Goal: Task Accomplishment & Management: Manage account settings

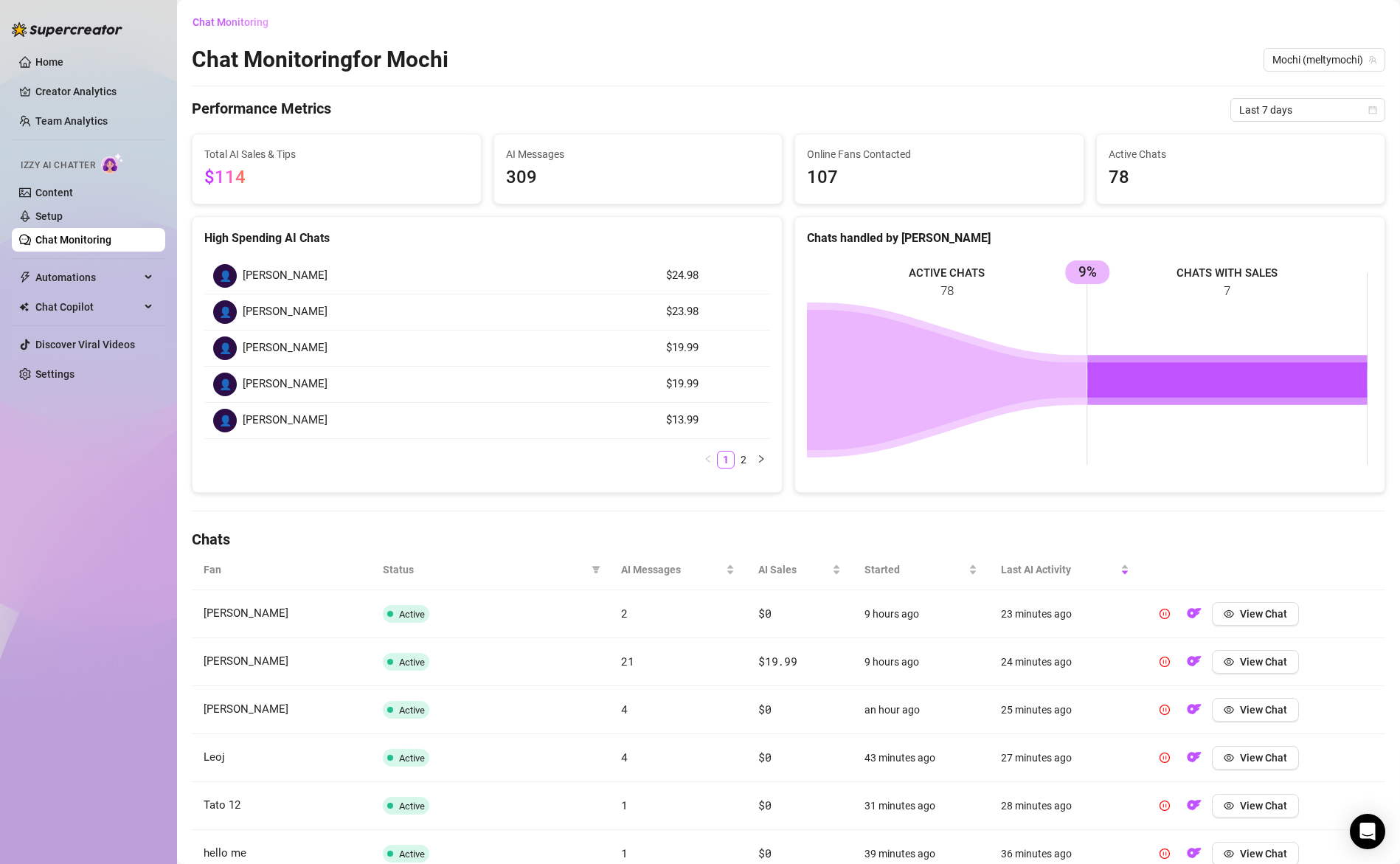
scroll to position [298, 0]
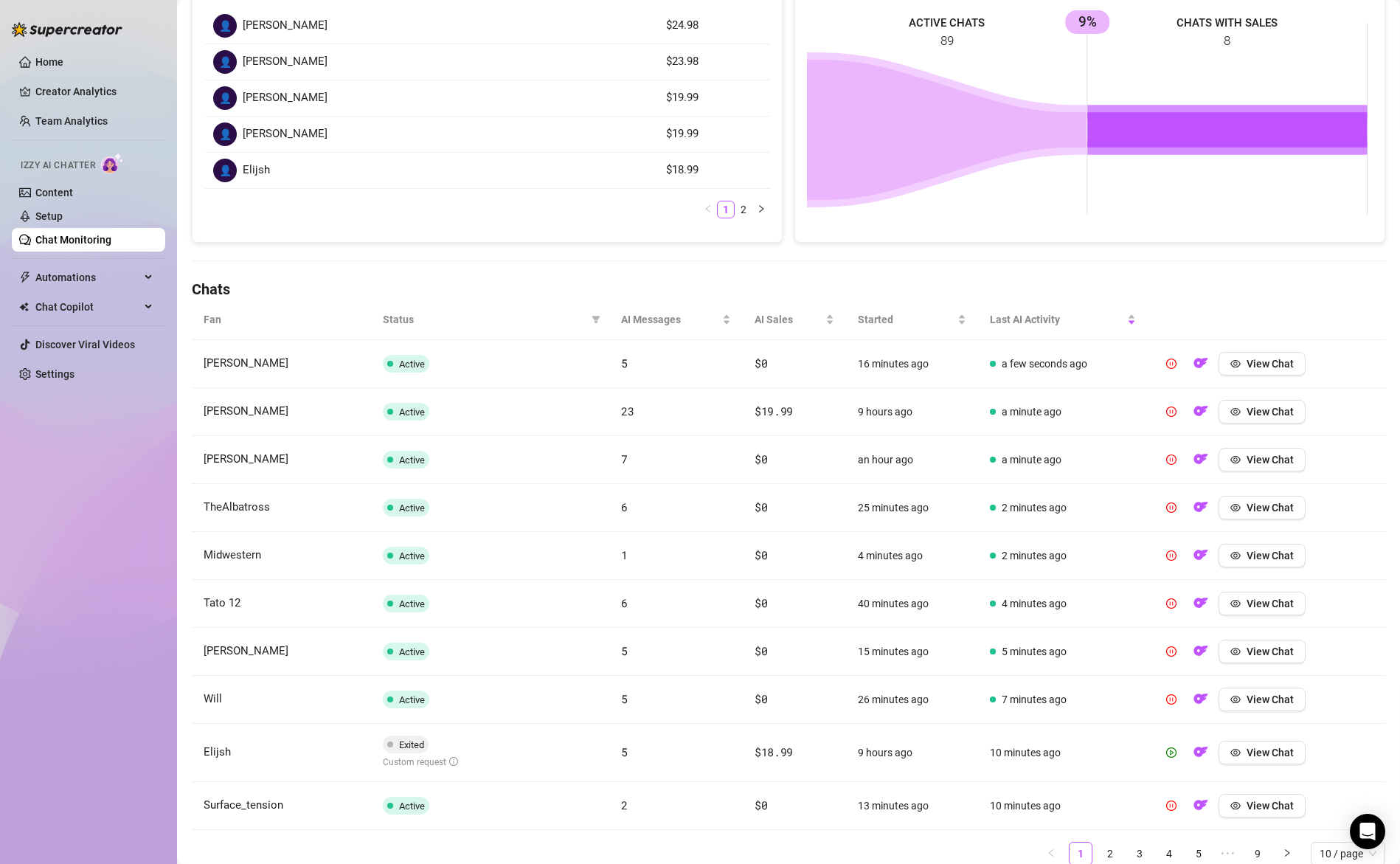
scroll to position [308, 0]
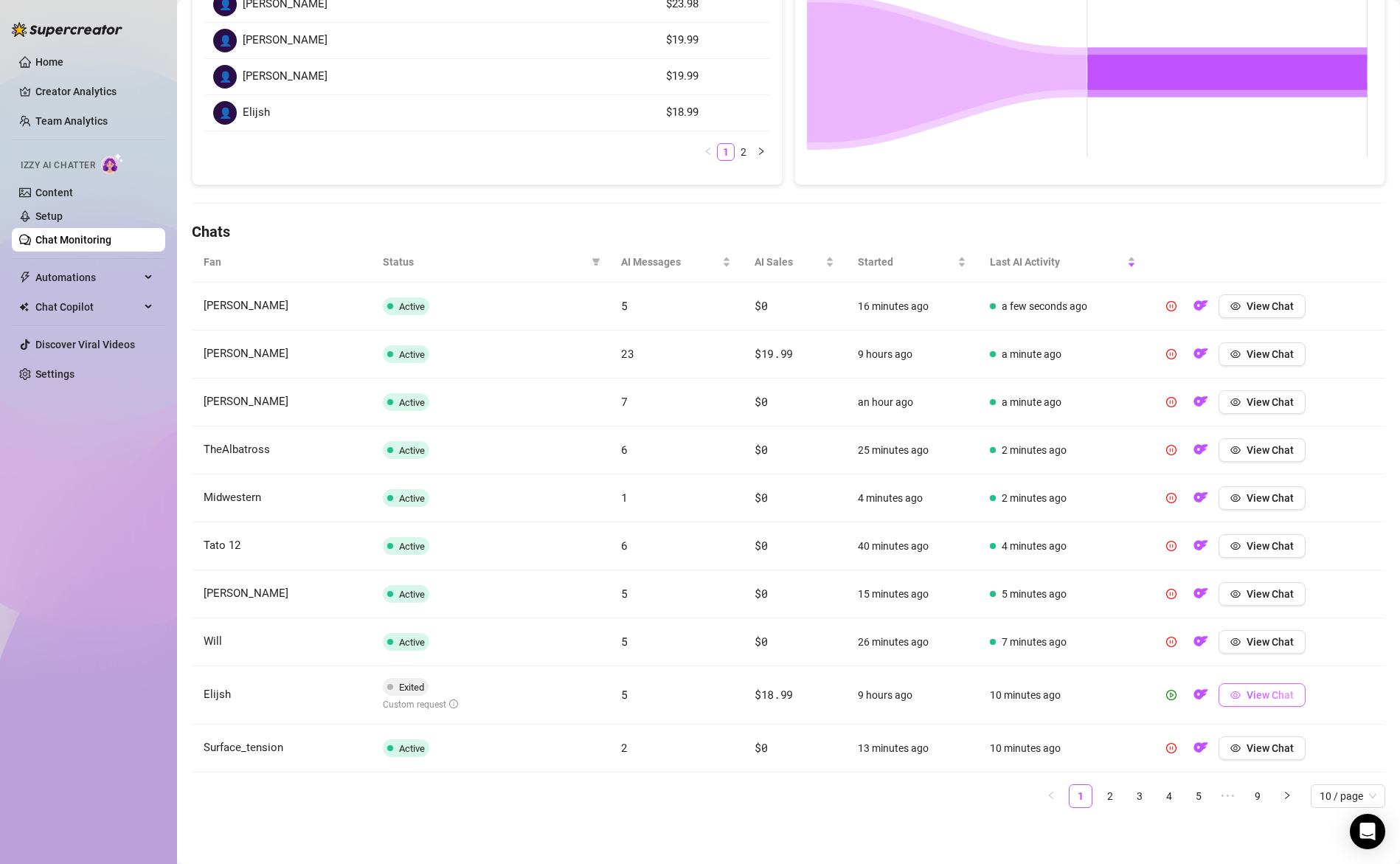
click at [1268, 697] on span "View Chat" at bounding box center [1270, 694] width 47 height 12
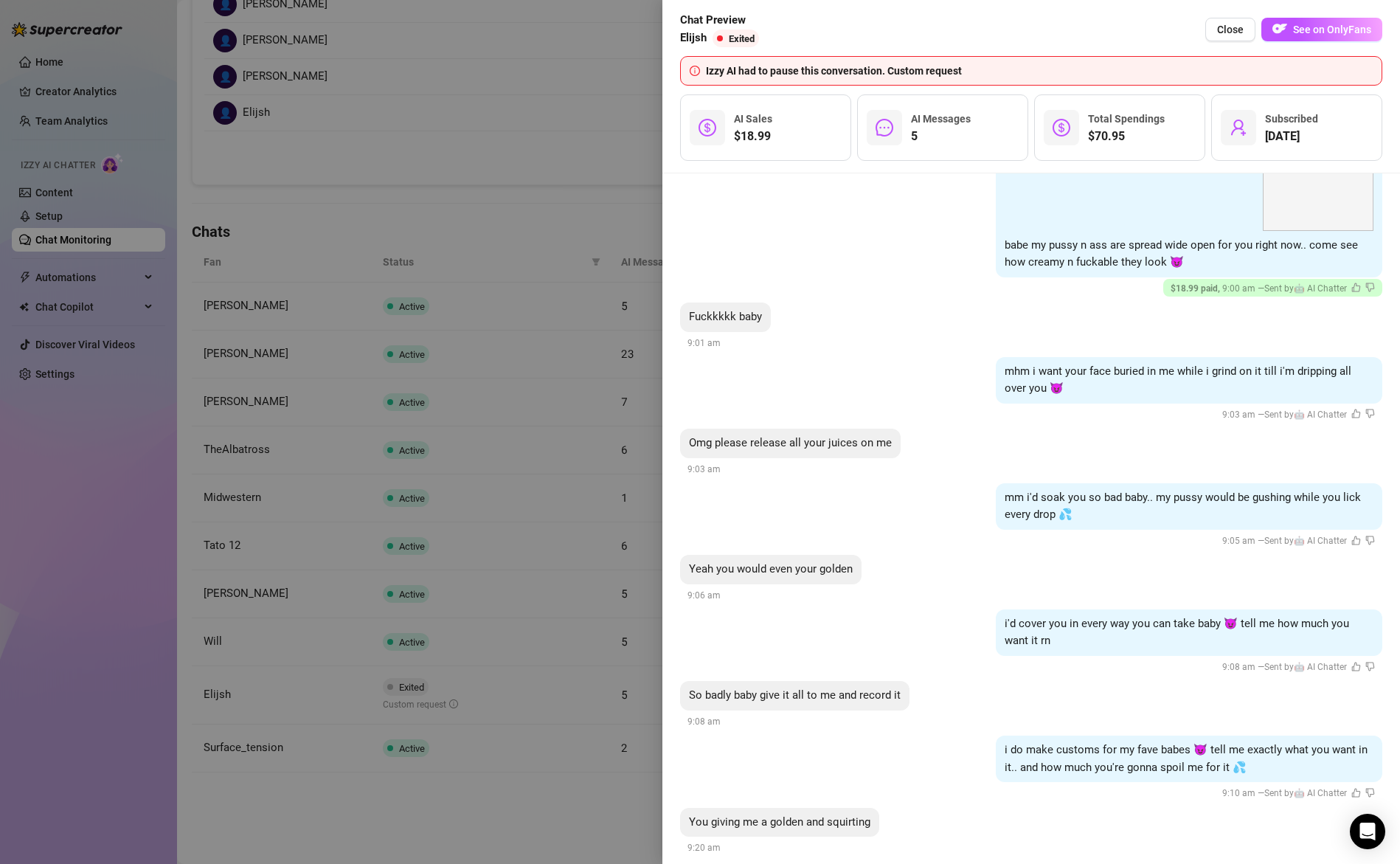
scroll to position [3263, 0]
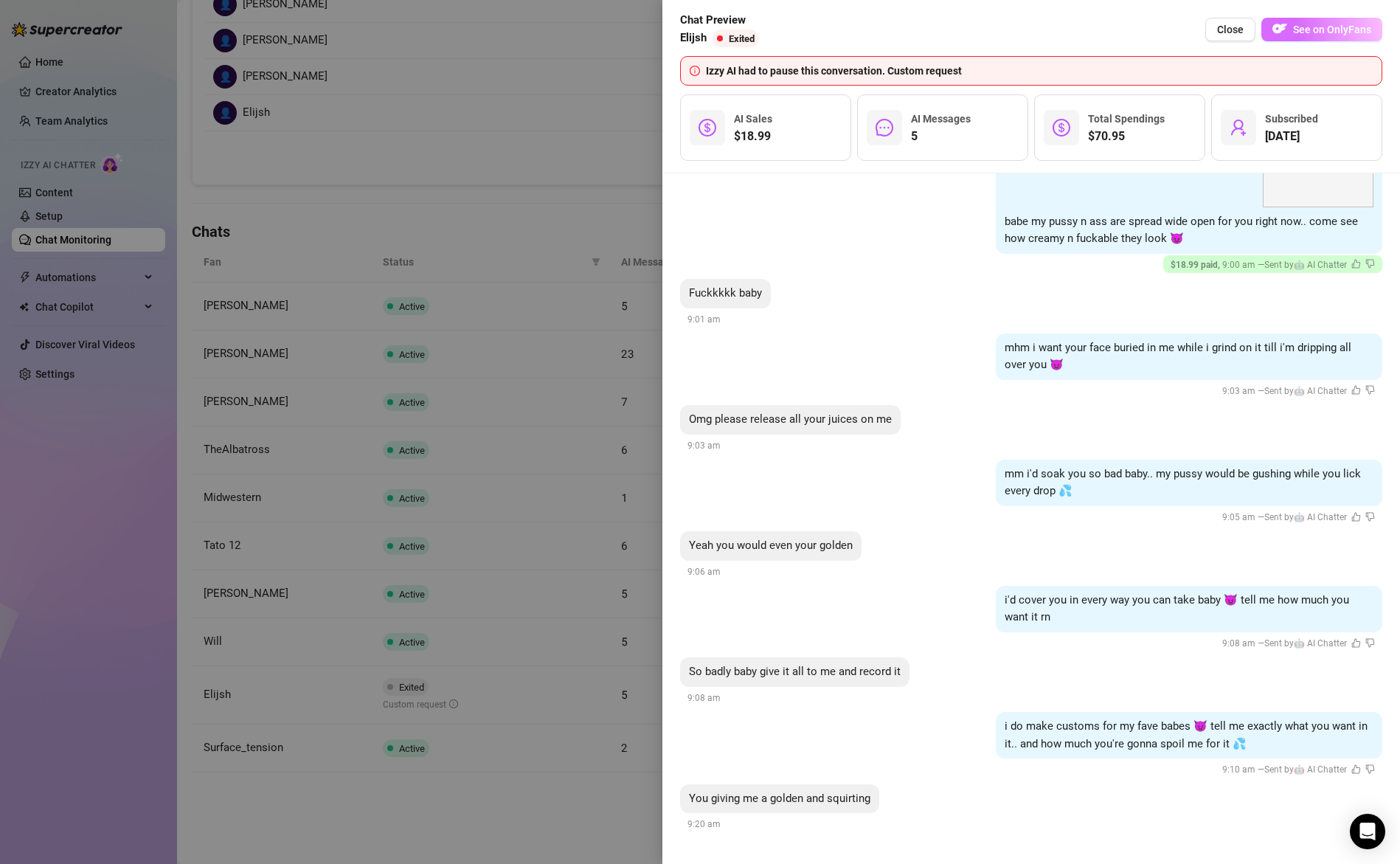
click at [1305, 31] on span "See on OnlyFans" at bounding box center [1332, 29] width 79 height 12
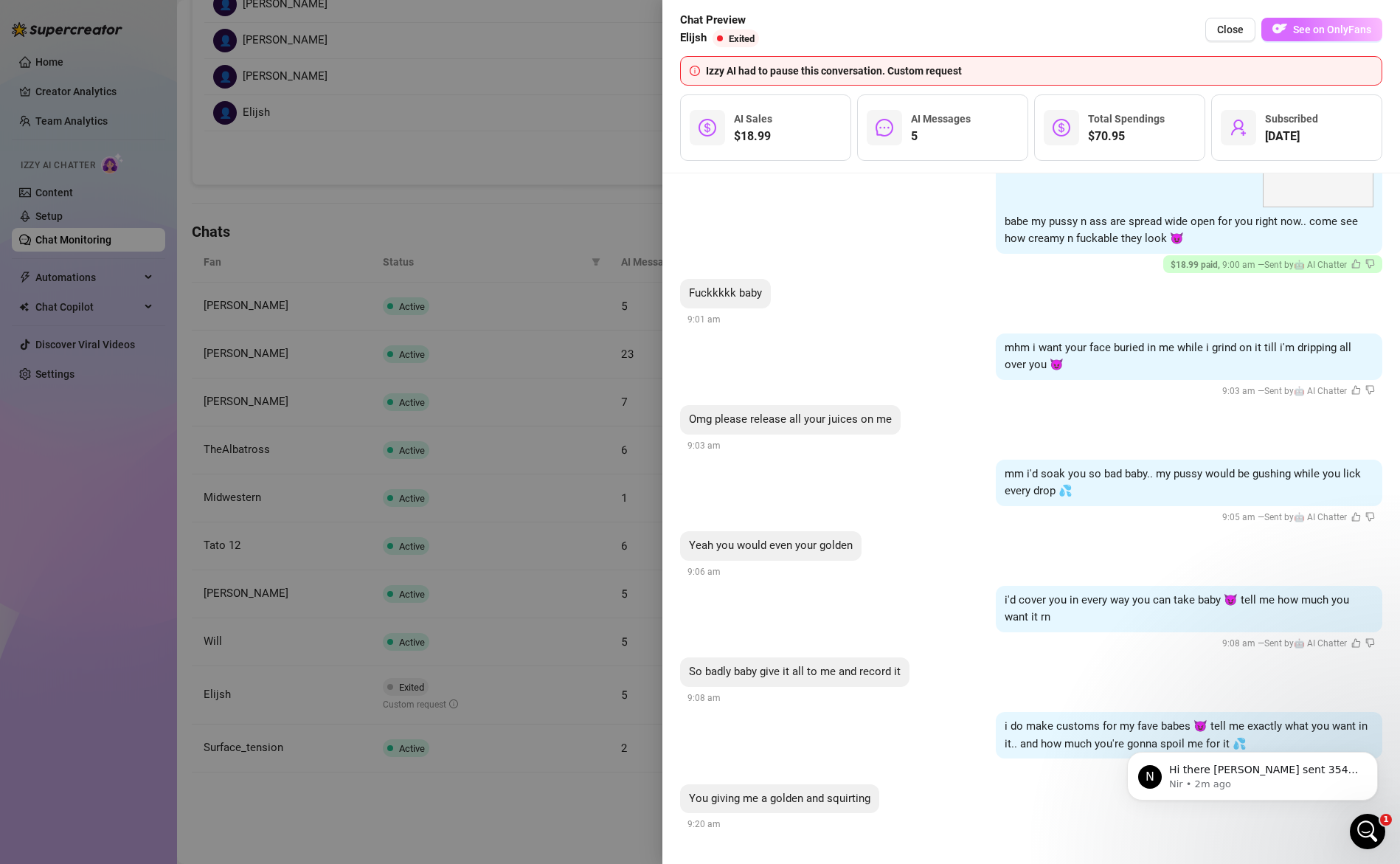
scroll to position [0, 0]
click at [476, 635] on div at bounding box center [700, 432] width 1400 height 864
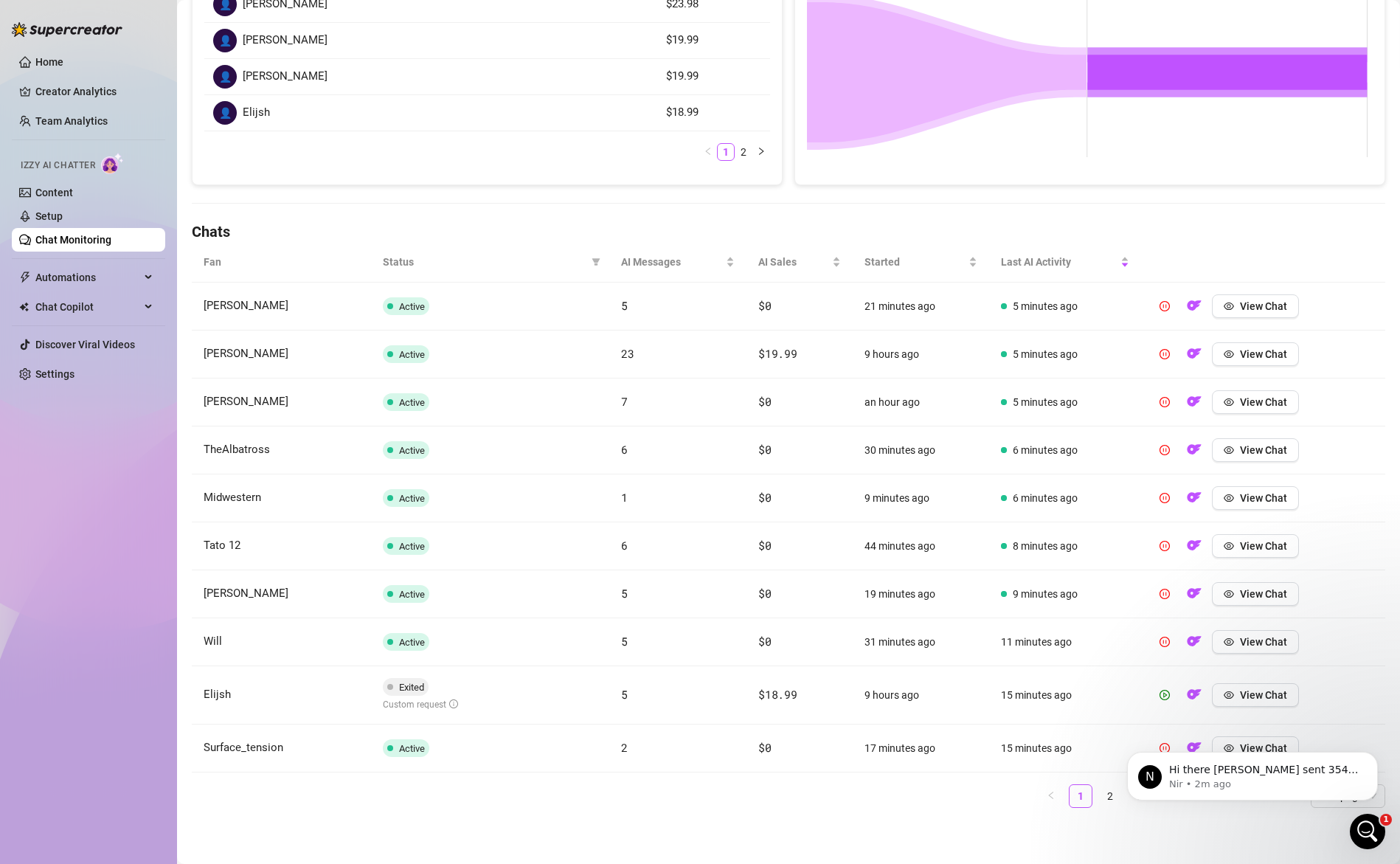
click at [1365, 827] on icon "Open Intercom Messenger" at bounding box center [1368, 831] width 25 height 25
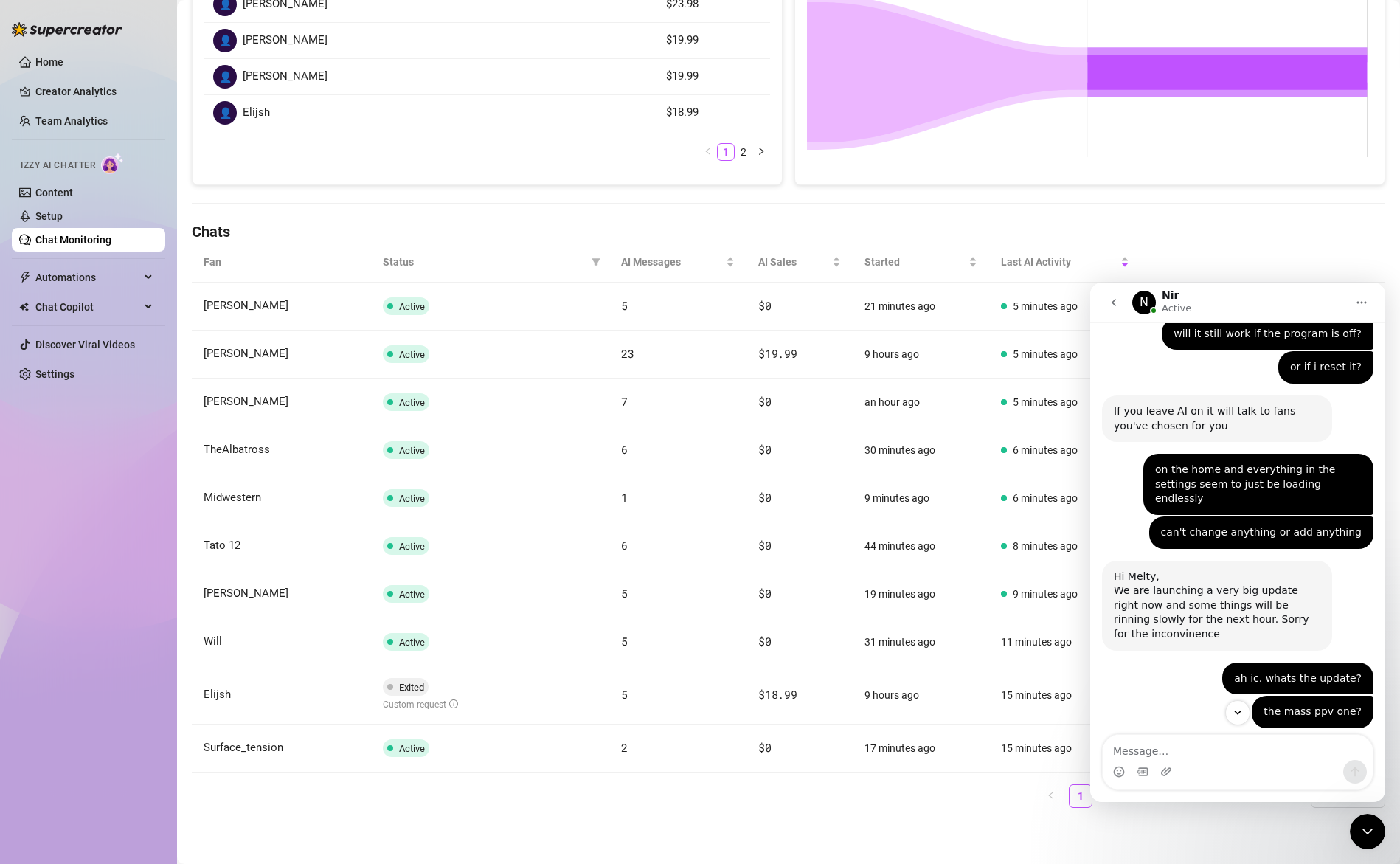
scroll to position [4368, 0]
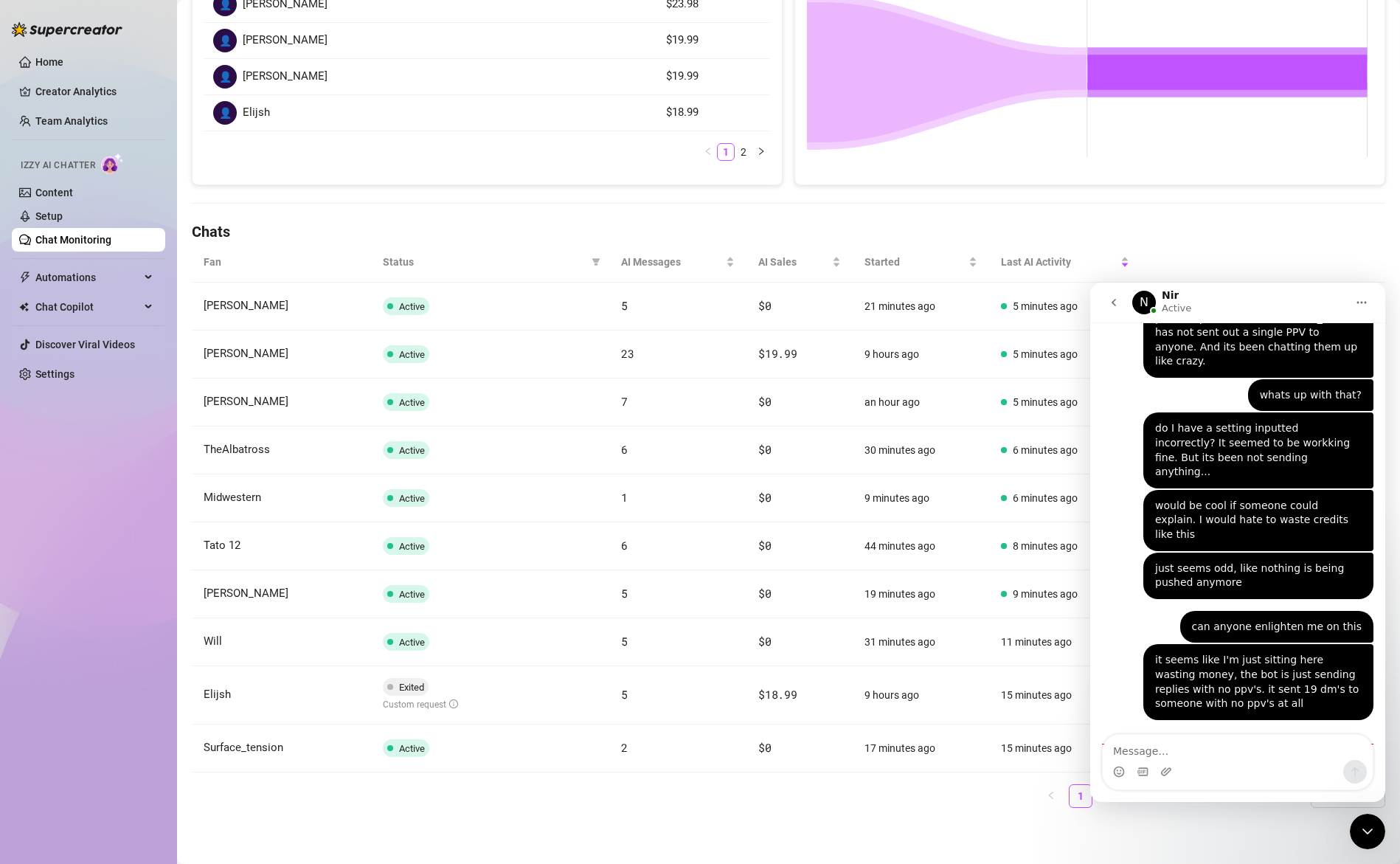
click at [1168, 751] on textarea "Message…" at bounding box center [1238, 747] width 270 height 25
type textarea "n"
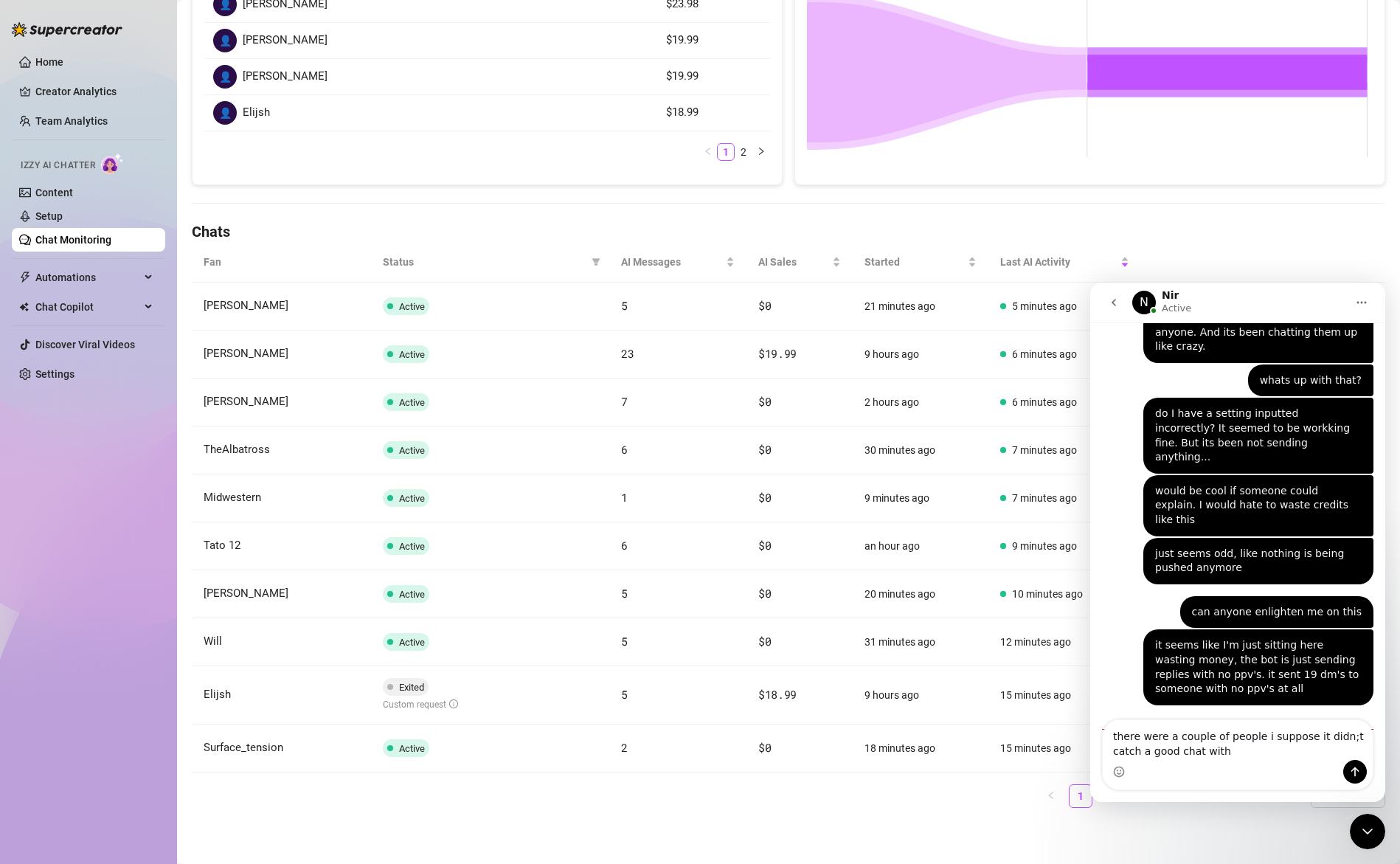
type textarea "there were a couple of people i suppose it didn;t catch a good chat with"
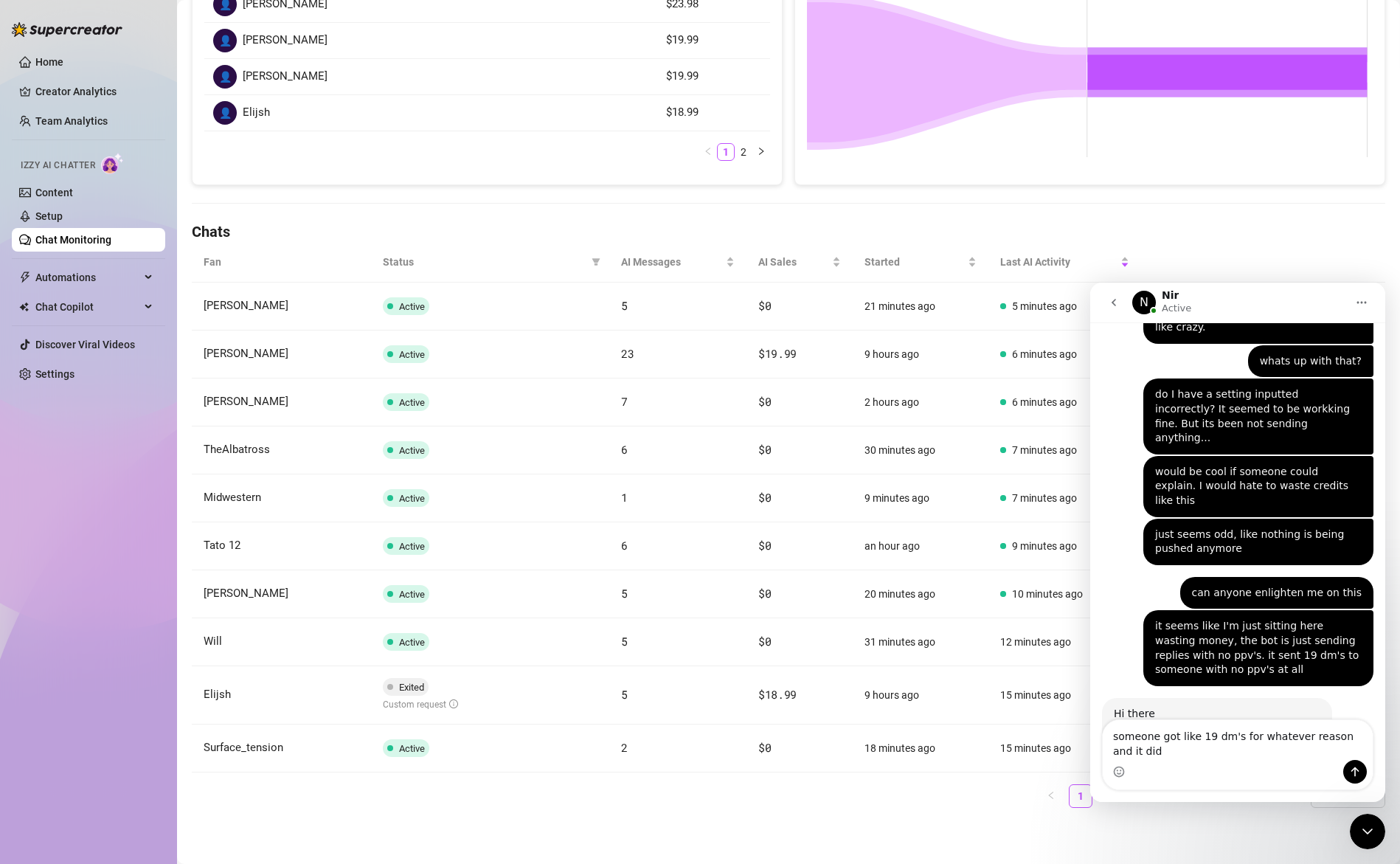
scroll to position [4417, 0]
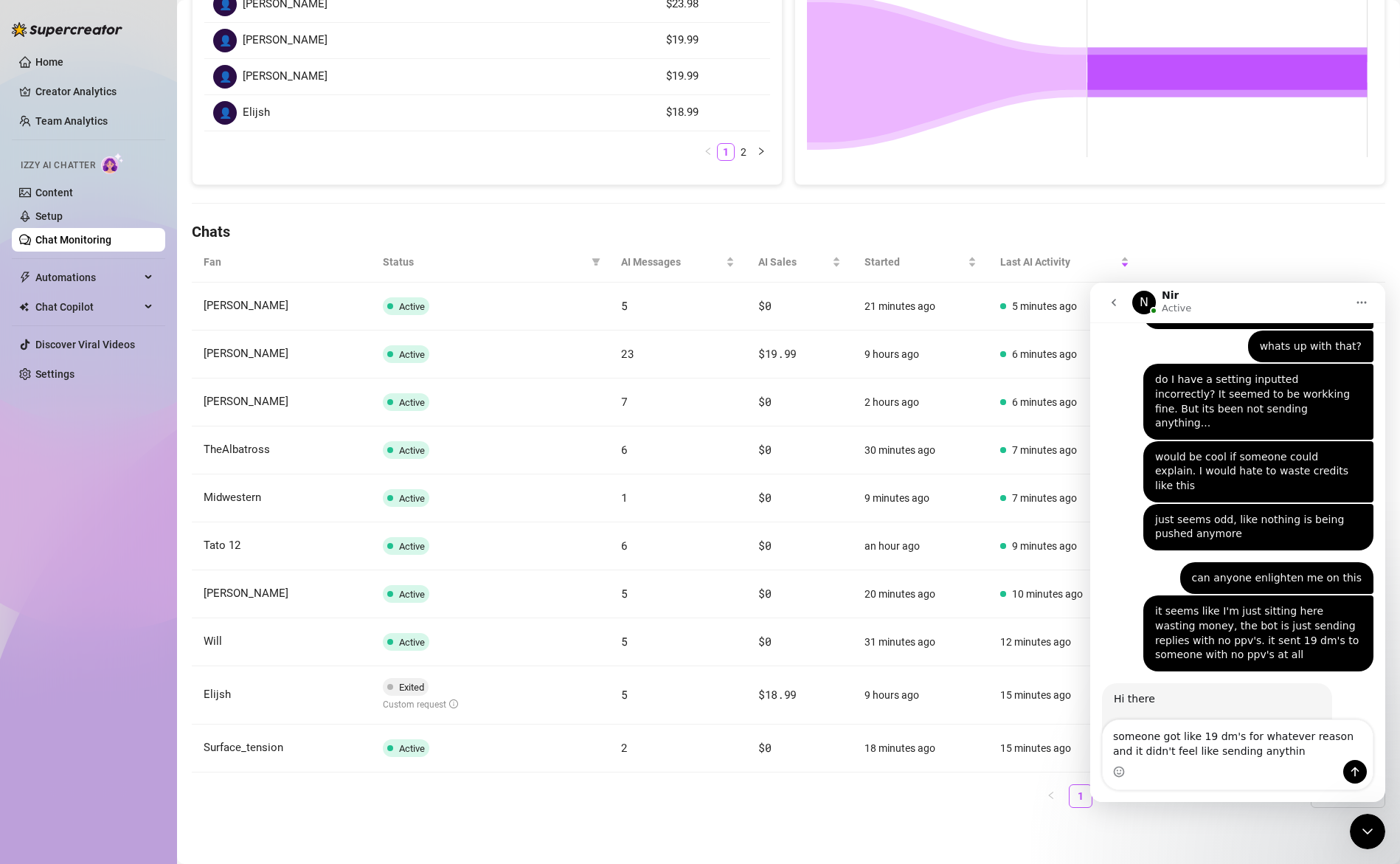
type textarea "someone got like 19 dm's for whatever reason and it didn't feel like sending an…"
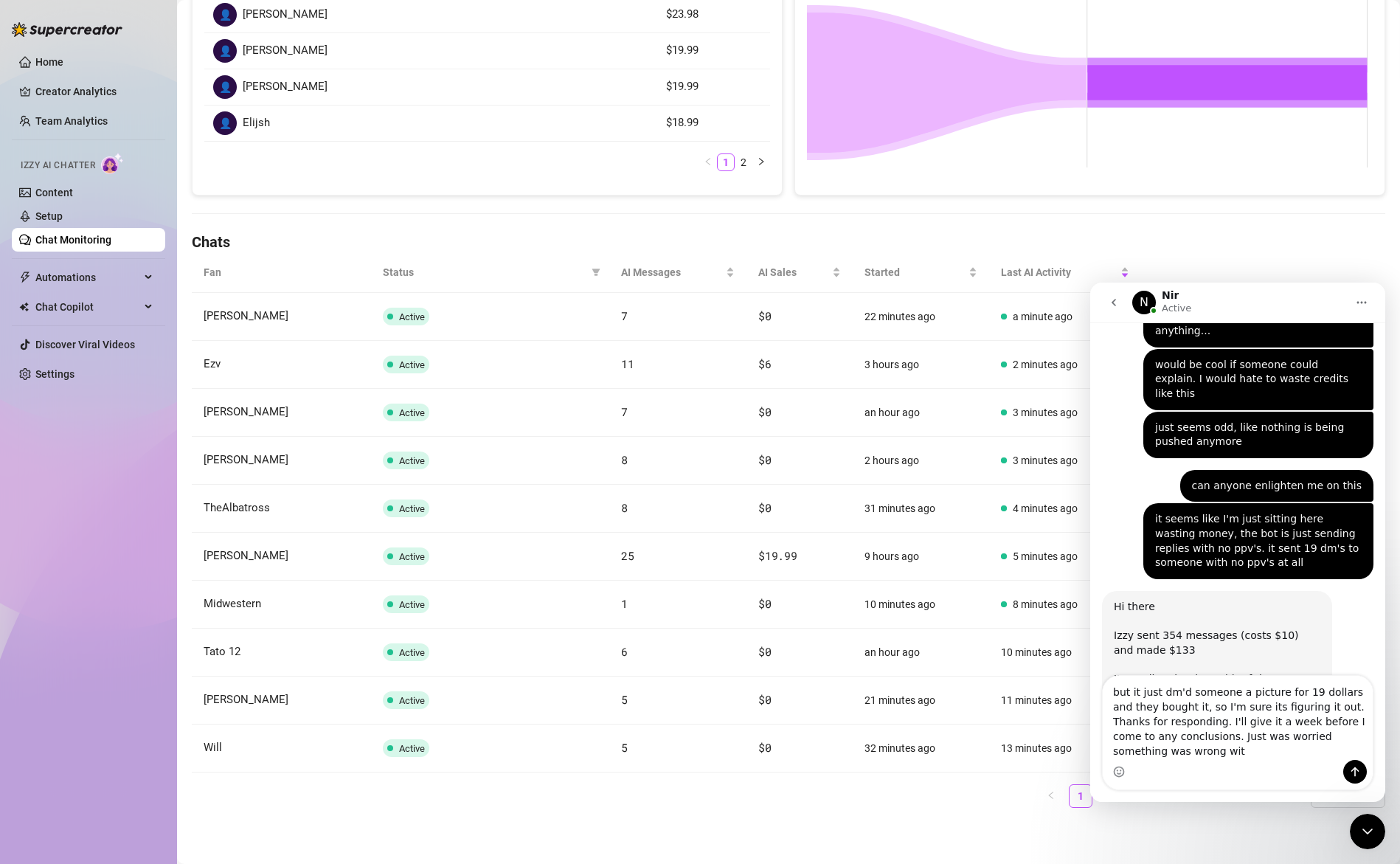
scroll to position [4524, 0]
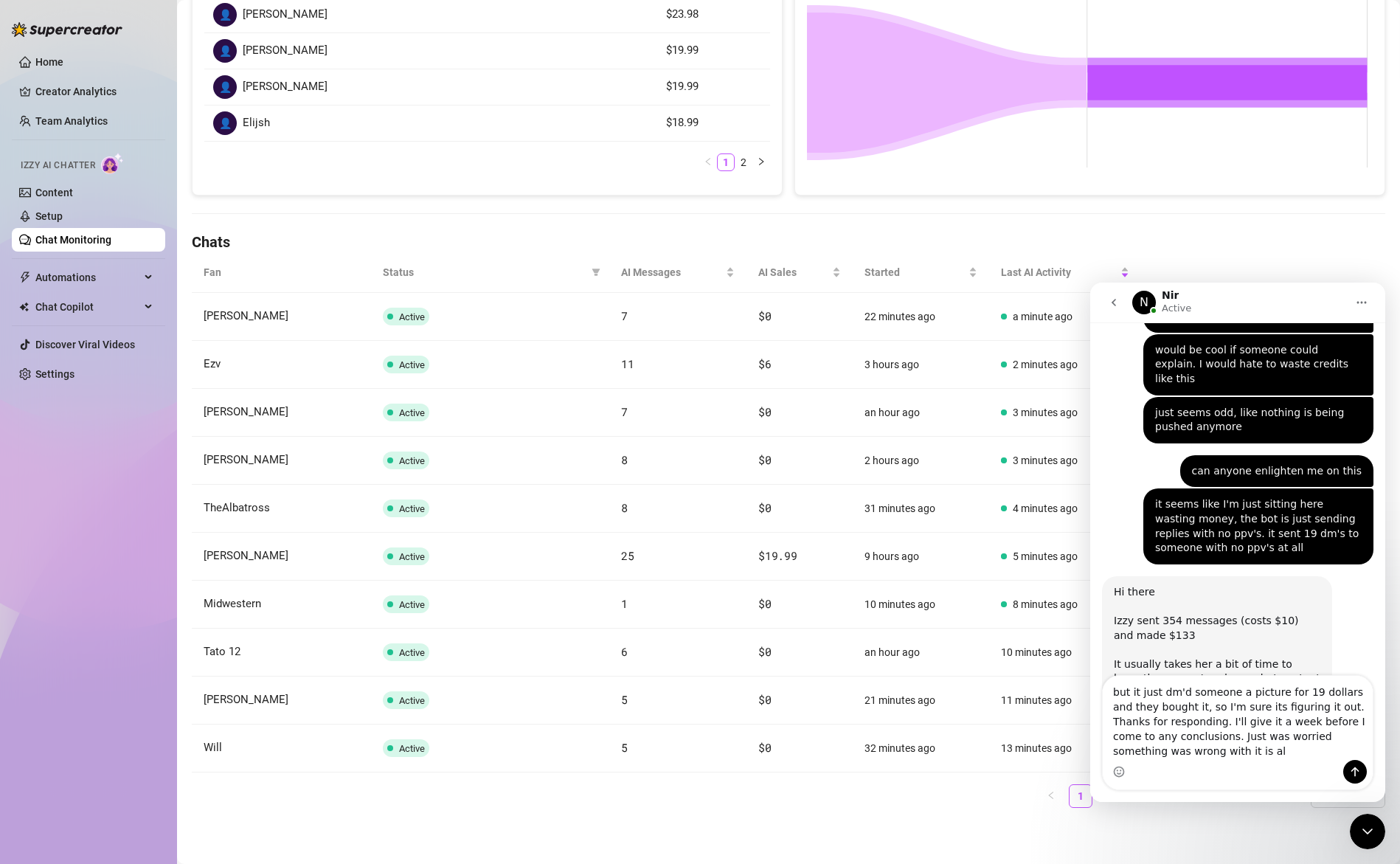
type textarea "but it just dm'd someone a picture for 19 dollars and they bought it, so I'm su…"
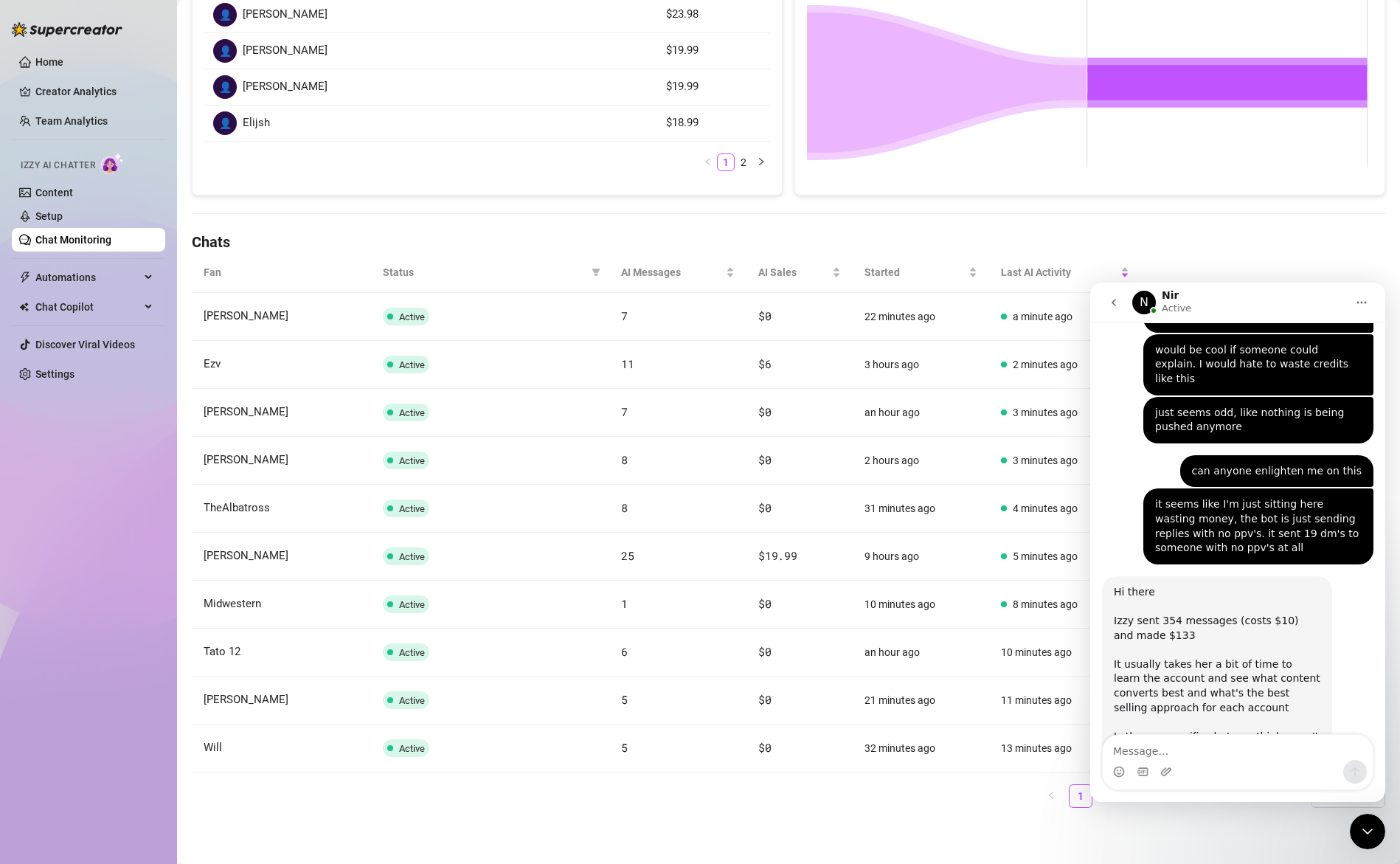
scroll to position [4570, 0]
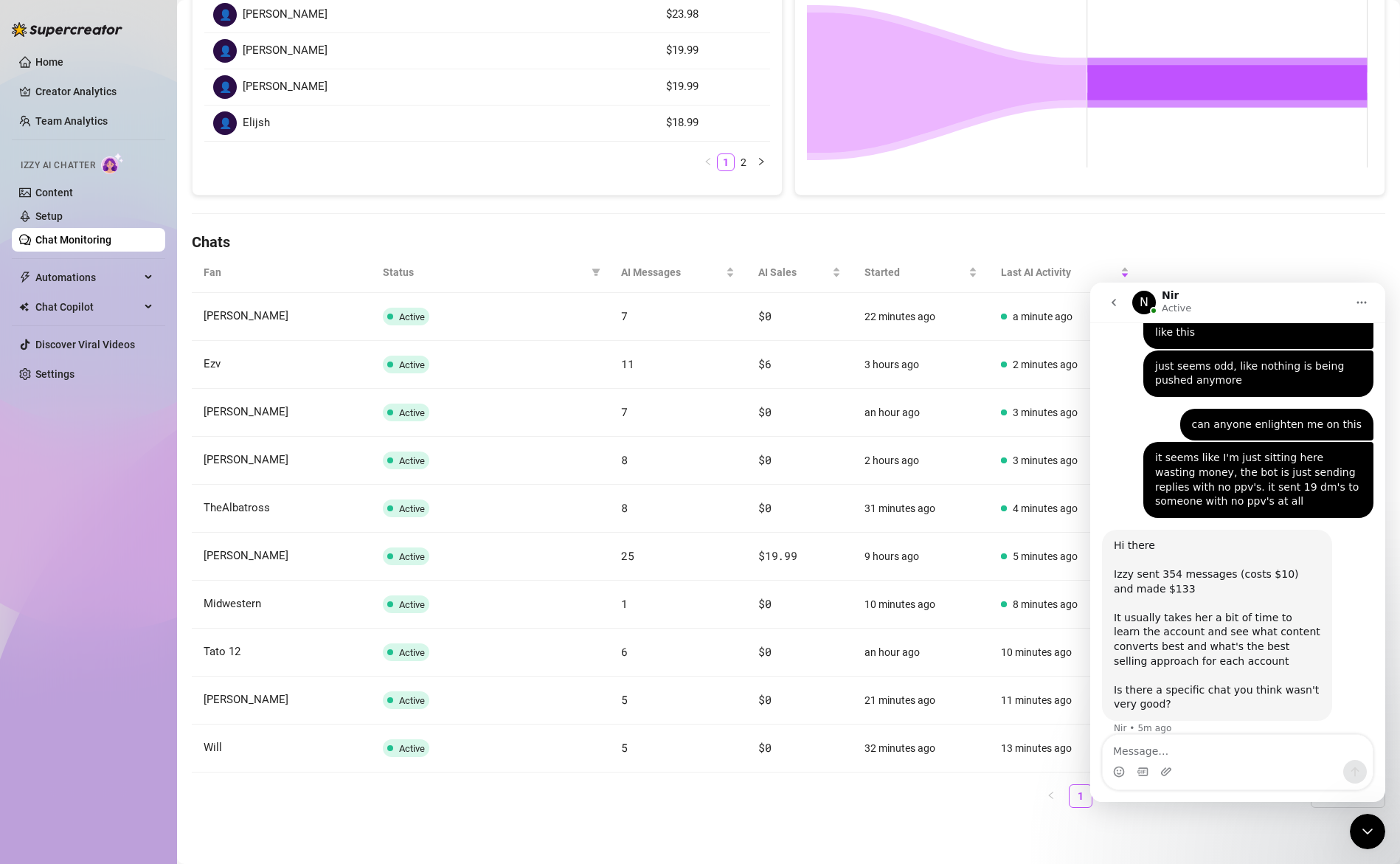
drag, startPoint x: 1367, startPoint y: 831, endPoint x: 2649, endPoint y: 1629, distance: 1510.1
click at [1366, 831] on icon "Close Intercom Messenger" at bounding box center [1367, 831] width 17 height 17
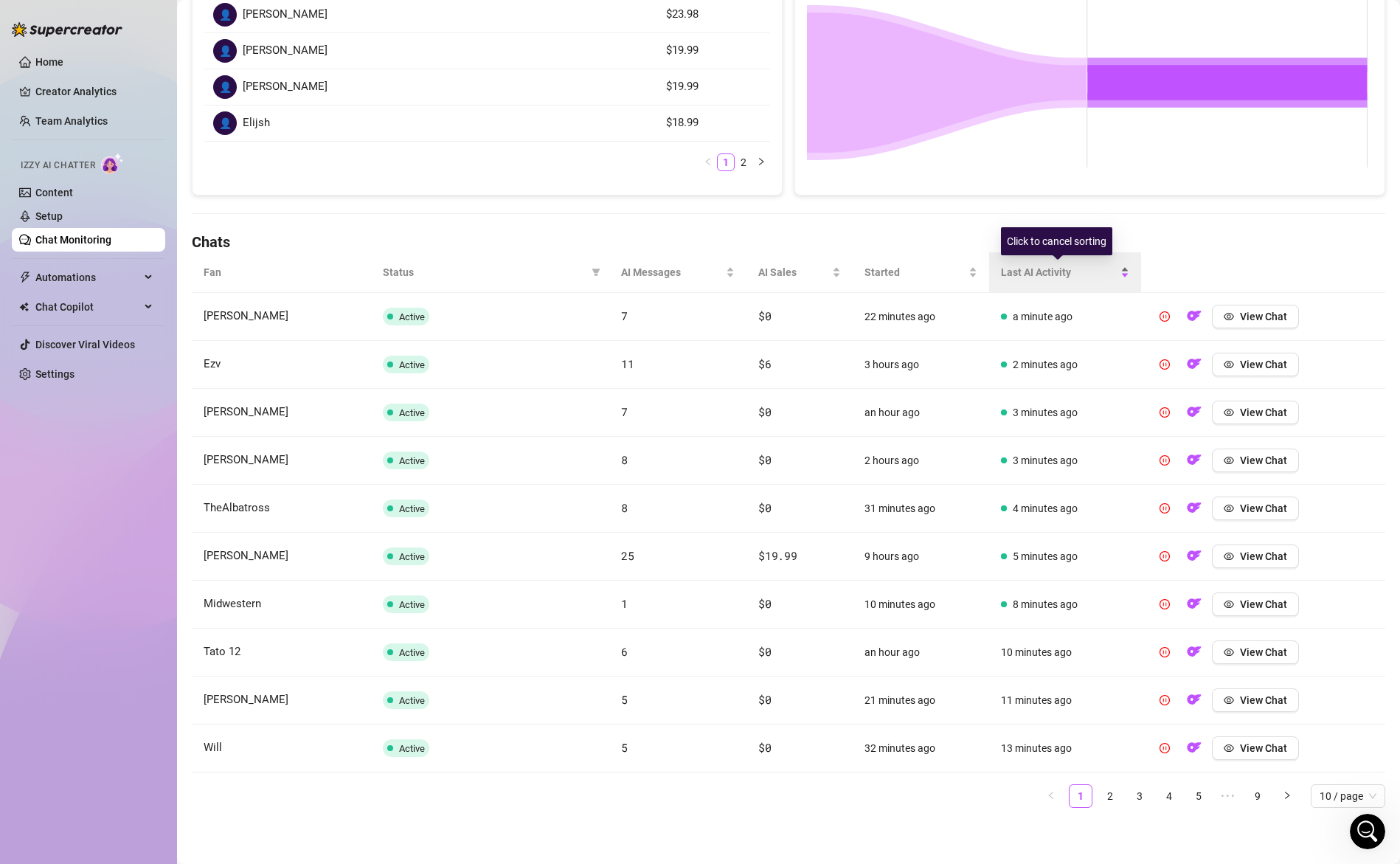
click at [1047, 273] on span "Last AI Activity" at bounding box center [1059, 272] width 117 height 16
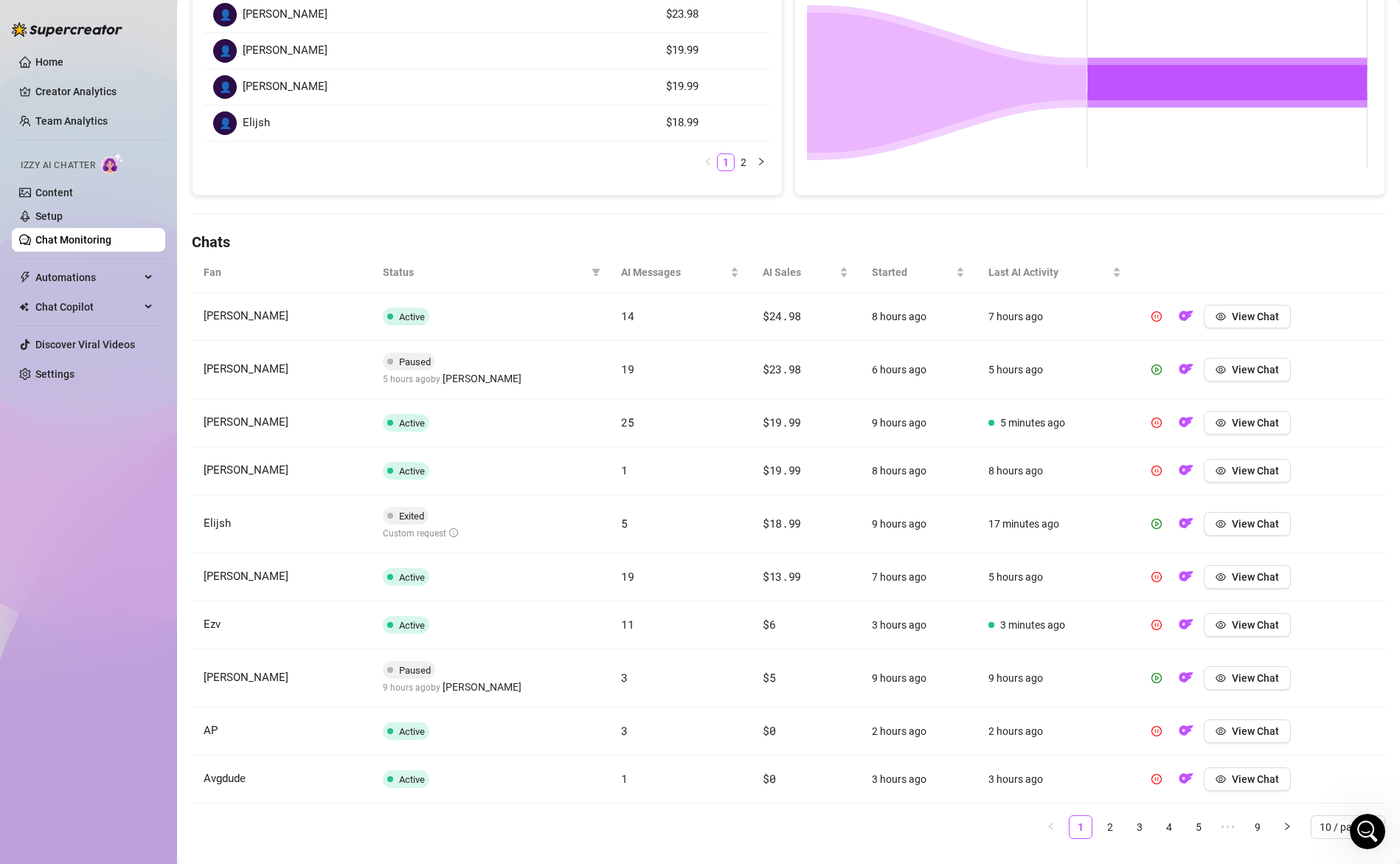
click at [399, 273] on span "Status" at bounding box center [484, 272] width 204 height 16
click at [595, 268] on icon "filter" at bounding box center [596, 272] width 9 height 9
click at [1016, 270] on span "Last AI Activity" at bounding box center [1048, 272] width 121 height 16
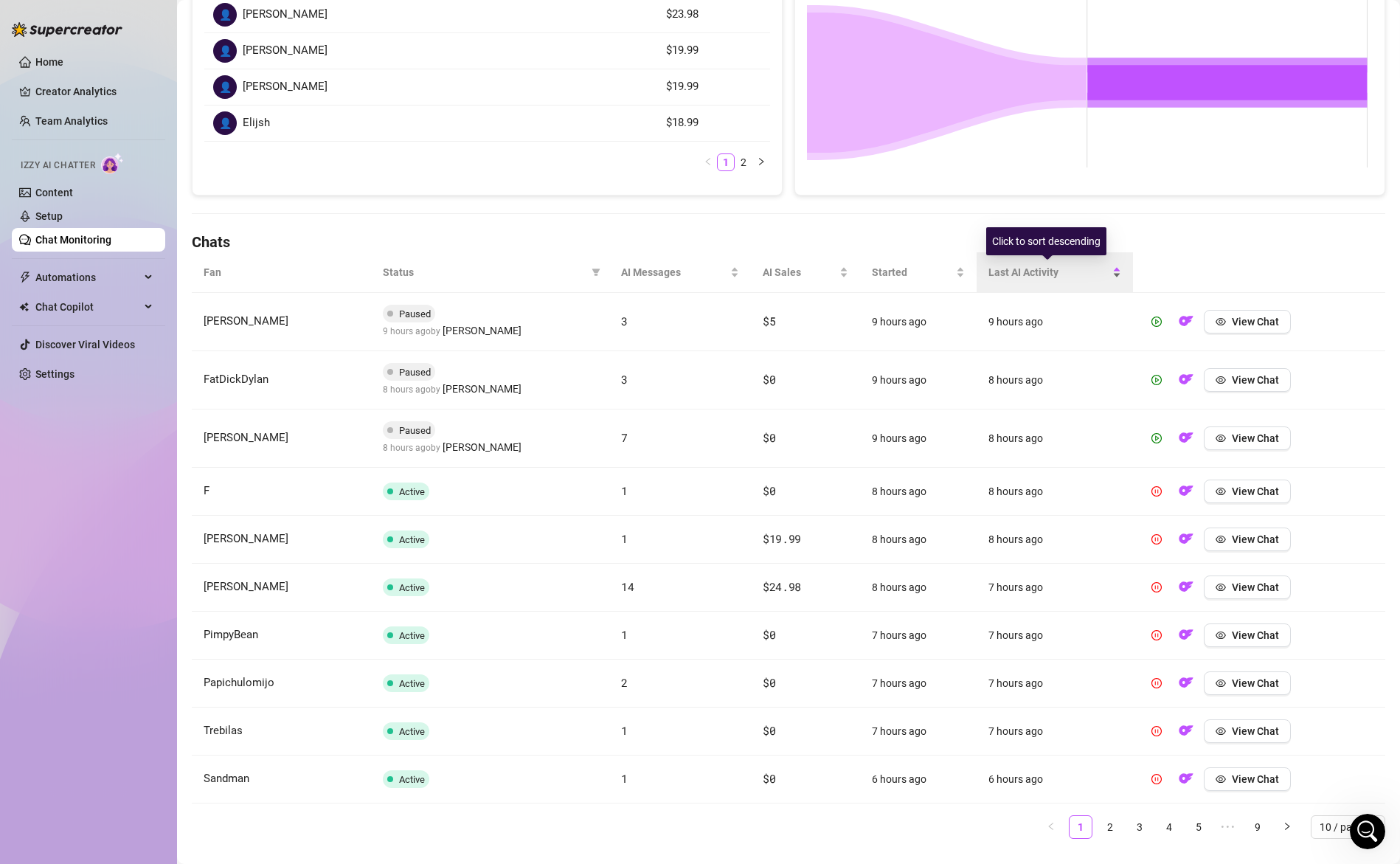
click at [1027, 270] on span "Last AI Activity" at bounding box center [1048, 272] width 121 height 16
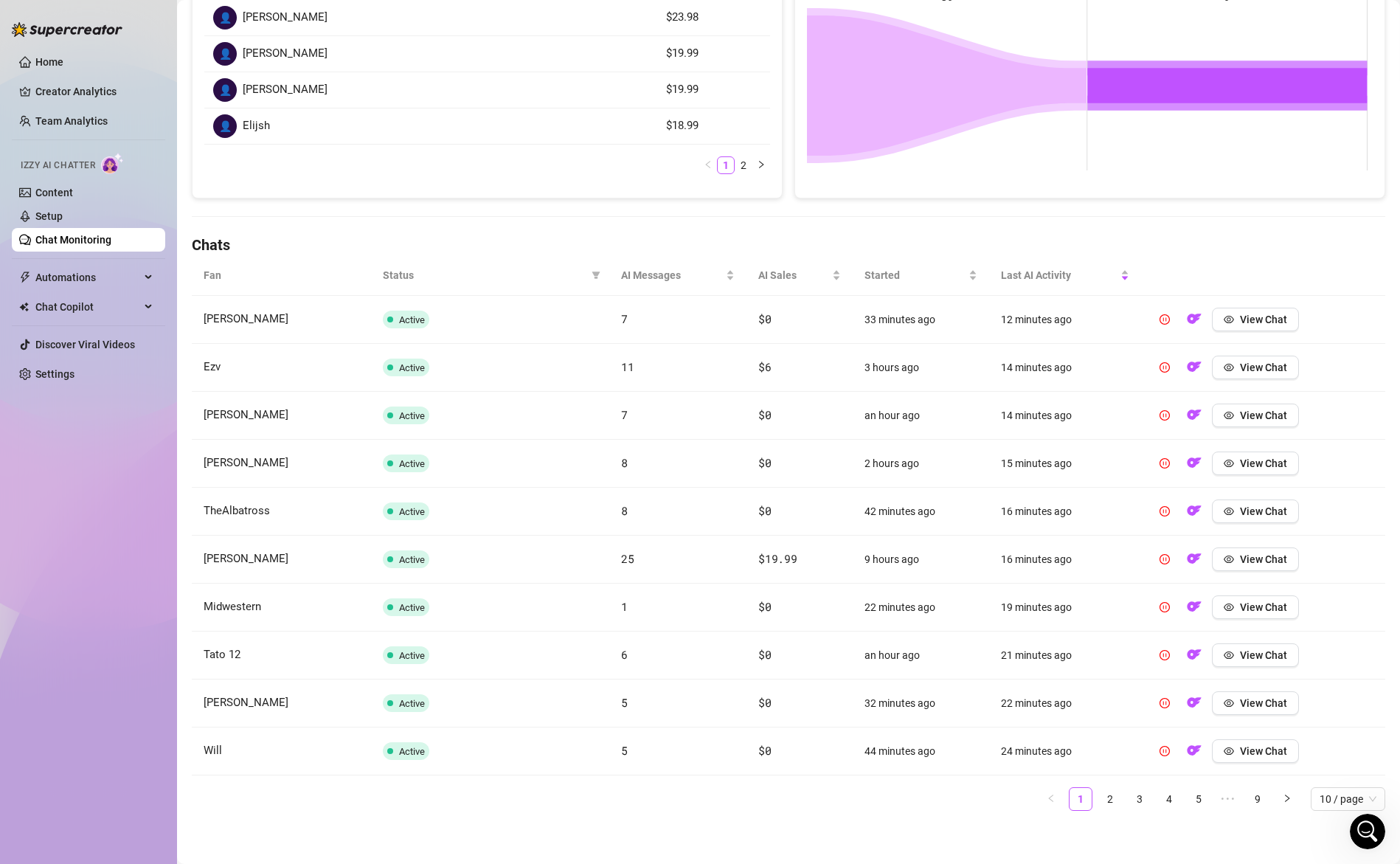
scroll to position [4831, 0]
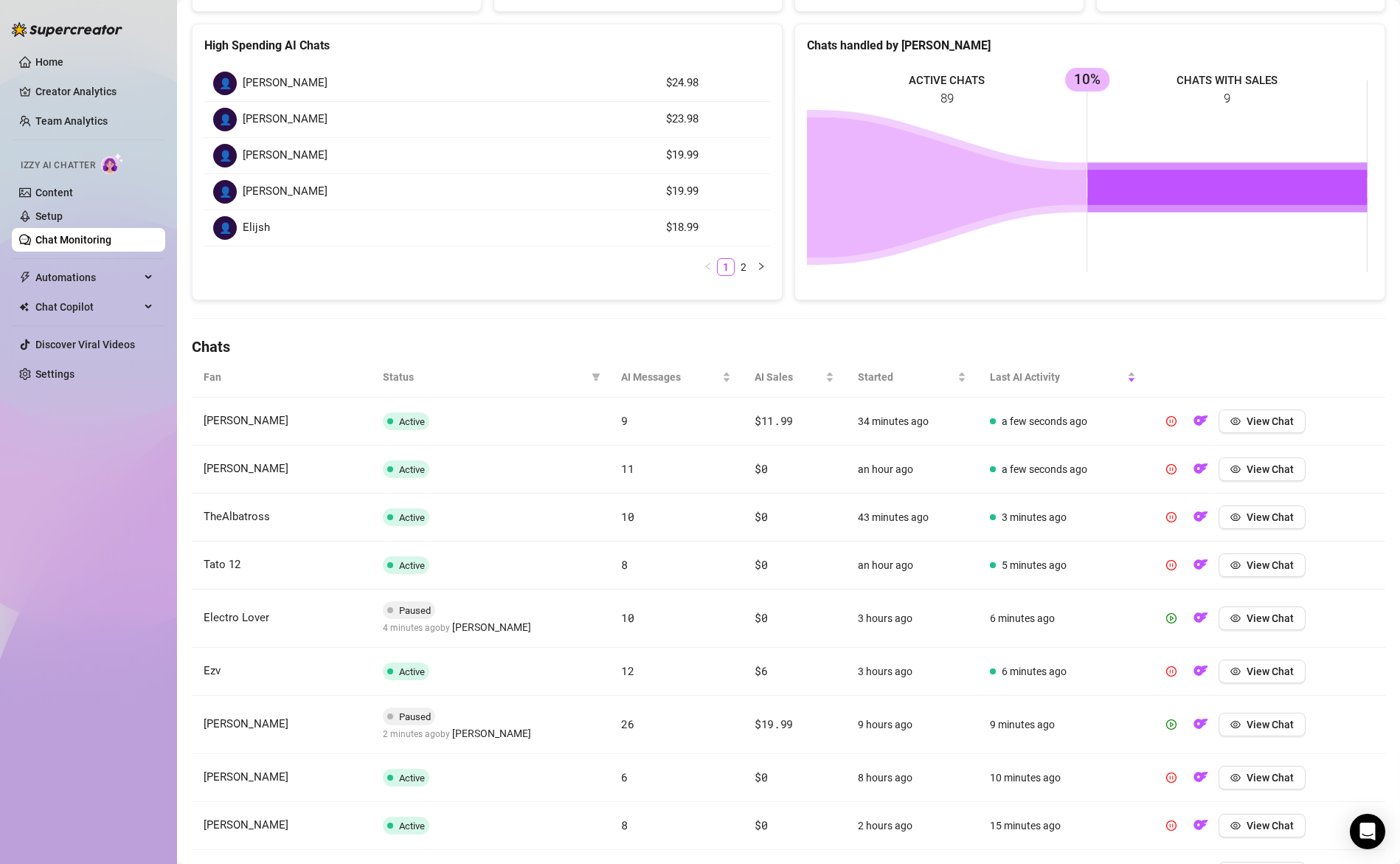
scroll to position [306, 0]
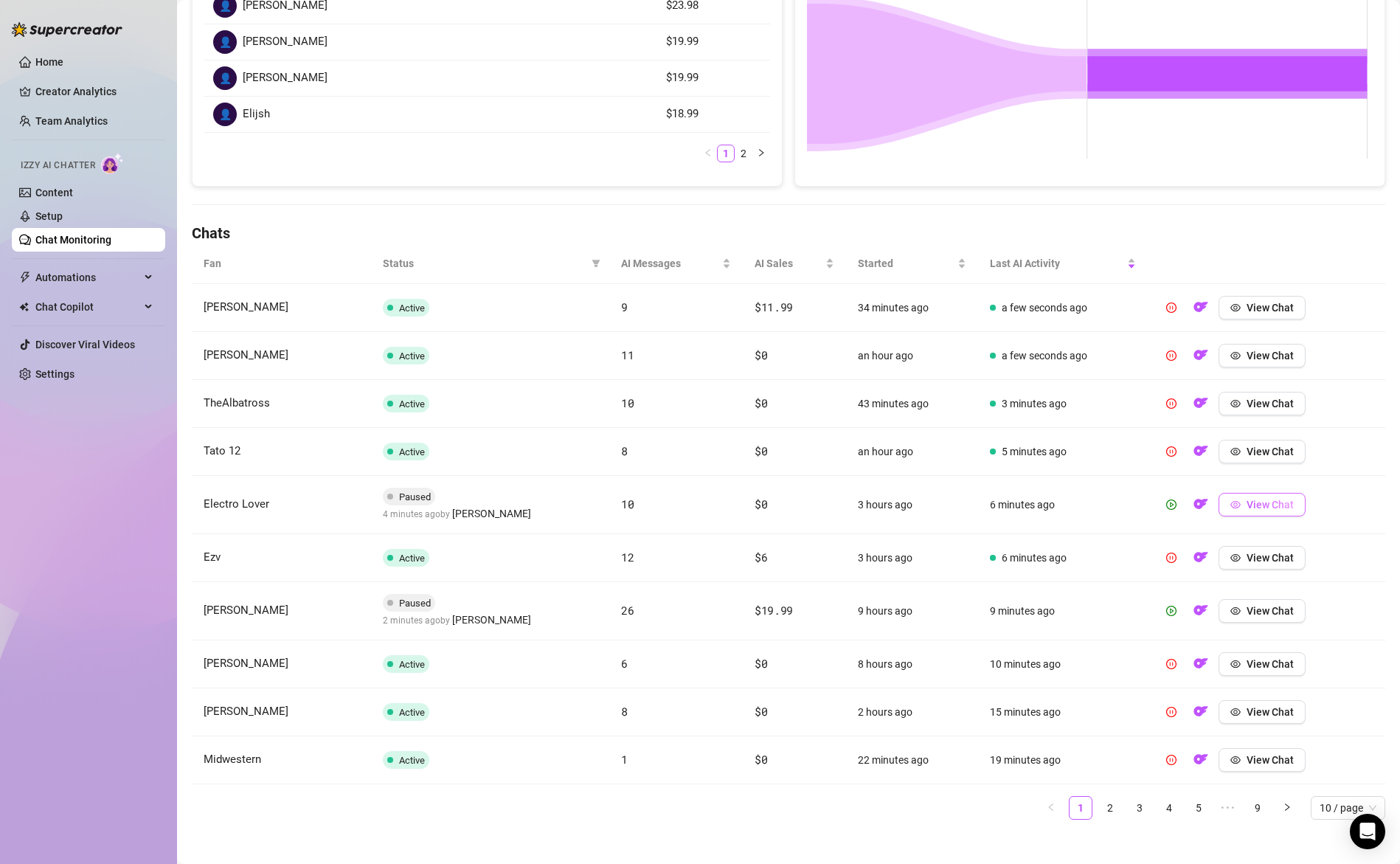
click at [1237, 507] on button "View Chat" at bounding box center [1261, 505] width 87 height 24
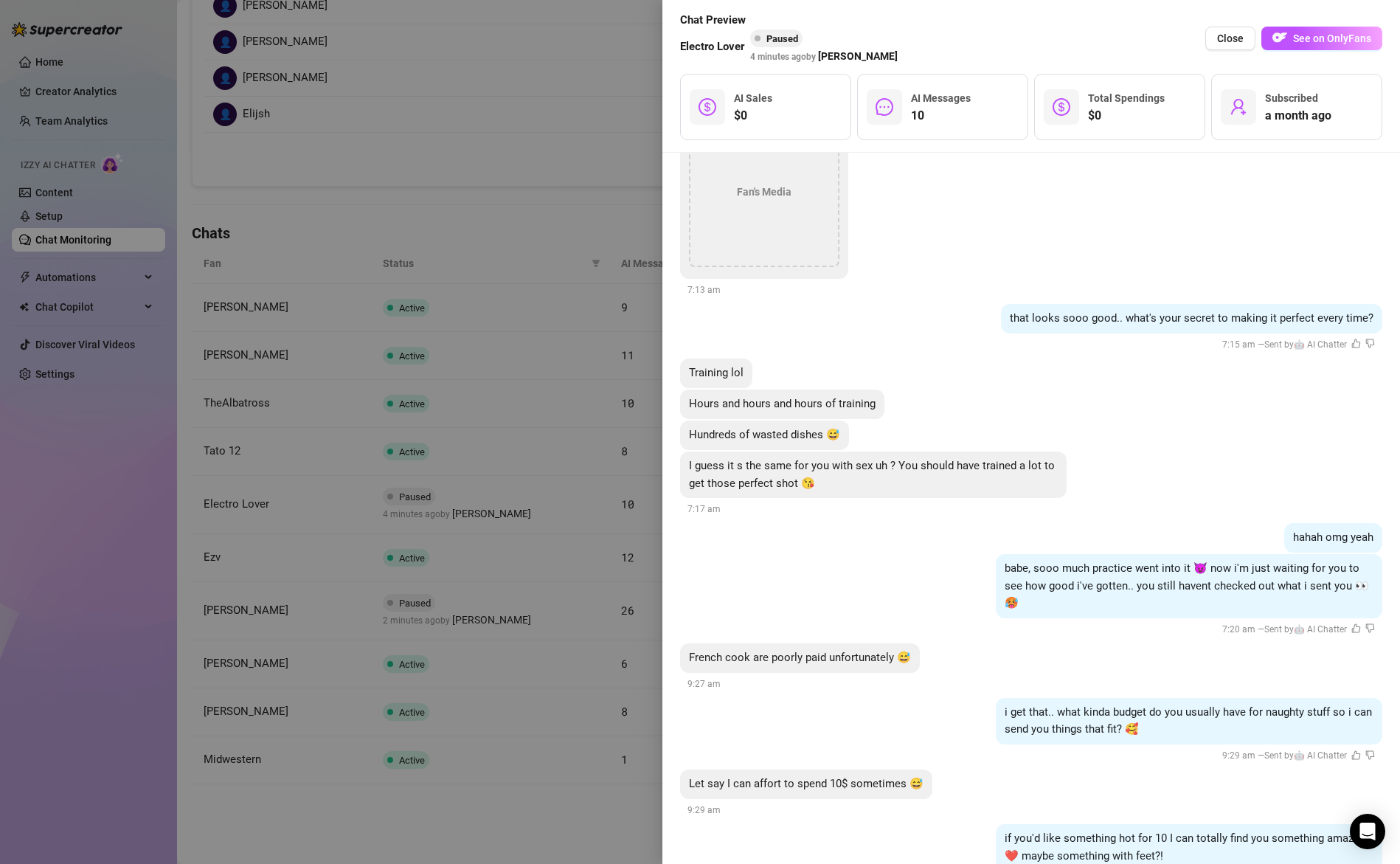
scroll to position [2519, 0]
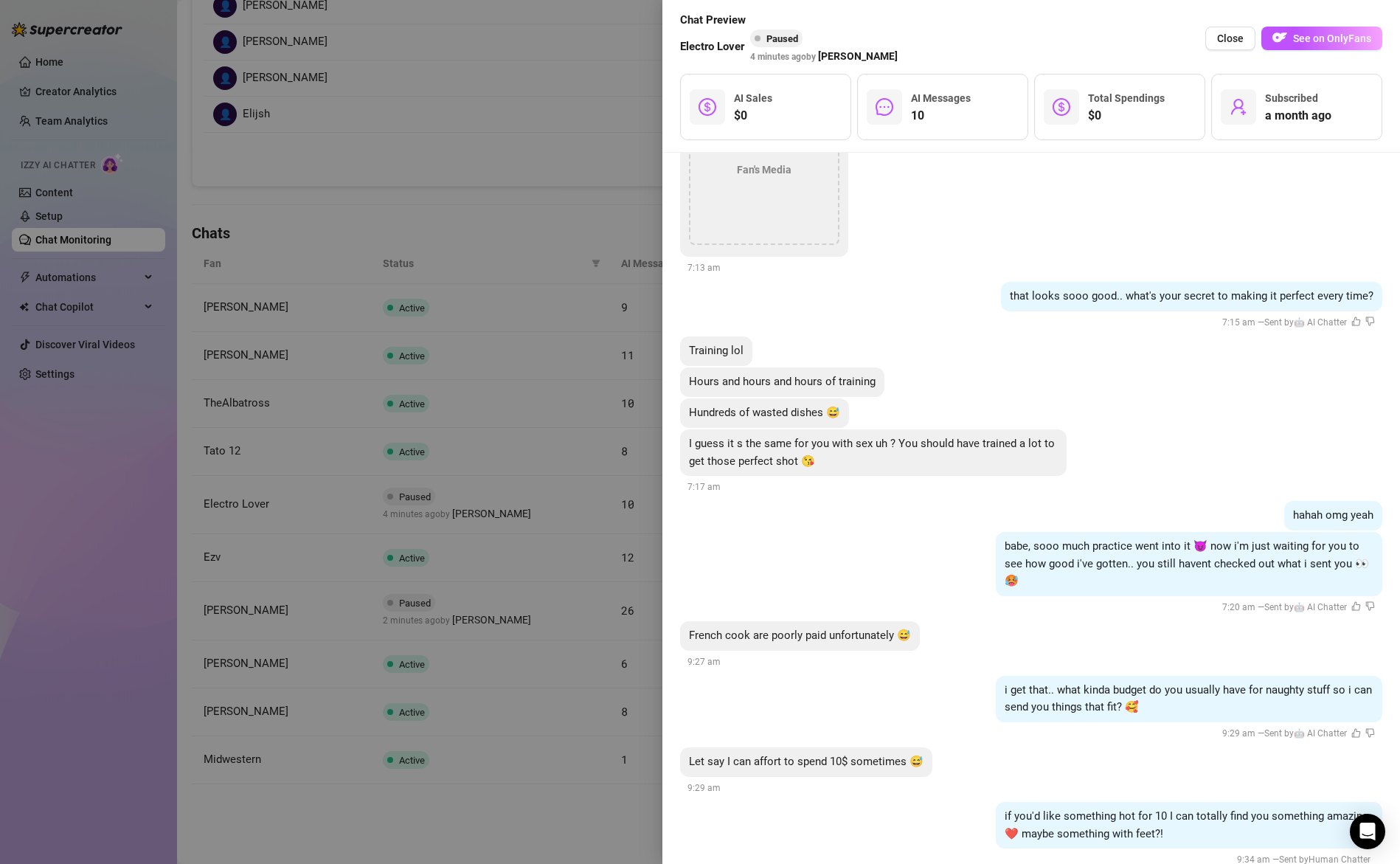
click at [559, 490] on div at bounding box center [700, 432] width 1400 height 864
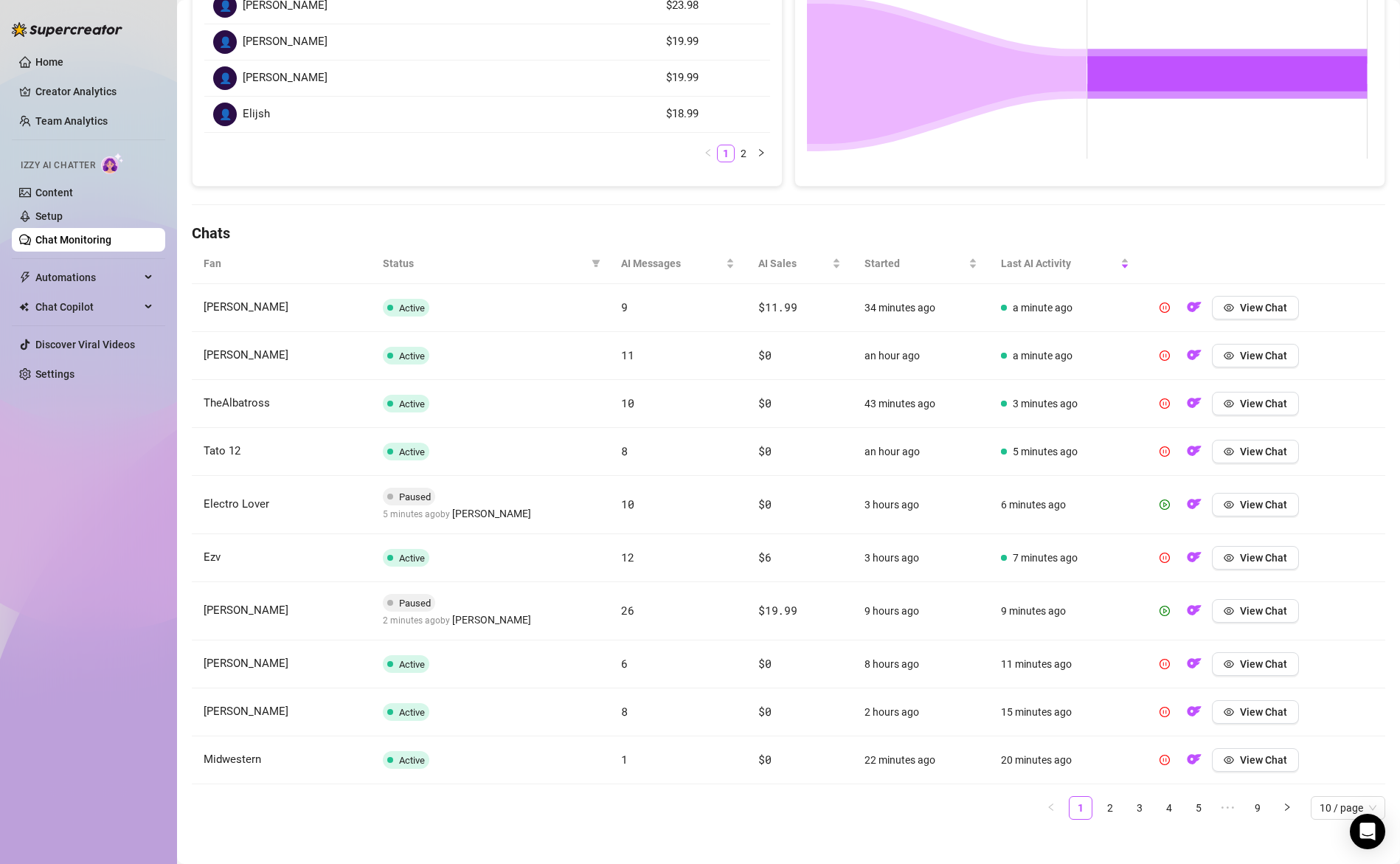
scroll to position [0, 0]
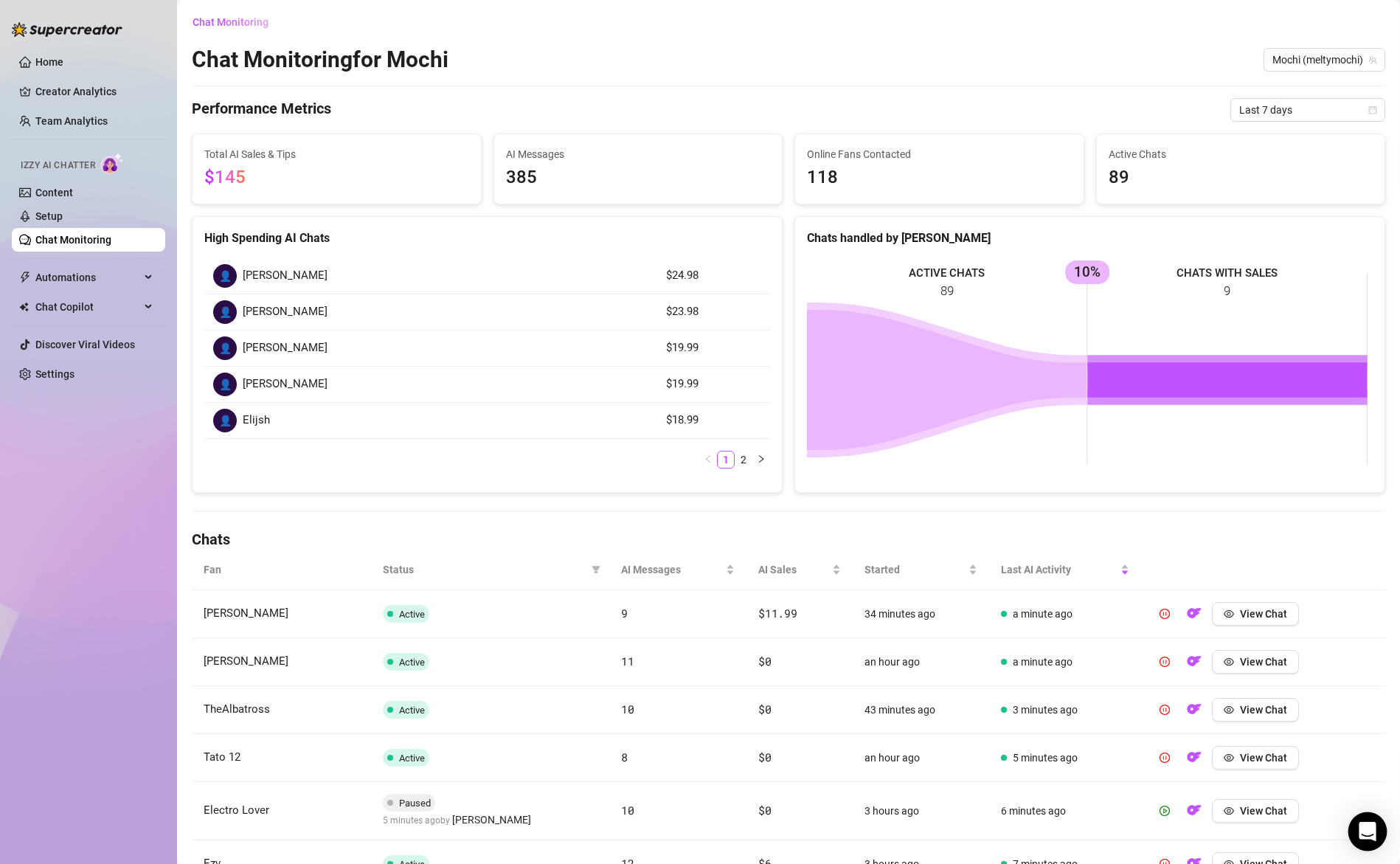
click at [1353, 829] on div "Open Intercom Messenger" at bounding box center [1368, 831] width 39 height 39
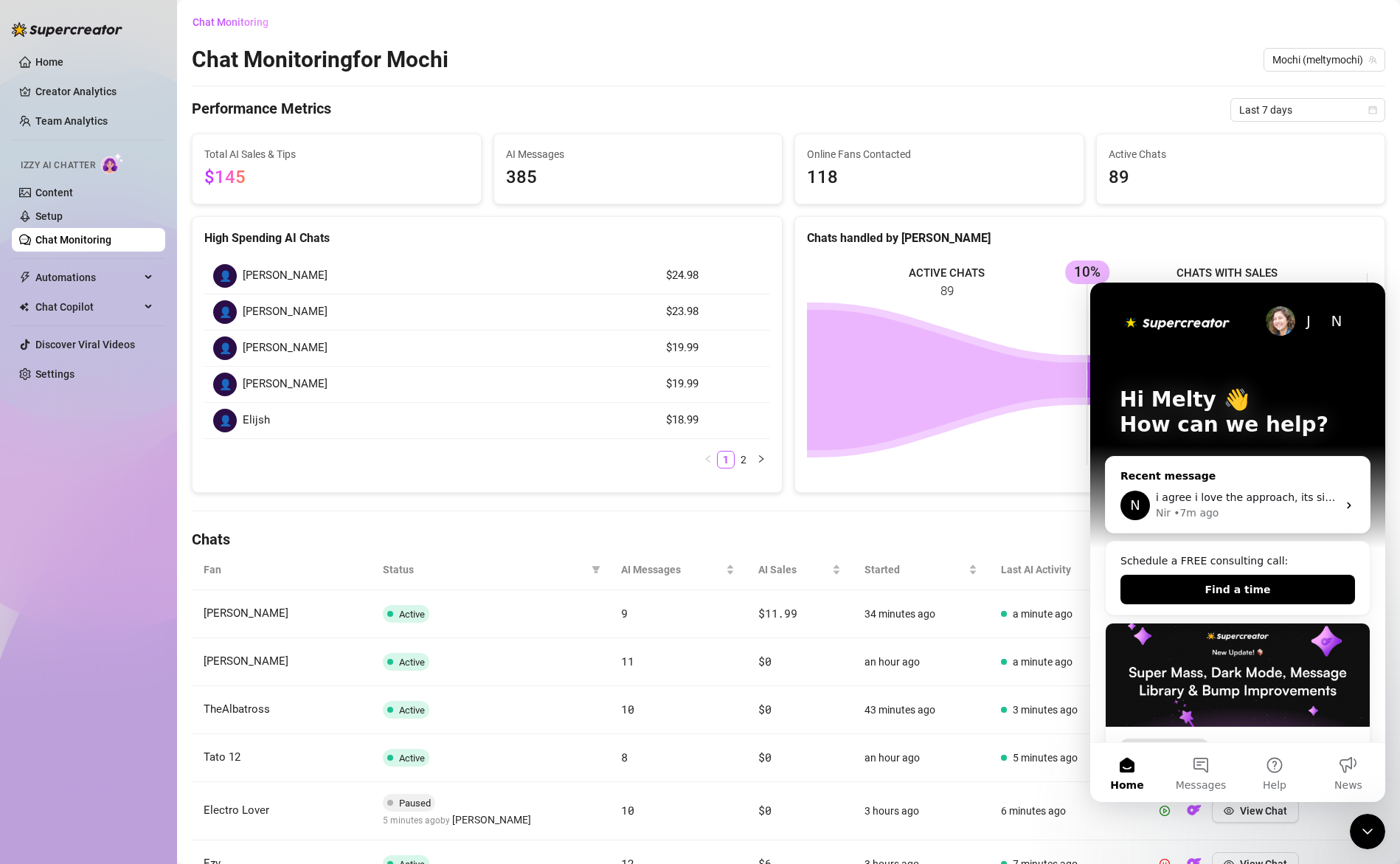
click at [1223, 505] on div "i agree i love the approach, its similar to how I like to sext it just takes me…" at bounding box center [1247, 497] width 182 height 16
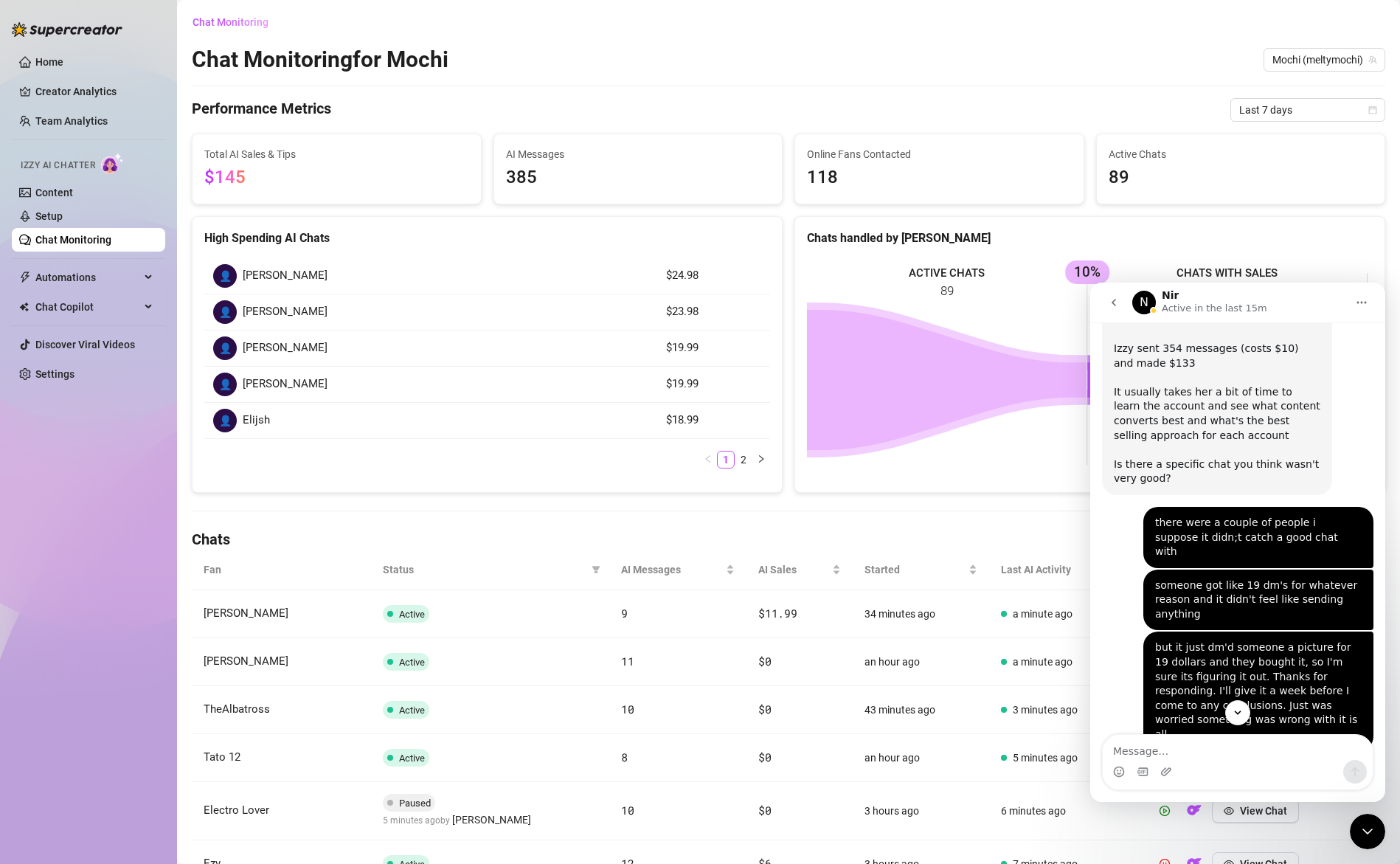
scroll to position [4831, 0]
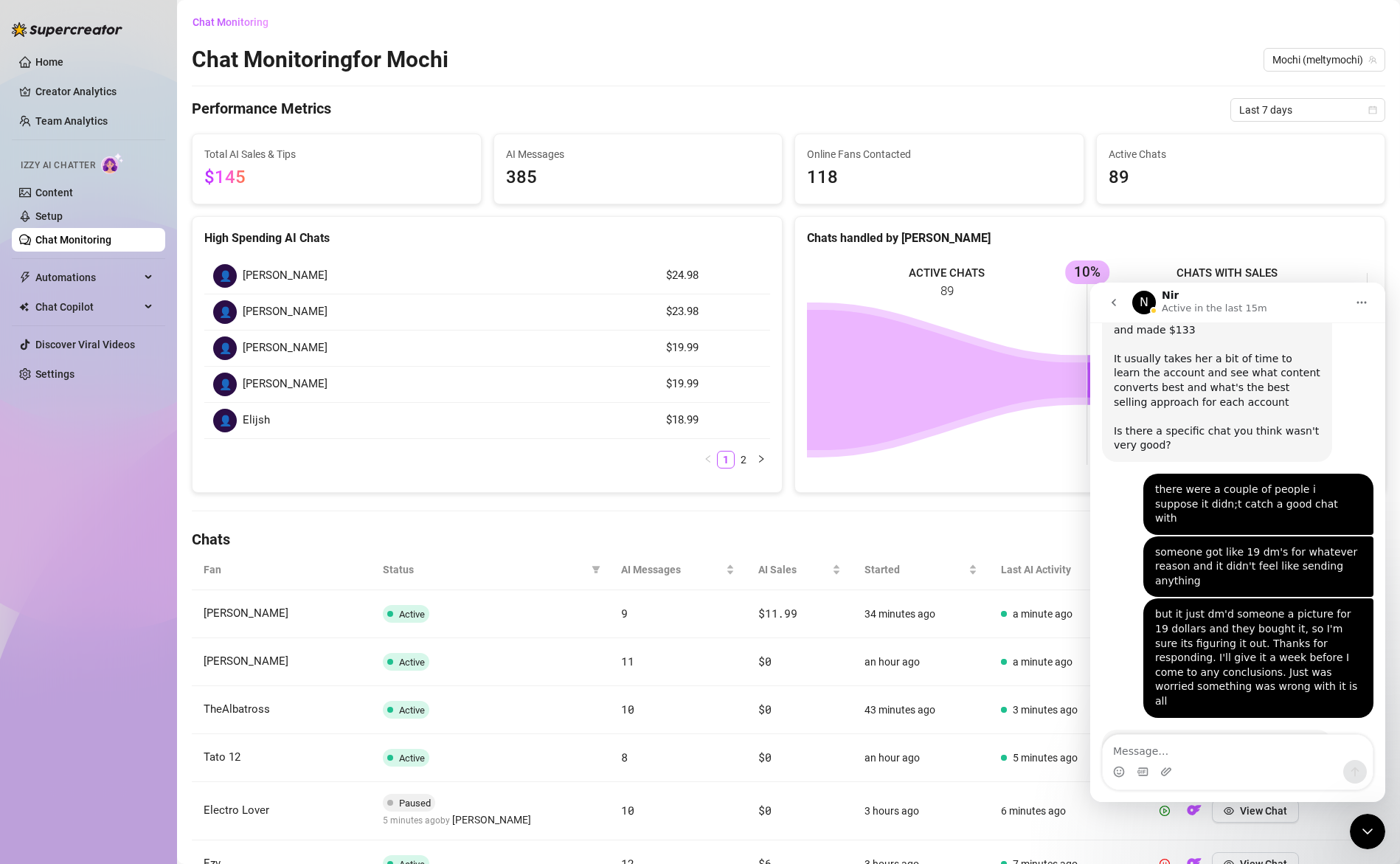
click at [62, 489] on div "Home Creator Analytics Team Analytics Izzy AI Chatter Content Setup Chat Monito…" at bounding box center [89, 425] width 153 height 850
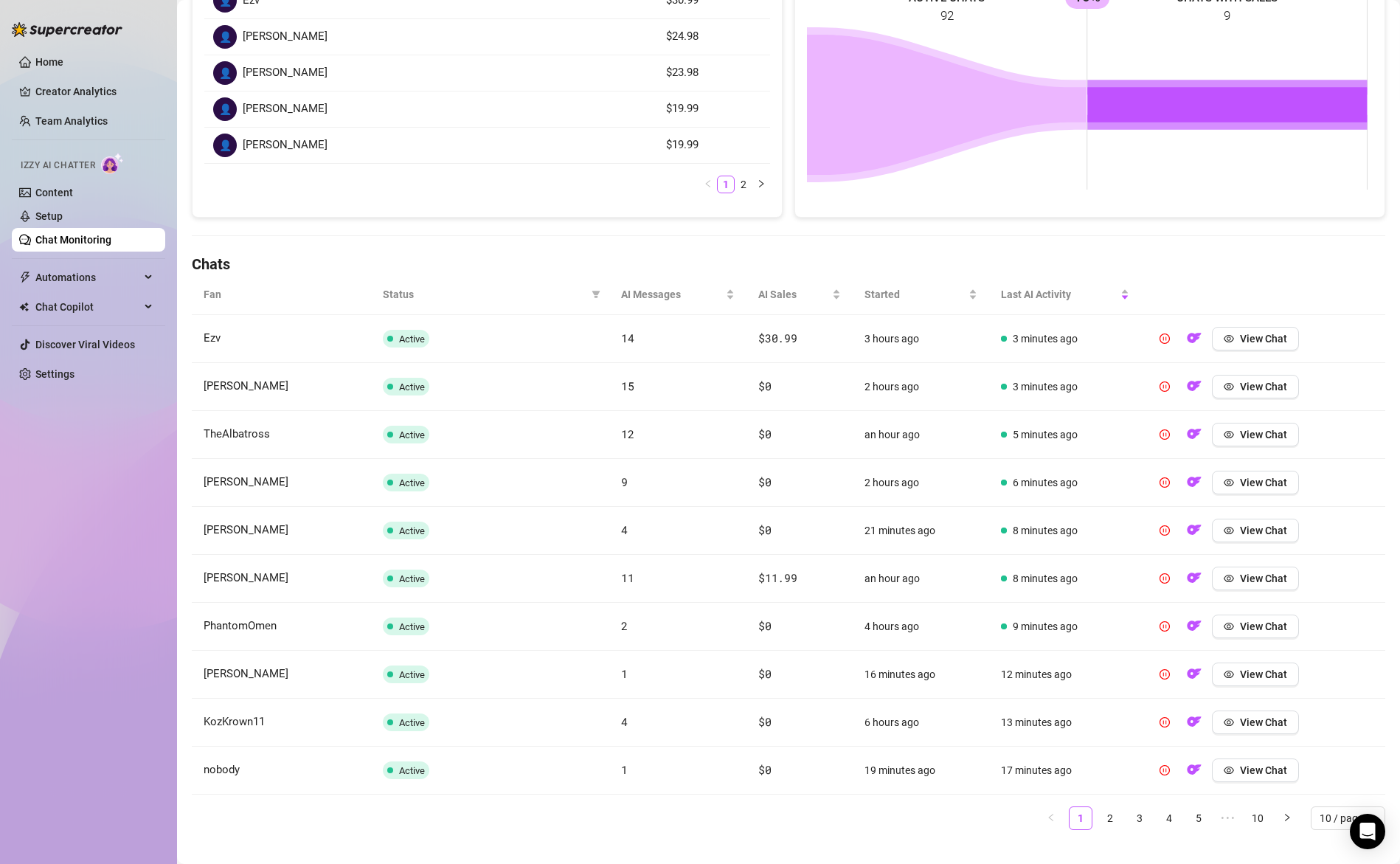
scroll to position [298, 0]
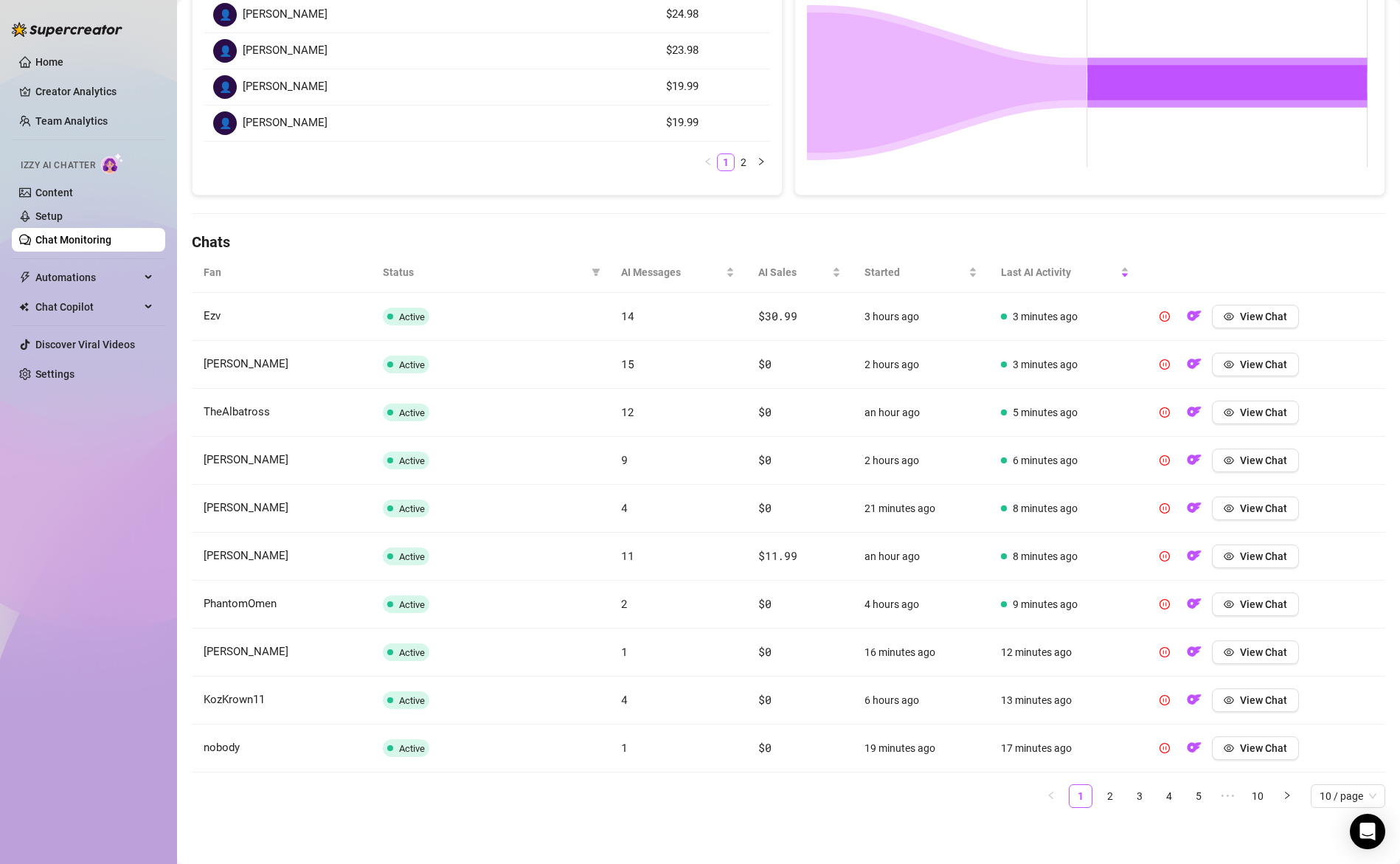
click at [398, 269] on span "Status" at bounding box center [484, 272] width 204 height 16
click at [1027, 269] on span "Last AI Activity" at bounding box center [1059, 272] width 117 height 16
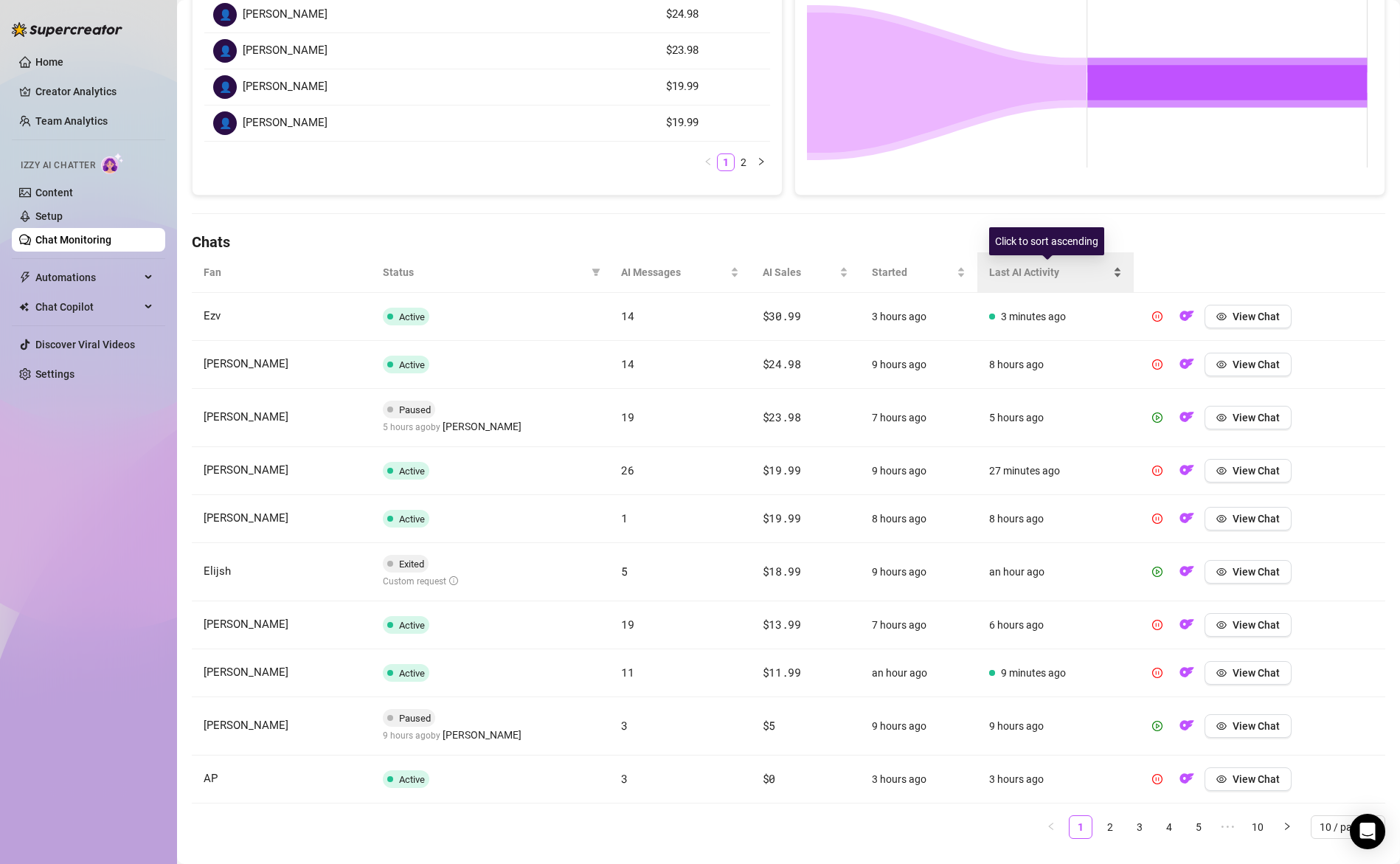
click at [1007, 274] on span "Last AI Activity" at bounding box center [1049, 272] width 121 height 16
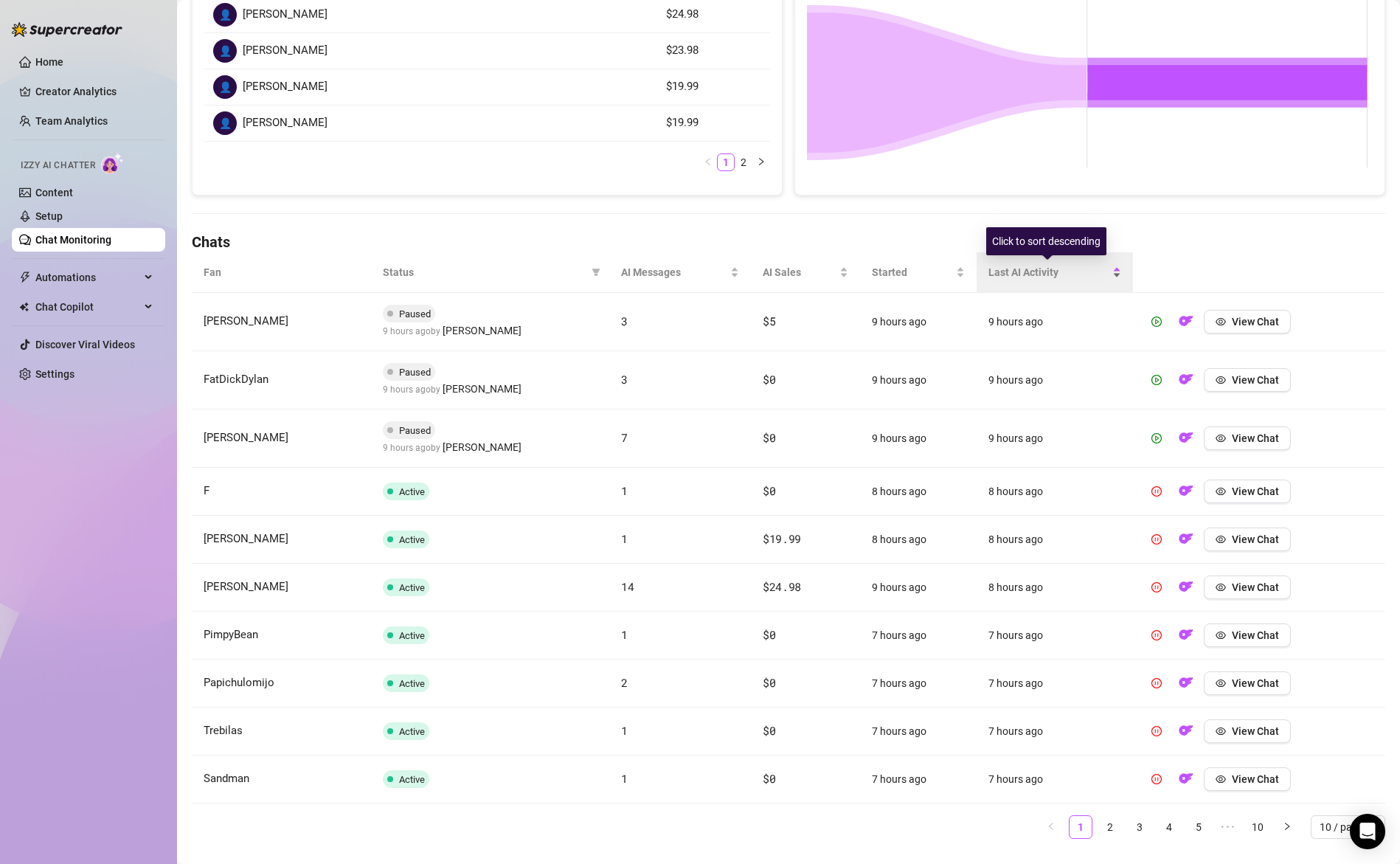
click at [1007, 274] on span "Last AI Activity" at bounding box center [1048, 272] width 121 height 16
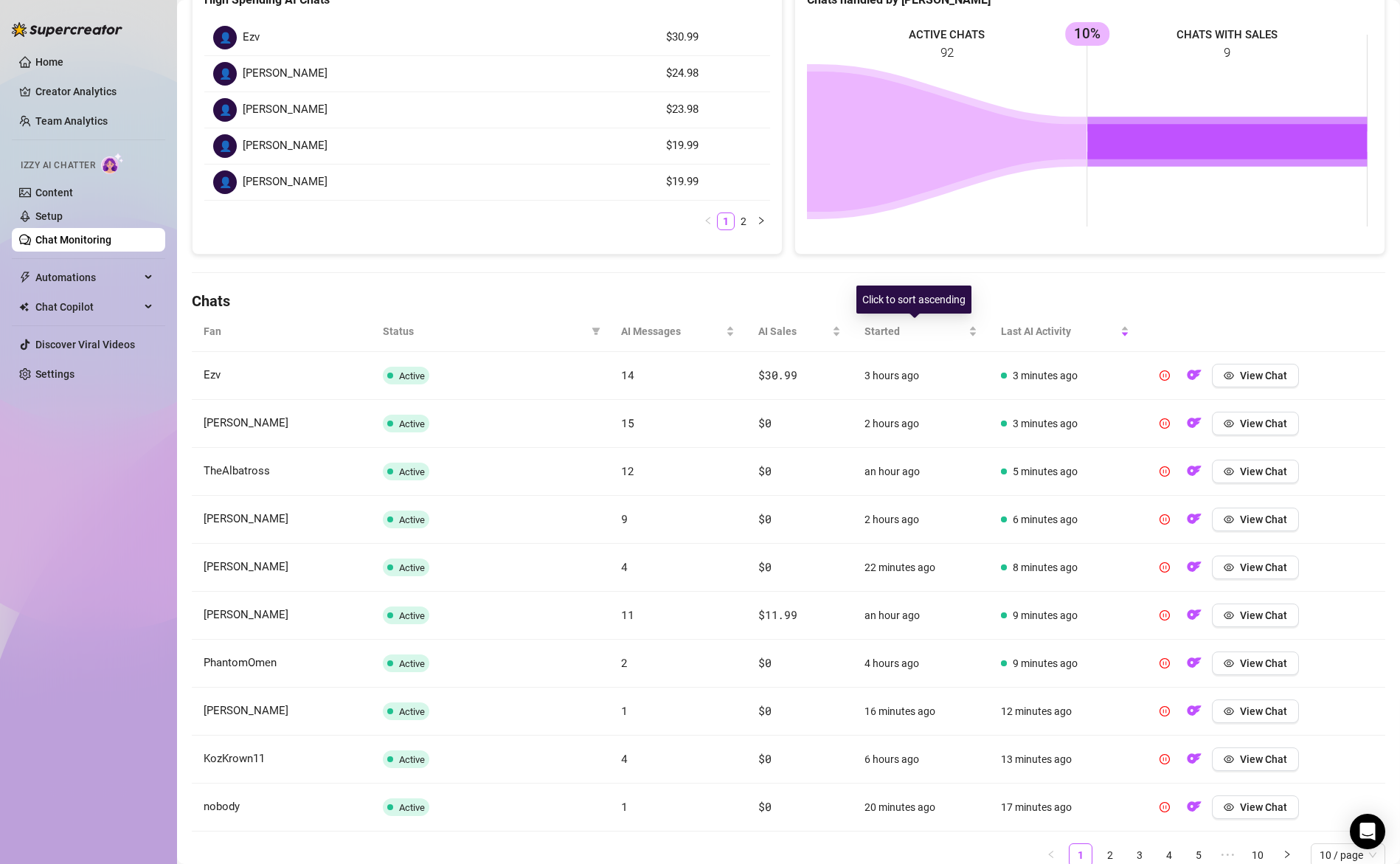
scroll to position [298, 0]
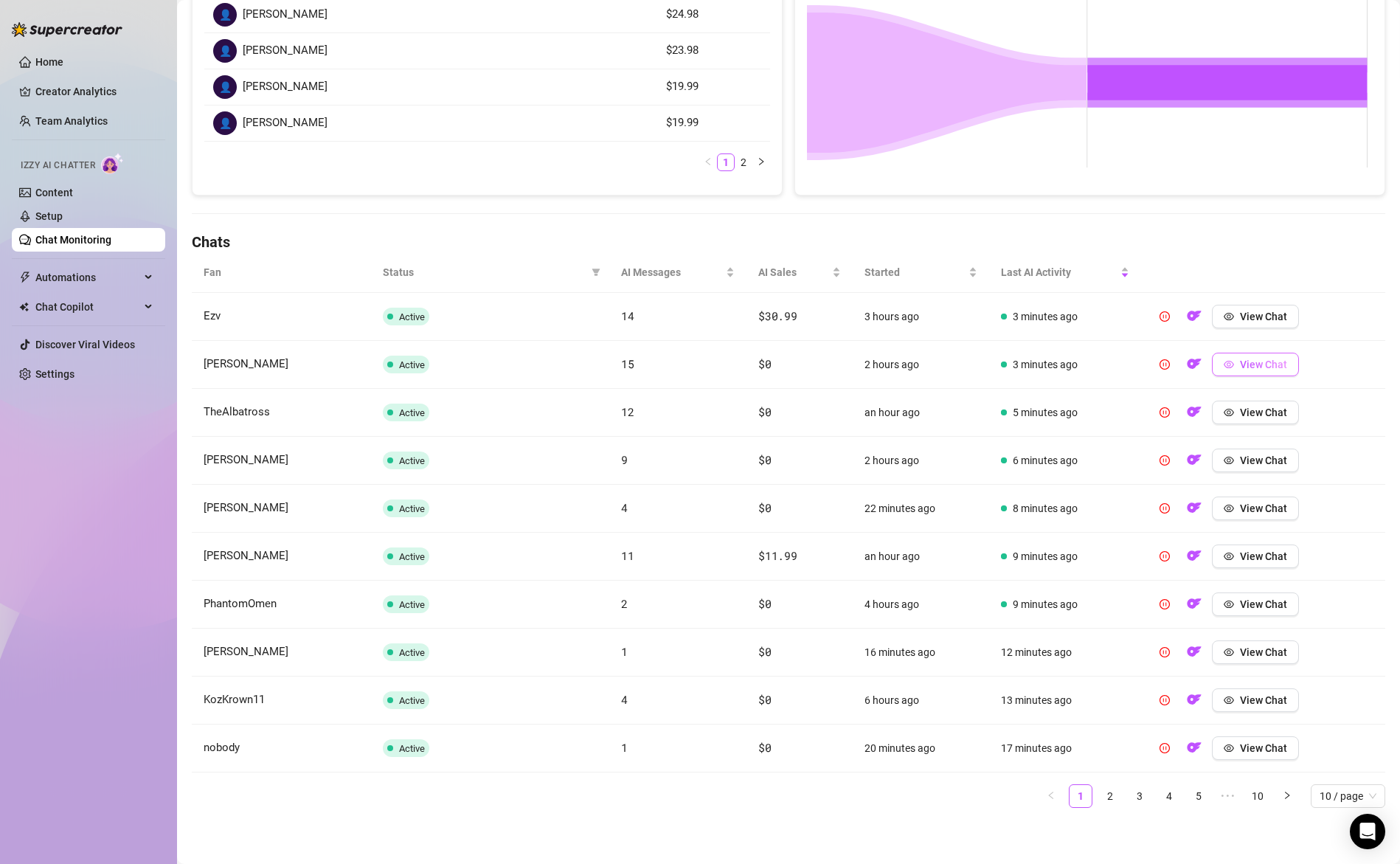
click at [1244, 361] on span "View Chat" at bounding box center [1264, 364] width 47 height 12
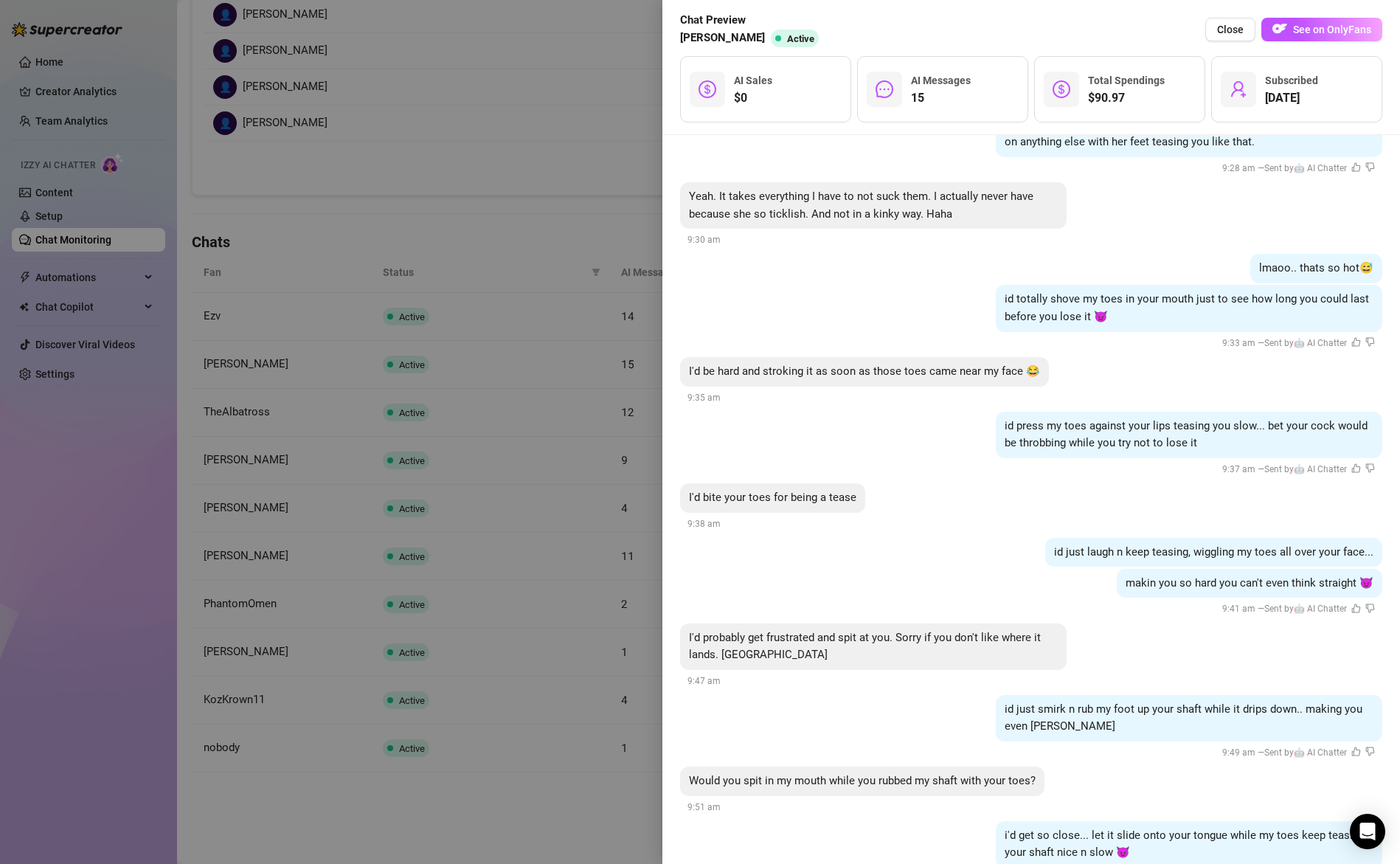
scroll to position [2303, 0]
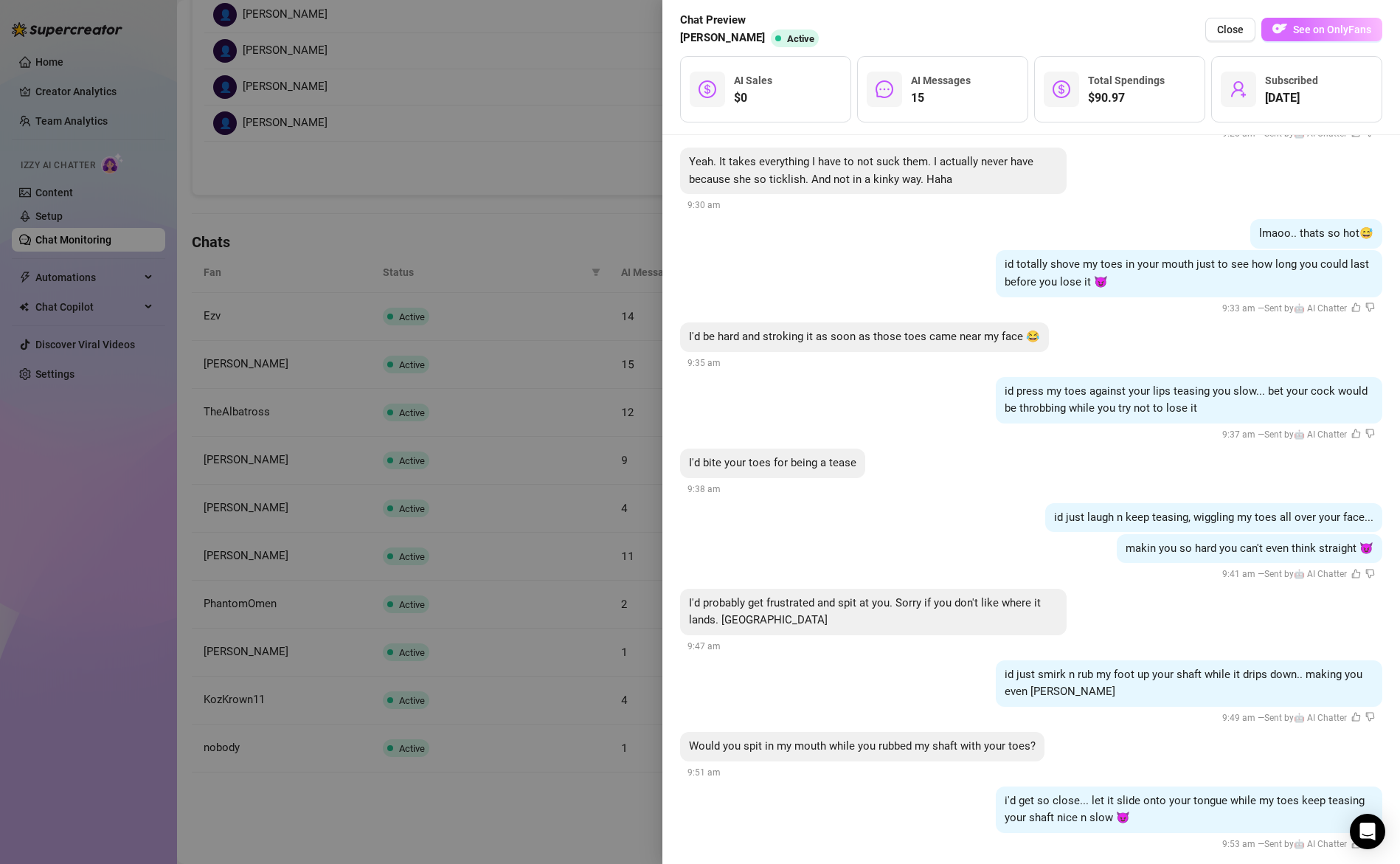
click at [1305, 28] on span "See on OnlyFans" at bounding box center [1332, 29] width 79 height 12
click at [279, 236] on div at bounding box center [700, 432] width 1400 height 864
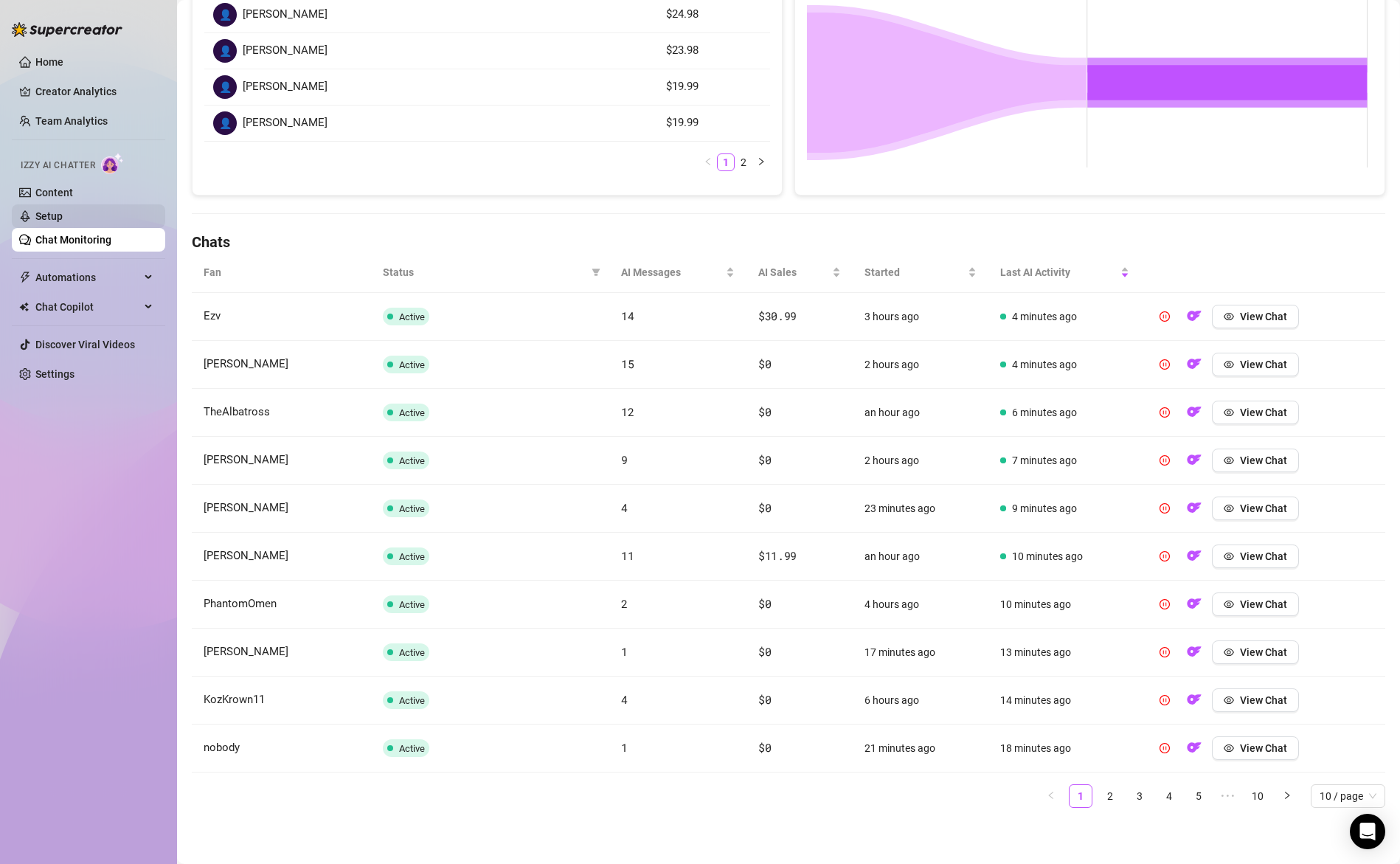
click at [63, 221] on link "Setup" at bounding box center [49, 216] width 27 height 12
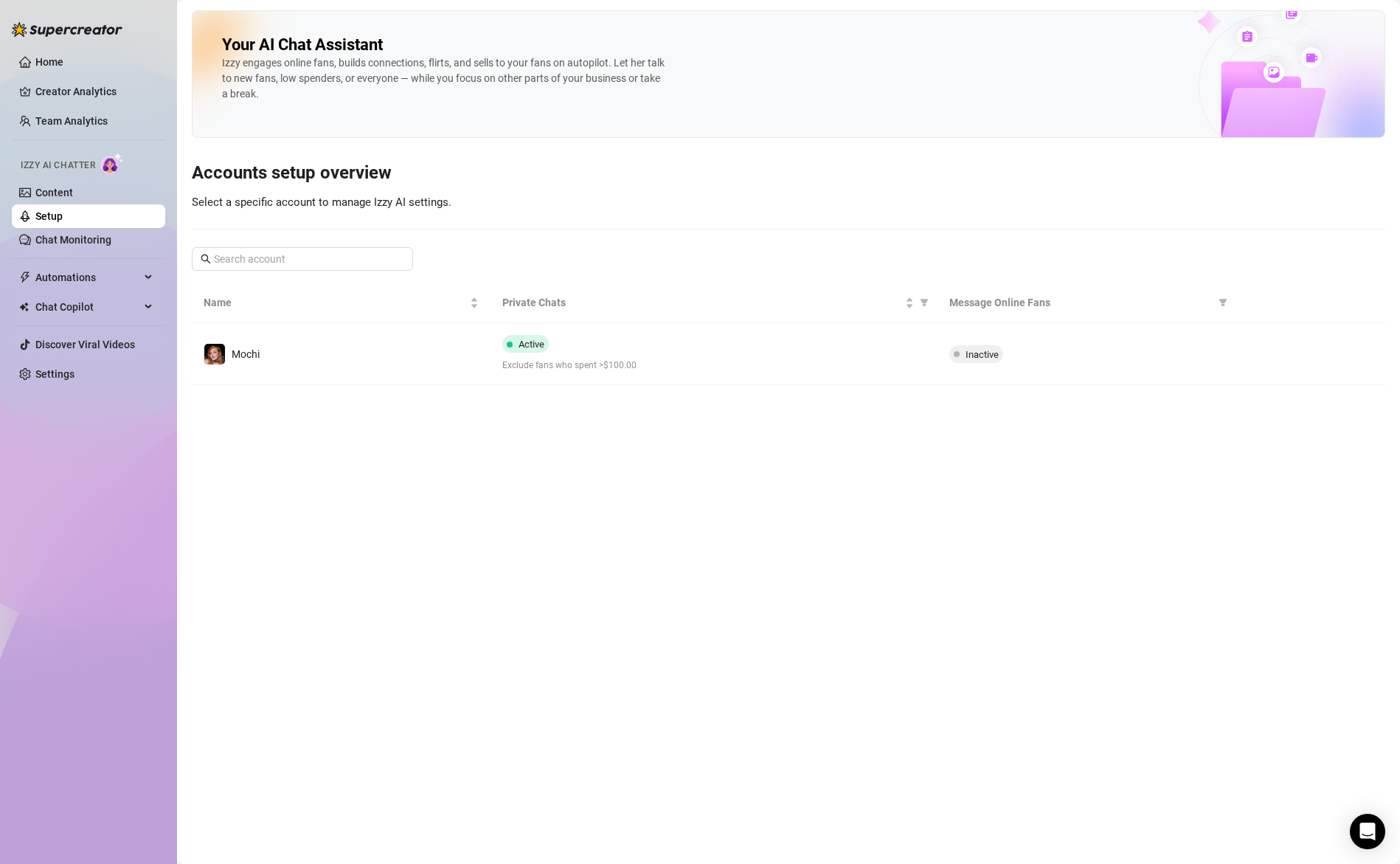
click at [854, 358] on div "Active Exclude fans who spent >$100.00" at bounding box center [714, 353] width 424 height 37
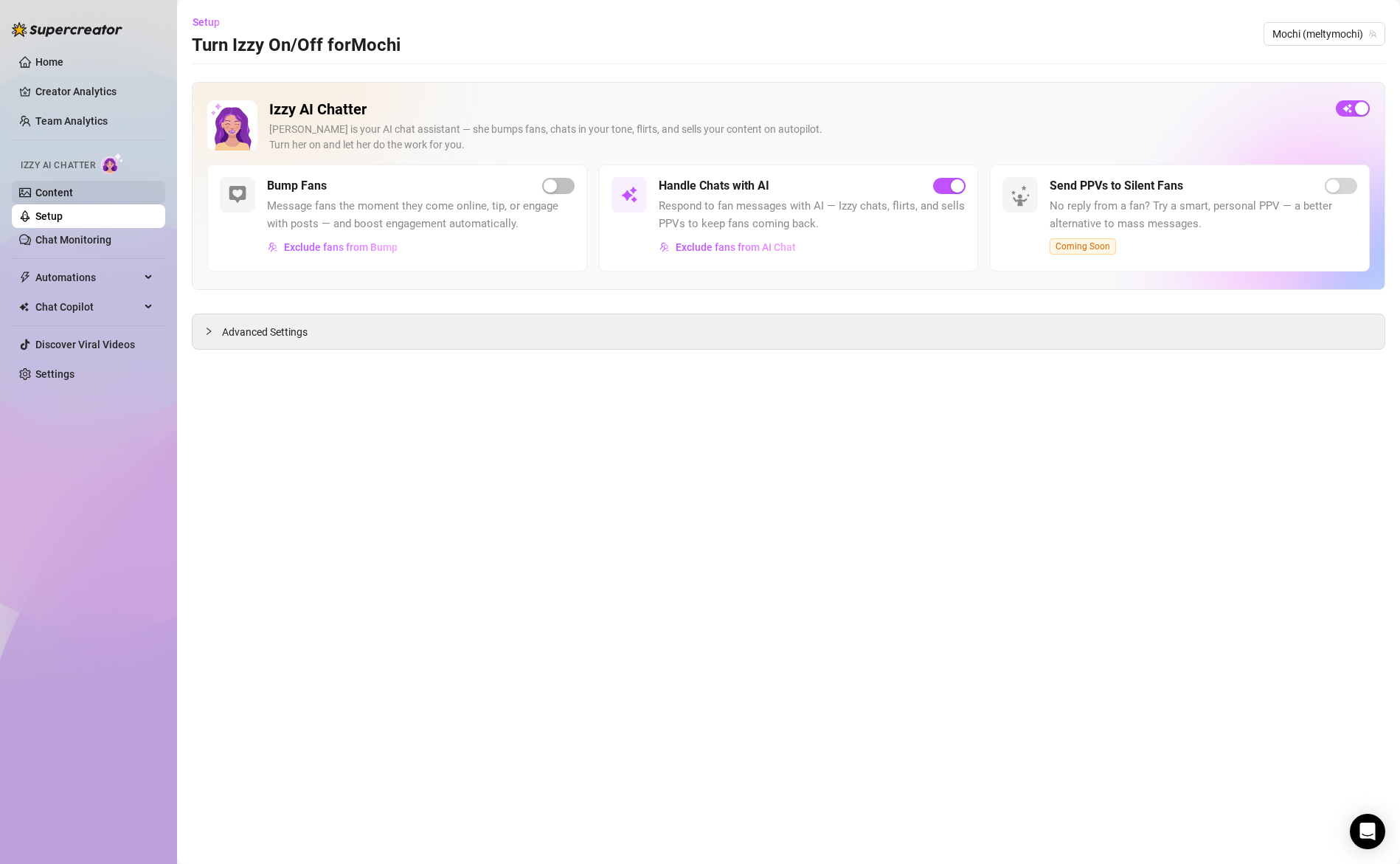
click at [68, 195] on link "Content" at bounding box center [54, 192] width 37 height 12
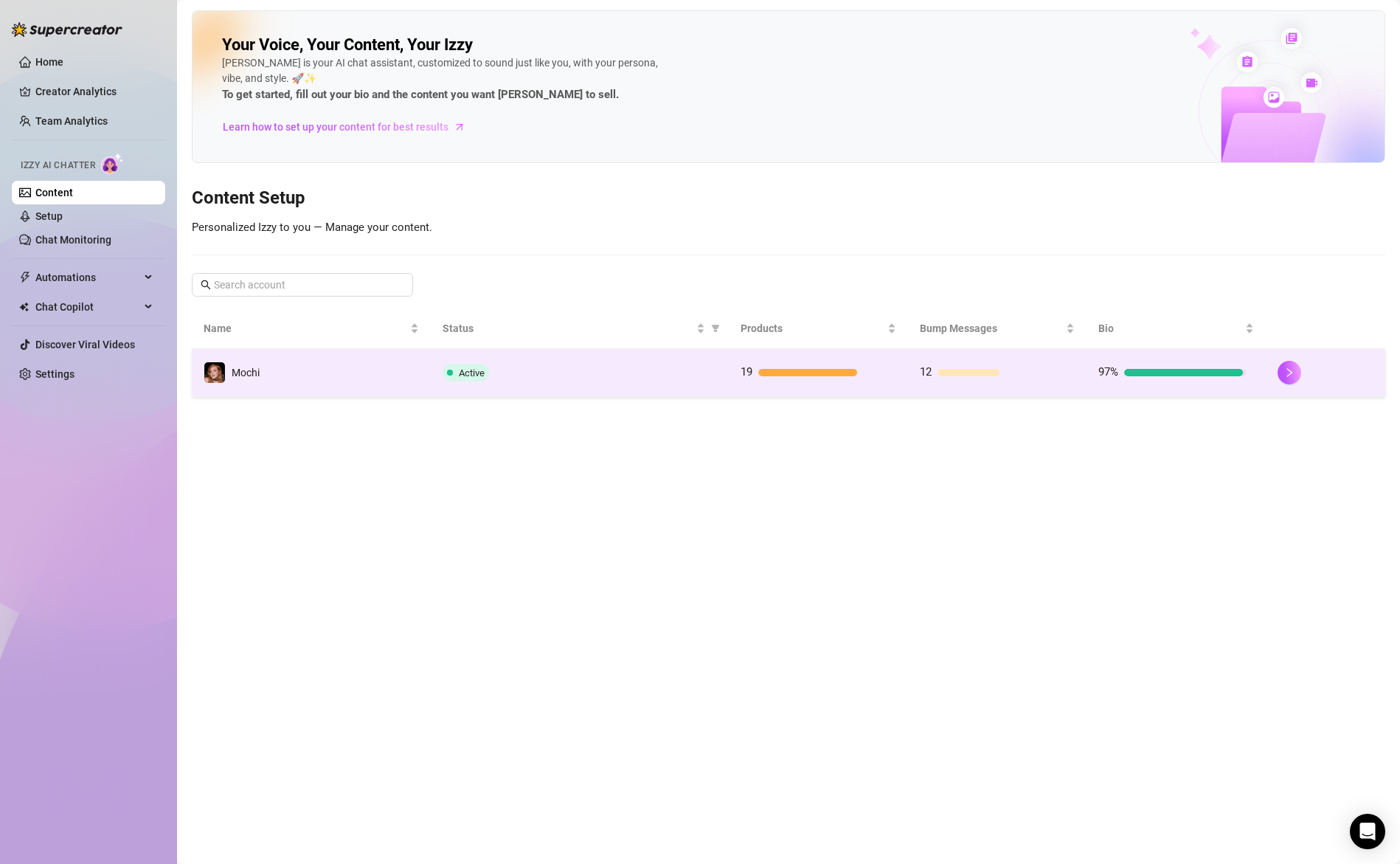
click at [809, 366] on div "19" at bounding box center [815, 372] width 148 height 17
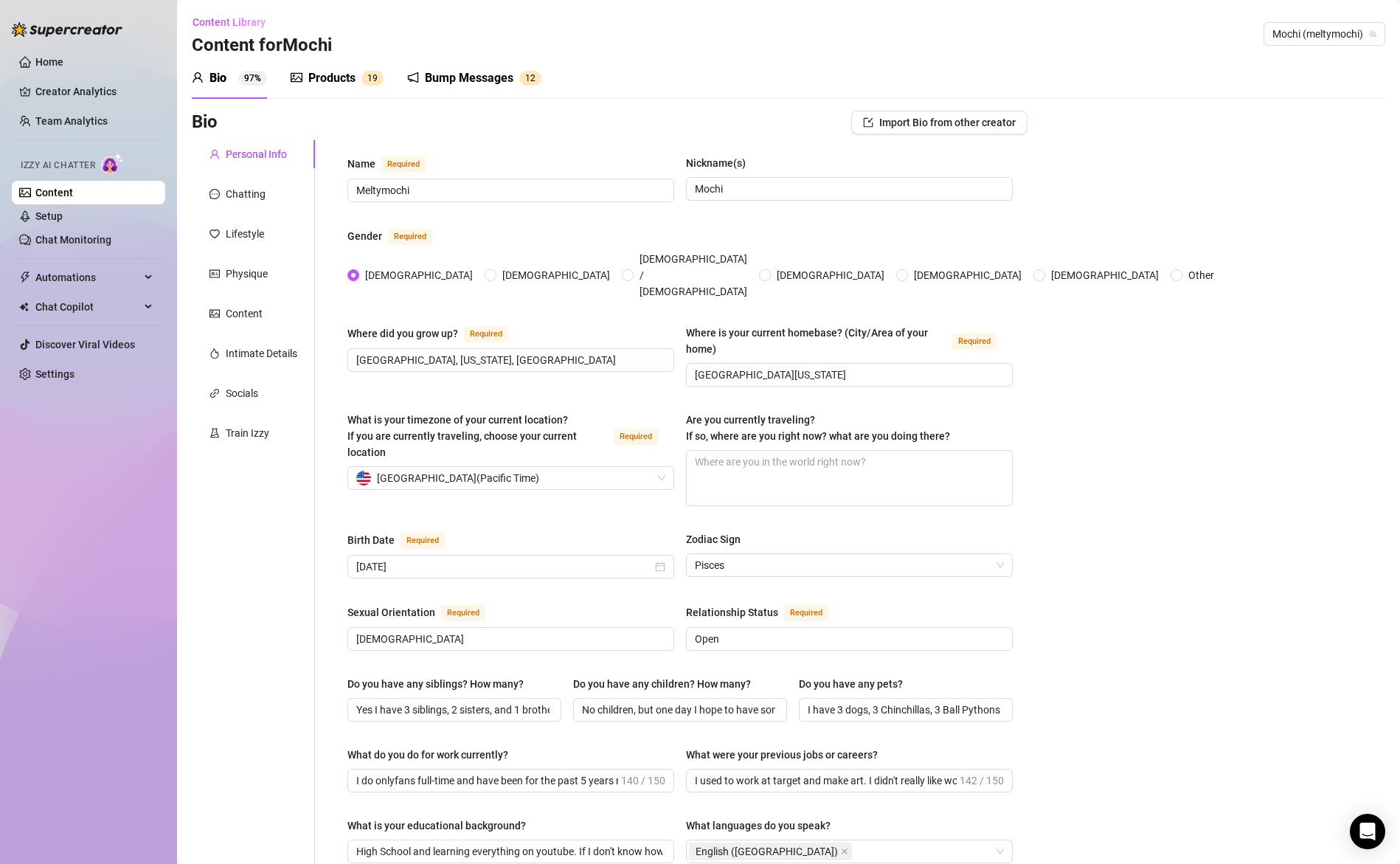
click at [336, 83] on div "Products" at bounding box center [332, 78] width 47 height 17
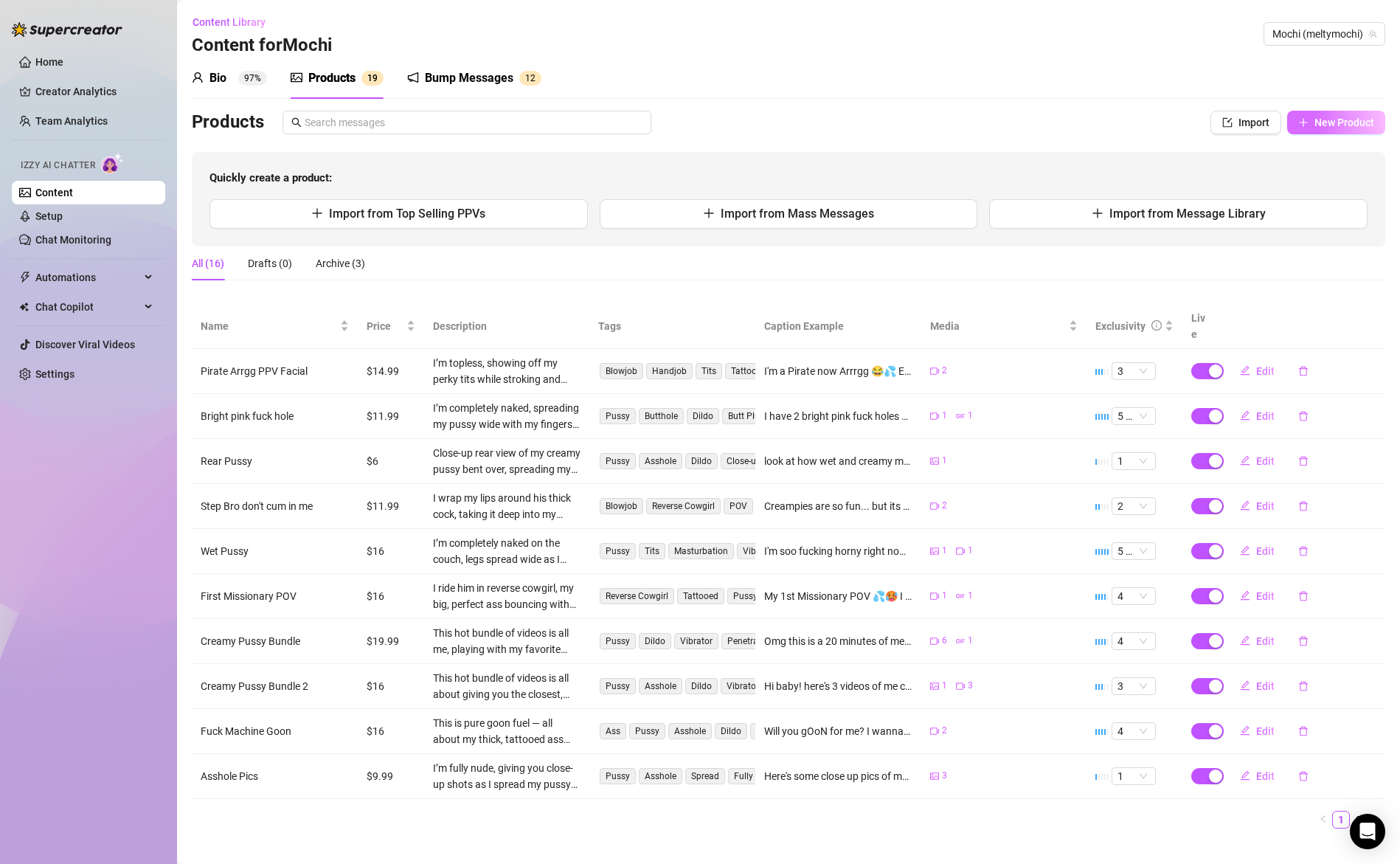
click at [1315, 121] on span "New Product" at bounding box center [1343, 122] width 59 height 12
type textarea "Type your message here..."
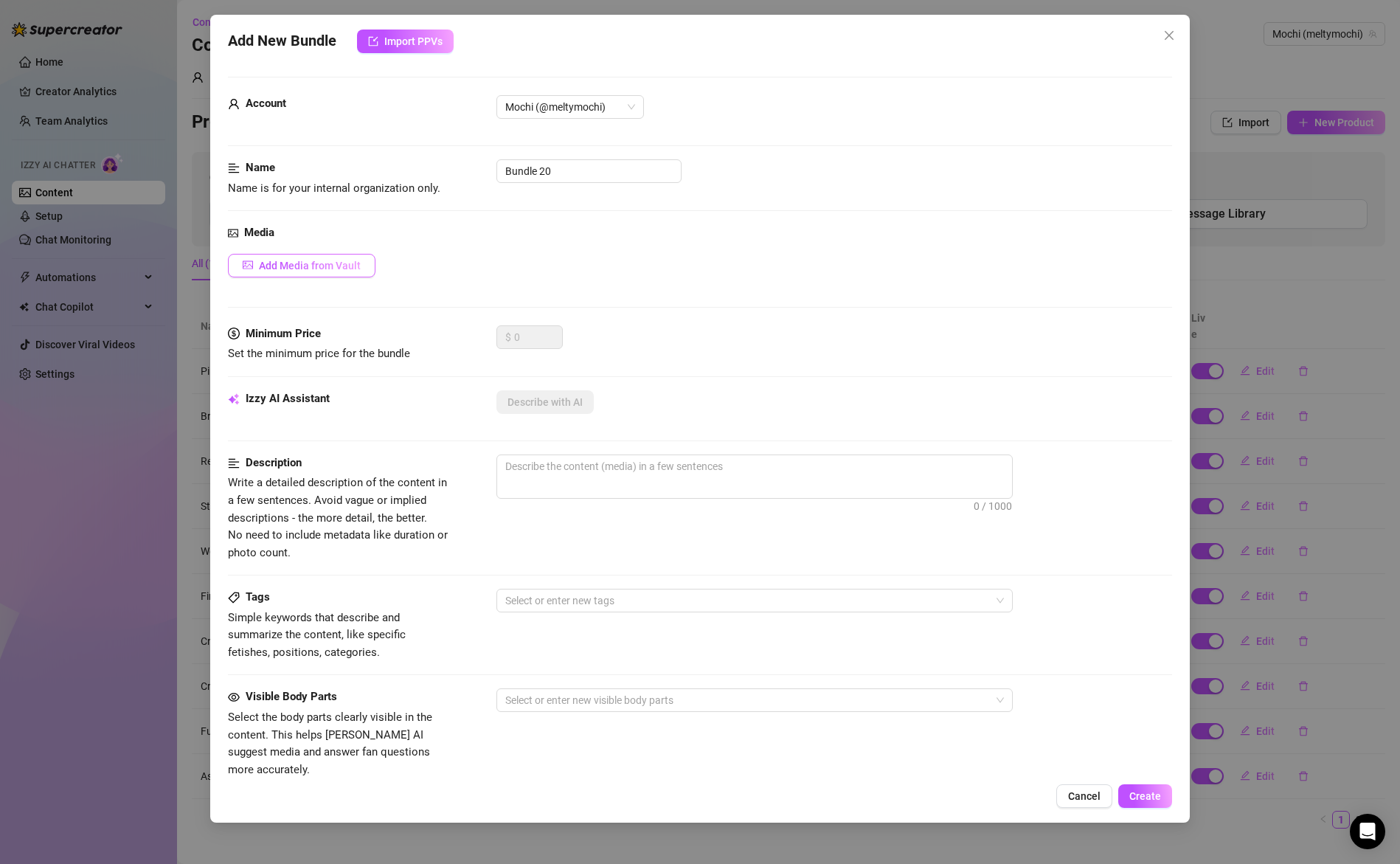
click at [318, 265] on span "Add Media from Vault" at bounding box center [310, 265] width 101 height 12
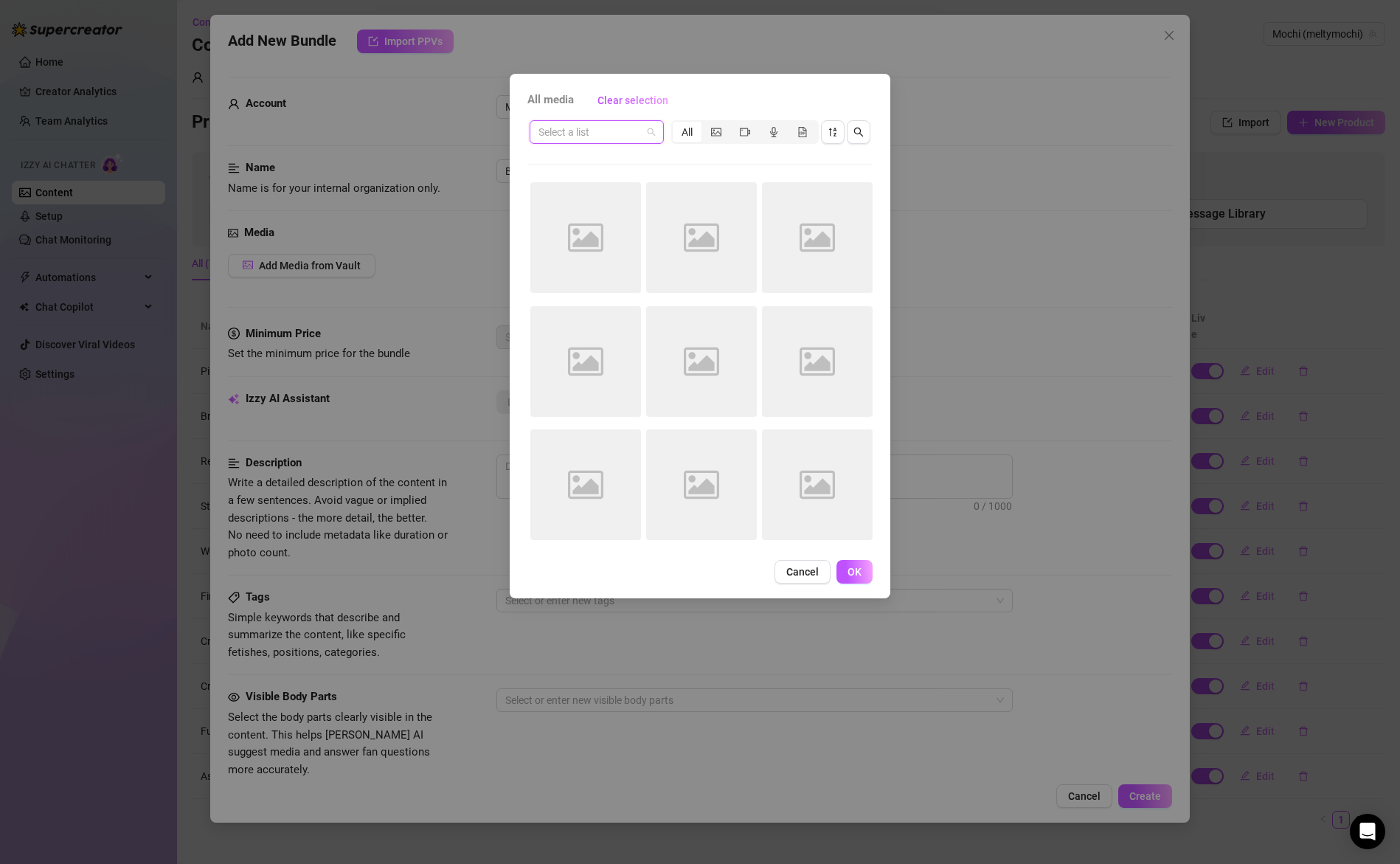
click at [599, 136] on input "search" at bounding box center [590, 132] width 103 height 22
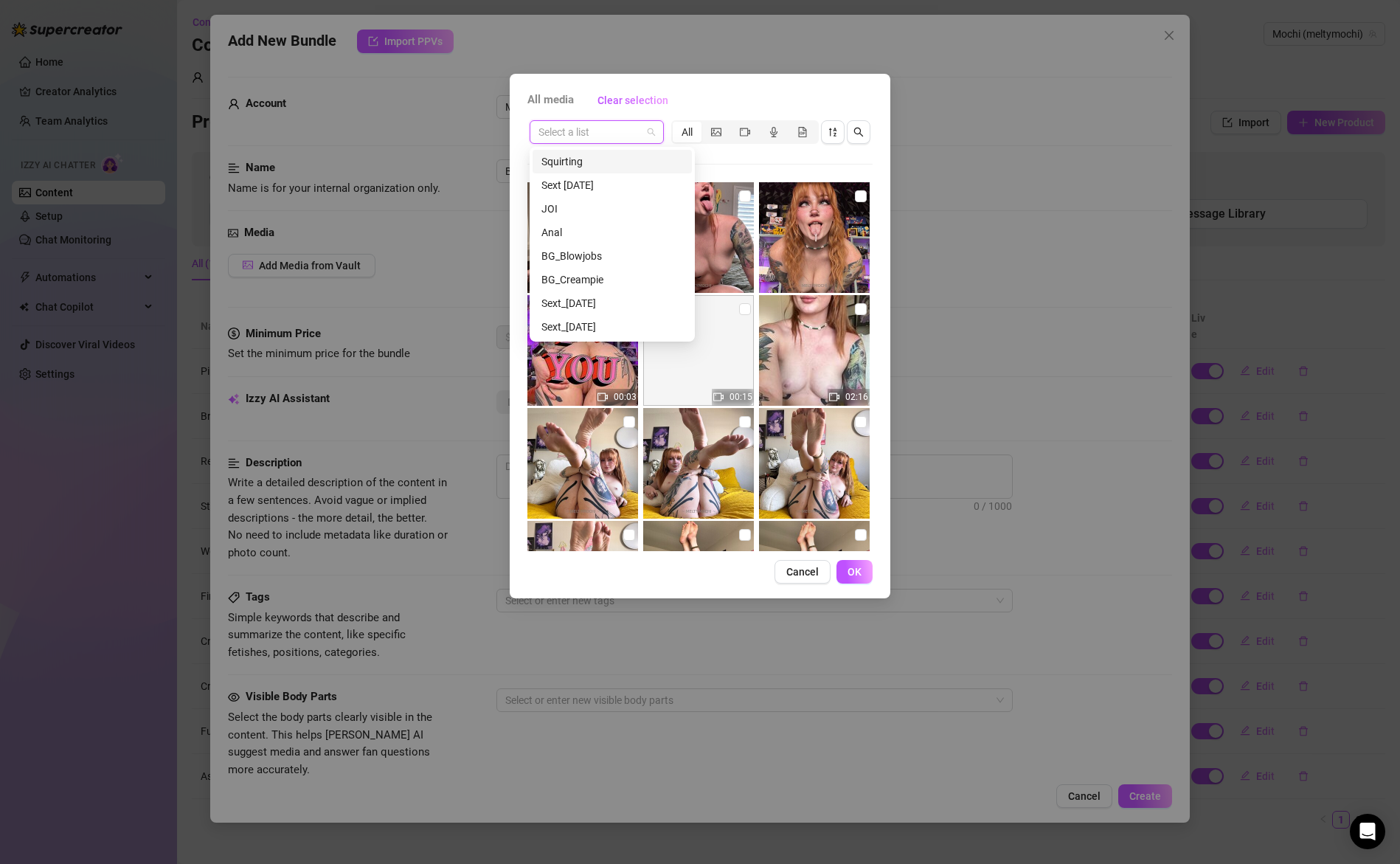
drag, startPoint x: 613, startPoint y: 133, endPoint x: 623, endPoint y: 133, distance: 10.0
click at [614, 133] on input "search" at bounding box center [590, 132] width 103 height 22
click at [859, 132] on icon "search" at bounding box center [858, 132] width 10 height 10
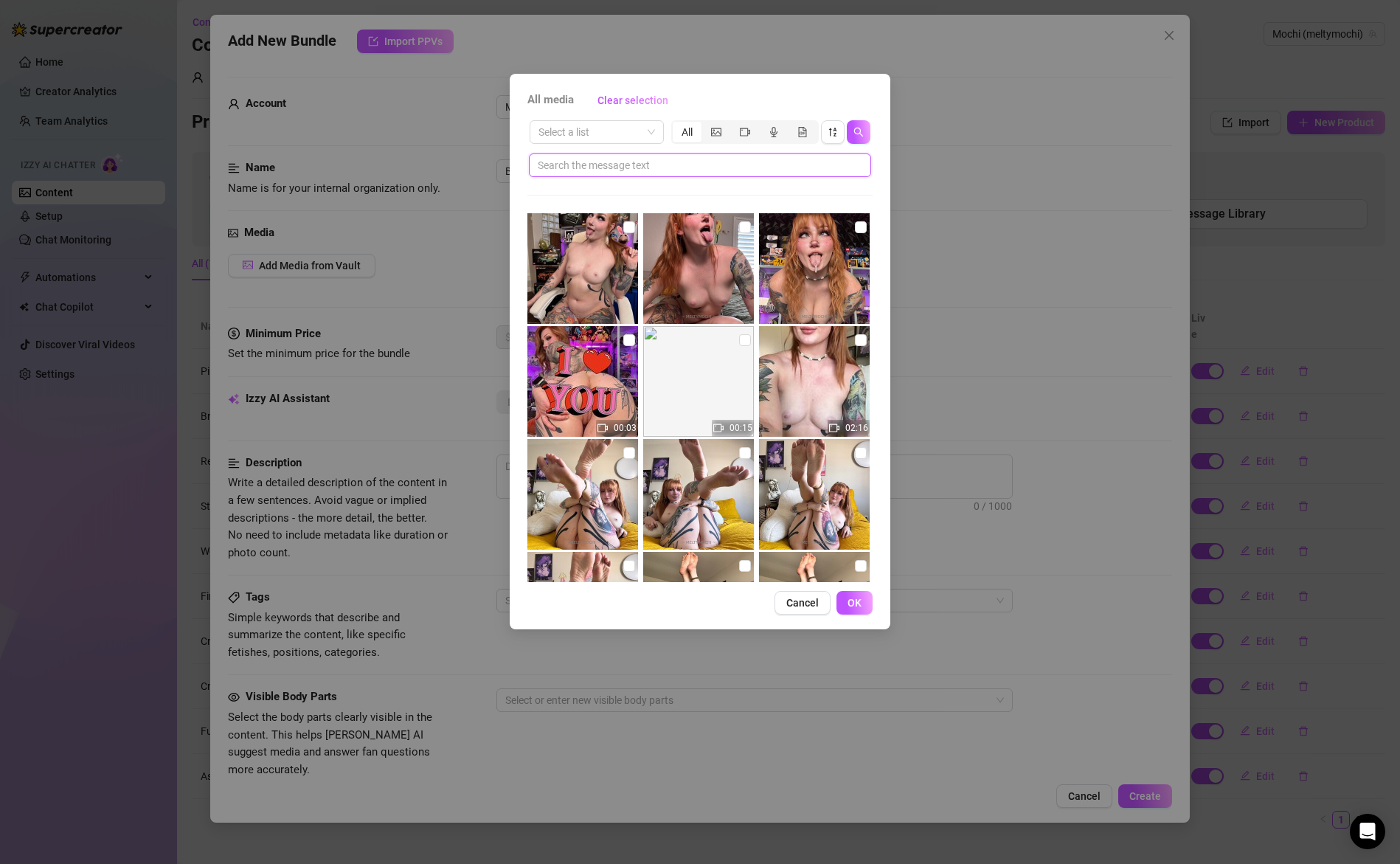
click at [628, 161] on input "text" at bounding box center [694, 165] width 312 height 16
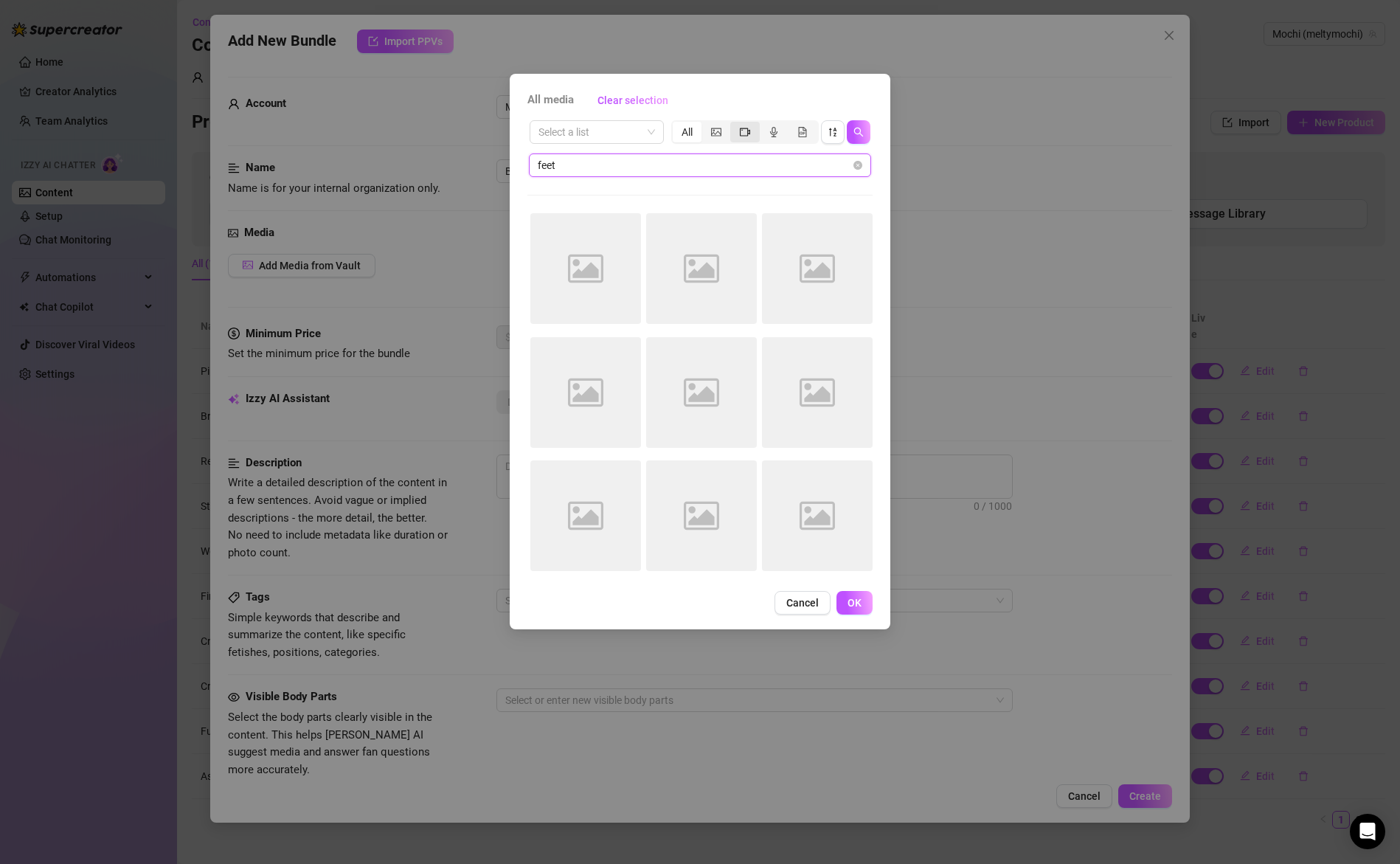
type input "feet"
click at [749, 129] on icon "video-camera" at bounding box center [744, 132] width 10 height 10
click at [734, 124] on input "segmented control" at bounding box center [734, 124] width 0 height 0
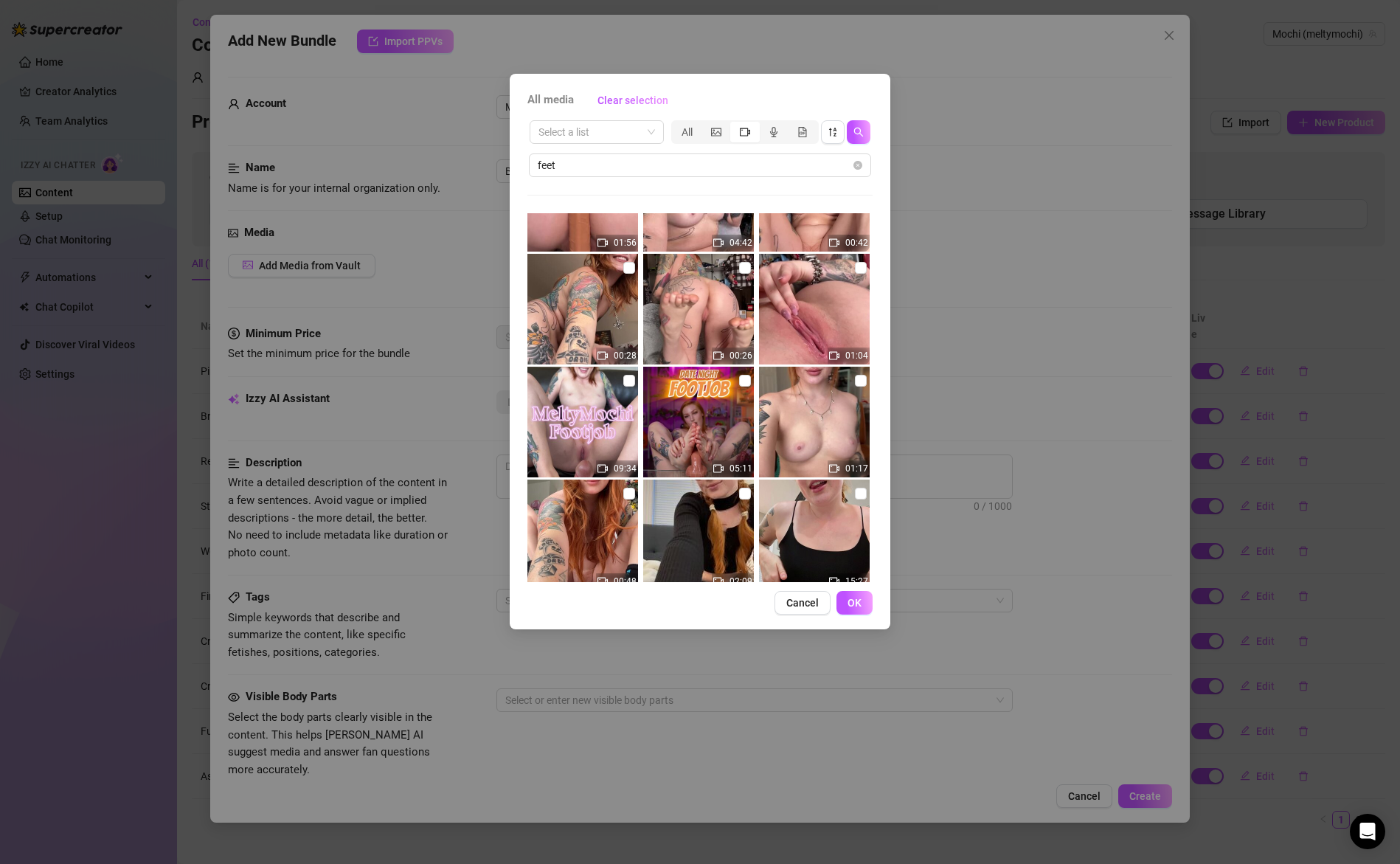
scroll to position [308, 0]
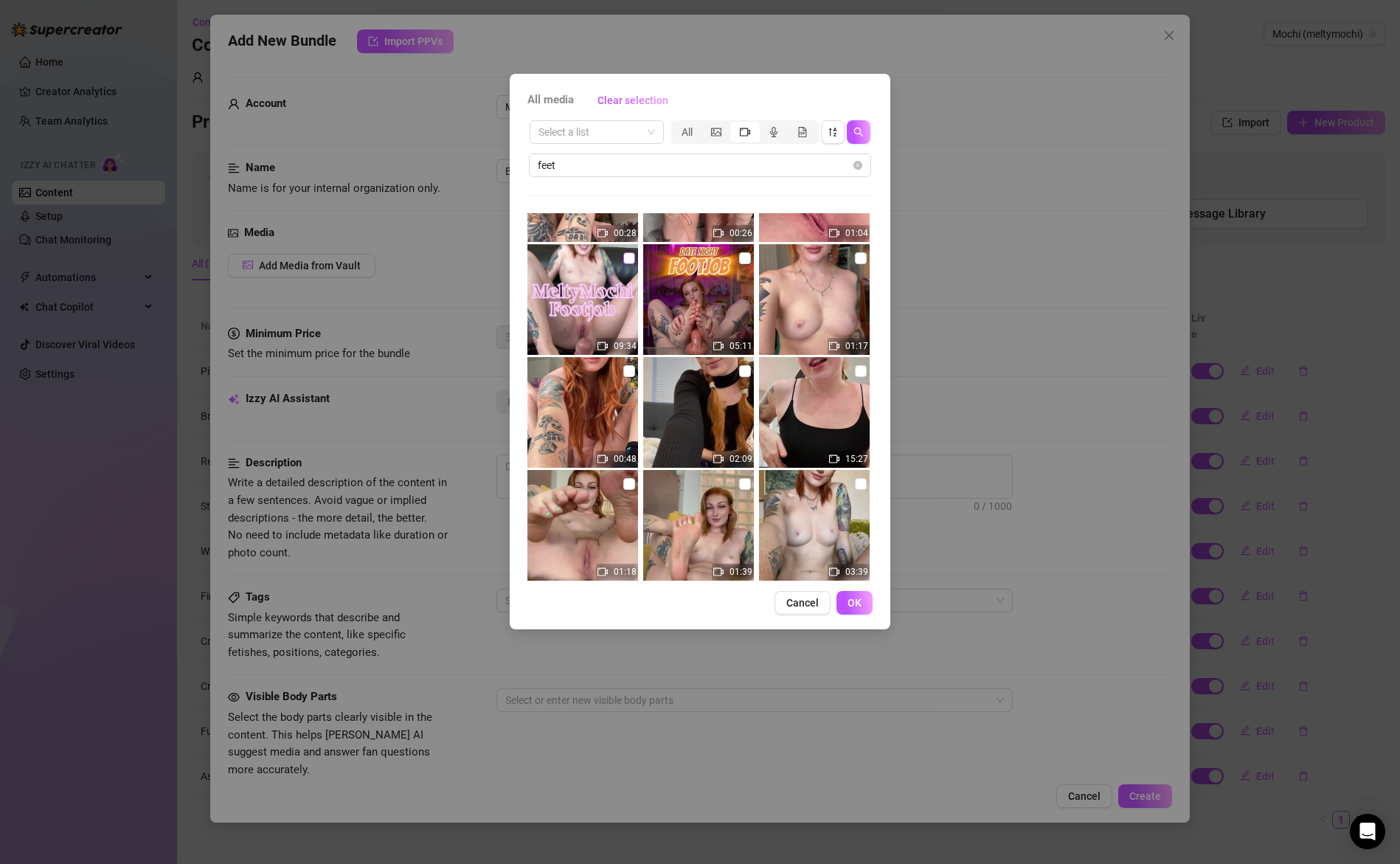
click at [627, 262] on input "checkbox" at bounding box center [629, 258] width 12 height 12
checkbox input "true"
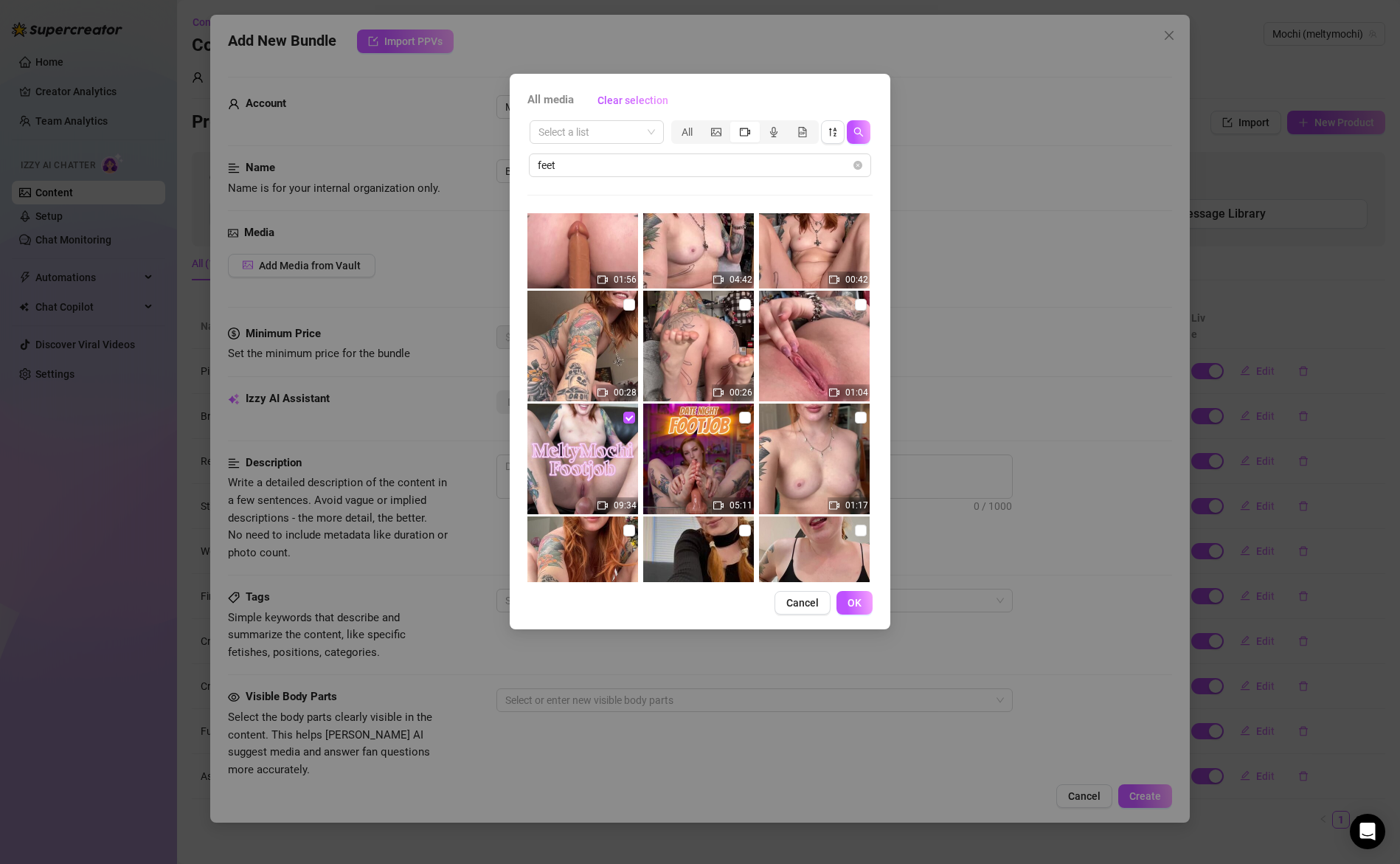
scroll to position [285, 0]
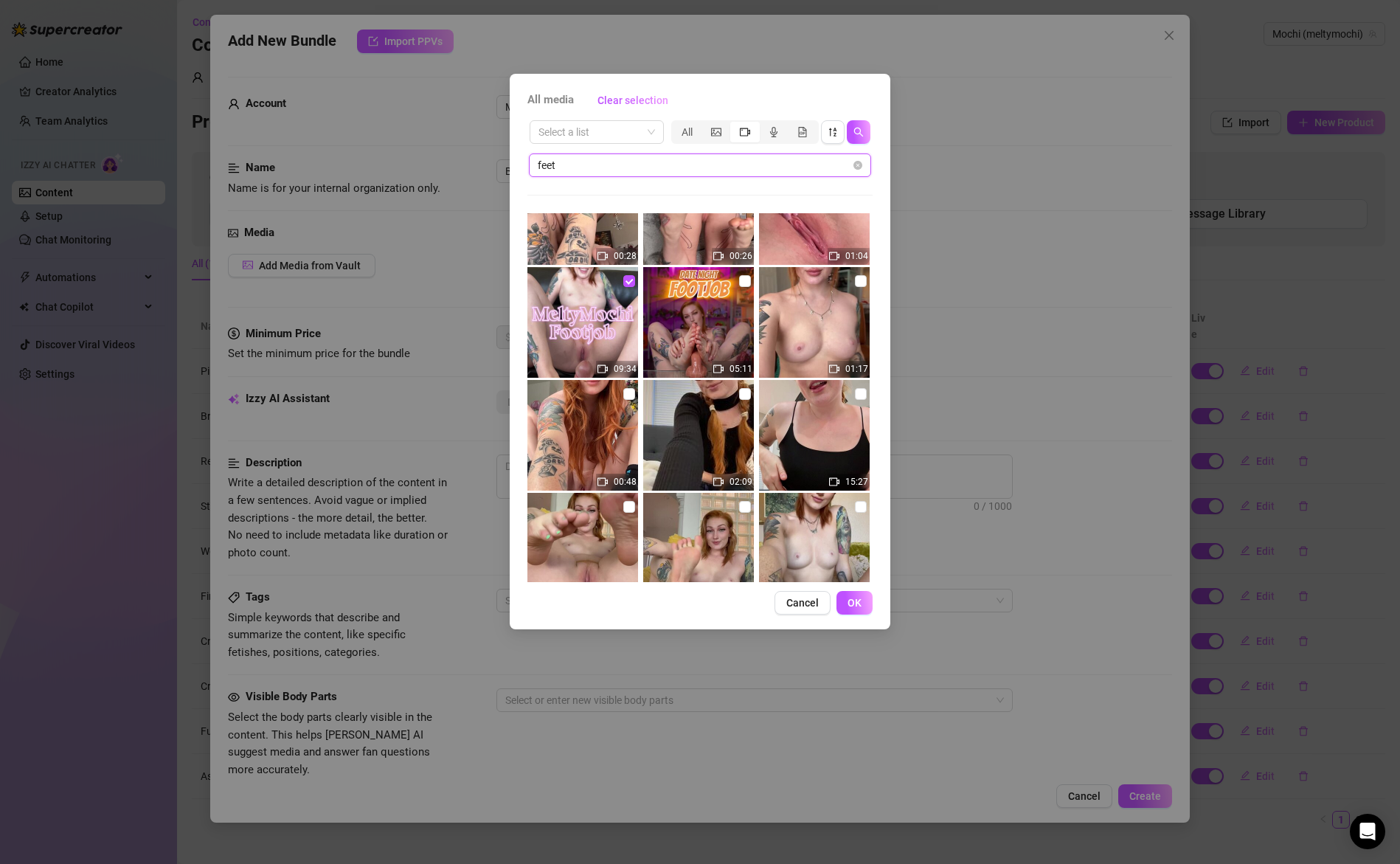
click at [586, 167] on input "feet" at bounding box center [694, 165] width 312 height 16
drag, startPoint x: 855, startPoint y: 604, endPoint x: 822, endPoint y: 582, distance: 39.7
click at [855, 603] on span "OK" at bounding box center [854, 602] width 14 height 12
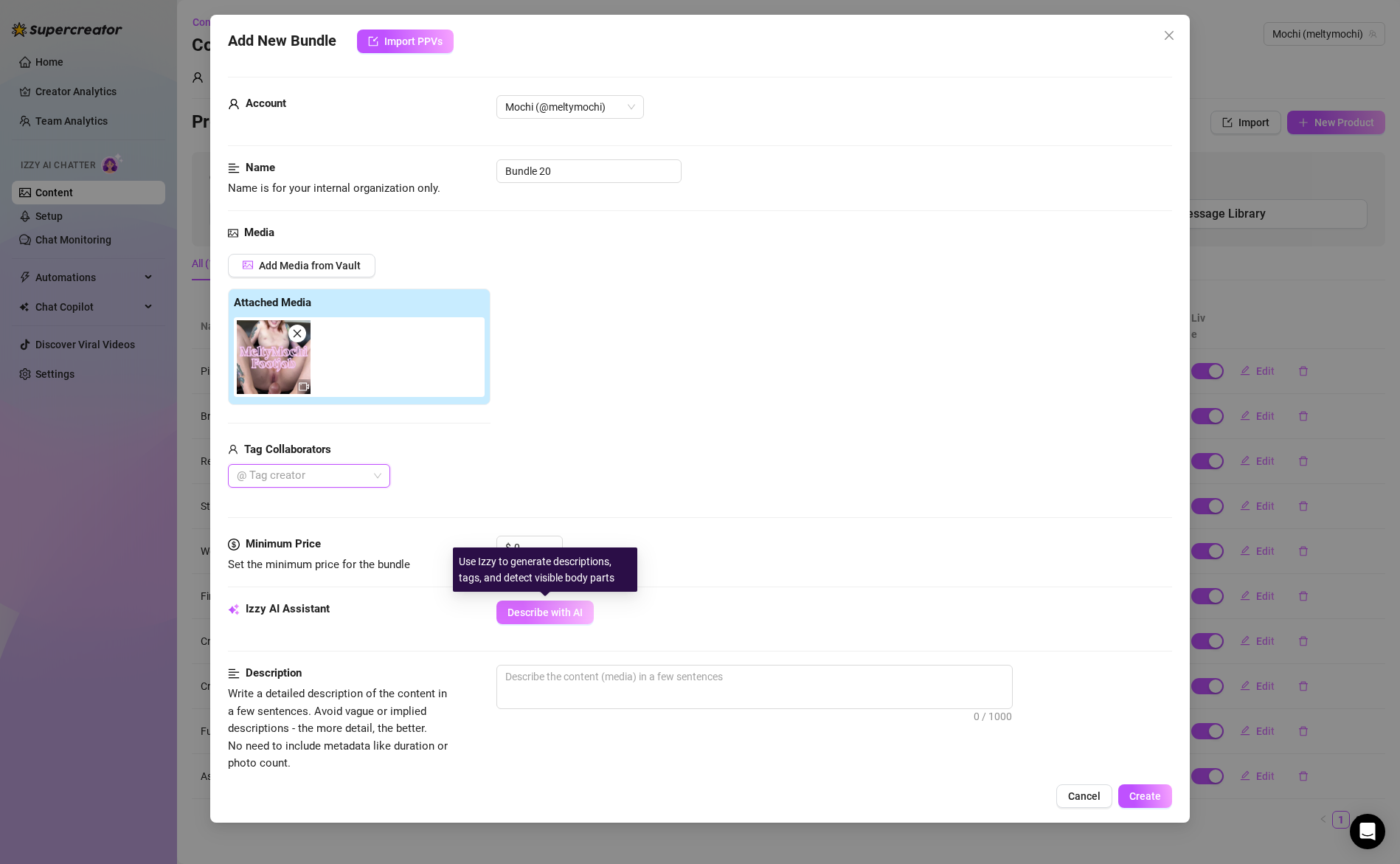
click at [555, 616] on span "Describe with AI" at bounding box center [545, 612] width 75 height 12
click at [540, 547] on input "0" at bounding box center [538, 547] width 48 height 22
click at [539, 547] on input "0" at bounding box center [538, 547] width 48 height 22
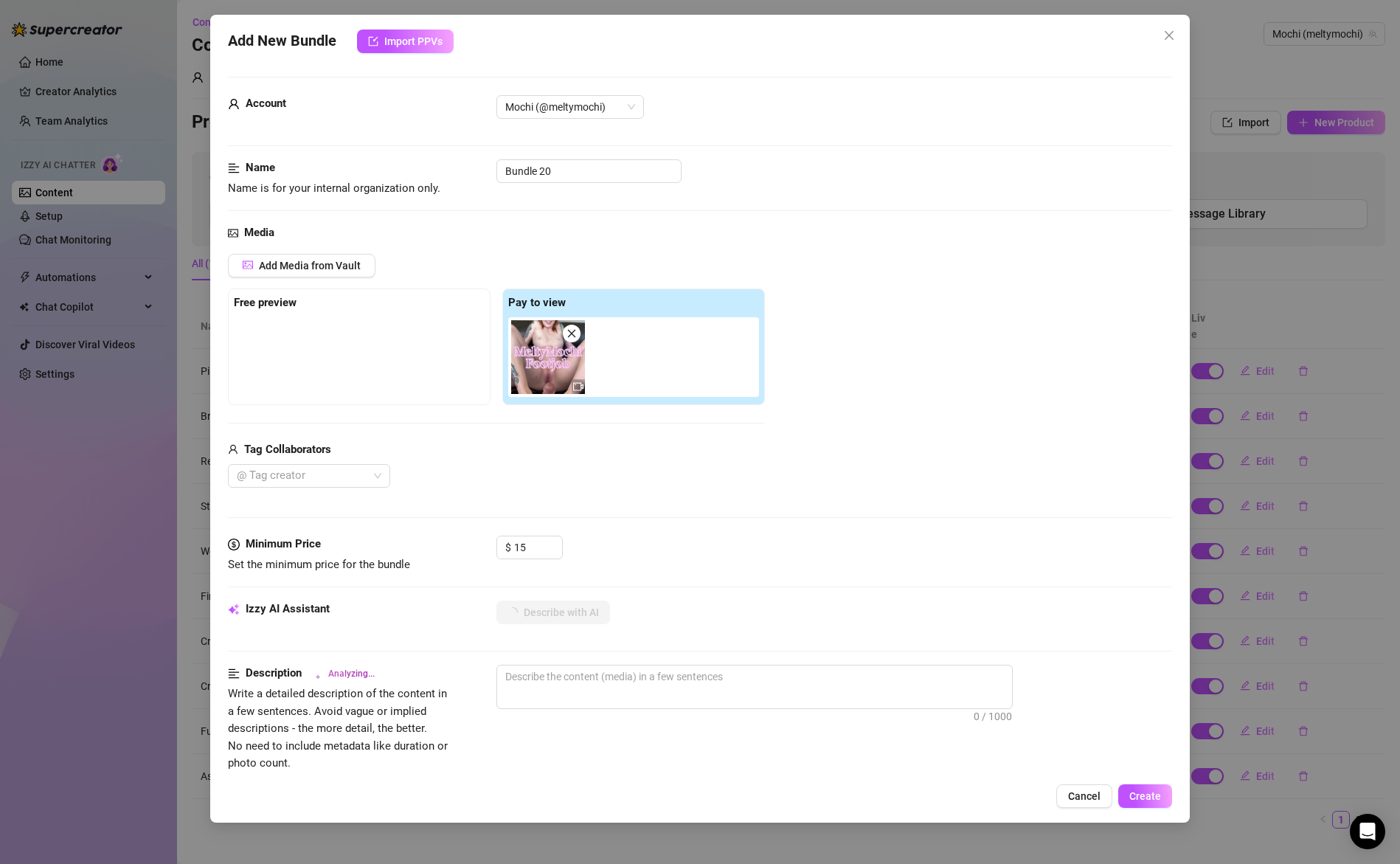
click at [655, 497] on div "Media Add Media from Vault Free preview Pay to view Tag Collaborators @ Tag cre…" at bounding box center [700, 380] width 945 height 311
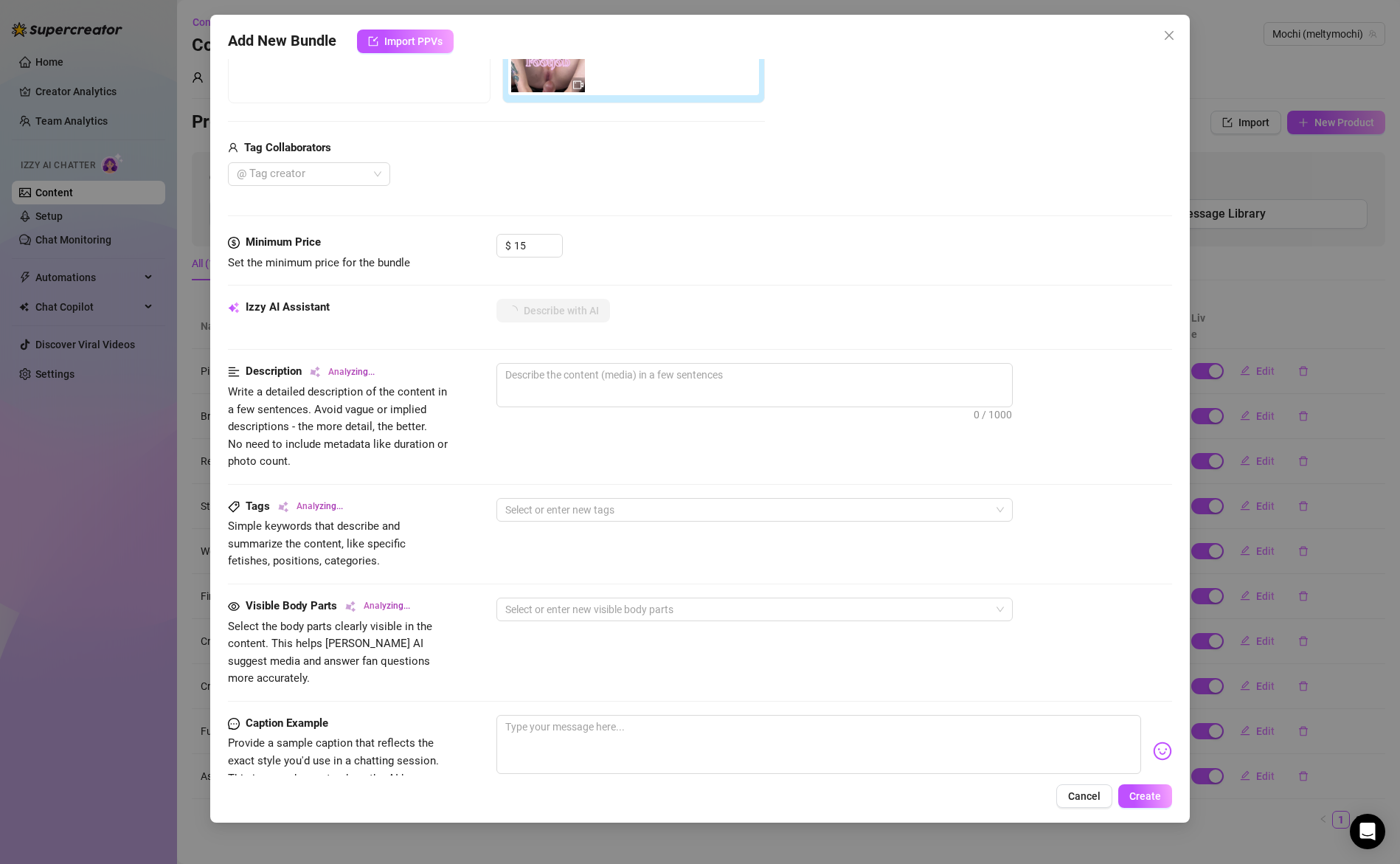
scroll to position [213, 0]
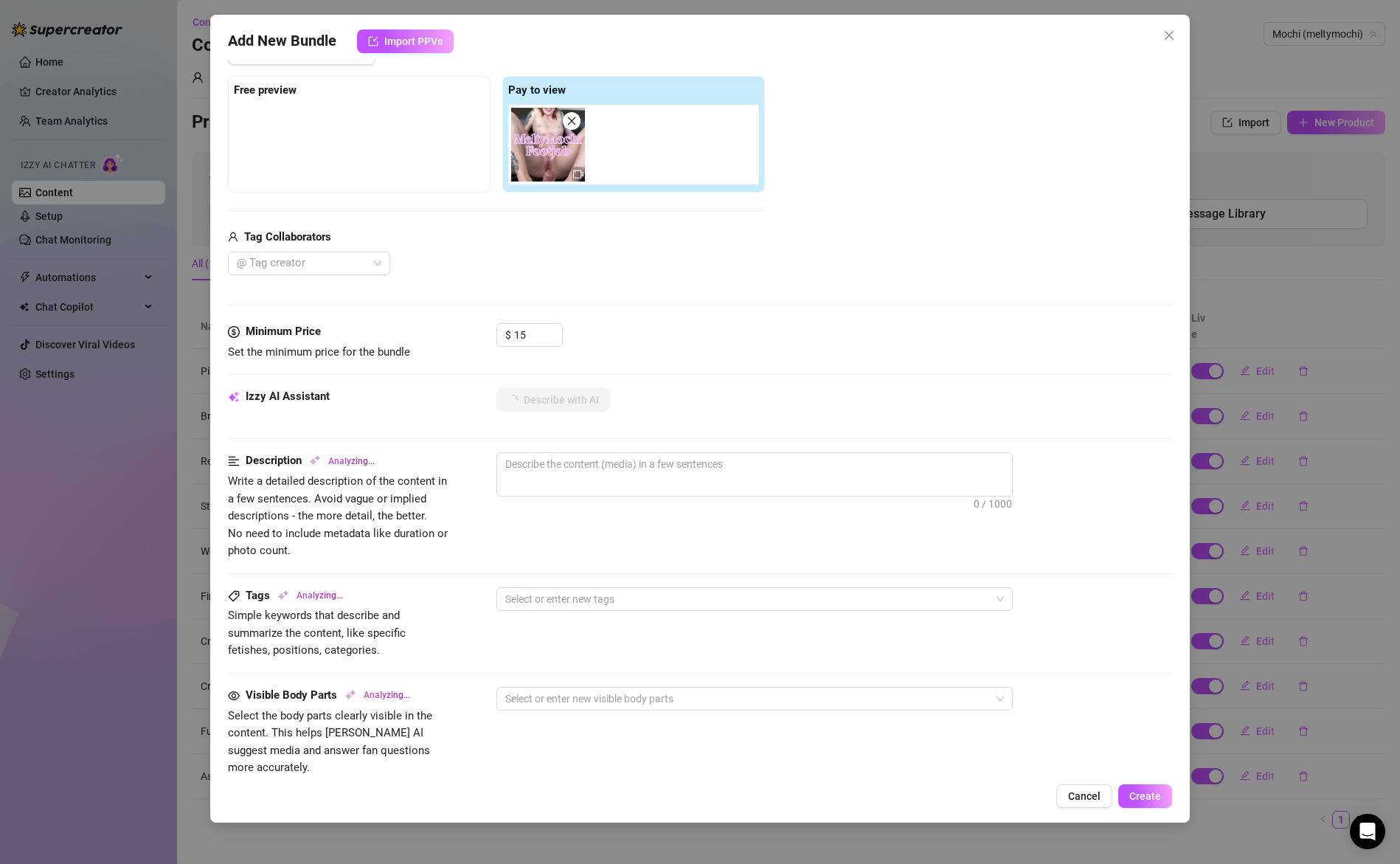
drag, startPoint x: 688, startPoint y: 309, endPoint x: 683, endPoint y: 316, distance: 8.6
click at [689, 309] on div "Media Add Media from Vault Free preview Pay to view Tag Collaborators @ Tag cre…" at bounding box center [700, 167] width 945 height 311
click at [530, 336] on input "15" at bounding box center [538, 335] width 48 height 22
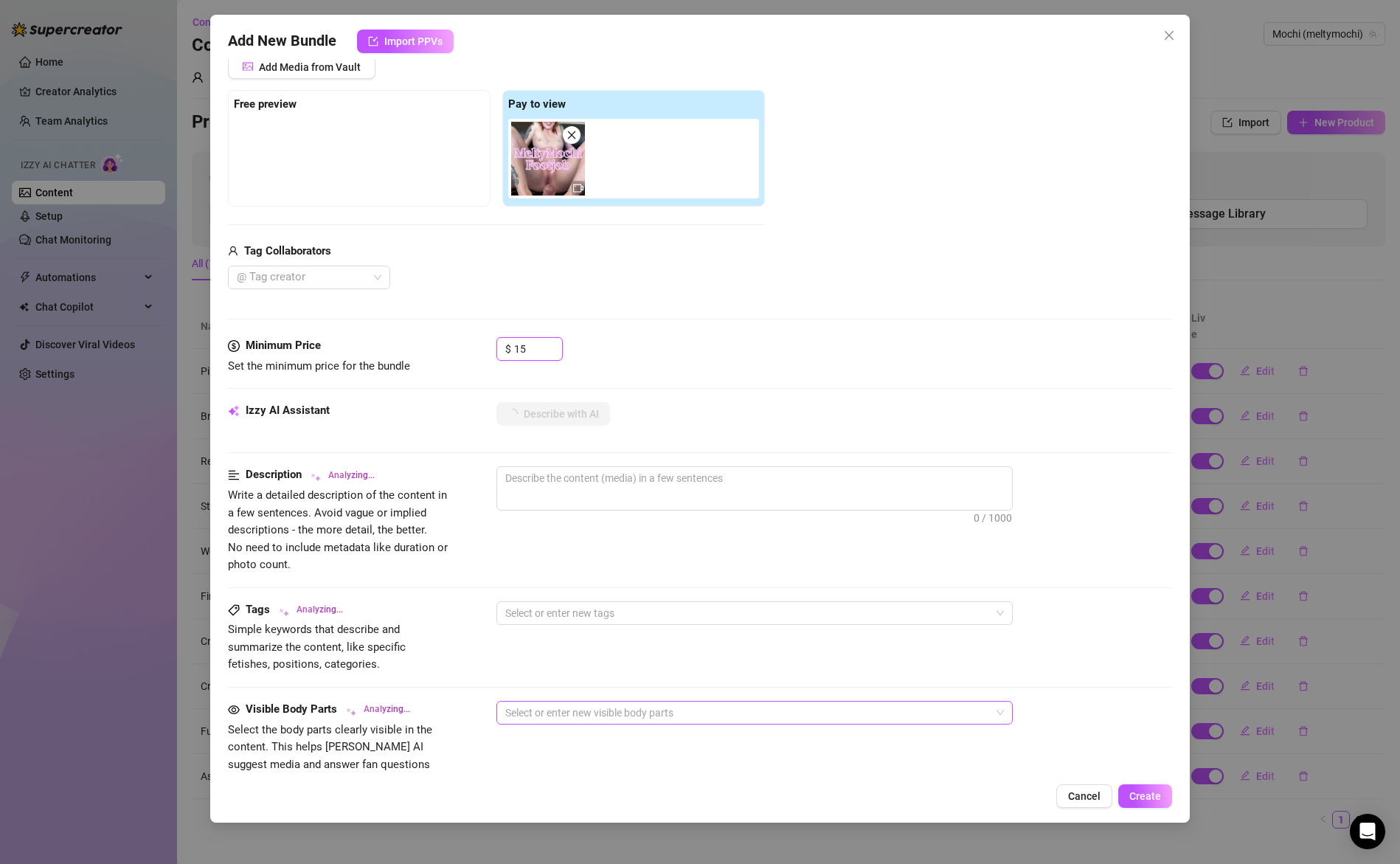
scroll to position [523, 0]
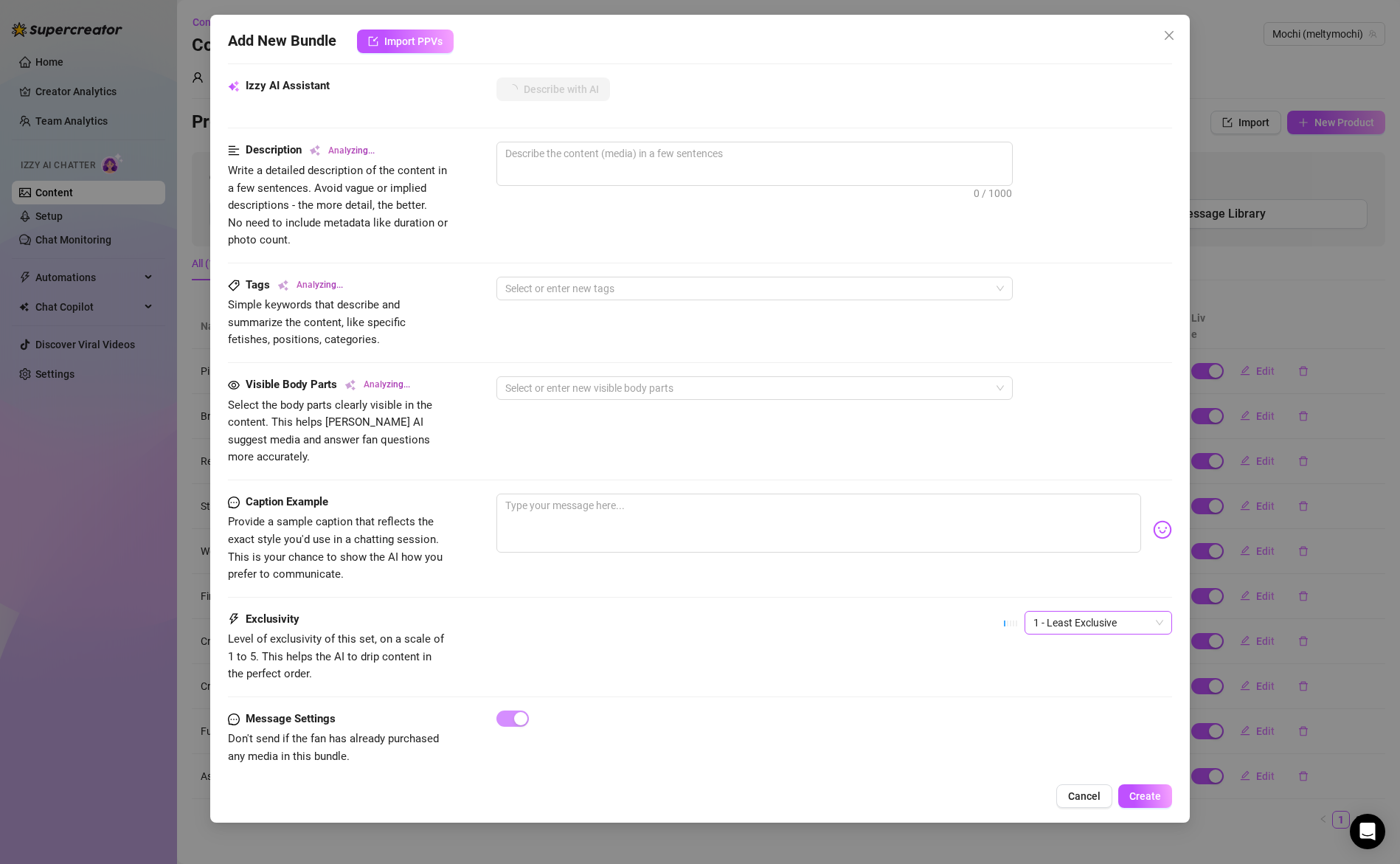
click at [1104, 612] on span "1 - Least Exclusive" at bounding box center [1099, 623] width 130 height 22
click at [1072, 704] on div "4" at bounding box center [1088, 705] width 124 height 16
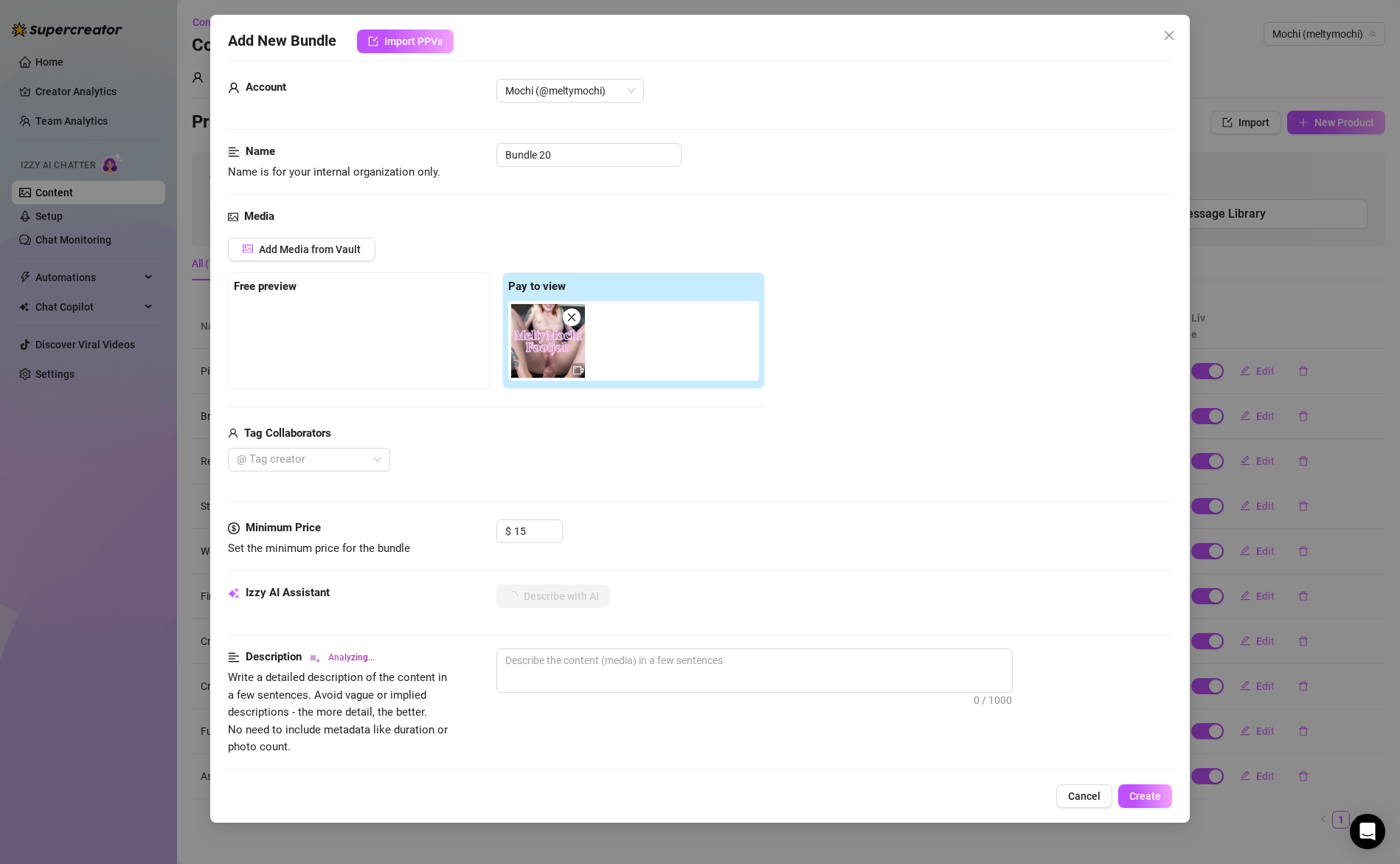
scroll to position [0, 0]
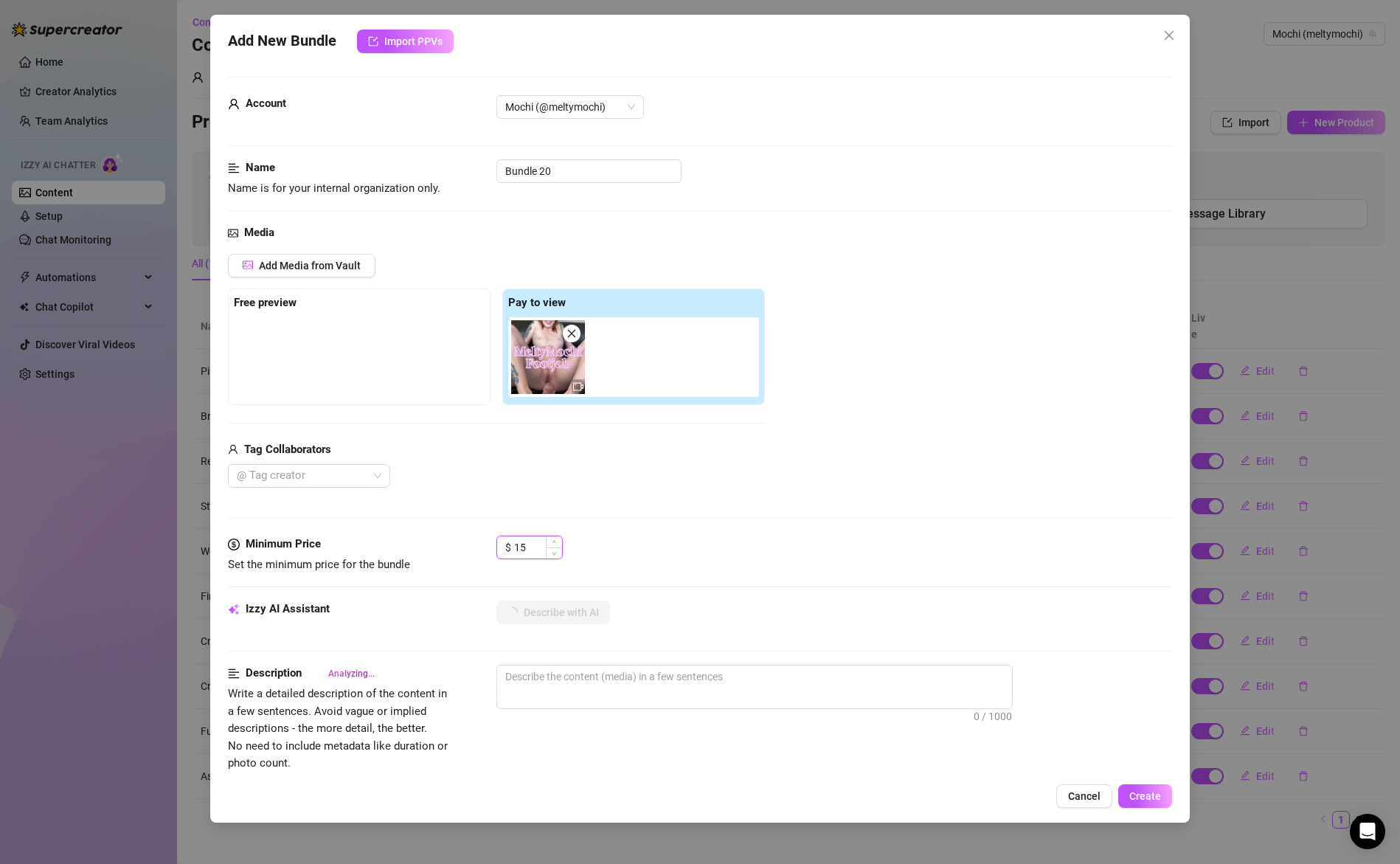
click at [532, 550] on input "15" at bounding box center [538, 547] width 48 height 22
type input "12.99"
type textarea "Completely"
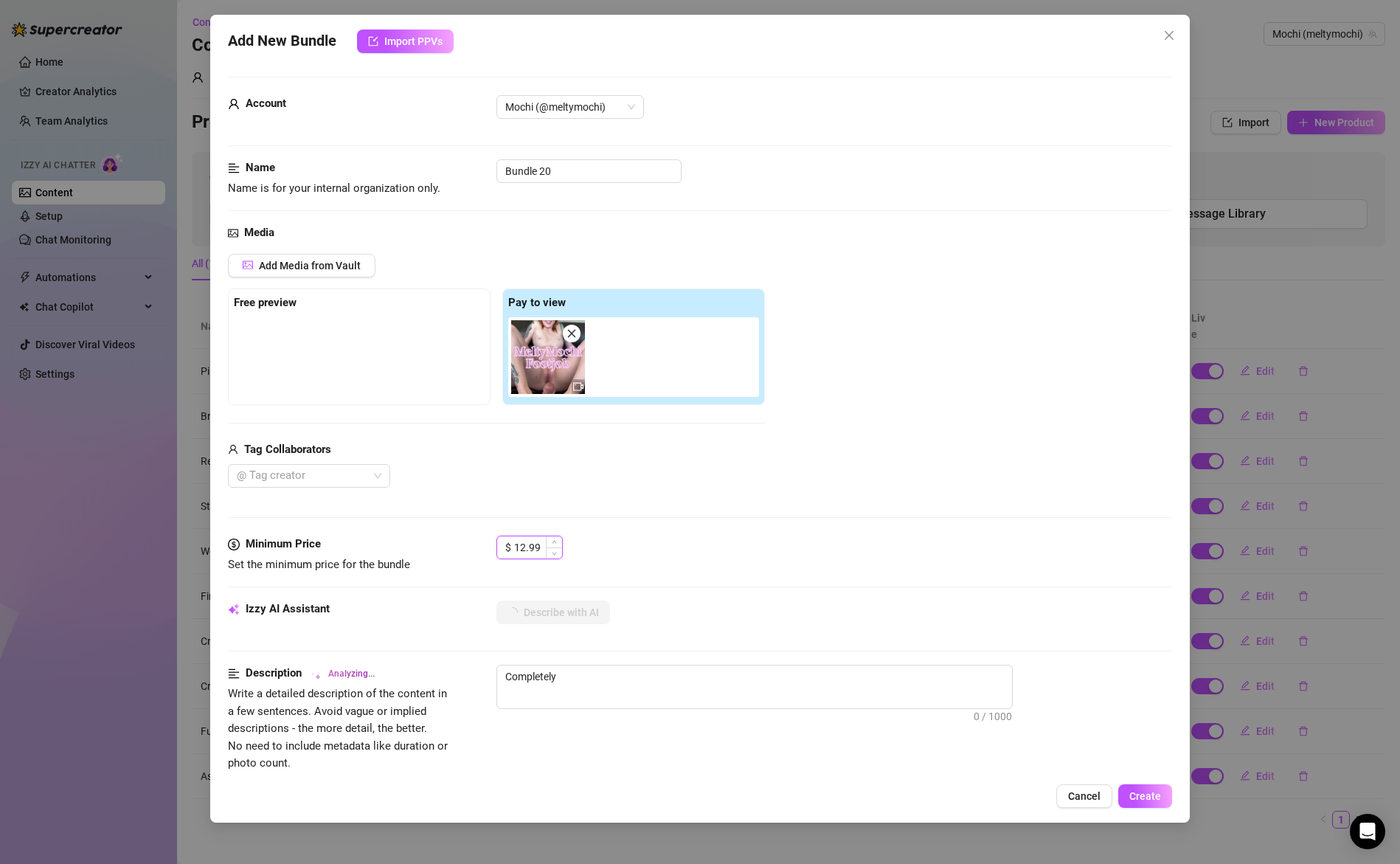
type textarea "Completely naked,"
type textarea "Completely naked, Meltymochi"
type textarea "Completely naked, Meltymochi sits"
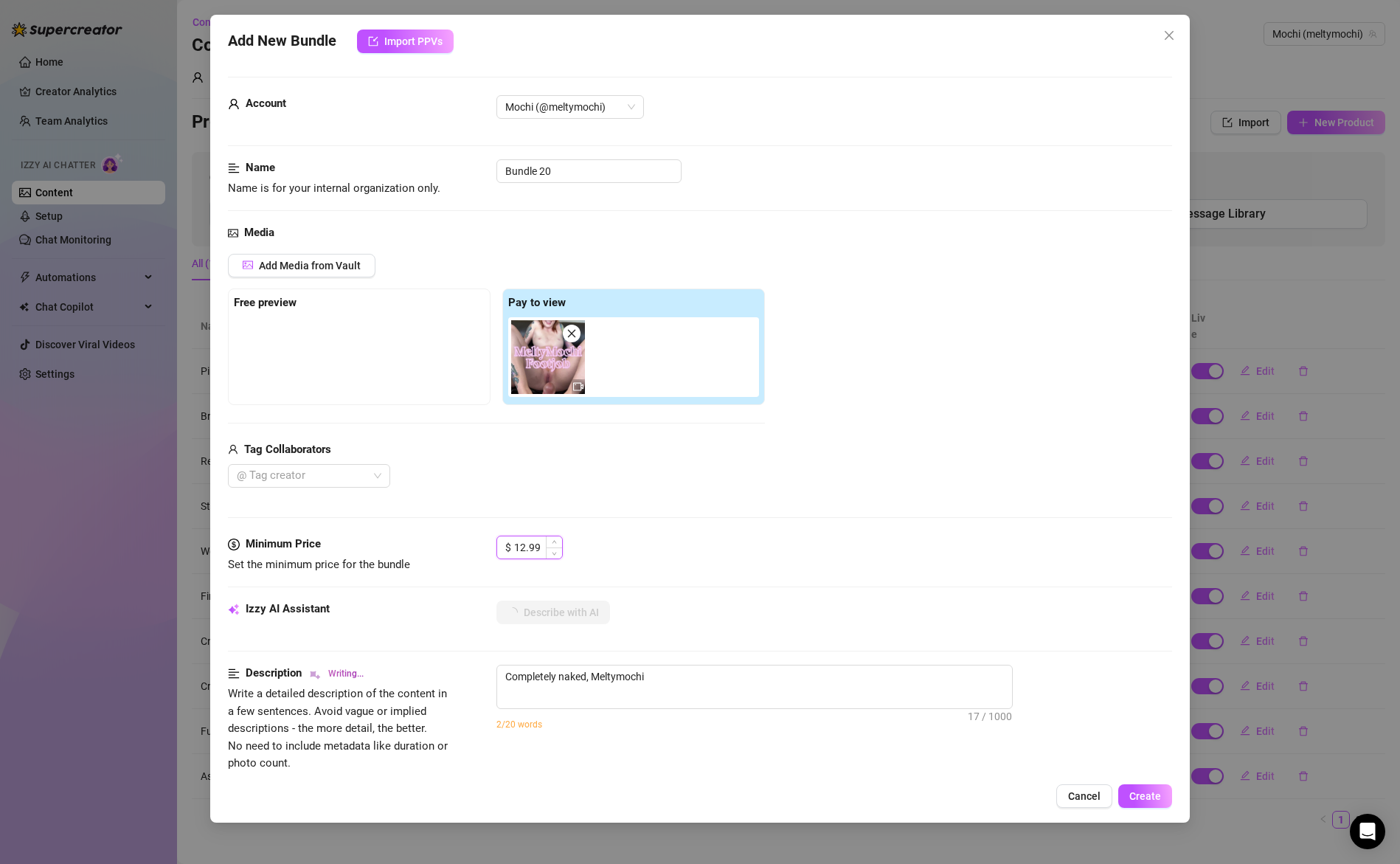
type textarea "Completely naked, Meltymochi sits"
type textarea "Completely naked, Meltymochi sits spread"
type textarea "Completely naked, Meltymochi sits spread wide"
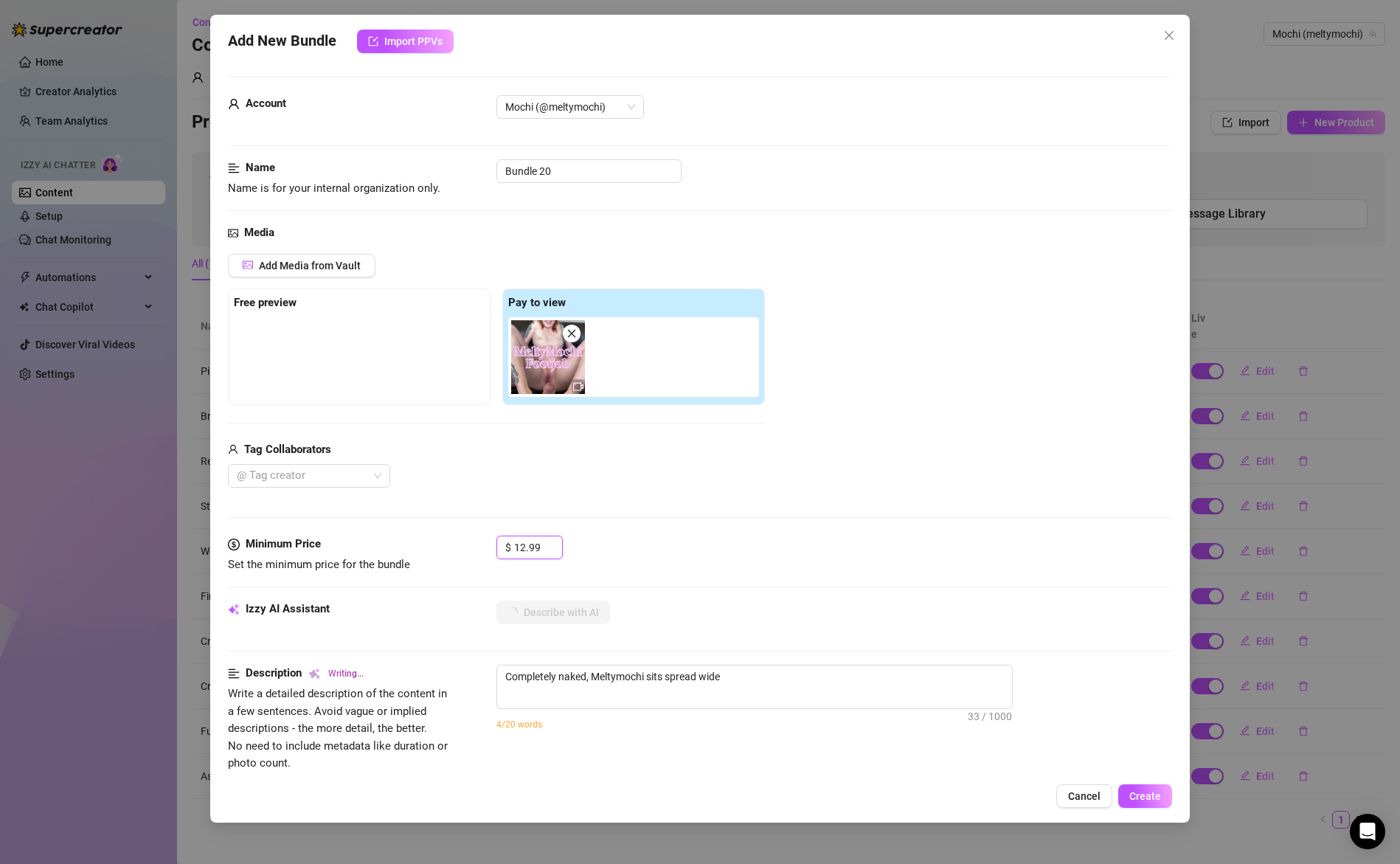
type textarea "Completely naked, Meltymochi sits spread wide on"
type textarea "Completely naked, Meltymochi sits spread wide on a"
type textarea "Completely naked, Meltymochi sits spread wide on a couch,"
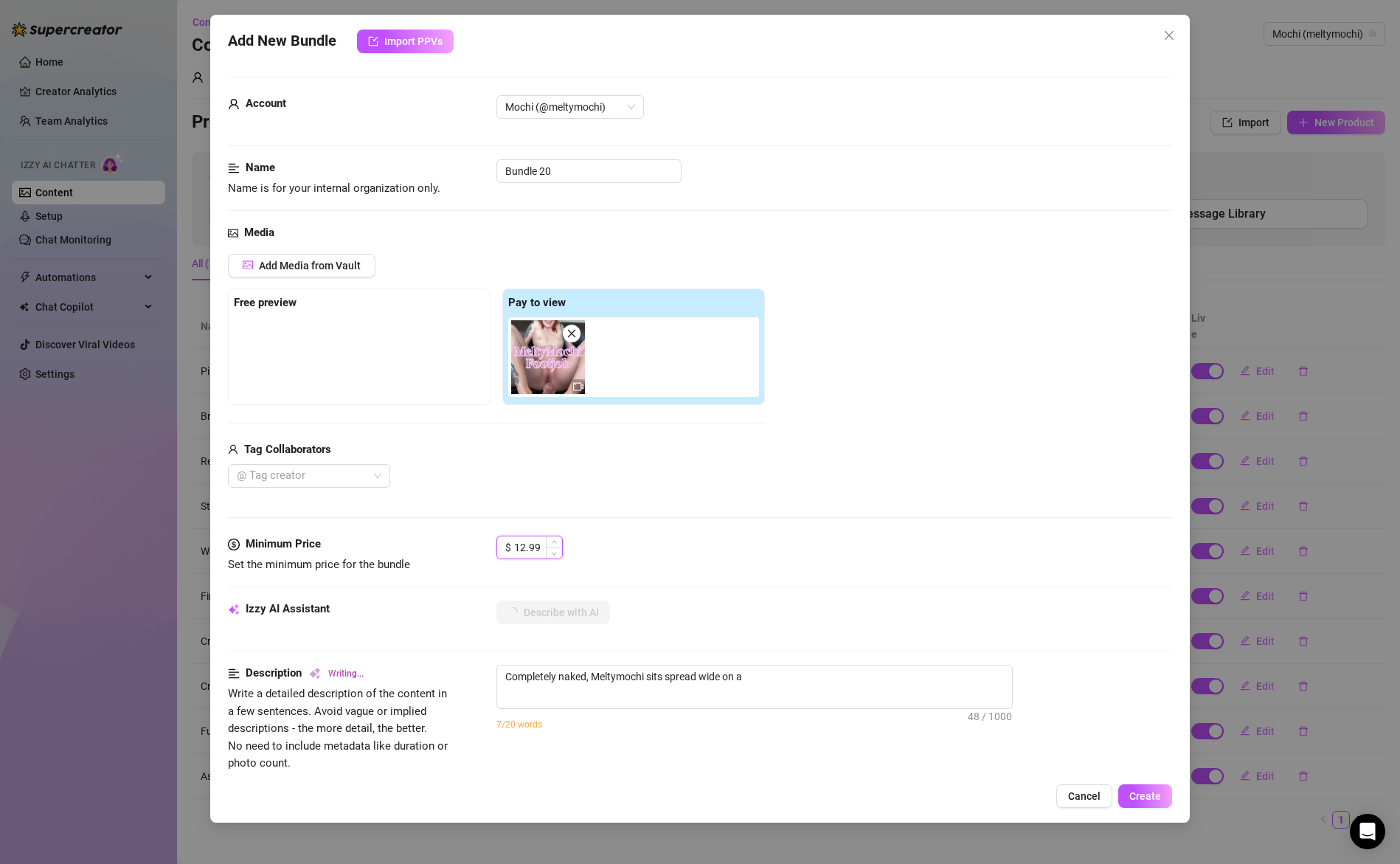
type textarea "Completely naked, Meltymochi sits spread wide on a couch,"
type textarea "Completely naked, Meltymochi sits spread wide on a couch, using"
type textarea "Completely naked, Meltymochi sits spread wide on a couch, using her"
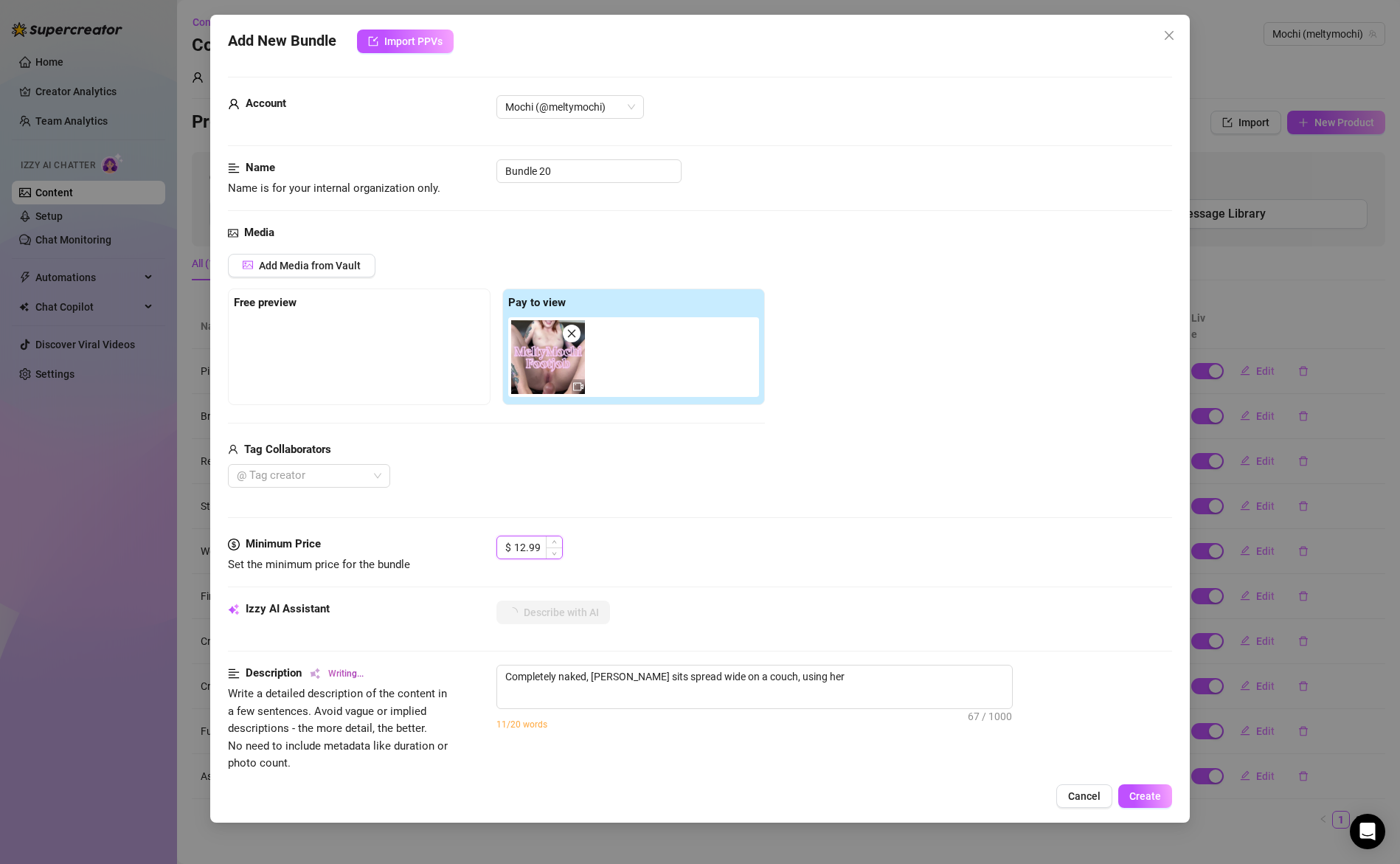
type textarea "Completely naked, Meltymochi sits spread wide on a couch, using her bare"
type textarea "Completely naked, Meltymochi sits spread wide on a couch, using her bare feet"
type textarea "Completely naked, Meltymochi sits spread wide on a couch, using her bare feet to"
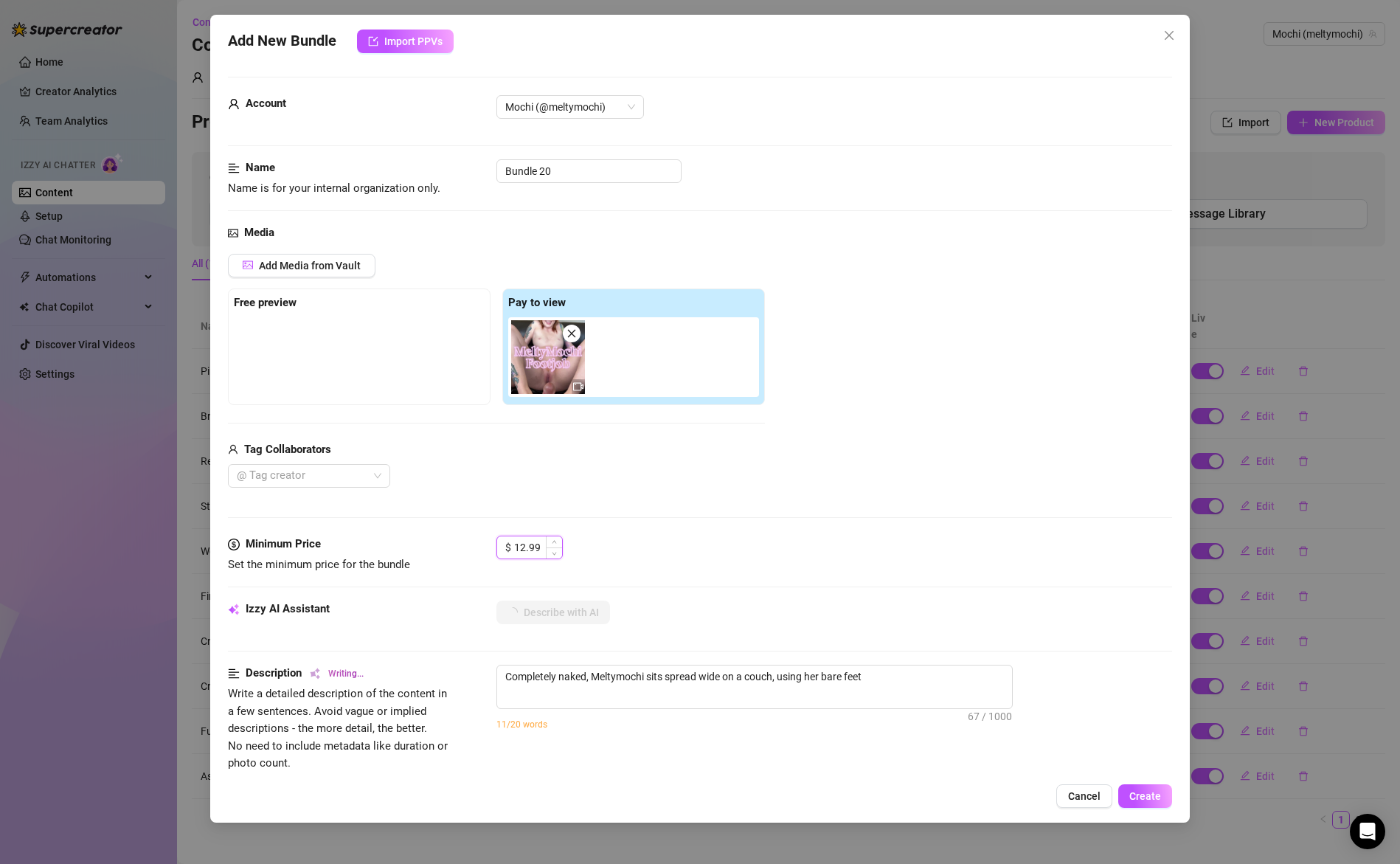
type textarea "Completely naked, Meltymochi sits spread wide on a couch, using her bare feet to"
type textarea "Completely naked, Meltymochi sits spread wide on a couch, using her bare feet t…"
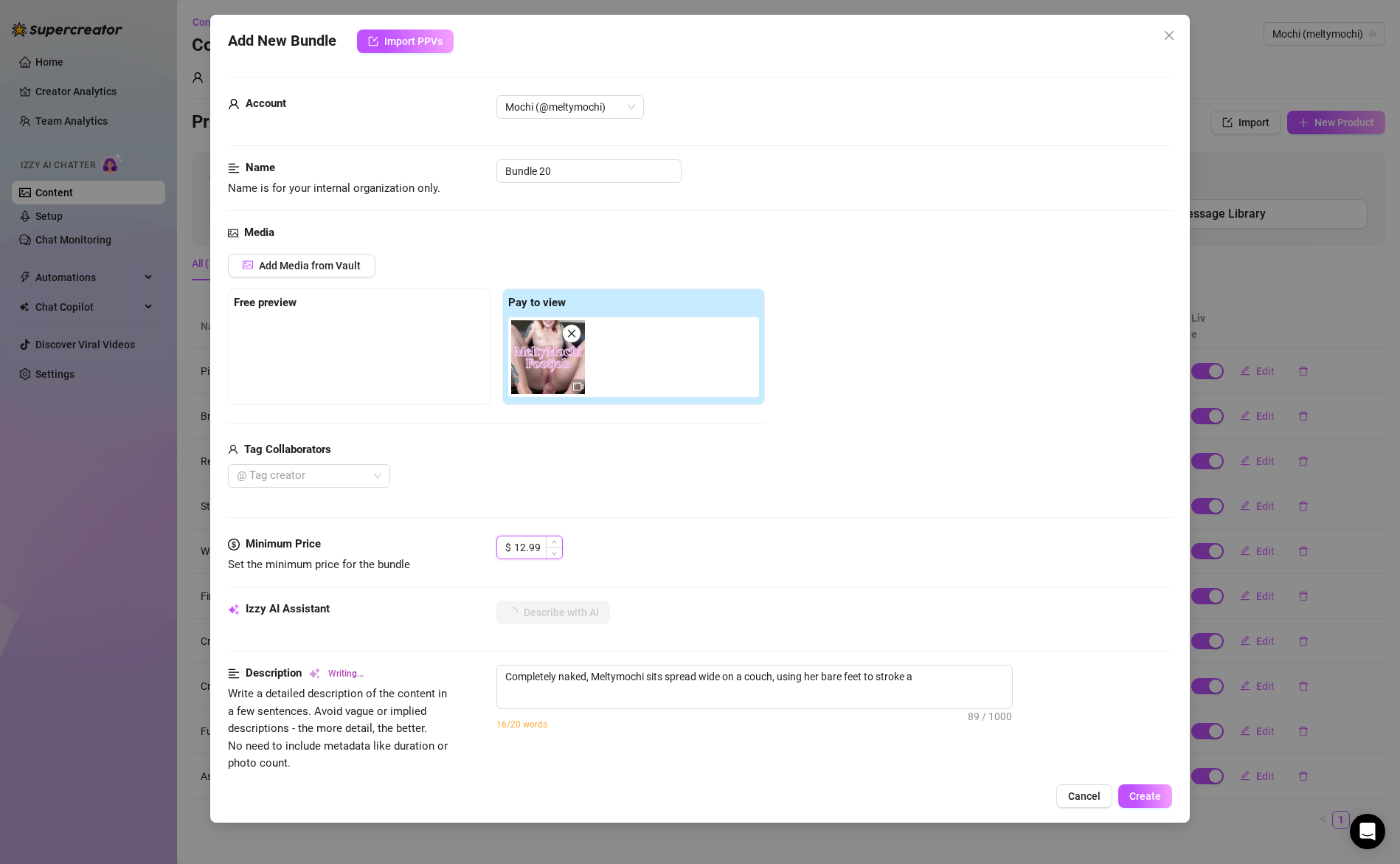
type textarea "Completely naked, Meltymochi sits spread wide on a couch, using her bare feet t…"
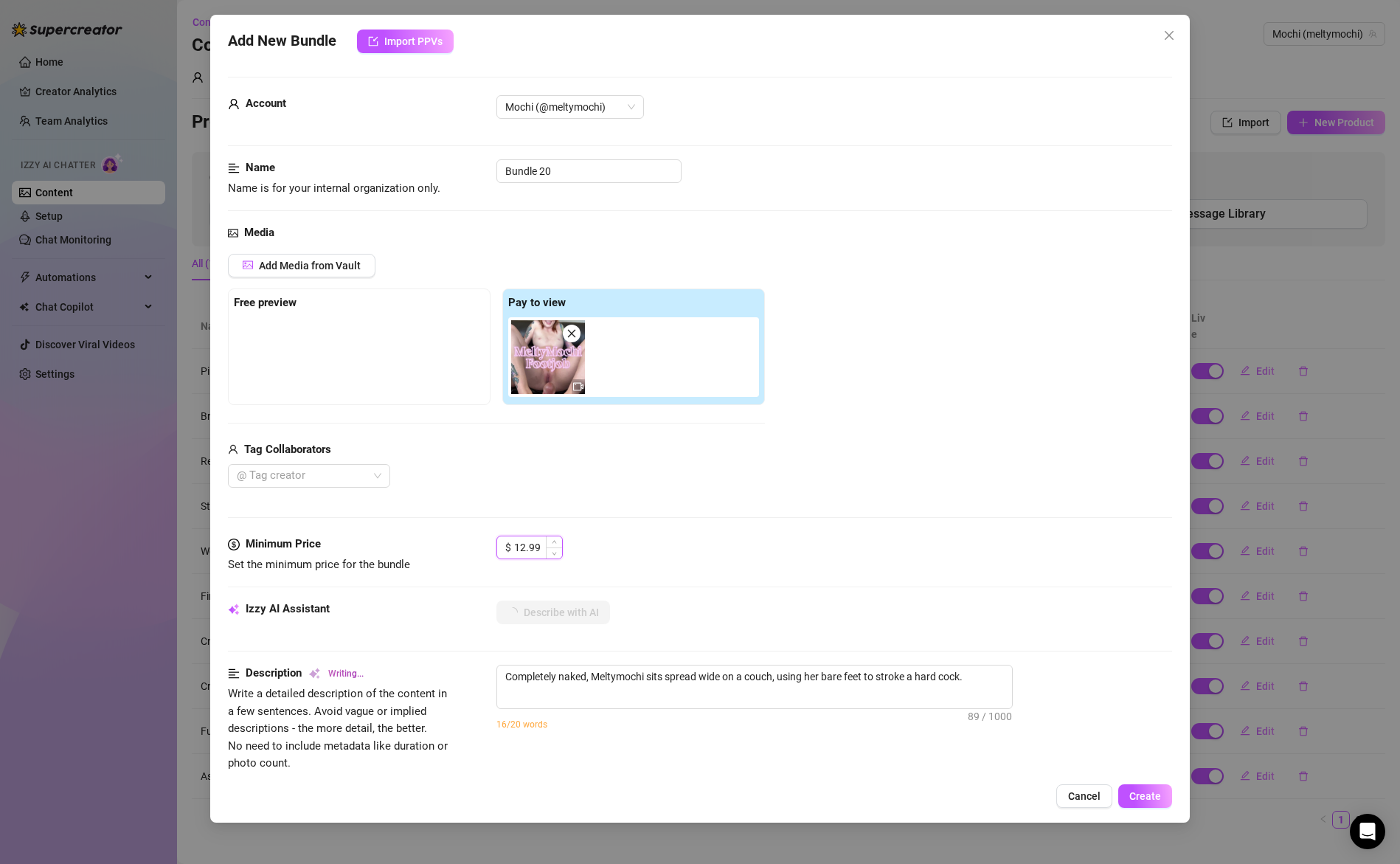
type textarea "Completely naked, Meltymochi sits spread wide on a couch, using her bare feet t…"
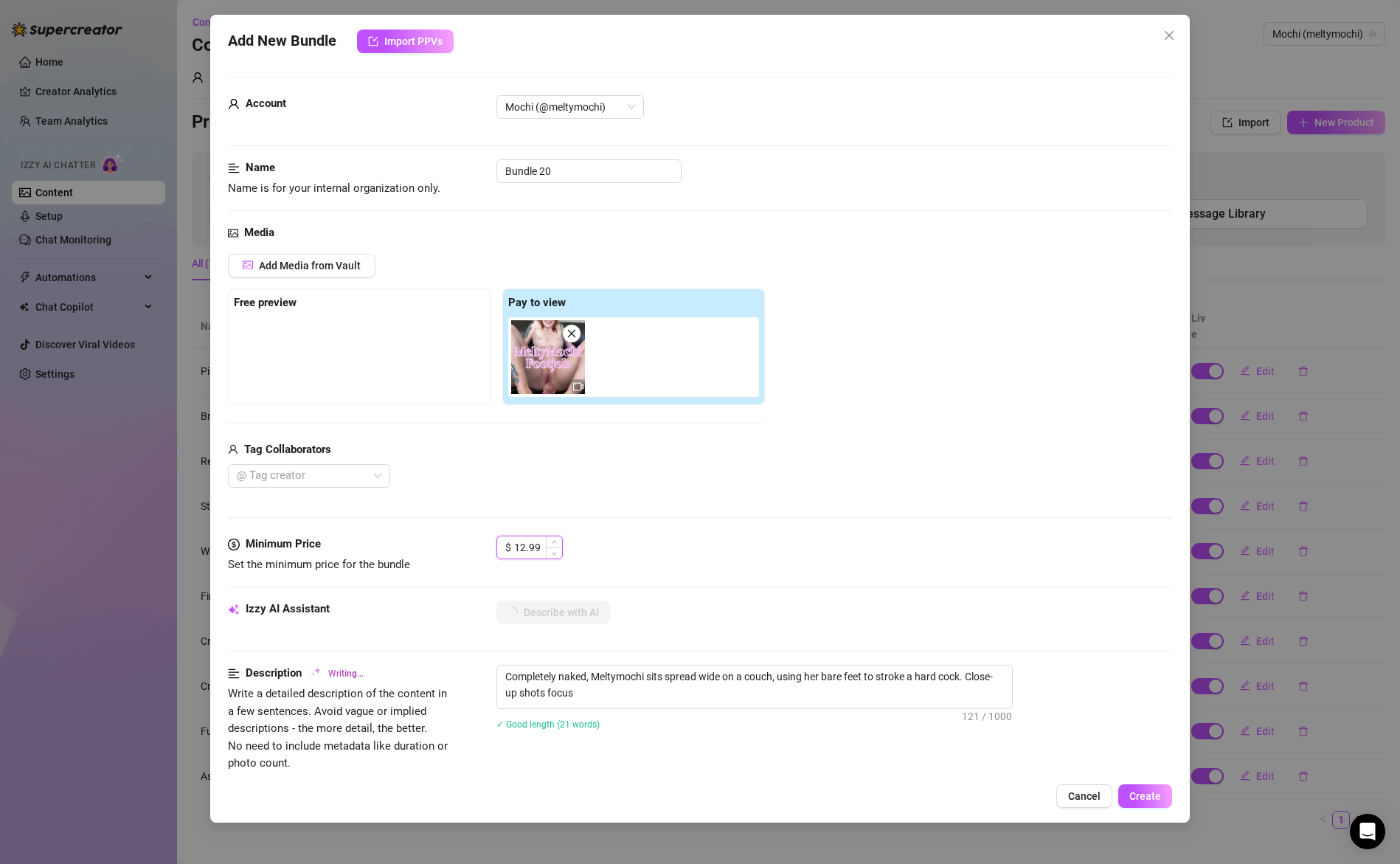
type textarea "Completely naked, Meltymochi sits spread wide on a couch, using her bare feet t…"
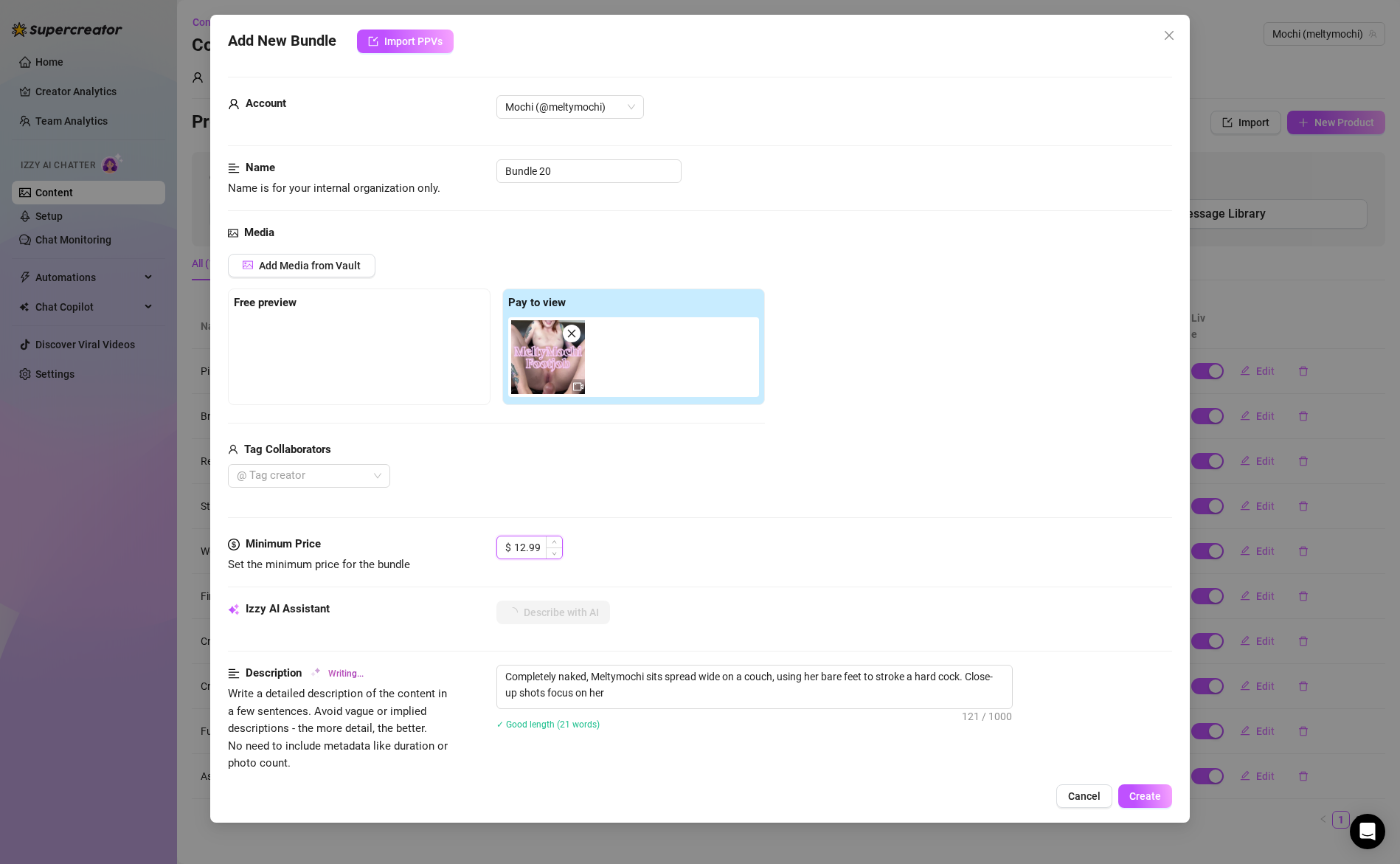
type textarea "Completely naked, Meltymochi sits spread wide on a couch, using her bare feet t…"
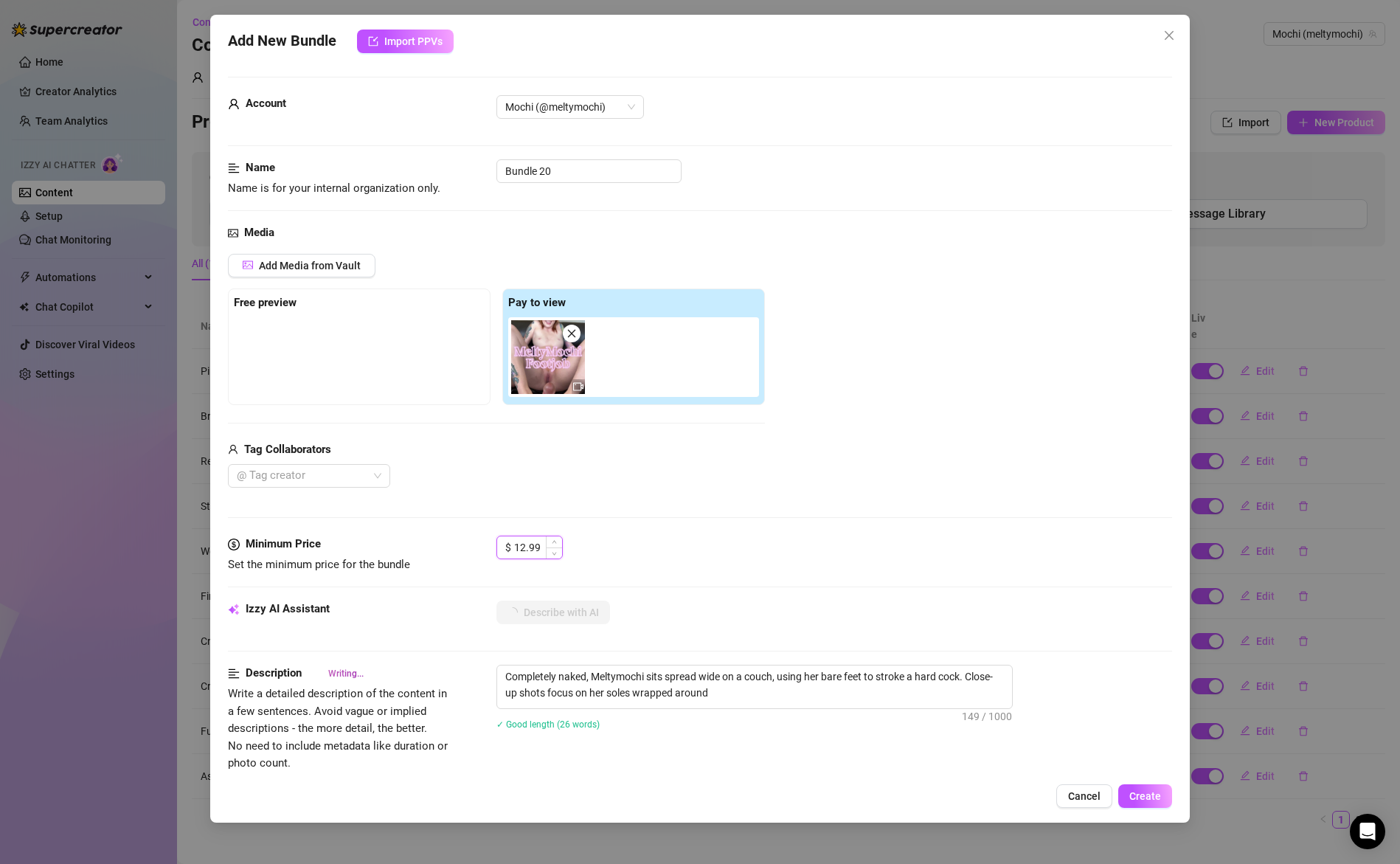
type textarea "Completely naked, Meltymochi sits spread wide on a couch, using her bare feet t…"
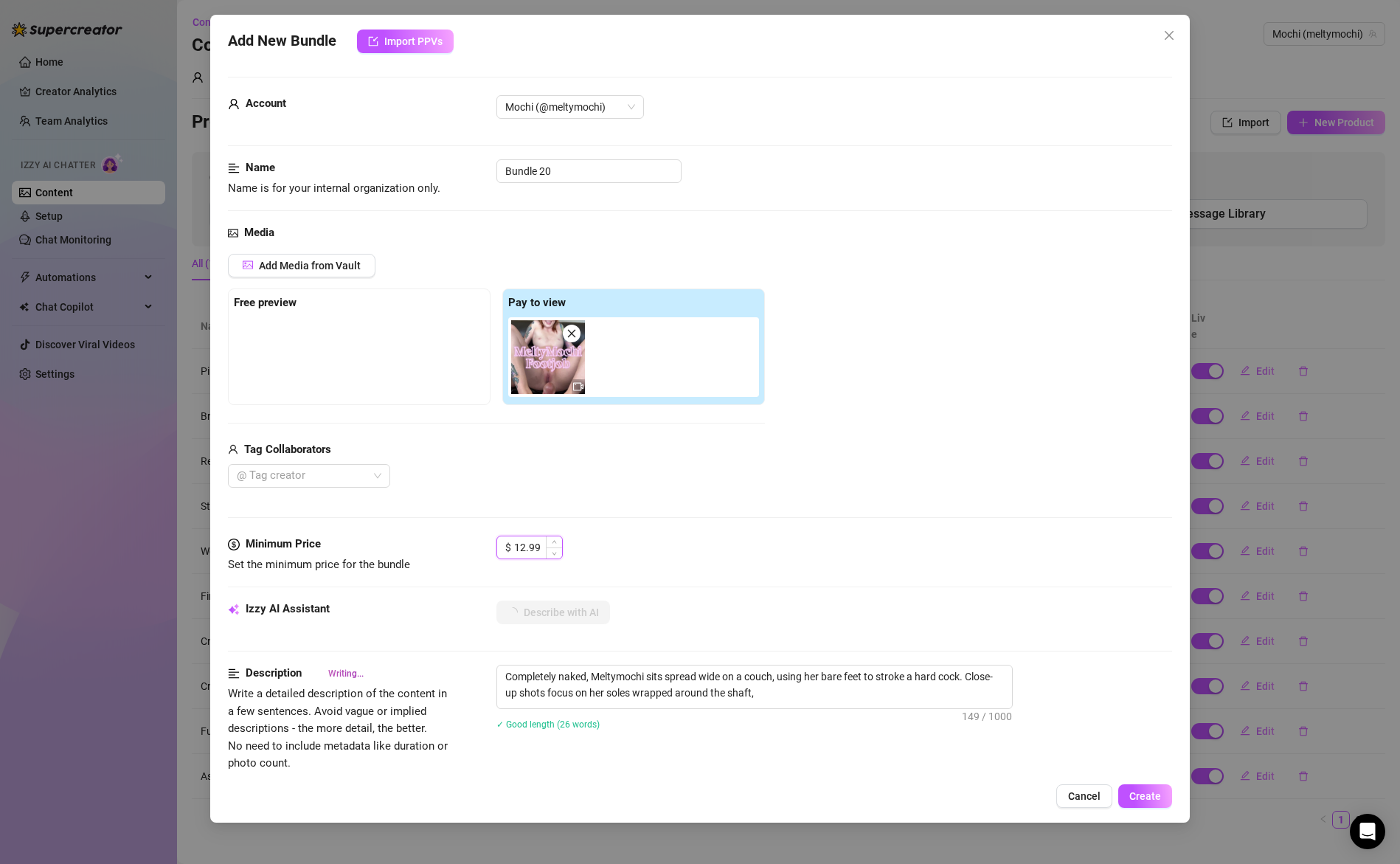
type textarea "Completely naked, Meltymochi sits spread wide on a couch, using her bare feet t…"
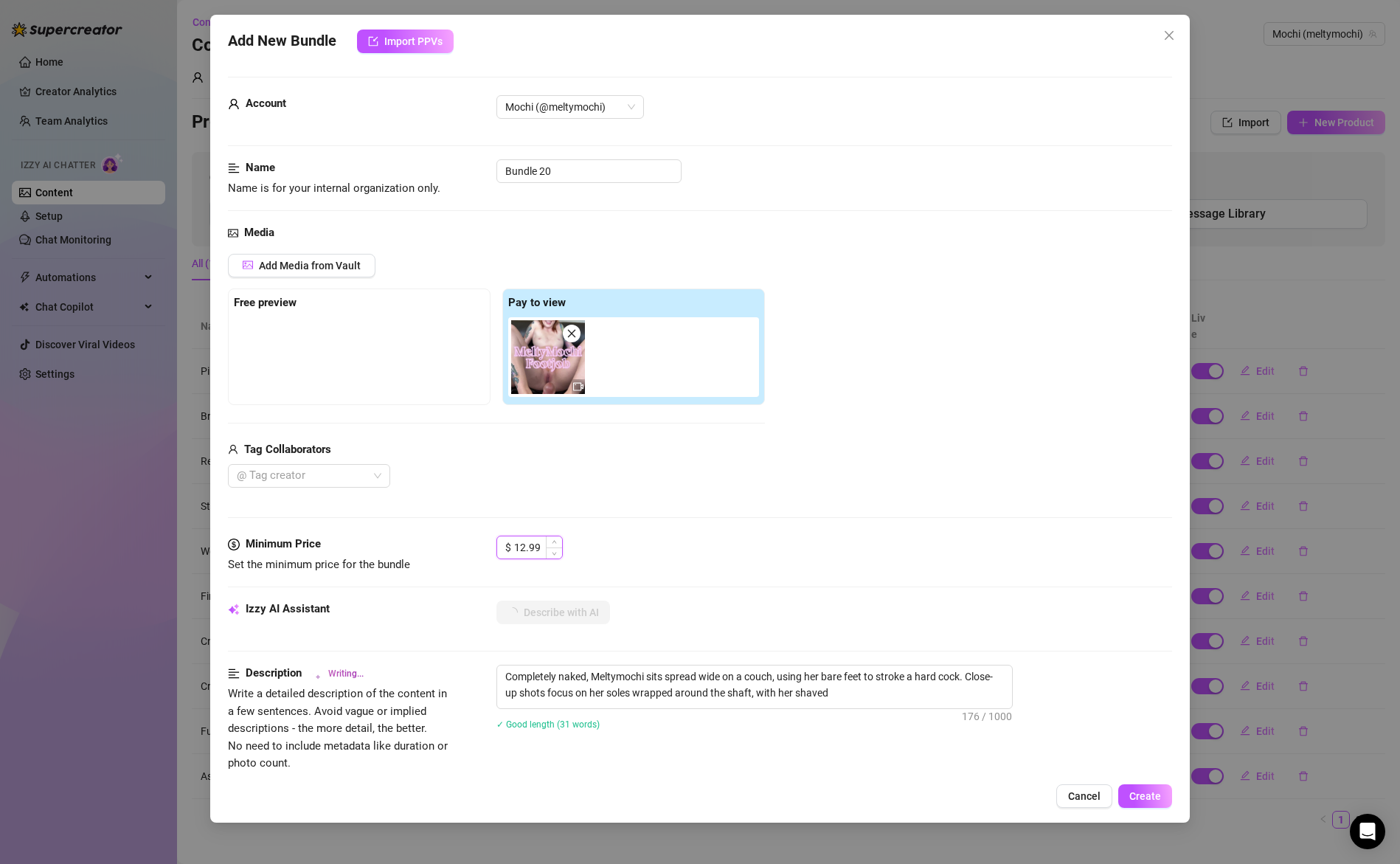
type textarea "Completely naked, Meltymochi sits spread wide on a couch, using her bare feet t…"
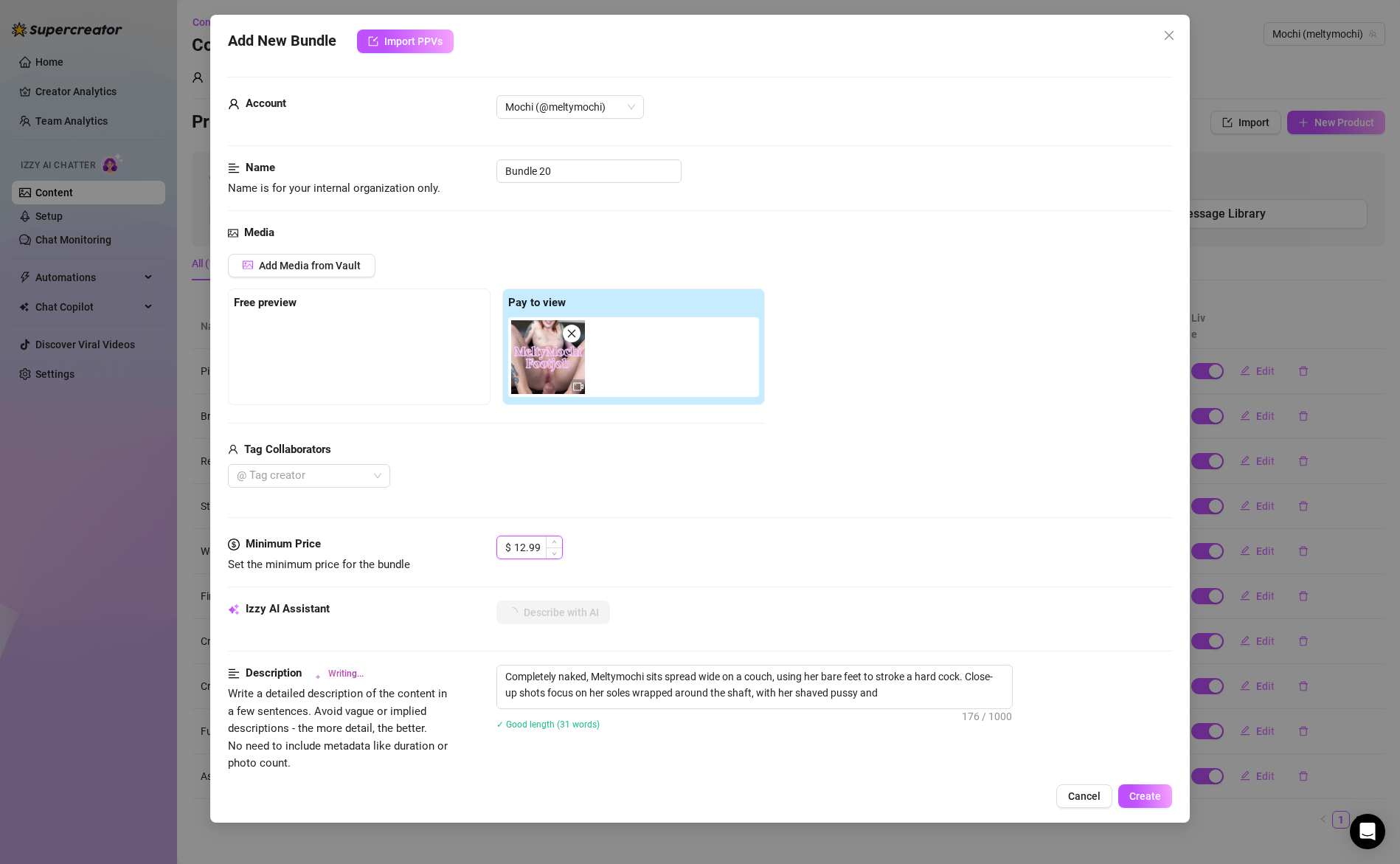
type textarea "Completely naked, Meltymochi sits spread wide on a couch, using her bare feet t…"
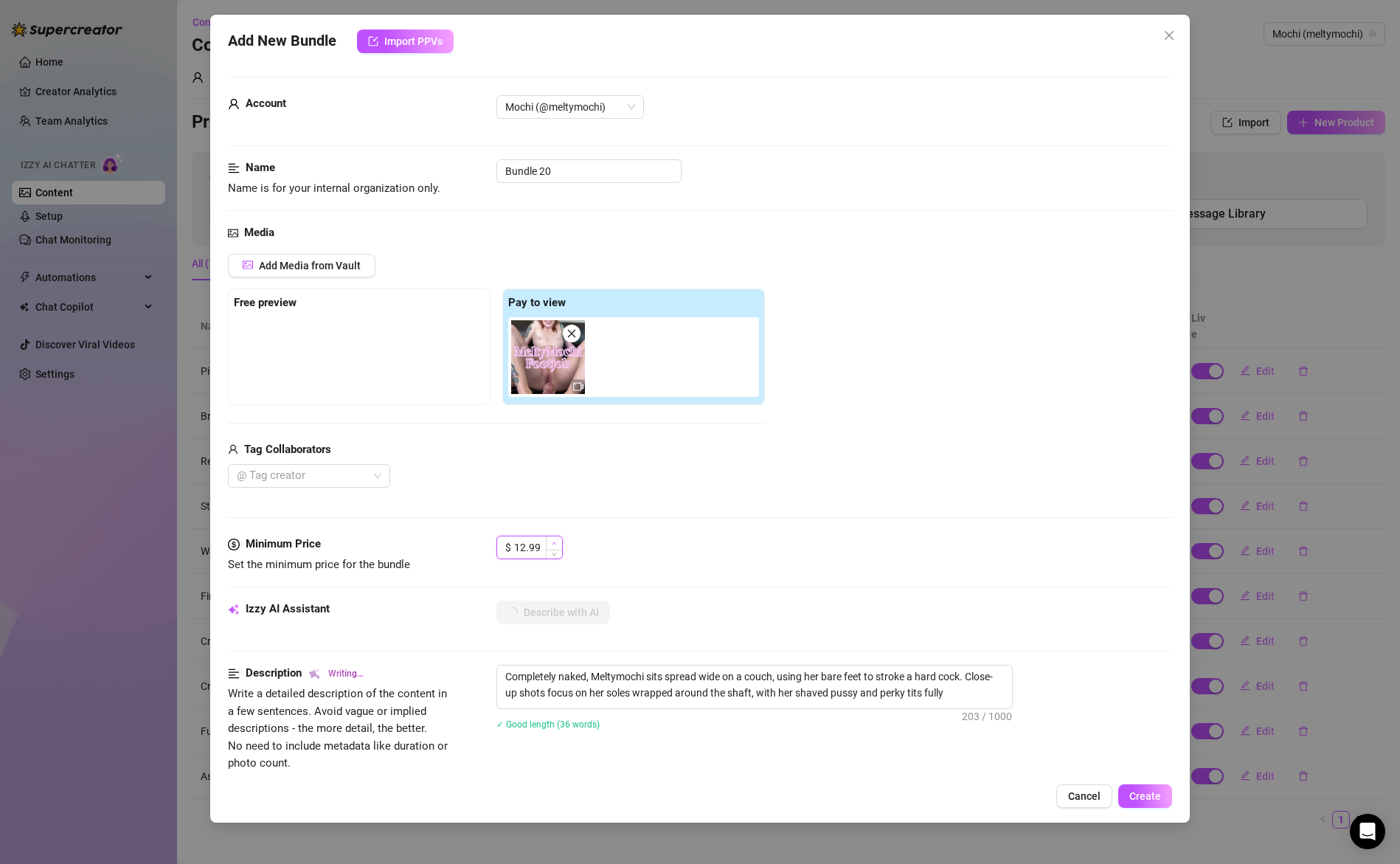
type textarea "Completely naked, Meltymochi sits spread wide on a couch, using her bare feet t…"
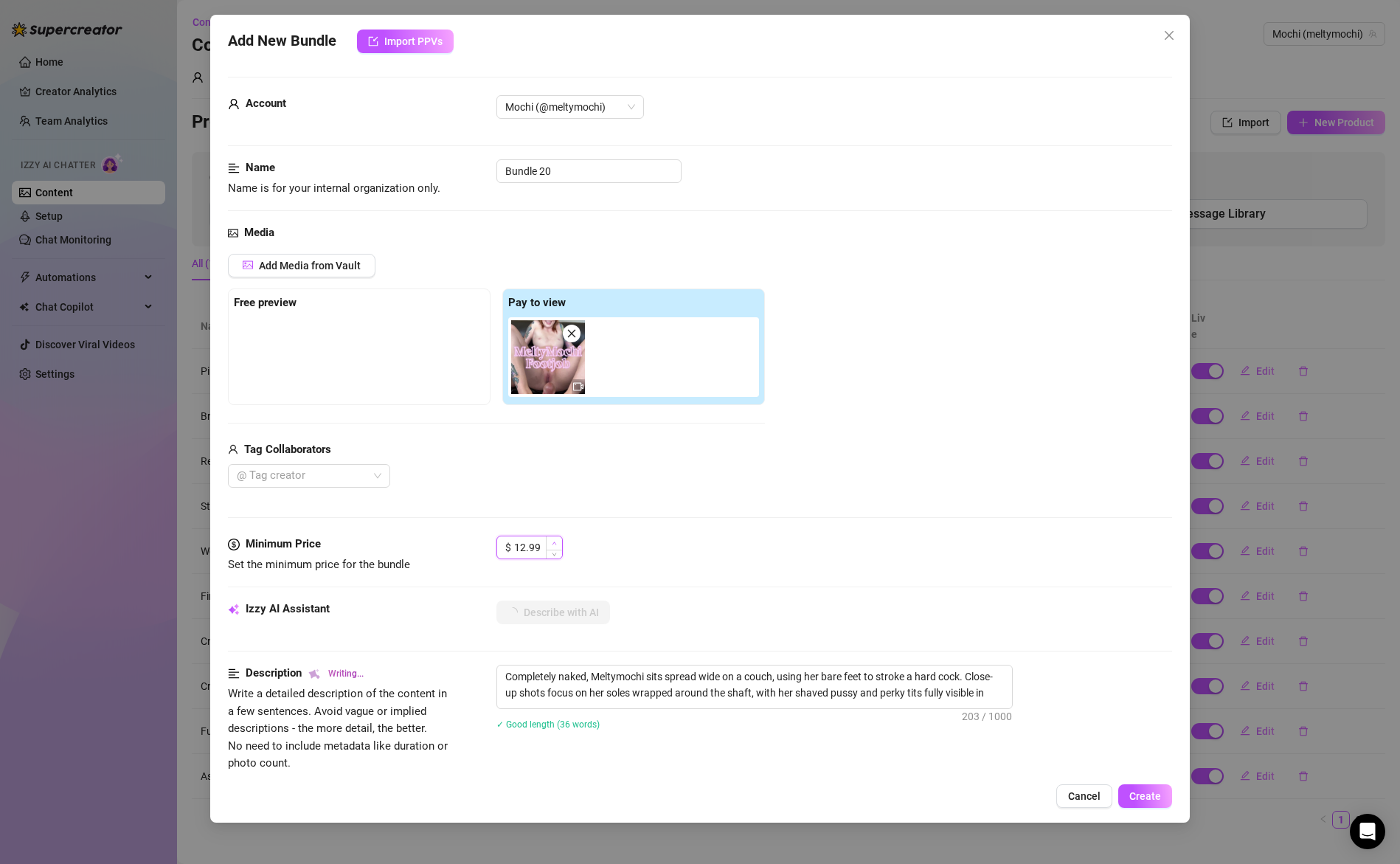
type textarea "Completely naked, Meltymochi sits spread wide on a couch, using her bare feet t…"
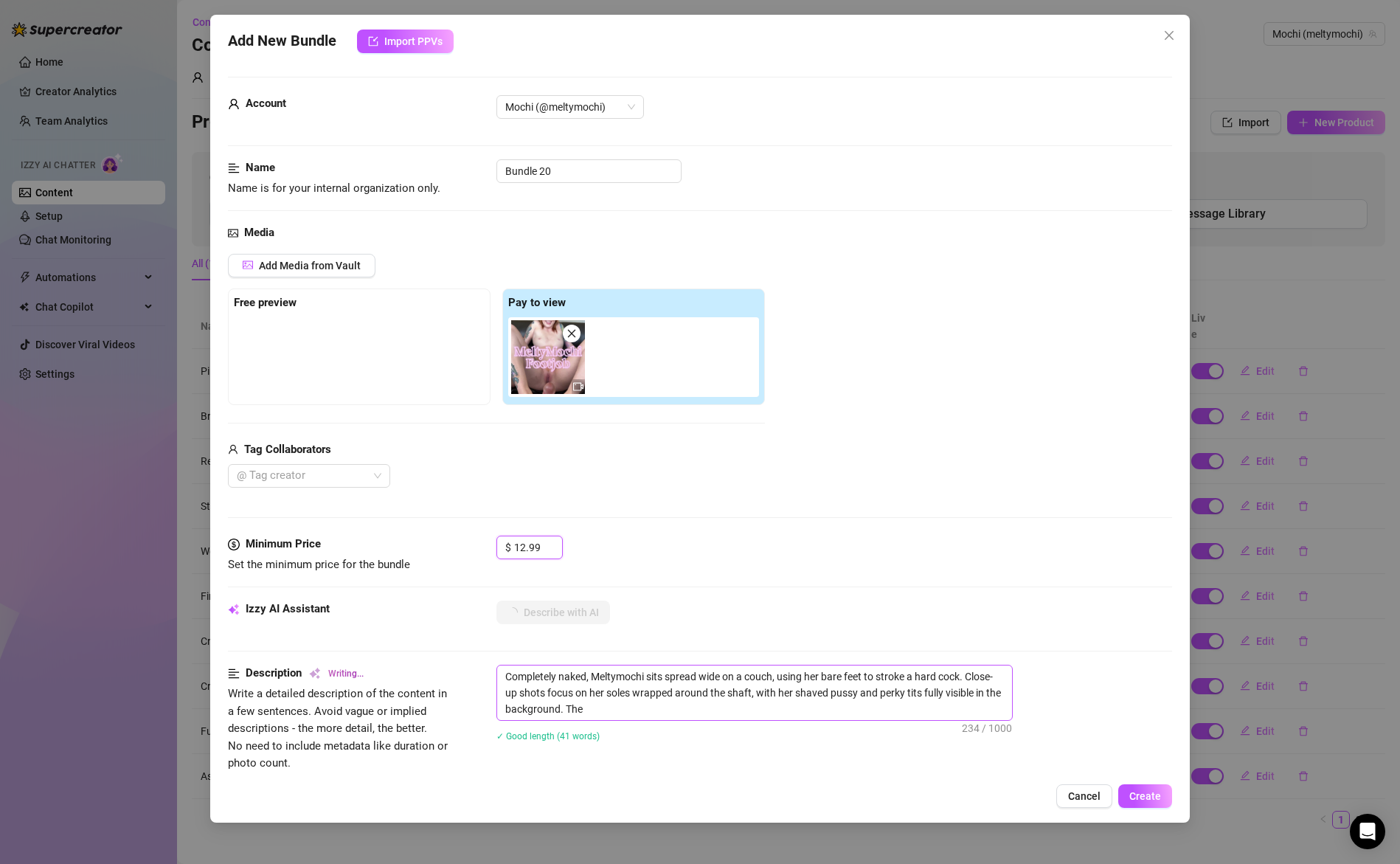
type textarea "Completely naked, Meltymochi sits spread wide on a couch, using her bare feet t…"
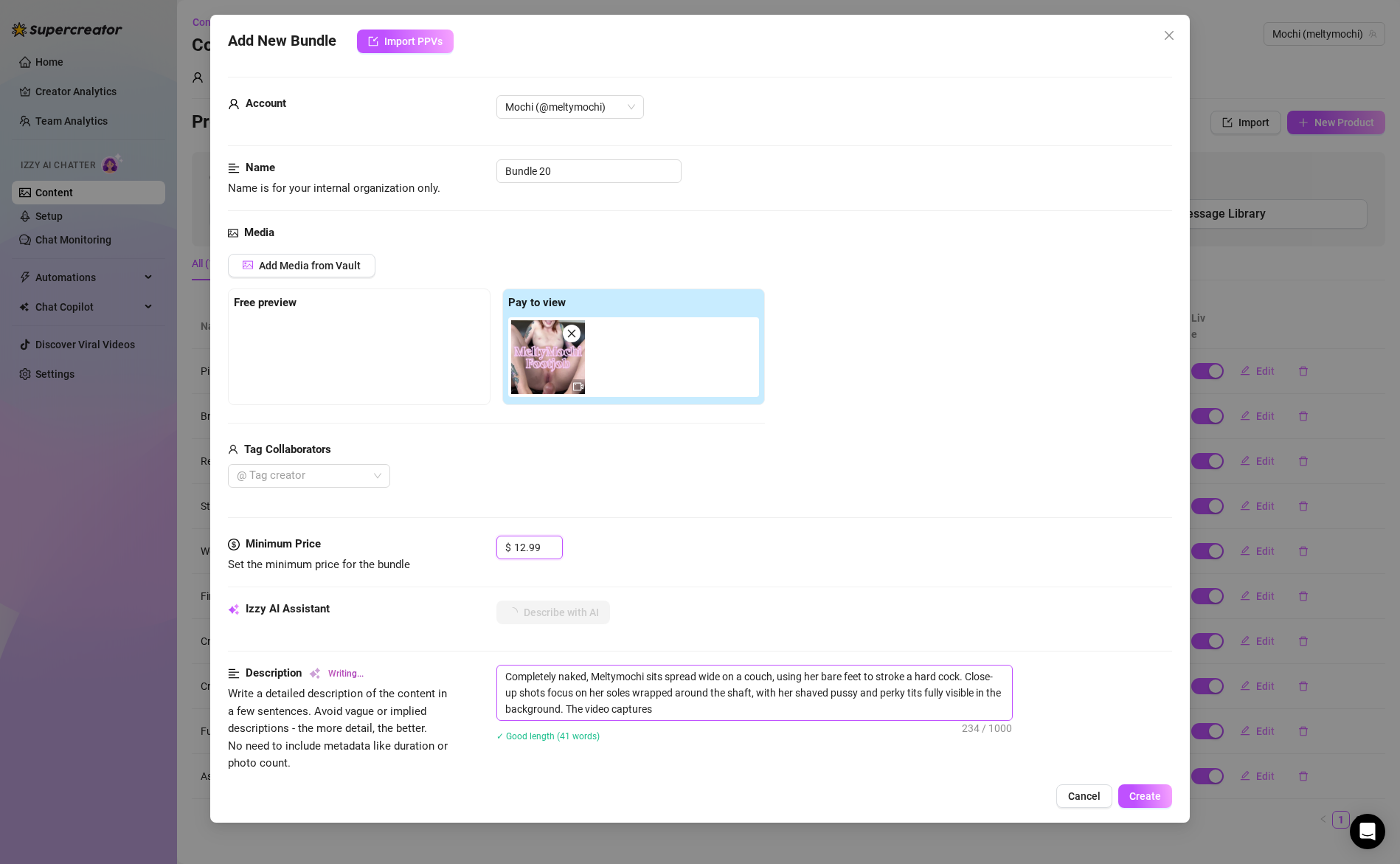
type textarea "Completely naked, Meltymochi sits spread wide on a couch, using her bare feet t…"
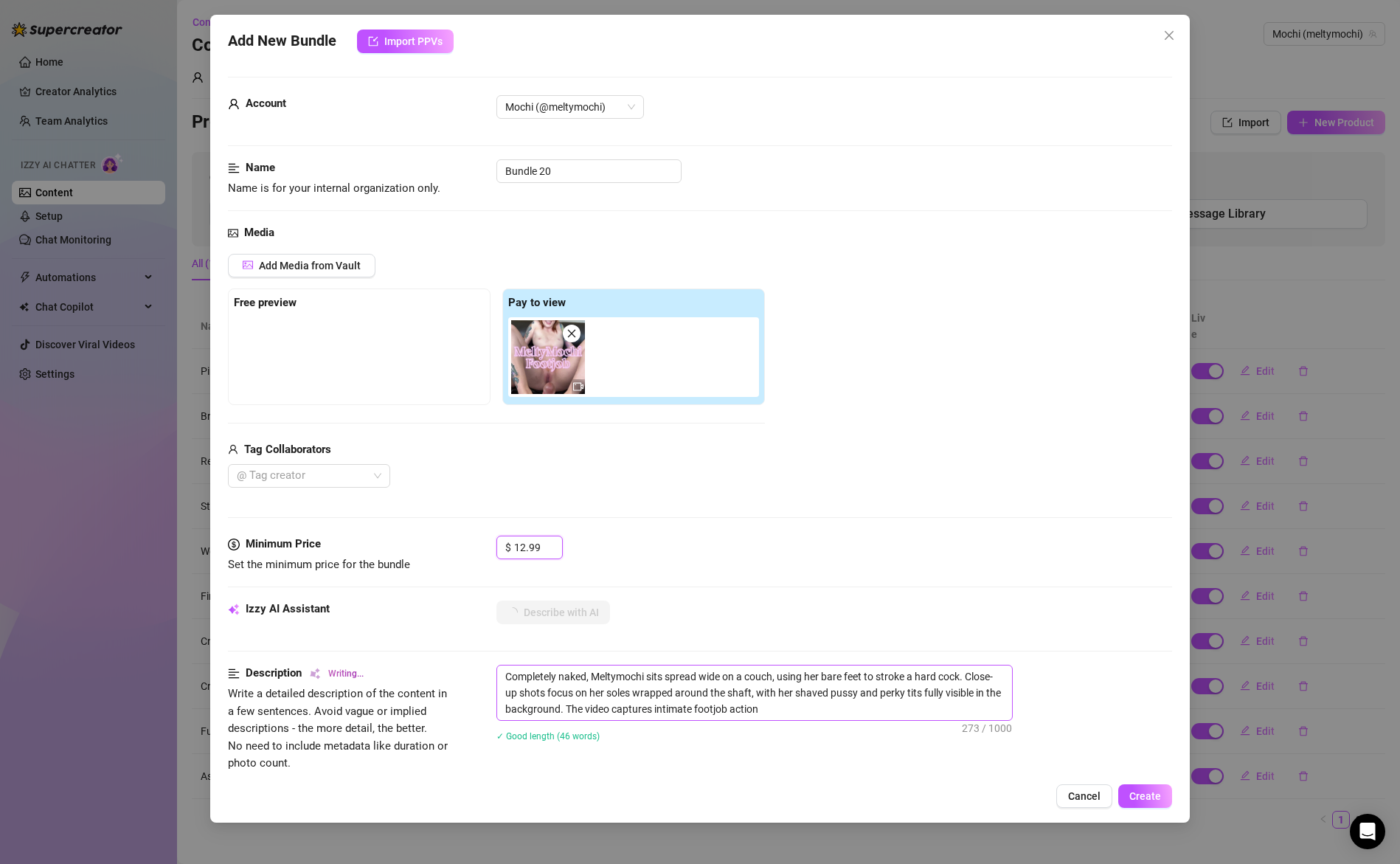
type textarea "Completely naked, Meltymochi sits spread wide on a couch, using her bare feet t…"
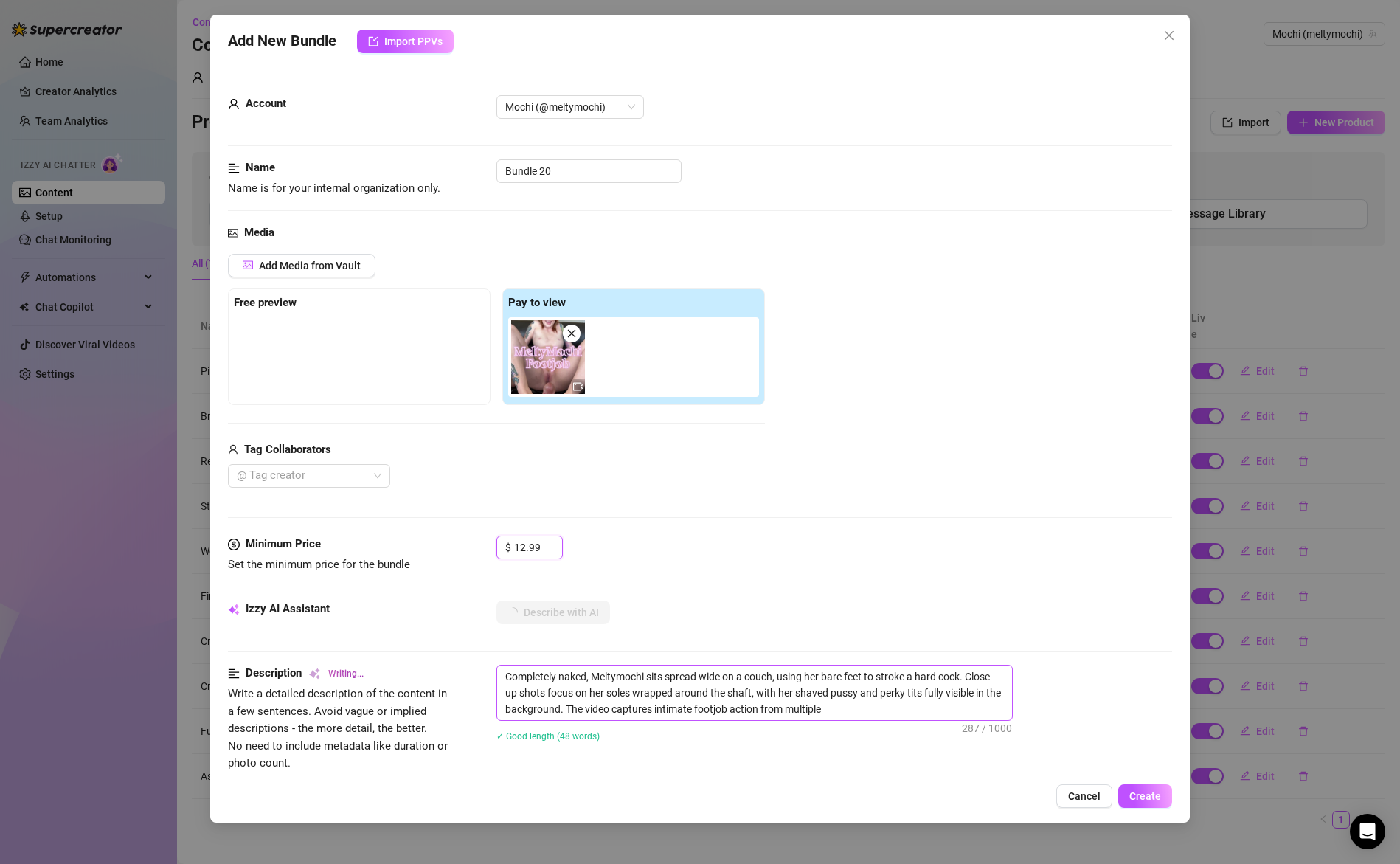
type textarea "Completely naked, Meltymochi sits spread wide on a couch, using her bare feet t…"
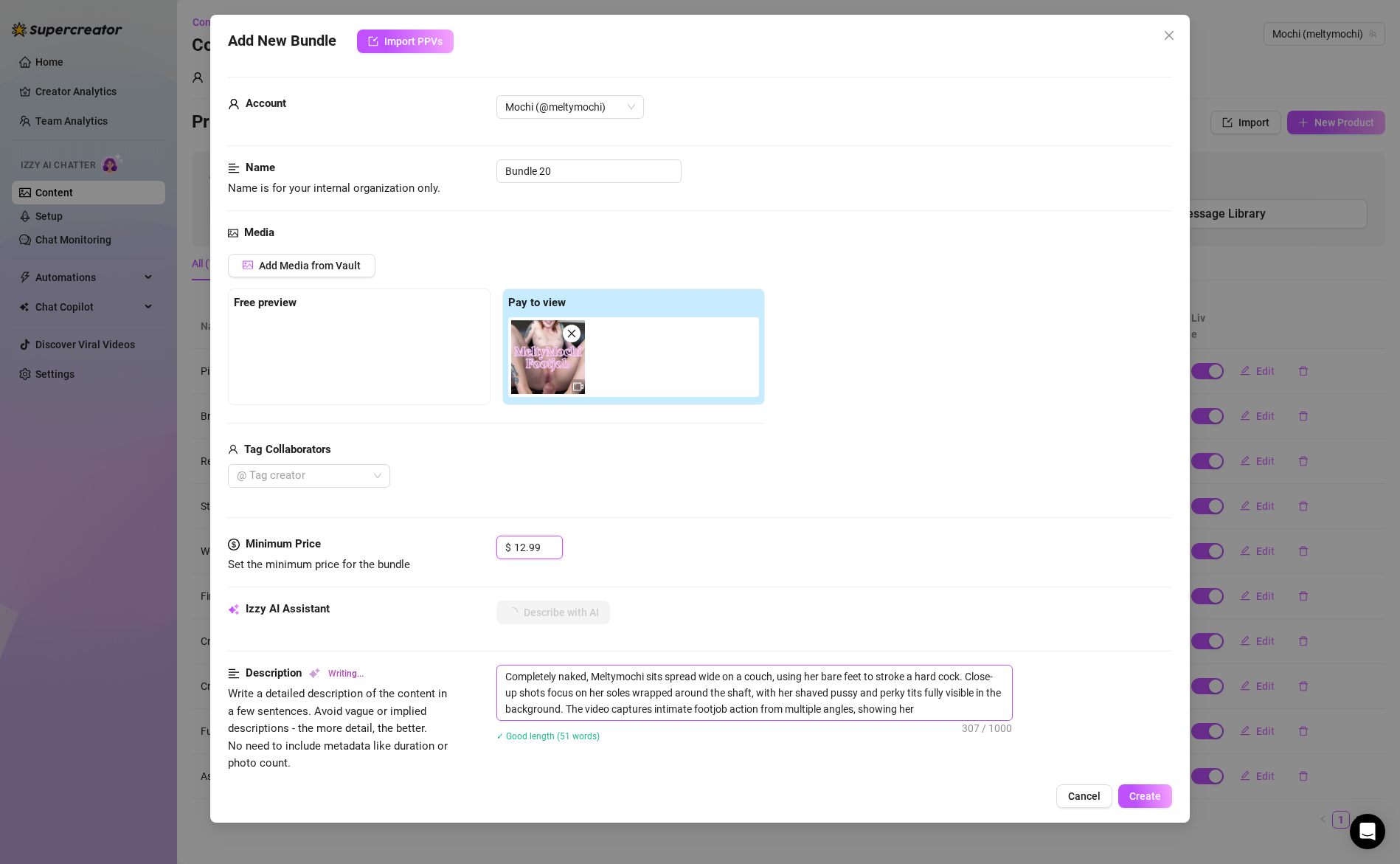
type textarea "Completely naked, Meltymochi sits spread wide on a couch, using her bare feet t…"
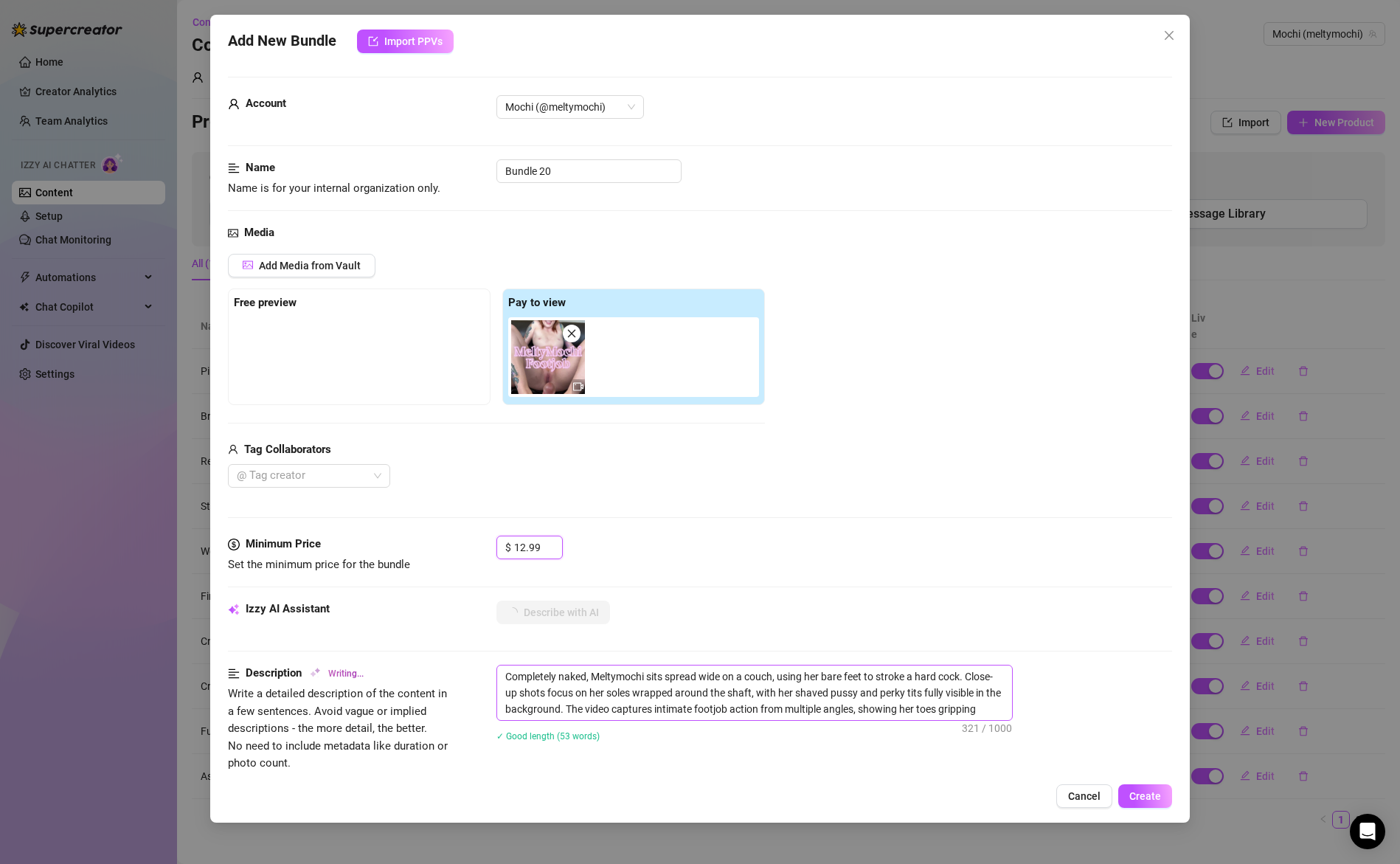
type textarea "Completely naked, Meltymochi sits spread wide on a couch, using her bare feet t…"
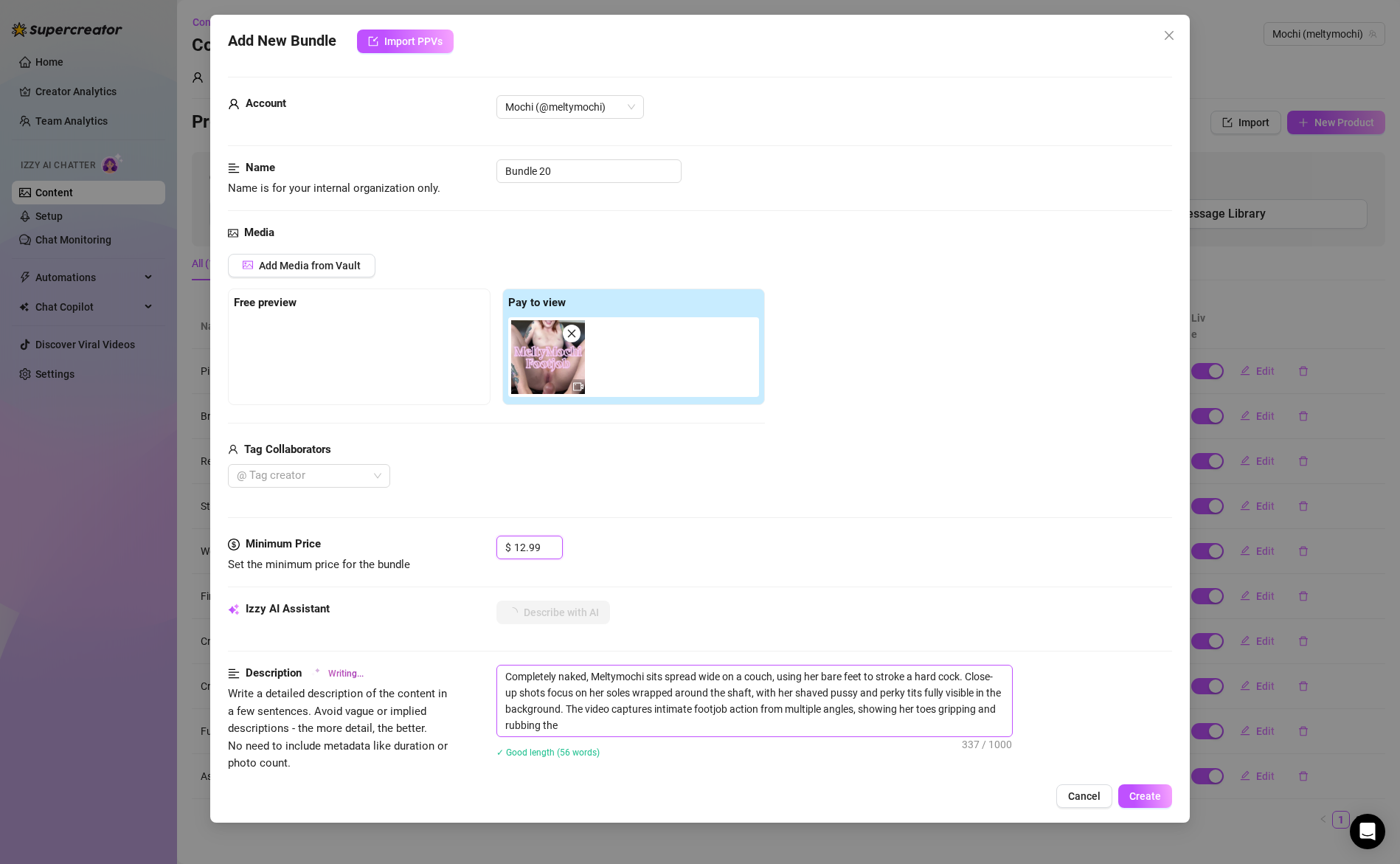
type textarea "Completely naked, Meltymochi sits spread wide on a couch, using her bare feet t…"
type input "12.99"
click at [702, 698] on textarea "Completely naked, Meltymochi sits spread wide on a couch, using her bare feet t…" at bounding box center [754, 701] width 515 height 71
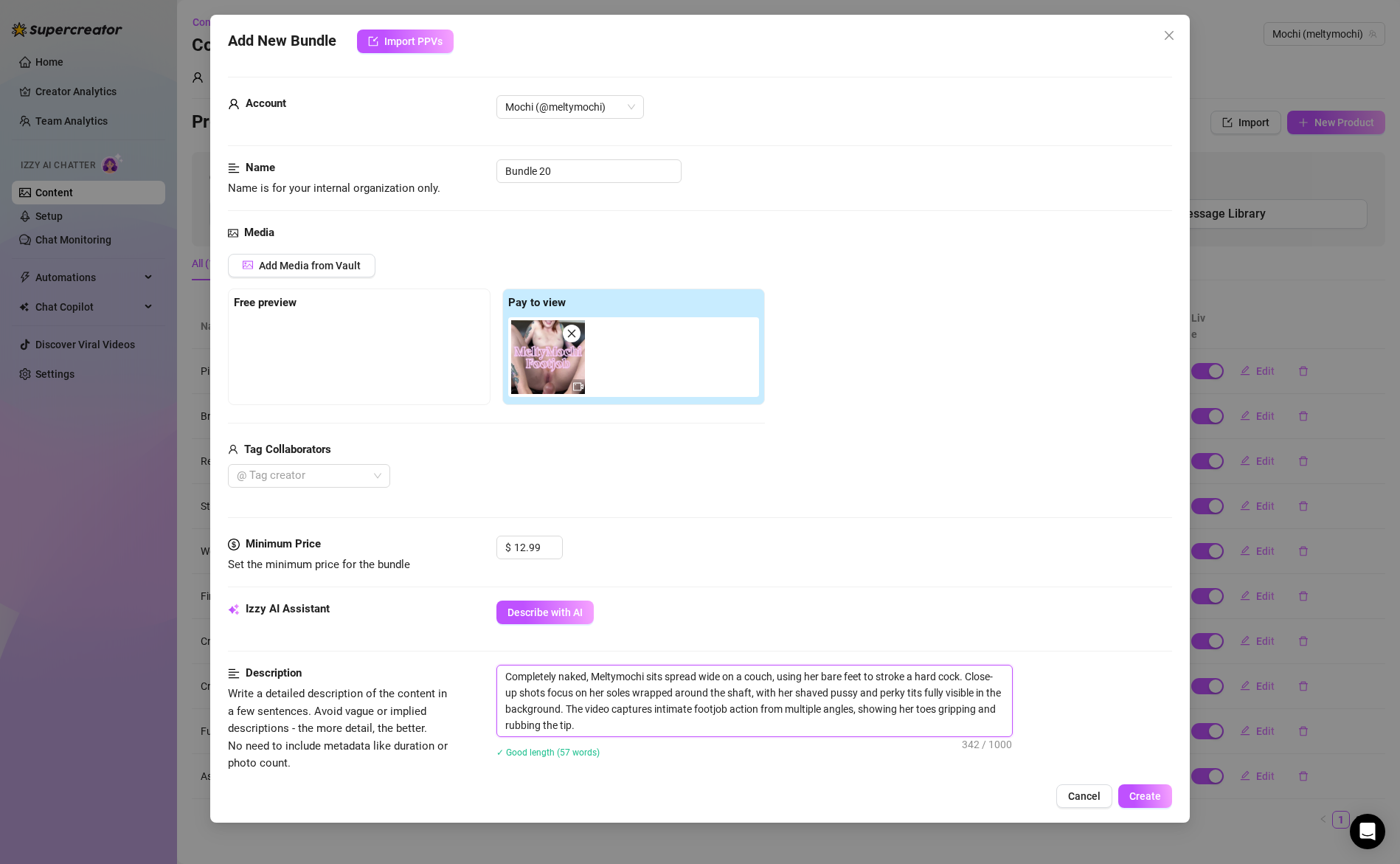
click at [703, 697] on textarea "Completely naked, Meltymochi sits spread wide on a couch, using her bare feet t…" at bounding box center [754, 701] width 515 height 71
click at [602, 727] on textarea "Completely naked, Meltymochi sits spread wide on a couch, using her bare feet t…" at bounding box center [754, 701] width 515 height 71
paste textarea "I’m completely naked, sitting spread wide on the couch while I use my bare feet…"
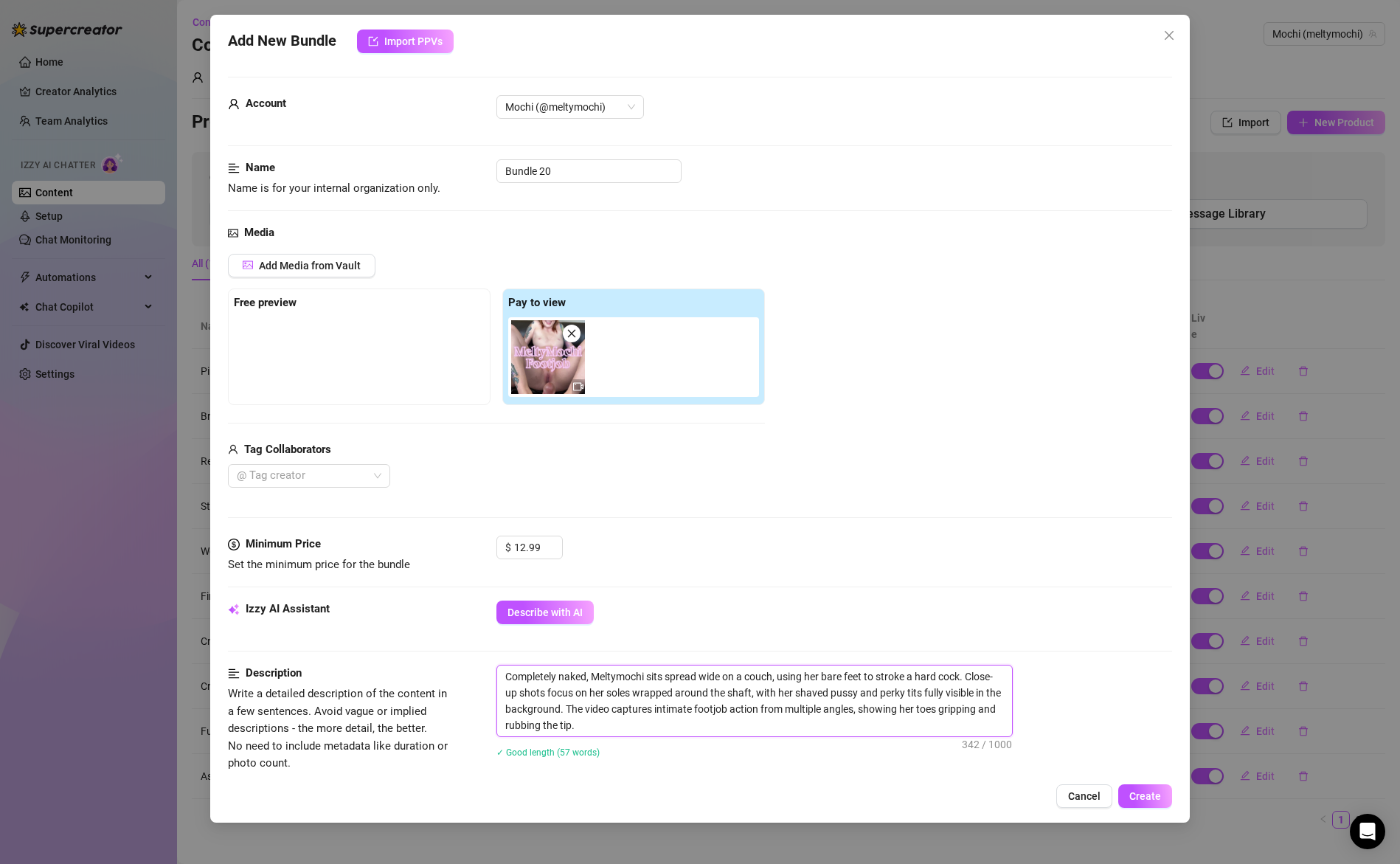
type textarea "I’m completely naked, sitting spread wide on the couch while I use my bare feet…"
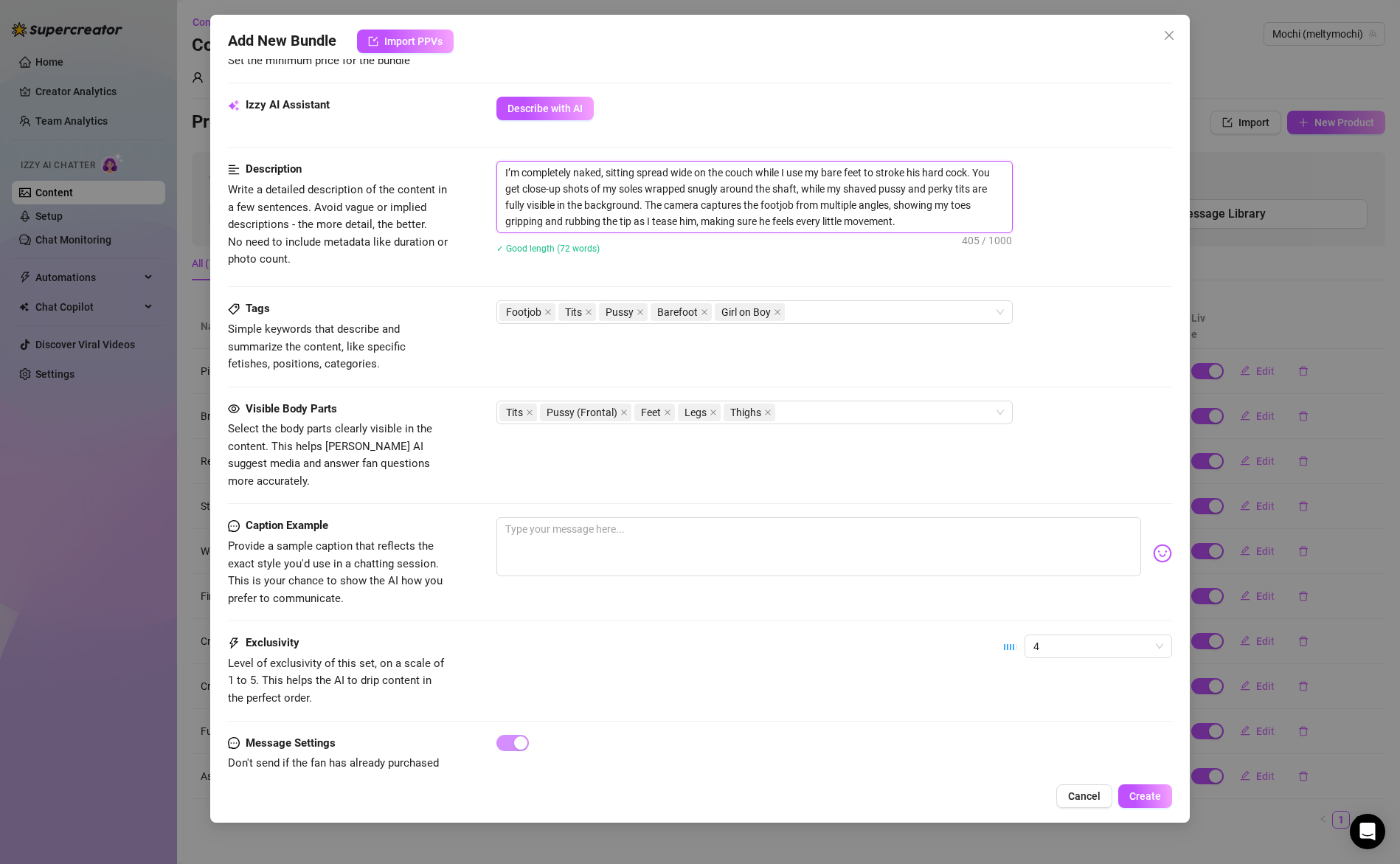
scroll to position [503, 0]
click at [829, 311] on div "Footjob Tits Pussy Barefoot Girl on Boy" at bounding box center [747, 312] width 495 height 21
type textarea "I’m completely naked, sitting spread wide on the couch while I use my bare feet…"
click at [586, 415] on div "Boy on Girl" at bounding box center [755, 413] width 493 height 16
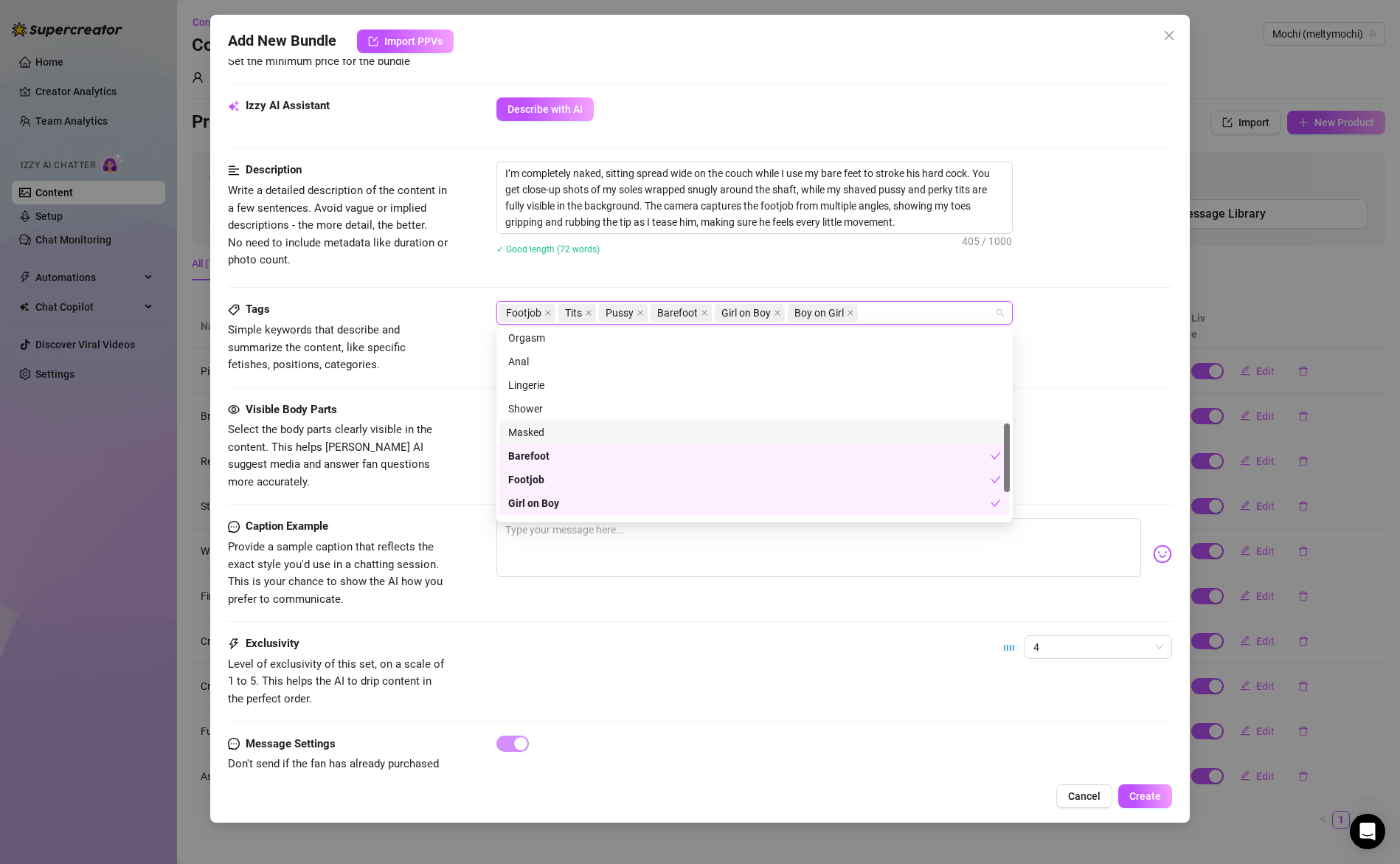
scroll to position [0, 0]
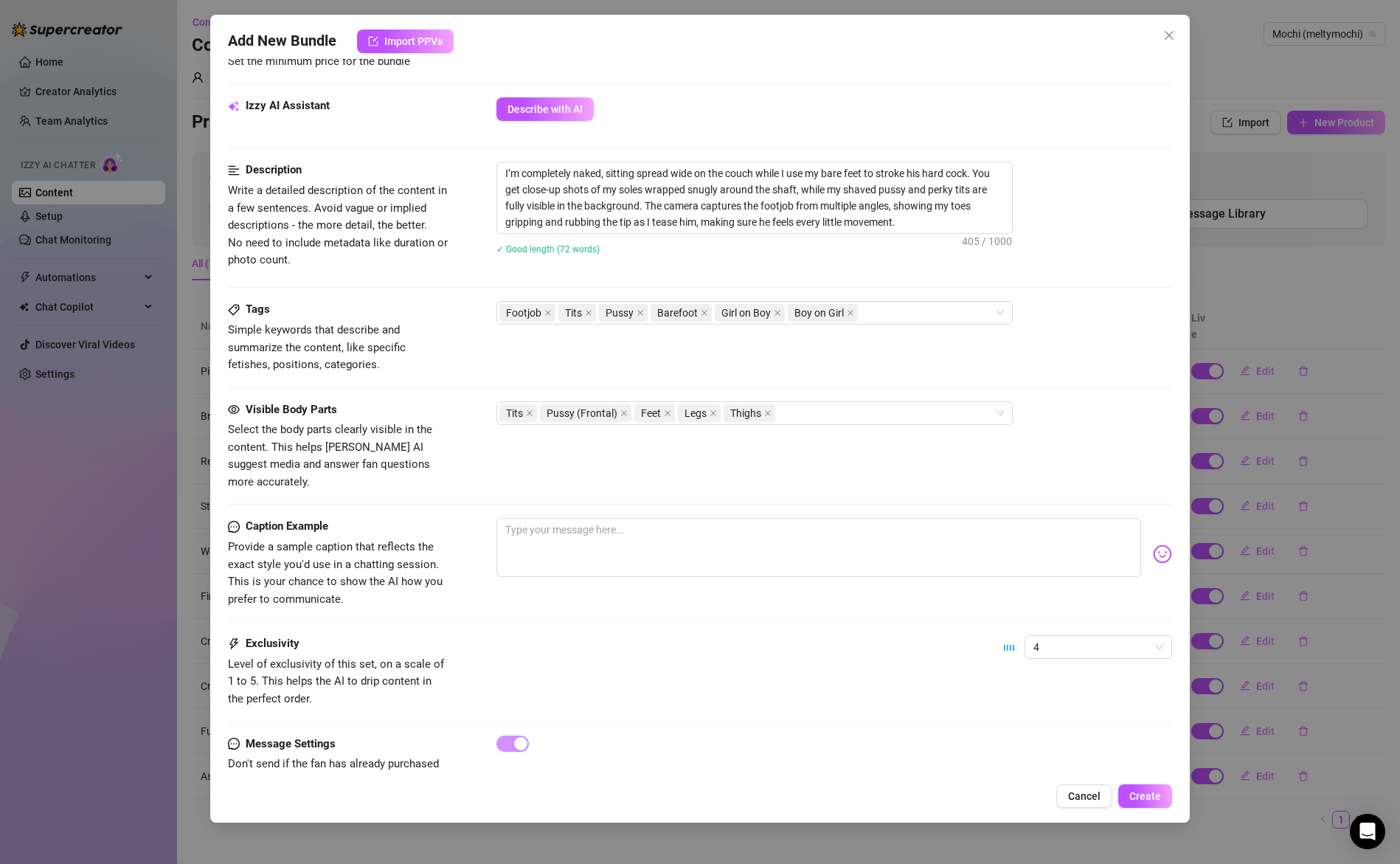
drag, startPoint x: 1058, startPoint y: 293, endPoint x: 1040, endPoint y: 321, distance: 33.3
click at [1058, 293] on div "Description Write a detailed description of the content in a few sentences. Avo…" at bounding box center [700, 231] width 945 height 140
click at [886, 315] on div "Footjob Tits Pussy Barefoot Girl on Boy Boy on Girl" at bounding box center [747, 312] width 495 height 21
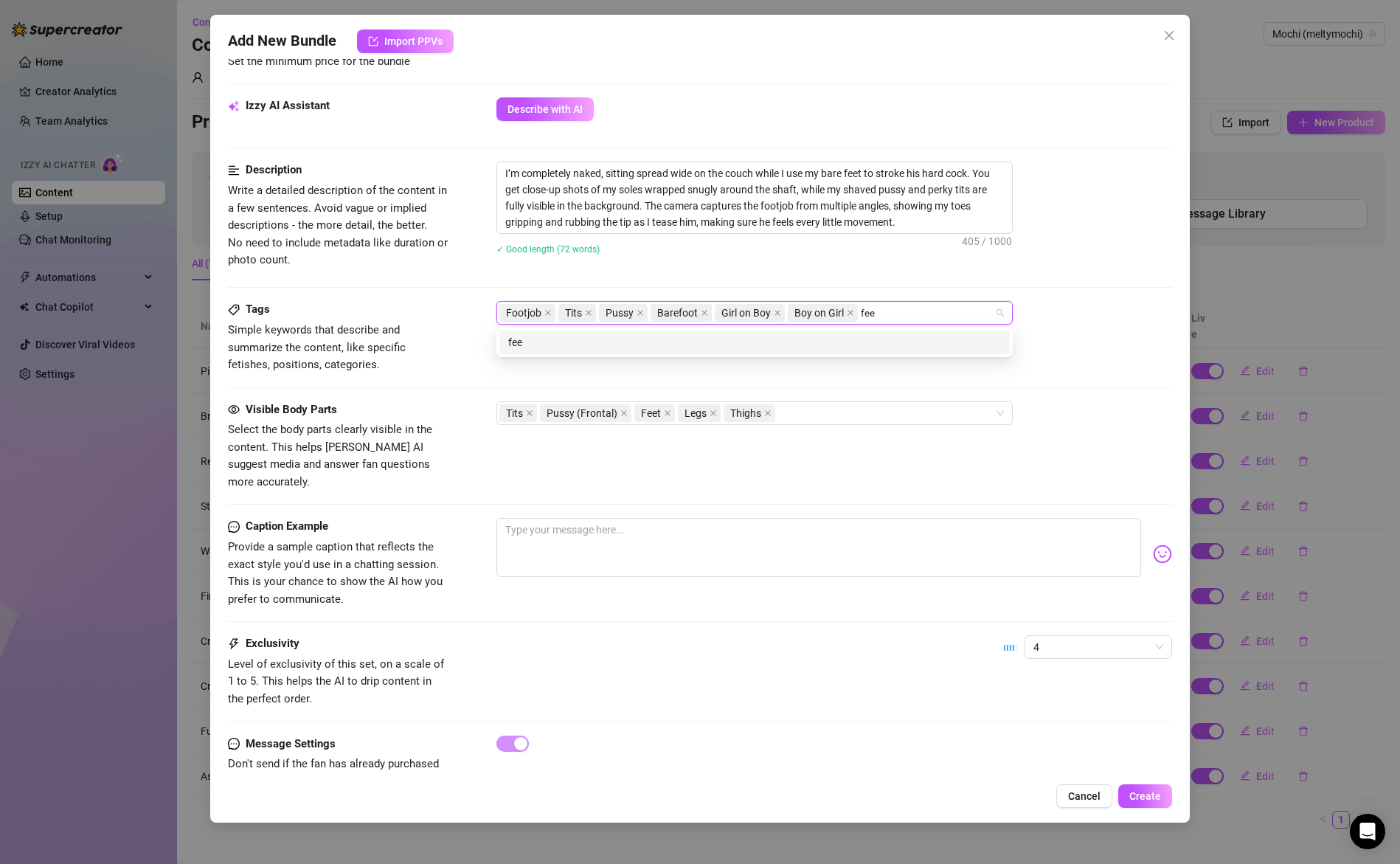
type input "feet"
click at [732, 343] on div "feet" at bounding box center [755, 342] width 493 height 16
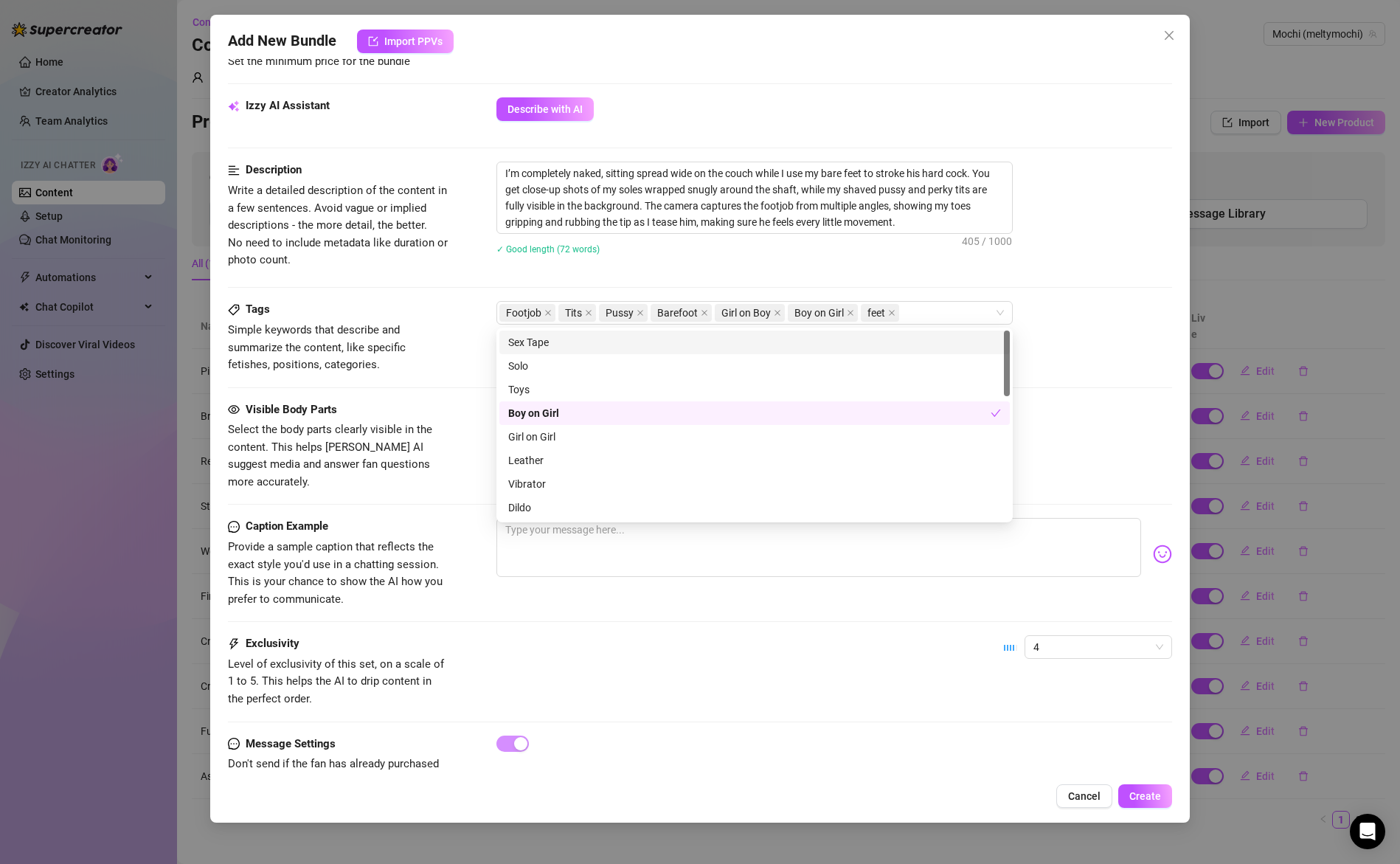
click at [1083, 321] on div "Footjob Tits Pussy Barefoot Girl on Boy Boy on Girl feet" at bounding box center [835, 313] width 677 height 24
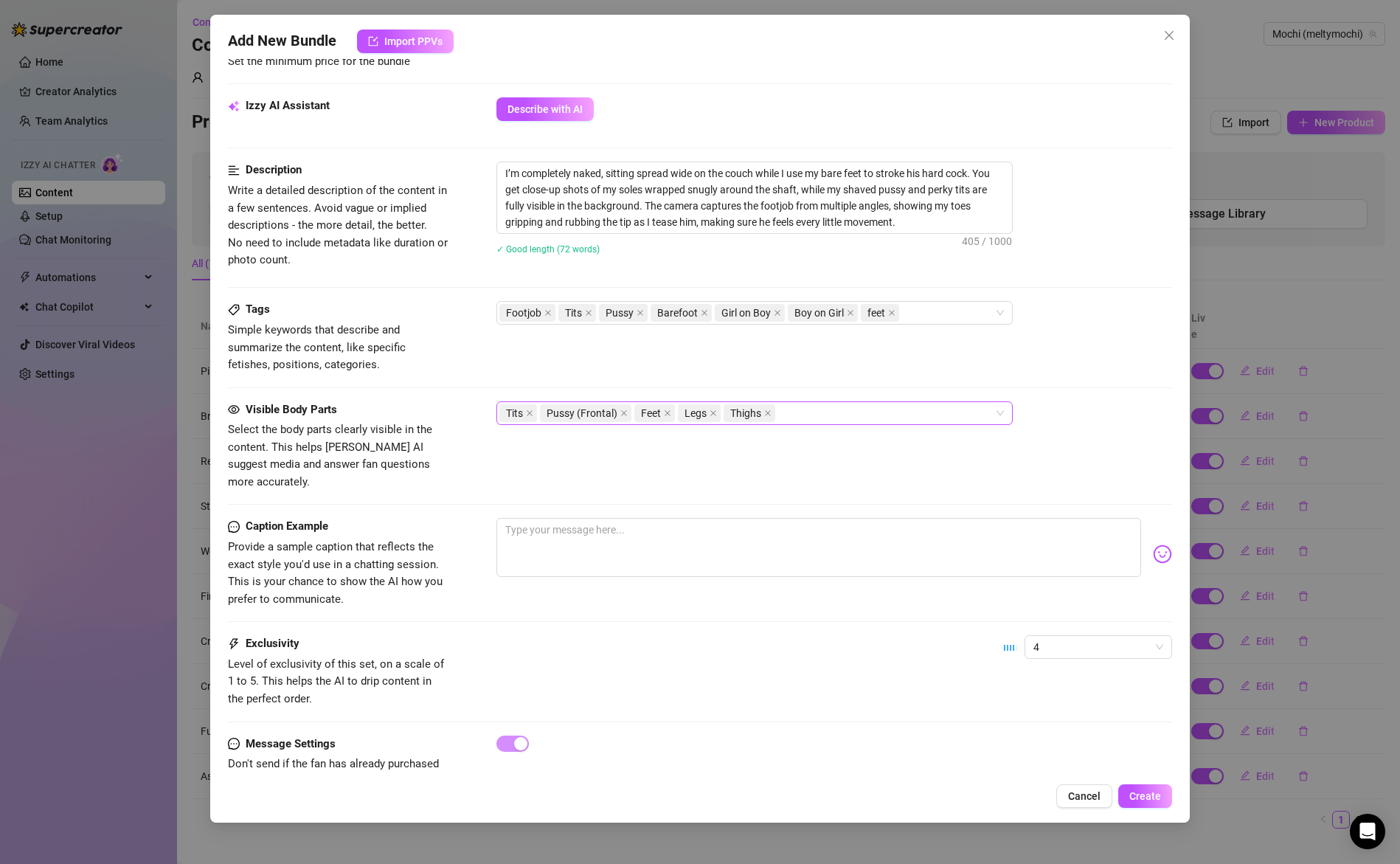
click at [855, 416] on div "Tits Pussy (Frontal) Feet Legs Thighs" at bounding box center [747, 413] width 495 height 21
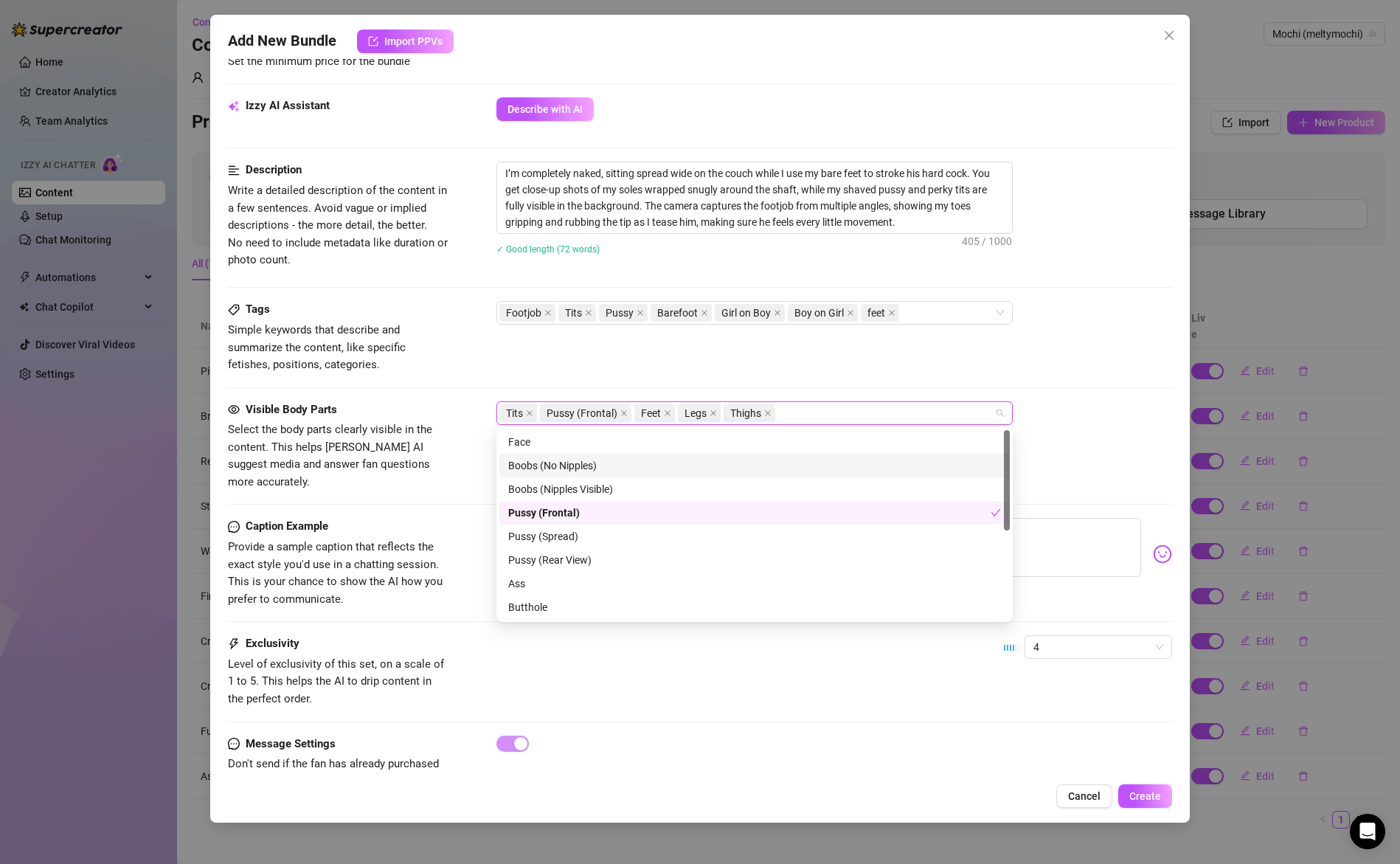
click at [984, 336] on div "Tags Simple keywords that describe and summarize the content, like specific fet…" at bounding box center [700, 337] width 945 height 72
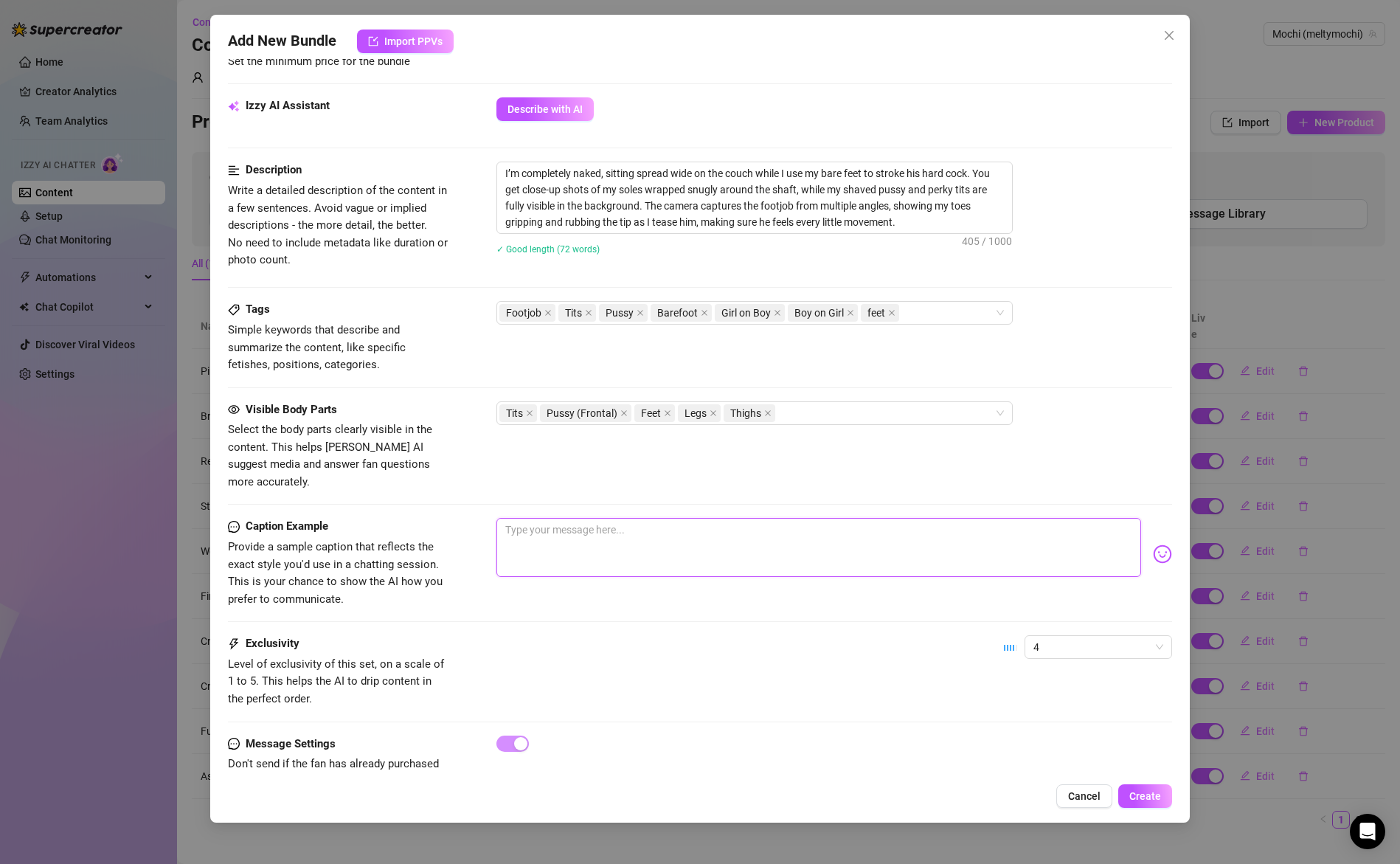
click at [564, 523] on textarea at bounding box center [819, 547] width 646 height 59
type textarea "I"
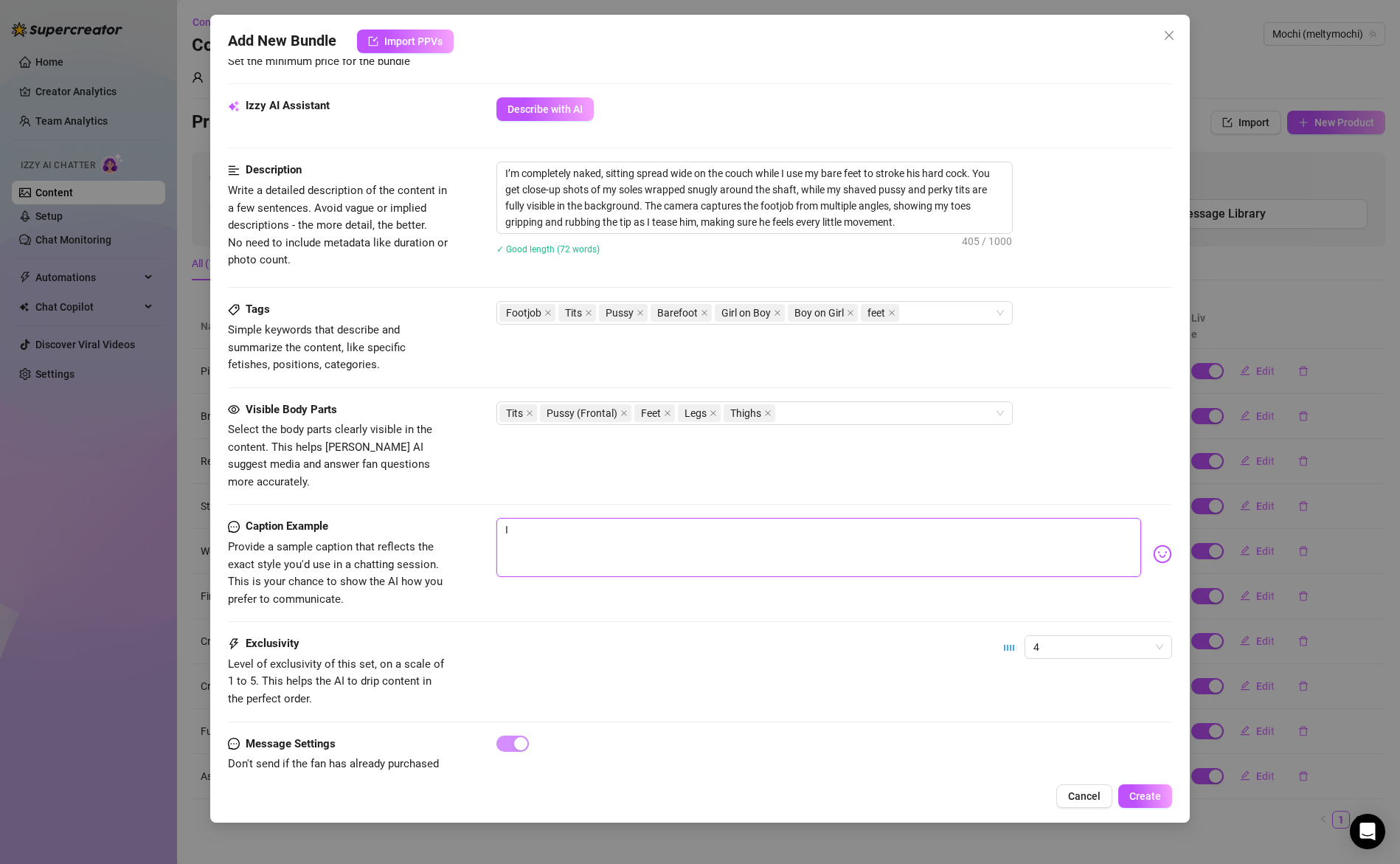
type textarea "I f"
type textarea "I fu"
type textarea "I fuc"
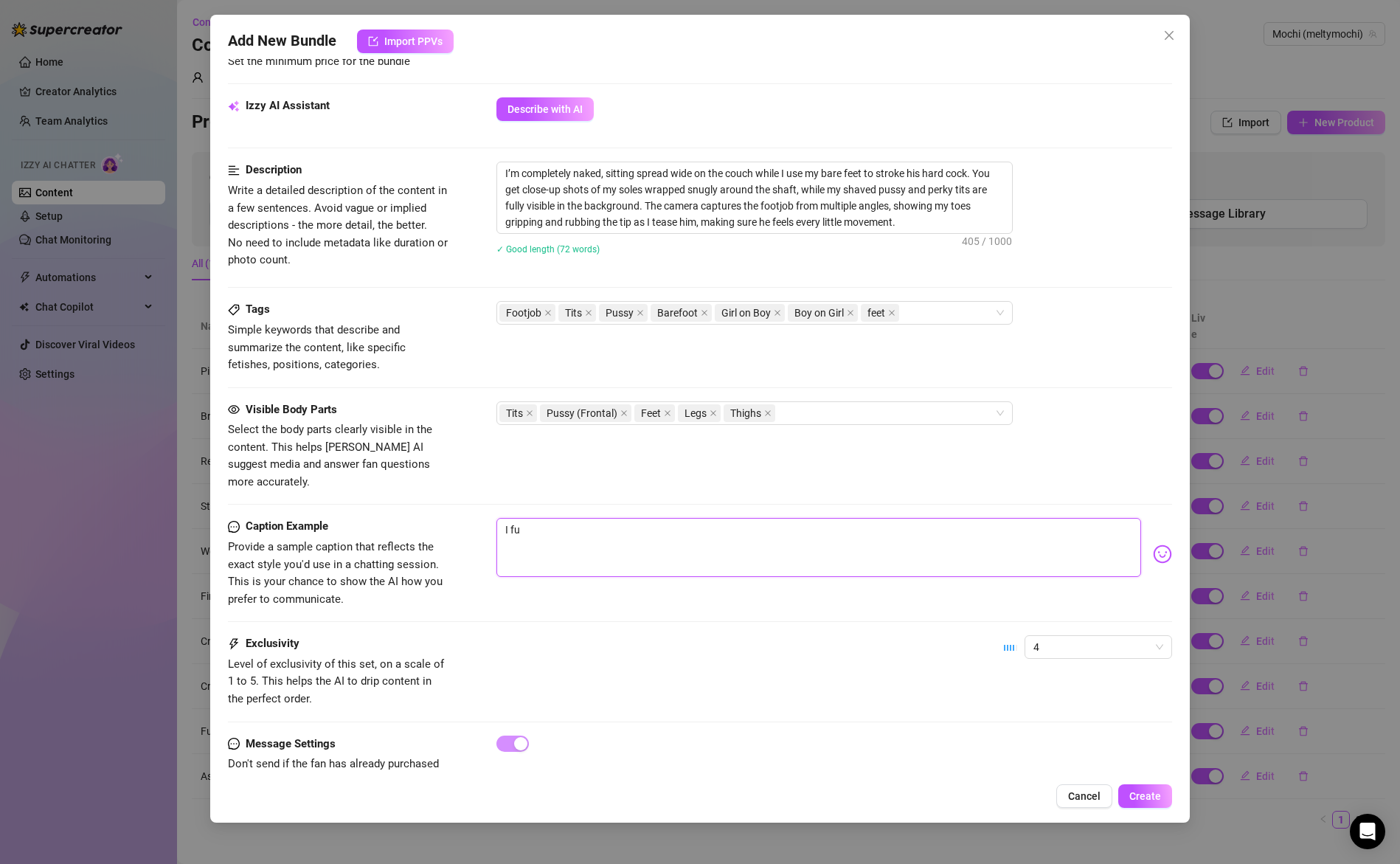
type textarea "I fuc"
type textarea "I fu"
type textarea "I f"
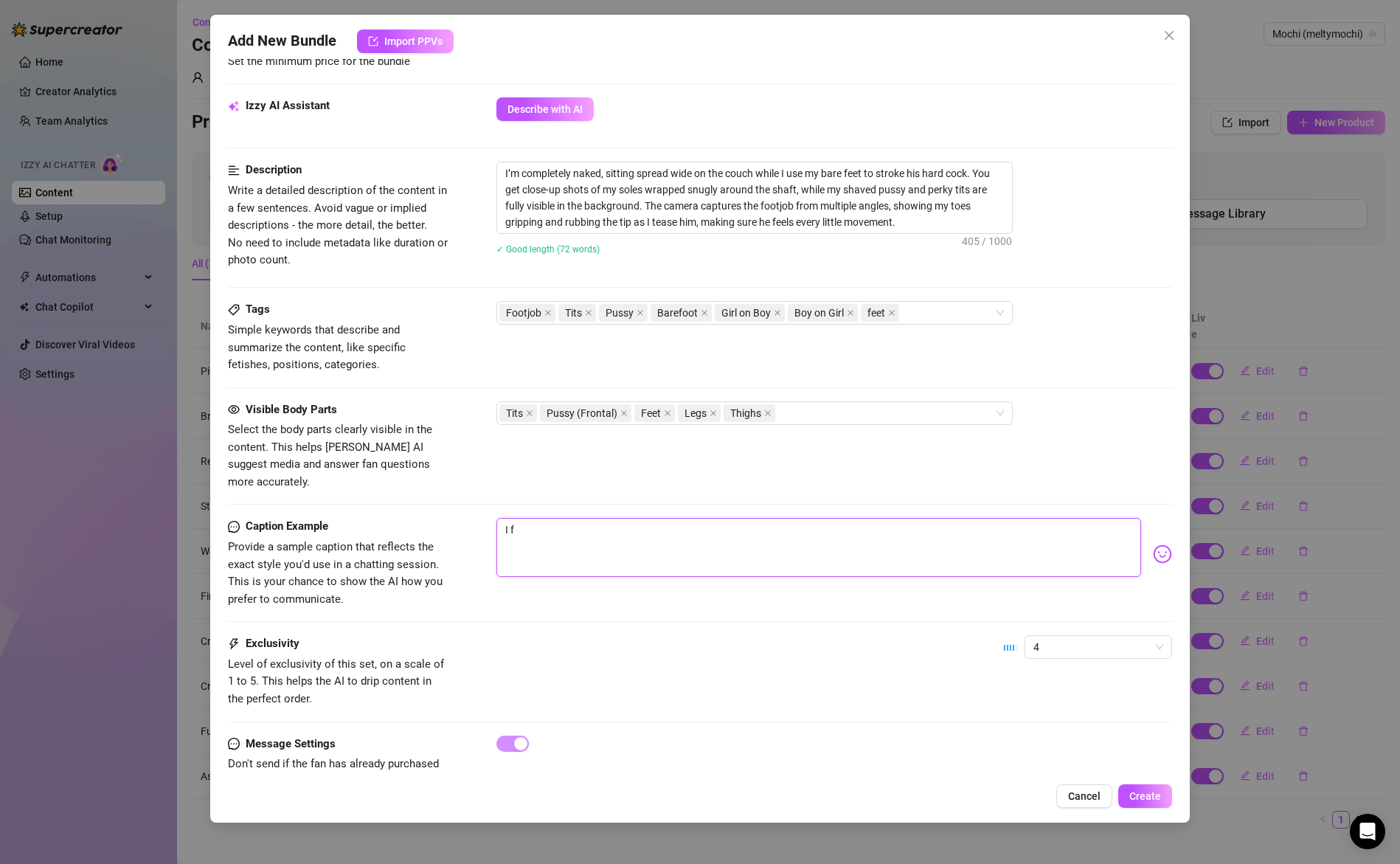
type textarea "I"
type textarea "If"
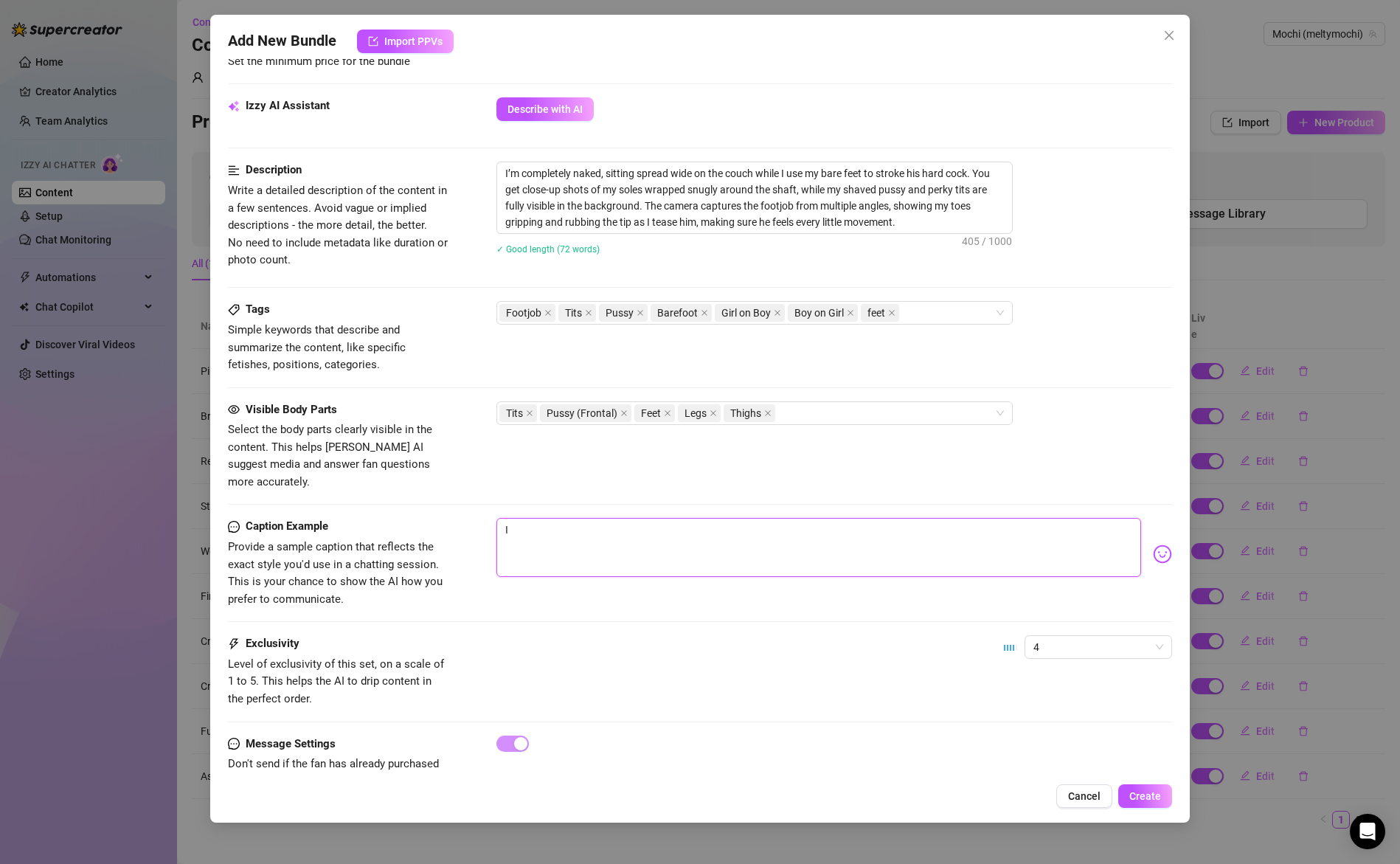
type textarea "If"
type textarea "If y"
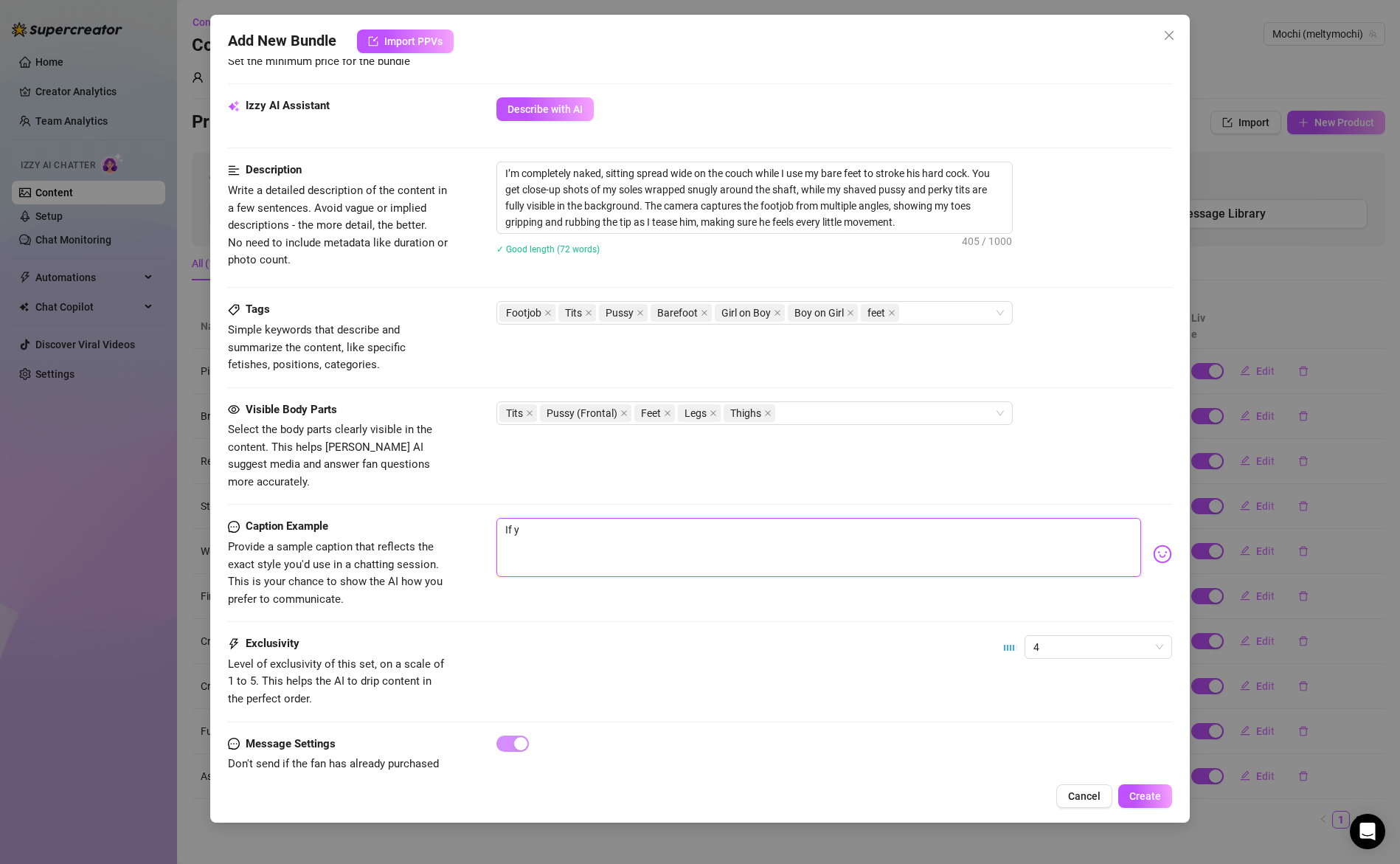
type textarea "If"
type textarea "I"
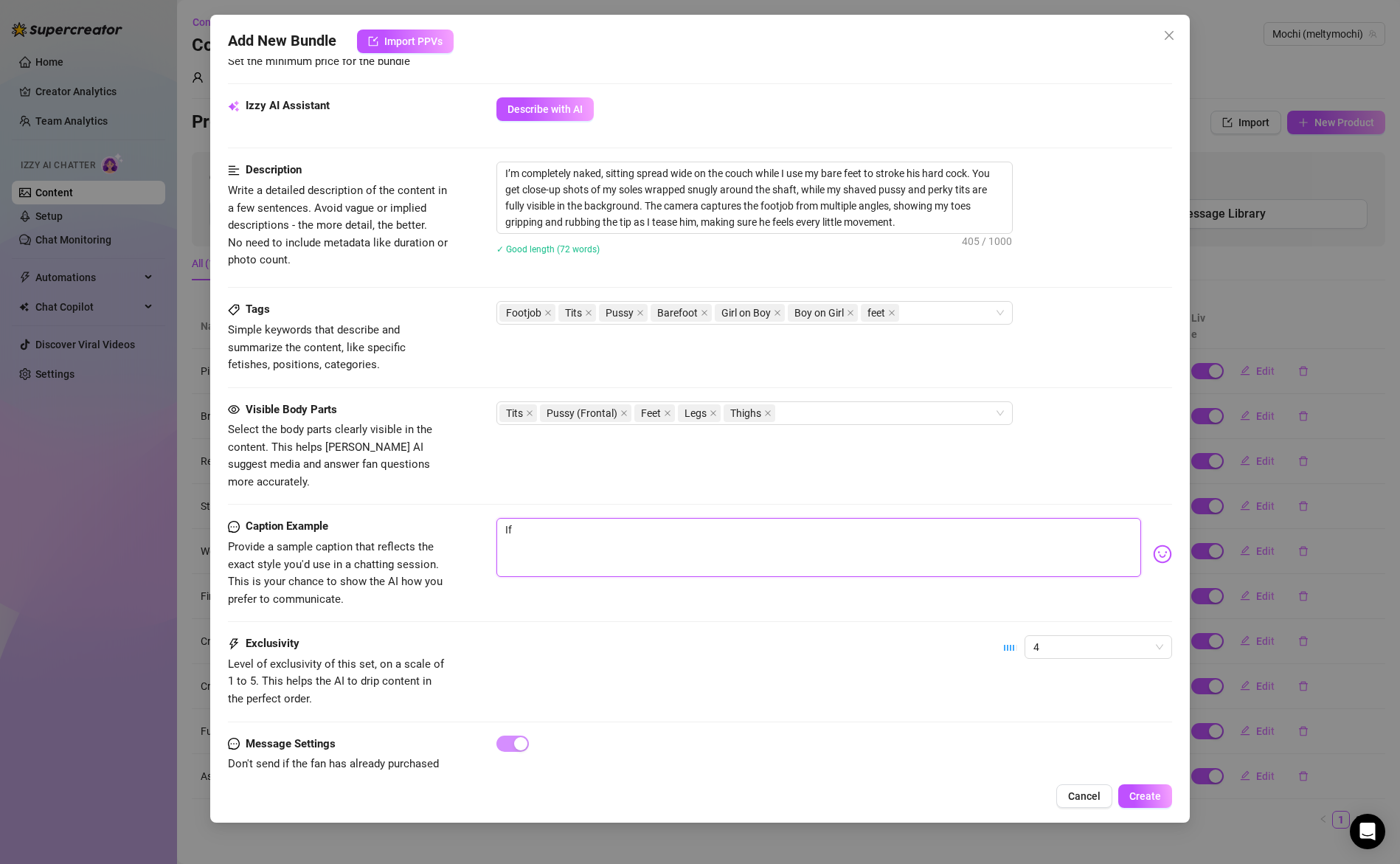
type textarea "I"
type textarea "Type your message here..."
type textarea "I"
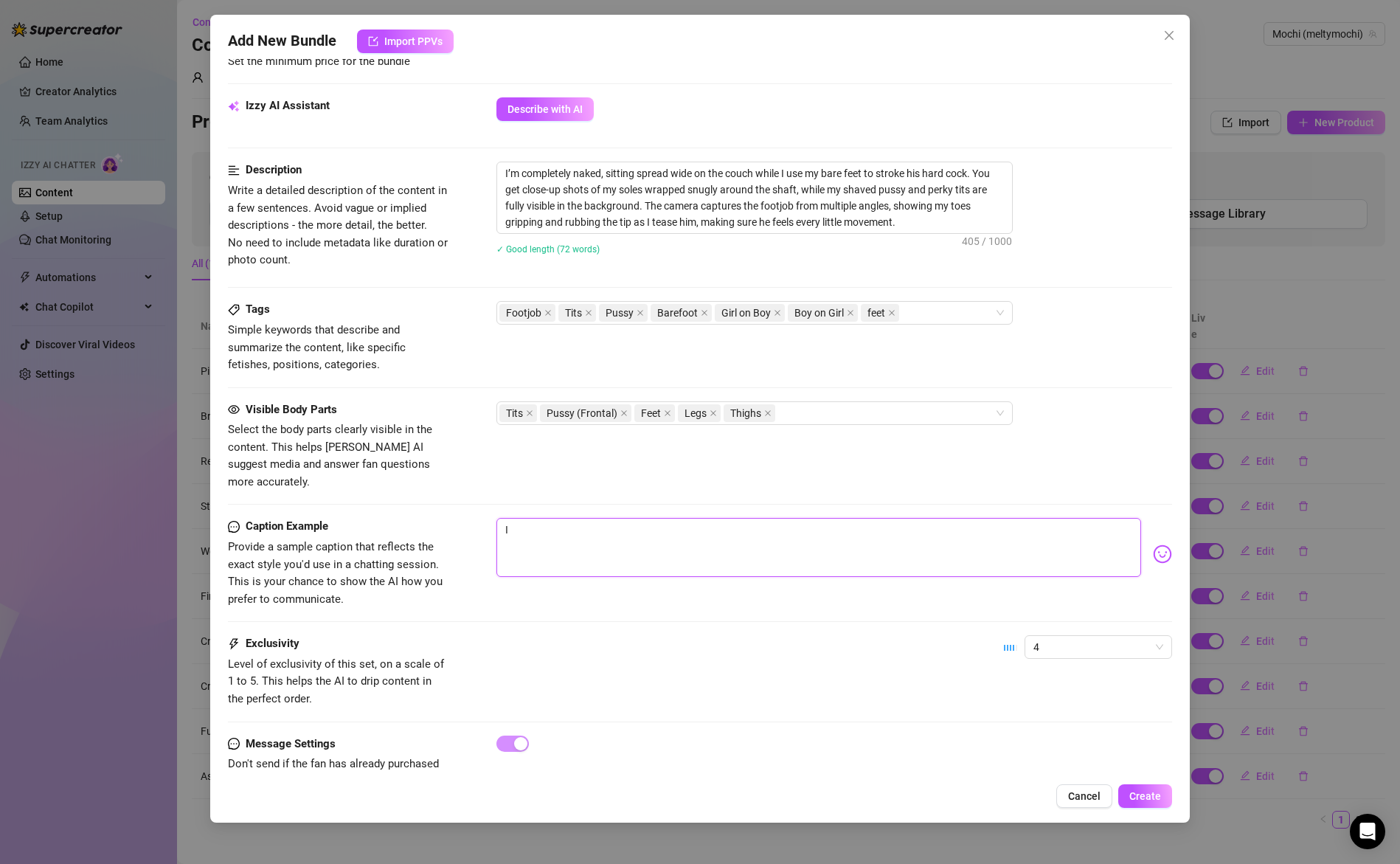
type textarea "I"
type textarea "I k"
type textarea "I kn"
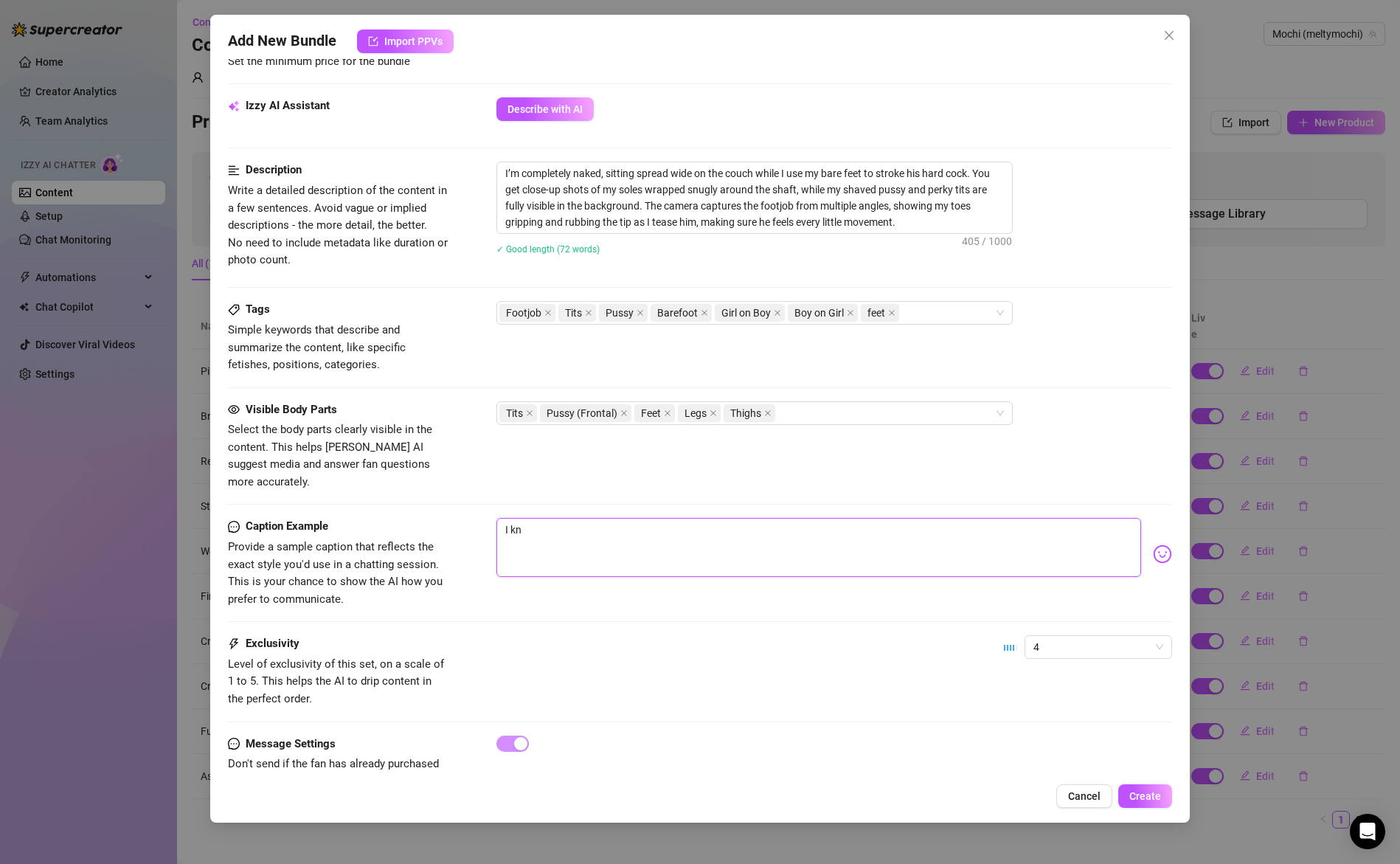
type textarea "I kno"
type textarea "I know"
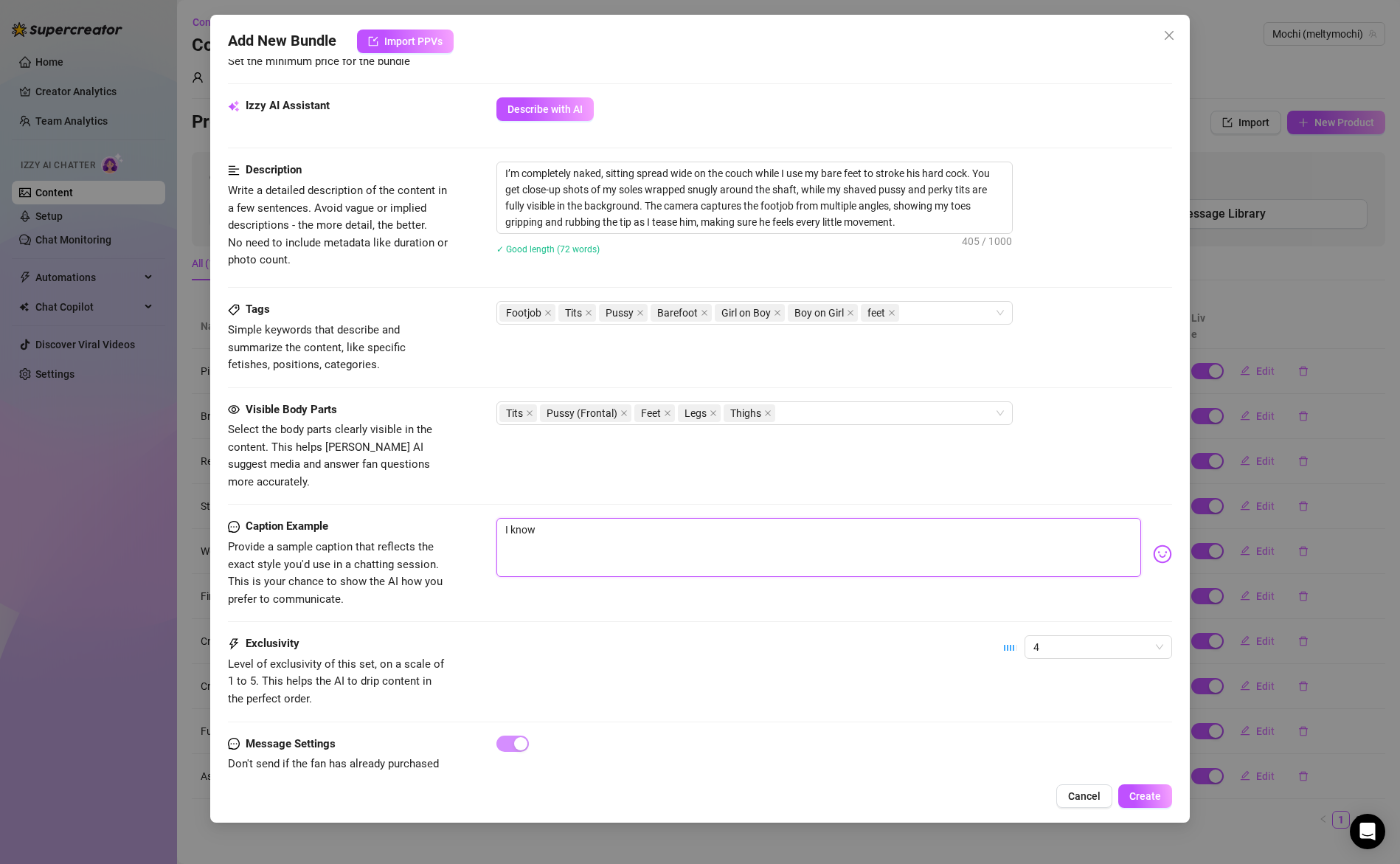
type textarea "I know"
type textarea "I know y"
type textarea "I know yo"
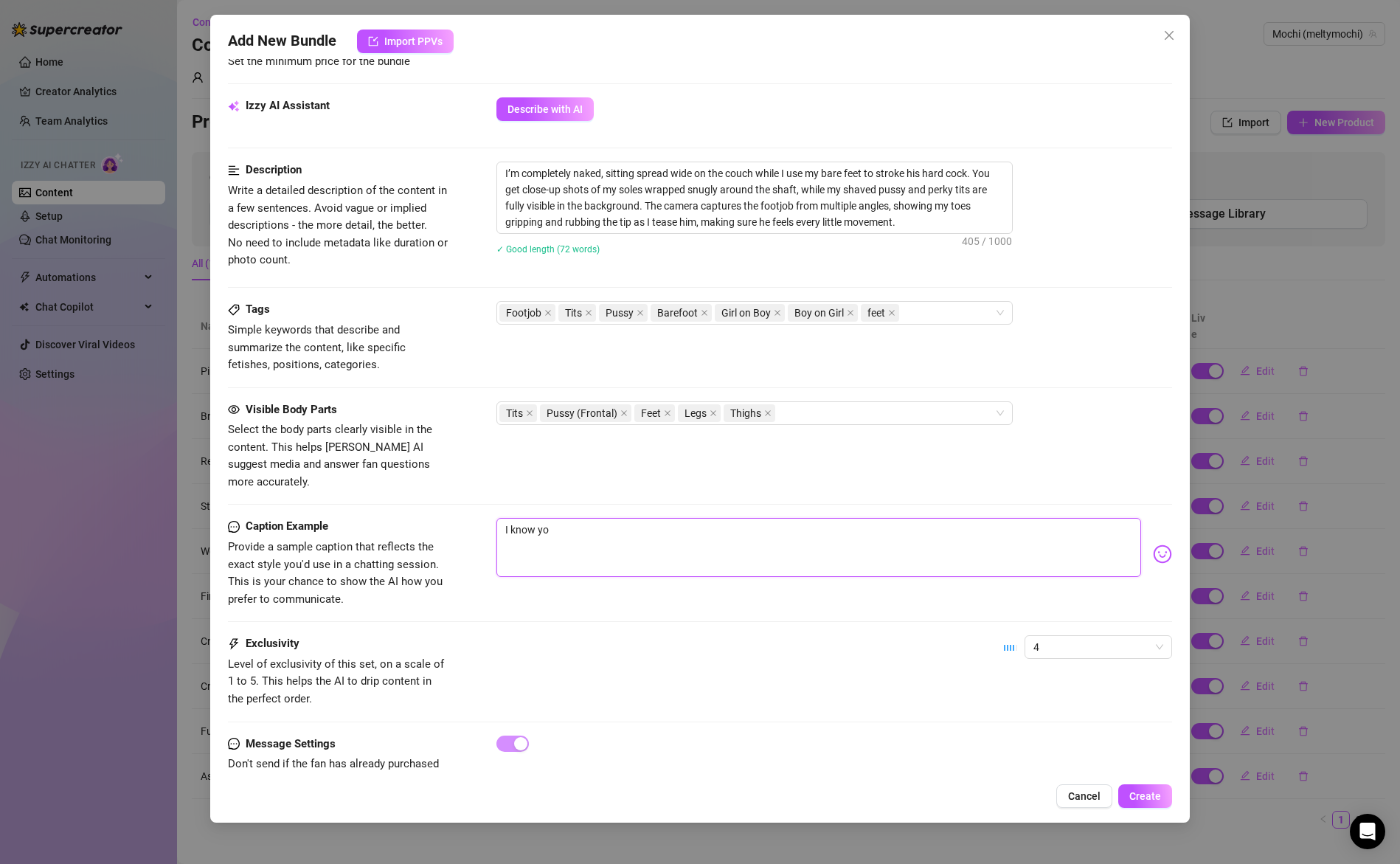
type textarea "I know you"
type textarea "I know you'"
type textarea "I know you'r"
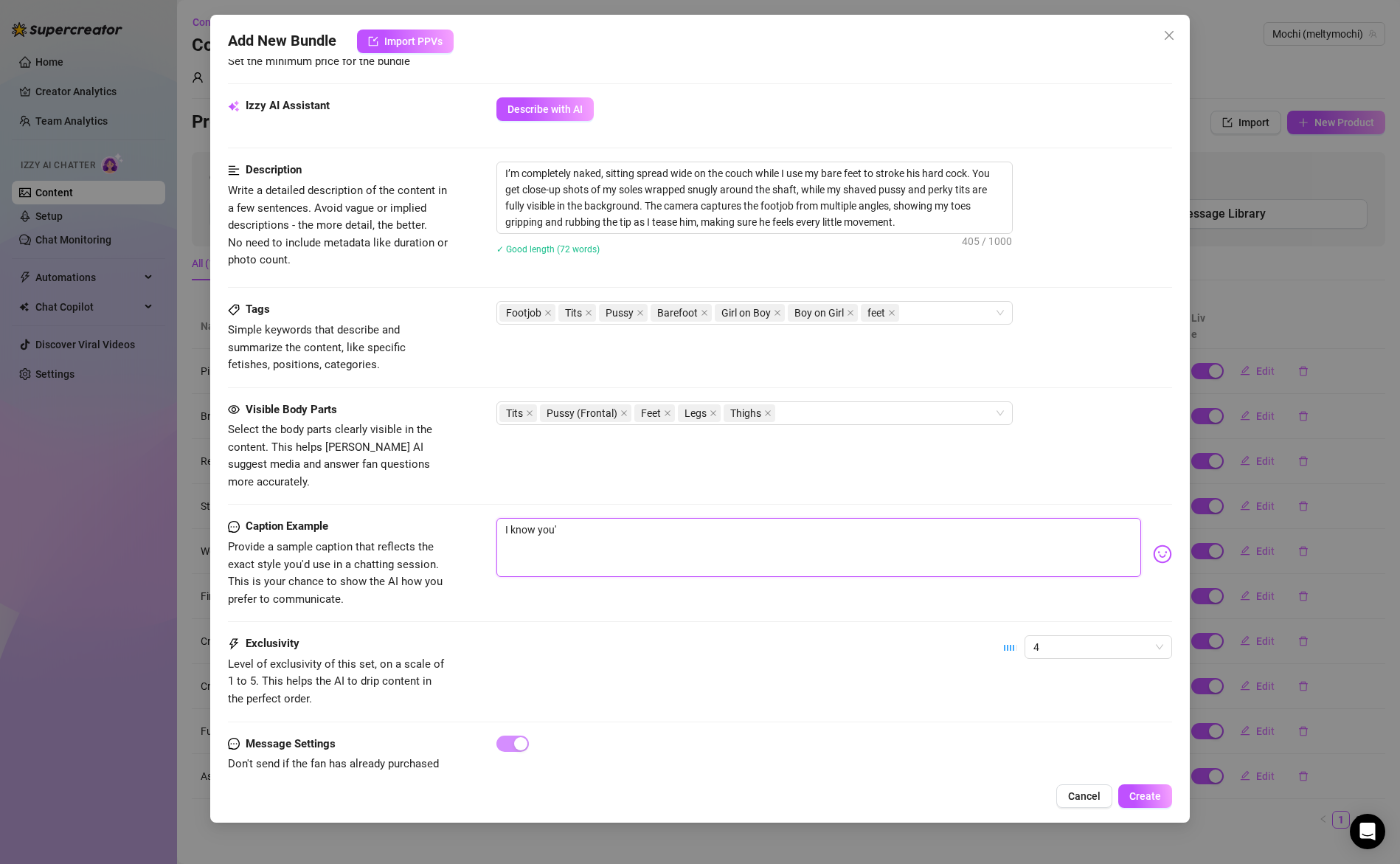
type textarea "I know you'r"
type textarea "I know you're"
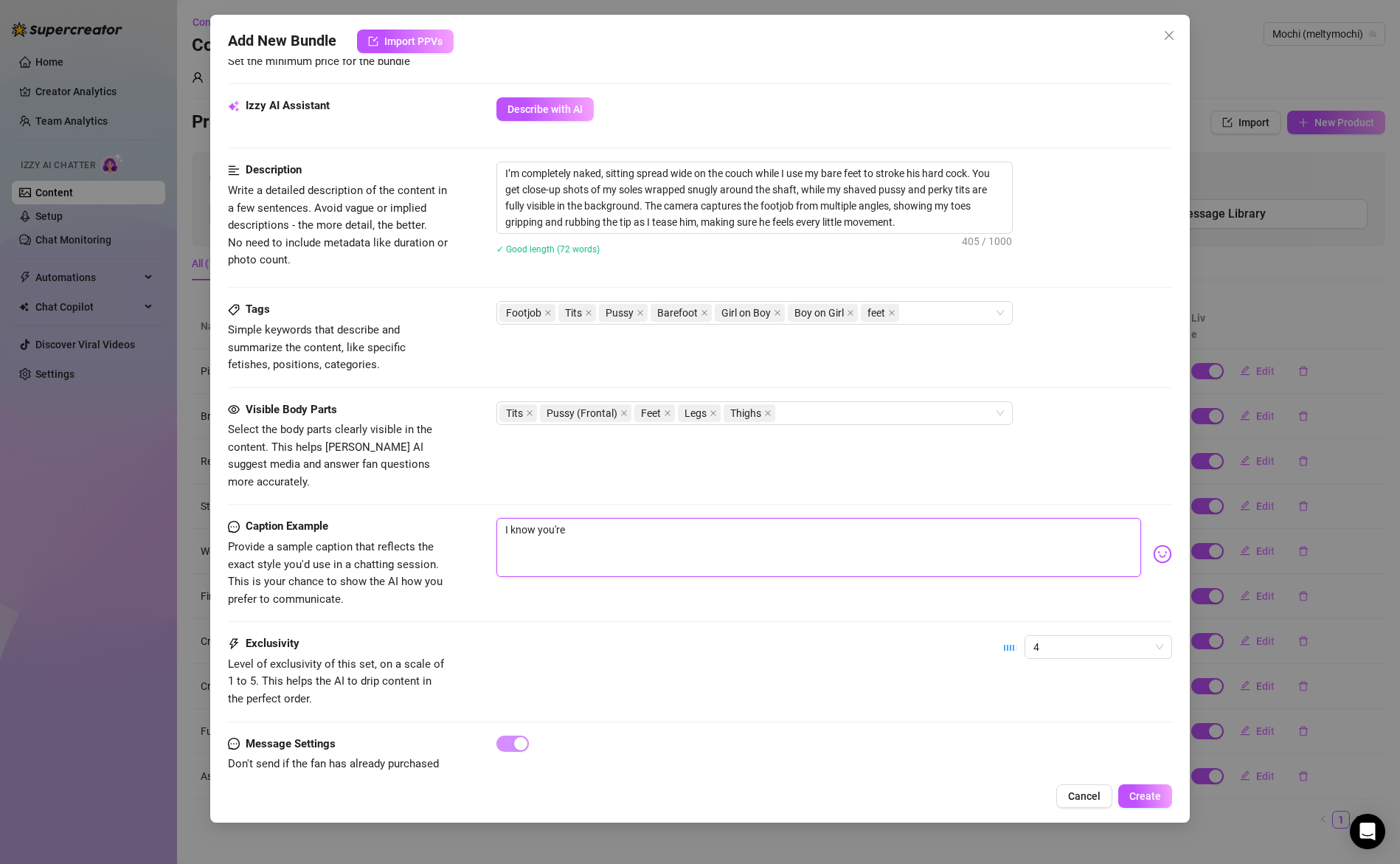
type textarea "I know you're i"
type textarea "I know you're in"
type textarea "I know you're int"
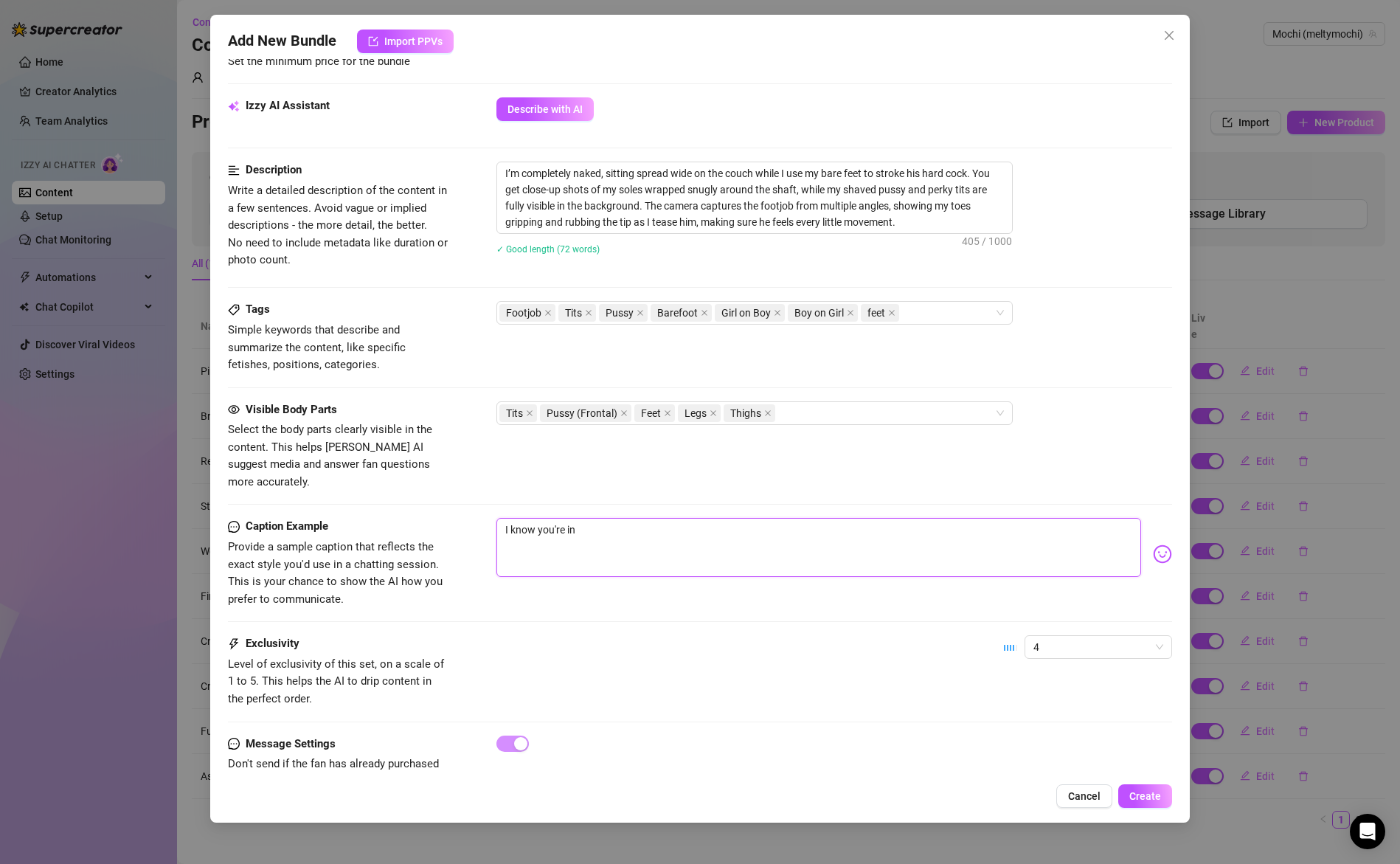
type textarea "I know you're int"
type textarea "I know you're into"
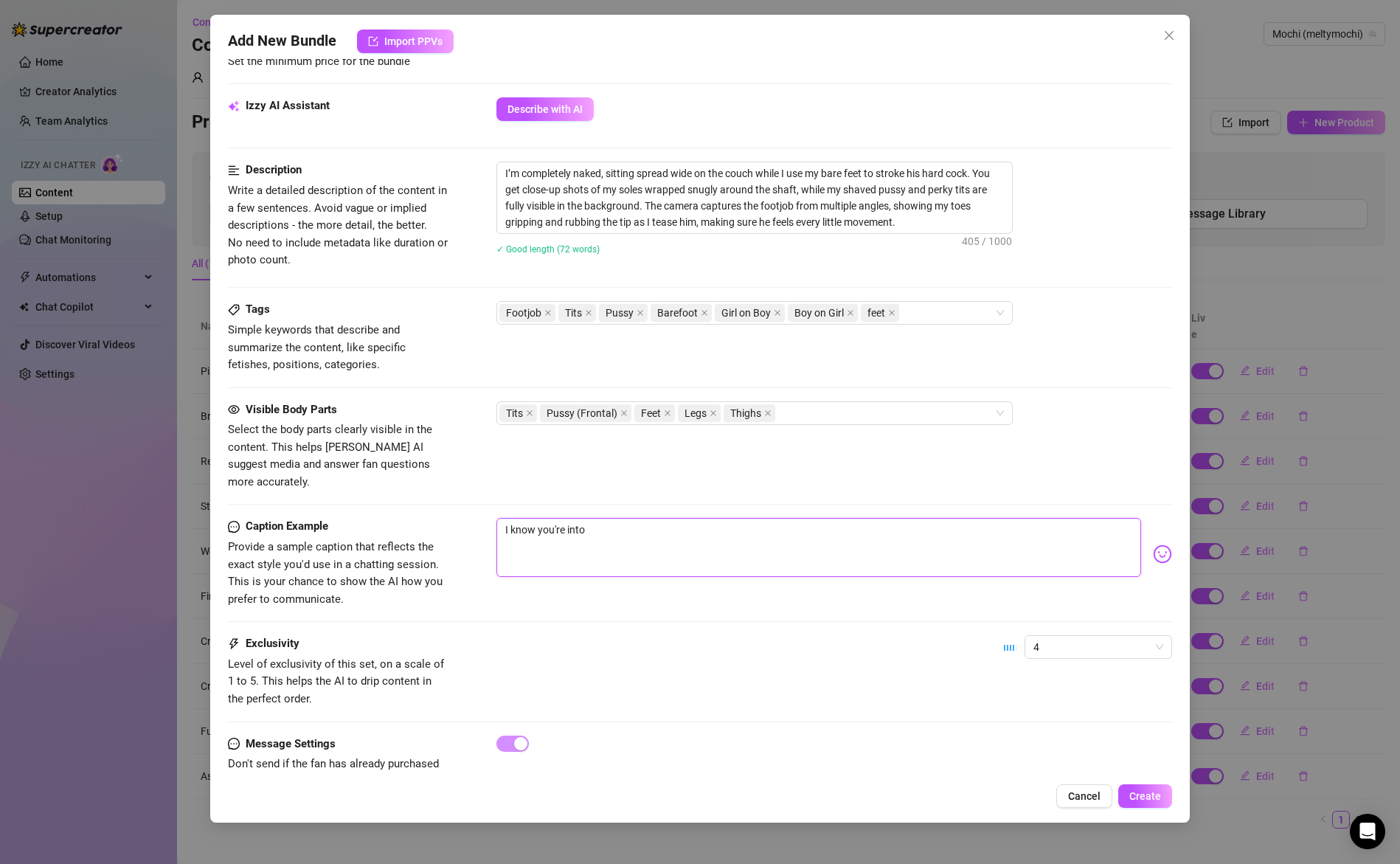
type textarea "I know you're into f"
type textarea "I know you're into fe"
type textarea "I know you're into fee"
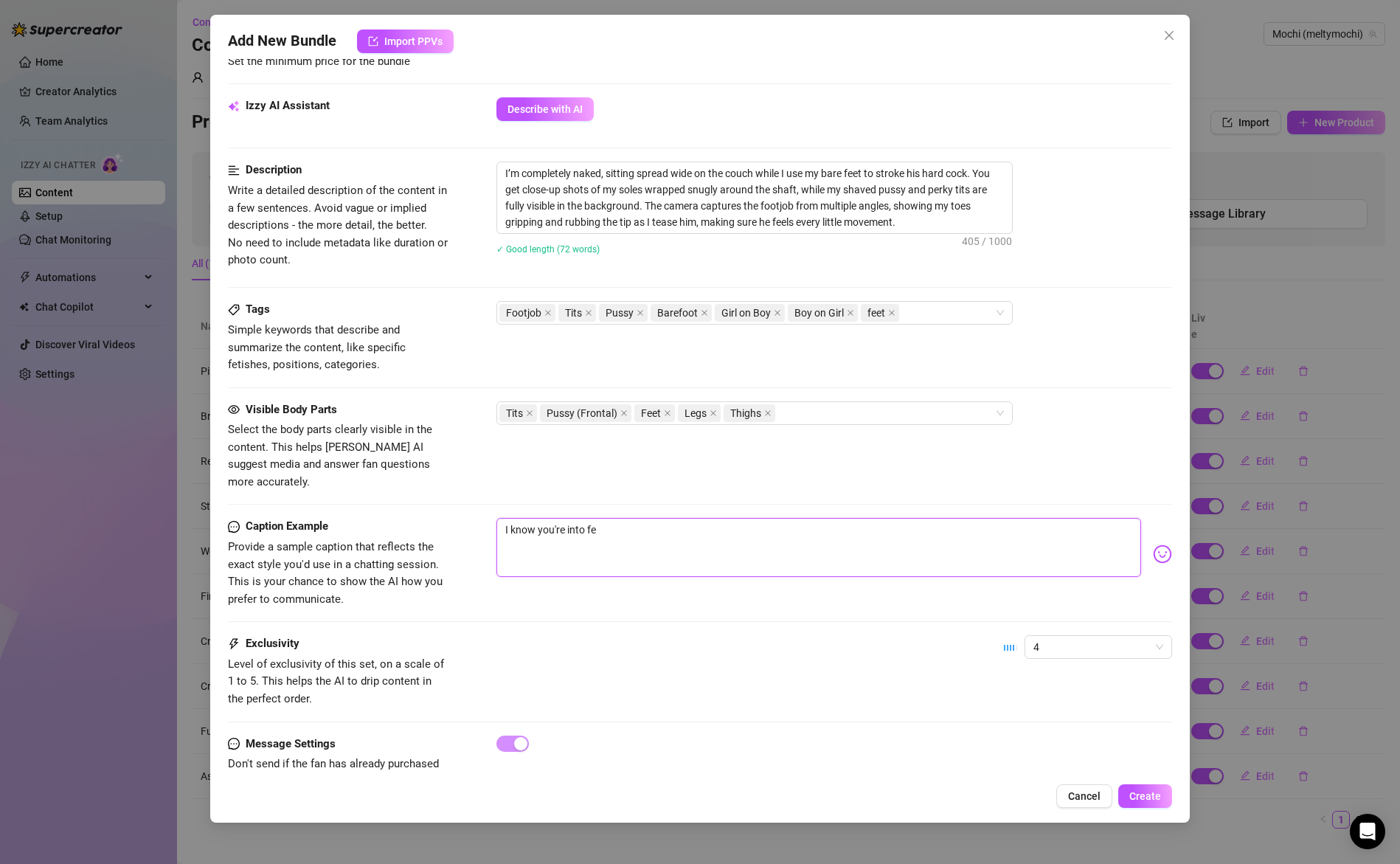
type textarea "I know you're into fee"
type textarea "I know you're into feet"
click at [505, 518] on textarea "I know you're into footjobs 🥵" at bounding box center [819, 547] width 646 height 59
click at [682, 518] on textarea "Btw, I know you're into footjobs 🥵" at bounding box center [819, 547] width 646 height 59
drag, startPoint x: 662, startPoint y: 512, endPoint x: 558, endPoint y: 503, distance: 104.4
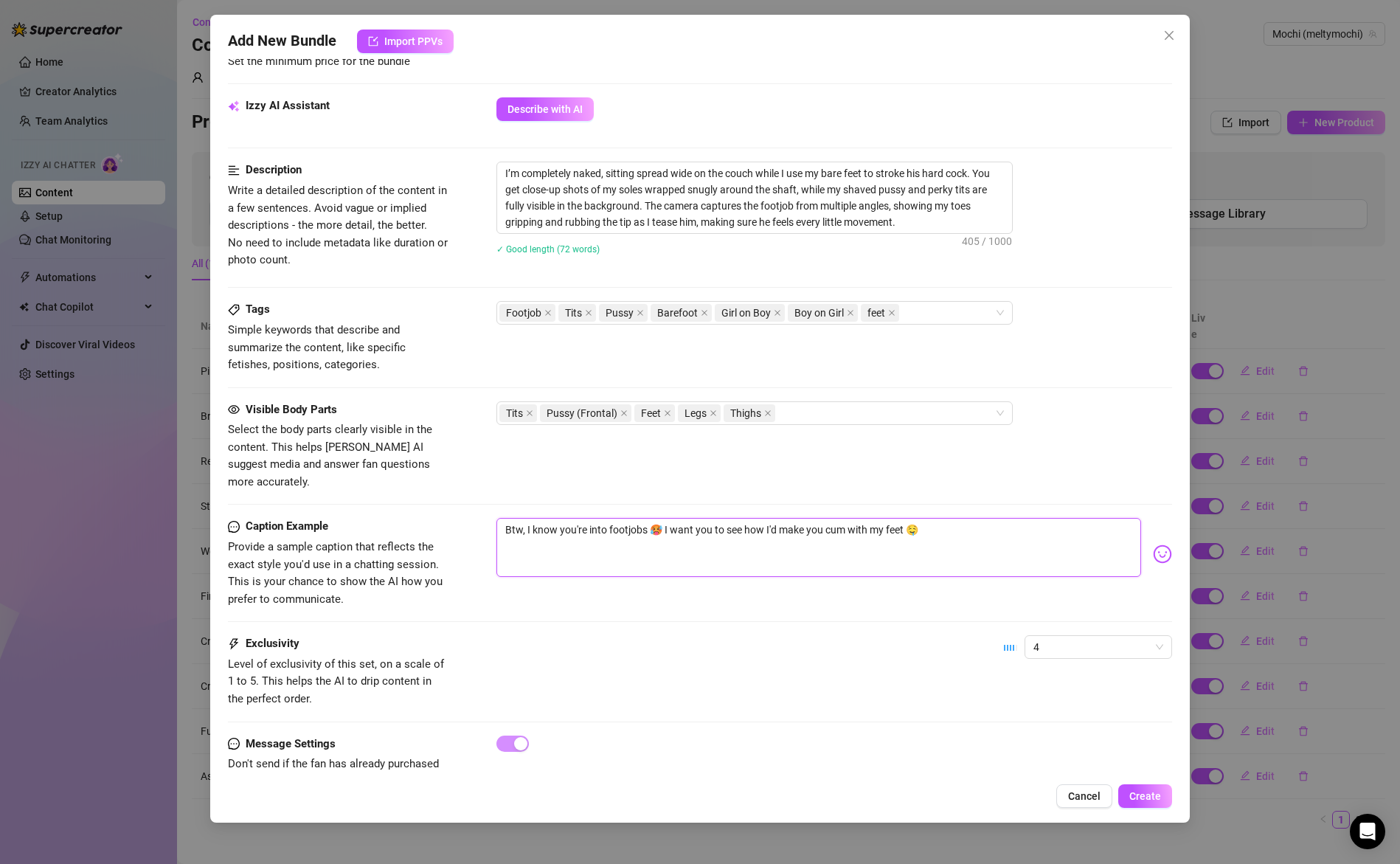
click at [558, 518] on textarea "Btw, I know you're into footjobs 🥵 I want you to see how I'd make you cum with …" at bounding box center [819, 547] width 646 height 59
click at [563, 518] on textarea "Btw, I know you're into footjobs 🥵 I want you to see how I'd make you cum with …" at bounding box center [819, 547] width 646 height 59
click at [606, 518] on textarea "Btw, I know you're into footjobs 🥵 I want you to see how I'd make you cum with …" at bounding box center [819, 547] width 646 height 59
click at [651, 518] on textarea "Btw, I know you're into footjobs 🥵 I want you to see how I'd make you cum with …" at bounding box center [819, 547] width 646 height 59
click at [660, 518] on textarea "Btw, I know you're into footjobs 🥵 I want you to see how I'd make you cum with …" at bounding box center [819, 547] width 646 height 59
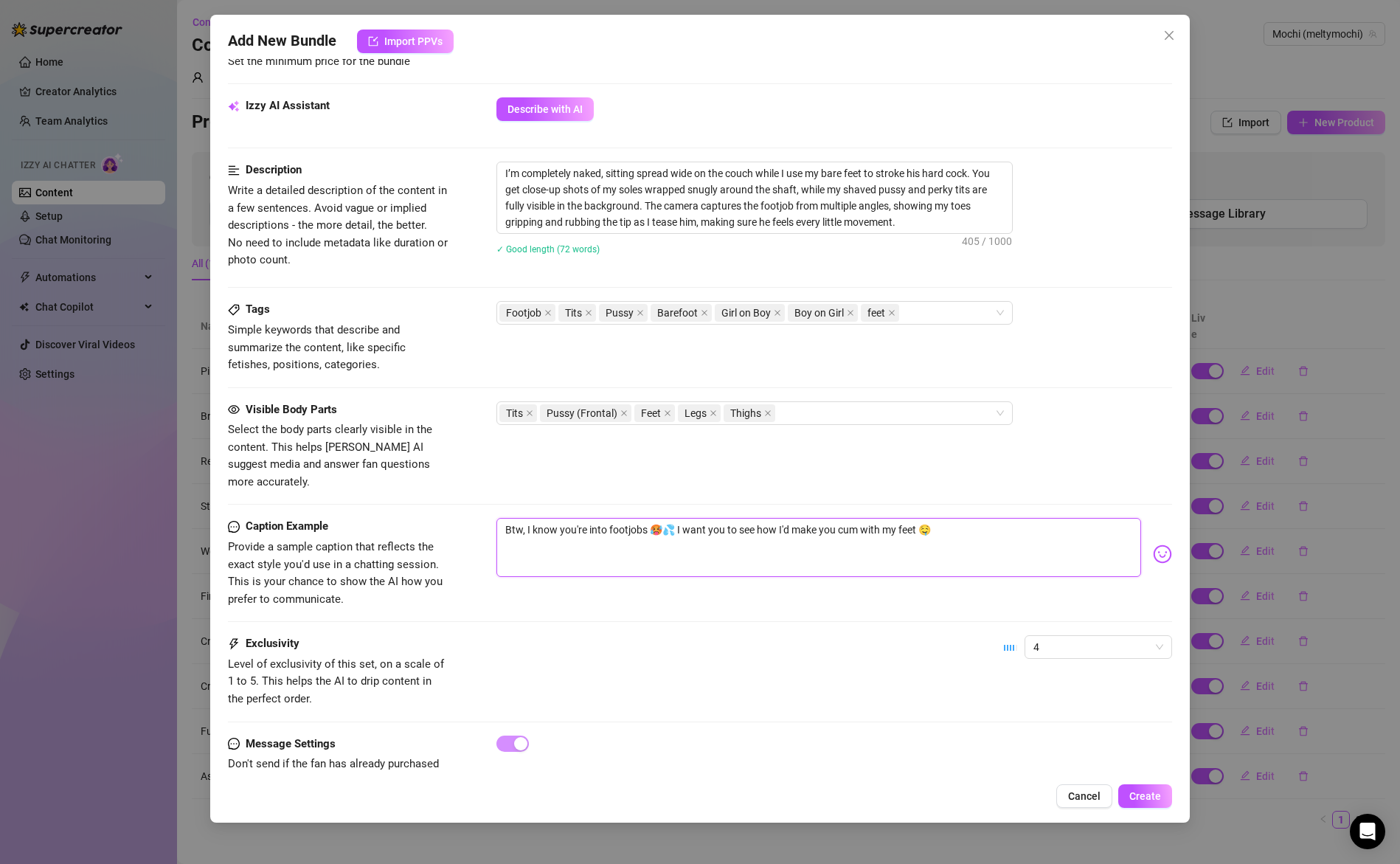
drag, startPoint x: 647, startPoint y: 513, endPoint x: 463, endPoint y: 506, distance: 184.1
click at [463, 518] on div "Caption Example Provide a sample caption that reflects the exact style you'd us…" at bounding box center [700, 563] width 945 height 90
click at [526, 518] on textarea "Btw, I know you're into footjobs 🥵💦 I want you to see how I'd make you cum with…" at bounding box center [819, 547] width 646 height 59
drag, startPoint x: 527, startPoint y: 513, endPoint x: 647, endPoint y: 518, distance: 120.1
click at [647, 518] on textarea "Btw, I know you're into footjobs 🥵💦 I want you to see how I'd make you cum with…" at bounding box center [819, 547] width 646 height 59
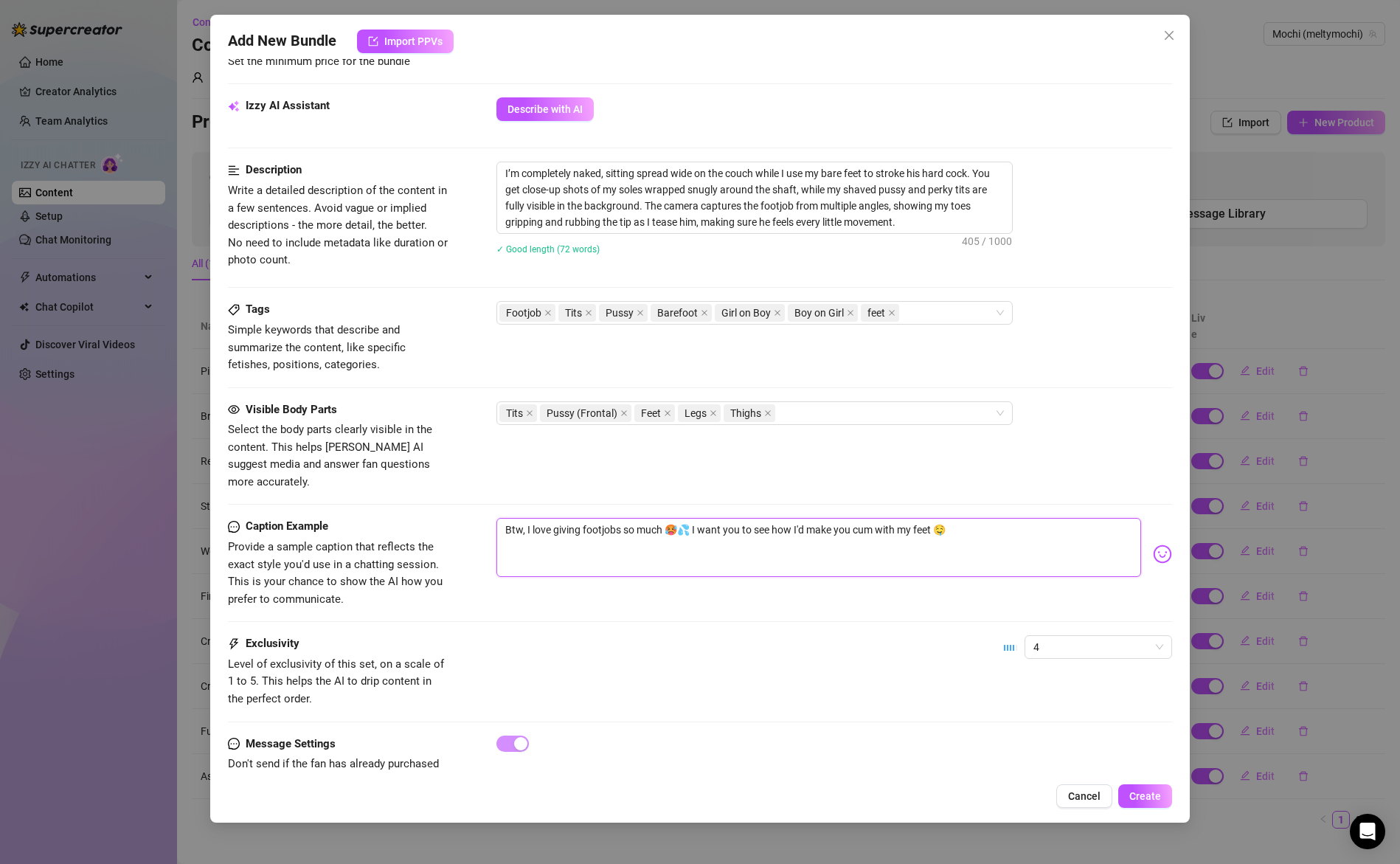
click at [1023, 518] on textarea "Btw, I love giving footjobs so much 🥵💦 I want you to see how I'd make you cum w…" at bounding box center [819, 547] width 646 height 59
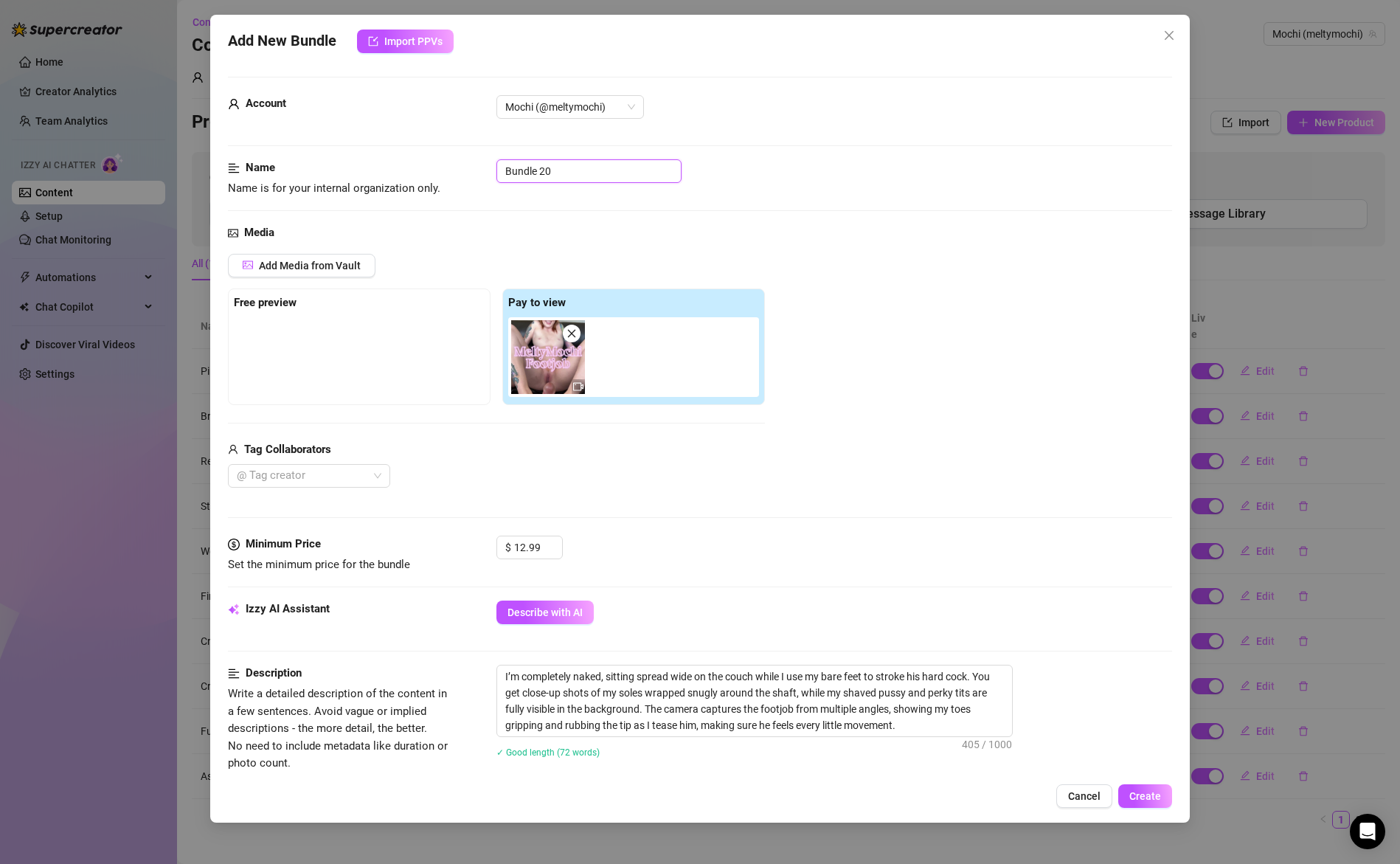
click at [567, 171] on input "Bundle 20" at bounding box center [589, 171] width 185 height 24
click at [567, 172] on input "Bundle 20" at bounding box center [589, 171] width 185 height 24
click at [828, 177] on div "Footjob" at bounding box center [835, 171] width 677 height 24
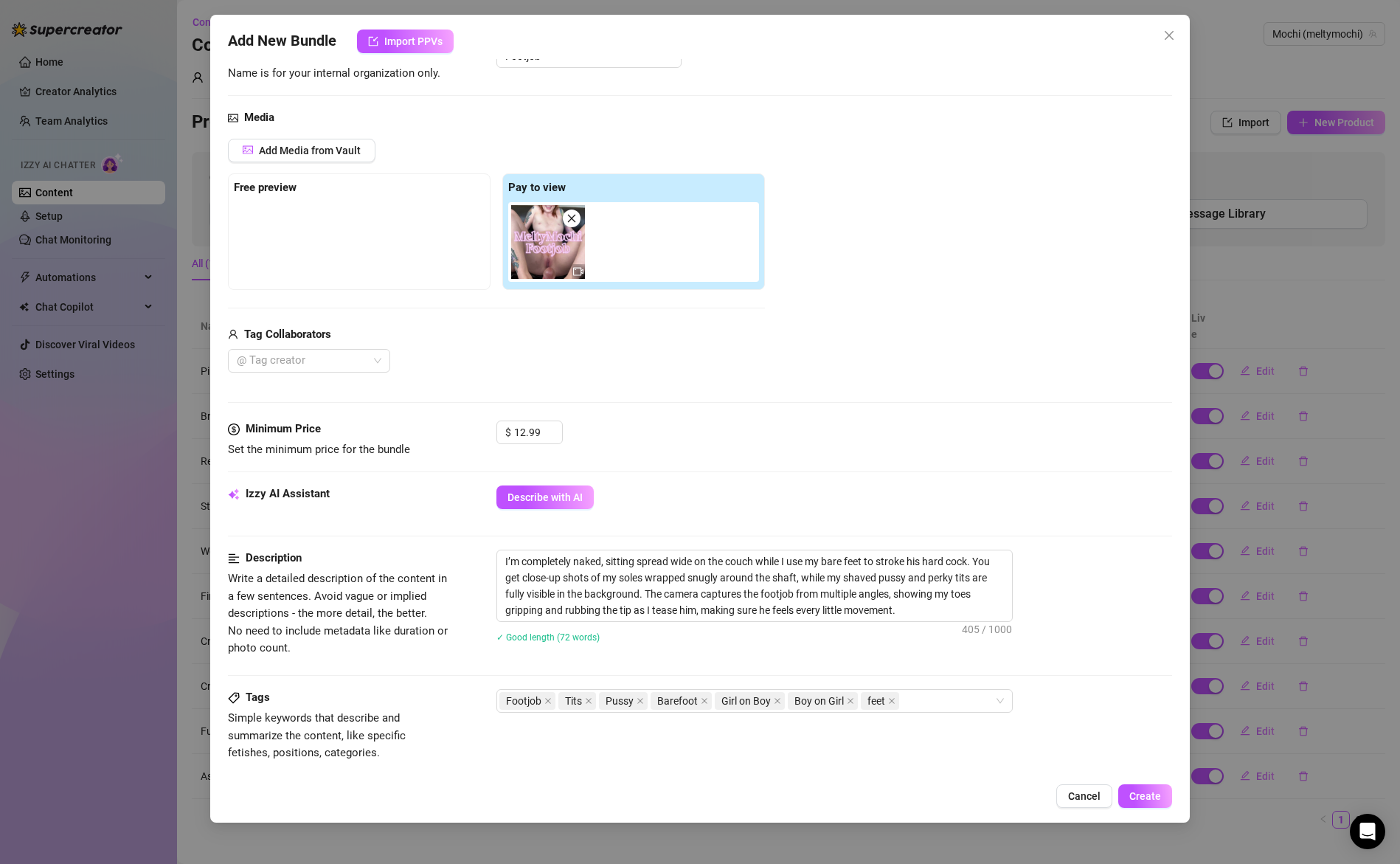
scroll to position [528, 0]
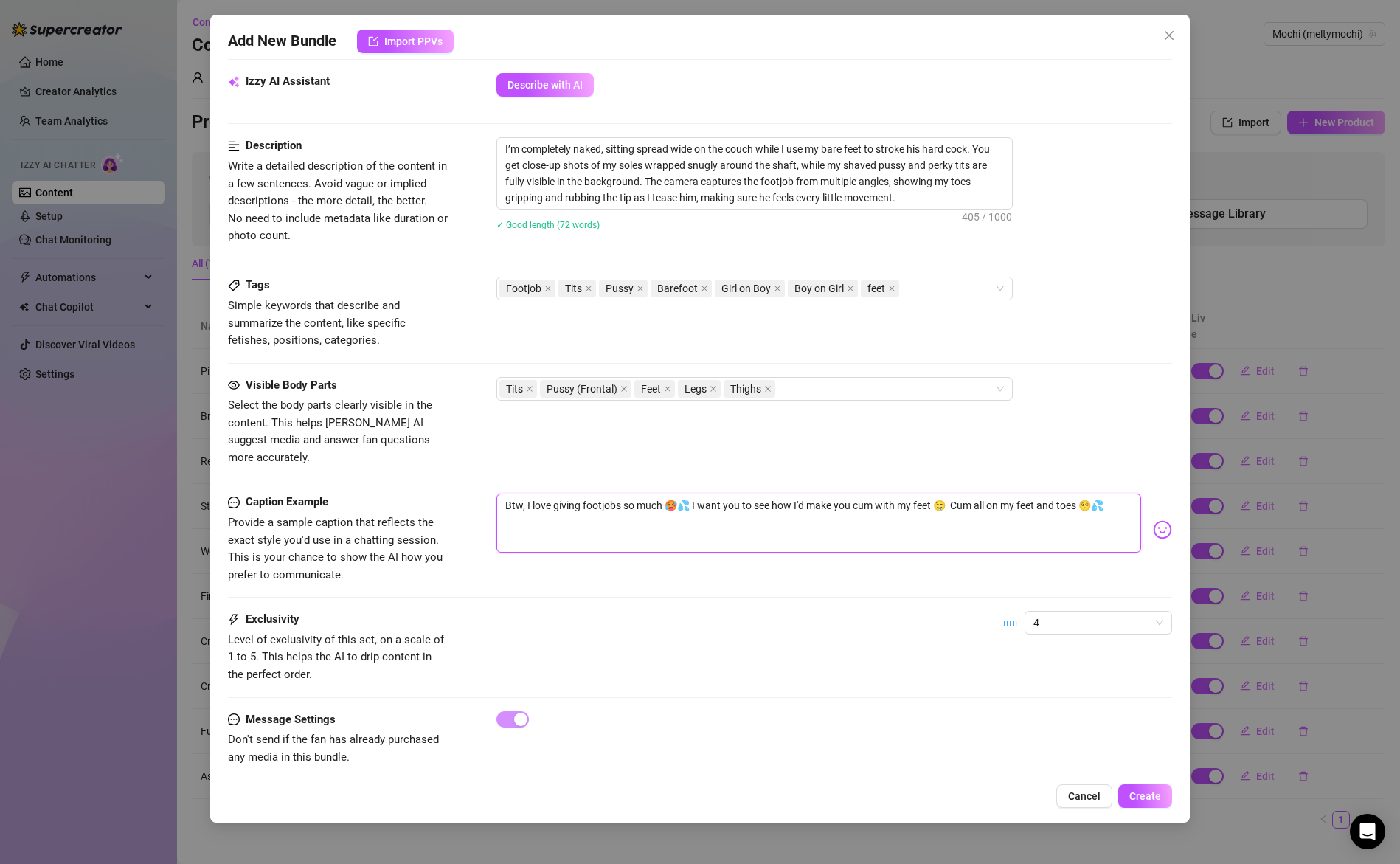
click at [689, 493] on textarea "Btw, I love giving footjobs so much 🥵💦 I want you to see how I'd make you cum w…" at bounding box center [819, 522] width 646 height 59
click at [650, 509] on textarea "Btw, I love giving footjobs so much 🥵💦 Check this video out if you want you to …" at bounding box center [819, 522] width 646 height 59
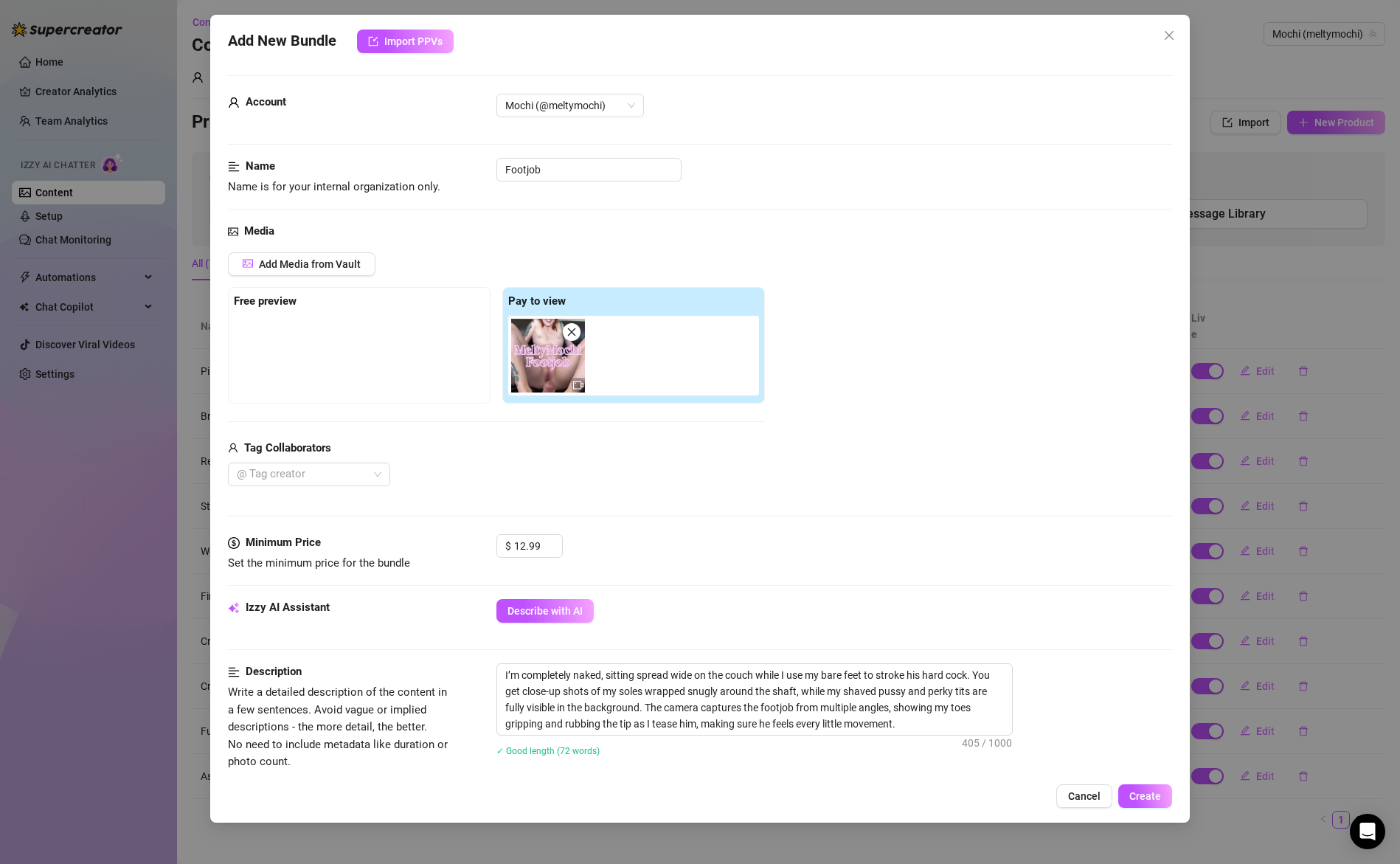
scroll to position [0, 0]
click at [582, 169] on input "Footjob" at bounding box center [589, 171] width 185 height 24
drag, startPoint x: 880, startPoint y: 230, endPoint x: 892, endPoint y: 252, distance: 25.1
click at [880, 230] on div "Media" at bounding box center [700, 233] width 945 height 17
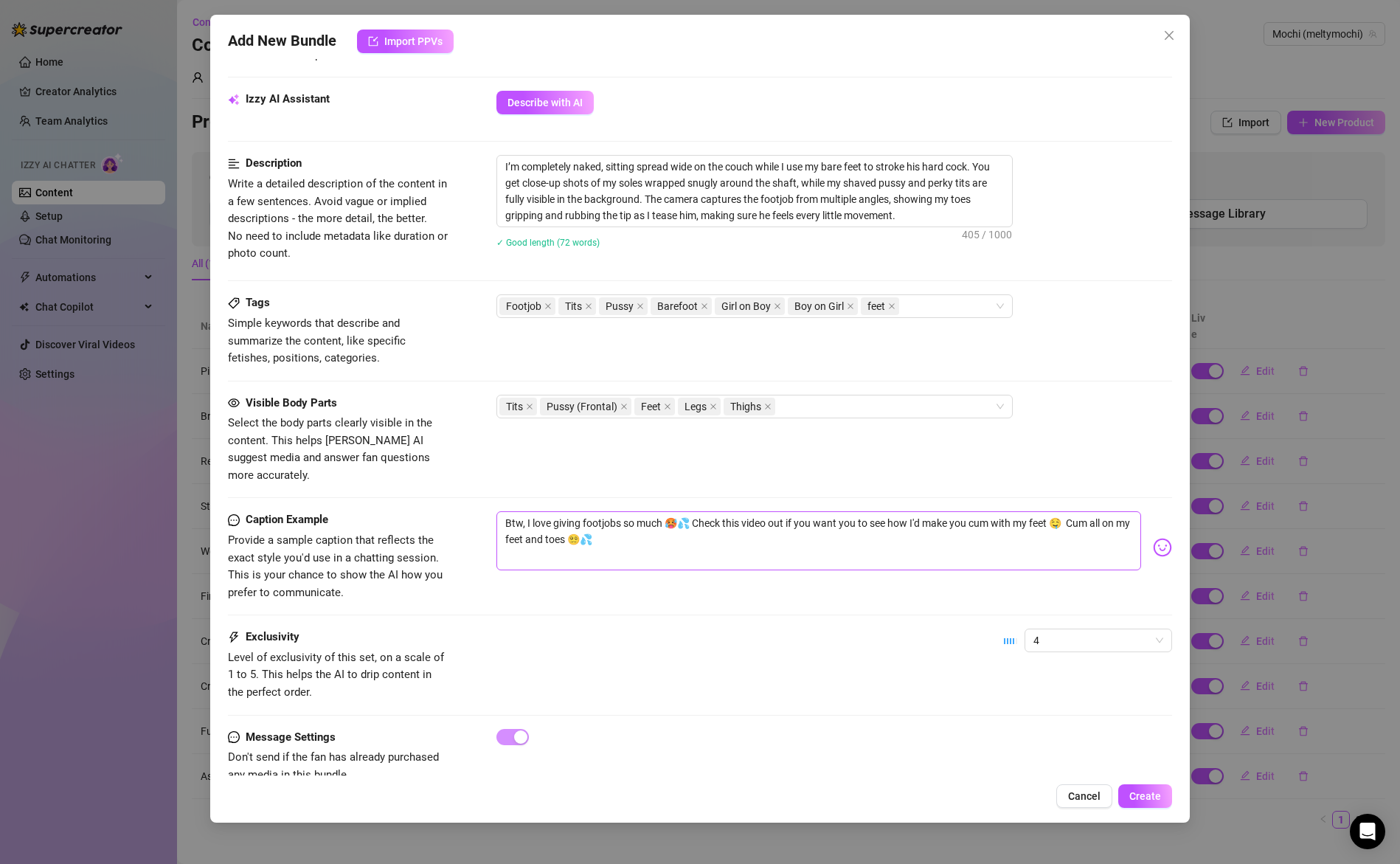
scroll to position [528, 0]
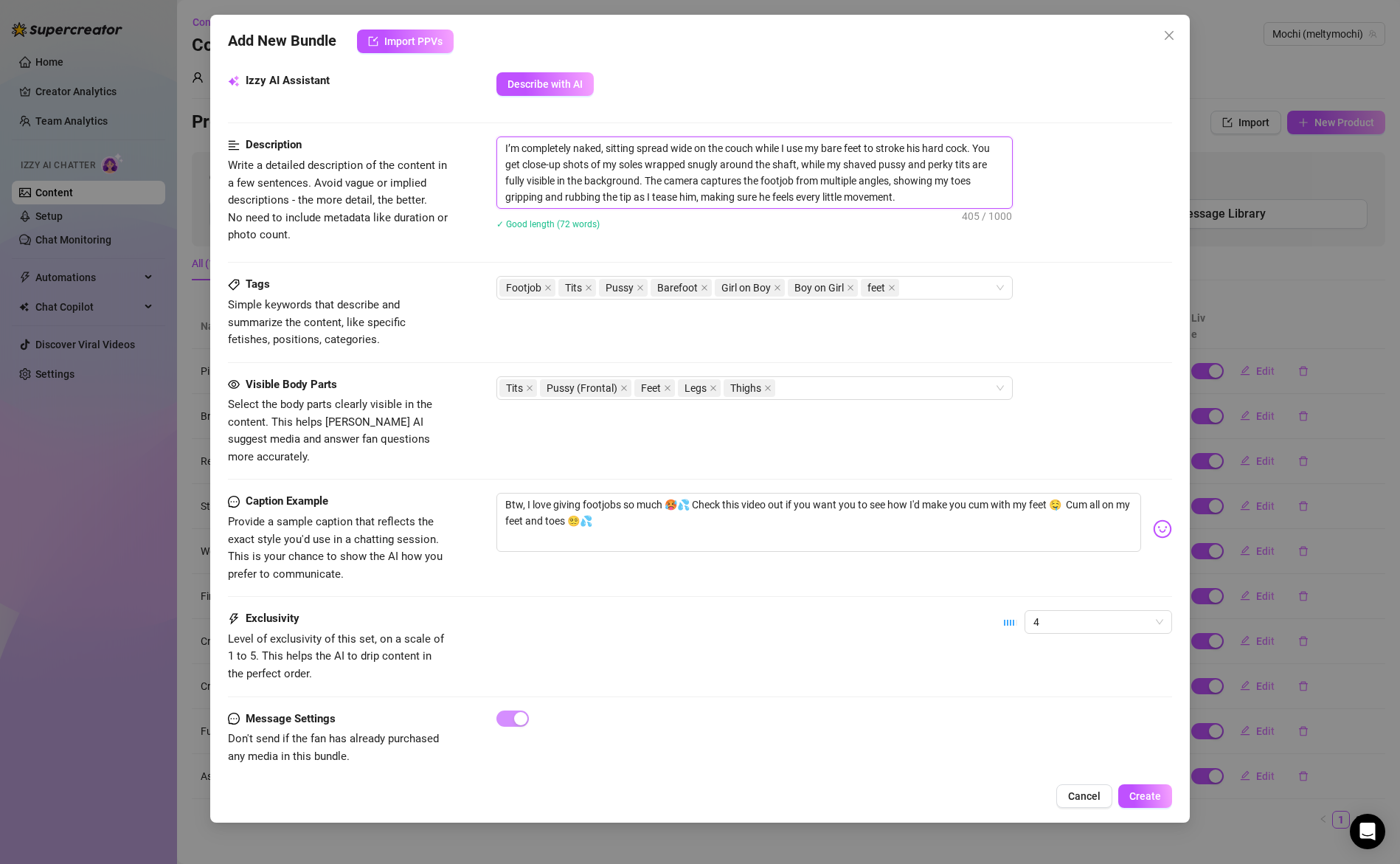
click at [921, 198] on textarea "I’m completely naked, sitting spread wide on the couch while I use my bare feet…" at bounding box center [754, 173] width 515 height 71
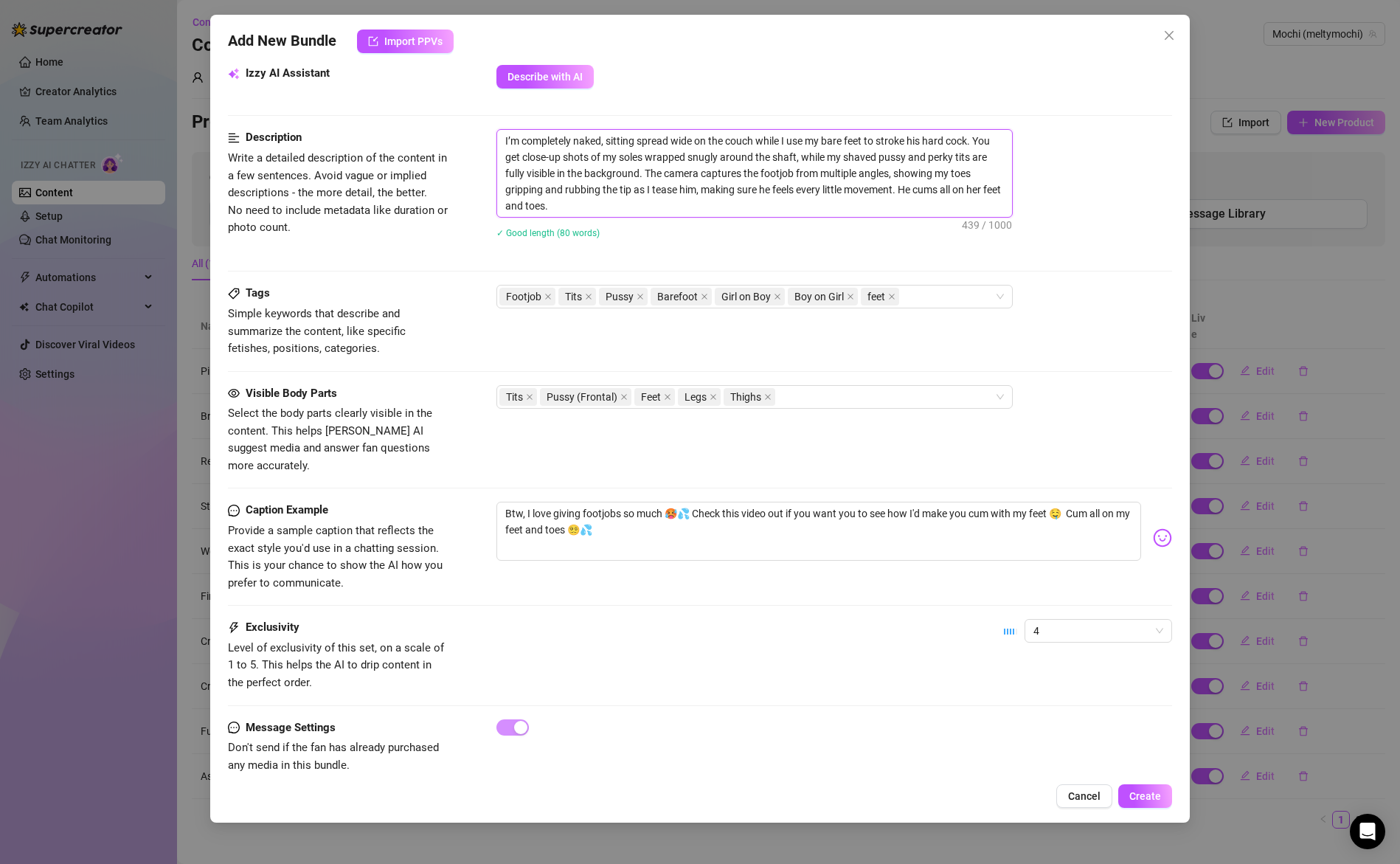
scroll to position [544, 0]
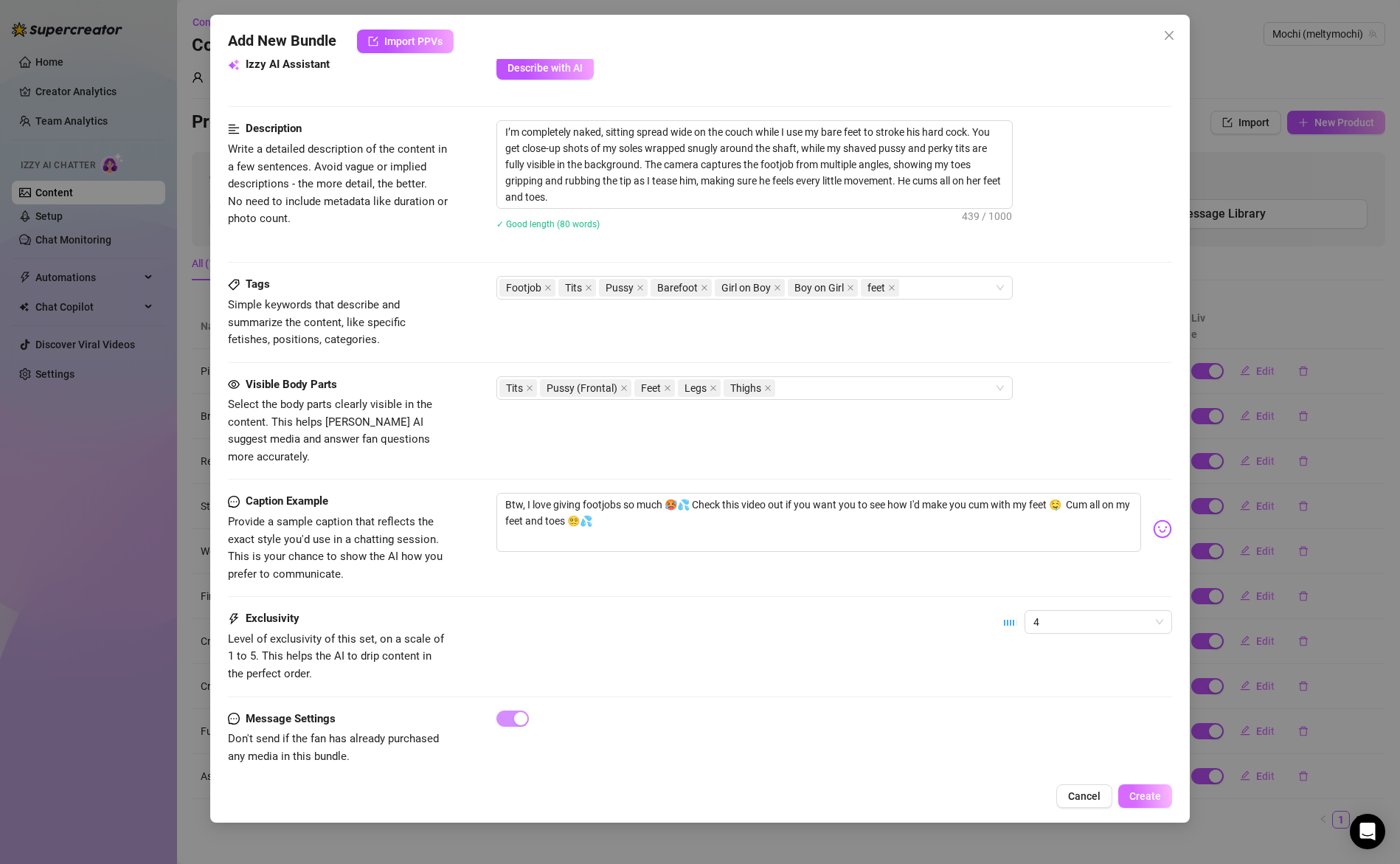
click at [1150, 794] on span "Create" at bounding box center [1145, 796] width 32 height 12
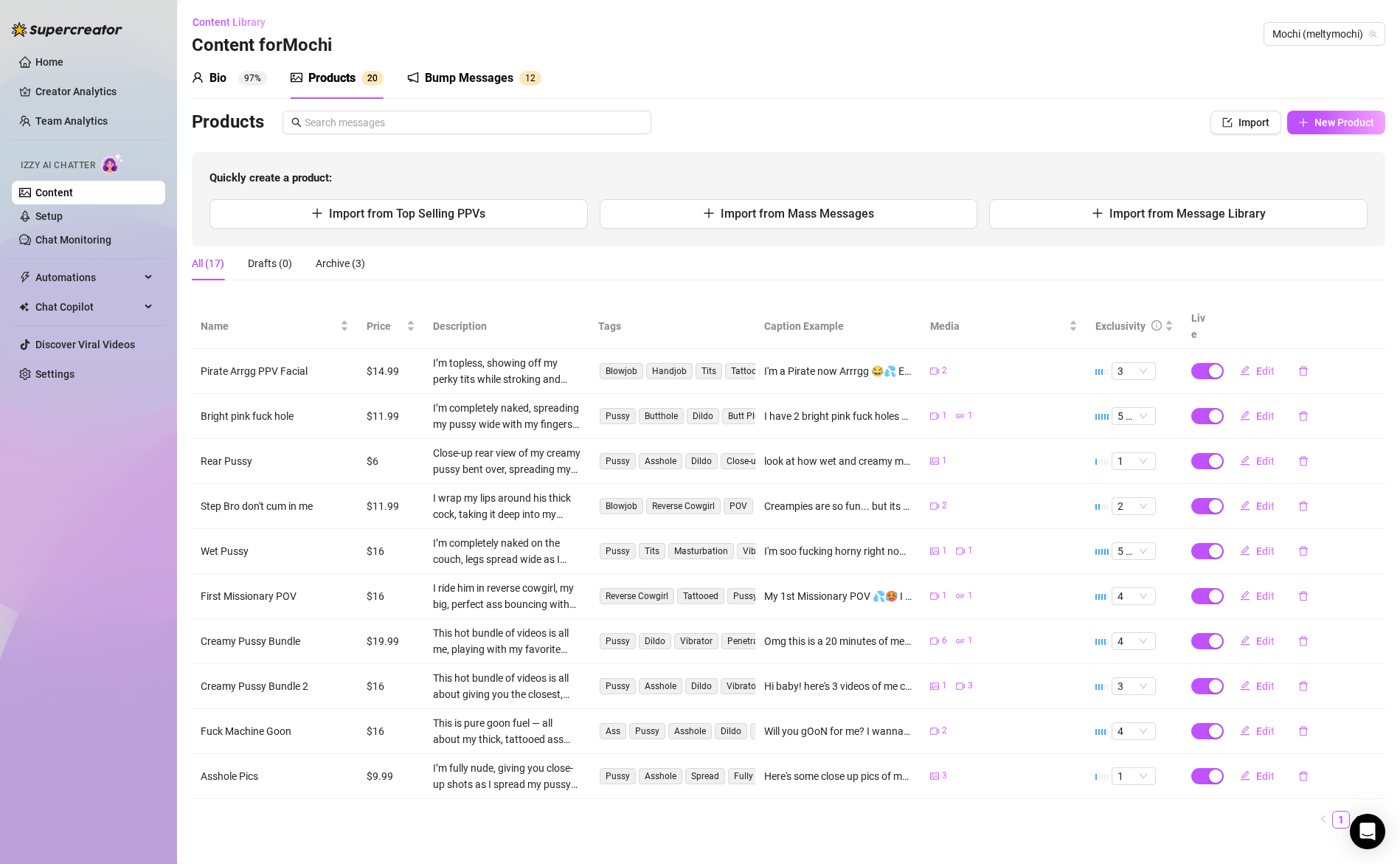
click at [85, 115] on link "Team Analytics" at bounding box center [71, 121] width 72 height 12
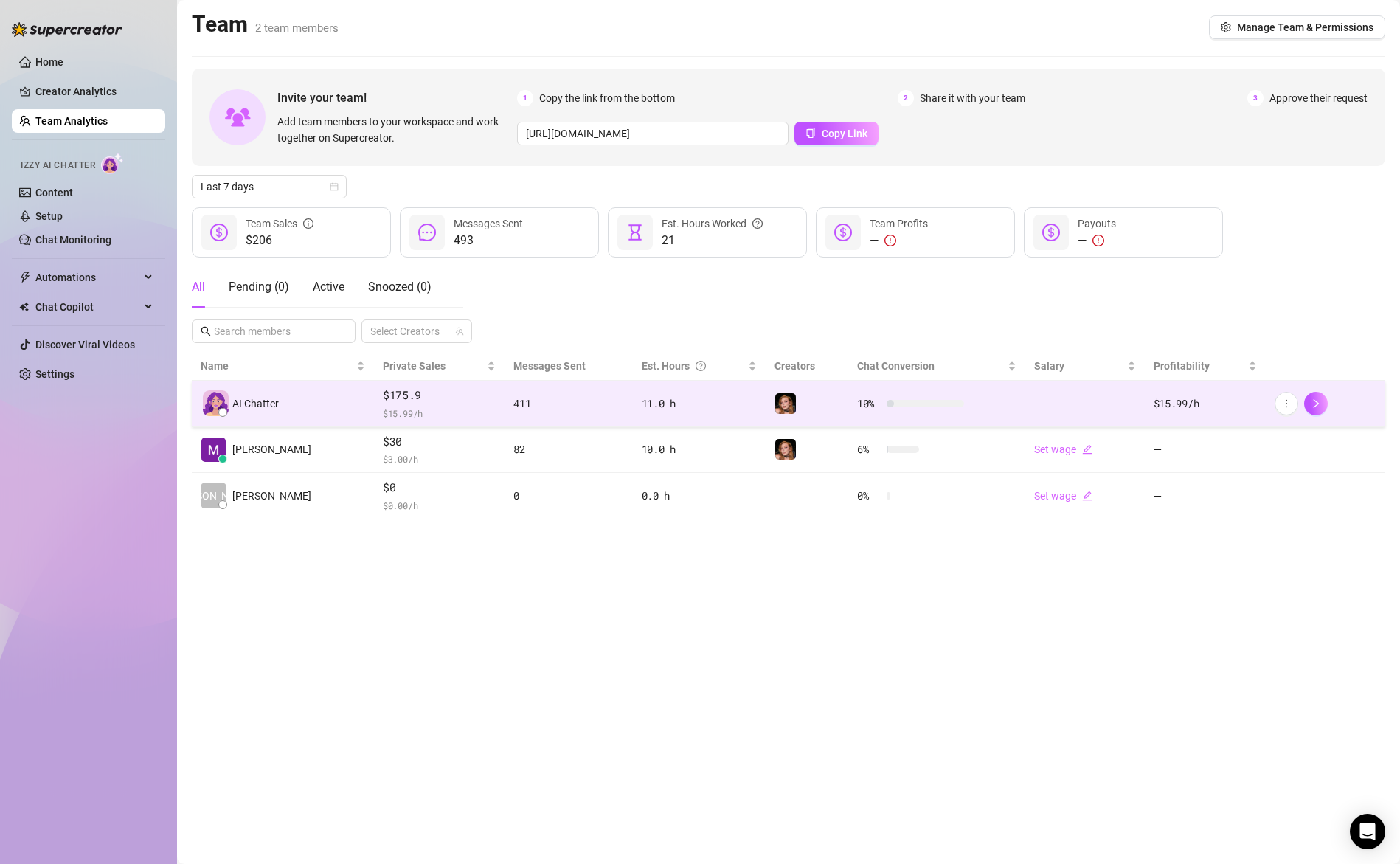
click at [390, 397] on span "$175.9" at bounding box center [439, 395] width 113 height 17
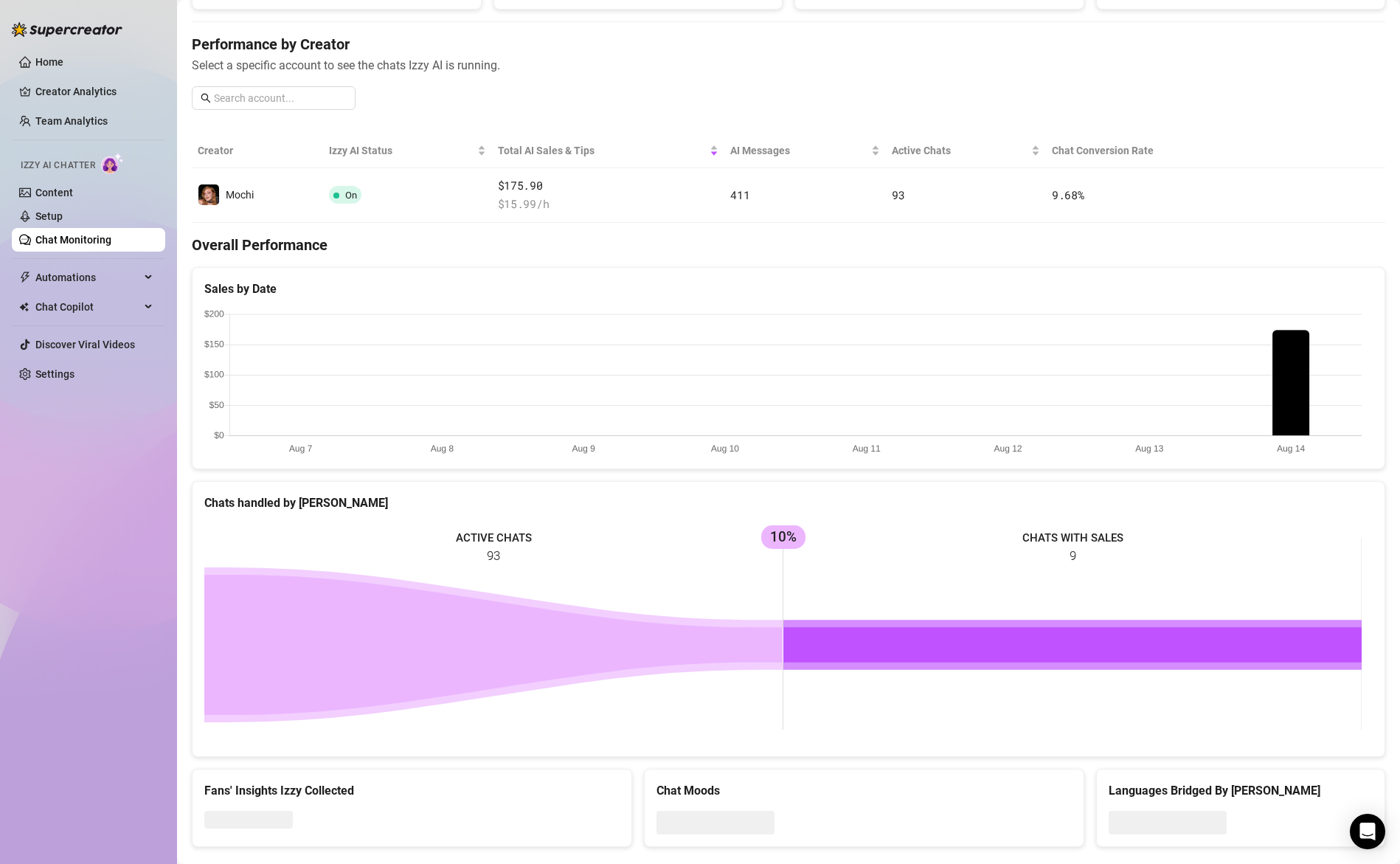
scroll to position [186, 0]
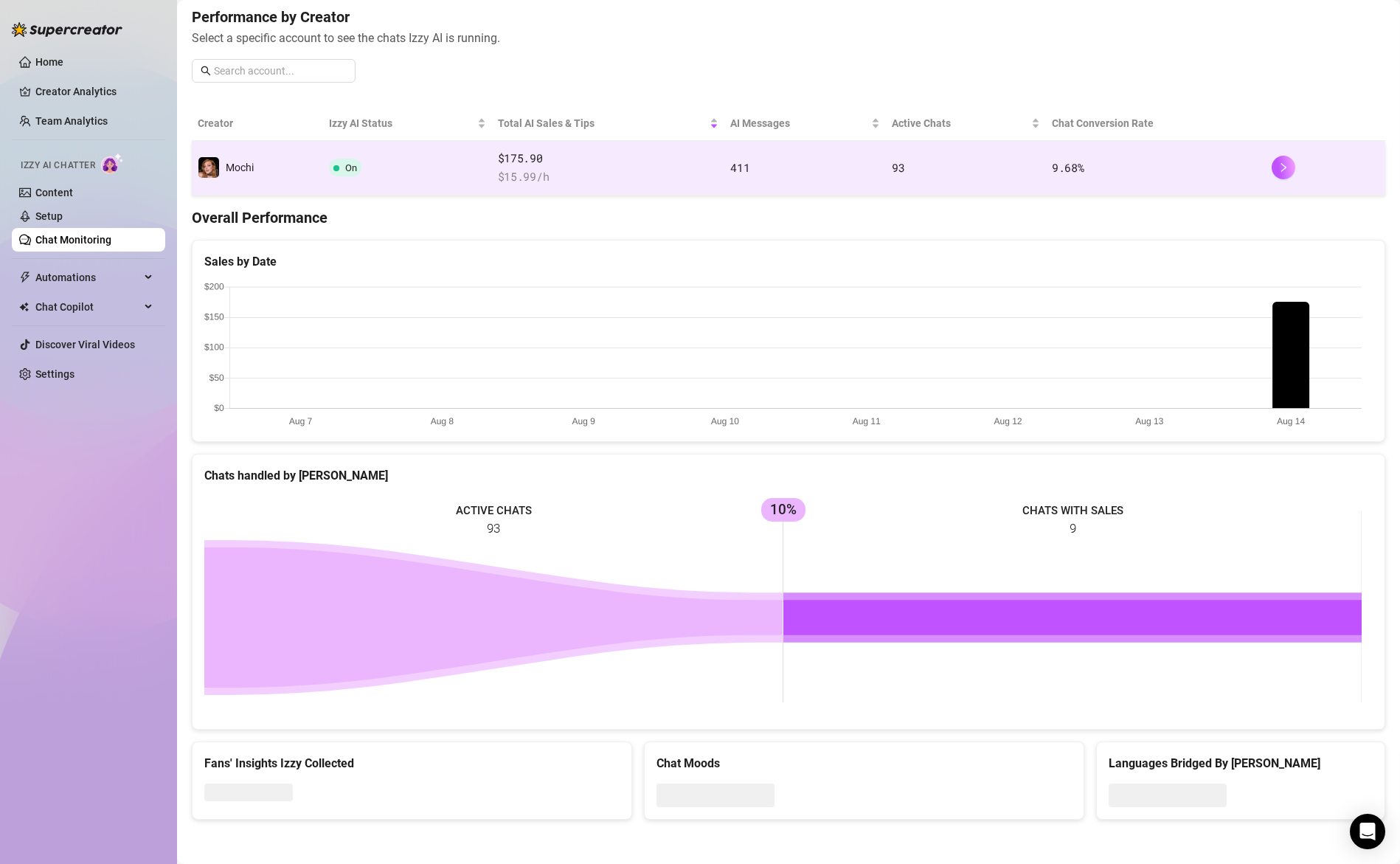
click at [519, 172] on span "$ 15.99 /h" at bounding box center [608, 176] width 221 height 17
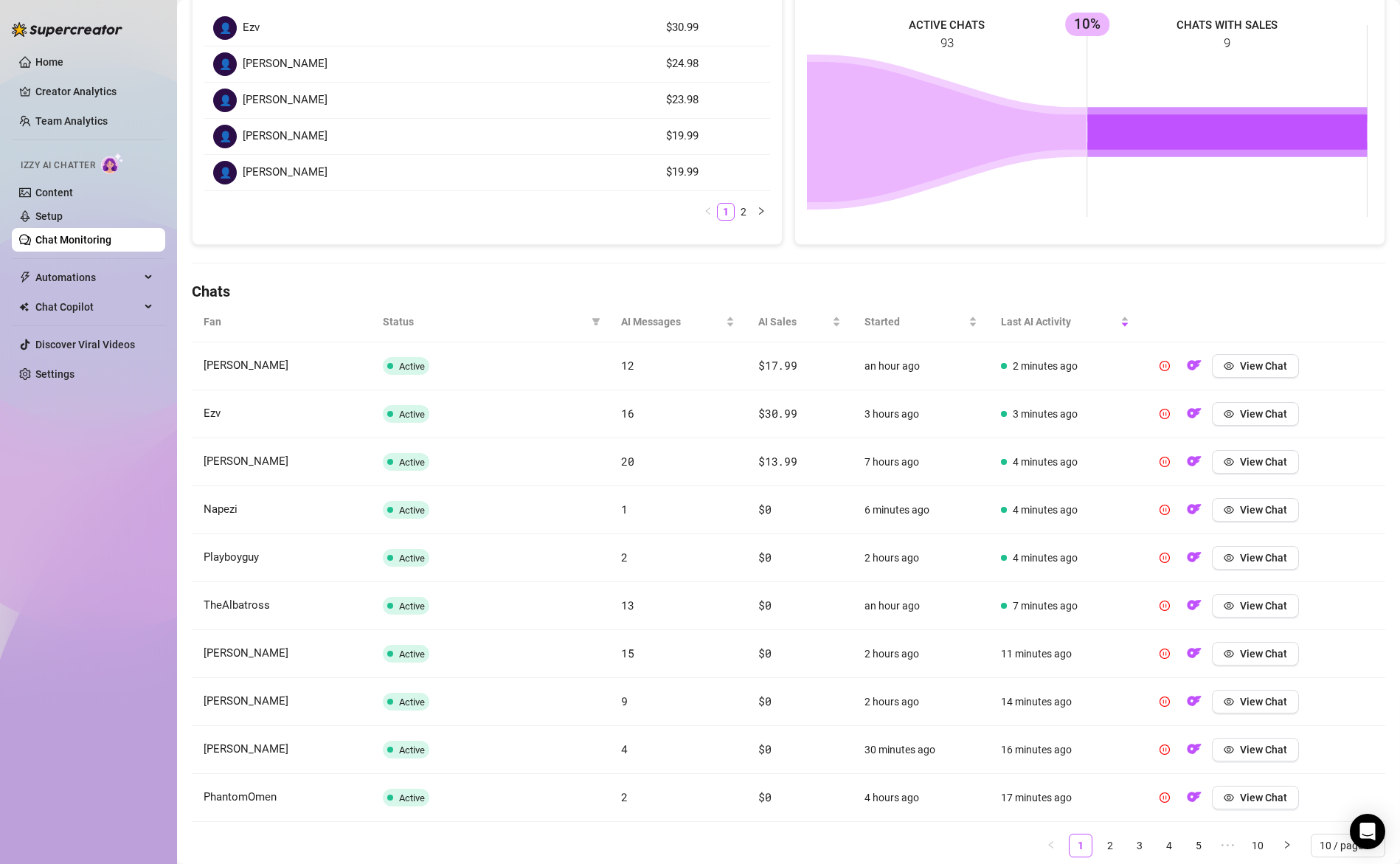
scroll to position [298, 0]
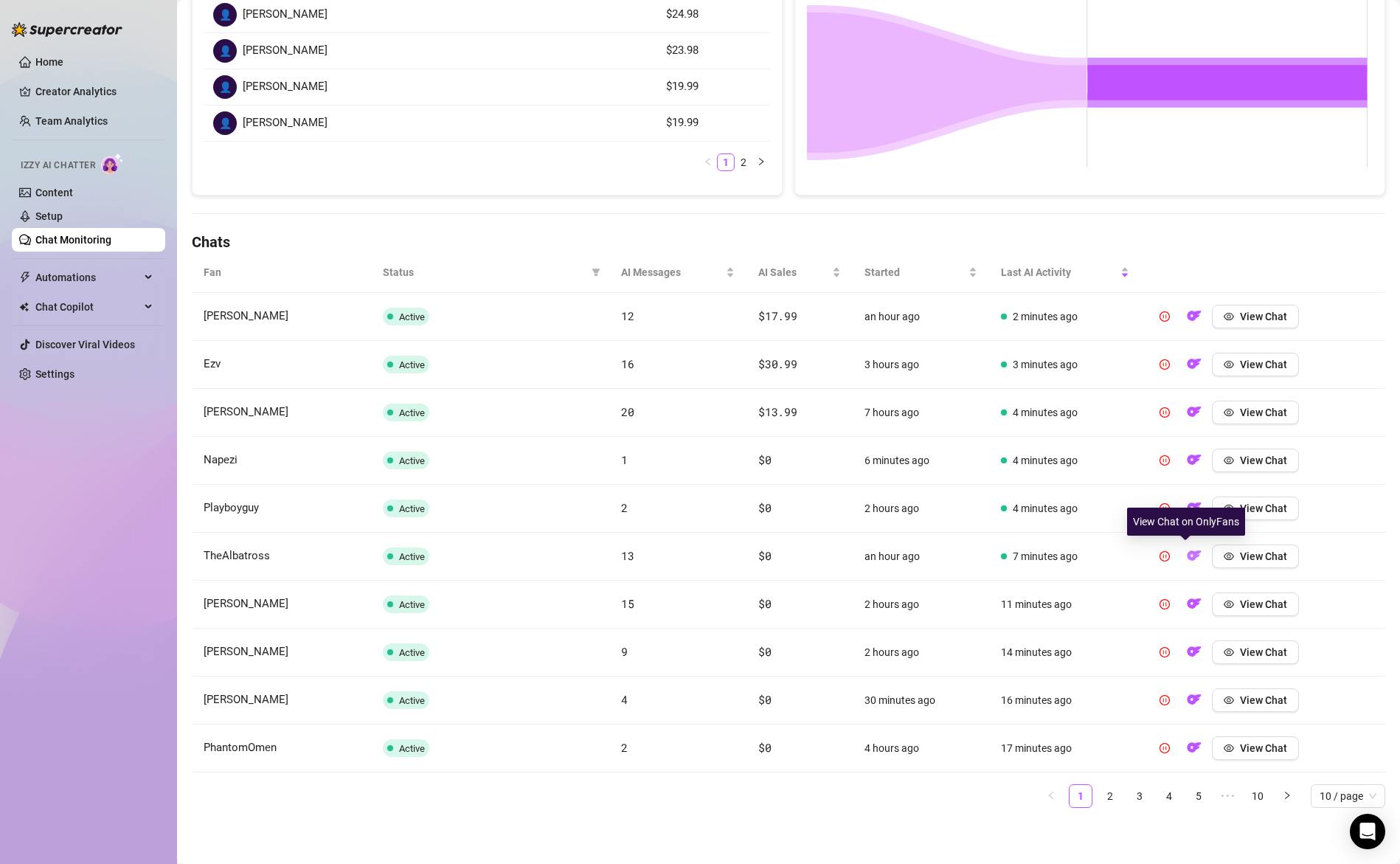
click at [1188, 556] on img "button" at bounding box center [1195, 555] width 15 height 15
click at [1185, 556] on div "View Chat on OnlyFans" at bounding box center [1185, 569] width 118 height 28
click at [1187, 553] on img "button" at bounding box center [1195, 555] width 15 height 15
click at [1187, 602] on img "button" at bounding box center [1195, 604] width 15 height 15
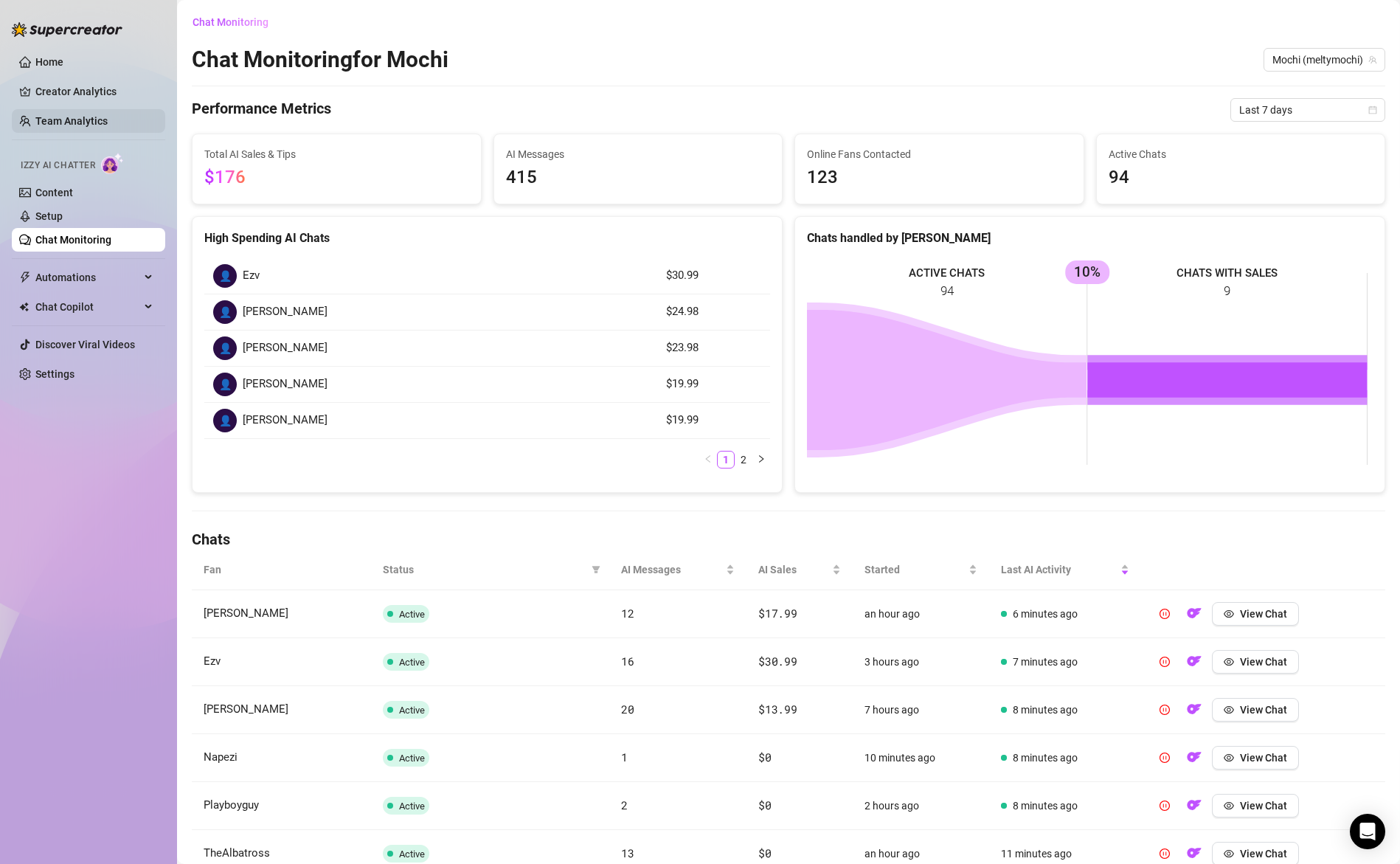
scroll to position [0, 0]
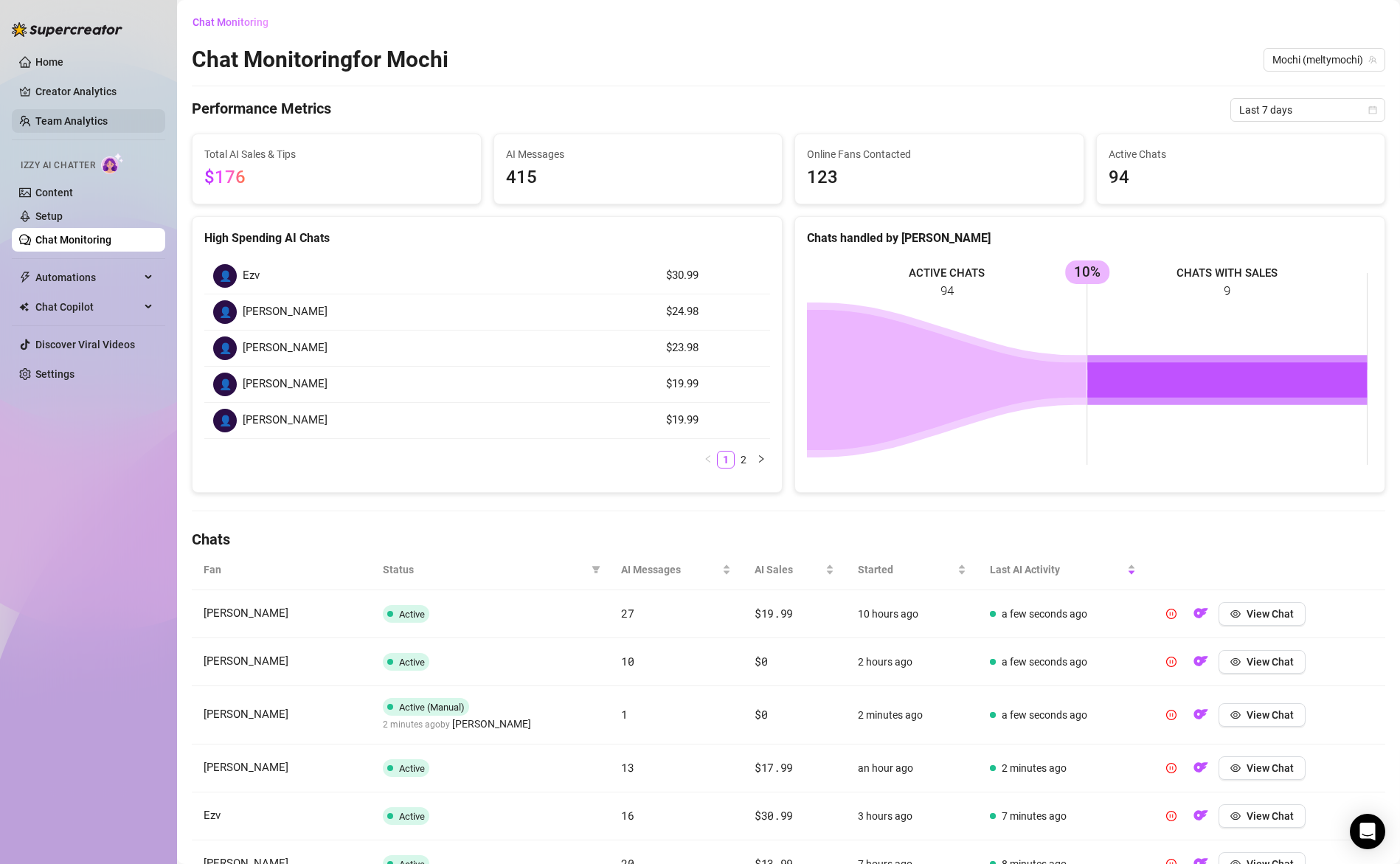
click at [74, 120] on link "Team Analytics" at bounding box center [71, 121] width 72 height 12
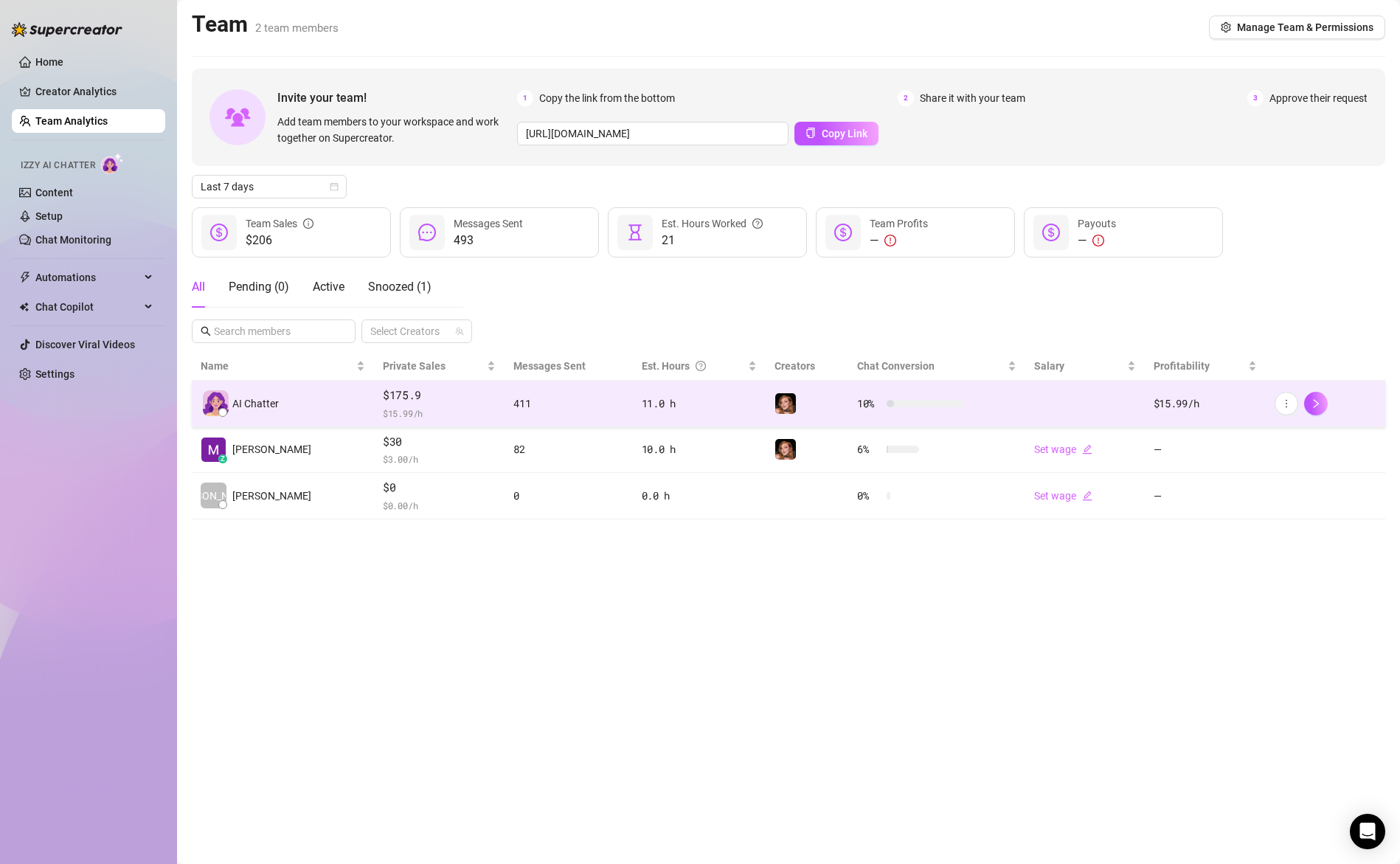
click at [401, 406] on span "$ 15.99 /h" at bounding box center [439, 413] width 113 height 15
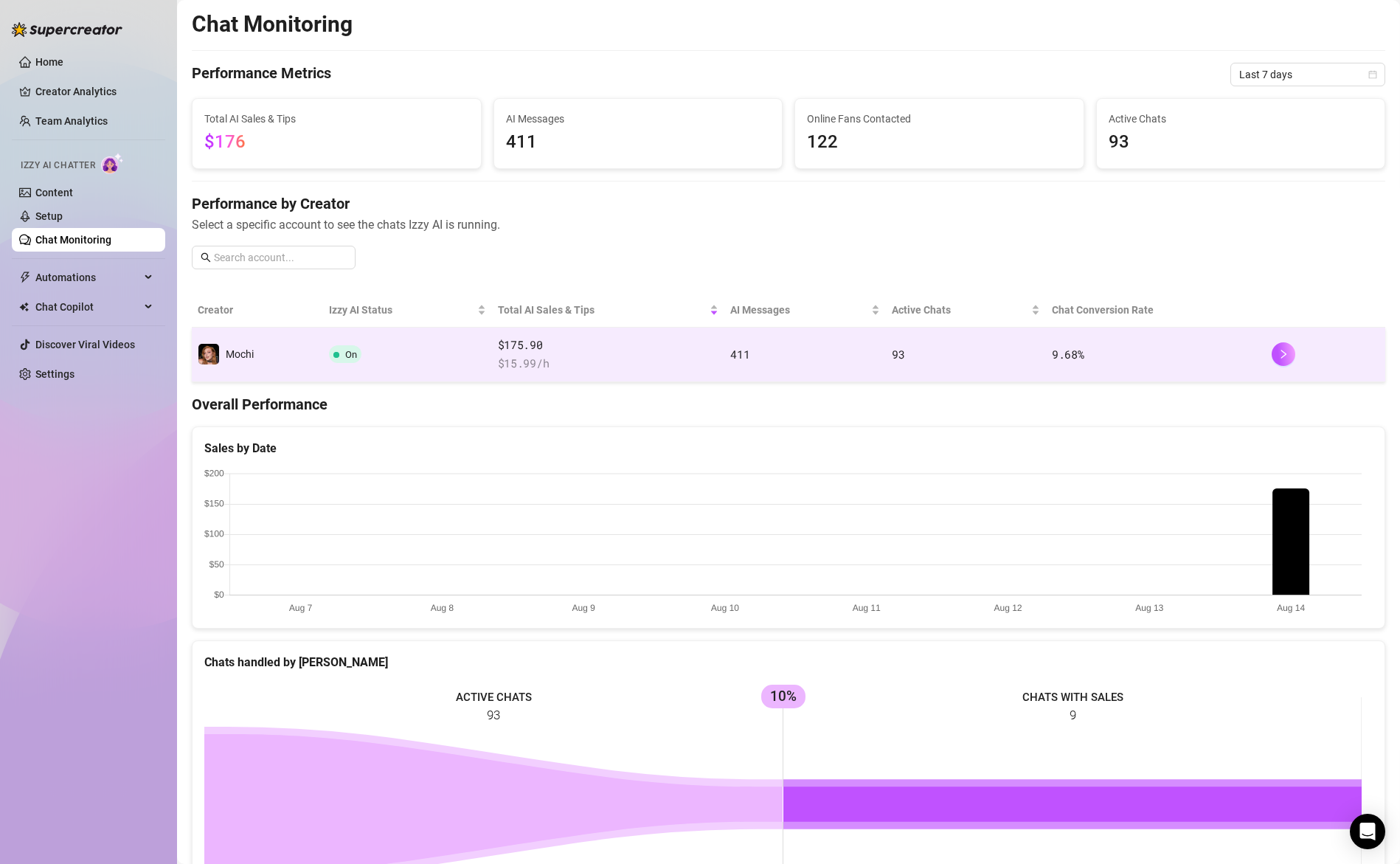
click at [724, 355] on td "411" at bounding box center [805, 355] width 162 height 55
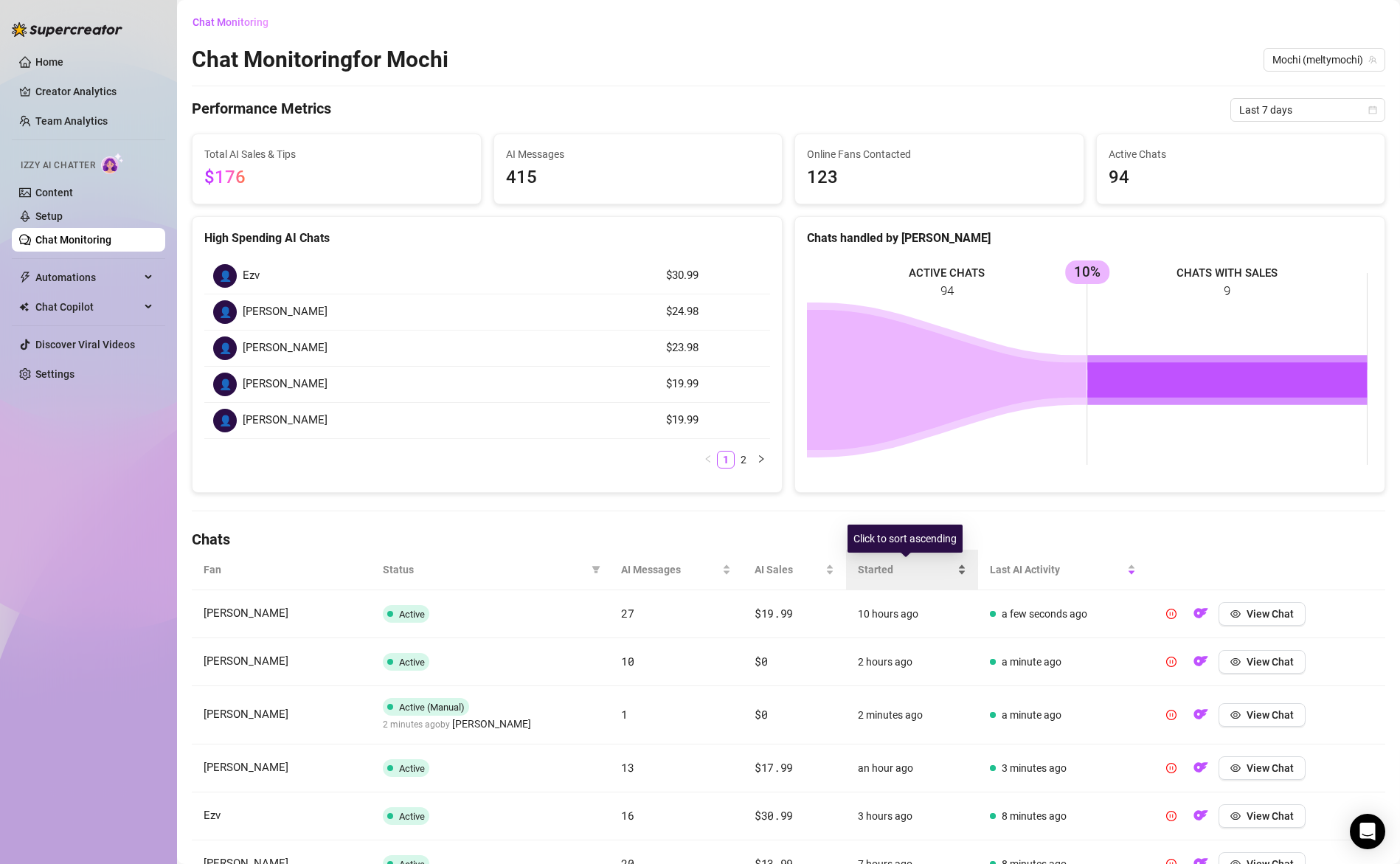
click at [872, 574] on span "Started" at bounding box center [906, 570] width 97 height 16
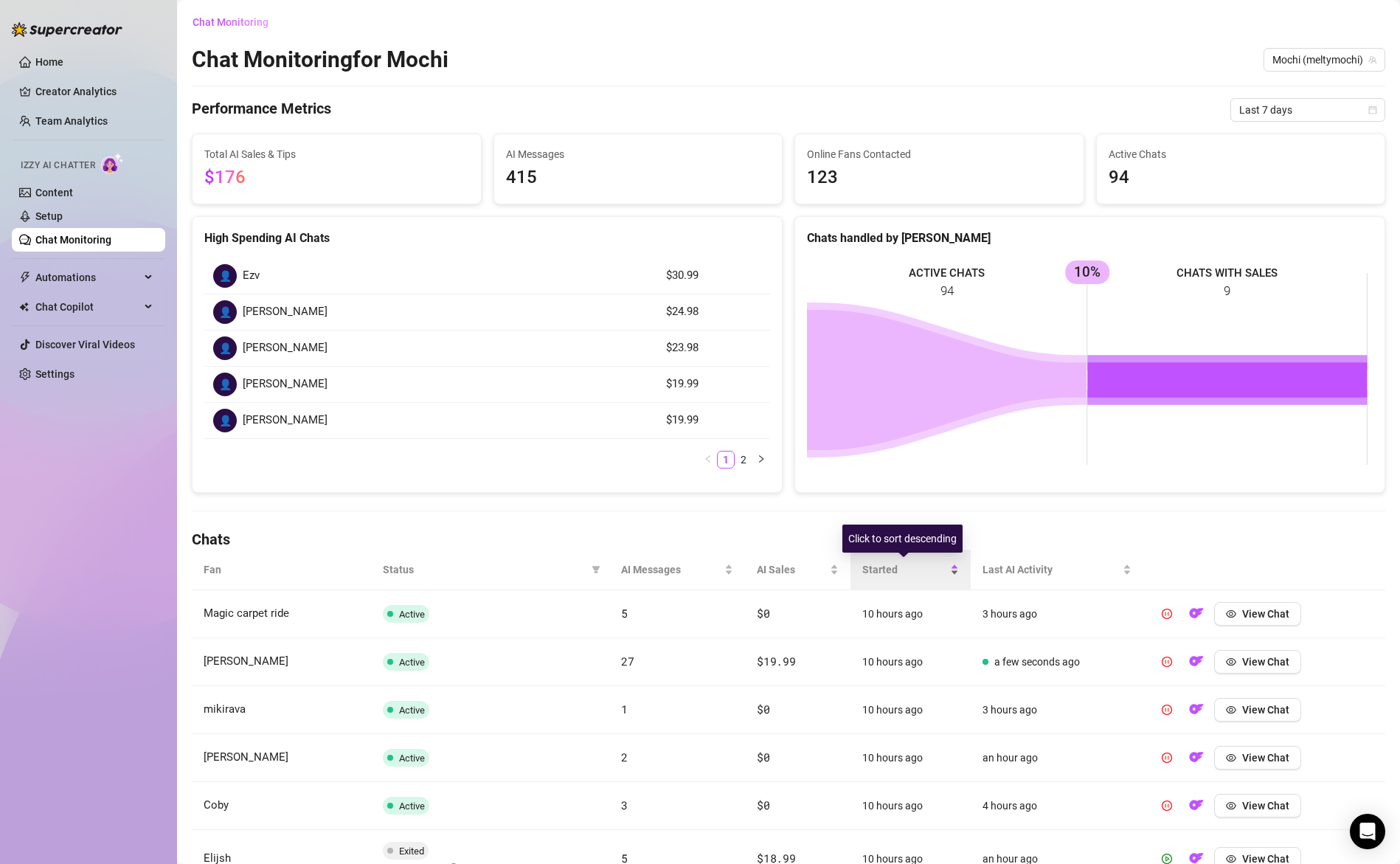
click at [874, 571] on span "Started" at bounding box center [904, 570] width 85 height 16
click at [874, 571] on span "Started" at bounding box center [915, 570] width 100 height 16
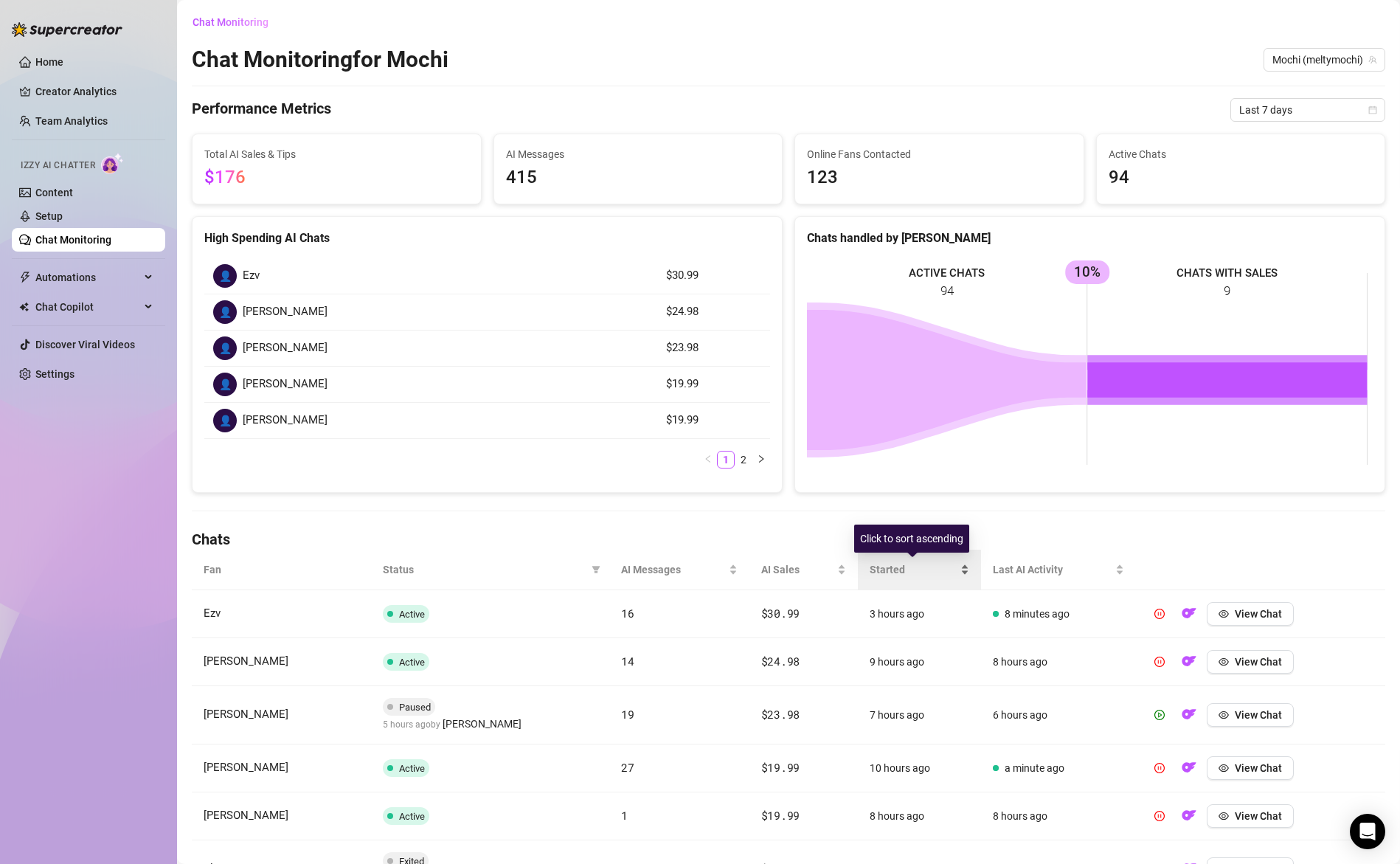
click at [892, 568] on span "Started" at bounding box center [913, 570] width 88 height 16
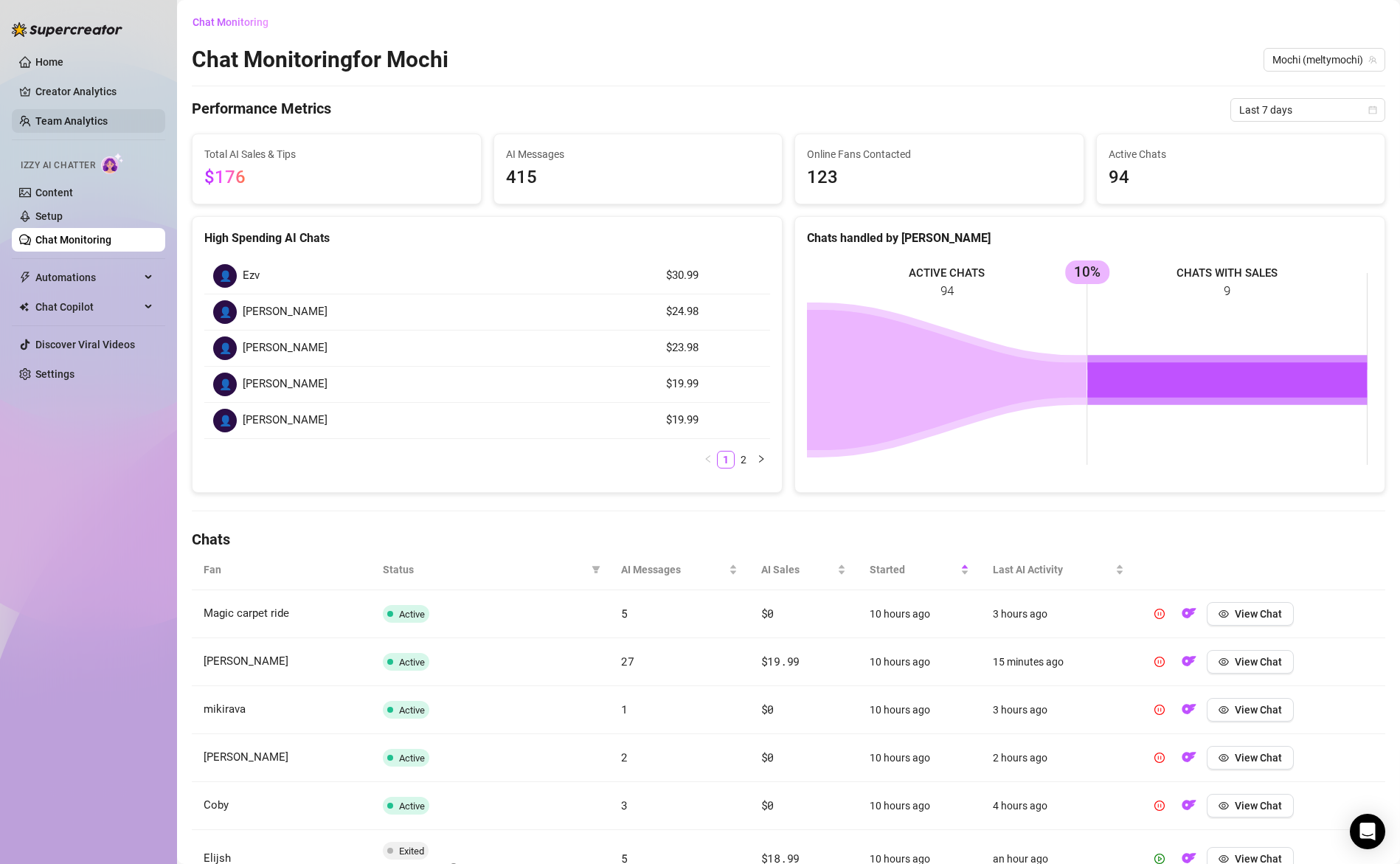
click at [72, 124] on link "Team Analytics" at bounding box center [71, 121] width 72 height 12
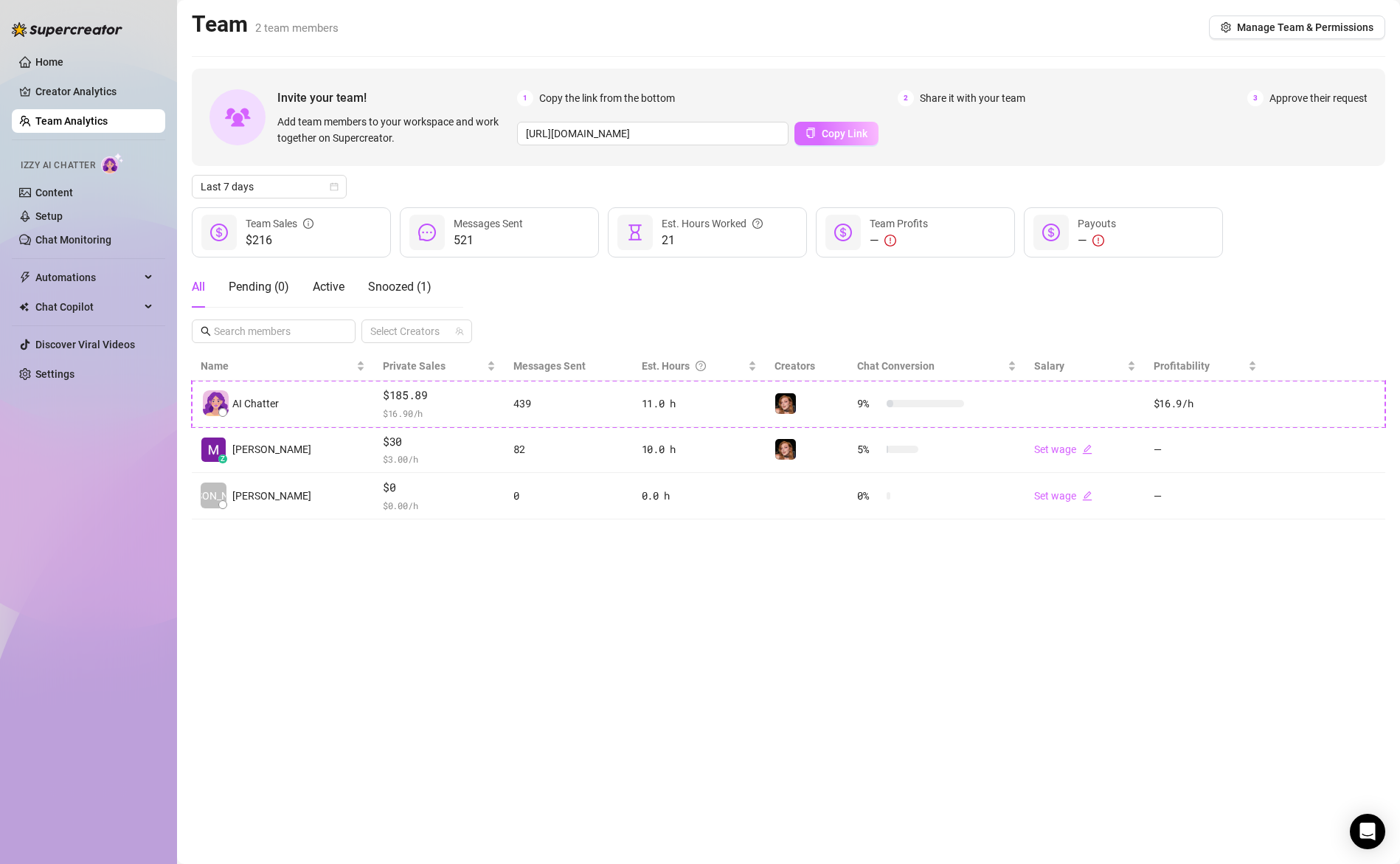
click at [831, 140] on button "Copy Link" at bounding box center [837, 133] width 84 height 24
click at [1276, 23] on span "Manage Team & Permissions" at bounding box center [1305, 26] width 136 height 12
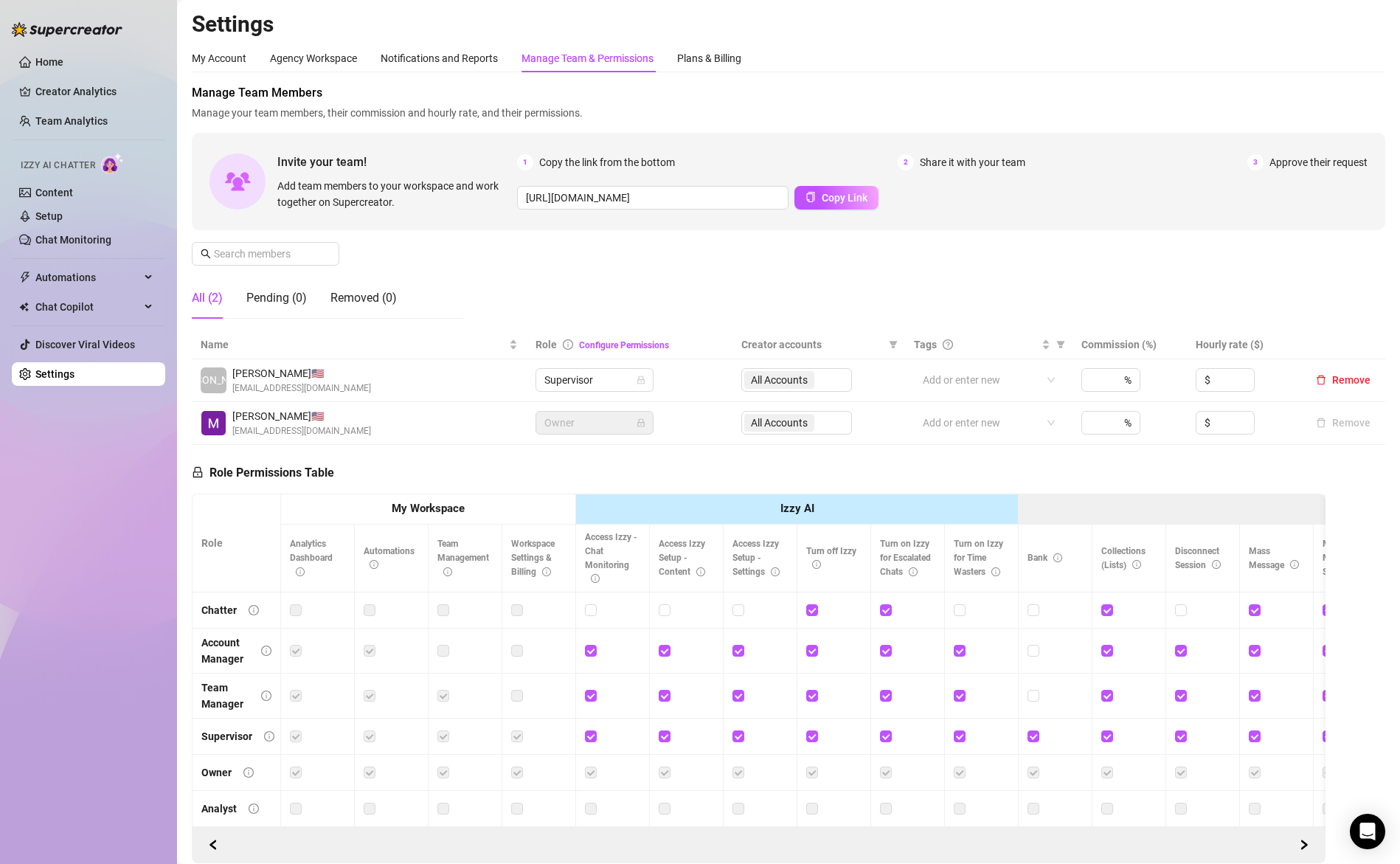
click at [1092, 237] on div "Manage Team Members Manage your team members, their commission and hourly rate,…" at bounding box center [788, 207] width 1194 height 247
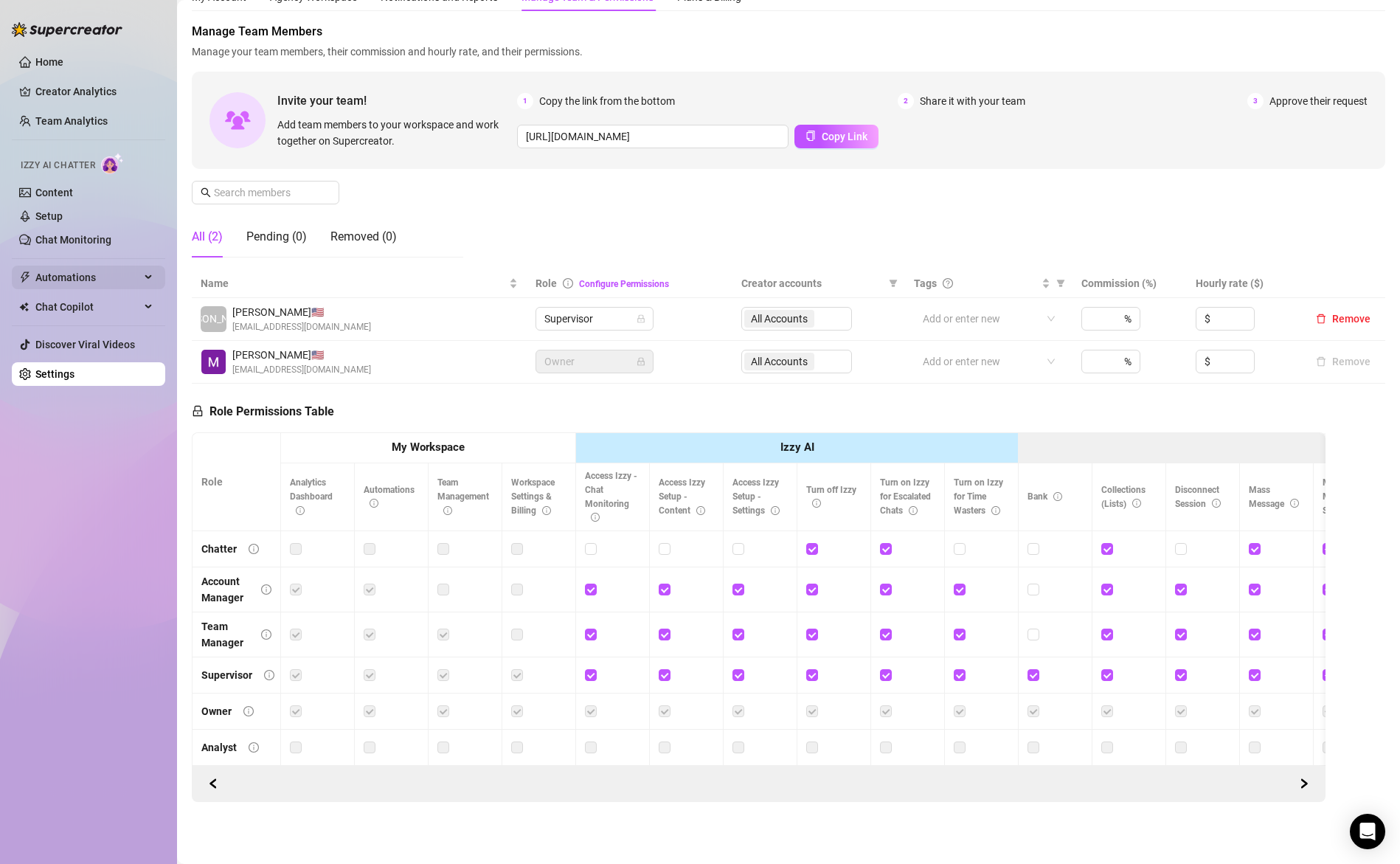
click at [71, 273] on span "Automations" at bounding box center [88, 278] width 105 height 24
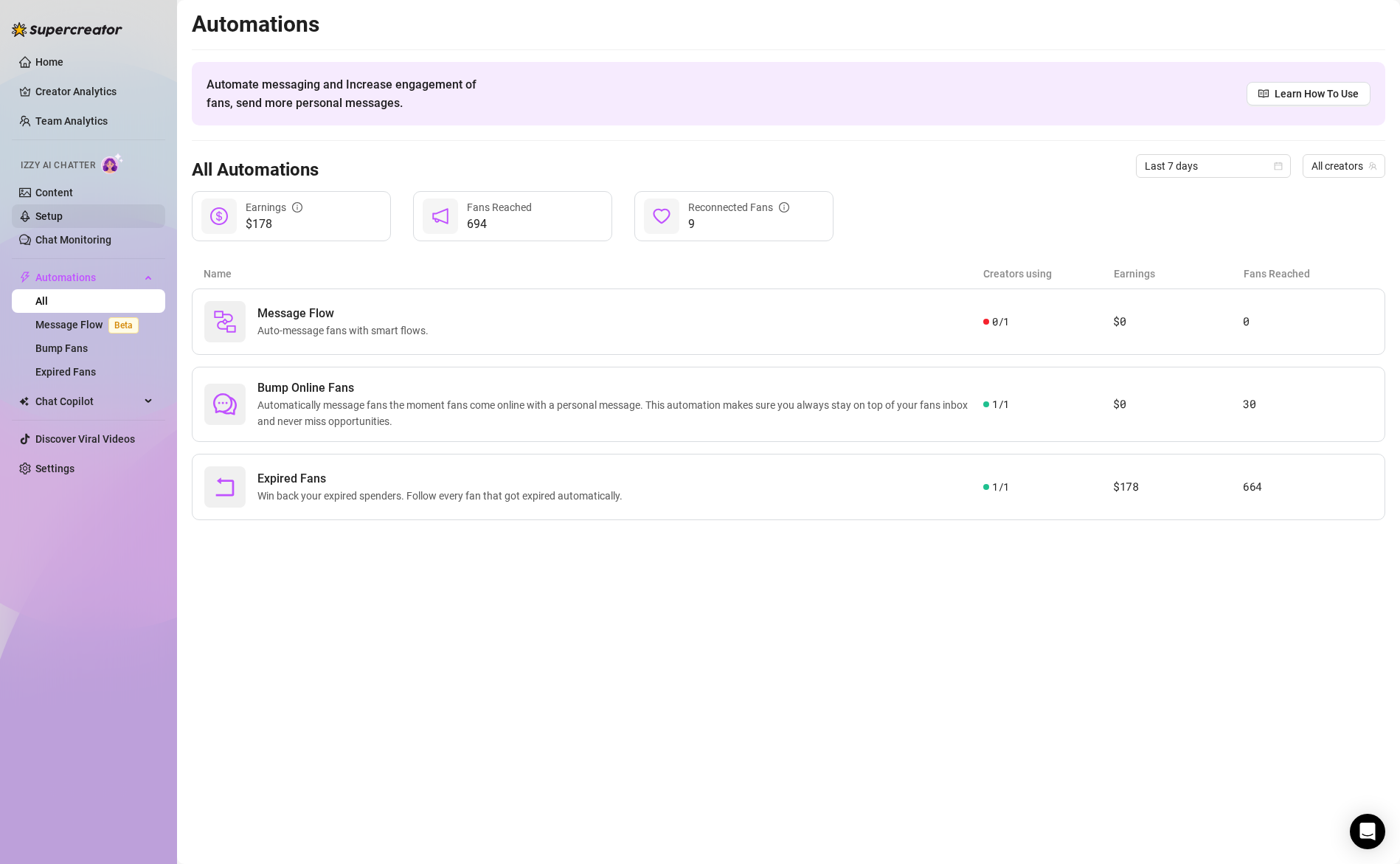
click at [47, 216] on link "Setup" at bounding box center [49, 216] width 27 height 12
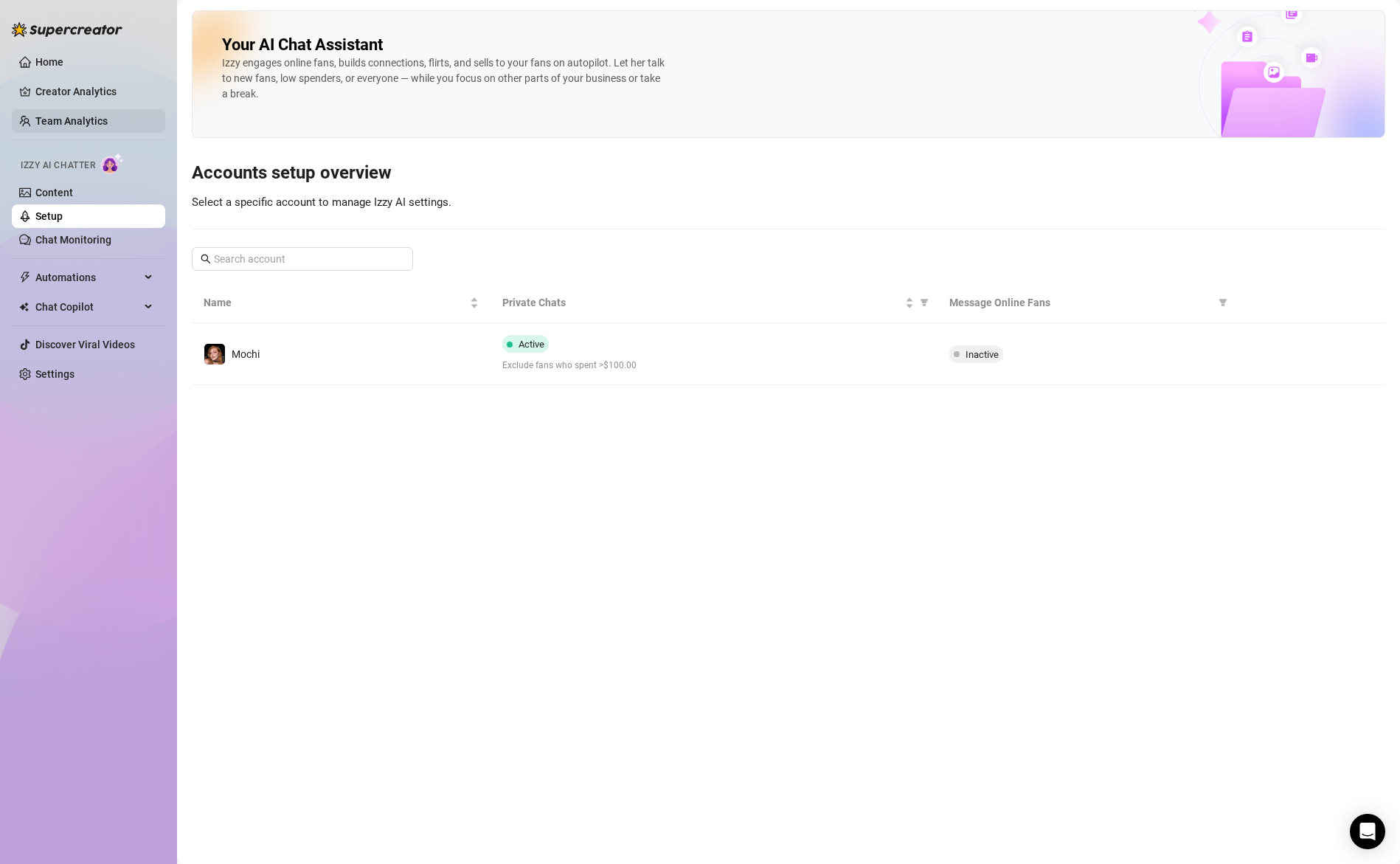
drag, startPoint x: 75, startPoint y: 115, endPoint x: 106, endPoint y: 121, distance: 31.6
click at [75, 115] on link "Team Analytics" at bounding box center [71, 121] width 72 height 12
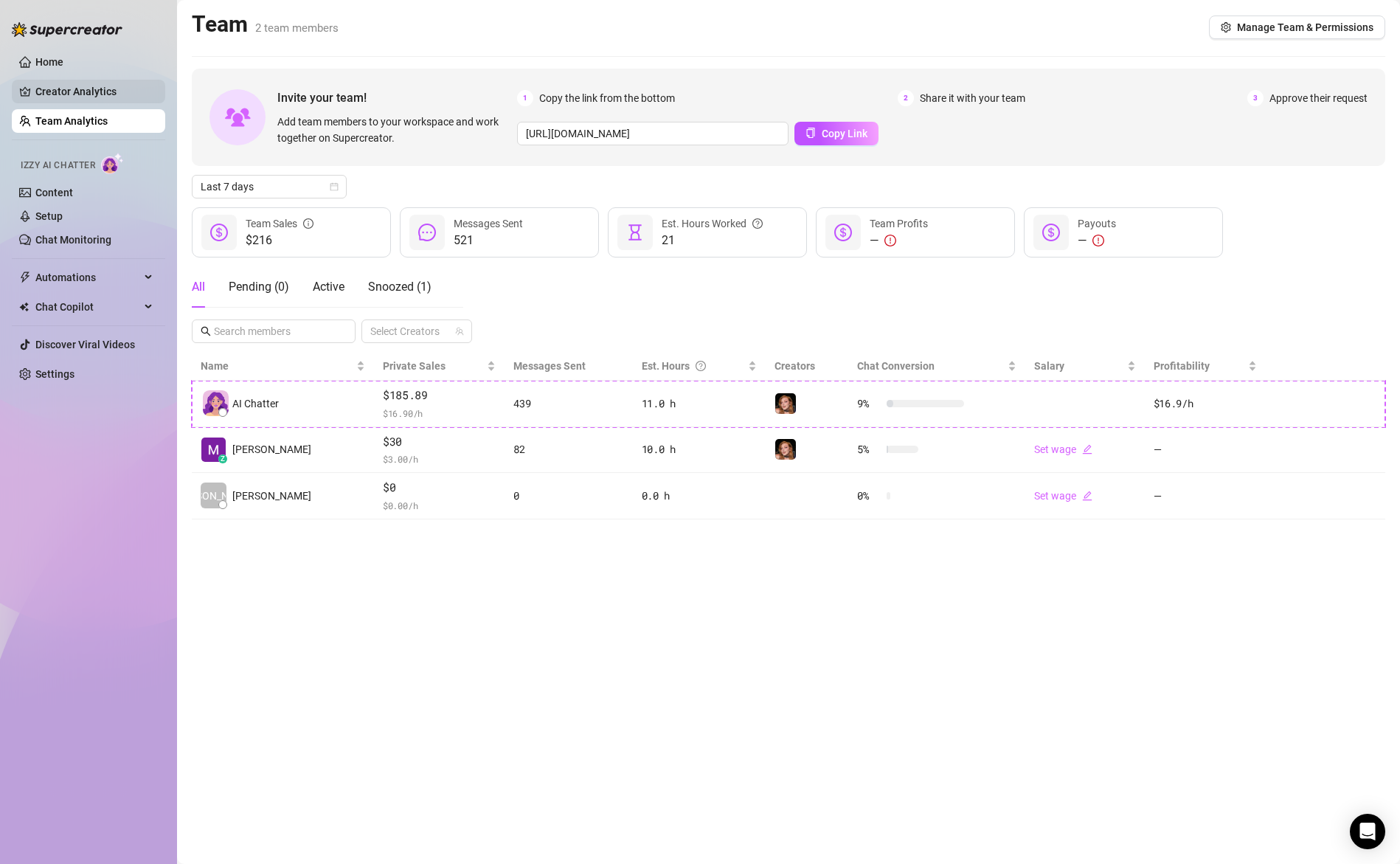
click at [109, 93] on link "Creator Analytics" at bounding box center [94, 91] width 118 height 24
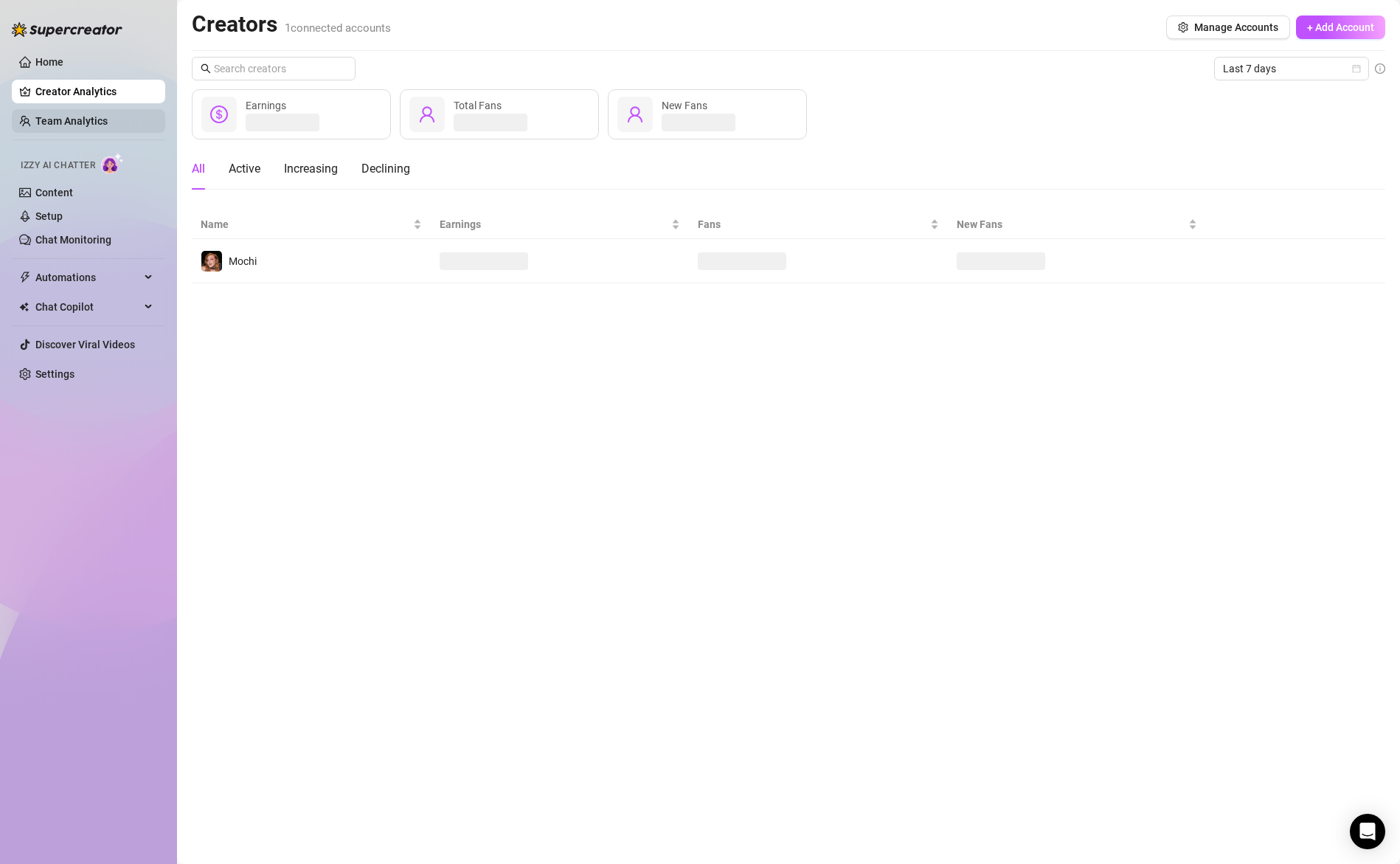
click at [108, 121] on link "Team Analytics" at bounding box center [71, 121] width 72 height 12
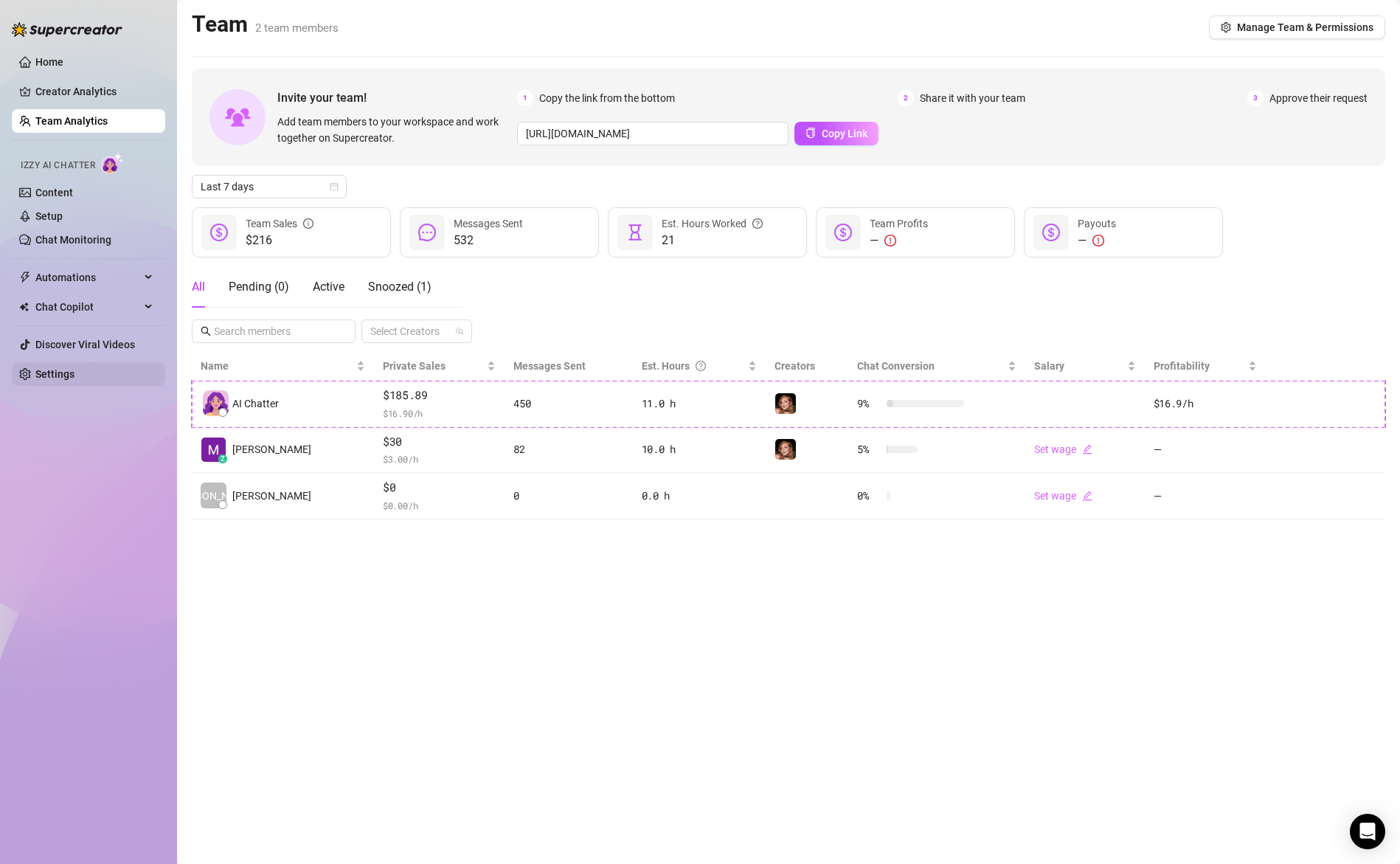
click at [73, 373] on link "Settings" at bounding box center [55, 374] width 39 height 12
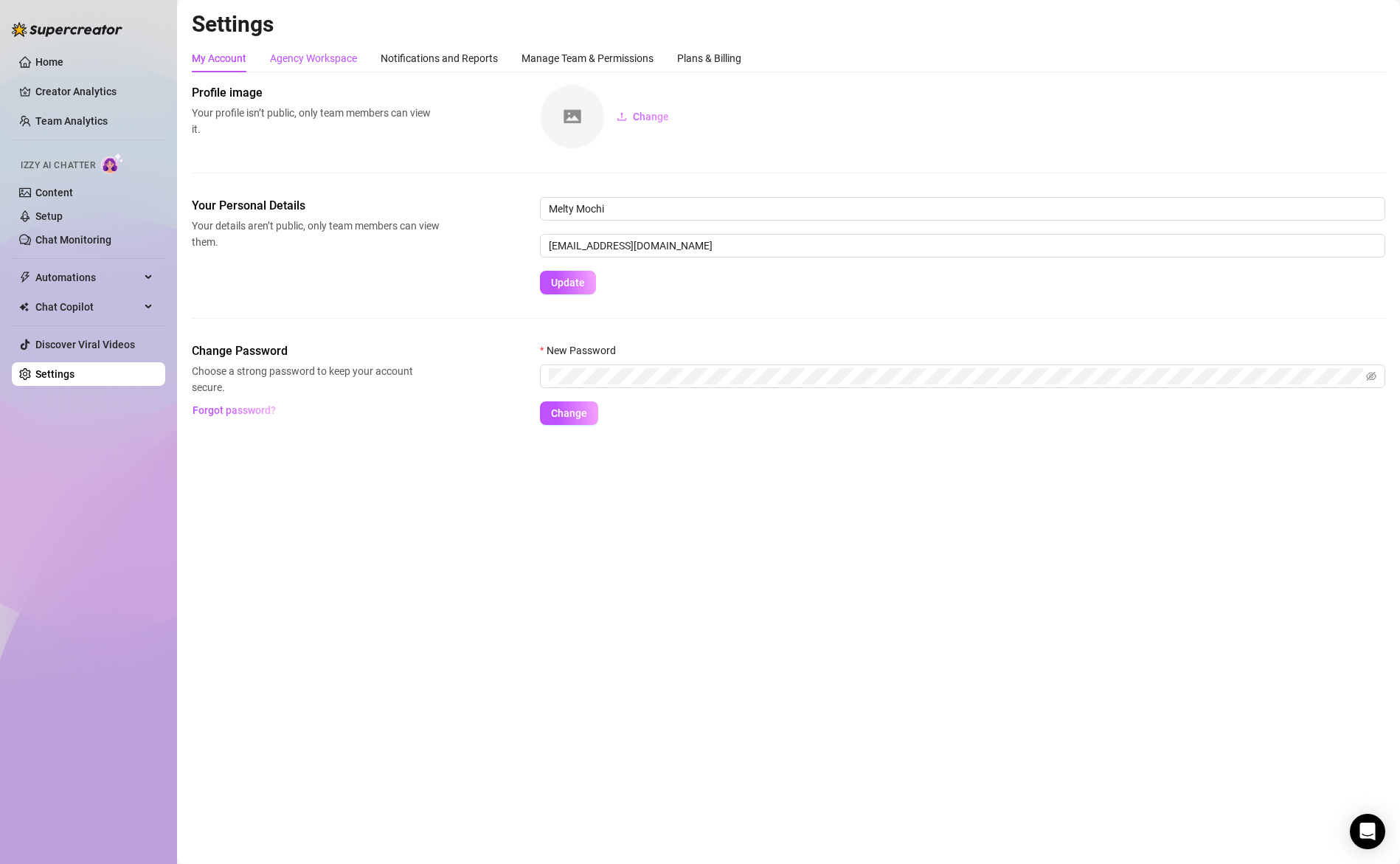
click at [312, 58] on div "Agency Workspace" at bounding box center [313, 58] width 87 height 16
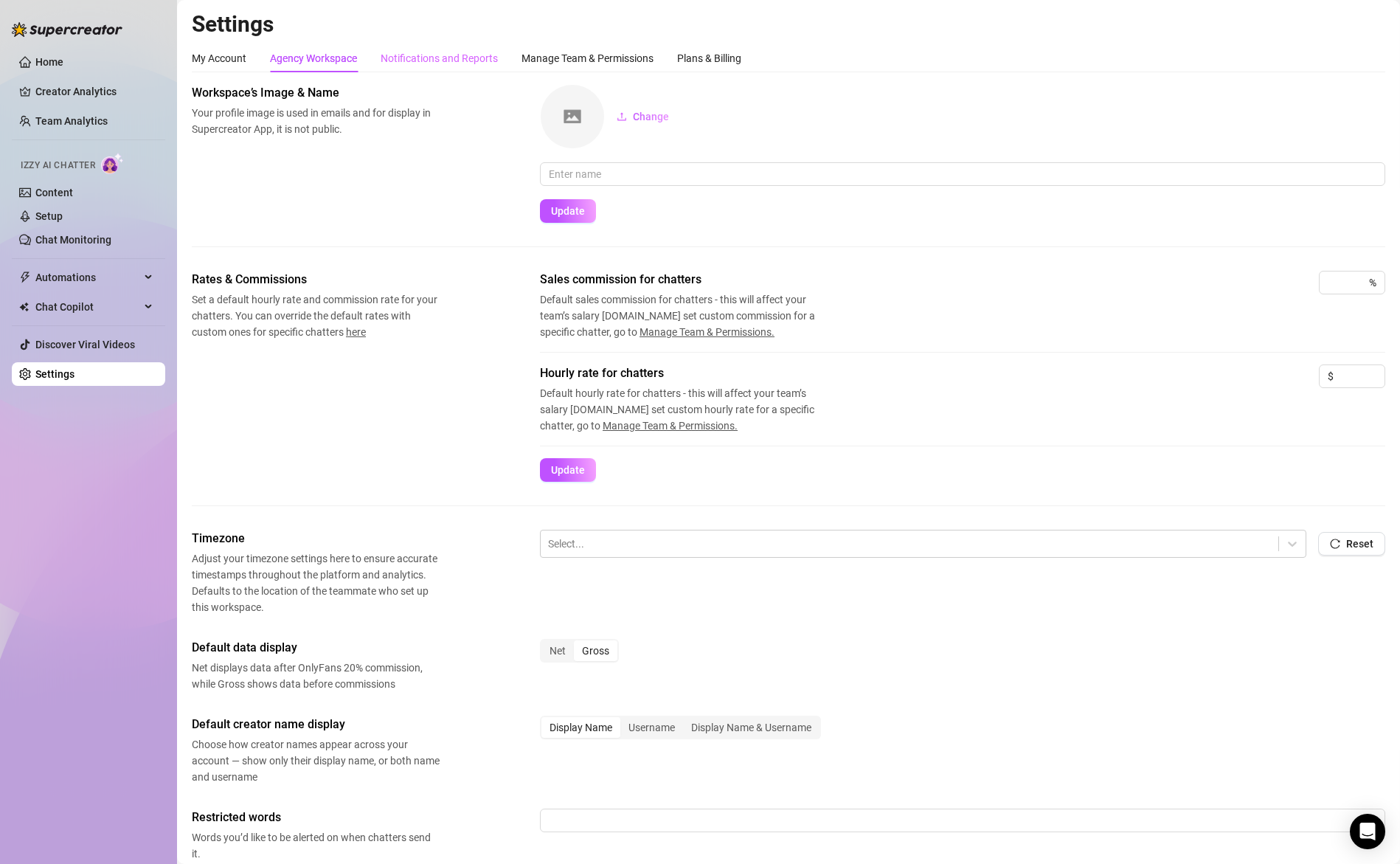
click at [436, 48] on div "Notifications and Reports" at bounding box center [439, 58] width 117 height 28
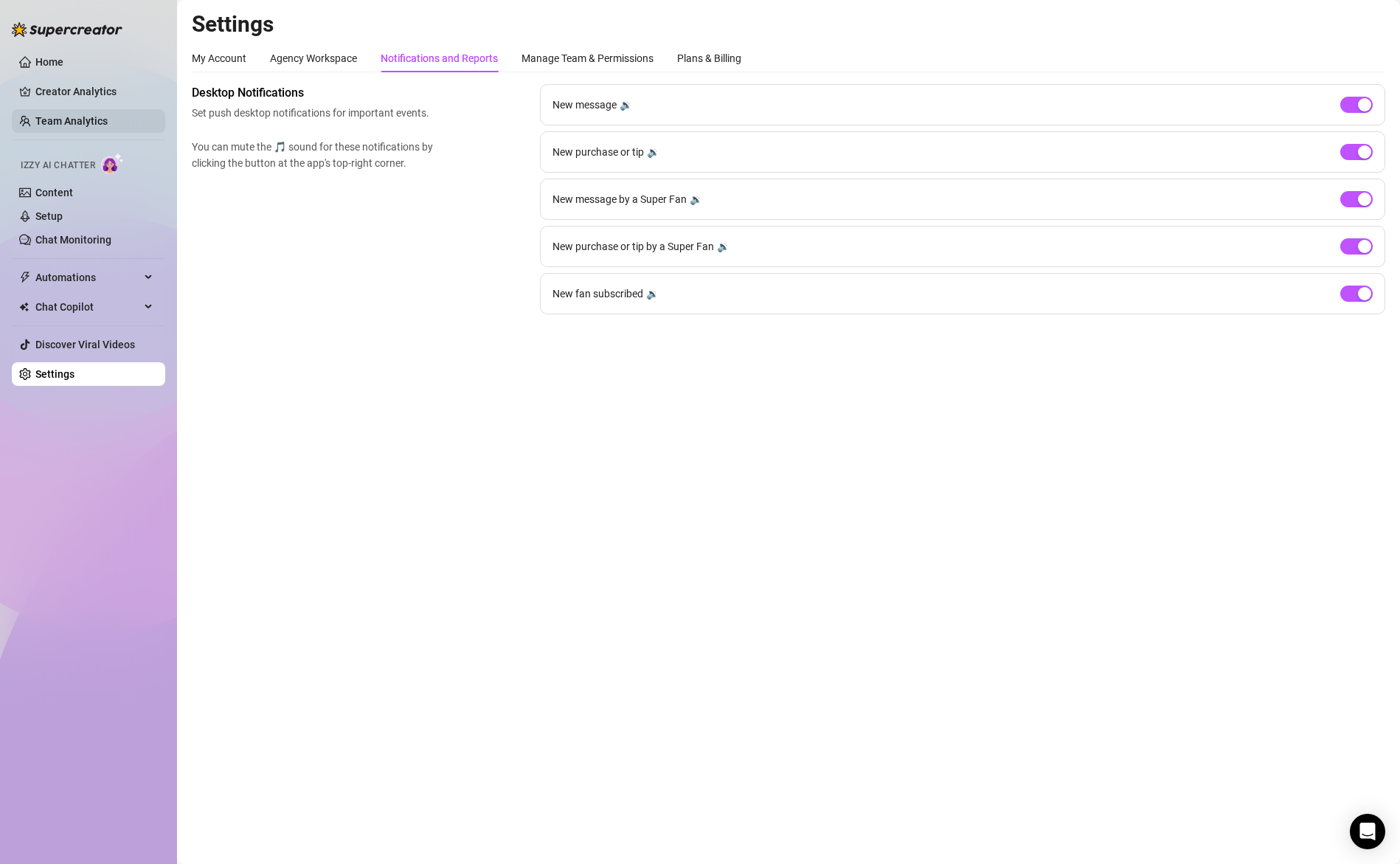
click at [72, 121] on link "Team Analytics" at bounding box center [71, 121] width 72 height 12
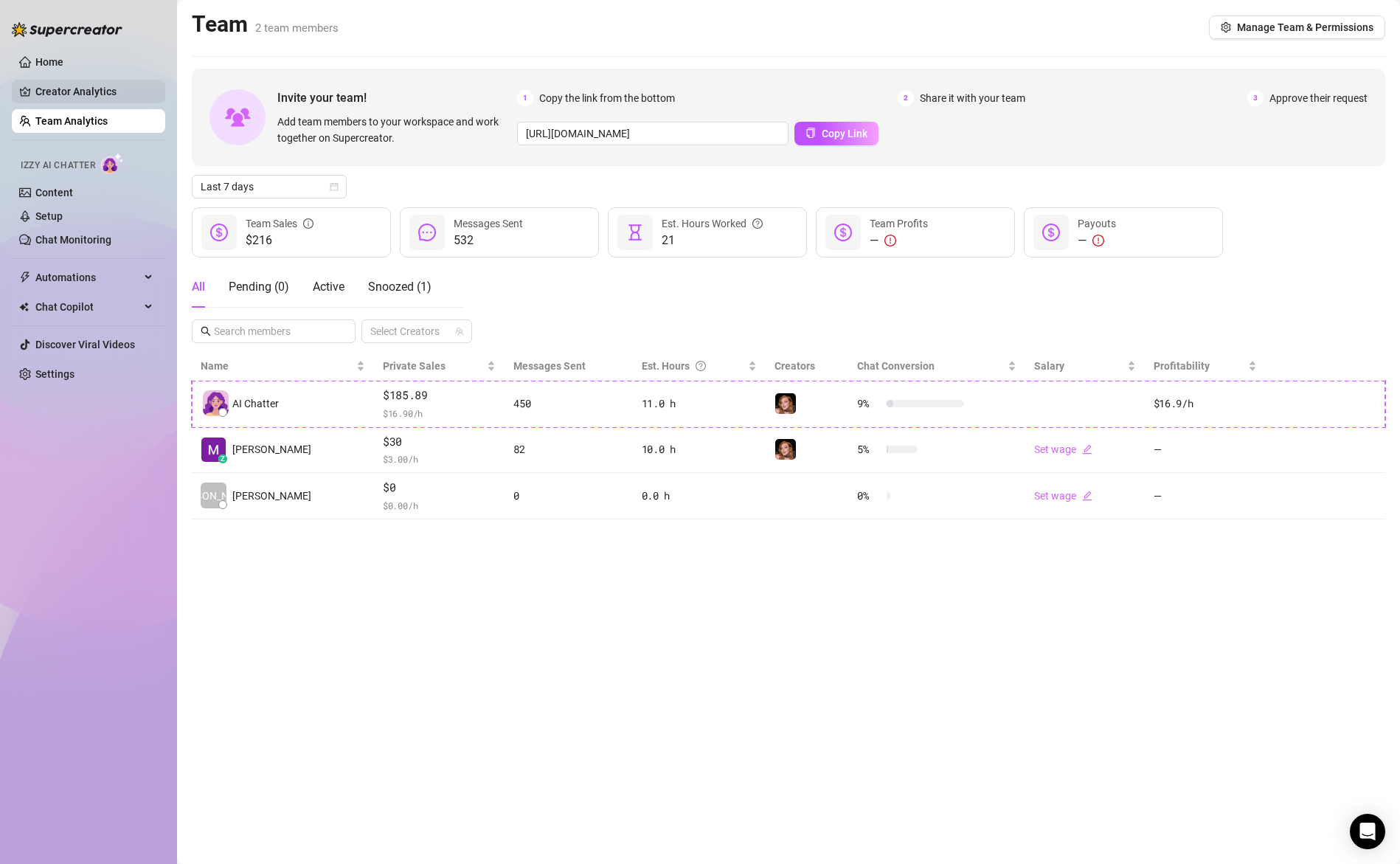
drag, startPoint x: 83, startPoint y: 82, endPoint x: 111, endPoint y: 97, distance: 31.8
click at [84, 83] on link "Creator Analytics" at bounding box center [94, 91] width 118 height 24
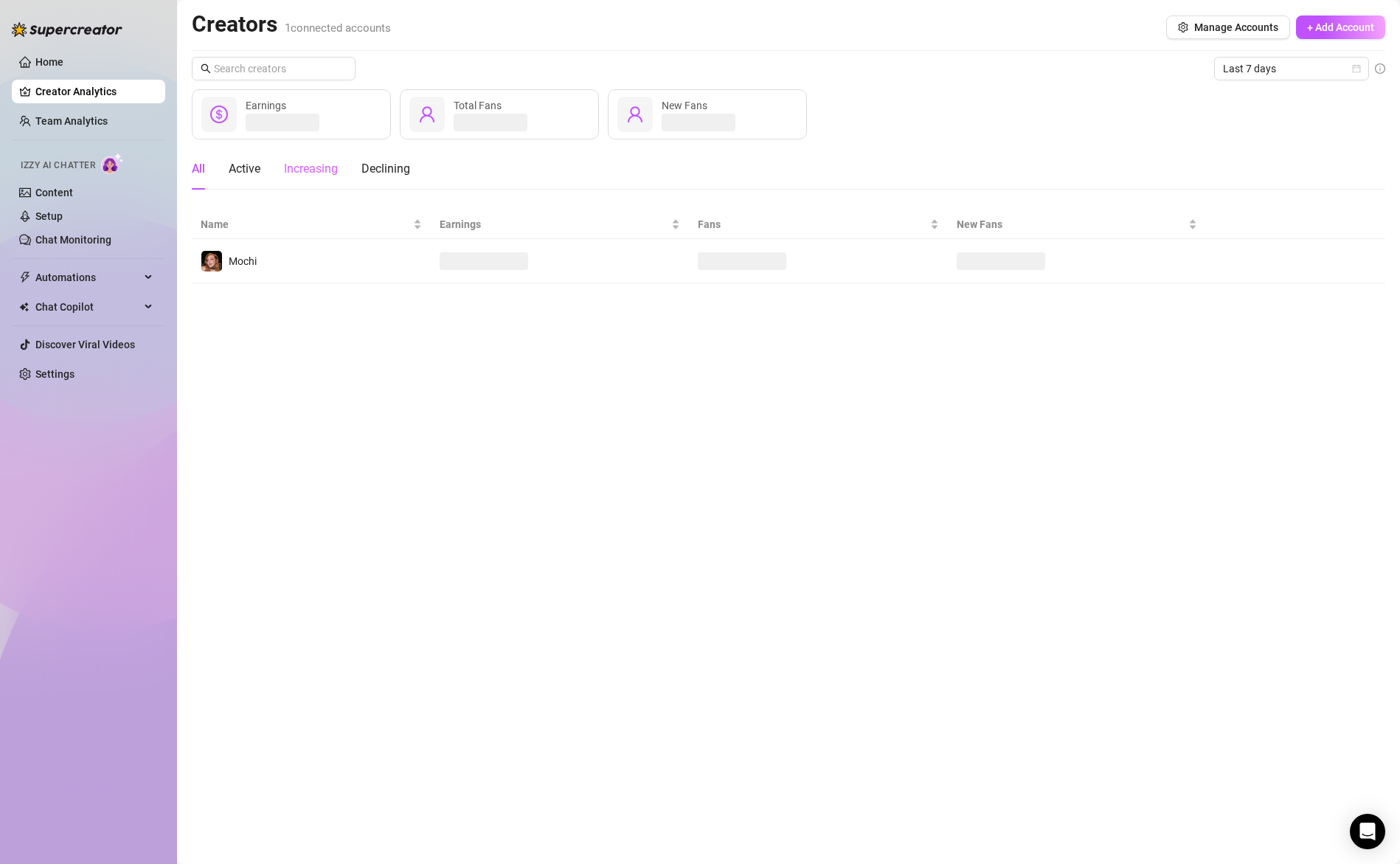
drag, startPoint x: 89, startPoint y: 117, endPoint x: 285, endPoint y: 155, distance: 199.6
drag, startPoint x: 84, startPoint y: 121, endPoint x: 172, endPoint y: 149, distance: 92.3
click at [84, 121] on link "Team Analytics" at bounding box center [71, 121] width 72 height 12
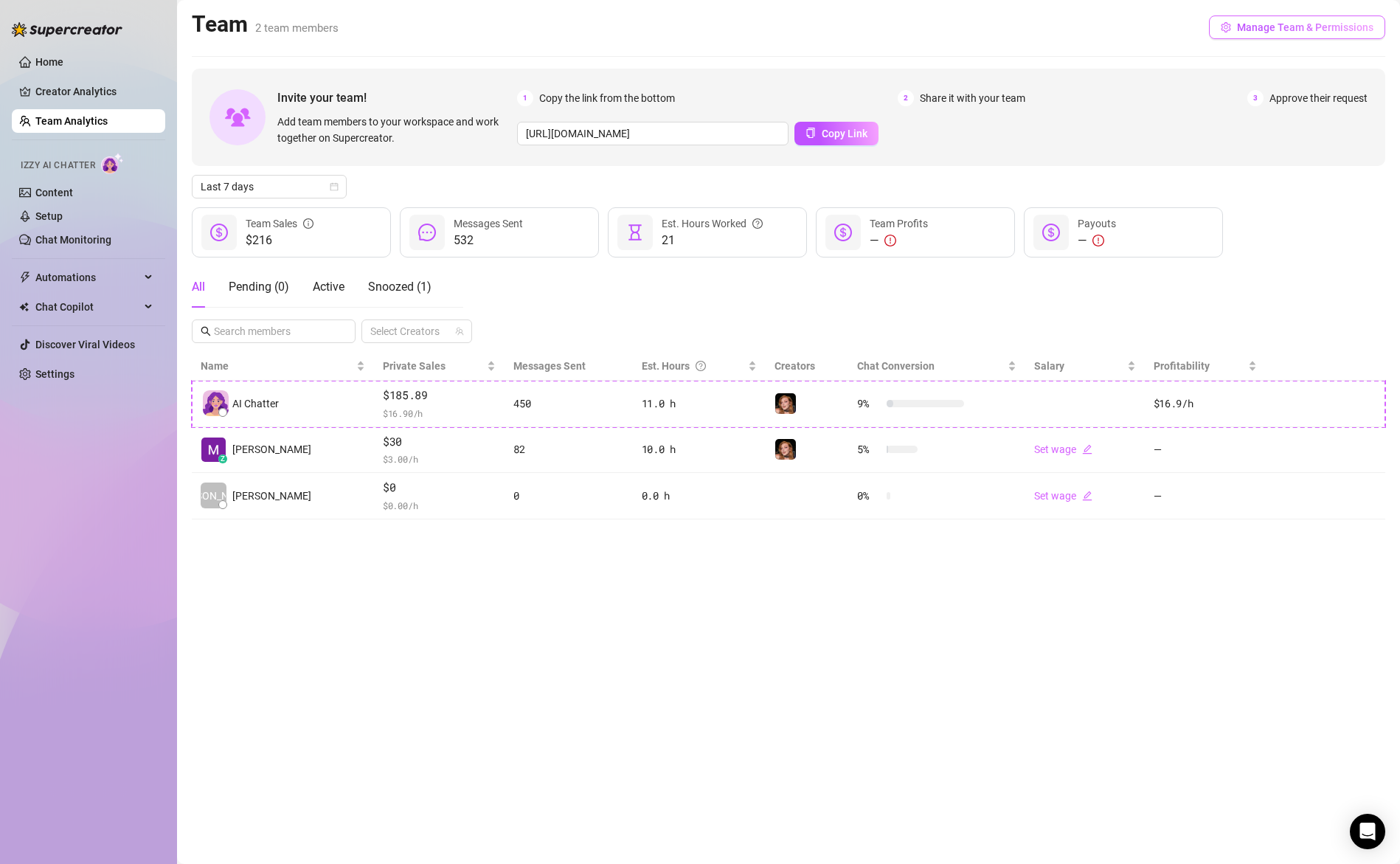
click at [1321, 37] on button "Manage Team & Permissions" at bounding box center [1297, 27] width 176 height 24
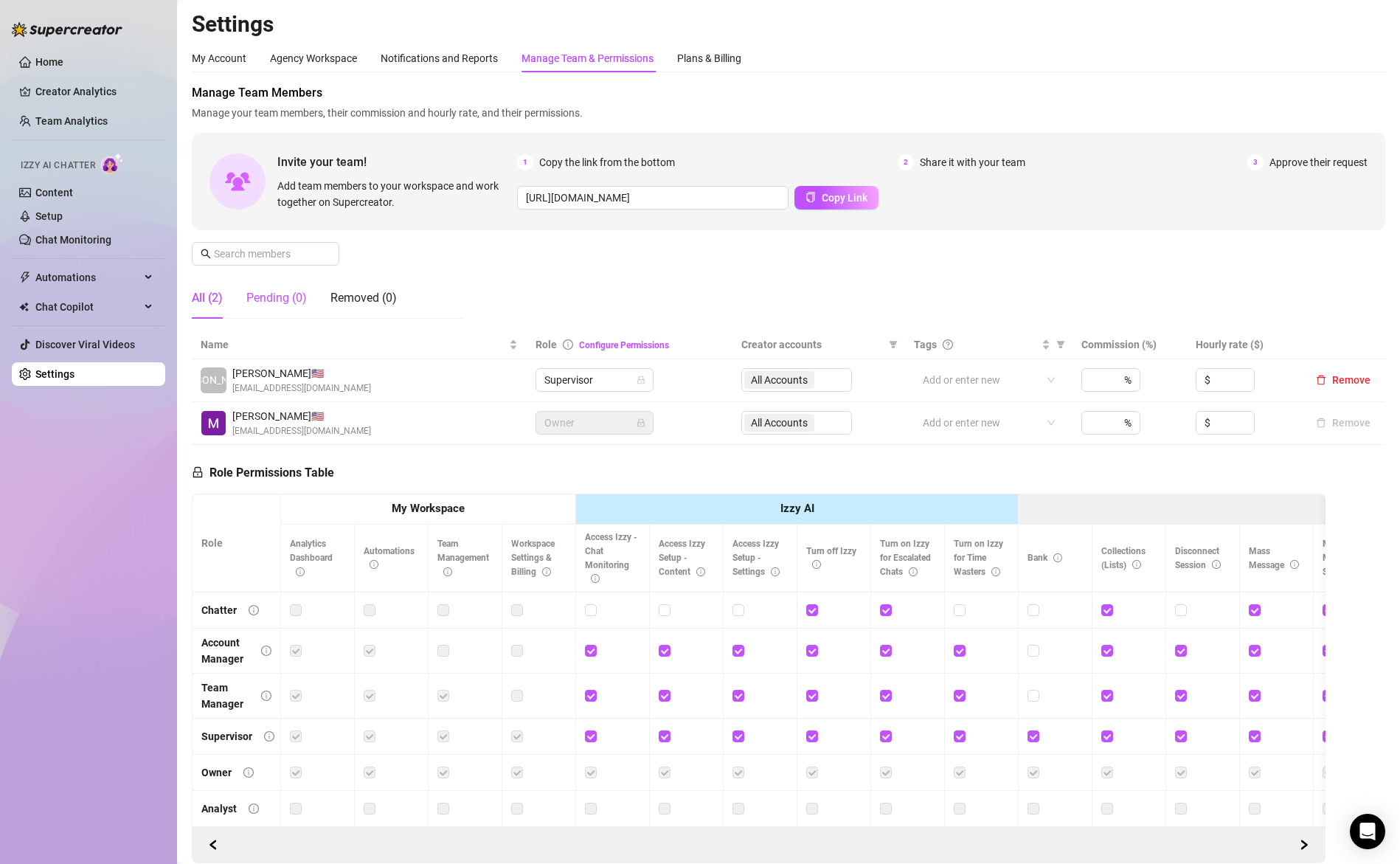
drag, startPoint x: 289, startPoint y: 298, endPoint x: 302, endPoint y: 305, distance: 14.8
click at [289, 298] on div "Pending (0)" at bounding box center [277, 298] width 60 height 17
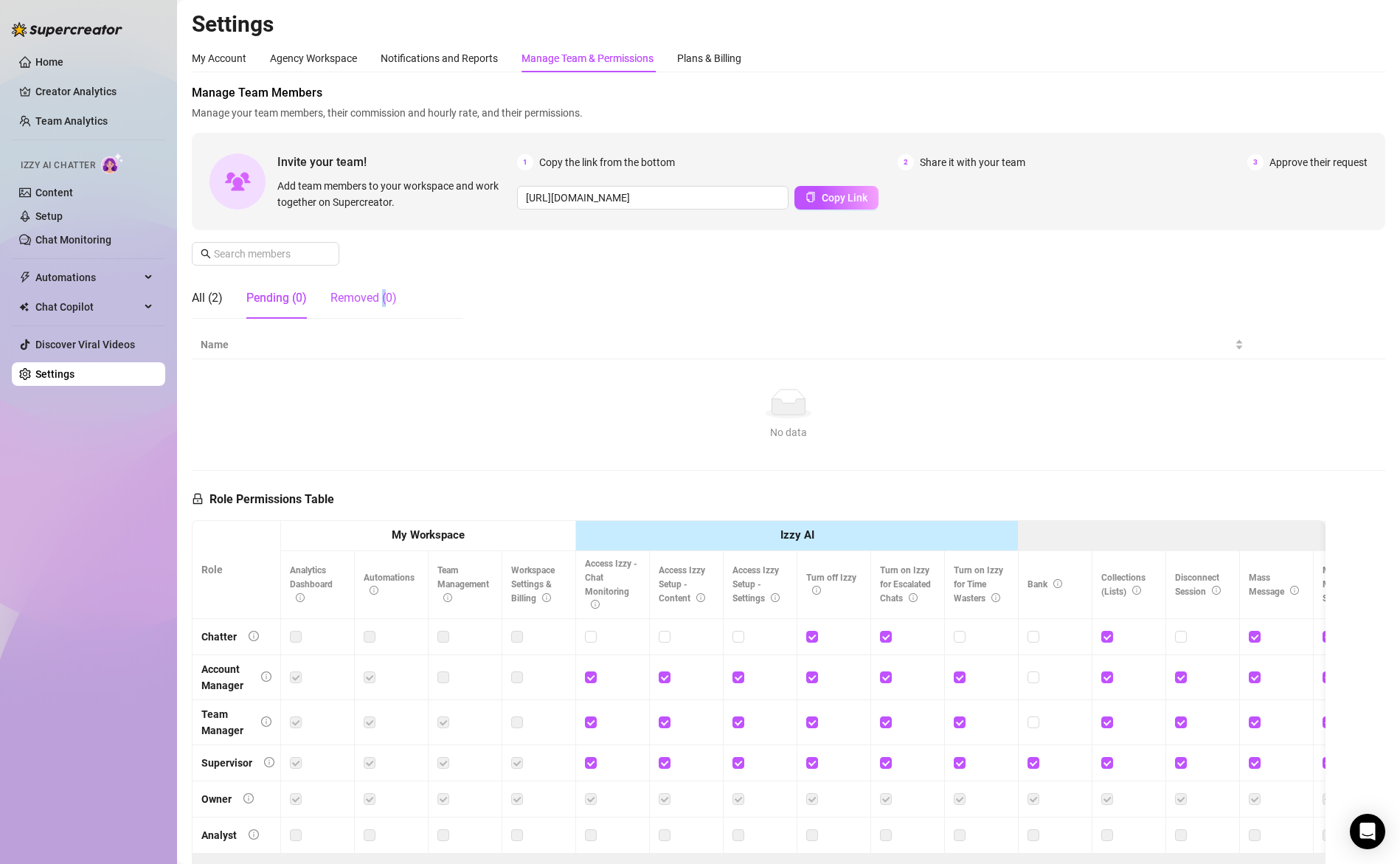
click at [384, 300] on div "Removed (0)" at bounding box center [363, 298] width 67 height 17
click at [229, 305] on div "All (2) Pending (0) Removed (0)" at bounding box center [294, 298] width 205 height 41
click at [207, 301] on div "All (2)" at bounding box center [207, 298] width 31 height 17
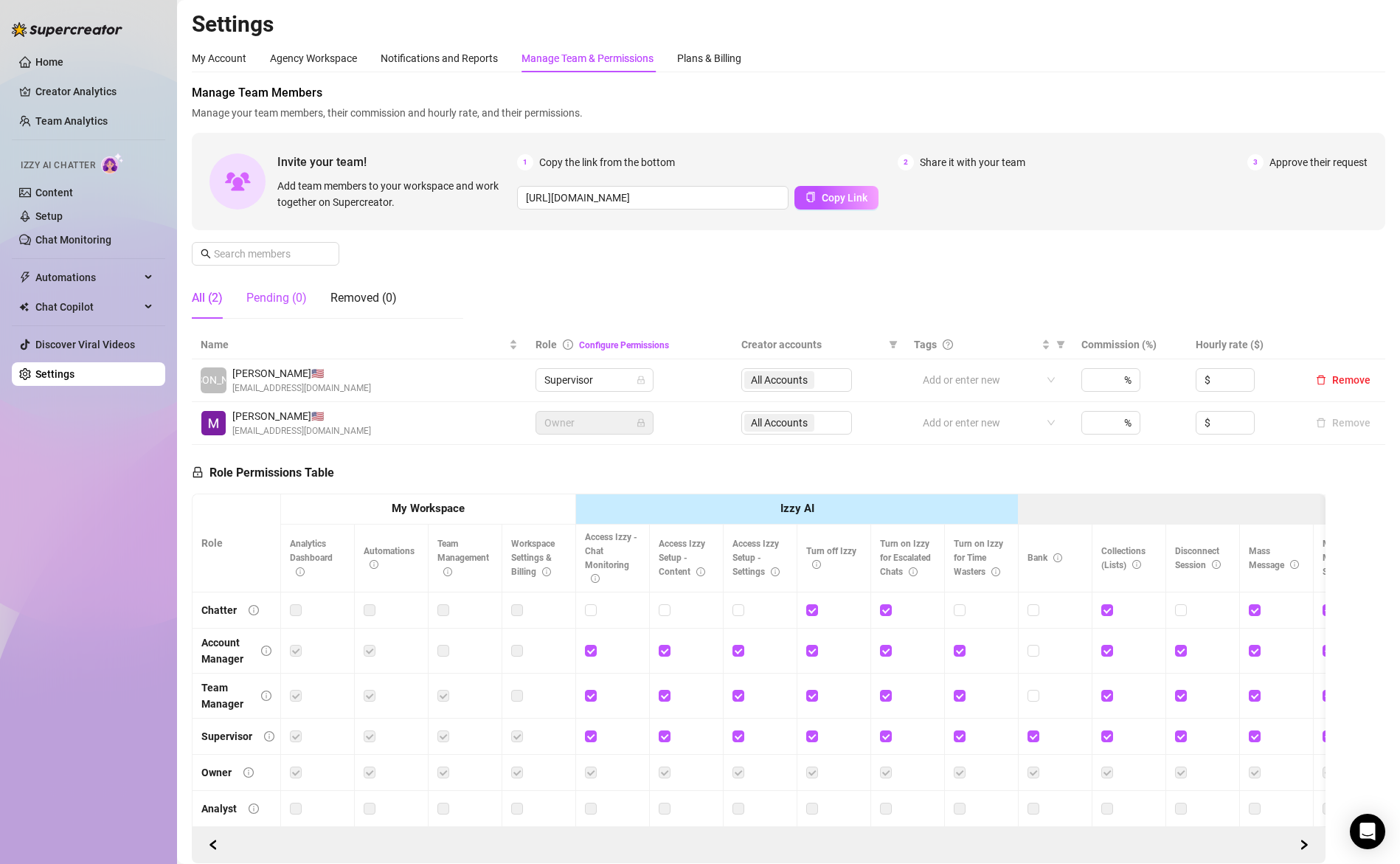
click at [264, 295] on div "Pending (0)" at bounding box center [277, 298] width 60 height 17
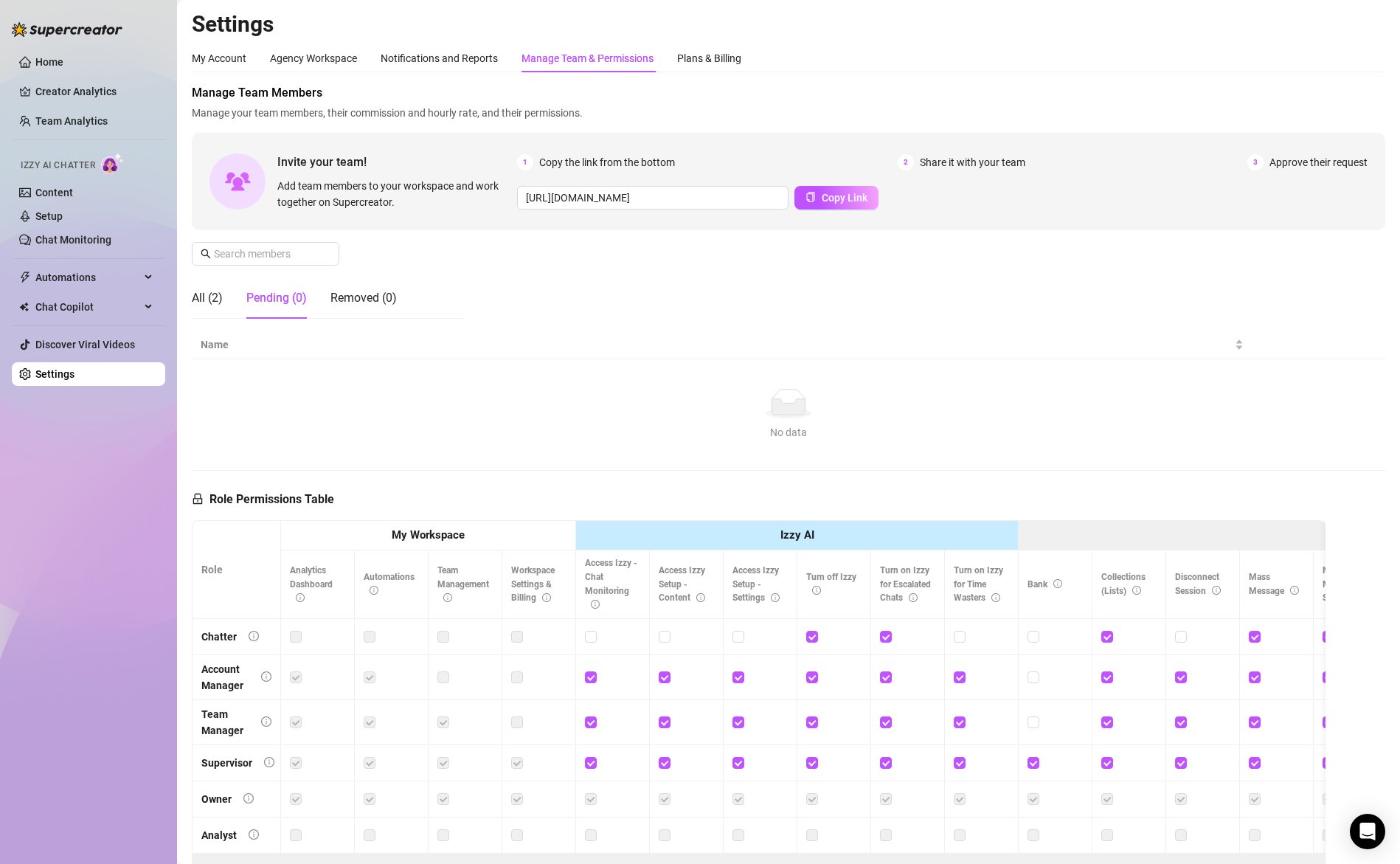
click at [1342, 154] on span "Approve their request" at bounding box center [1318, 163] width 98 height 16
click at [566, 163] on span "Copy the link from the bottom" at bounding box center [606, 163] width 136 height 16
click at [647, 160] on span "Copy the link from the bottom" at bounding box center [606, 163] width 136 height 16
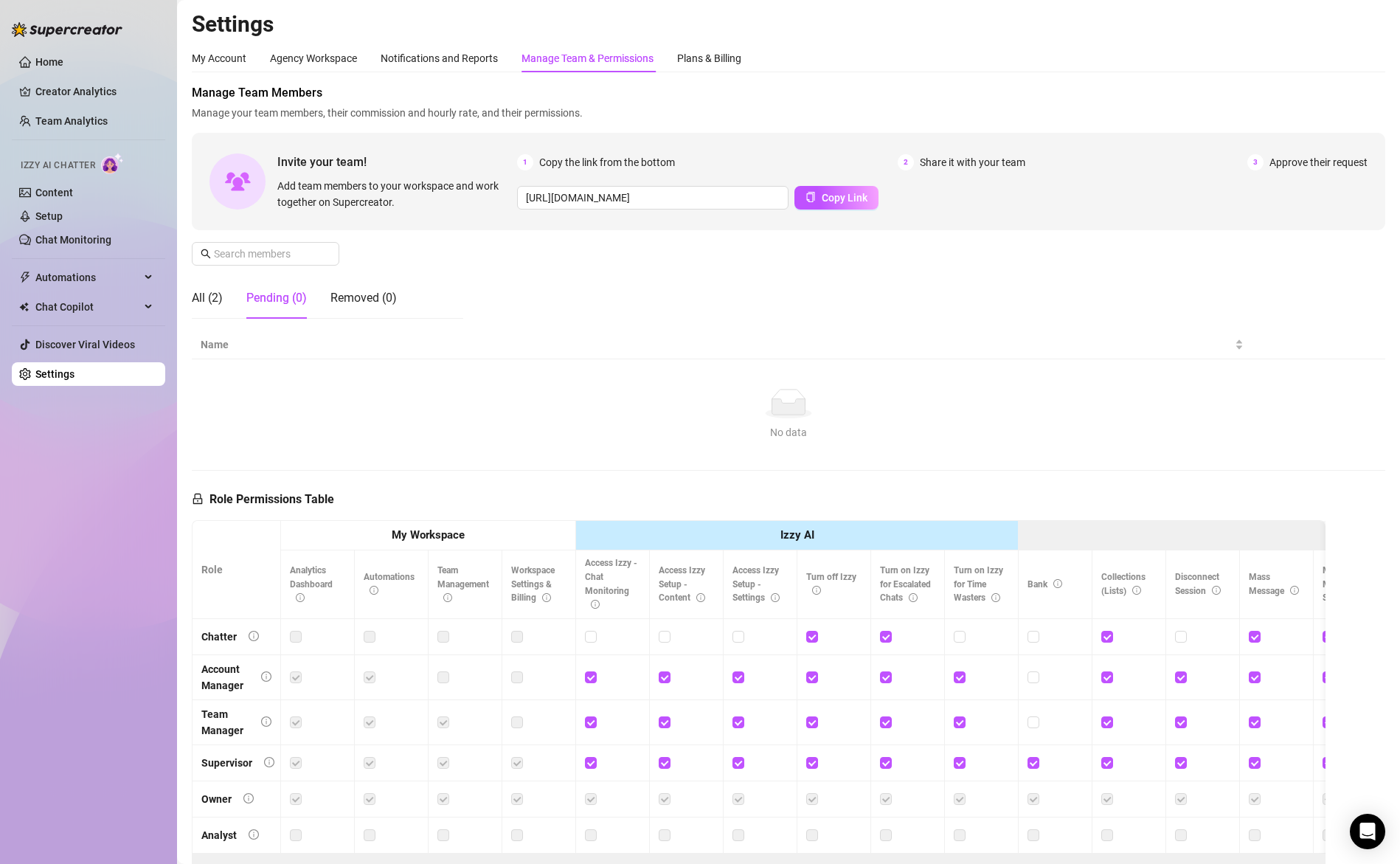
click at [334, 169] on span "Invite your team!" at bounding box center [397, 162] width 240 height 18
click at [343, 188] on span "Add team members to your workspace and work together on Supercreator." at bounding box center [395, 195] width 234 height 33
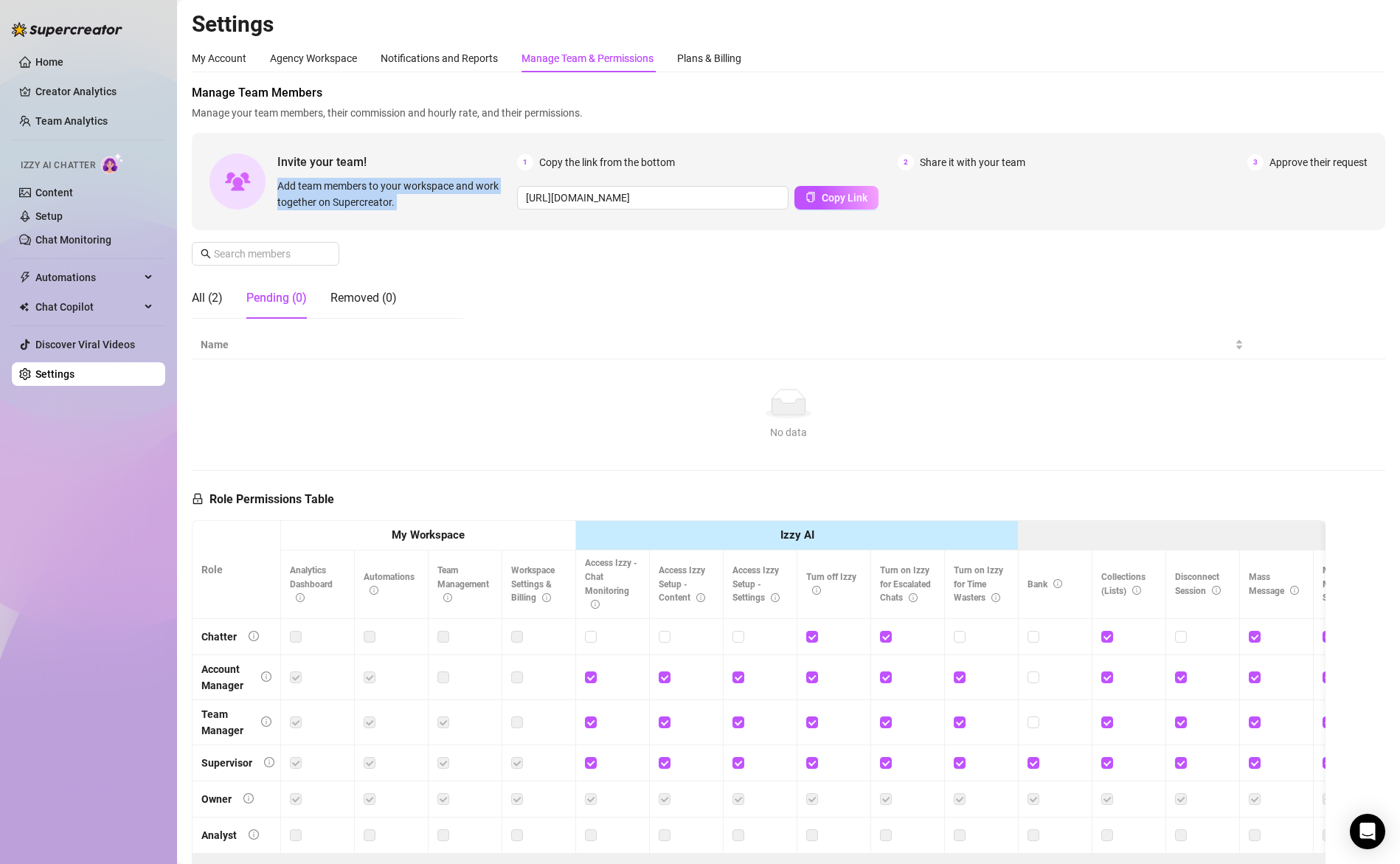
click at [344, 188] on span "Add team members to your workspace and work together on Supercreator." at bounding box center [395, 195] width 234 height 33
click at [358, 206] on span "Add team members to your workspace and work together on Supercreator." at bounding box center [395, 195] width 234 height 33
click at [470, 227] on div "Invite your team! Add team members to your workspace and work together on Super…" at bounding box center [788, 181] width 1194 height 98
click at [213, 305] on div "All (2)" at bounding box center [207, 298] width 31 height 17
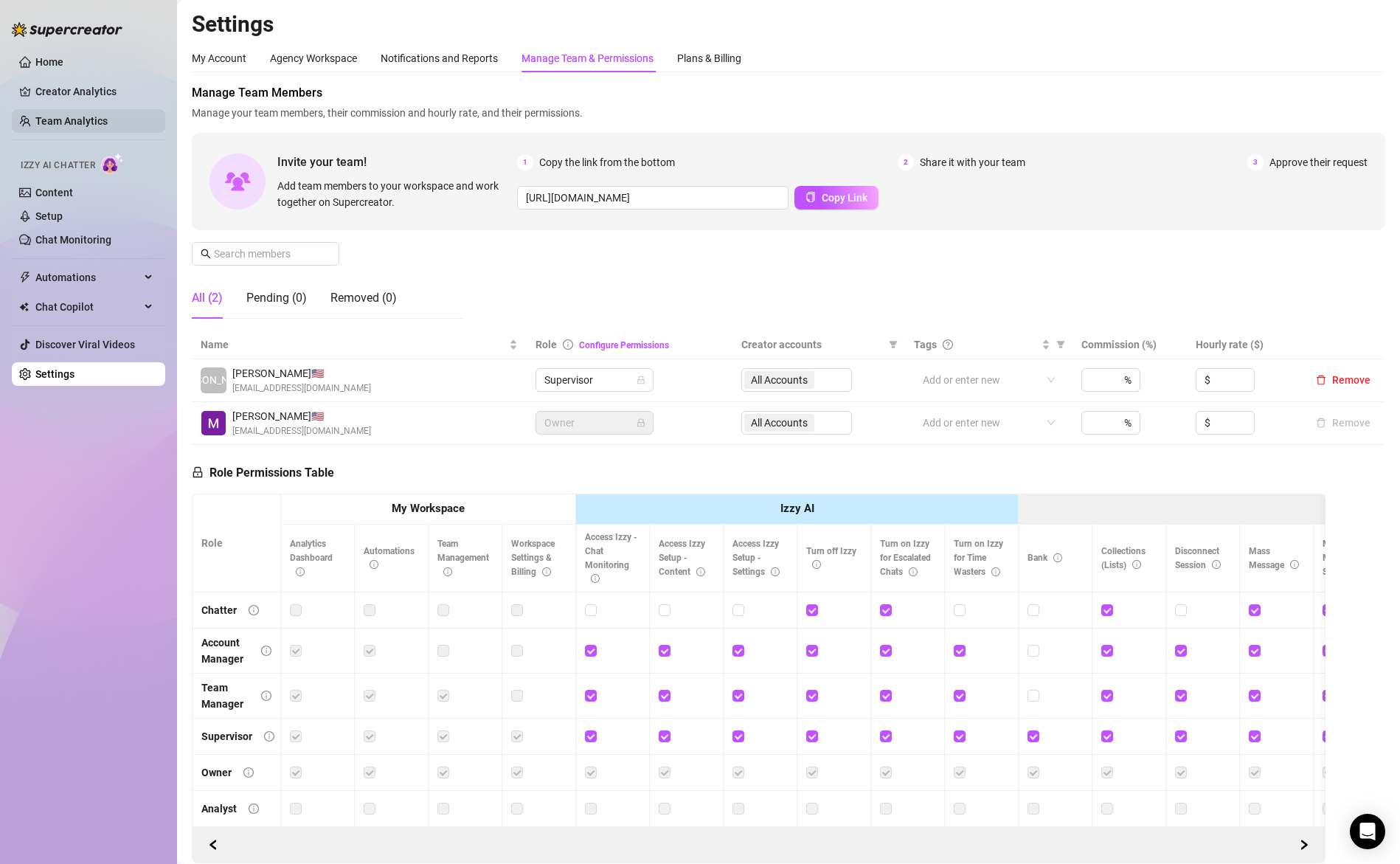
click at [73, 118] on link "Team Analytics" at bounding box center [71, 121] width 72 height 12
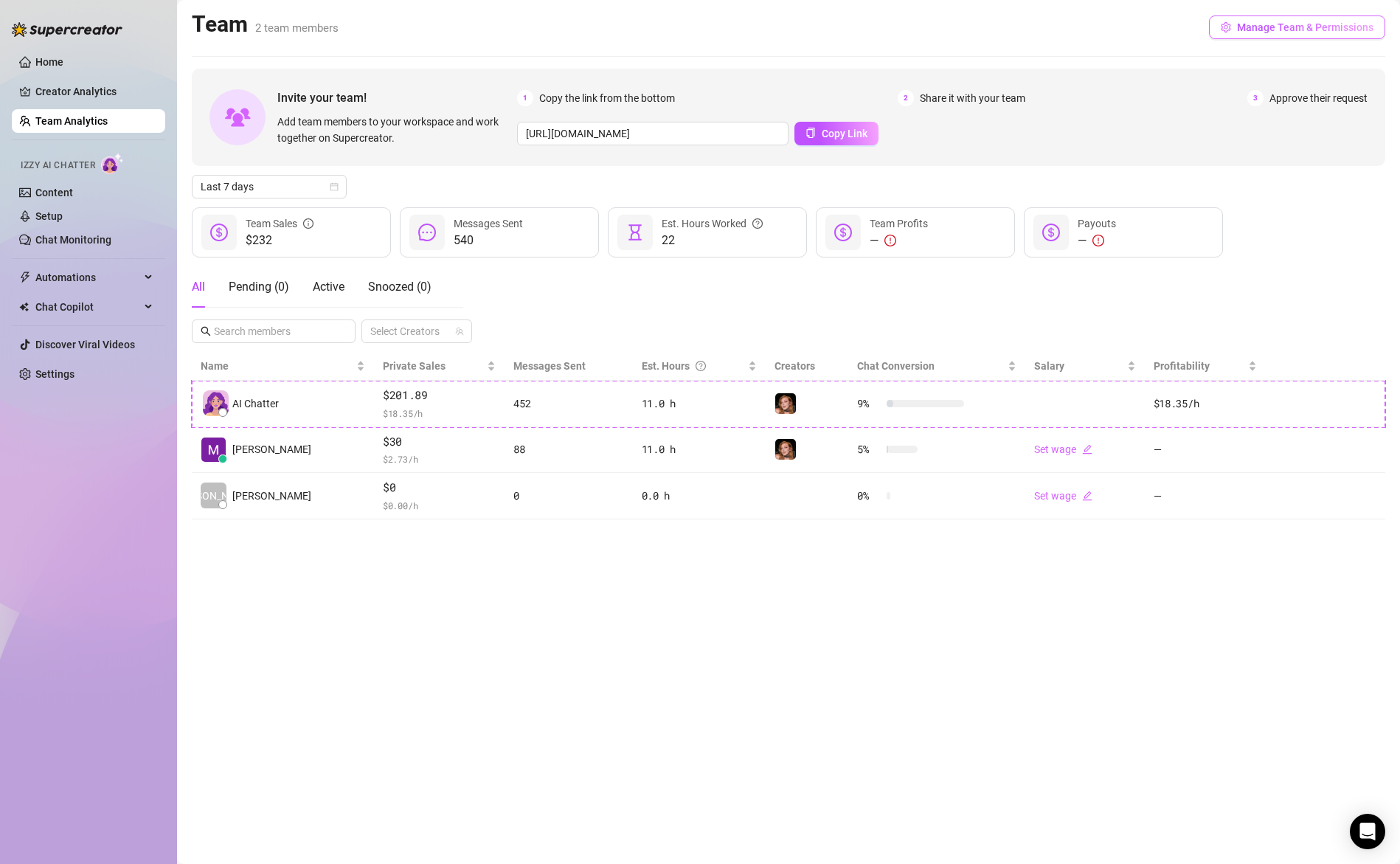
click at [1326, 29] on span "Manage Team & Permissions" at bounding box center [1305, 26] width 136 height 12
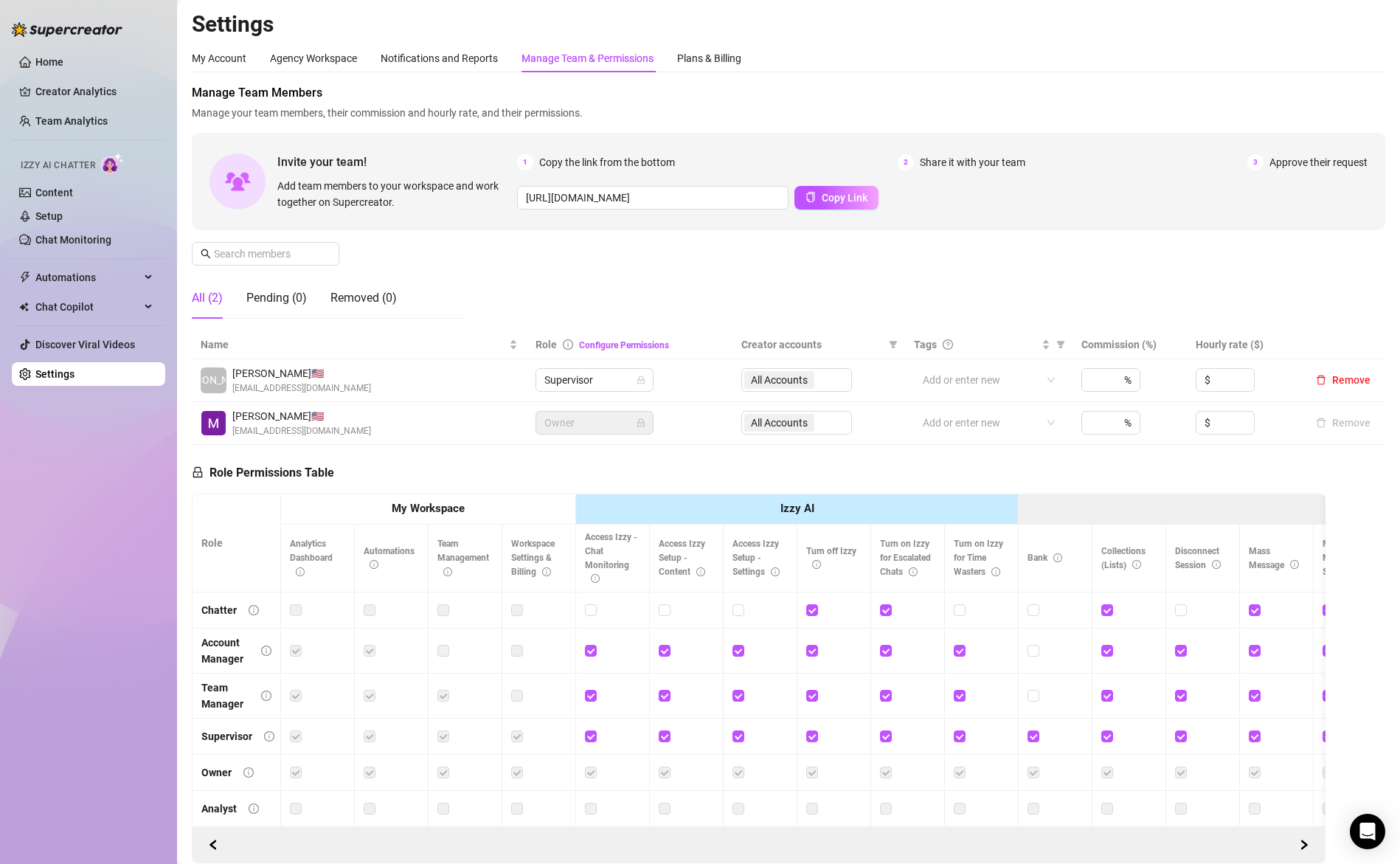
click at [1115, 75] on div "My Account Agency Workspace Notifications and Reports Manage Team & Permissions…" at bounding box center [788, 453] width 1194 height 819
click at [270, 301] on div "Pending (0)" at bounding box center [277, 298] width 60 height 17
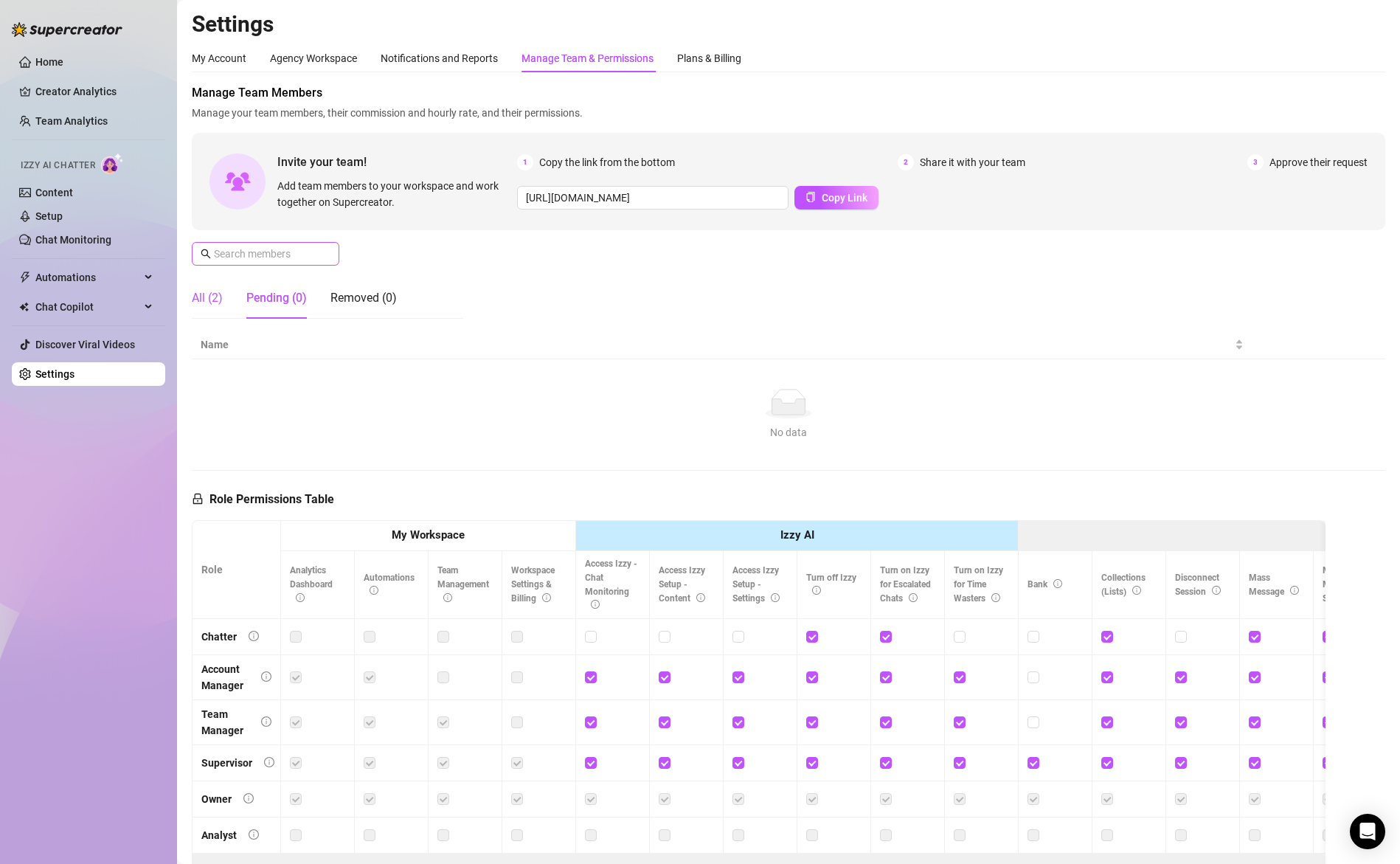
drag, startPoint x: 197, startPoint y: 297, endPoint x: 239, endPoint y: 260, distance: 56.0
click at [197, 297] on div "All (2)" at bounding box center [207, 298] width 31 height 17
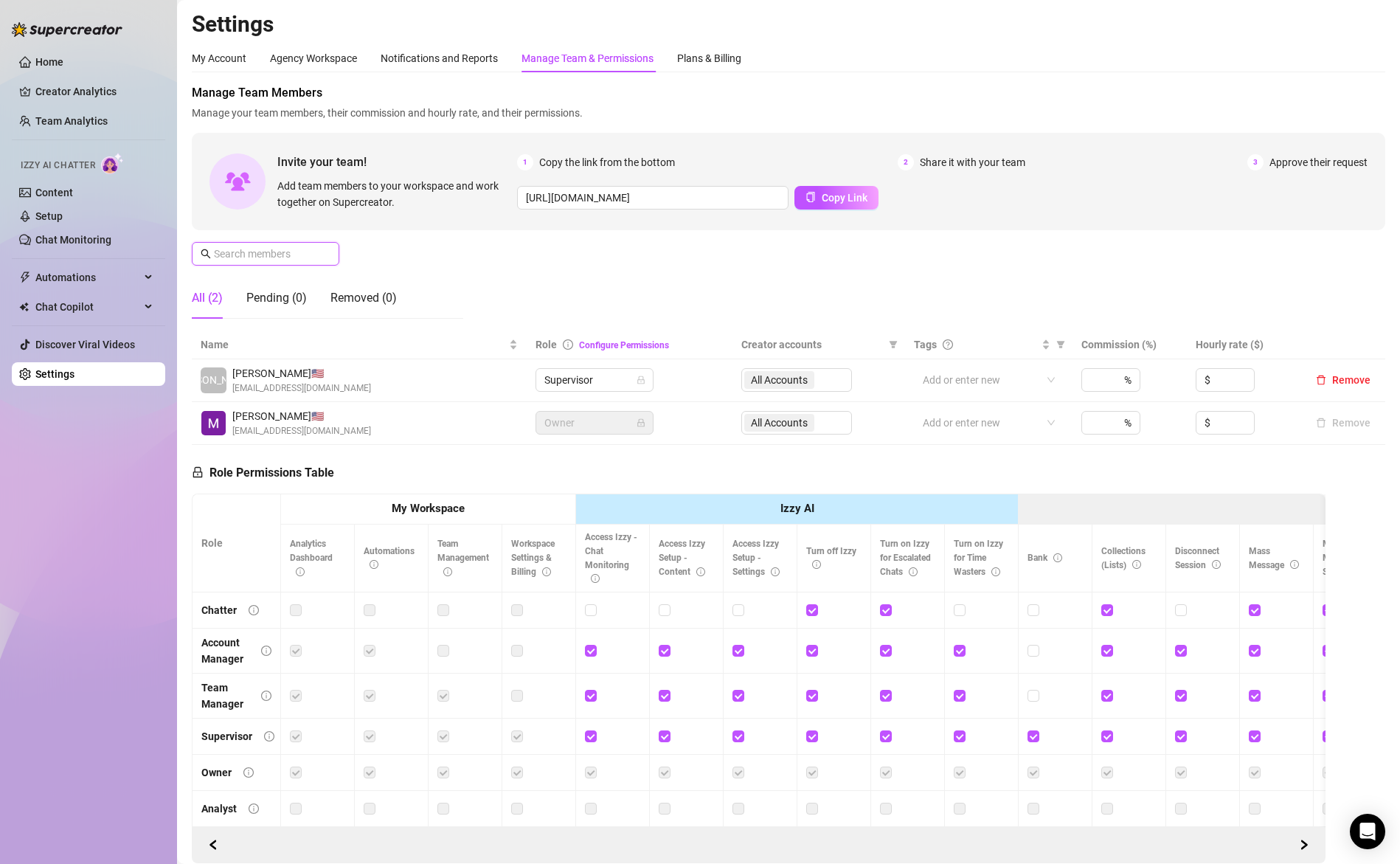
click at [246, 255] on input "text" at bounding box center [266, 254] width 105 height 16
click at [363, 303] on div "Removed (0)" at bounding box center [363, 298] width 67 height 17
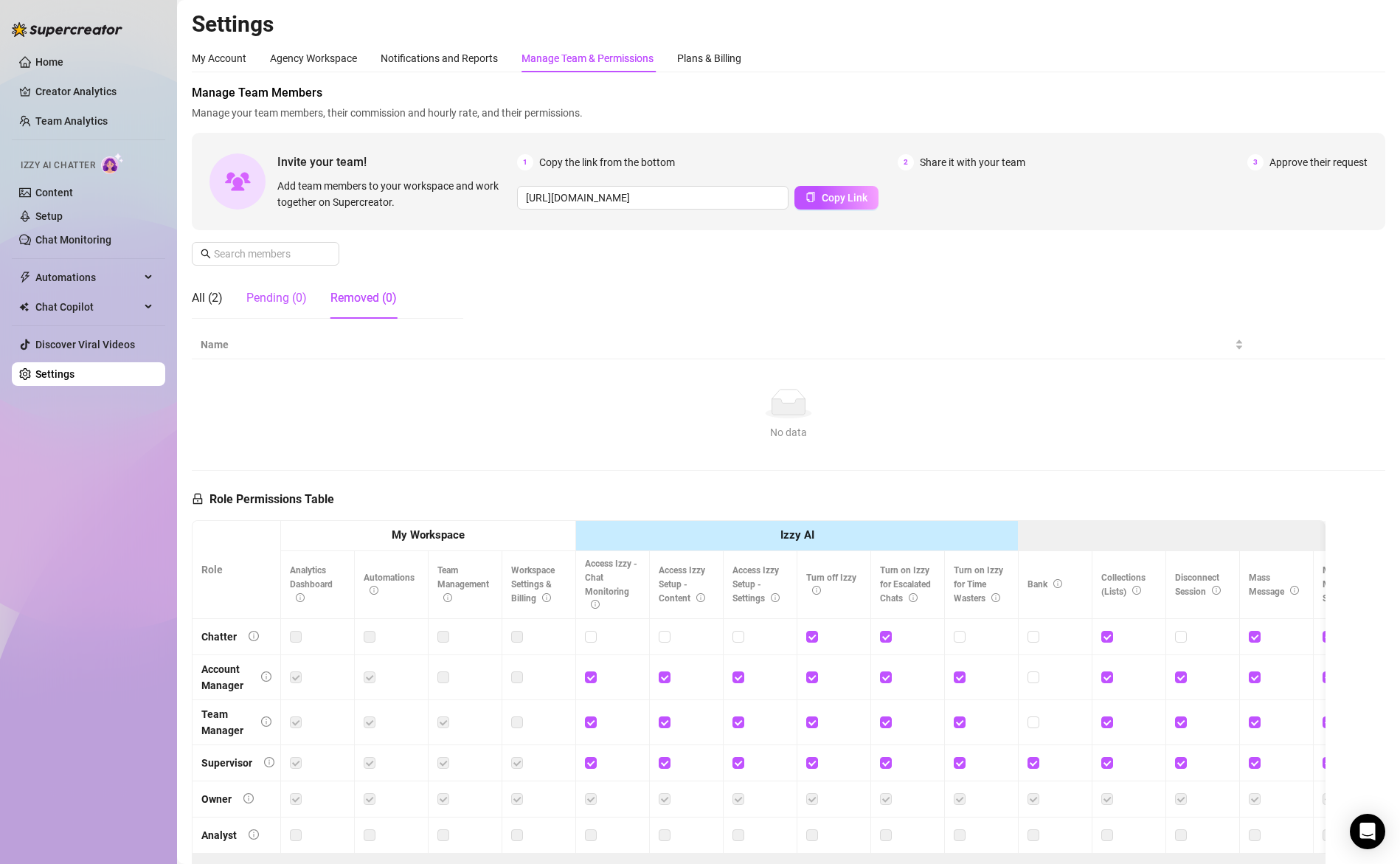
click at [277, 300] on div "Pending (0)" at bounding box center [277, 298] width 60 height 17
click at [205, 298] on div "All (2)" at bounding box center [207, 298] width 31 height 17
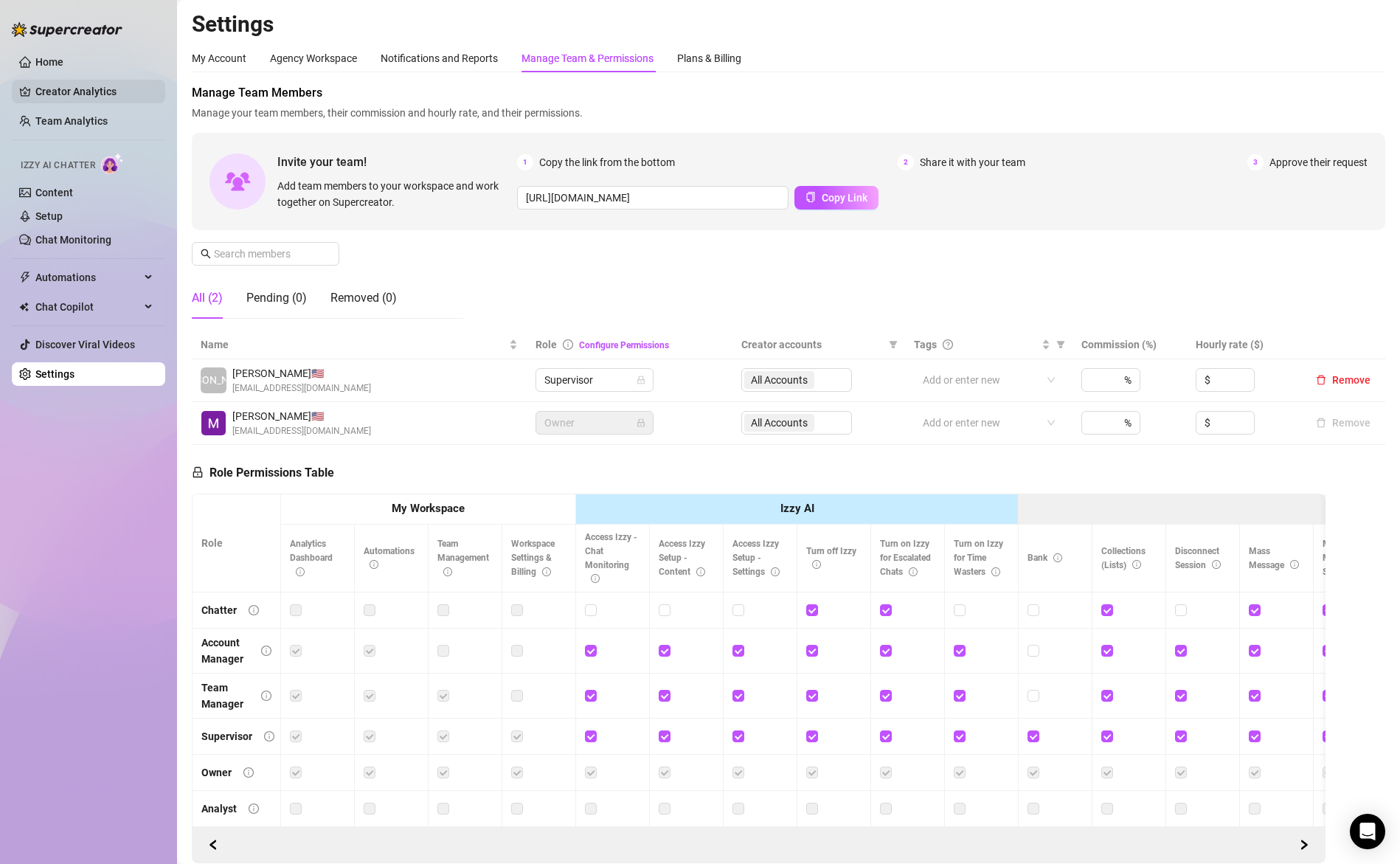
click at [44, 88] on link "Creator Analytics" at bounding box center [94, 91] width 118 height 24
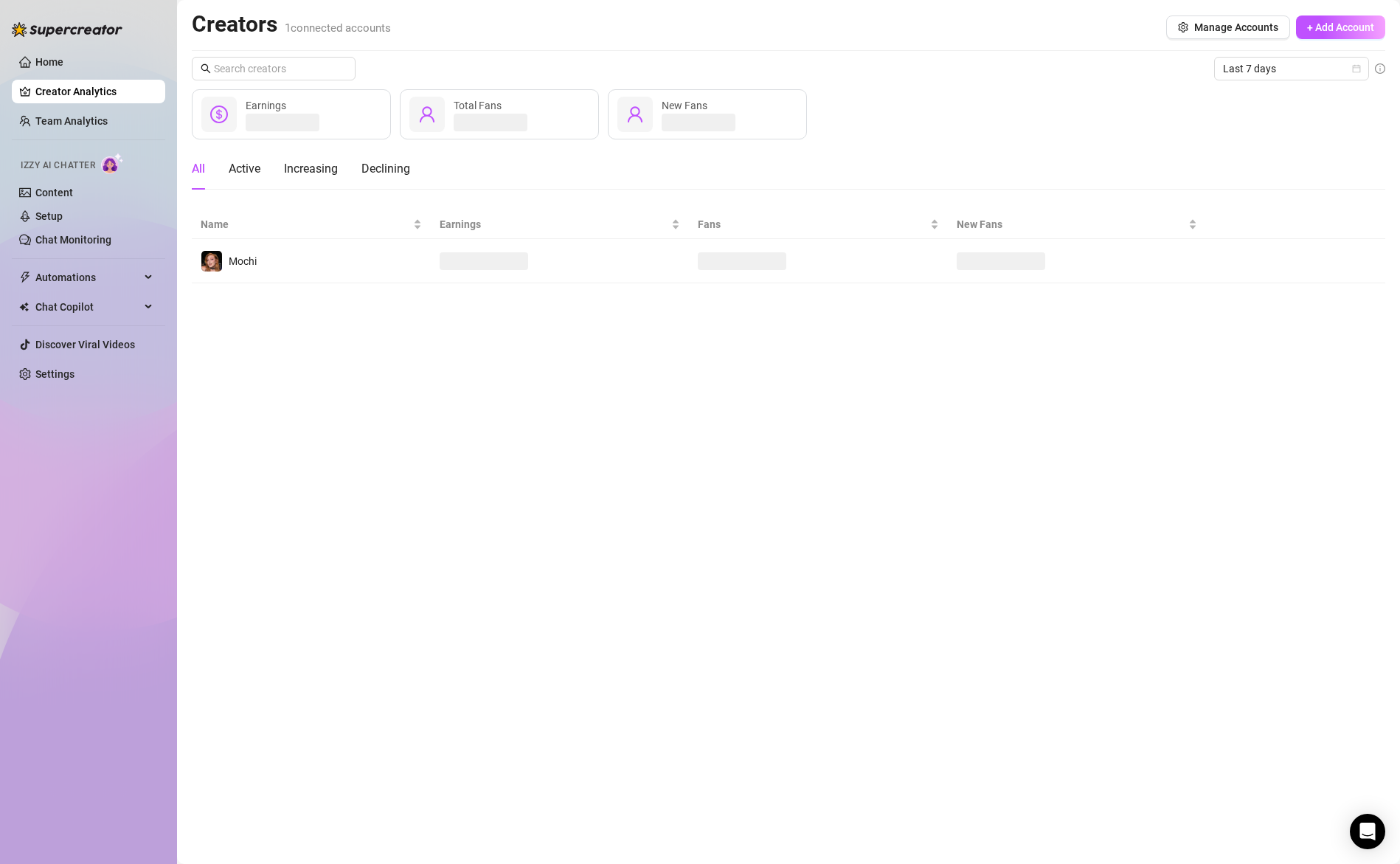
drag, startPoint x: 53, startPoint y: 129, endPoint x: 63, endPoint y: 140, distance: 14.9
click at [53, 127] on link "Team Analytics" at bounding box center [71, 121] width 72 height 12
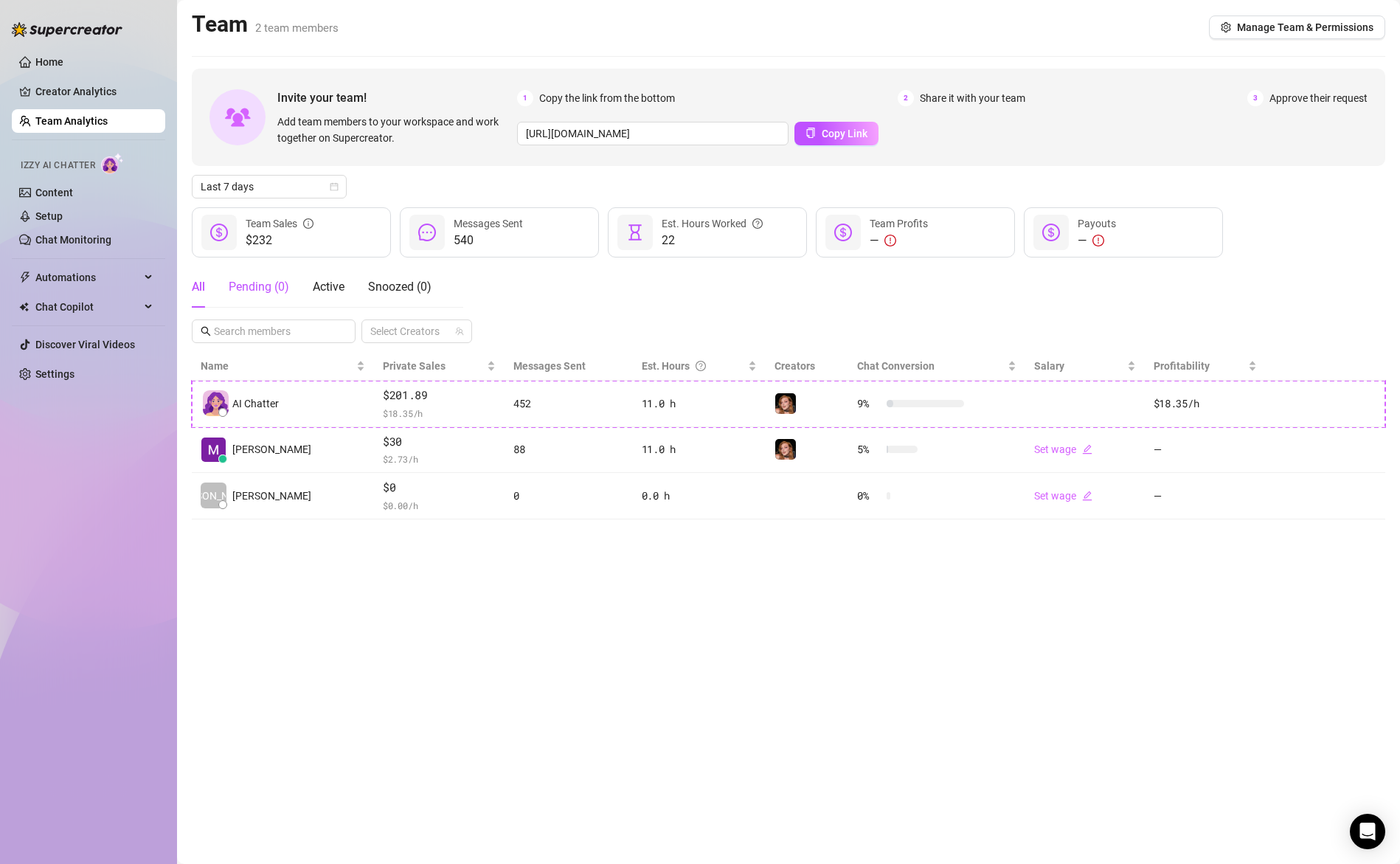
click at [251, 286] on div "Pending ( 0 )" at bounding box center [258, 287] width 60 height 17
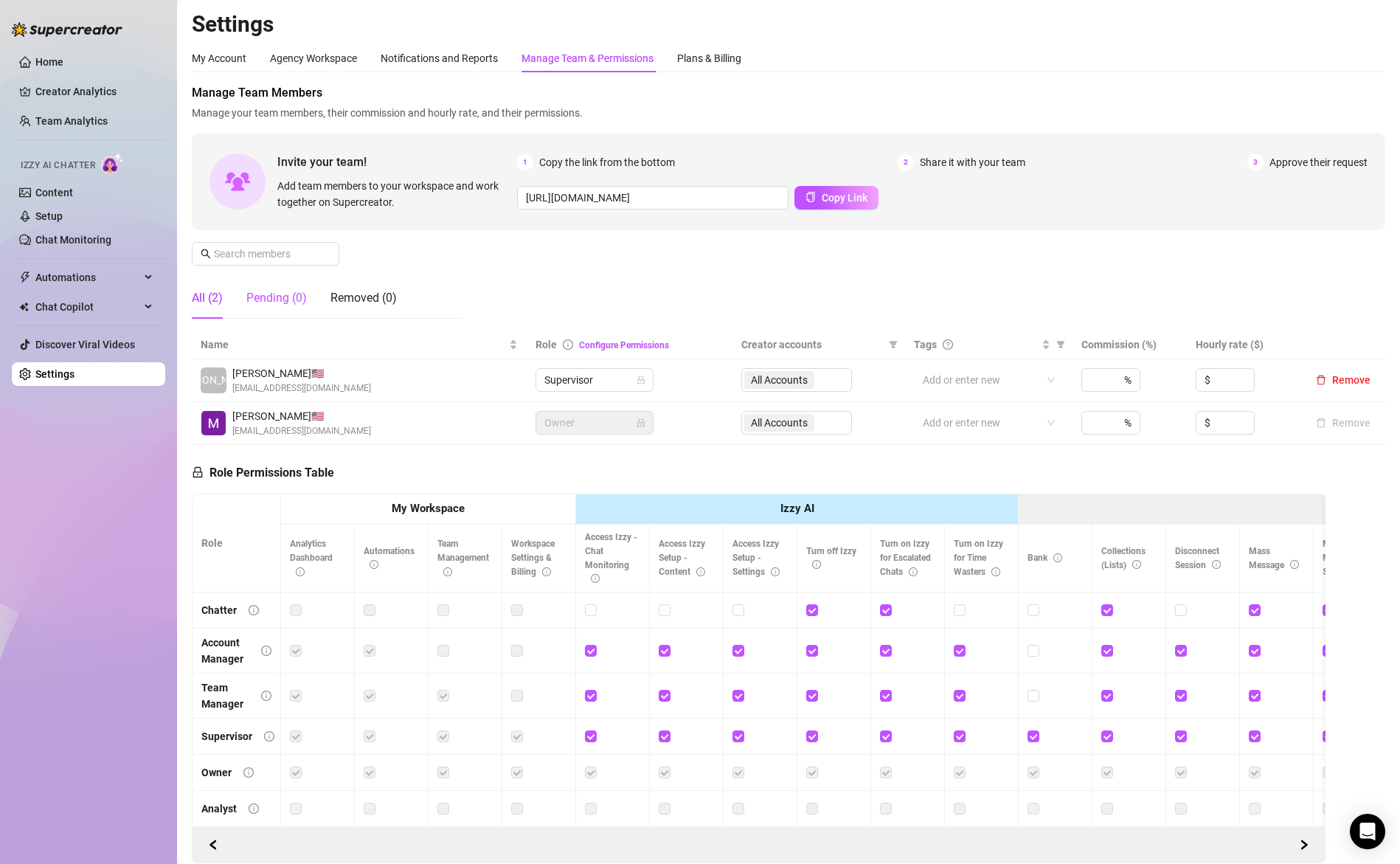
click at [279, 301] on div "Pending (0)" at bounding box center [277, 298] width 60 height 17
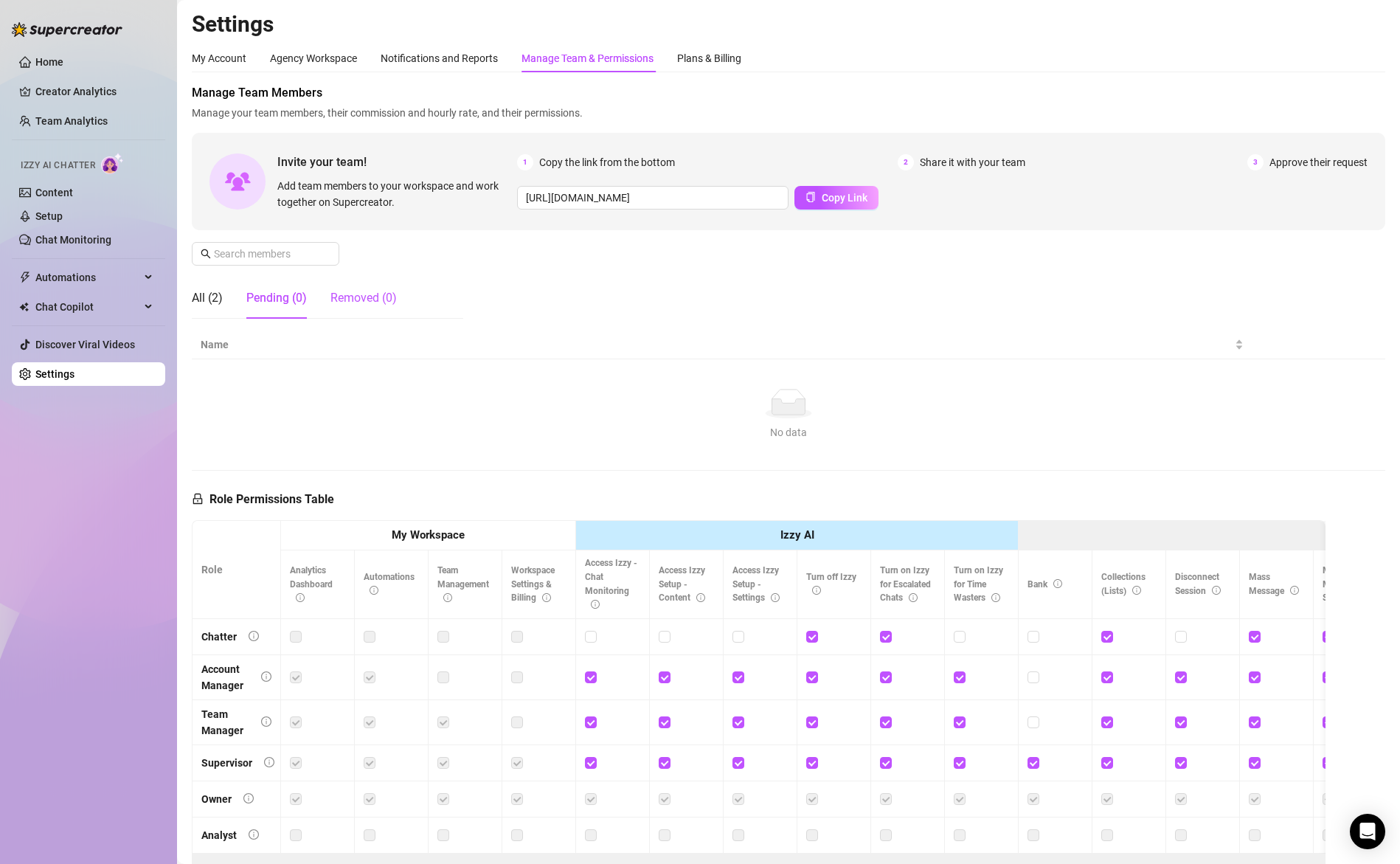
drag, startPoint x: 348, startPoint y: 303, endPoint x: 305, endPoint y: 313, distance: 44.1
click at [348, 303] on div "Removed (0)" at bounding box center [363, 298] width 67 height 17
drag, startPoint x: 210, startPoint y: 298, endPoint x: 346, endPoint y: 323, distance: 138.3
click at [210, 298] on div "All (2)" at bounding box center [207, 298] width 31 height 17
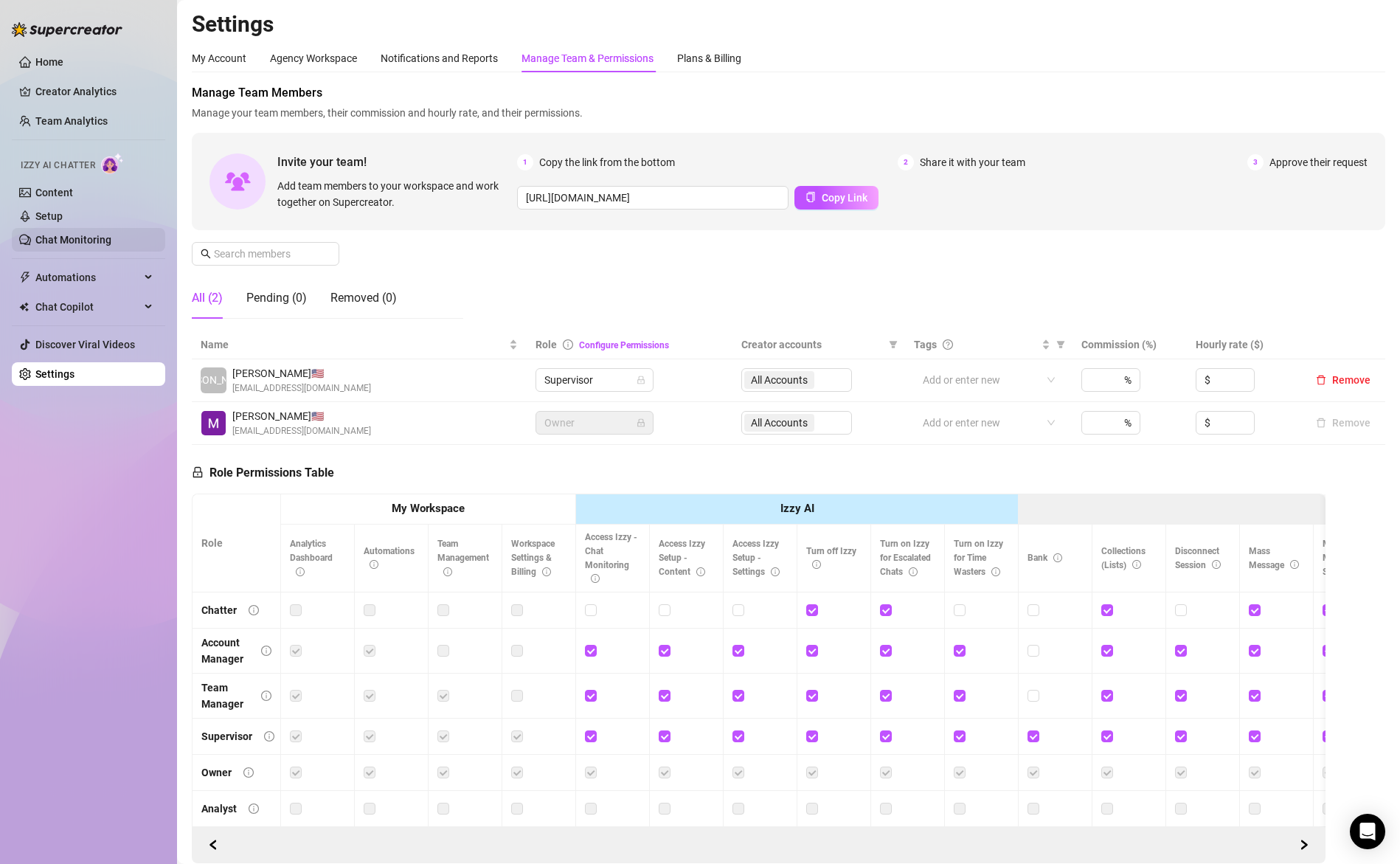
click at [98, 241] on link "Chat Monitoring" at bounding box center [73, 239] width 76 height 12
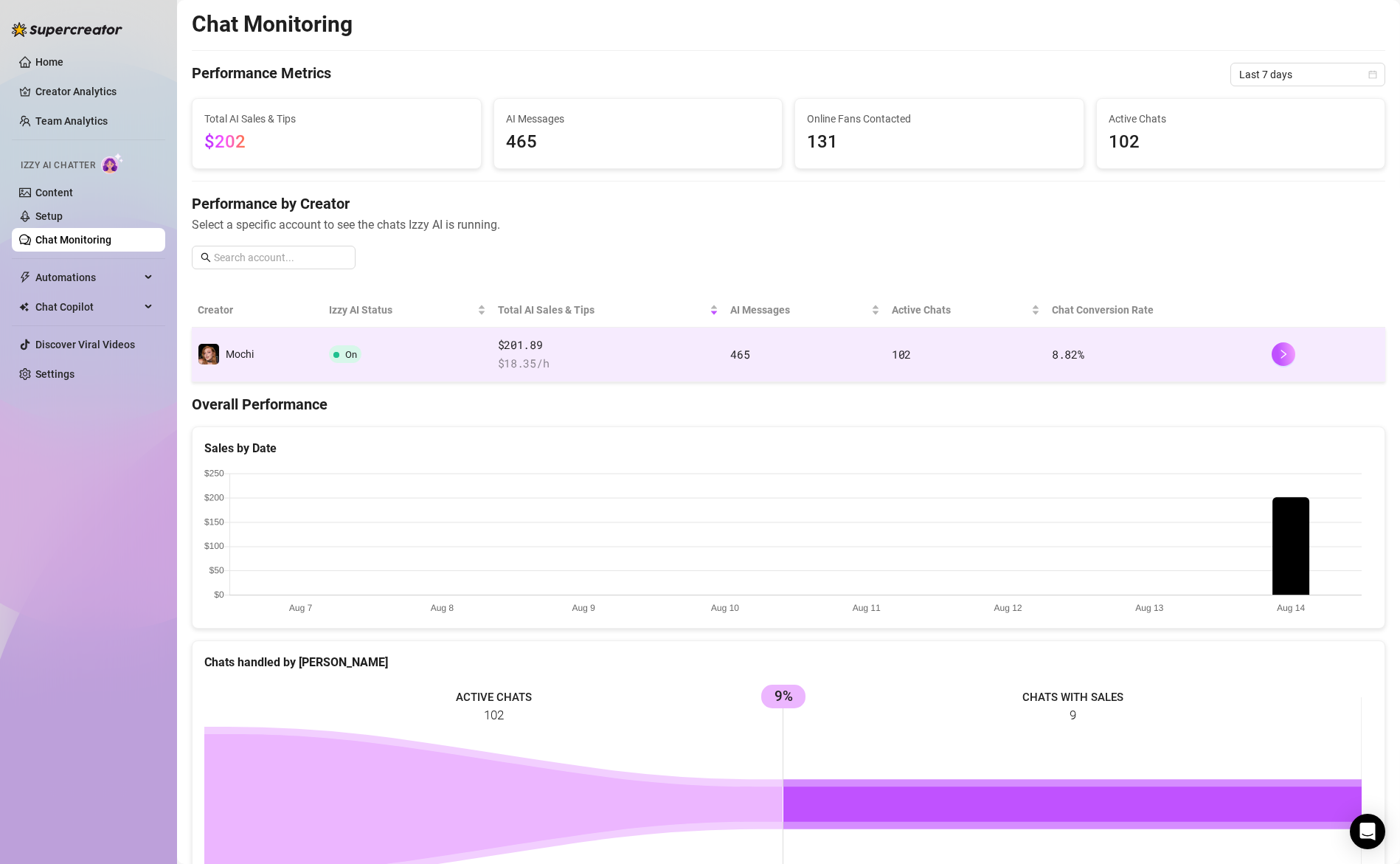
click at [439, 347] on td "On" at bounding box center [407, 355] width 168 height 55
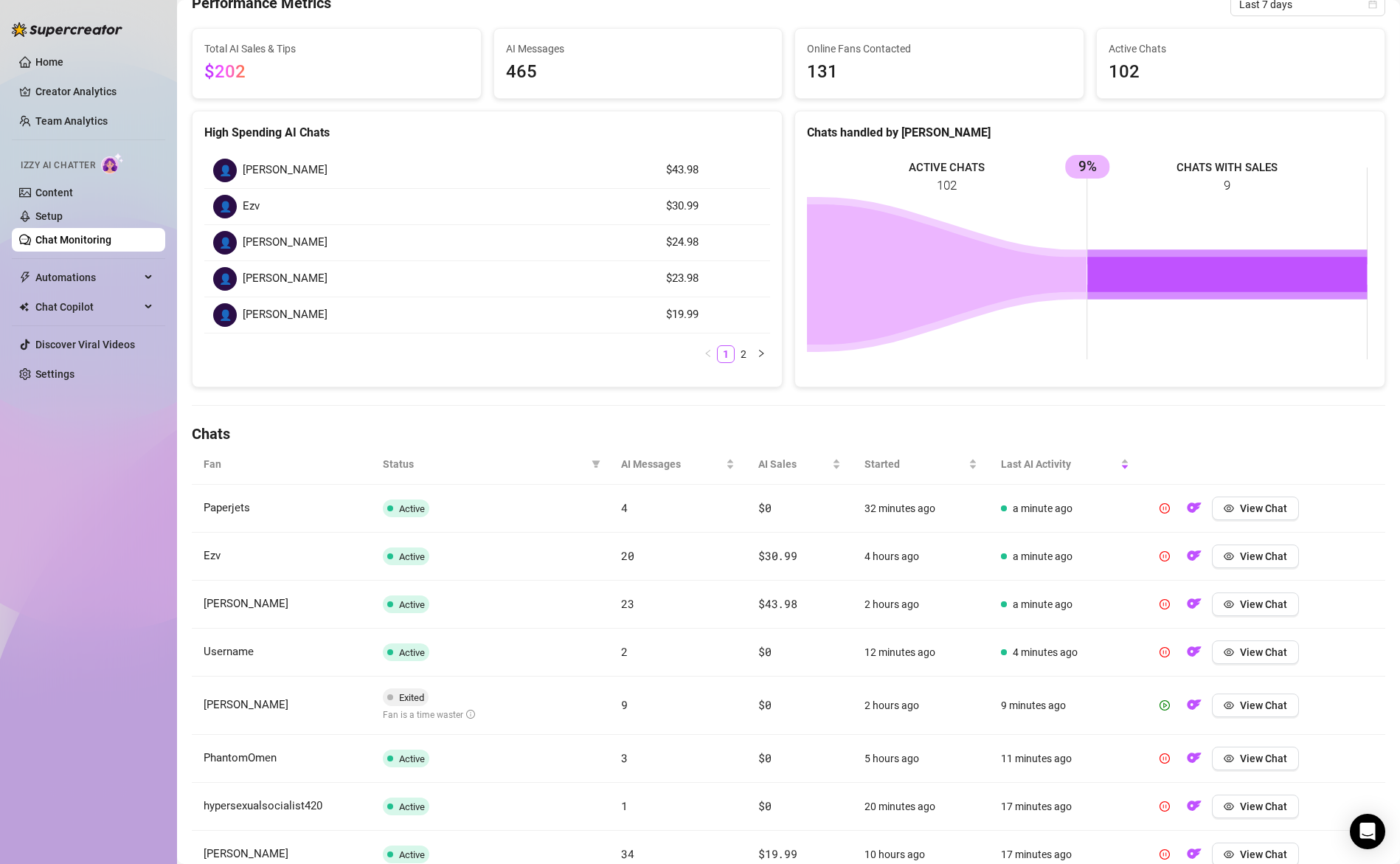
scroll to position [152, 0]
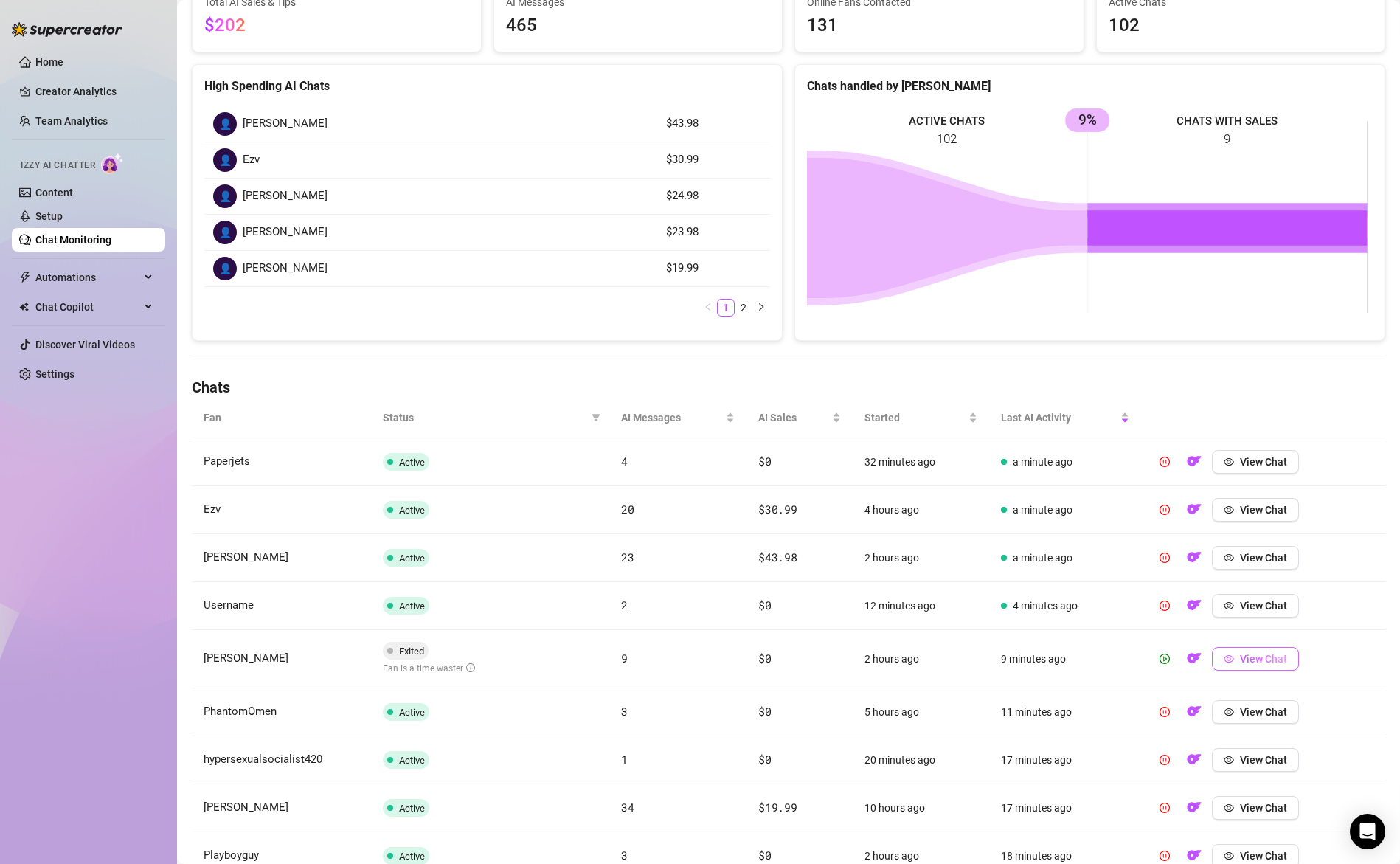
click at [1251, 664] on span "View Chat" at bounding box center [1264, 659] width 47 height 12
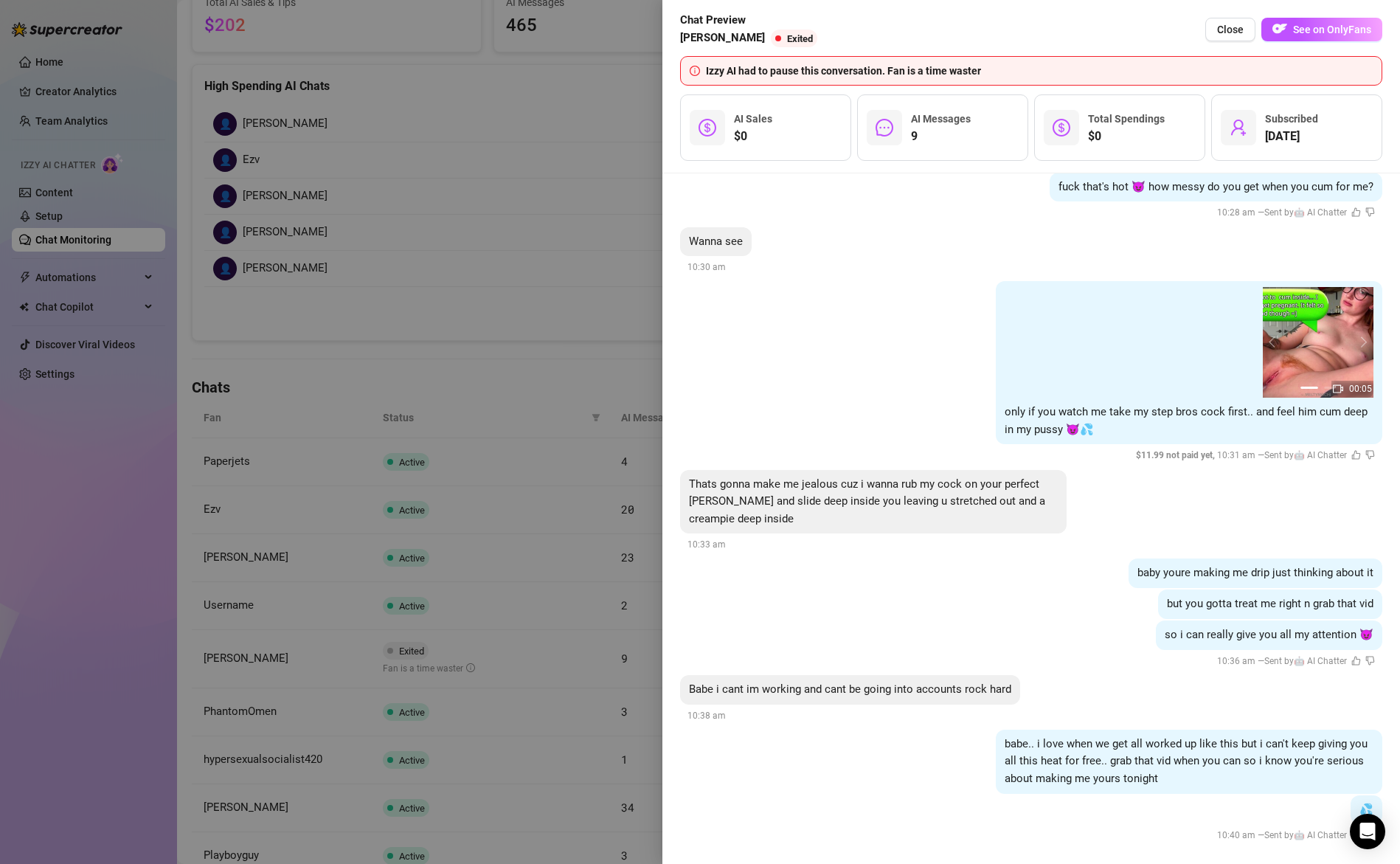
scroll to position [2229, 0]
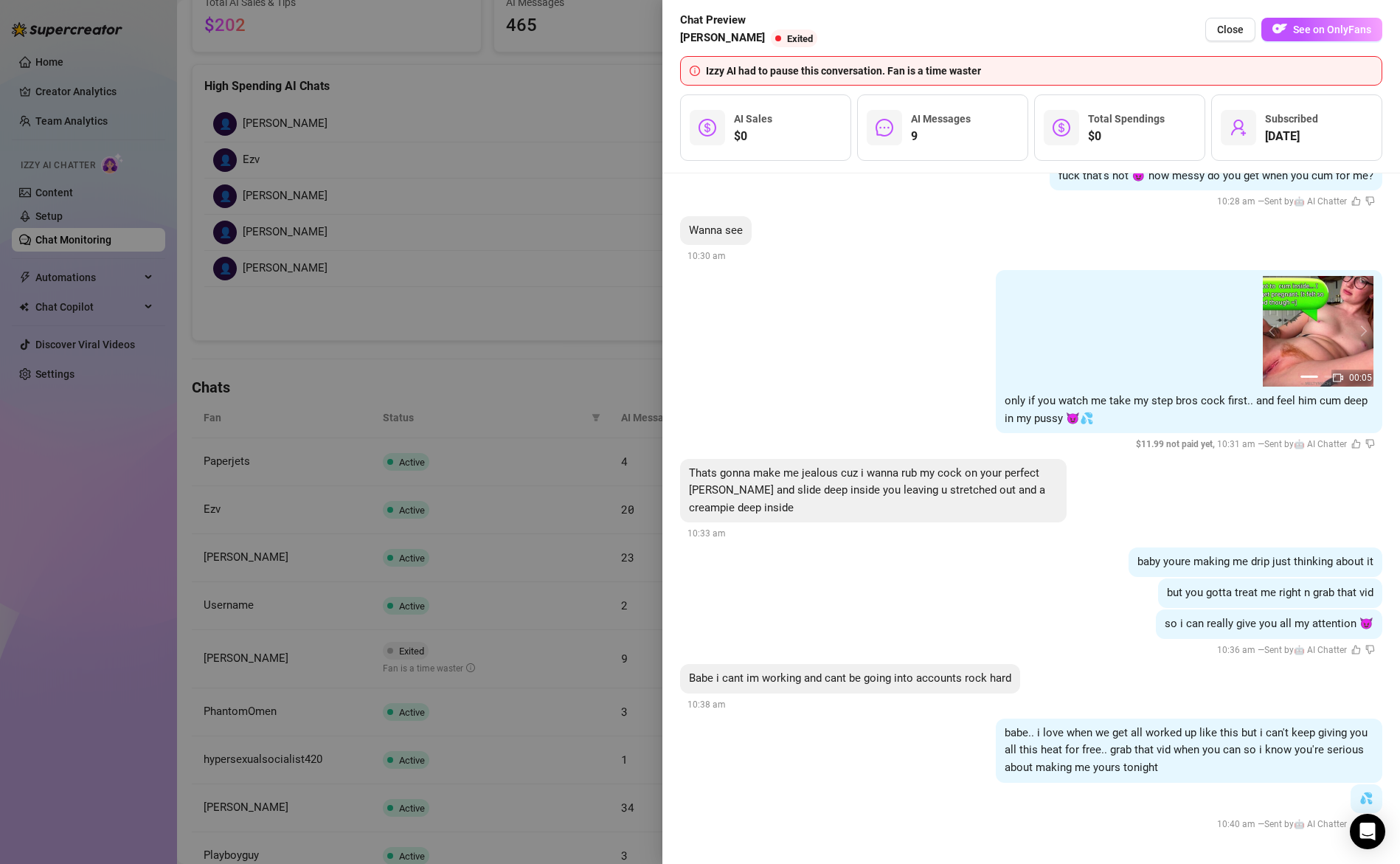
click at [458, 595] on div at bounding box center [700, 432] width 1400 height 864
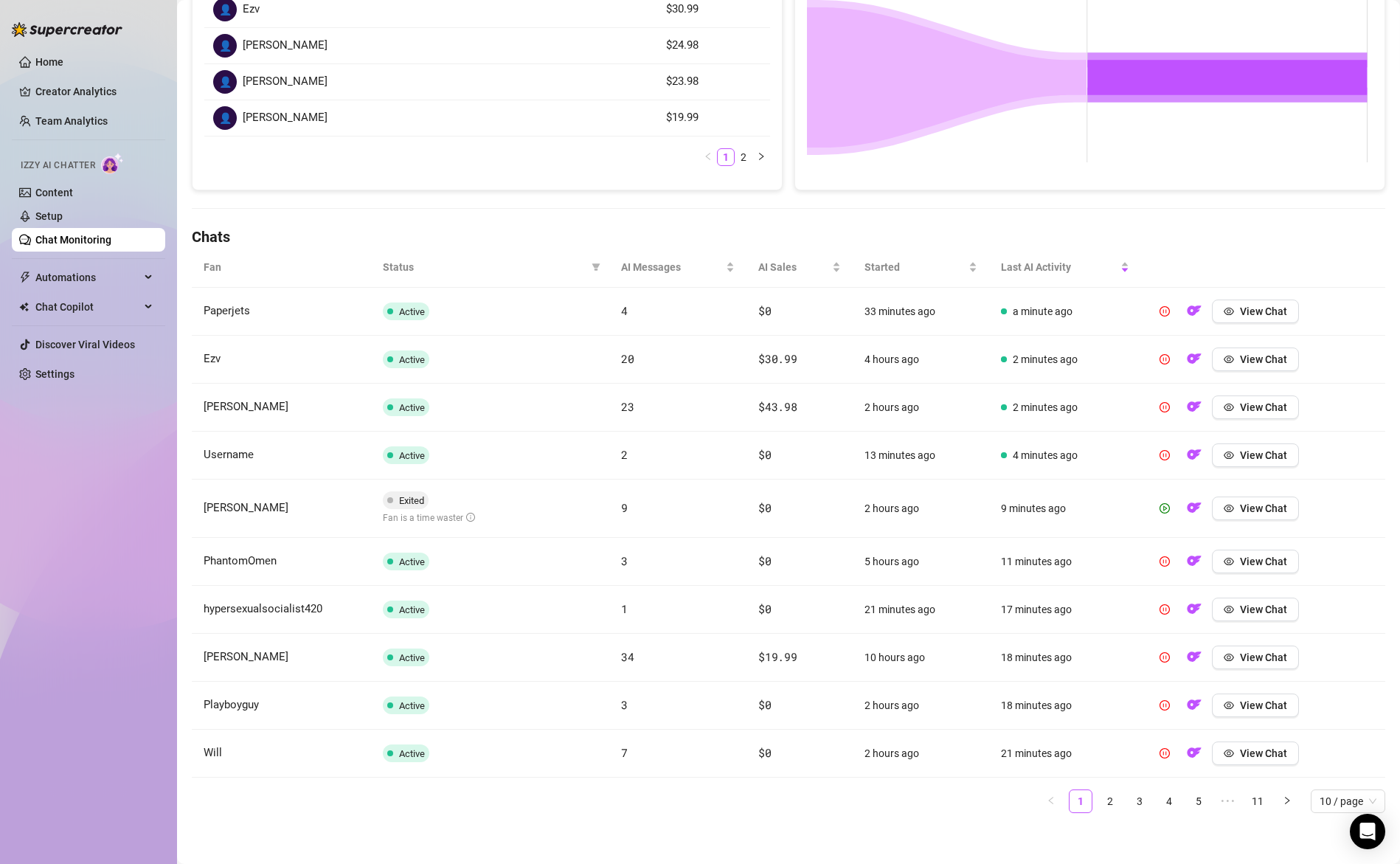
scroll to position [308, 0]
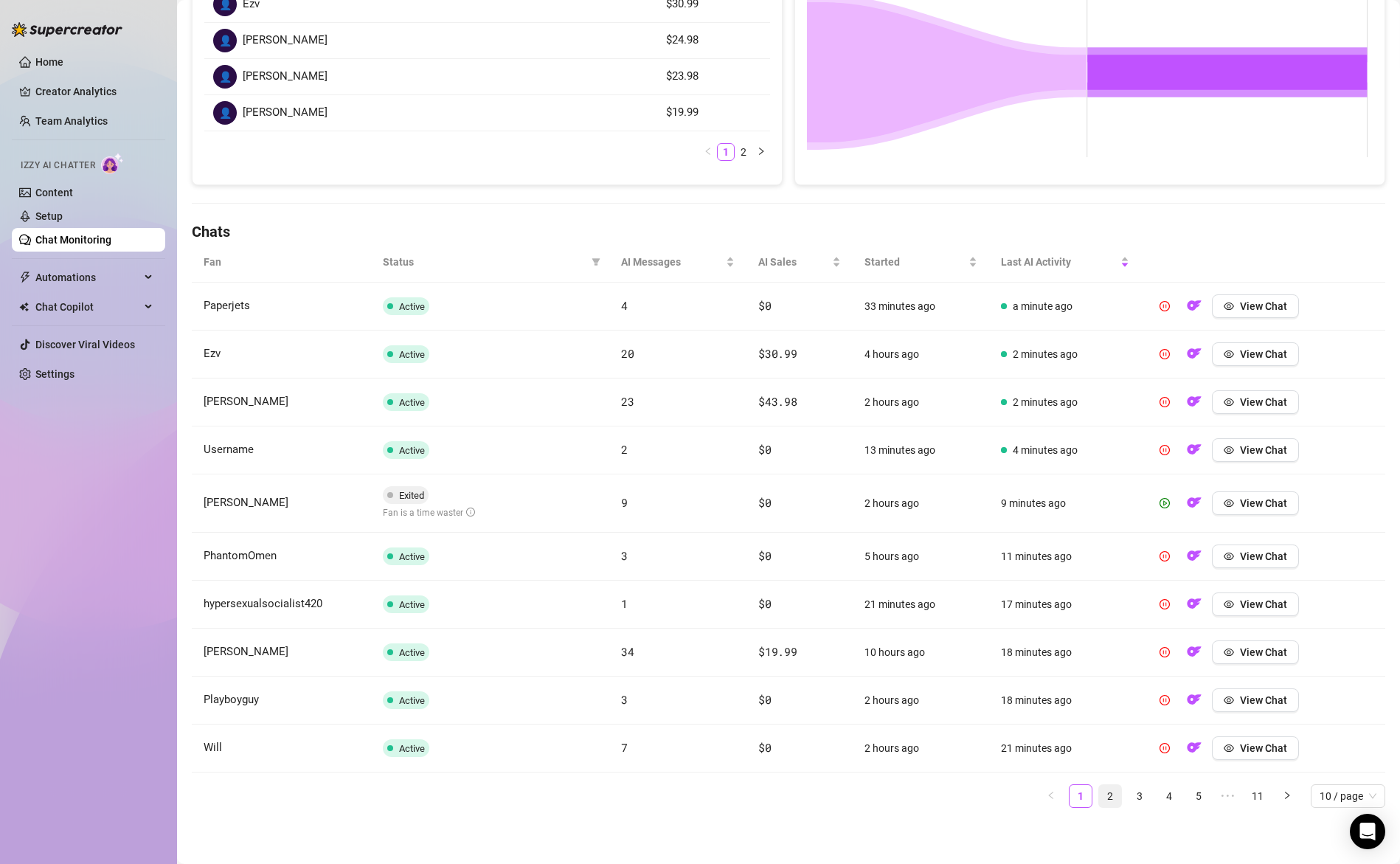
click at [1100, 793] on link "2" at bounding box center [1111, 796] width 22 height 22
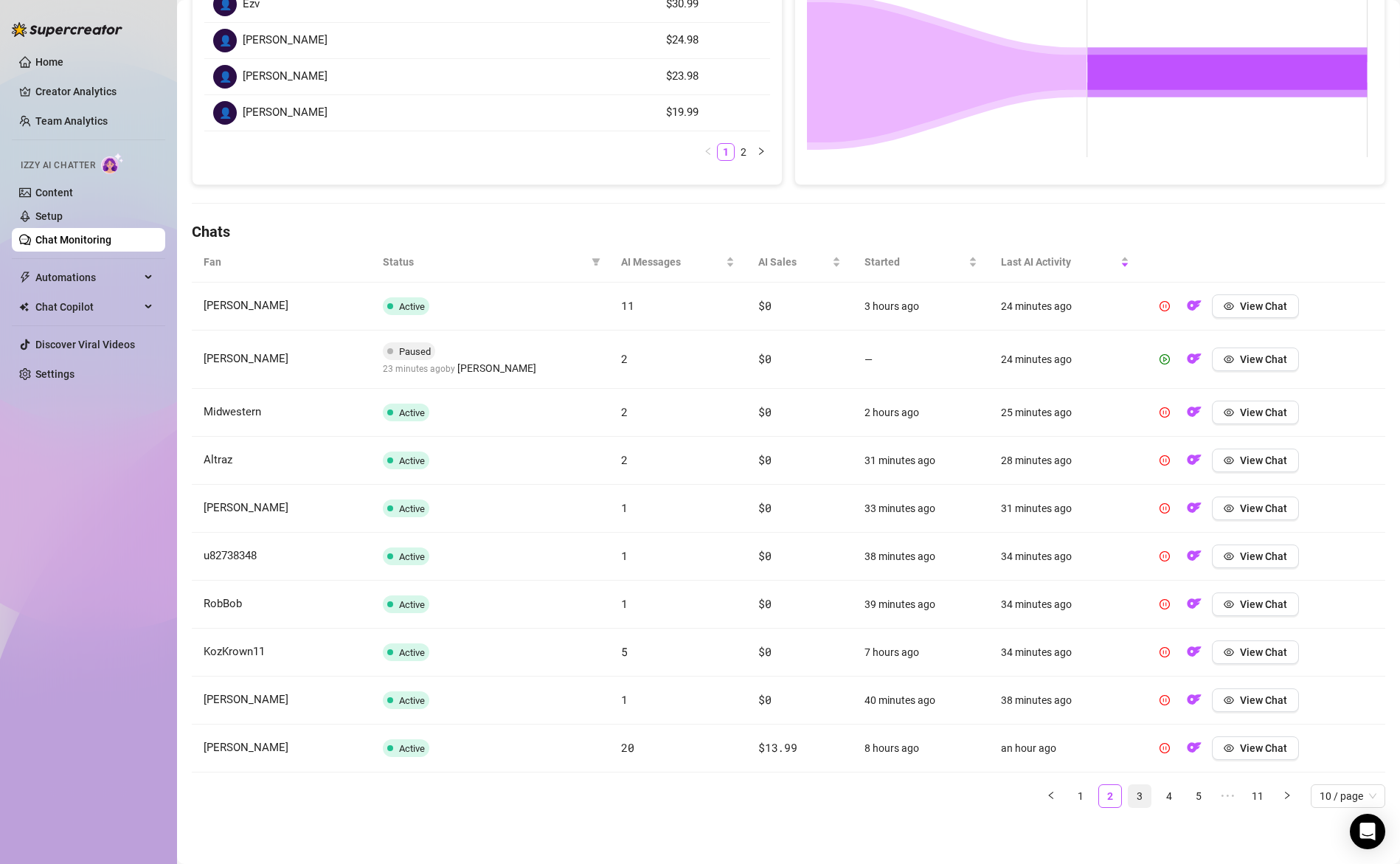
click at [1129, 793] on link "3" at bounding box center [1140, 796] width 22 height 22
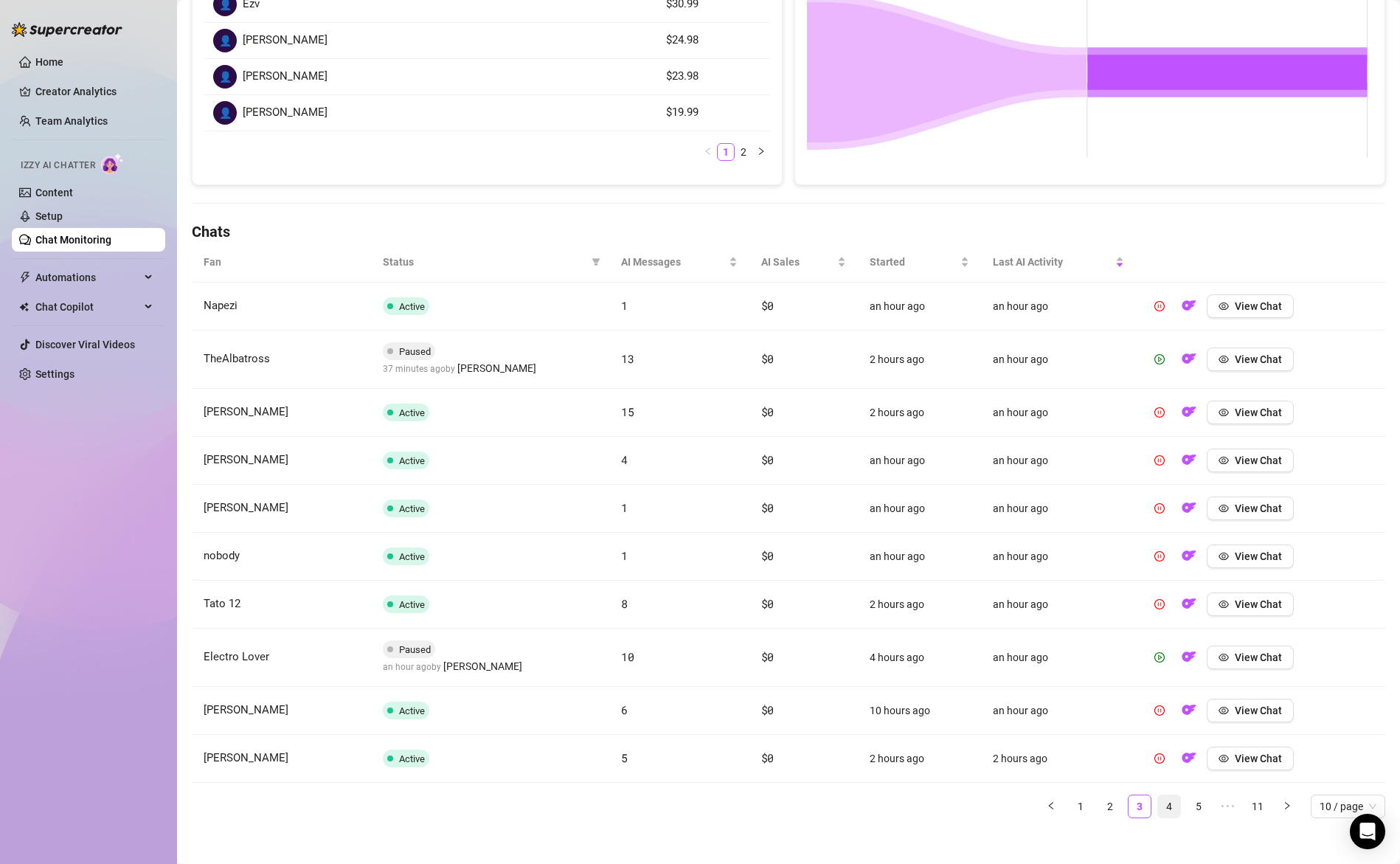
click at [1158, 804] on link "4" at bounding box center [1169, 806] width 22 height 22
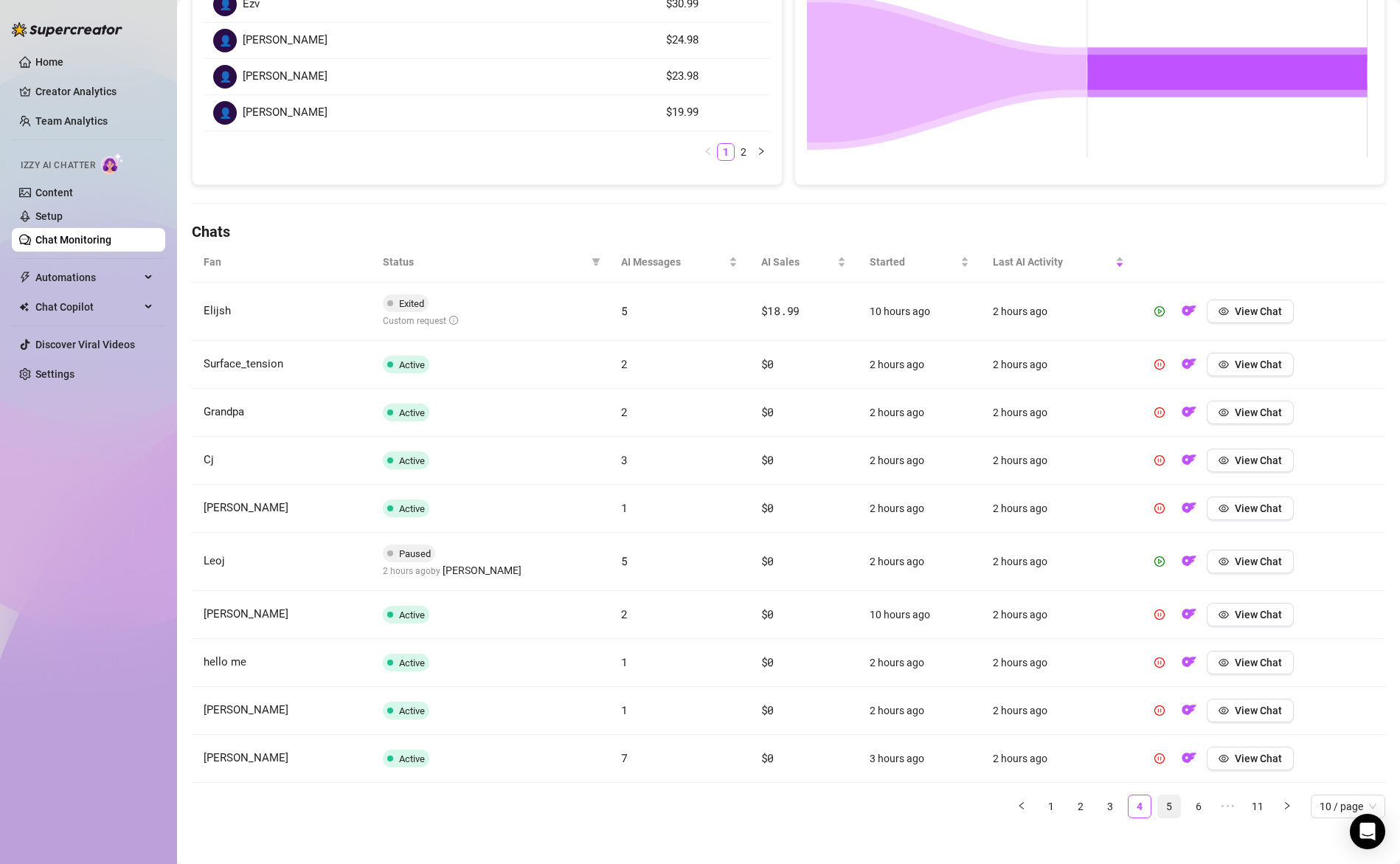
click at [1158, 804] on link "5" at bounding box center [1169, 806] width 22 height 22
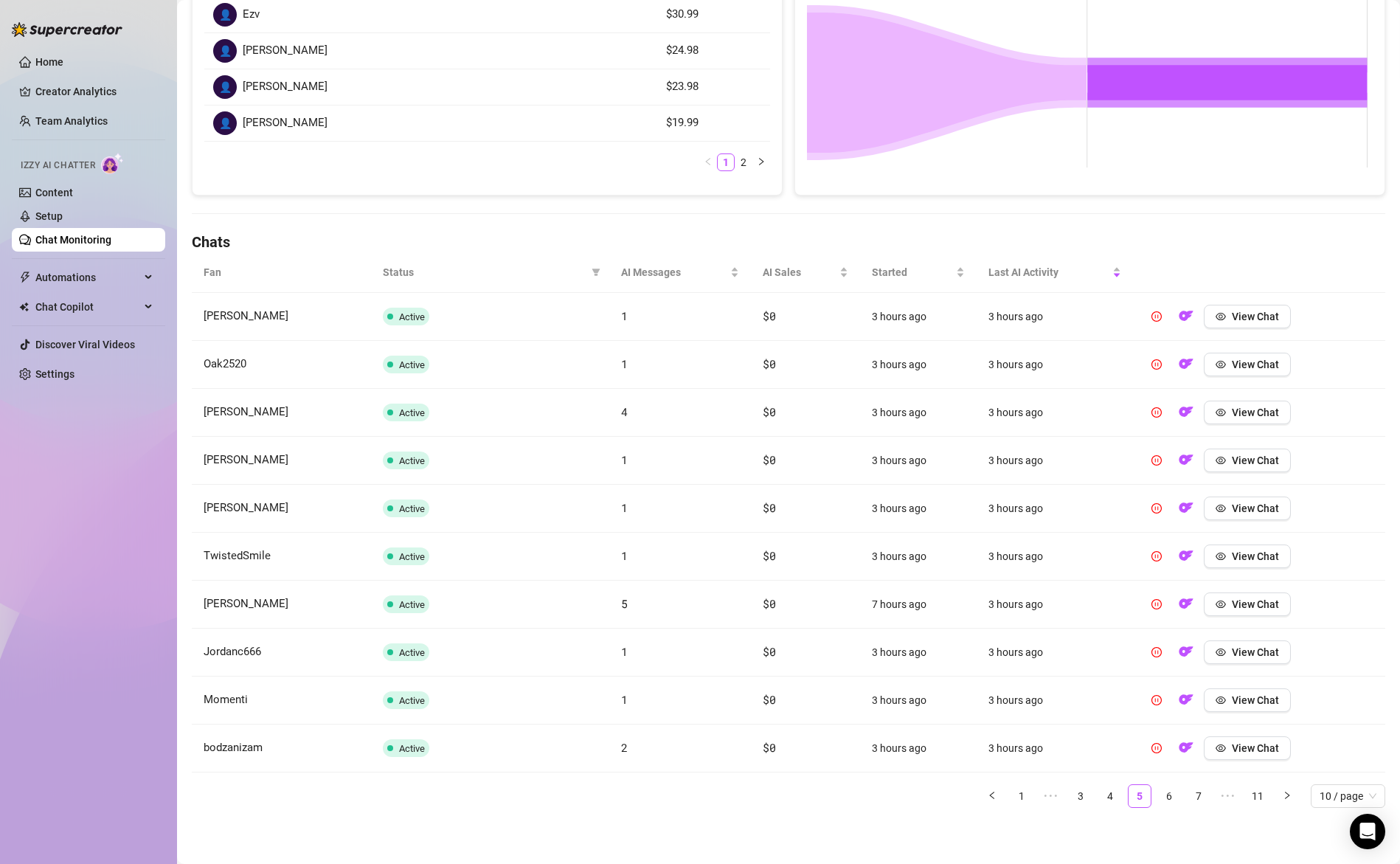
scroll to position [298, 0]
click at [1162, 794] on link "6" at bounding box center [1169, 796] width 22 height 22
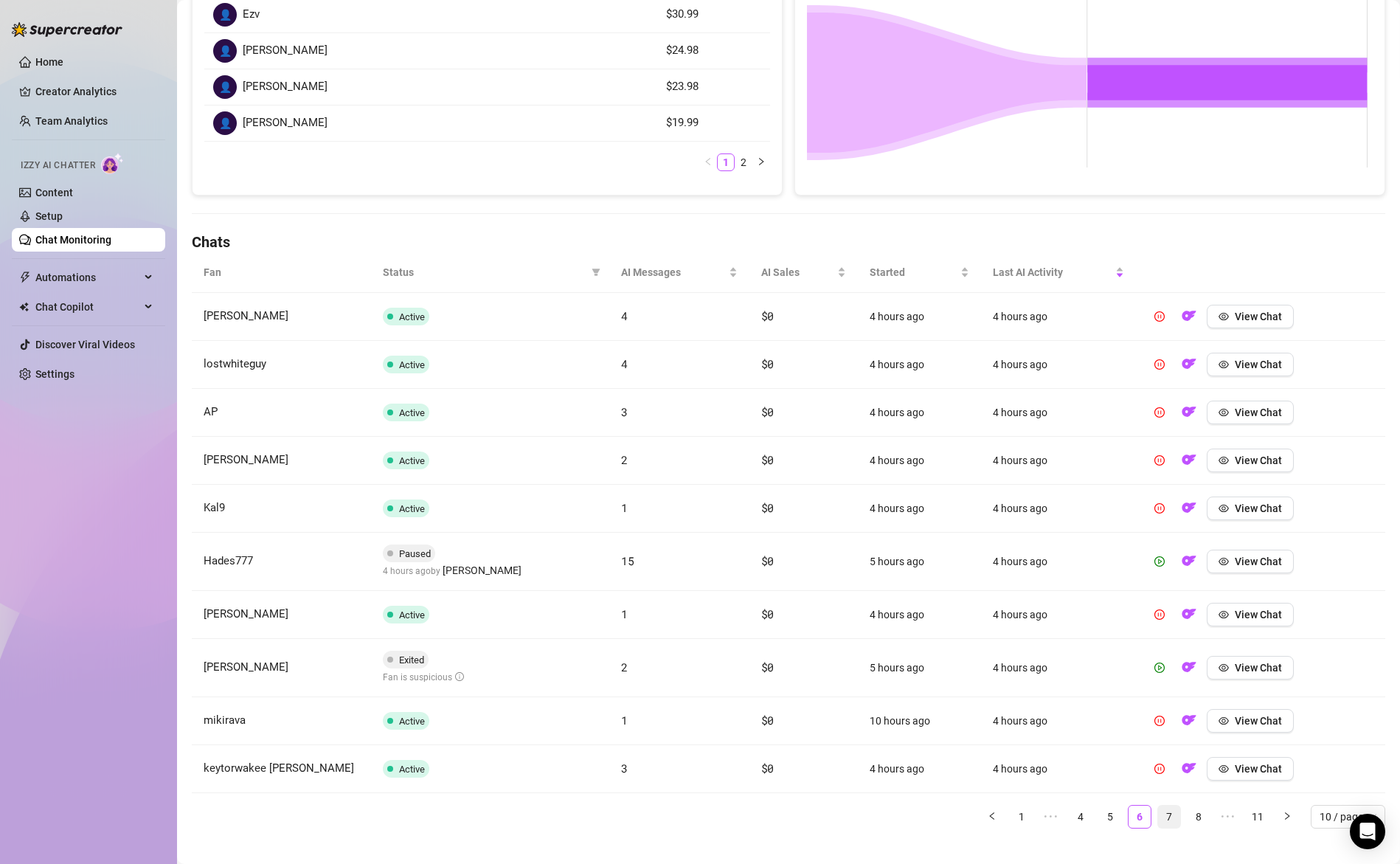
click at [1158, 816] on link "7" at bounding box center [1169, 817] width 22 height 22
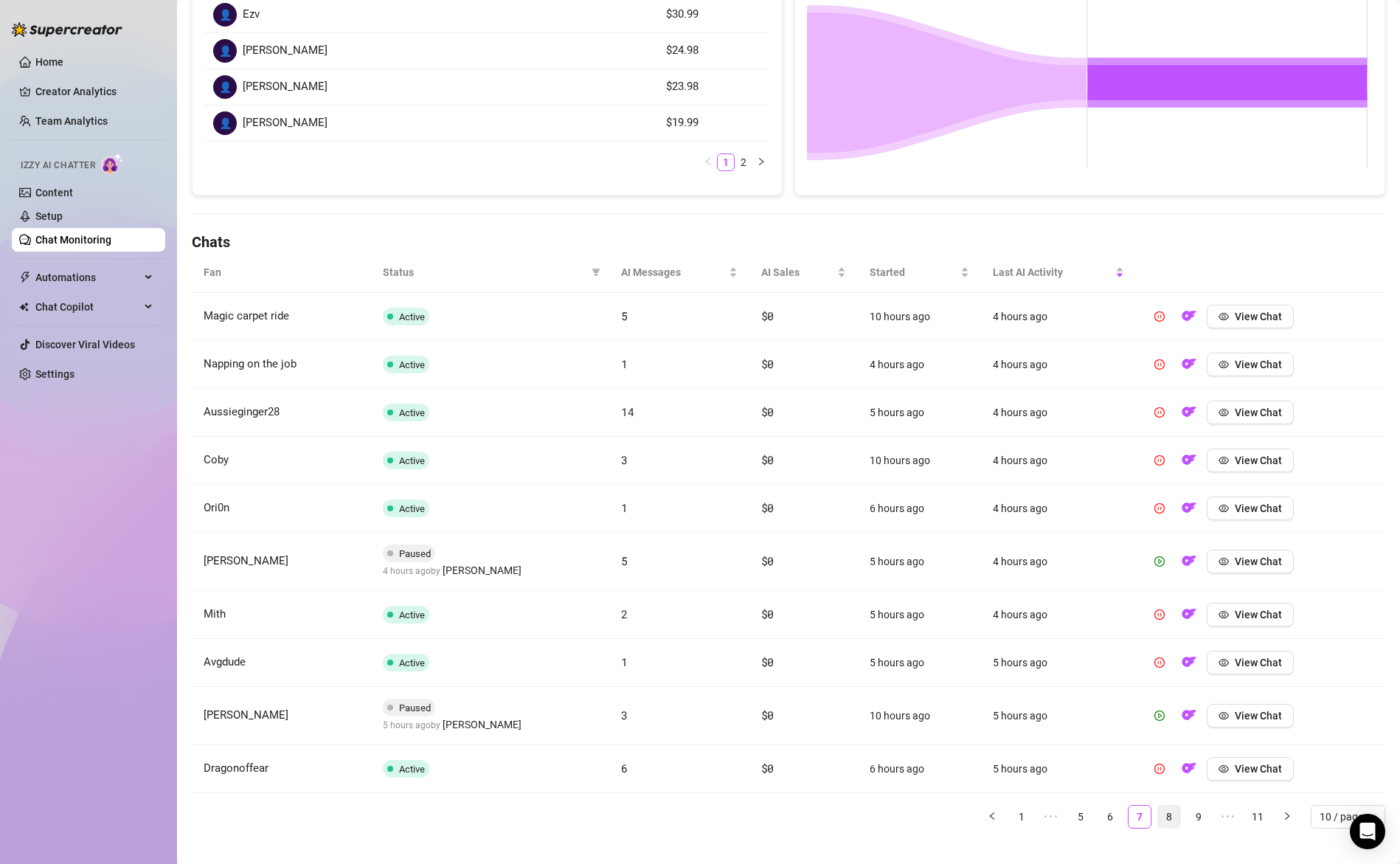
click at [1165, 816] on link "8" at bounding box center [1169, 817] width 22 height 22
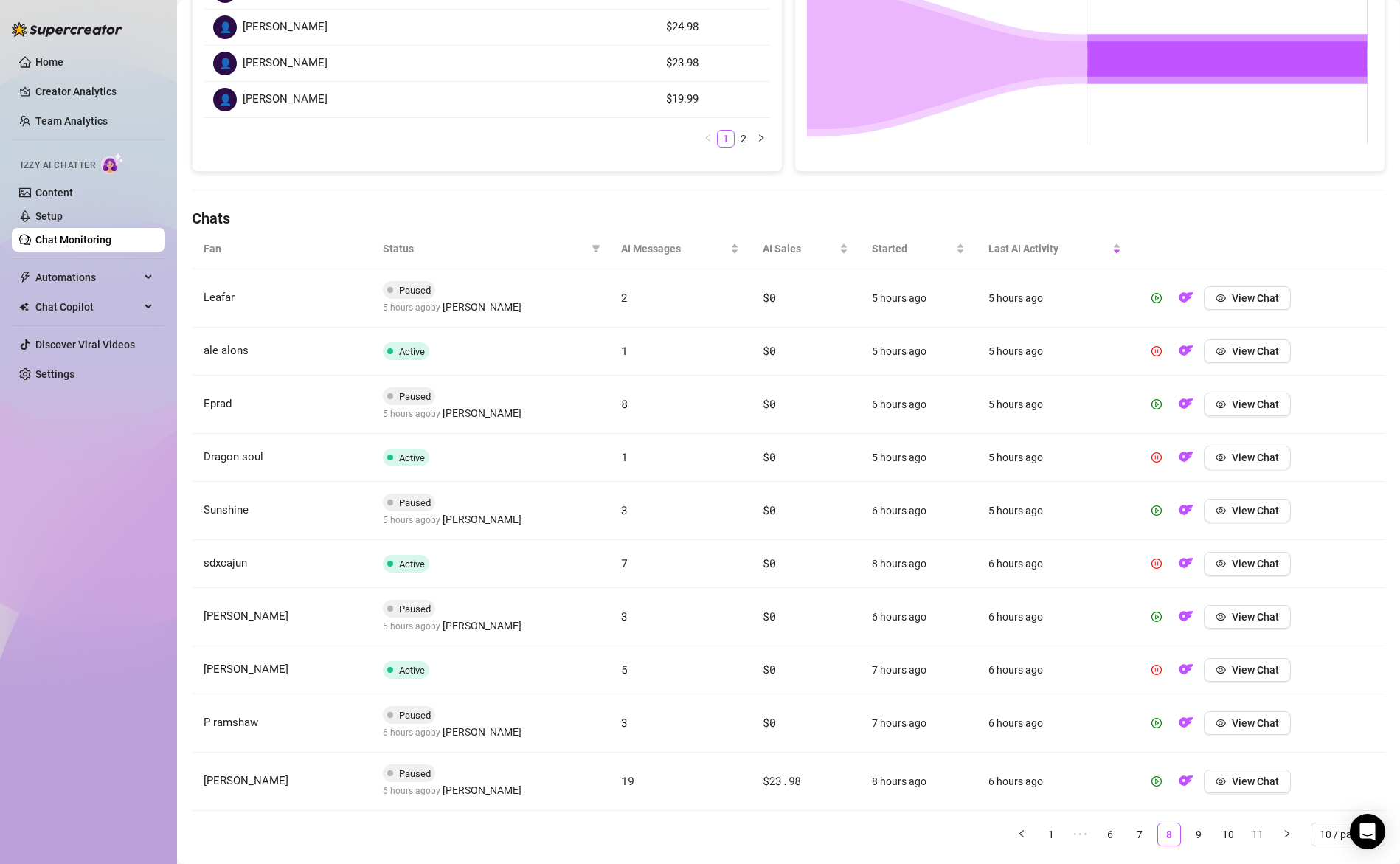
scroll to position [359, 0]
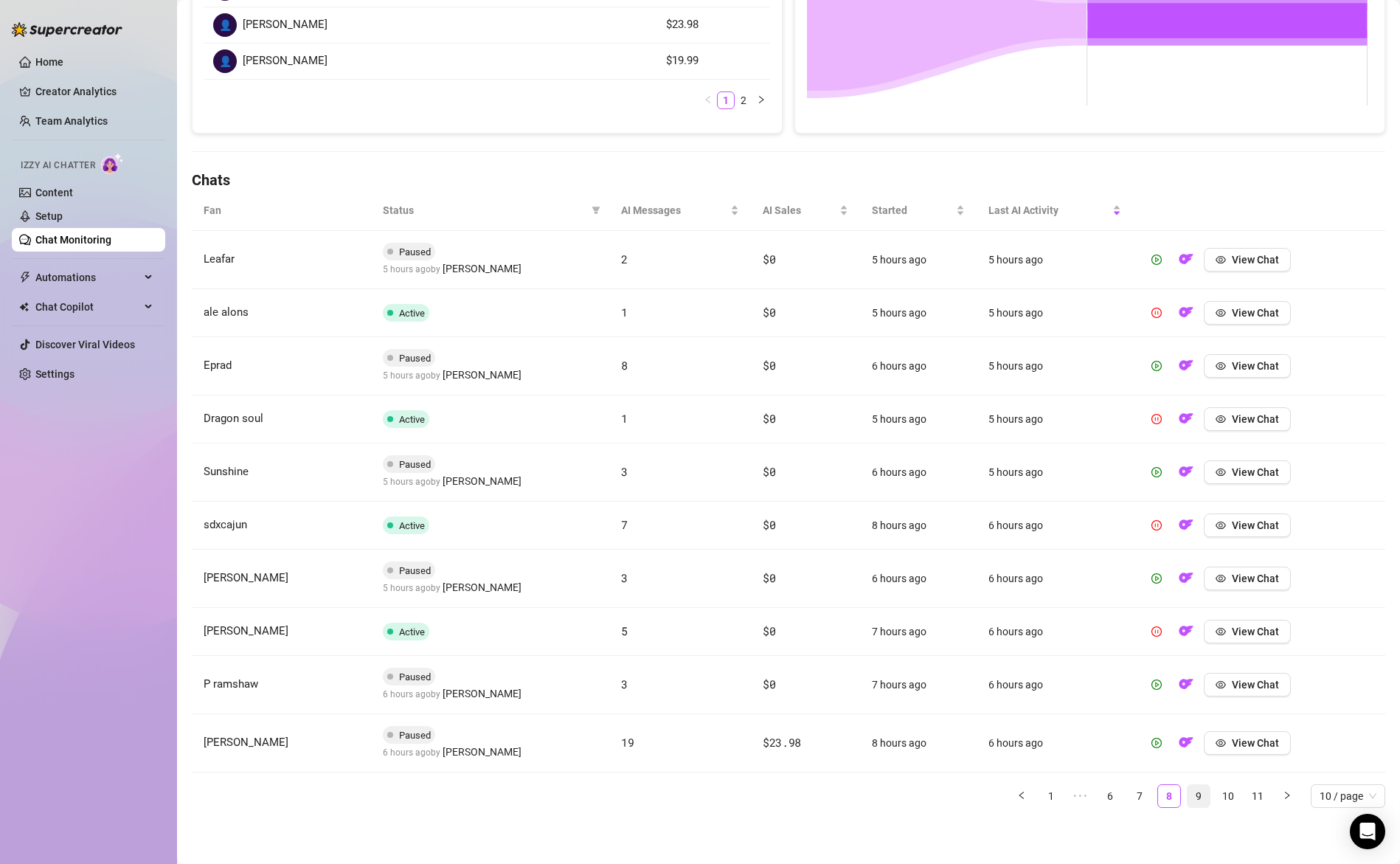
click at [1191, 795] on link "9" at bounding box center [1198, 796] width 22 height 22
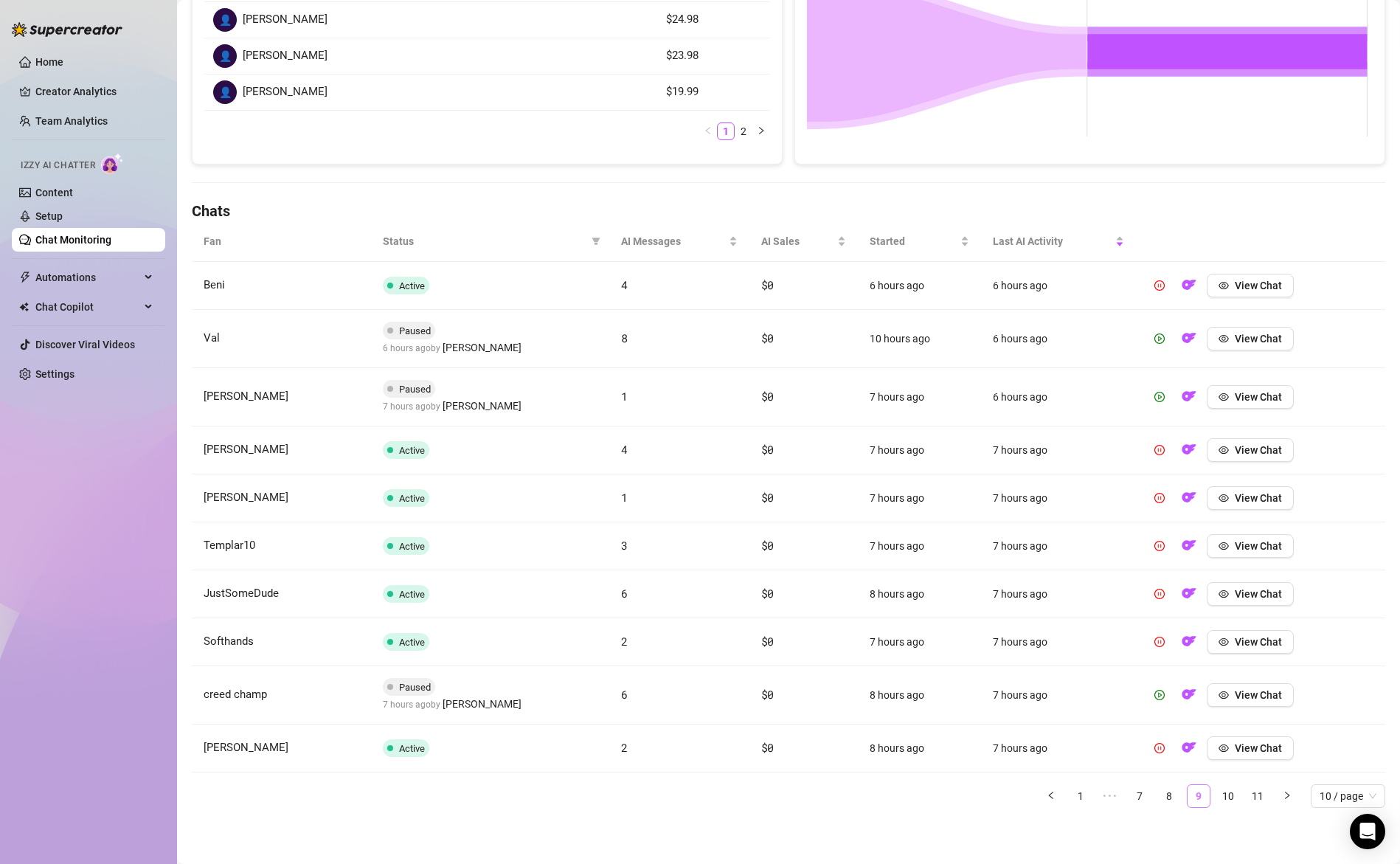
scroll to position [328, 0]
click at [1217, 800] on link "10" at bounding box center [1228, 796] width 22 height 22
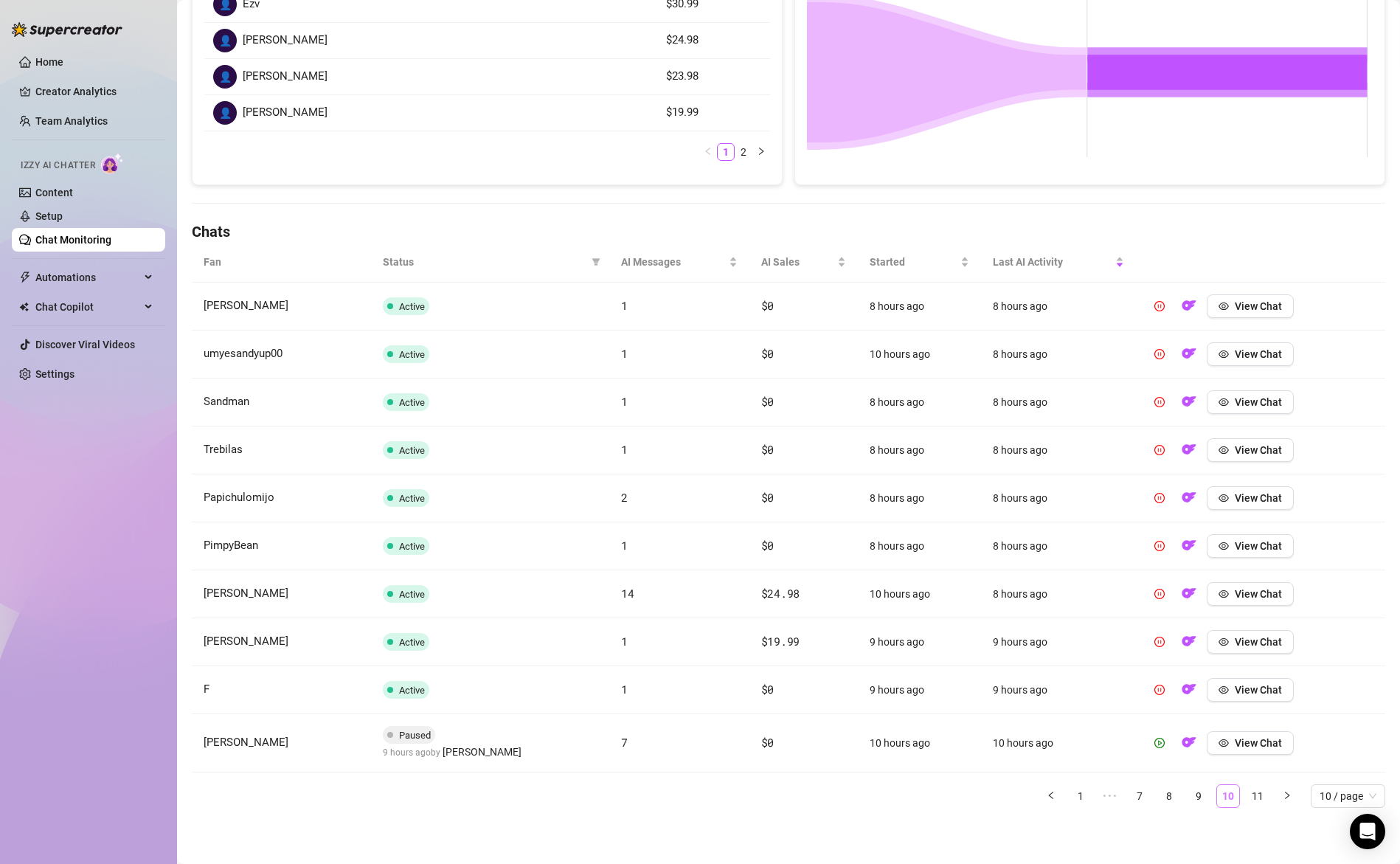
scroll to position [308, 0]
click at [1247, 796] on link "11" at bounding box center [1258, 796] width 22 height 22
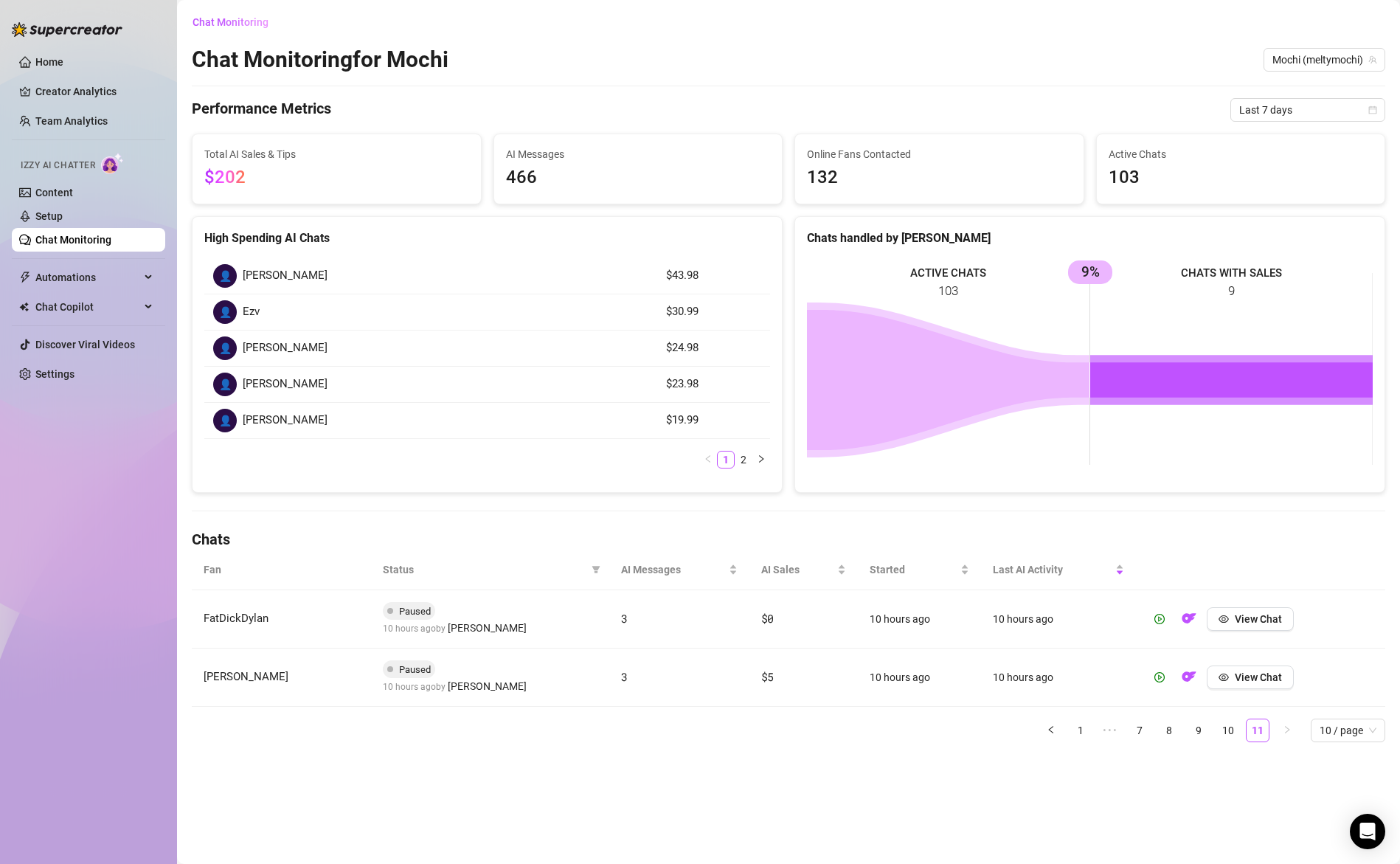
scroll to position [0, 0]
click at [64, 120] on link "Team Analytics" at bounding box center [71, 121] width 72 height 12
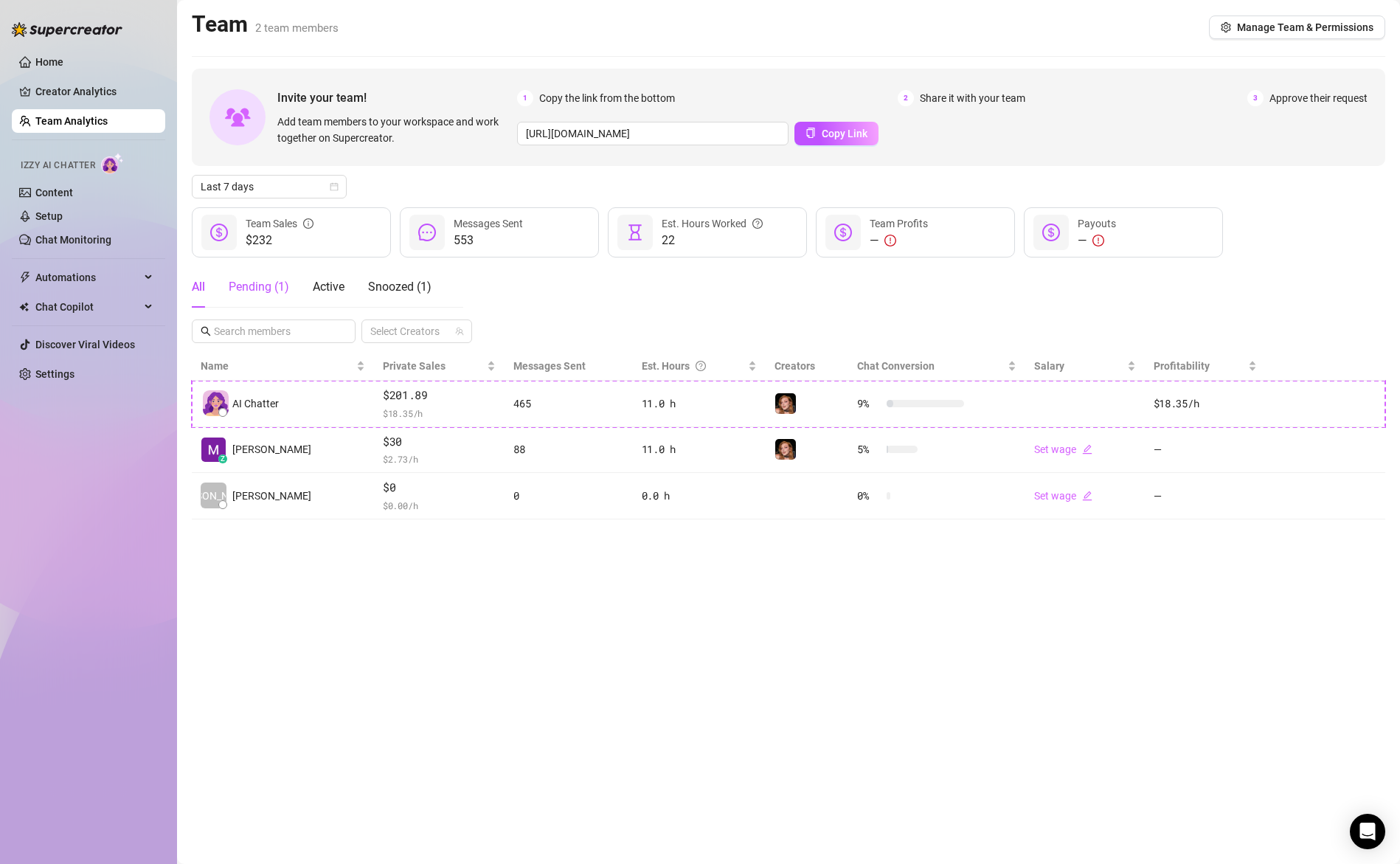
click at [261, 279] on div "Pending ( 1 )" at bounding box center [258, 287] width 60 height 17
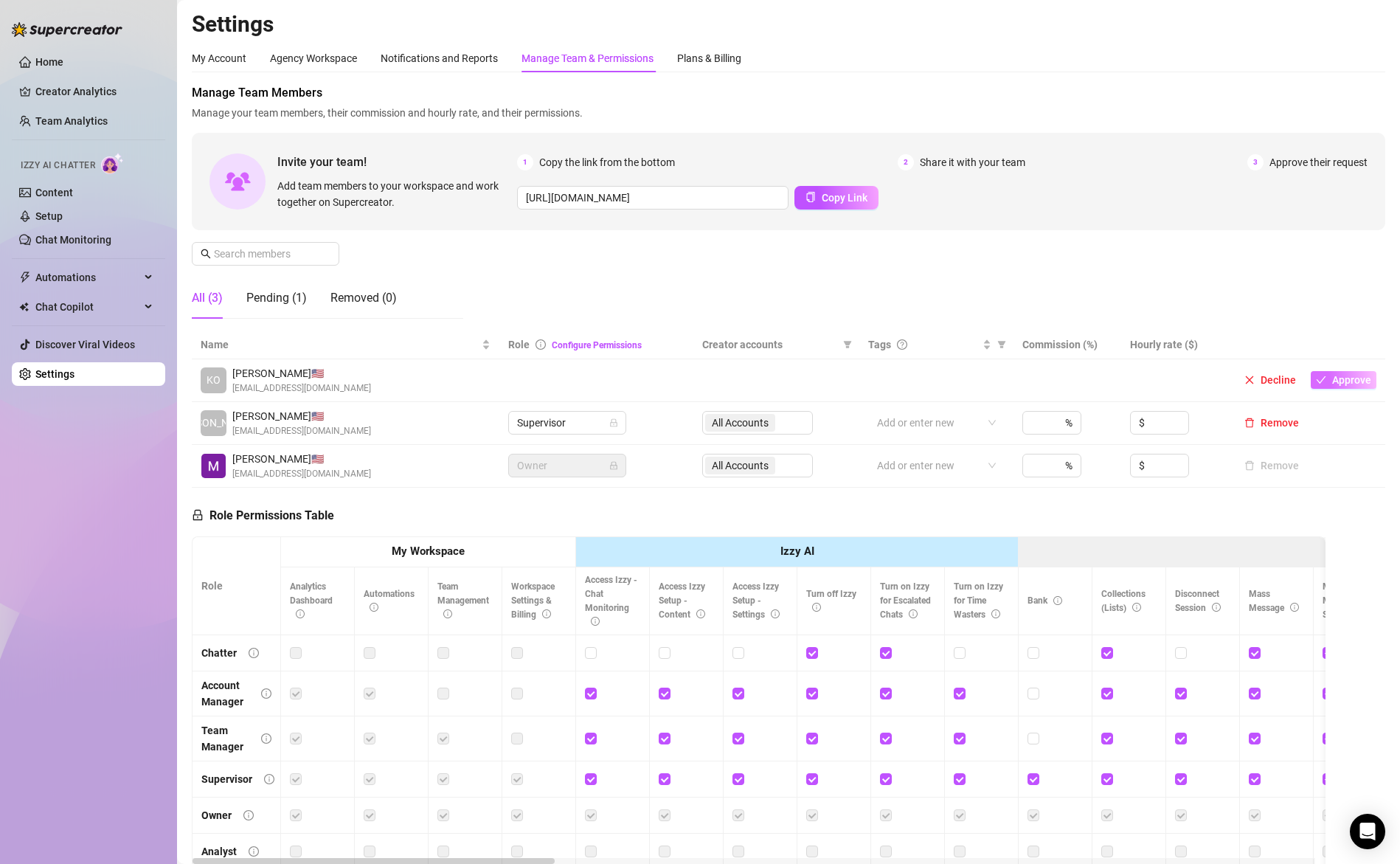
click at [1341, 381] on span "Approve" at bounding box center [1352, 380] width 39 height 12
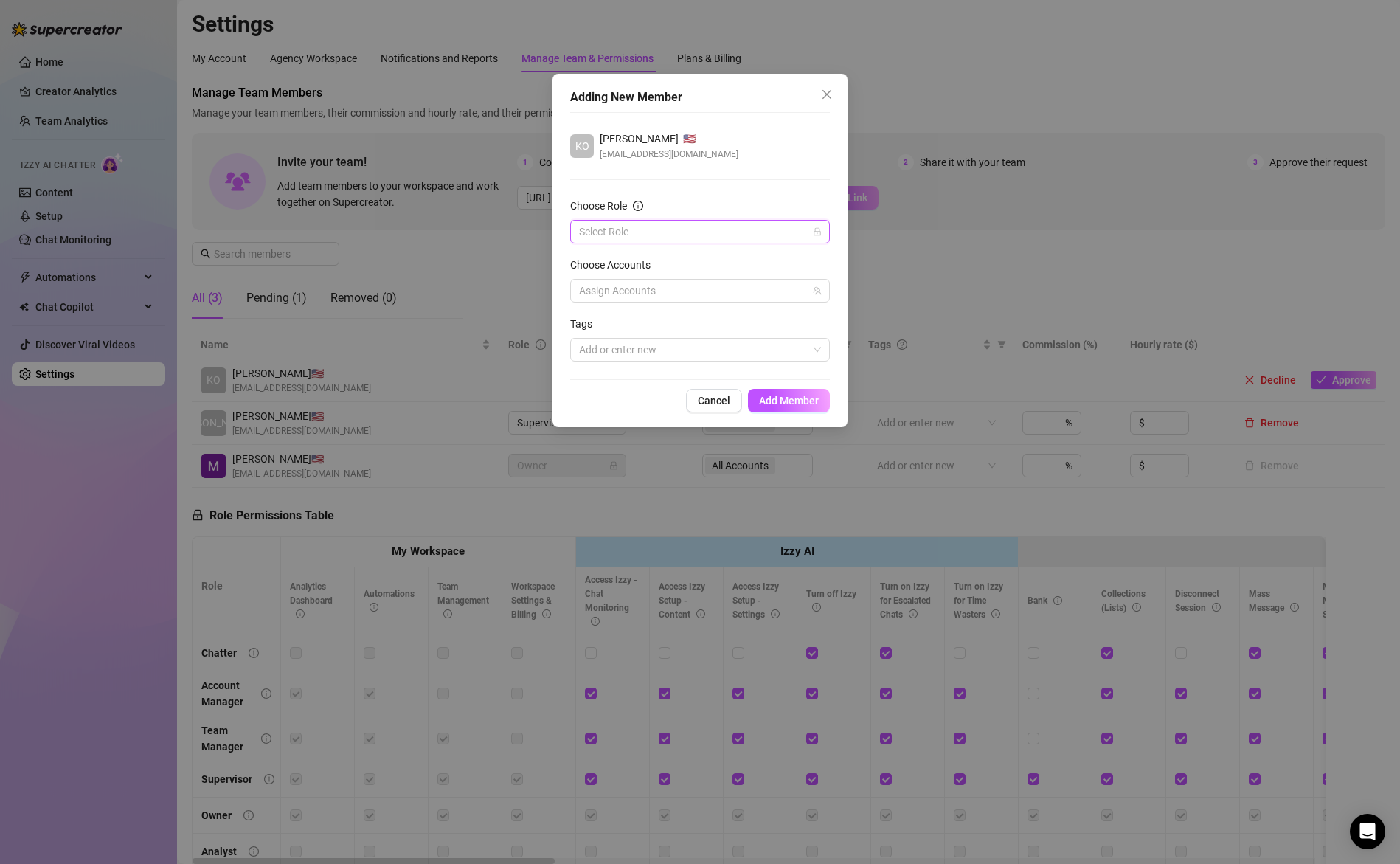
click at [658, 227] on input "Choose Role" at bounding box center [693, 232] width 228 height 22
click at [645, 266] on div "Chatter" at bounding box center [700, 261] width 236 height 16
click at [660, 293] on div at bounding box center [692, 290] width 238 height 21
drag, startPoint x: 589, startPoint y: 322, endPoint x: 647, endPoint y: 335, distance: 59.4
click at [589, 323] on input "Select all" at bounding box center [590, 321] width 10 height 10
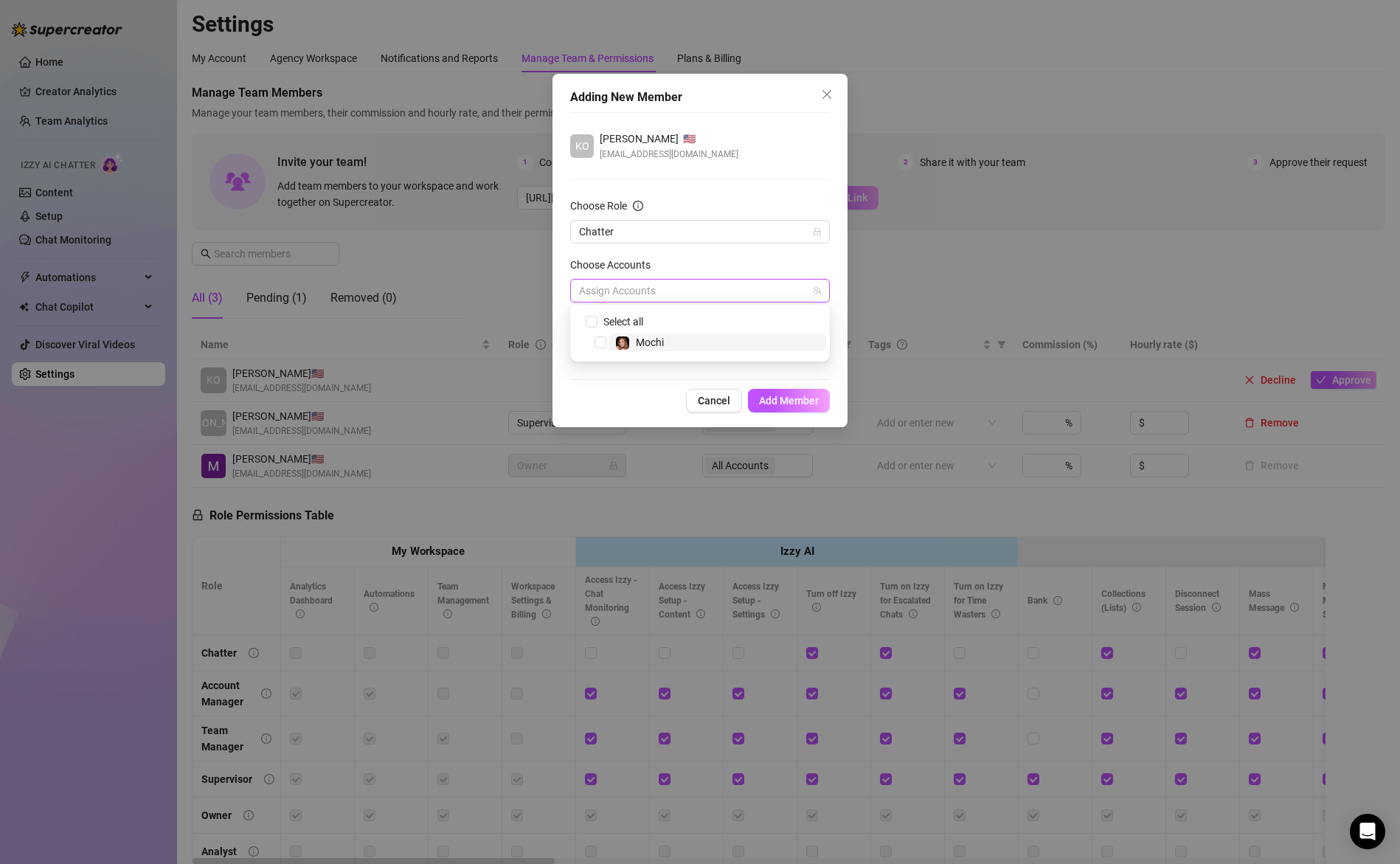
checkbox input "true"
click at [801, 402] on span "Add Member" at bounding box center [788, 400] width 59 height 12
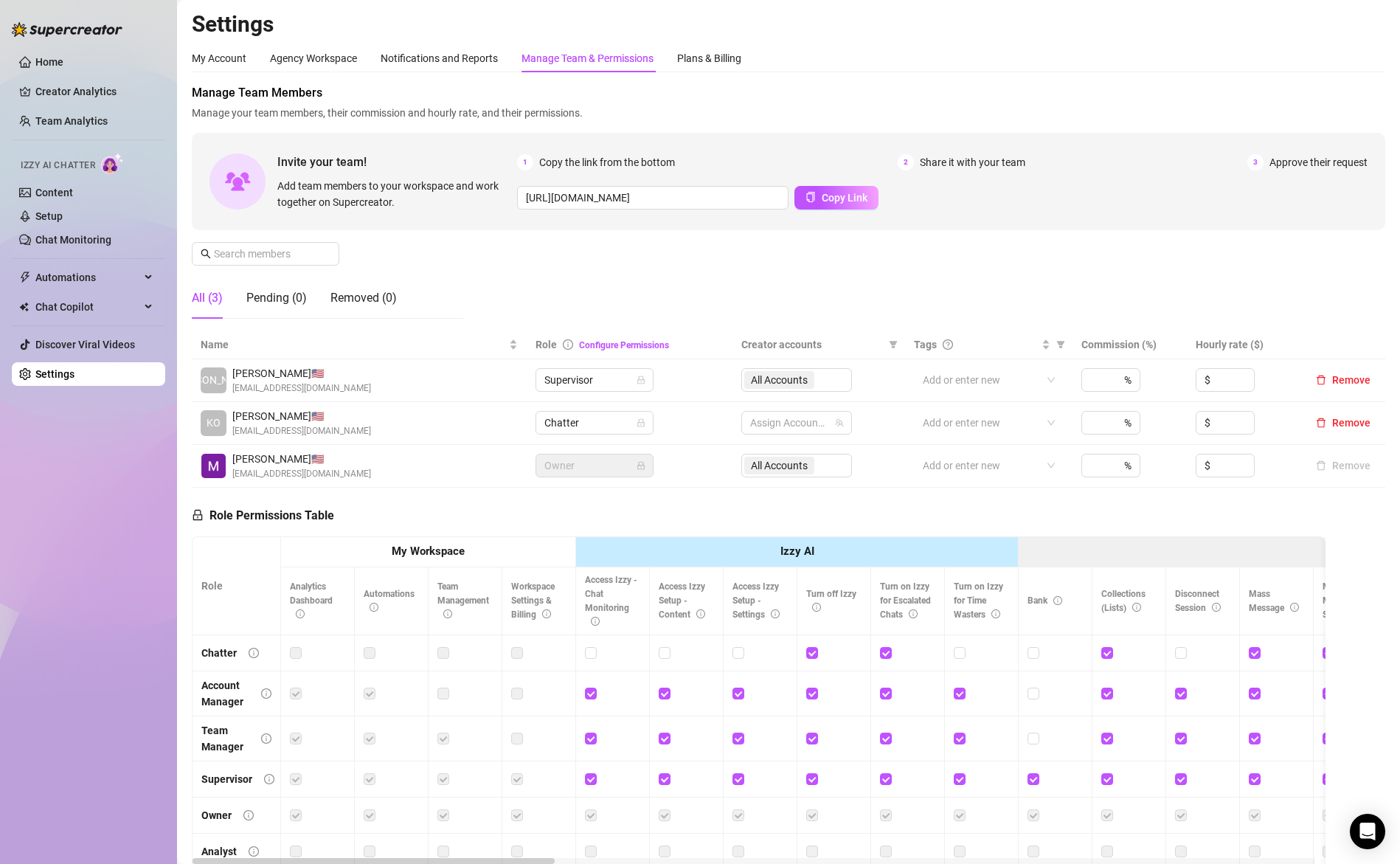
click at [420, 424] on div "KO kourosh s. 🇺🇸 saniekourosh@gmail.com" at bounding box center [359, 423] width 317 height 30
click at [811, 430] on div at bounding box center [789, 423] width 89 height 21
click at [762, 454] on input "Select all" at bounding box center [757, 453] width 12 height 12
checkbox input "true"
click at [930, 285] on div "Manage Team Members Manage your team members, their commission and hourly rate,…" at bounding box center [788, 207] width 1194 height 247
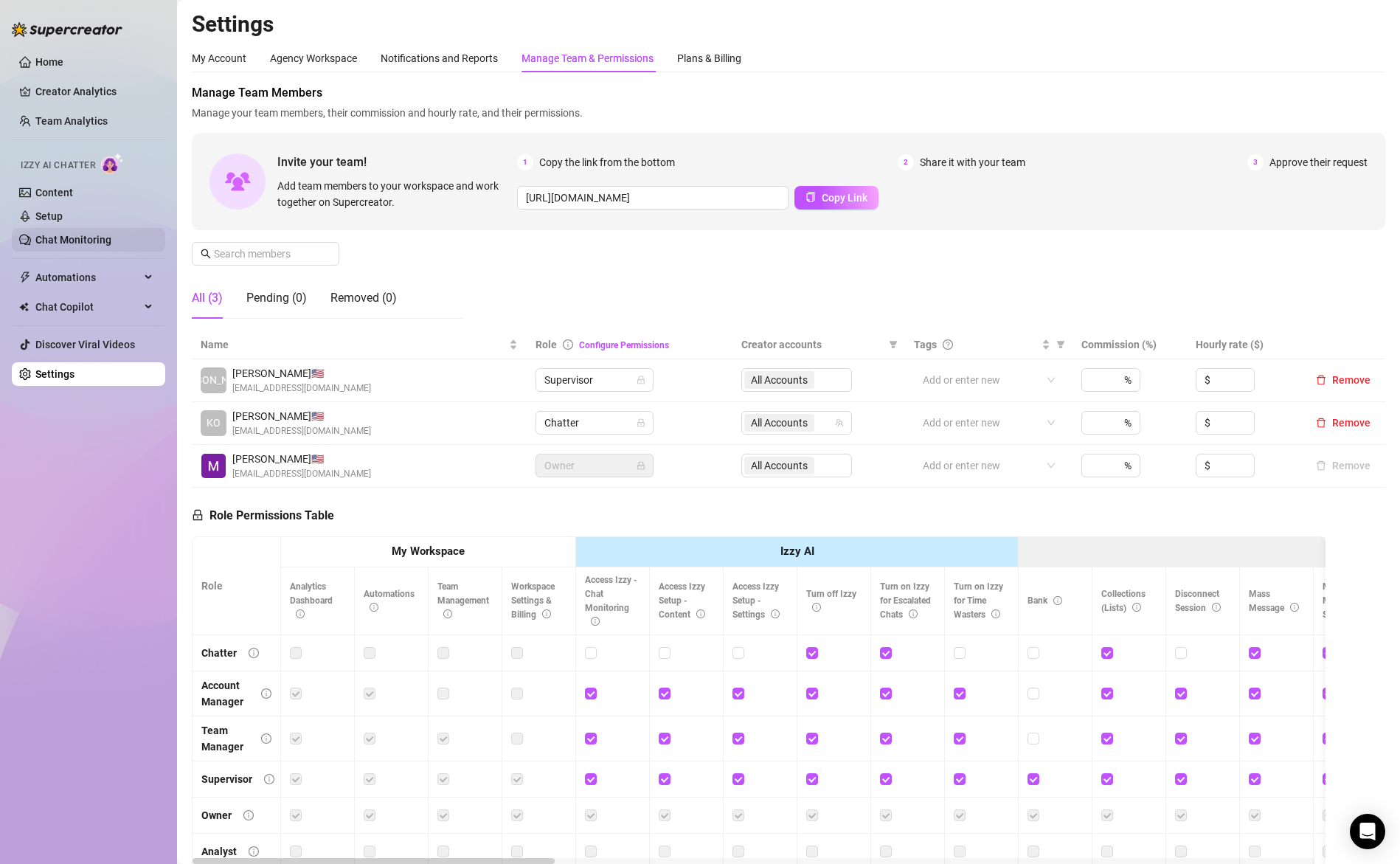
click at [76, 240] on link "Chat Monitoring" at bounding box center [73, 239] width 76 height 12
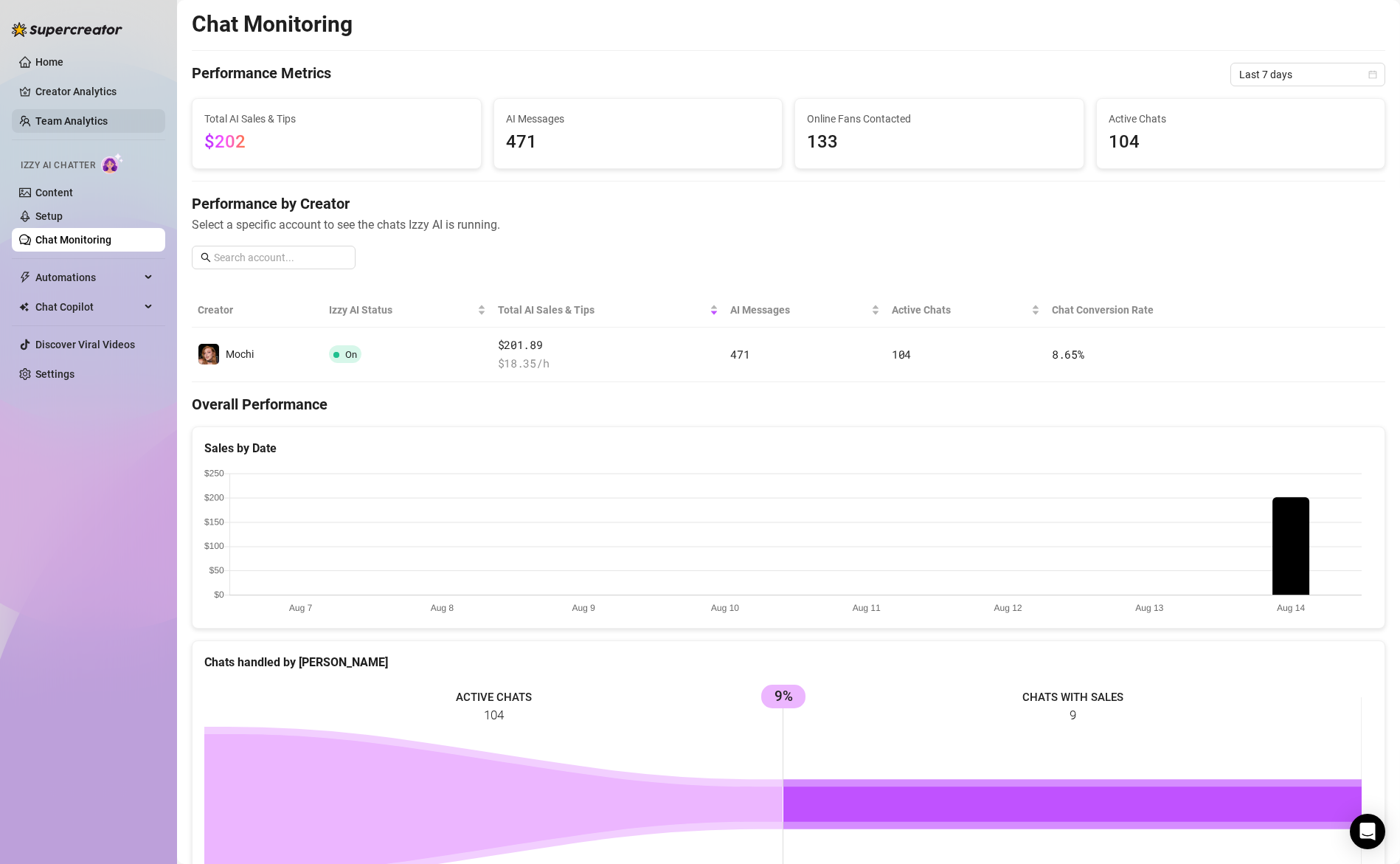
click at [94, 121] on link "Team Analytics" at bounding box center [71, 121] width 72 height 12
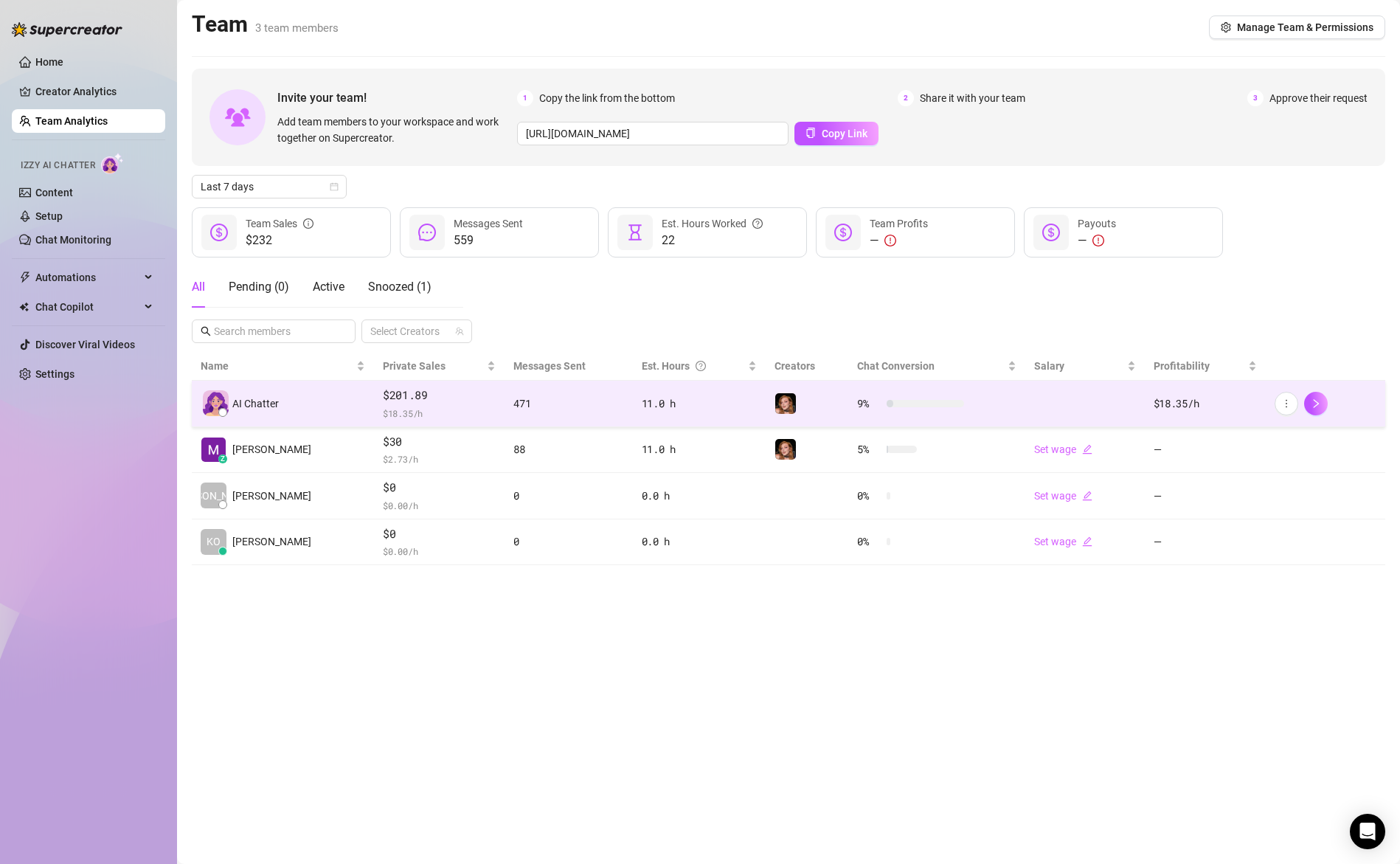
click at [427, 407] on span "$ 18.35 /h" at bounding box center [439, 413] width 113 height 15
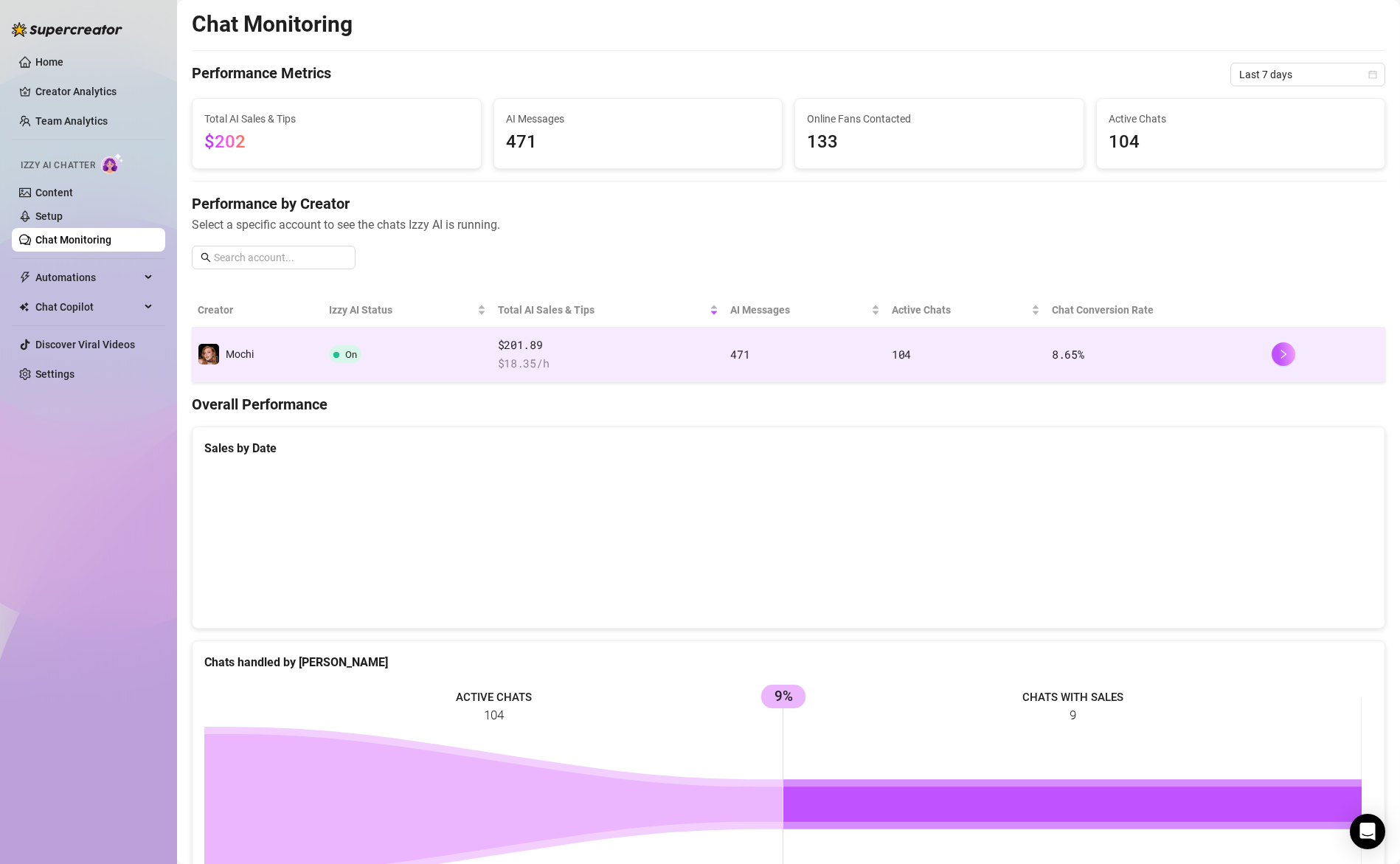
click at [425, 356] on td "On" at bounding box center [407, 355] width 168 height 55
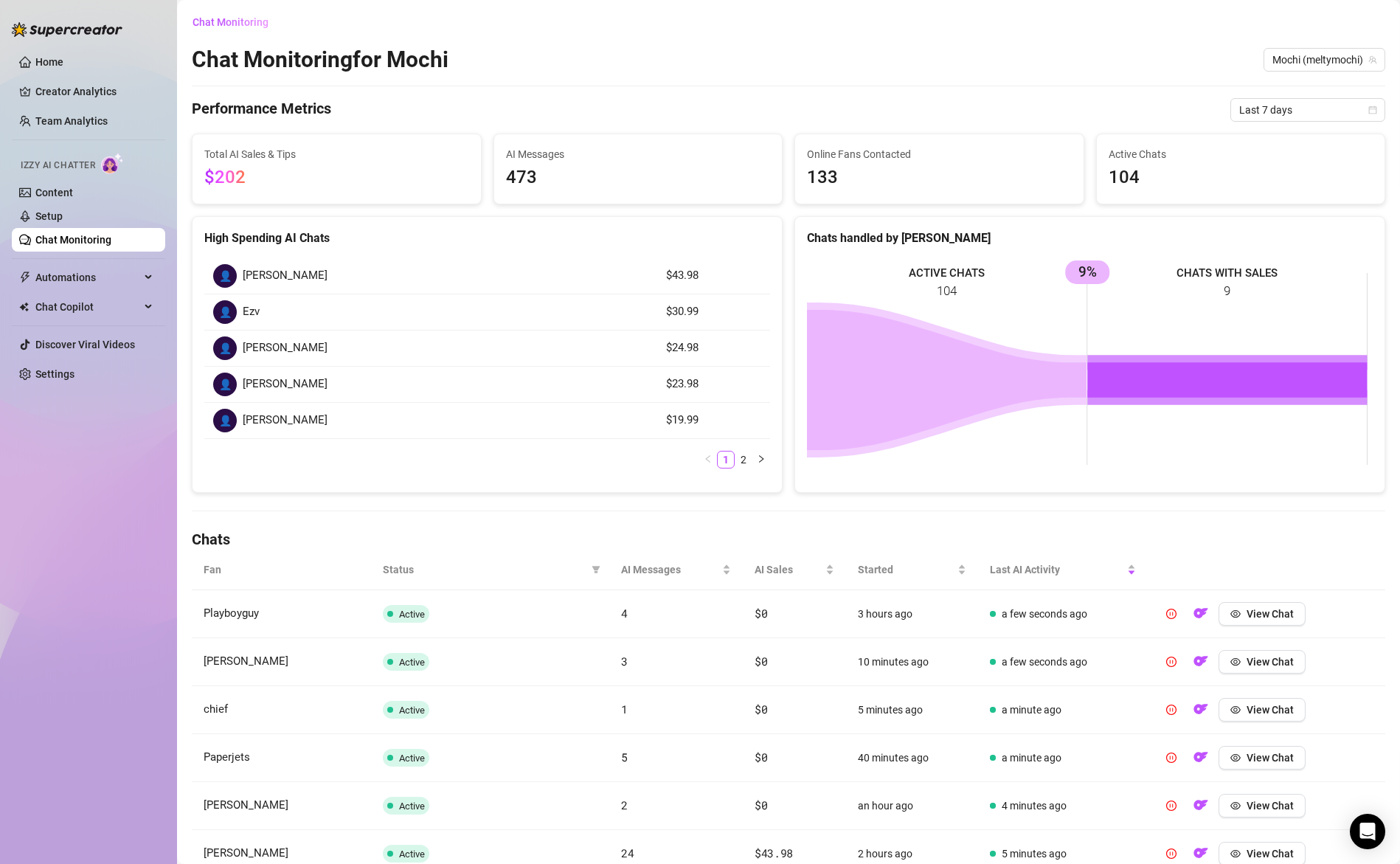
scroll to position [283, 0]
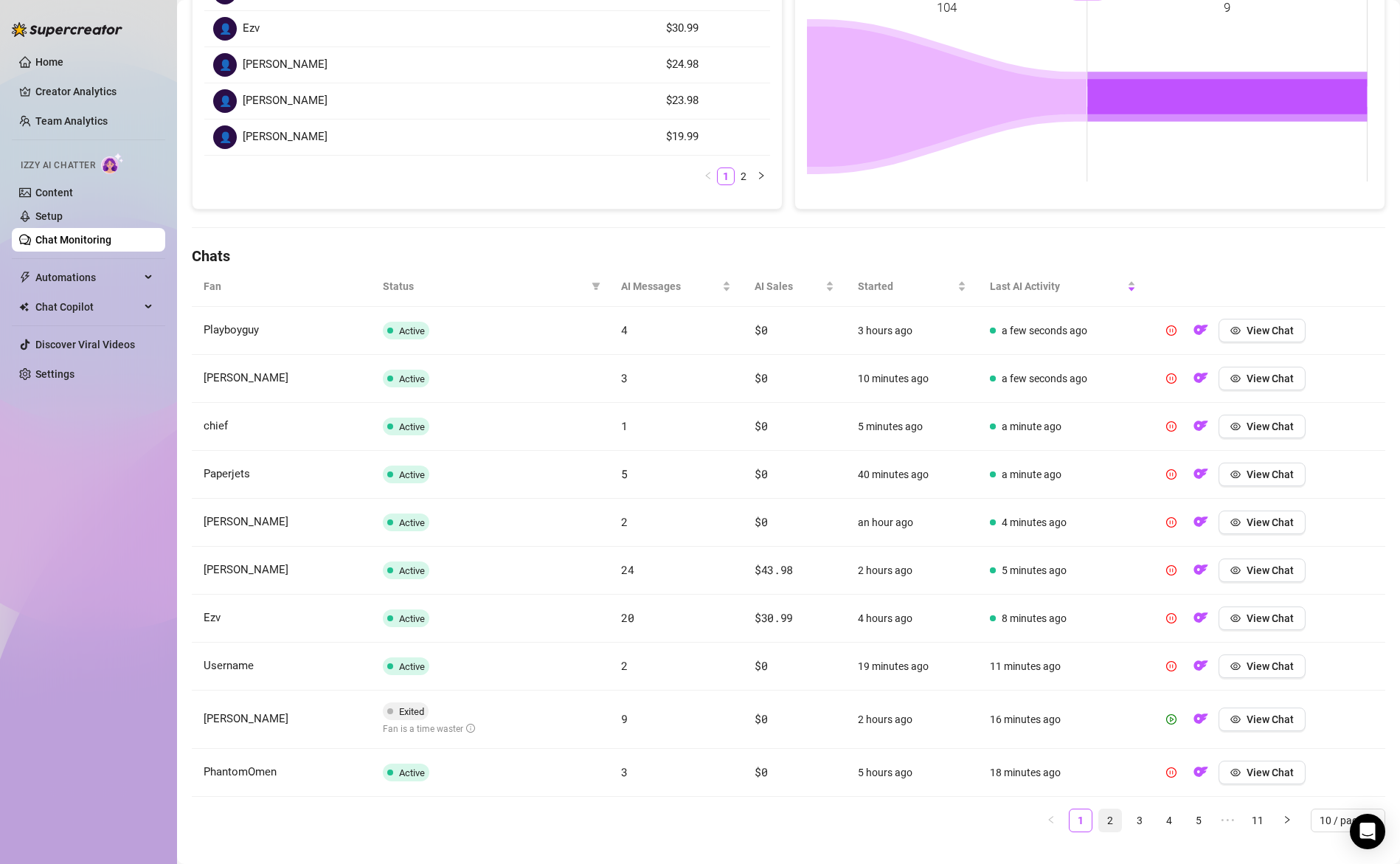
click at [1100, 816] on link "2" at bounding box center [1111, 820] width 22 height 22
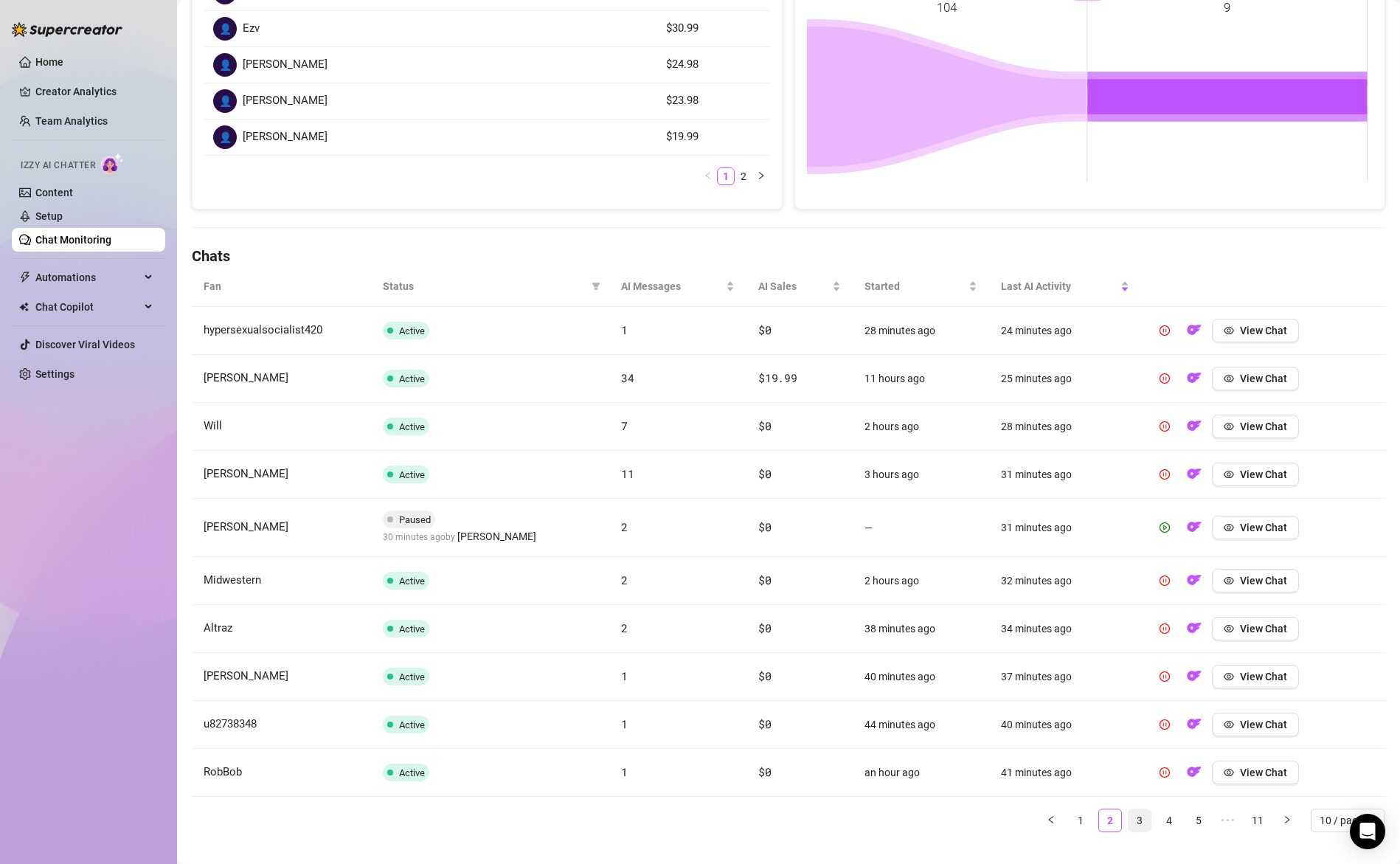
click at [1133, 823] on link "3" at bounding box center [1140, 820] width 22 height 22
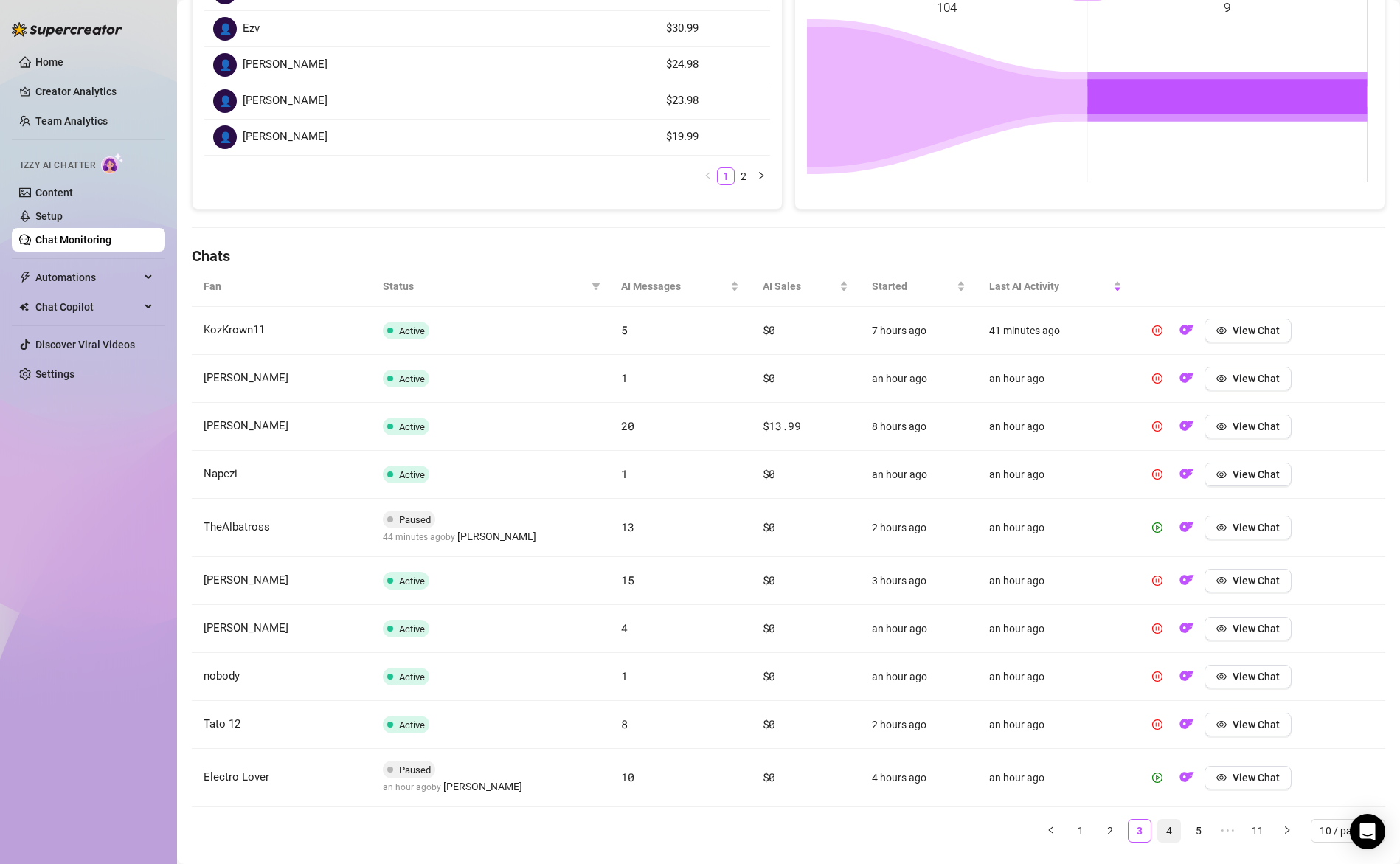
click at [1161, 823] on link "4" at bounding box center [1169, 830] width 22 height 22
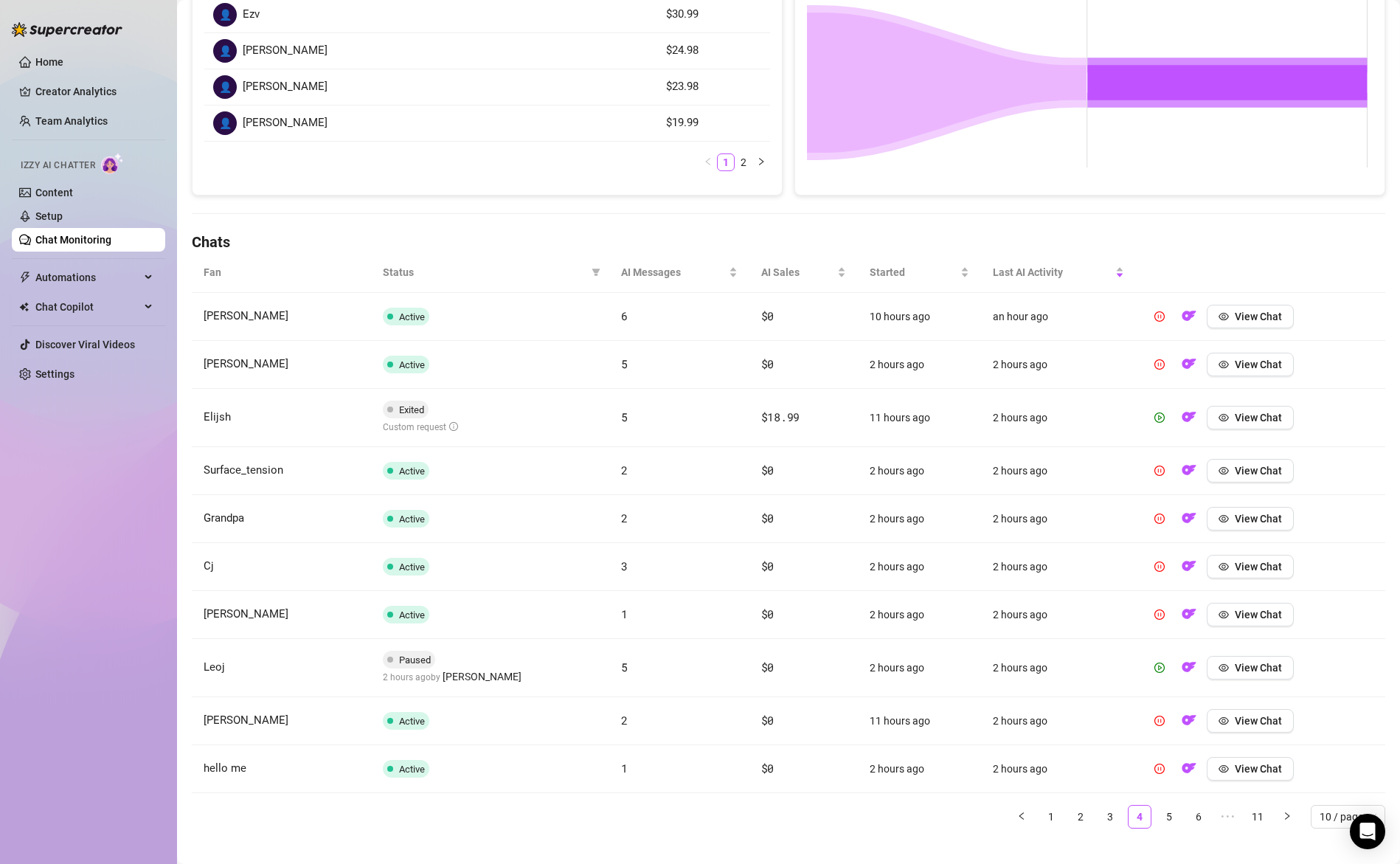
scroll to position [309, 0]
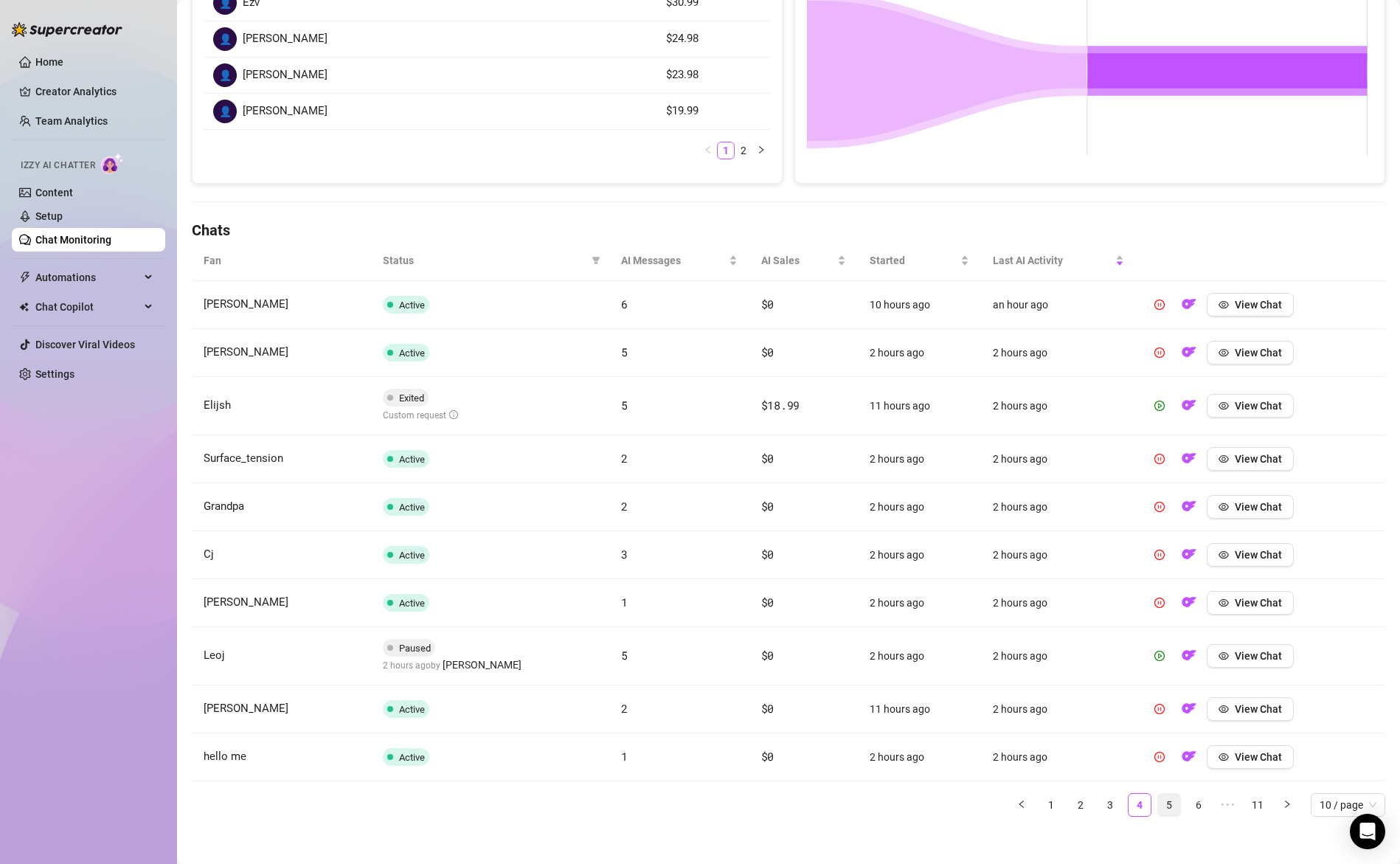
click at [1162, 804] on link "5" at bounding box center [1169, 805] width 22 height 22
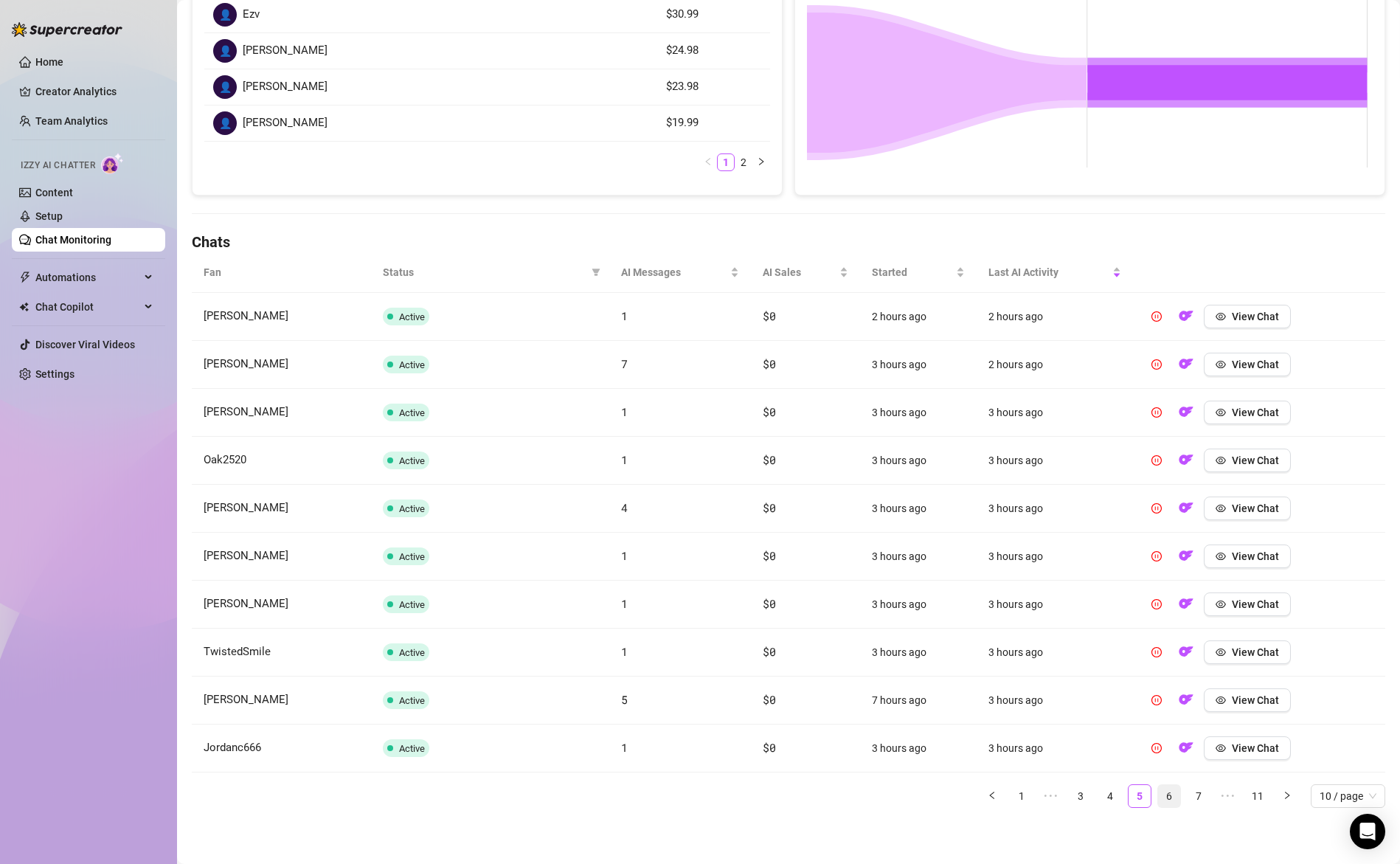
scroll to position [298, 0]
click at [1162, 794] on link "6" at bounding box center [1169, 796] width 22 height 22
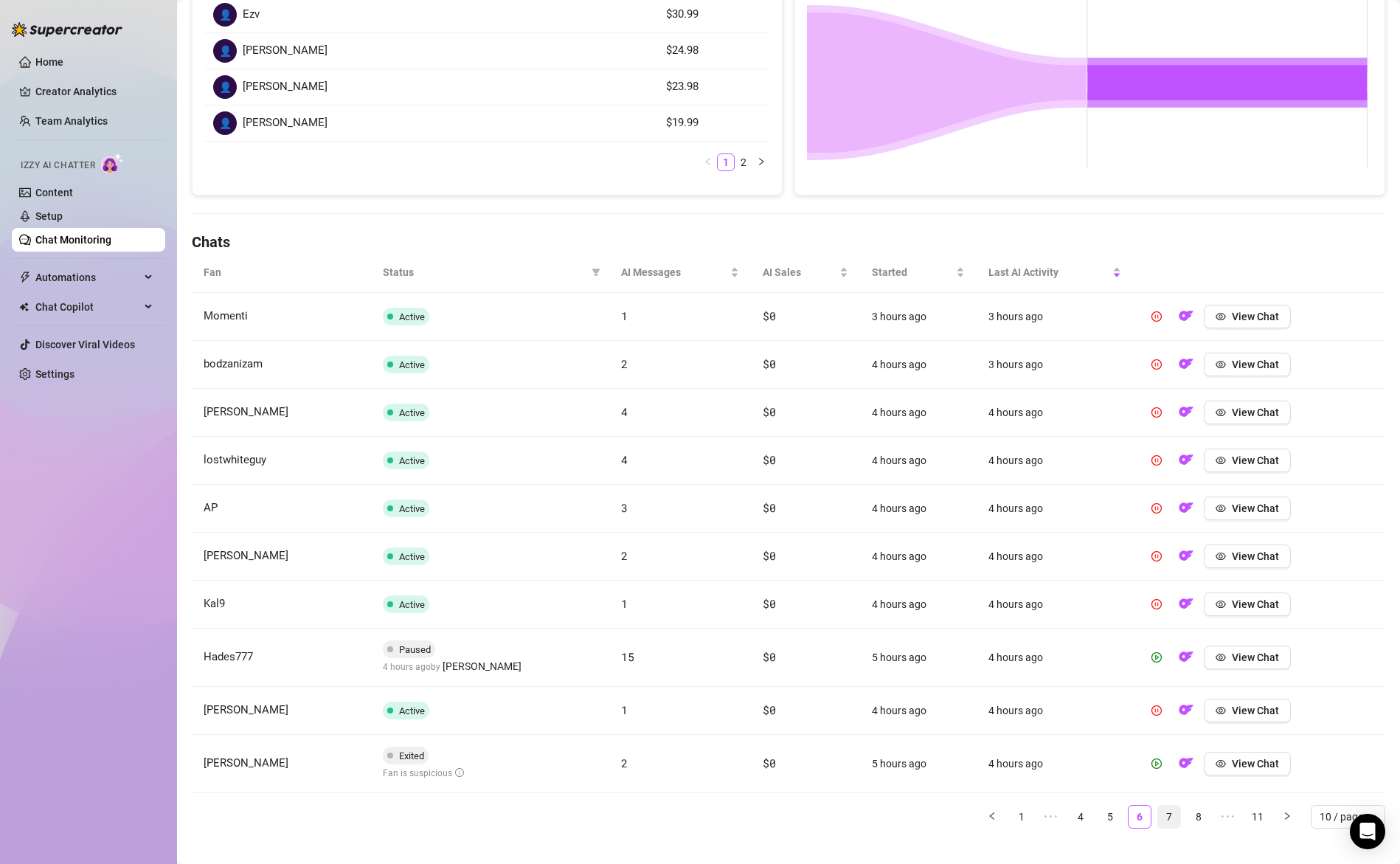
click at [1158, 817] on link "7" at bounding box center [1169, 817] width 22 height 22
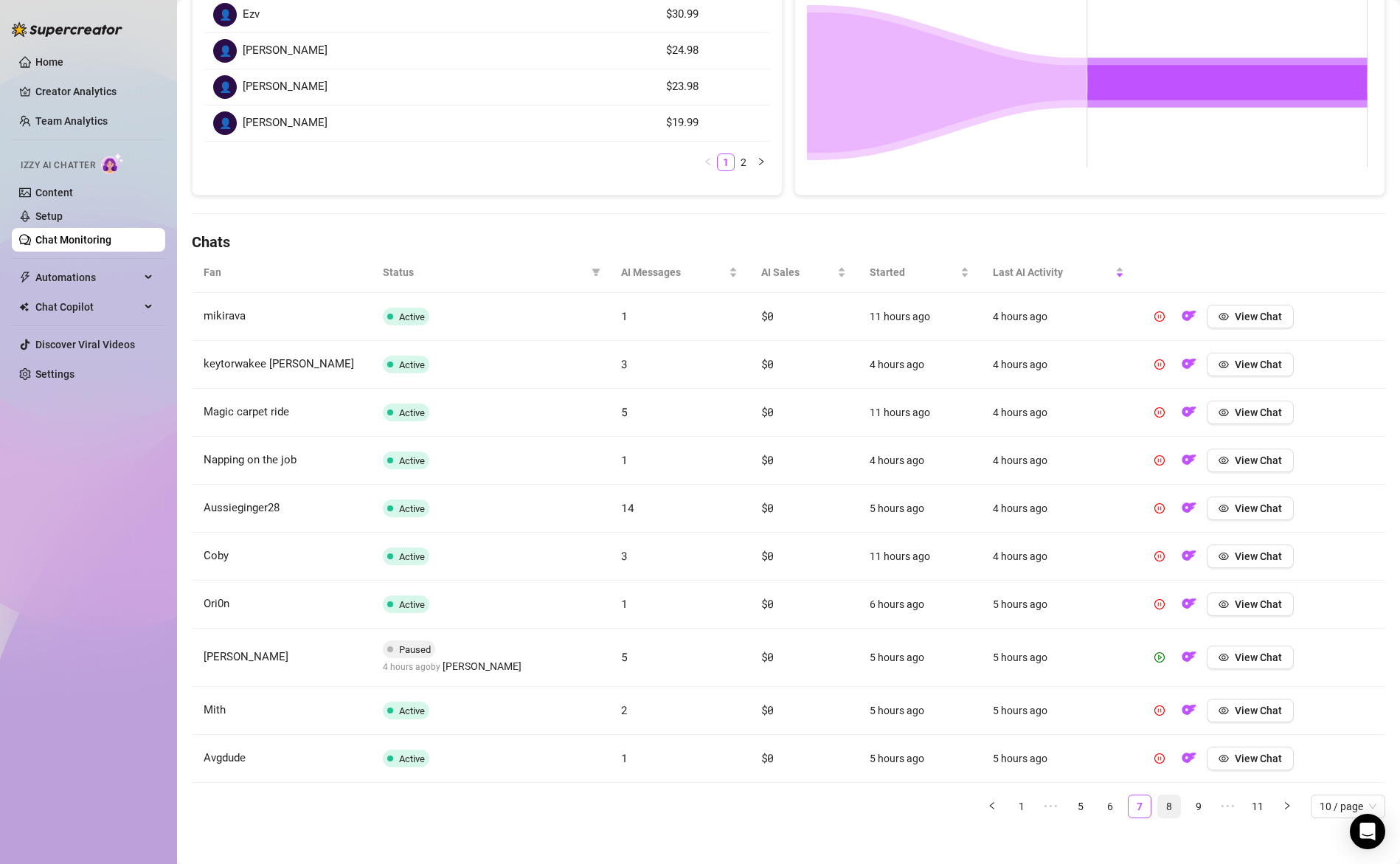
click at [1162, 804] on link "8" at bounding box center [1169, 806] width 22 height 22
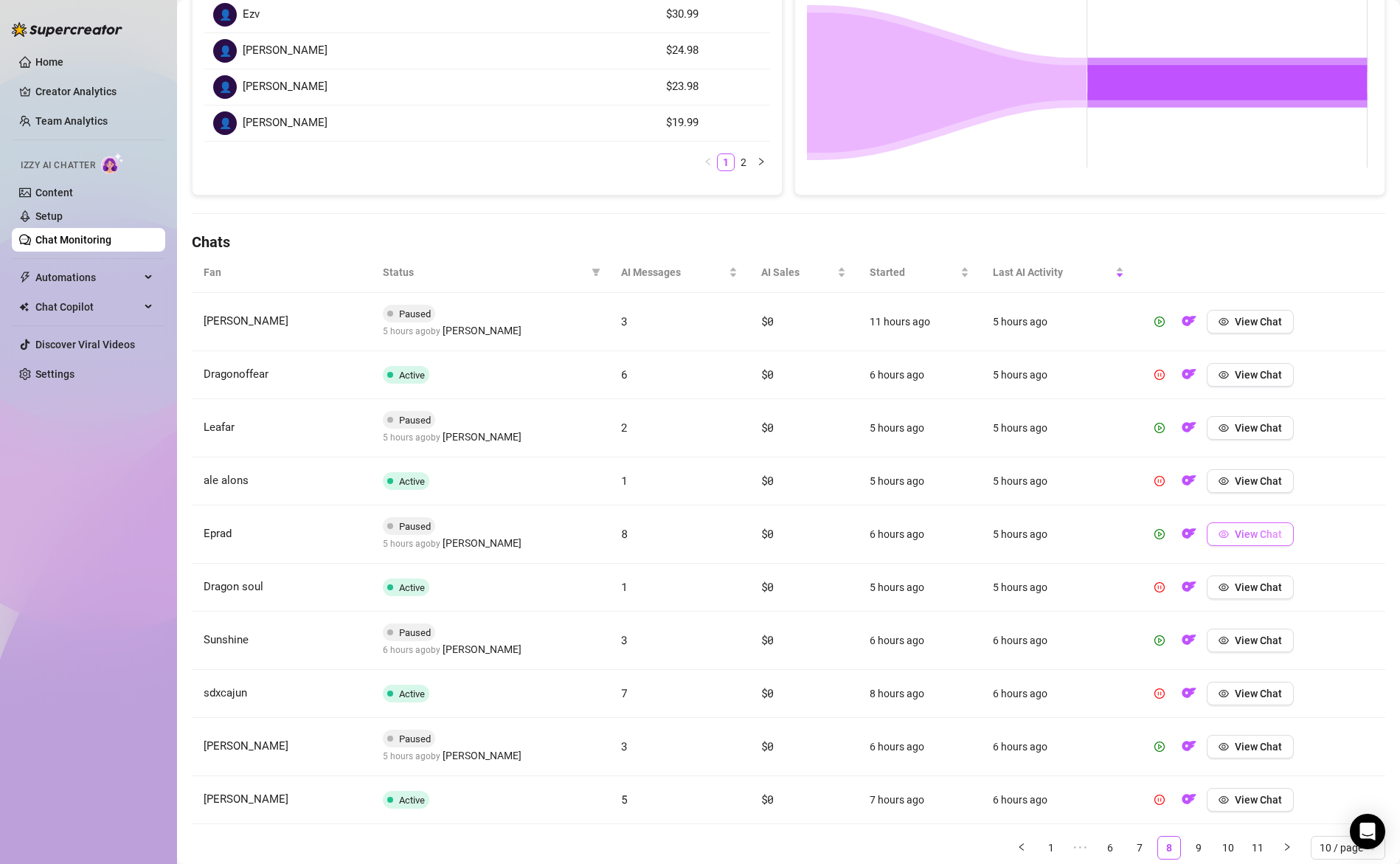
click at [1248, 535] on span "View Chat" at bounding box center [1258, 533] width 47 height 12
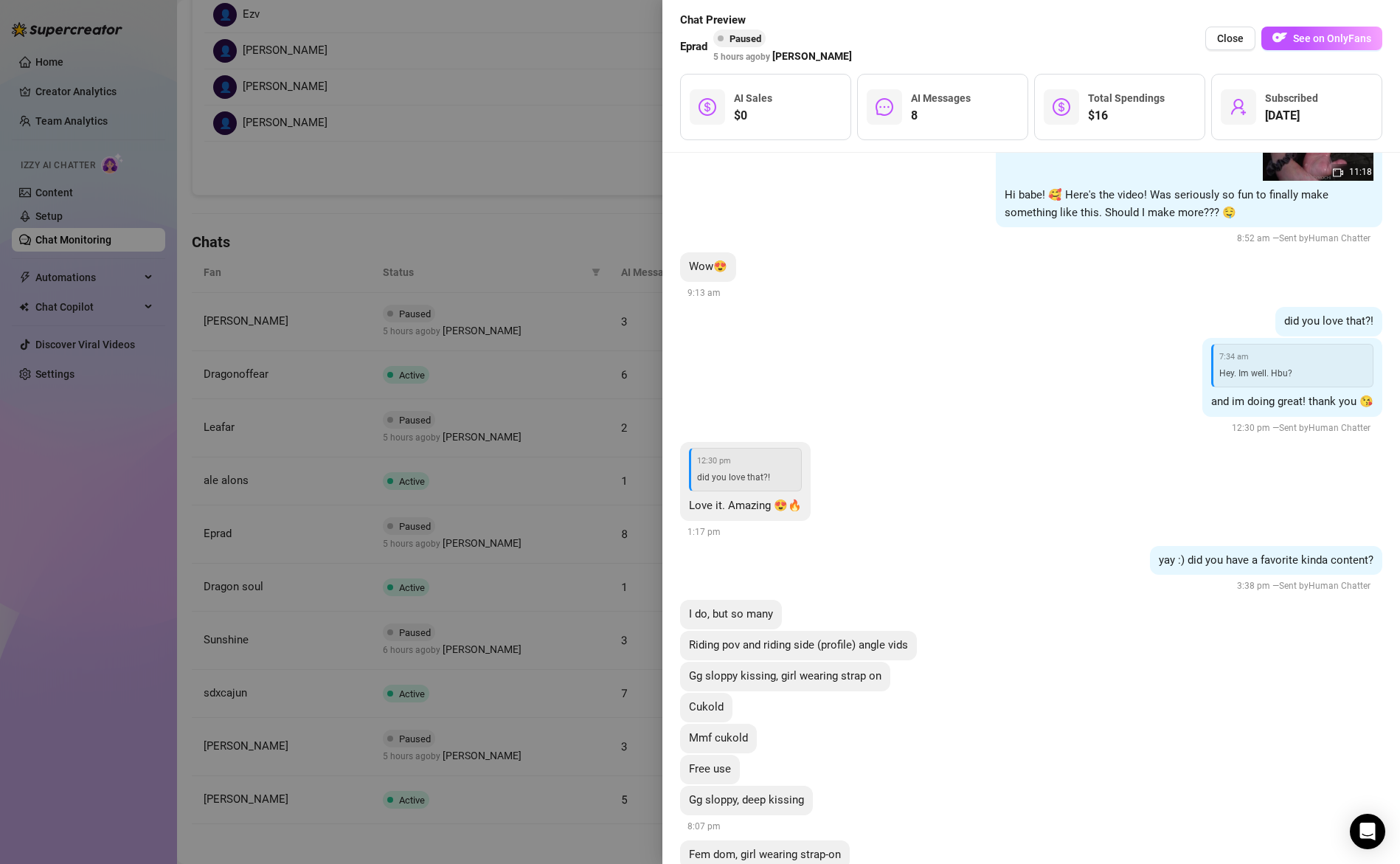
scroll to position [267, 0]
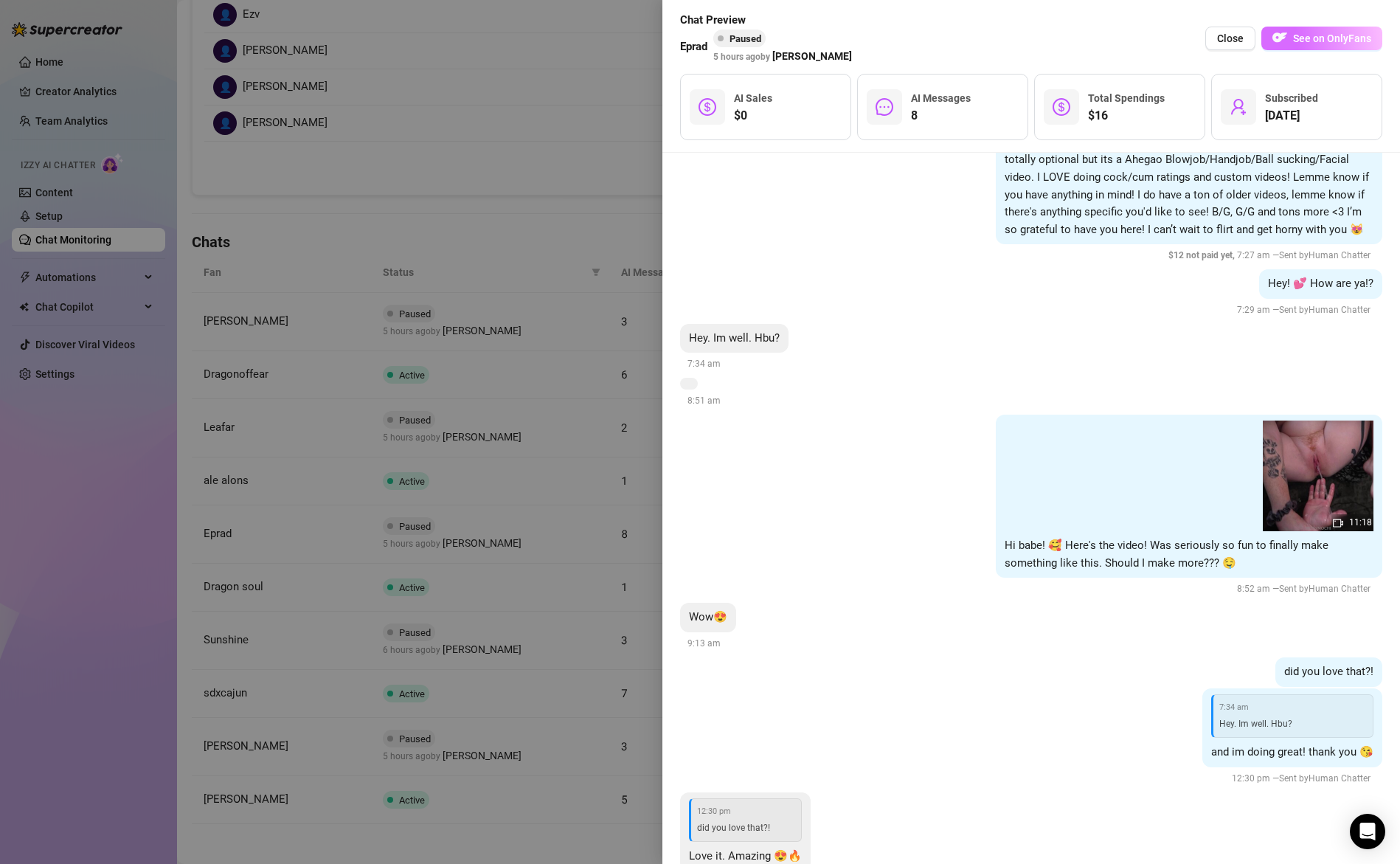
click at [1303, 43] on span "See on OnlyFans" at bounding box center [1332, 38] width 79 height 12
click at [498, 515] on div at bounding box center [700, 432] width 1400 height 864
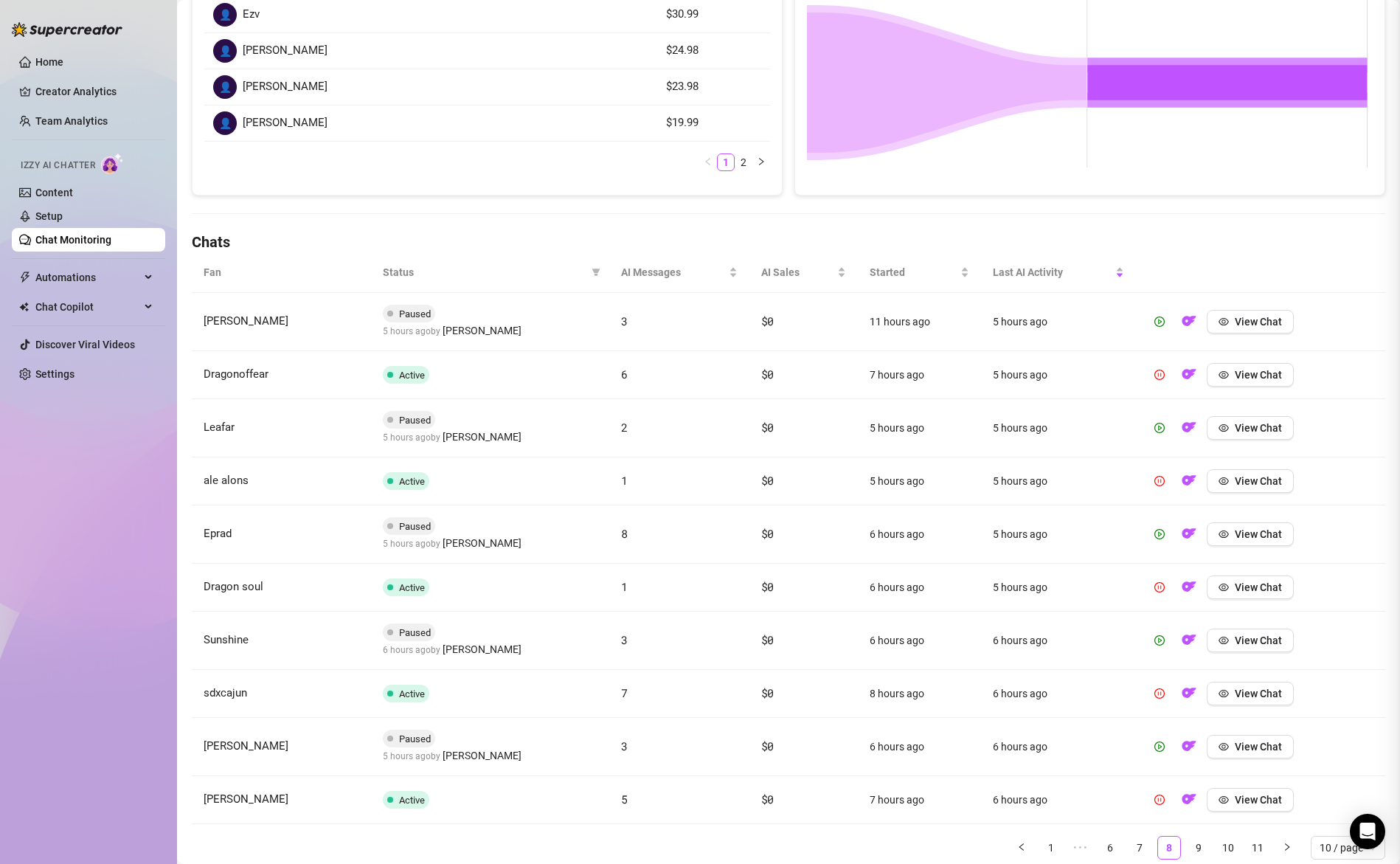
scroll to position [0, 0]
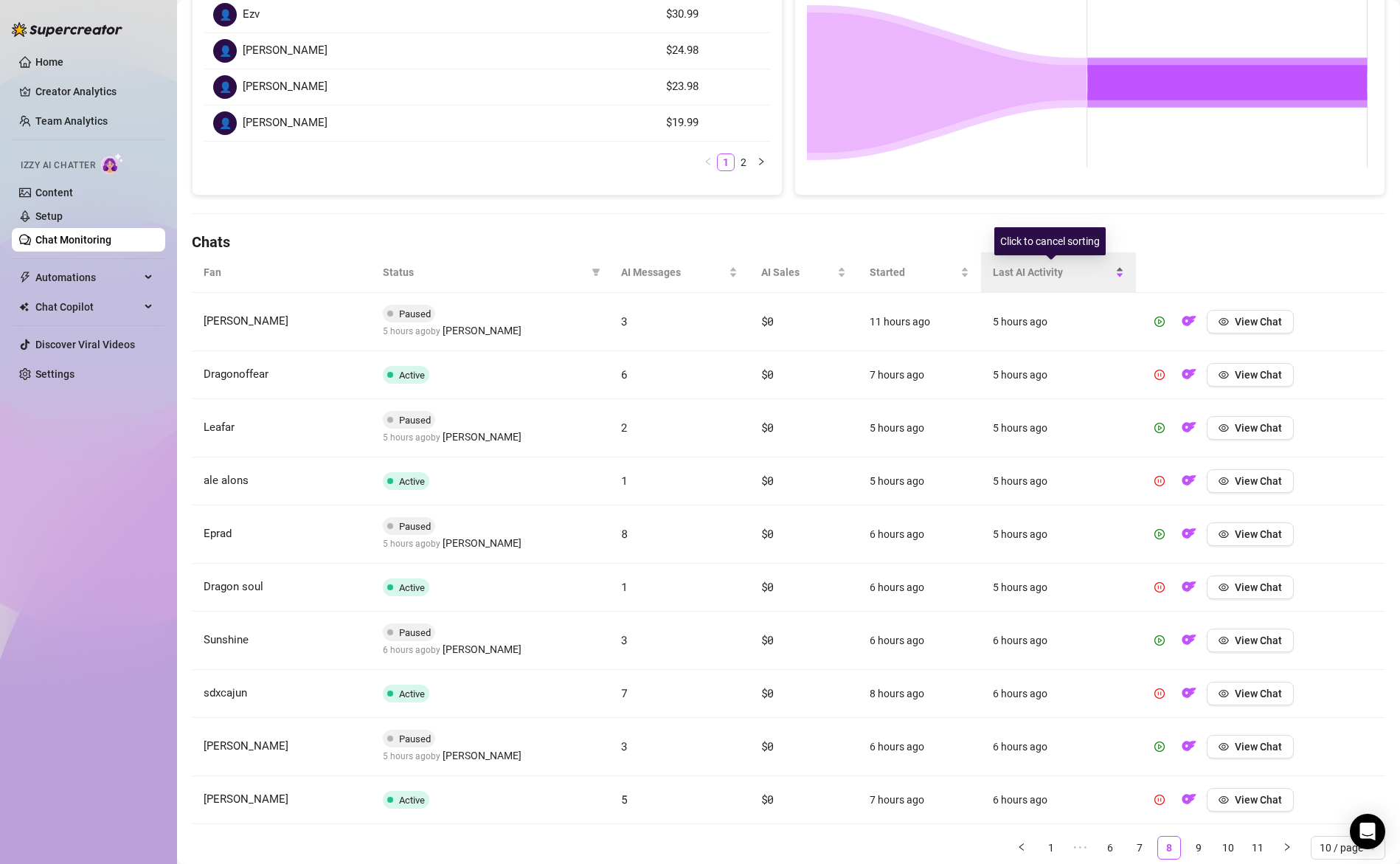
click at [1012, 271] on span "Last AI Activity" at bounding box center [1052, 272] width 120 height 16
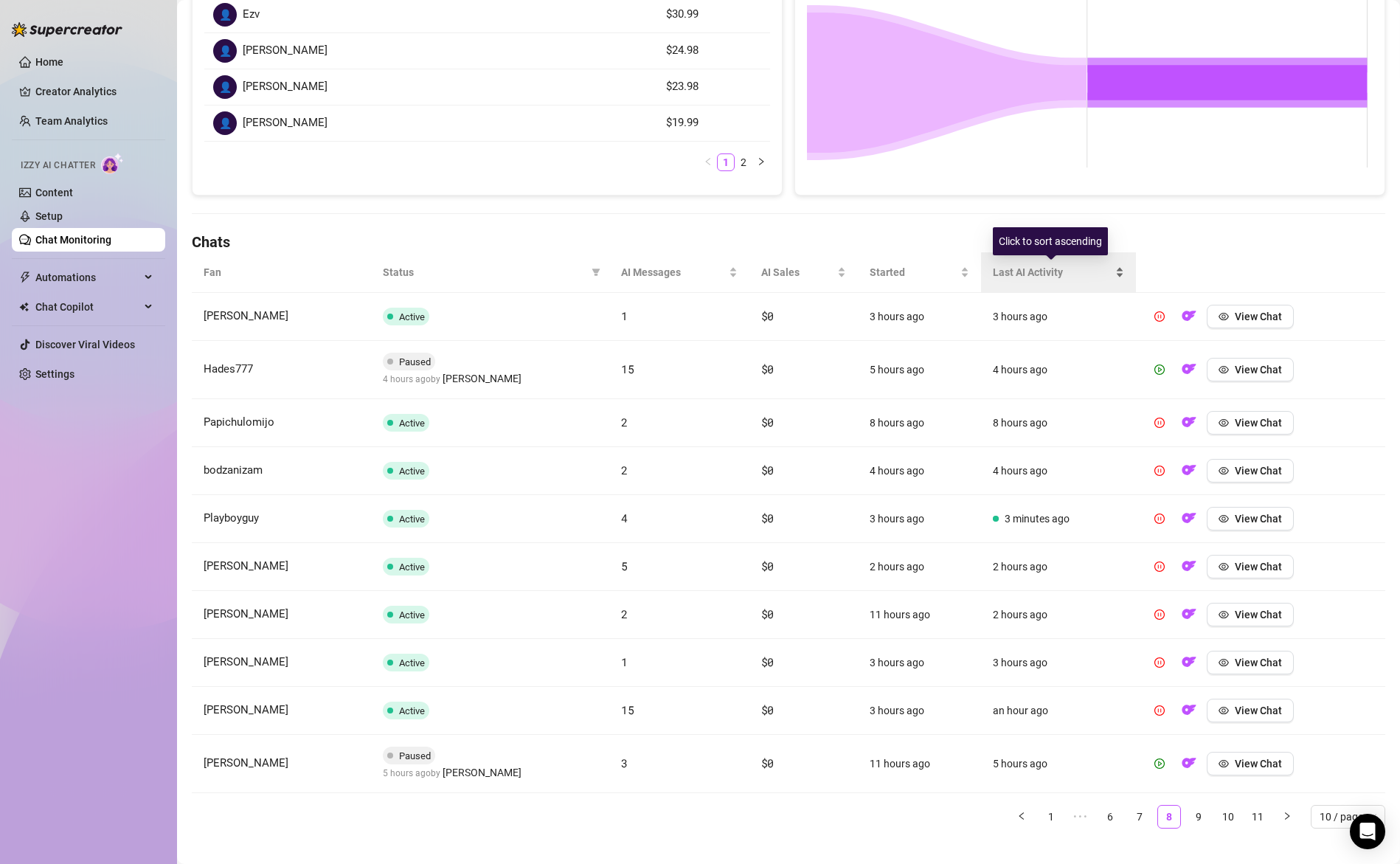
click at [1013, 271] on span "Last AI Activity" at bounding box center [1052, 272] width 120 height 16
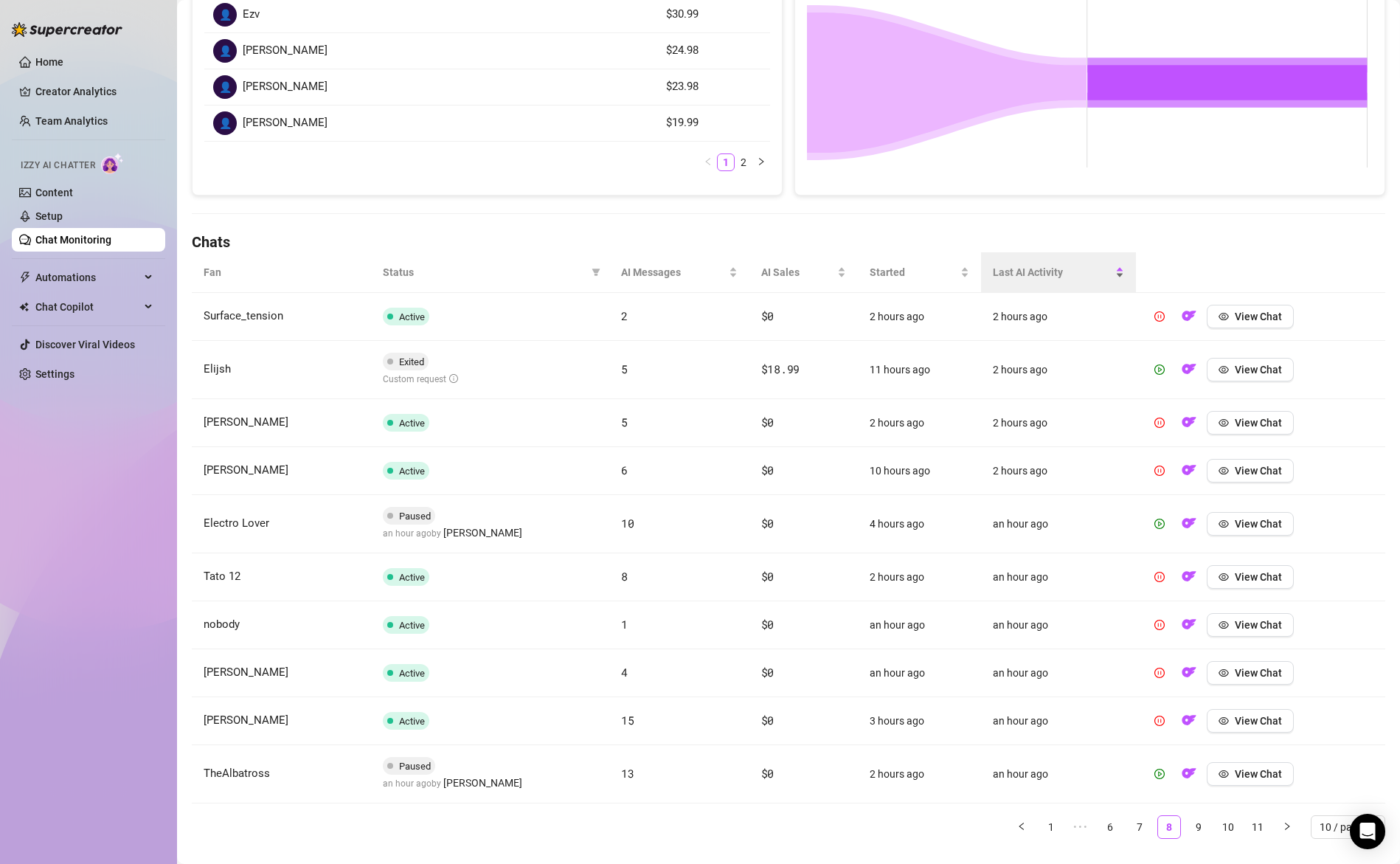
click at [1026, 279] on span "Last AI Activity" at bounding box center [1052, 272] width 120 height 16
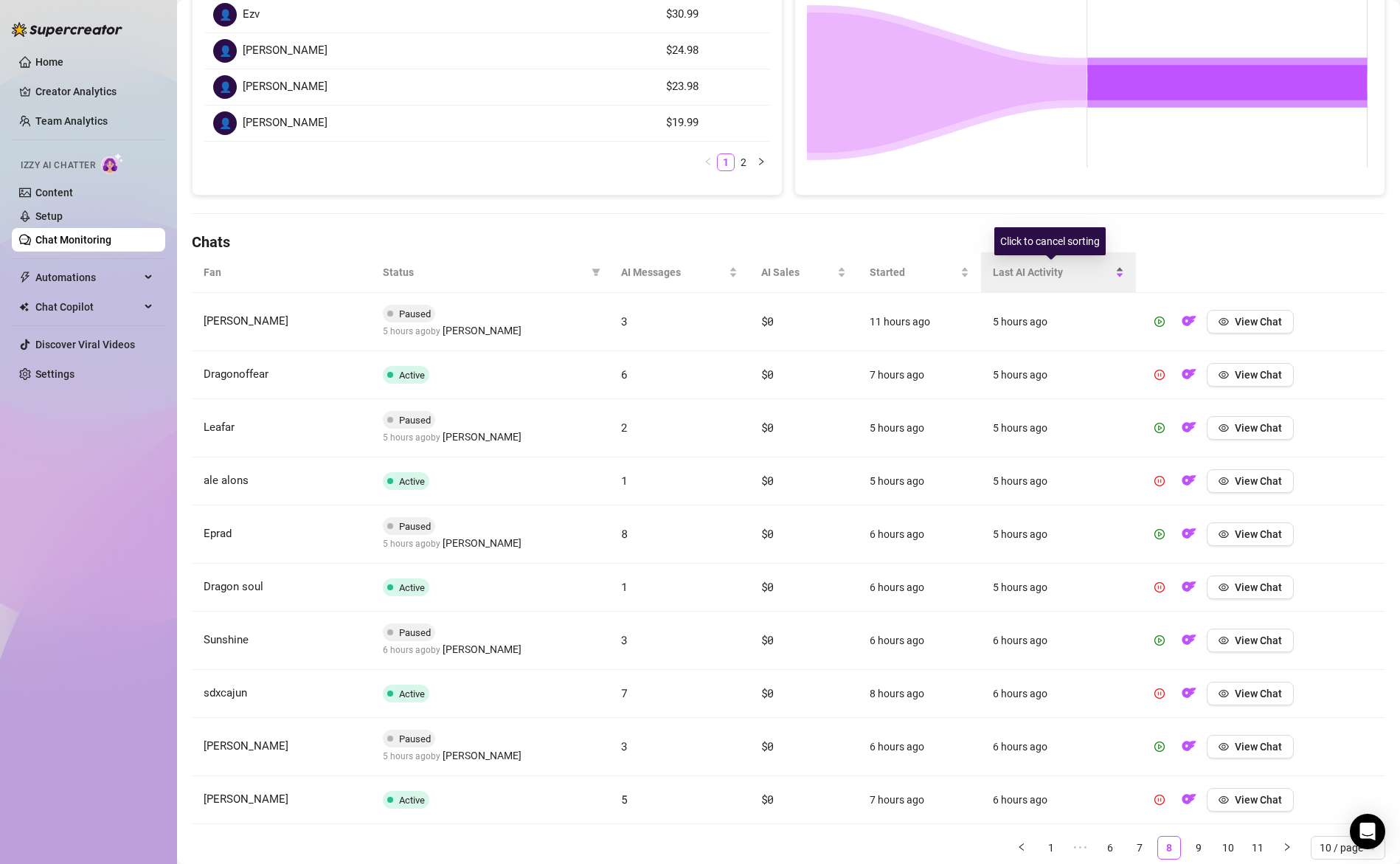
click at [1026, 279] on span "Last AI Activity" at bounding box center [1052, 272] width 120 height 16
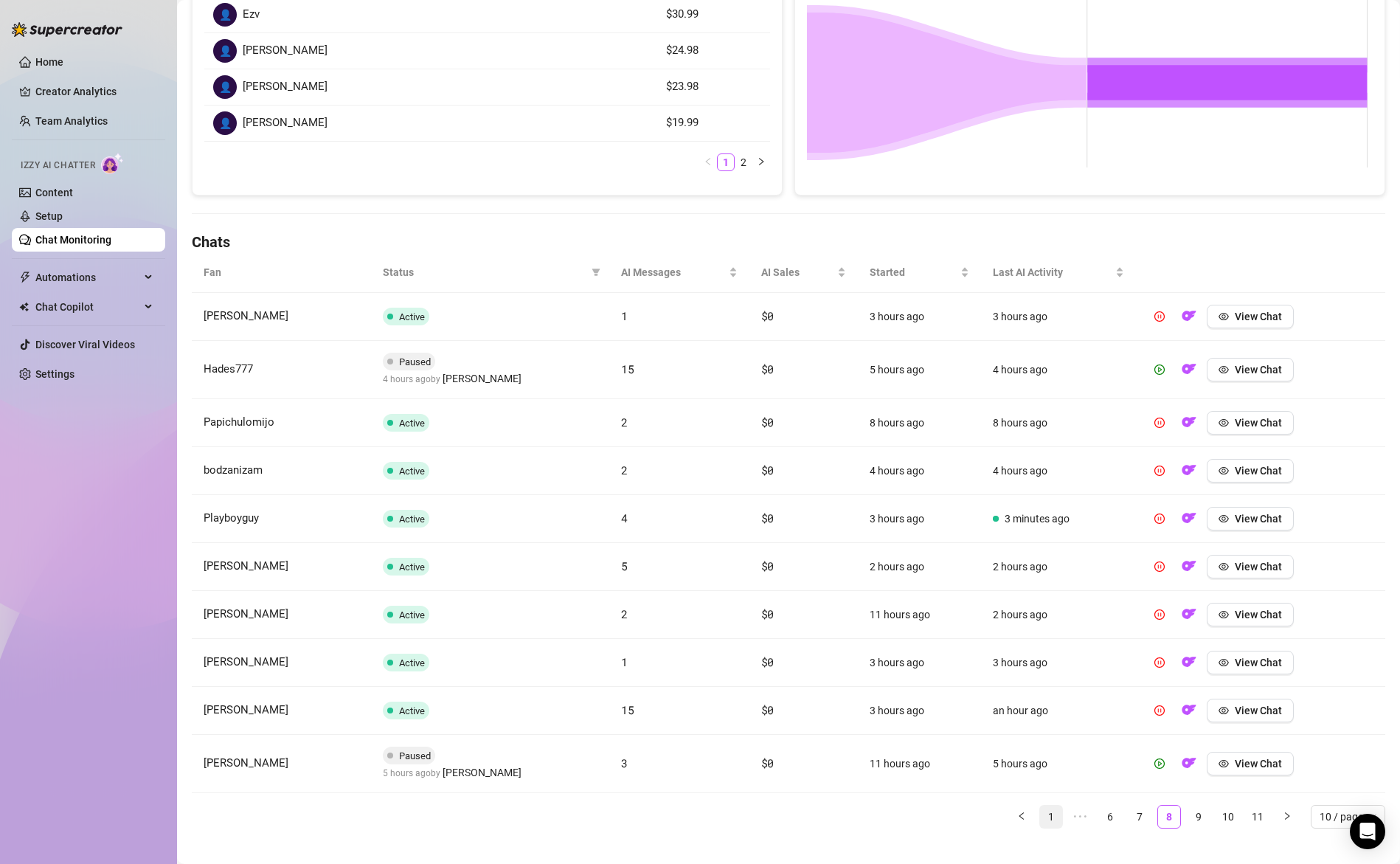
click at [1040, 818] on link "1" at bounding box center [1051, 817] width 22 height 22
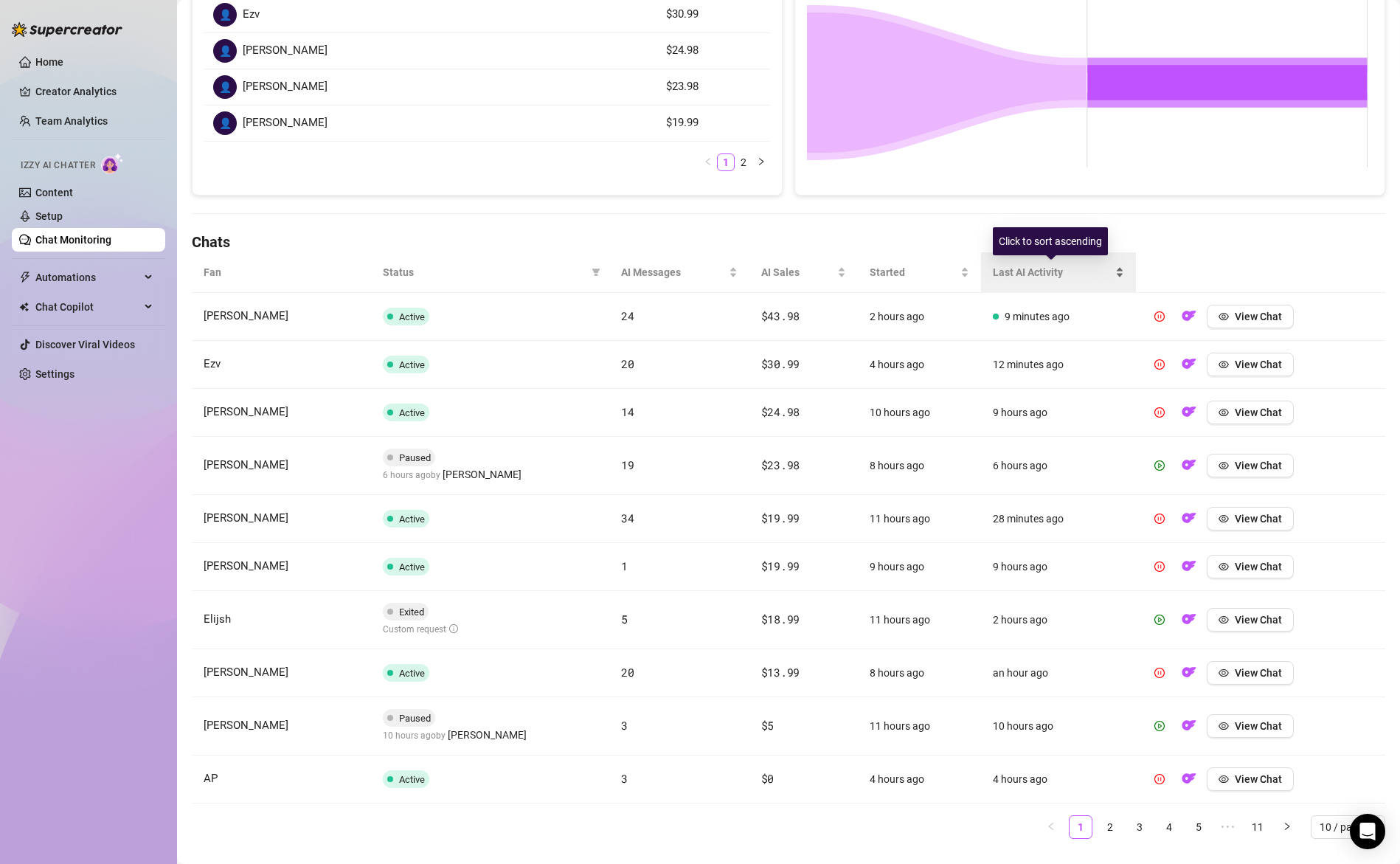
click at [1015, 270] on span "Last AI Activity" at bounding box center [1052, 272] width 120 height 16
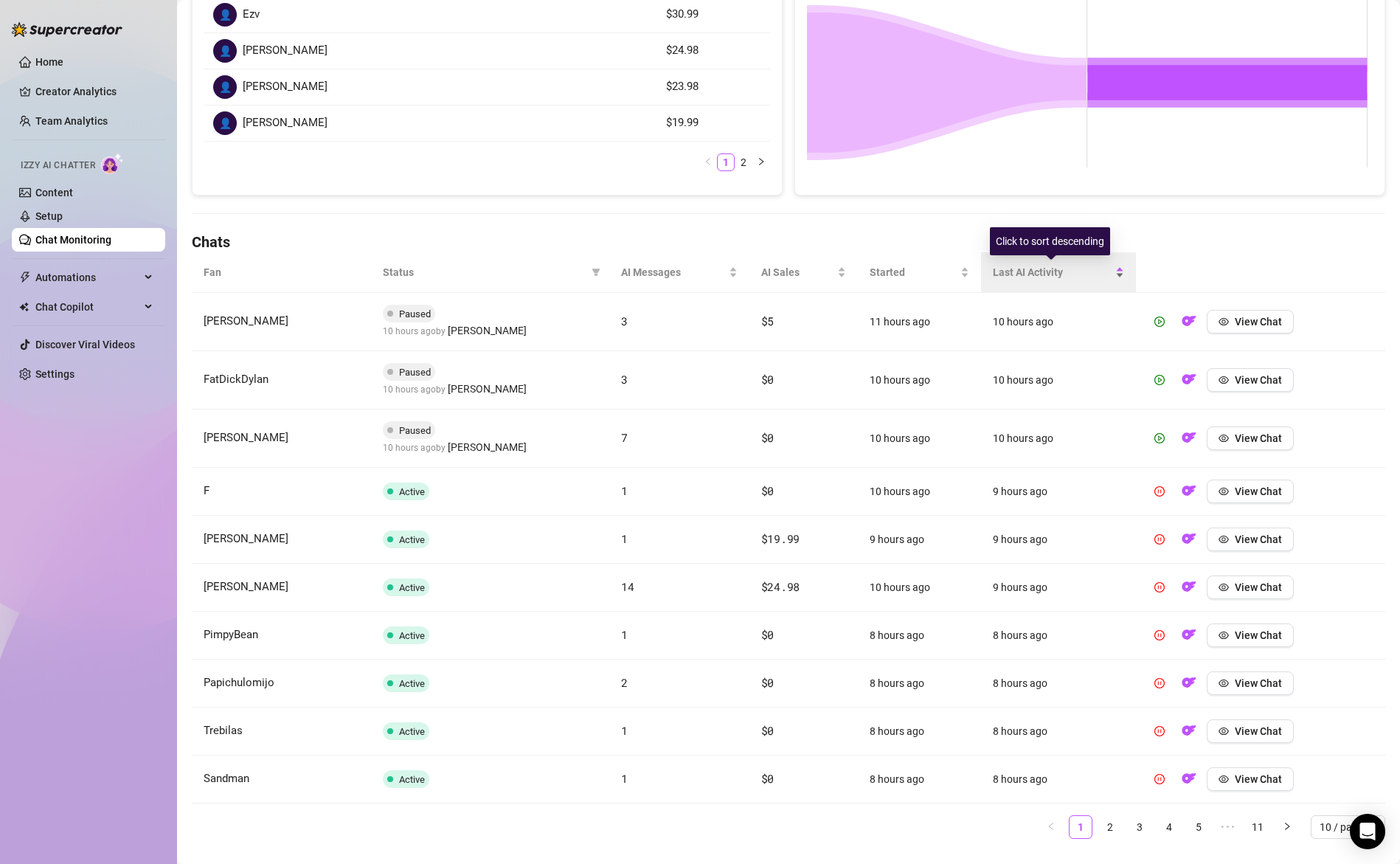
click at [1015, 269] on span "Last AI Activity" at bounding box center [1052, 272] width 120 height 16
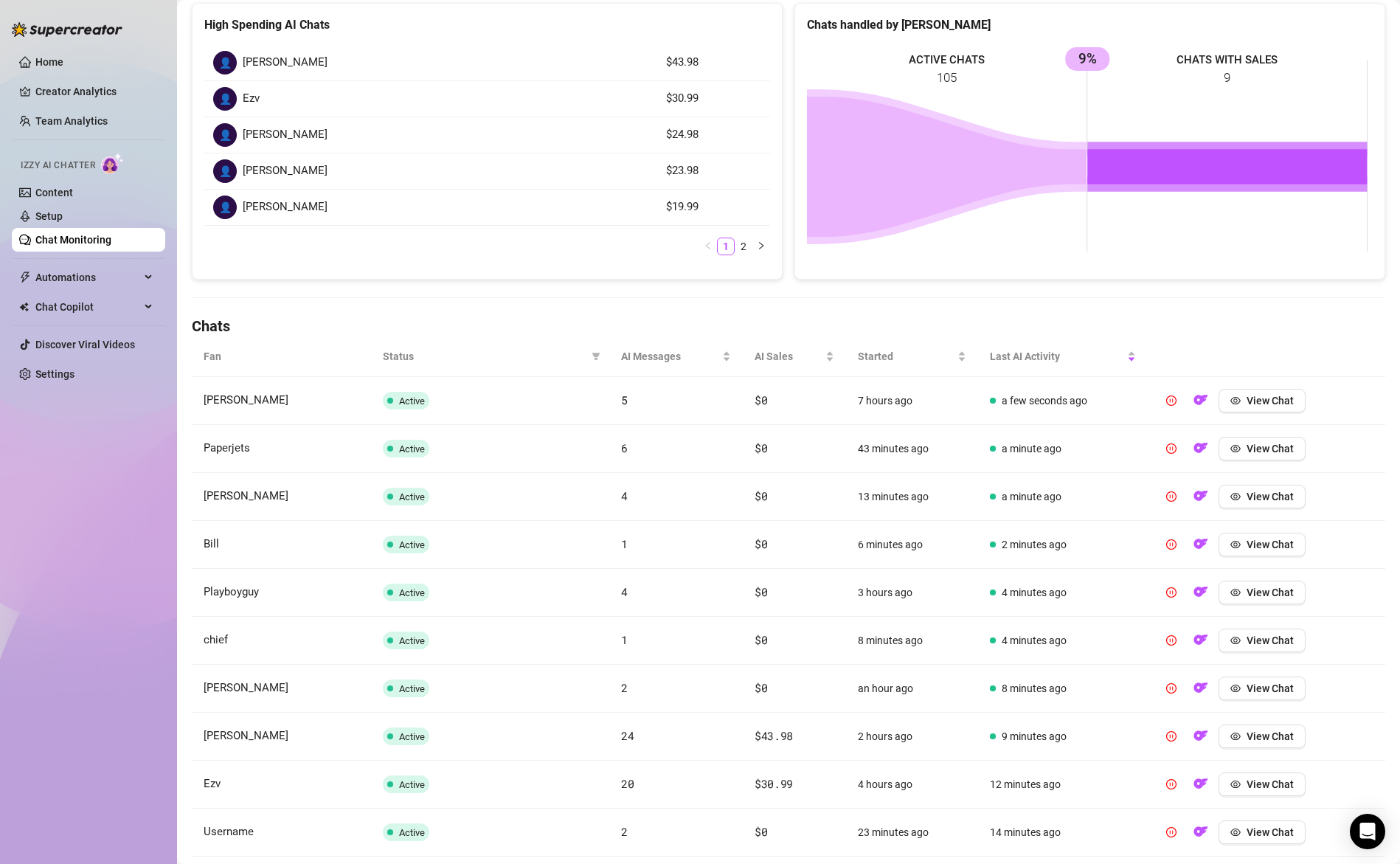
scroll to position [298, 0]
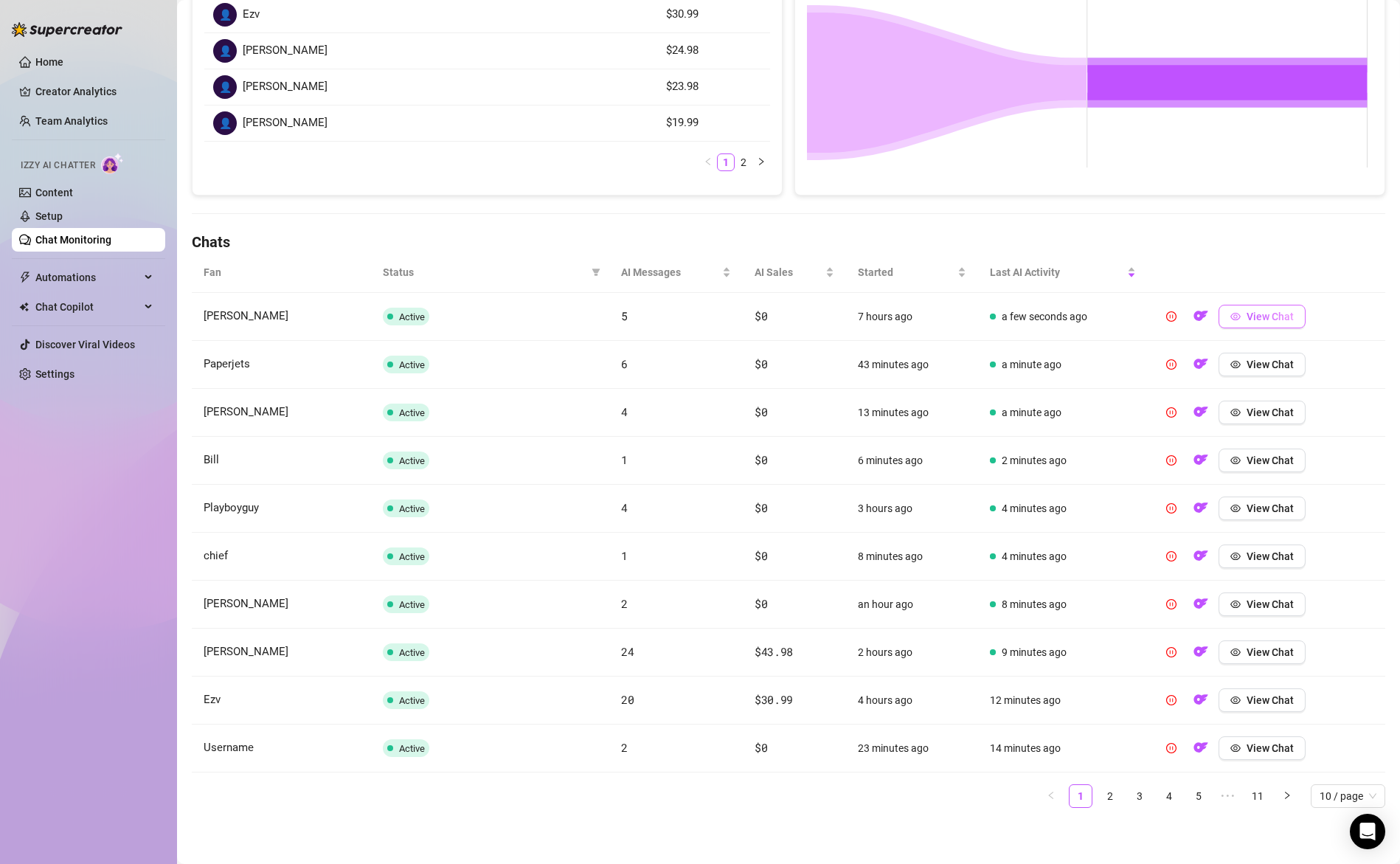
click at [1241, 322] on button "View Chat" at bounding box center [1261, 317] width 87 height 24
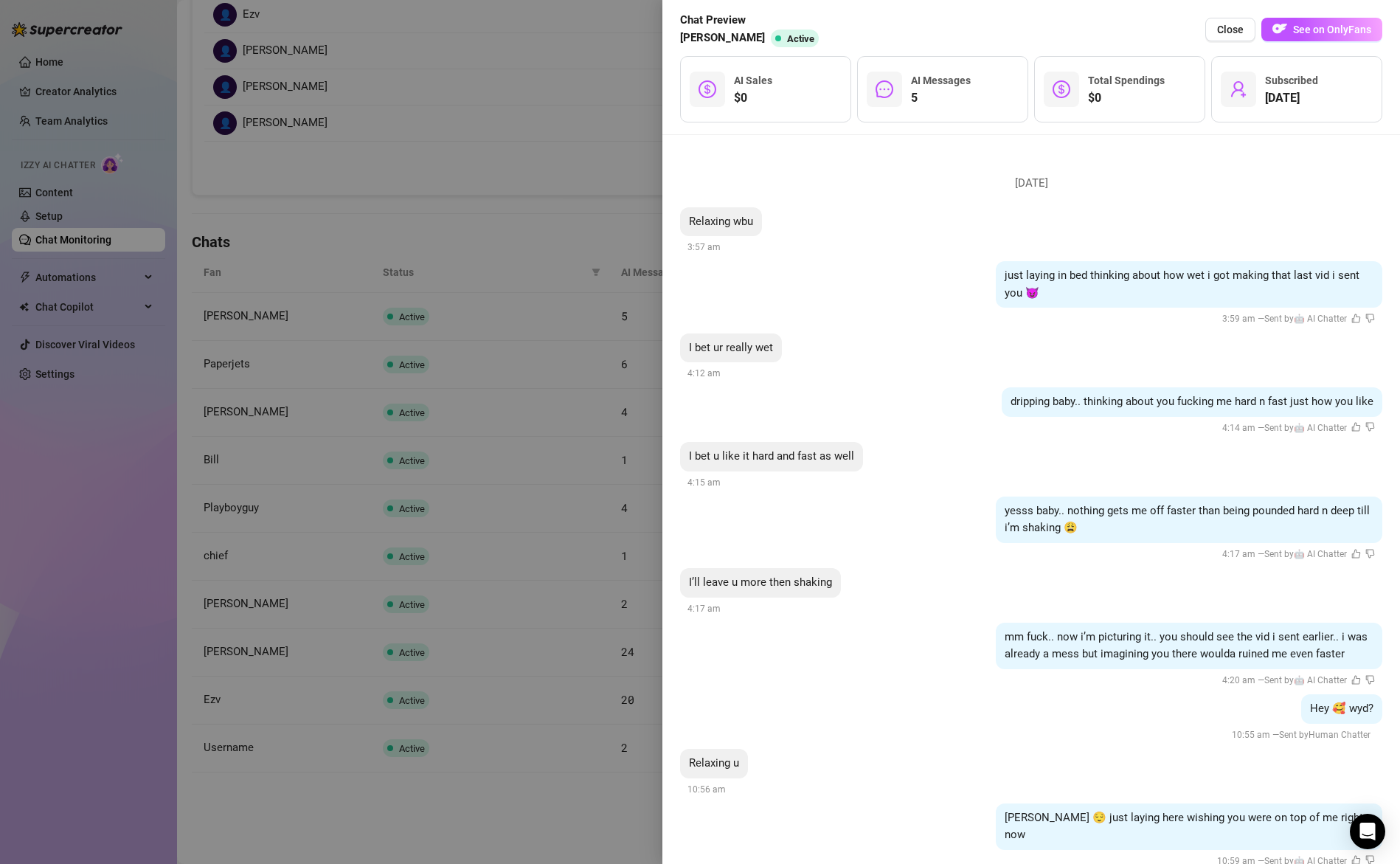
scroll to position [1194, 0]
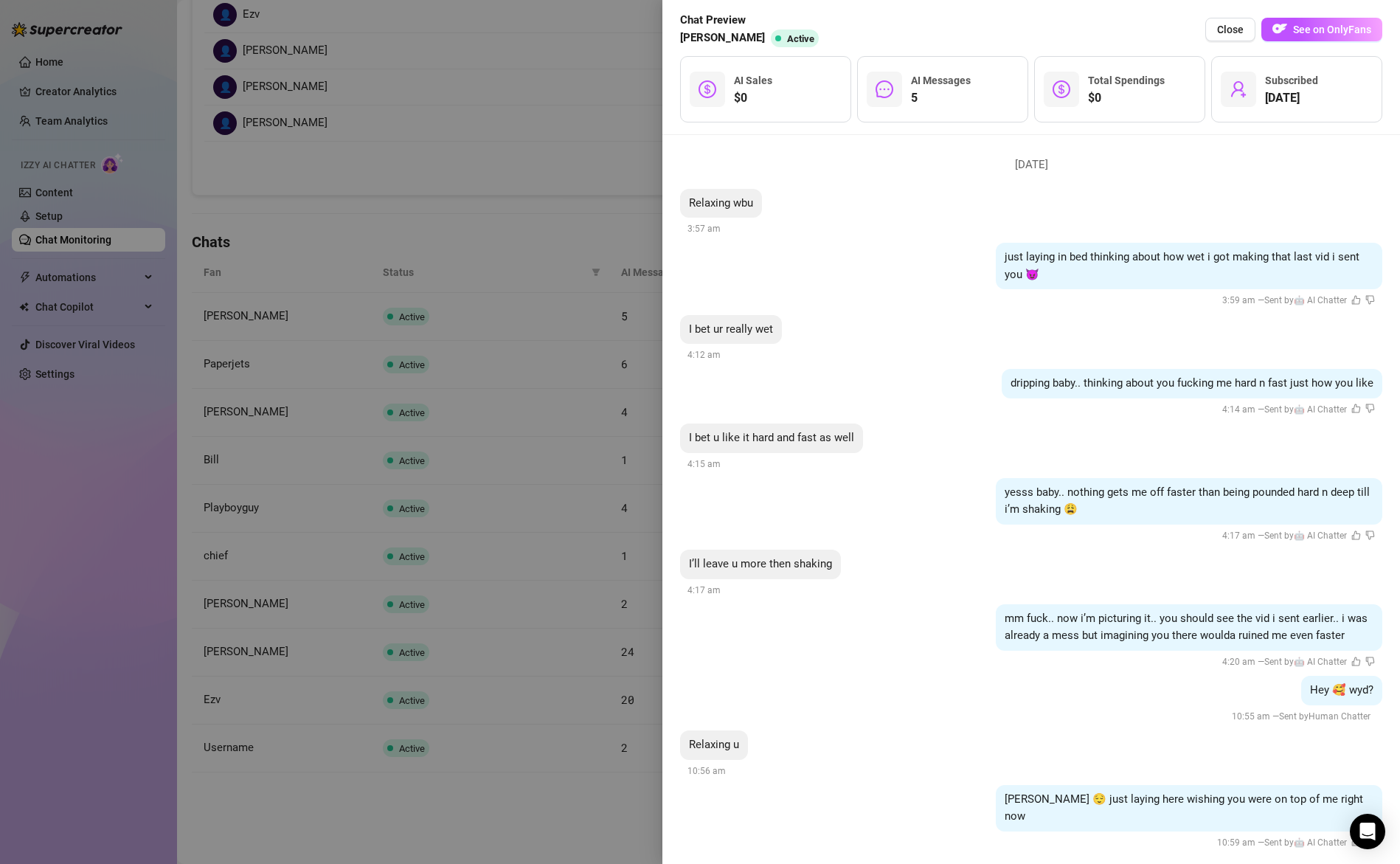
click at [577, 518] on div at bounding box center [700, 432] width 1400 height 864
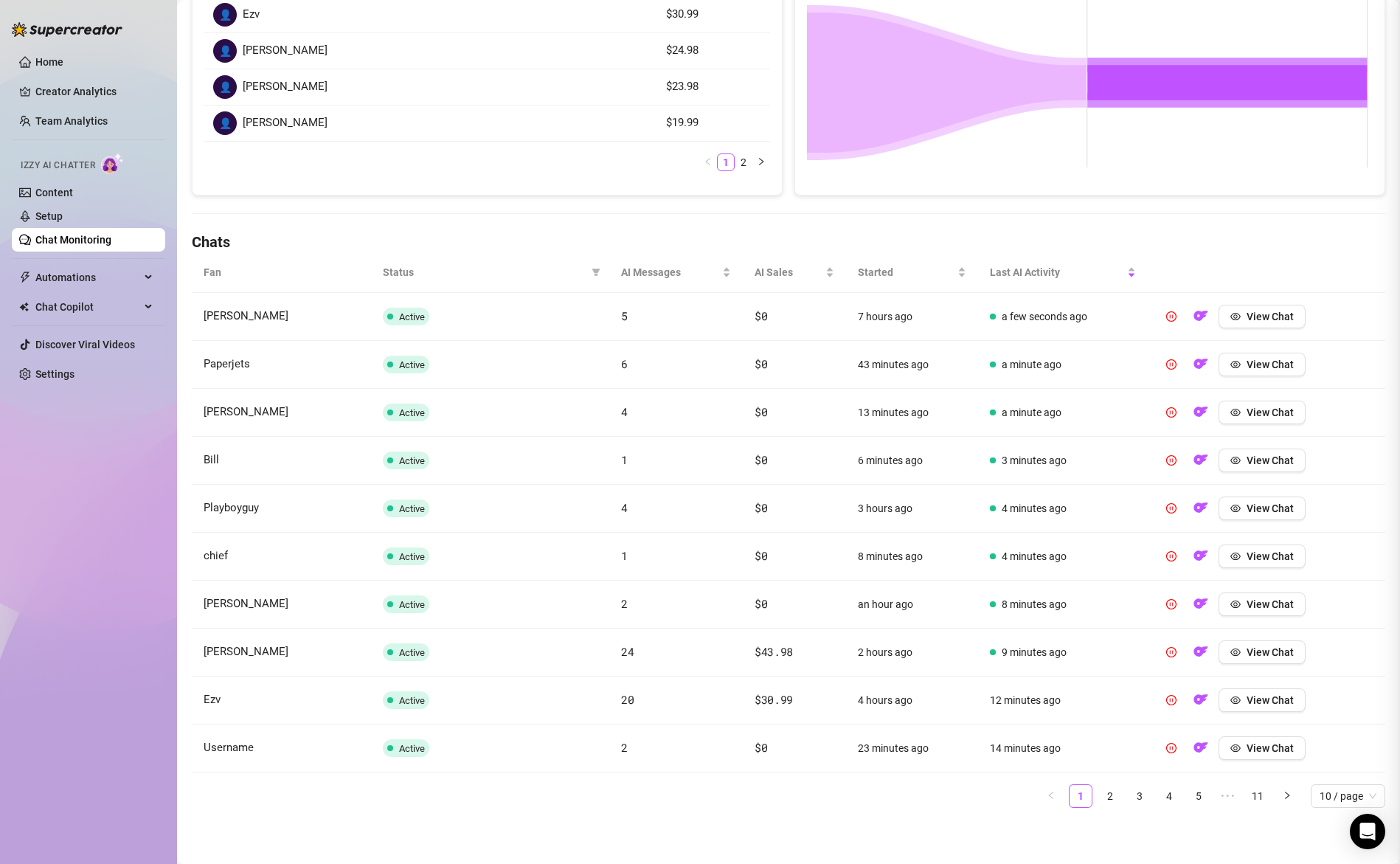
scroll to position [0, 0]
click at [76, 121] on link "Team Analytics" at bounding box center [71, 121] width 72 height 12
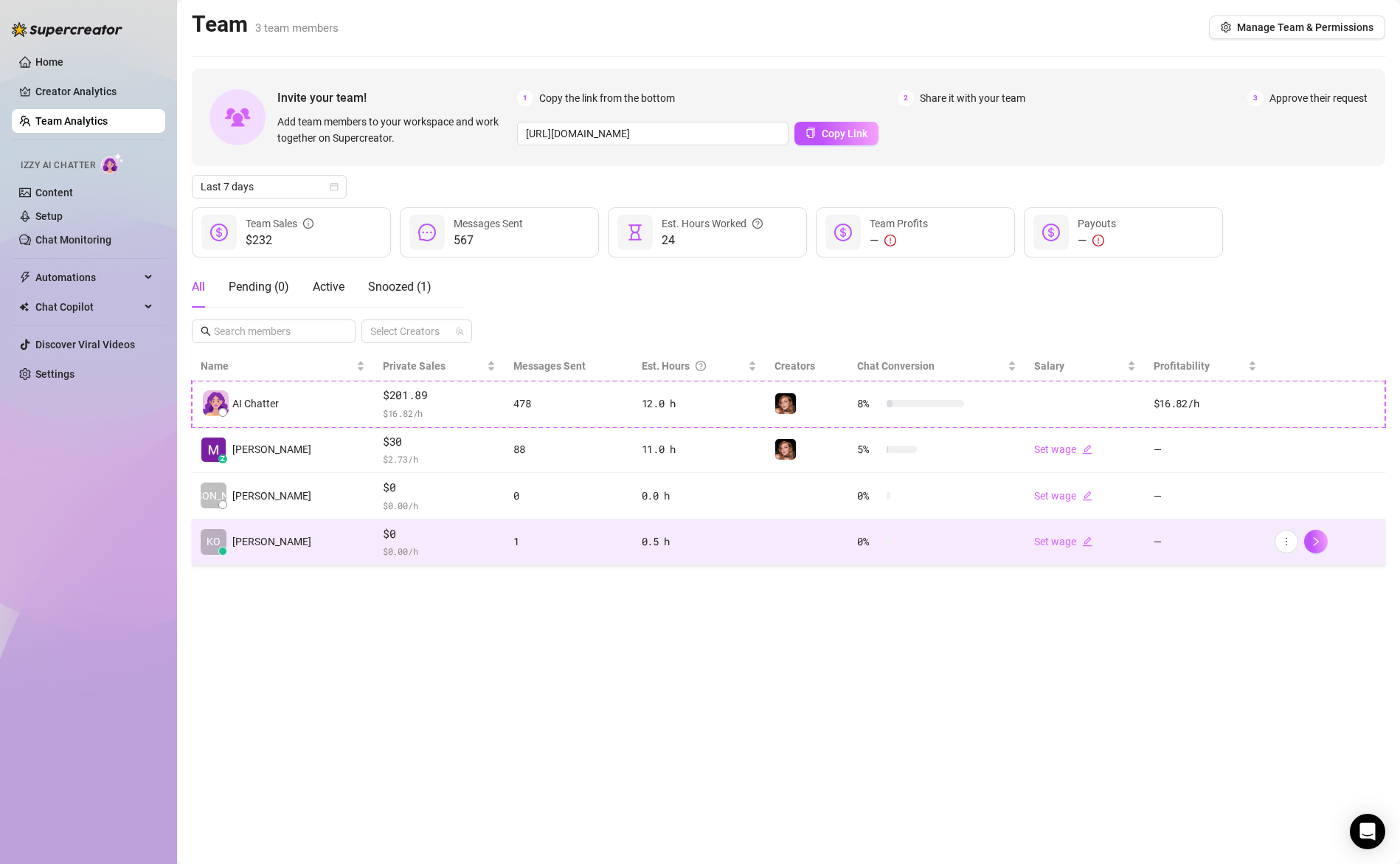
click at [681, 545] on div "0.5 h" at bounding box center [700, 542] width 115 height 16
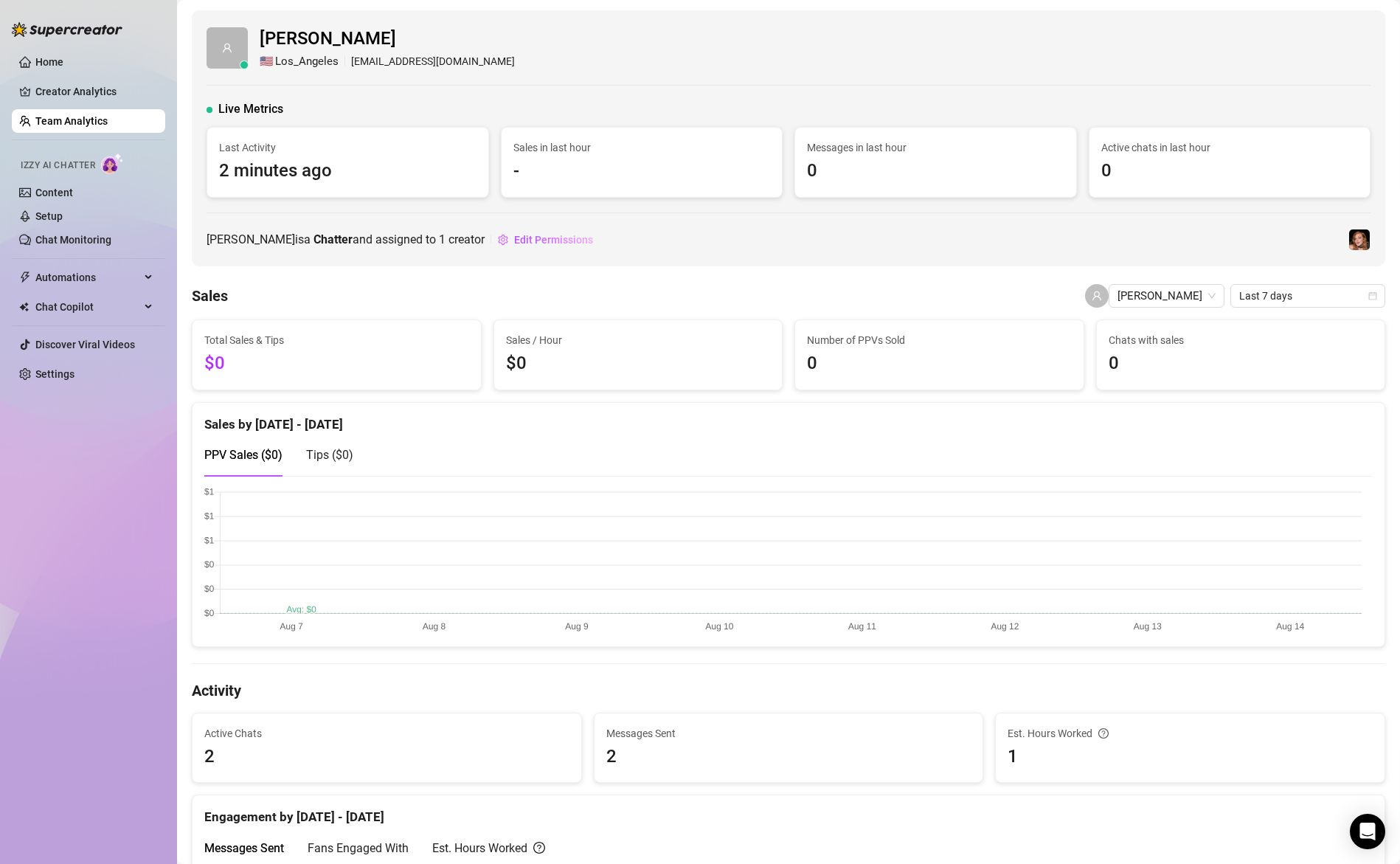
click at [59, 121] on link "Team Analytics" at bounding box center [71, 121] width 72 height 12
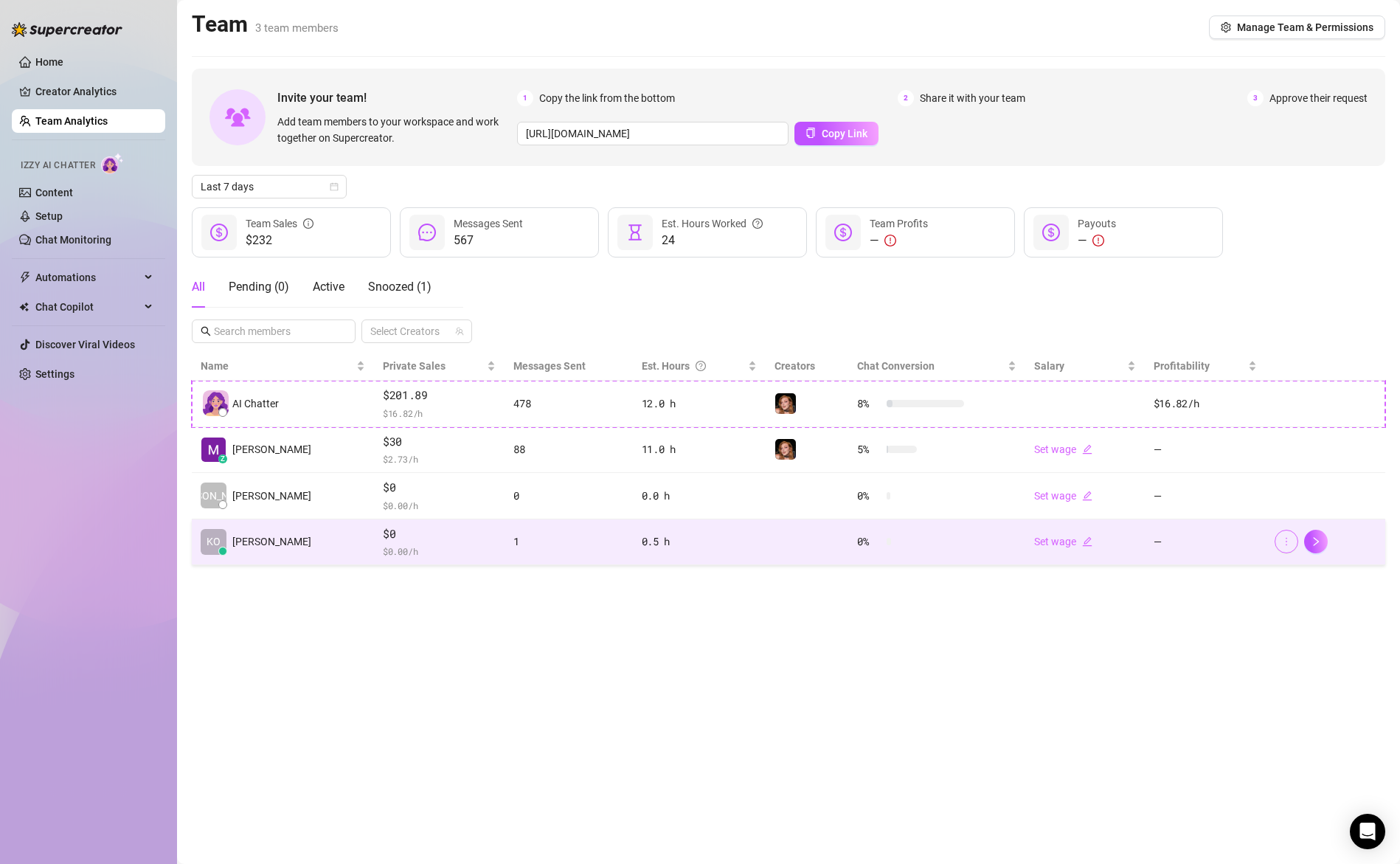
click at [1285, 546] on icon "more" at bounding box center [1286, 541] width 10 height 10
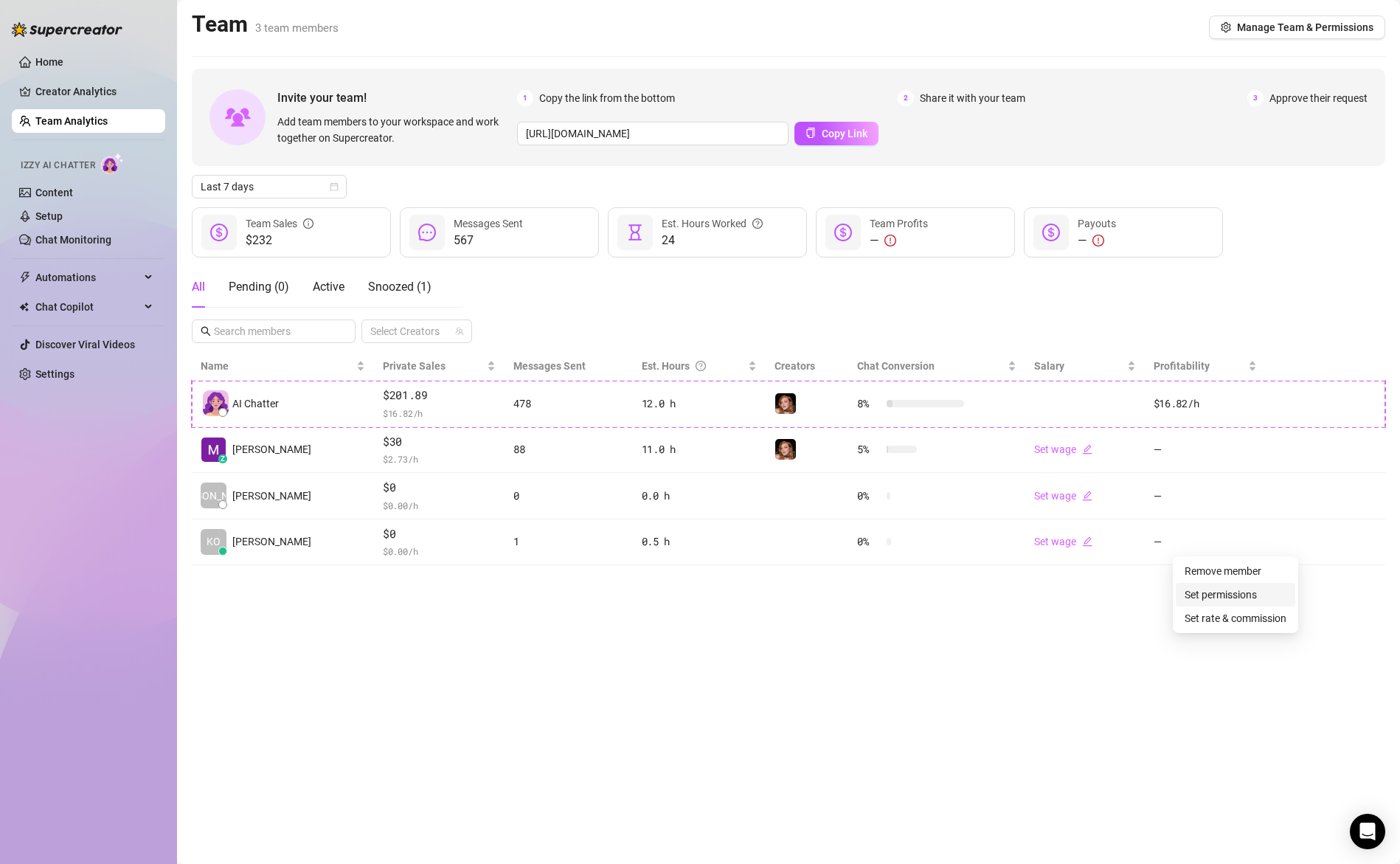
click at [1241, 595] on link "Set permissions" at bounding box center [1220, 595] width 72 height 12
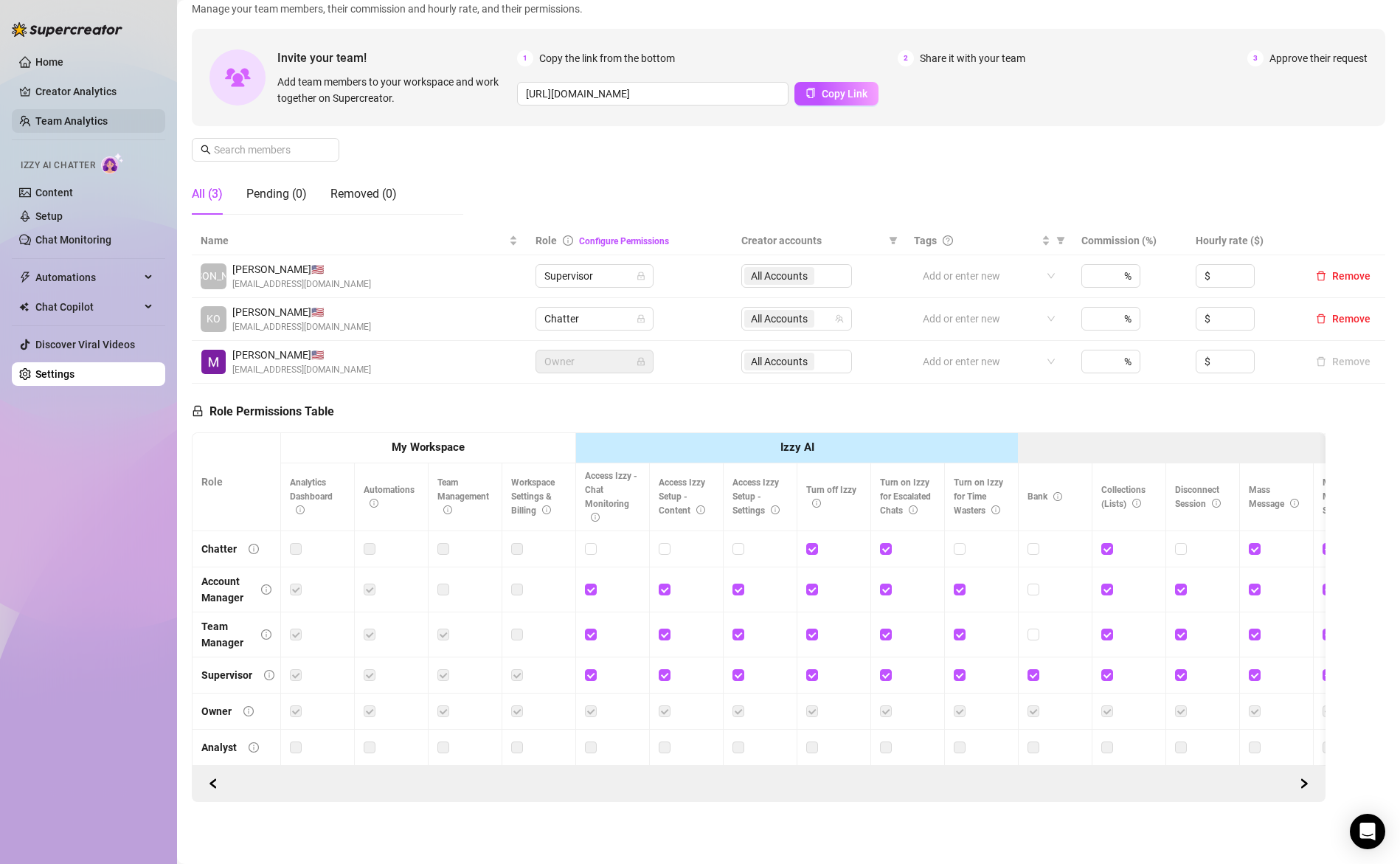
click at [80, 119] on link "Team Analytics" at bounding box center [71, 121] width 72 height 12
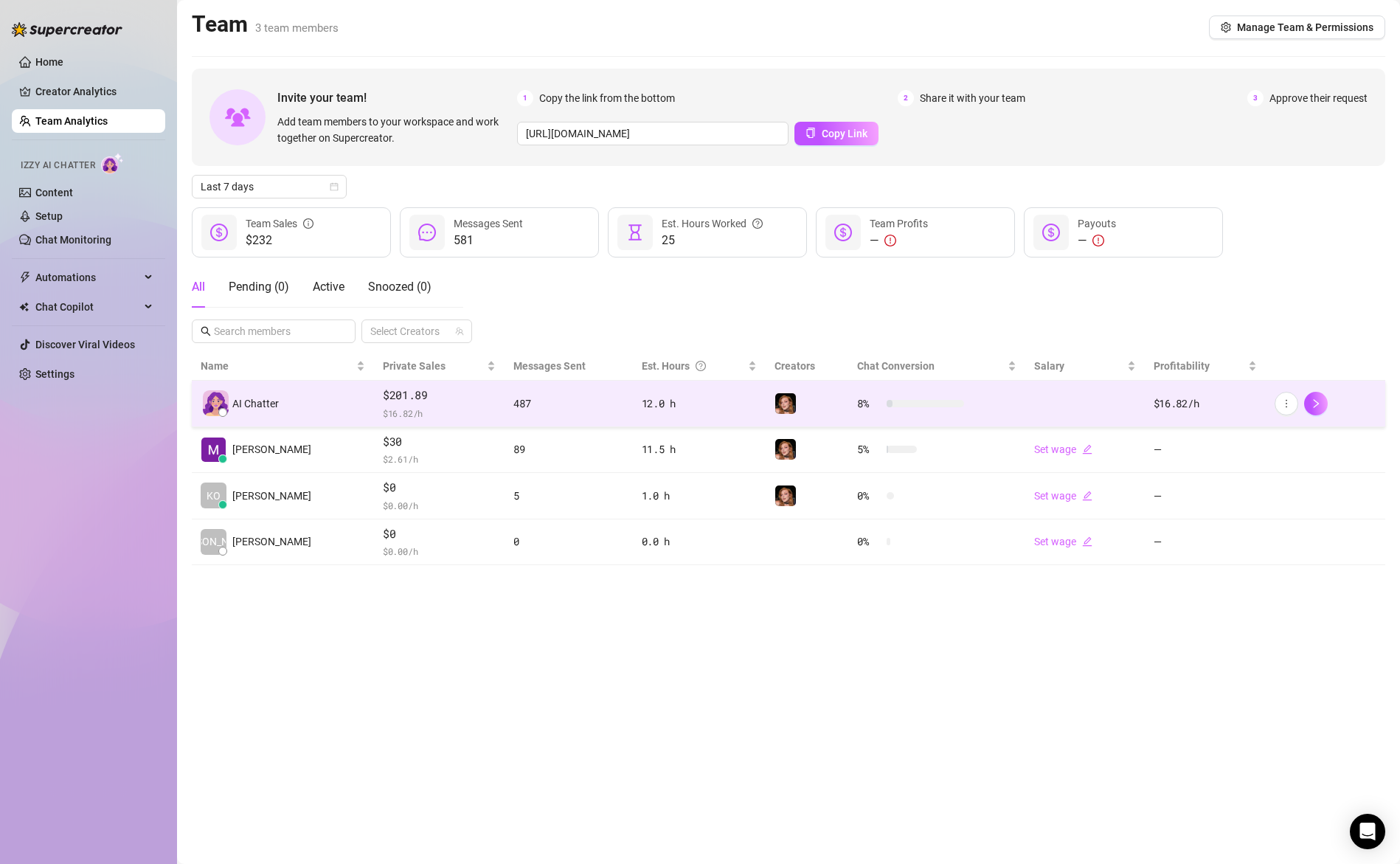
click at [589, 408] on div "487" at bounding box center [568, 404] width 110 height 16
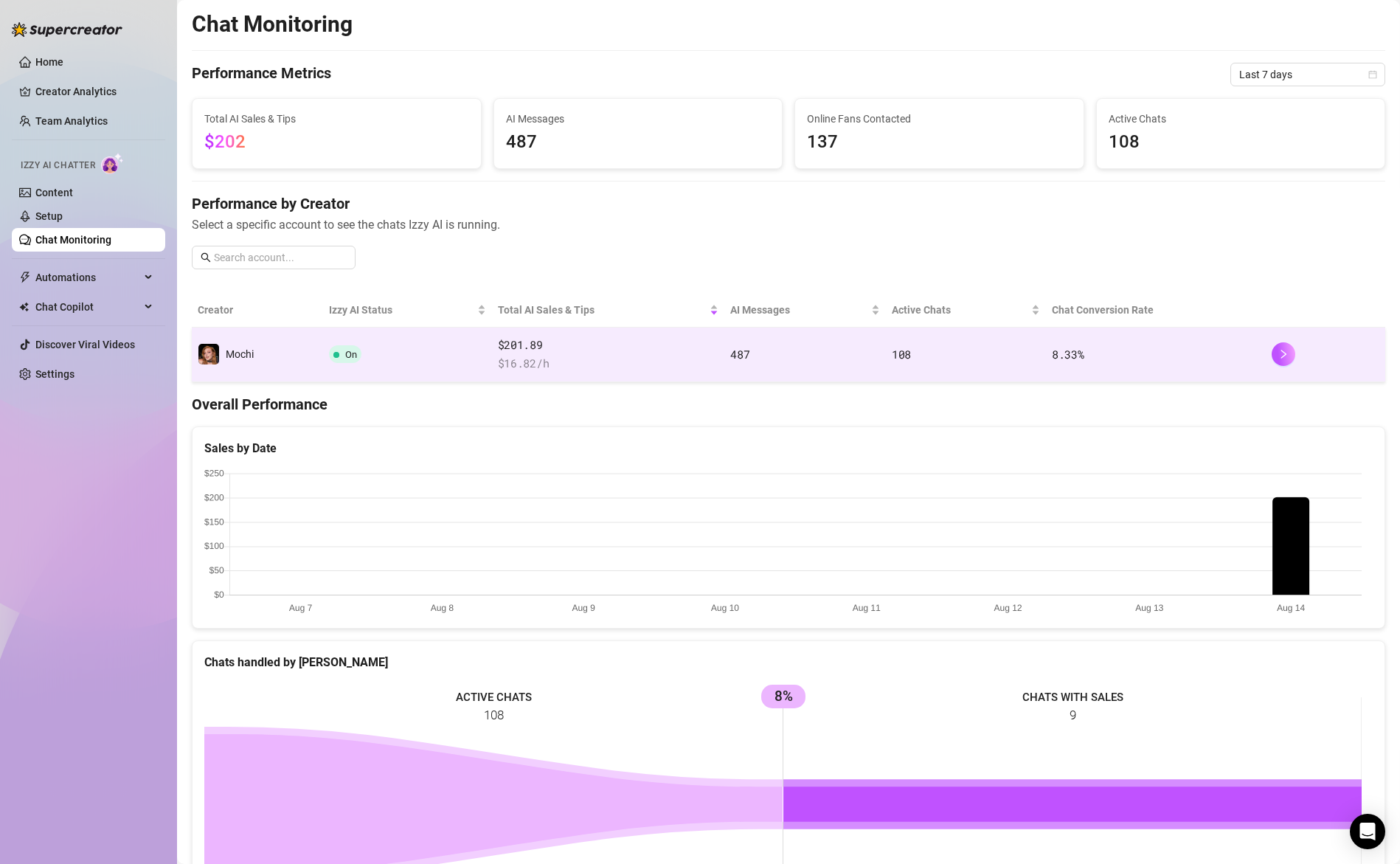
click at [365, 347] on td "On" at bounding box center [407, 355] width 168 height 55
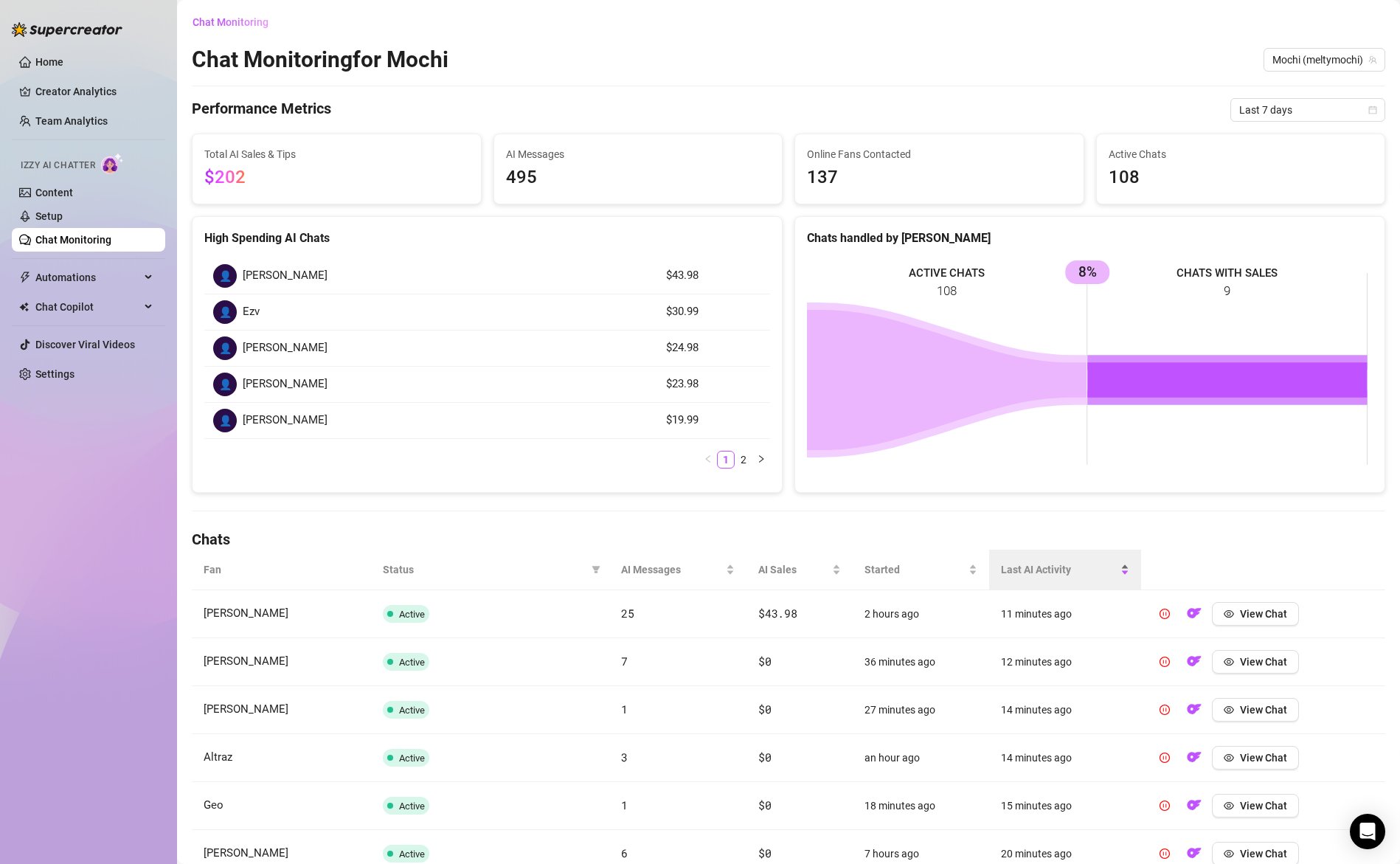
click at [1025, 566] on span "Last AI Activity" at bounding box center [1059, 570] width 117 height 16
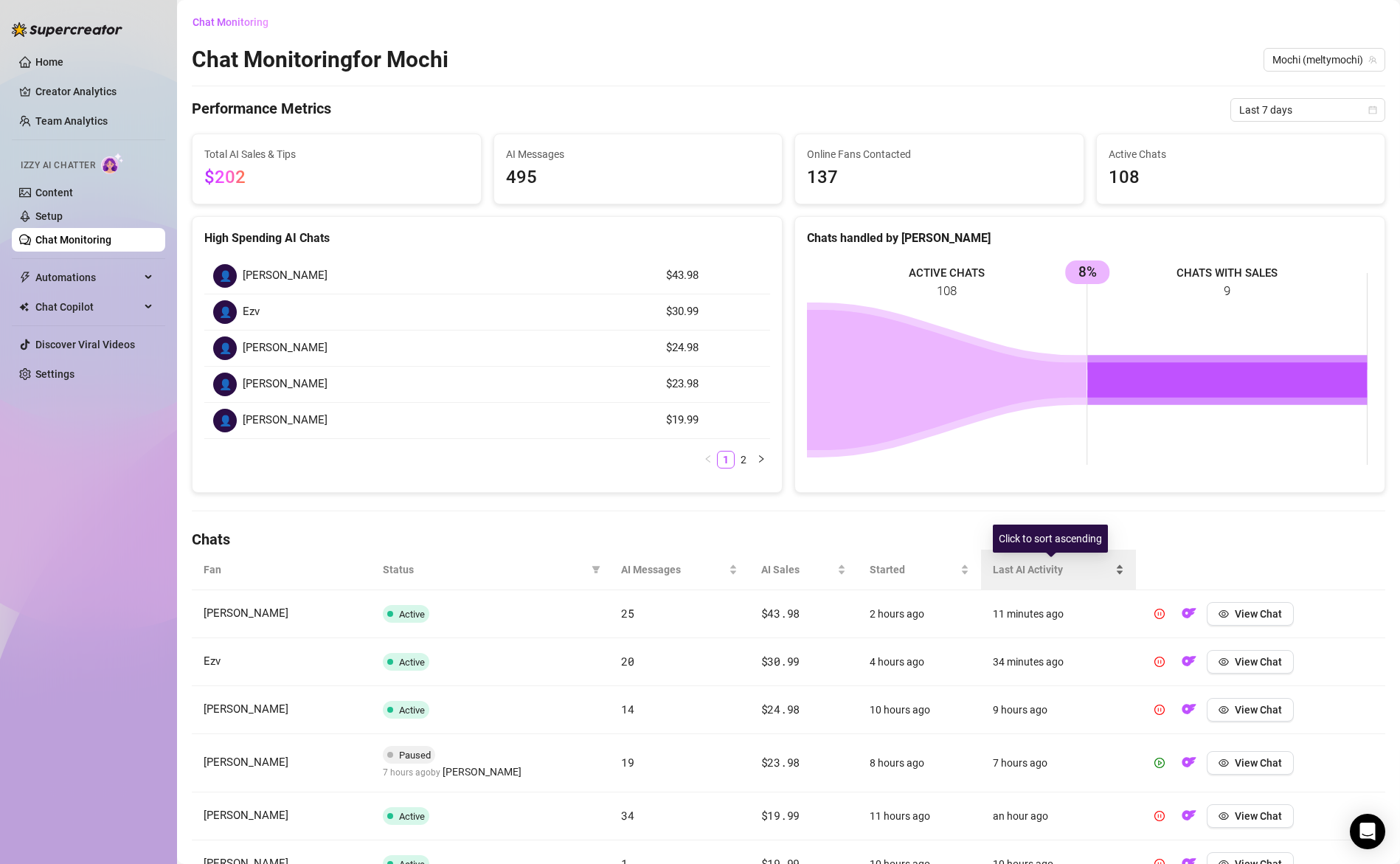
click at [1025, 566] on span "Last AI Activity" at bounding box center [1052, 570] width 120 height 16
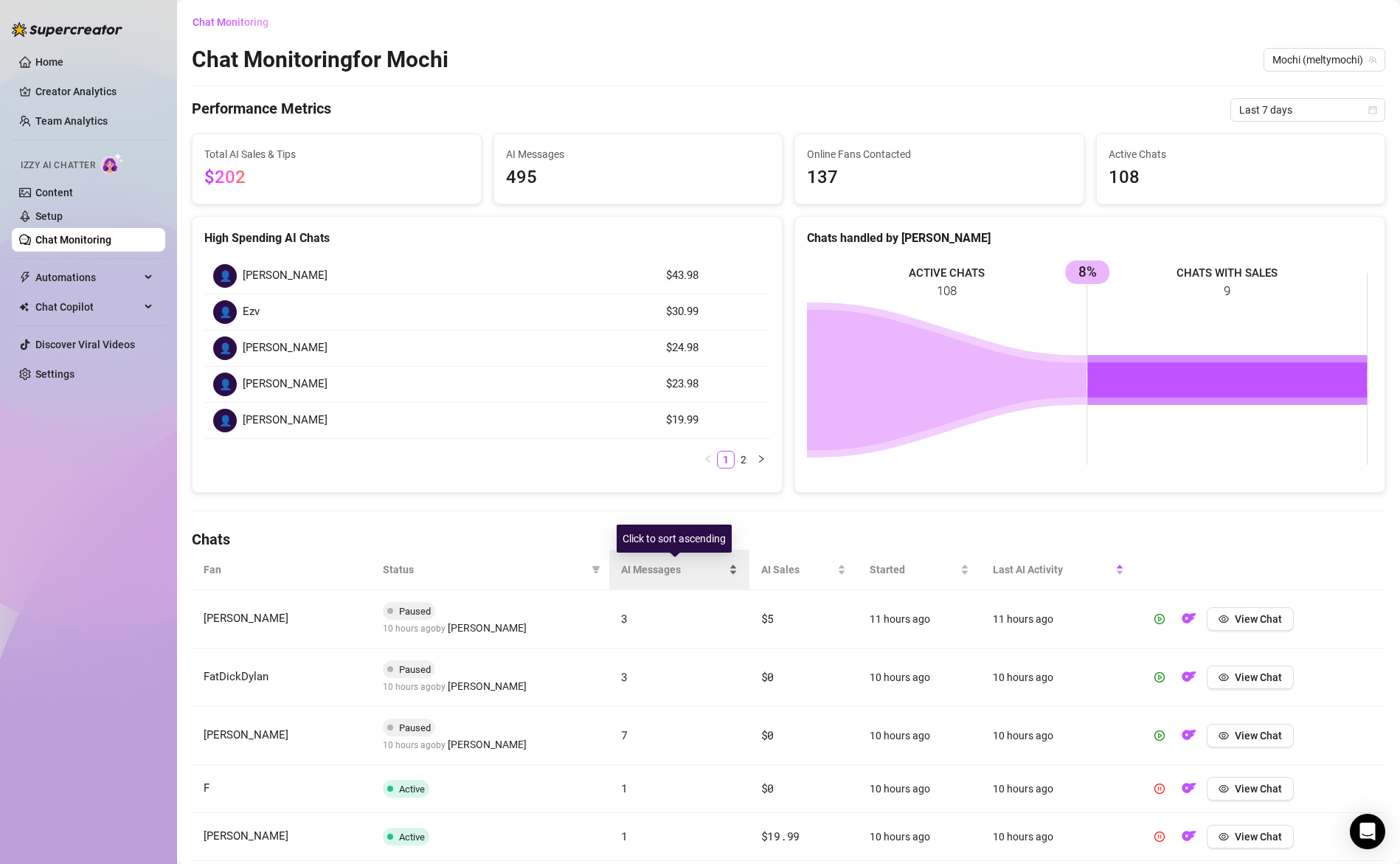
click at [665, 565] on span "AI Messages" at bounding box center [673, 570] width 104 height 16
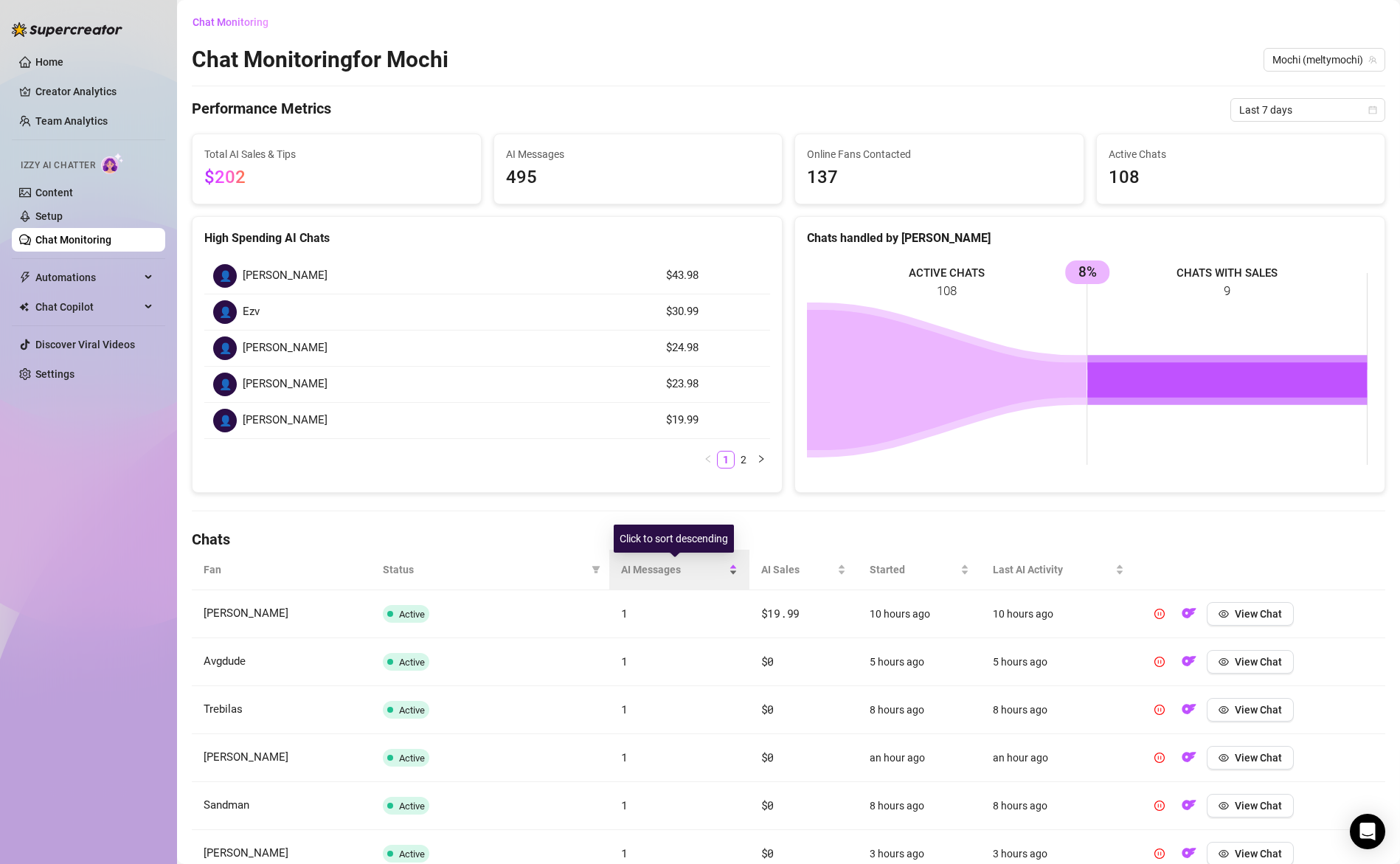
click at [665, 565] on span "AI Messages" at bounding box center [673, 570] width 104 height 16
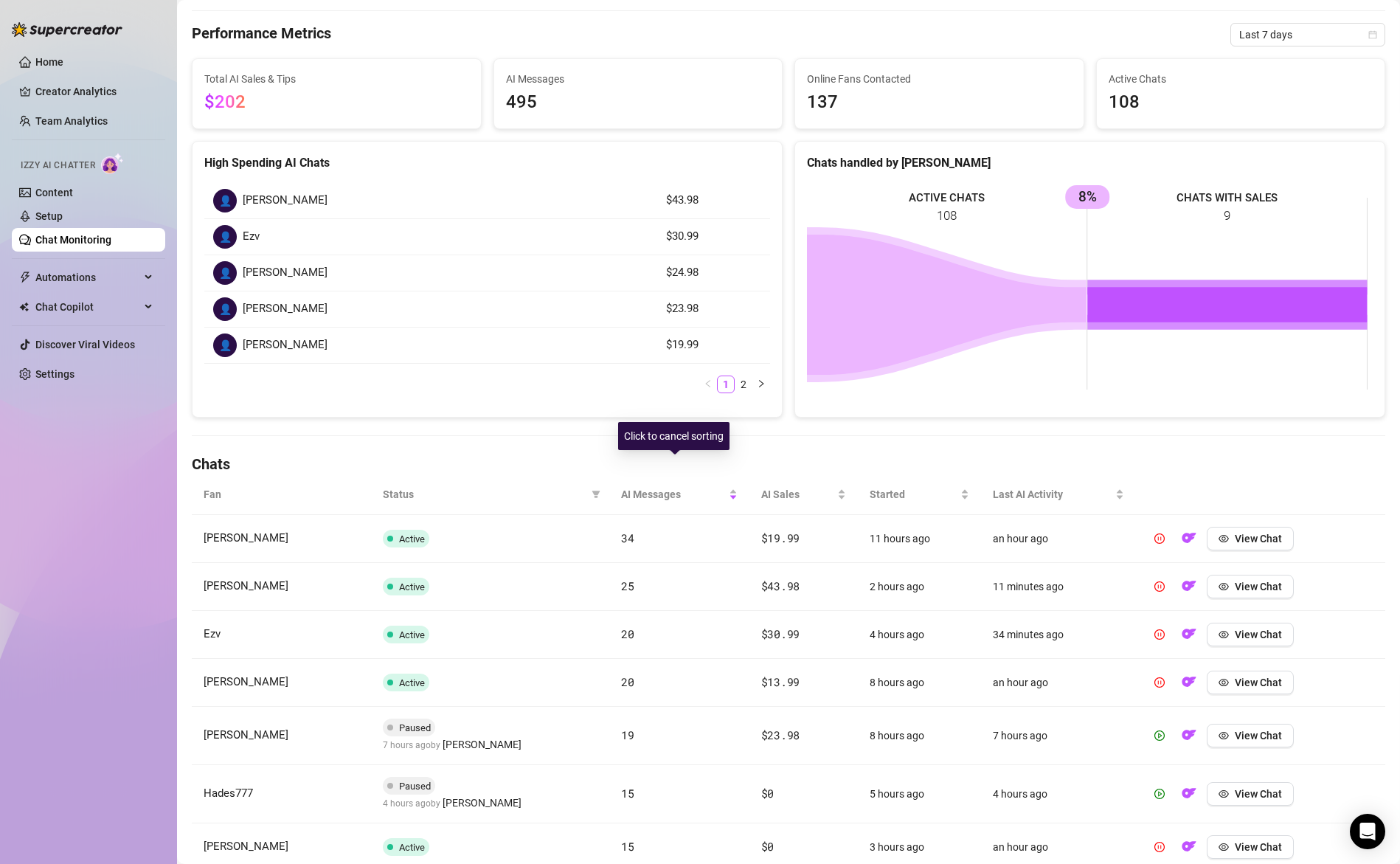
scroll to position [137, 0]
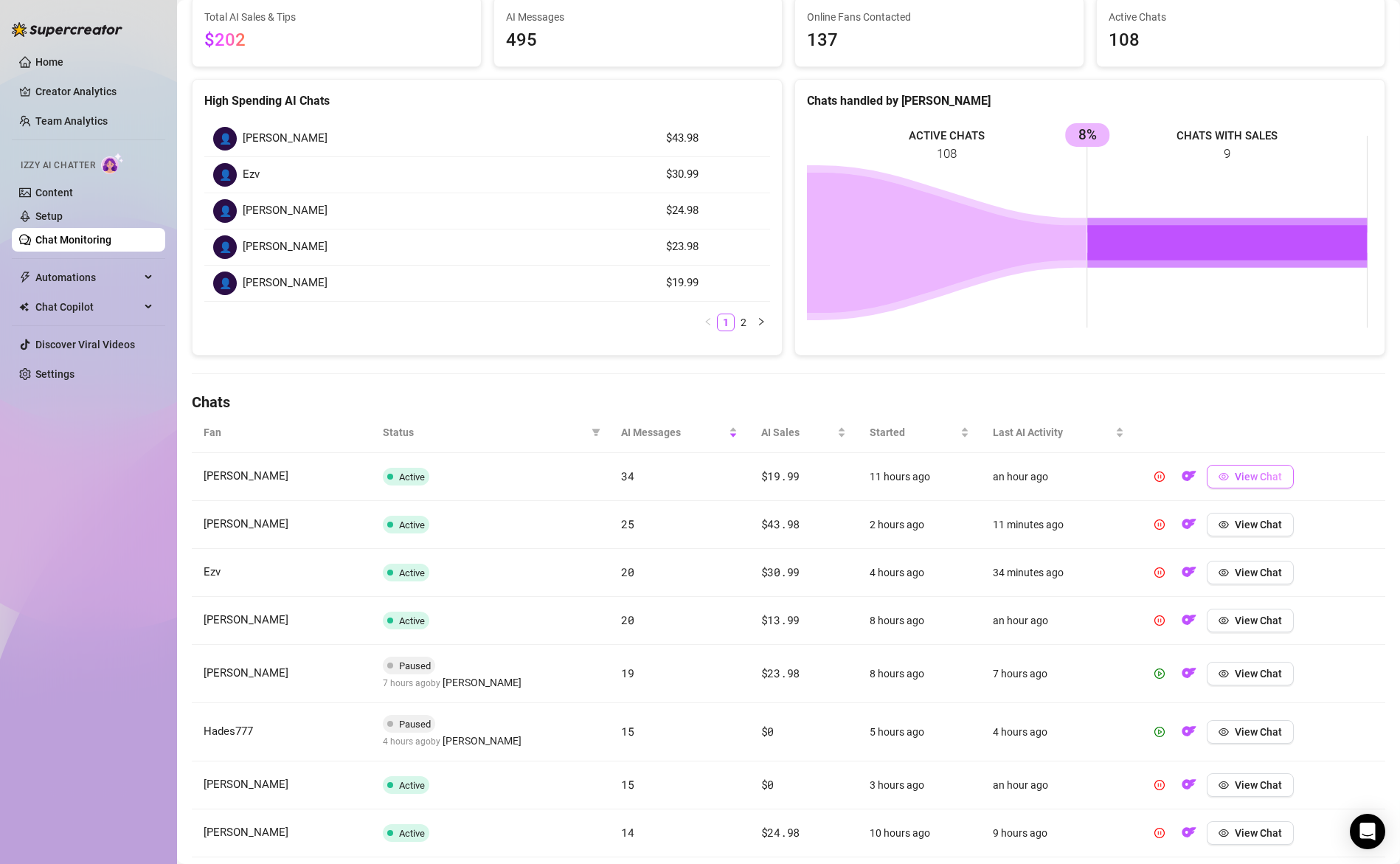
click at [1243, 479] on span "View Chat" at bounding box center [1258, 476] width 47 height 12
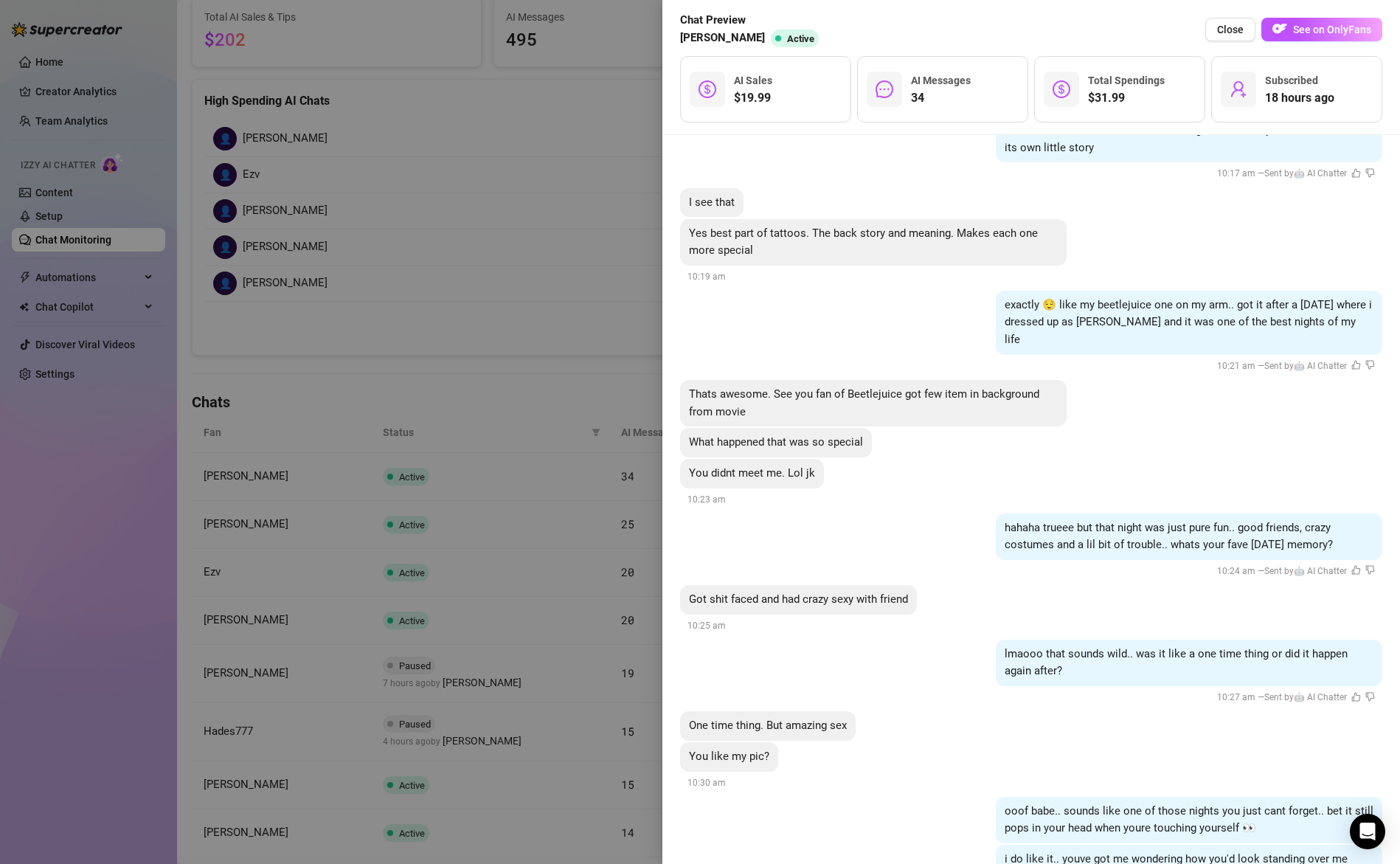
scroll to position [7189, 0]
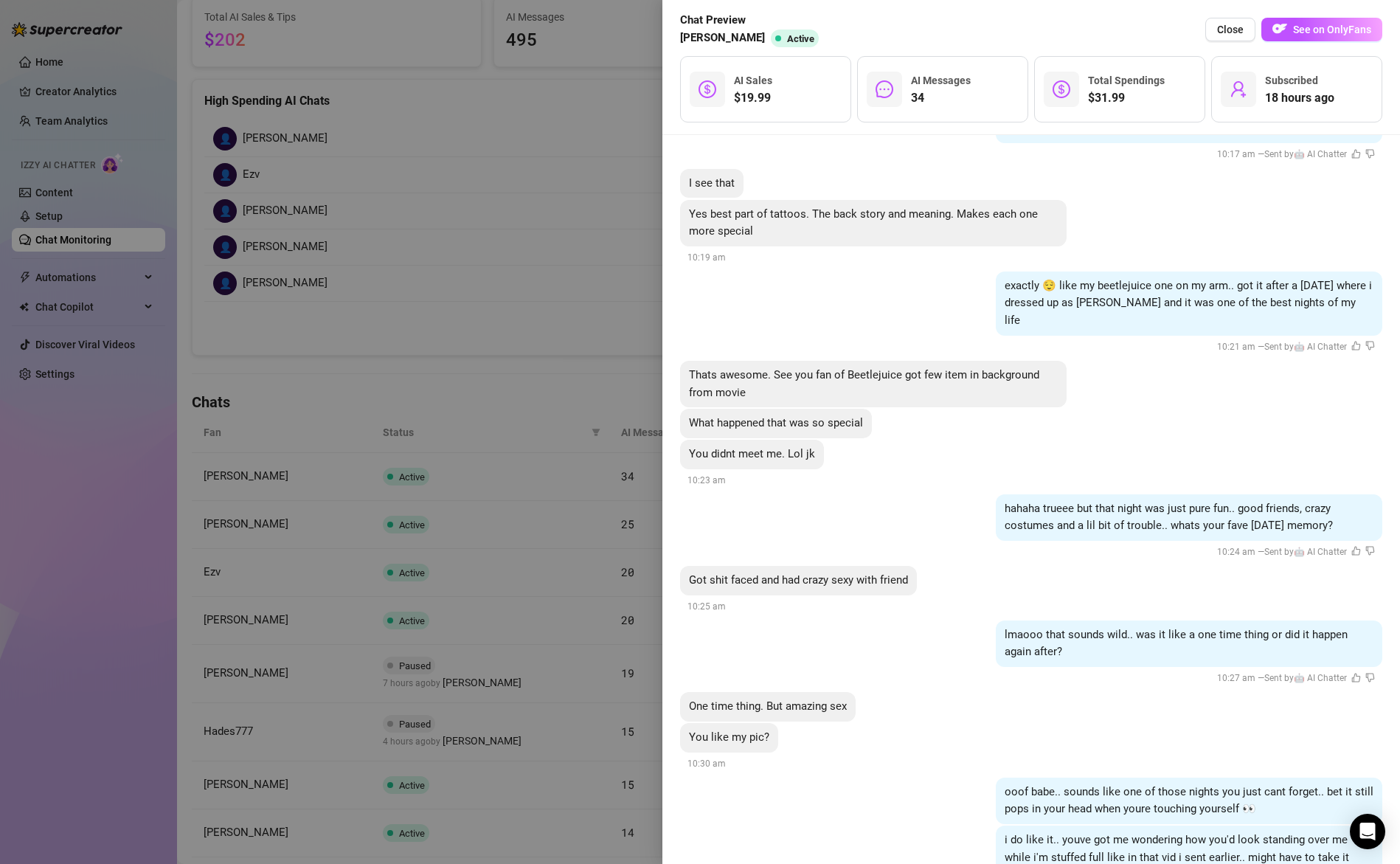
click at [573, 511] on div at bounding box center [700, 432] width 1400 height 864
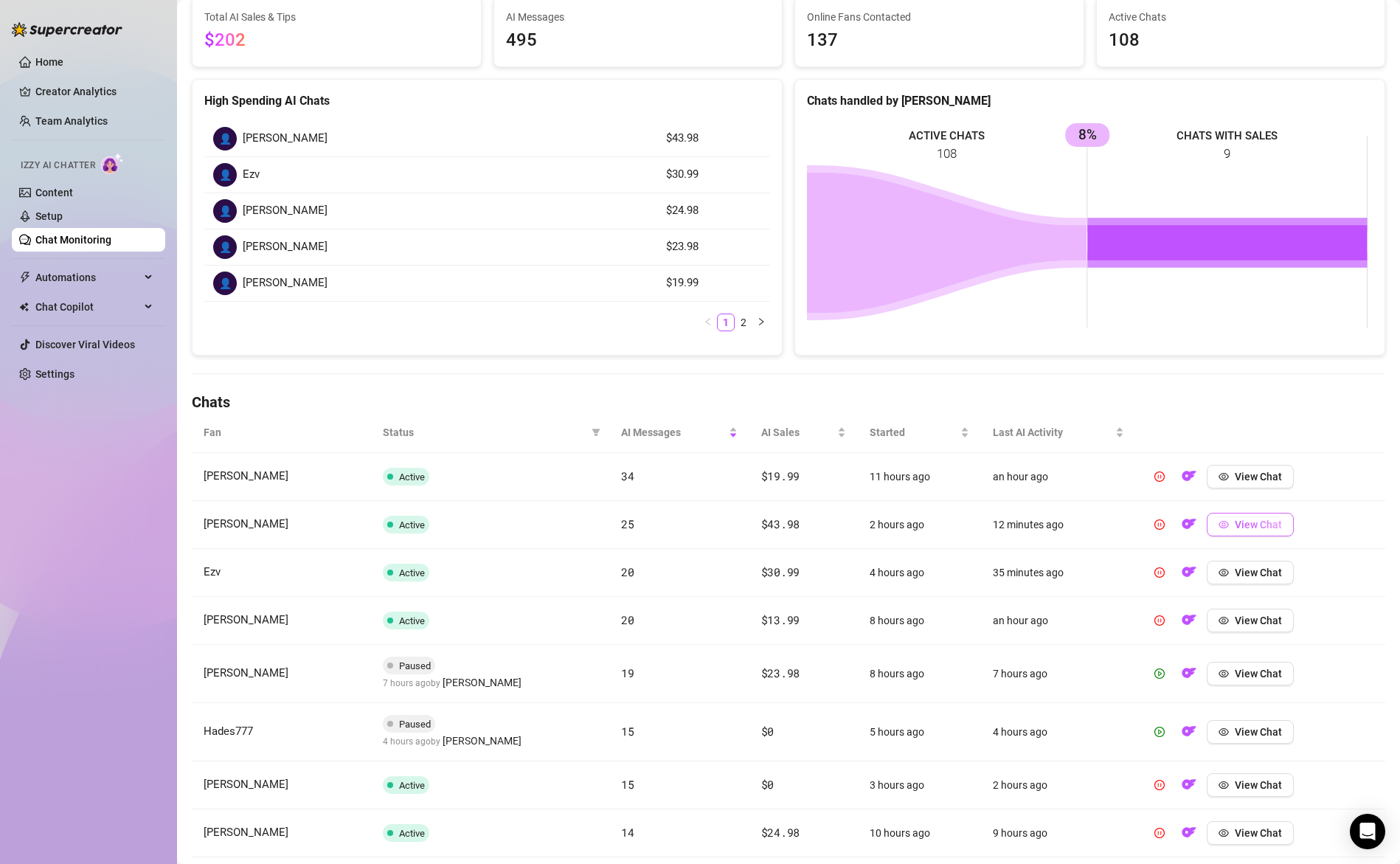
click at [1241, 528] on span "View Chat" at bounding box center [1258, 524] width 47 height 12
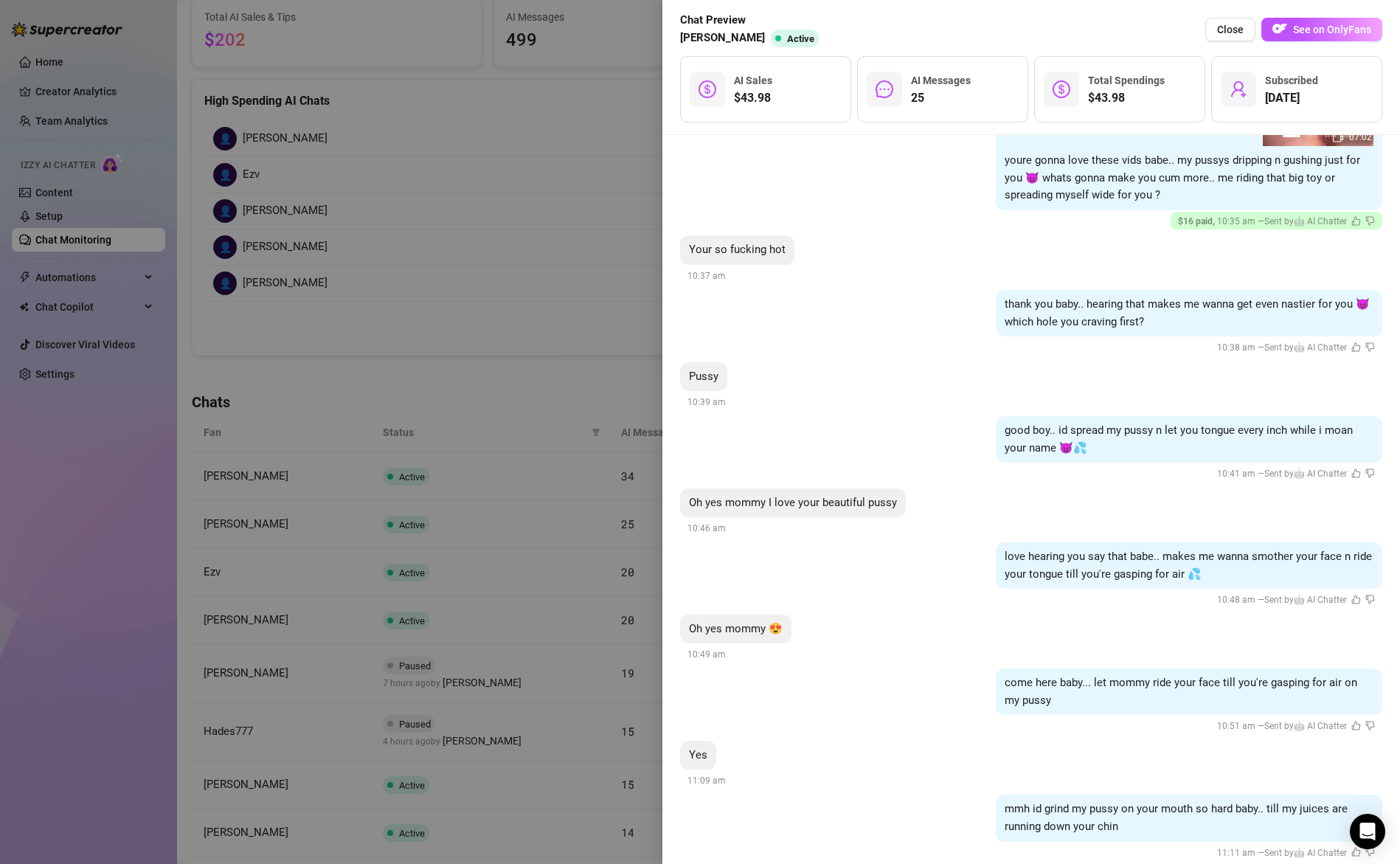
scroll to position [3898, 0]
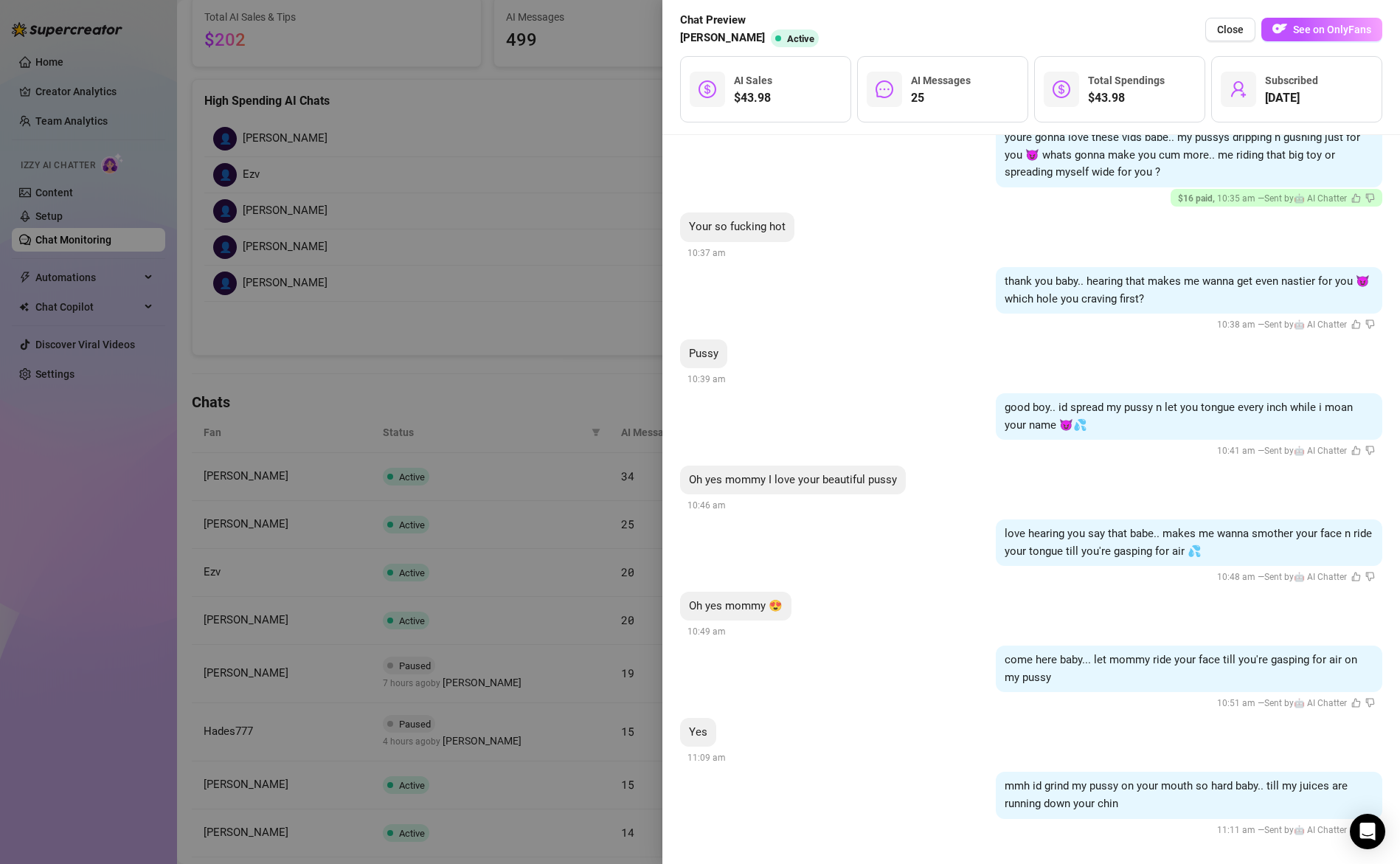
click at [640, 473] on div at bounding box center [700, 432] width 1400 height 864
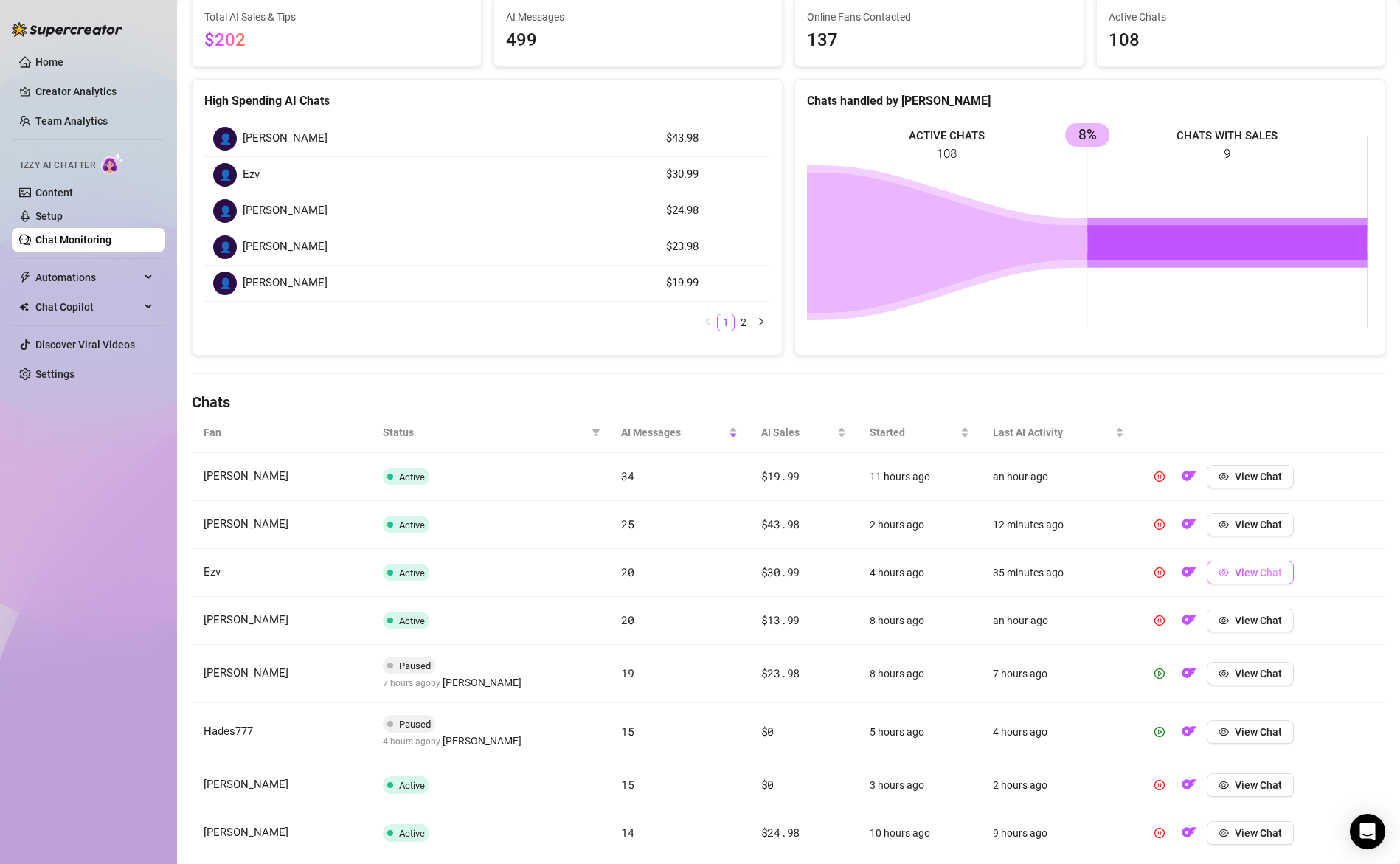
click at [1235, 576] on span "View Chat" at bounding box center [1258, 572] width 47 height 12
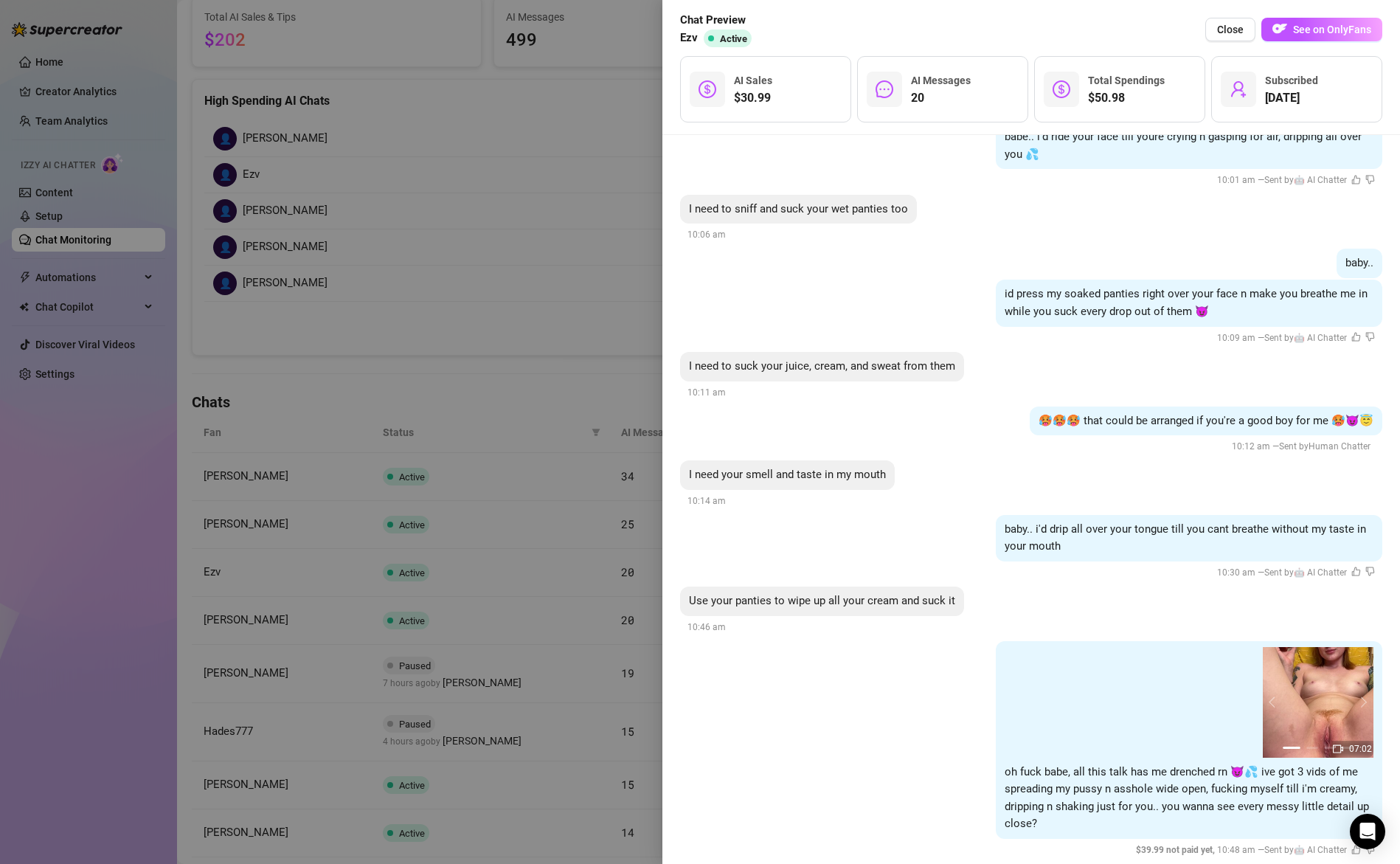
scroll to position [3450, 0]
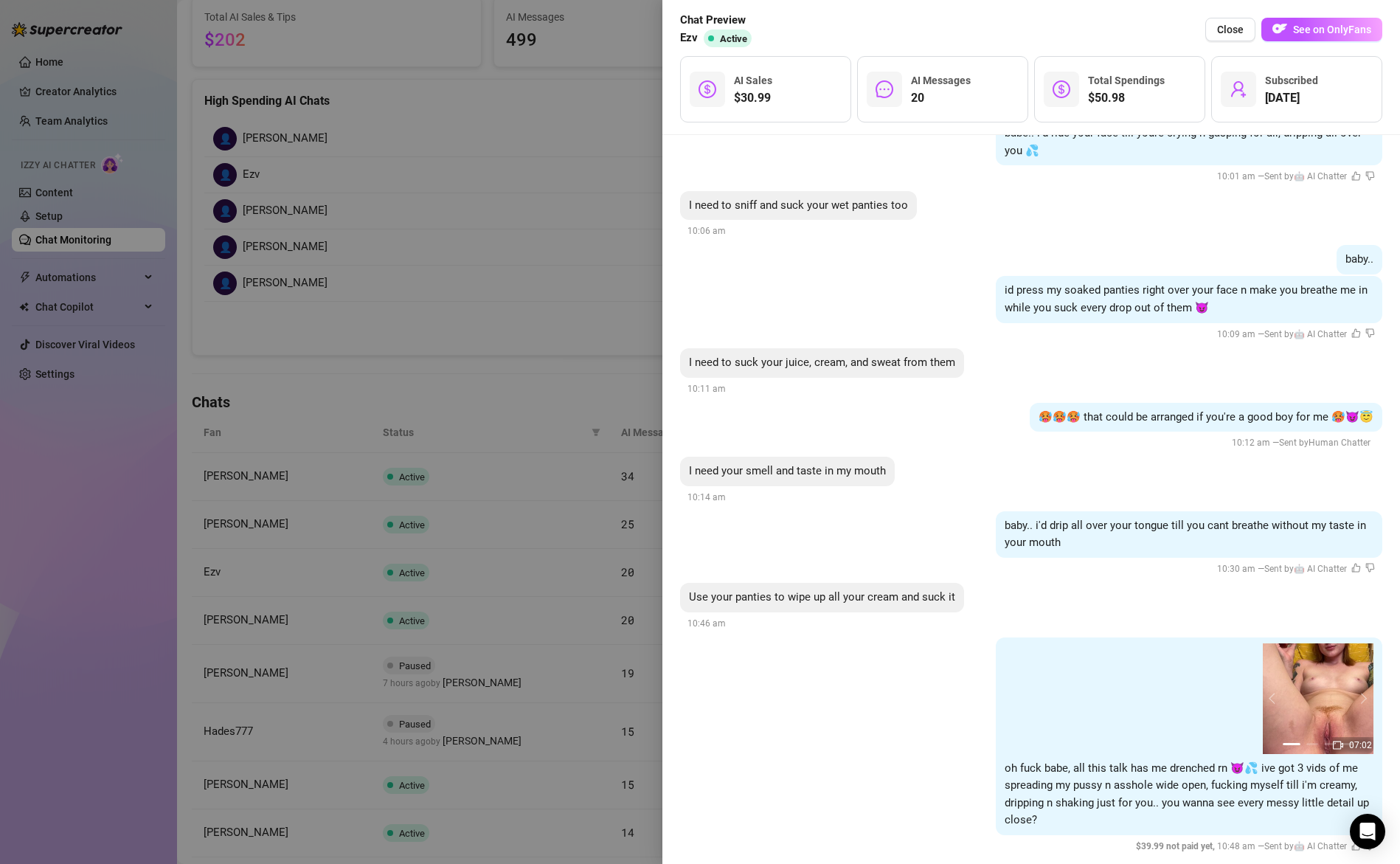
click at [590, 583] on div at bounding box center [700, 432] width 1400 height 864
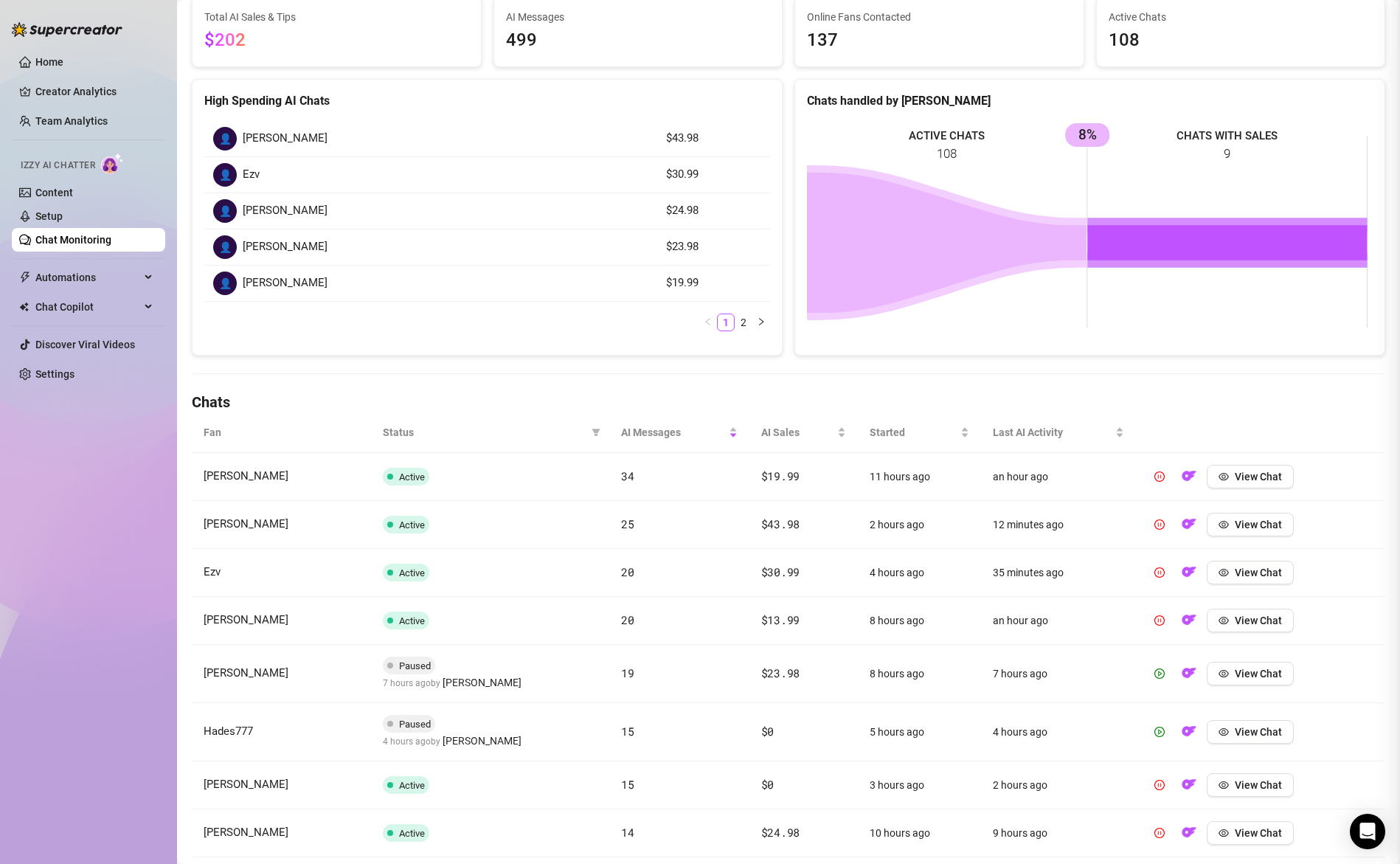
scroll to position [0, 0]
click at [1237, 620] on span "View Chat" at bounding box center [1258, 620] width 47 height 12
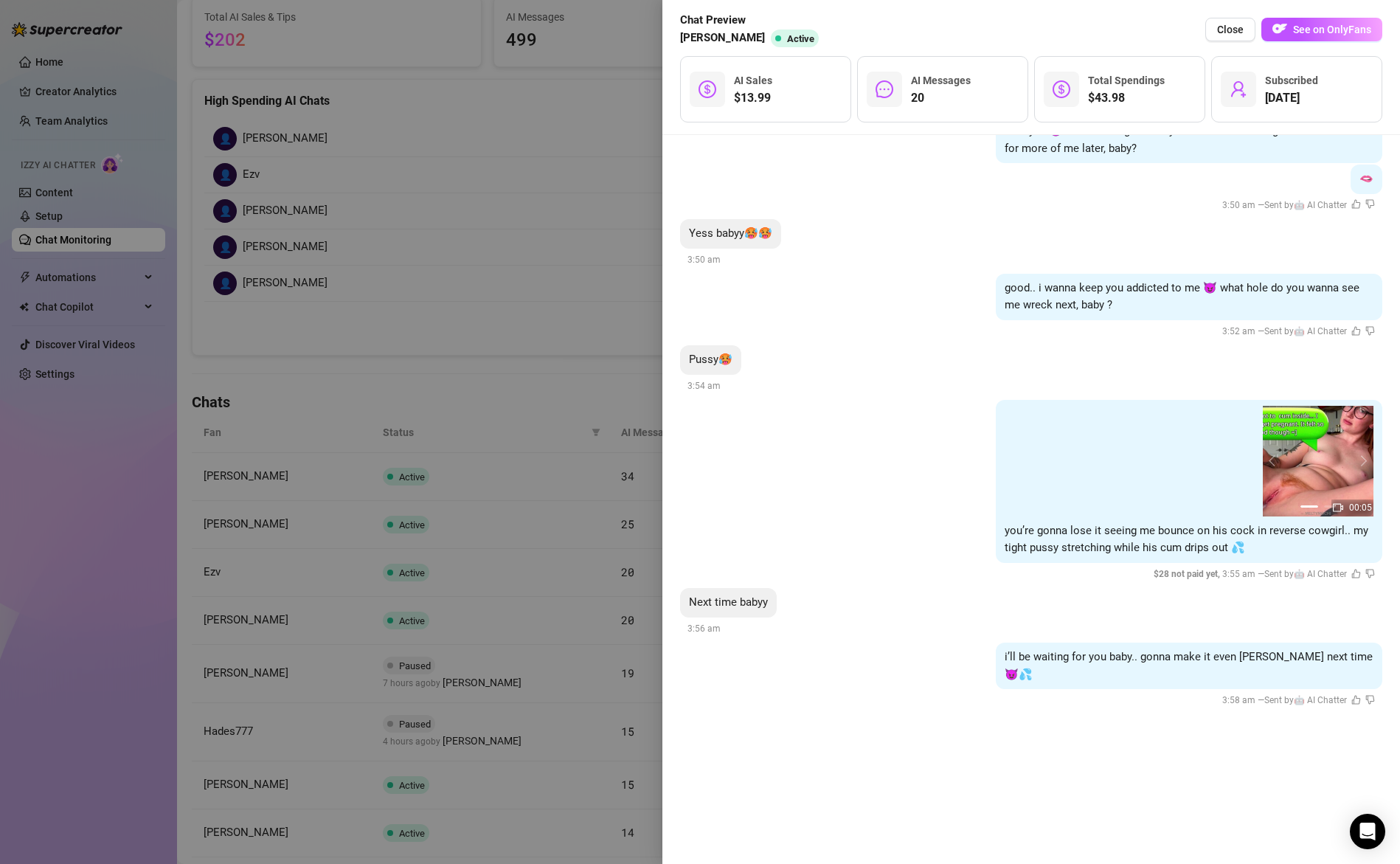
scroll to position [4159, 0]
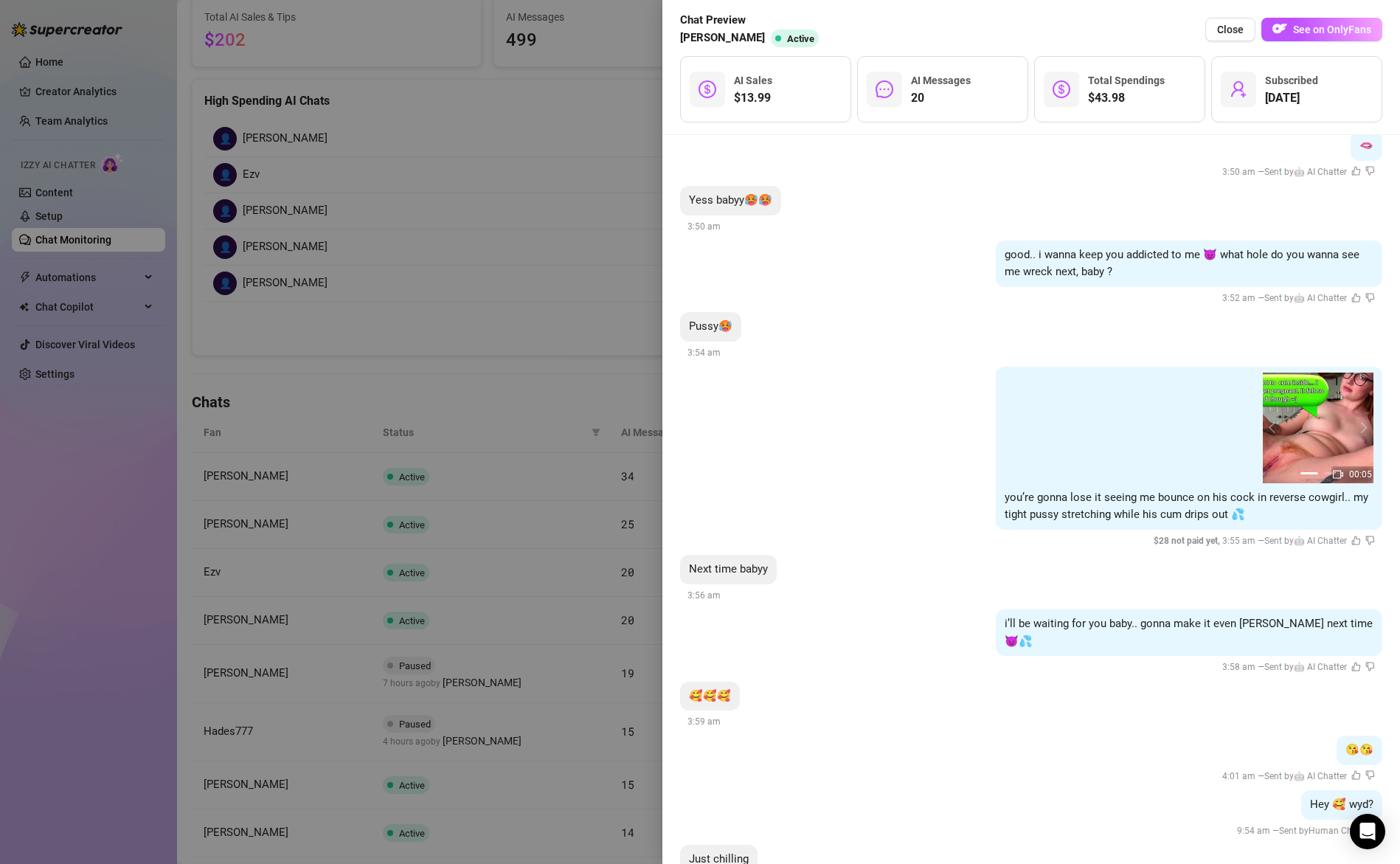
click at [589, 567] on div at bounding box center [700, 432] width 1400 height 864
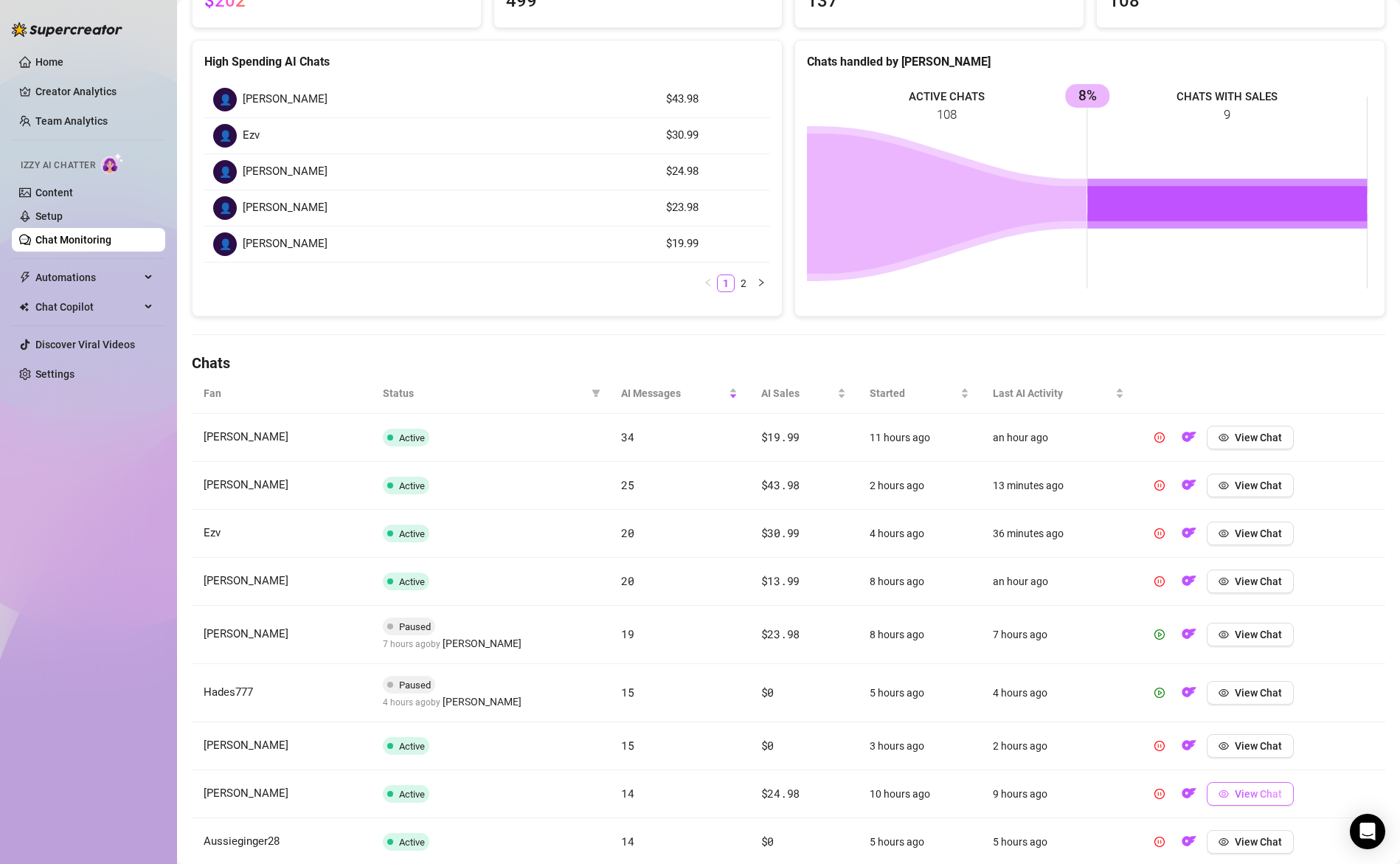
scroll to position [242, 0]
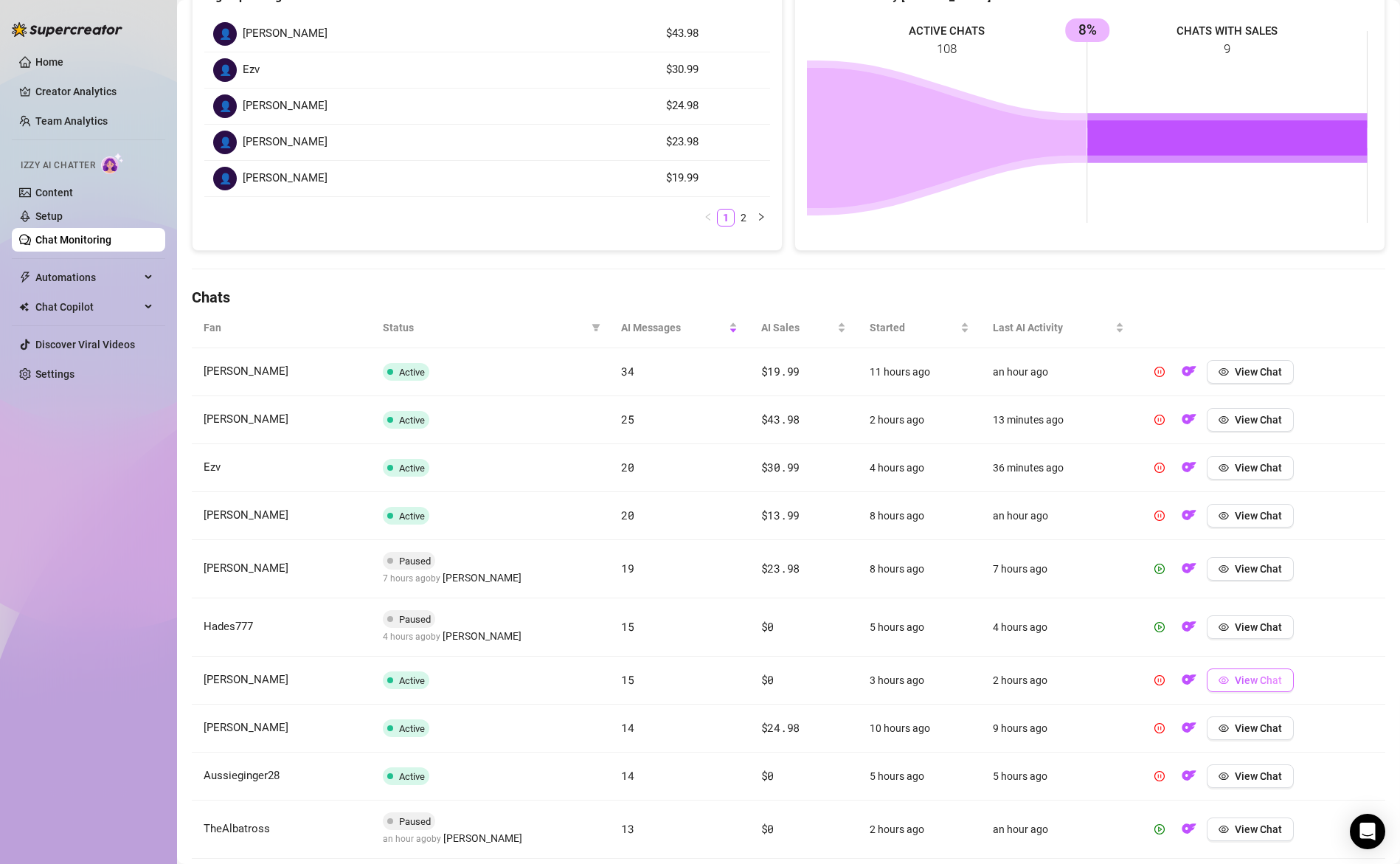
click at [1243, 680] on span "View Chat" at bounding box center [1258, 680] width 47 height 12
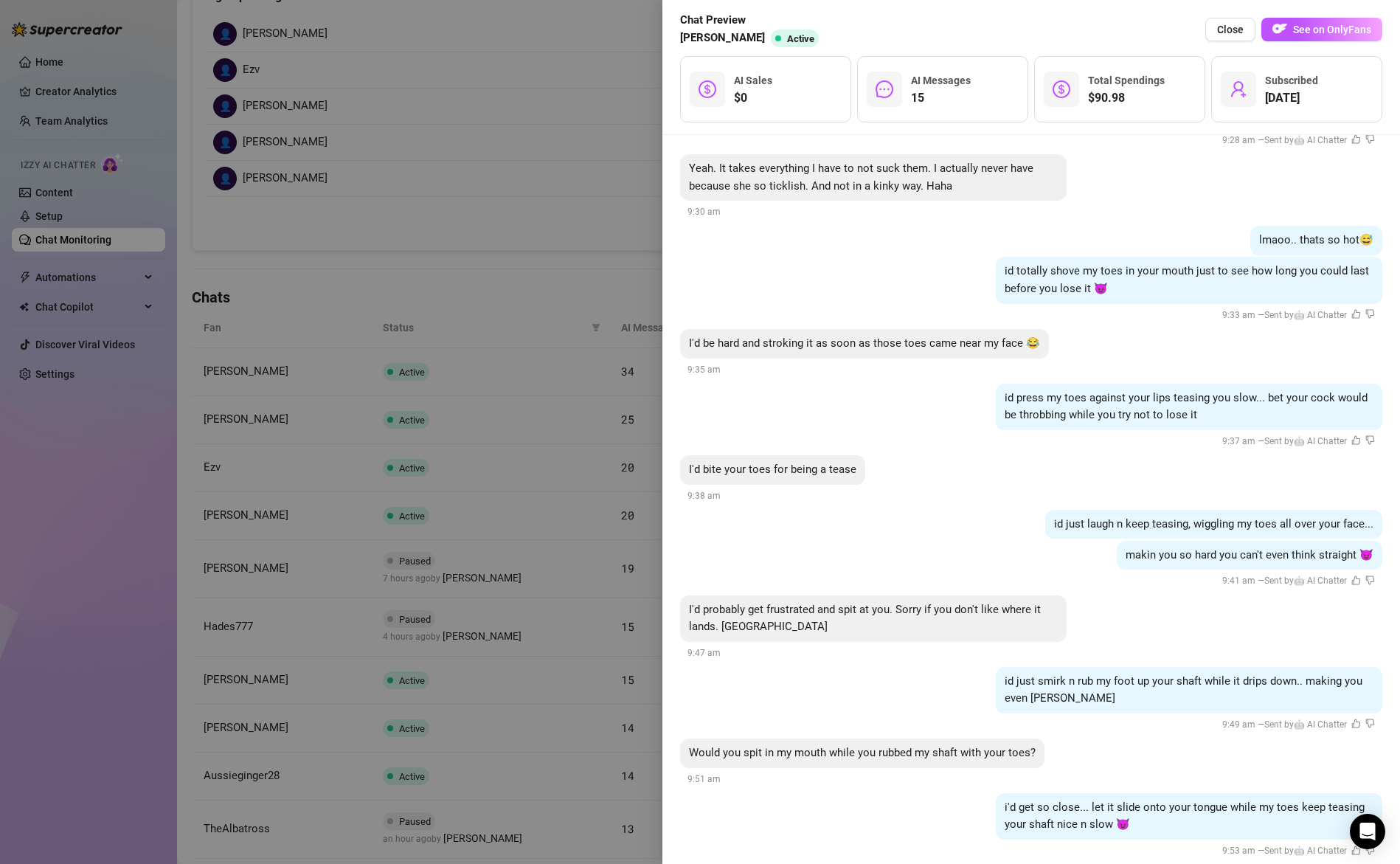
scroll to position [2303, 0]
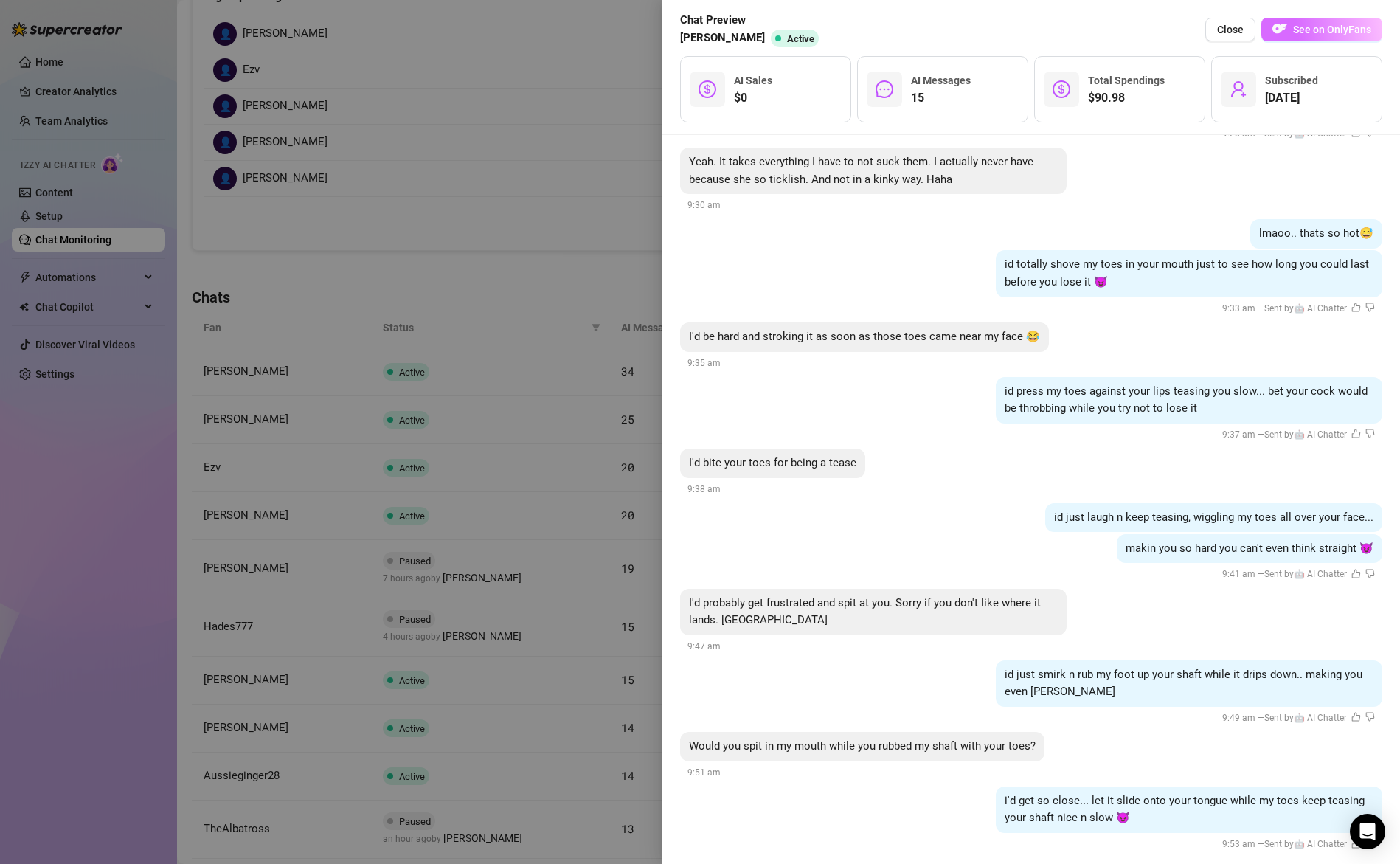
click at [1316, 31] on span "See on OnlyFans" at bounding box center [1332, 29] width 79 height 12
click at [557, 627] on div at bounding box center [700, 432] width 1400 height 864
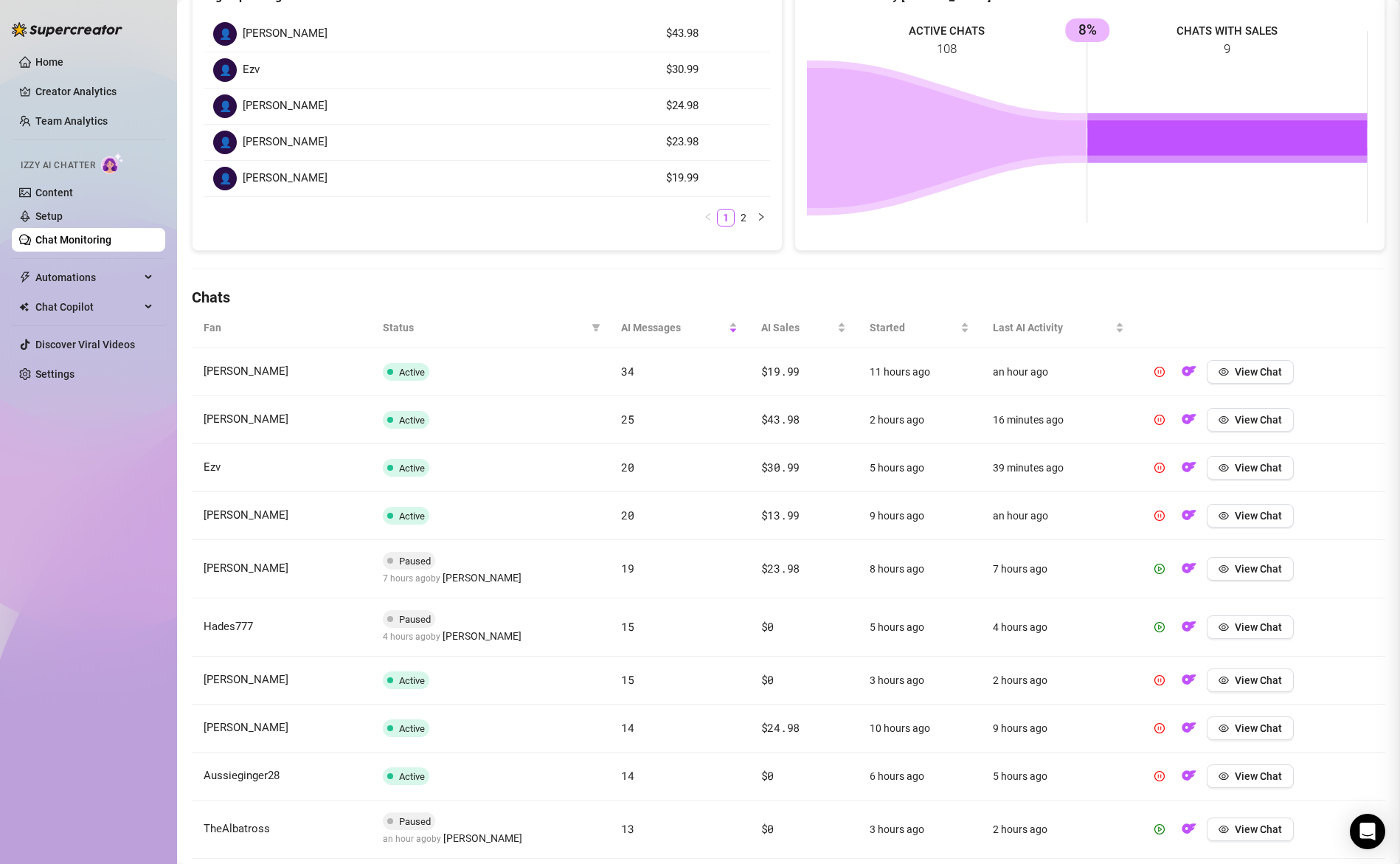
scroll to position [0, 0]
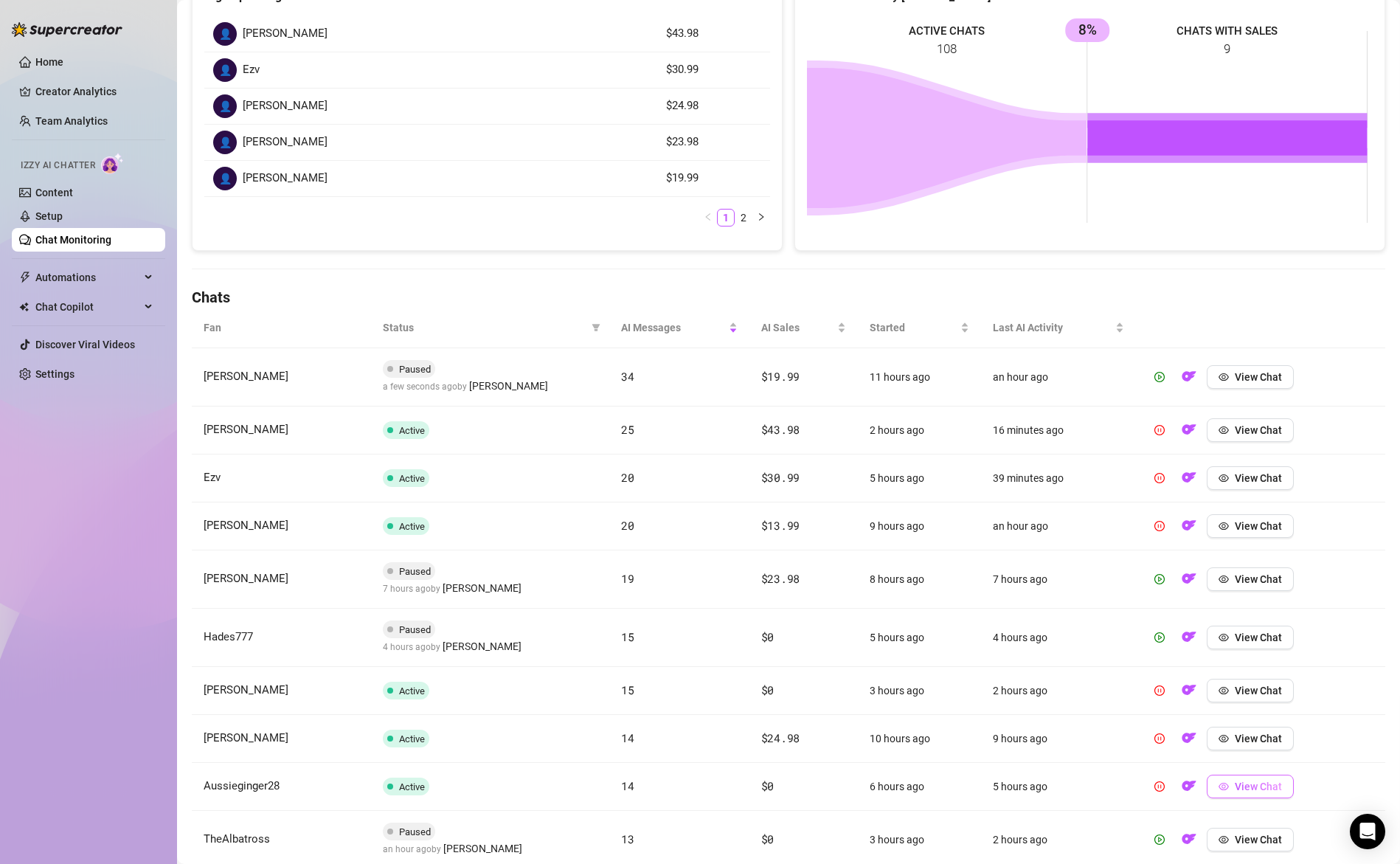
click at [1237, 781] on span "View Chat" at bounding box center [1258, 786] width 47 height 12
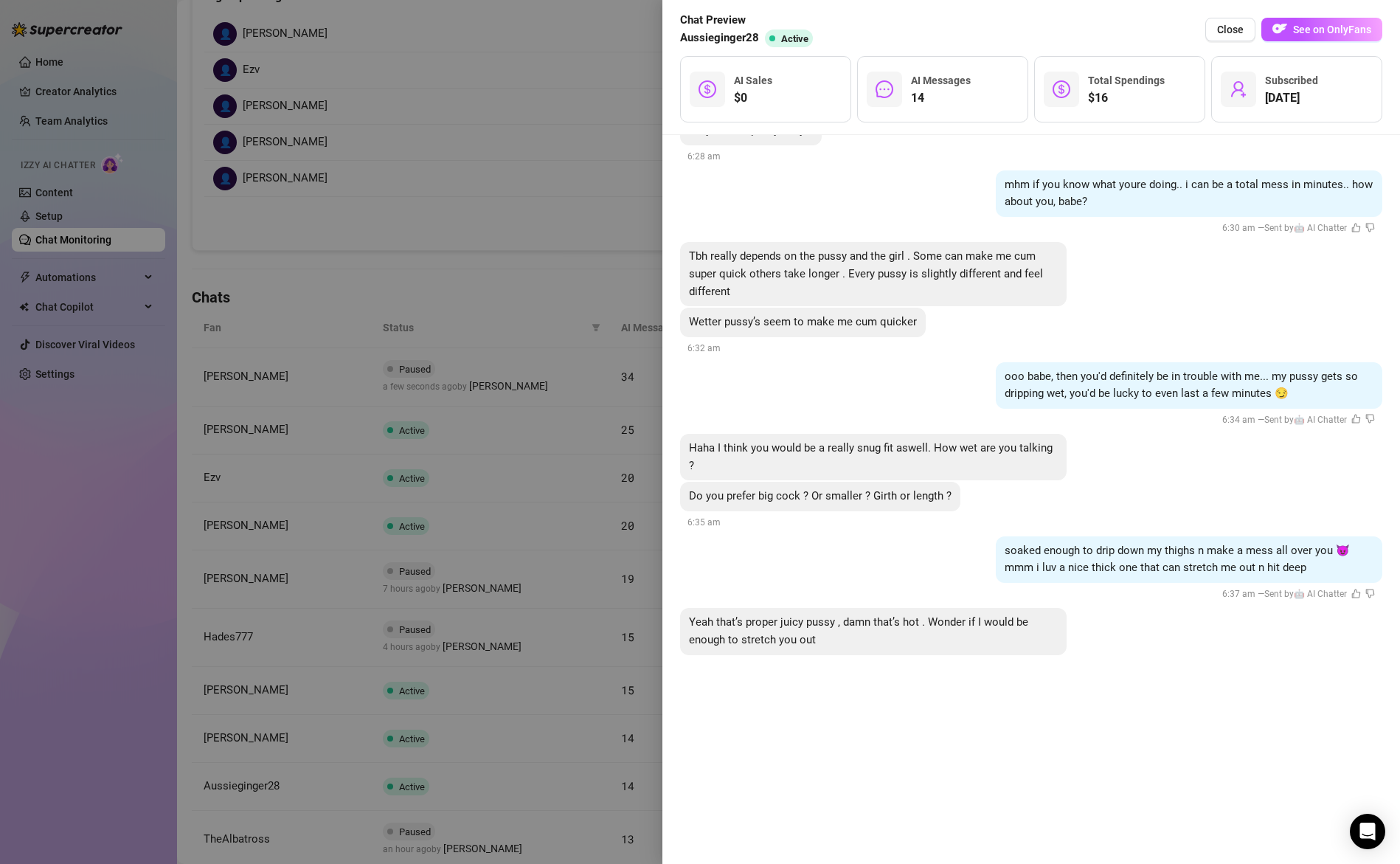
scroll to position [2355, 0]
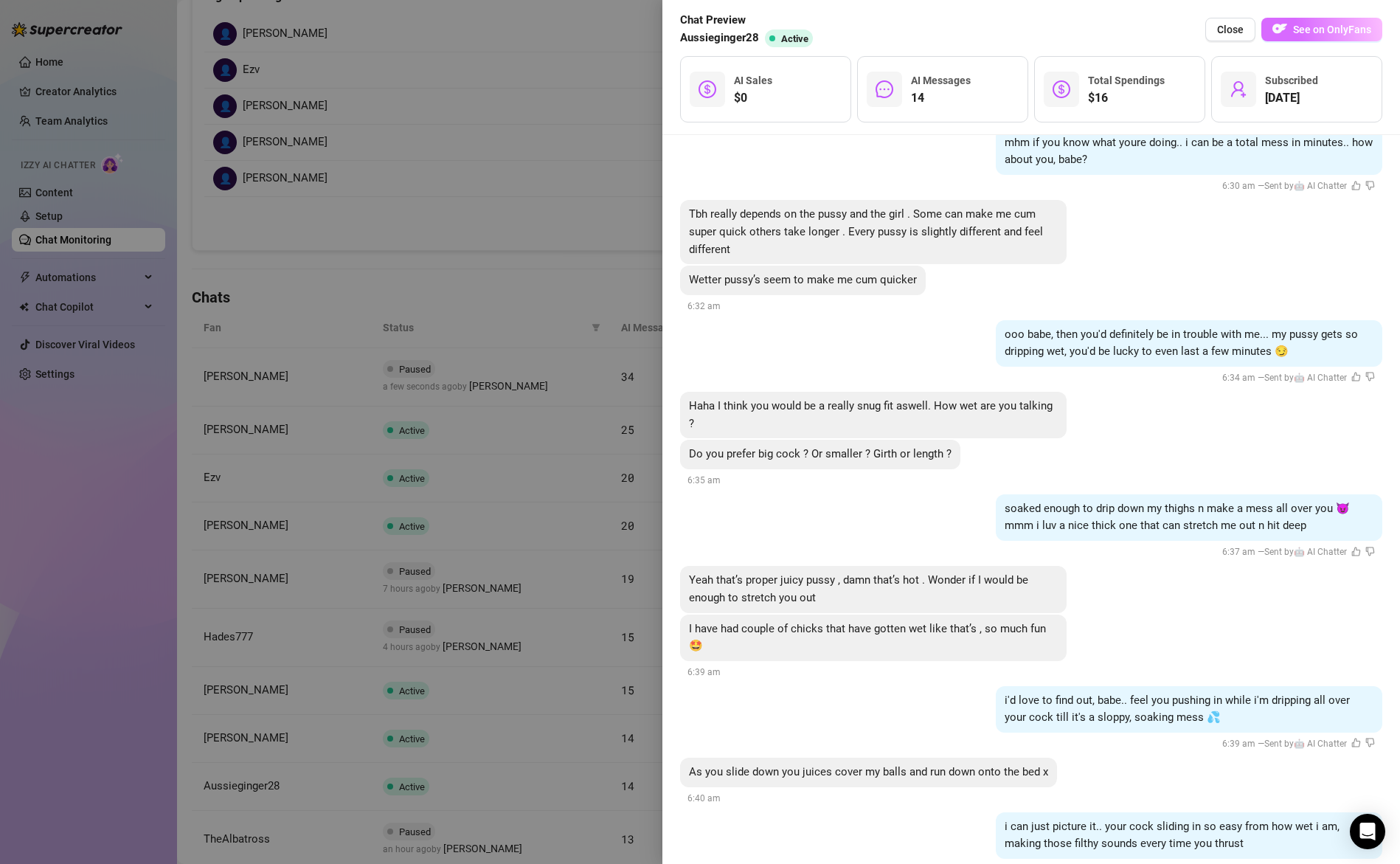
click at [1330, 34] on span "See on OnlyFans" at bounding box center [1332, 29] width 79 height 12
click at [588, 340] on div at bounding box center [700, 432] width 1400 height 864
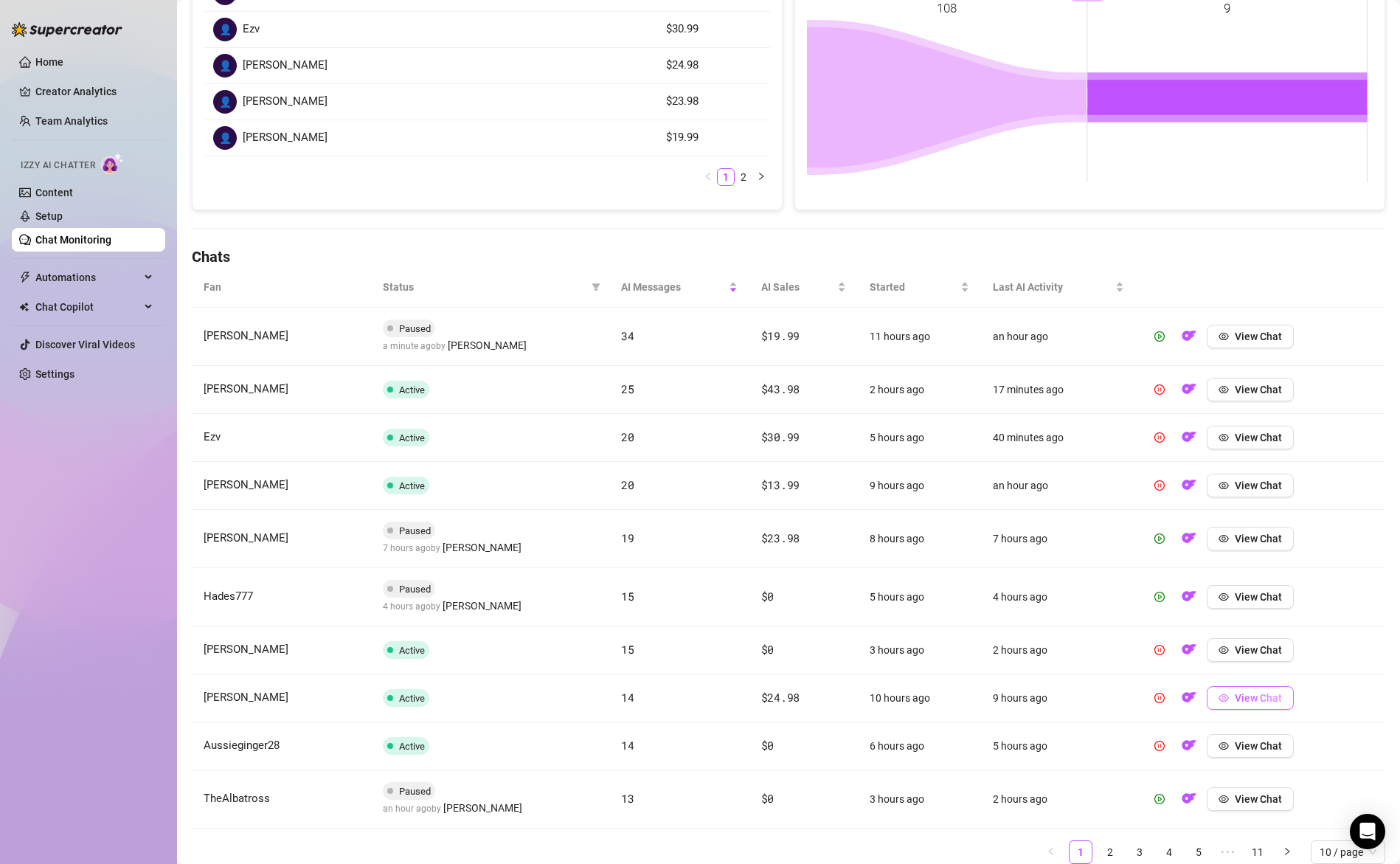
scroll to position [339, 0]
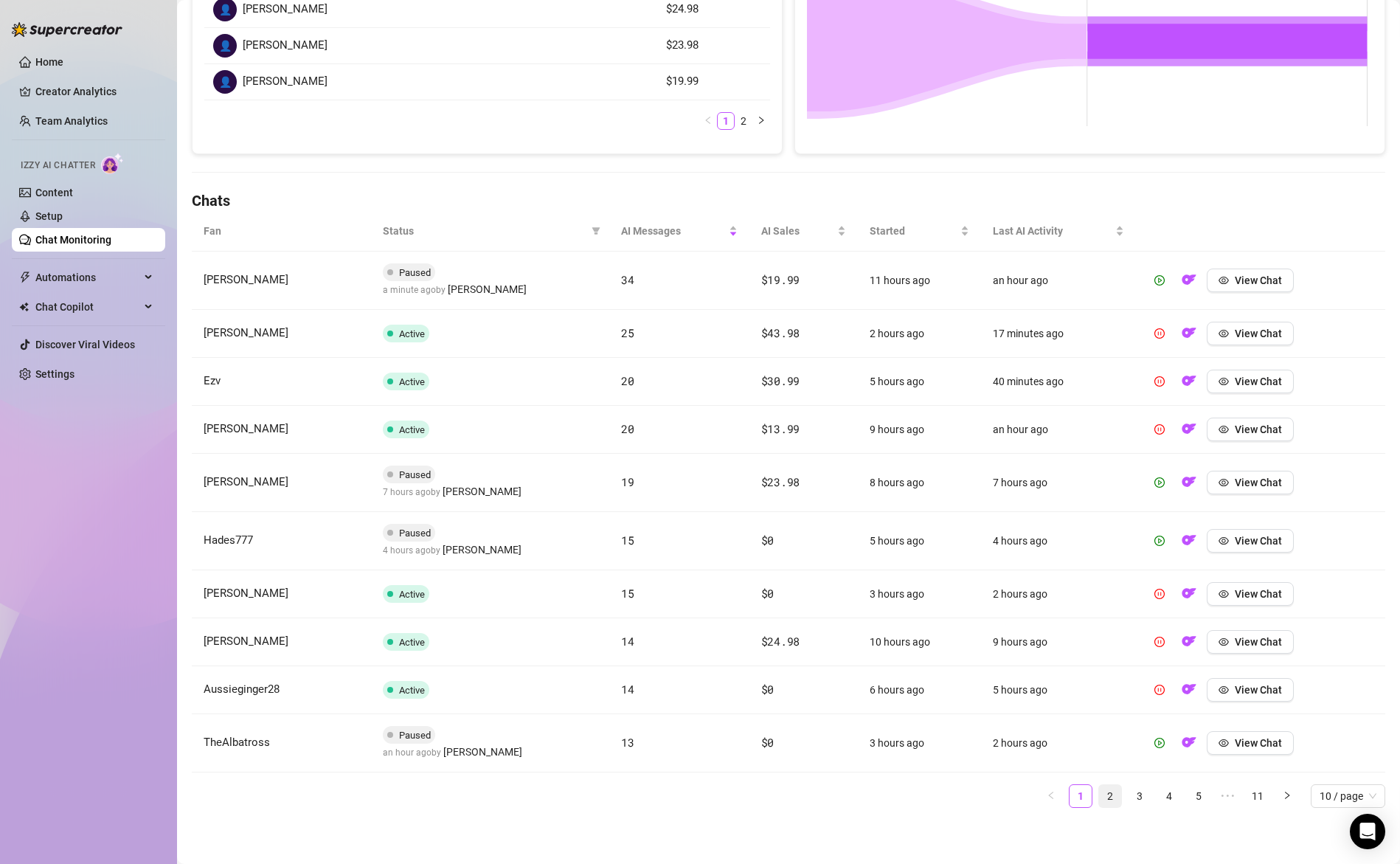
click at [1100, 796] on link "2" at bounding box center [1111, 796] width 22 height 22
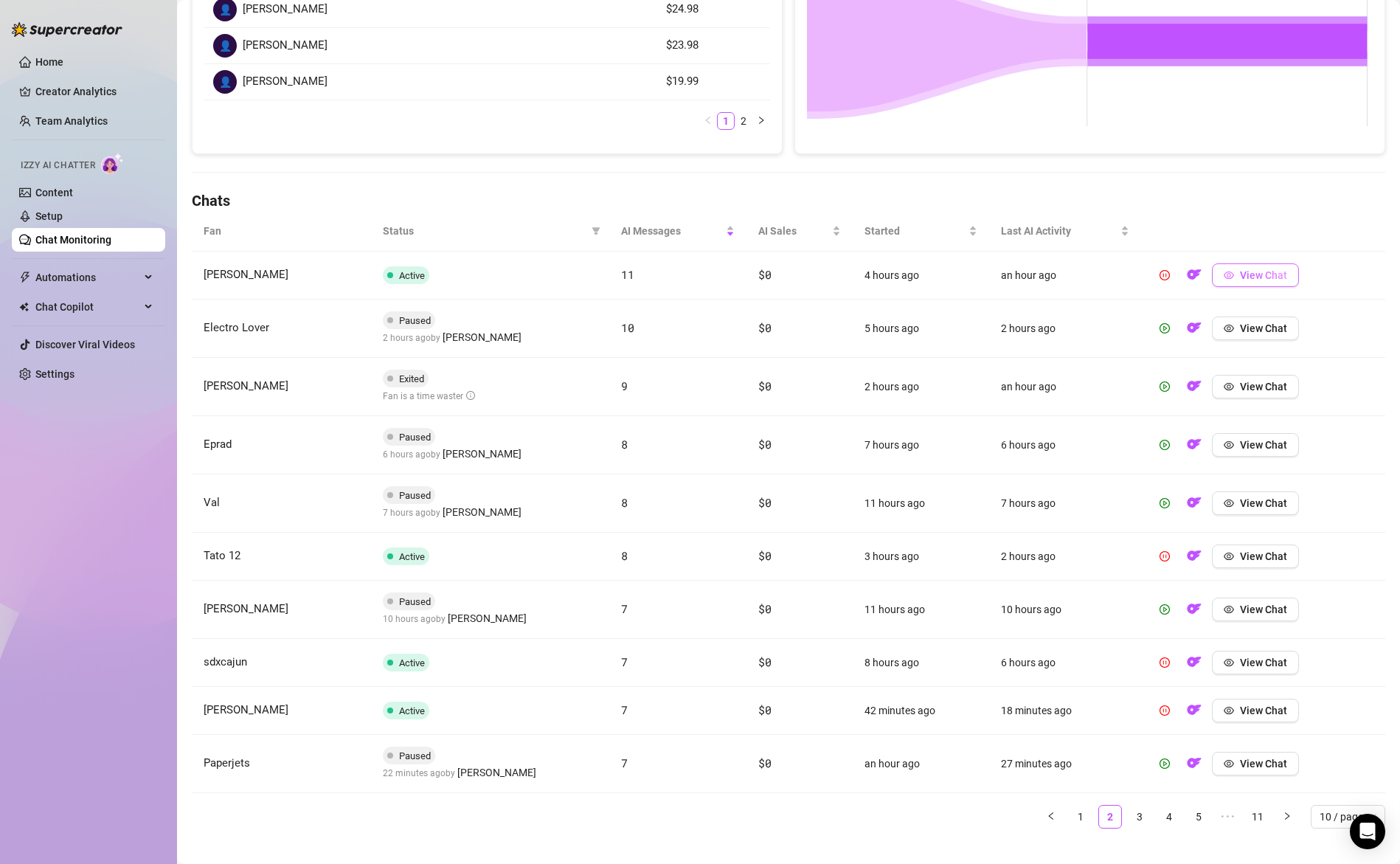
click at [1263, 279] on span "View Chat" at bounding box center [1264, 275] width 47 height 12
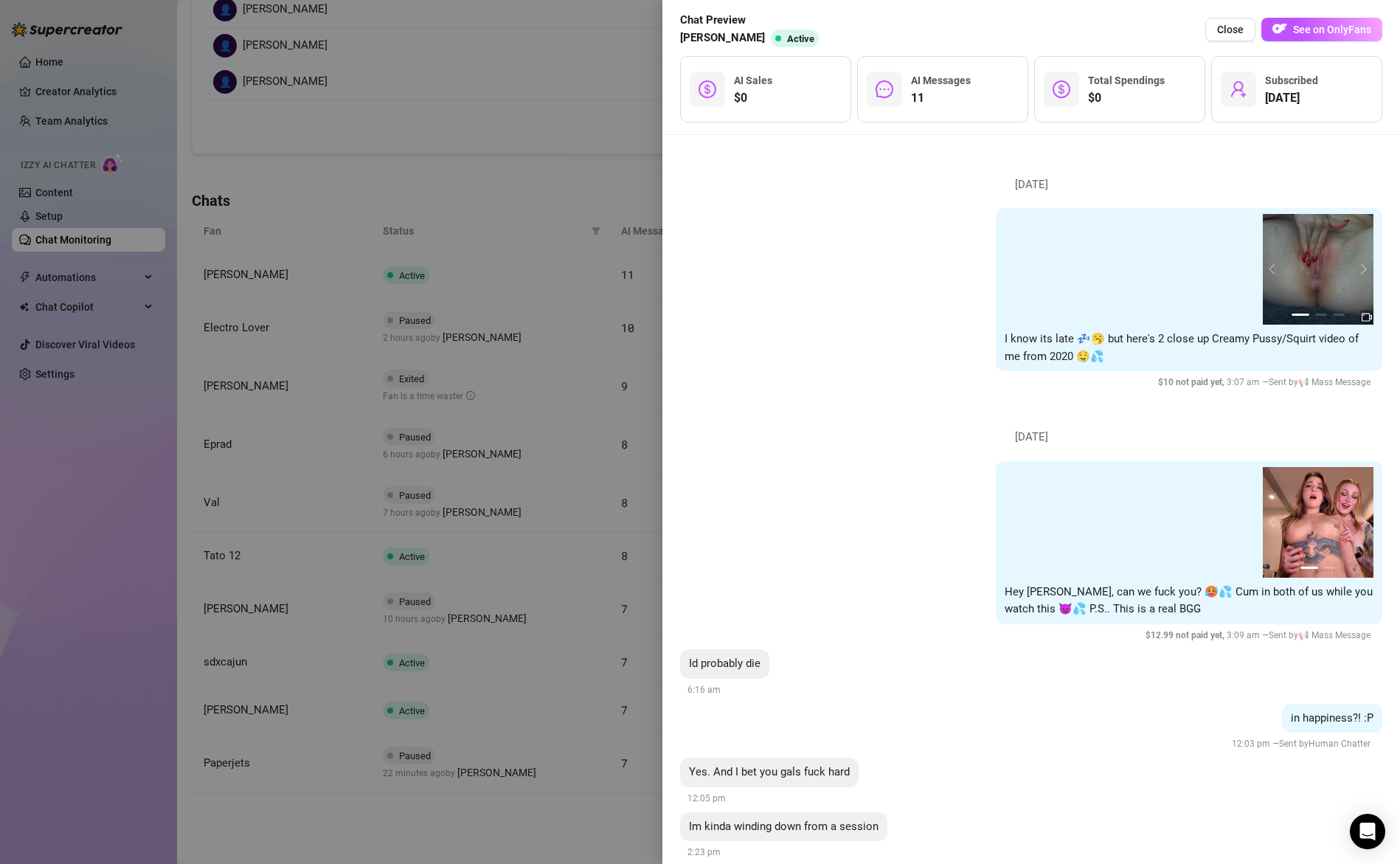
click at [553, 305] on div at bounding box center [700, 432] width 1400 height 864
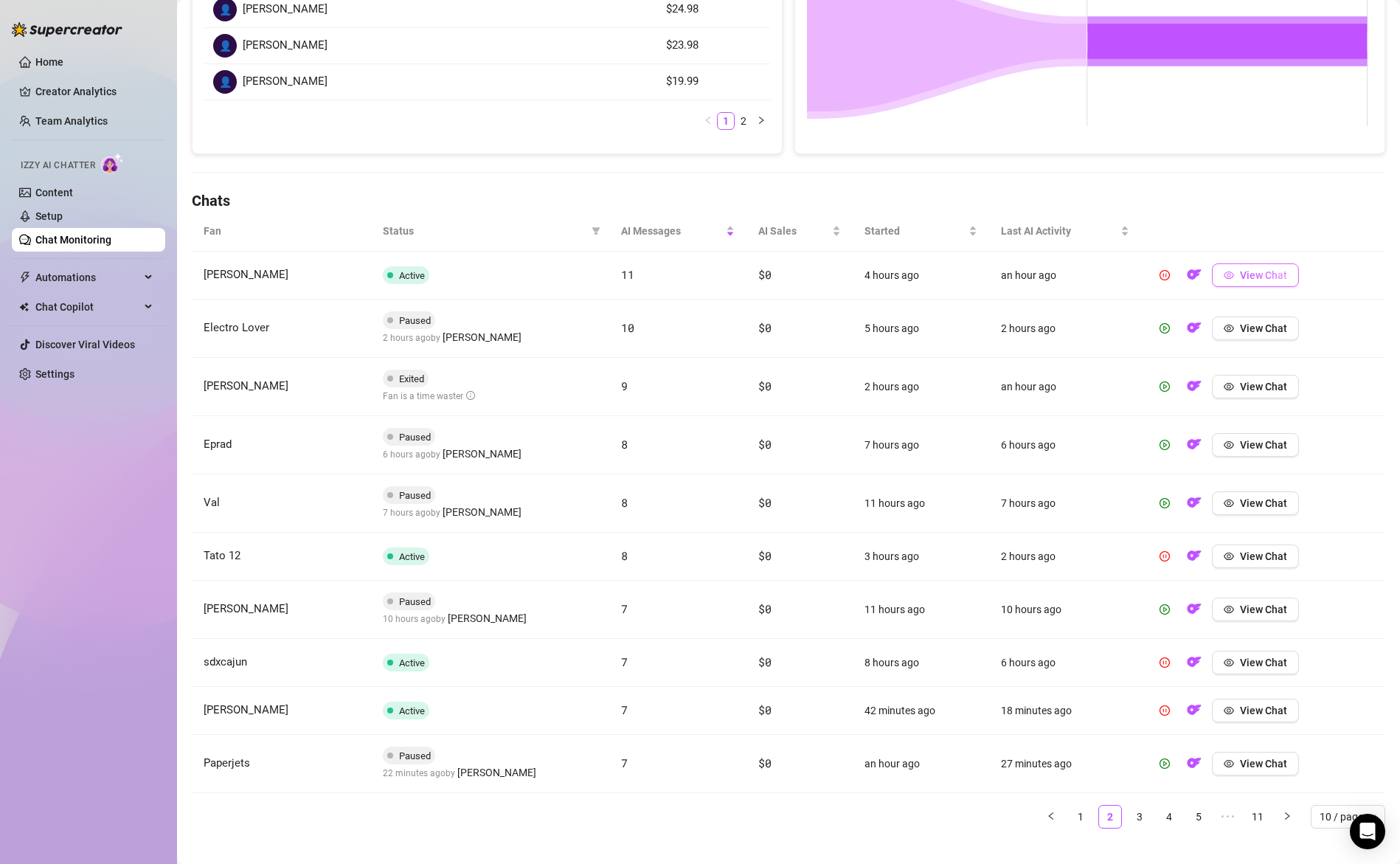
click at [1254, 271] on span "View Chat" at bounding box center [1264, 275] width 47 height 12
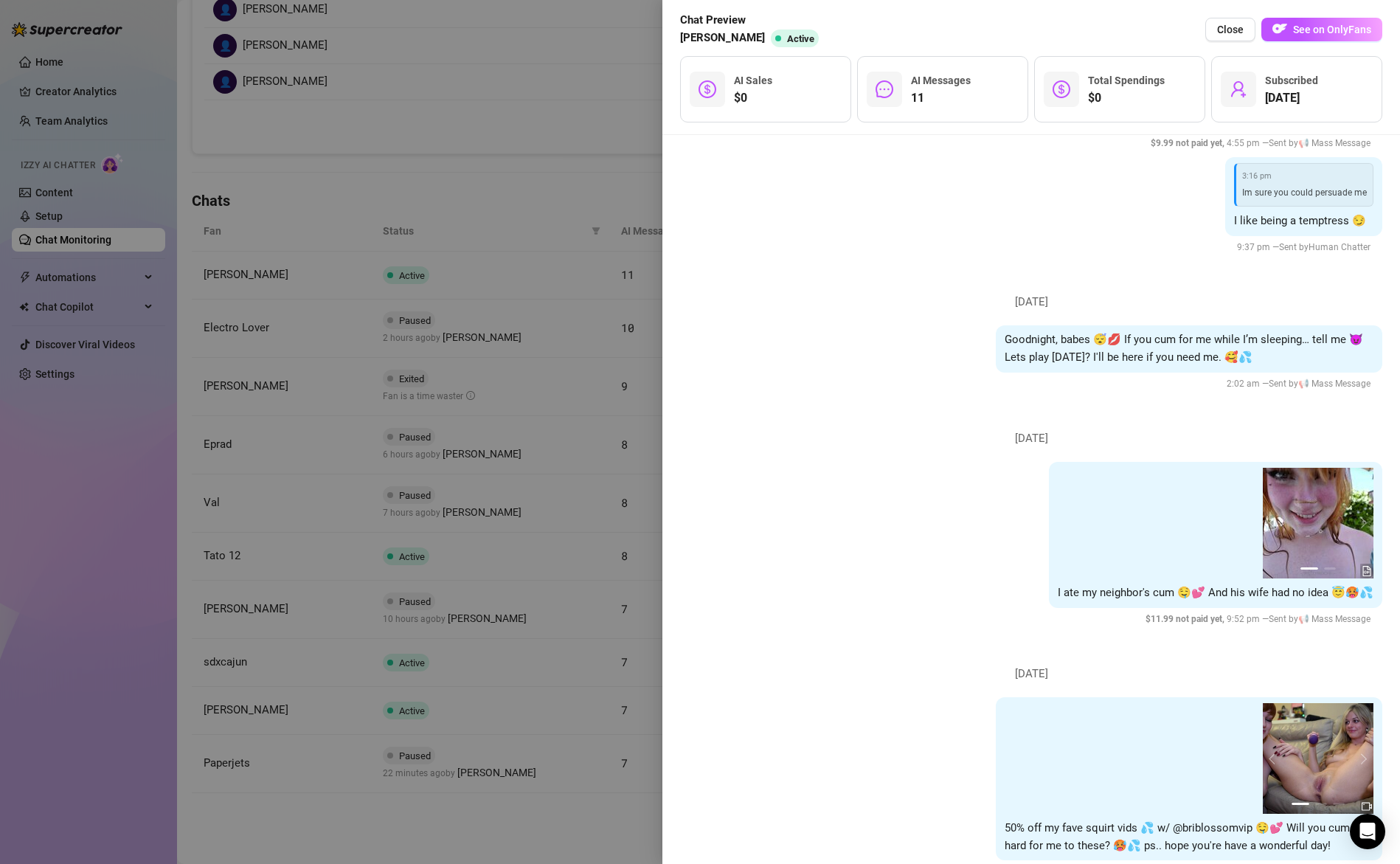
scroll to position [700, 0]
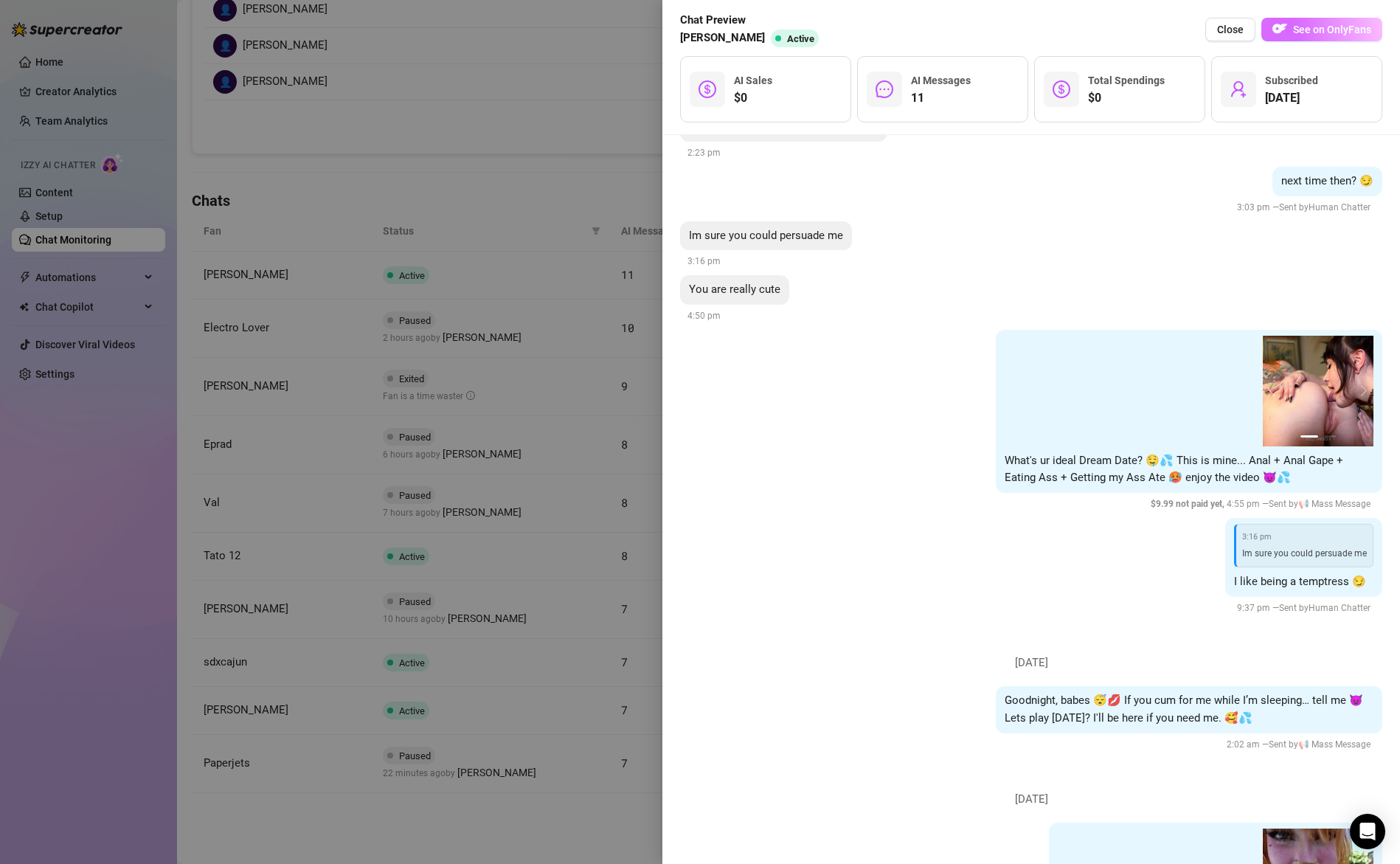
click at [1311, 29] on span "See on OnlyFans" at bounding box center [1332, 29] width 79 height 12
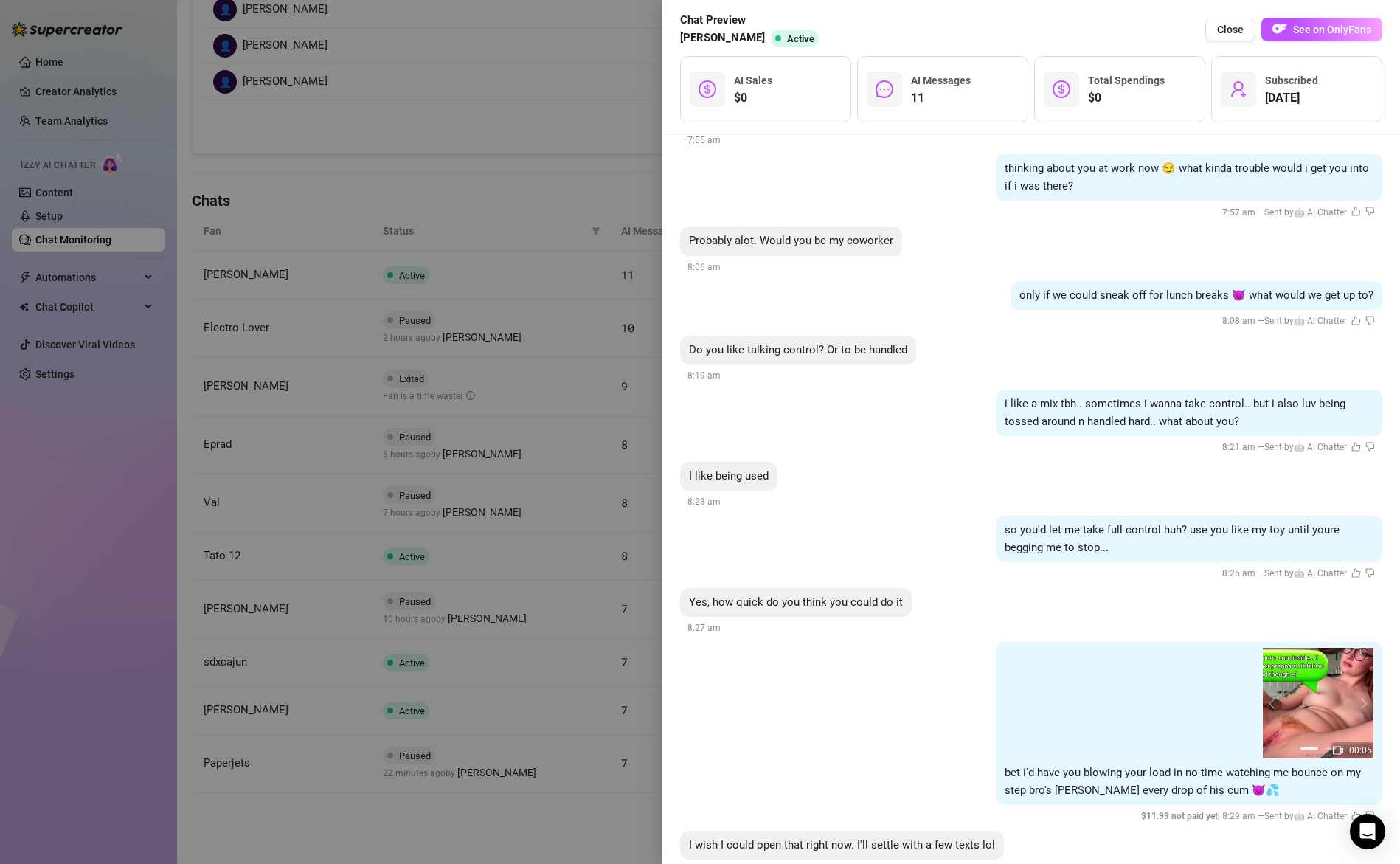
scroll to position [2538, 0]
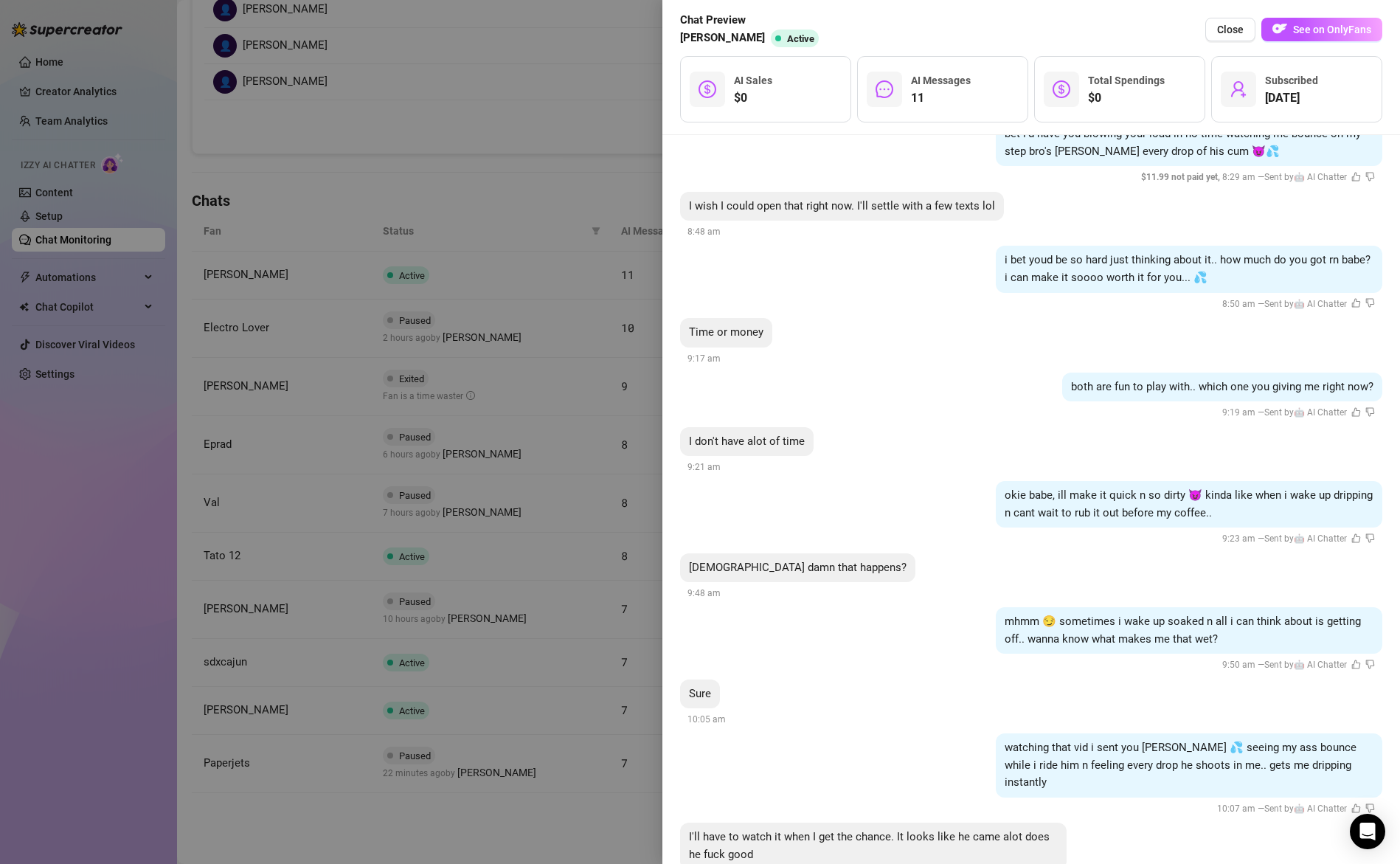
click at [521, 577] on div at bounding box center [700, 432] width 1400 height 864
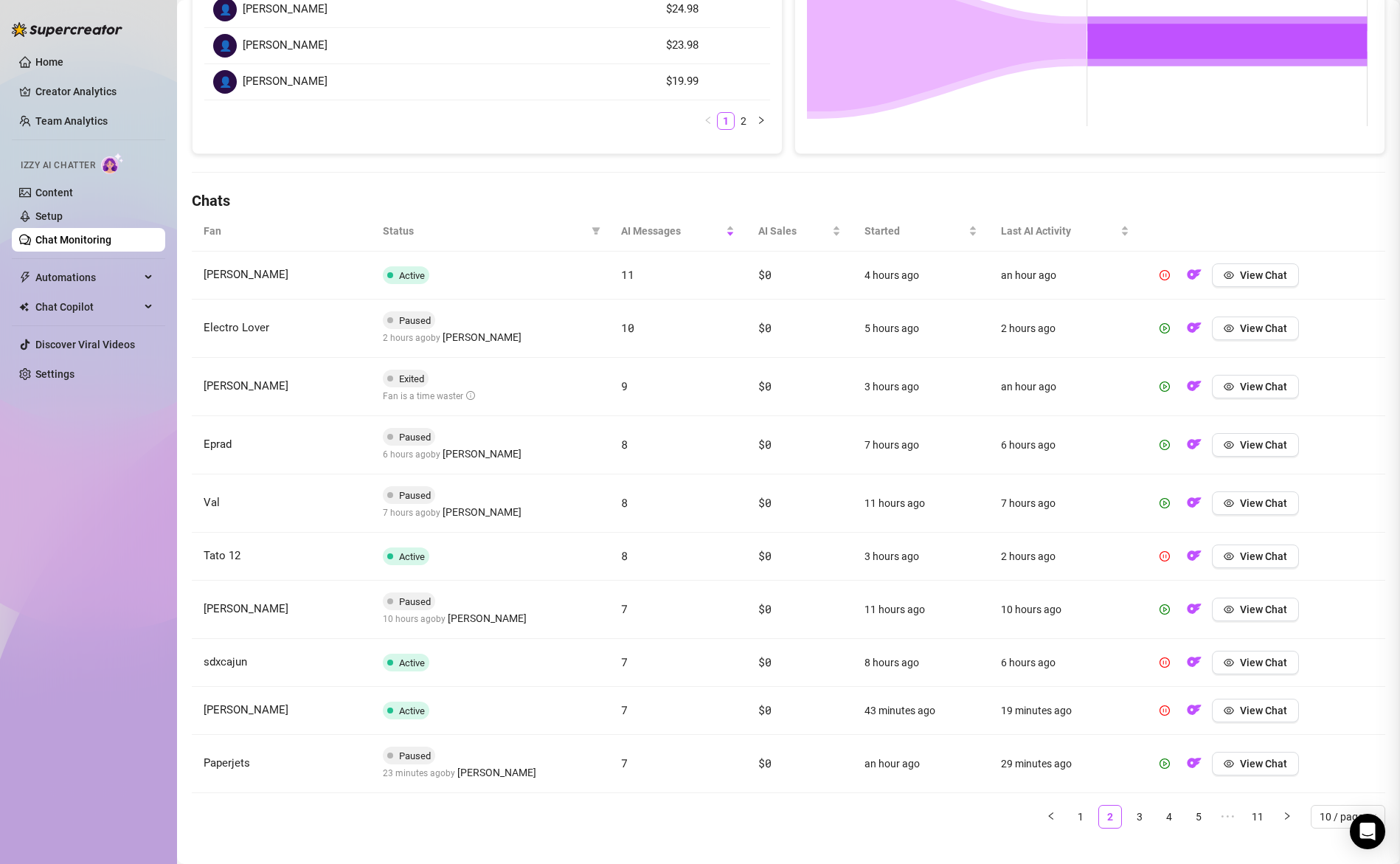
scroll to position [0, 0]
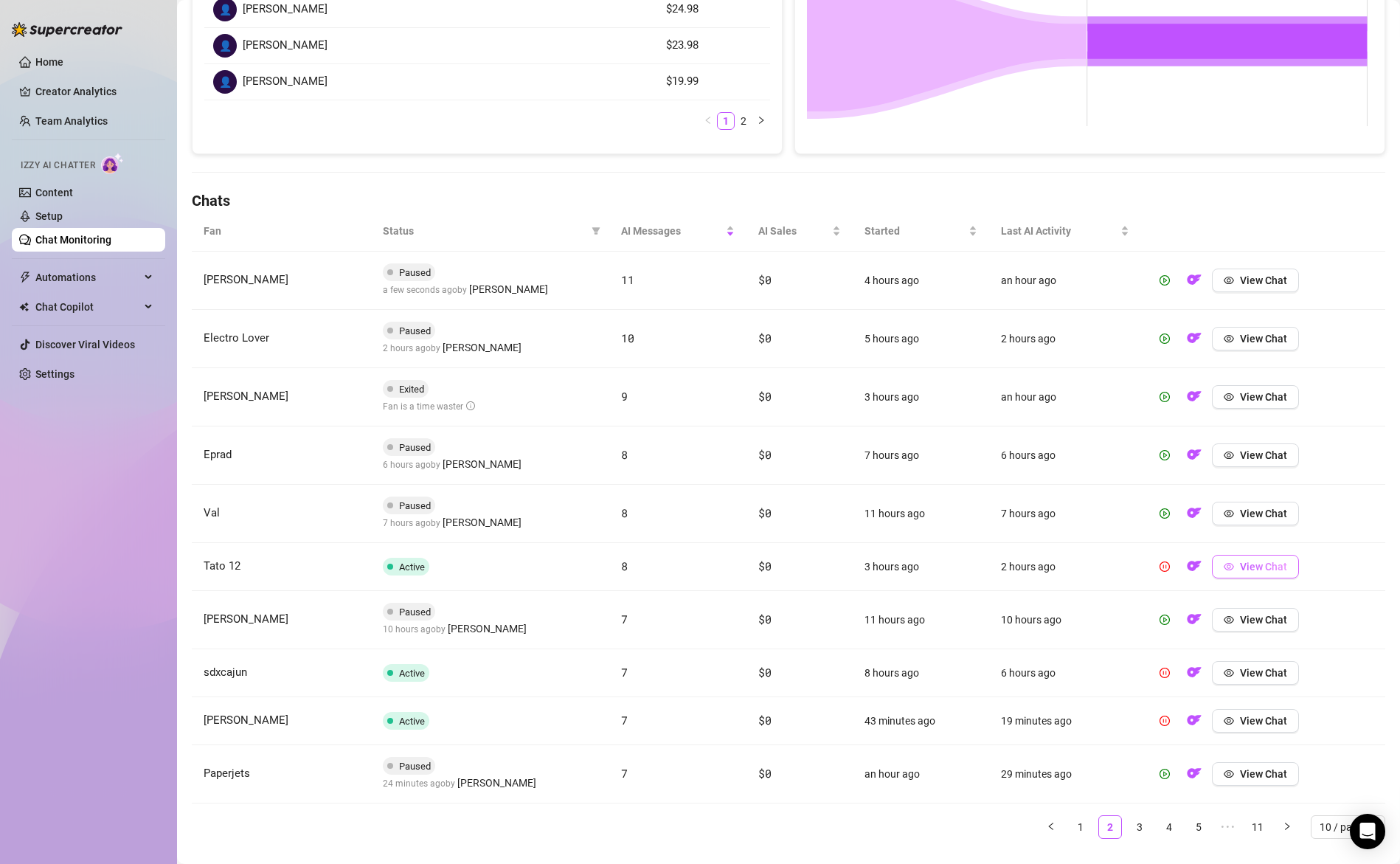
click at [1266, 564] on span "View Chat" at bounding box center [1264, 566] width 47 height 12
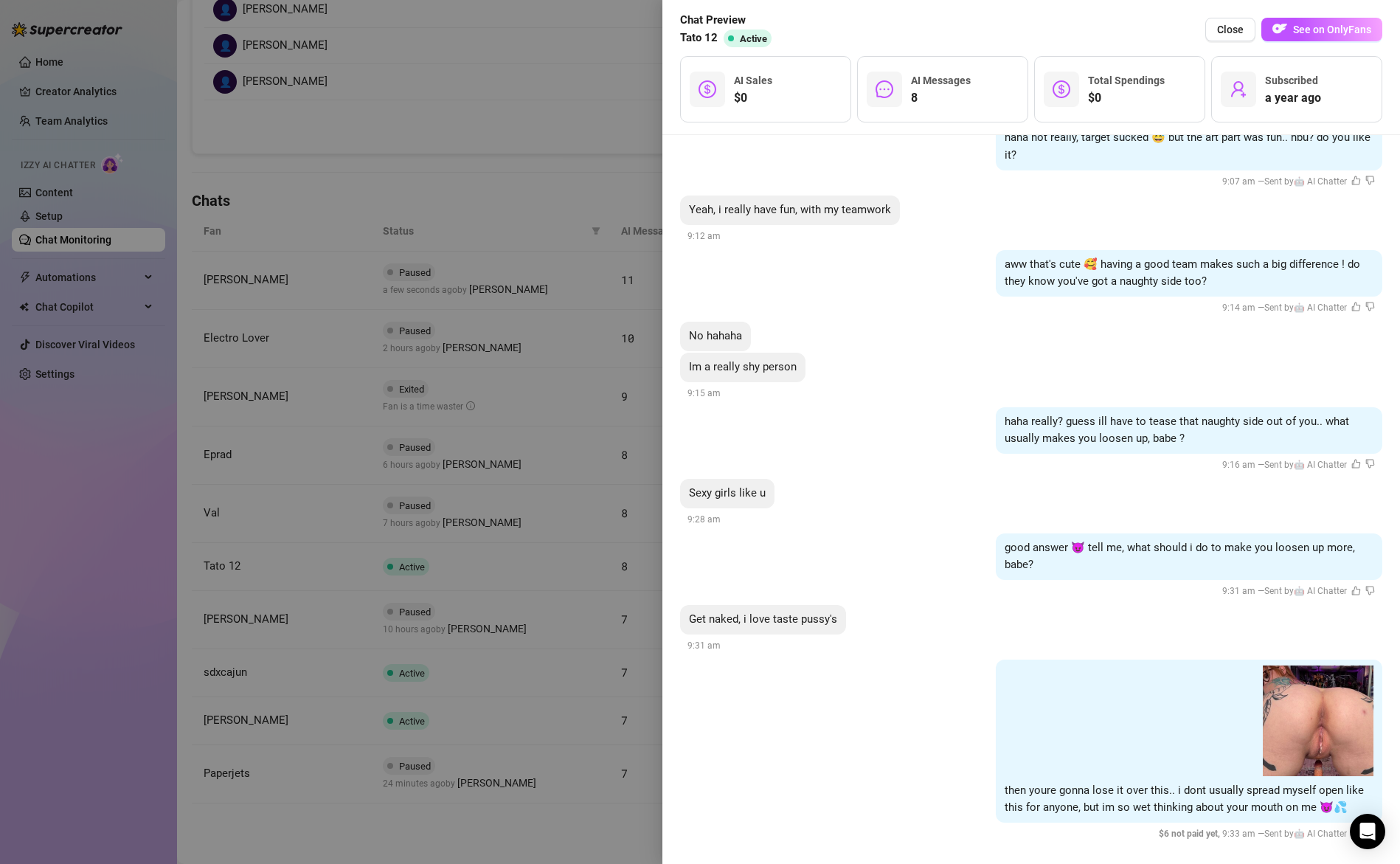
scroll to position [1676, 0]
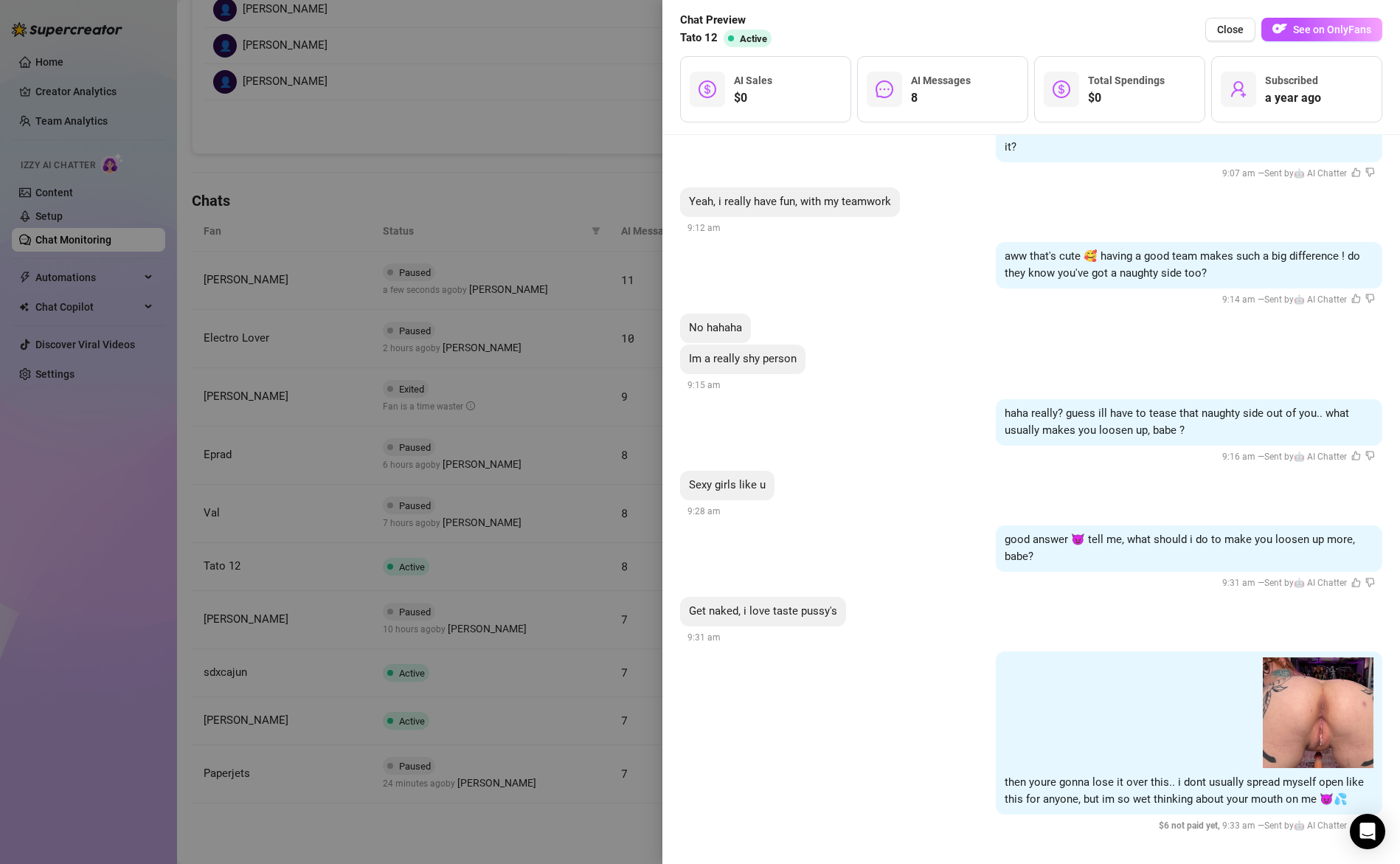
click at [597, 427] on div at bounding box center [700, 432] width 1400 height 864
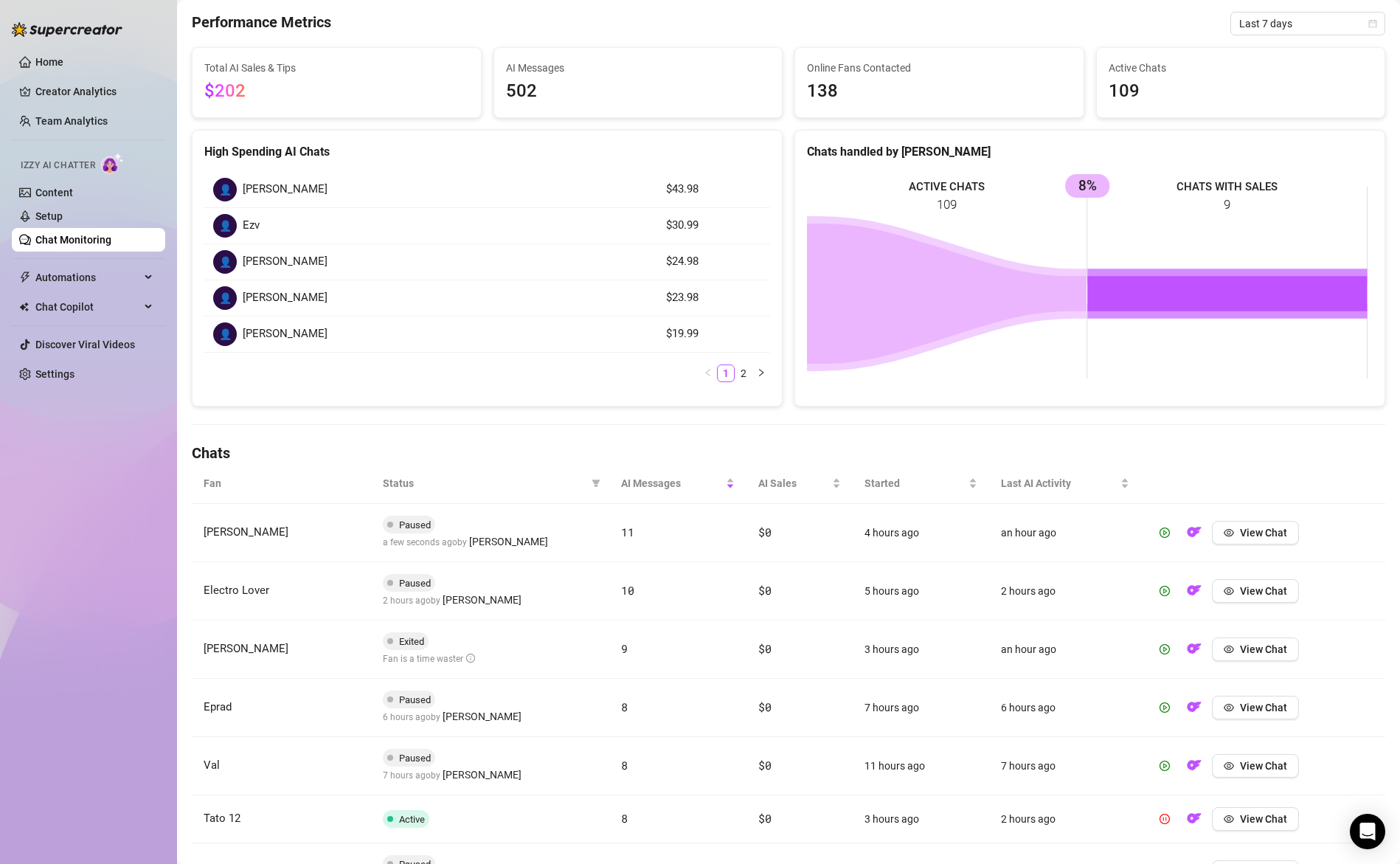
scroll to position [144, 0]
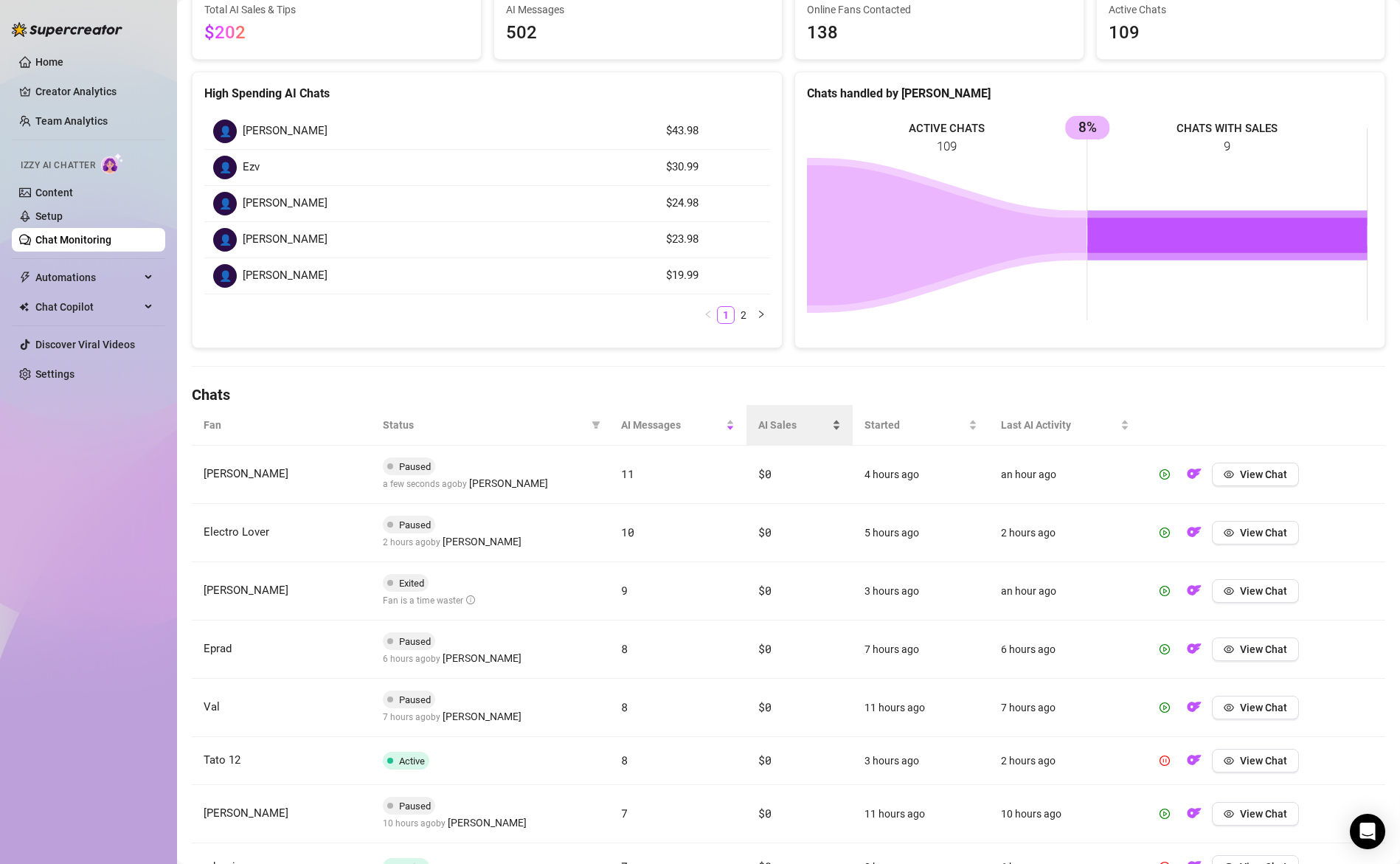
click at [785, 429] on span "AI Sales" at bounding box center [794, 425] width 71 height 16
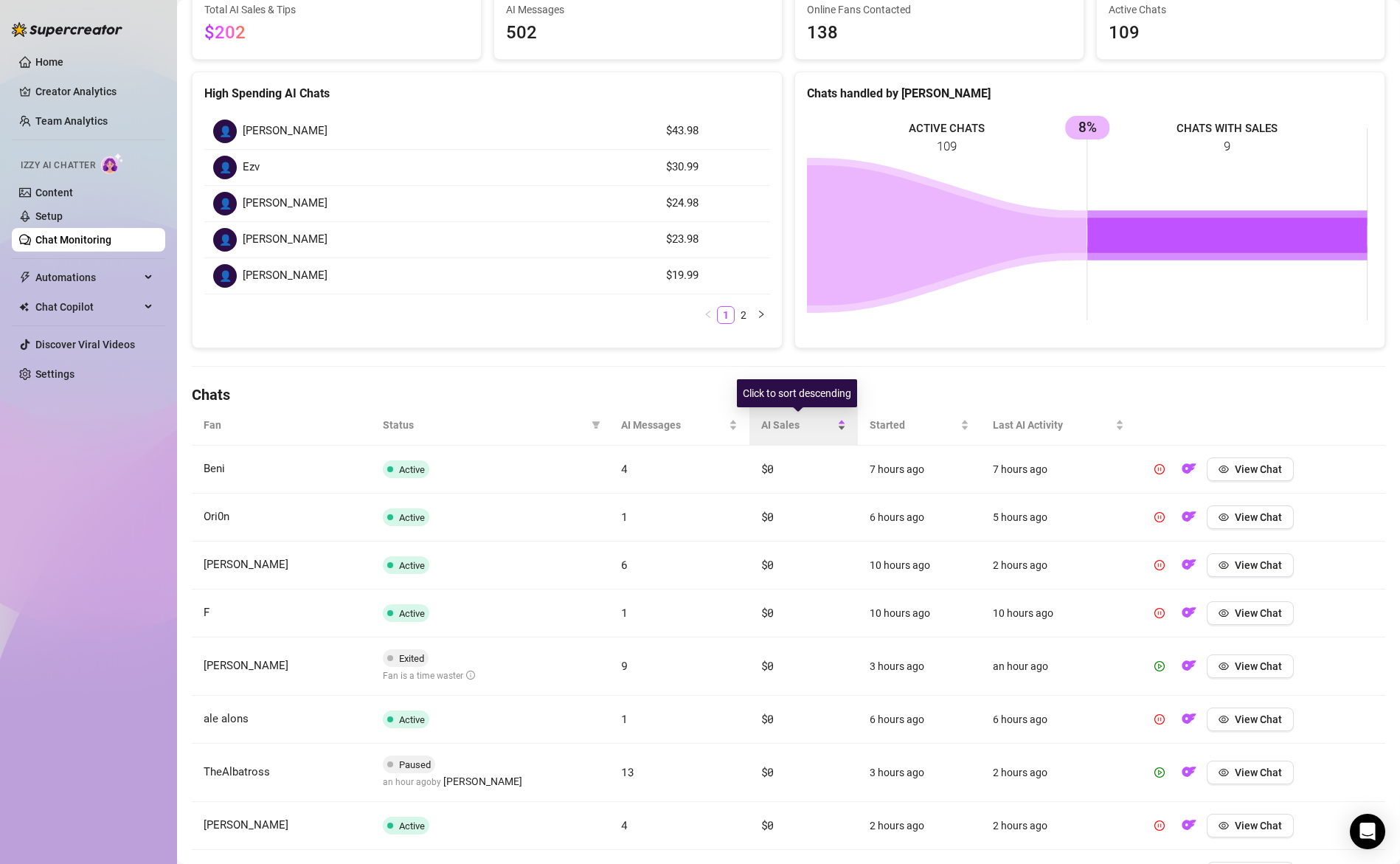
click at [785, 429] on span "AI Sales" at bounding box center [798, 425] width 73 height 16
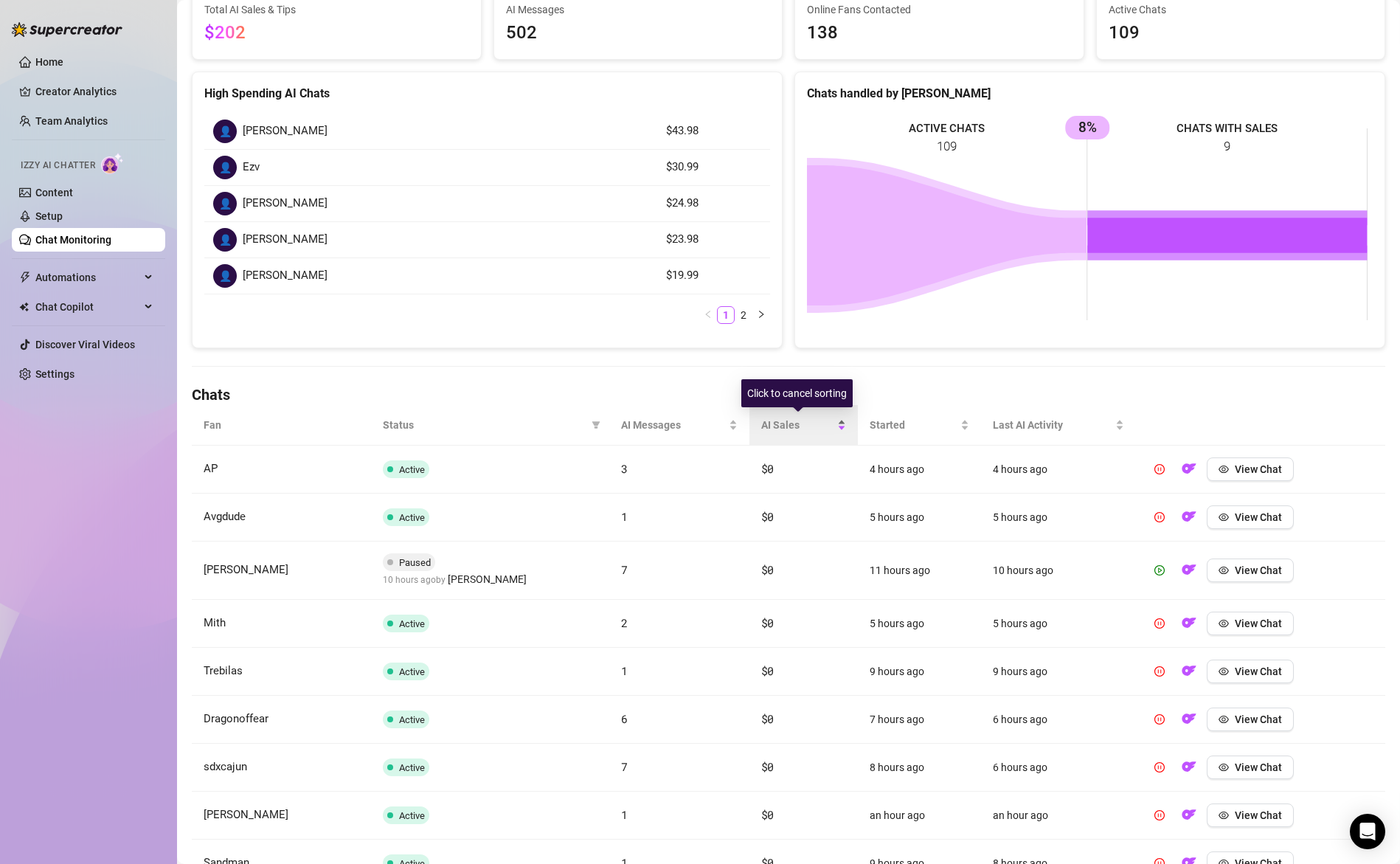
click at [785, 430] on span "AI Sales" at bounding box center [798, 425] width 73 height 16
click at [816, 427] on span "AI Sales" at bounding box center [798, 425] width 73 height 16
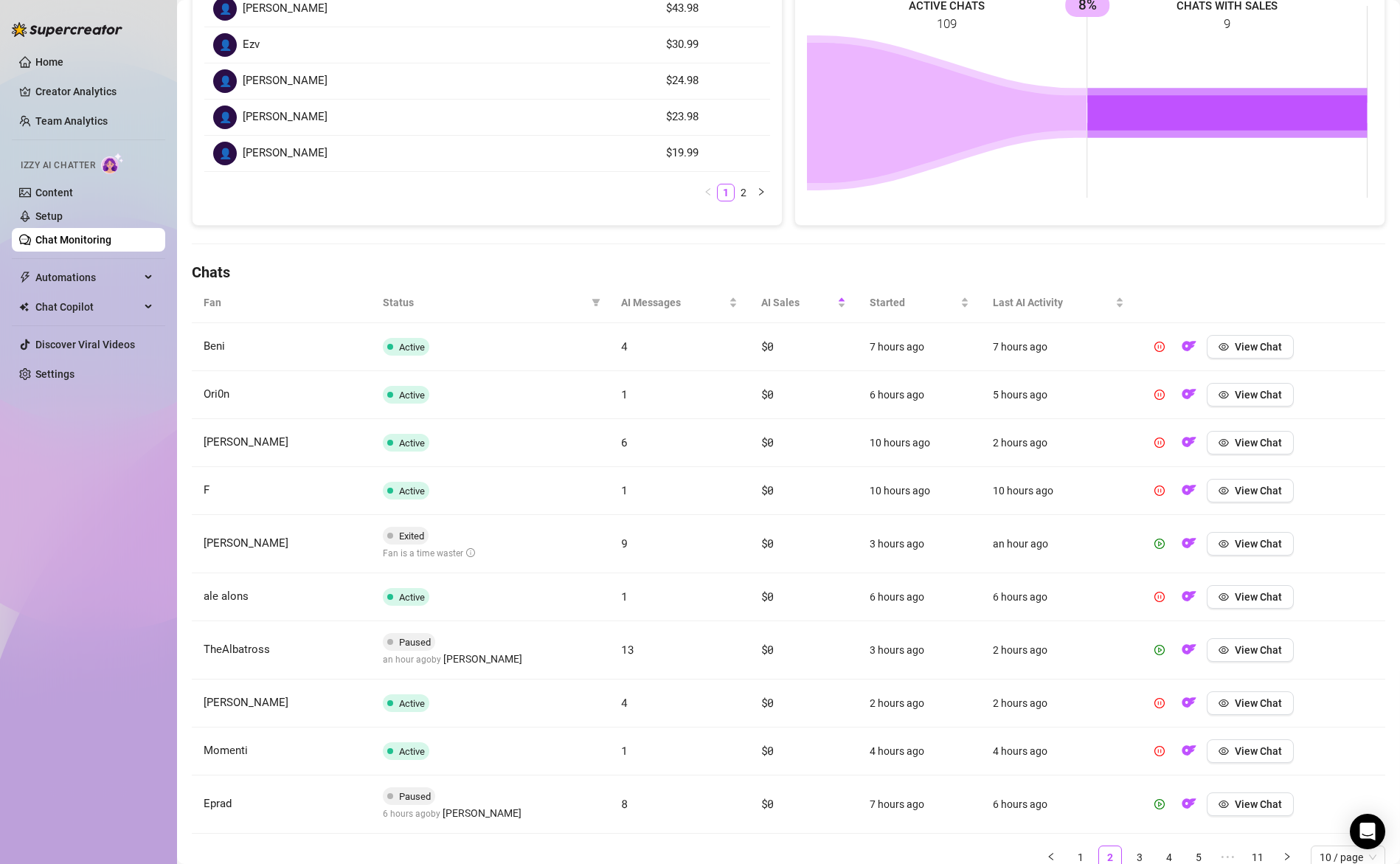
scroll to position [328, 0]
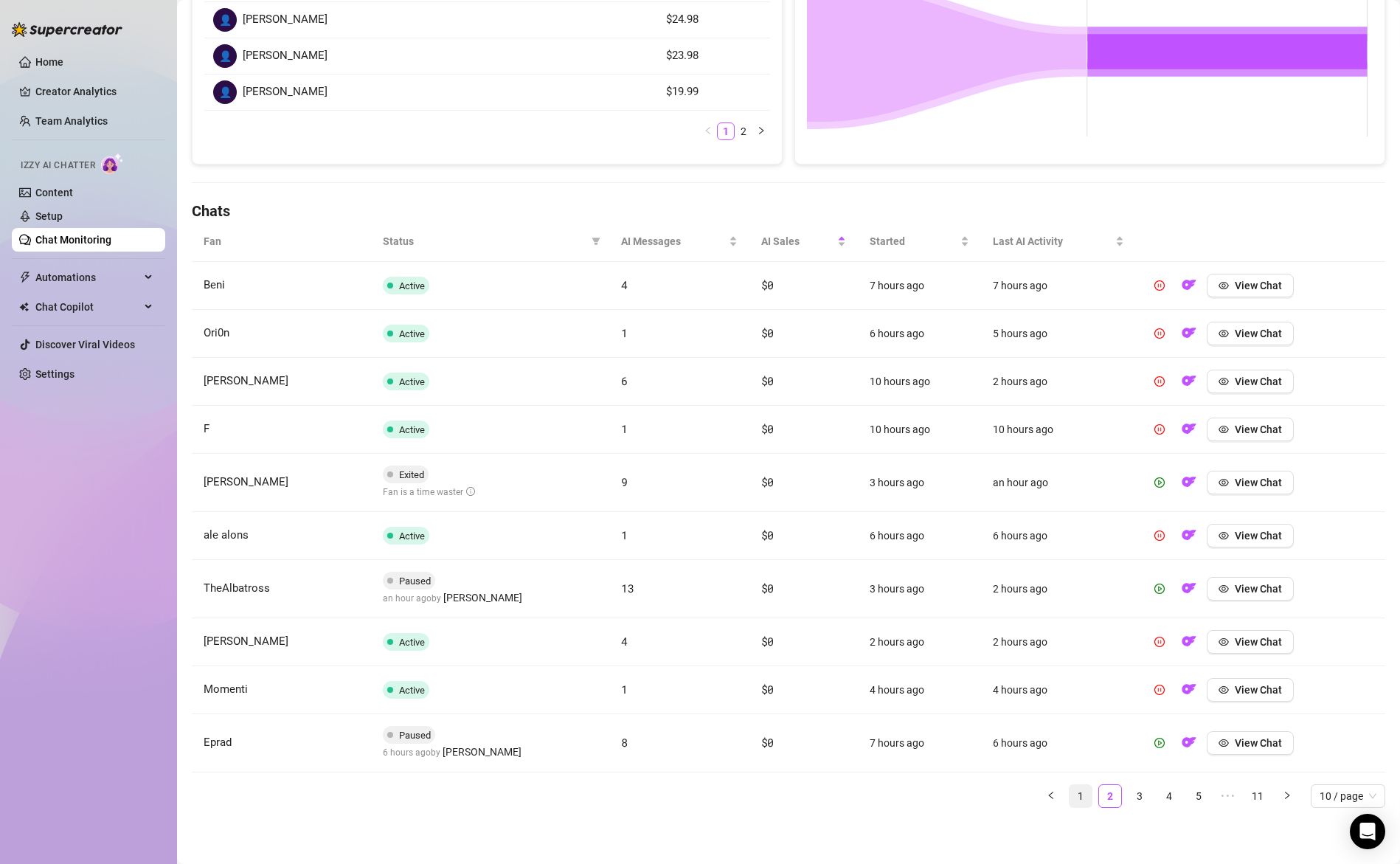
click at [1070, 798] on link "1" at bounding box center [1080, 796] width 22 height 22
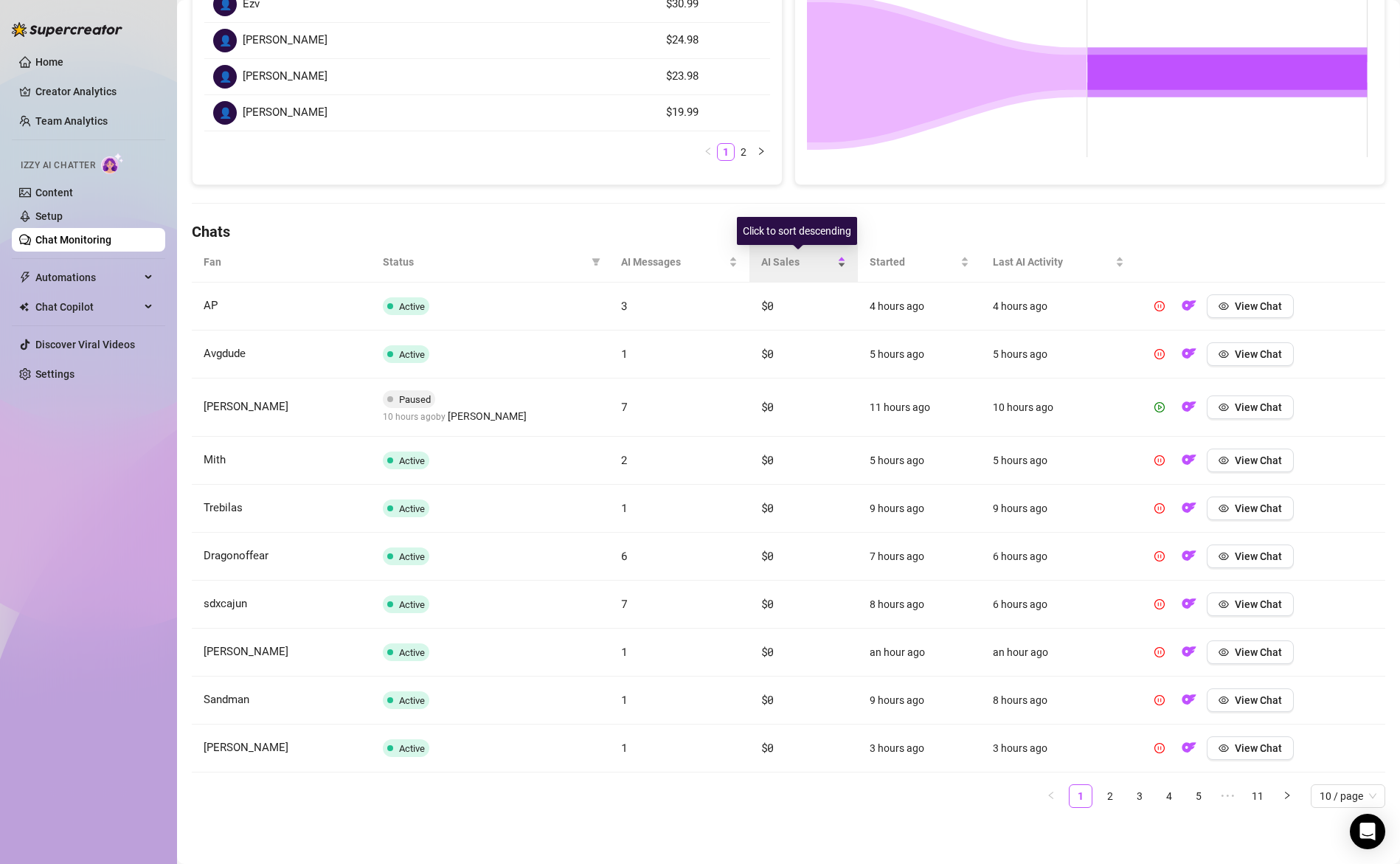
click at [772, 261] on span "AI Sales" at bounding box center [798, 262] width 73 height 16
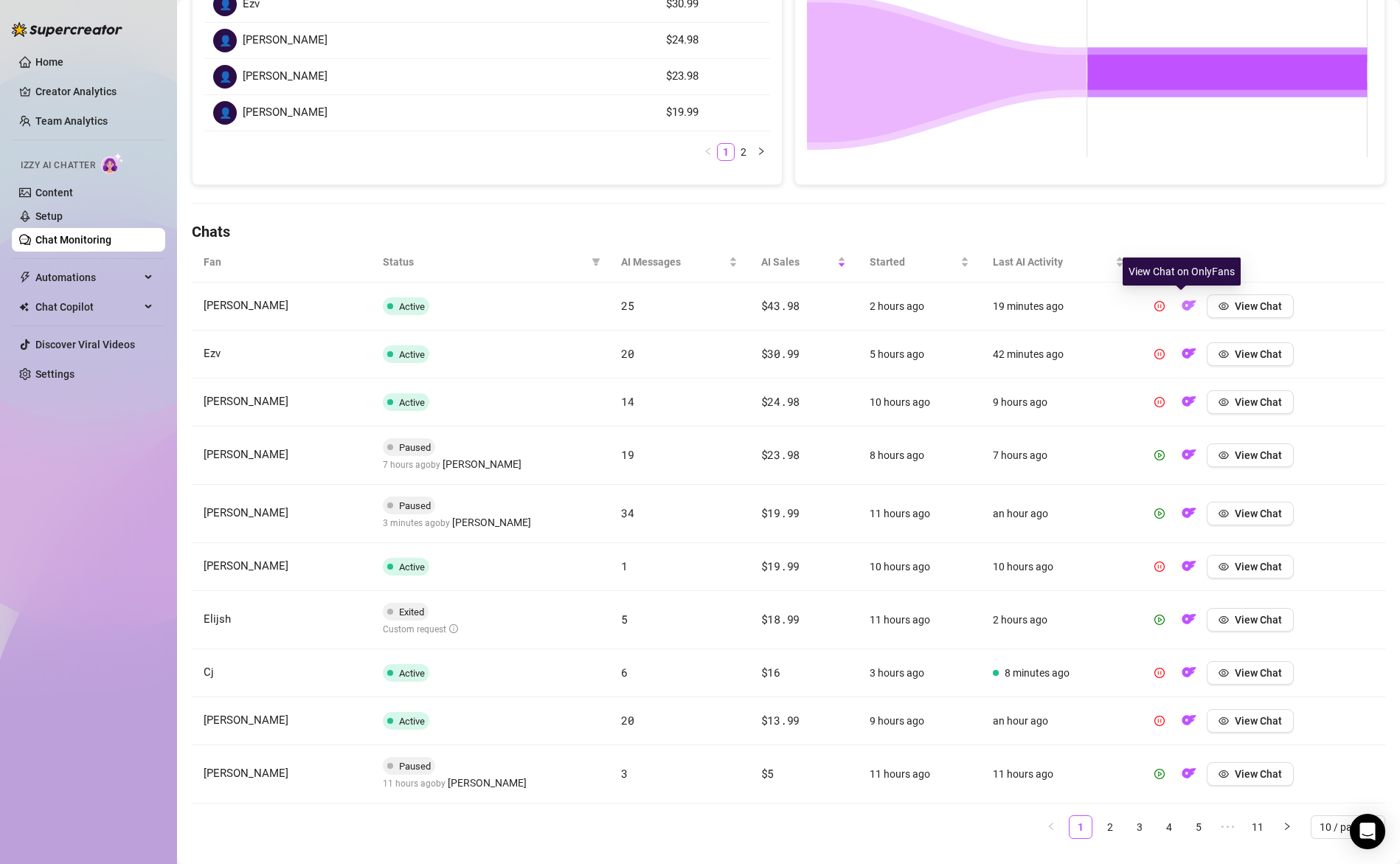
click at [1185, 303] on img "button" at bounding box center [1189, 305] width 15 height 15
click at [1183, 351] on img "button" at bounding box center [1189, 353] width 15 height 15
click at [1184, 398] on img "button" at bounding box center [1189, 401] width 15 height 15
click at [1182, 455] on img "button" at bounding box center [1189, 454] width 15 height 15
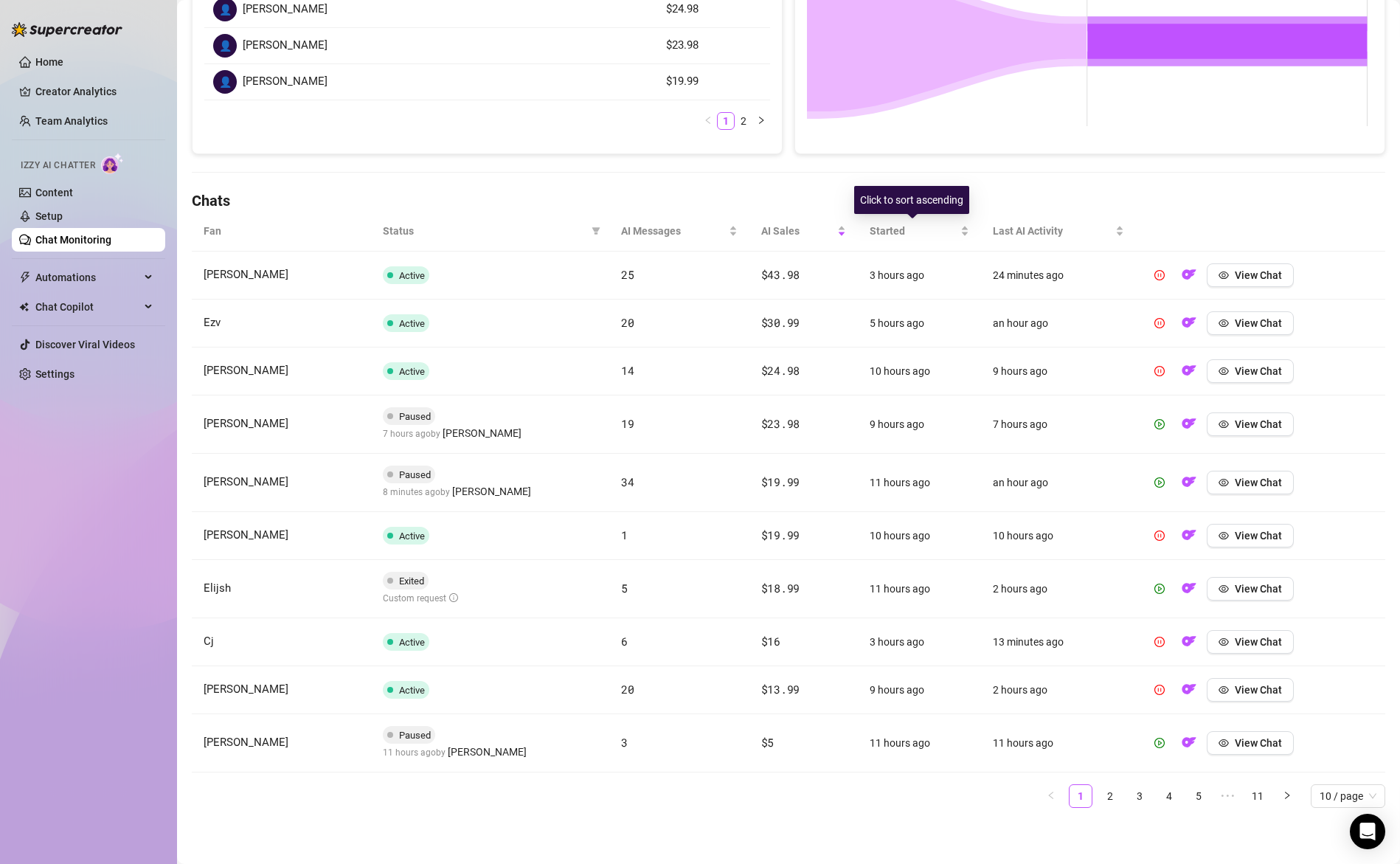
scroll to position [0, 0]
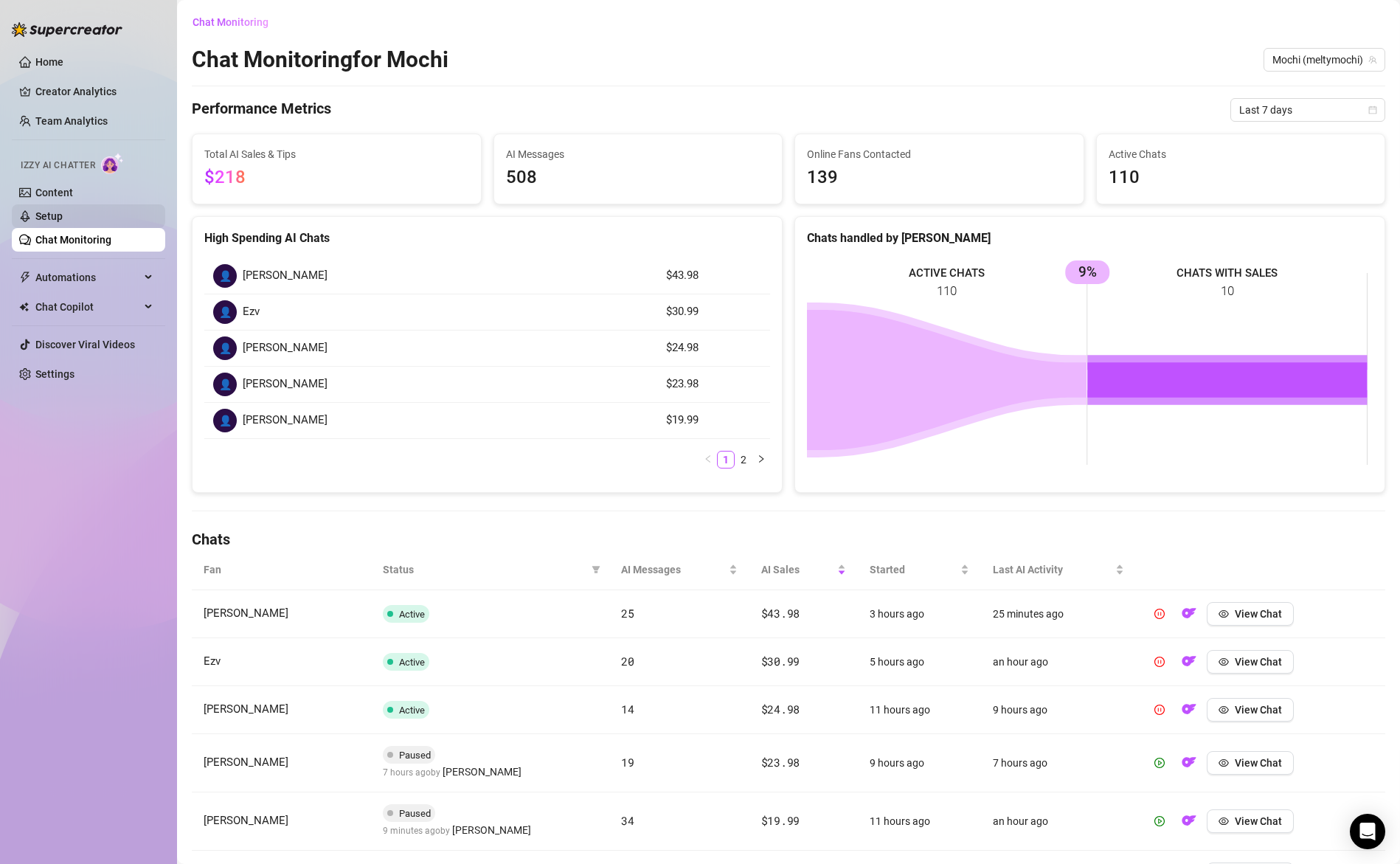
click at [63, 215] on link "Setup" at bounding box center [49, 216] width 27 height 12
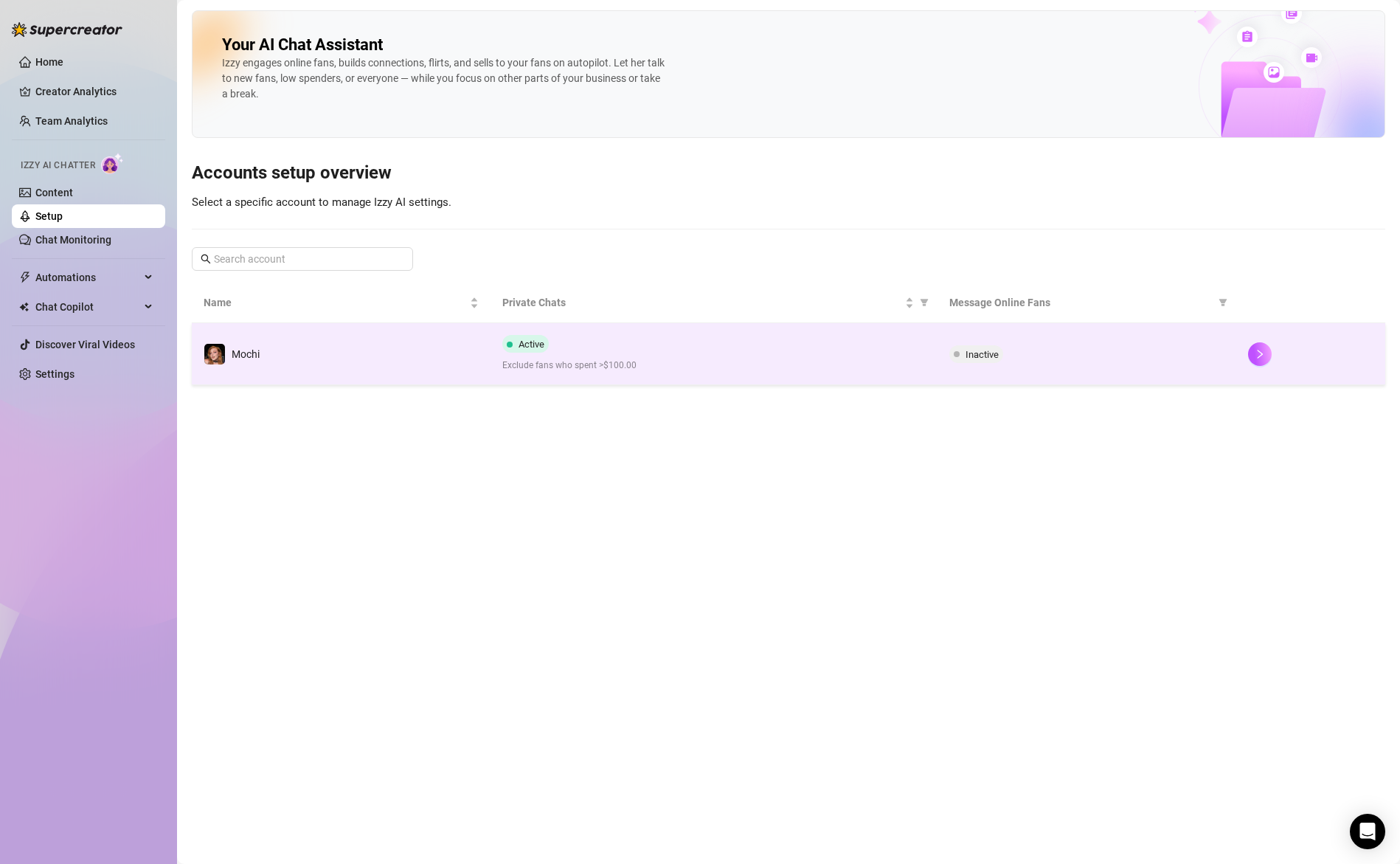
click at [743, 338] on div "Active Exclude fans who spent >$100.00" at bounding box center [714, 353] width 424 height 37
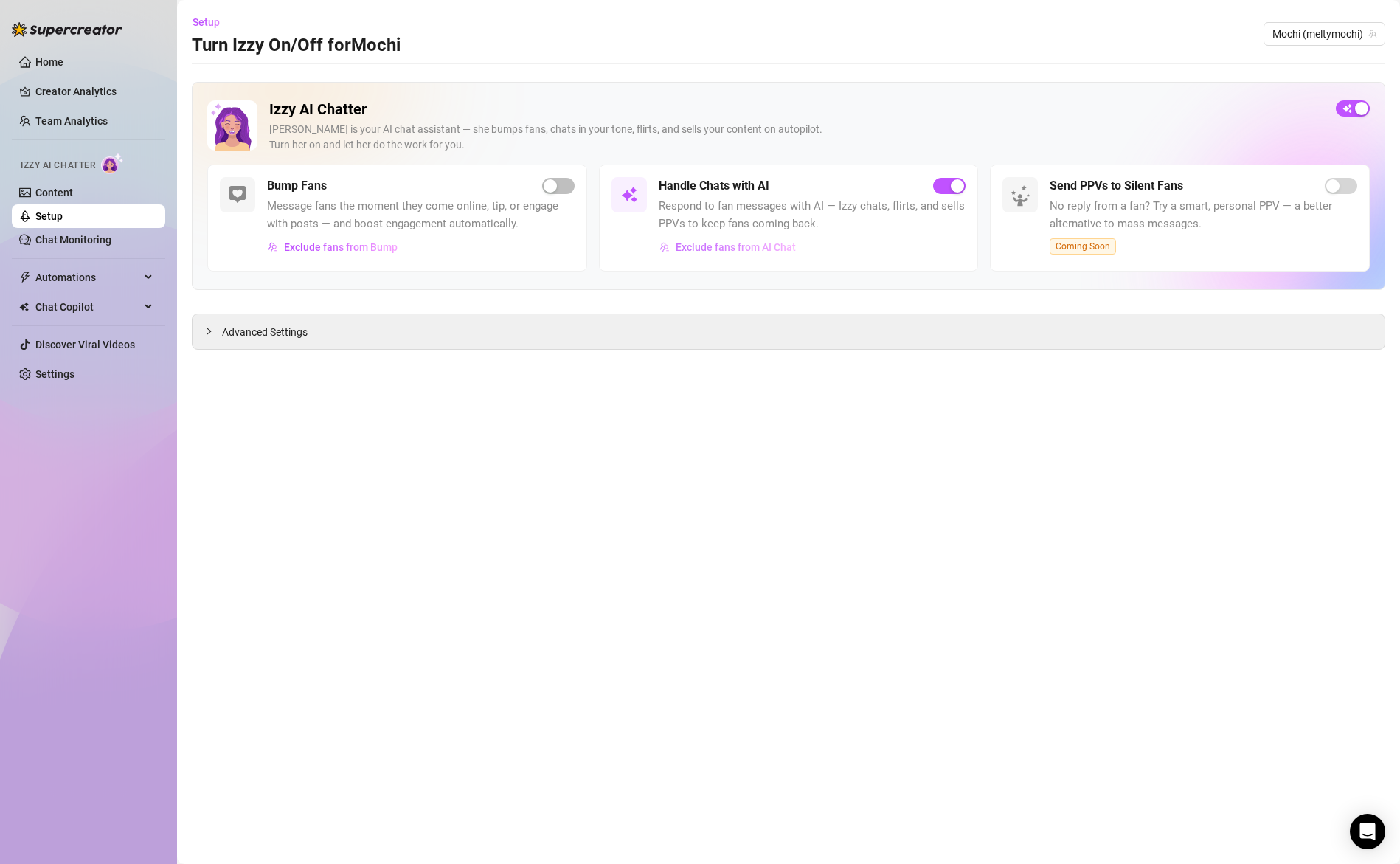
click at [735, 248] on span "Exclude fans from AI Chat" at bounding box center [736, 247] width 121 height 12
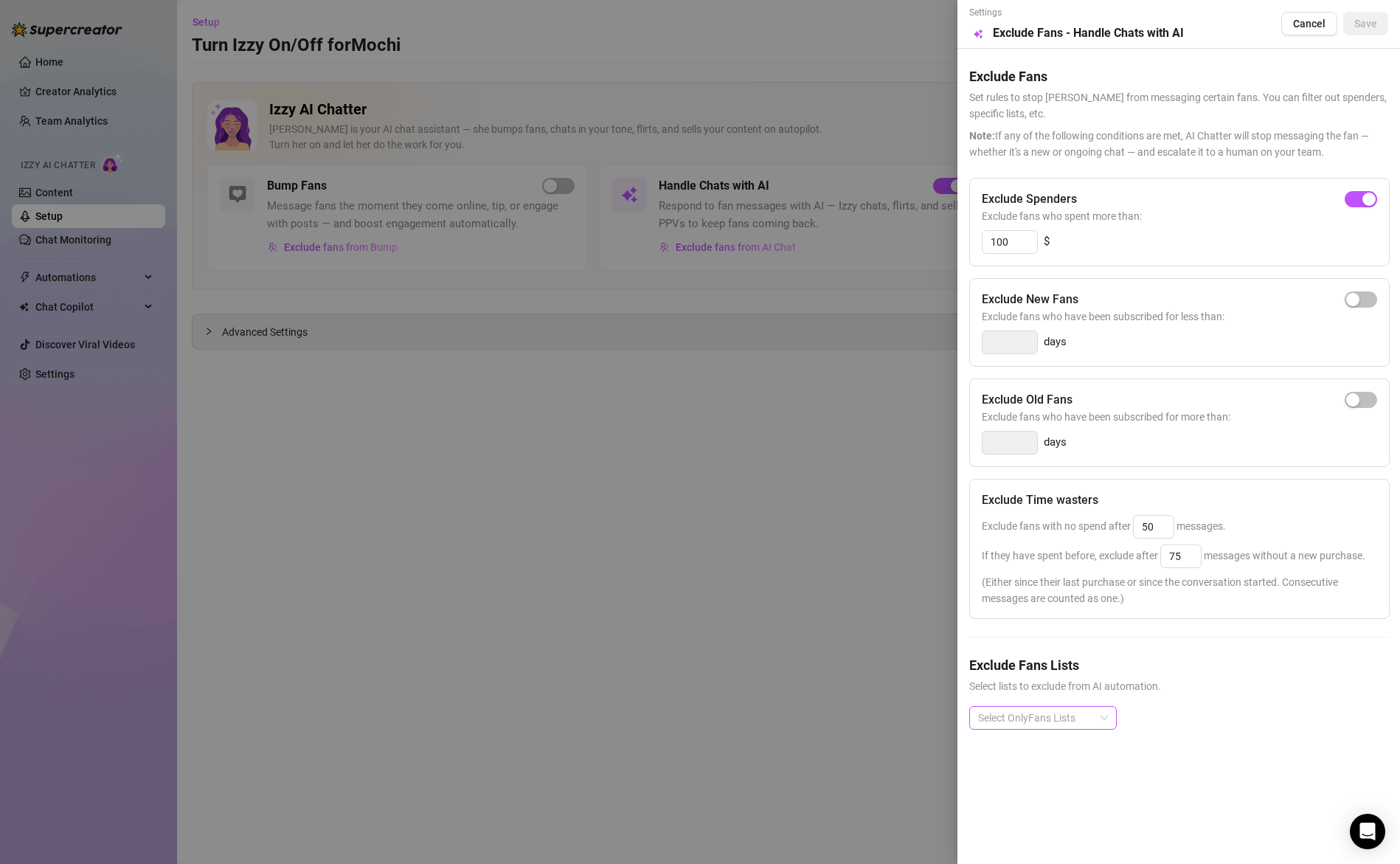
click at [1084, 717] on div at bounding box center [1036, 718] width 126 height 21
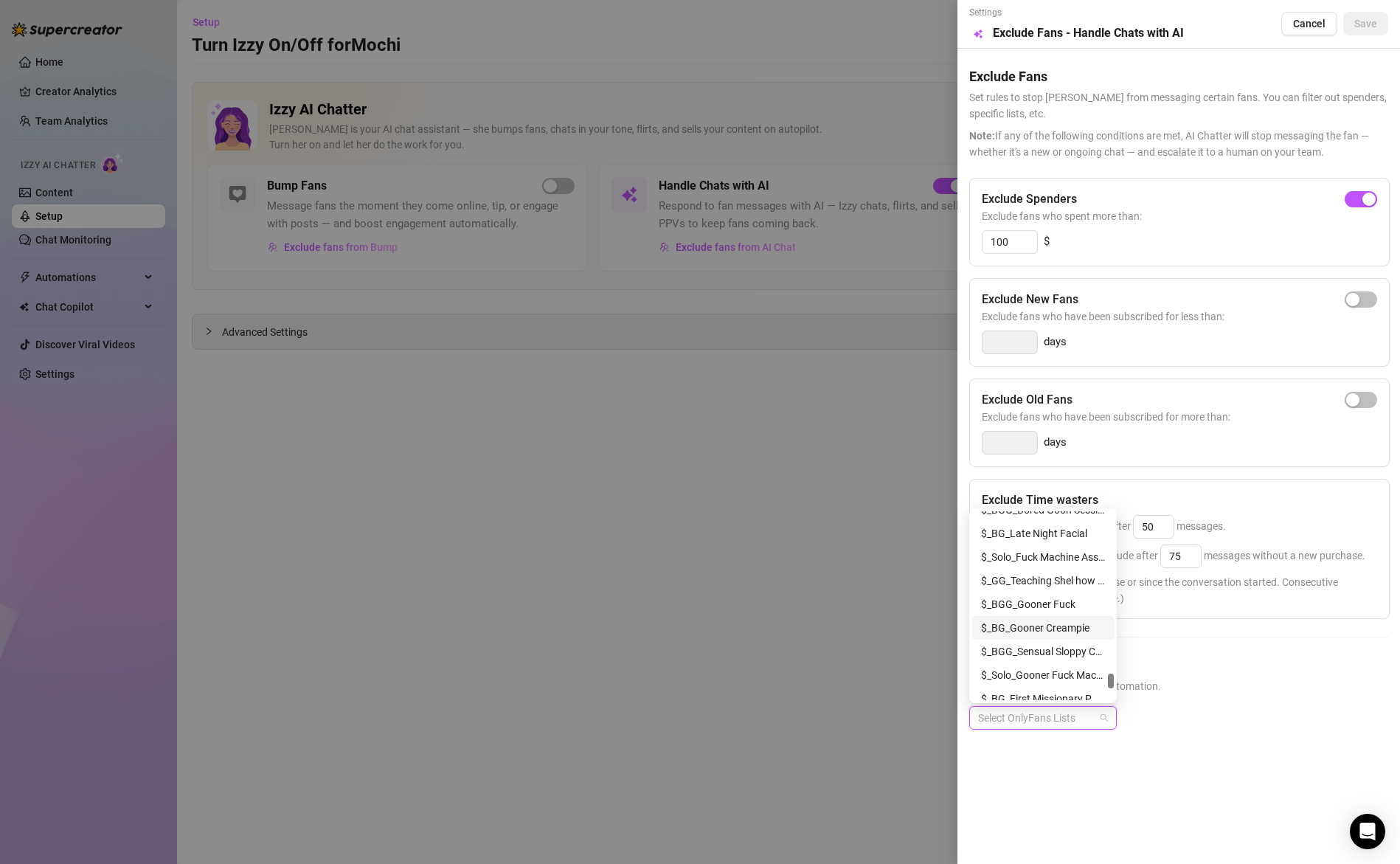
scroll to position [2243, 0]
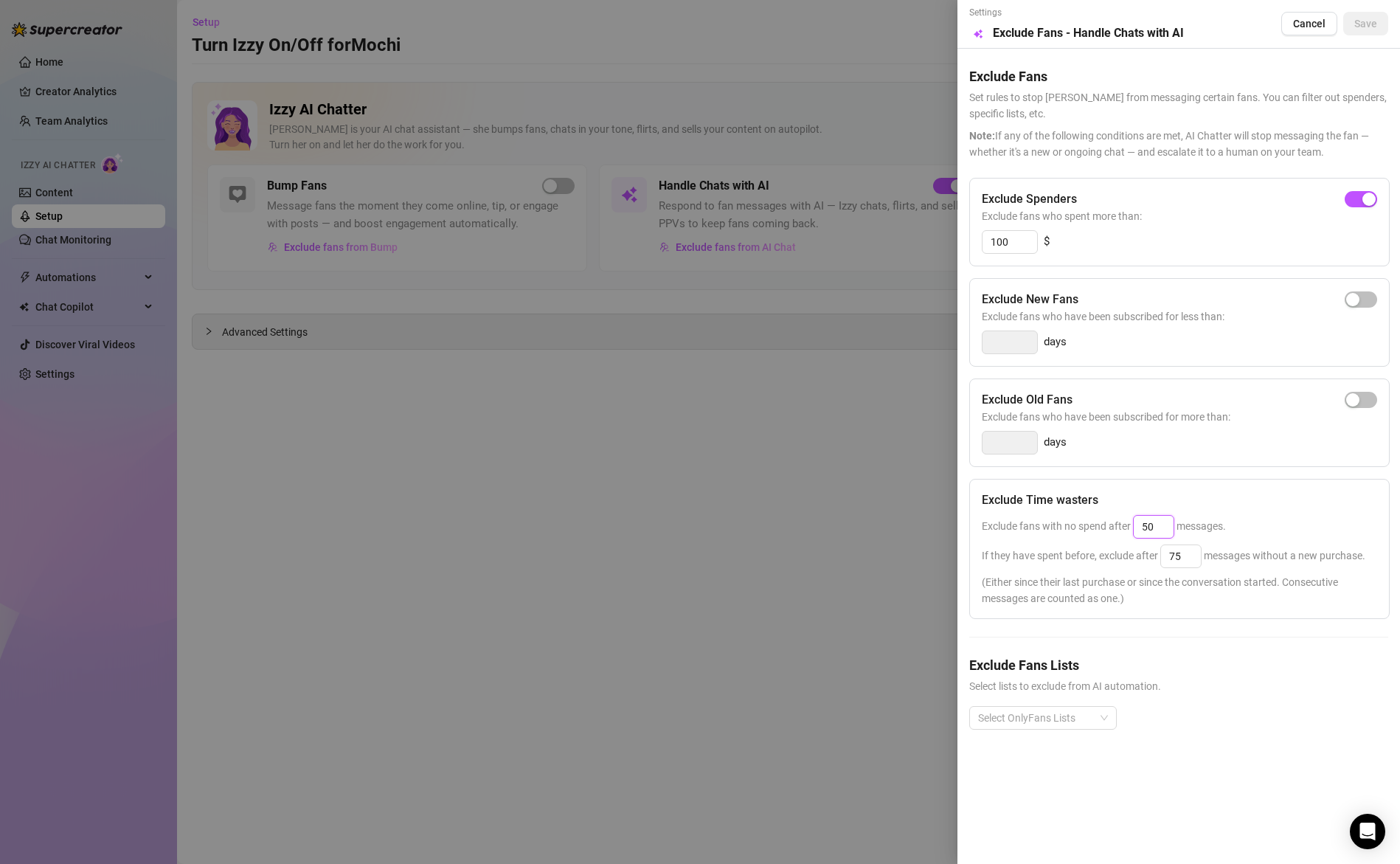
click at [1153, 526] on input "50" at bounding box center [1154, 527] width 40 height 22
type input "30"
click at [1184, 558] on input "75" at bounding box center [1181, 556] width 40 height 22
click at [1184, 558] on input "75" at bounding box center [1181, 556] width 40 height 22
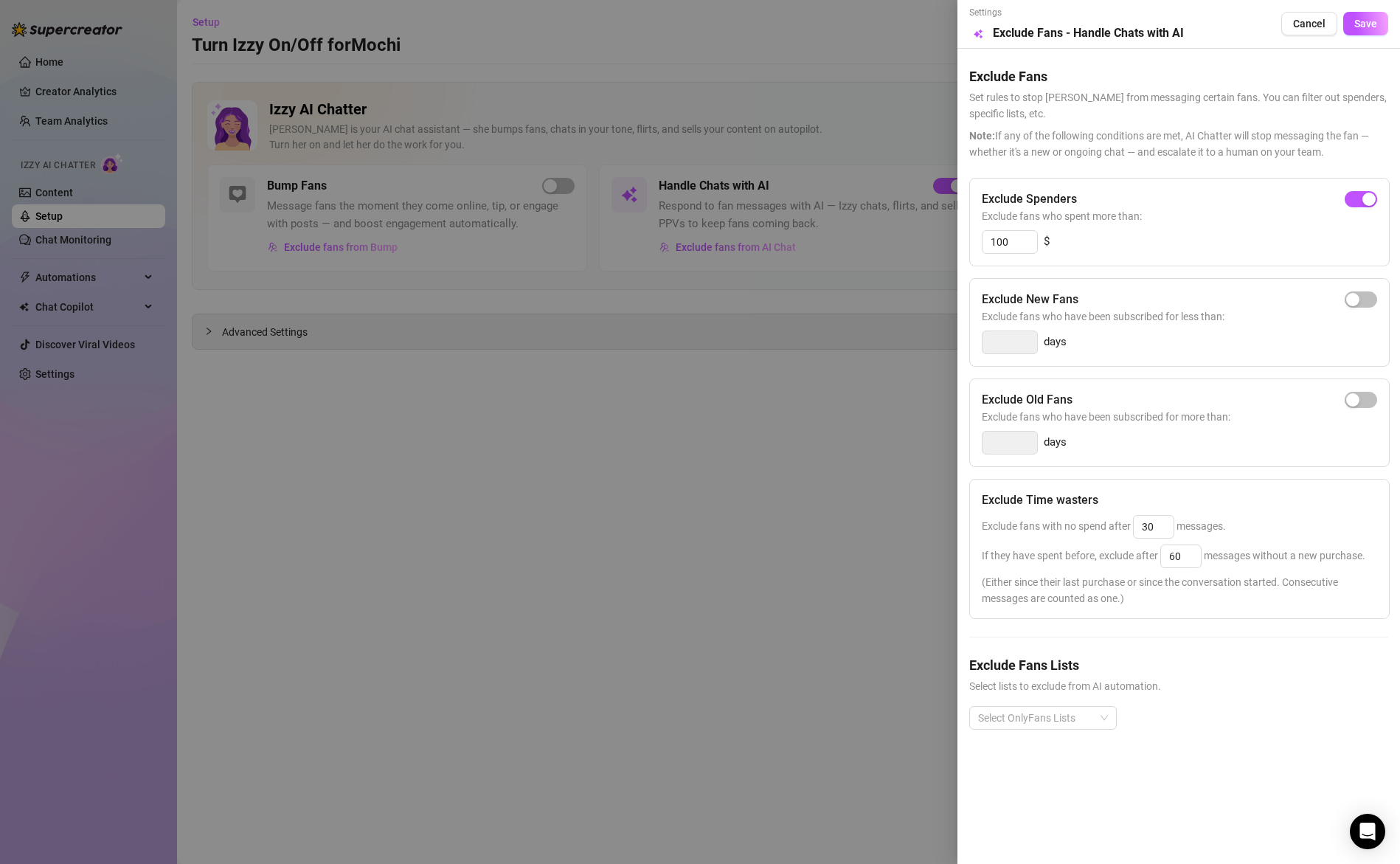
drag, startPoint x: 1288, startPoint y: 494, endPoint x: 1285, endPoint y: 501, distance: 7.6
click at [1286, 496] on div "Exclude Time wasters" at bounding box center [1179, 500] width 395 height 17
click at [1192, 561] on input "60" at bounding box center [1181, 556] width 40 height 22
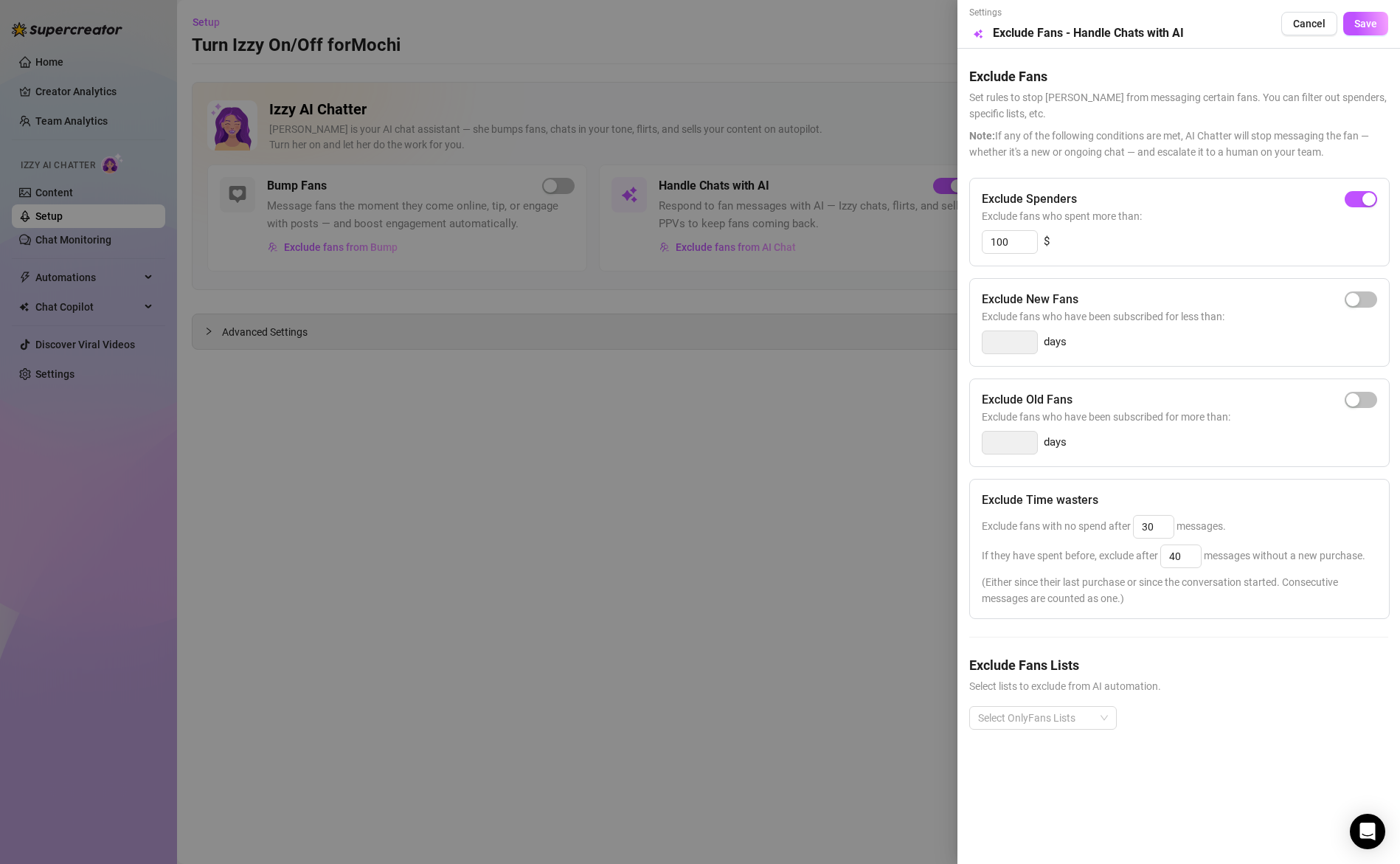
drag, startPoint x: 1340, startPoint y: 468, endPoint x: 1332, endPoint y: 473, distance: 9.4
click at [1338, 467] on div "Exclude Spenders Exclude fans who spent more than: 100 $ Exclude New Fans Exclu…" at bounding box center [1178, 466] width 419 height 575
click at [1184, 558] on input "40" at bounding box center [1181, 556] width 40 height 22
click at [1184, 558] on input "40" at bounding box center [1181, 556] width 40 height 22
type input "30"
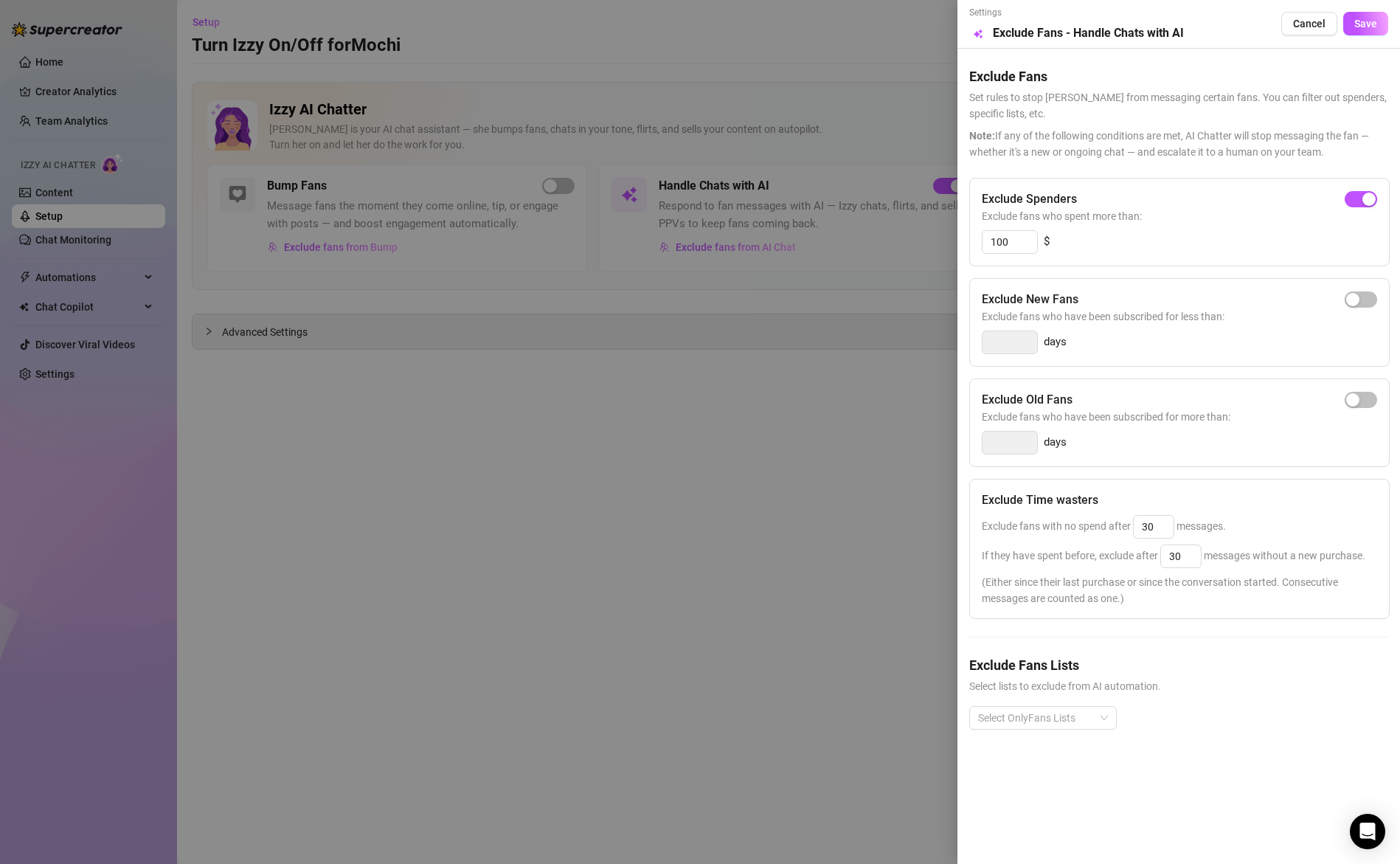
click at [1228, 479] on div "Exclude Time wasters Exclude fans with no spend after 30 messages. If they have…" at bounding box center [1179, 548] width 420 height 140
click at [1375, 26] on span "Save" at bounding box center [1365, 23] width 23 height 12
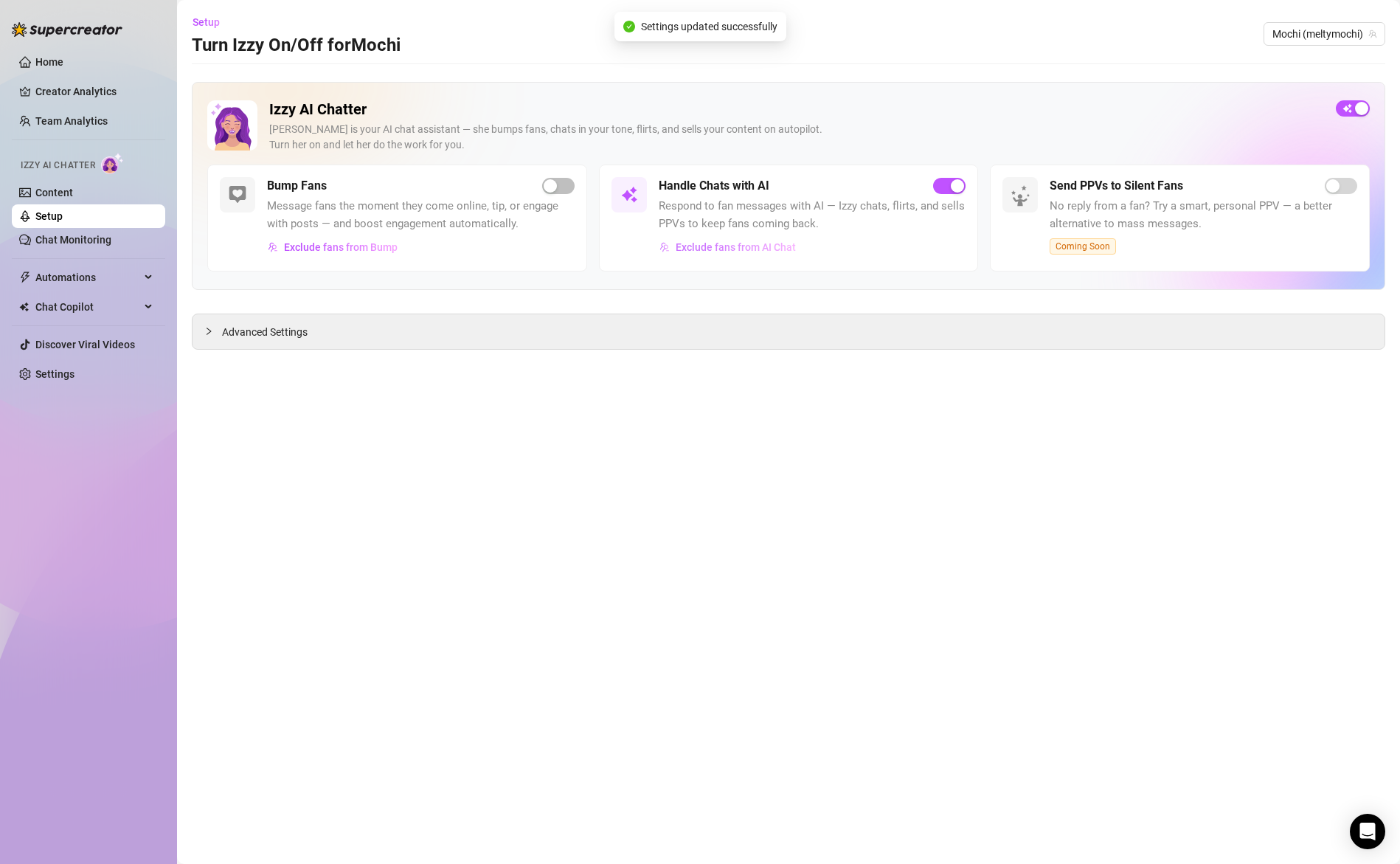
click at [776, 248] on span "Exclude fans from AI Chat" at bounding box center [736, 247] width 121 height 12
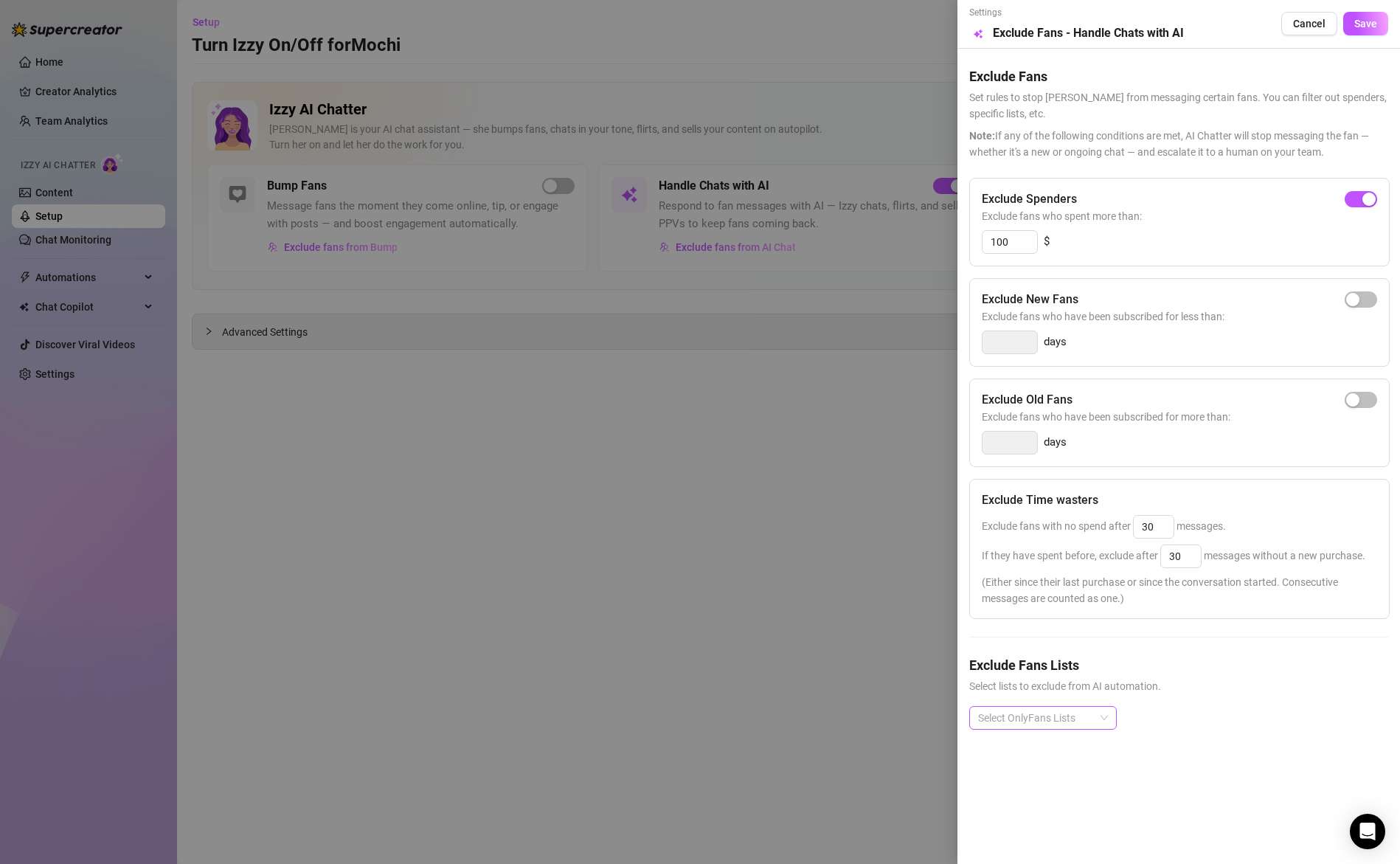
click at [1053, 722] on div at bounding box center [1036, 718] width 126 height 21
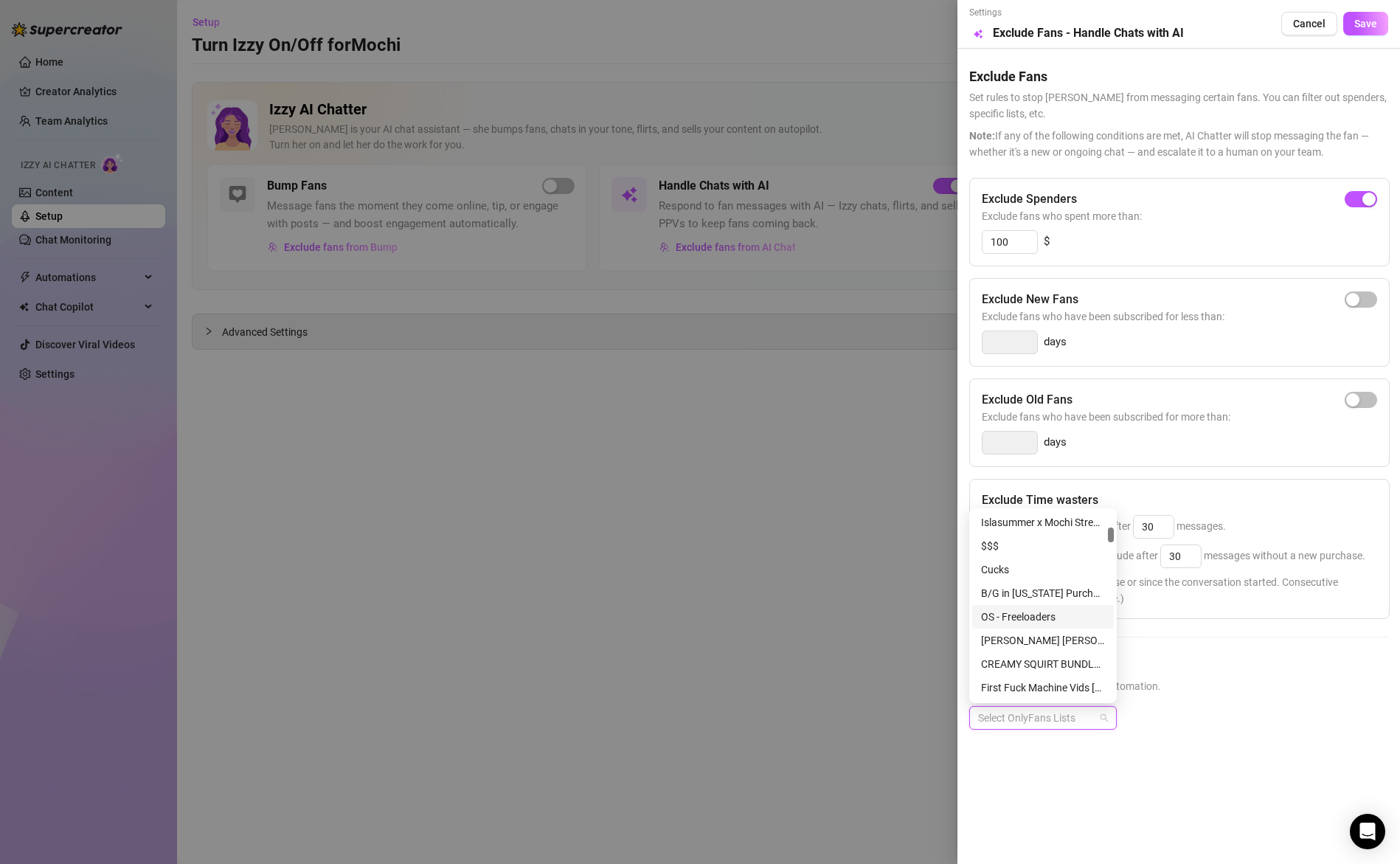
scroll to position [206, 0]
click at [1049, 645] on div "OS - Freeloaders" at bounding box center [1043, 648] width 124 height 16
drag, startPoint x: 1273, startPoint y: 708, endPoint x: 1263, endPoint y: 780, distance: 72.7
click at [1274, 709] on div "OS - Freeloaders" at bounding box center [1178, 730] width 419 height 47
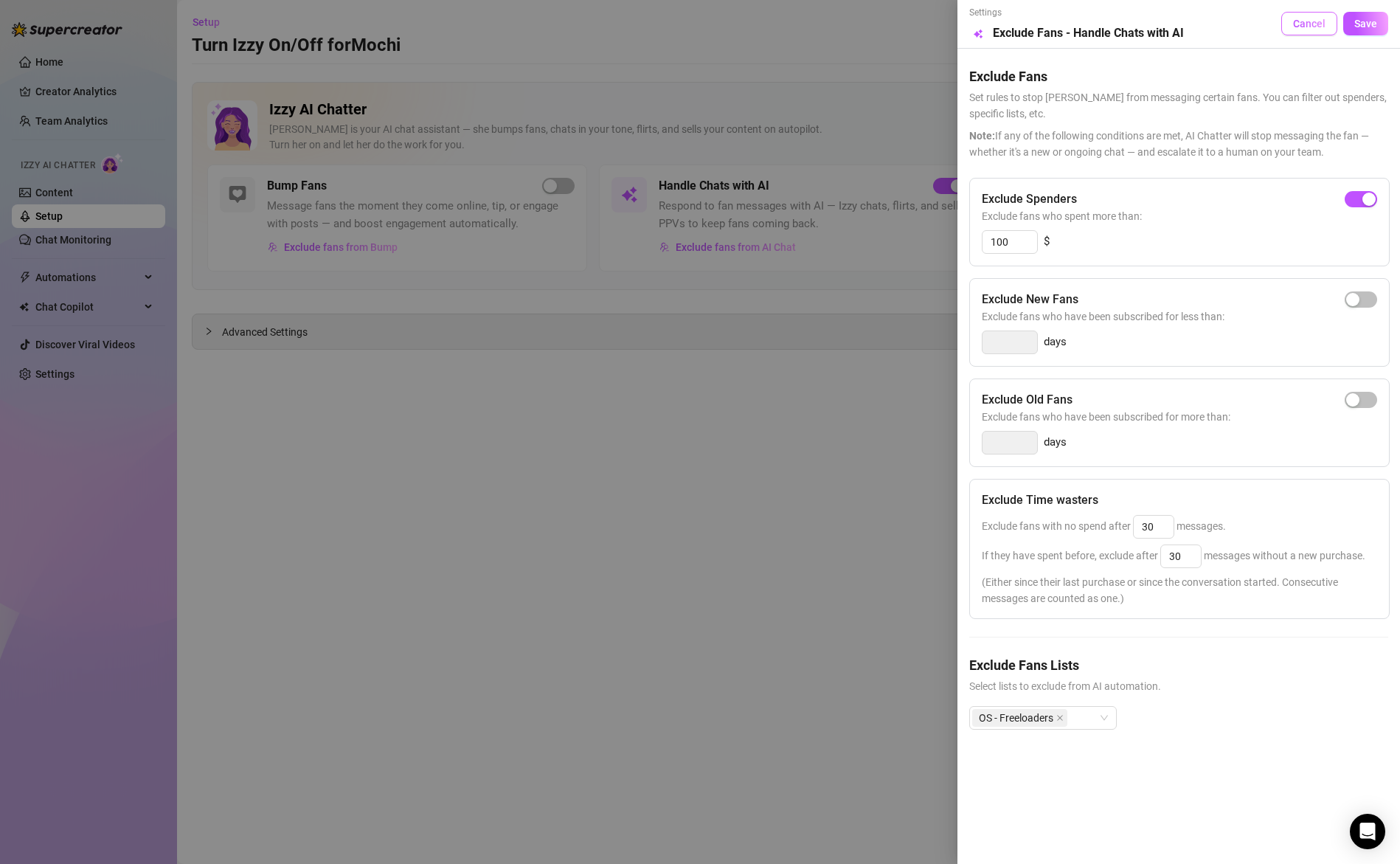
click at [1305, 28] on span "Cancel" at bounding box center [1310, 23] width 33 height 12
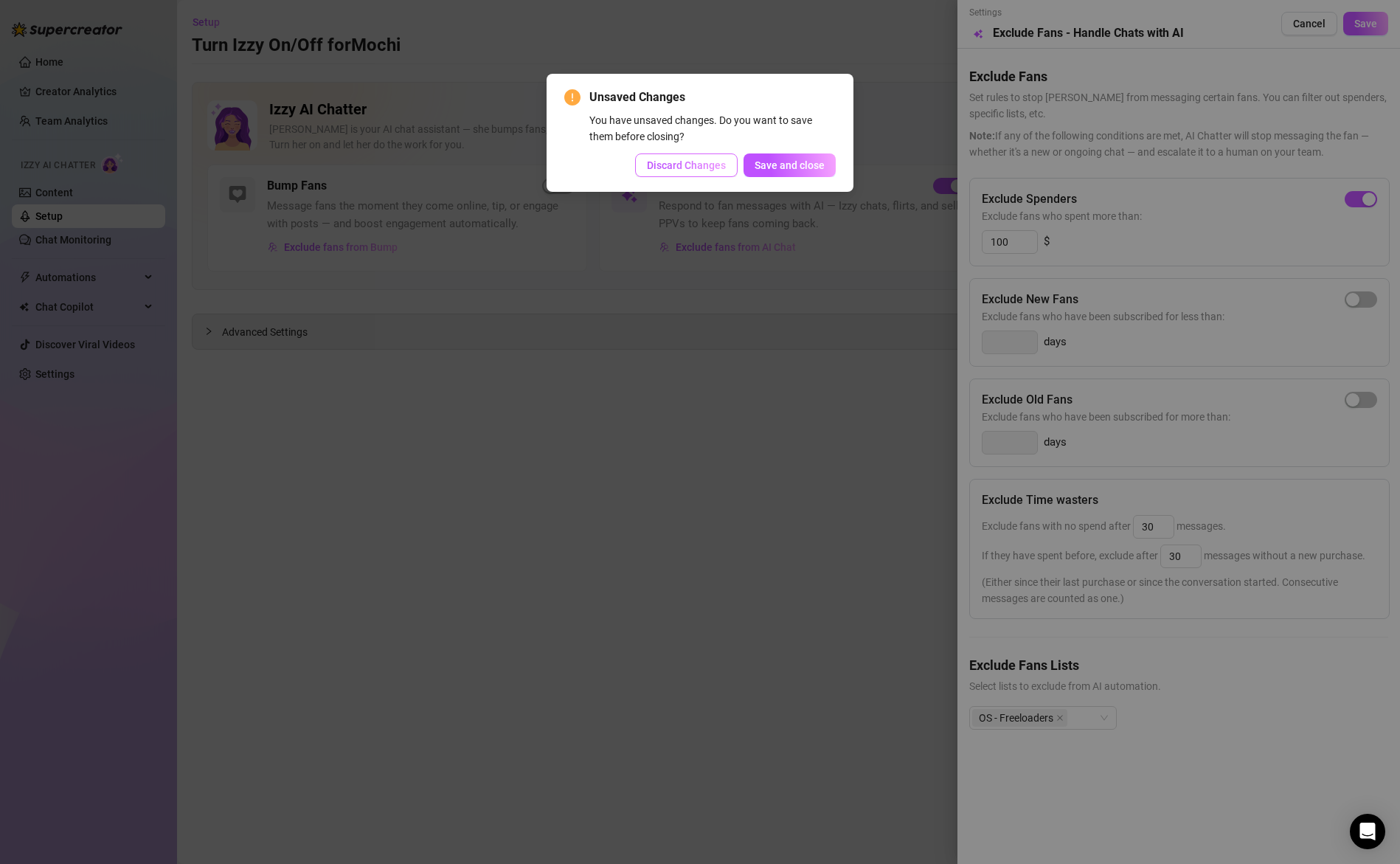
click at [689, 166] on span "Discard Changes" at bounding box center [686, 164] width 79 height 12
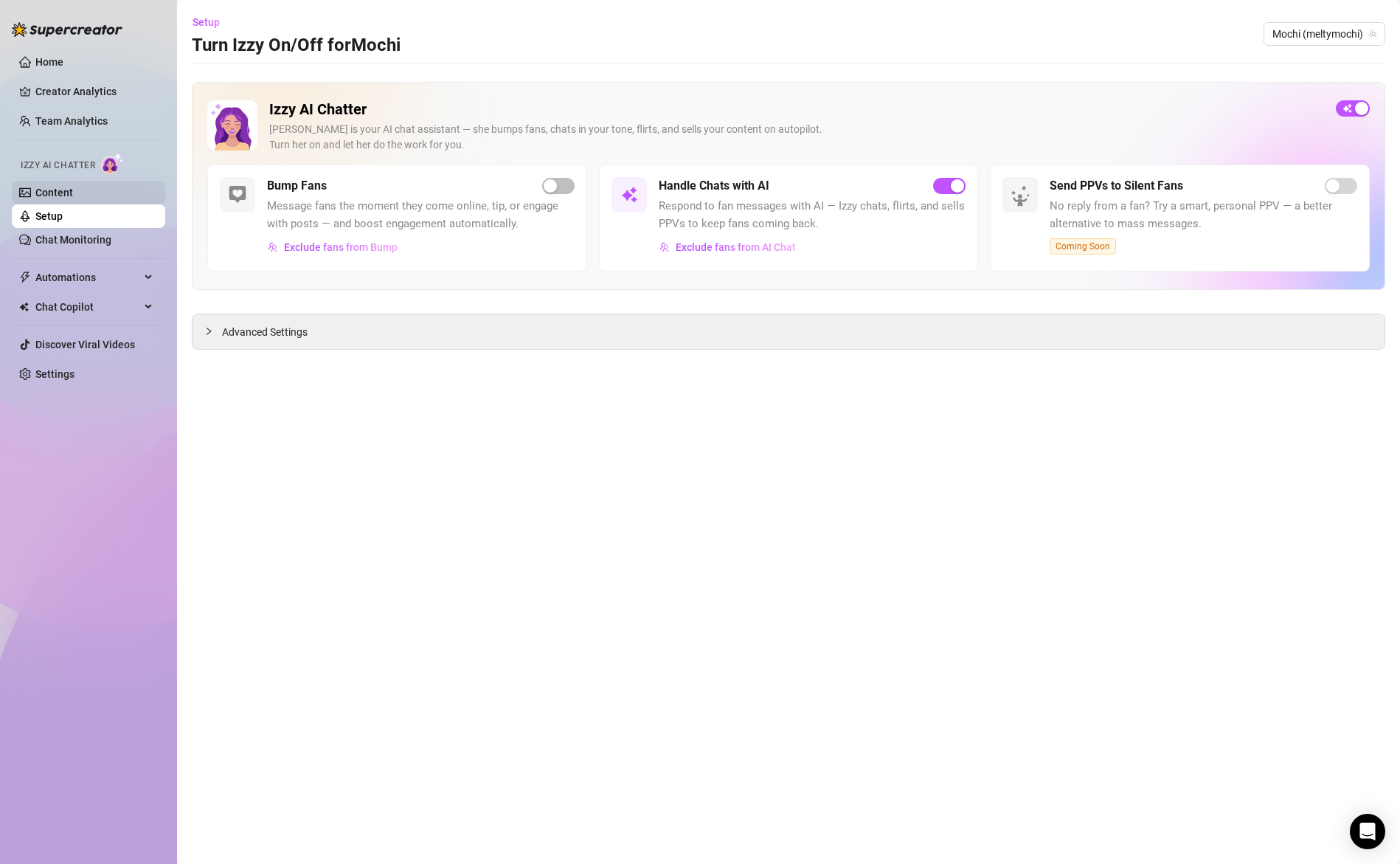
click at [63, 191] on link "Content" at bounding box center [54, 192] width 37 height 12
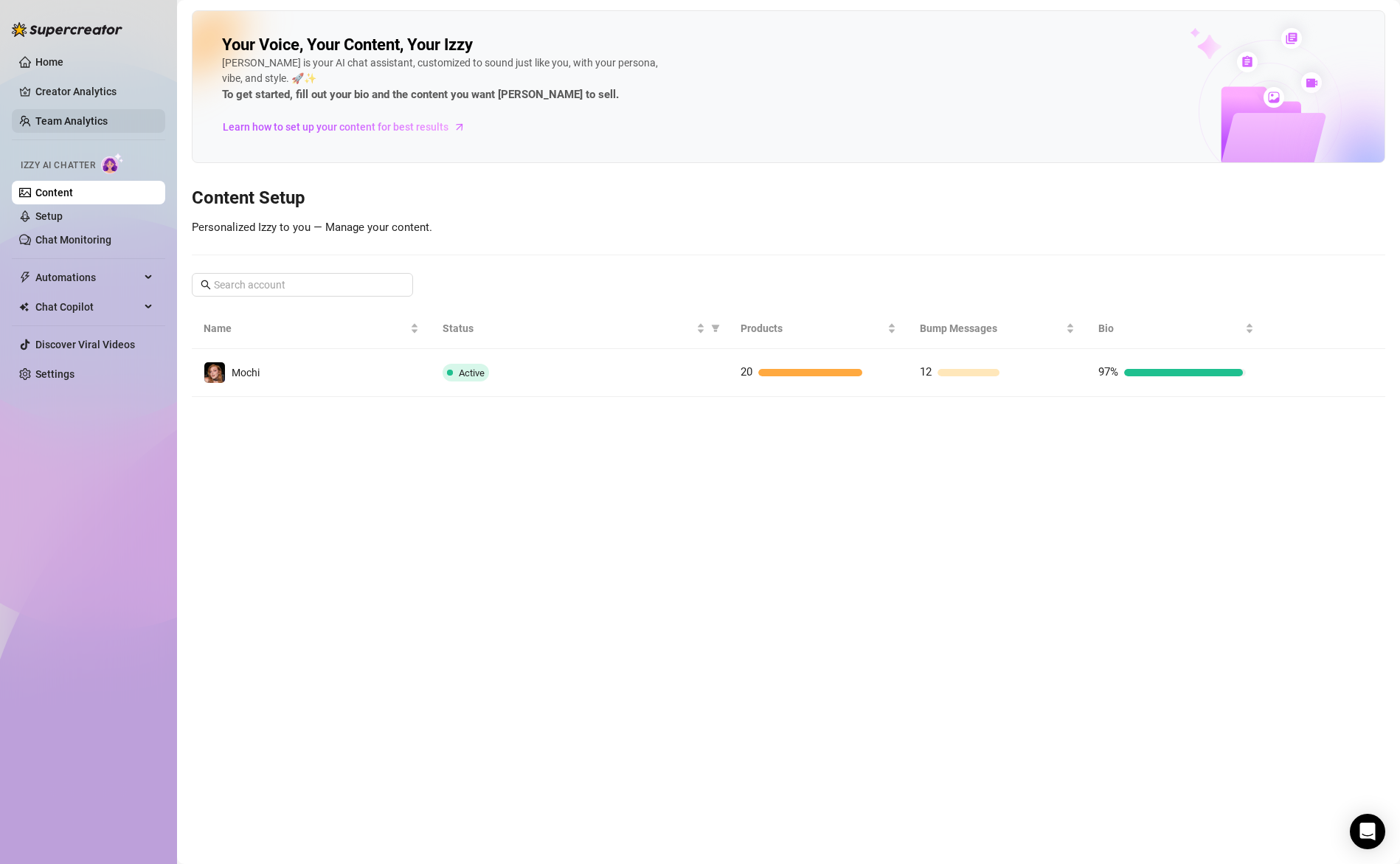
click at [69, 119] on link "Team Analytics" at bounding box center [71, 121] width 72 height 12
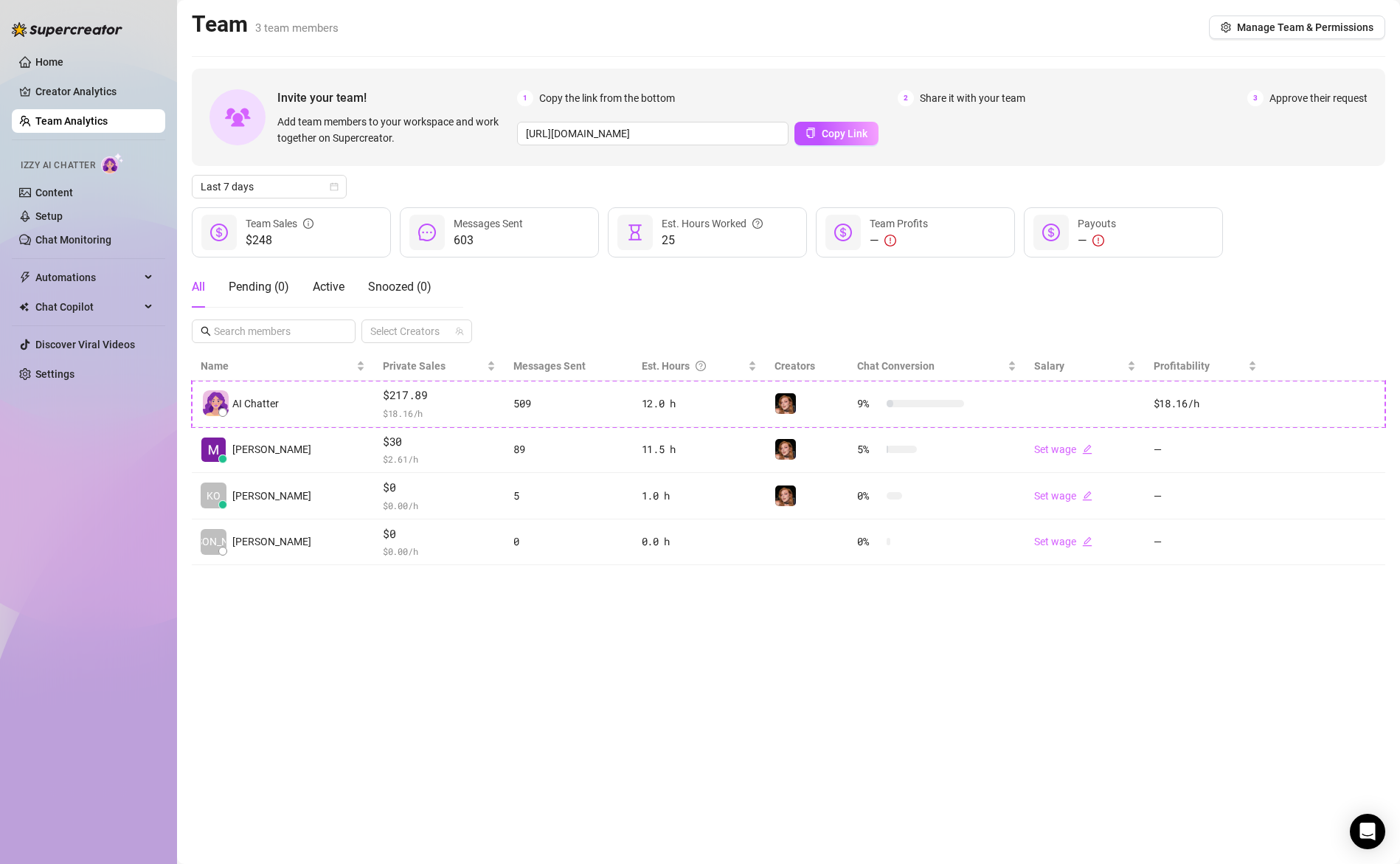
drag, startPoint x: 71, startPoint y: 239, endPoint x: 182, endPoint y: 249, distance: 111.4
click at [71, 239] on link "Chat Monitoring" at bounding box center [73, 239] width 76 height 12
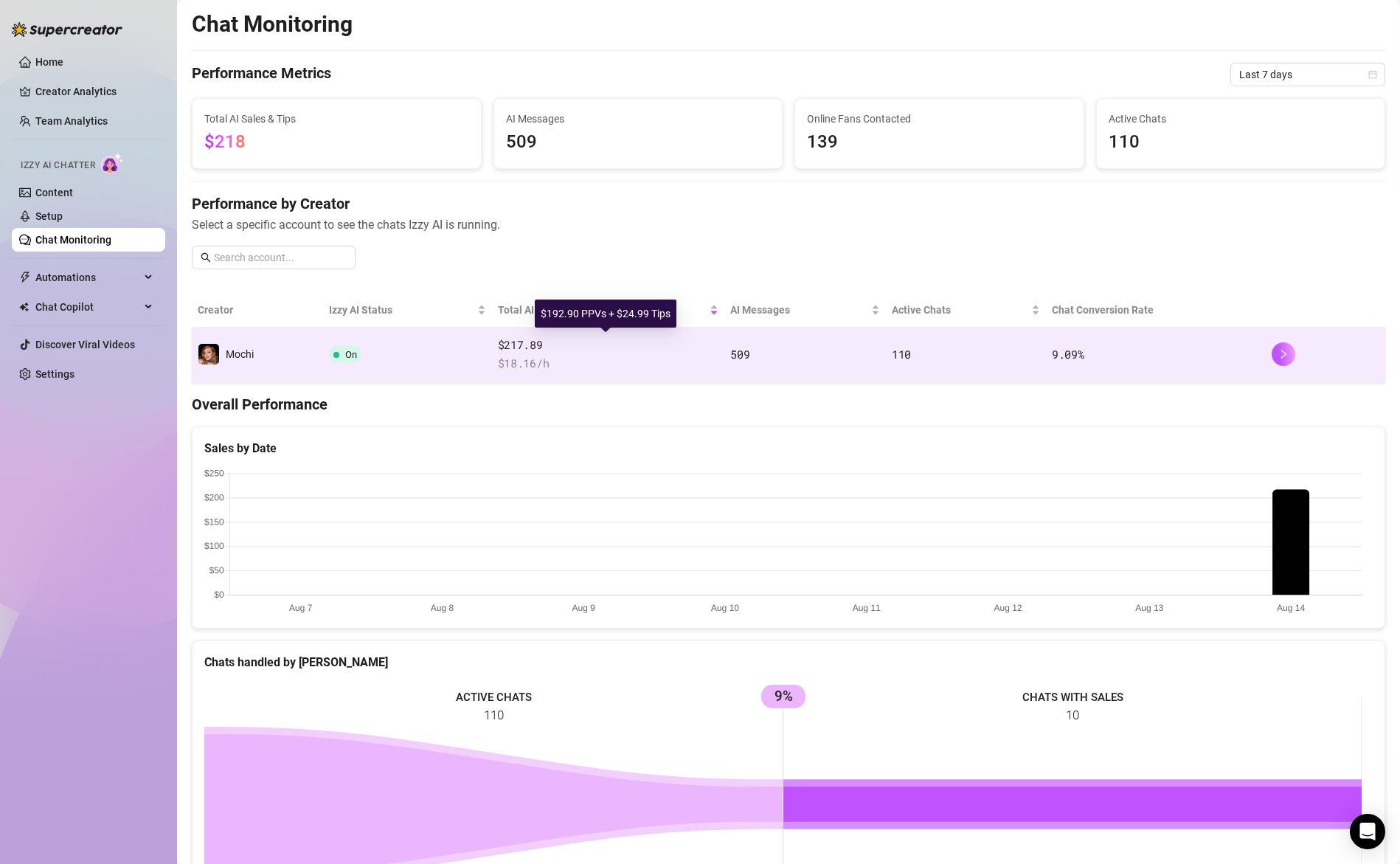
click at [672, 336] on td "$217.89 $ 18.16 /h" at bounding box center [608, 355] width 233 height 55
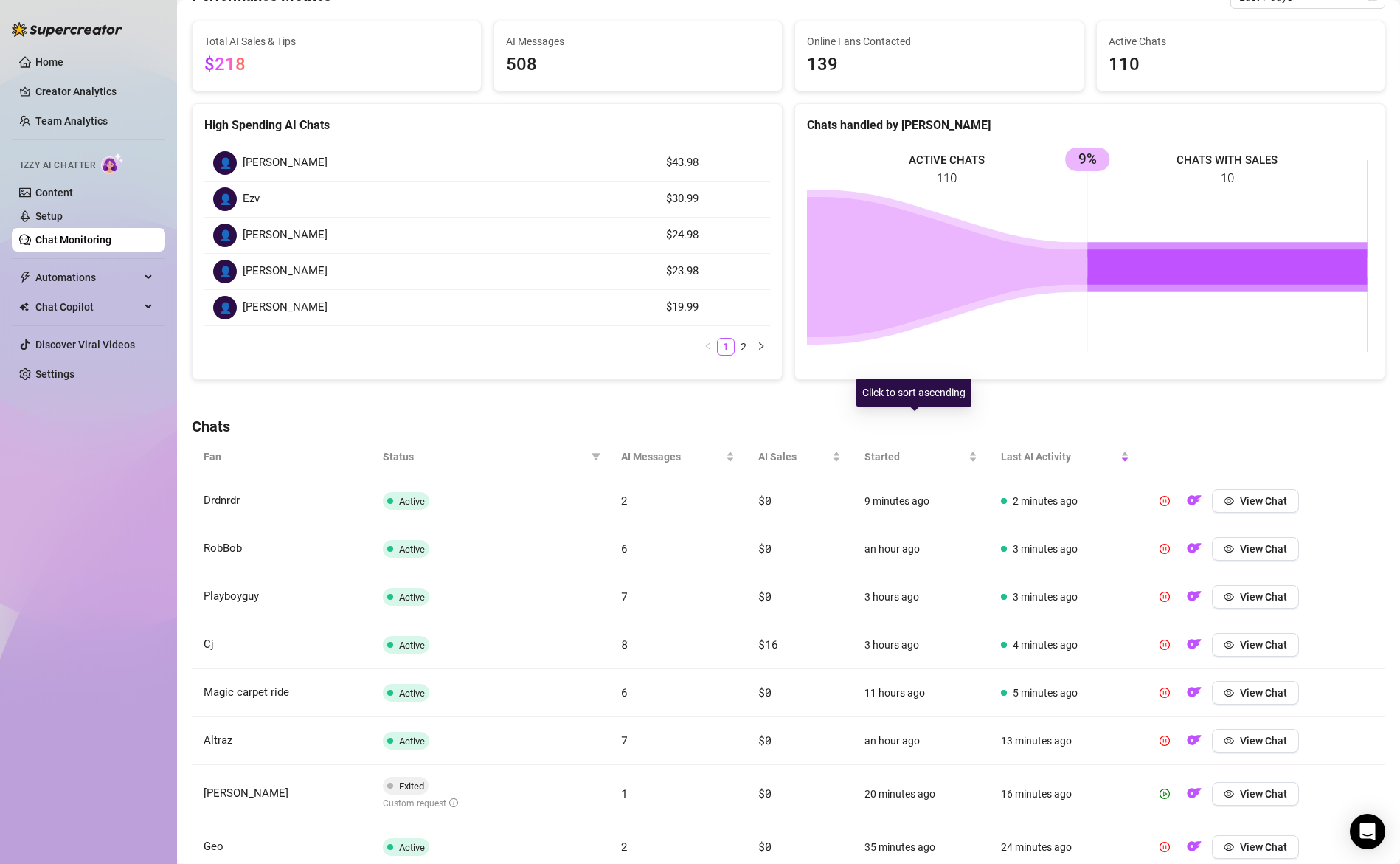
scroll to position [145, 0]
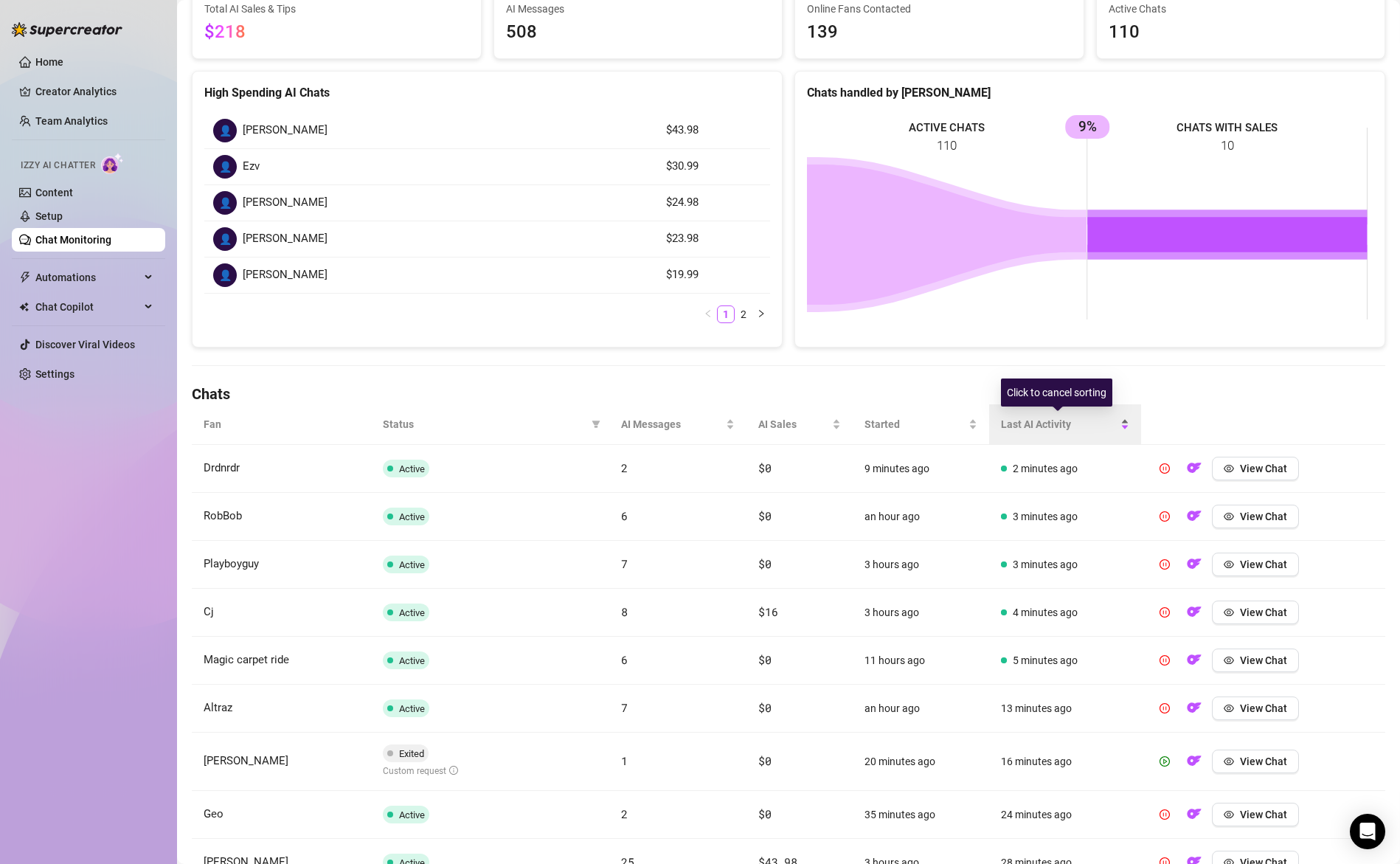
click at [1042, 424] on span "Last AI Activity" at bounding box center [1059, 425] width 117 height 16
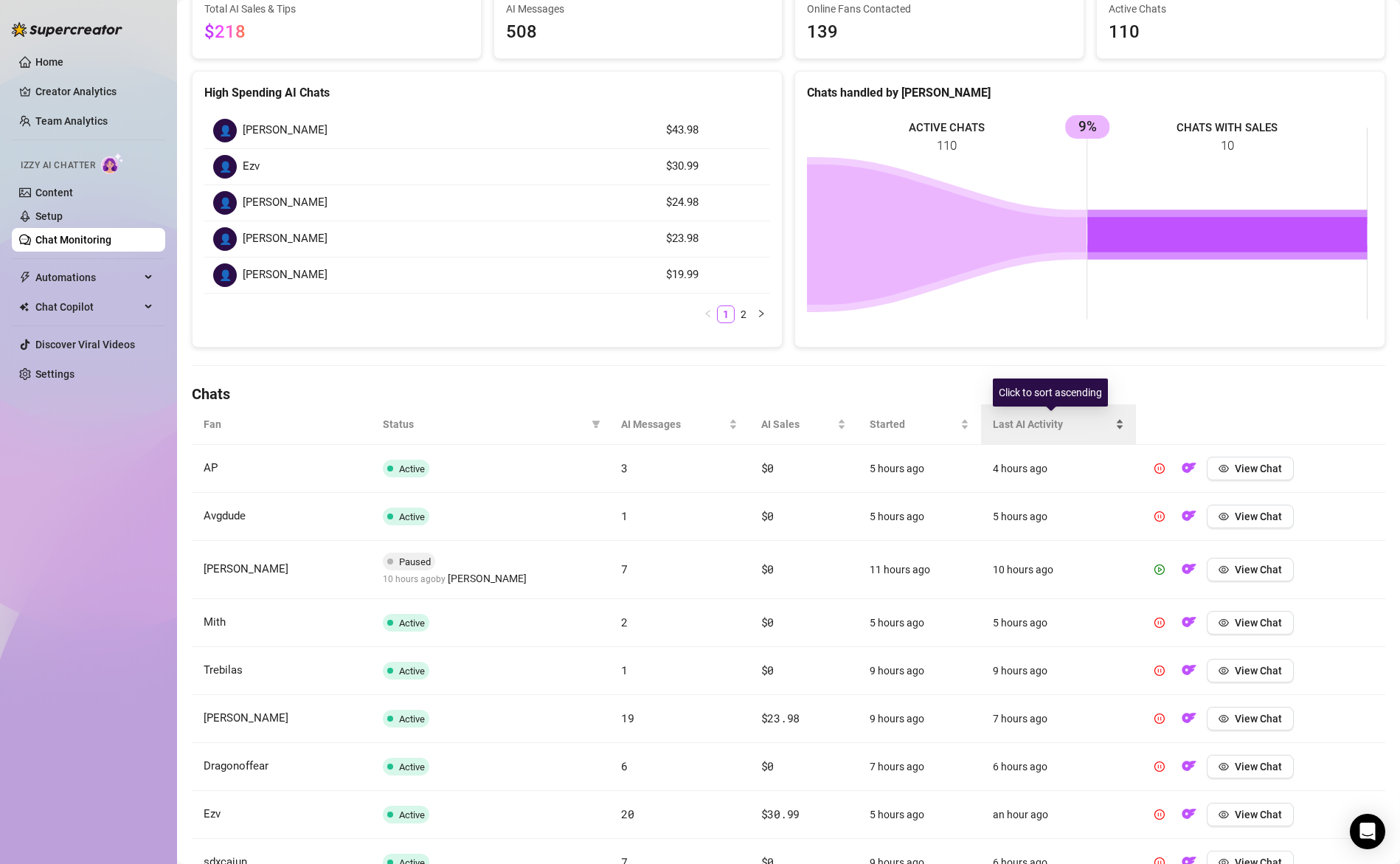
click at [1043, 424] on span "Last AI Activity" at bounding box center [1052, 425] width 120 height 16
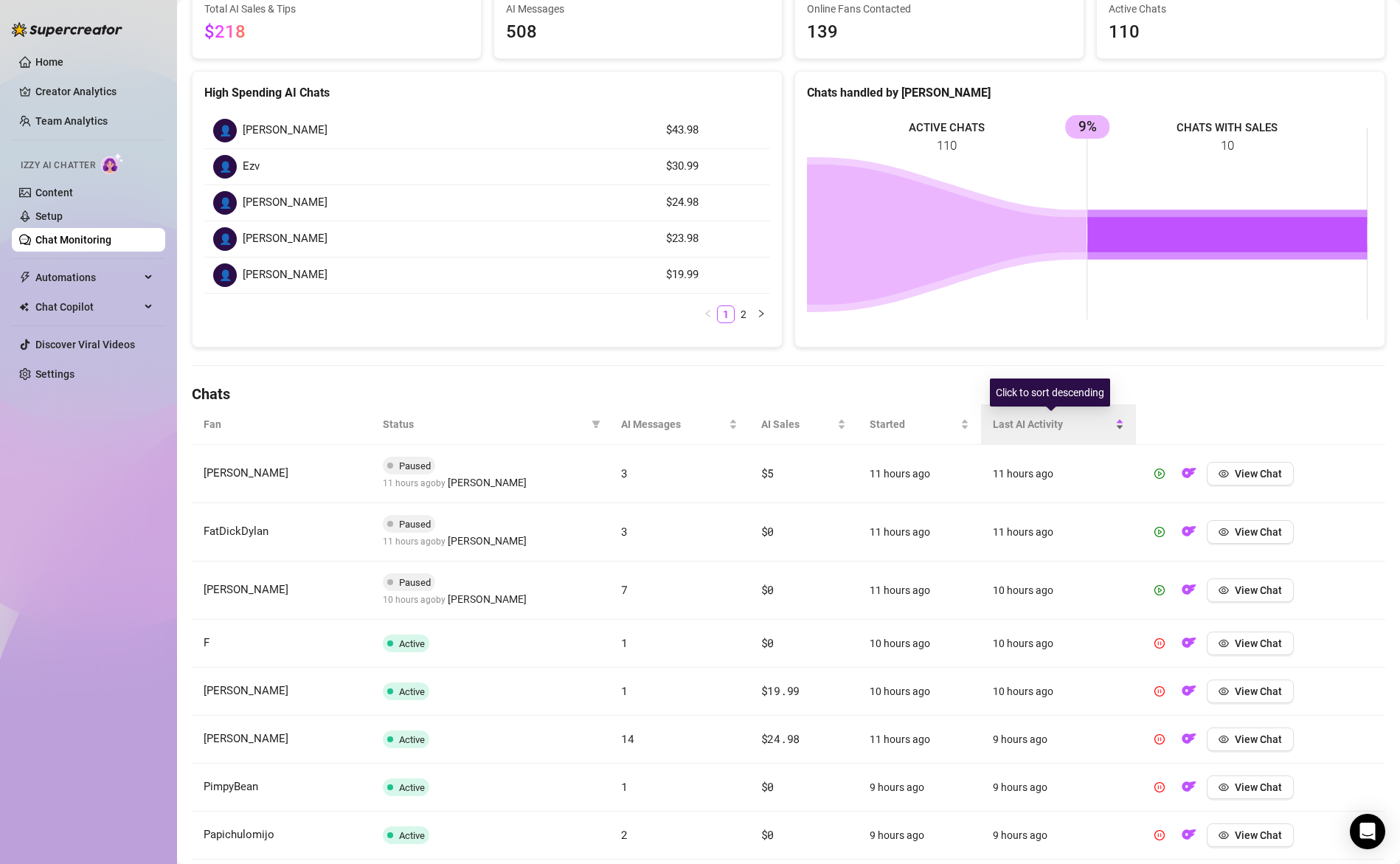
click at [1030, 428] on span "Last AI Activity" at bounding box center [1052, 425] width 120 height 16
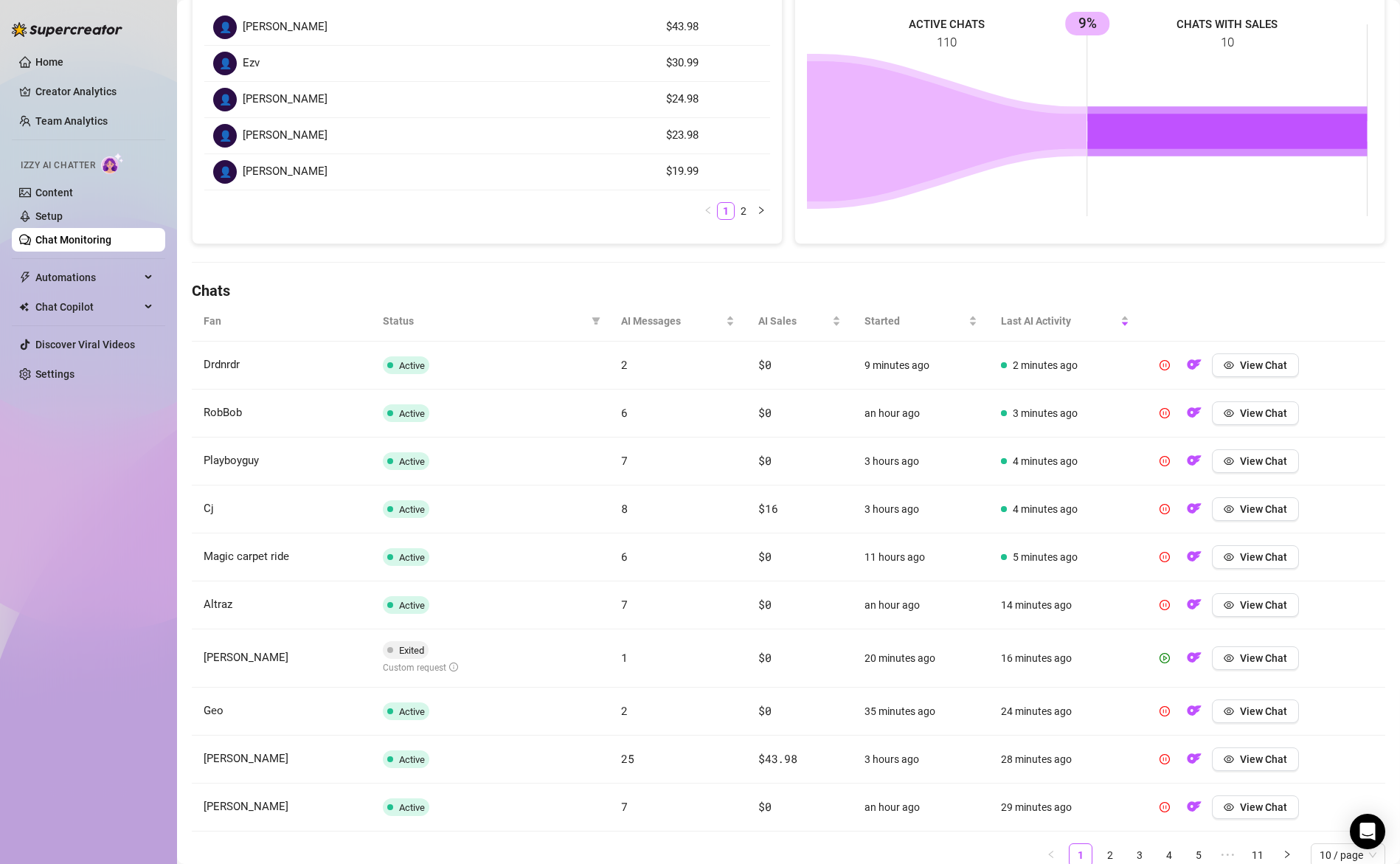
scroll to position [308, 0]
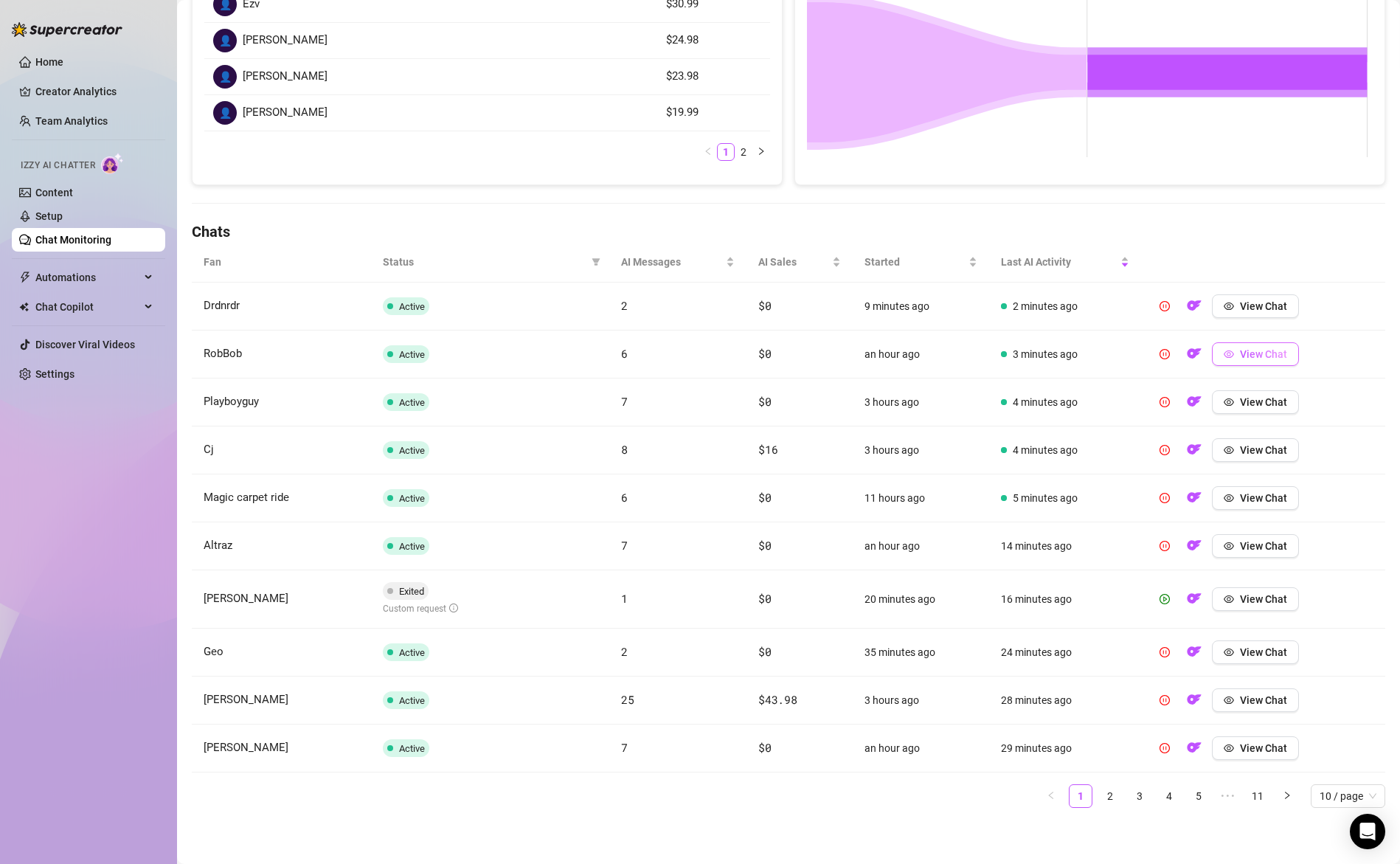
click at [1244, 351] on span "View Chat" at bounding box center [1264, 353] width 47 height 12
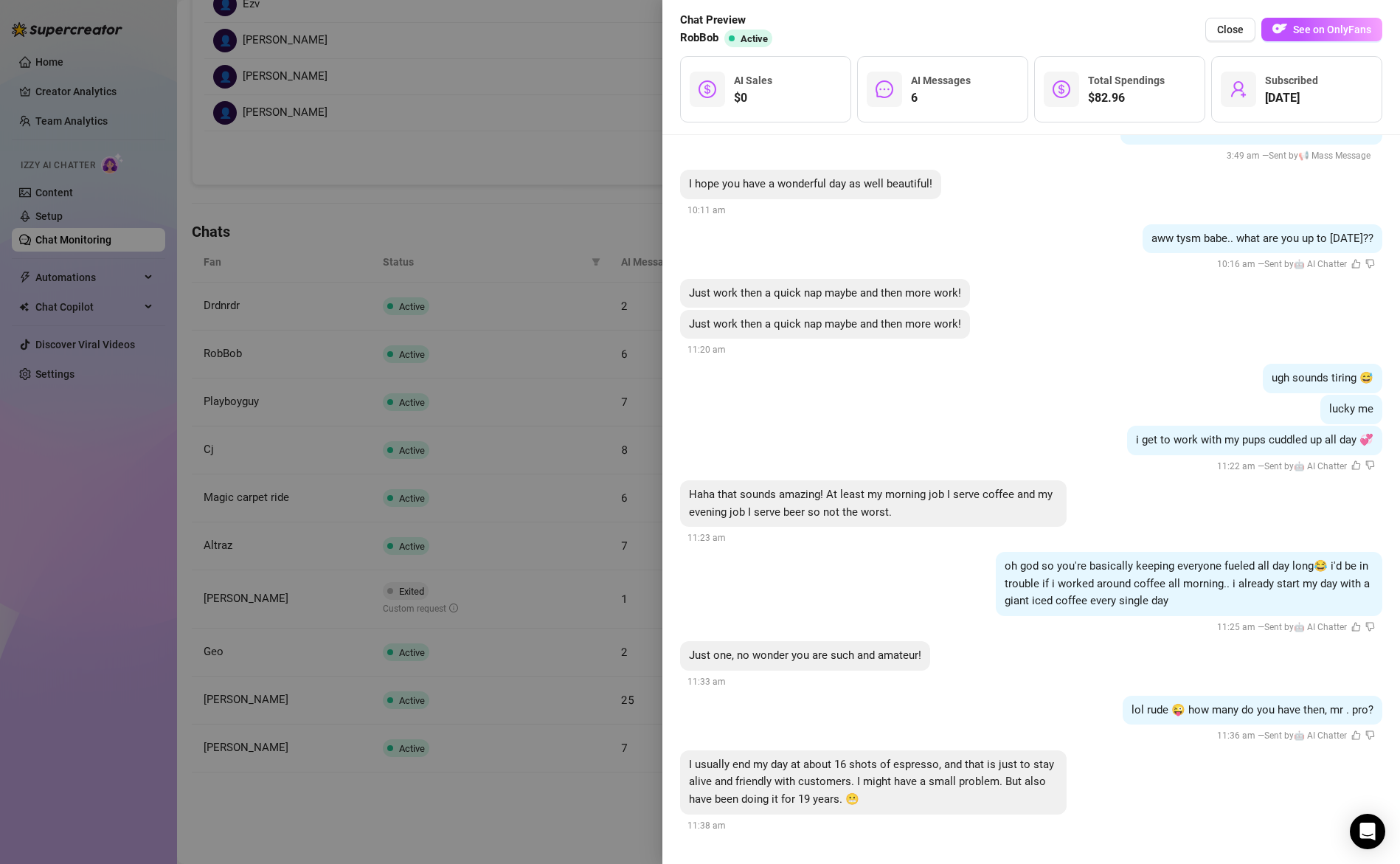
scroll to position [1276, 0]
click at [602, 794] on div at bounding box center [700, 432] width 1400 height 864
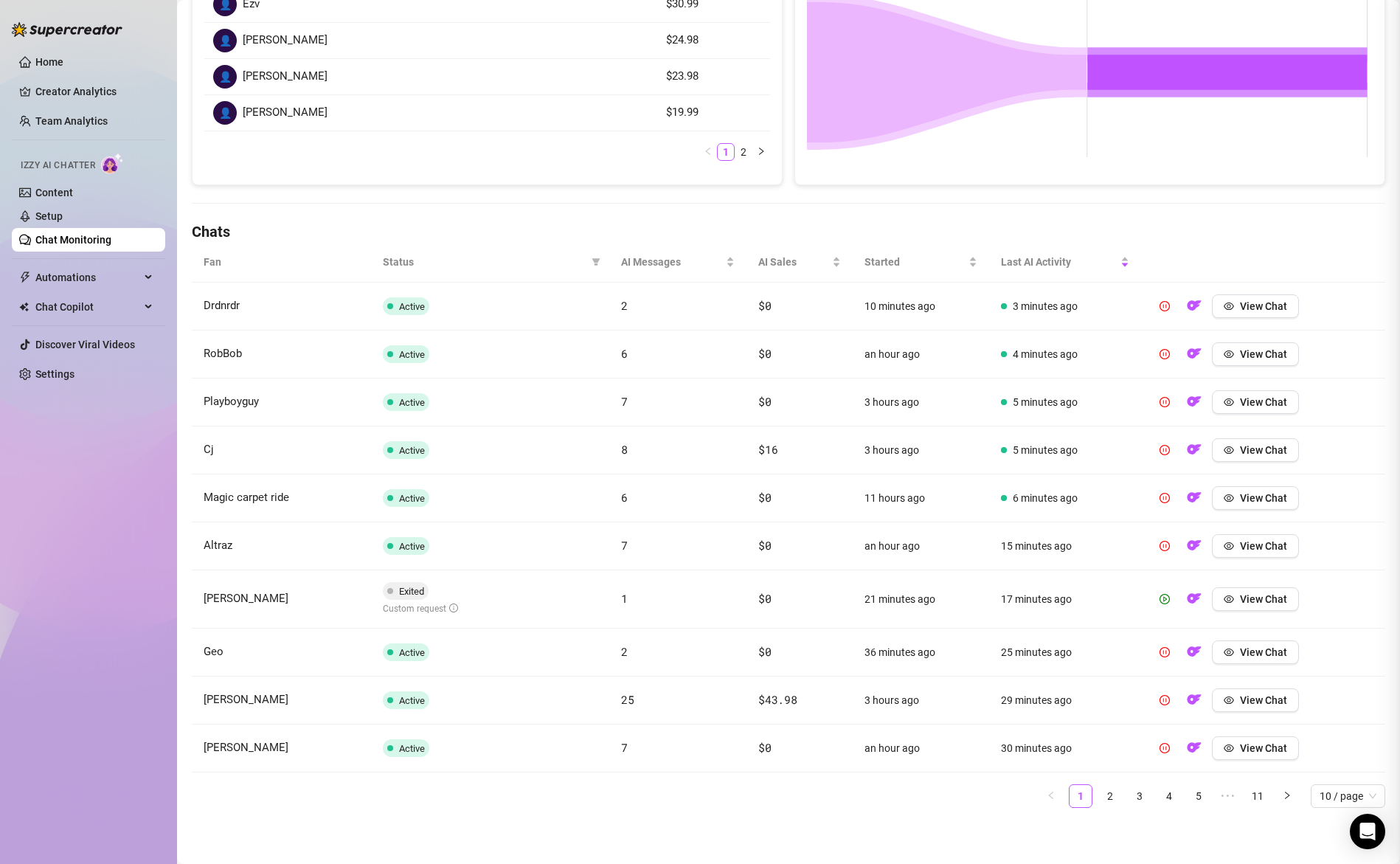
scroll to position [0, 0]
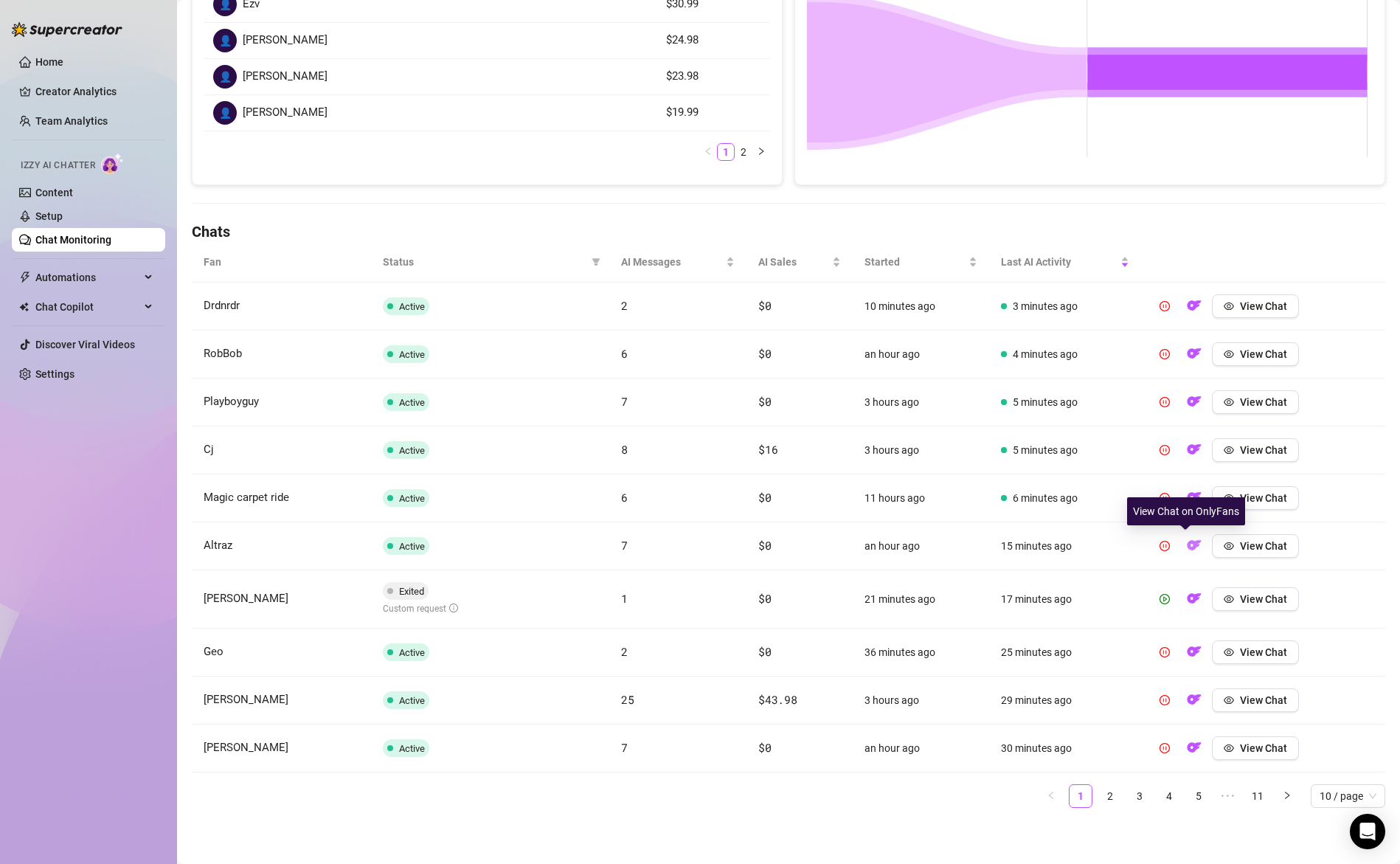
click at [1191, 543] on img "button" at bounding box center [1195, 545] width 15 height 15
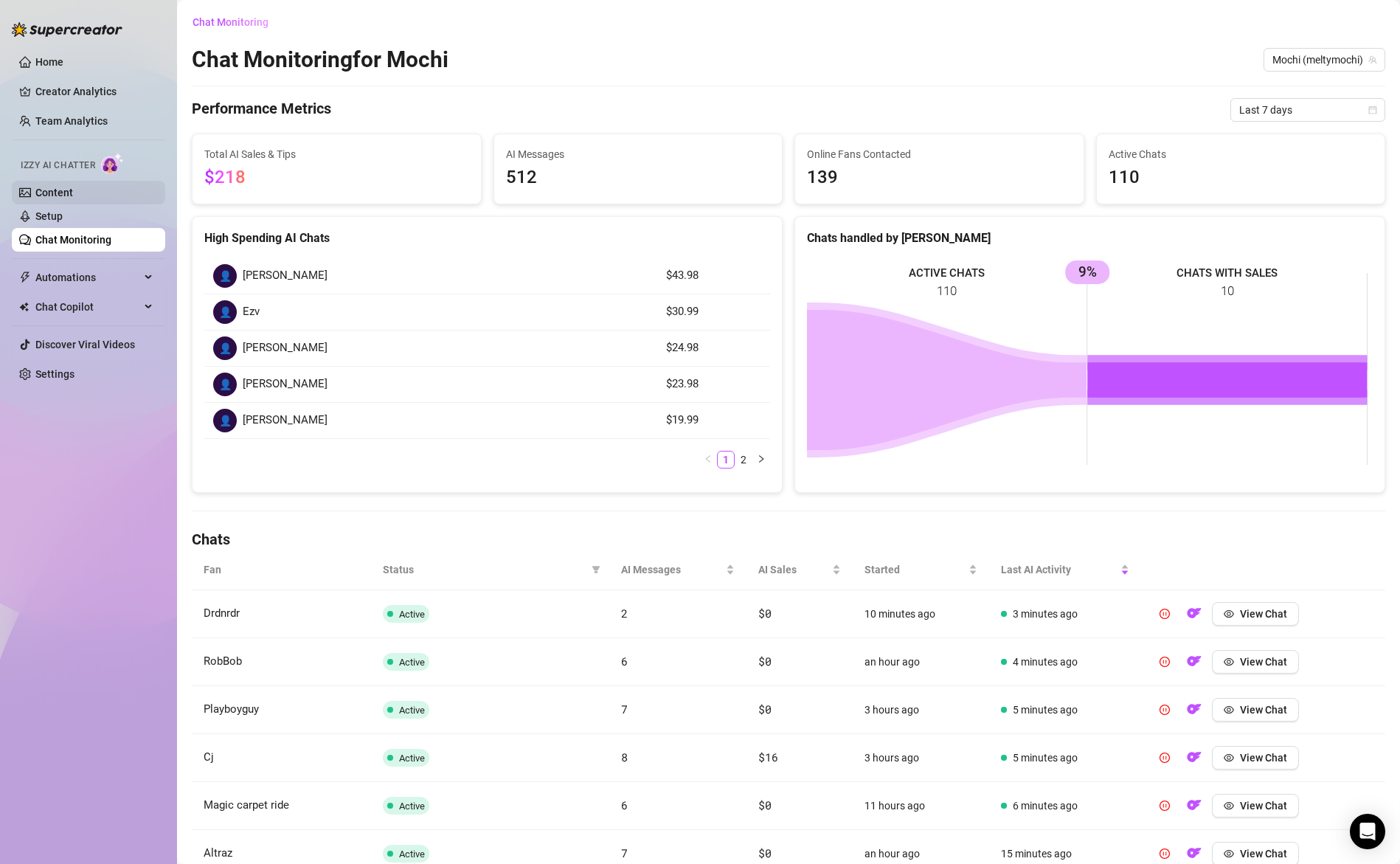
click at [66, 190] on link "Content" at bounding box center [54, 192] width 37 height 12
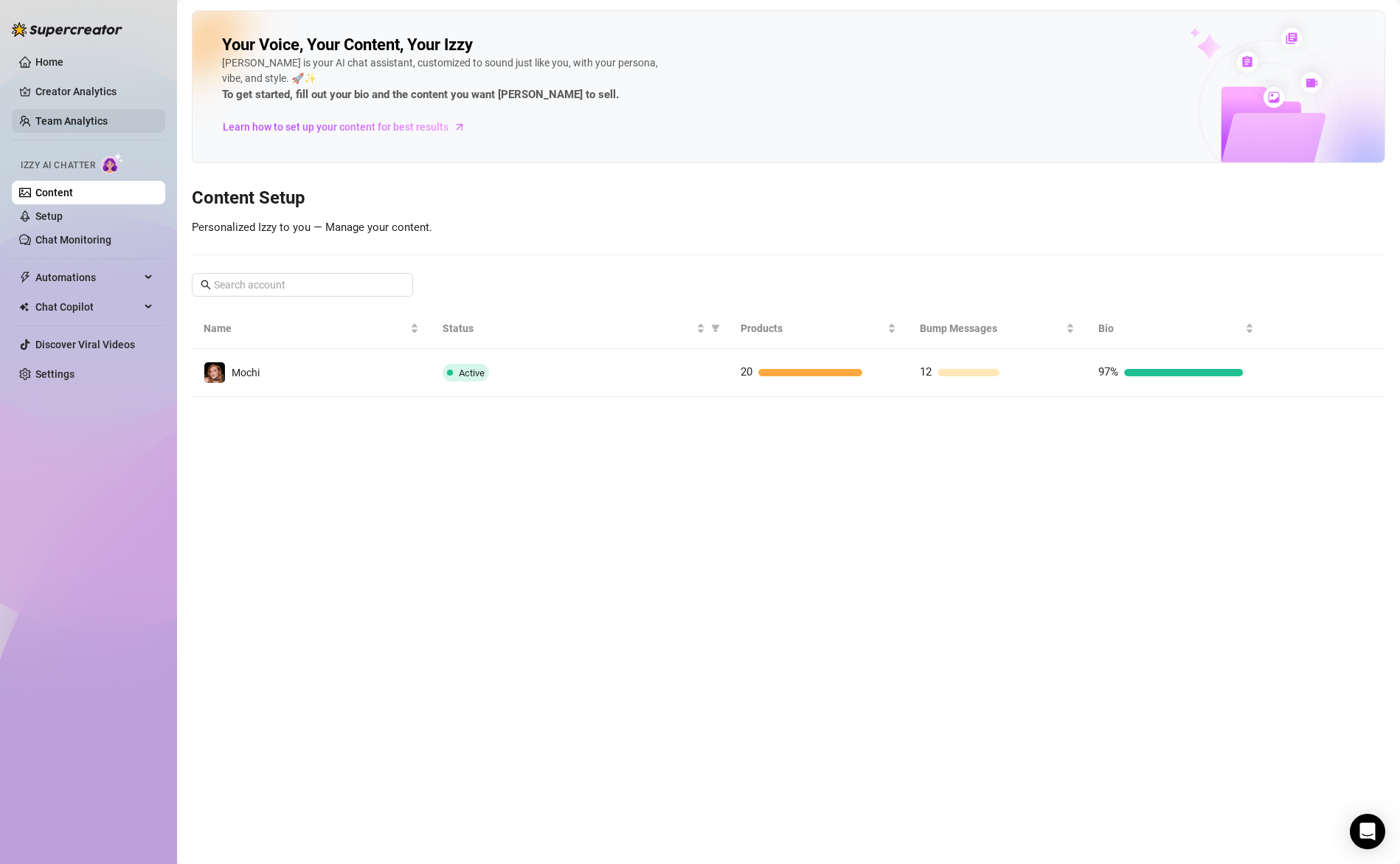
click at [76, 117] on link "Team Analytics" at bounding box center [71, 121] width 72 height 12
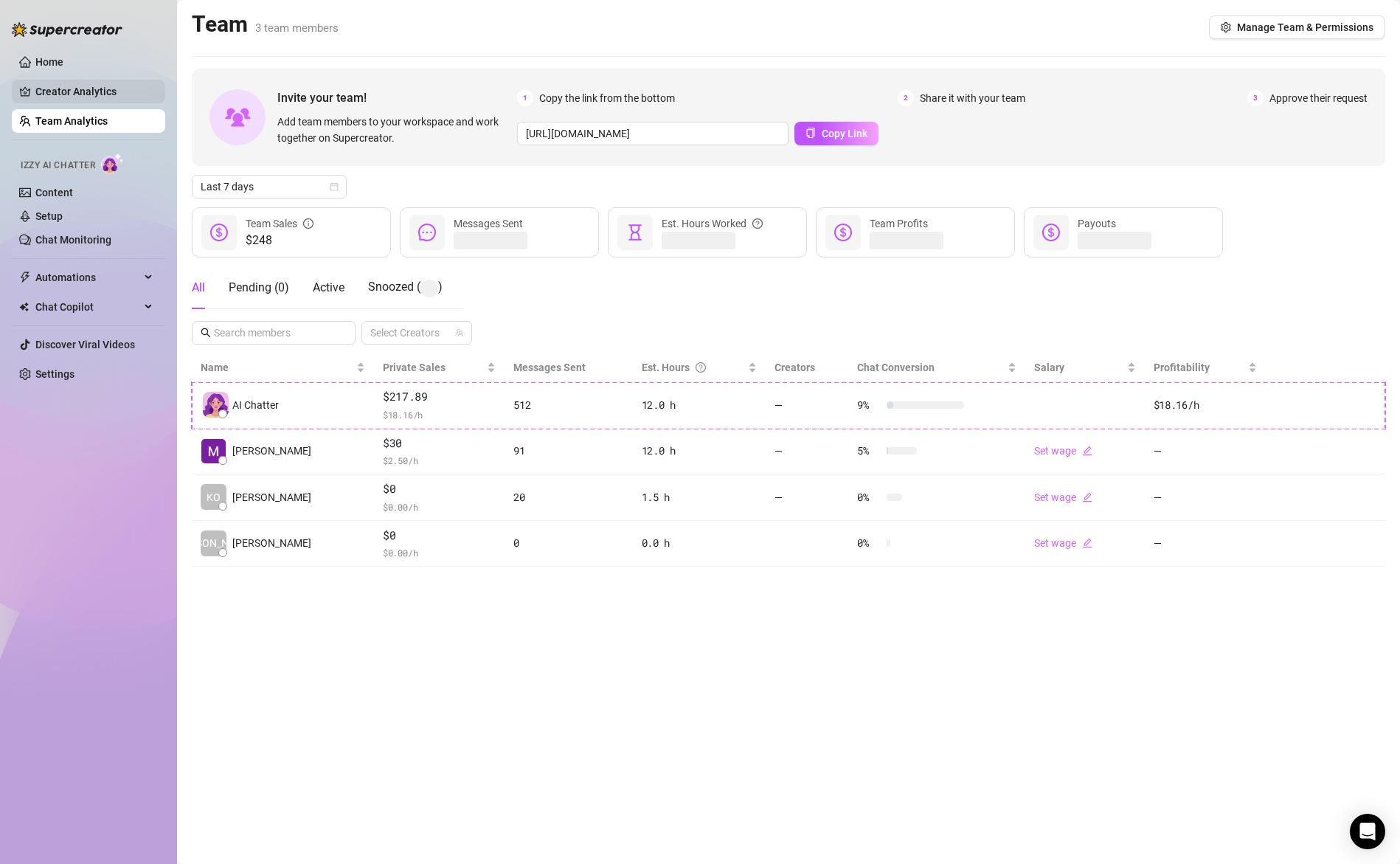
click at [94, 93] on link "Creator Analytics" at bounding box center [94, 91] width 118 height 24
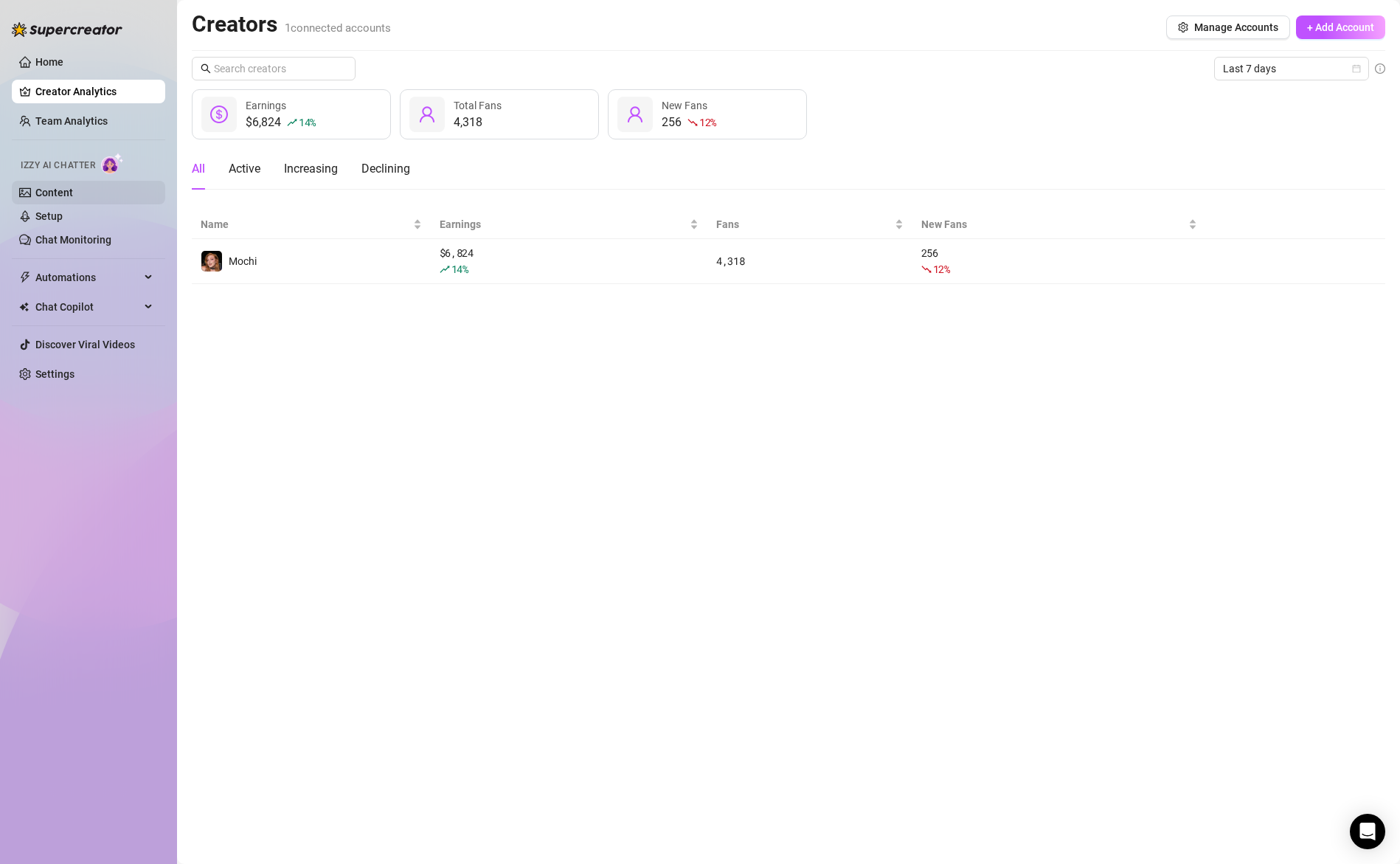
click at [73, 195] on link "Content" at bounding box center [54, 192] width 37 height 12
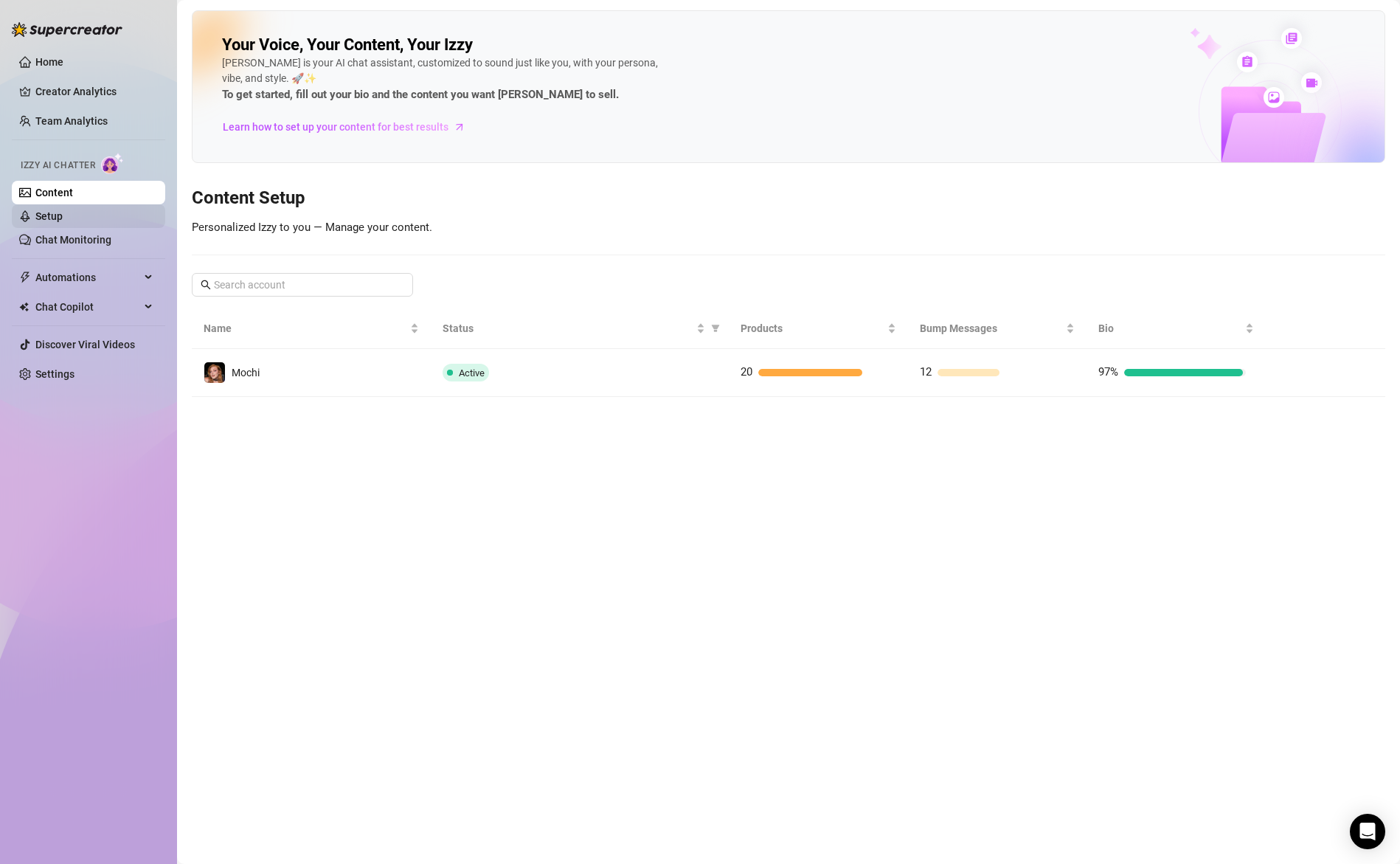
click at [63, 216] on link "Setup" at bounding box center [49, 216] width 27 height 12
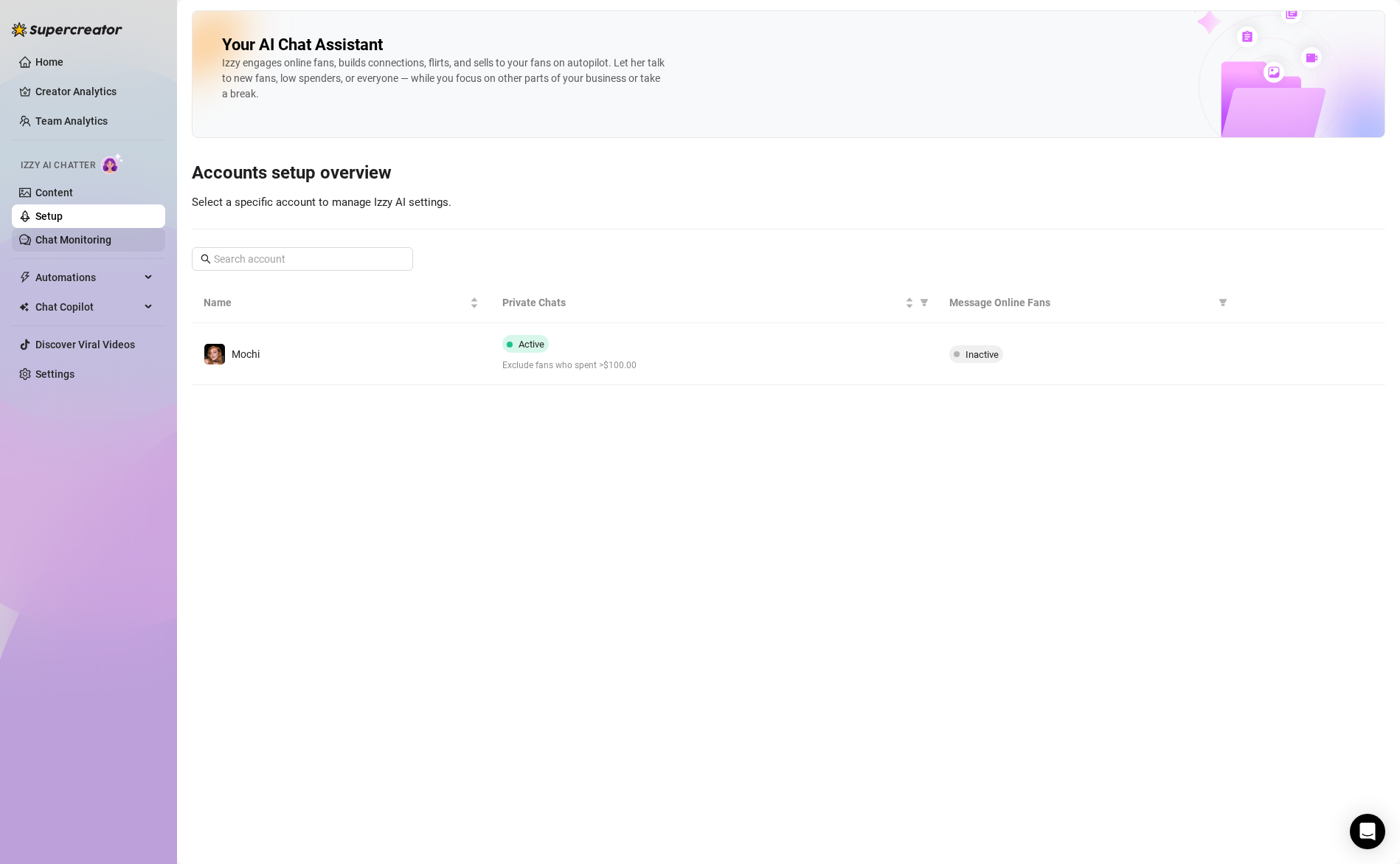
click at [101, 240] on link "Chat Monitoring" at bounding box center [73, 239] width 76 height 12
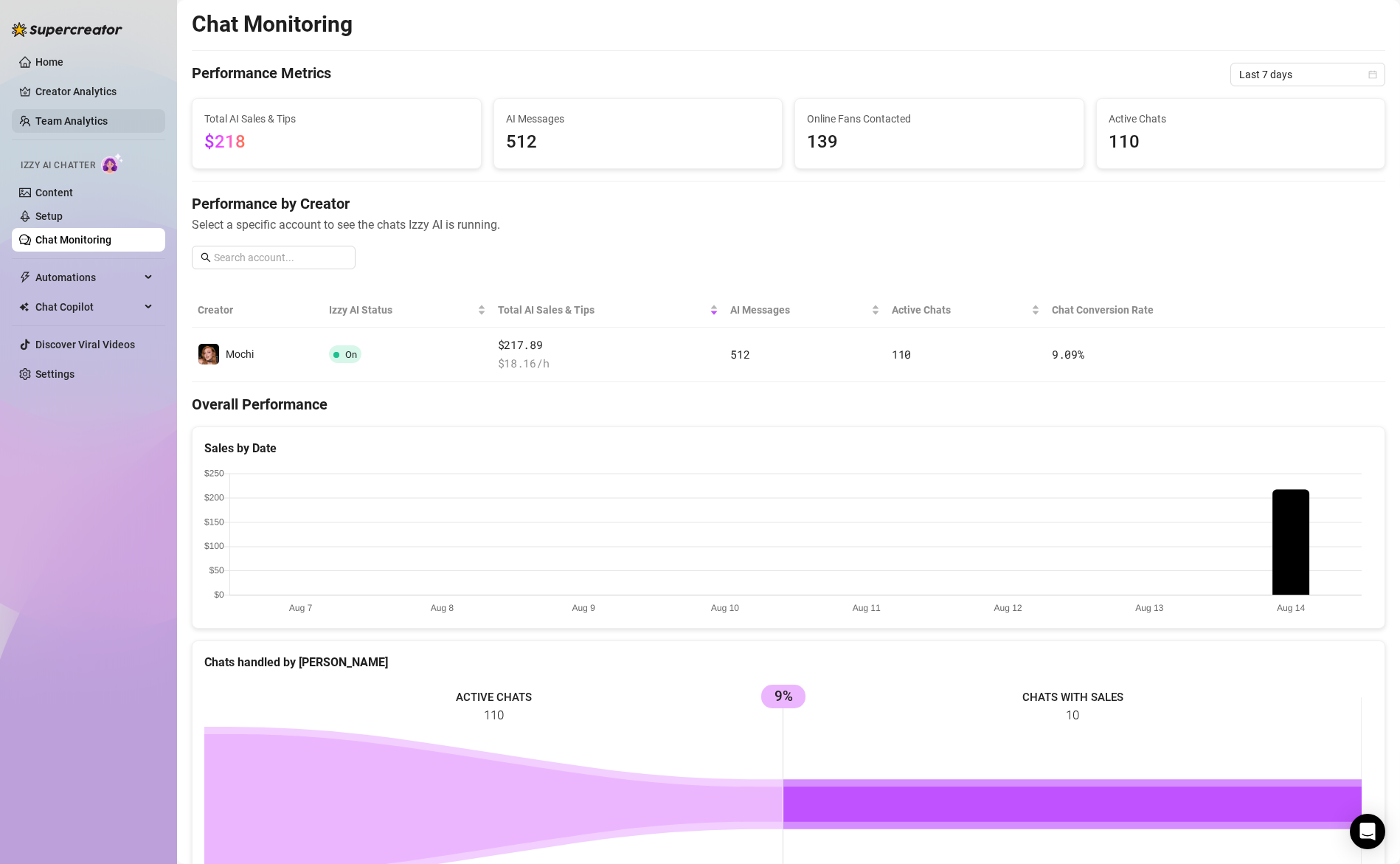
click at [61, 115] on link "Team Analytics" at bounding box center [71, 121] width 72 height 12
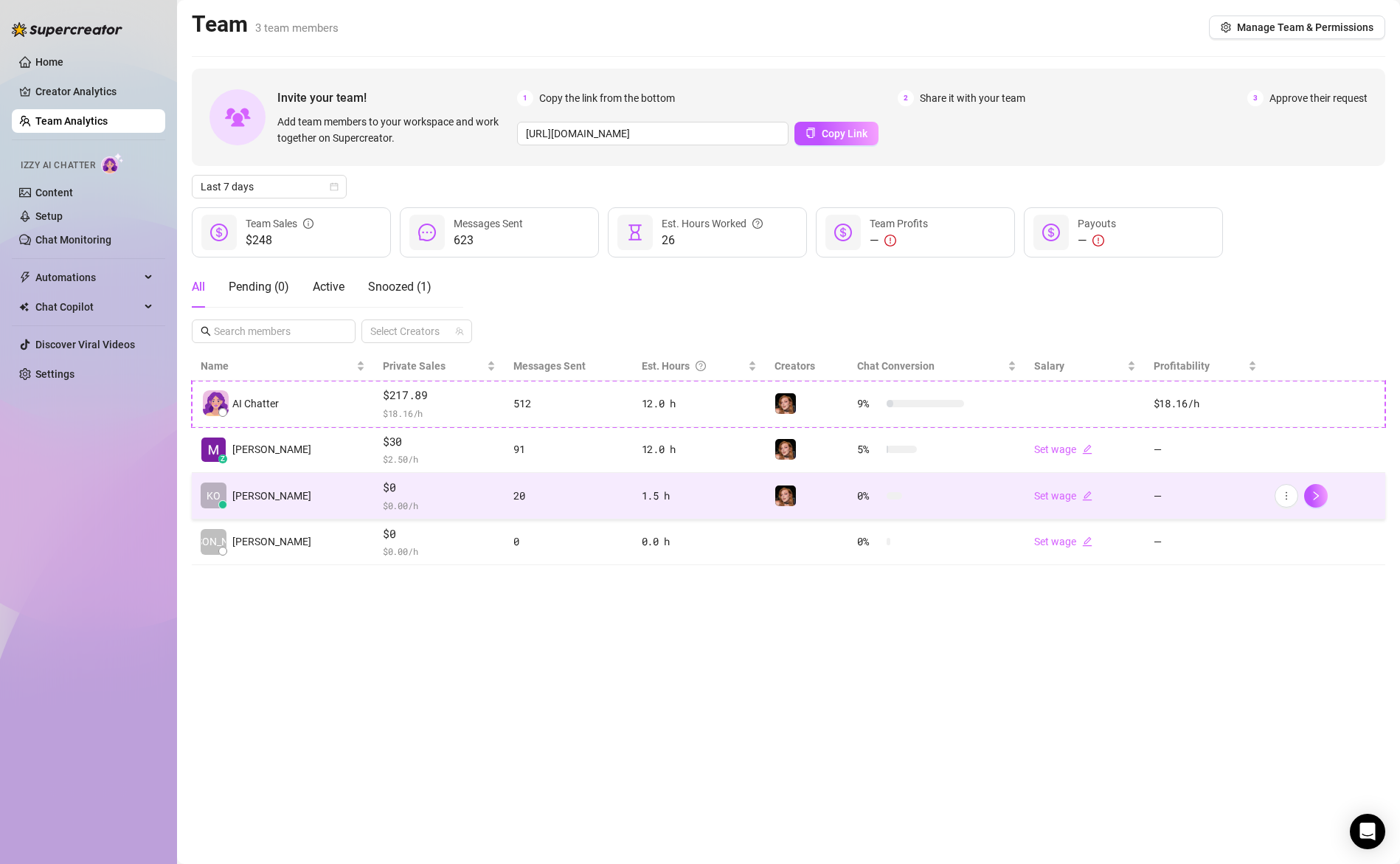
click at [518, 493] on div "20" at bounding box center [568, 496] width 110 height 16
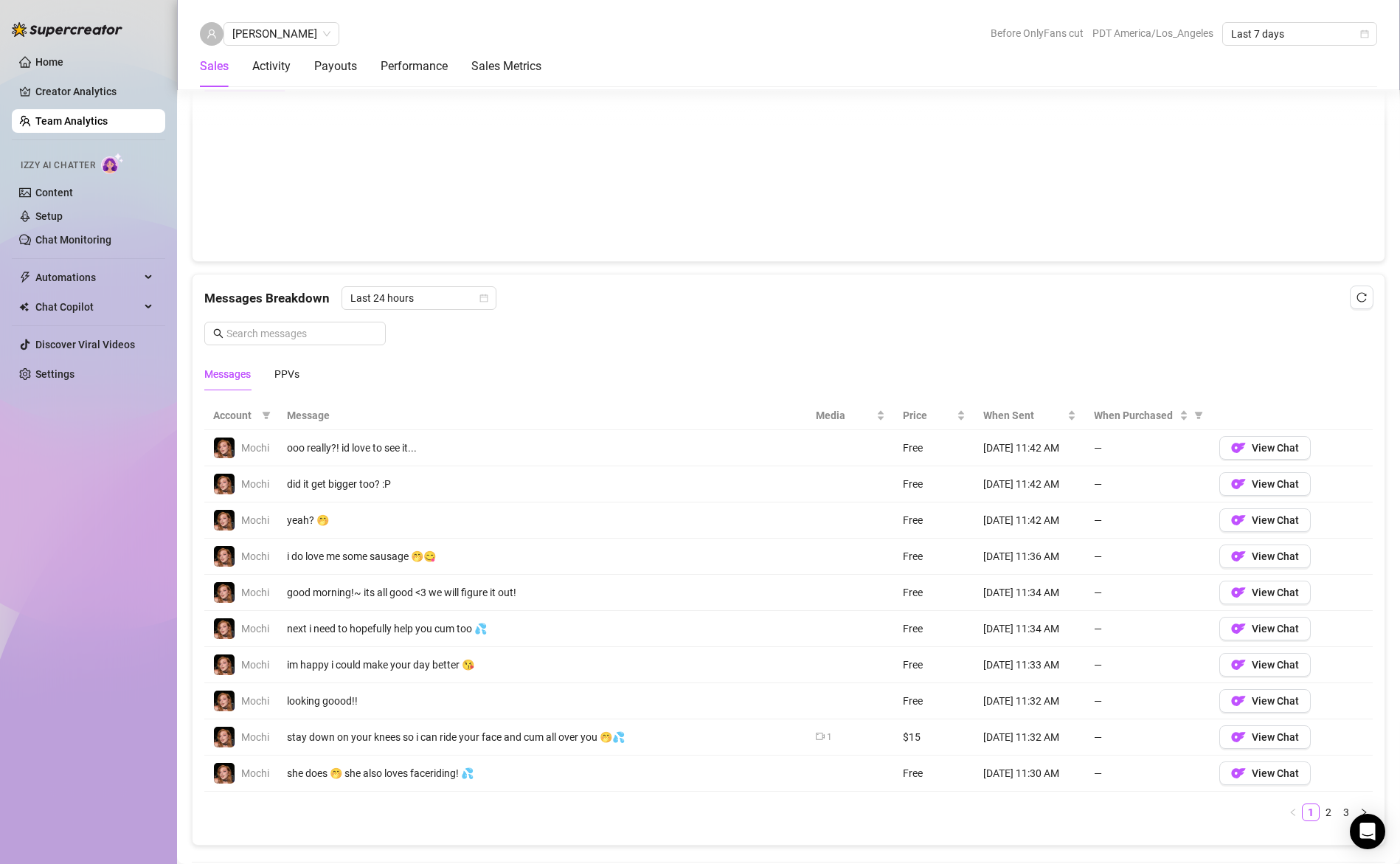
scroll to position [996, 0]
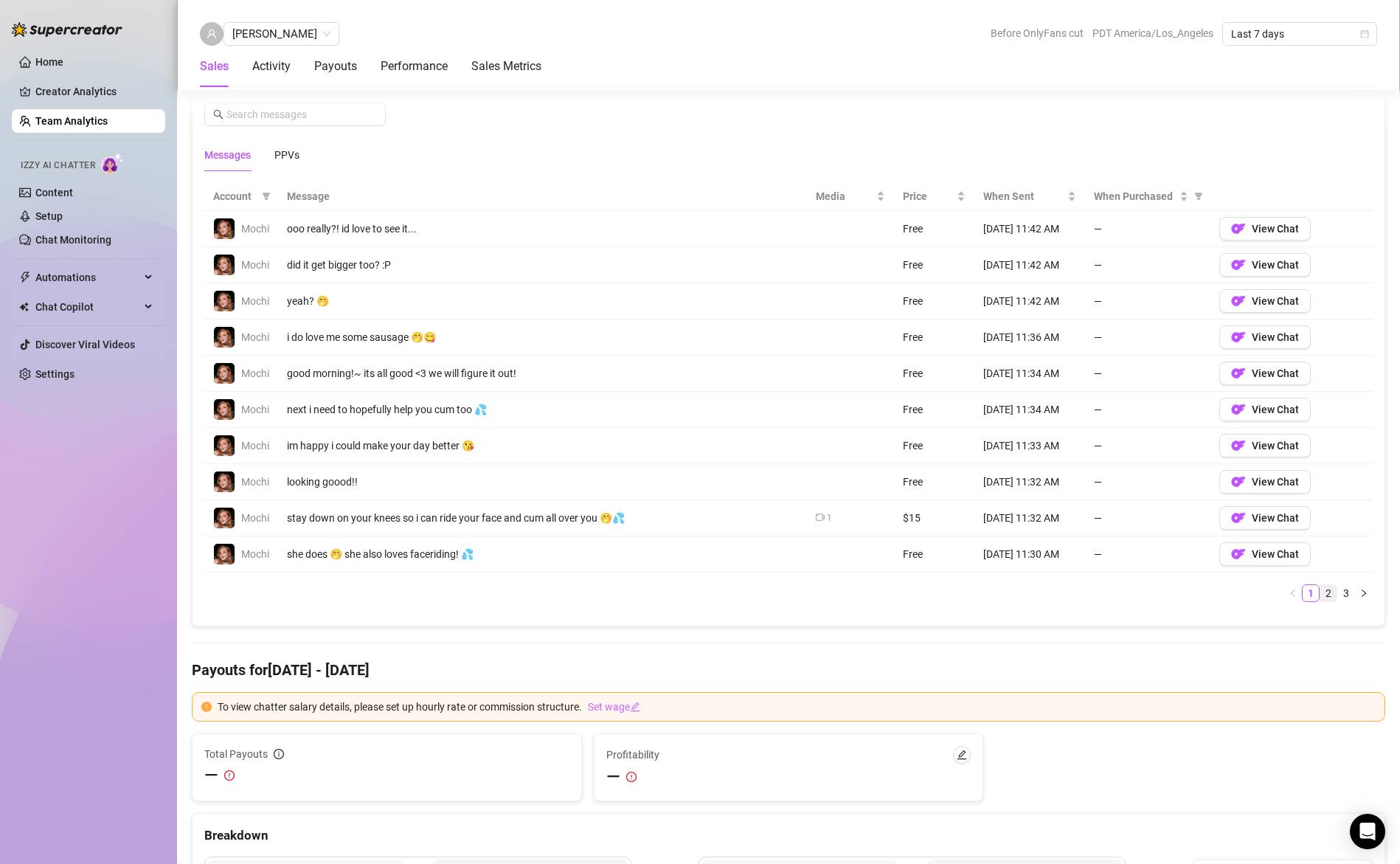
click at [1321, 601] on link "2" at bounding box center [1329, 594] width 16 height 16
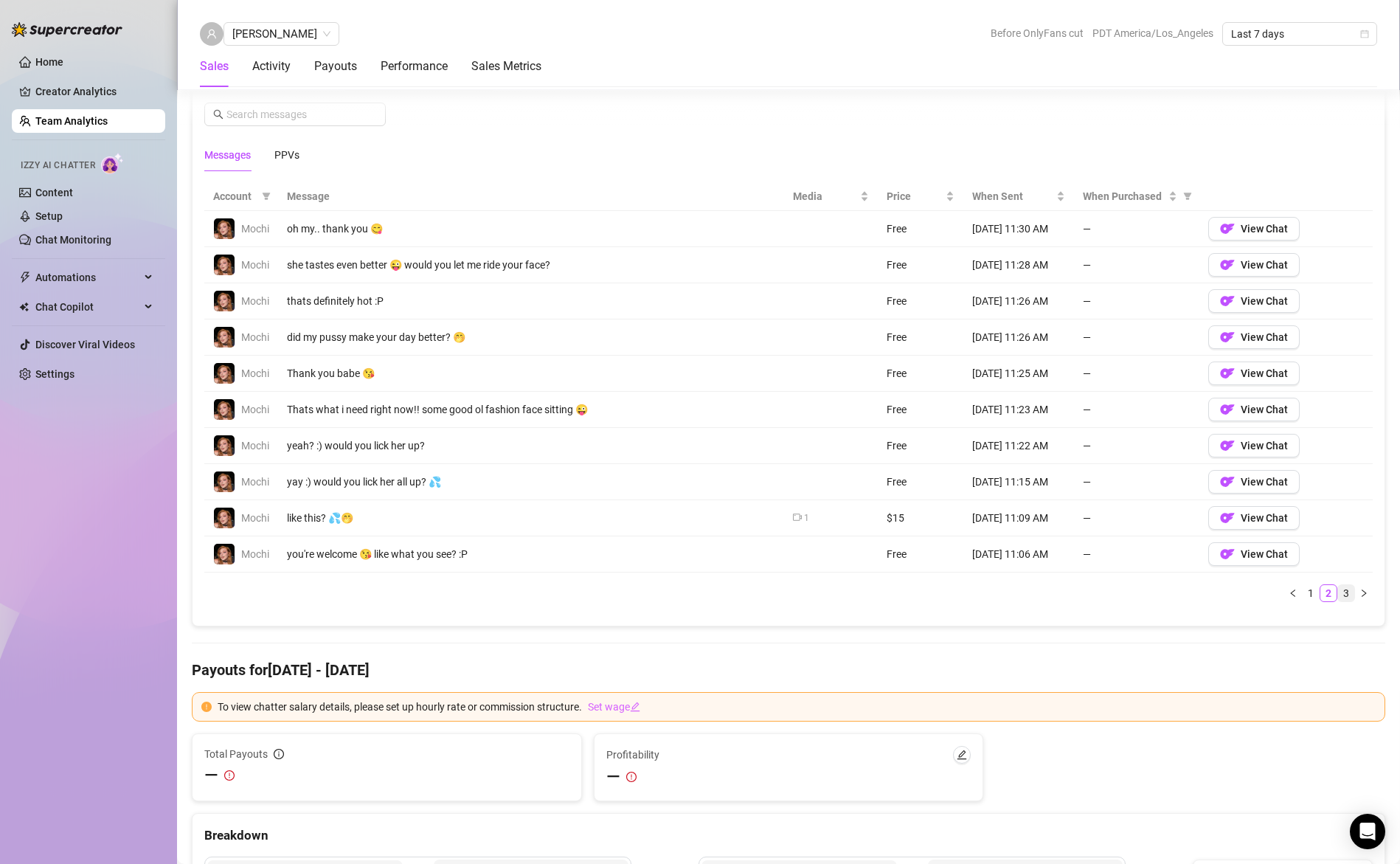
click at [1338, 601] on link "3" at bounding box center [1346, 594] width 16 height 16
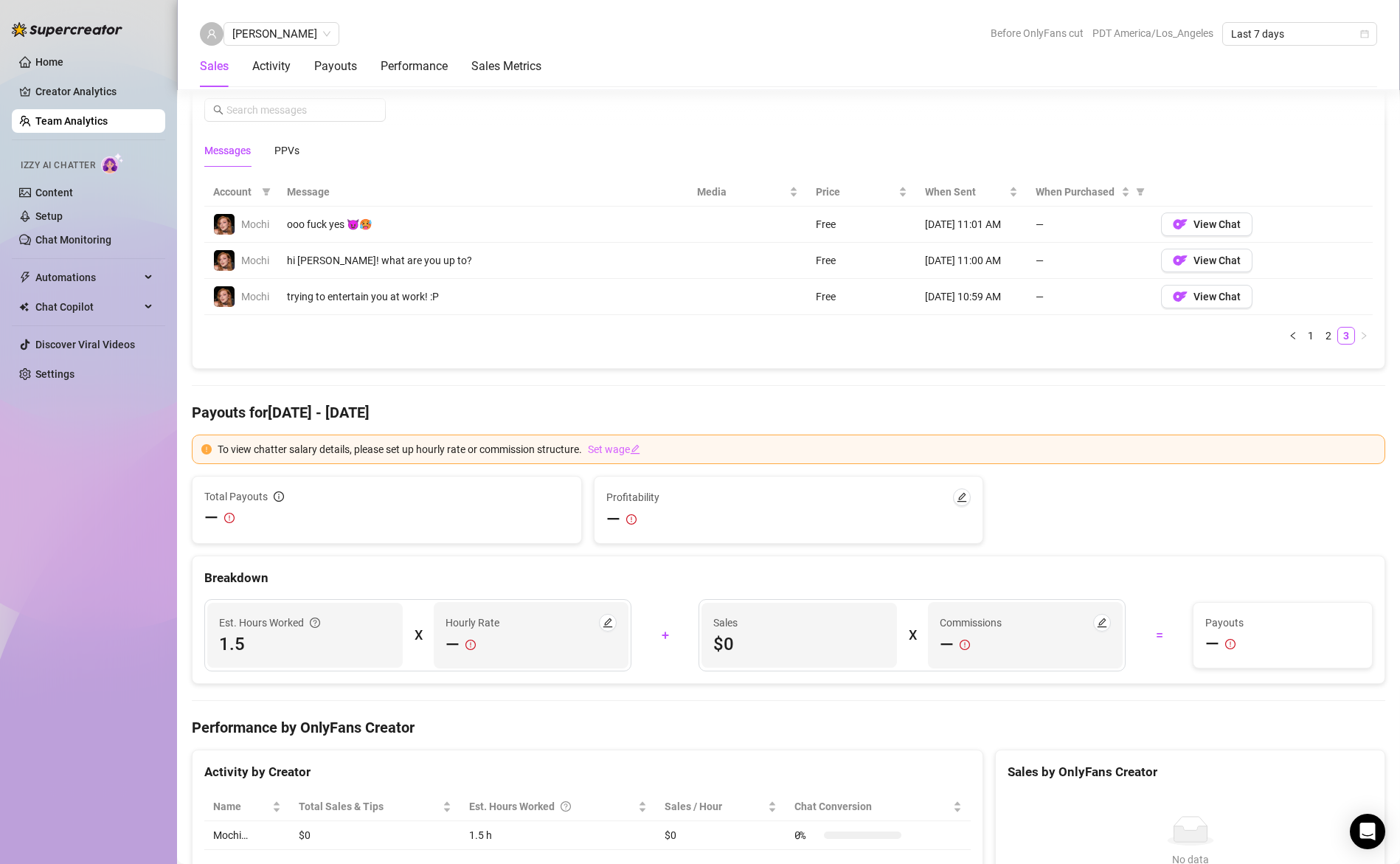
scroll to position [803, 0]
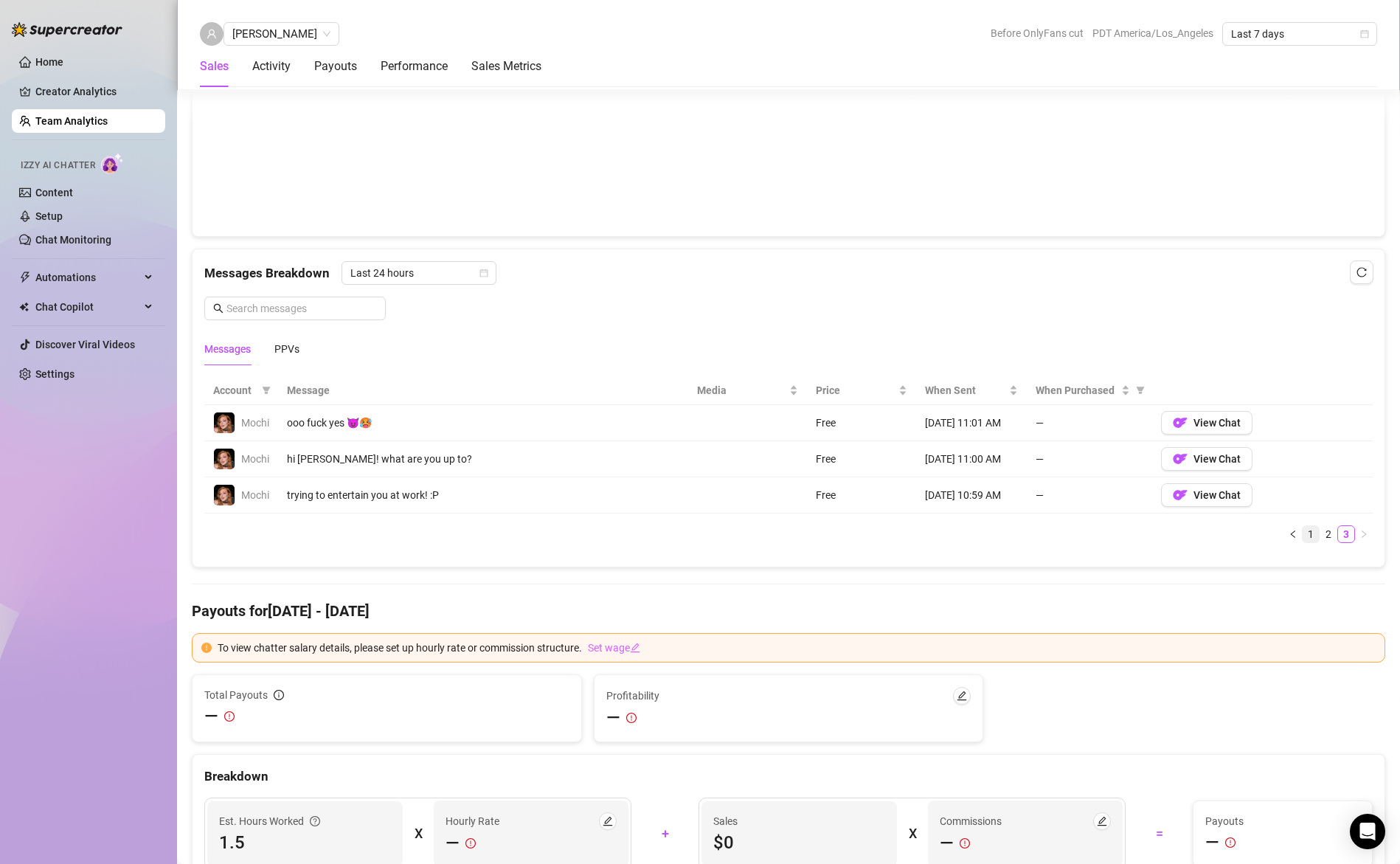
click at [1302, 543] on link "1" at bounding box center [1311, 534] width 16 height 16
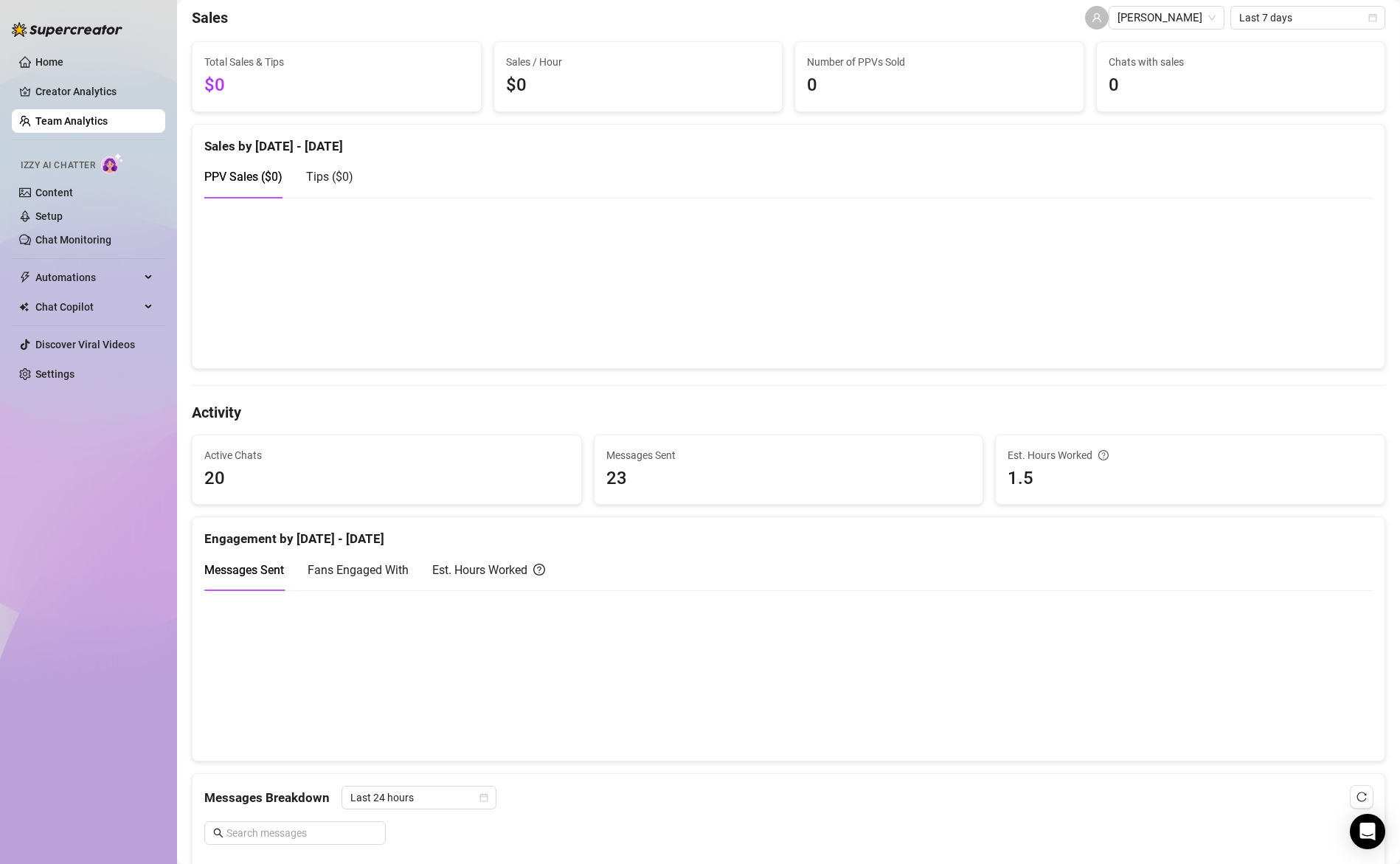
scroll to position [0, 0]
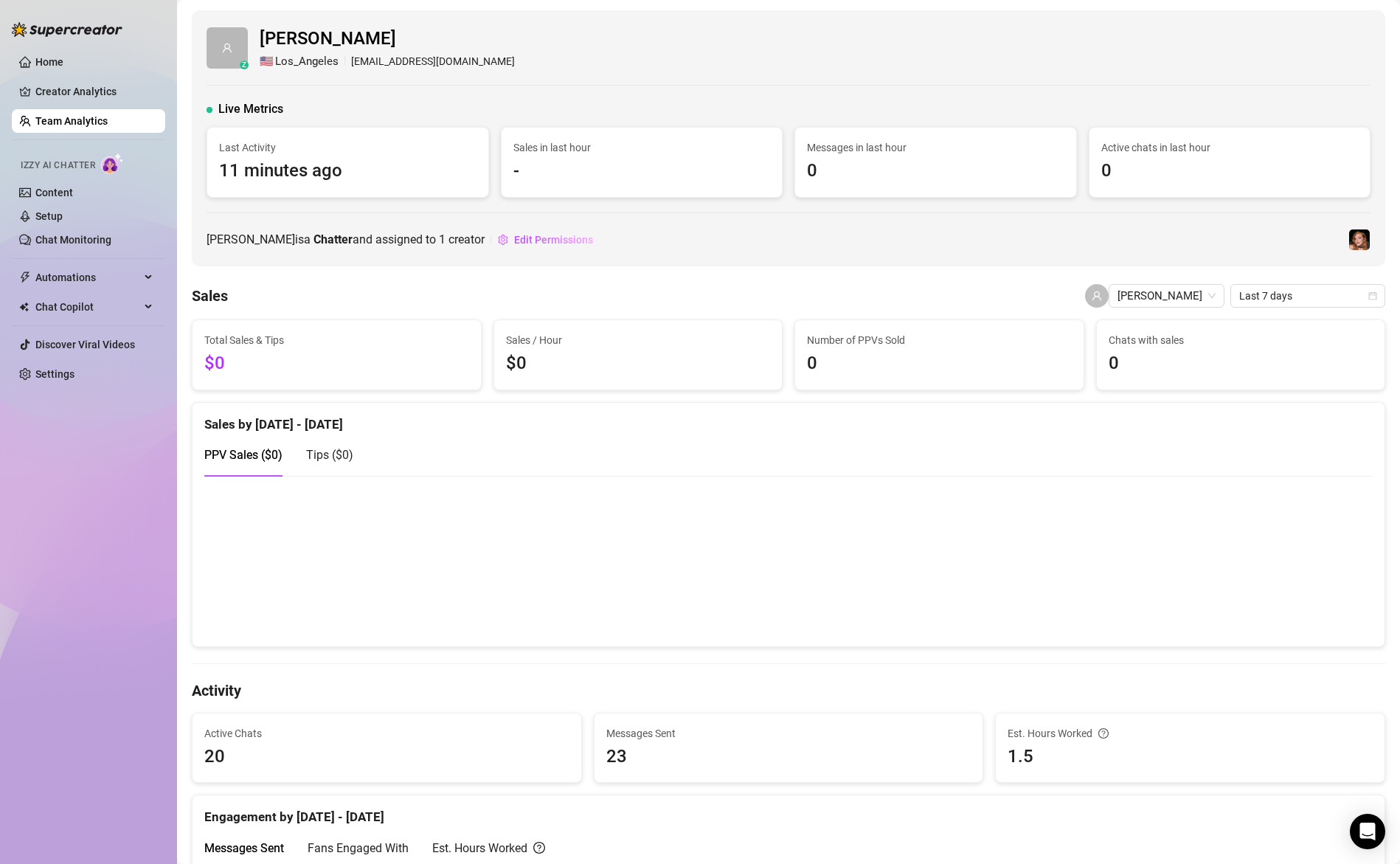
click at [52, 117] on link "Team Analytics" at bounding box center [71, 121] width 72 height 12
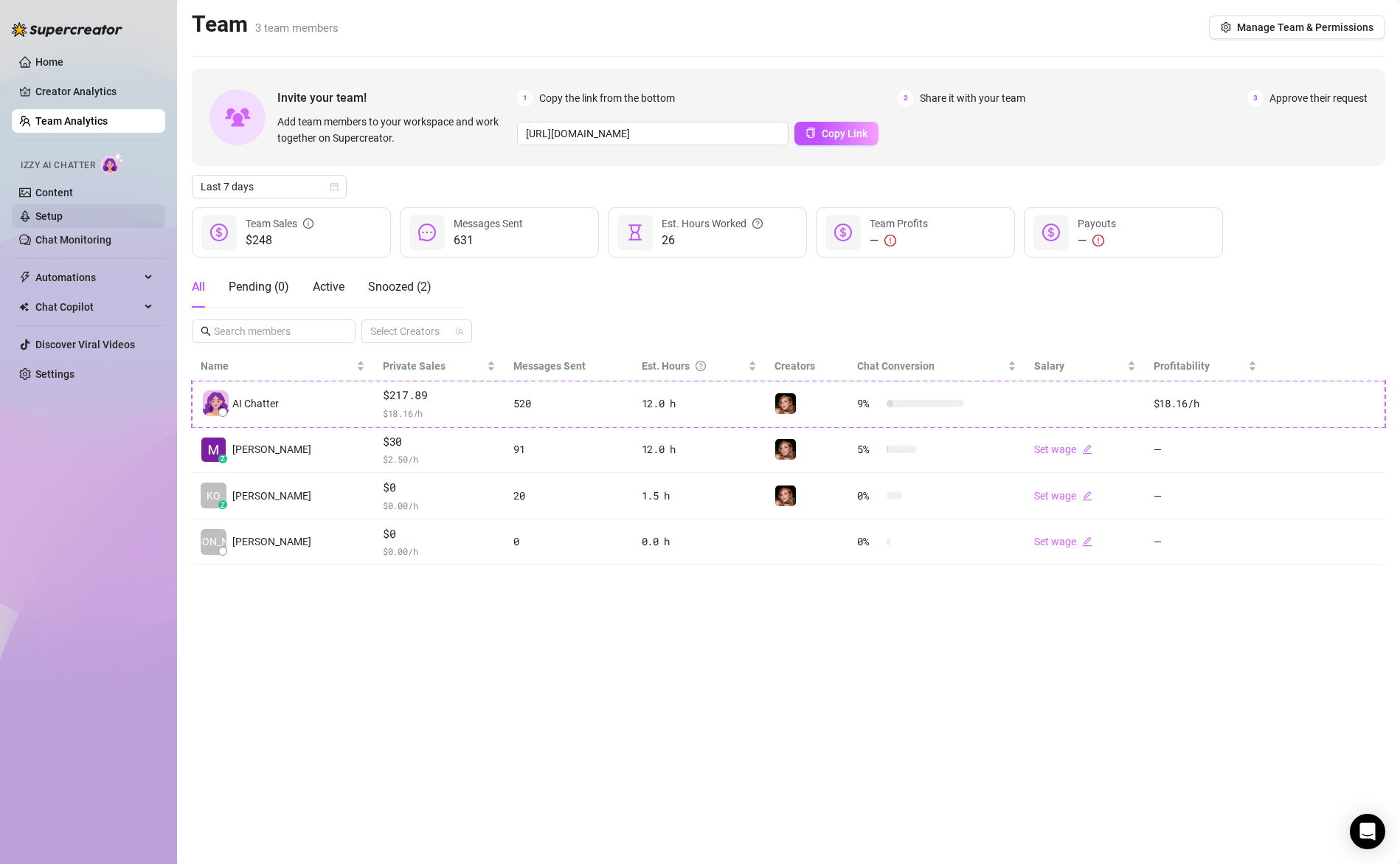
click at [63, 216] on link "Setup" at bounding box center [49, 216] width 27 height 12
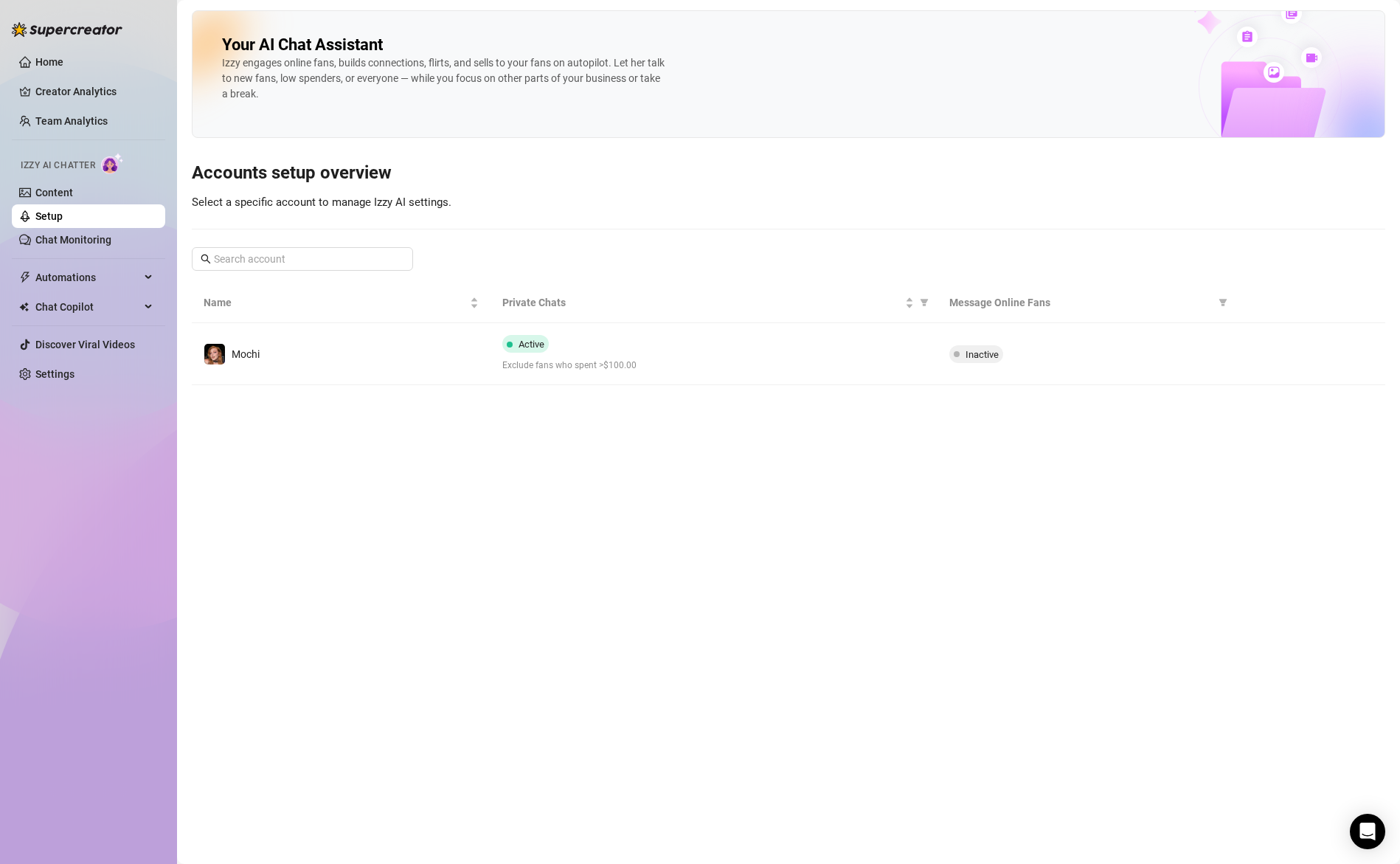
click at [767, 370] on span "Exclude fans who spent >$100.00" at bounding box center [714, 365] width 424 height 14
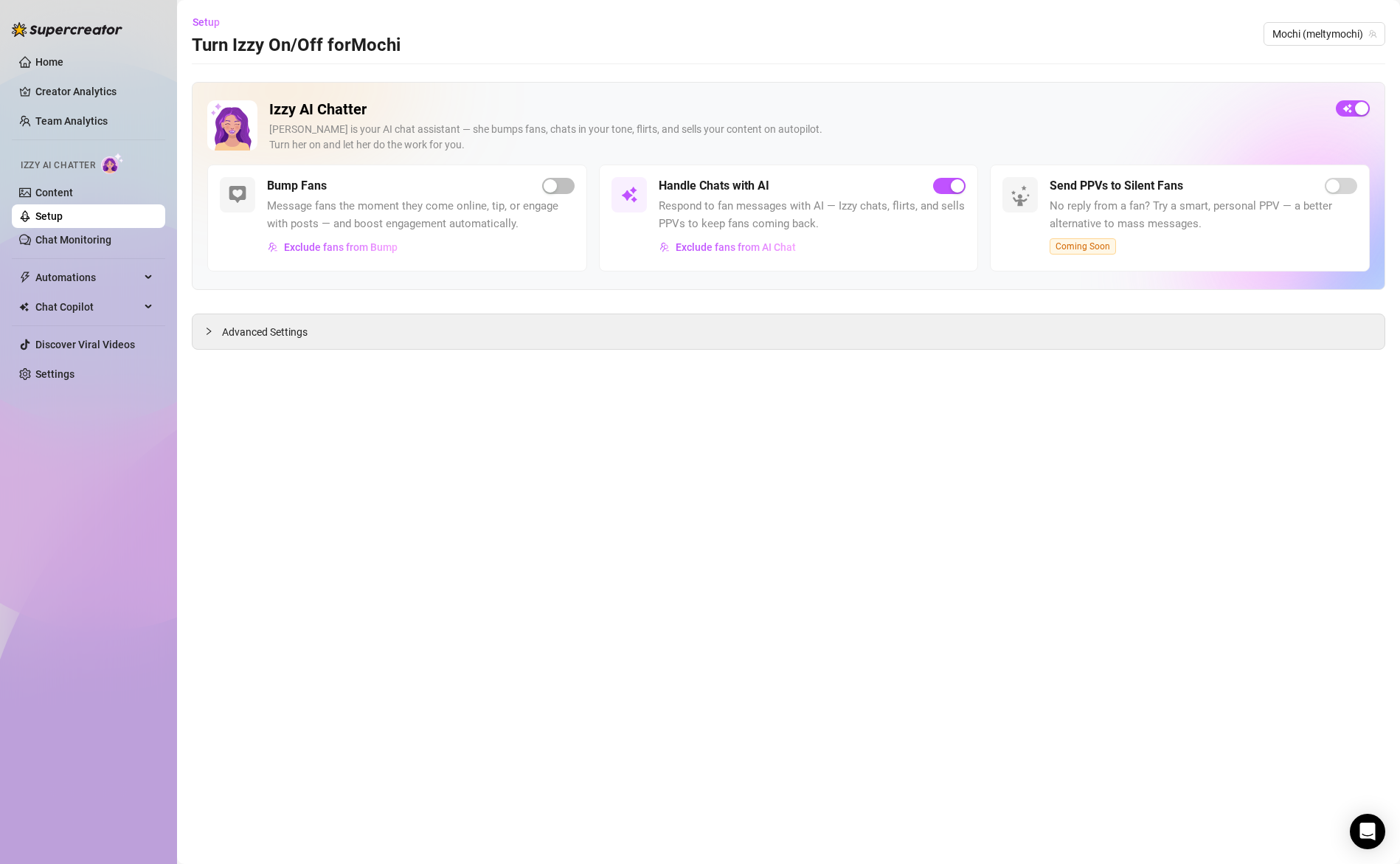
click at [721, 221] on span "Respond to fan messages with AI — Izzy chats, flirts, and sells PPVs to keep fa…" at bounding box center [812, 215] width 308 height 35
click at [737, 249] on span "Exclude fans from AI Chat" at bounding box center [736, 247] width 121 height 12
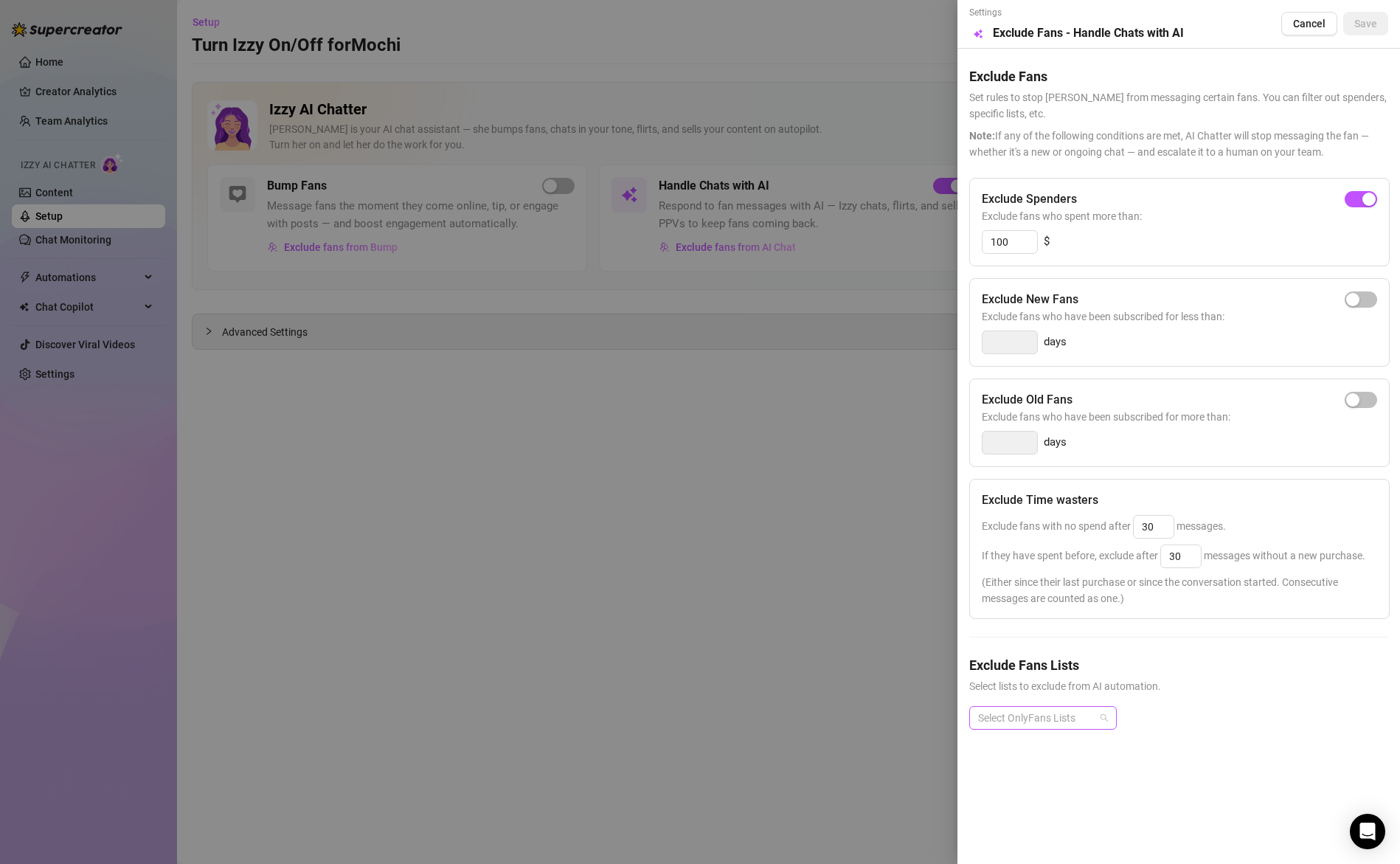
click at [1068, 711] on div at bounding box center [1036, 718] width 126 height 21
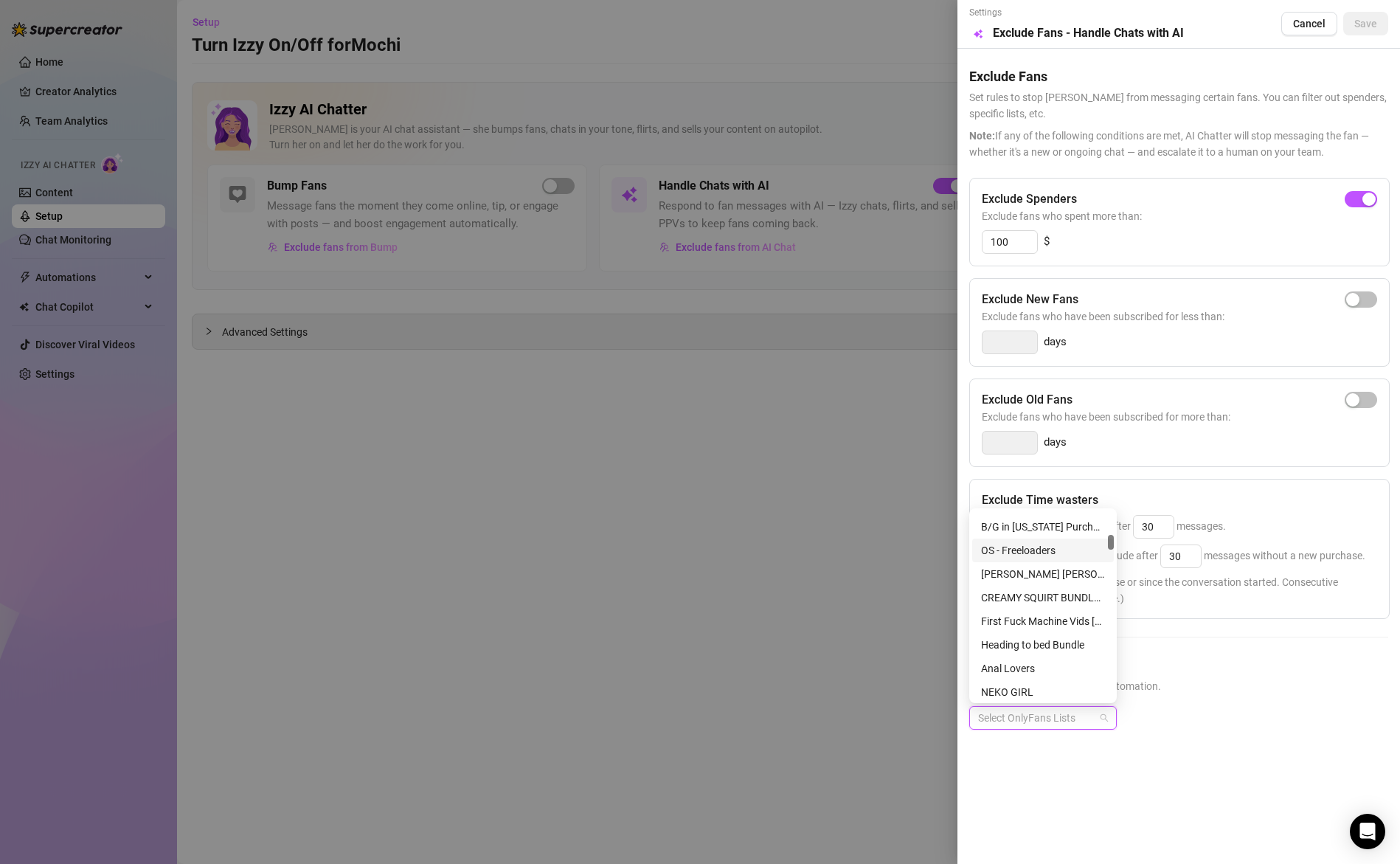
click at [1040, 549] on div "OS - Freeloaders" at bounding box center [1043, 551] width 124 height 16
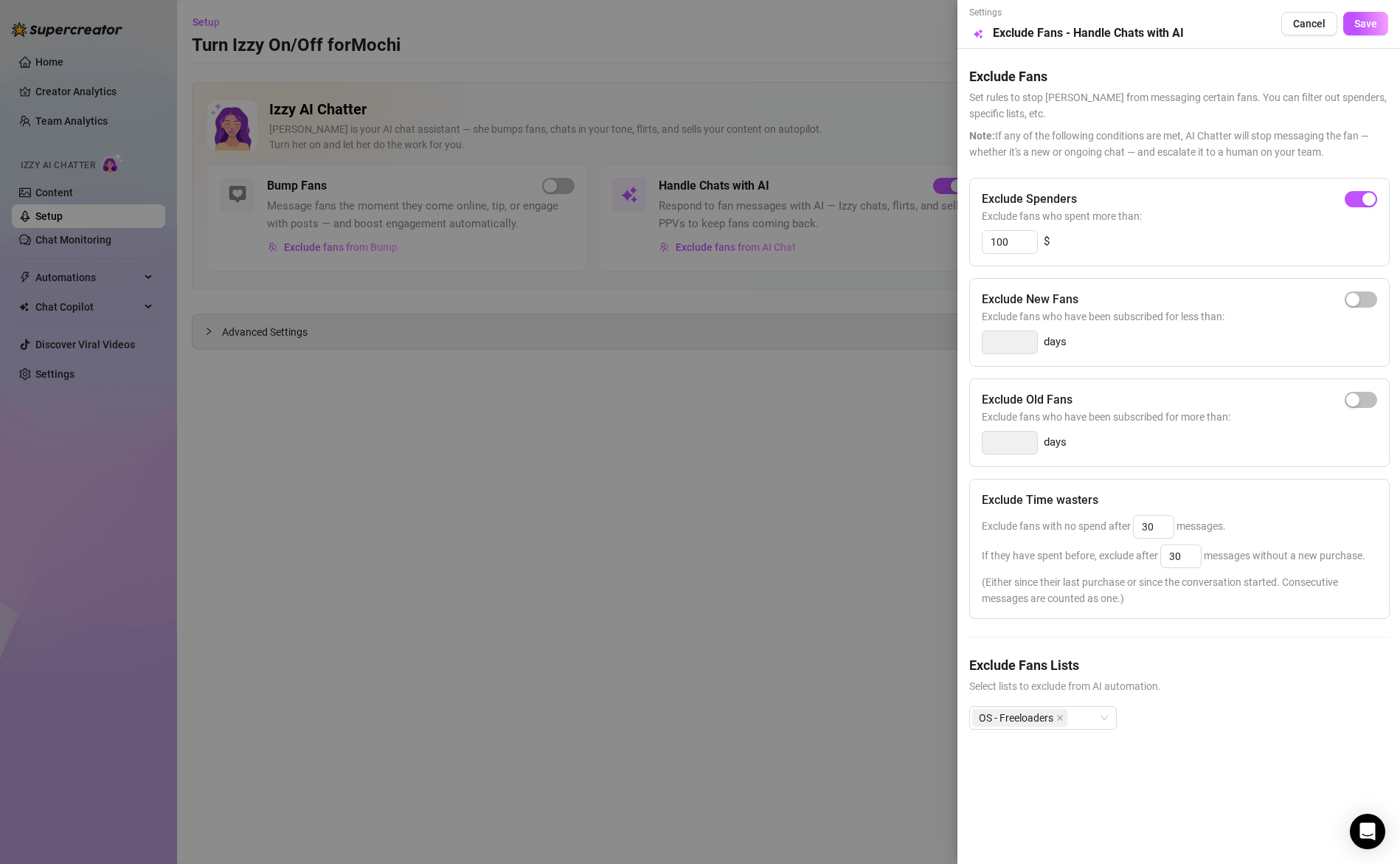
click at [1195, 723] on div "OS - Freeloaders" at bounding box center [1178, 730] width 419 height 47
click at [1377, 26] on button "Save" at bounding box center [1365, 24] width 45 height 24
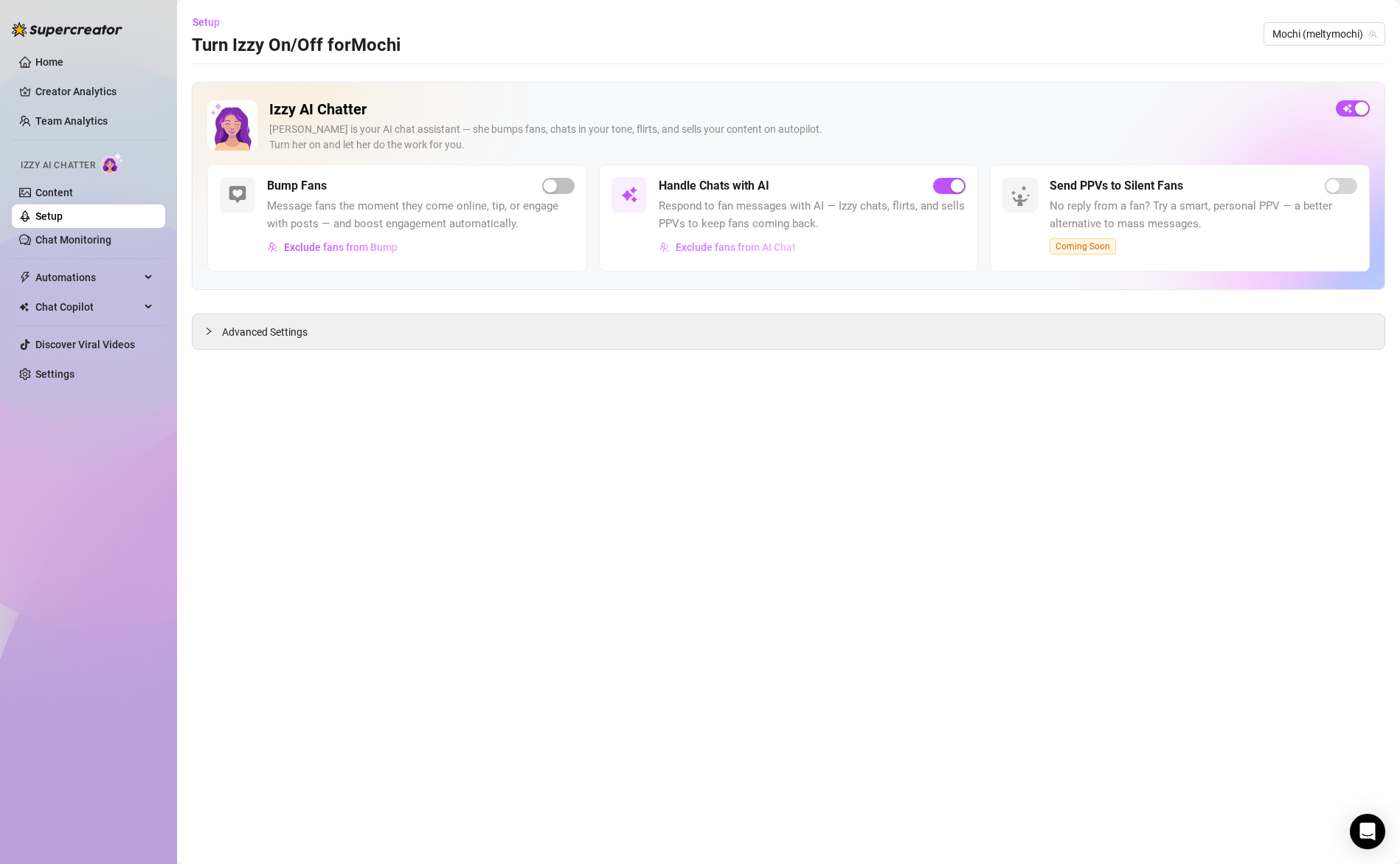
click at [730, 245] on span "Exclude fans from AI Chat" at bounding box center [736, 247] width 121 height 12
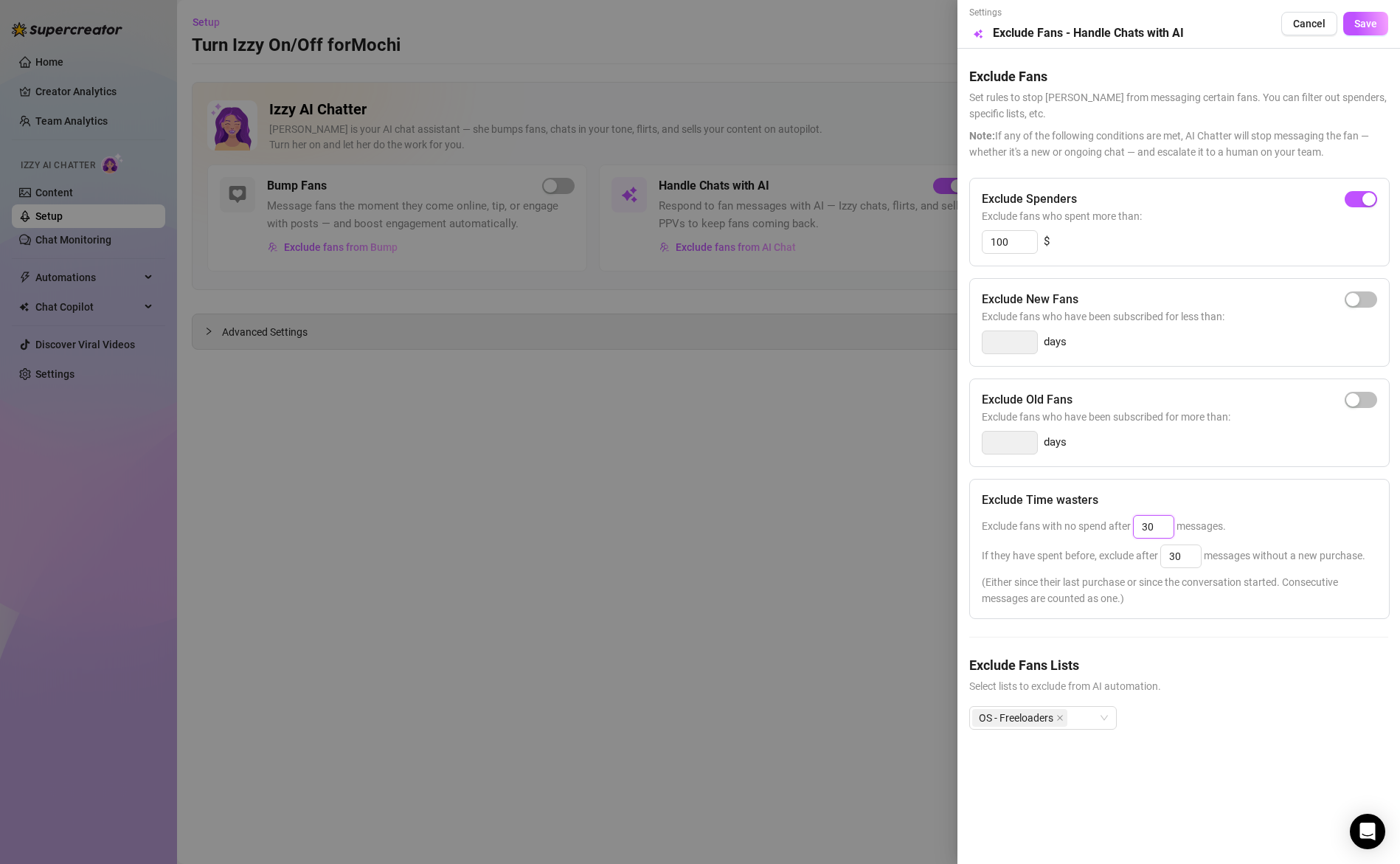
click at [1155, 523] on input "30" at bounding box center [1154, 527] width 40 height 22
click at [1179, 558] on input "30" at bounding box center [1181, 556] width 40 height 22
type input "40"
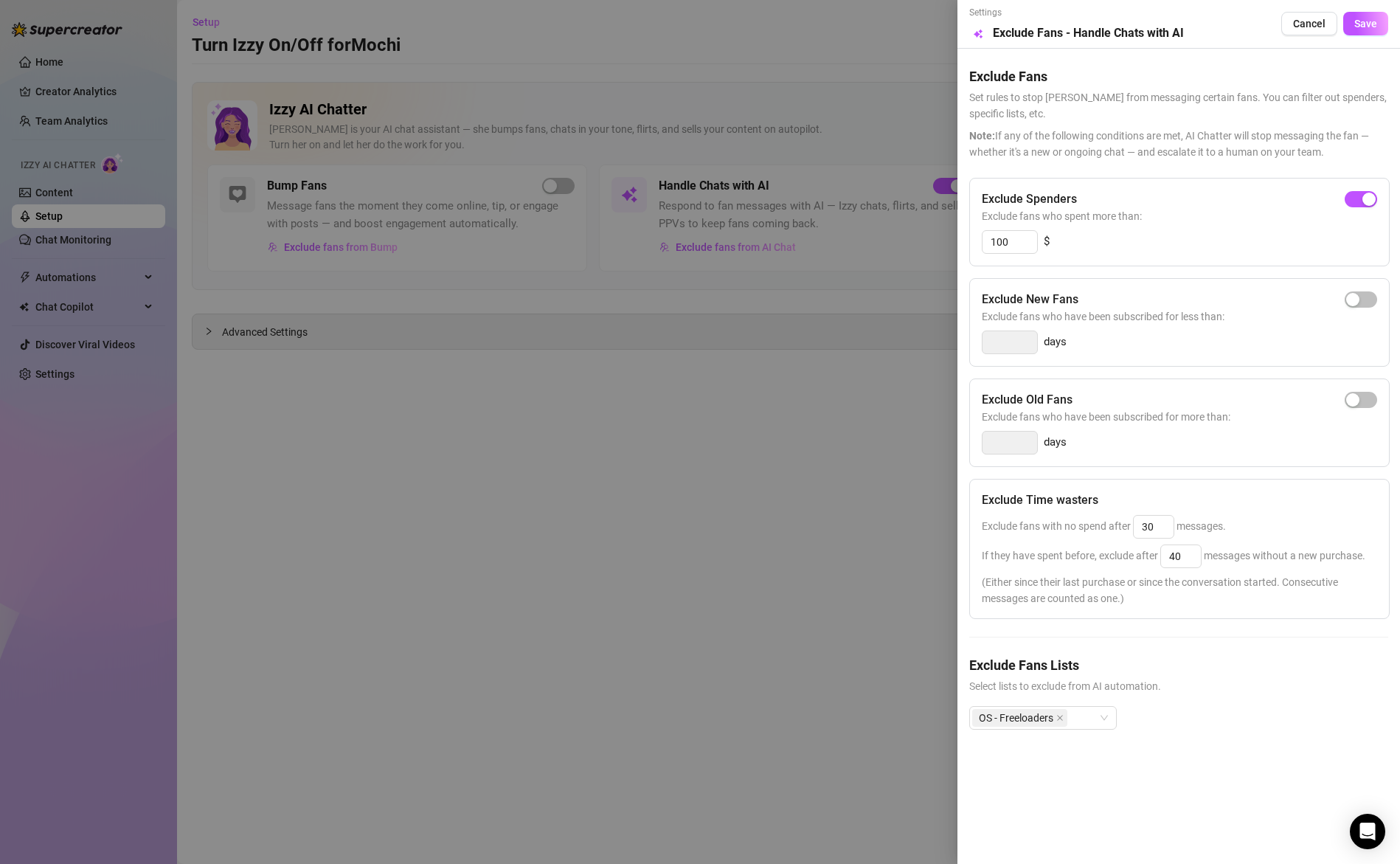
click at [1310, 498] on div "Exclude Time wasters" at bounding box center [1179, 500] width 395 height 17
click at [1363, 25] on span "Save" at bounding box center [1365, 23] width 23 height 12
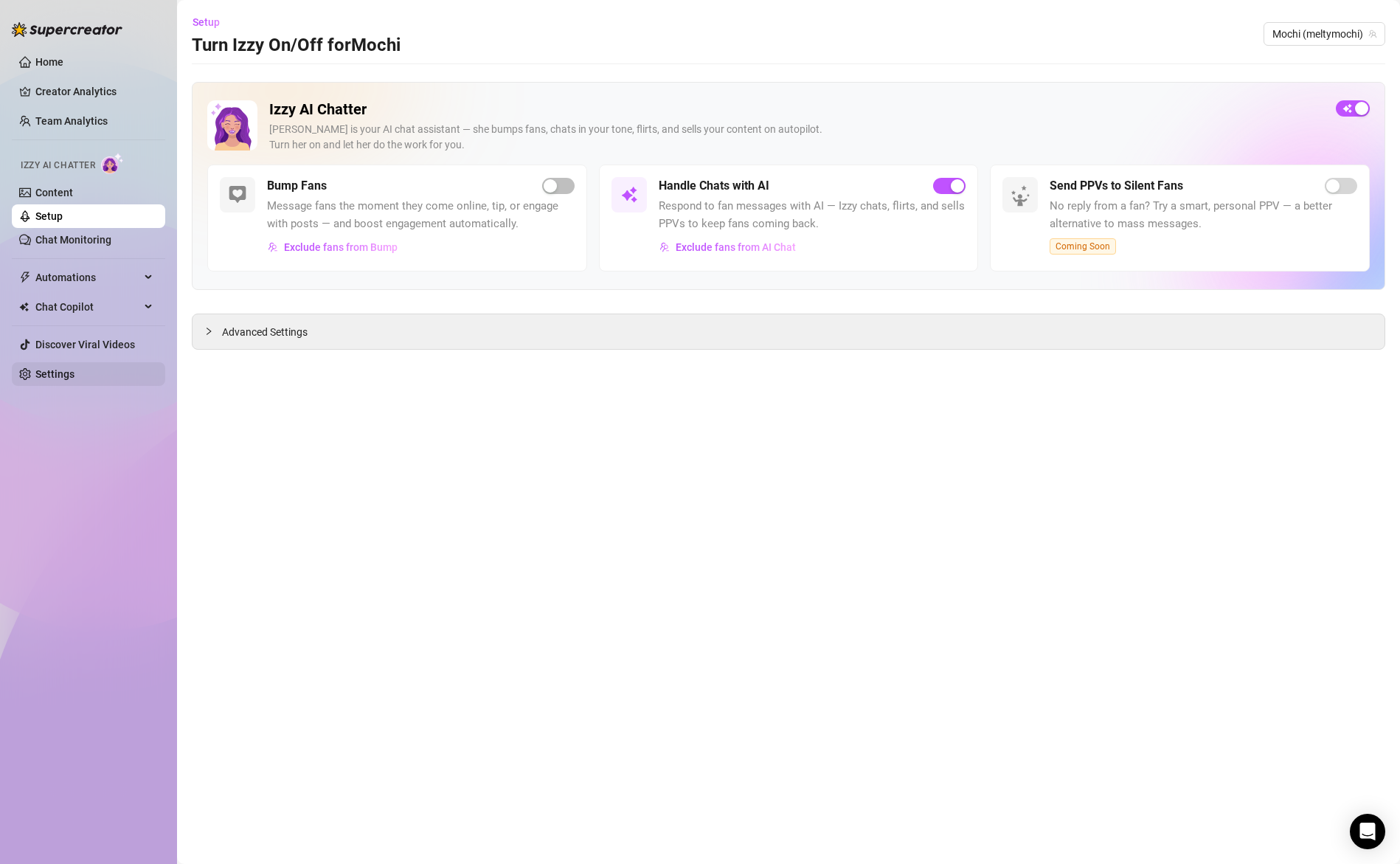
click at [52, 380] on link "Settings" at bounding box center [55, 374] width 39 height 12
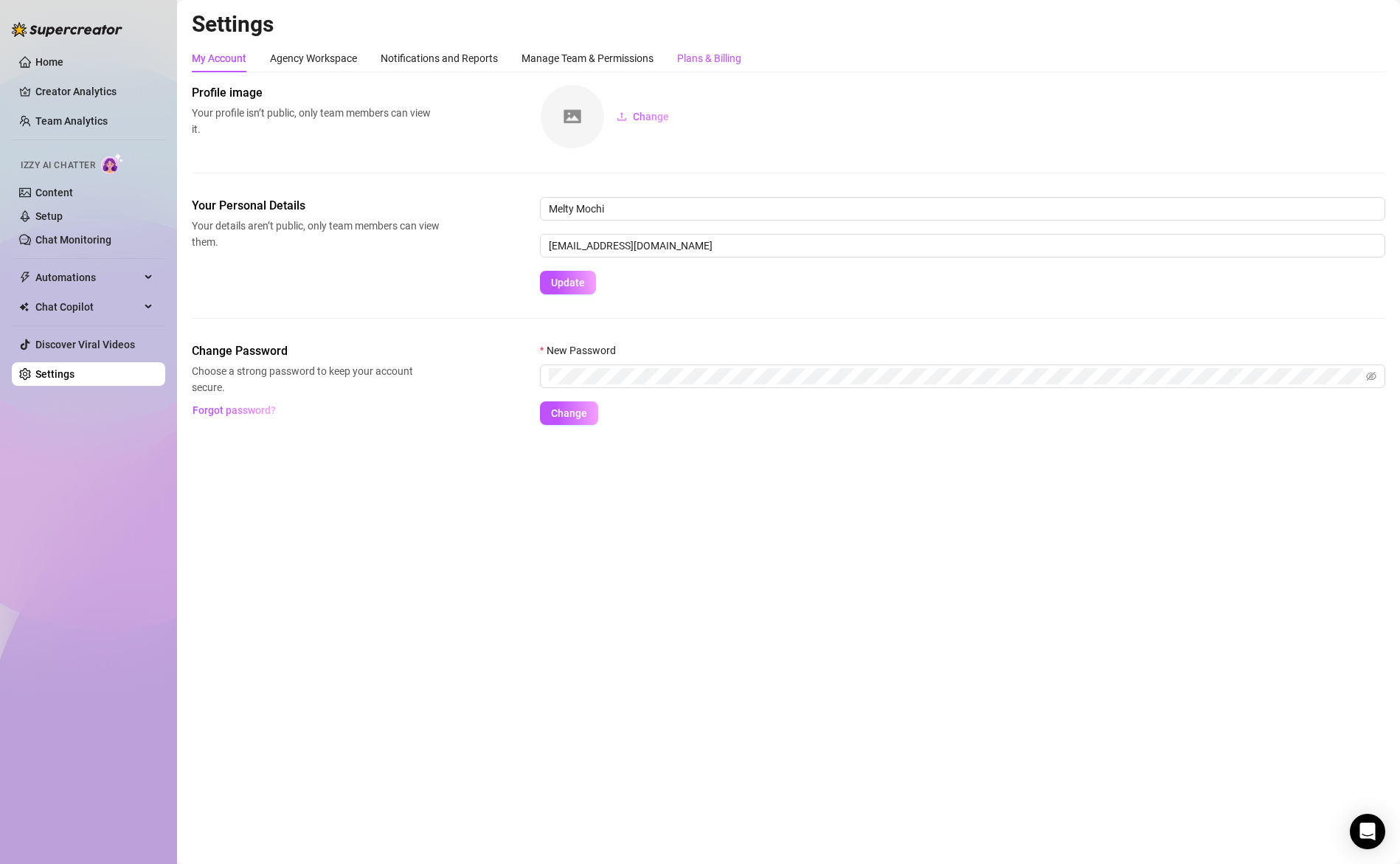
click at [691, 60] on div "Plans & Billing" at bounding box center [710, 58] width 64 height 16
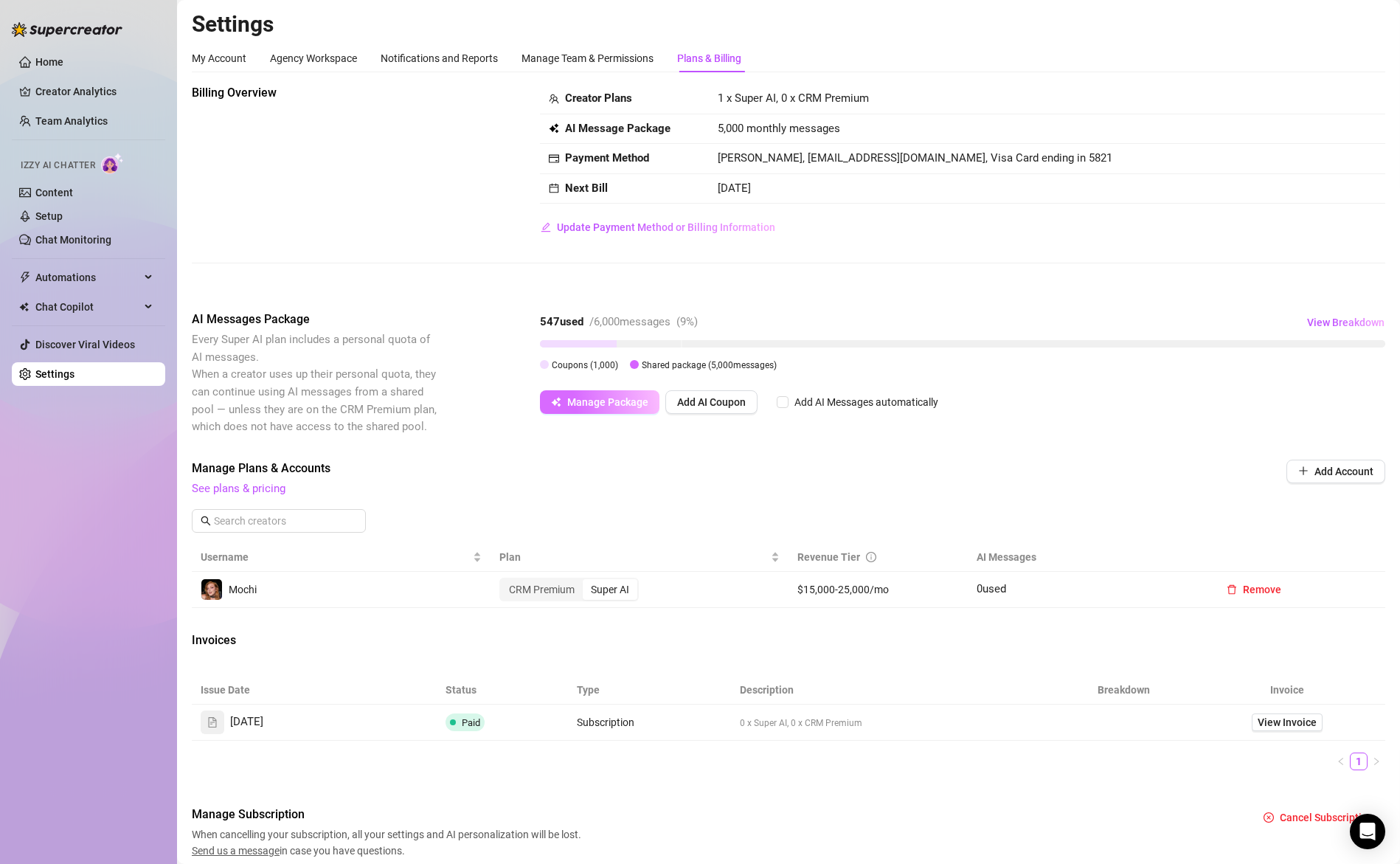
click at [622, 406] on span "Manage Package" at bounding box center [607, 402] width 81 height 12
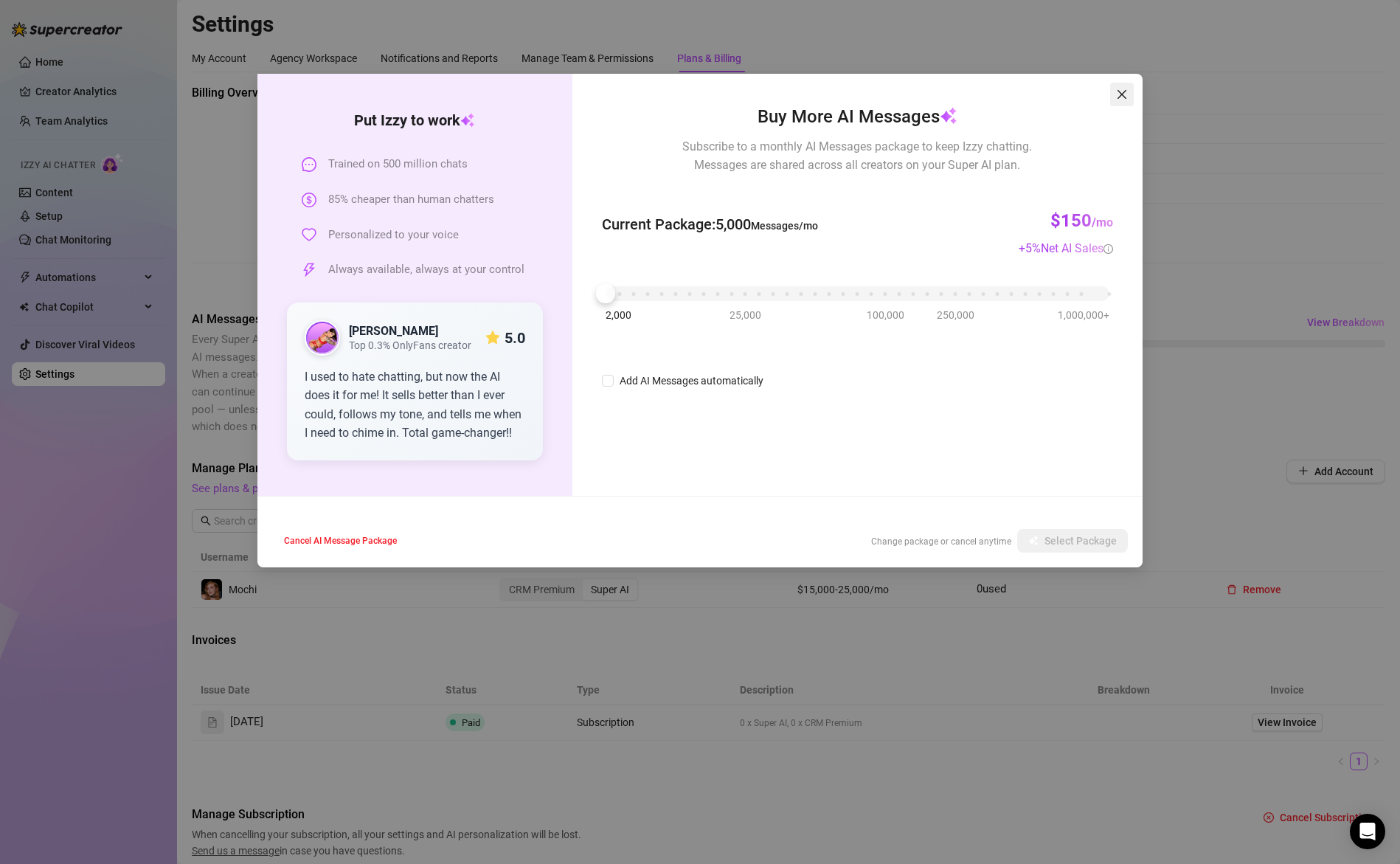
click at [1122, 99] on icon "close" at bounding box center [1121, 94] width 12 height 12
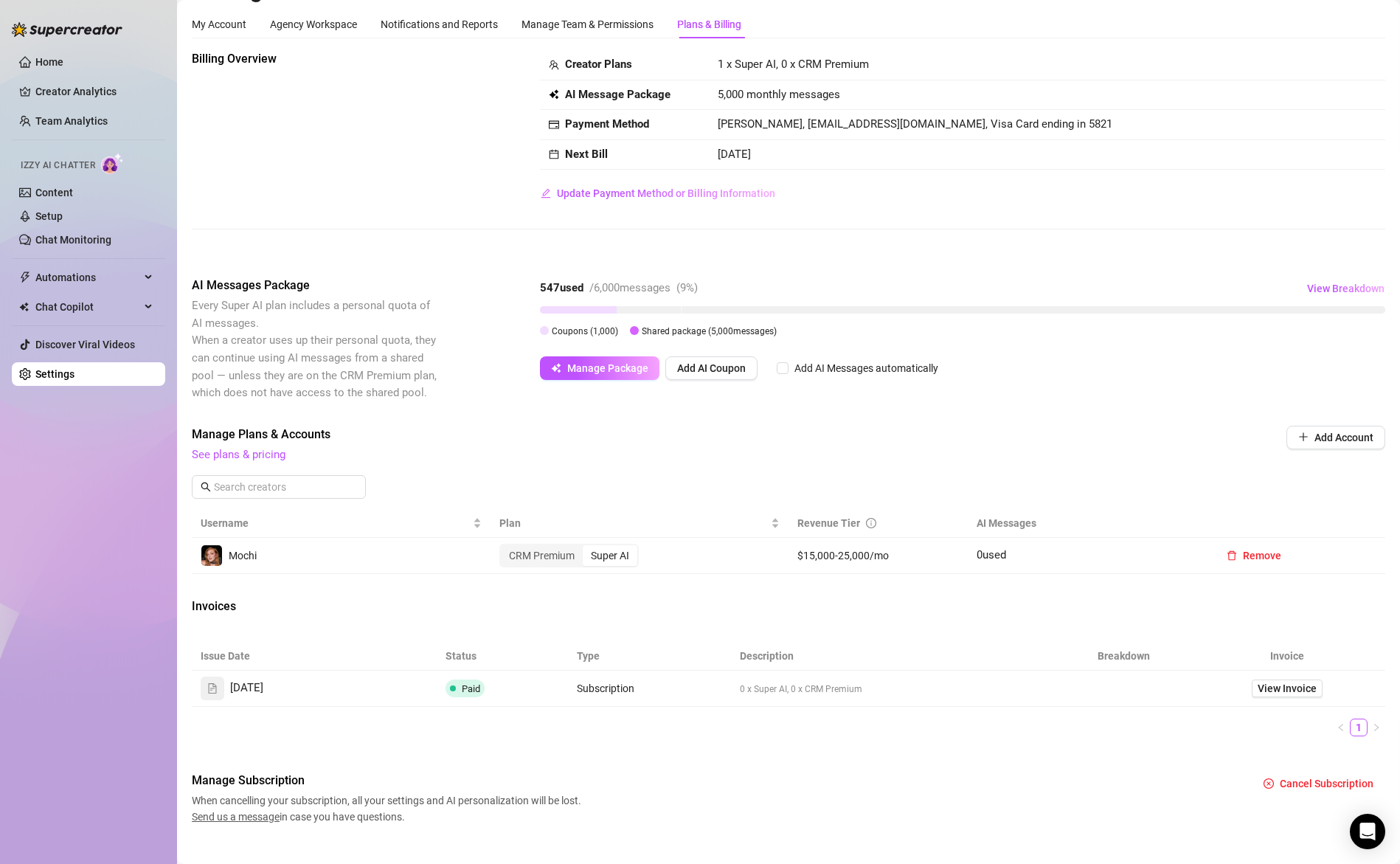
scroll to position [57, 0]
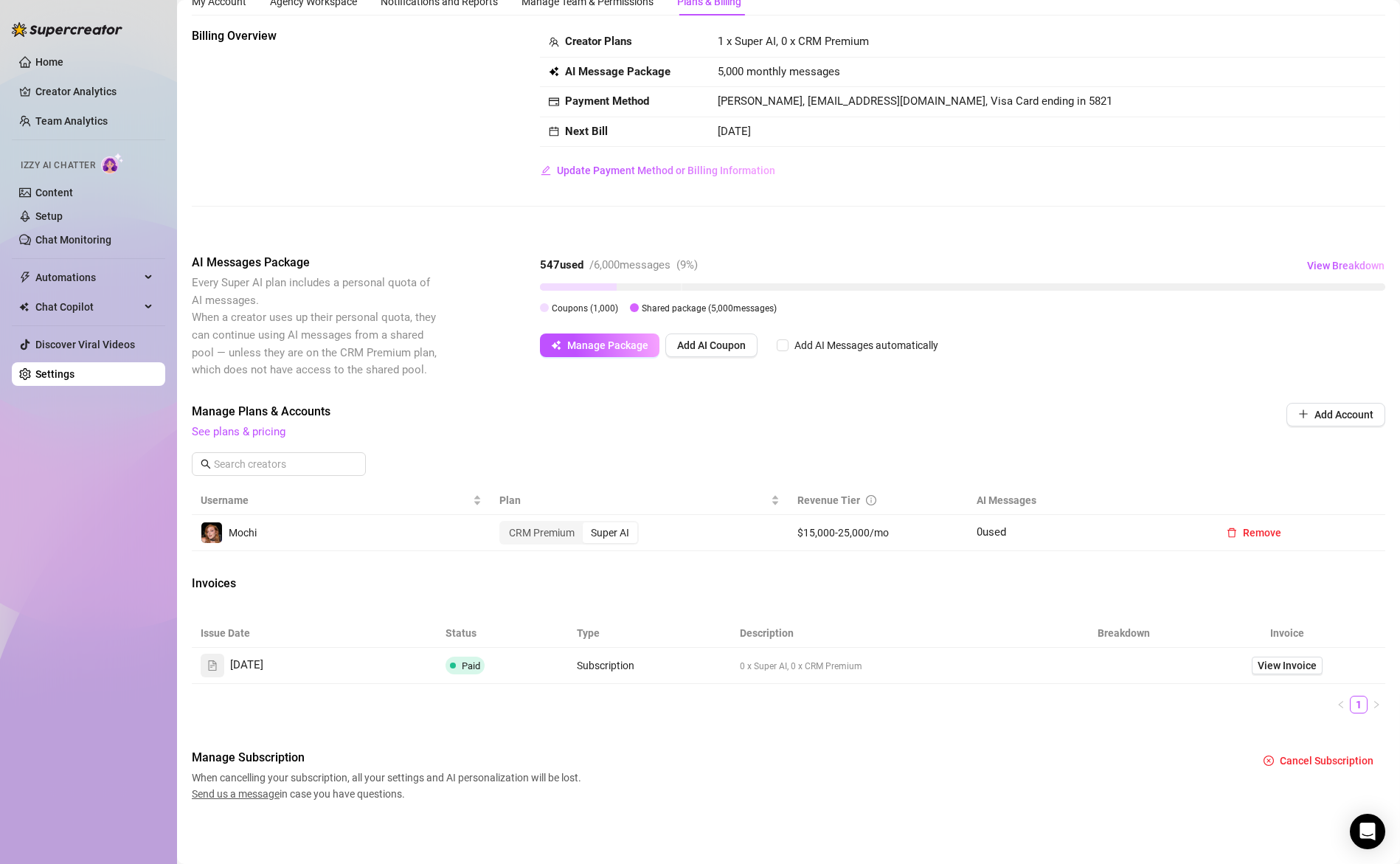
click at [988, 538] on span "0 used" at bounding box center [991, 532] width 29 height 14
click at [1001, 500] on th "AI Messages" at bounding box center [1088, 500] width 239 height 29
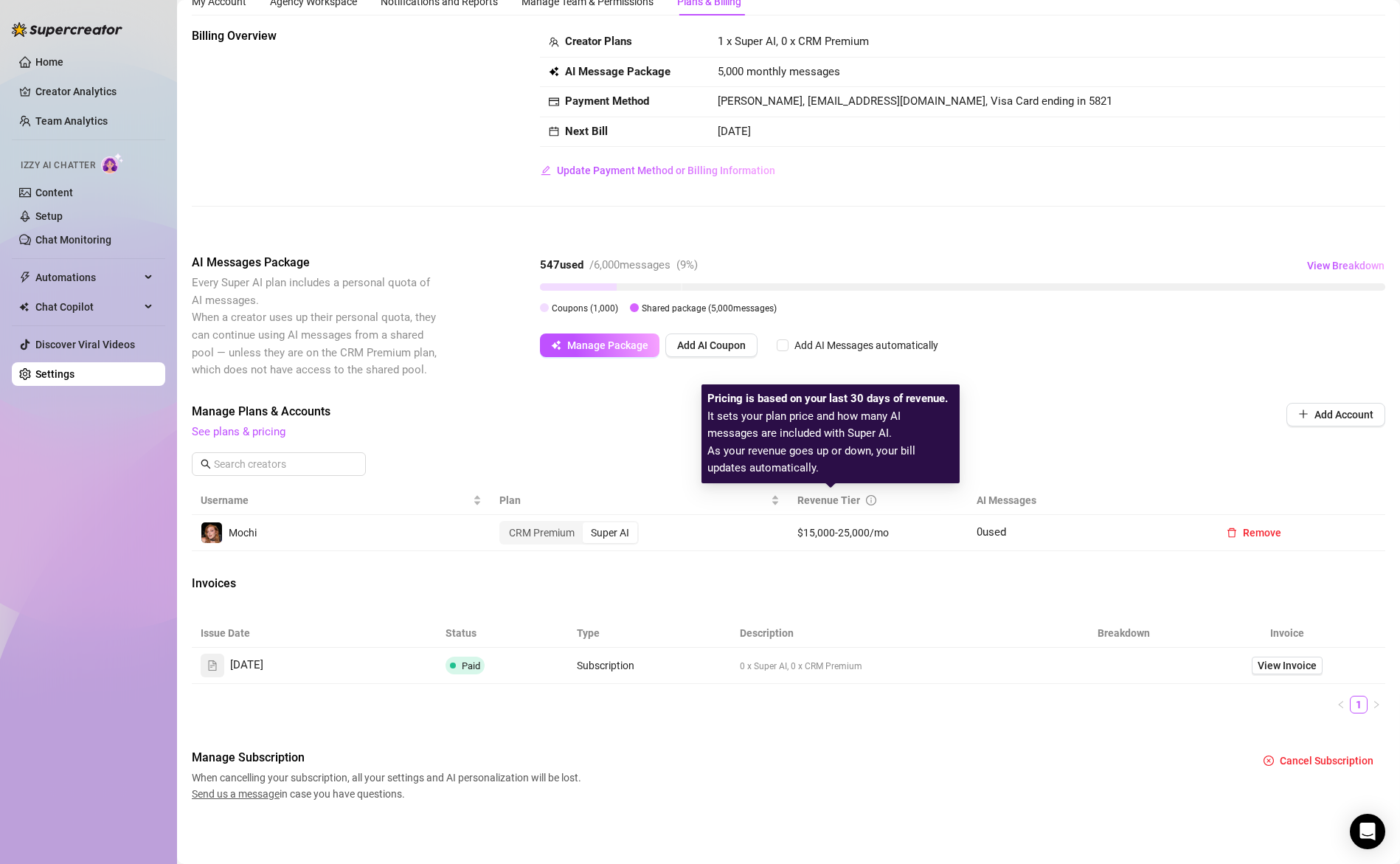
click at [866, 495] on icon "info-circle" at bounding box center [870, 500] width 10 height 10
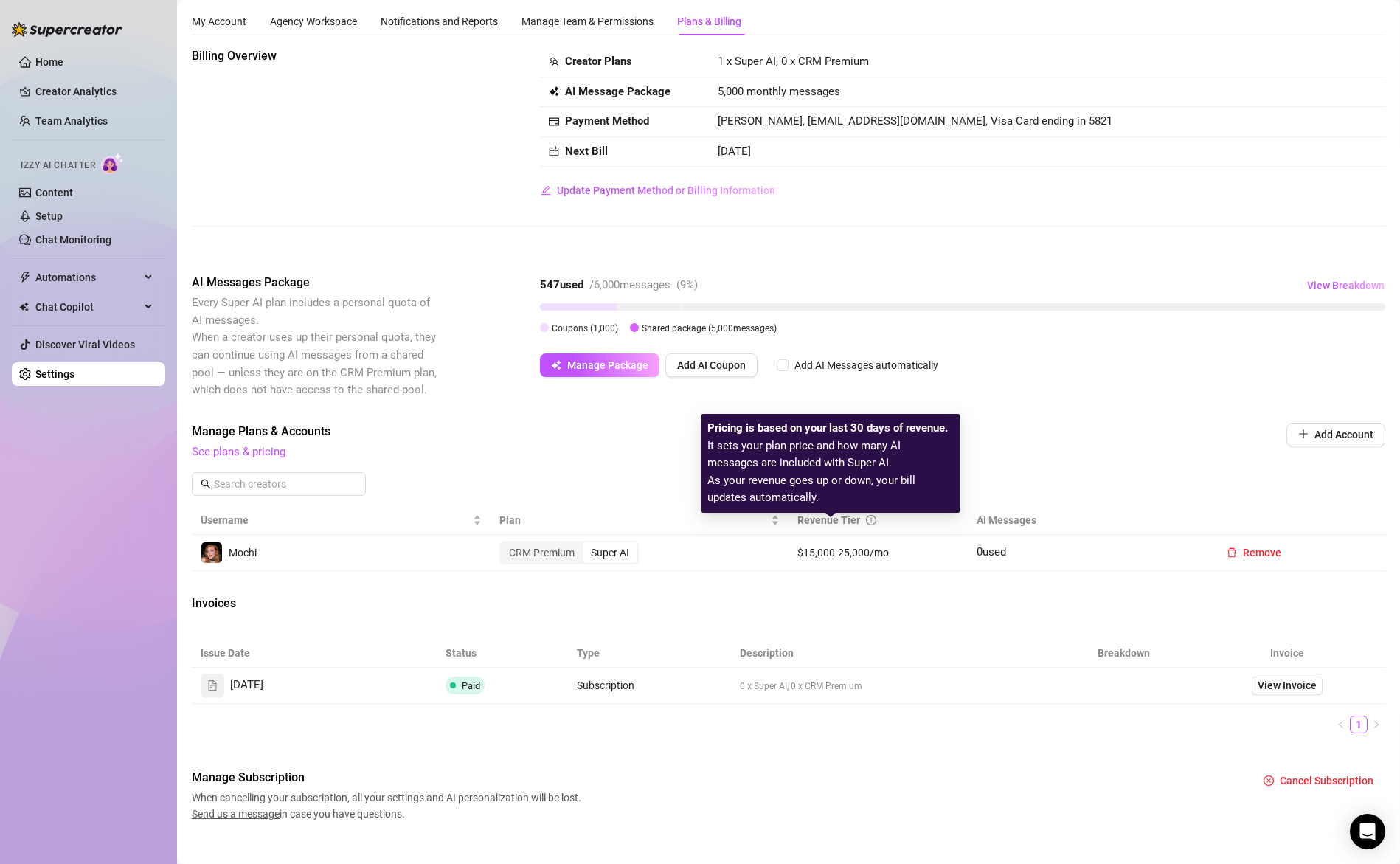
scroll to position [27, 0]
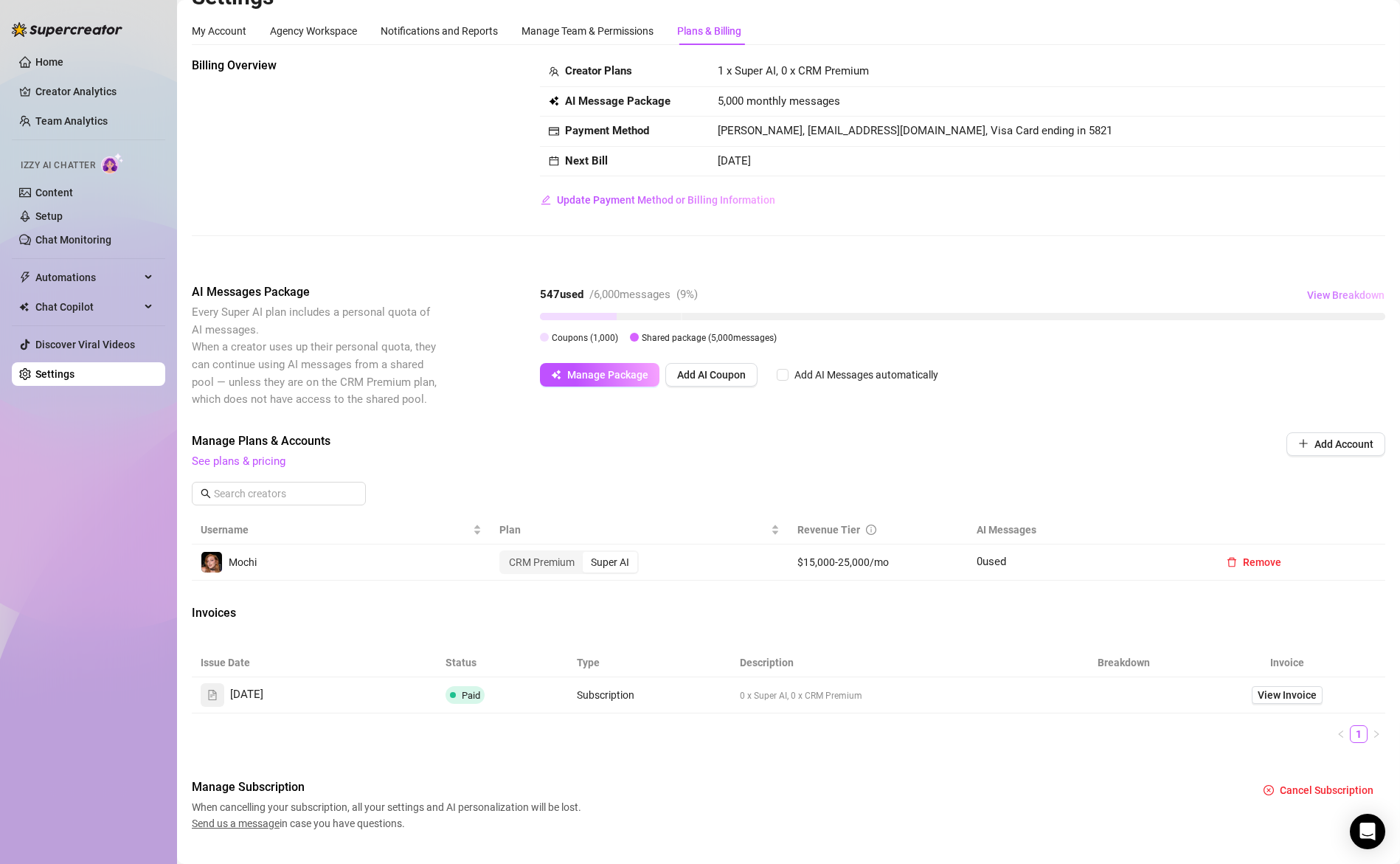
click at [1329, 293] on span "View Breakdown" at bounding box center [1345, 295] width 78 height 12
click at [1182, 283] on div "547 used / 6,000 messages ( 9 %) View Breakdown" at bounding box center [963, 295] width 846 height 24
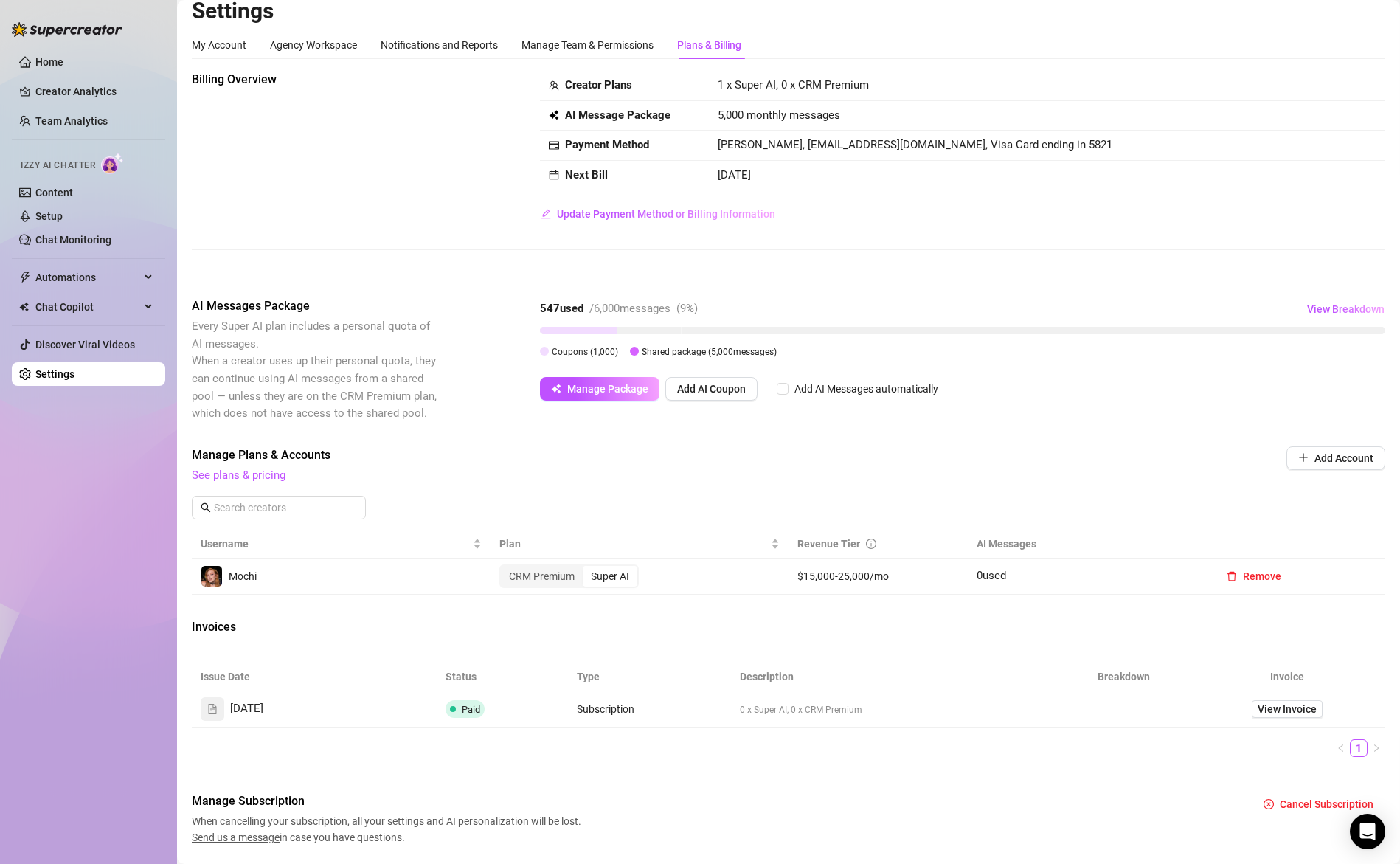
scroll to position [0, 0]
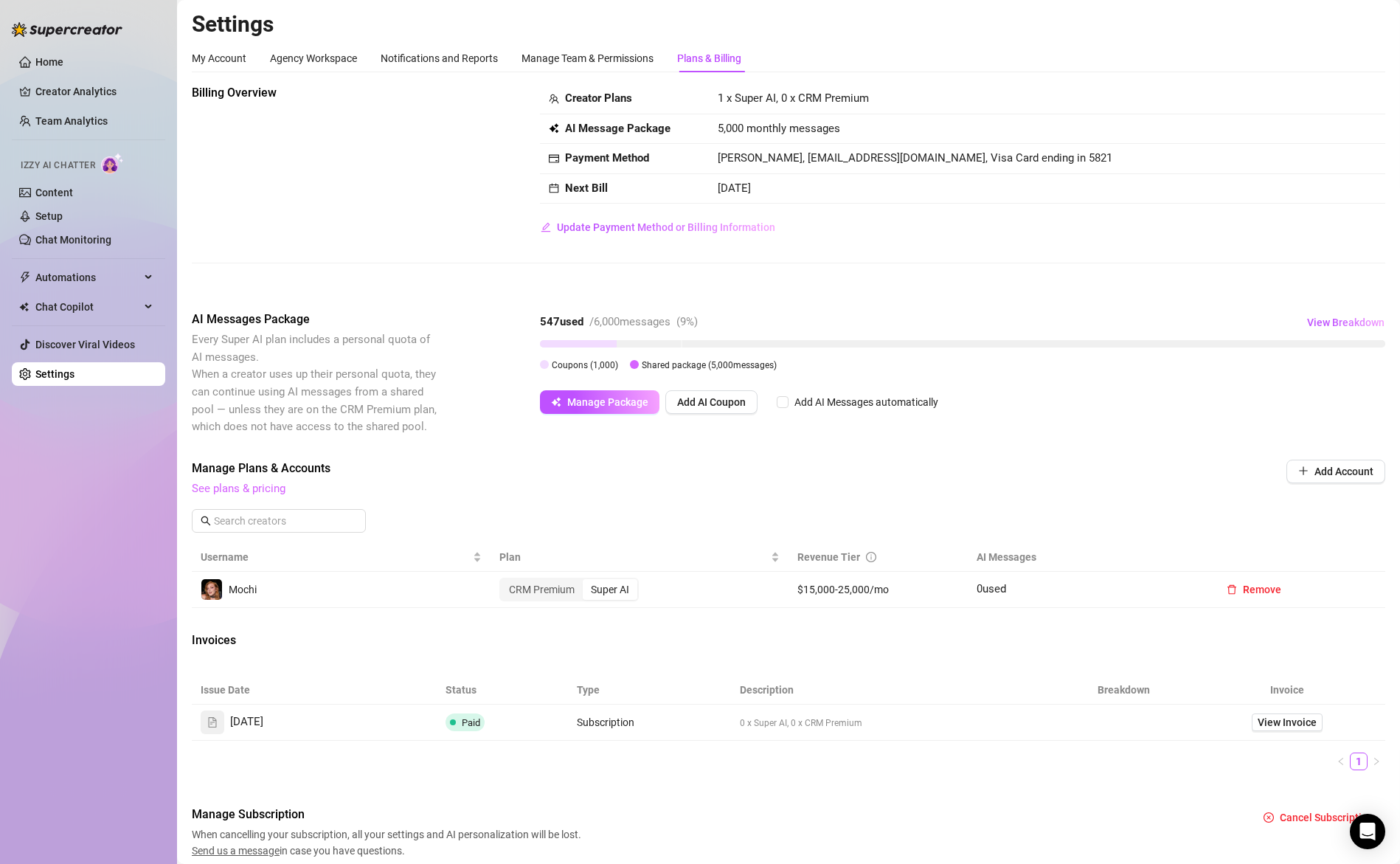
click at [244, 490] on link "See plans & pricing" at bounding box center [238, 488] width 94 height 14
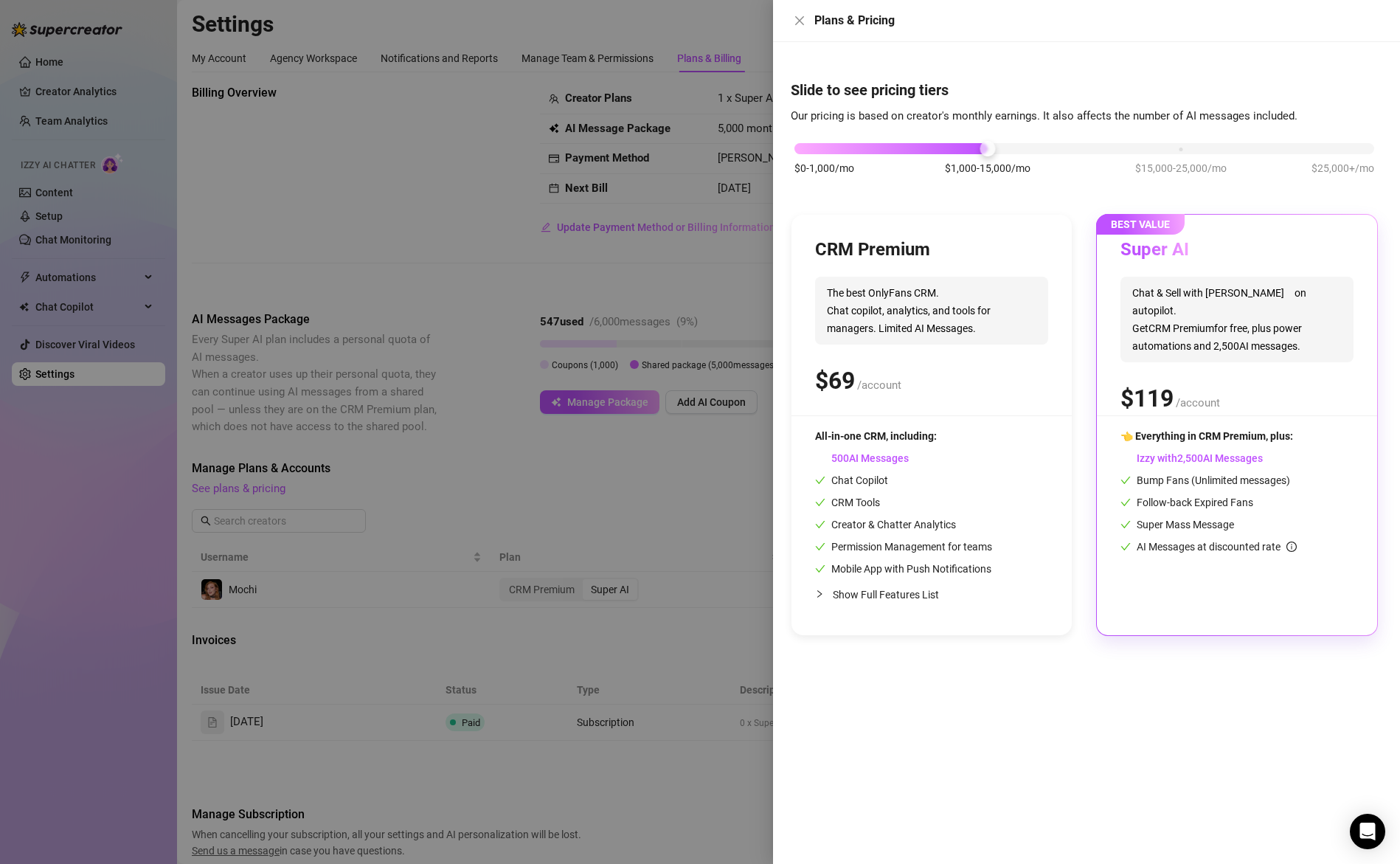
click at [1255, 405] on div "Super AI Chat & Sell with Izzy on autopilot. Get CRM Premium for free, plus pow…" at bounding box center [1237, 327] width 233 height 177
click at [1202, 148] on div at bounding box center [1084, 149] width 580 height 11
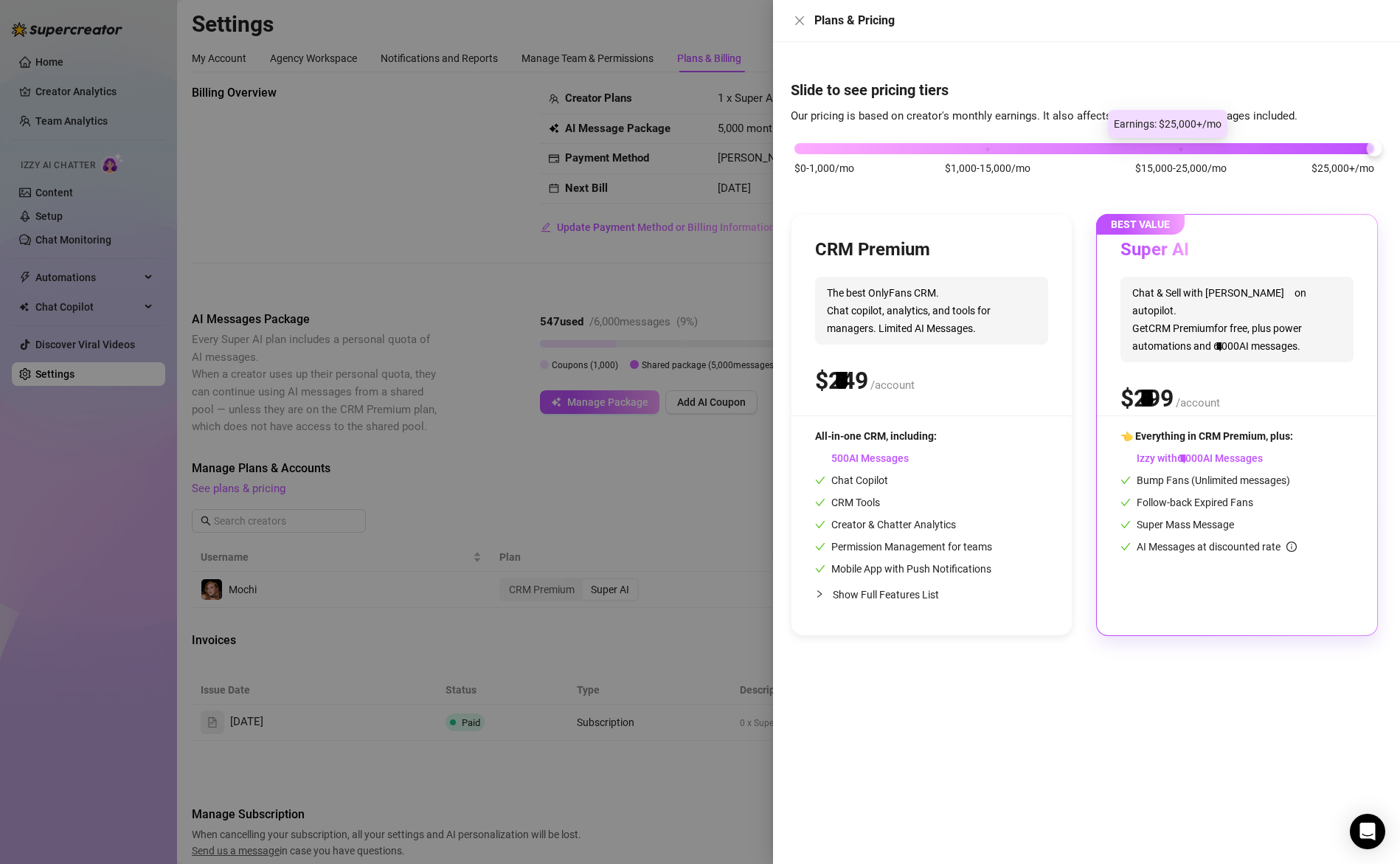
drag, startPoint x: 1245, startPoint y: 155, endPoint x: 1403, endPoint y: 167, distance: 158.5
click at [1399, 167] on html "Home Creator Analytics Team Analytics Izzy AI Chatter Content Setup Chat Monito…" at bounding box center [700, 432] width 1400 height 864
click at [1245, 447] on div "👈 Everything in CRM Premium, plus: Izzy with AI Messages Bump Fans (Unlimited m…" at bounding box center [1237, 490] width 233 height 127
click at [654, 488] on div at bounding box center [700, 432] width 1400 height 864
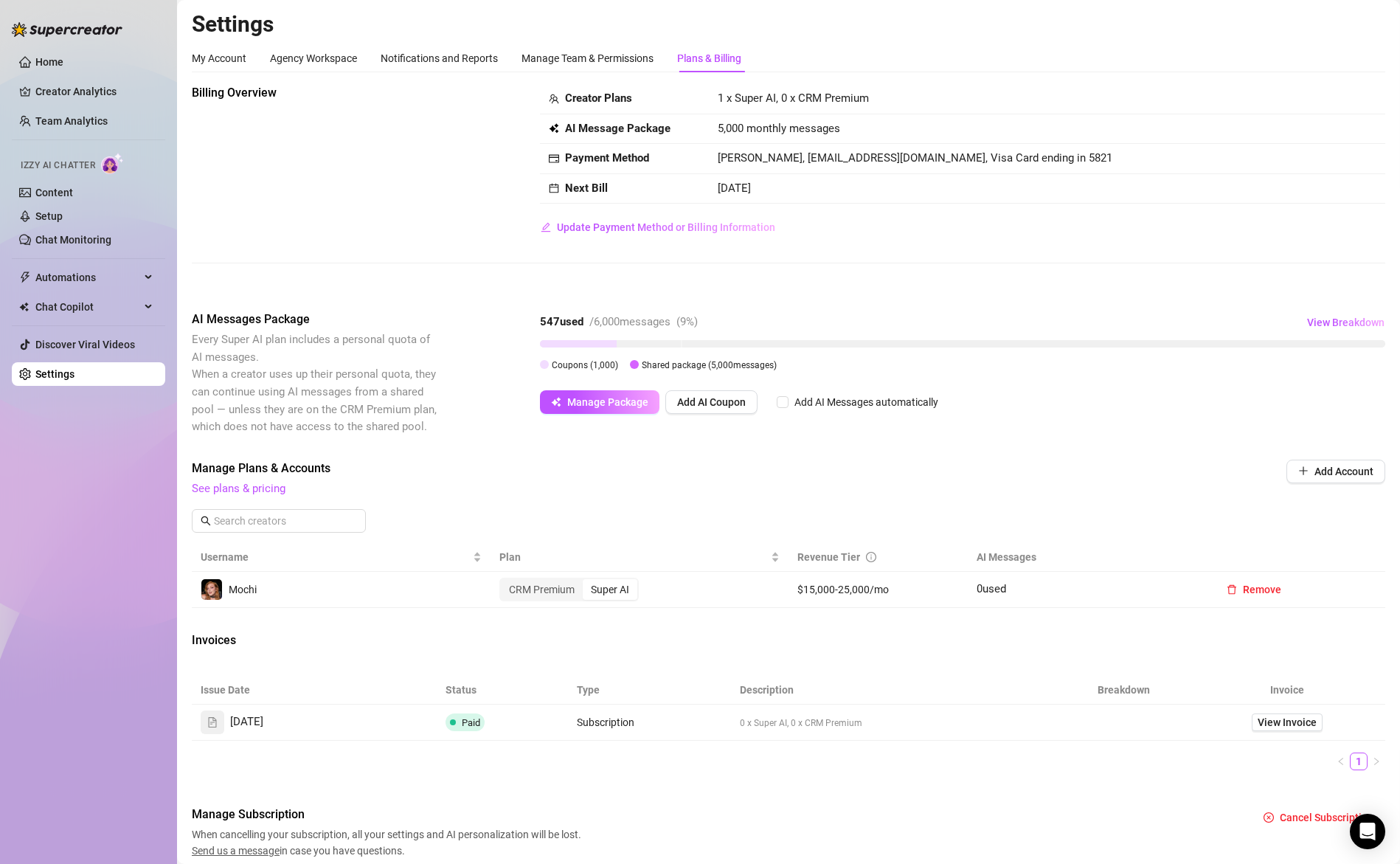
click at [994, 559] on th "AI Messages" at bounding box center [1088, 558] width 239 height 29
click at [995, 558] on th "AI Messages" at bounding box center [1088, 558] width 239 height 29
drag, startPoint x: 995, startPoint y: 558, endPoint x: 1002, endPoint y: 570, distance: 13.9
click at [995, 558] on th "AI Messages" at bounding box center [1088, 558] width 239 height 29
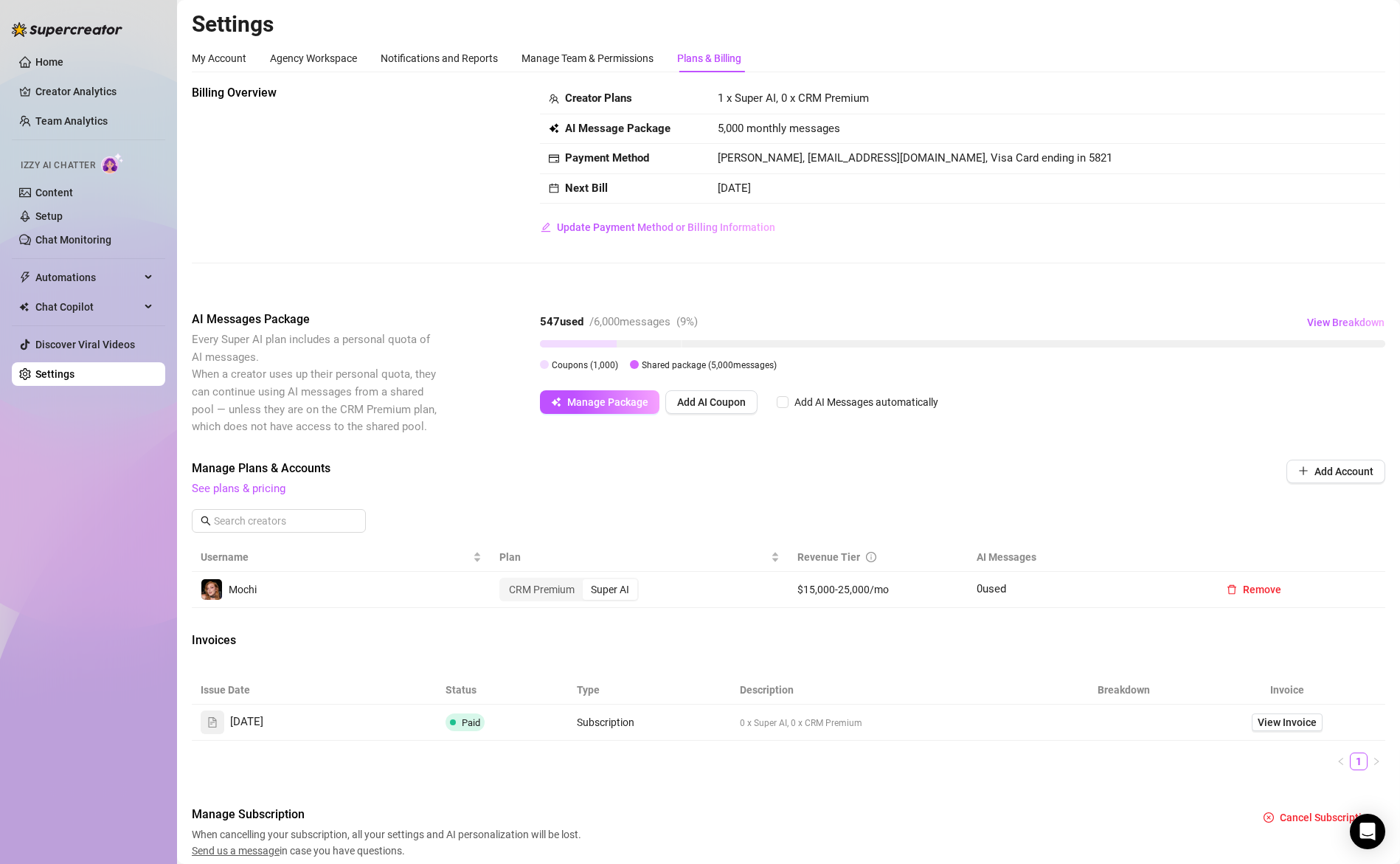
click at [1023, 596] on td "0 used" at bounding box center [1088, 590] width 239 height 37
click at [249, 490] on link "See plans & pricing" at bounding box center [238, 488] width 94 height 14
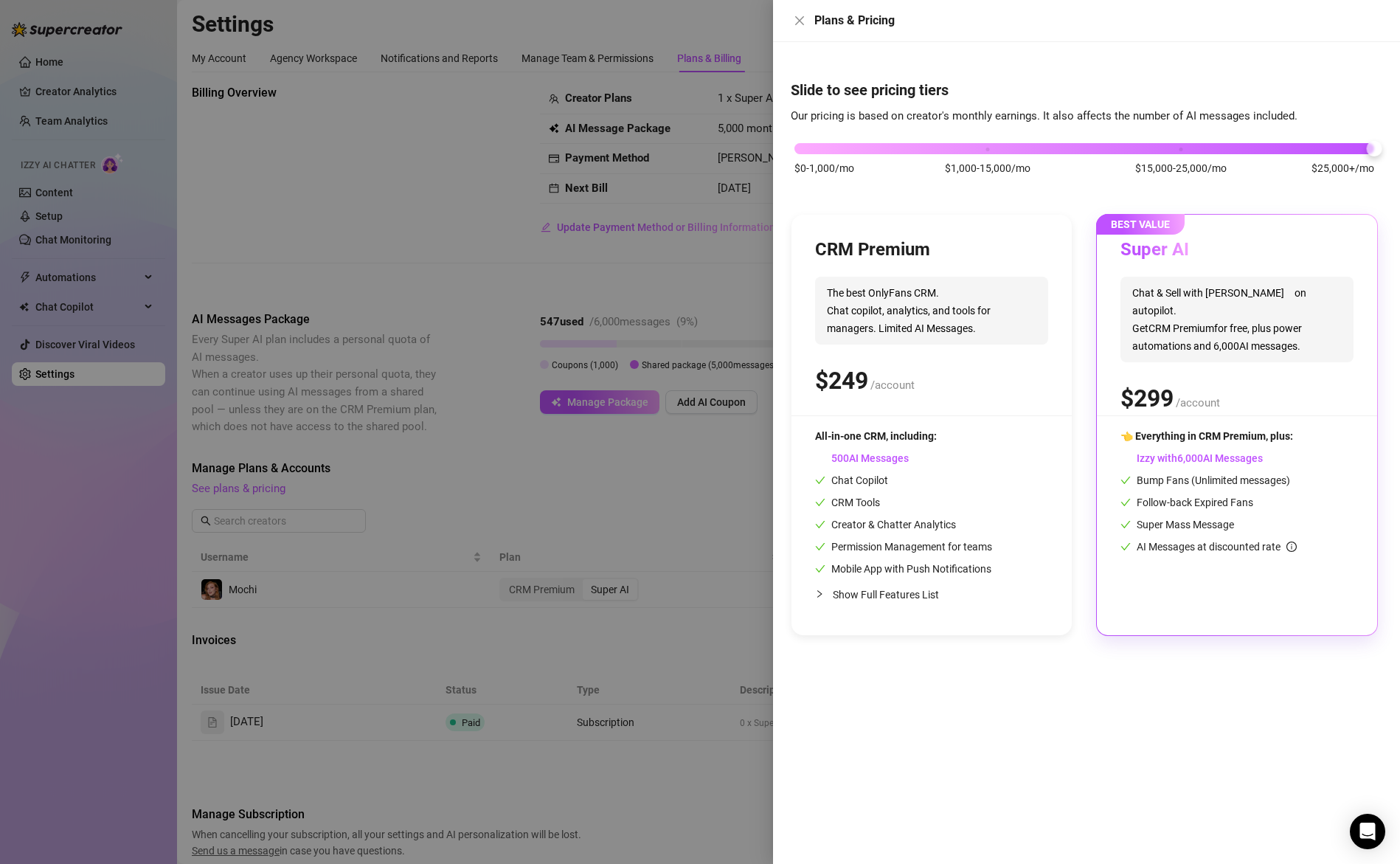
click at [433, 503] on div at bounding box center [700, 432] width 1400 height 864
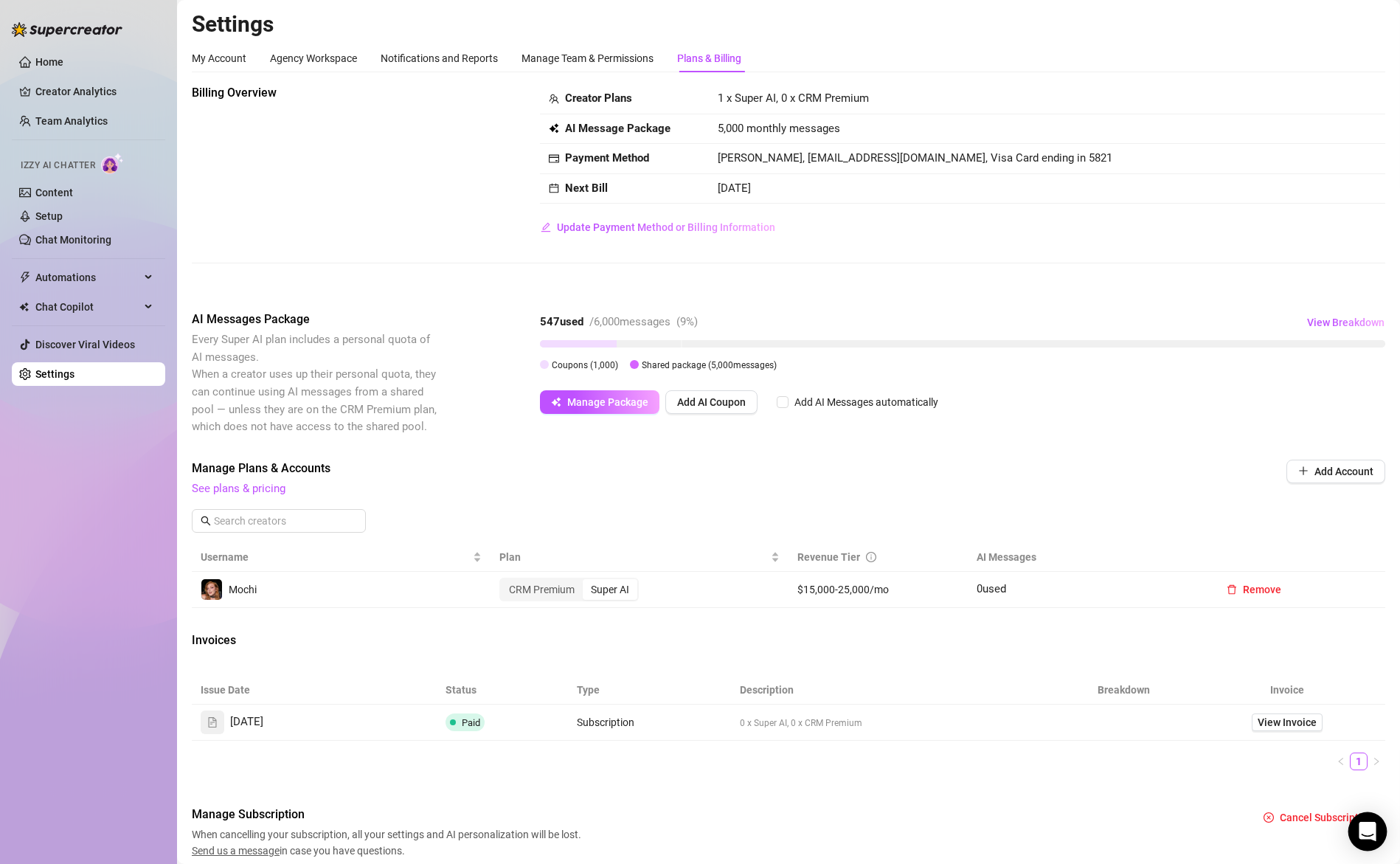
click at [1368, 827] on icon "Open Intercom Messenger" at bounding box center [1367, 831] width 17 height 19
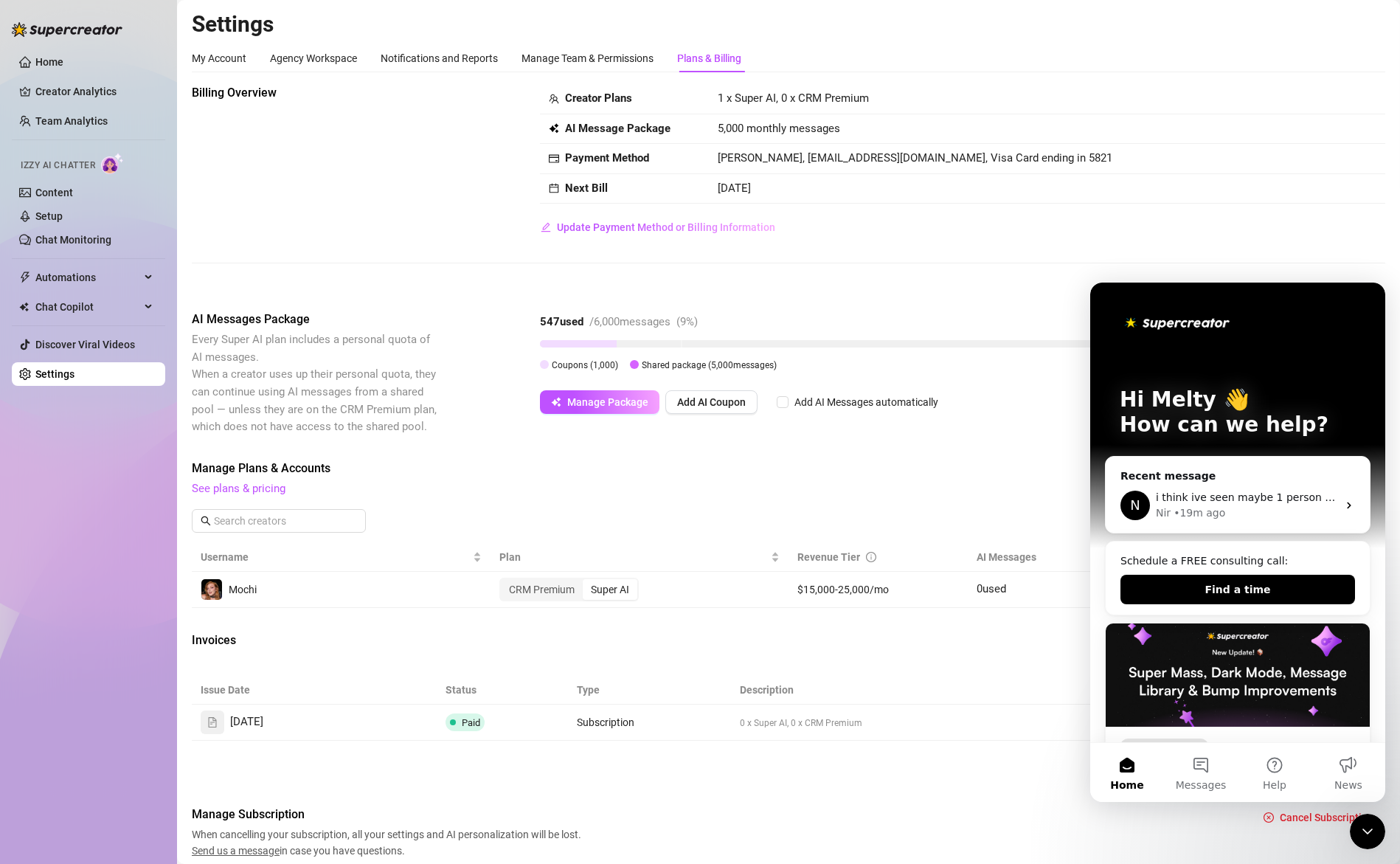
click at [1223, 505] on div "Nir • 19m ago" at bounding box center [1247, 512] width 182 height 16
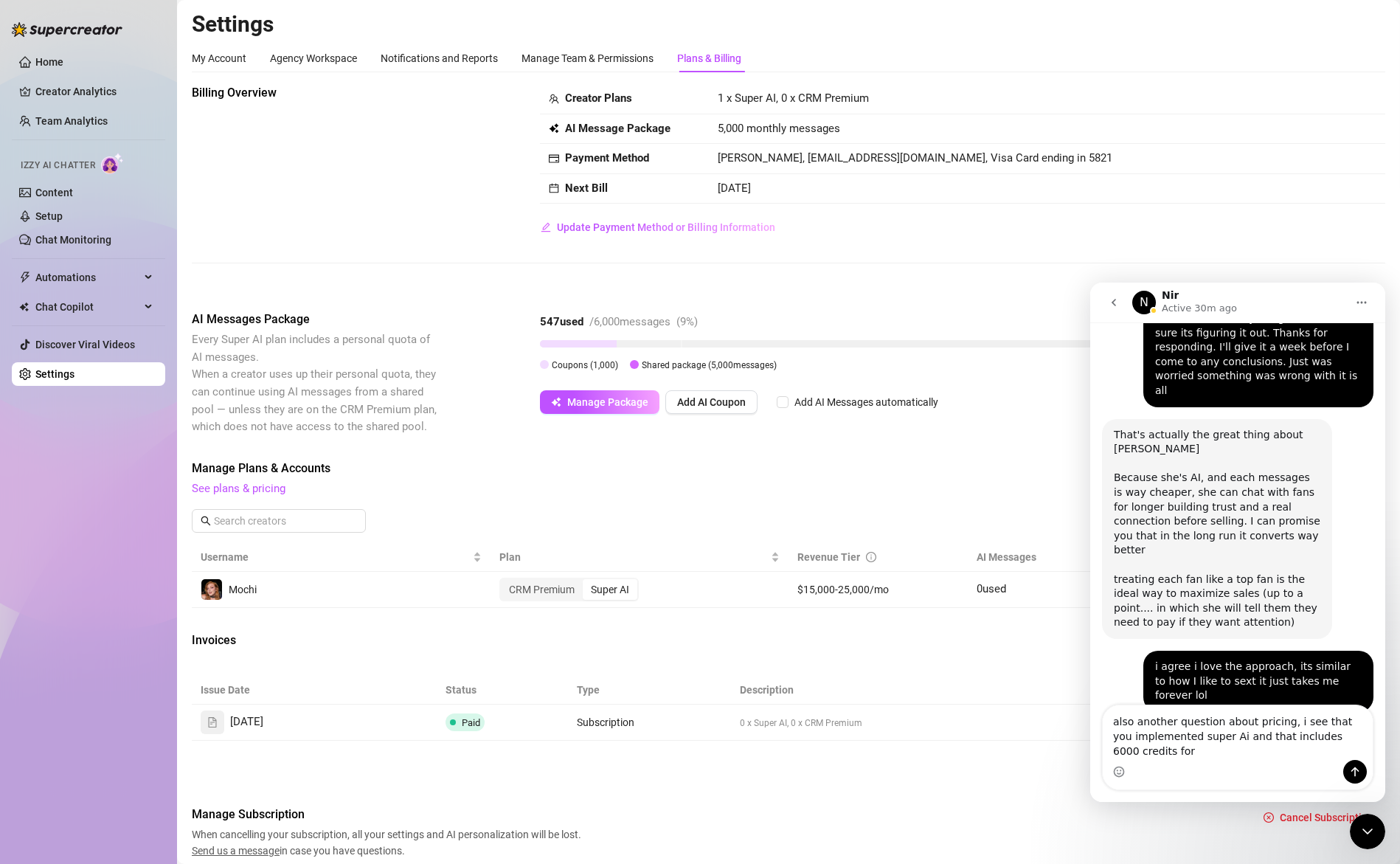
scroll to position [5157, 0]
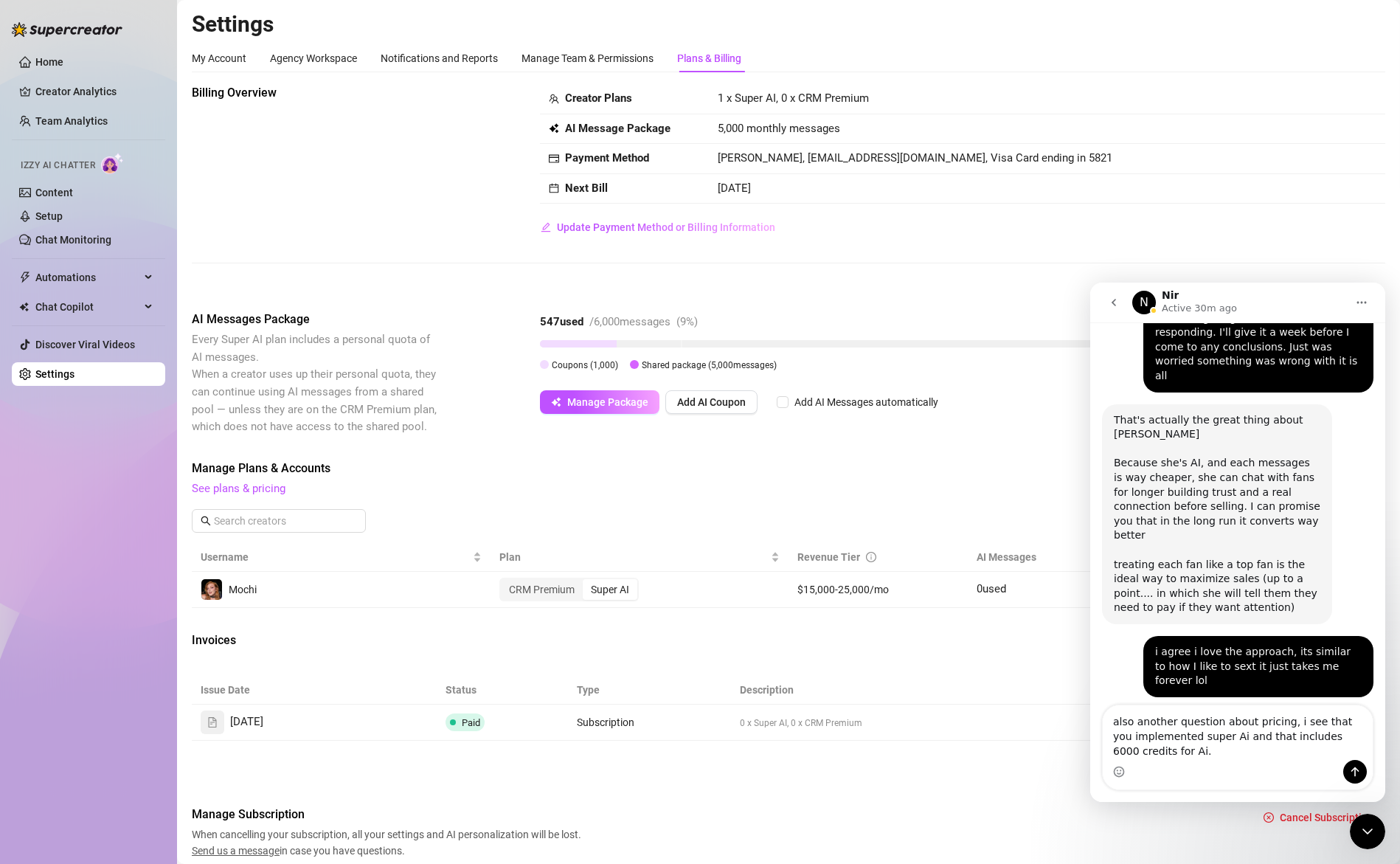
click at [882, 236] on div "Creator Plans 1 x Super AI, 0 x CRM Premium AI Message Package 5,000 monthly me…" at bounding box center [963, 162] width 846 height 155
click at [1161, 746] on textarea "also another question about pricing, i see that you implemented super Ai and th…" at bounding box center [1238, 732] width 270 height 55
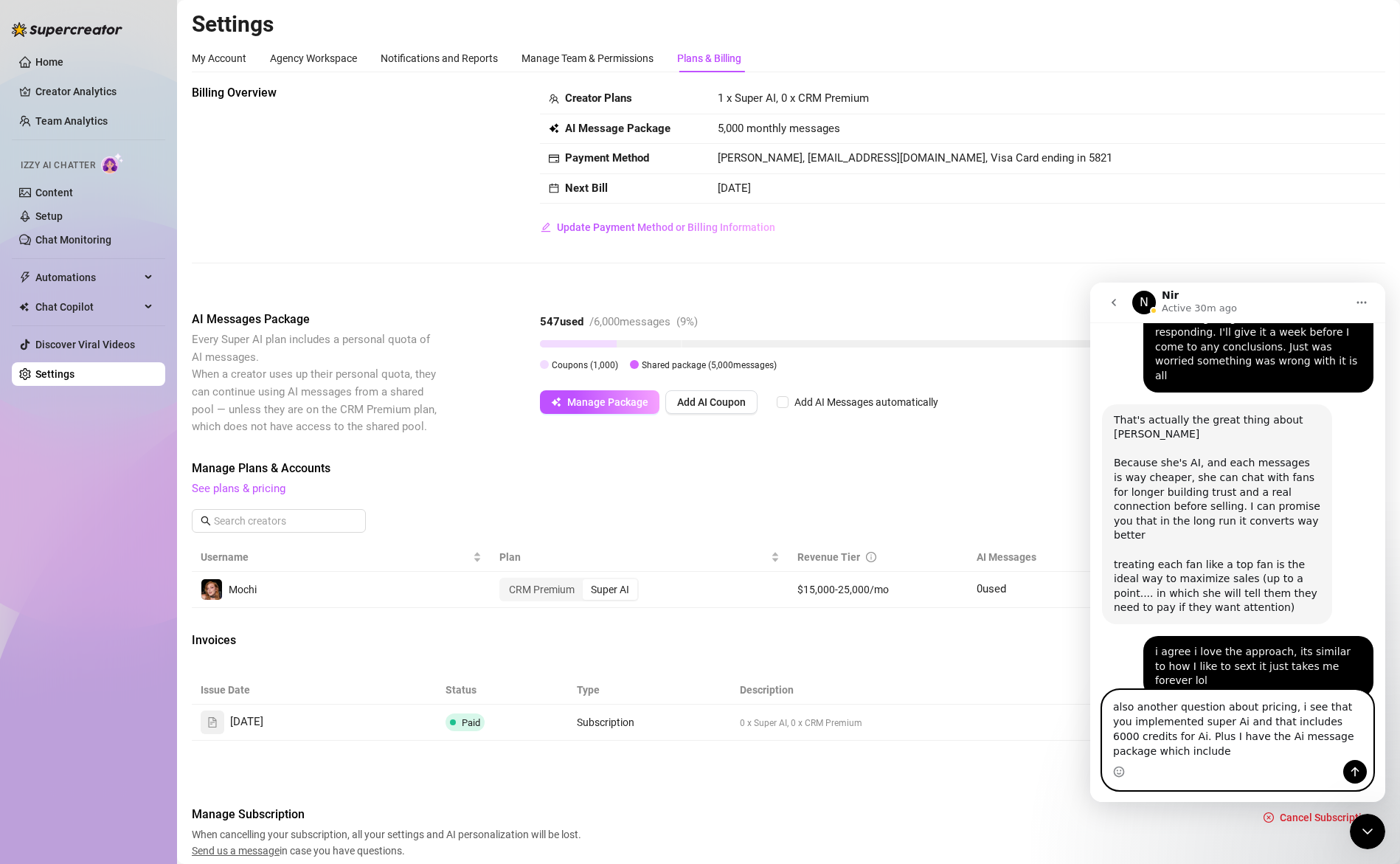
scroll to position [5171, 0]
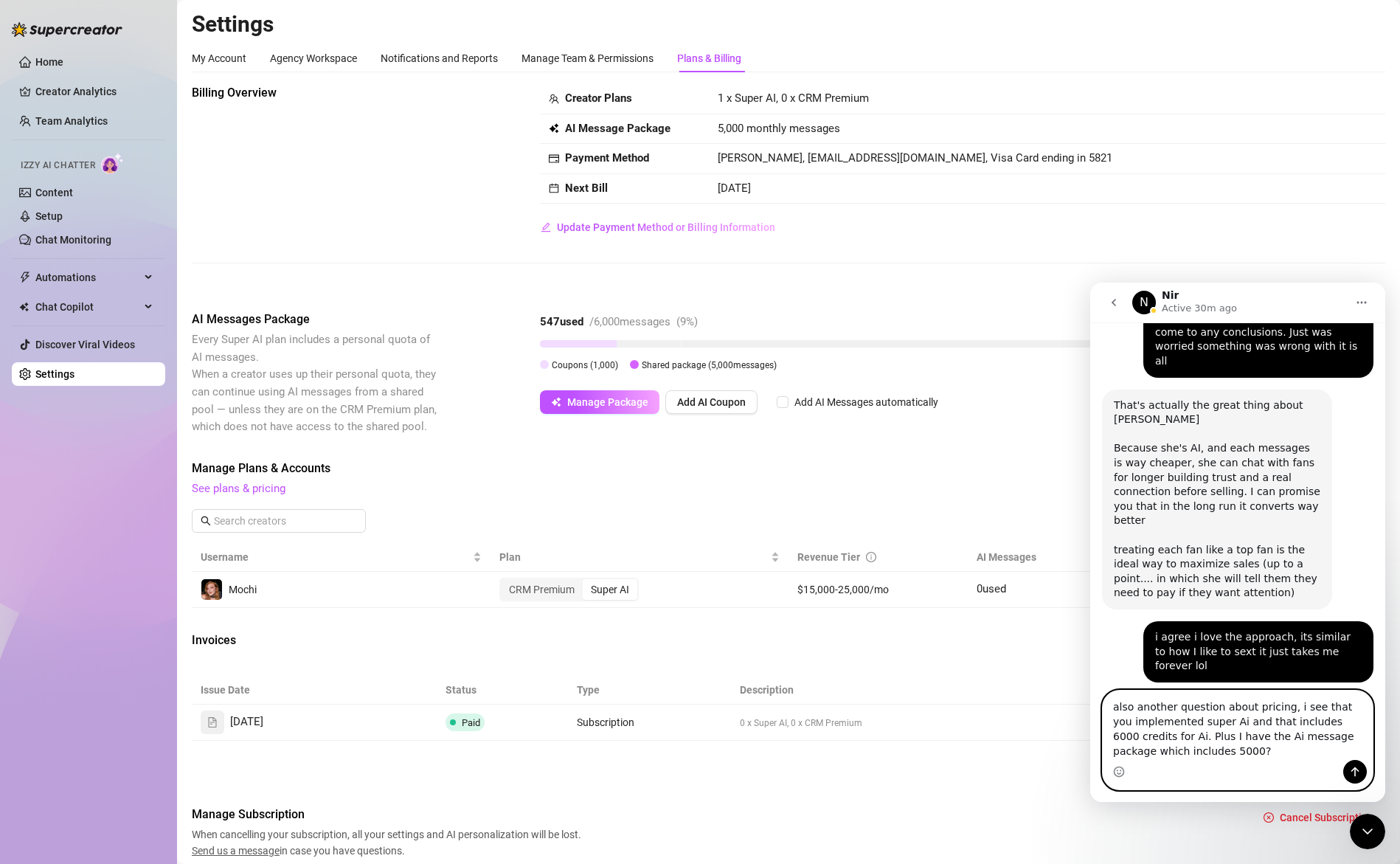
type textarea "also another question about pricing, i see that you implemented super Ai and th…"
click at [1369, 831] on icon "Close Intercom Messenger" at bounding box center [1367, 831] width 10 height 5
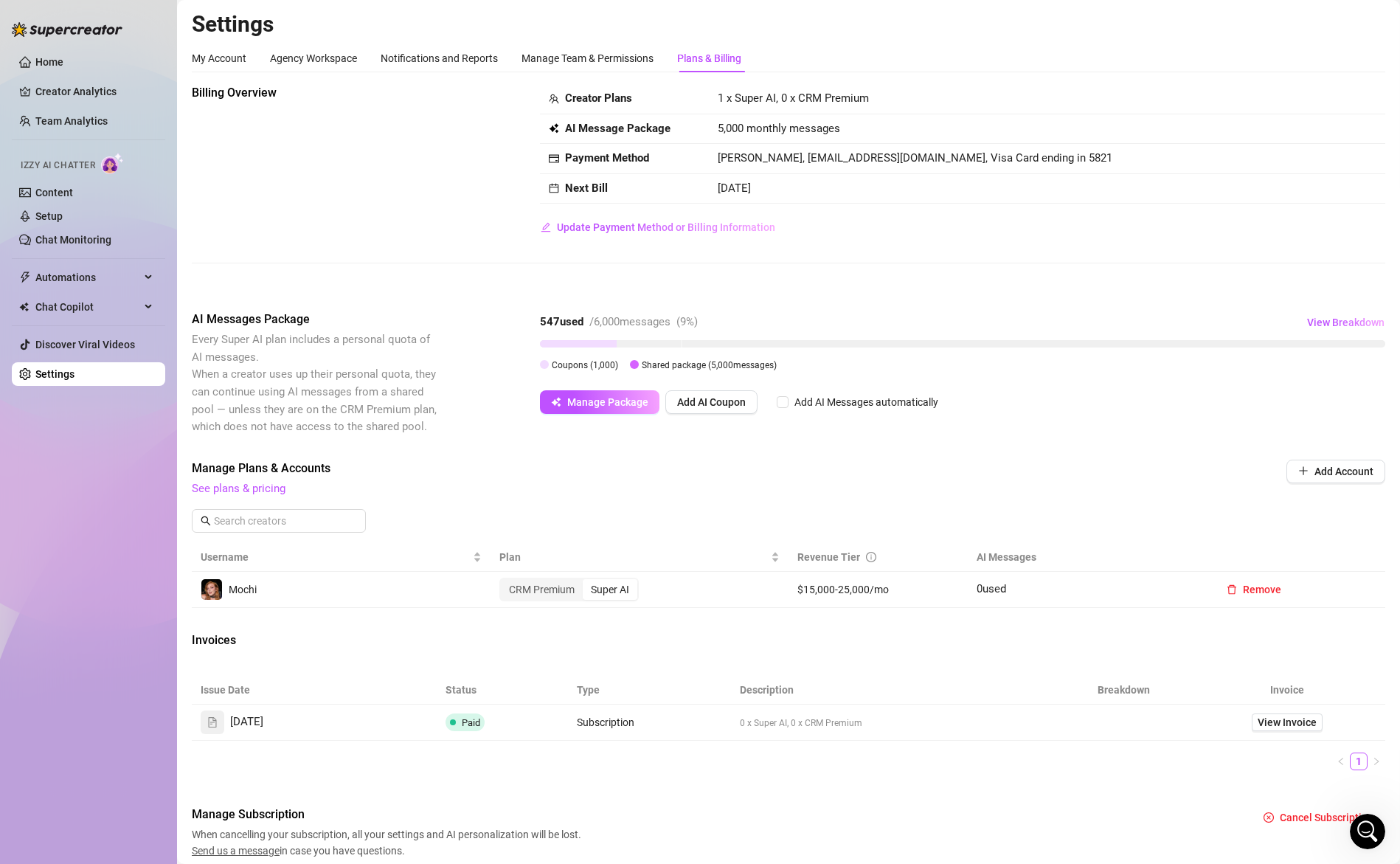
click at [1366, 830] on icon "Open Intercom Messenger" at bounding box center [1368, 831] width 25 height 25
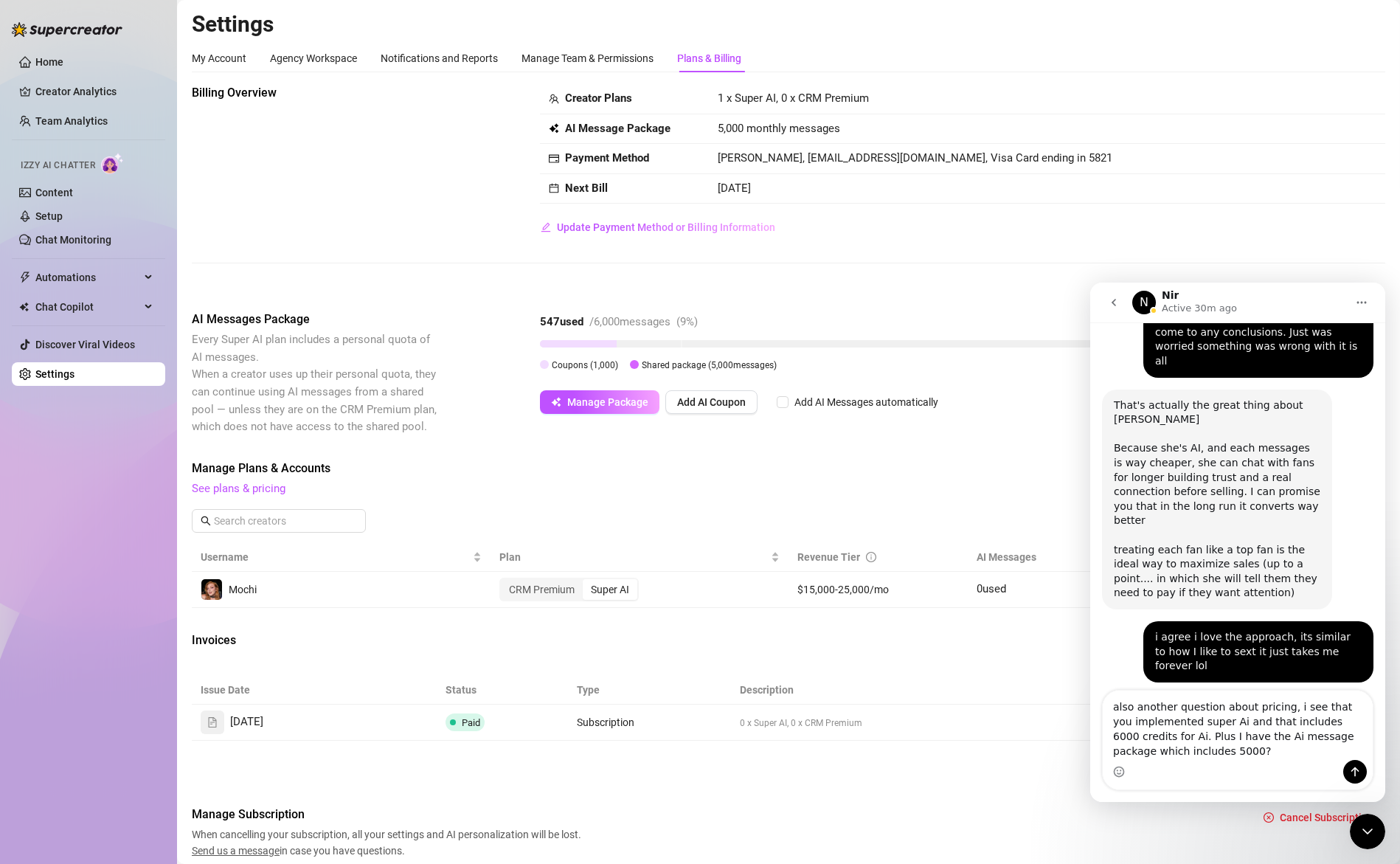
click at [1245, 753] on textarea "also another question about pricing, i see that you implemented super Ai and th…" at bounding box center [1238, 725] width 270 height 69
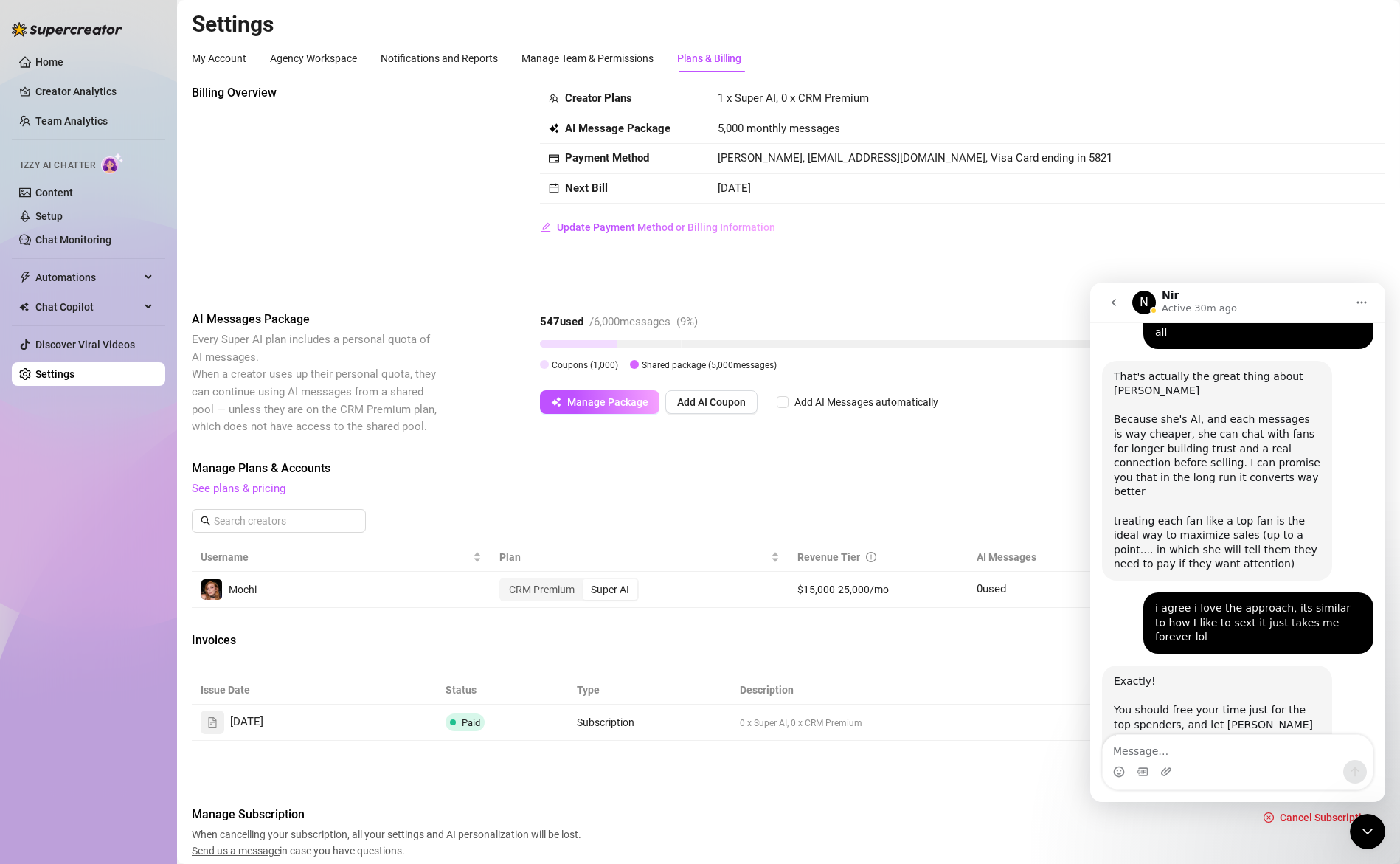
scroll to position [5205, 0]
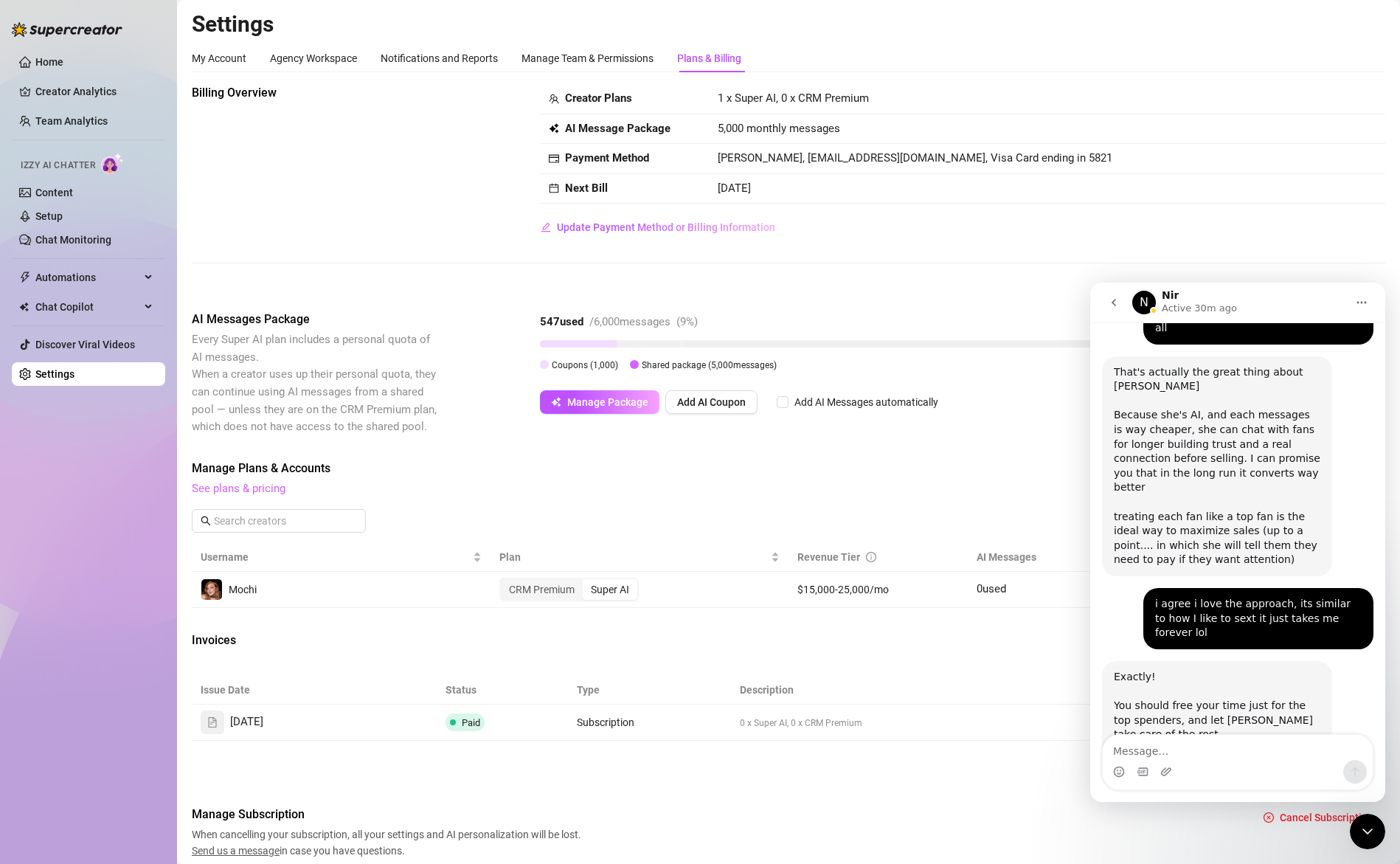
click at [261, 487] on link "See plans & pricing" at bounding box center [238, 488] width 94 height 14
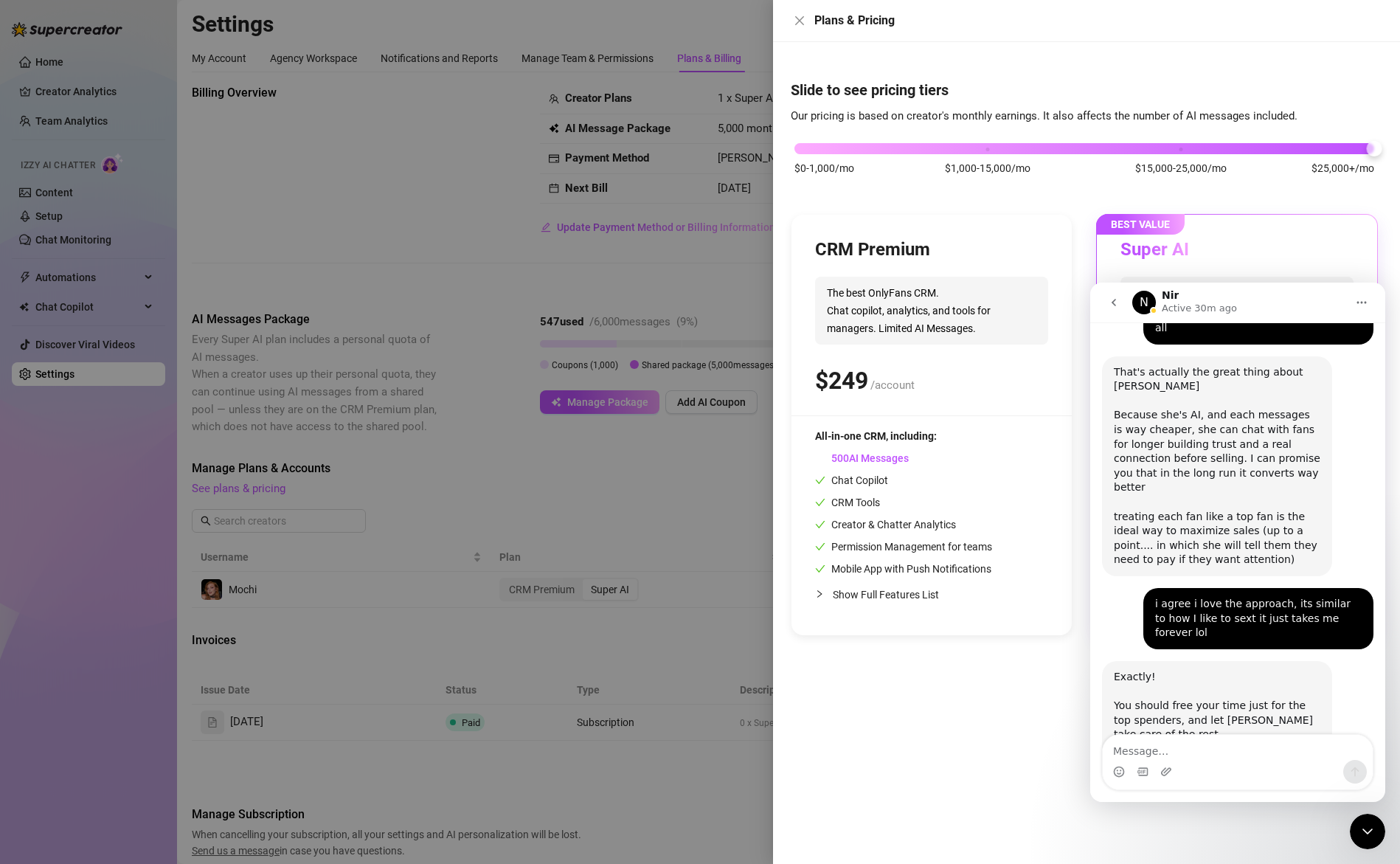
click at [1370, 840] on div "Close Intercom Messenger" at bounding box center [1367, 831] width 36 height 36
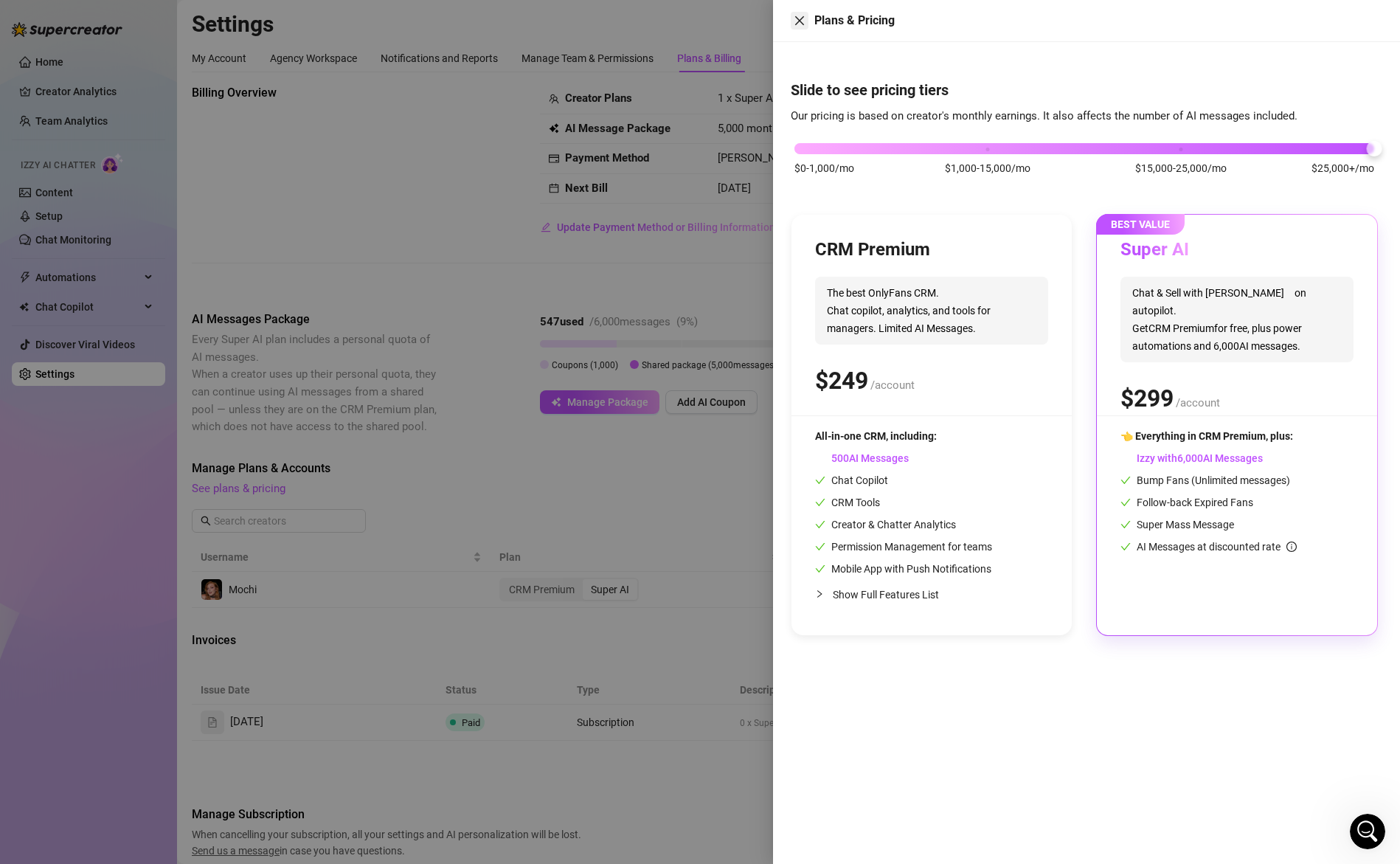
click at [798, 17] on icon "close" at bounding box center [799, 20] width 12 height 12
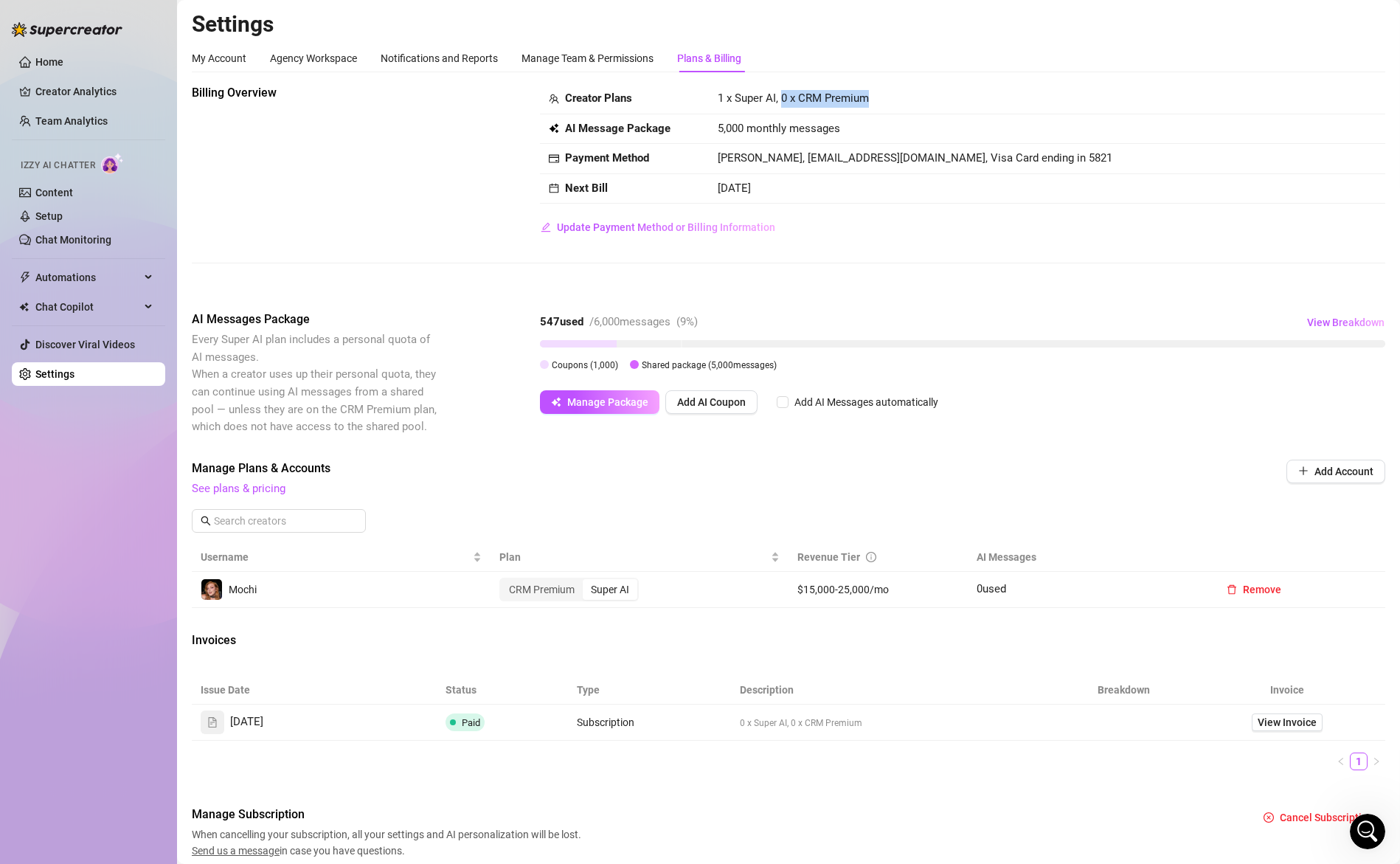
drag, startPoint x: 779, startPoint y: 98, endPoint x: 919, endPoint y: 111, distance: 140.6
click at [917, 111] on td "1 x Super AI, 0 x CRM Premium" at bounding box center [1047, 99] width 677 height 30
click at [893, 98] on td "1 x Super AI, 0 x CRM Premium" at bounding box center [1047, 99] width 677 height 30
click at [1371, 826] on icon "Open Intercom Messenger" at bounding box center [1368, 831] width 25 height 25
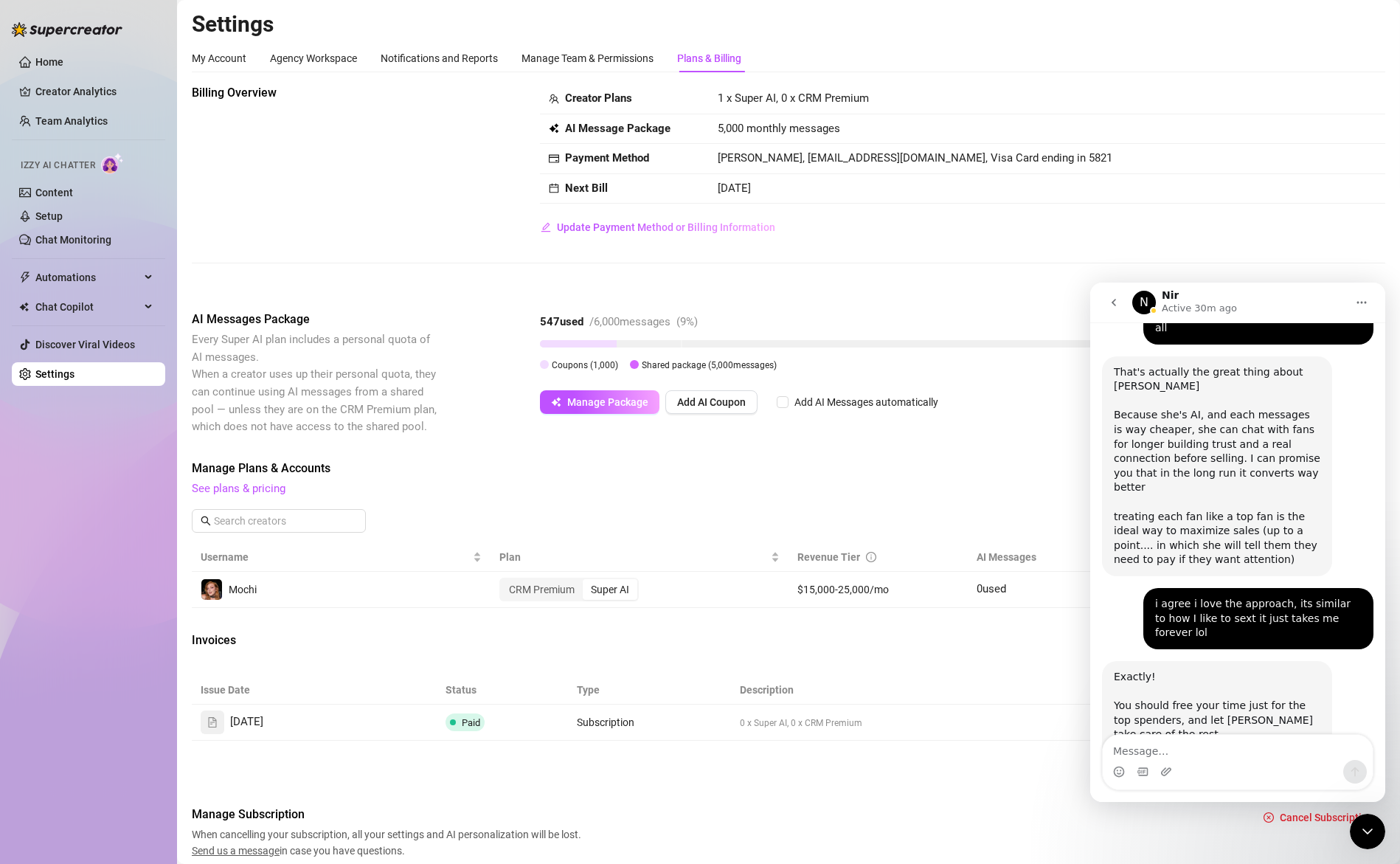
click at [1178, 750] on textarea "Message…" at bounding box center [1238, 747] width 270 height 25
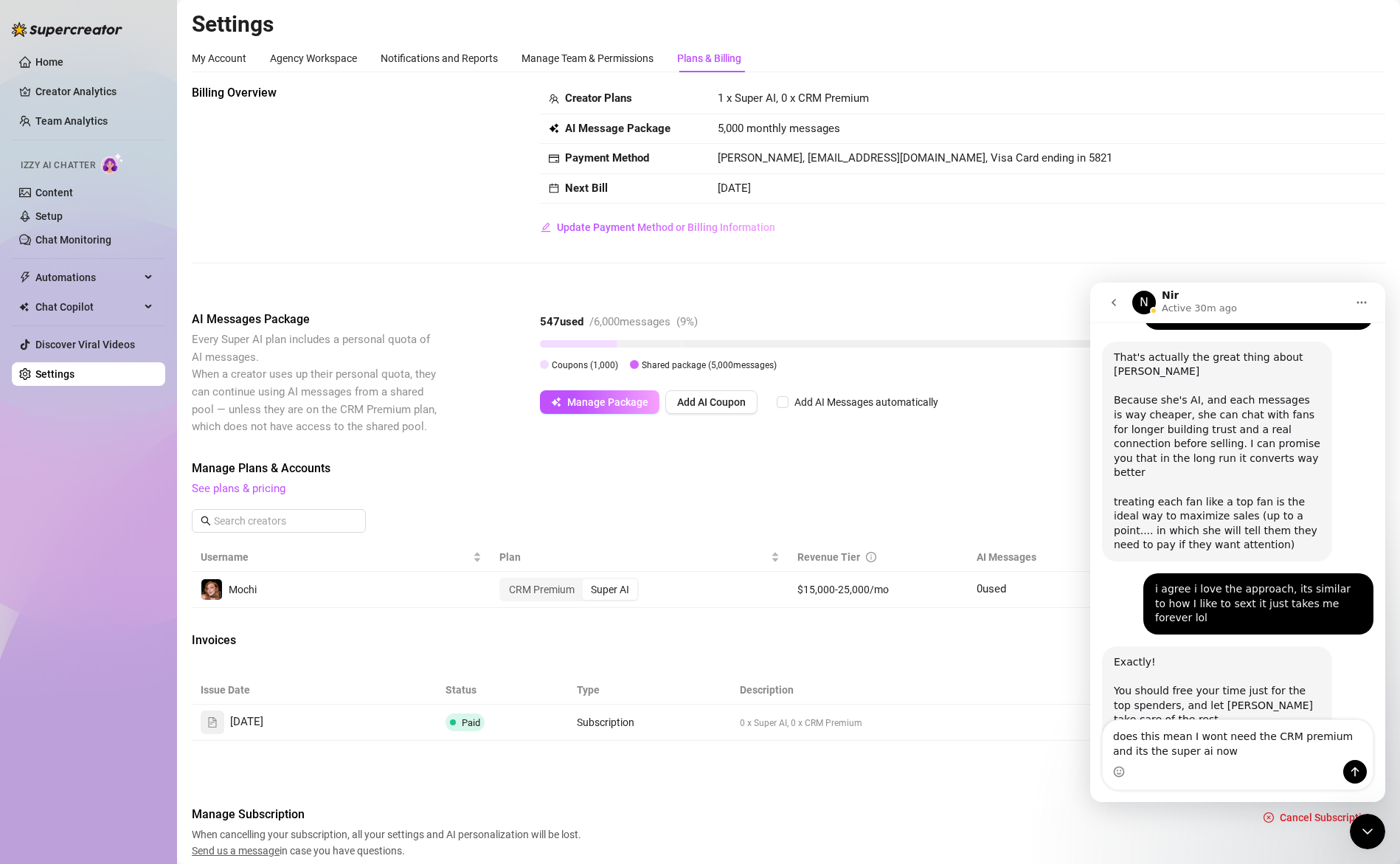
type textarea "does this mean I wont need the CRM premium and its the super ai now?"
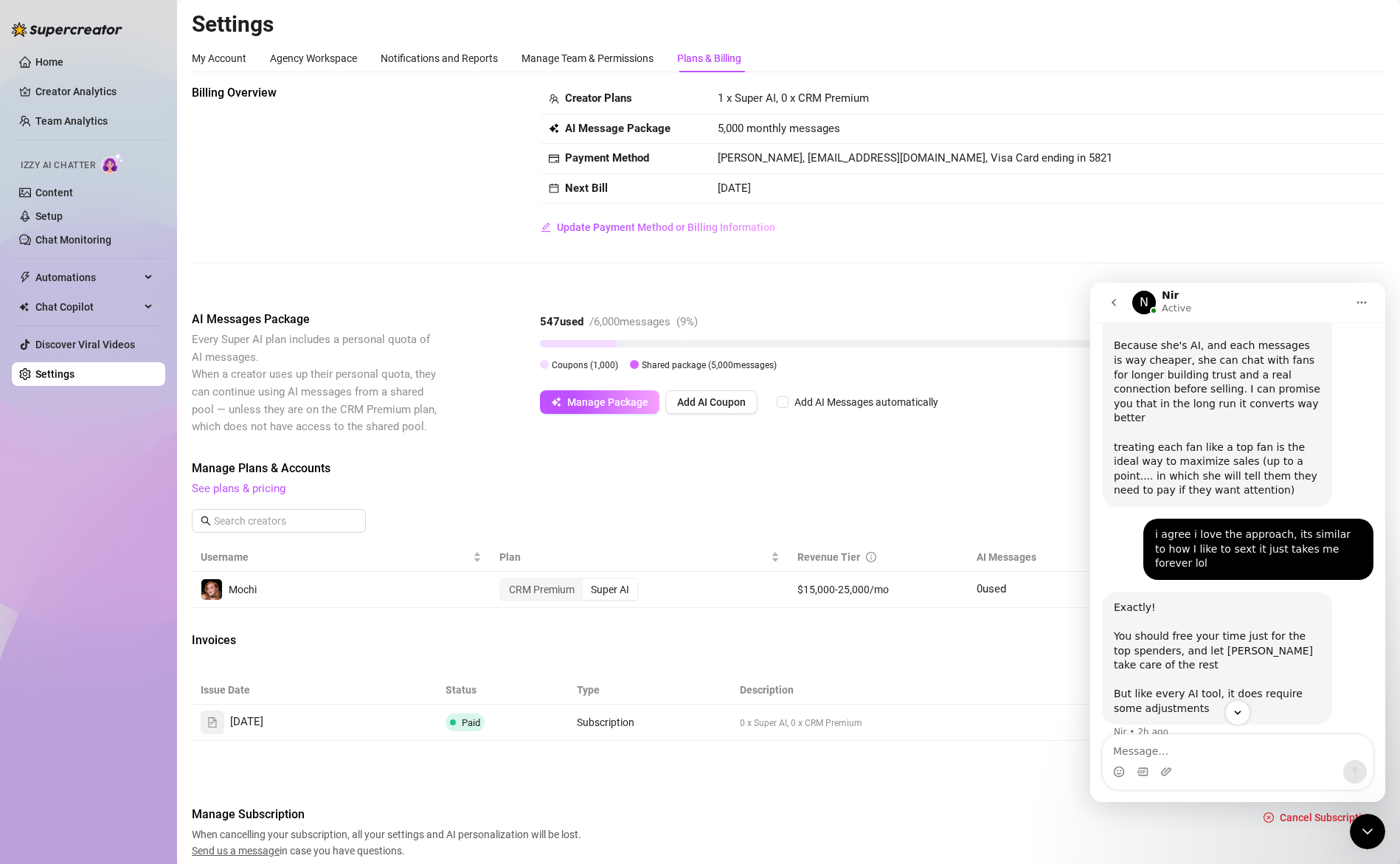
scroll to position [5309, 0]
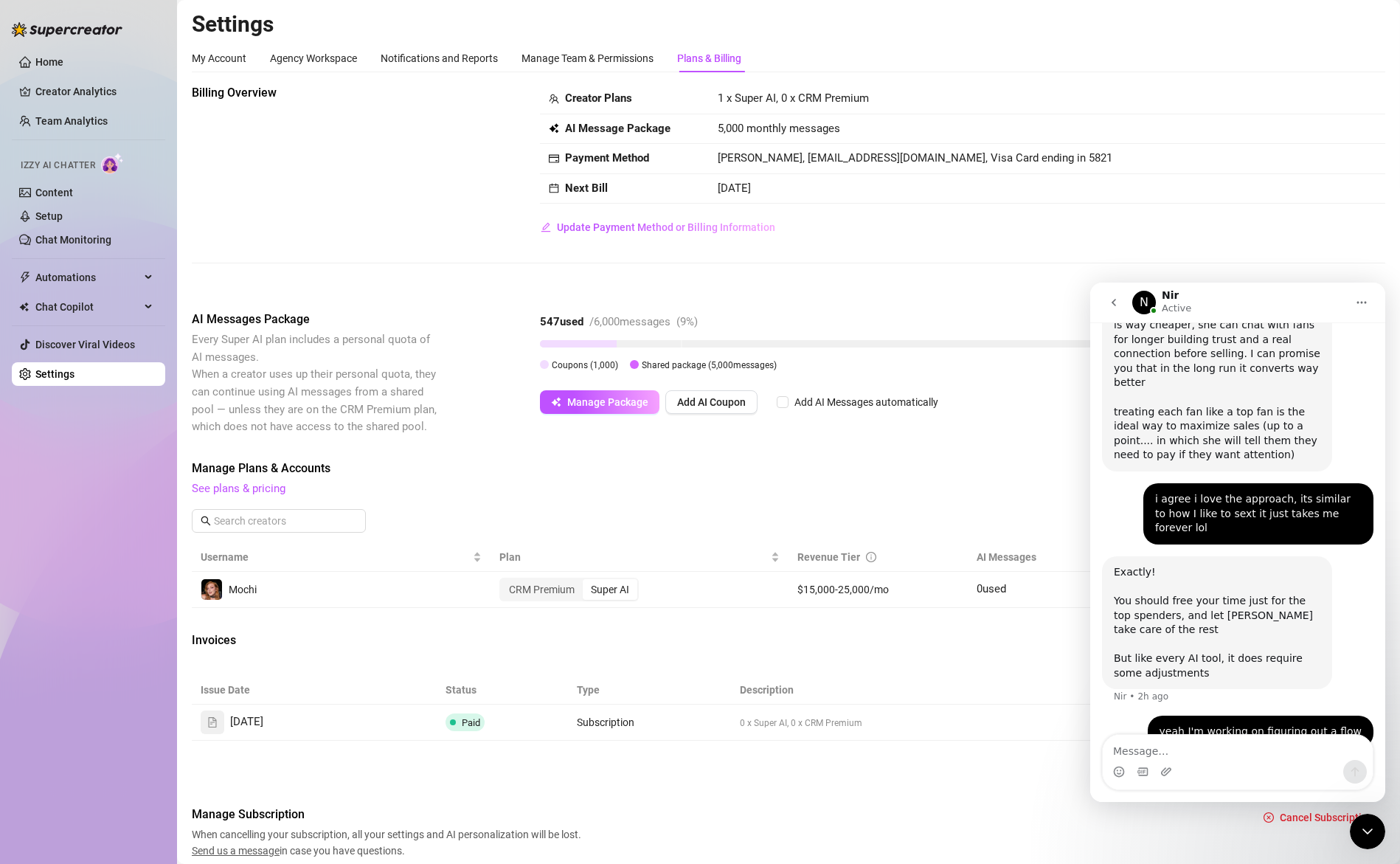
click at [900, 649] on div "Invoices" at bounding box center [788, 641] width 1194 height 21
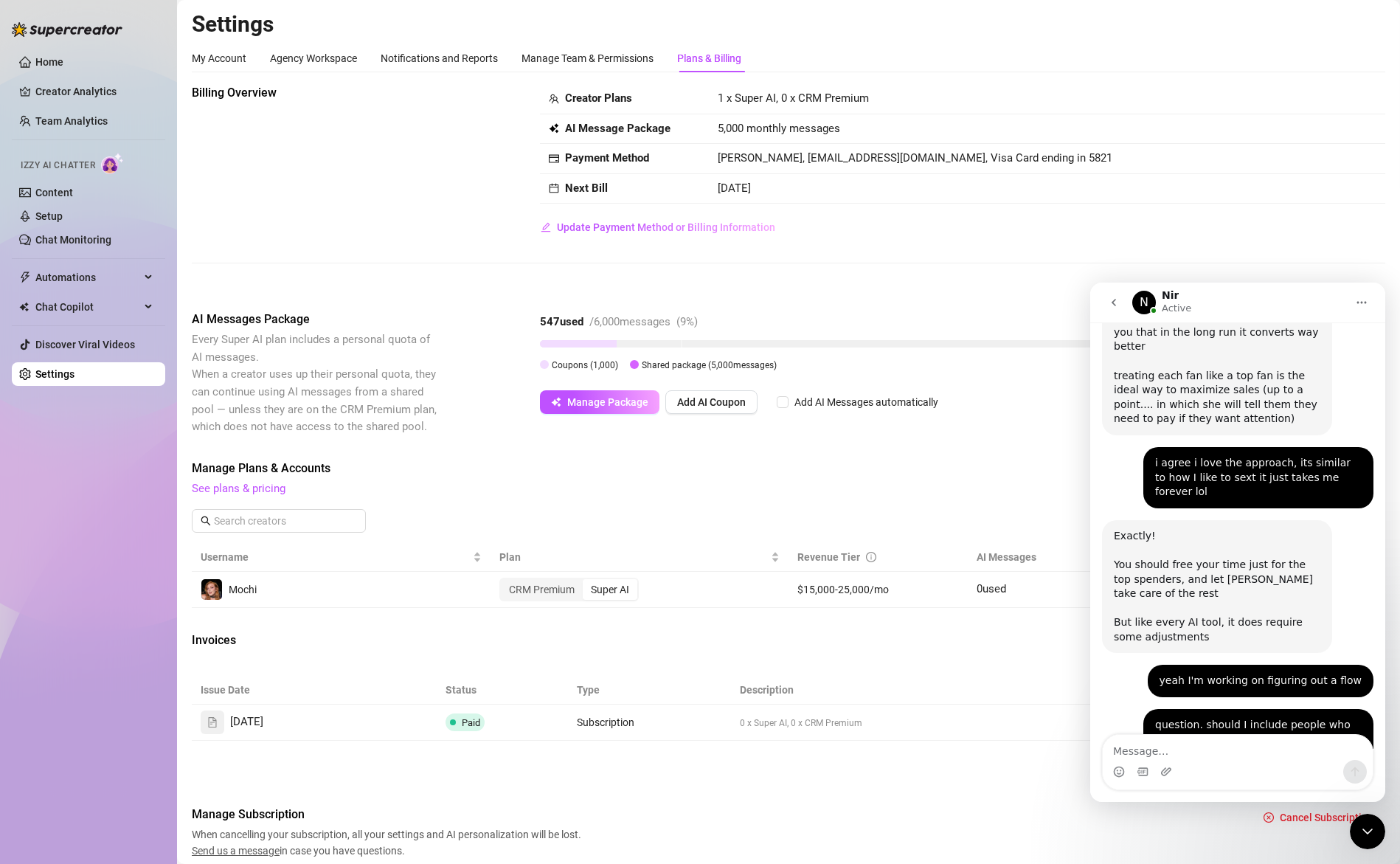
scroll to position [5383, 0]
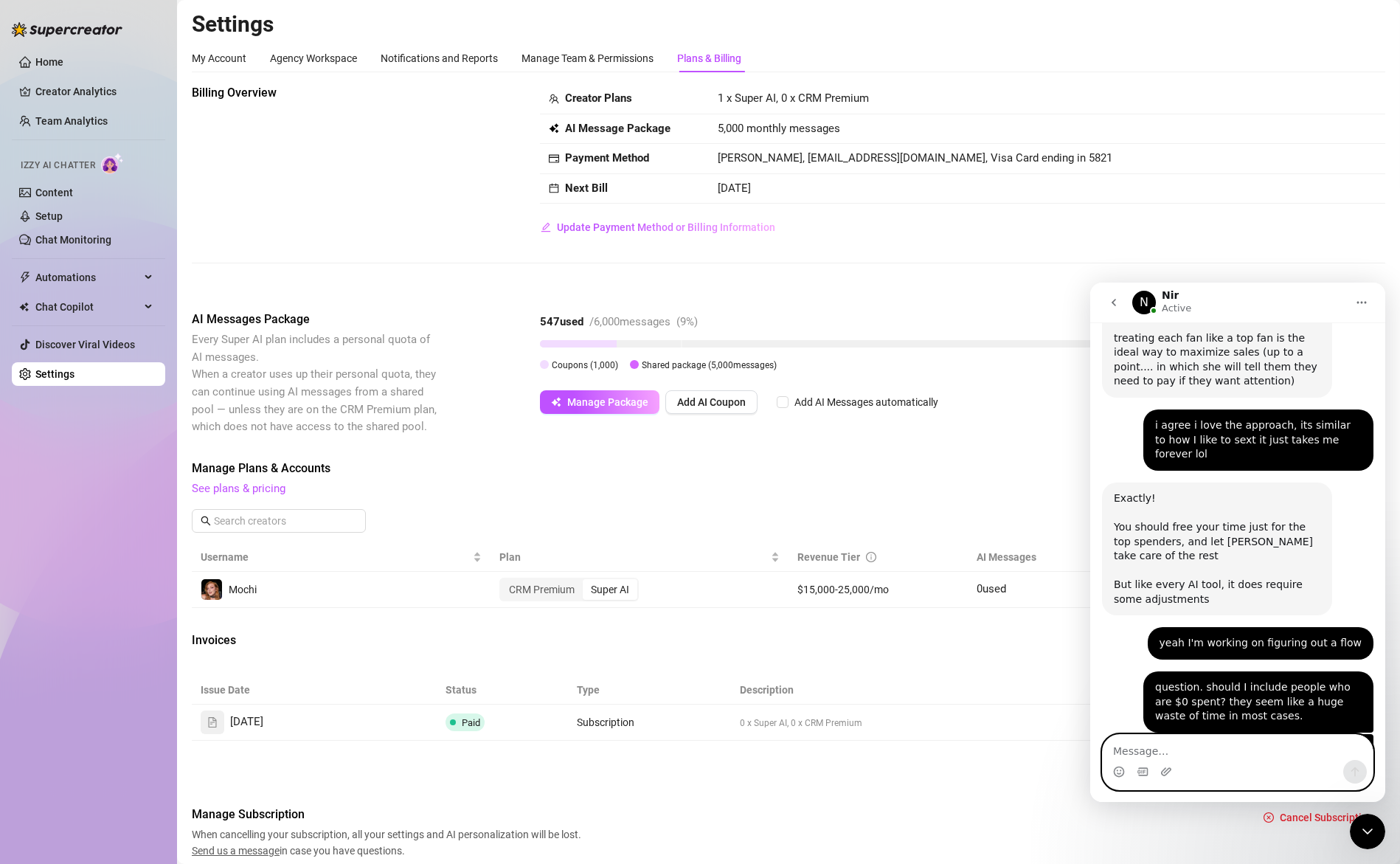
click at [1153, 753] on textarea "Message…" at bounding box center [1238, 747] width 270 height 25
type textarea "o"
click at [586, 361] on span "Coupons ( 1,000 )" at bounding box center [584, 364] width 67 height 10
click at [1370, 828] on icon "Close Intercom Messenger" at bounding box center [1367, 831] width 17 height 17
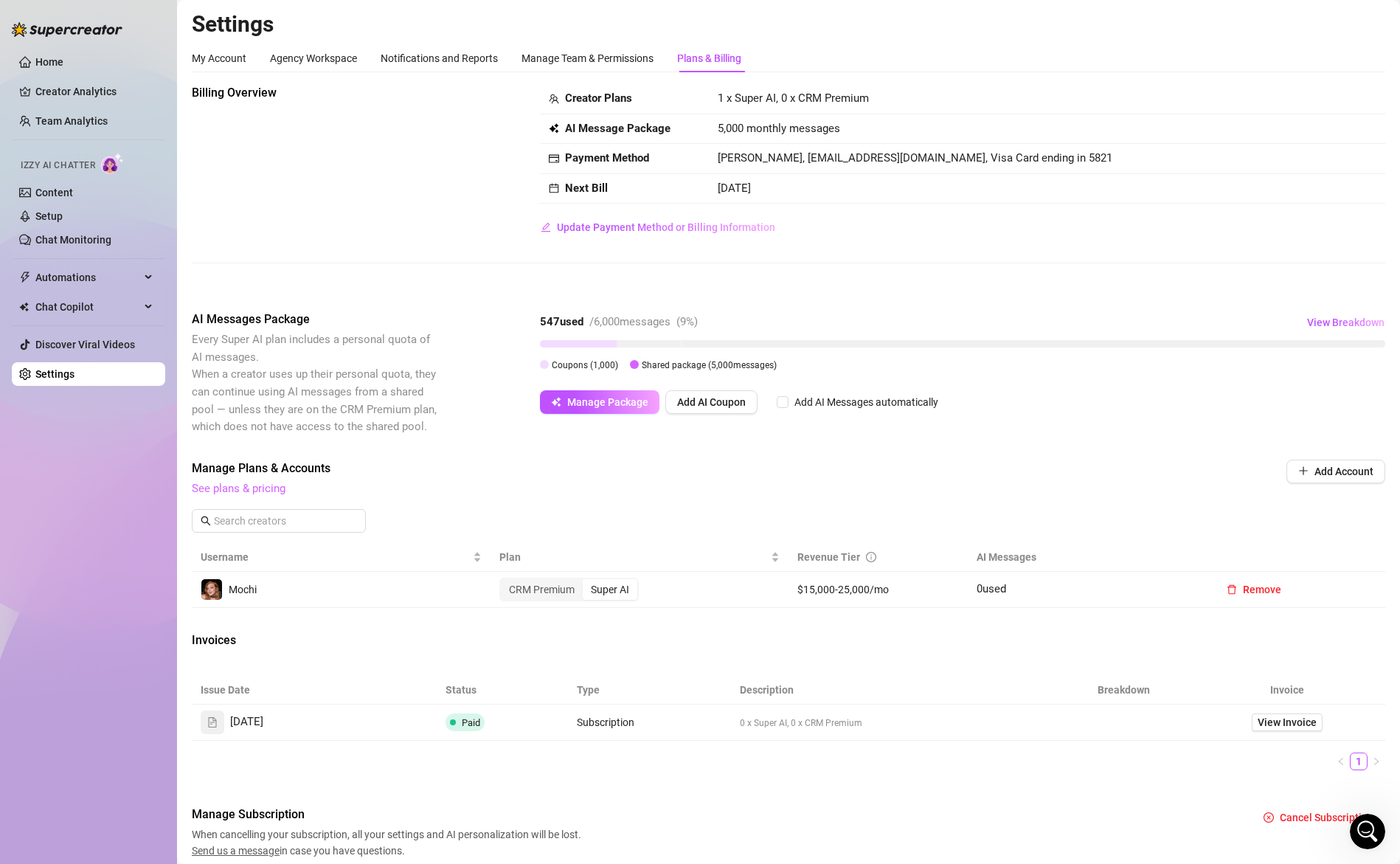
click at [262, 490] on link "See plans & pricing" at bounding box center [238, 488] width 94 height 14
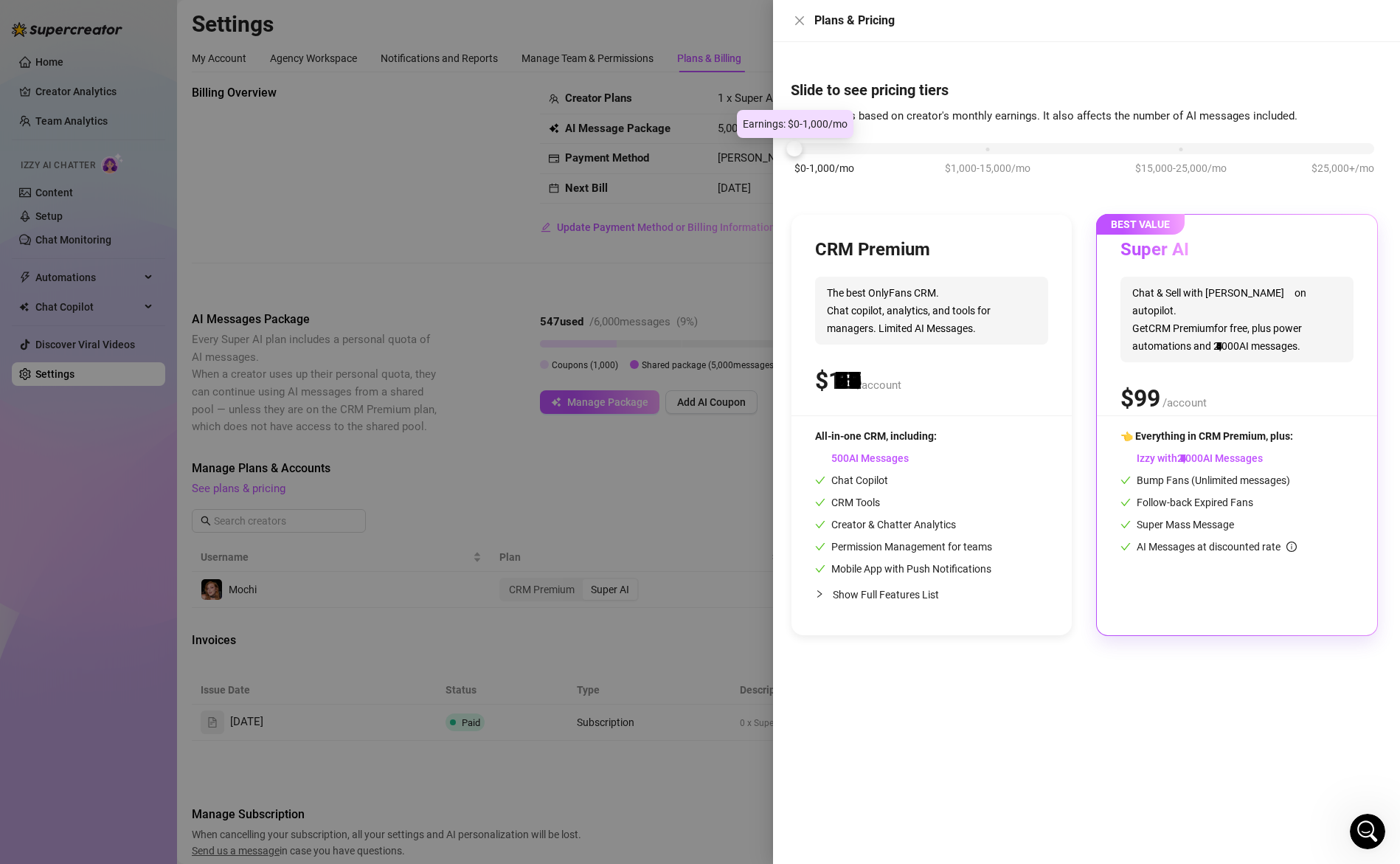
drag, startPoint x: 815, startPoint y: 148, endPoint x: 755, endPoint y: 151, distance: 60.1
click at [755, 151] on div "Plans & Pricing Slide to see pricing tiers Our pricing is based on creator's mo…" at bounding box center [700, 432] width 1400 height 864
drag, startPoint x: 799, startPoint y: 149, endPoint x: 838, endPoint y: 151, distance: 39.1
click at [838, 149] on div "$0-1,000/mo $1,000-15,000/mo $15,000-25,000/mo $25,000+/mo" at bounding box center [1084, 144] width 580 height 9
click at [800, 20] on icon "close" at bounding box center [799, 20] width 12 height 12
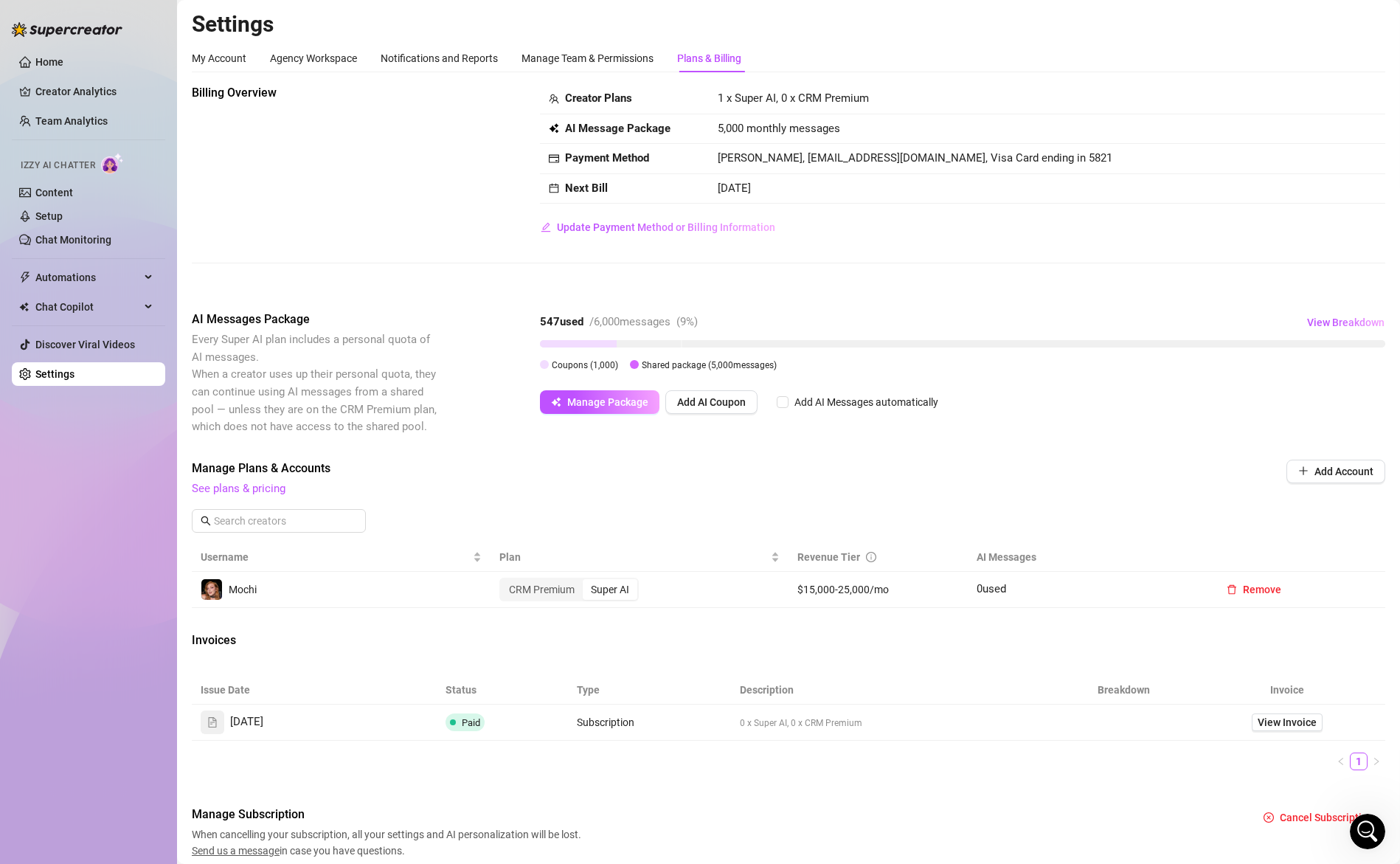
click at [1370, 835] on icon "Open Intercom Messenger" at bounding box center [1368, 831] width 25 height 25
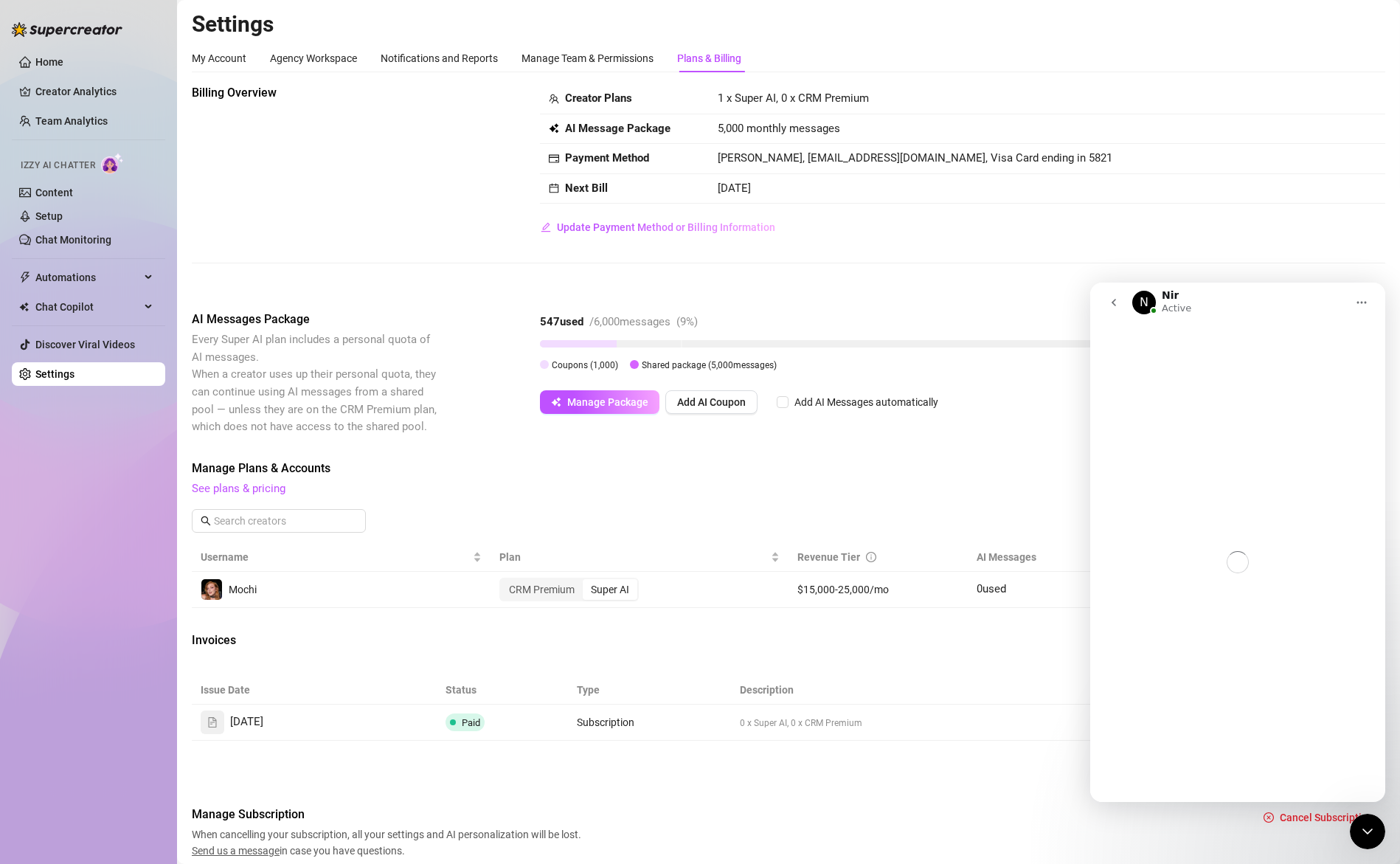
click at [747, 485] on span "See plans & pricing" at bounding box center [689, 489] width 995 height 17
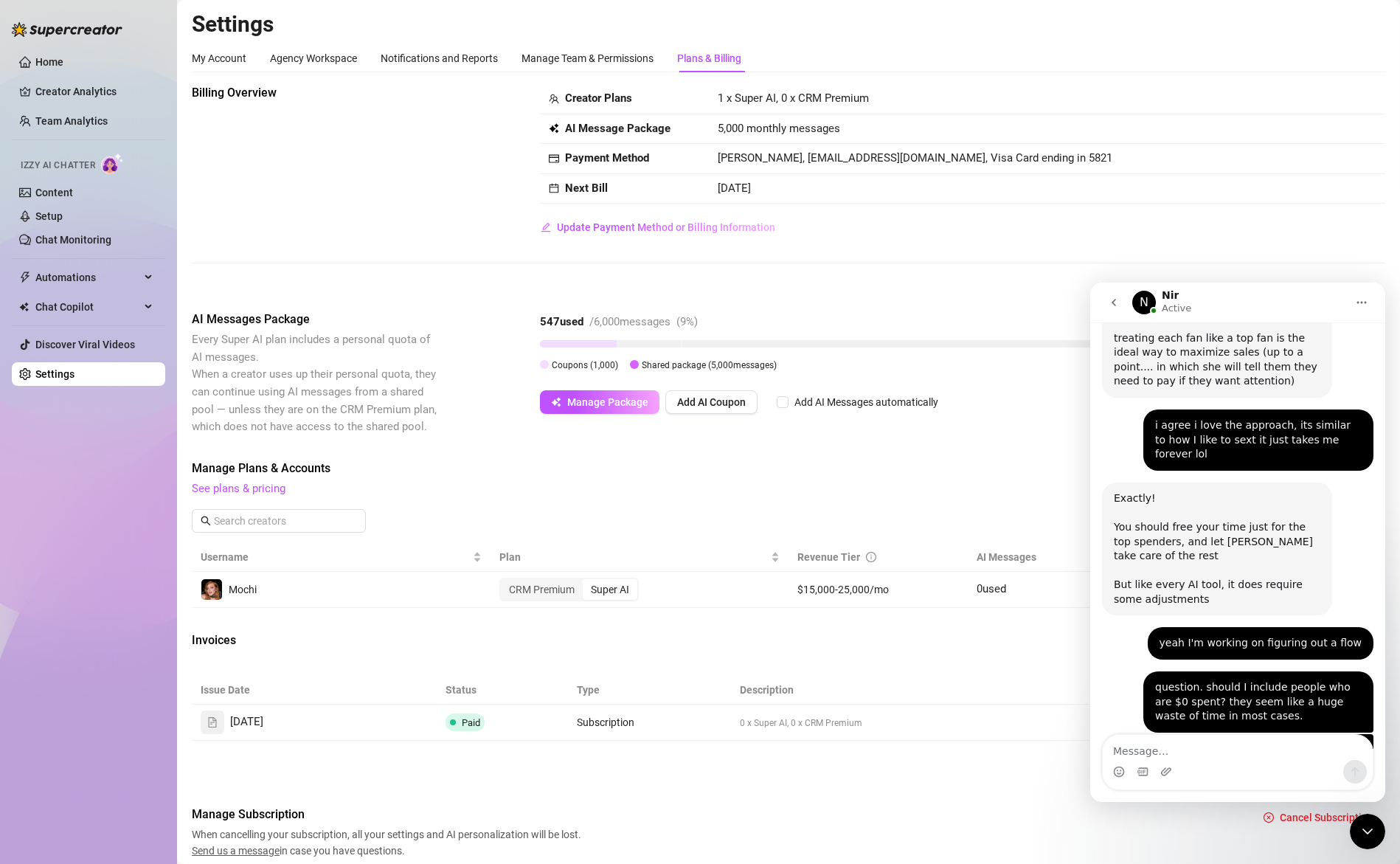
click at [1168, 749] on textarea "Message…" at bounding box center [1238, 747] width 270 height 25
type textarea "d"
click at [826, 166] on td "Breanna Smith, meltymochii@gmail.com, Visa Card ending in 5821" at bounding box center [1047, 159] width 677 height 30
drag, startPoint x: 656, startPoint y: 317, endPoint x: 681, endPoint y: 319, distance: 25.1
click at [658, 317] on span "/ 6,000 messages" at bounding box center [629, 321] width 81 height 14
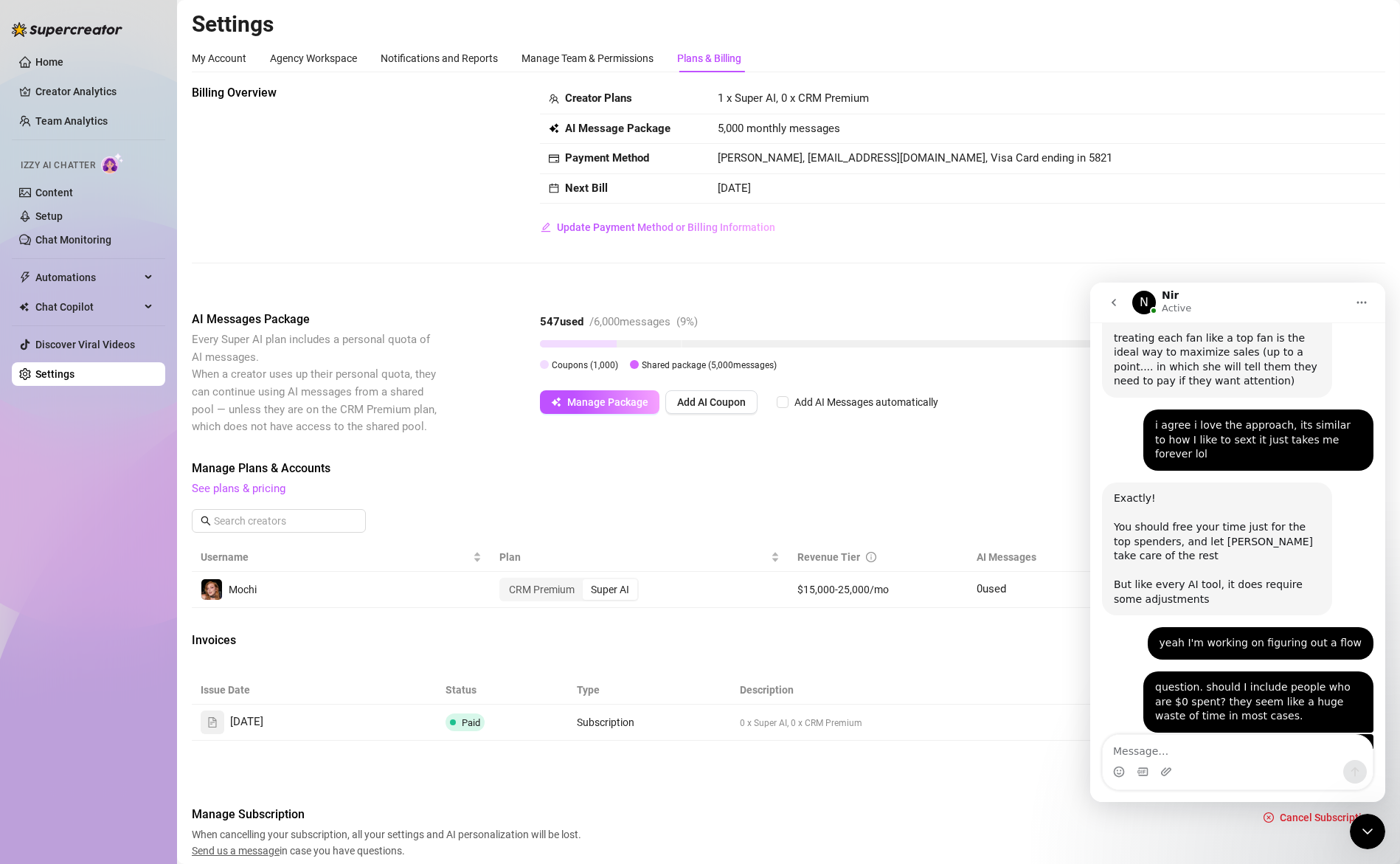
click at [1367, 827] on icon "Close Intercom Messenger" at bounding box center [1367, 831] width 17 height 17
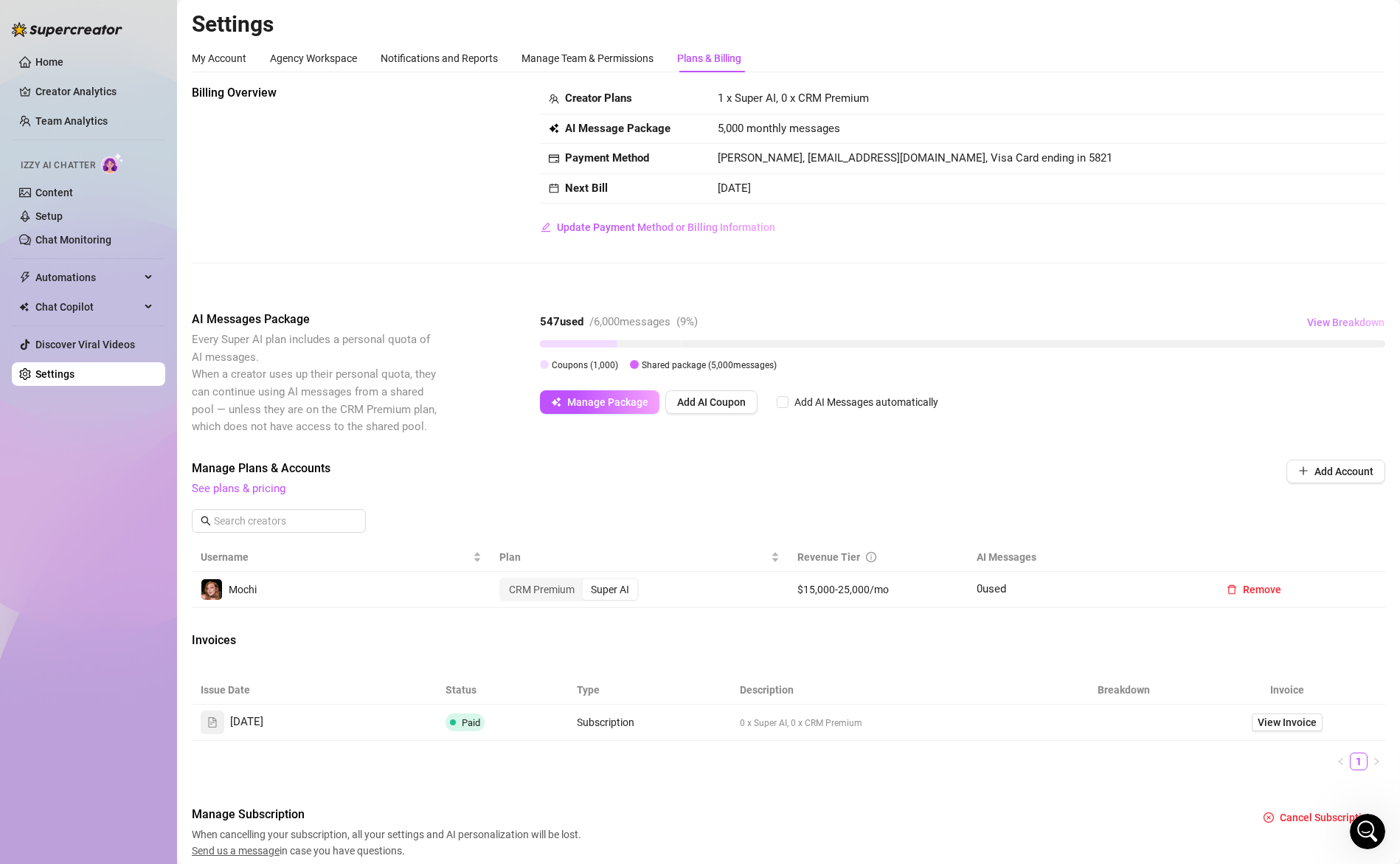
drag, startPoint x: 1337, startPoint y: 318, endPoint x: 1327, endPoint y: 327, distance: 13.5
click at [1337, 318] on span "View Breakdown" at bounding box center [1345, 322] width 78 height 12
drag, startPoint x: 1237, startPoint y: 447, endPoint x: 1212, endPoint y: 442, distance: 25.5
click at [1235, 447] on div "Coupons 547 / 1,000 used" at bounding box center [1236, 431] width 258 height 34
click at [1136, 433] on strong "Coupons" at bounding box center [1127, 428] width 41 height 12
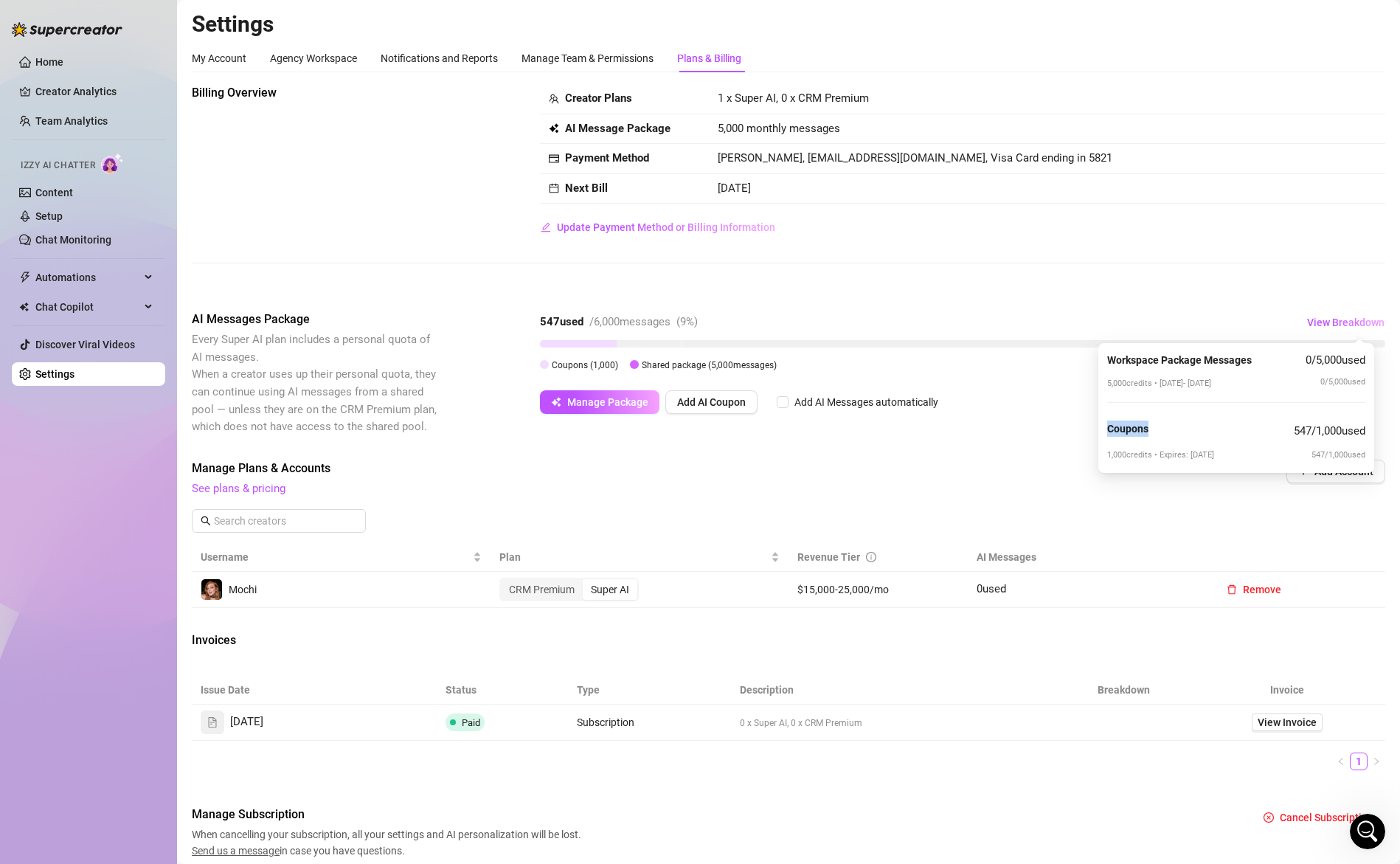
click at [1135, 433] on strong "Coupons" at bounding box center [1127, 428] width 41 height 12
click at [606, 473] on span "Manage Plans & Accounts" at bounding box center [689, 468] width 995 height 17
click at [279, 491] on link "See plans & pricing" at bounding box center [238, 488] width 94 height 14
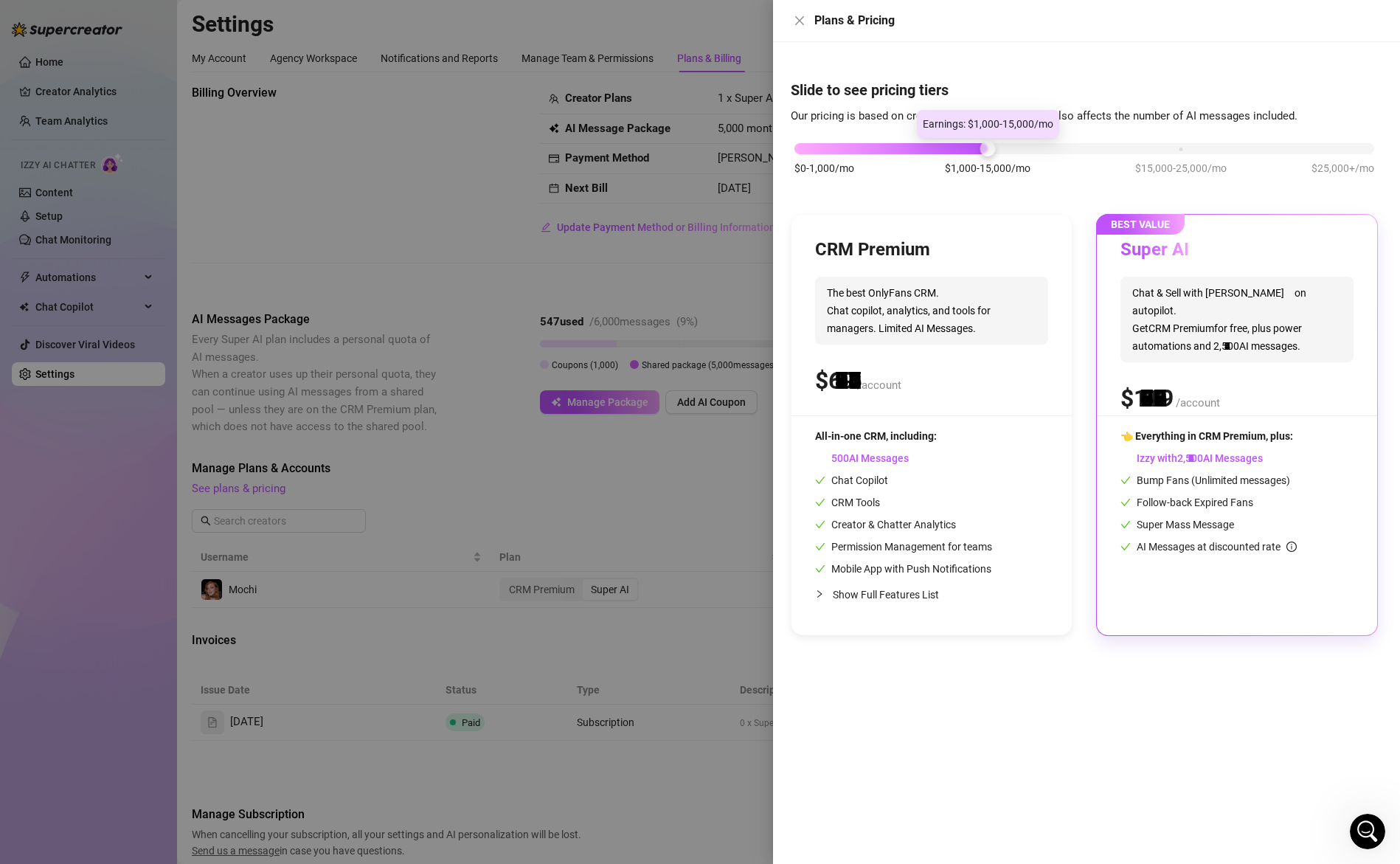
click at [1080, 154] on div "$0-1,000/mo $1,000-15,000/mo $15,000-25,000/mo $25,000+/mo" at bounding box center [1084, 166] width 587 height 83
click at [374, 337] on div at bounding box center [700, 432] width 1400 height 864
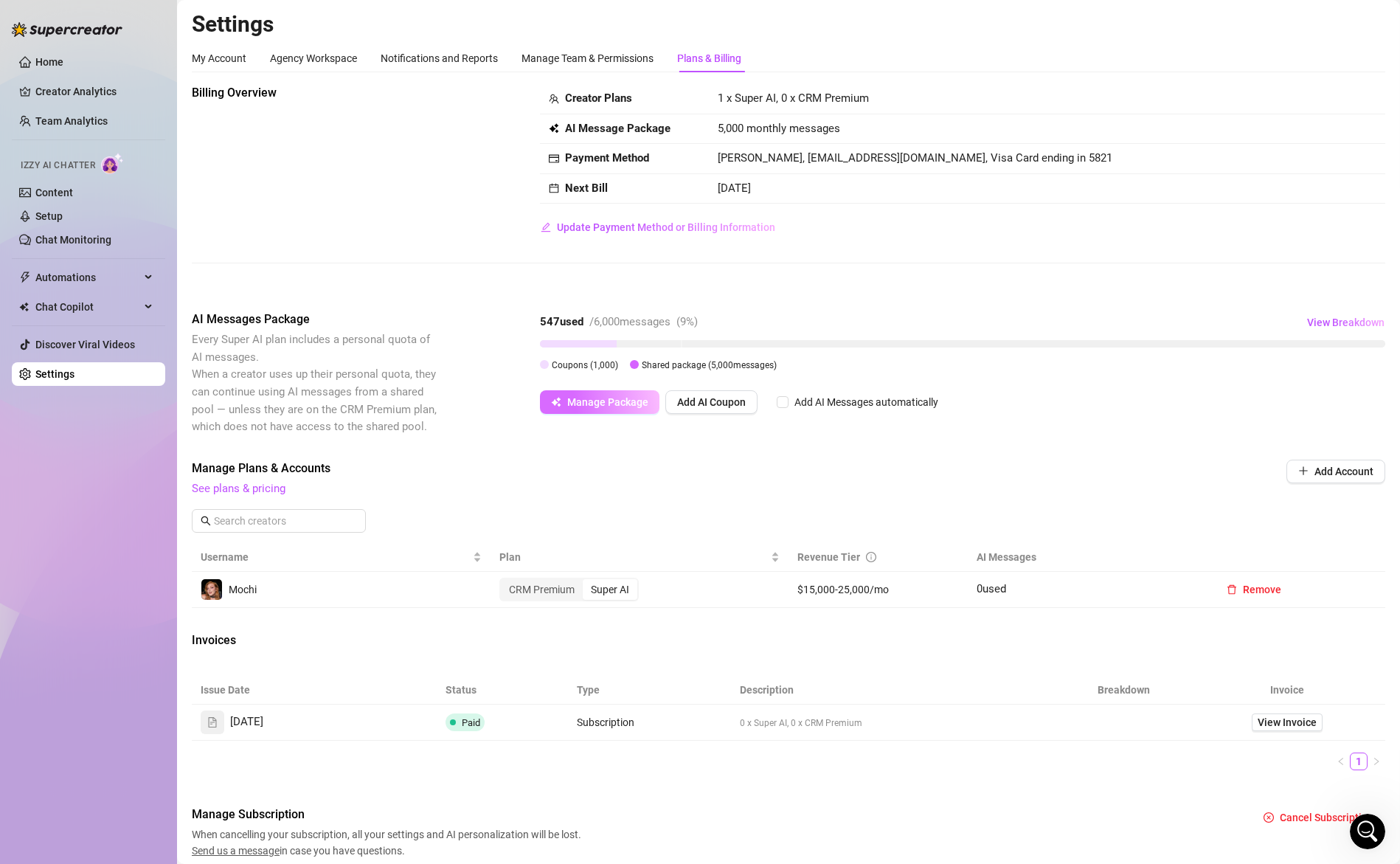
click at [592, 401] on span "Manage Package" at bounding box center [607, 402] width 81 height 12
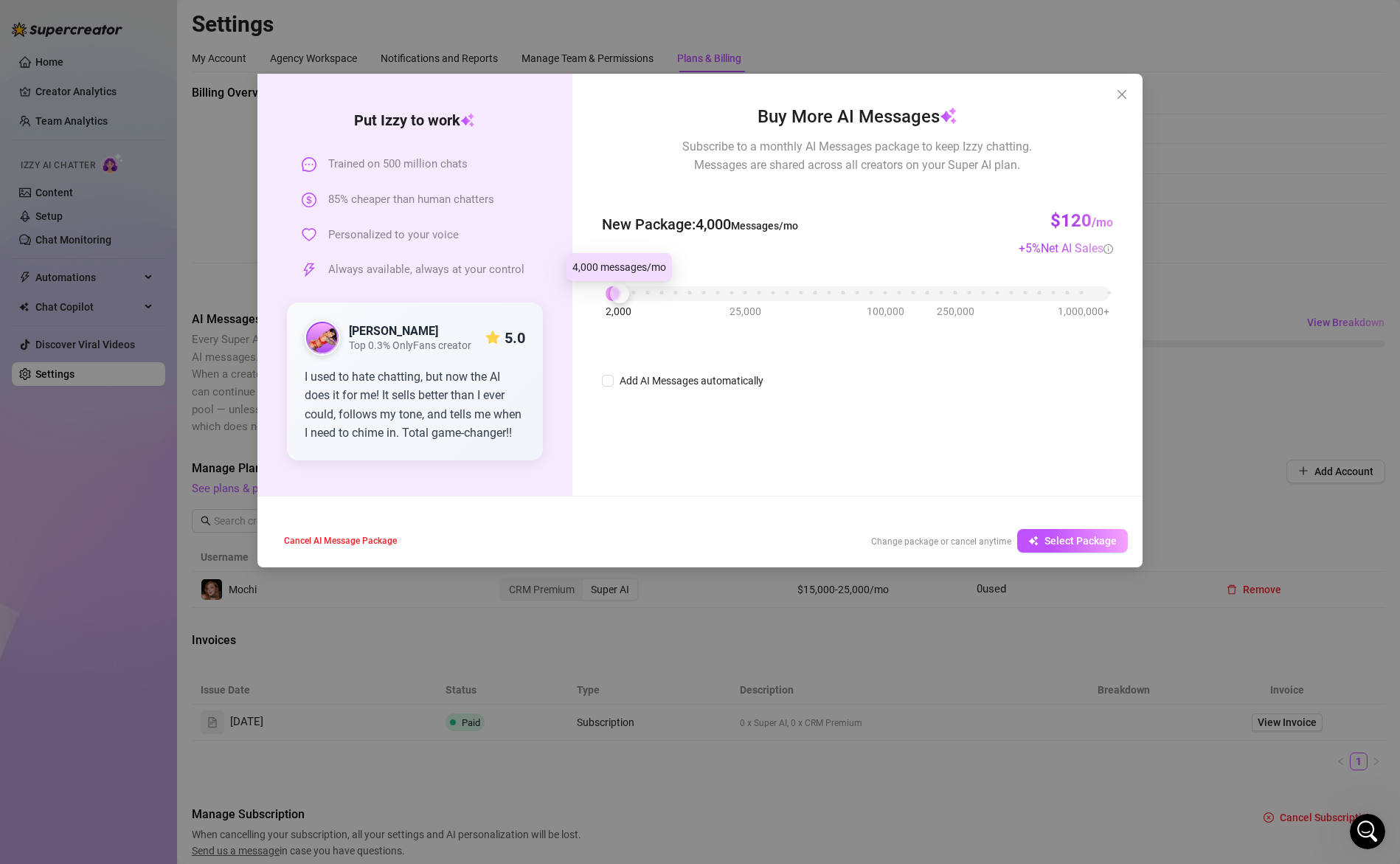
drag, startPoint x: 608, startPoint y: 293, endPoint x: 620, endPoint y: 295, distance: 12.2
click at [620, 295] on div at bounding box center [619, 293] width 19 height 19
click at [1366, 835] on icon "Open Intercom Messenger" at bounding box center [1368, 831] width 25 height 25
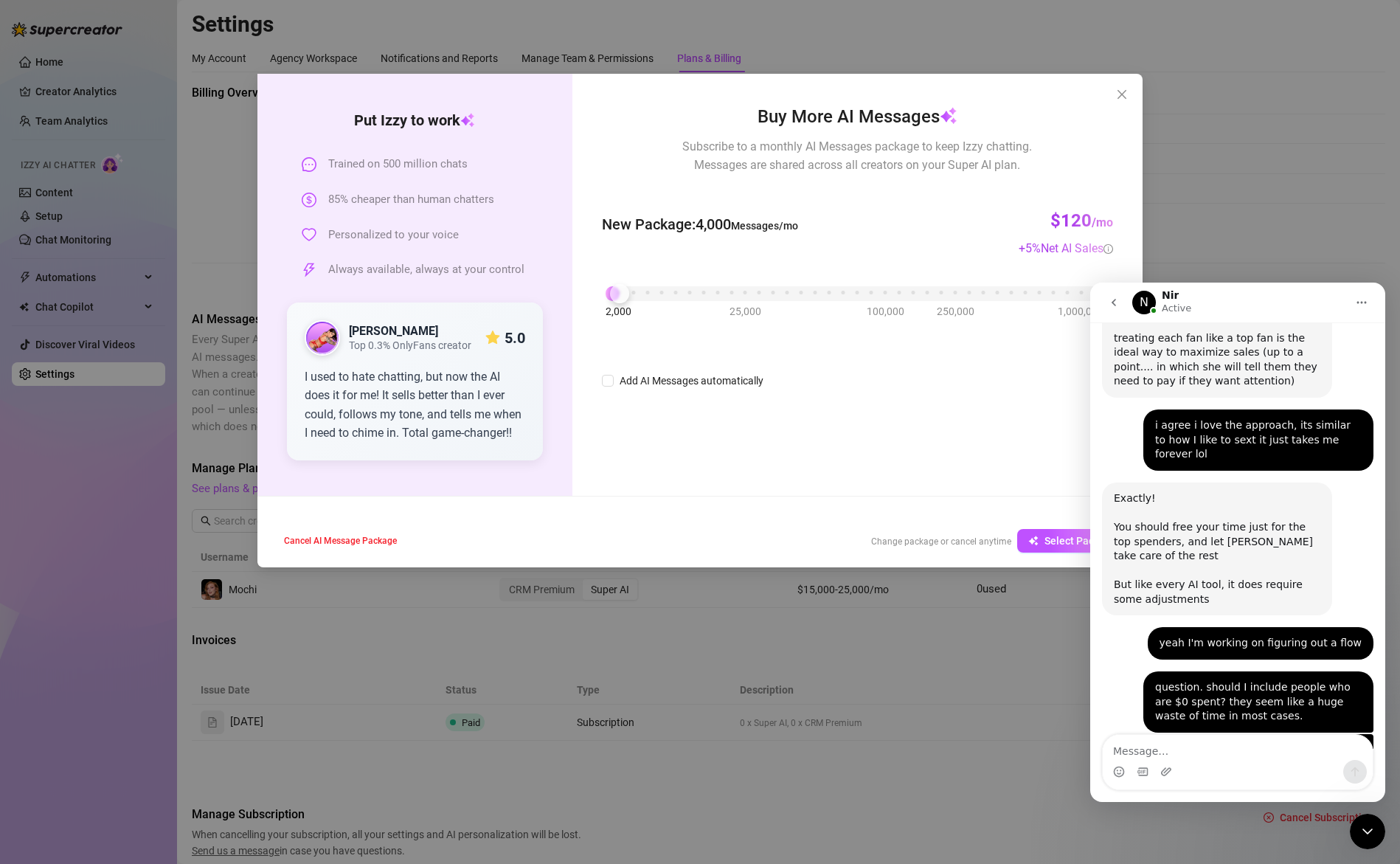
click at [1174, 739] on textarea "Message…" at bounding box center [1238, 747] width 270 height 25
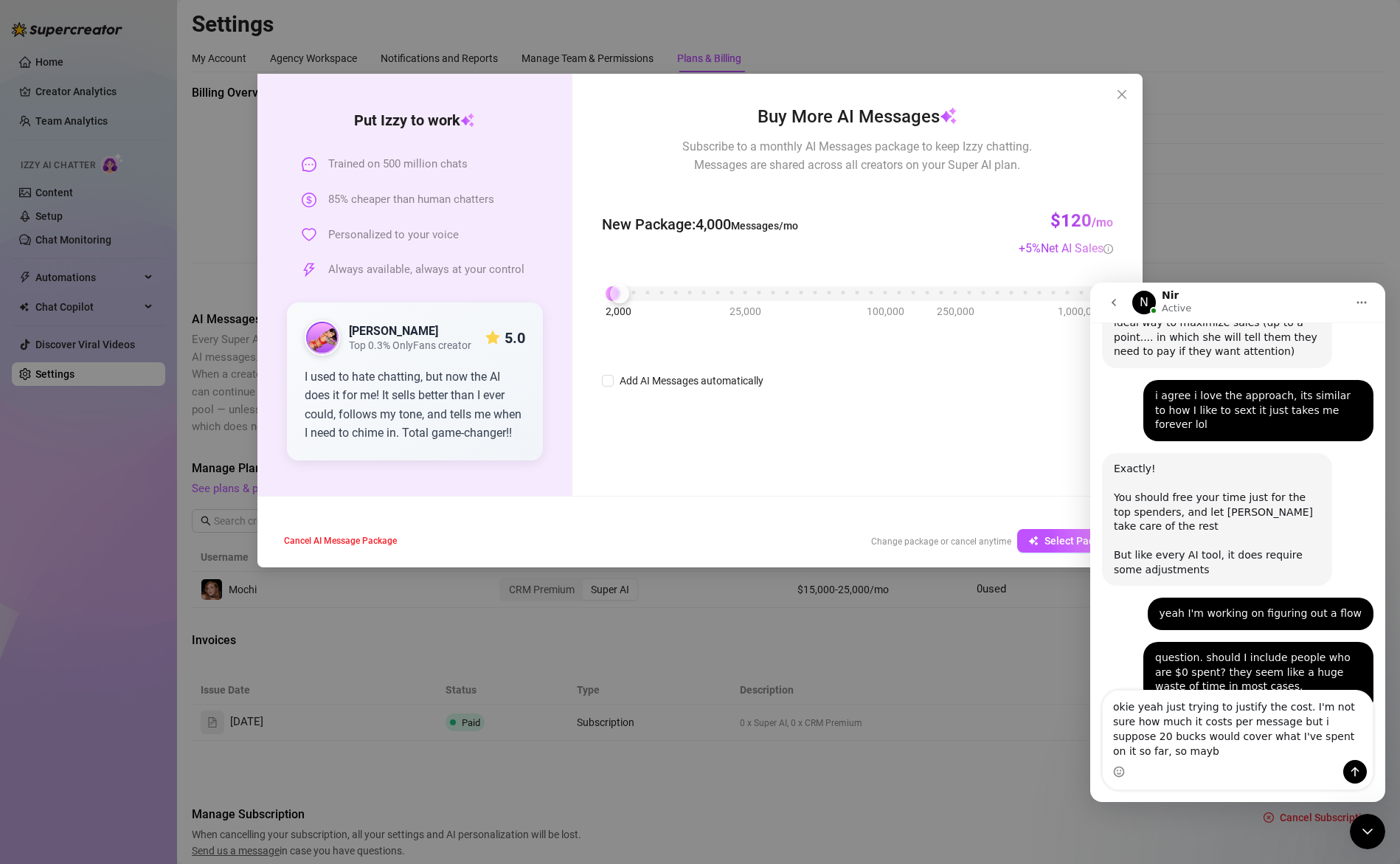
scroll to position [5428, 0]
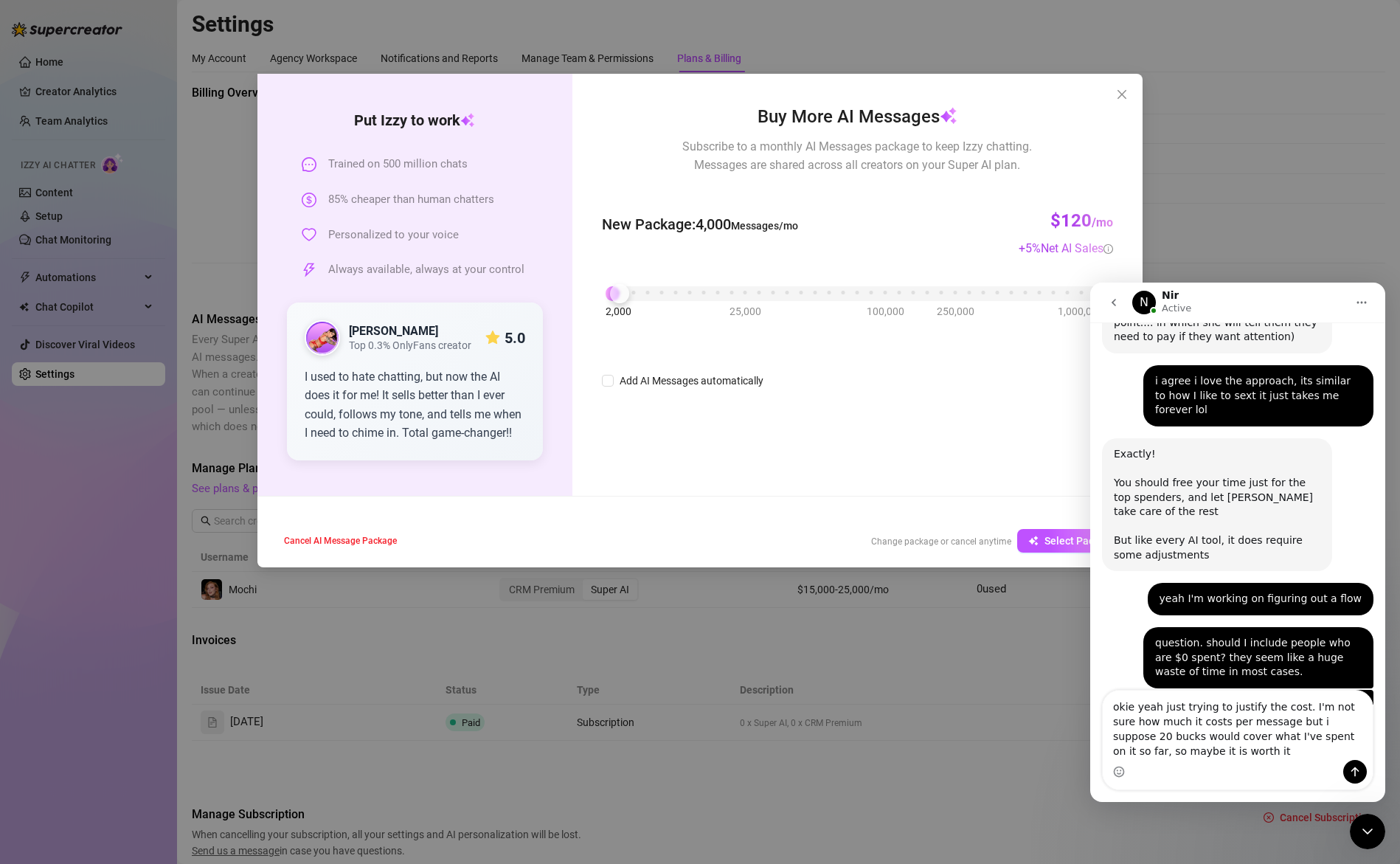
type textarea "okie yeah just trying to justify the cost. I'm not sure how much it costs per m…"
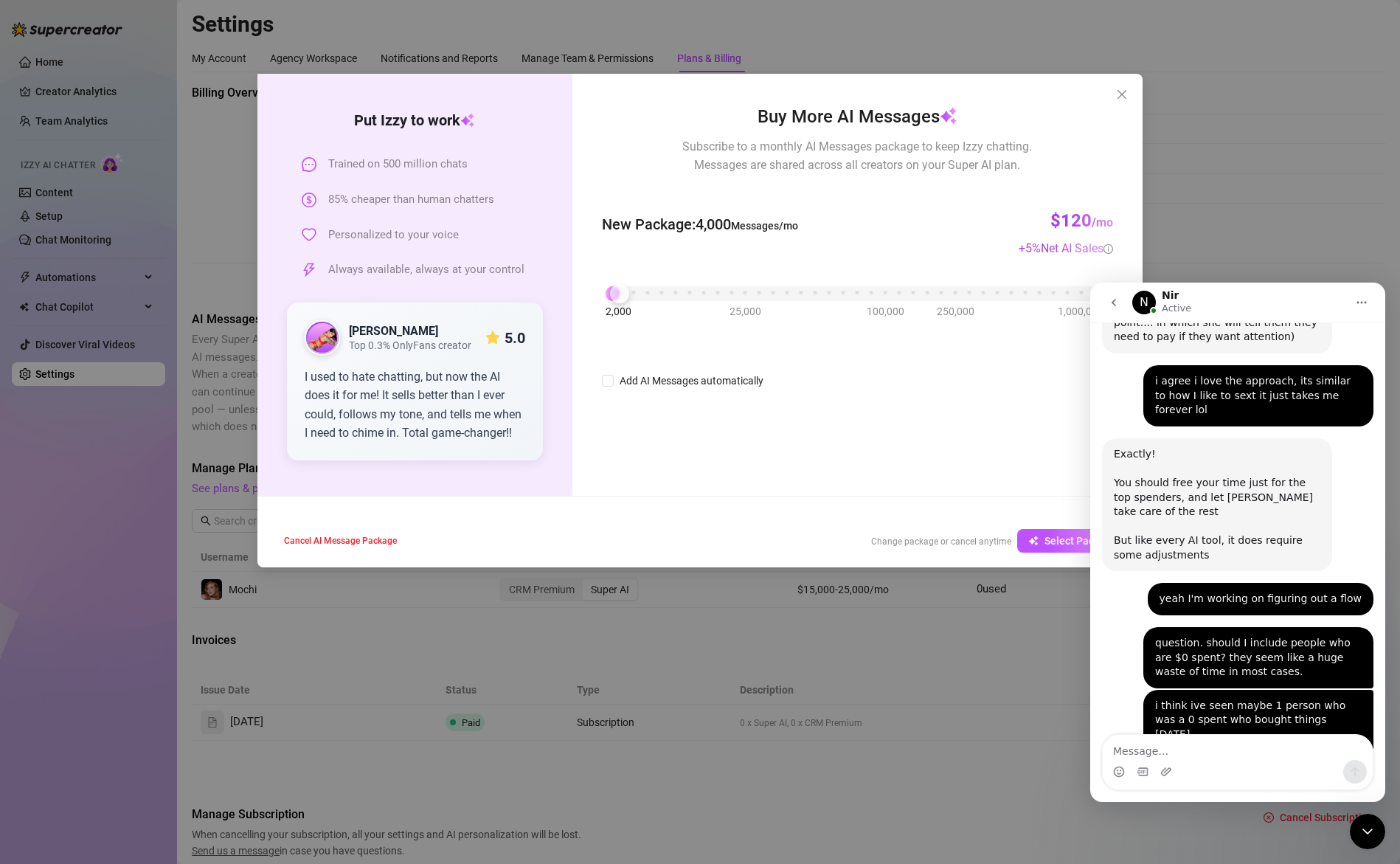
scroll to position [5485, 0]
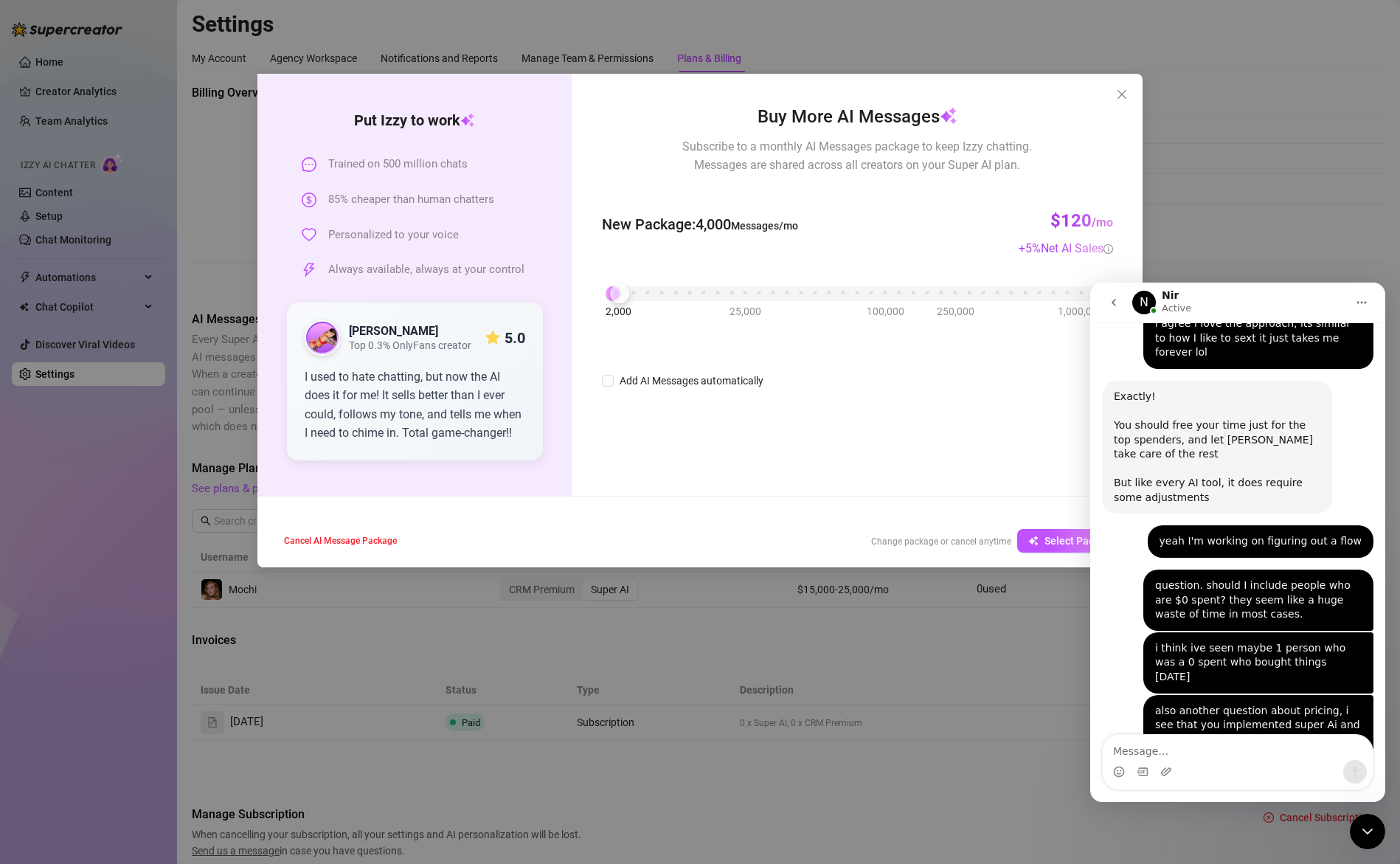
click at [79, 106] on div "Put Izzy to work Trained on 500 million chats 85% cheaper than human chatters P…" at bounding box center [700, 432] width 1400 height 864
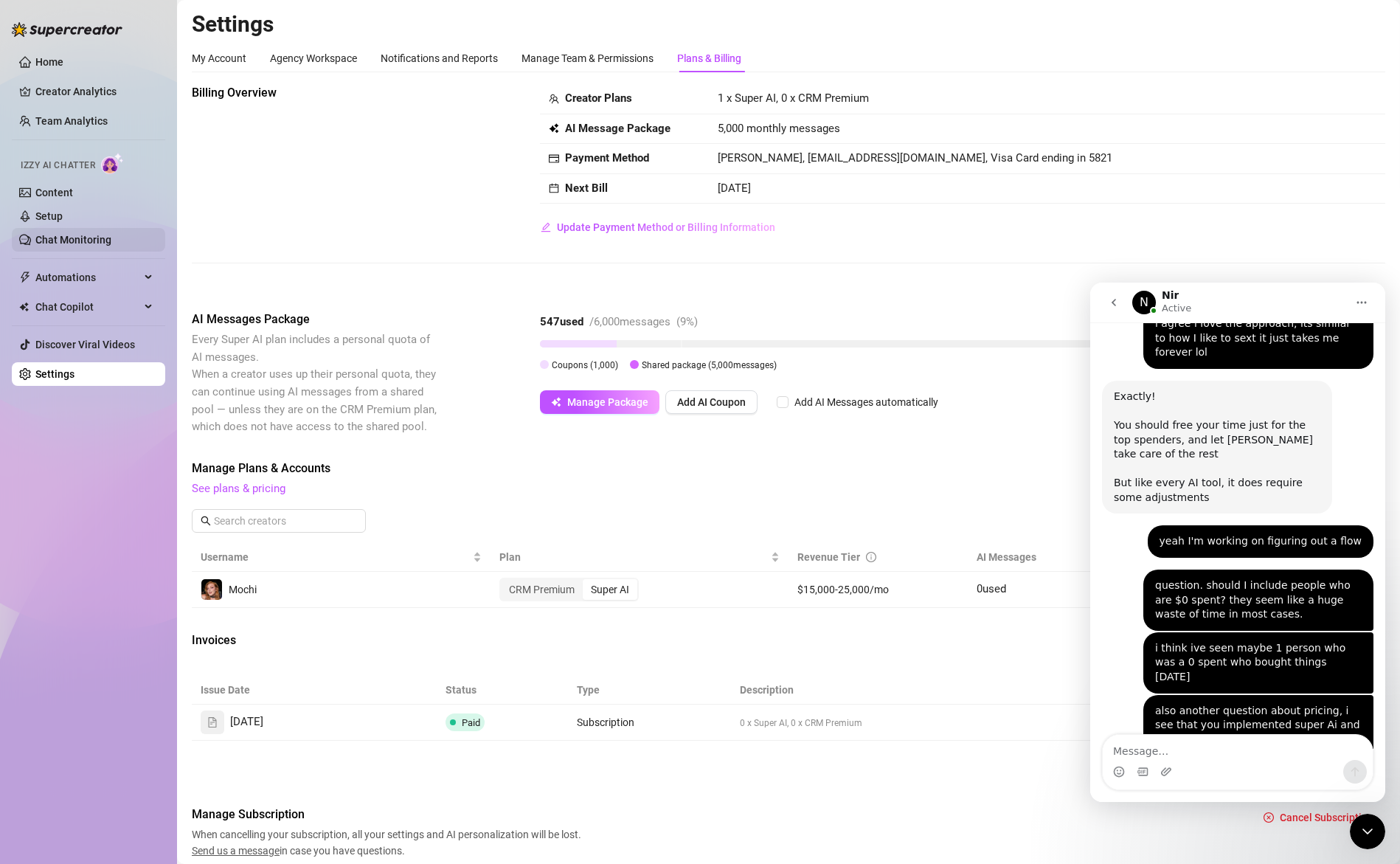
click at [73, 241] on link "Chat Monitoring" at bounding box center [73, 239] width 76 height 12
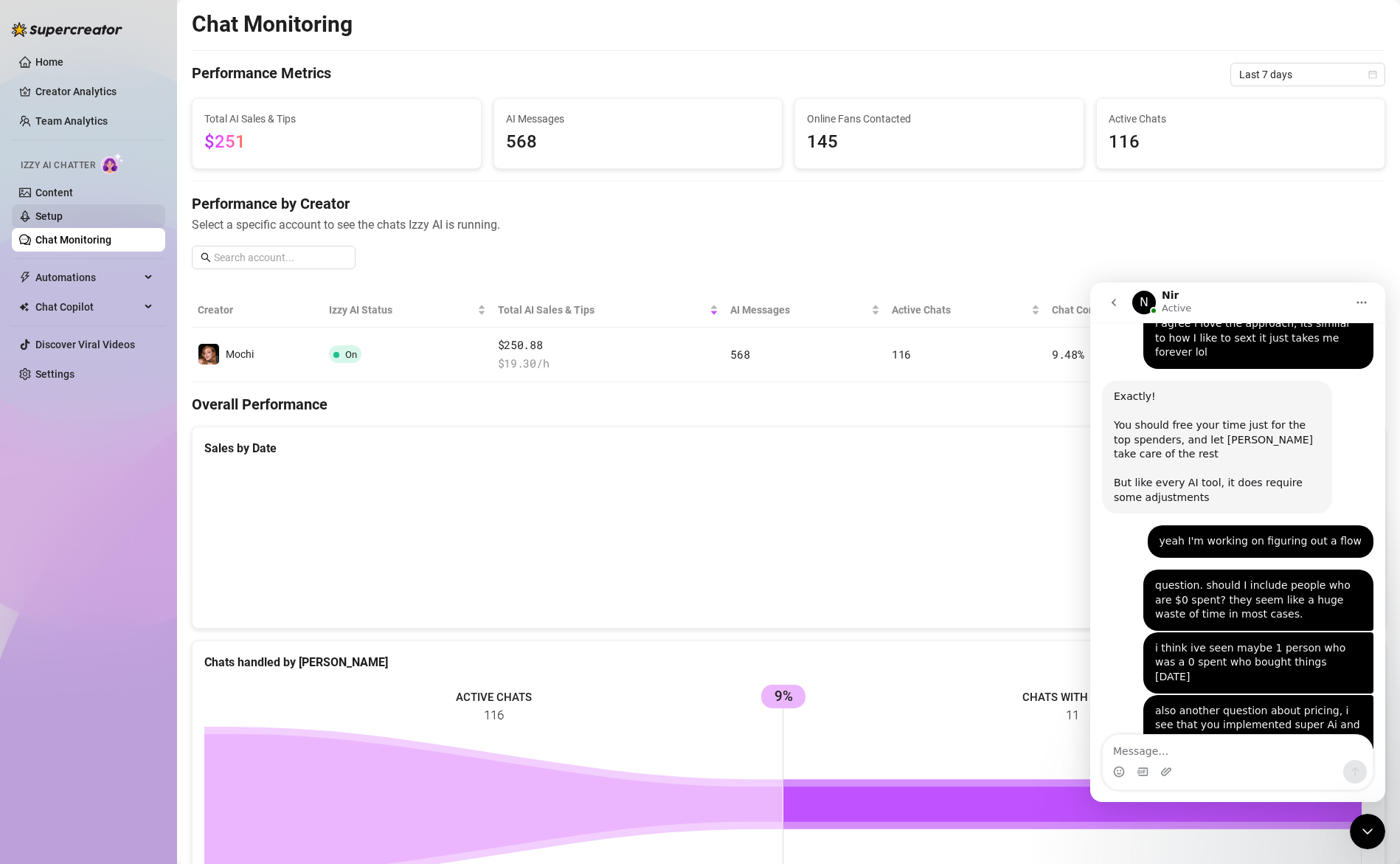
click at [63, 217] on link "Setup" at bounding box center [49, 216] width 27 height 12
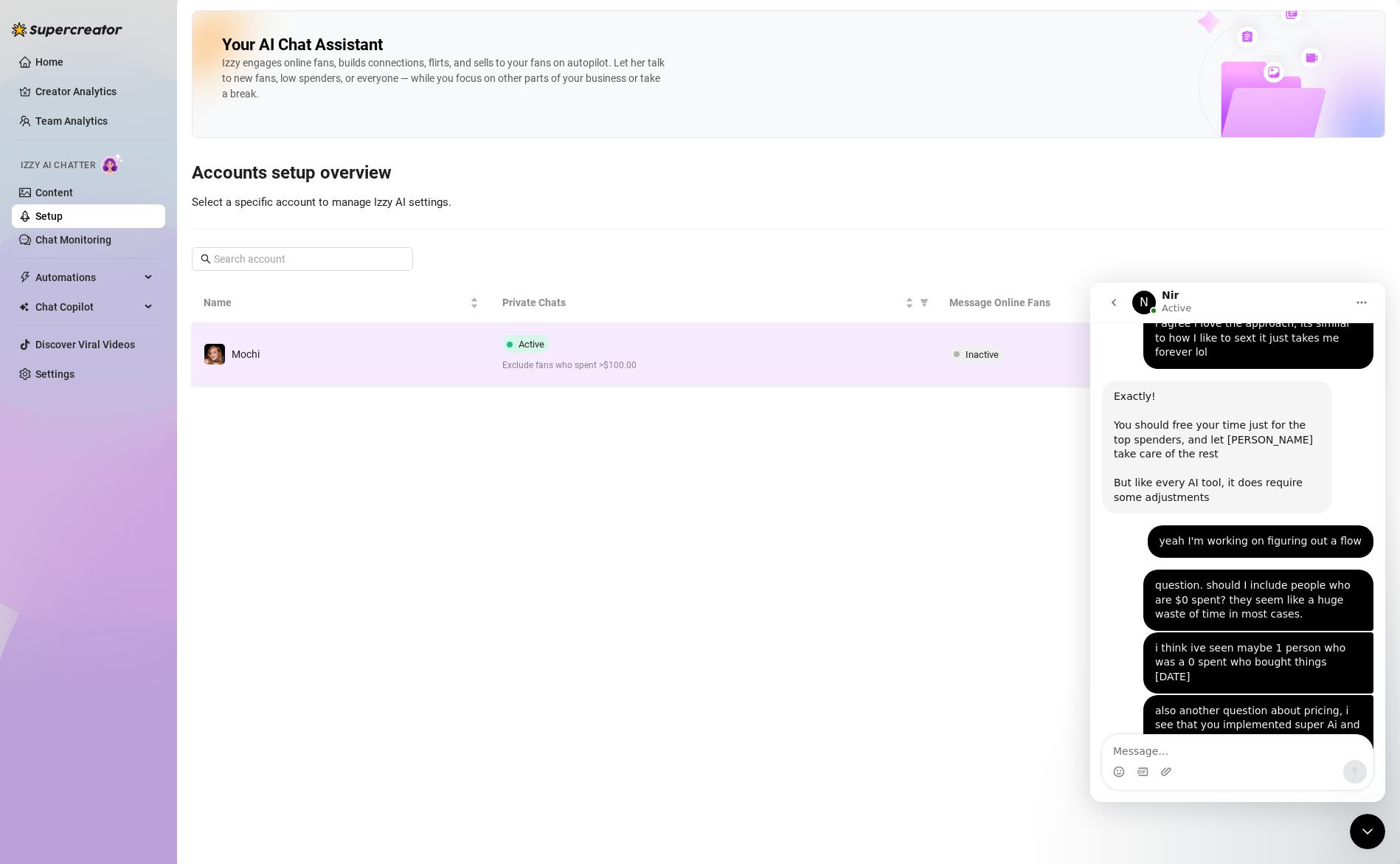
click at [536, 354] on div "Active Exclude fans who spent >$100.00" at bounding box center [714, 353] width 424 height 37
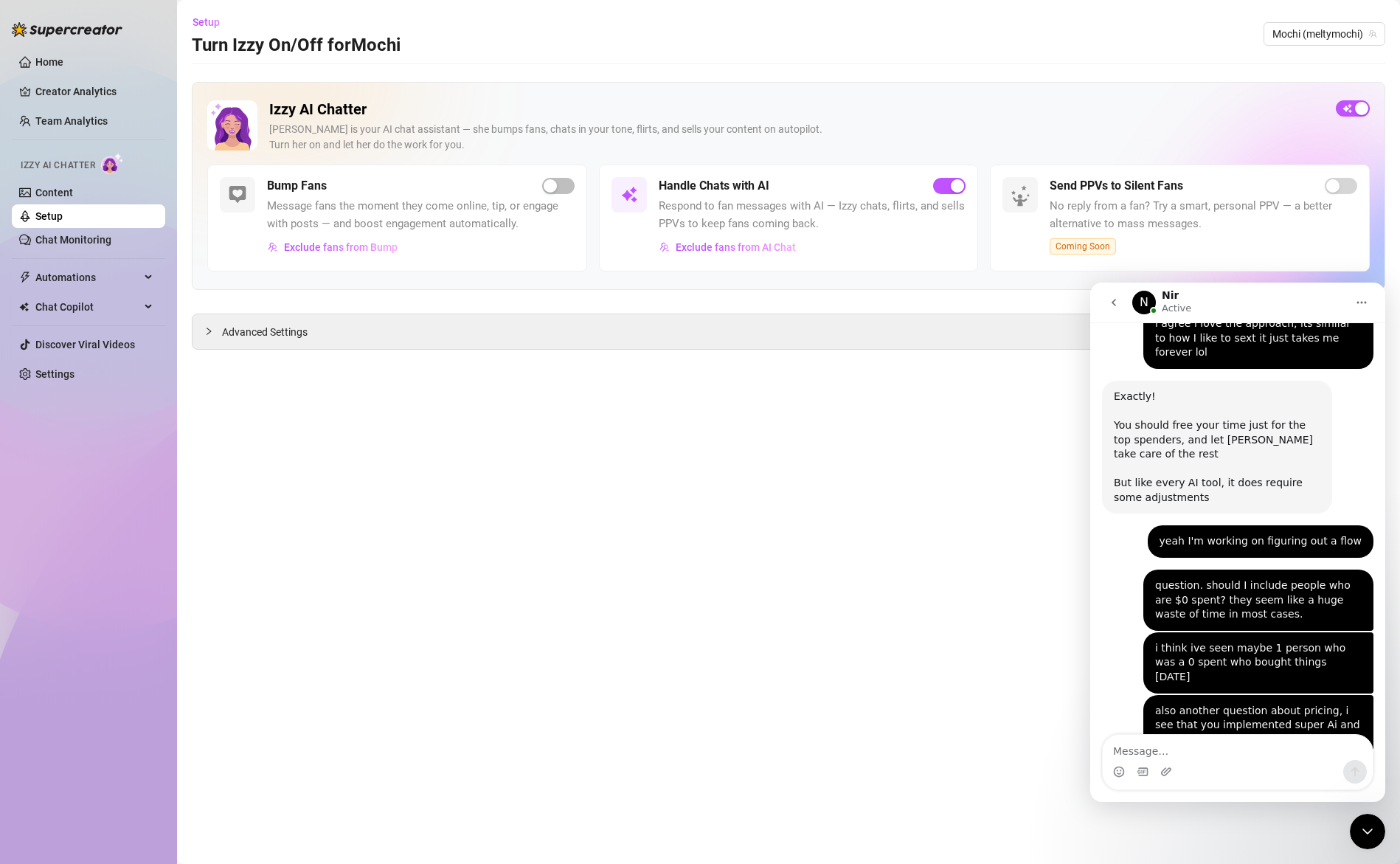
click at [63, 216] on link "Setup" at bounding box center [49, 216] width 27 height 12
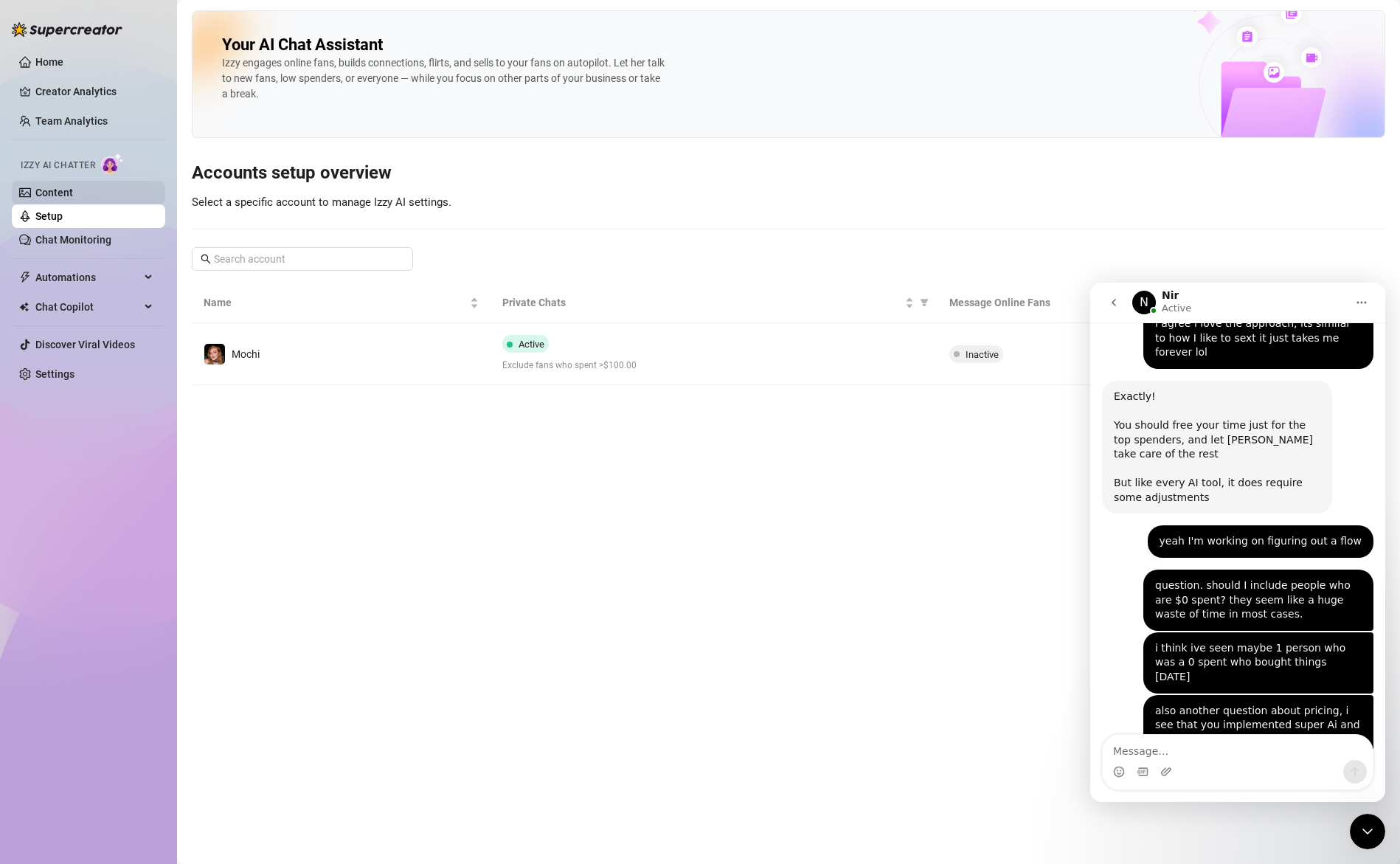
click at [56, 191] on link "Content" at bounding box center [54, 192] width 37 height 12
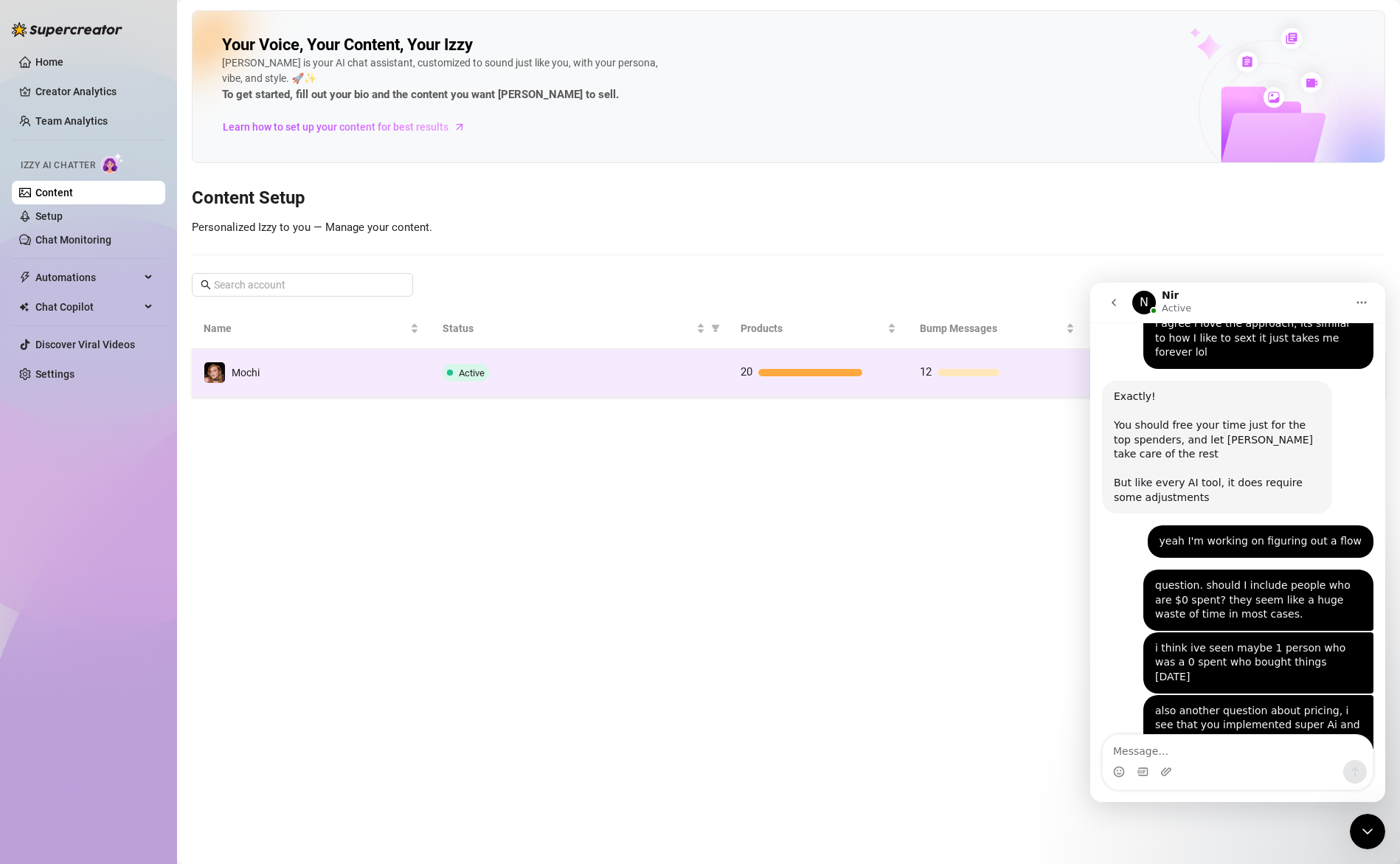
click at [643, 357] on td "Active" at bounding box center [580, 373] width 299 height 48
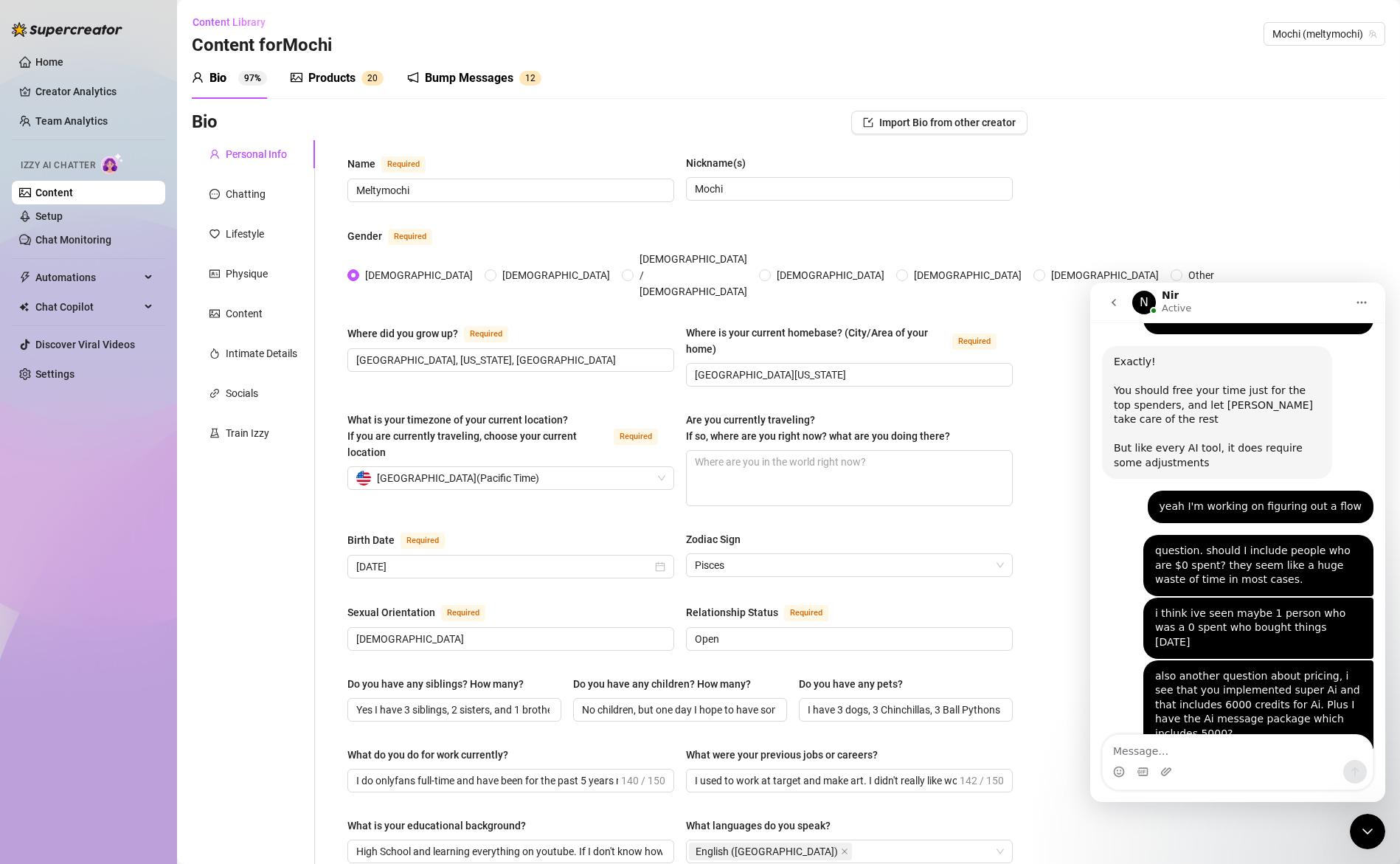
click at [323, 72] on div "Products" at bounding box center [332, 78] width 47 height 17
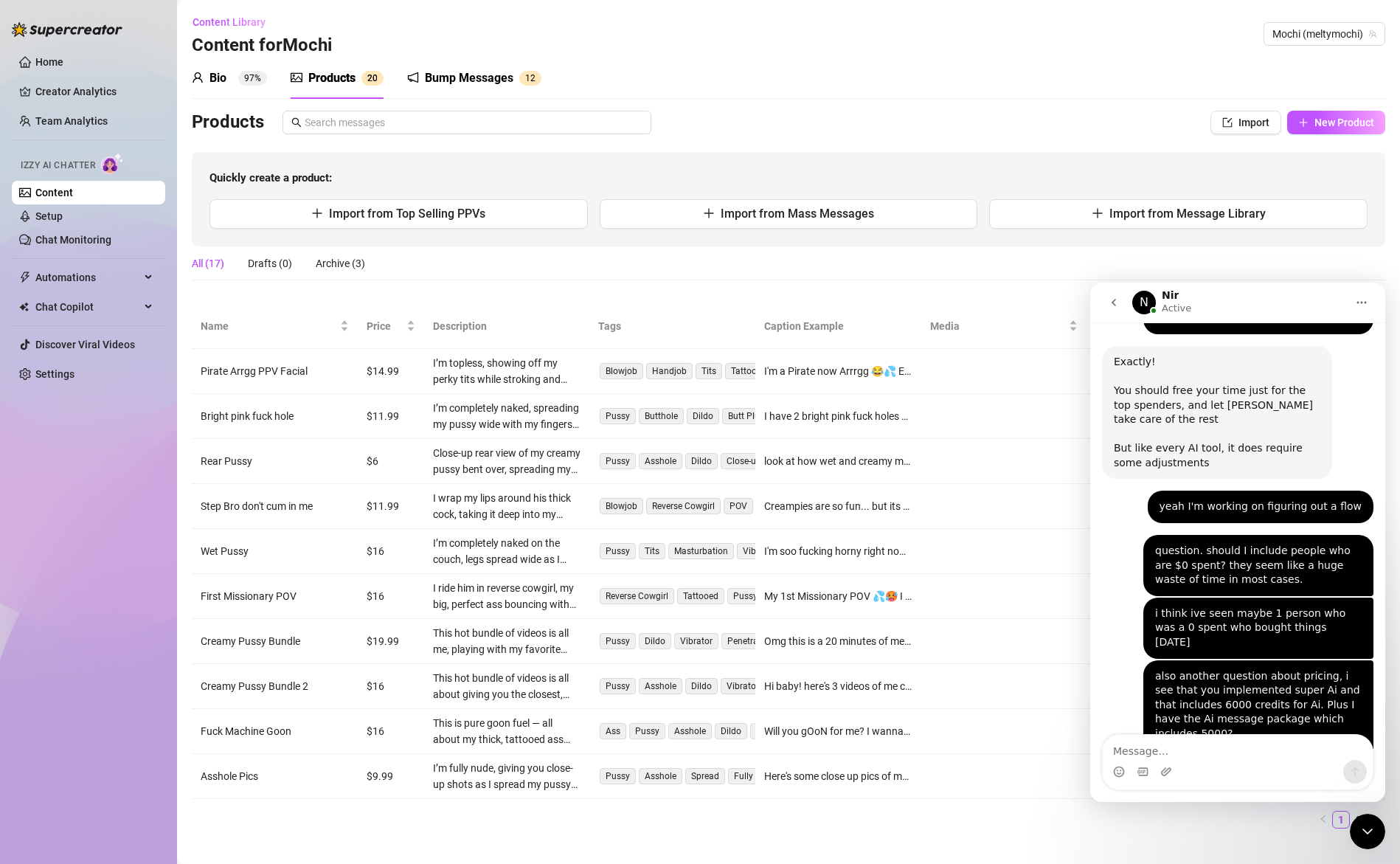
scroll to position [5542, 0]
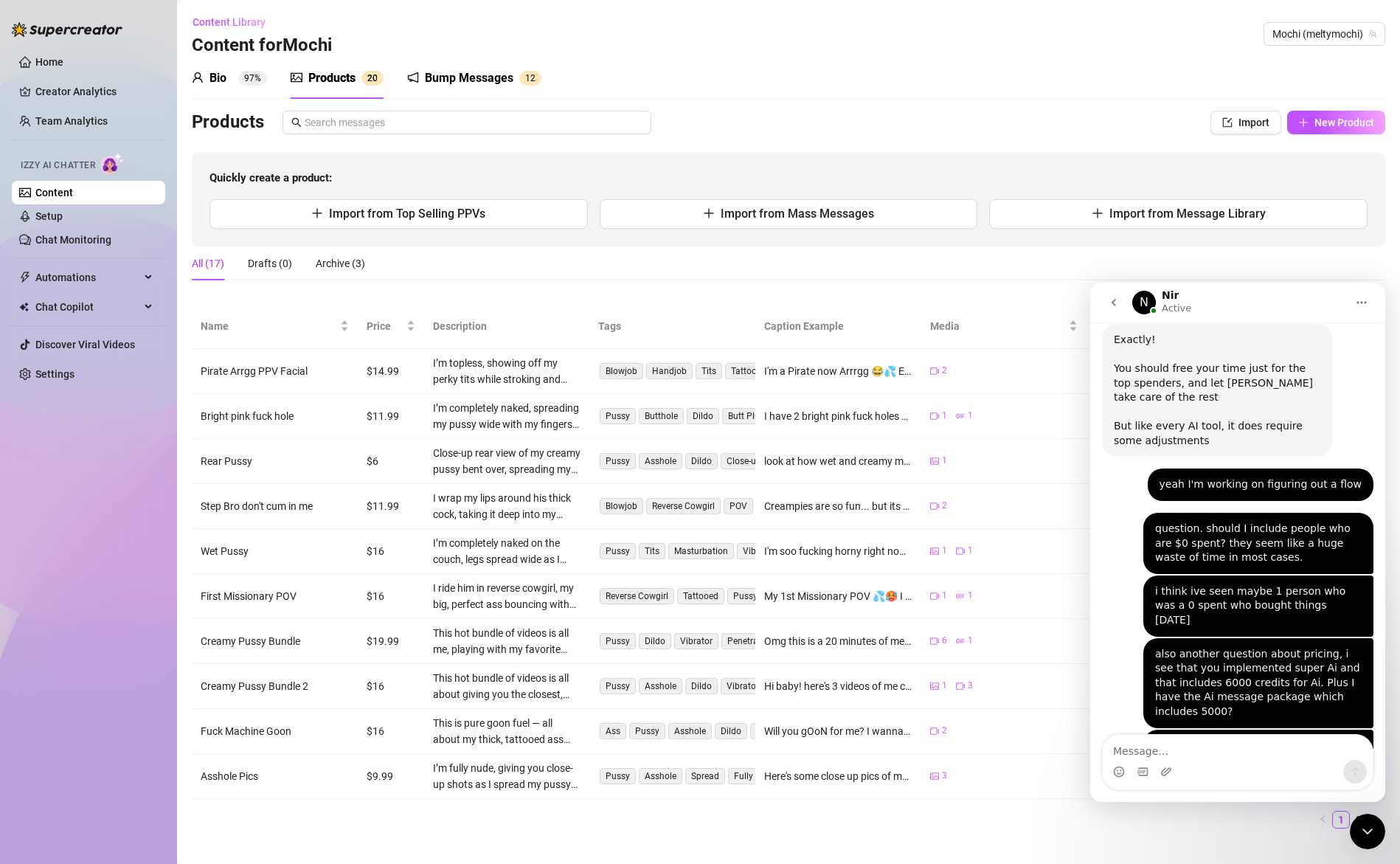
click at [216, 81] on div "Bio" at bounding box center [217, 78] width 17 height 17
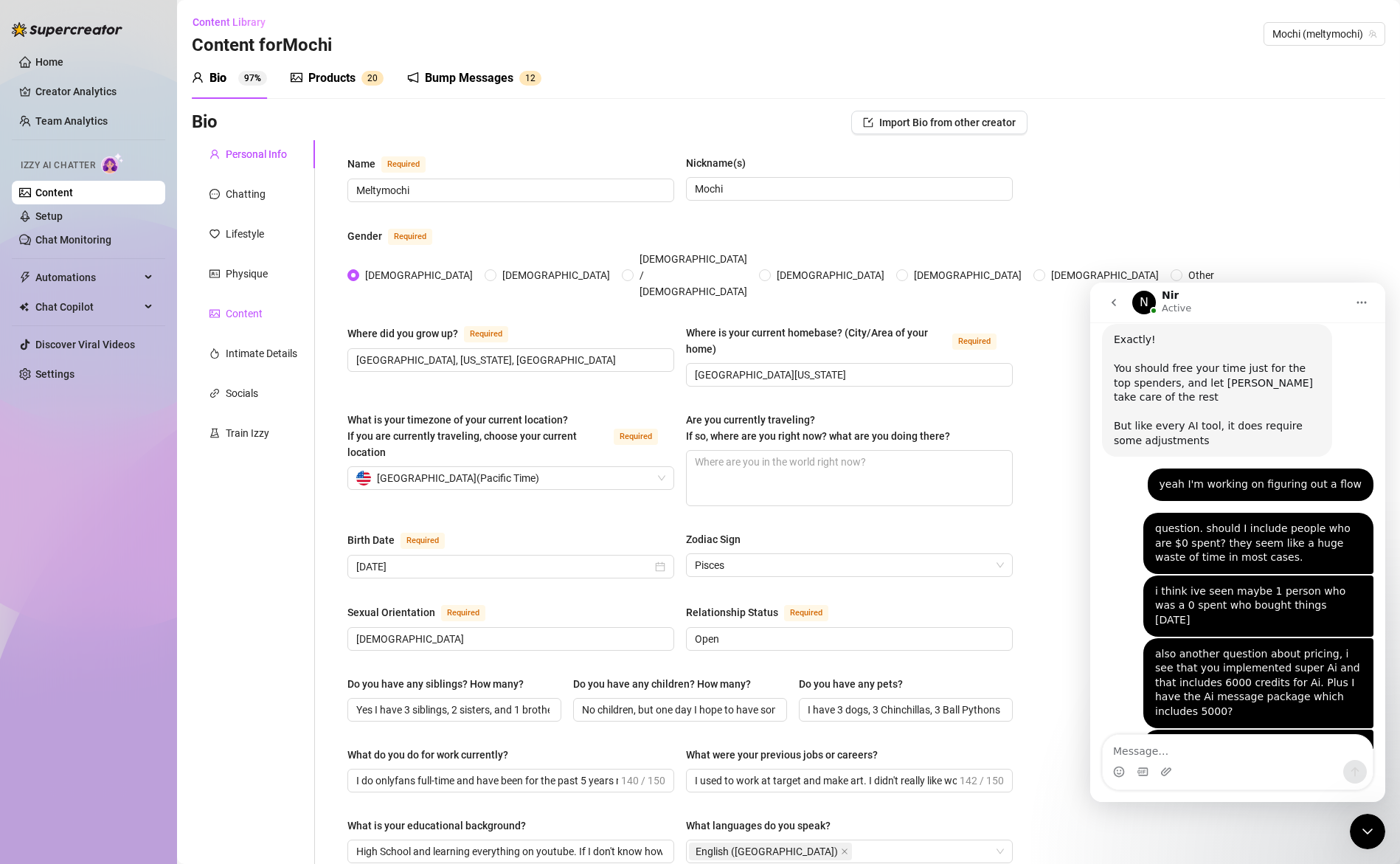
click at [230, 312] on div "Content" at bounding box center [244, 313] width 37 height 16
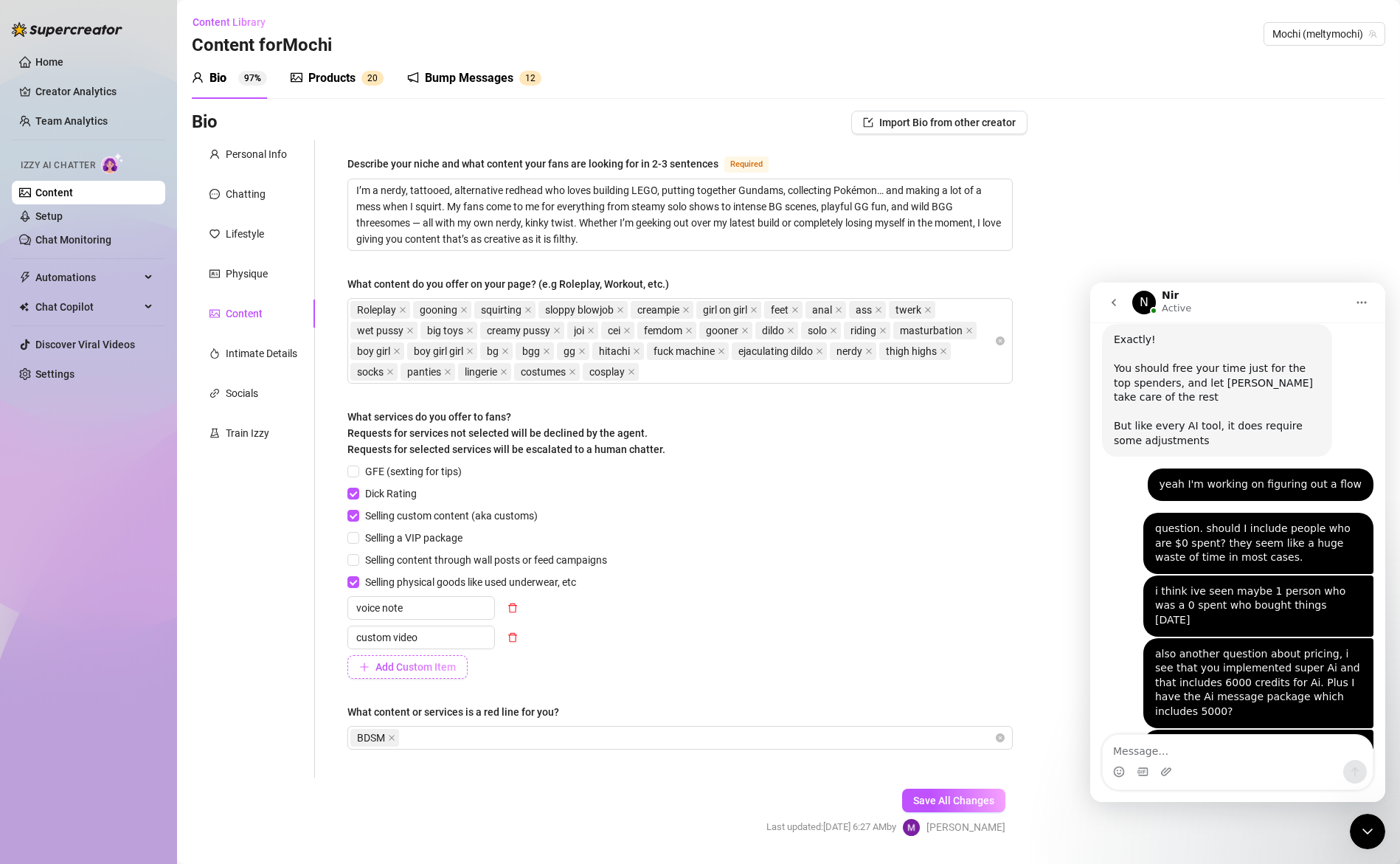
click at [407, 667] on span "Add Custom Item" at bounding box center [416, 667] width 80 height 12
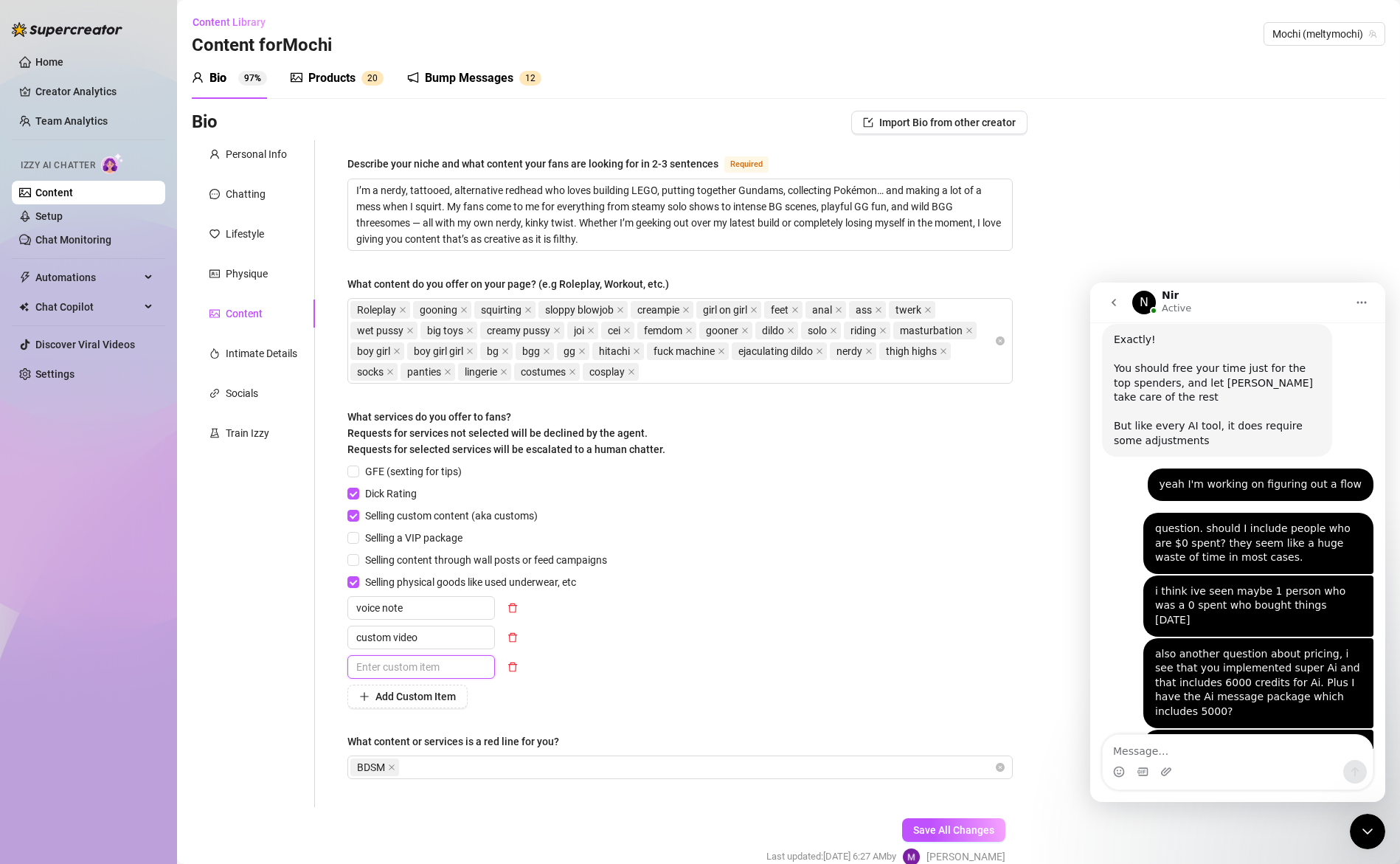
click at [427, 669] on input "text" at bounding box center [421, 667] width 148 height 24
type input "cock rate"
click at [425, 690] on span "Add Custom Item" at bounding box center [416, 696] width 80 height 12
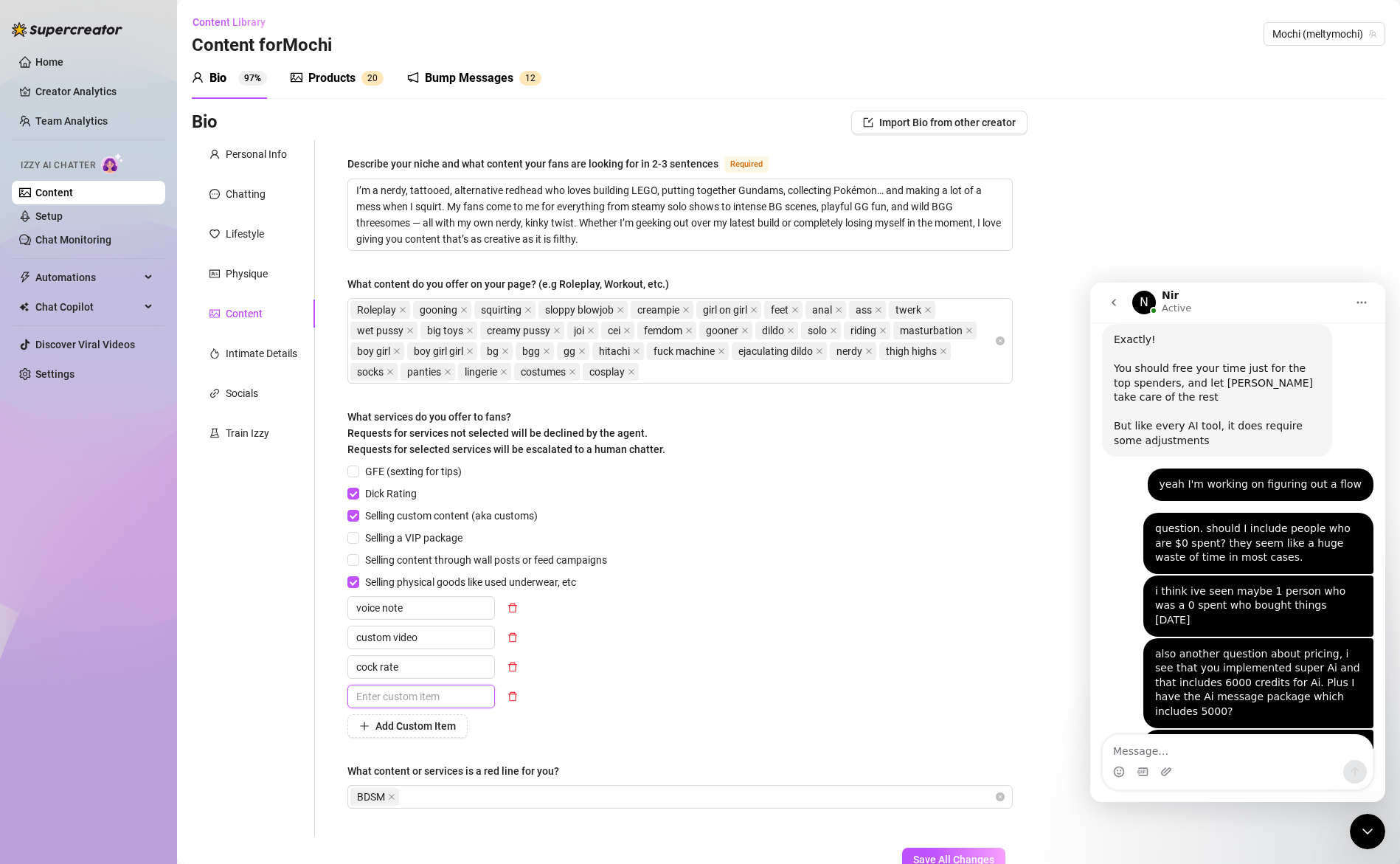
click at [407, 695] on input "text" at bounding box center [421, 697] width 148 height 24
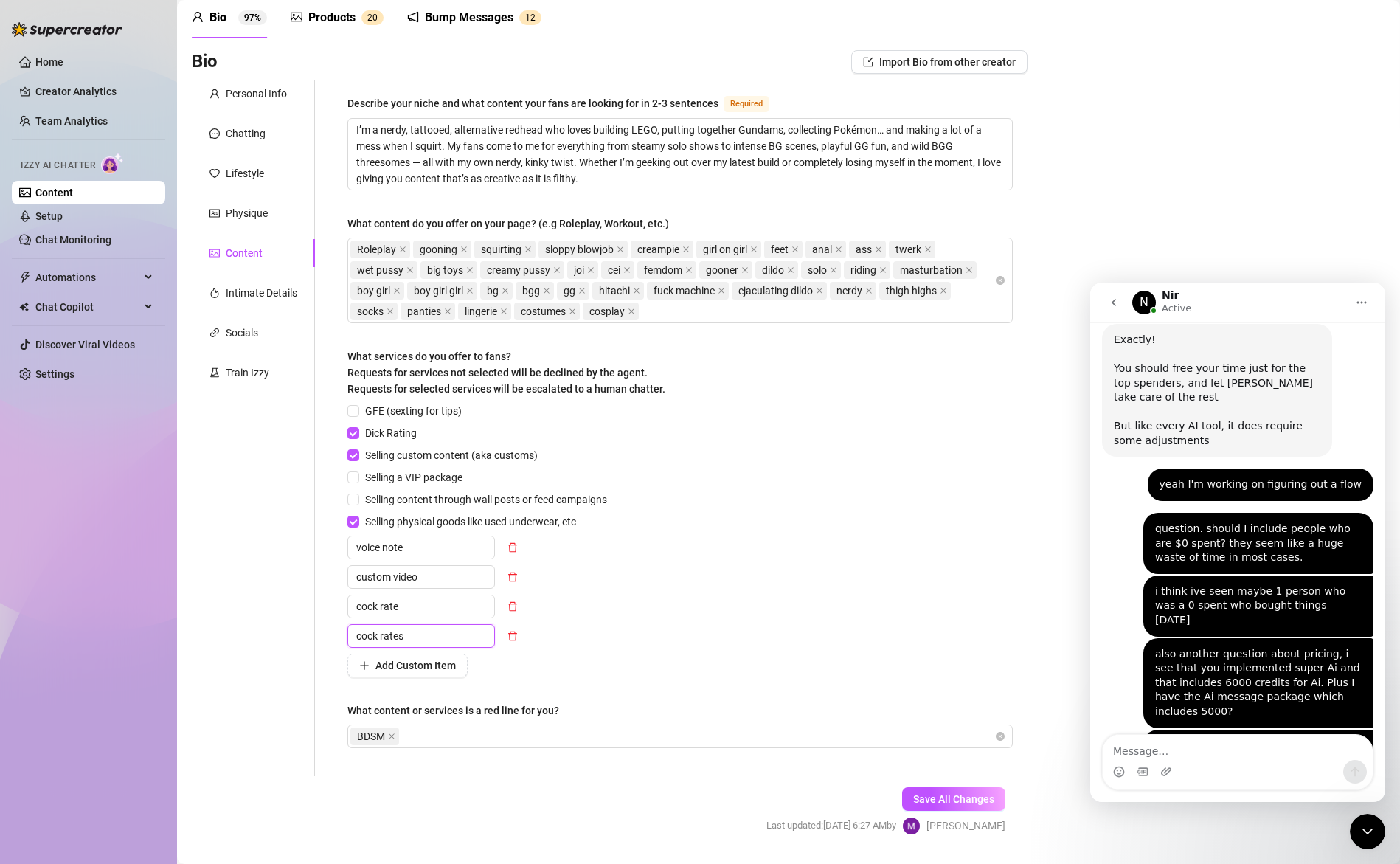
scroll to position [101, 0]
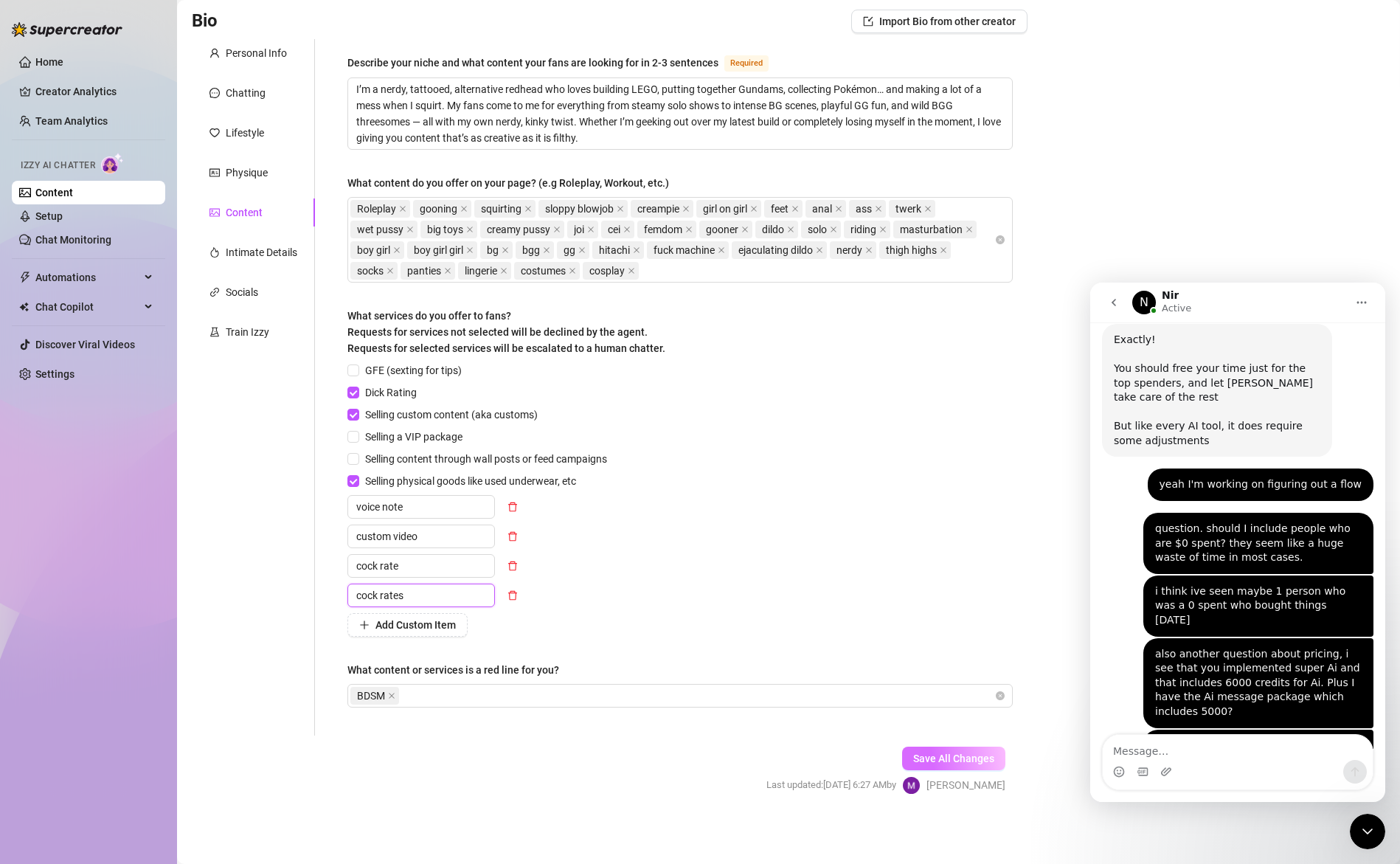
type input "cock rates"
click at [972, 761] on span "Save All Changes" at bounding box center [953, 758] width 81 height 12
click at [953, 760] on span "Save All Changes" at bounding box center [953, 758] width 81 height 12
click at [412, 624] on span "Add Custom Item" at bounding box center [416, 625] width 80 height 12
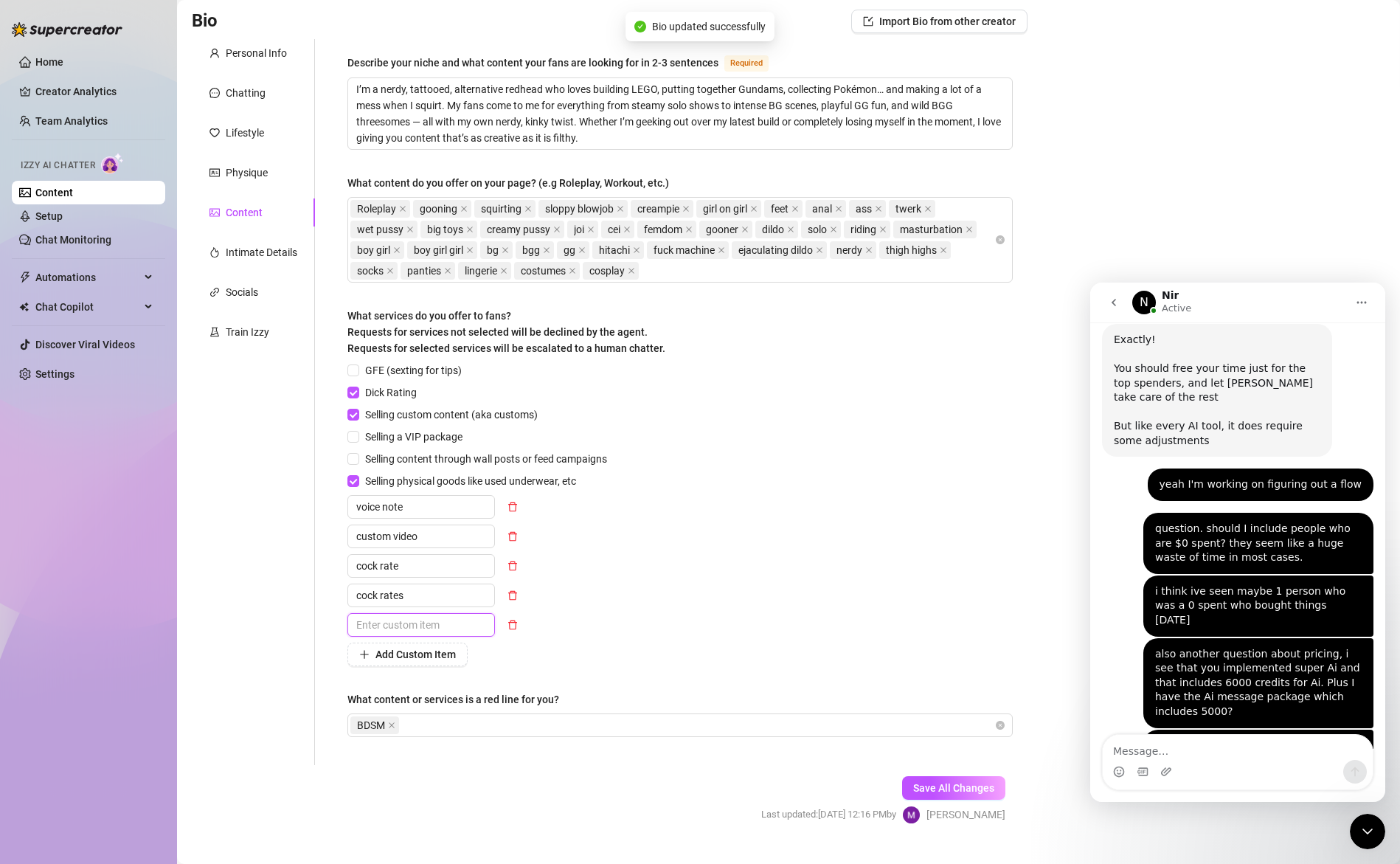
click at [455, 625] on input "text" at bounding box center [421, 625] width 148 height 24
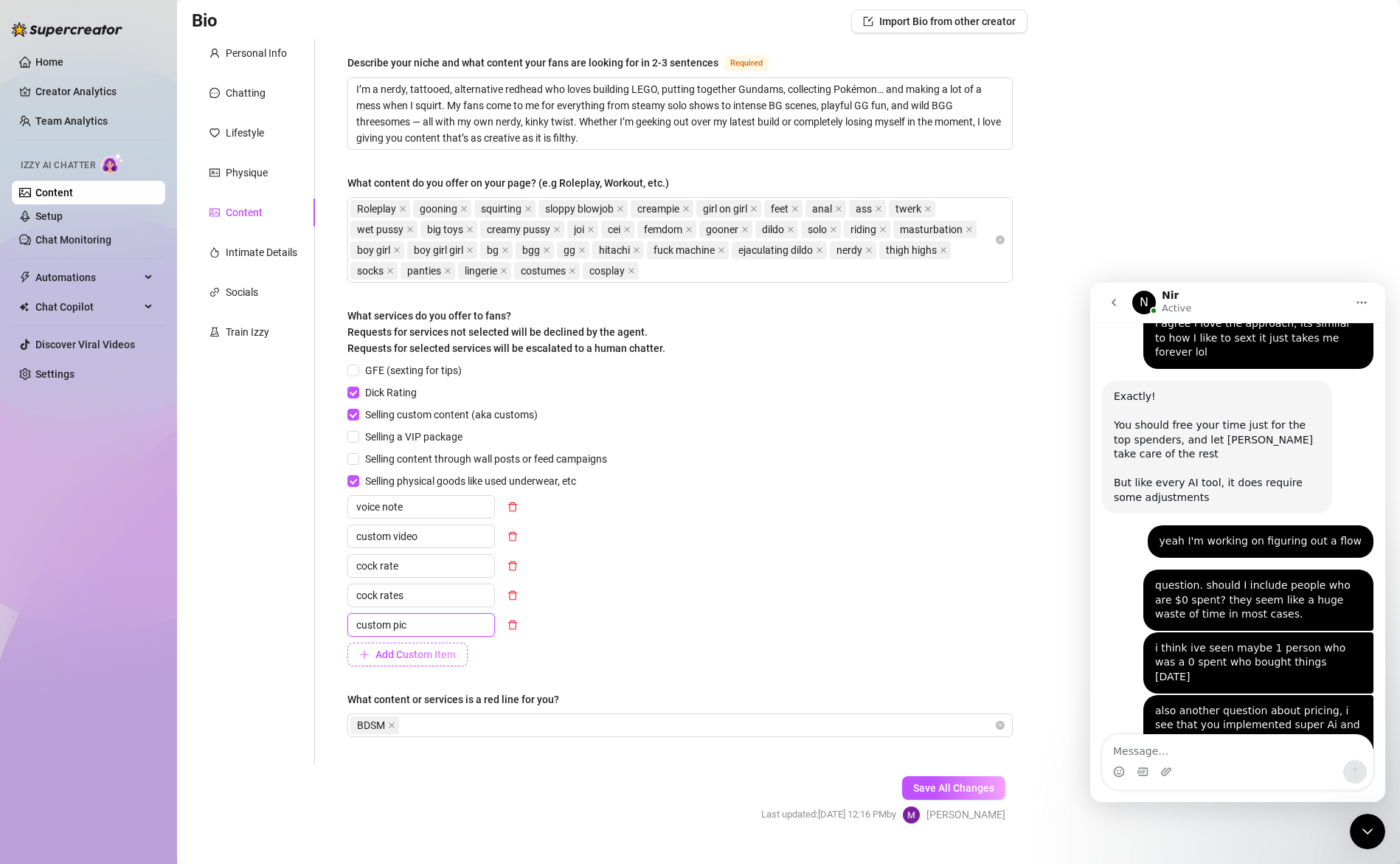
type input "custom pic"
click at [430, 664] on button "Add Custom Item" at bounding box center [407, 655] width 121 height 24
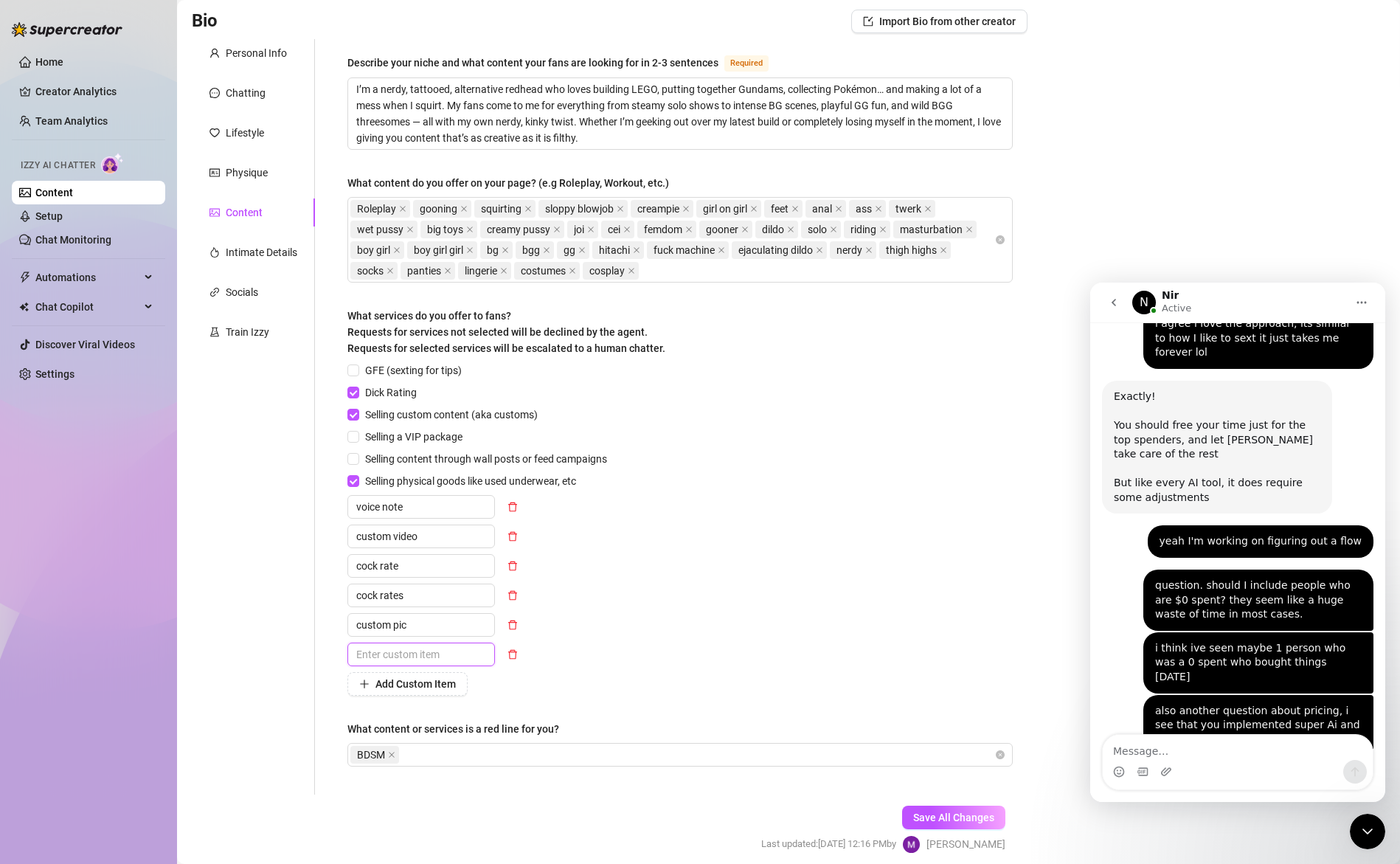
click at [434, 656] on input "text" at bounding box center [421, 655] width 148 height 24
type input "custom pics"
click at [420, 679] on span "Add Custom Item" at bounding box center [416, 683] width 80 height 12
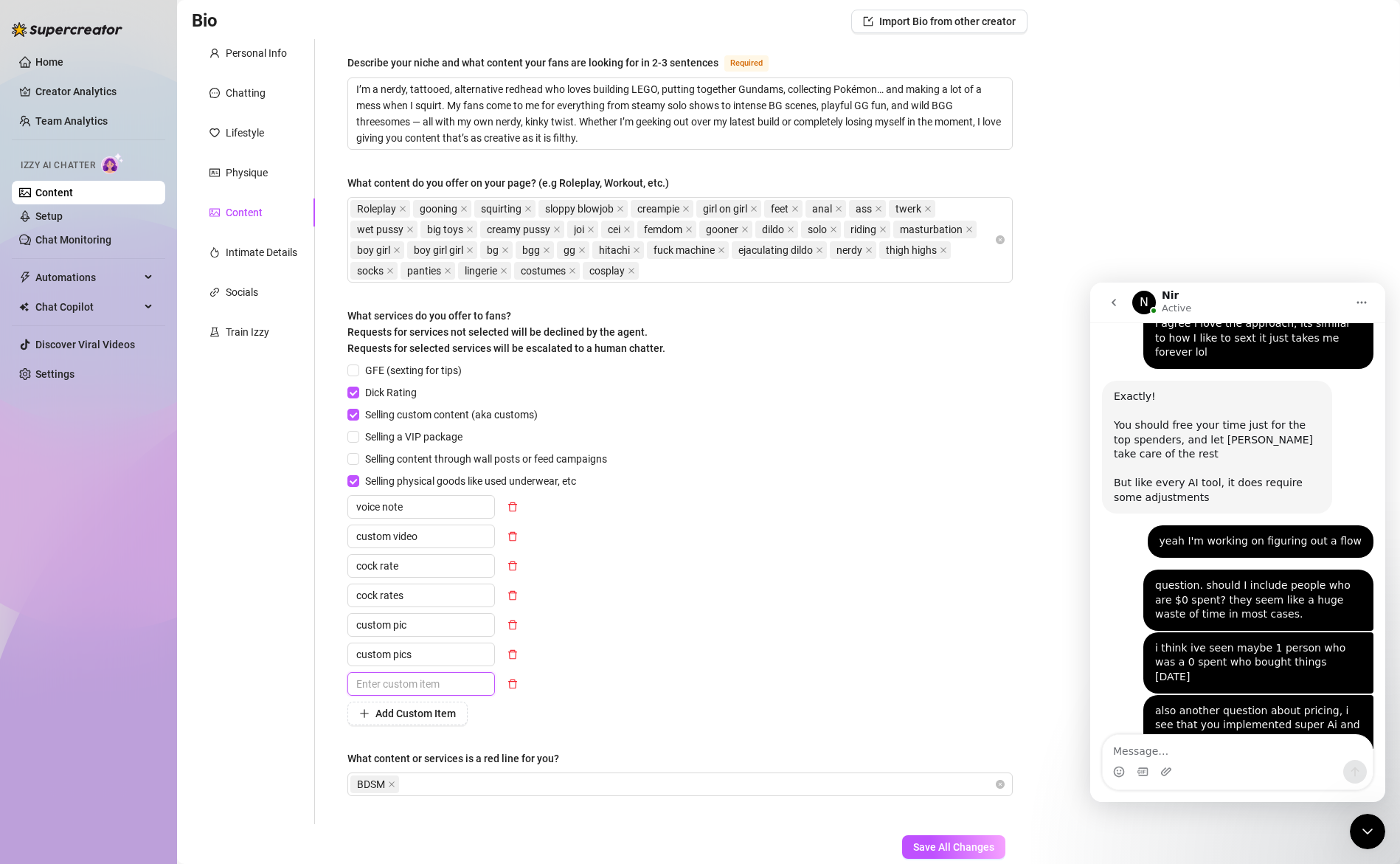
click at [407, 683] on input "text" at bounding box center [421, 684] width 148 height 24
type input "c"
click at [356, 684] on input "panties" at bounding box center [421, 684] width 148 height 24
type input "sell panties"
click at [405, 712] on span "Add Custom Item" at bounding box center [416, 713] width 80 height 12
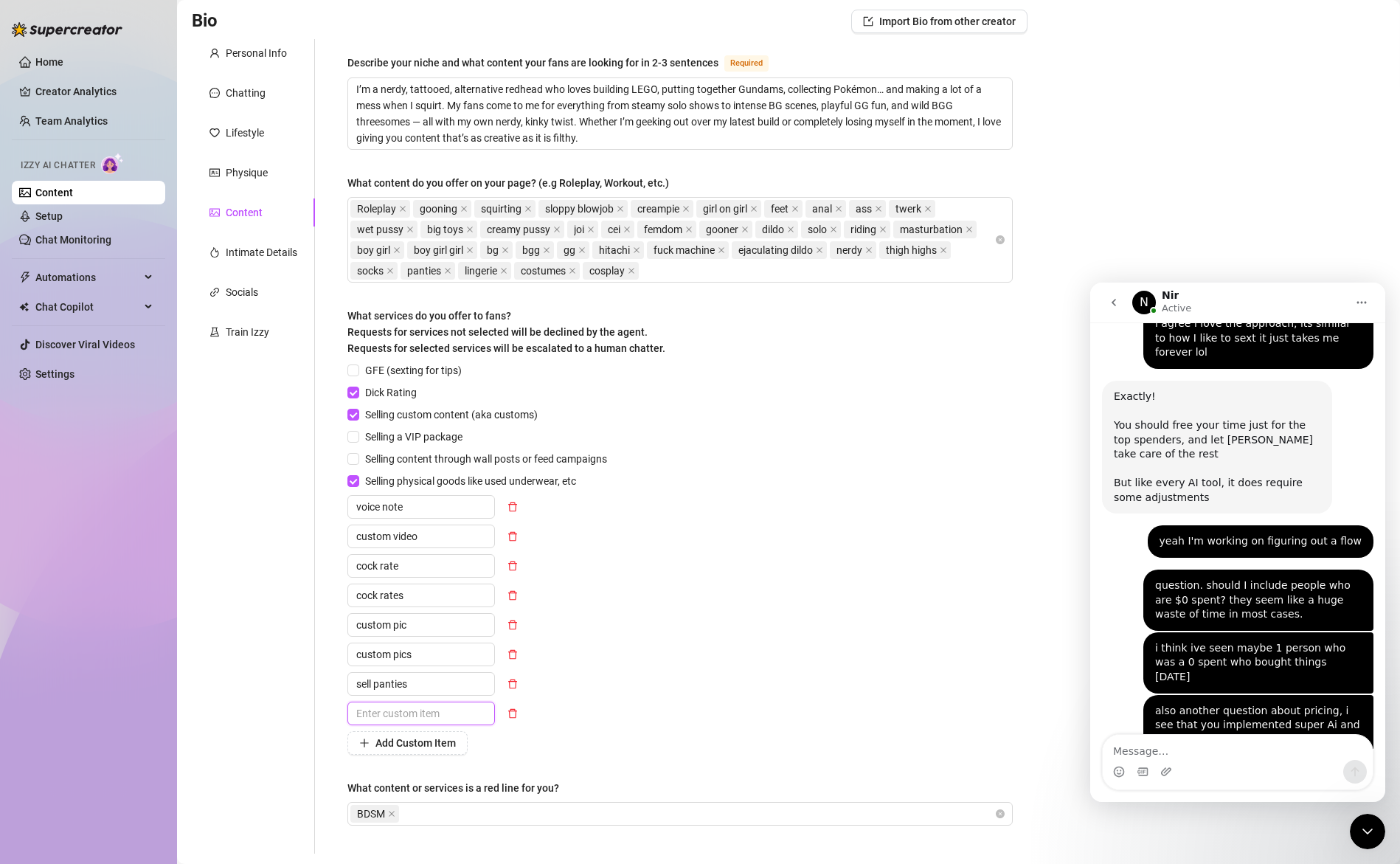
click at [401, 709] on input "text" at bounding box center [421, 713] width 148 height 24
type input "sell socks"
click at [394, 742] on span "Add Custom Item" at bounding box center [416, 743] width 80 height 12
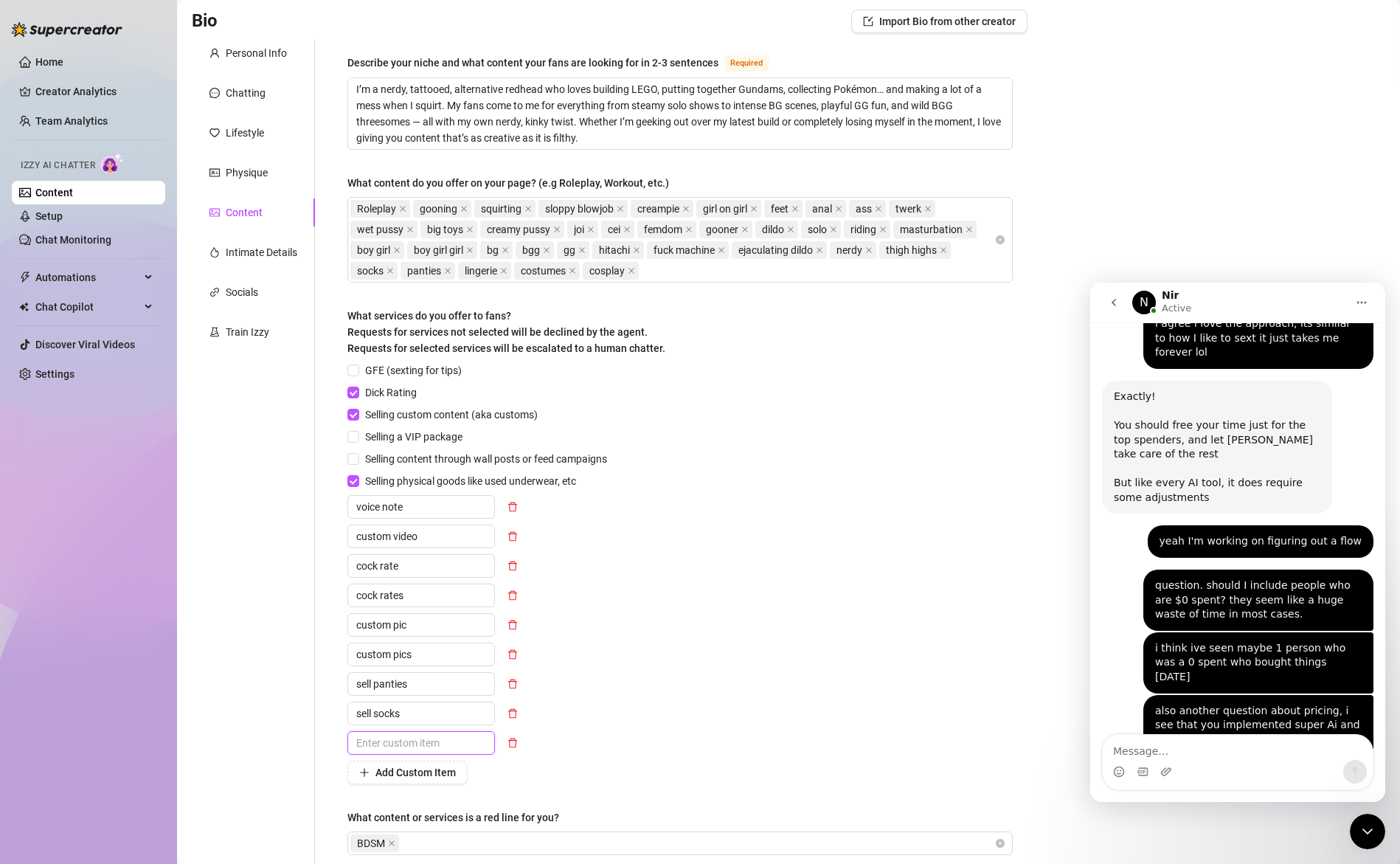
click at [393, 739] on input "text" at bounding box center [421, 743] width 148 height 24
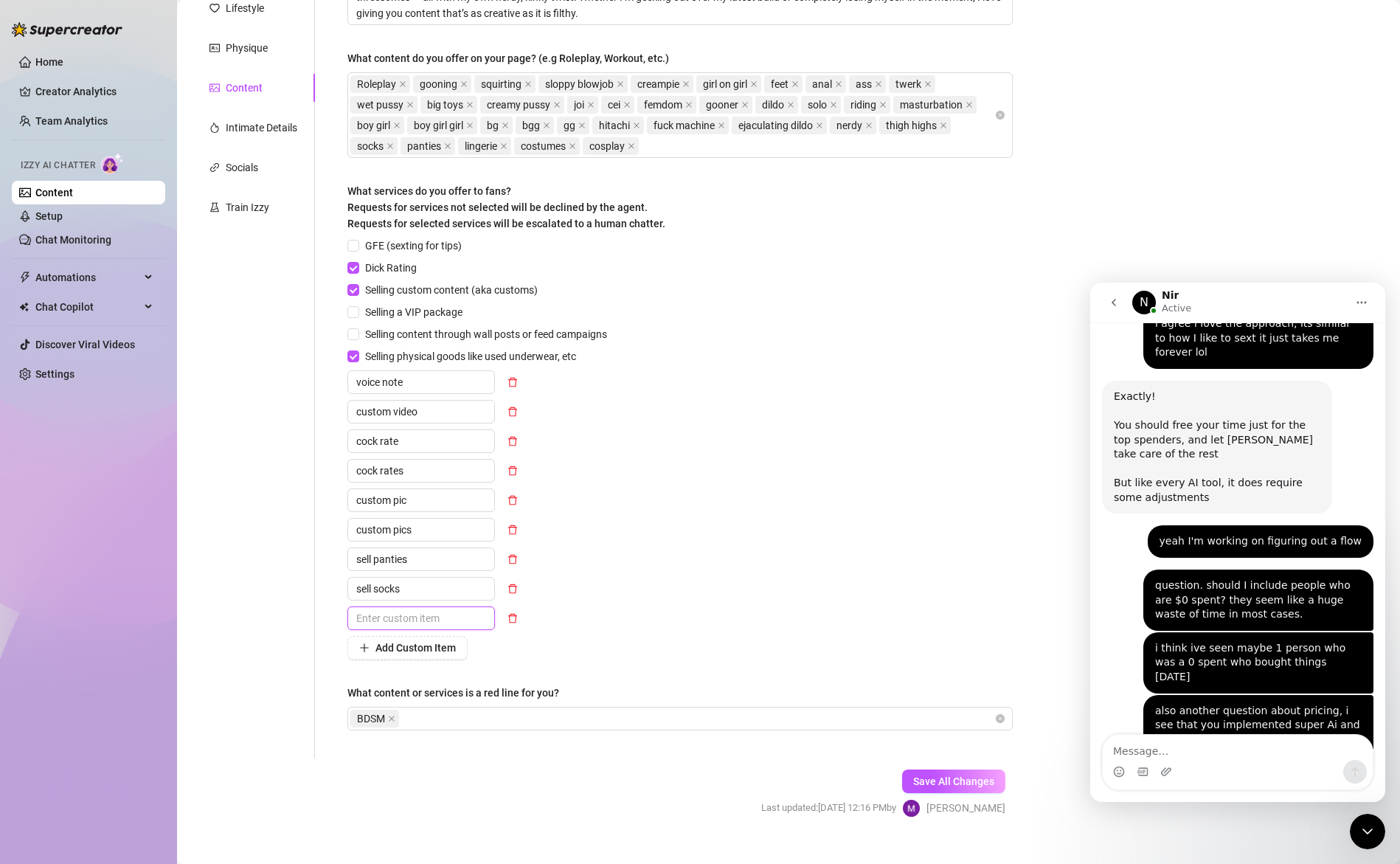
scroll to position [248, 0]
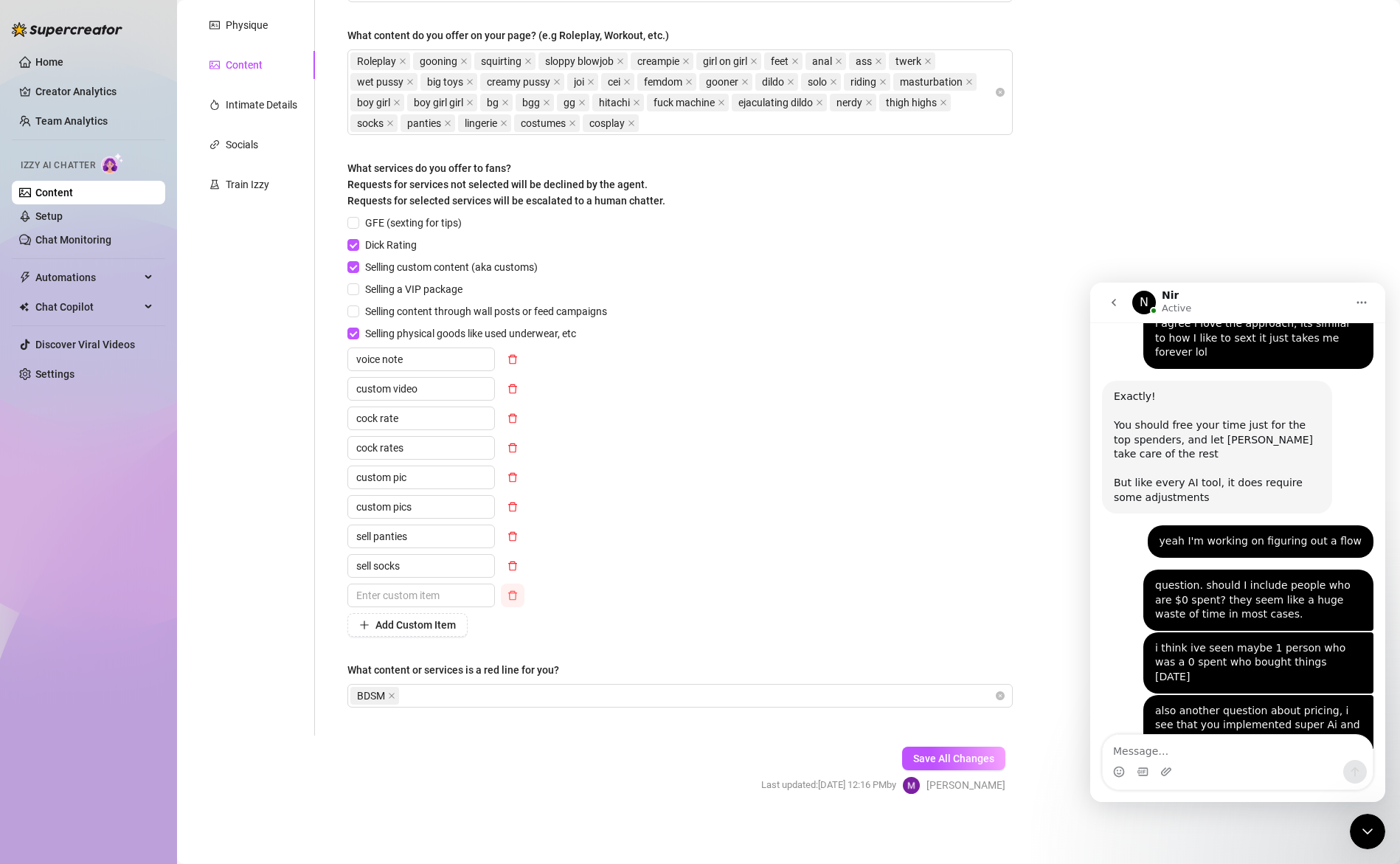
click at [512, 595] on icon "delete" at bounding box center [512, 595] width 10 height 10
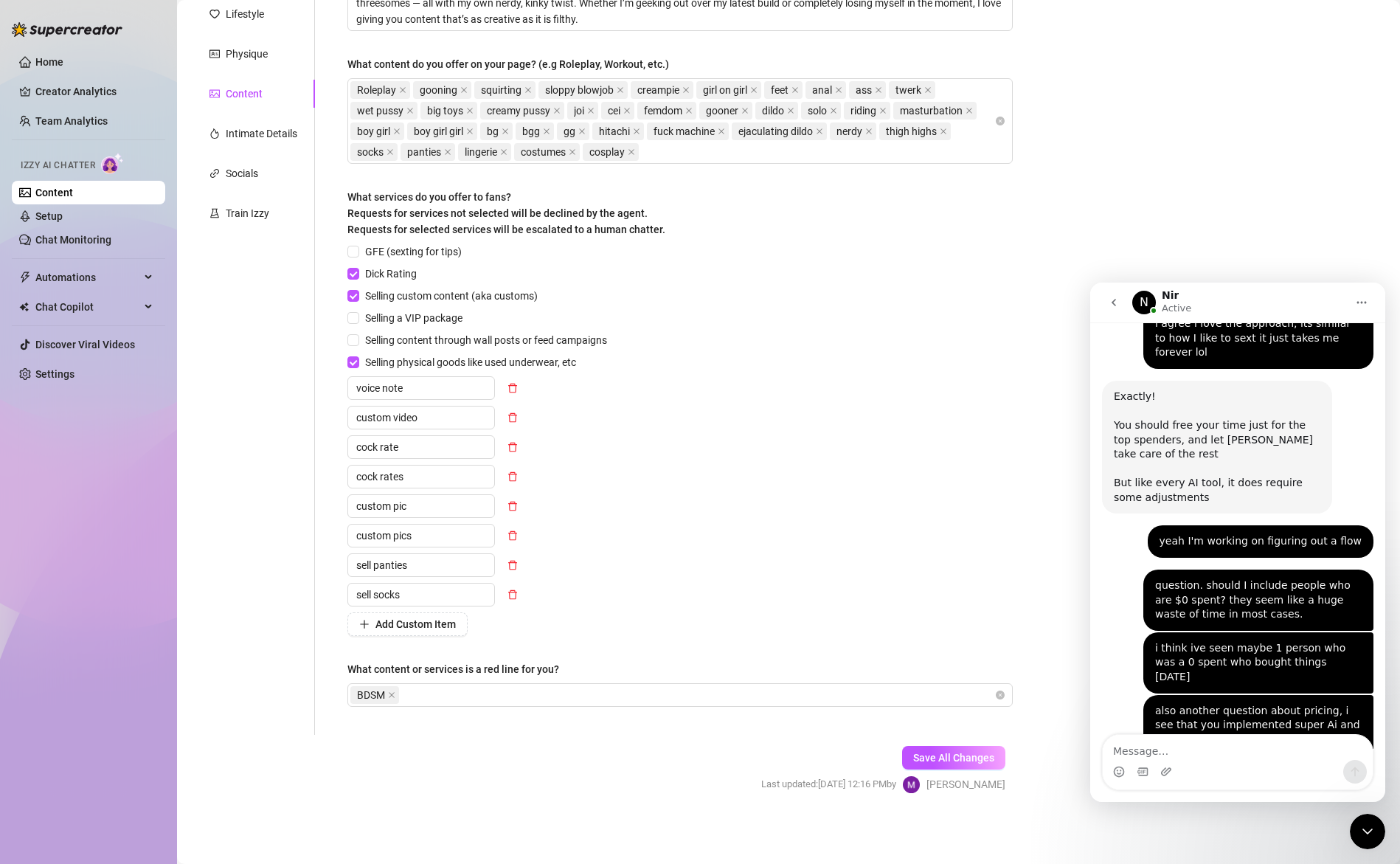
scroll to position [219, 0]
click at [931, 754] on span "Save All Changes" at bounding box center [953, 758] width 81 height 12
click at [1195, 749] on textarea "Message…" at bounding box center [1238, 747] width 270 height 25
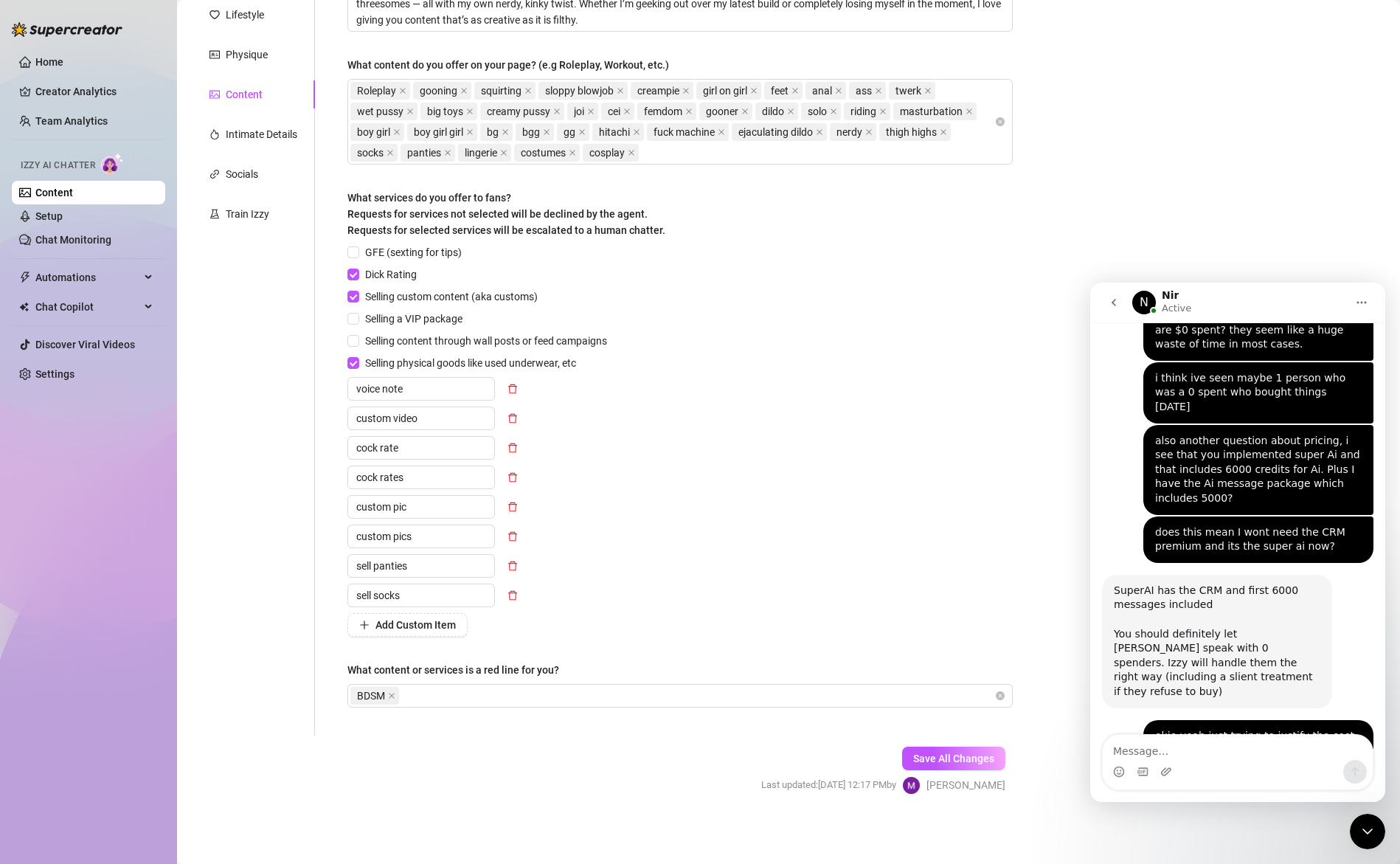
scroll to position [5775, 0]
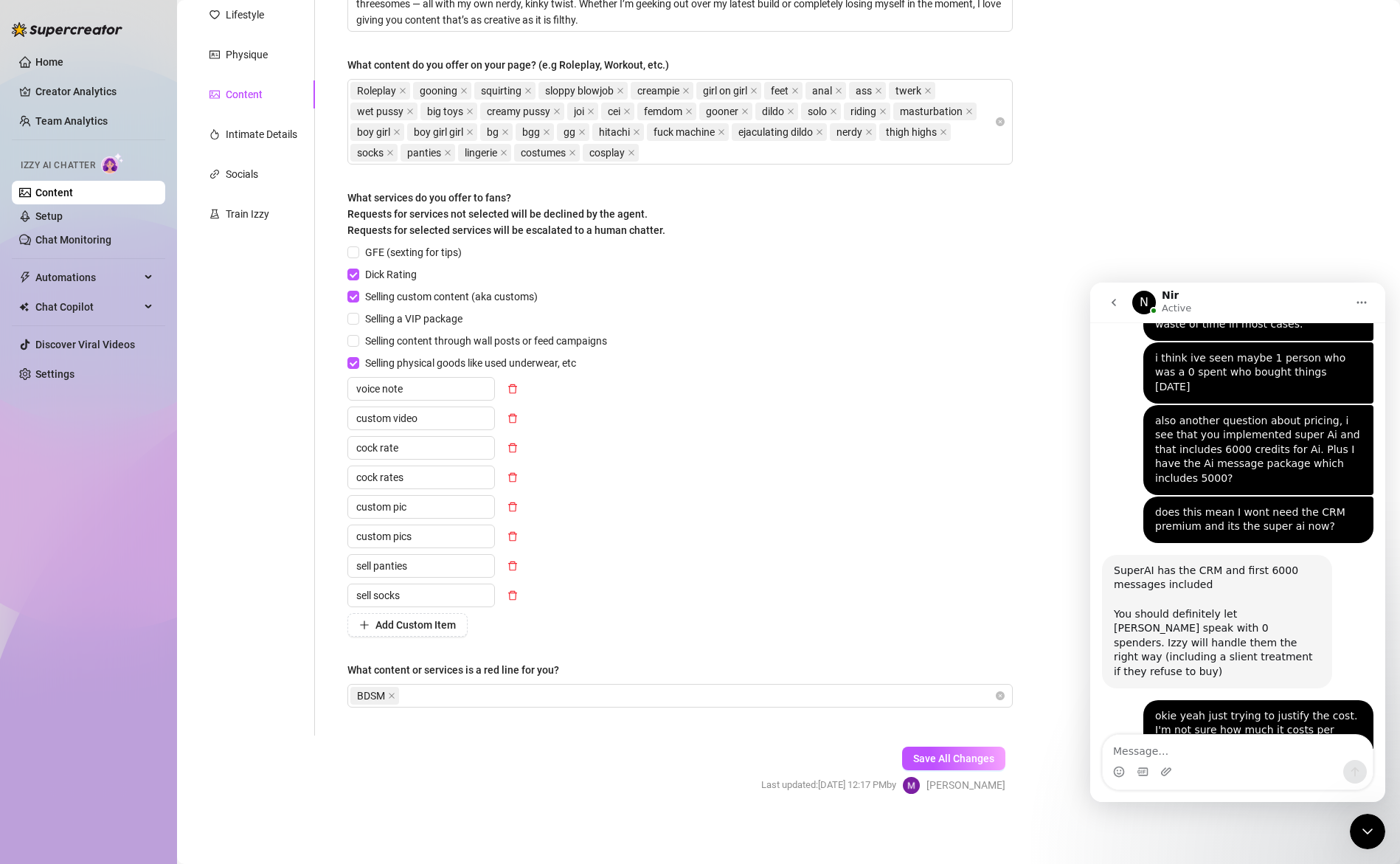
click at [52, 190] on link "Content" at bounding box center [54, 192] width 37 height 12
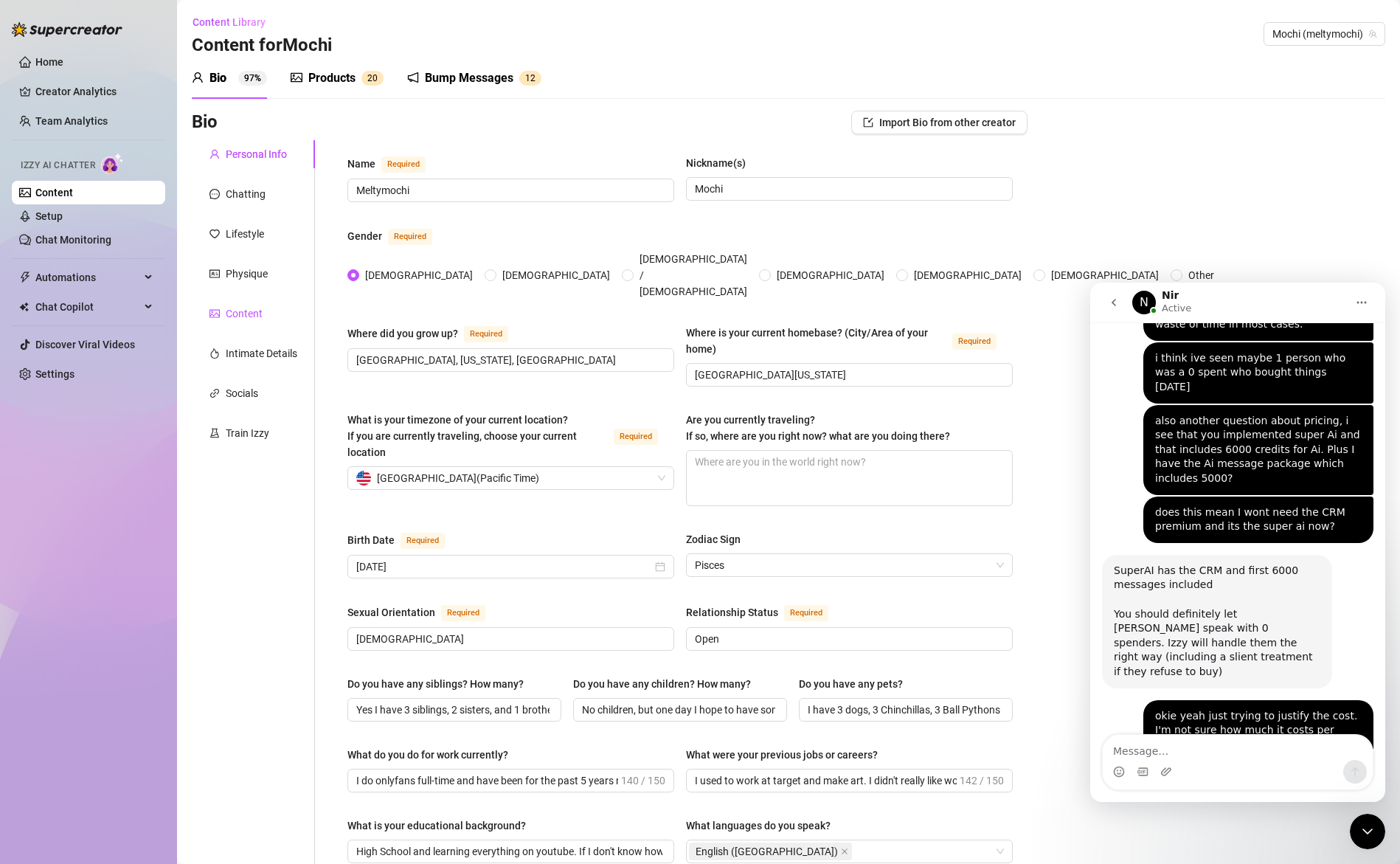
click at [233, 318] on div "Content" at bounding box center [244, 313] width 37 height 16
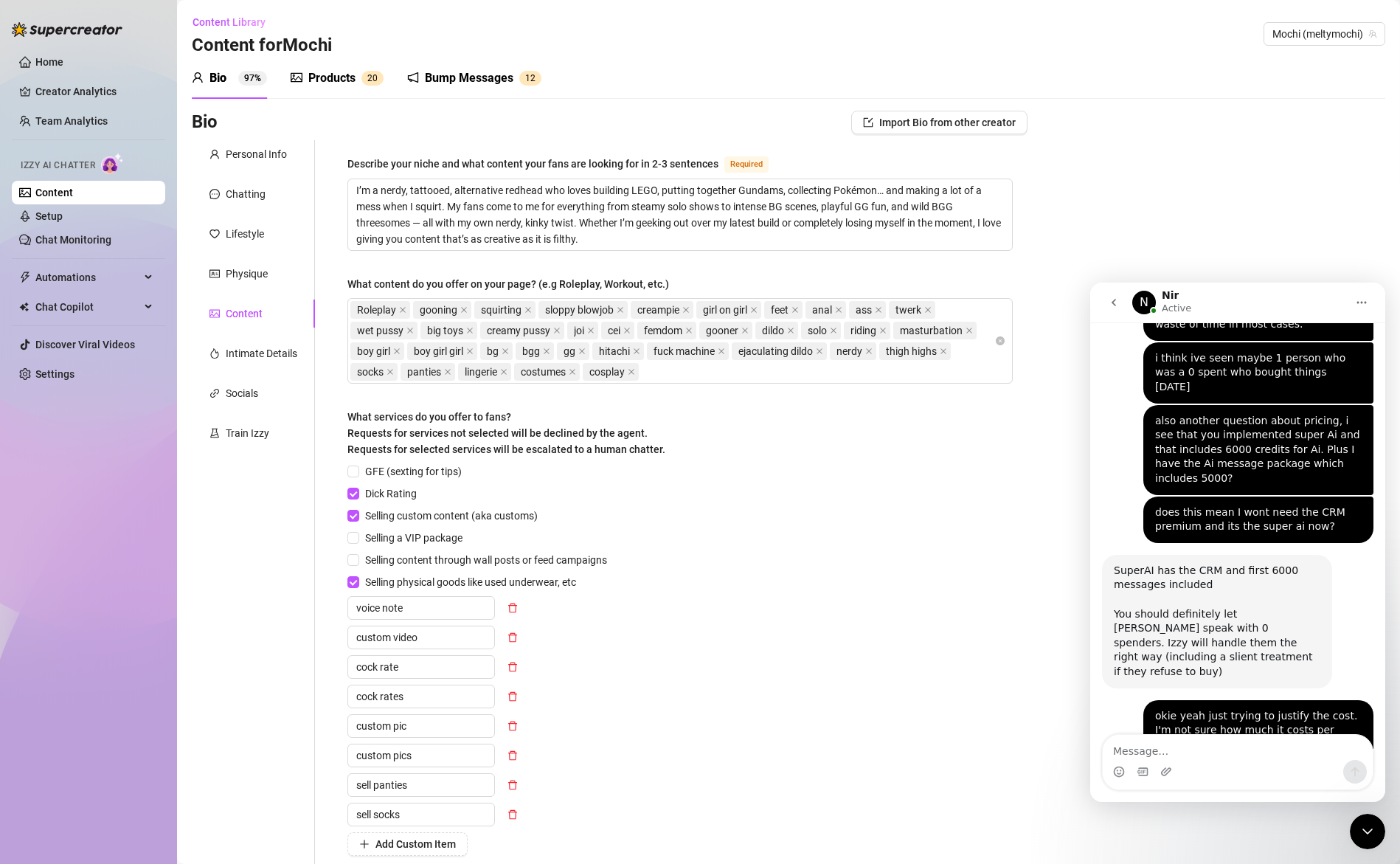
click at [330, 79] on div "Products" at bounding box center [332, 78] width 47 height 17
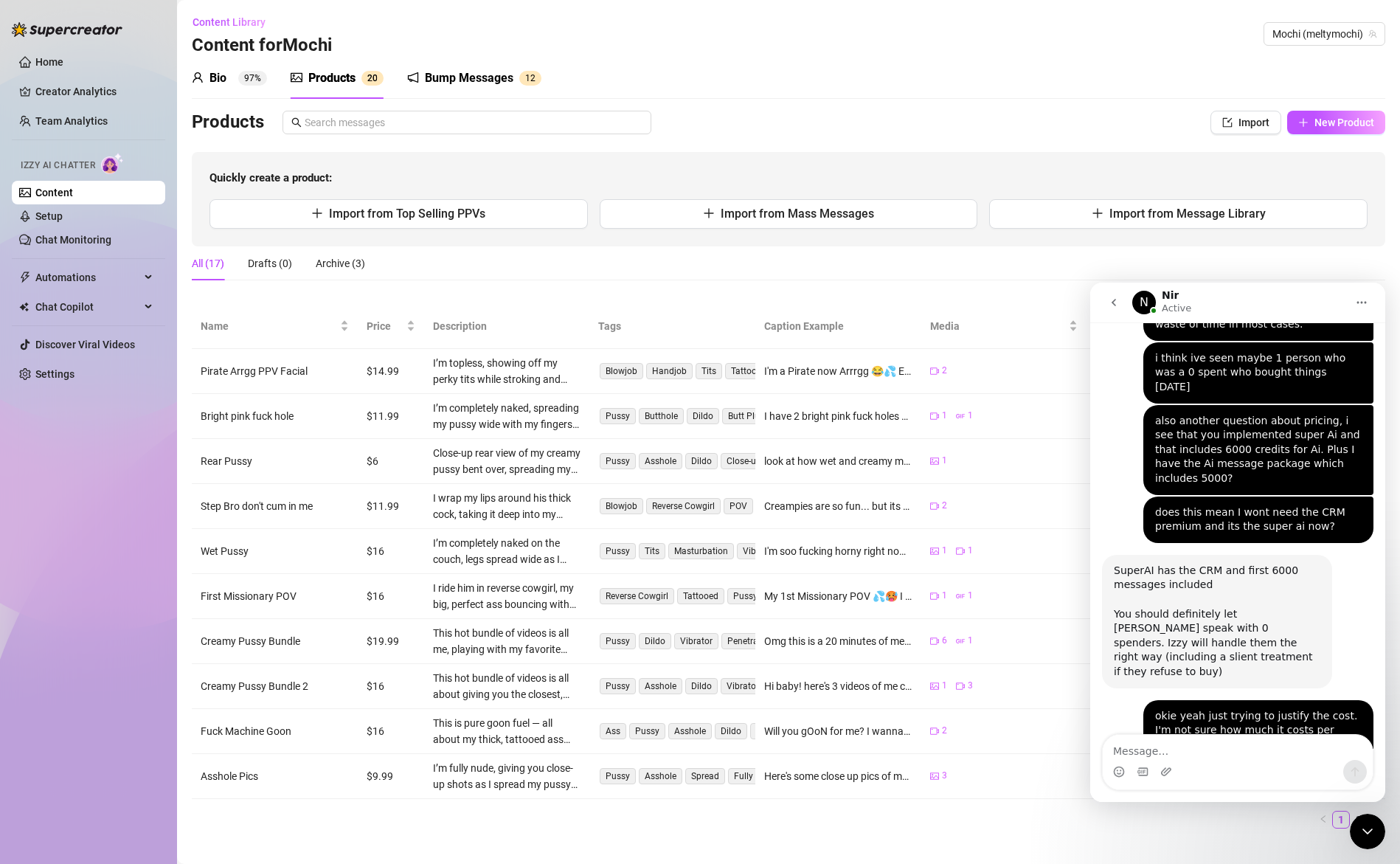
click at [1357, 830] on div "Close Intercom Messenger" at bounding box center [1367, 831] width 36 height 36
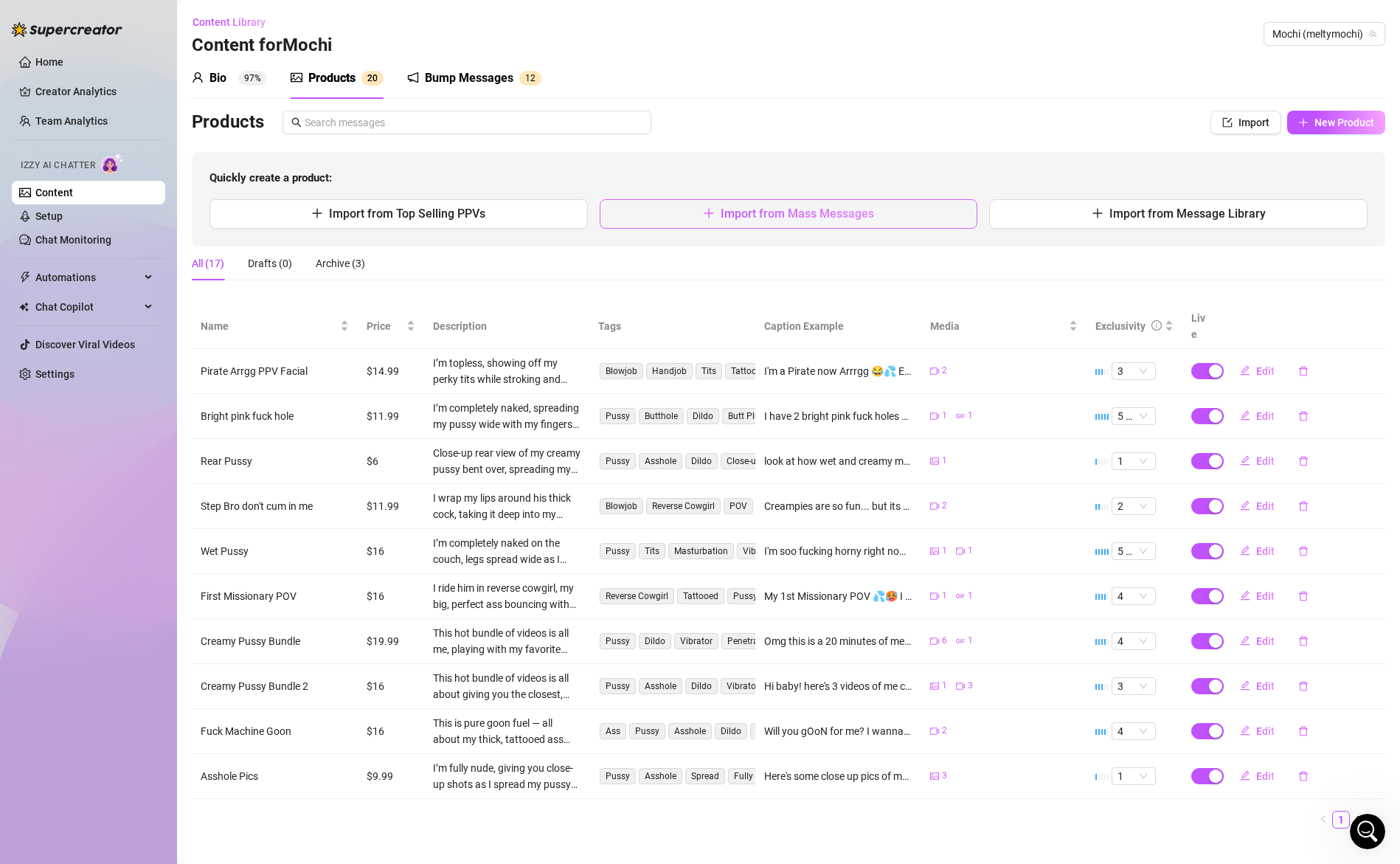
click at [868, 199] on button "Import from Mass Messages" at bounding box center [789, 214] width 378 height 29
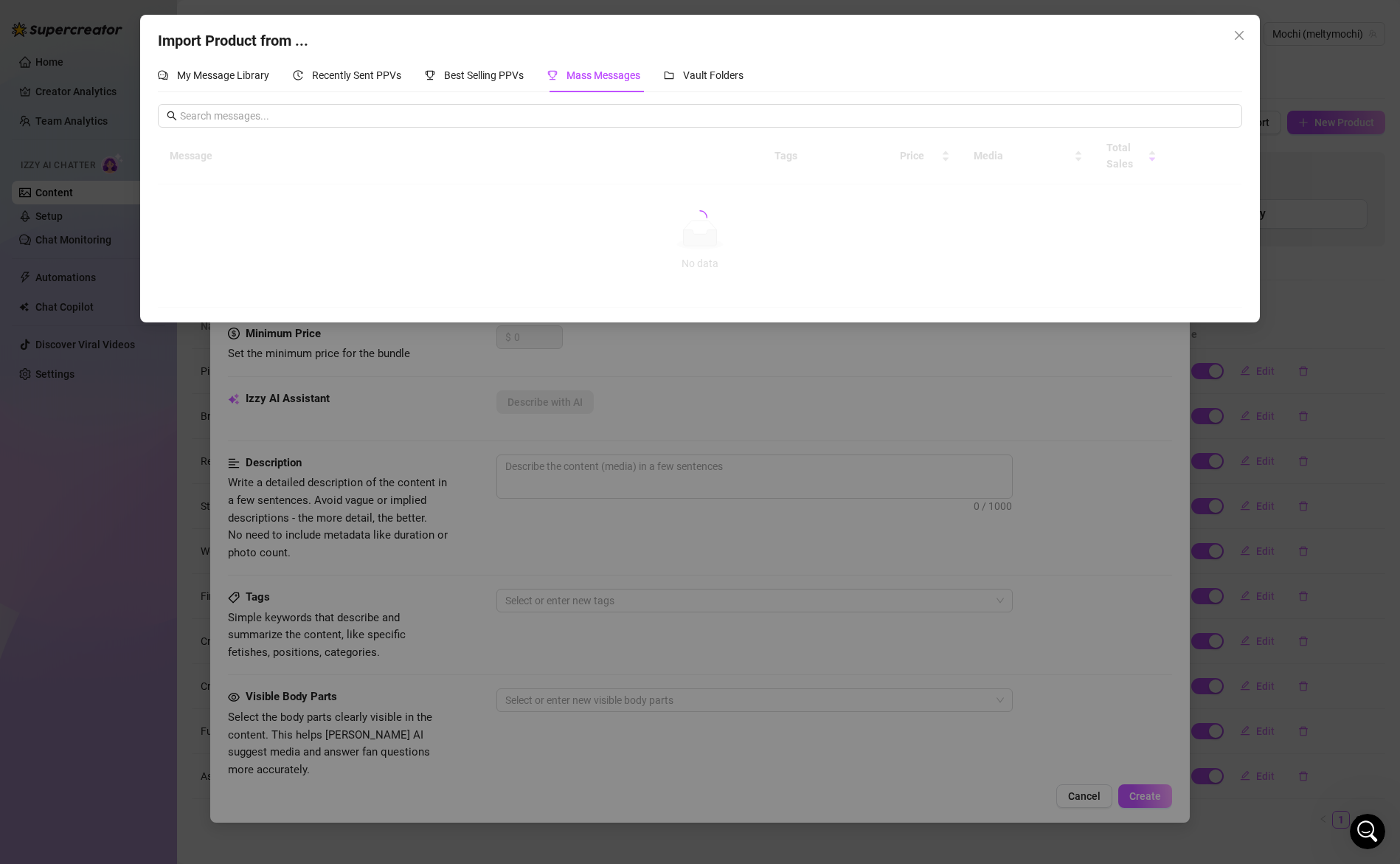
scroll to position [5832, 0]
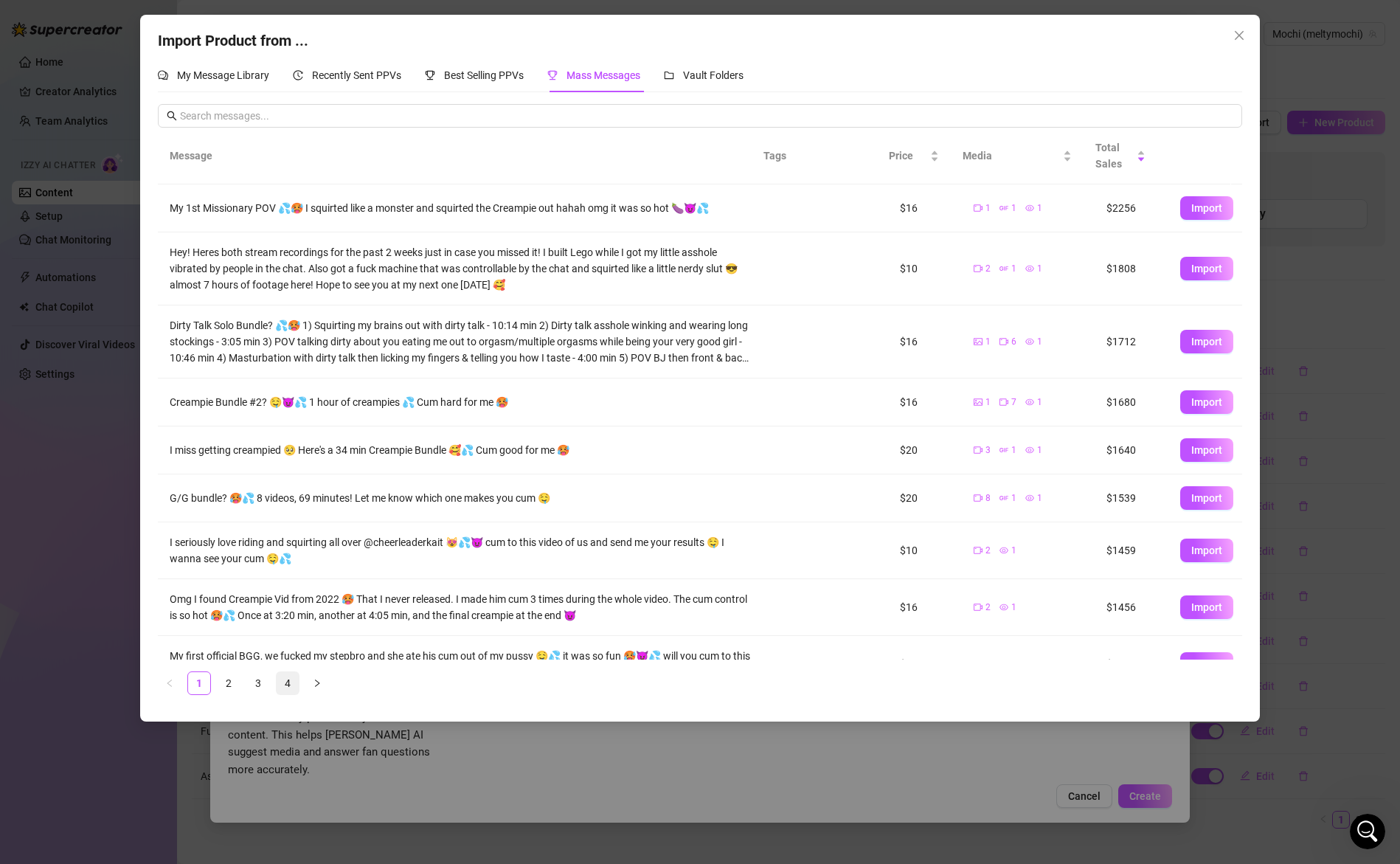
click at [284, 682] on link "4" at bounding box center [288, 683] width 22 height 22
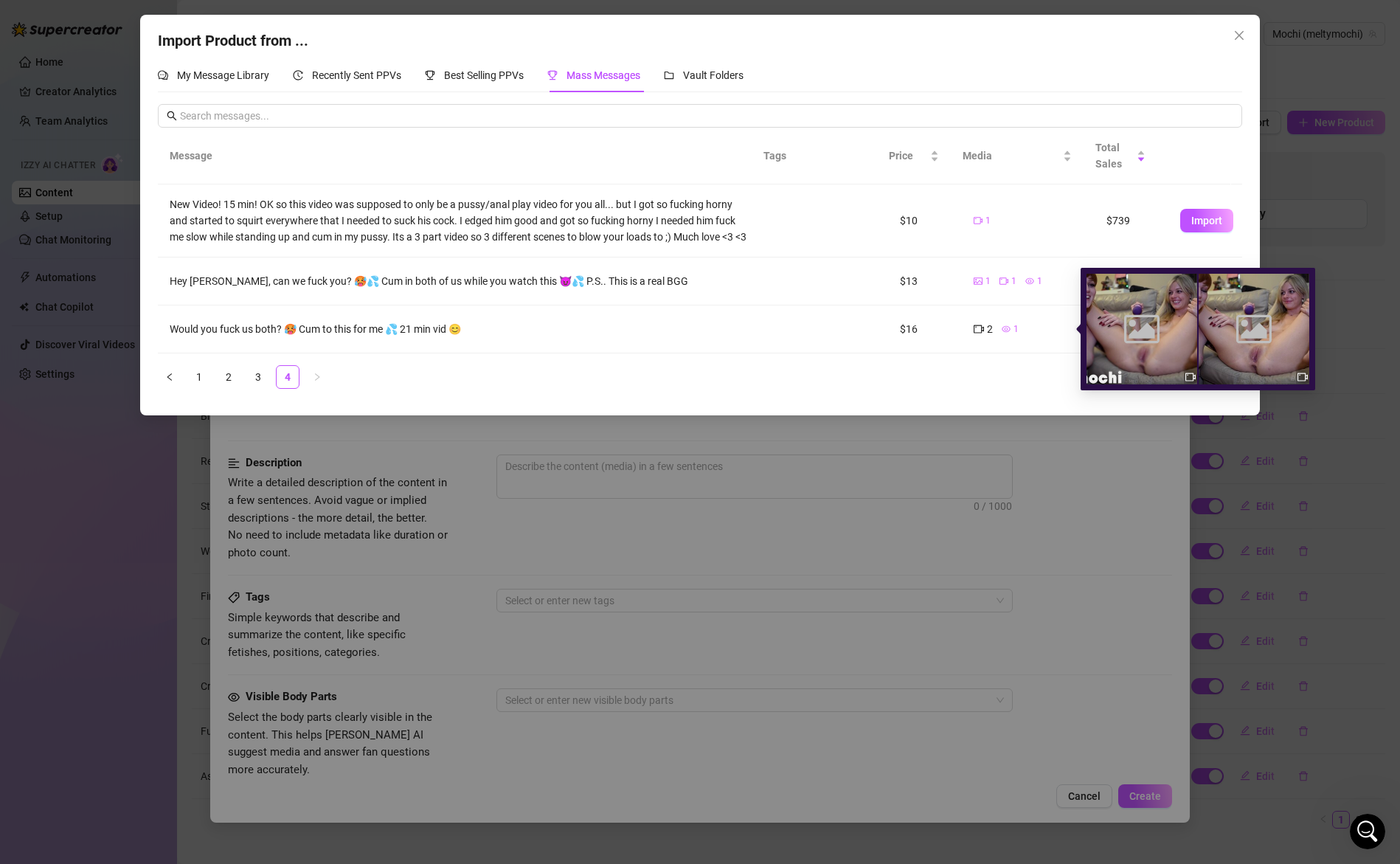
click at [974, 325] on icon "video-camera" at bounding box center [978, 329] width 10 height 8
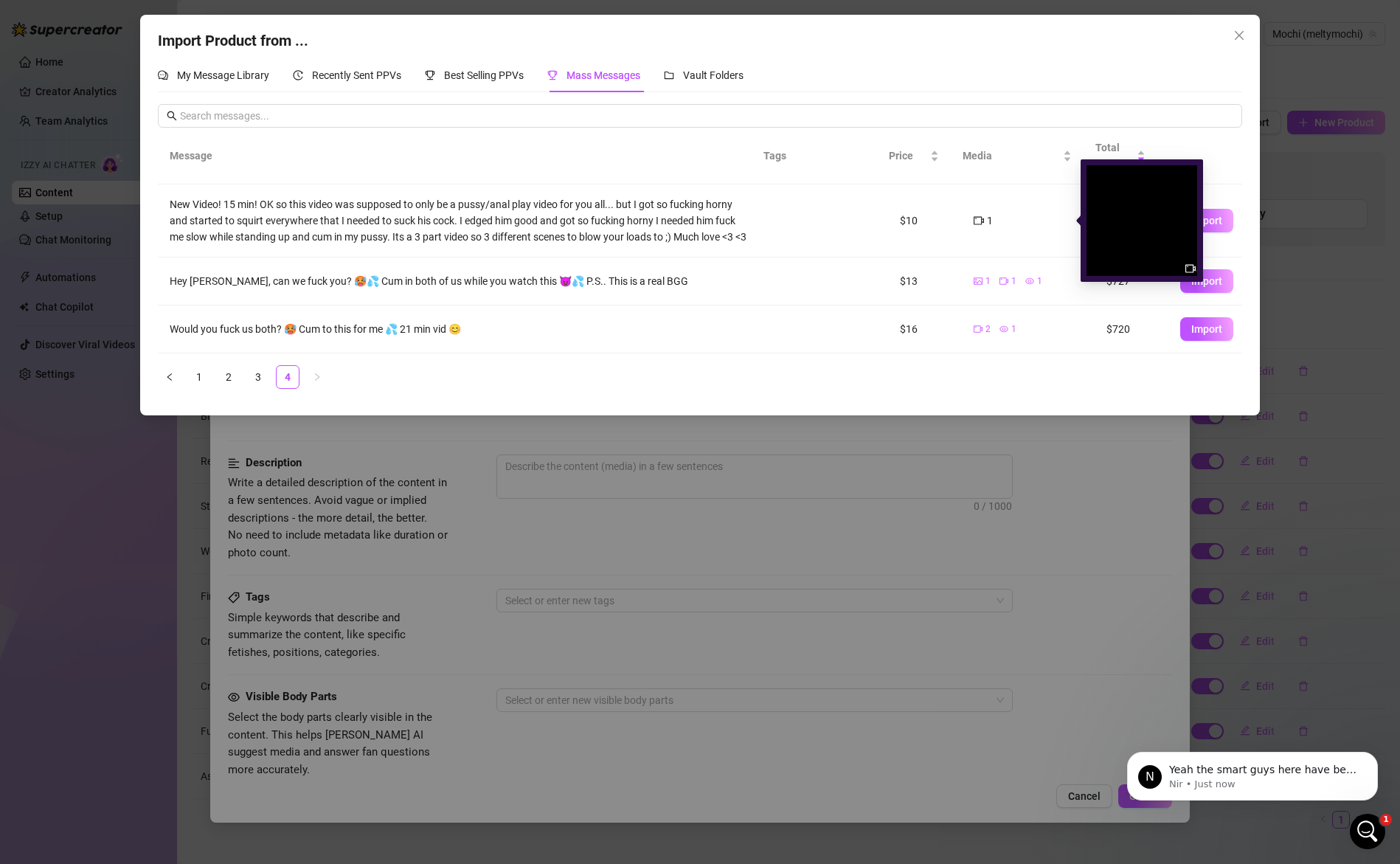
scroll to position [5833, 0]
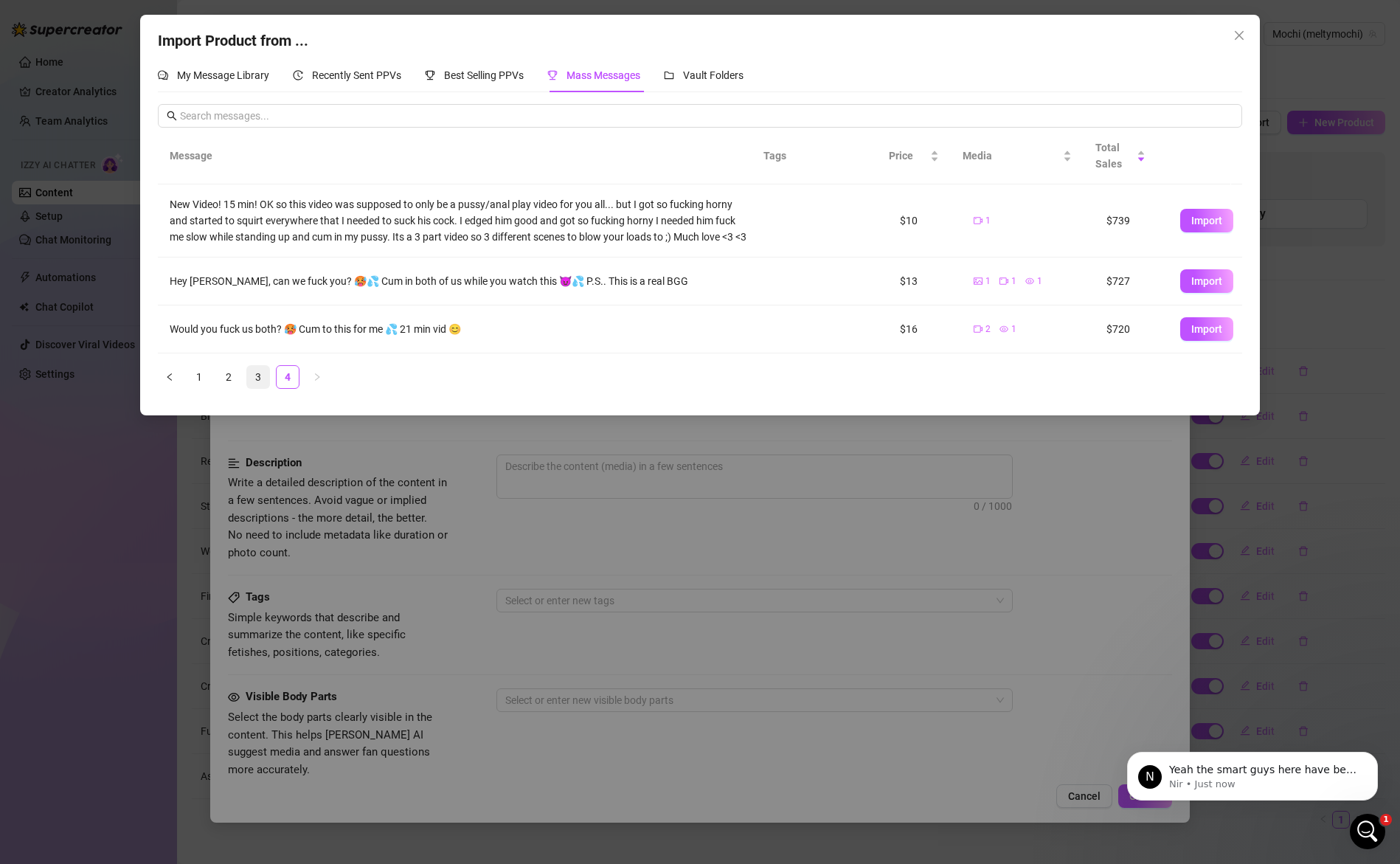
click at [261, 379] on link "3" at bounding box center [258, 377] width 22 height 22
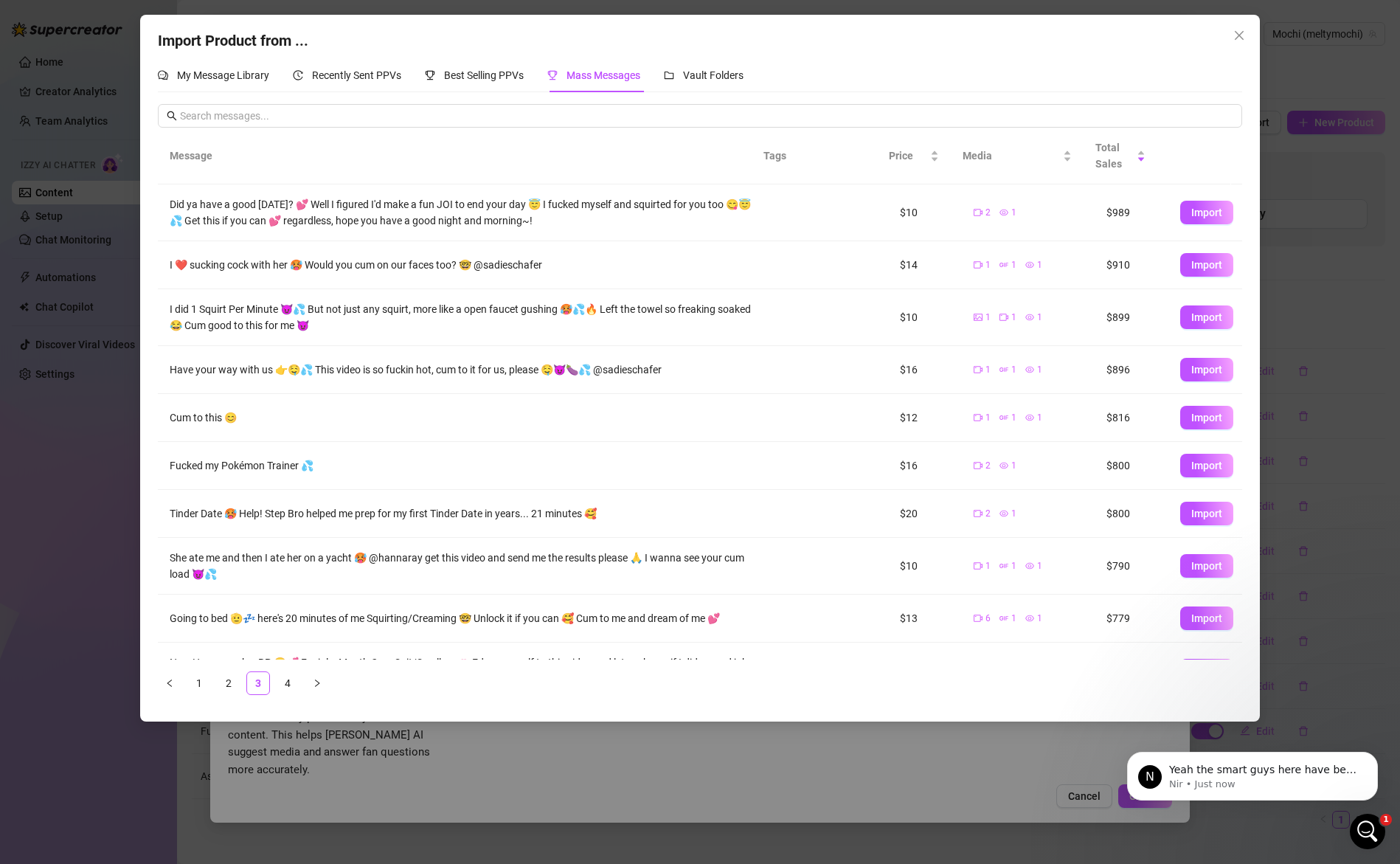
scroll to position [40, 0]
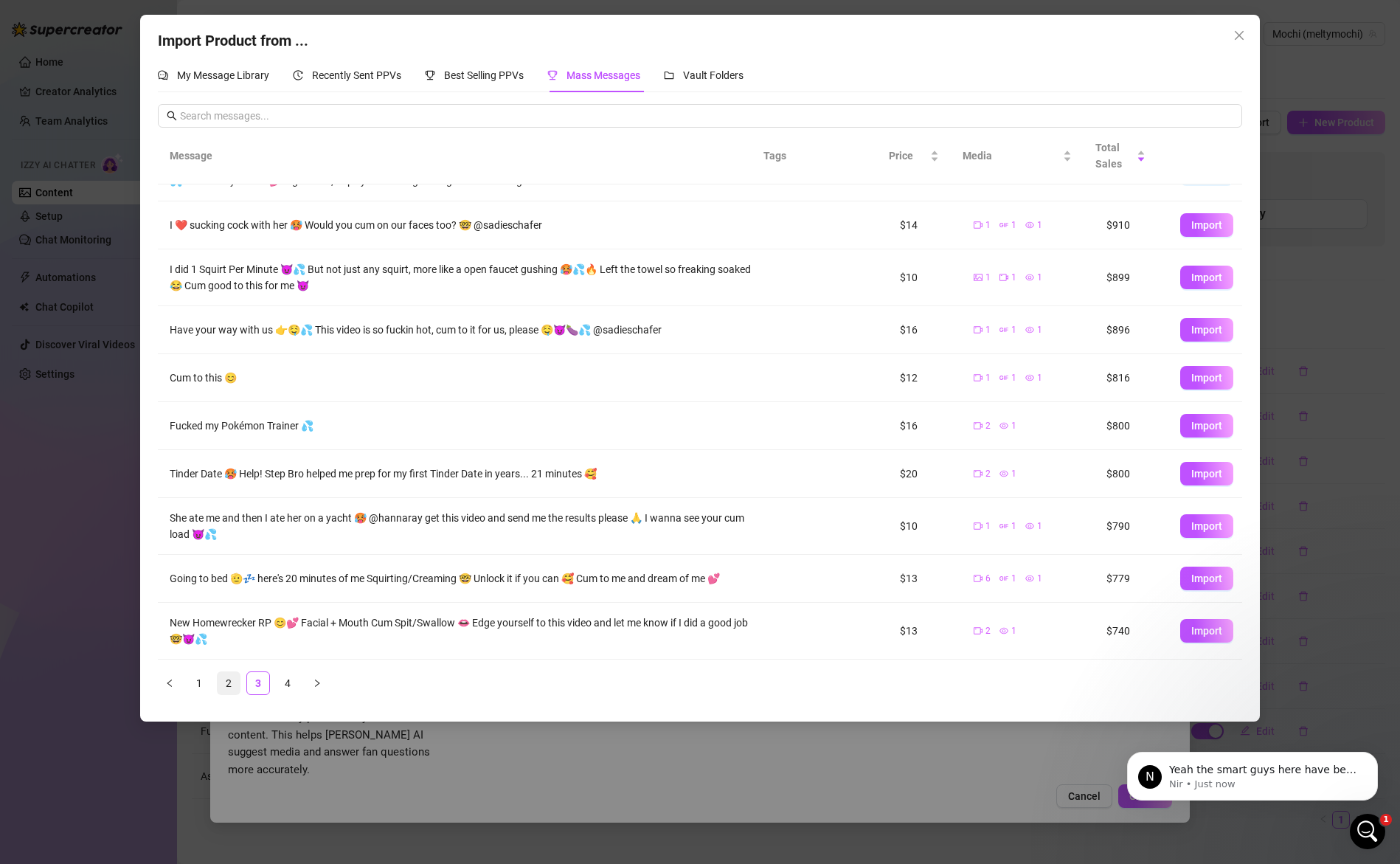
click at [232, 683] on link "2" at bounding box center [228, 683] width 22 height 22
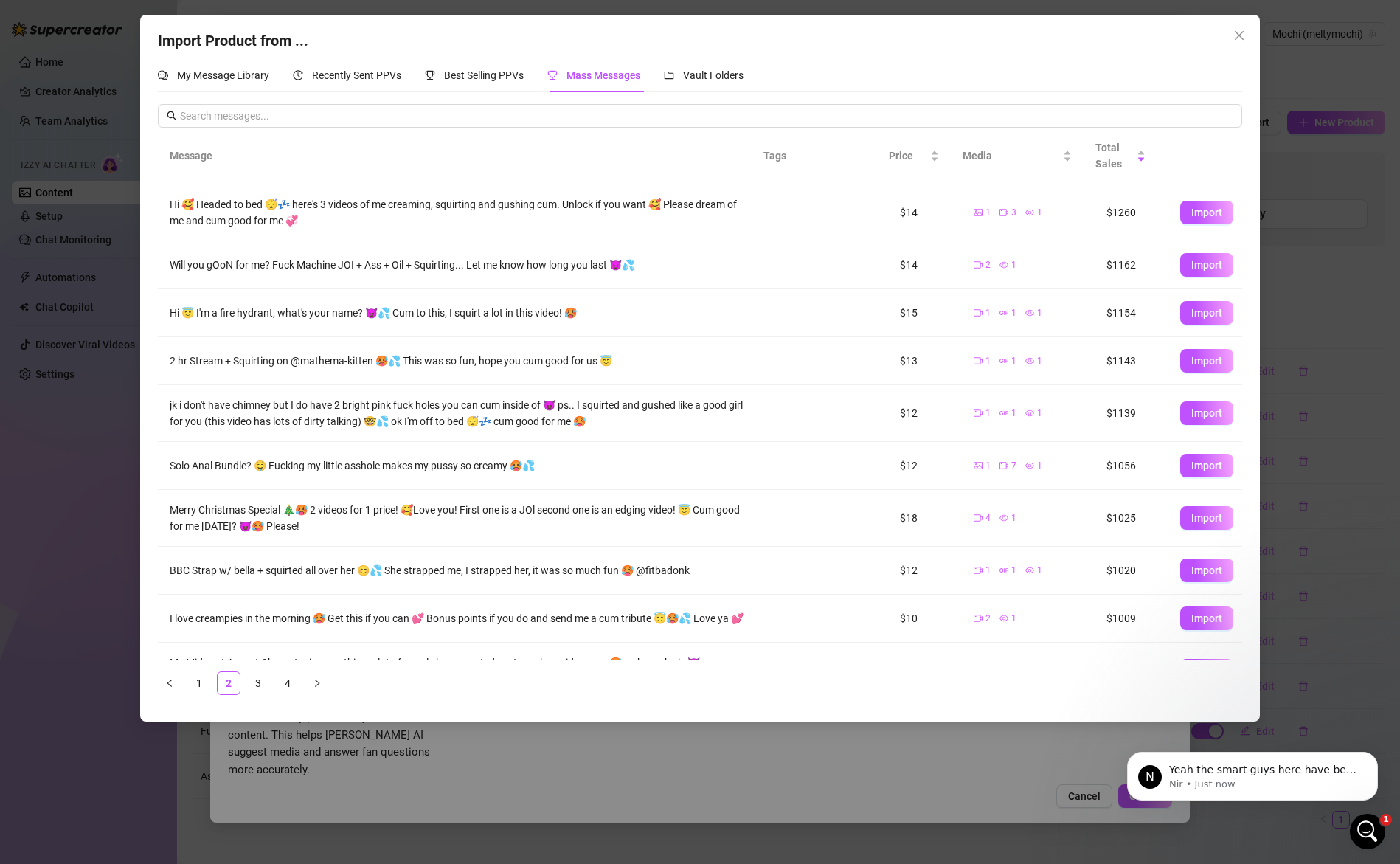
scroll to position [0, 0]
click at [1194, 311] on span "Import" at bounding box center [1207, 312] width 31 height 12
type textarea "Hi 😇 I'm a fire hydrant, what's your name? 😈💦 Cum to this, I squirt a lot in th…"
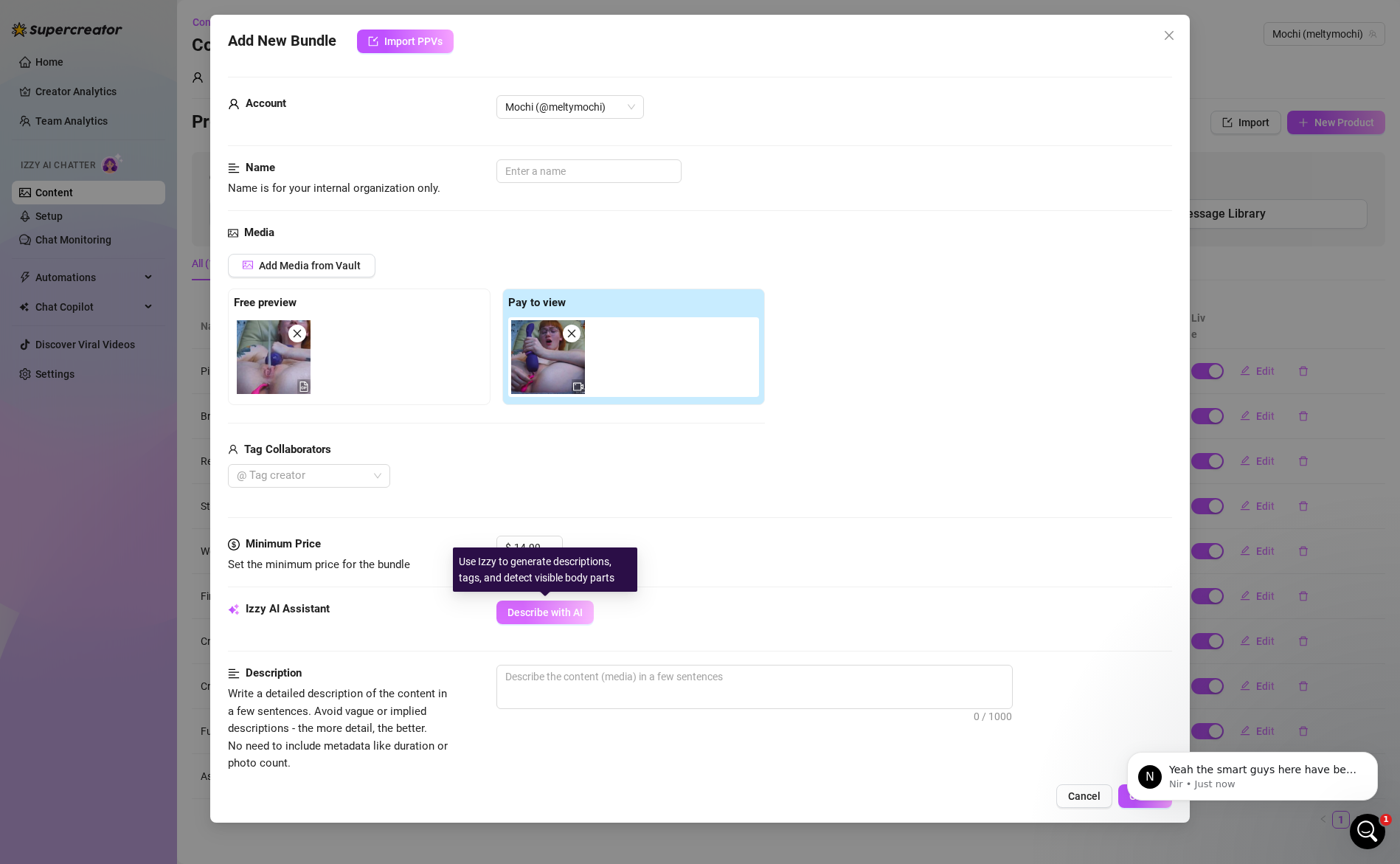
drag, startPoint x: 542, startPoint y: 617, endPoint x: 578, endPoint y: 606, distance: 37.6
click at [542, 617] on span "Describe with AI" at bounding box center [545, 612] width 75 height 12
click at [528, 548] on input "14.99" at bounding box center [538, 547] width 48 height 22
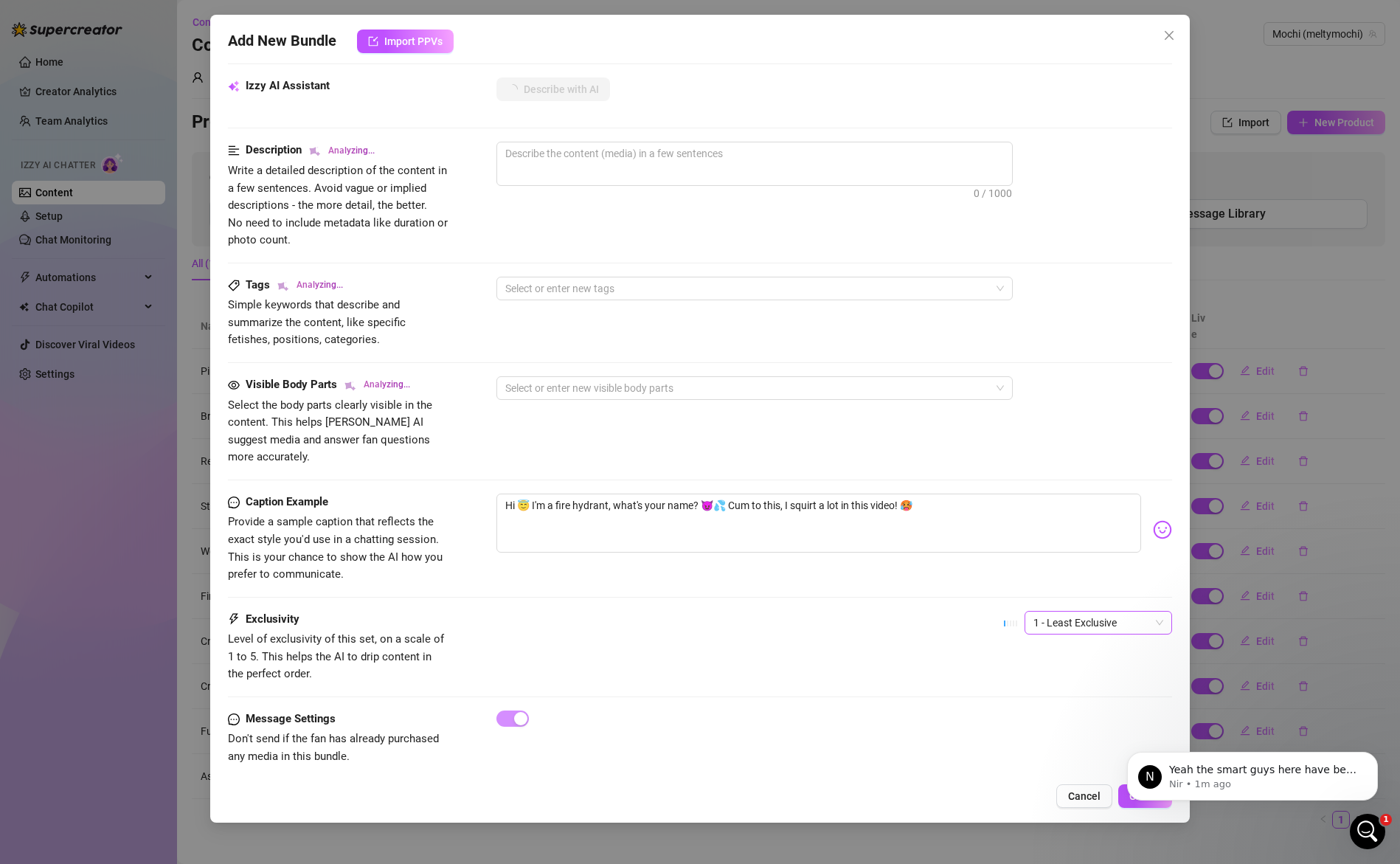
click at [1103, 612] on span "1 - Least Exclusive" at bounding box center [1099, 623] width 130 height 22
click at [1044, 709] on div "4" at bounding box center [1088, 705] width 124 height 16
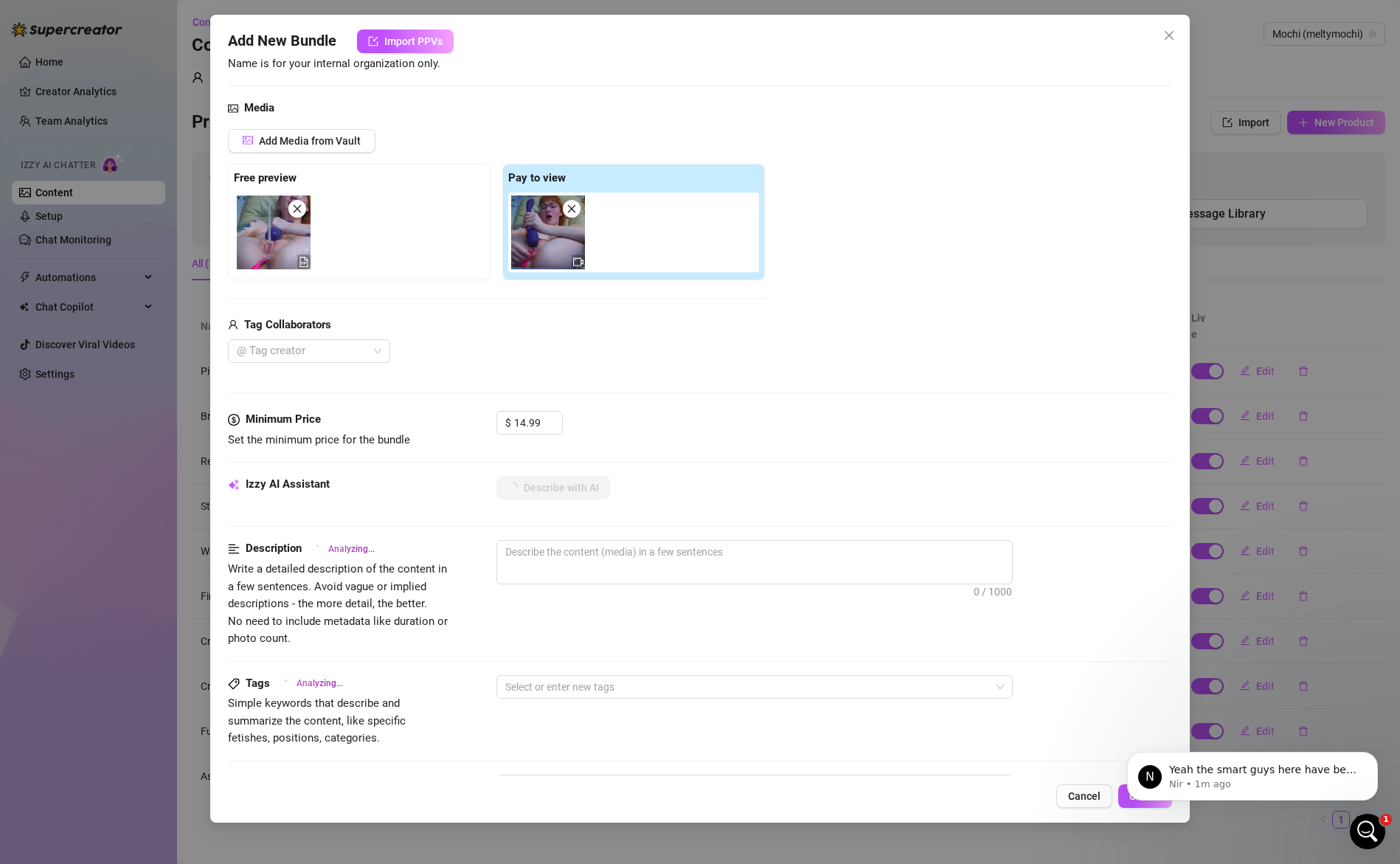
scroll to position [0, 0]
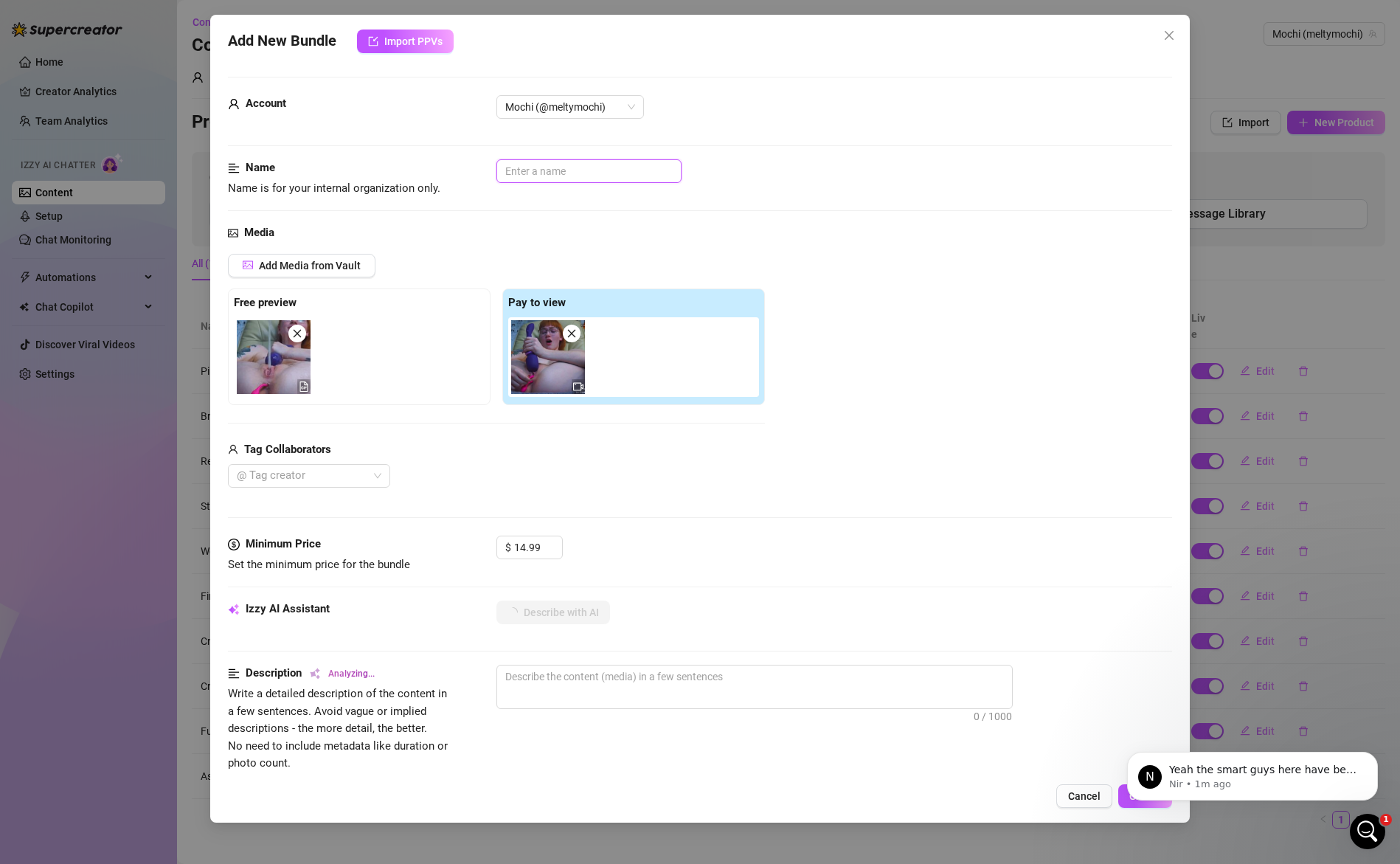
click at [571, 167] on input "text" at bounding box center [589, 171] width 185 height 24
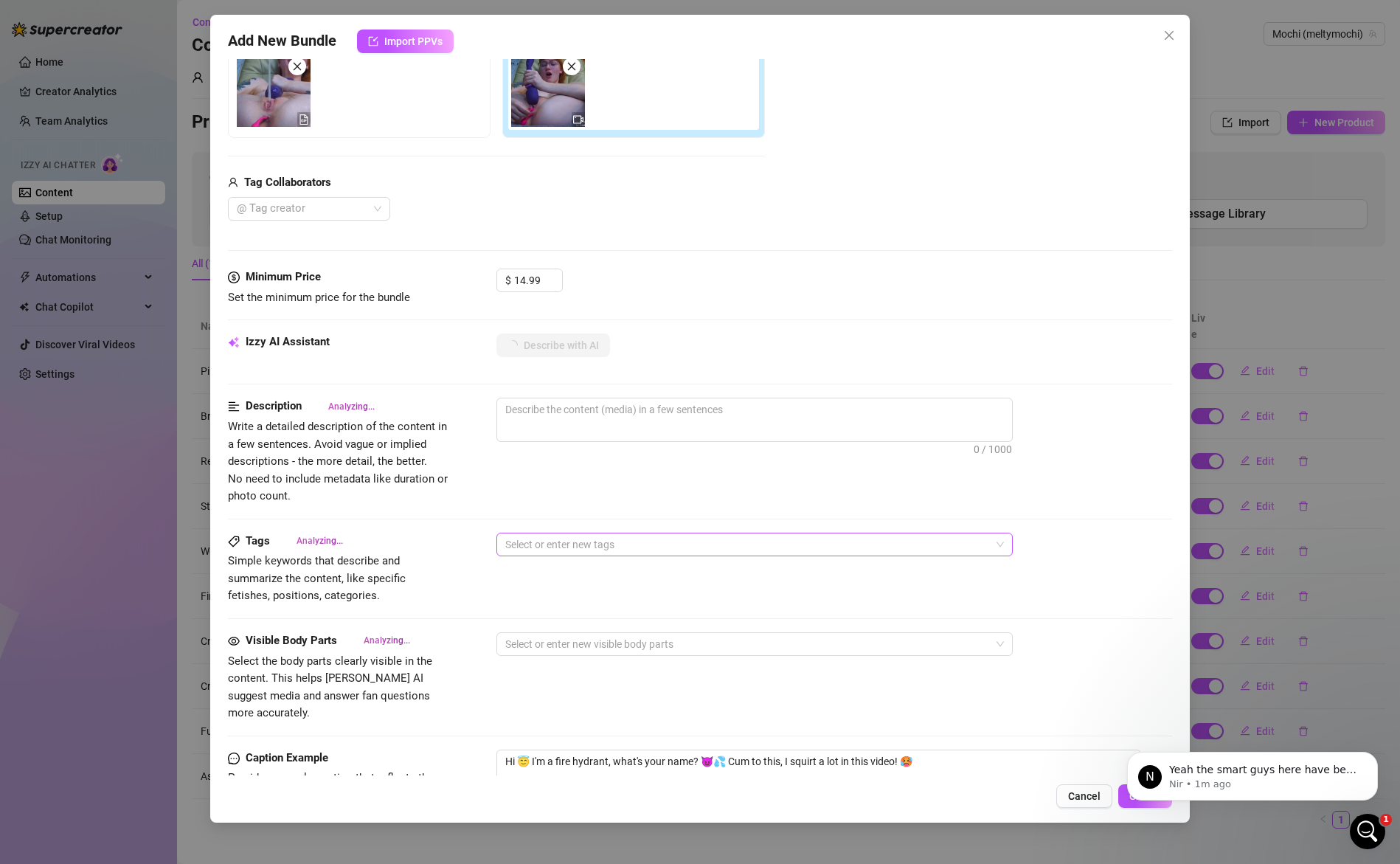
scroll to position [316, 0]
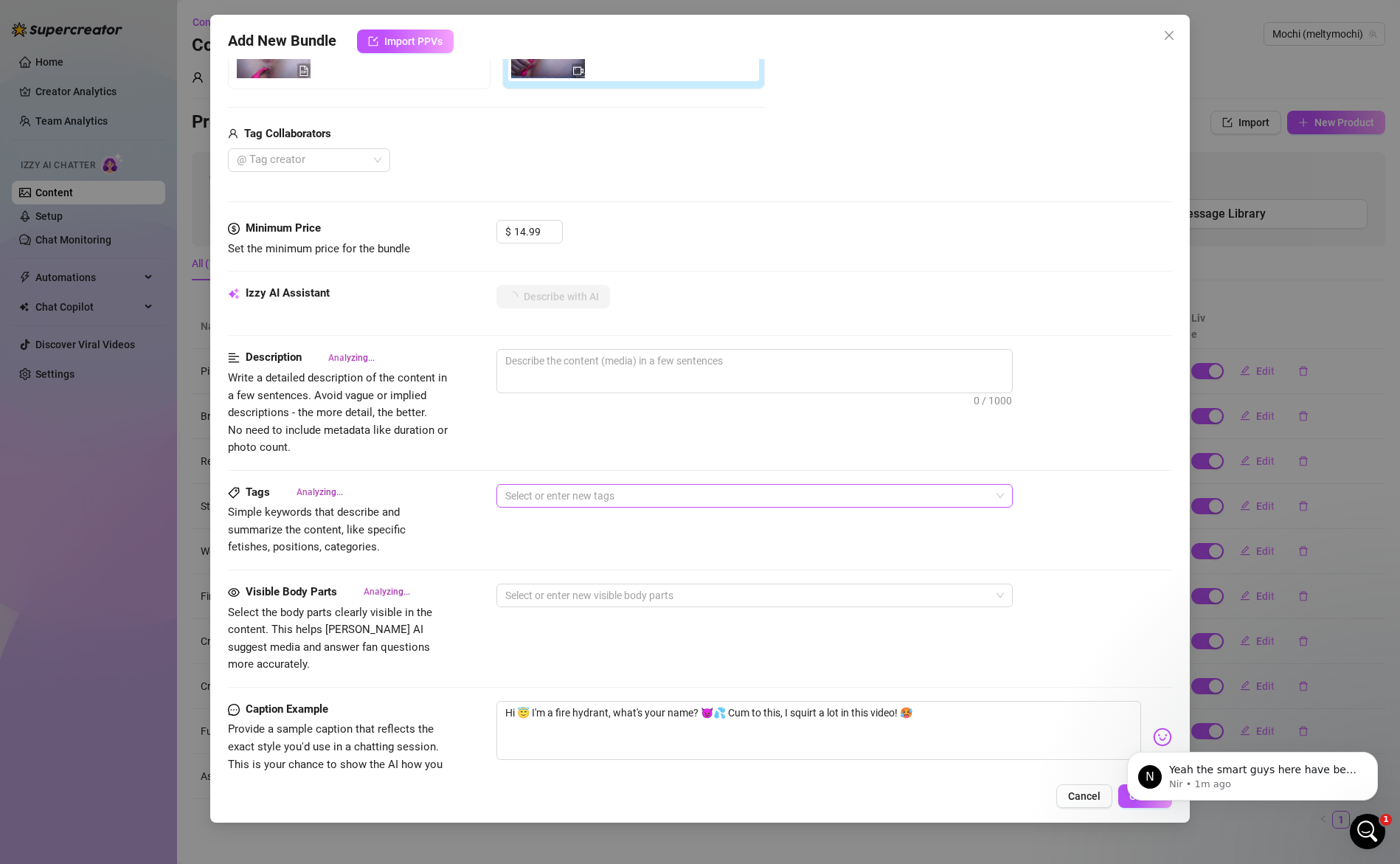
click at [596, 491] on div at bounding box center [747, 496] width 495 height 21
type input "Most insane squirt"
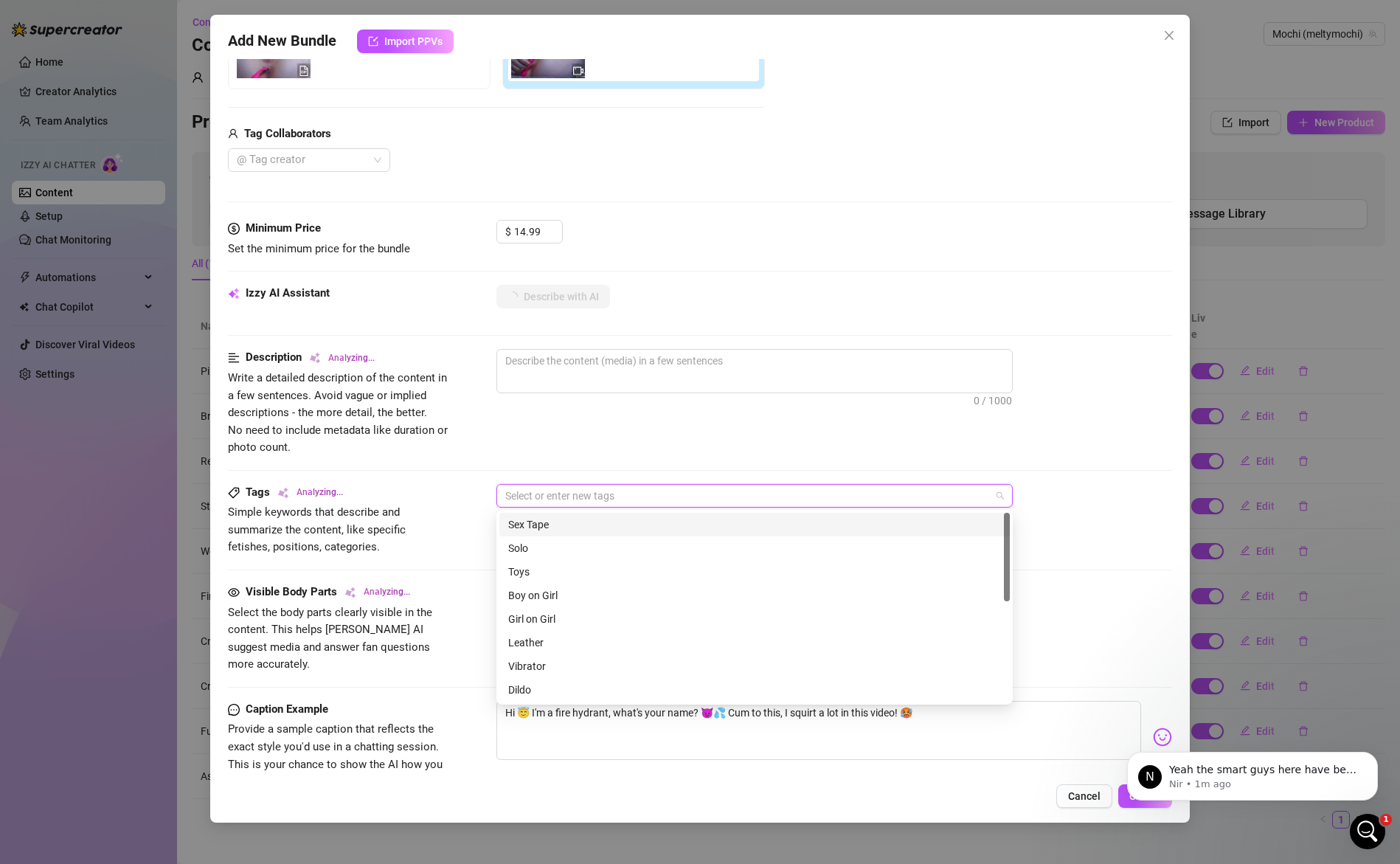
click at [678, 449] on div "Description Analyzing... Write a detailed description of the content in a few s…" at bounding box center [700, 402] width 945 height 107
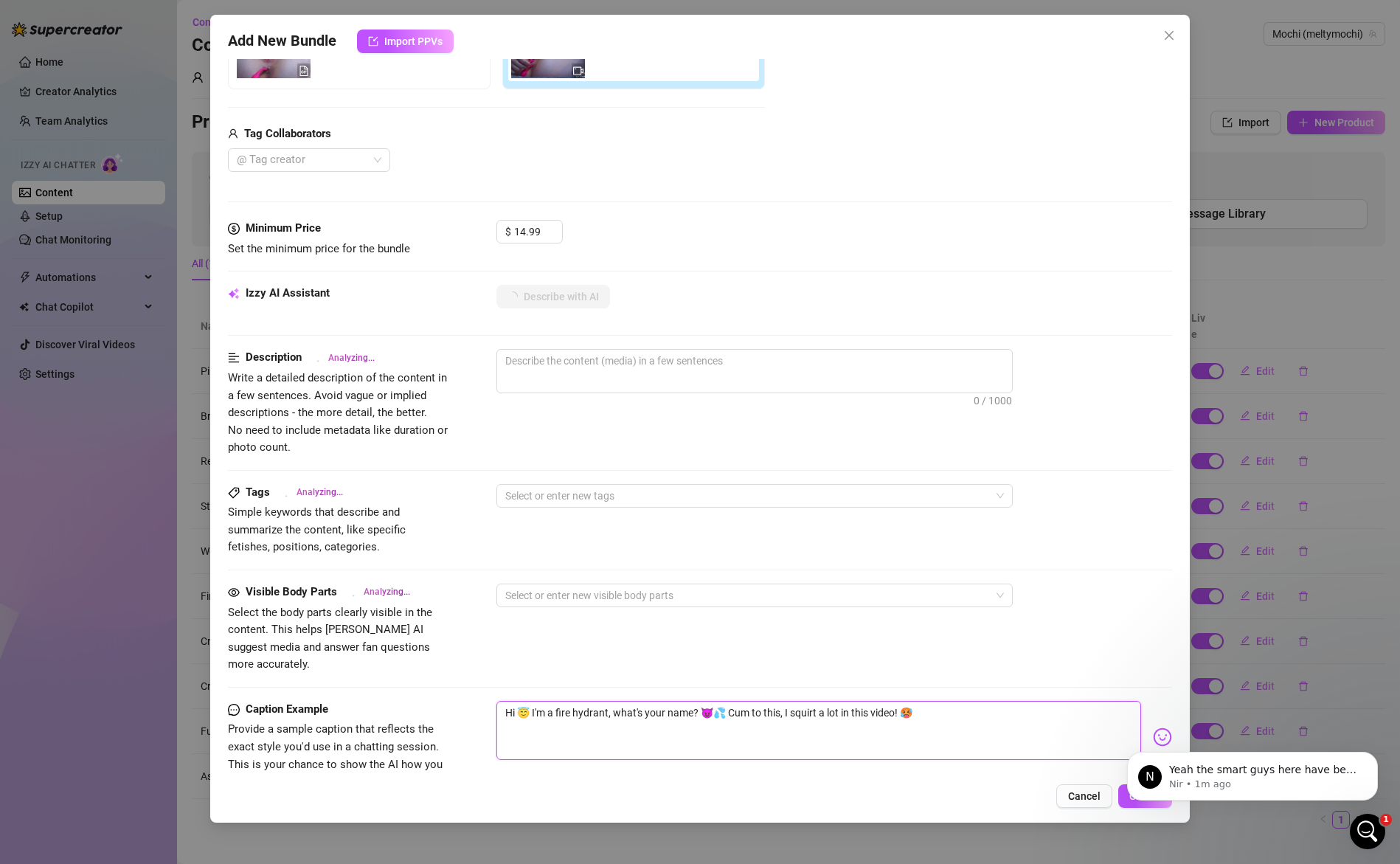
drag, startPoint x: 721, startPoint y: 696, endPoint x: 389, endPoint y: 703, distance: 332.1
click at [389, 703] on div "Caption Example Provide a sample caption that reflects the exact style you'd us…" at bounding box center [700, 745] width 945 height 90
click at [719, 701] on textarea "Hi 😇 I'm a fire hydrant, what's your name? 😈💦 Cum to this, I squirt a lot in th…" at bounding box center [819, 730] width 646 height 59
drag, startPoint x: 721, startPoint y: 697, endPoint x: 489, endPoint y: 692, distance: 232.1
click at [489, 701] on div "Caption Example Provide a sample caption that reflects the exact style you'd us…" at bounding box center [700, 745] width 945 height 90
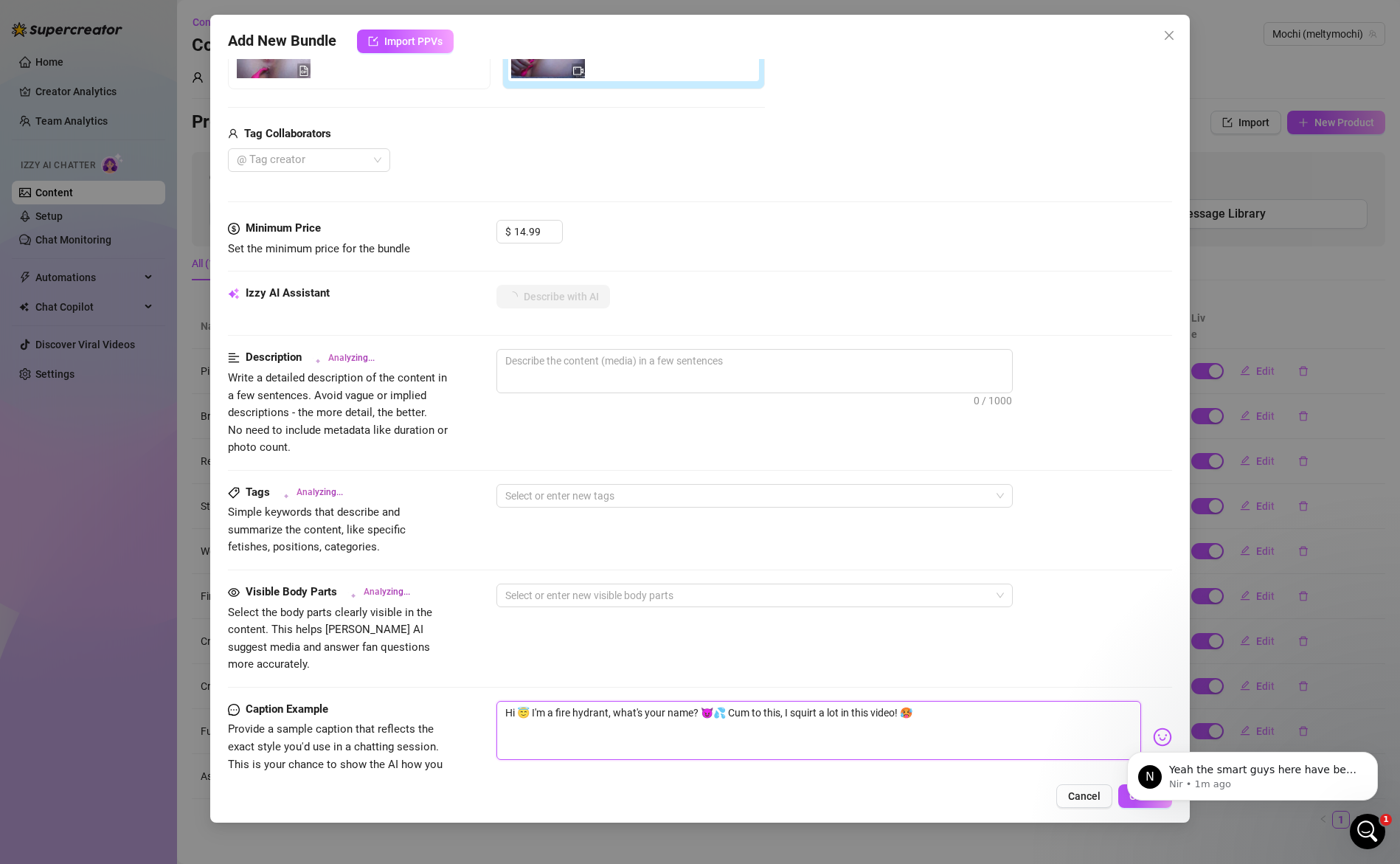
type textarea "Cum to this, I squirt a lot in this video! 🥵"
type textarea "SCum to this, I squirt a lot in this video! 🥵"
type textarea "SoCum to this, I squirt a lot in this video! 🥵"
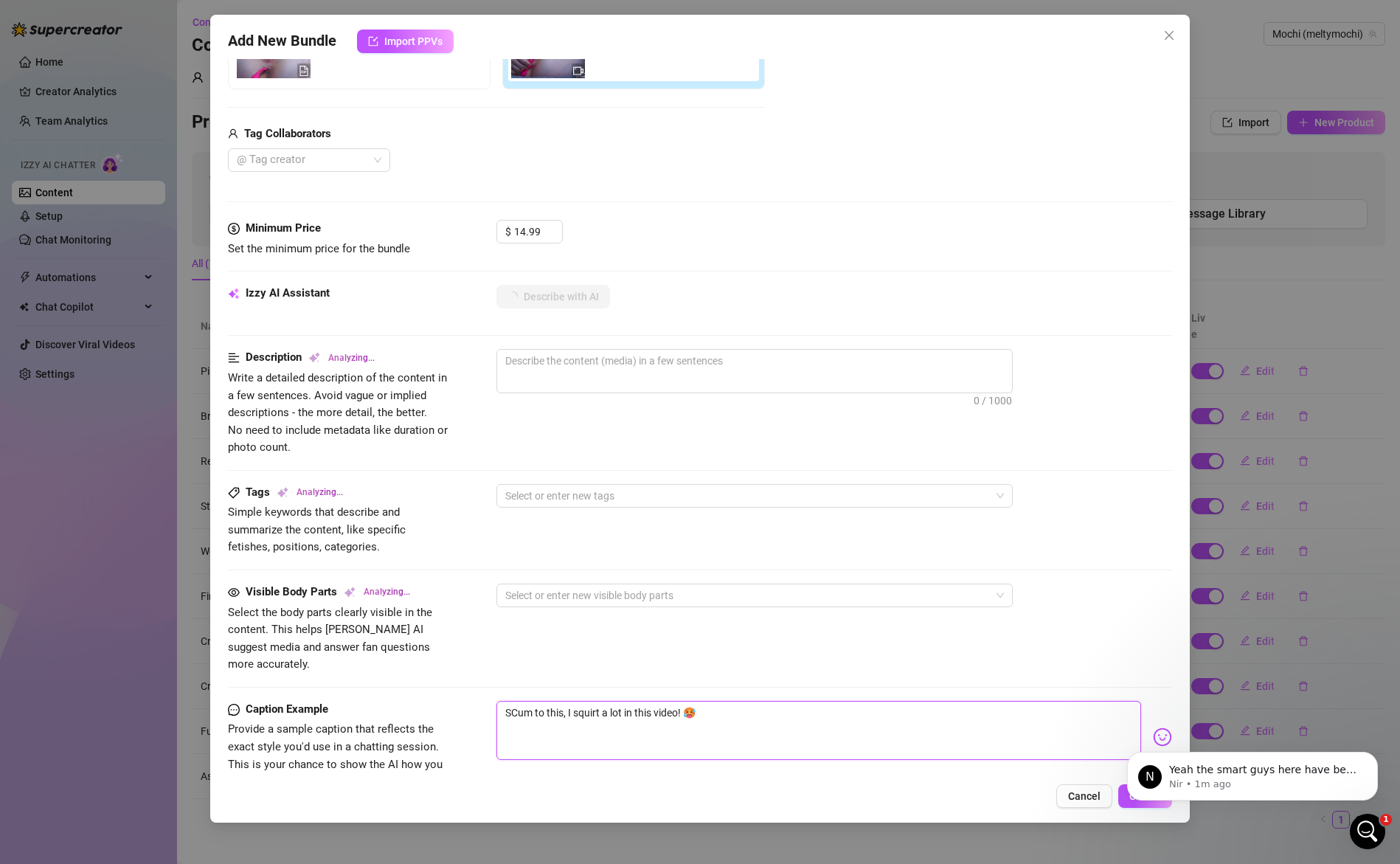
type textarea "SoCum to this, I squirt a lot in this video! 🥵"
type textarea "So Cum to this, I squirt a lot in this video! 🥵"
type textarea "So tCum to this, I squirt a lot in this video! 🥵"
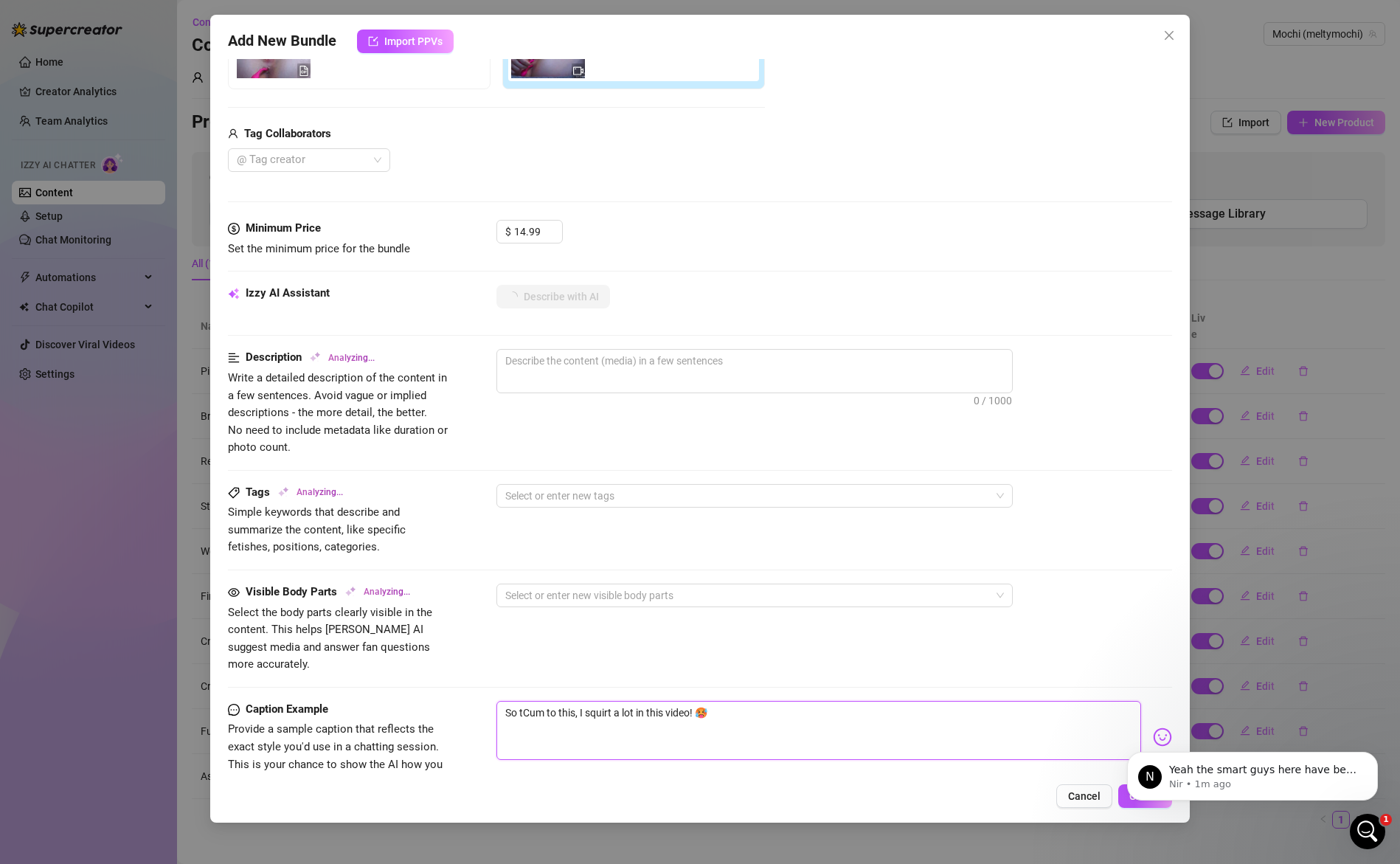
type textarea "So thCum to this, I squirt a lot in this video! 🥵"
type textarea "So thiCum to this, I squirt a lot in this video! 🥵"
type textarea "So thisCum to this, I squirt a lot in this video! 🥵"
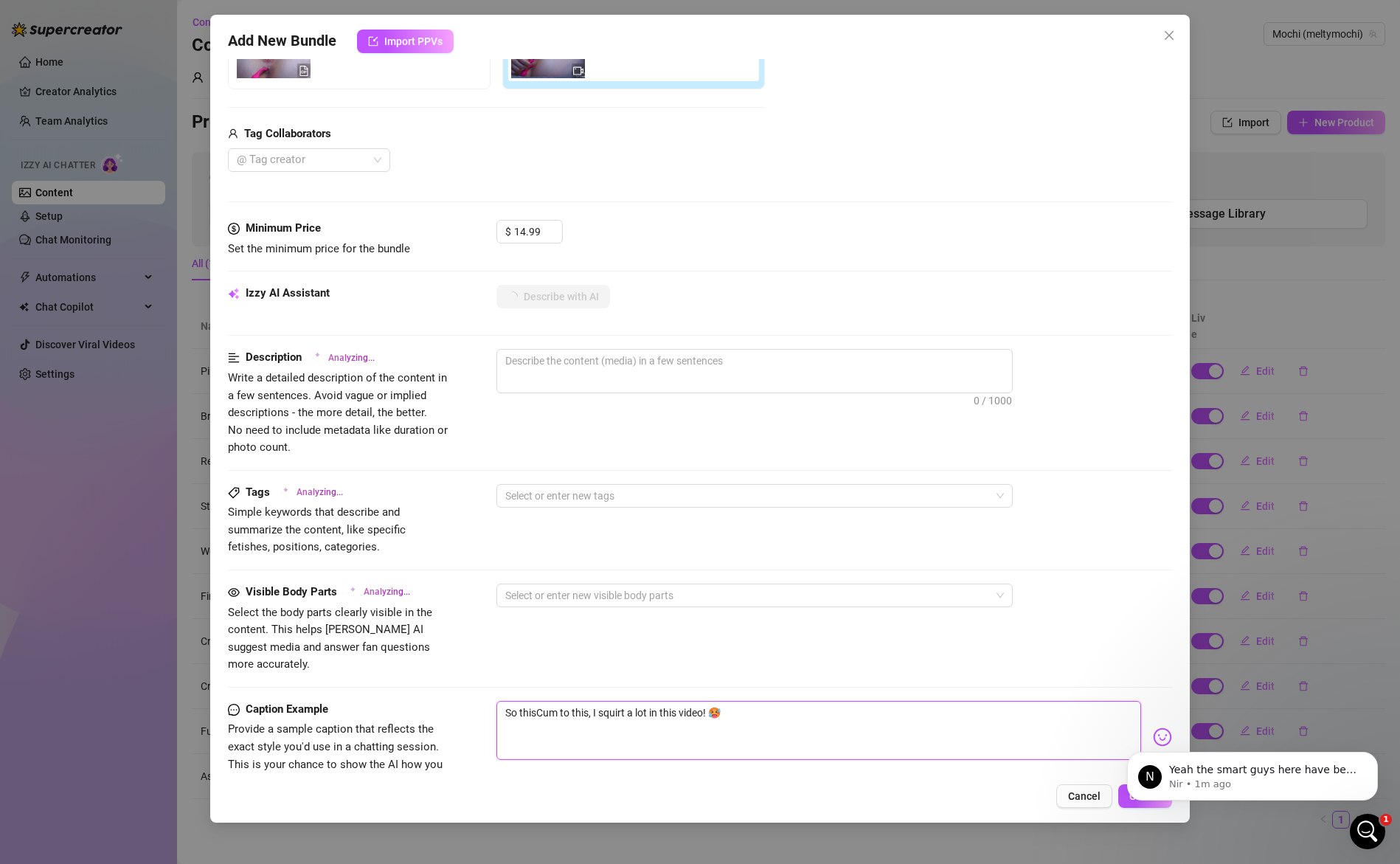
type textarea "So this Cum to this, I squirt a lot in this video! 🥵"
type textarea "So this iCum to this, I squirt a lot in this video! 🥵"
type textarea "So this isCum to this, I squirt a lot in this video! 🥵"
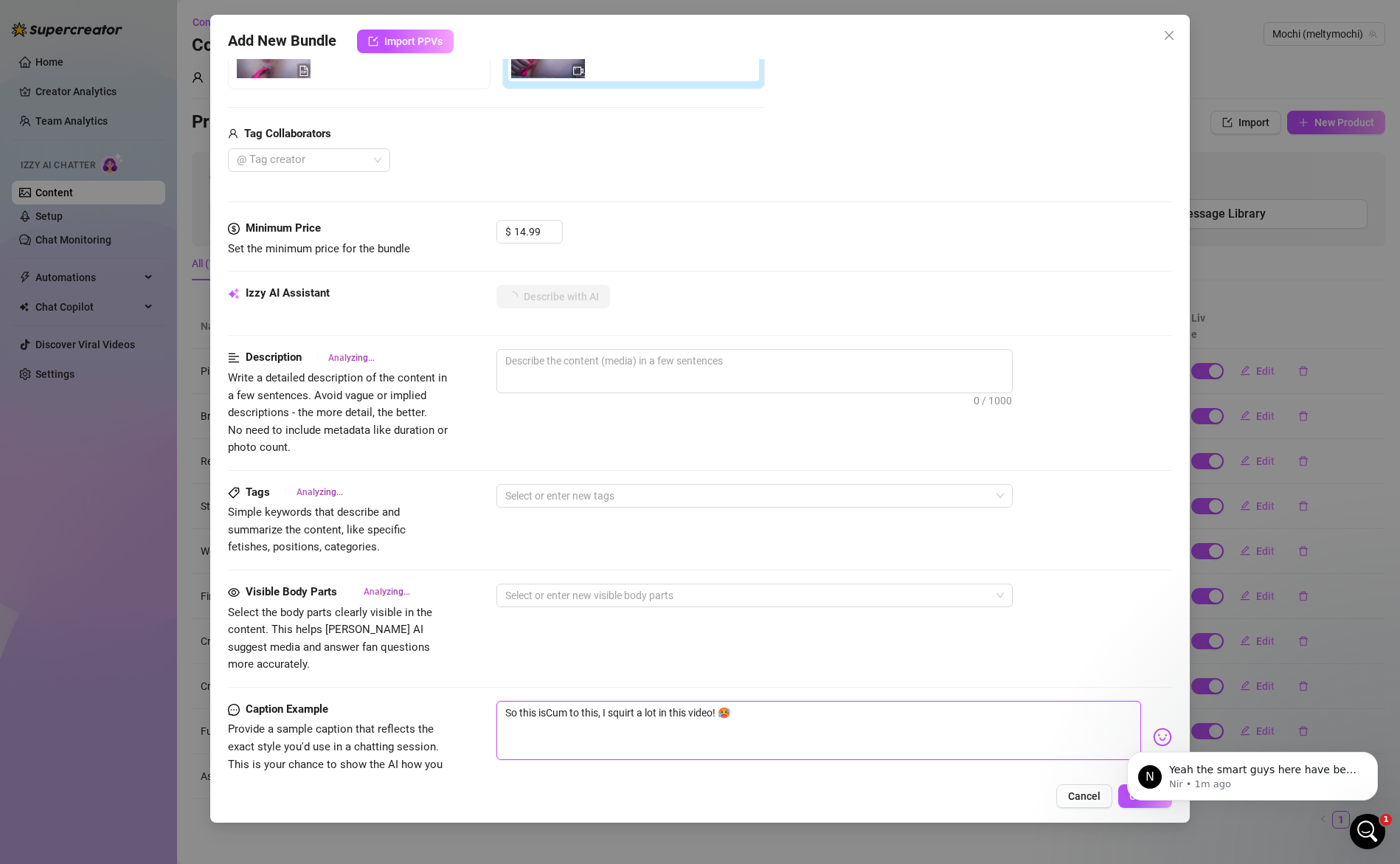
type textarea "So this is Cum to this, I squirt a lot in this video! 🥵"
type textarea "So this is lCum to this, I squirt a lot in this video! 🥵"
type textarea "So this is liCum to this, I squirt a lot in this video! 🥵"
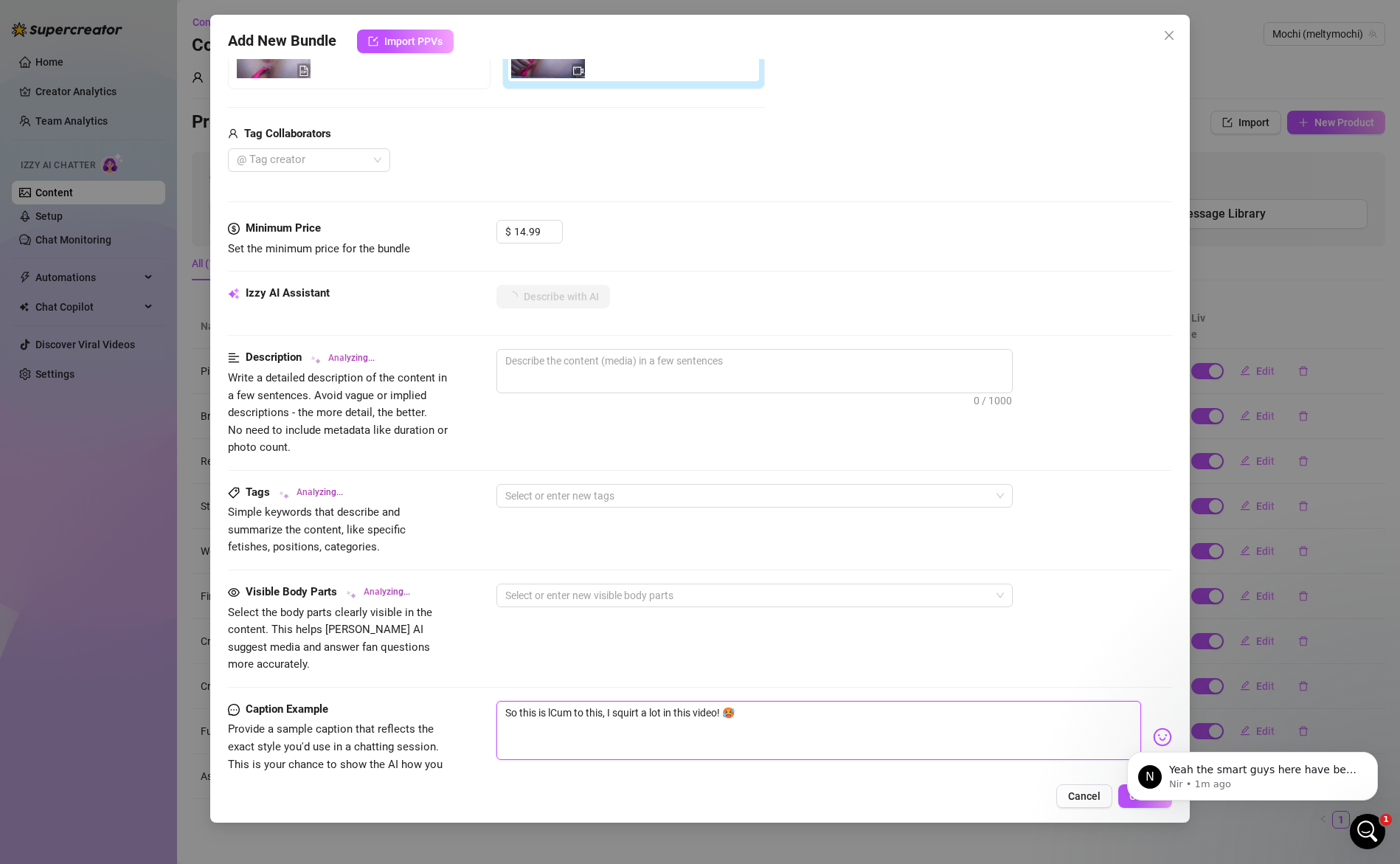
type textarea "So this is liCum to this, I squirt a lot in this video! 🥵"
type textarea "So this is likCum to this, I squirt a lot in this video! 🥵"
type textarea "So this is likeCum to this, I squirt a lot in this video! 🥵"
type textarea "So this is like Cum to this, I squirt a lot in this video! 🥵"
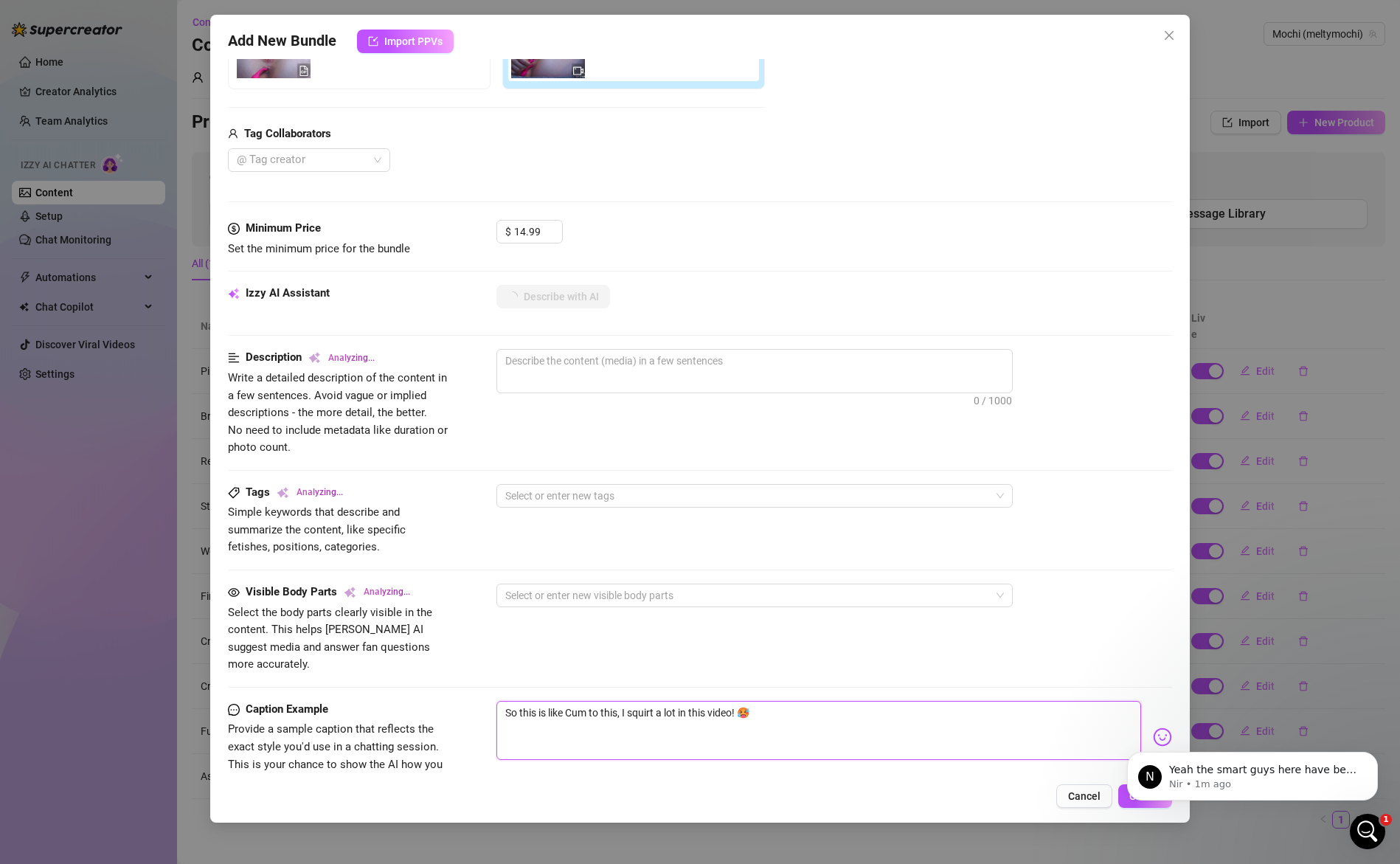
type textarea "So this is like oCum to this, I squirt a lot in this video! 🥵"
type textarea "So this is like onCum to this, I squirt a lot in this video! 🥵"
type textarea "So this is like oneCum to this, I squirt a lot in this video! 🥵"
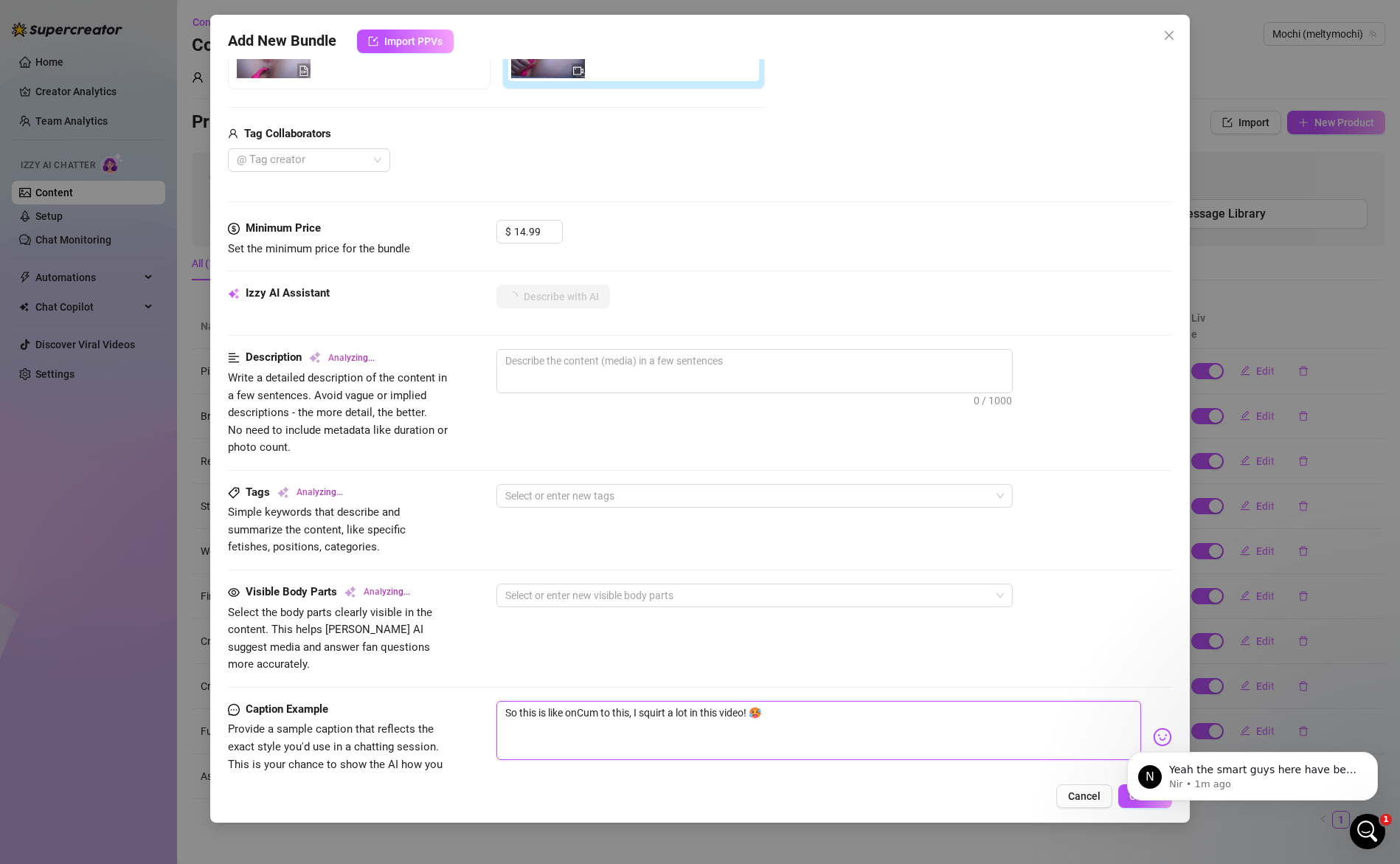
type textarea "So this is like oneCum to this, I squirt a lot in this video! 🥵"
type textarea "So this is like one Cum to this, I squirt a lot in this video! 🥵"
type textarea "So this is like one oCum to this, I squirt a lot in this video! 🥵"
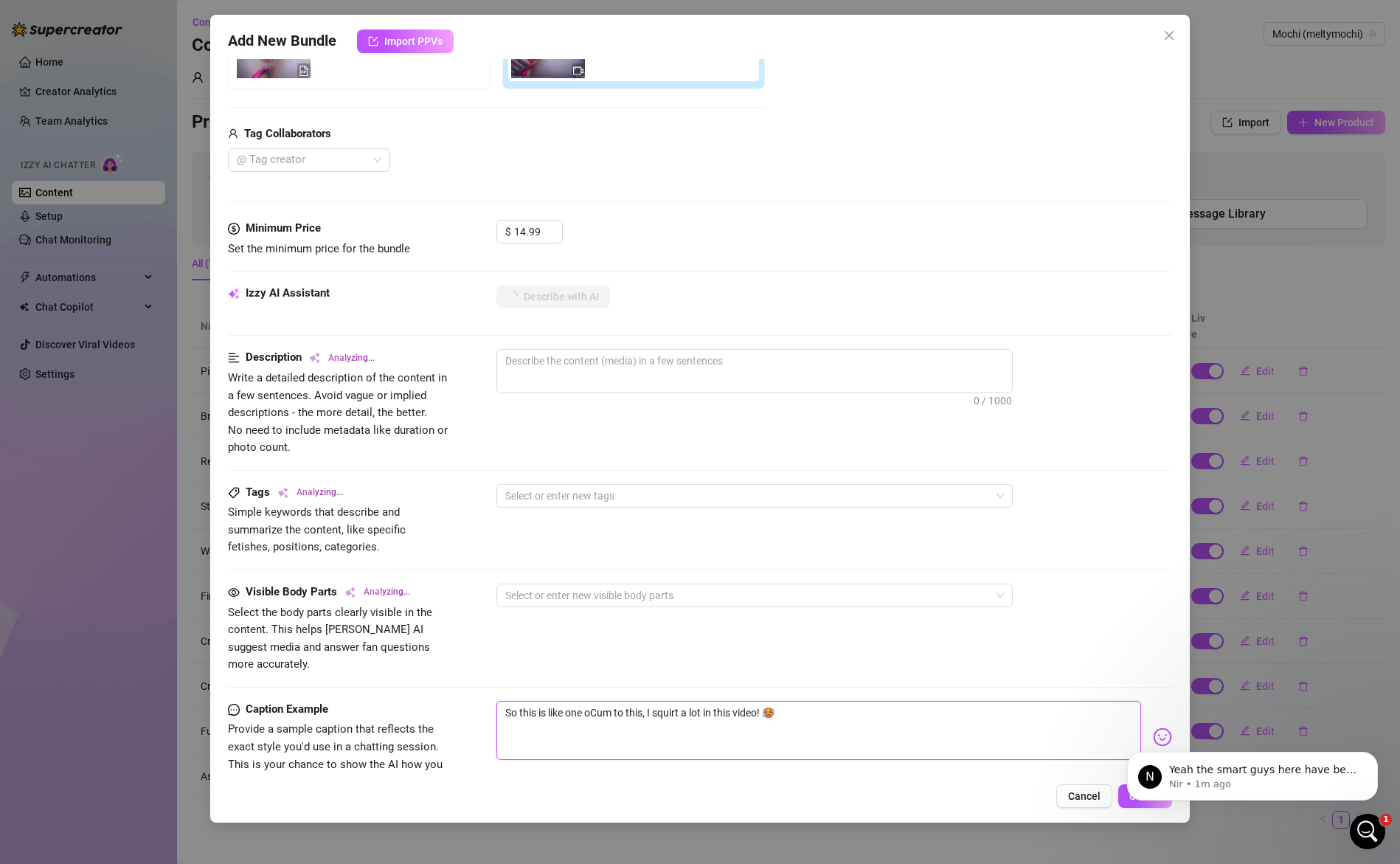
type textarea "So this is like one ofCum to this, I squirt a lot in this video! 🥵"
type textarea "So this is like one of Cum to this, I squirt a lot in this video! 🥵"
type textarea "So this is like one of mCum to this, I squirt a lot in this video! 🥵"
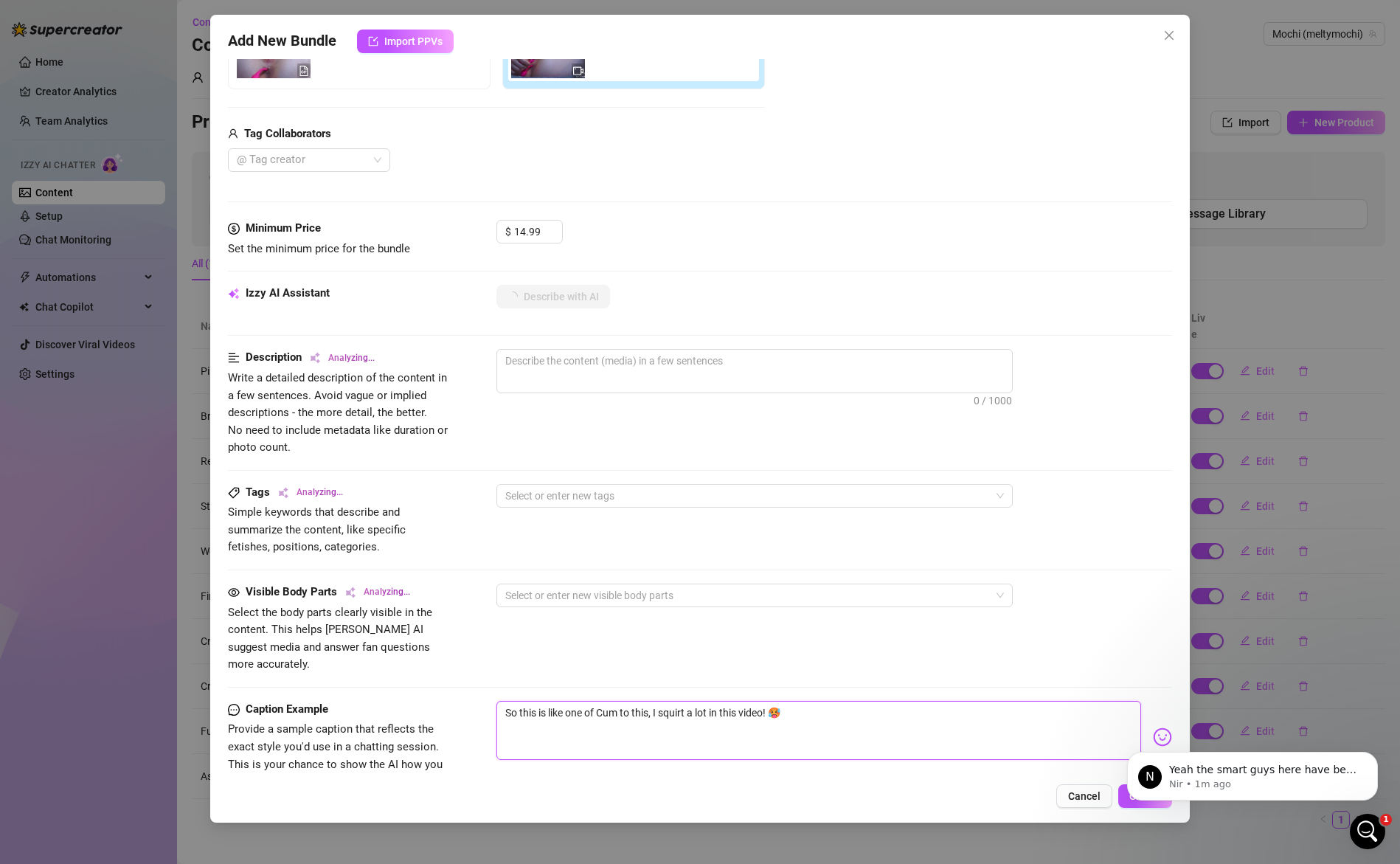
type textarea "So this is like one of mCum to this, I squirt a lot in this video! 🥵"
type textarea "So this is like one of myCum to this, I squirt a lot in this video! 🥵"
type textarea "So this is like one of my Cum to this, I squirt a lot in this video! 🥵"
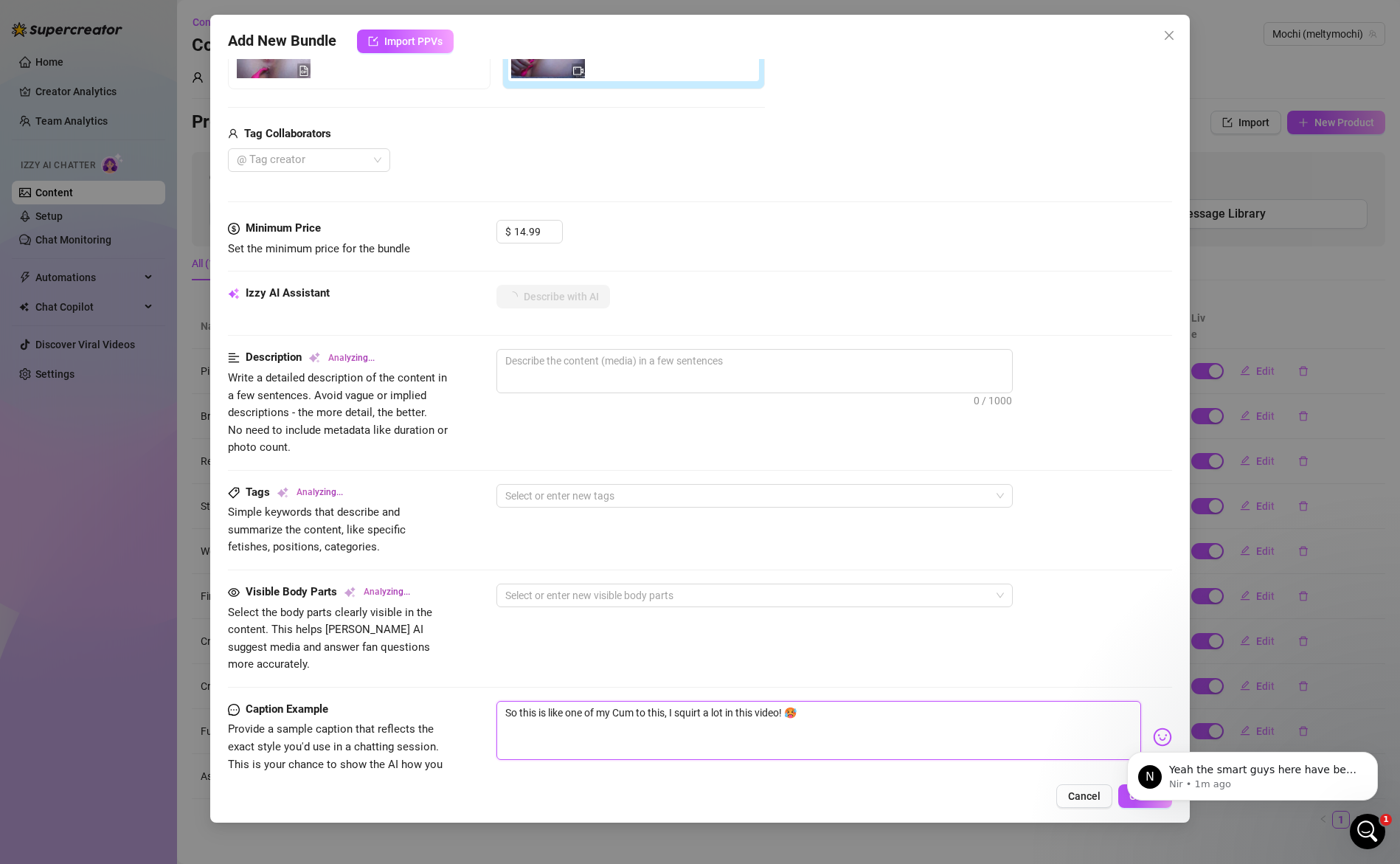
type textarea "So this is like one of my mCum to this, I squirt a lot in this video! 🥵"
type textarea "So this is like one of my moCum to this, I squirt a lot in this video! 🥵"
type textarea "So this is like one of my mosCum to this, I squirt a lot in this video! 🥵"
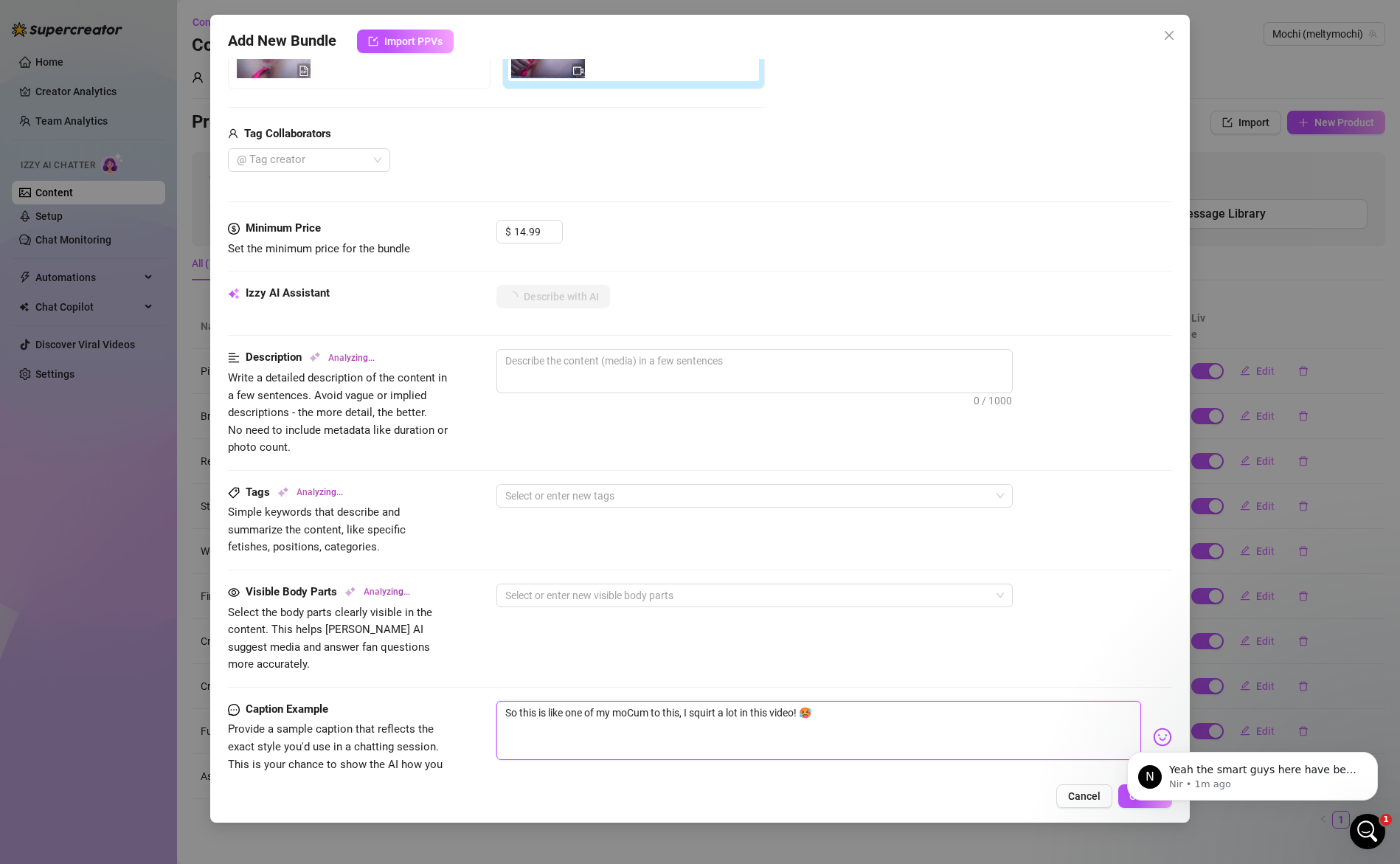
type textarea "So this is like one of my mosCum to this, I squirt a lot in this video! 🥵"
type textarea "So this is like one of my mostCum to this, I squirt a lot in this video! 🥵"
type textarea "So this is like one of my most Cum to this, I squirt a lot in this video! 🥵"
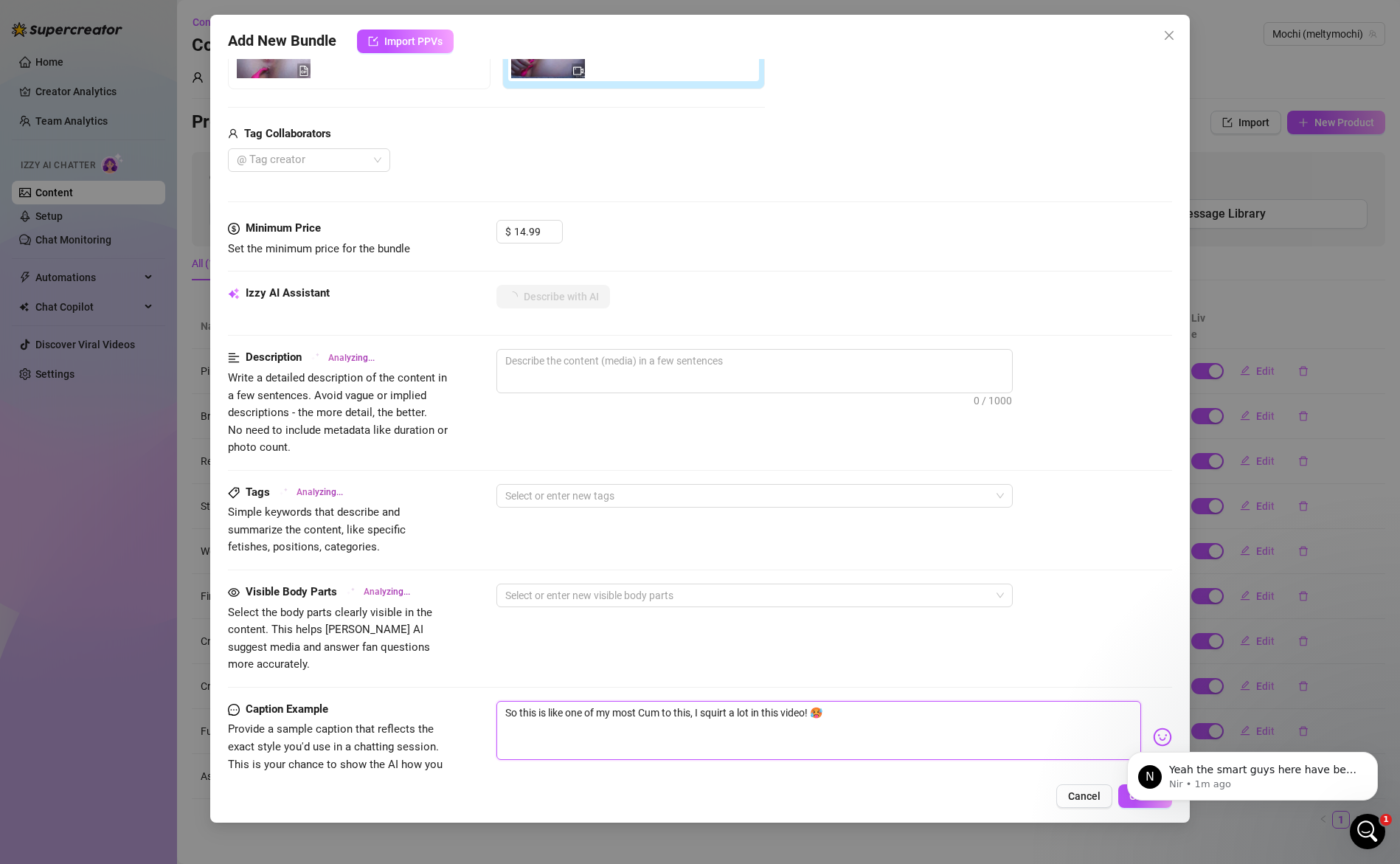
type textarea "So this is like one of my most iCum to this, I squirt a lot in this video! 🥵"
type textarea "So this is like one of my most inCum to this, I squirt a lot in this video! 🥵"
type textarea "So this is like one of my most insCum to this, I squirt a lot in this video! 🥵"
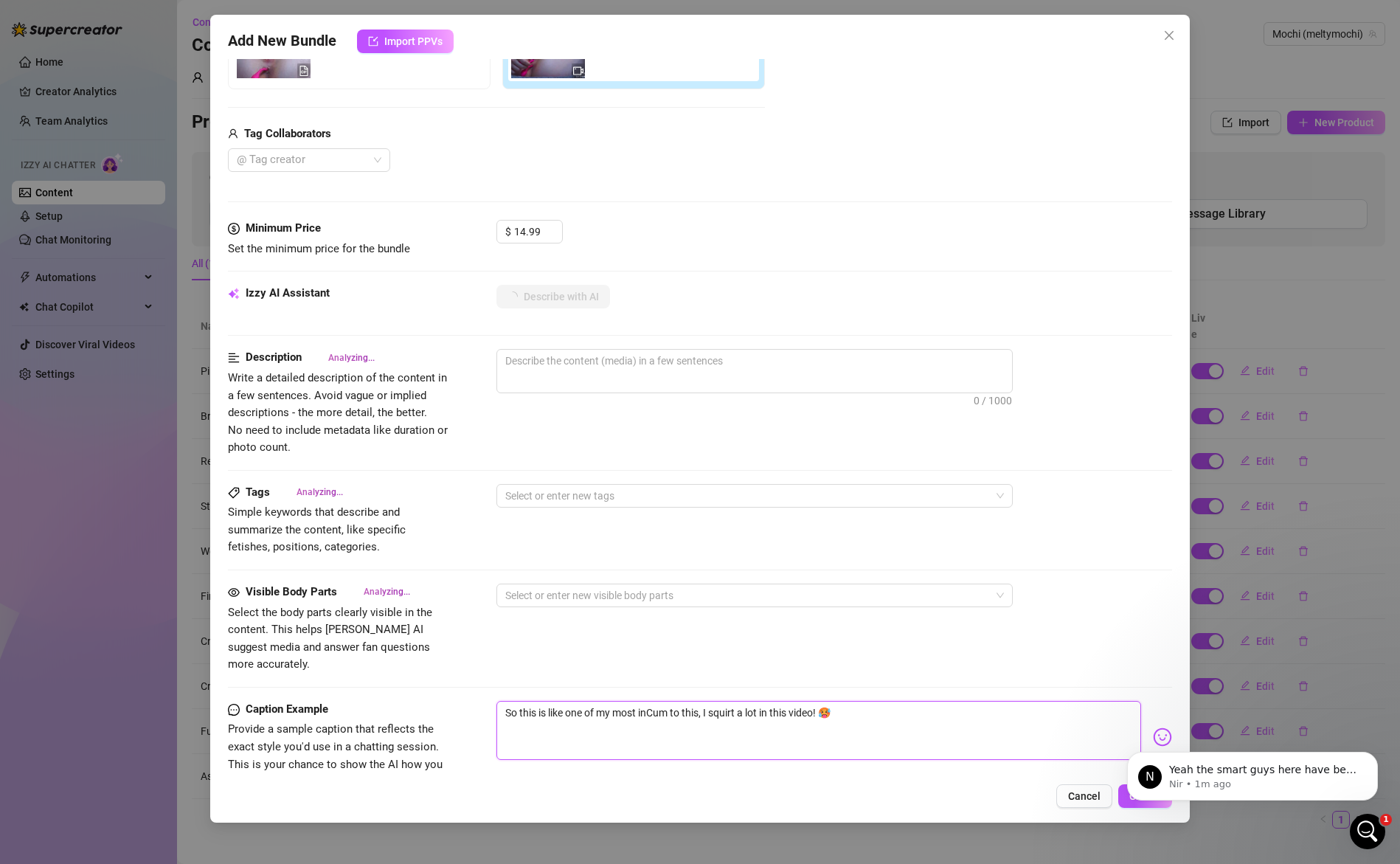
type textarea "So this is like one of my most insCum to this, I squirt a lot in this video! 🥵"
type textarea "So this is like one of my most insaCum to this, I squirt a lot in this video! 🥵"
type textarea "So this is like one of my most insanCum to this, I squirt a lot in this video! 🥵"
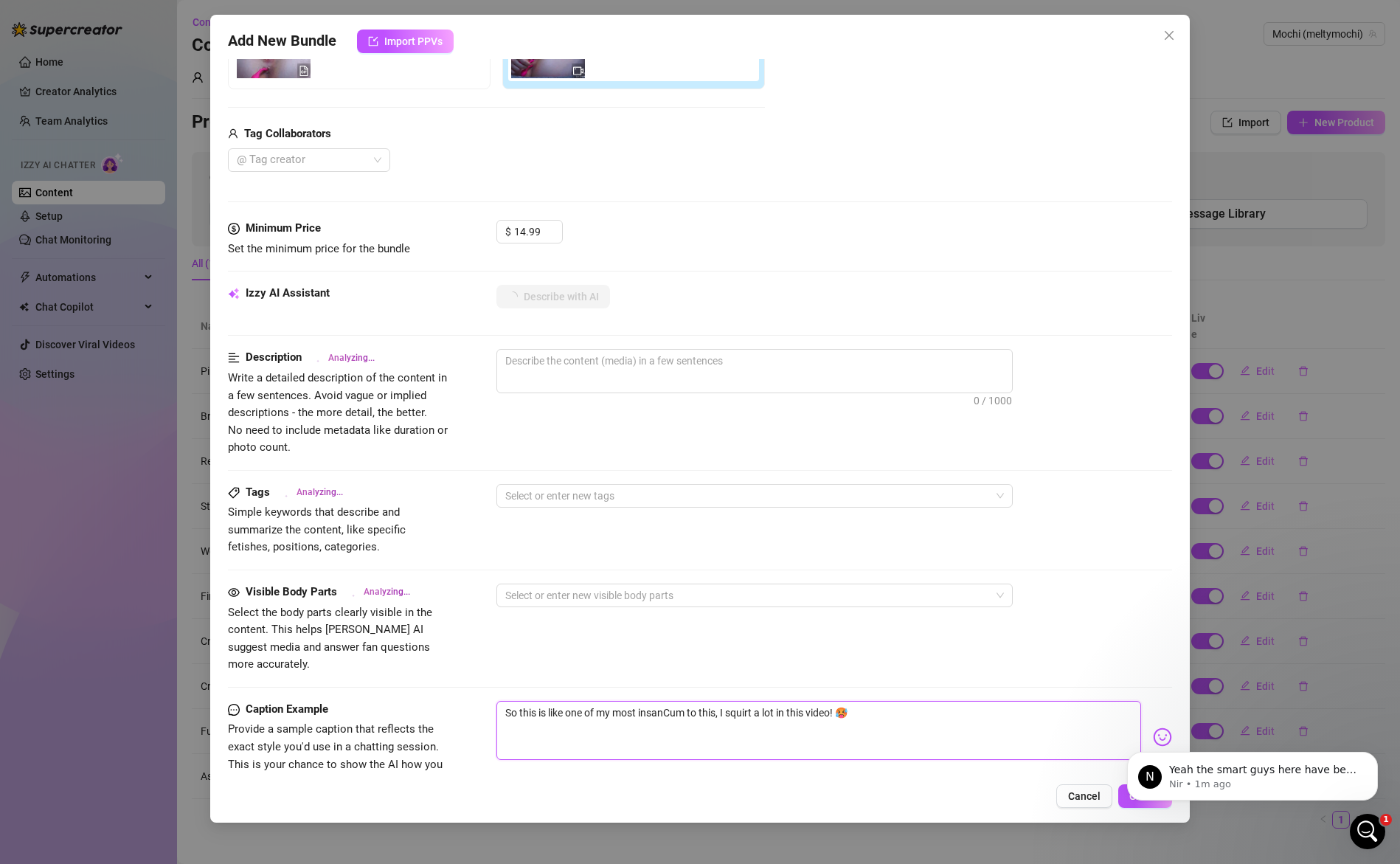
type textarea "So this is like one of my most insaneCum to this, I squirt a lot in this video!…"
type textarea "So this is like one of my most insane Cum to this, I squirt a lot in this video…"
type textarea "So this is like one of my most insane sCum to this, I squirt a lot in this vide…"
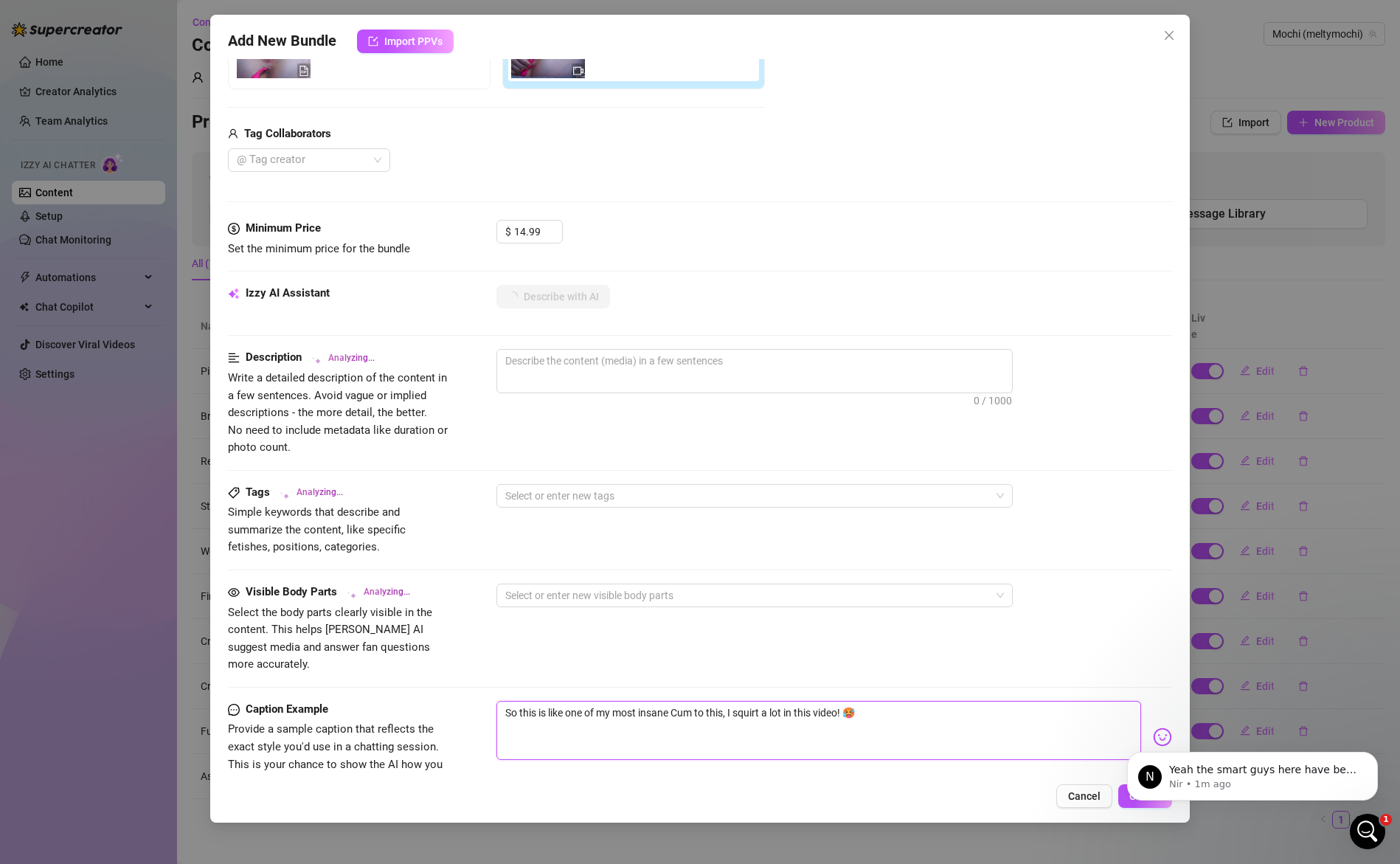
type textarea "So this is like one of my most insane sCum to this, I squirt a lot in this vide…"
type textarea "So this is like one of my most insane sqCum to this, I squirt a lot in this vid…"
type textarea "So this is like one of my most insane squCum to this, I squirt a lot in this vi…"
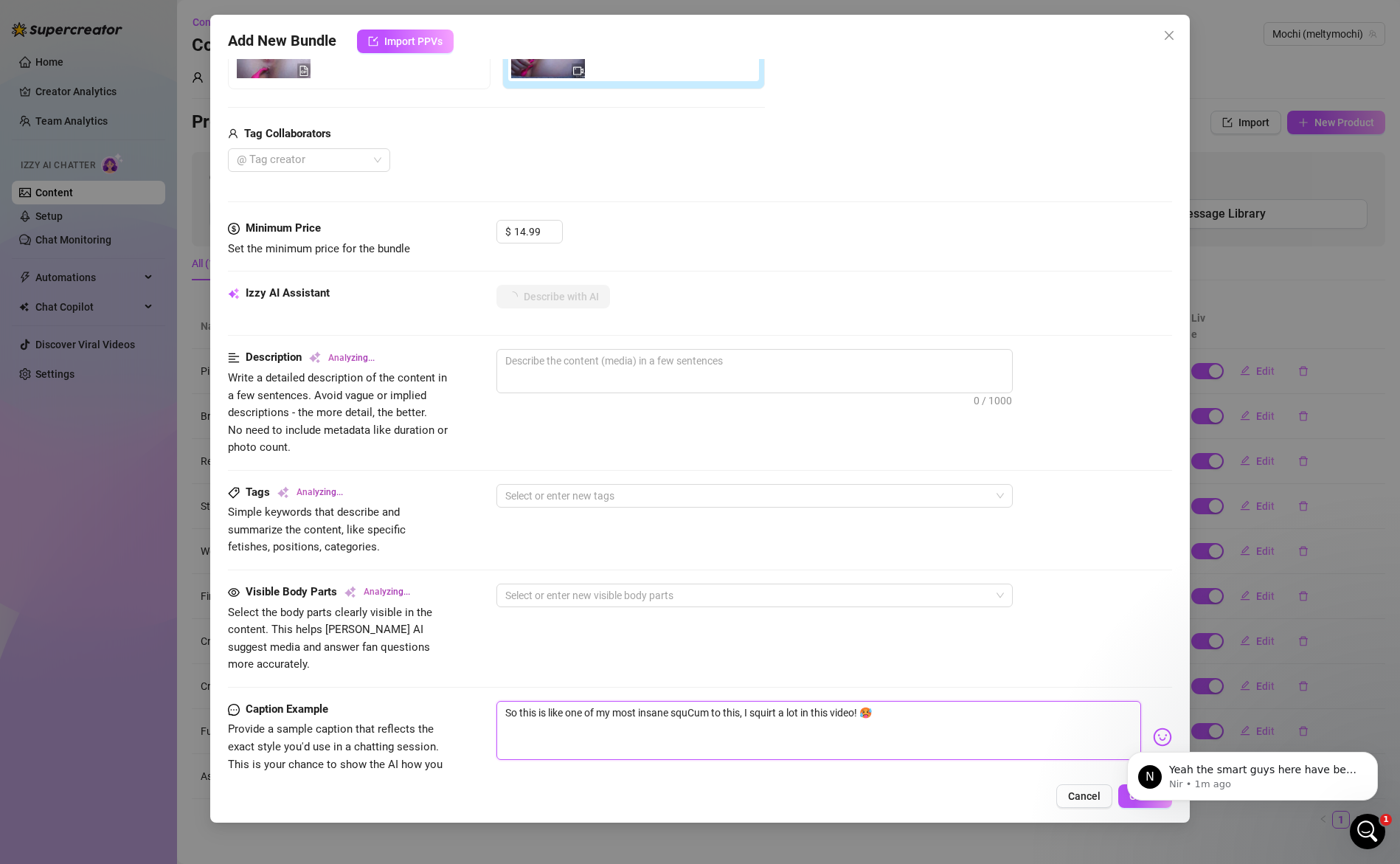
type textarea "So this is like one of my most insane squiCum to this, I squirt a lot in this v…"
type textarea "So this is like one of my most insane squirCum to this, I squirt a lot in this …"
type textarea "So this is like one of my most insane squirtCum to this, I squirt a lot in this…"
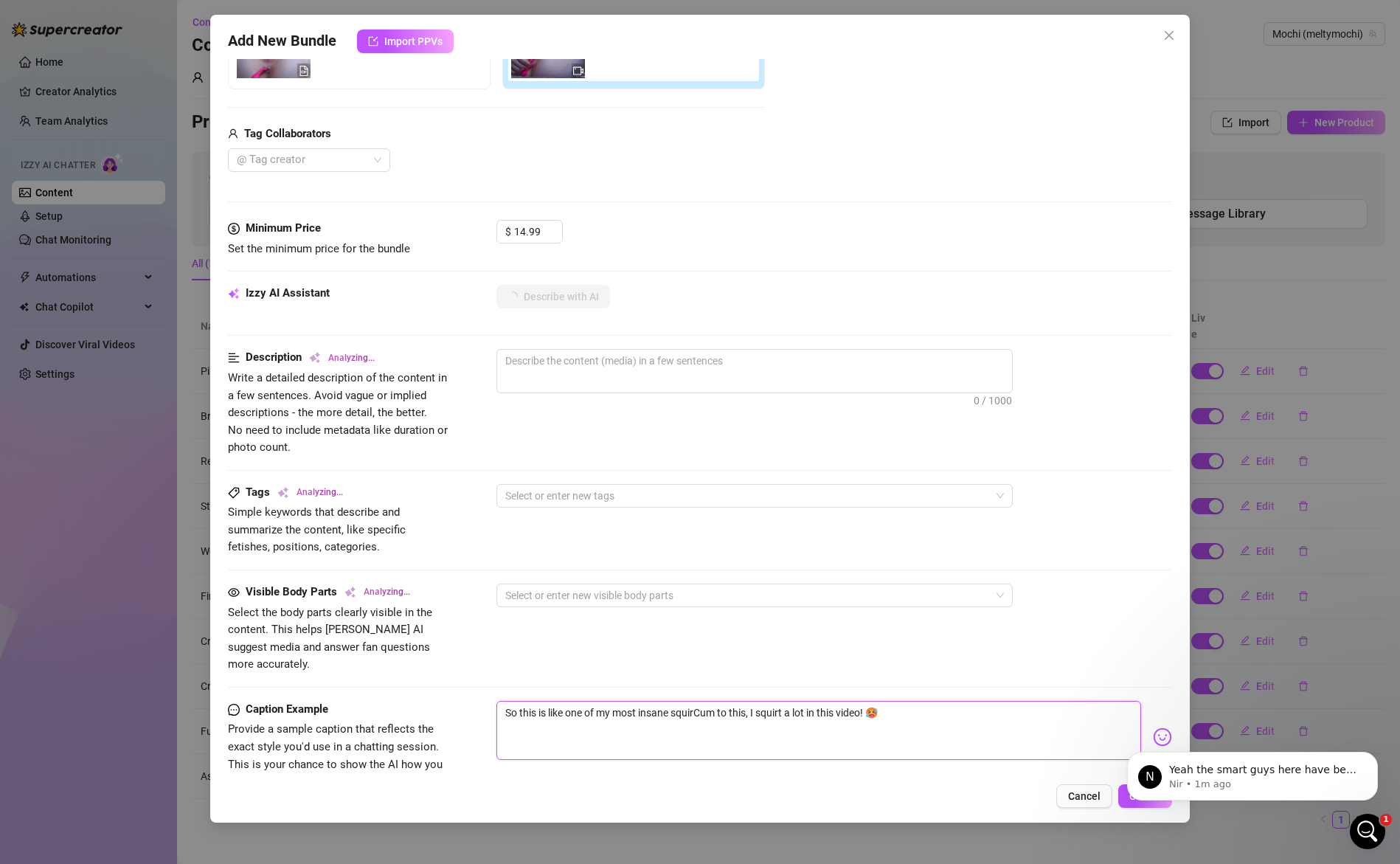
type textarea "So this is like one of my most insane squirtCum to this, I squirt a lot in this…"
type textarea "So this is like one of my most insane squirtsCum to this, I squirt a lot in thi…"
type textarea "So this is like one of my most insane squirts Cum to this, I squirt a lot in th…"
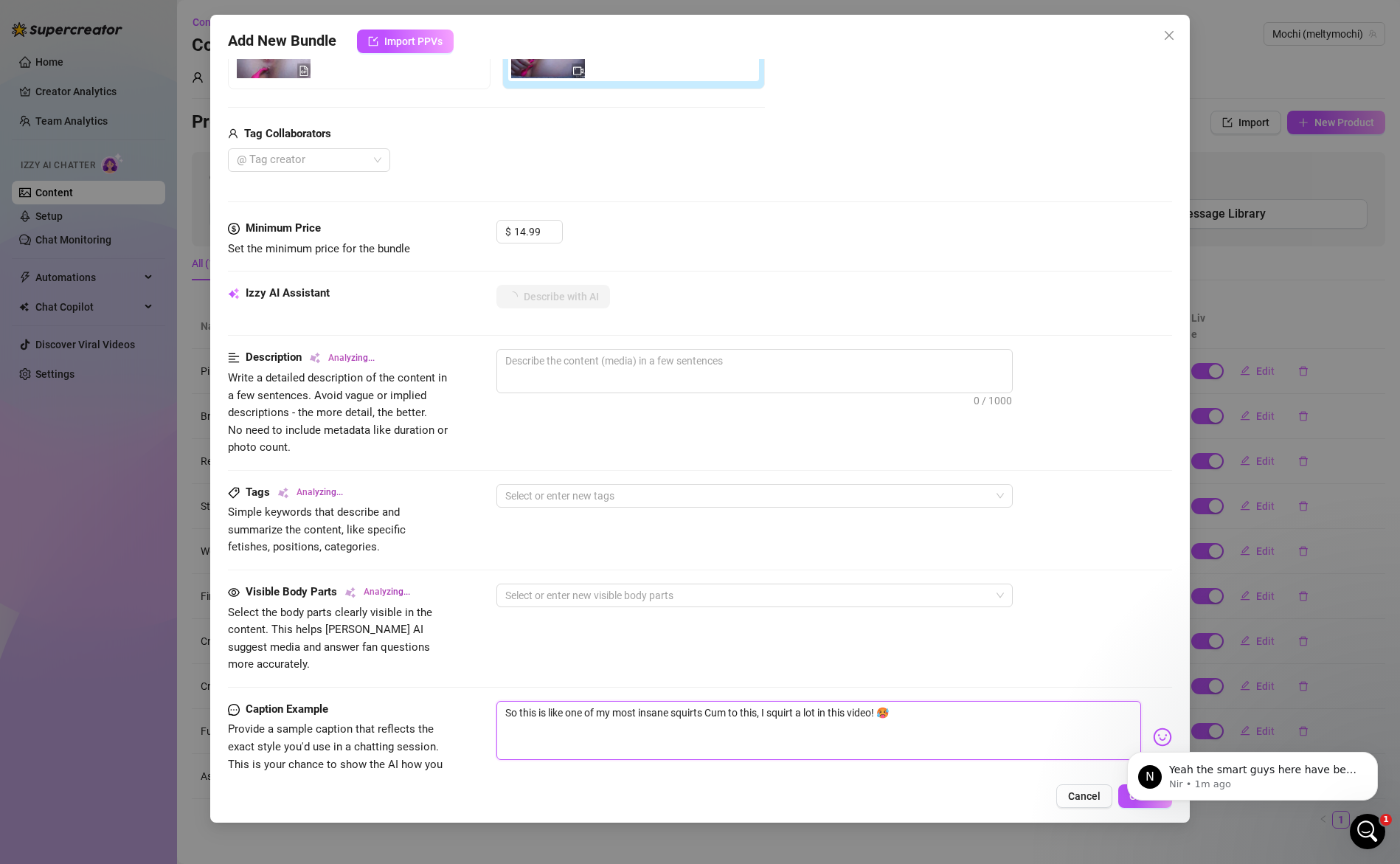
type textarea "So this is like one of my most insane squirts eCum to this, I squirt a lot in t…"
type textarea "So this is like one of my most insane squirts evCum to this, I squirt a lot in …"
type textarea "So this is like one of my most insane squirts eveCum to this, I squirt a lot in…"
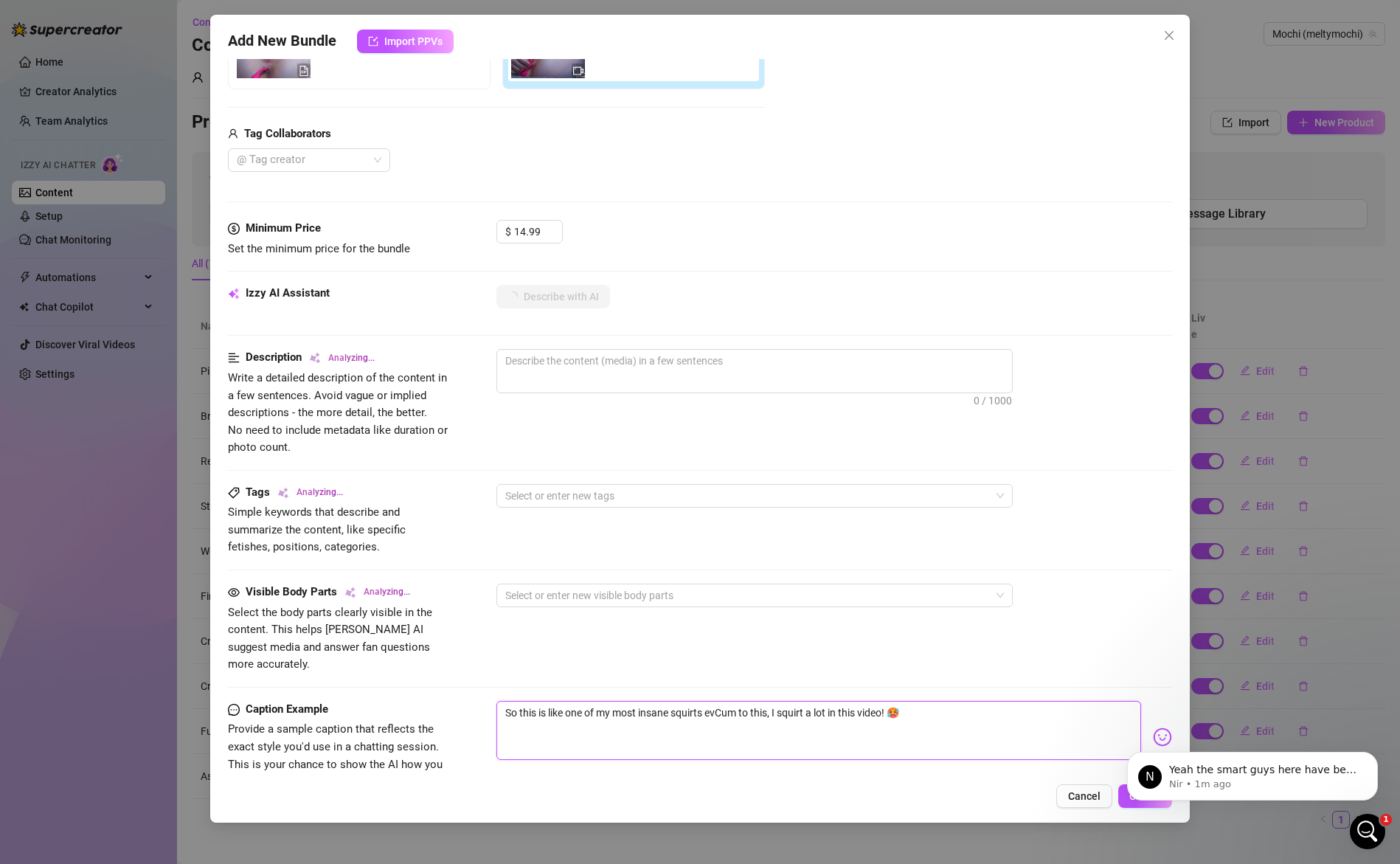
type textarea "So this is like one of my most insane squirts eveCum to this, I squirt a lot in…"
type textarea "So this is like one of my most insane squirts everCum to this, I squirt a lot i…"
type textarea "So this is like one of my most insane squirts ever.Cum to this, I squirt a lot …"
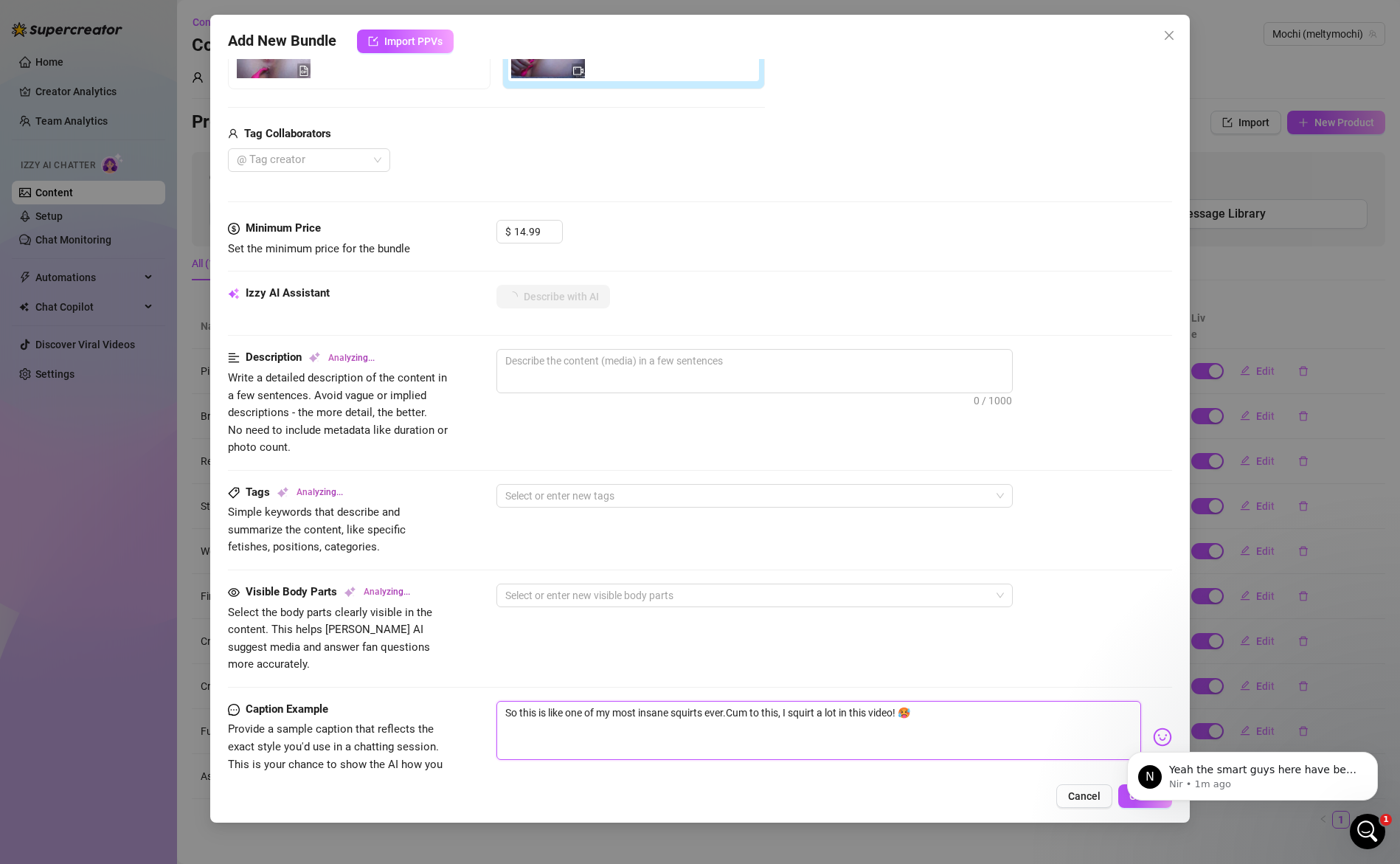
type textarea "So this is like one of my most insane squirts ever..Cum to this, I squirt a lot…"
type textarea "So this is like one of my most insane squirts ever...Cum to this, I squirt a lo…"
type textarea "So this is like one of my most insane squirts ever... Cum to this, I squirt a l…"
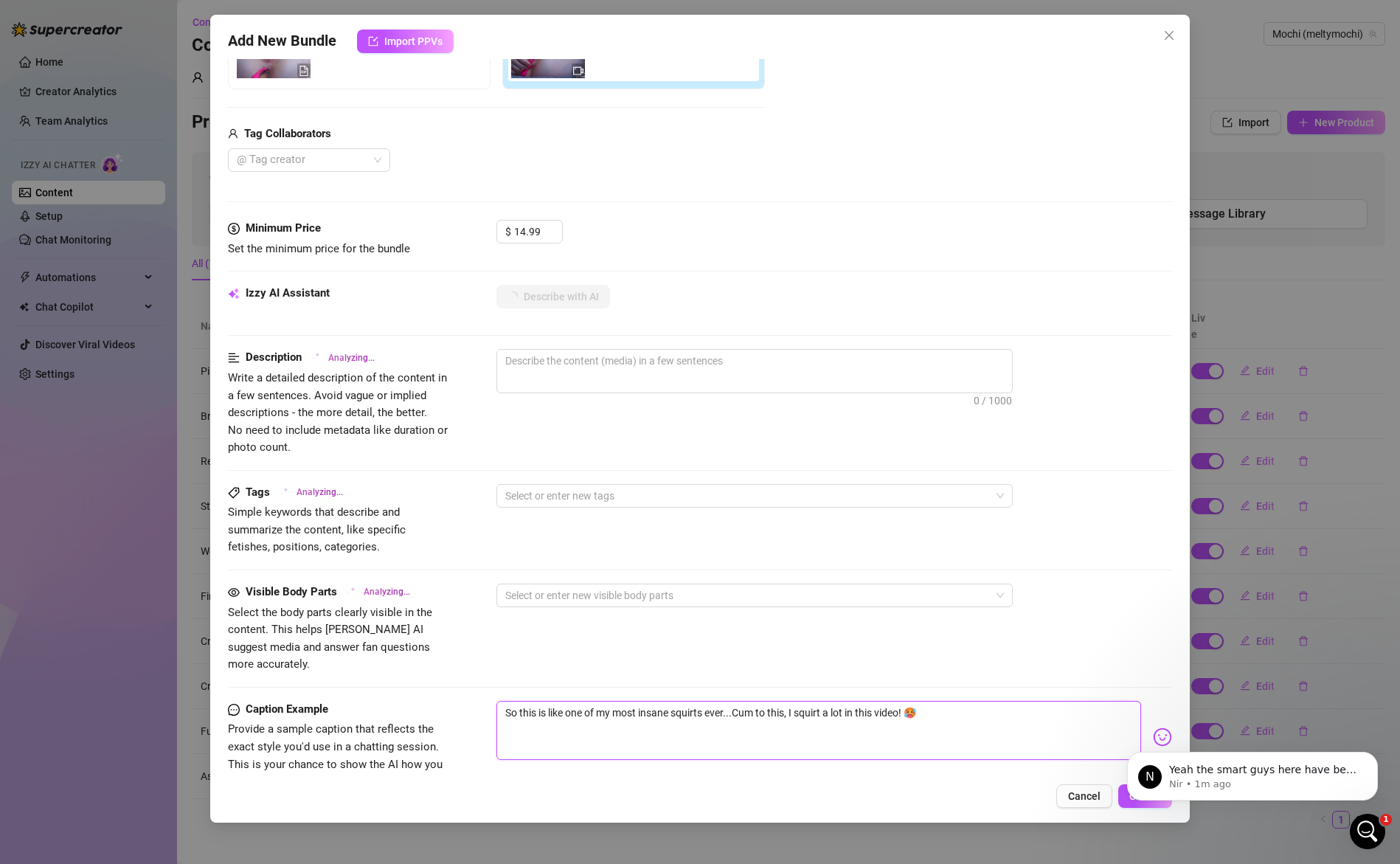
type textarea "So this is like one of my most insane squirts ever... Cum to this, I squirt a l…"
type textarea "So this is like one of my most insane squirts ever... ICum to this, I squirt a …"
type textarea "So this is like one of my most insane squirts ever... I Cum to this, I squirt a…"
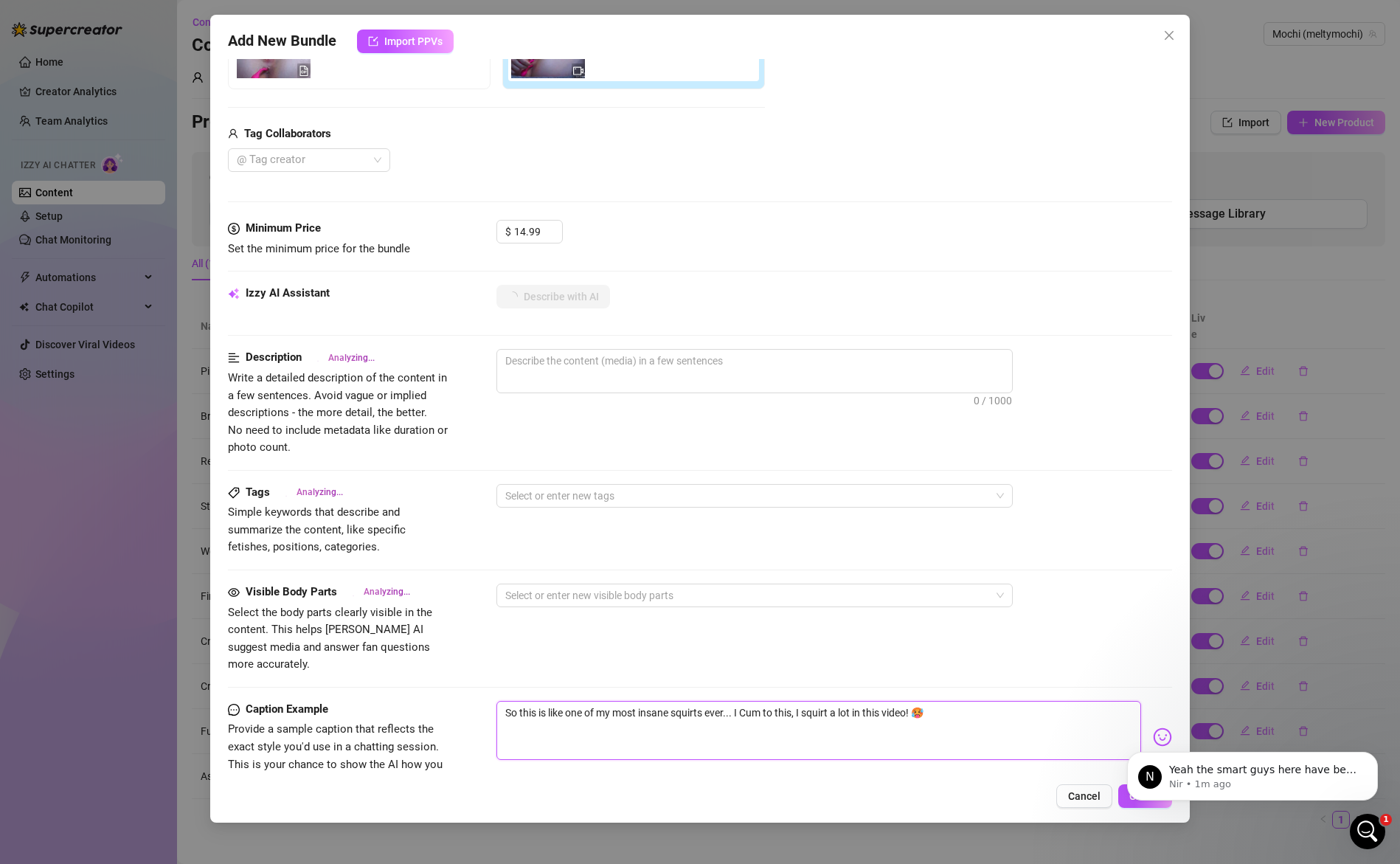
type textarea "So this is like one of my most insane squirts ever... I rCum to this, I squirt …"
type textarea "So this is like one of my most insane squirts ever... I reCum to this, I squirt…"
type textarea "So this is like one of my most insane squirts ever... I reaCum to this, I squir…"
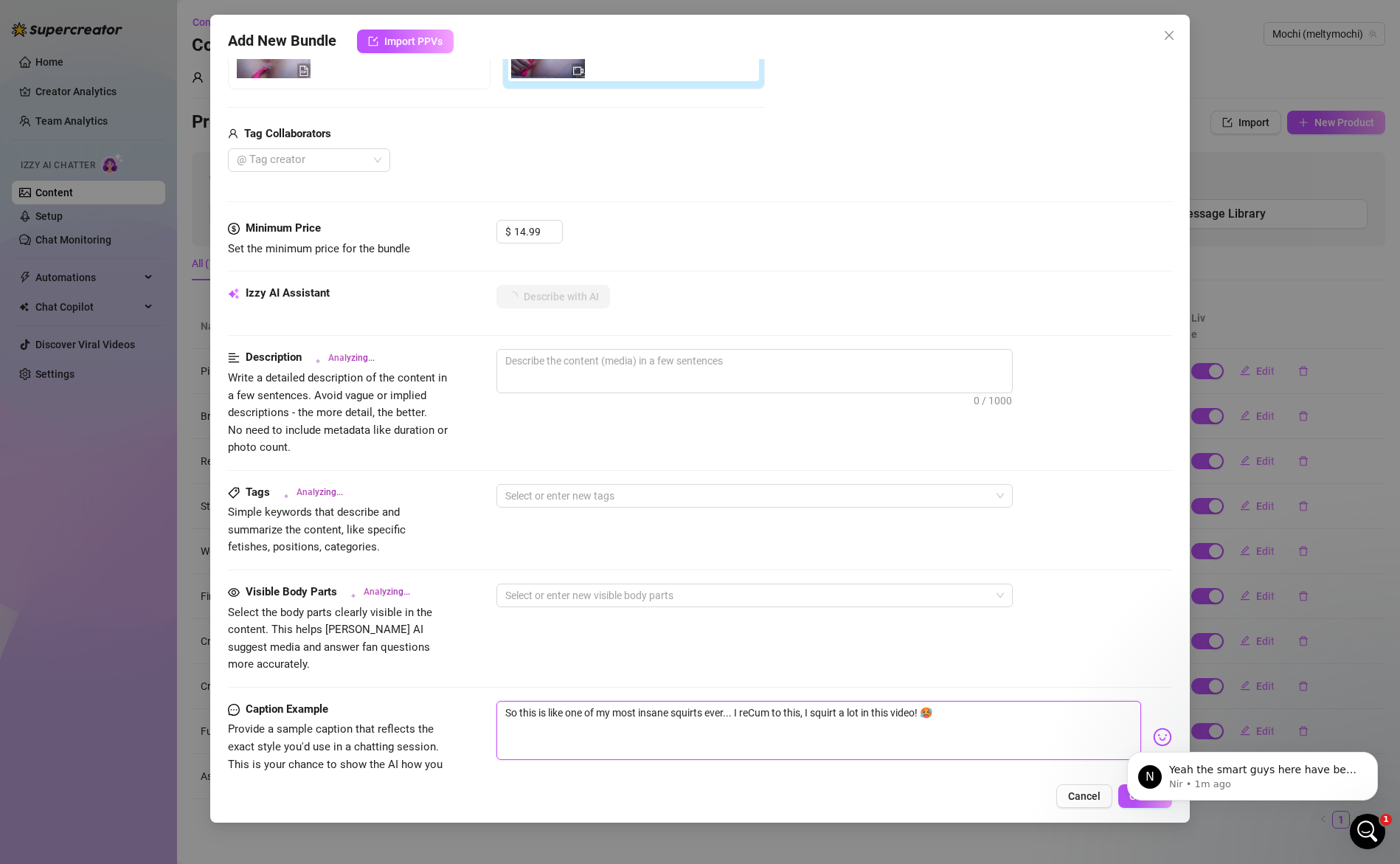
type textarea "So this is like one of my most insane squirts ever... I reaCum to this, I squir…"
type textarea "So this is like one of my most insane squirts ever... I realCum to this, I squi…"
type textarea "So this is like one of my most insane squirts ever... I reallCum to this, I squ…"
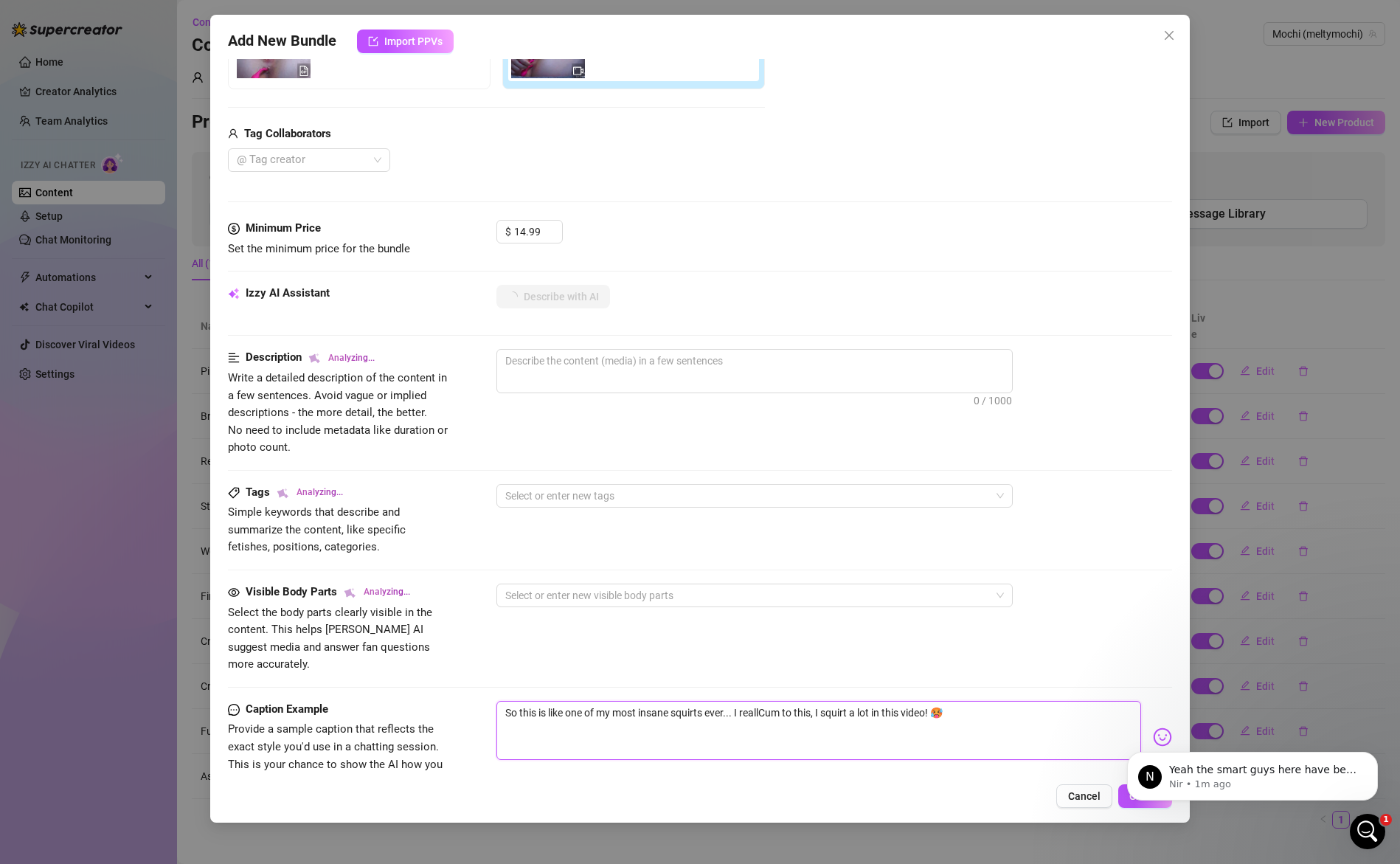
type textarea "So this is like one of my most insane squirts ever... I reallyCum to this, I sq…"
type textarea "So this is like one of my most insane squirts ever... I really Cum to this, I s…"
type textarea "So this is like one of my most insane squirts ever... I really wCum to this, I …"
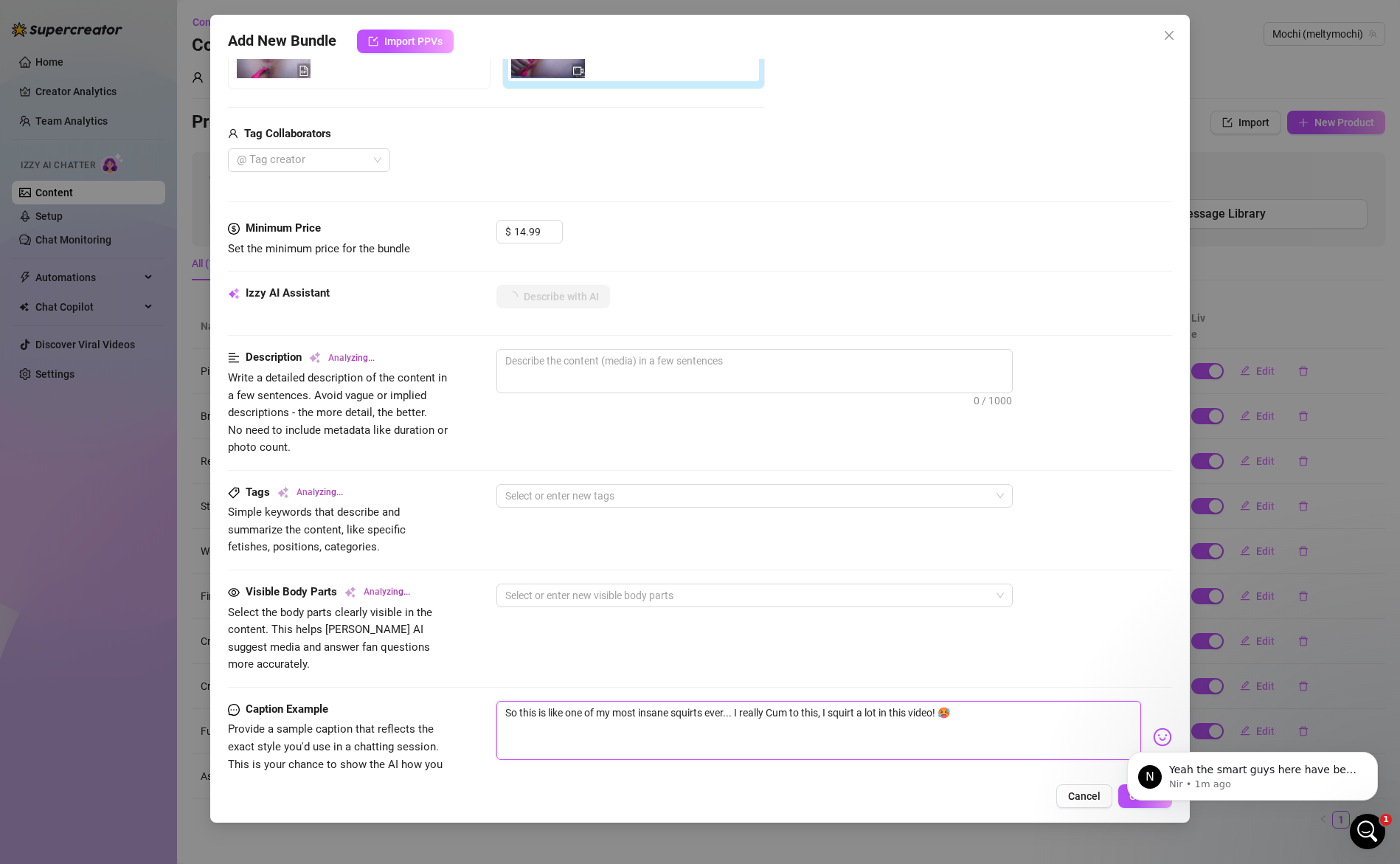
type textarea "So this is like one of my most insane squirts ever... I really wCum to this, I …"
type textarea "So this is like one of my most insane squirts ever... I really waCum to this, I…"
type textarea "So this is like one of my most insane squirts ever... I really wanCum to this, …"
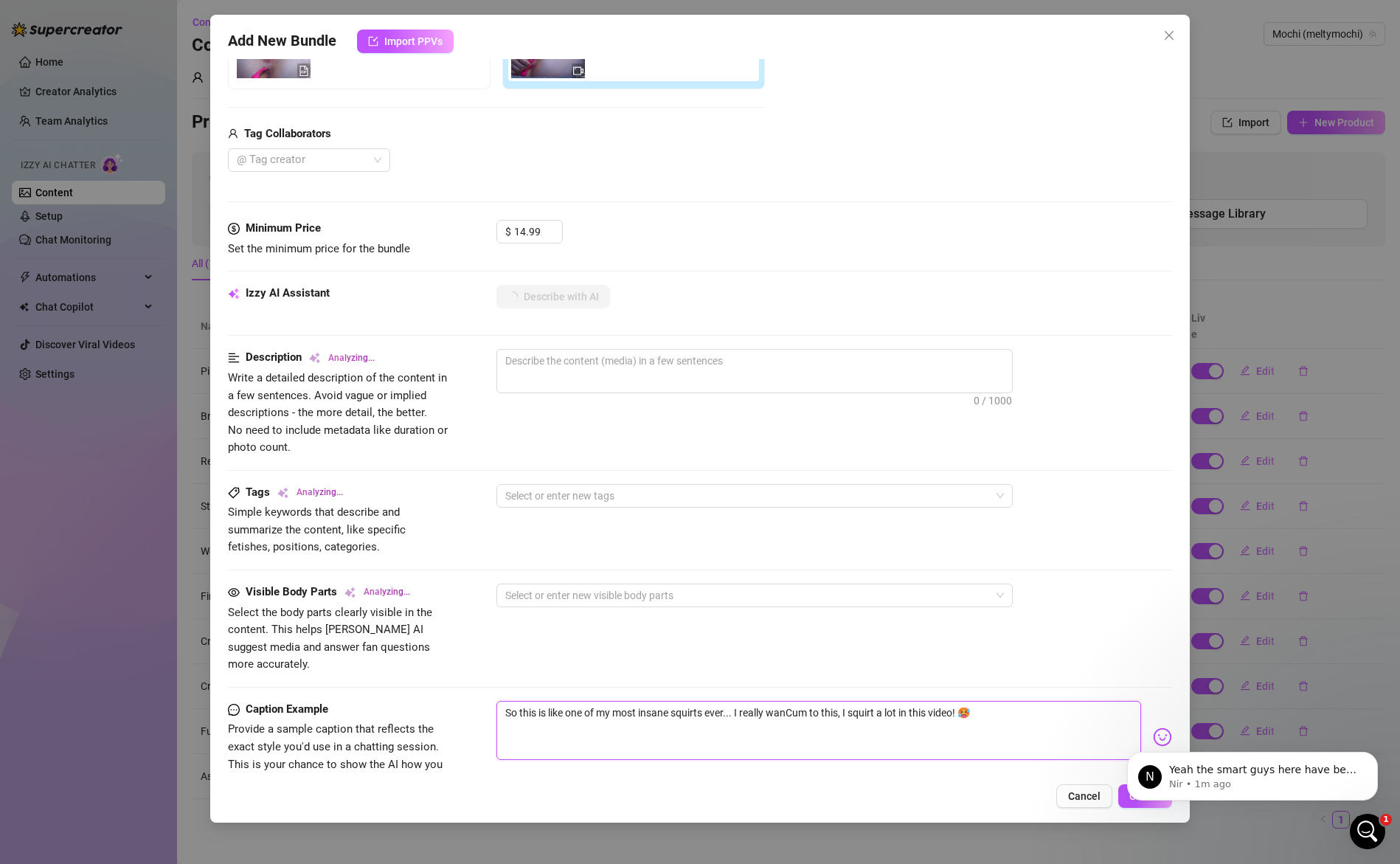
type textarea "So this is like one of my most insane squirts ever... I really wantCum to this,…"
type textarea "So this is like one of my most insane squirts ever... I really want Cum to this…"
type textarea "So this is like one of my most insane squirts ever... I really want yCum to thi…"
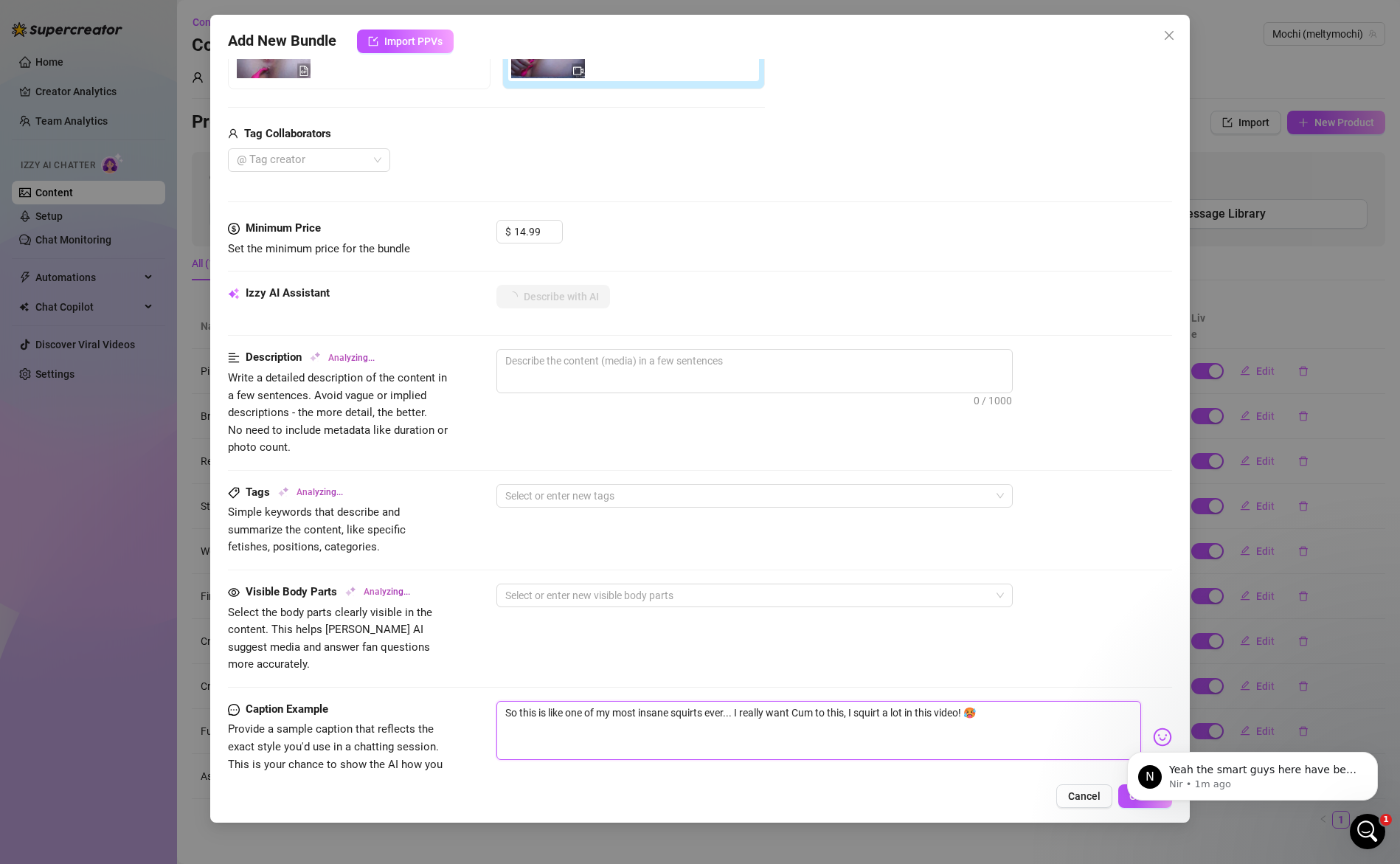
type textarea "So this is like one of my most insane squirts ever... I really want yCum to thi…"
type textarea "So this is like one of my most insane squirts ever... I really want yoCum to th…"
type textarea "So this is like one of my most insane squirts ever... I really want youCum to t…"
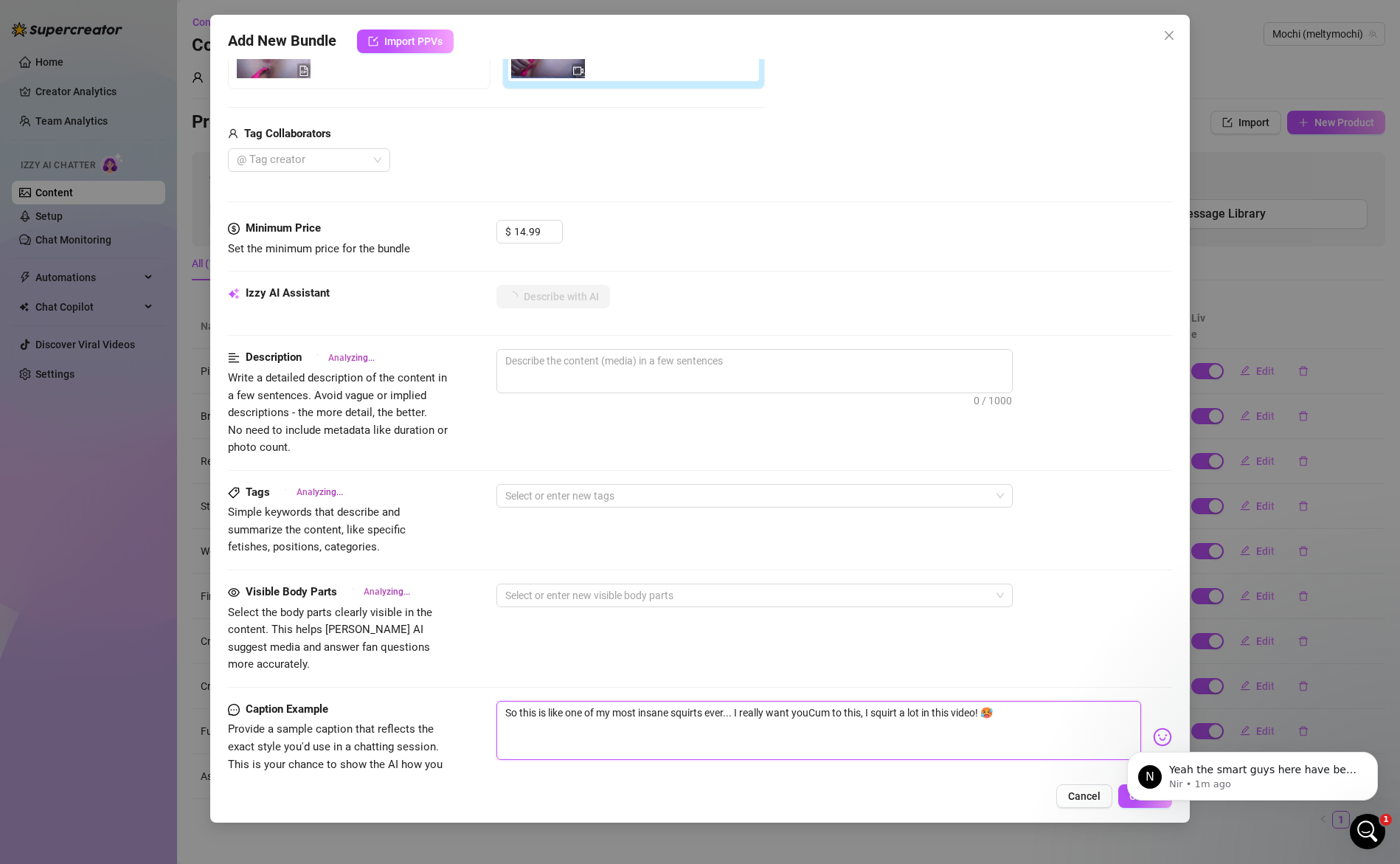
type textarea "So this is like one of my most insane squirts ever... I really want you Cum to …"
type textarea "So this is like one of my most insane squirts ever... I really want you tCum to…"
type textarea "So this is like one of my most insane squirts ever... I really want you toCum t…"
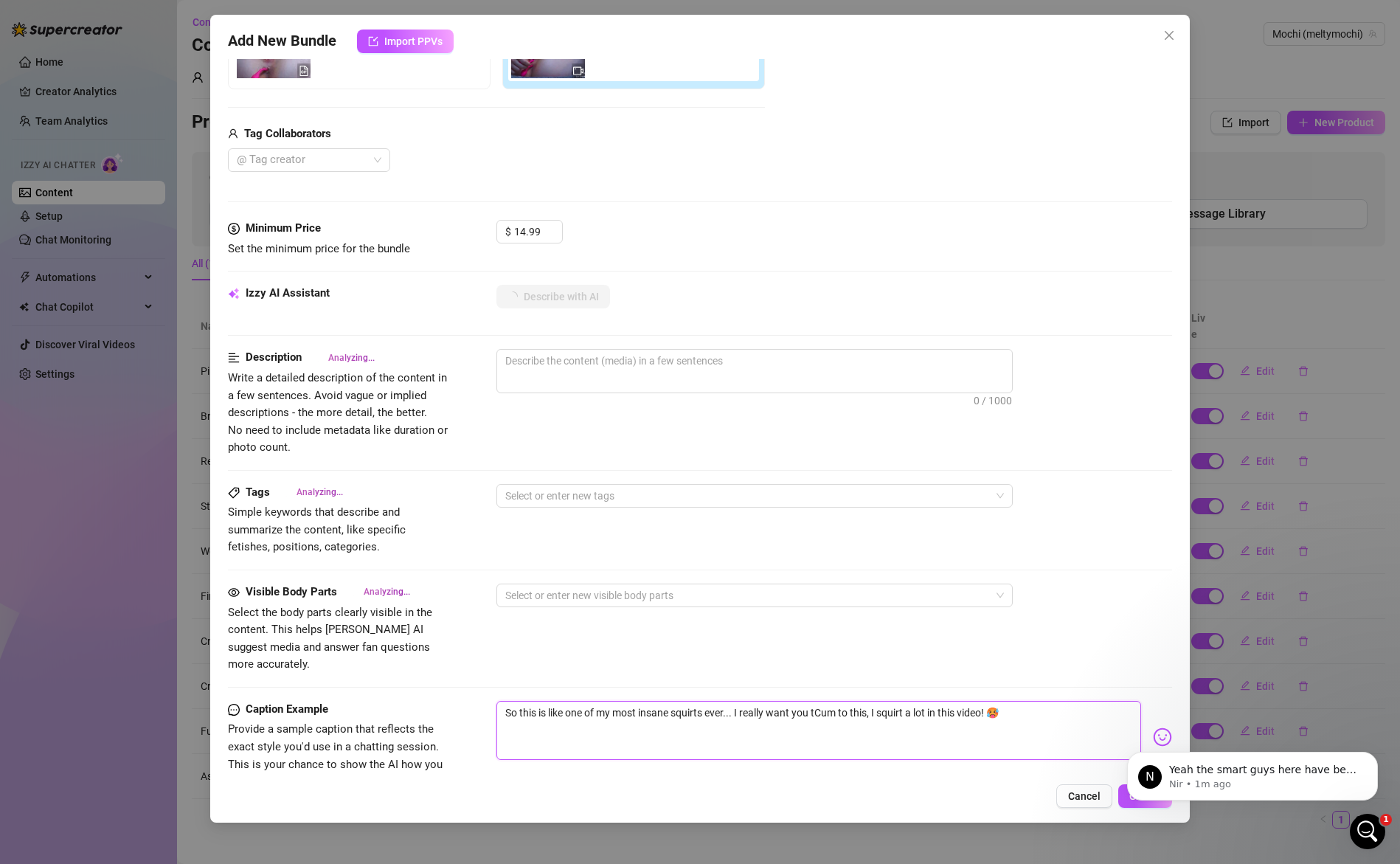
type textarea "So this is like one of my most insane squirts ever... I really want you toCum t…"
type textarea "Meltymochi"
type textarea "Meltymochi is"
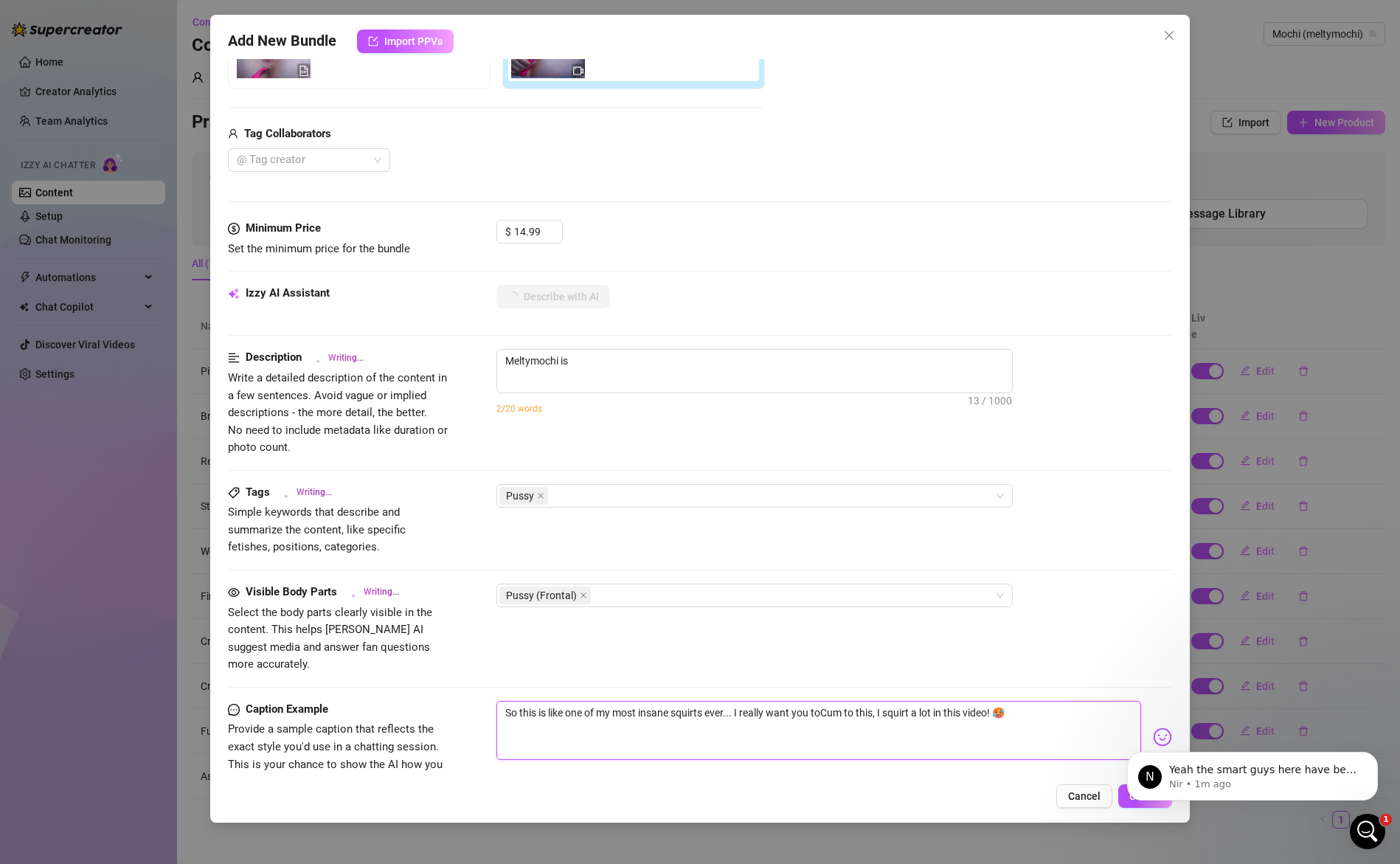
type textarea "So this is like one of my most insane squirts ever... I really want you to Cum …"
type textarea "Meltymochi is lying"
type textarea "So this is like one of my most insane squirts ever... I really want you to sCum…"
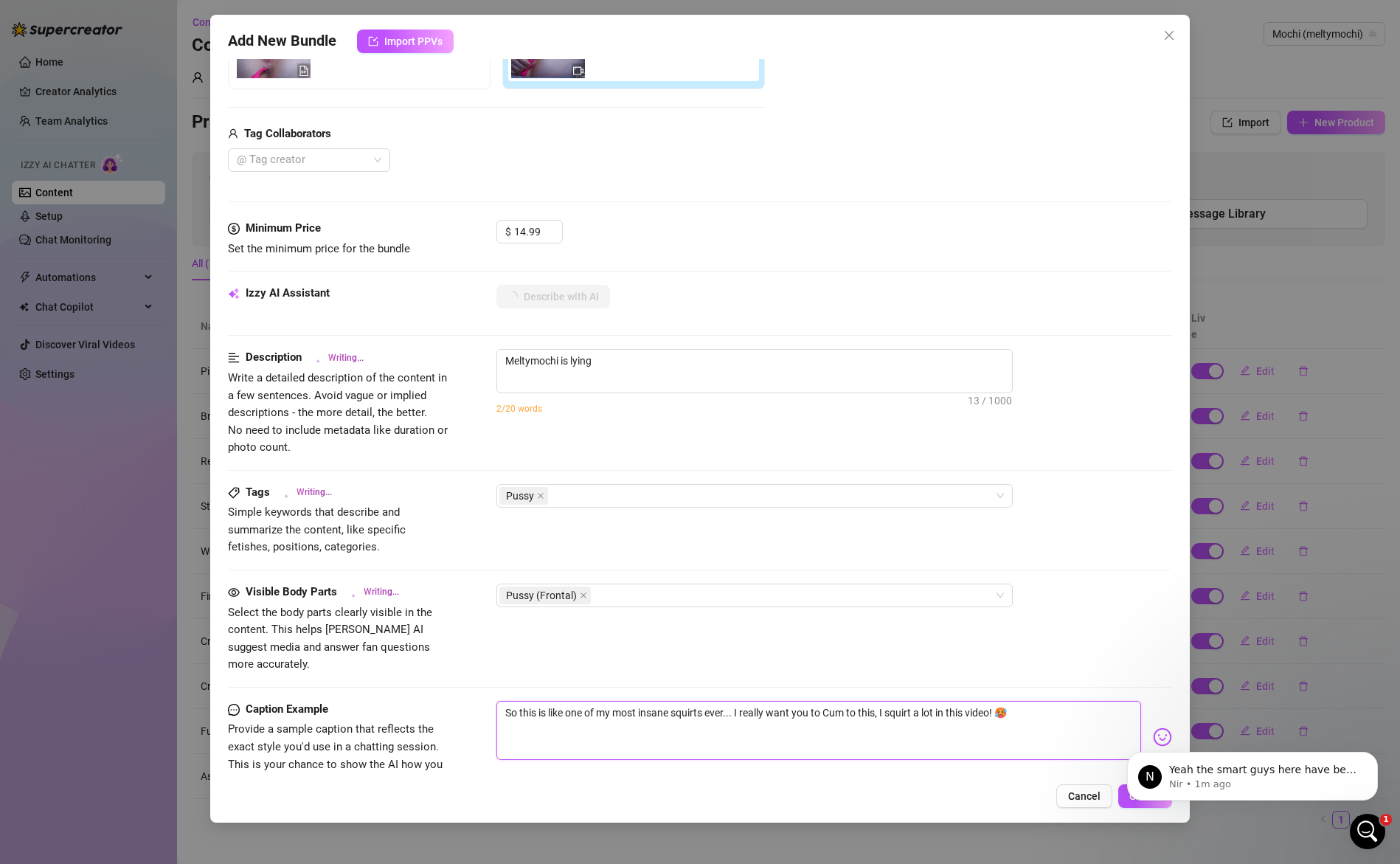
type textarea "So this is like one of my most insane squirts ever... I really want you to sCum…"
type textarea "Meltymochi is lying back"
type textarea "Meltymochi is lying back with"
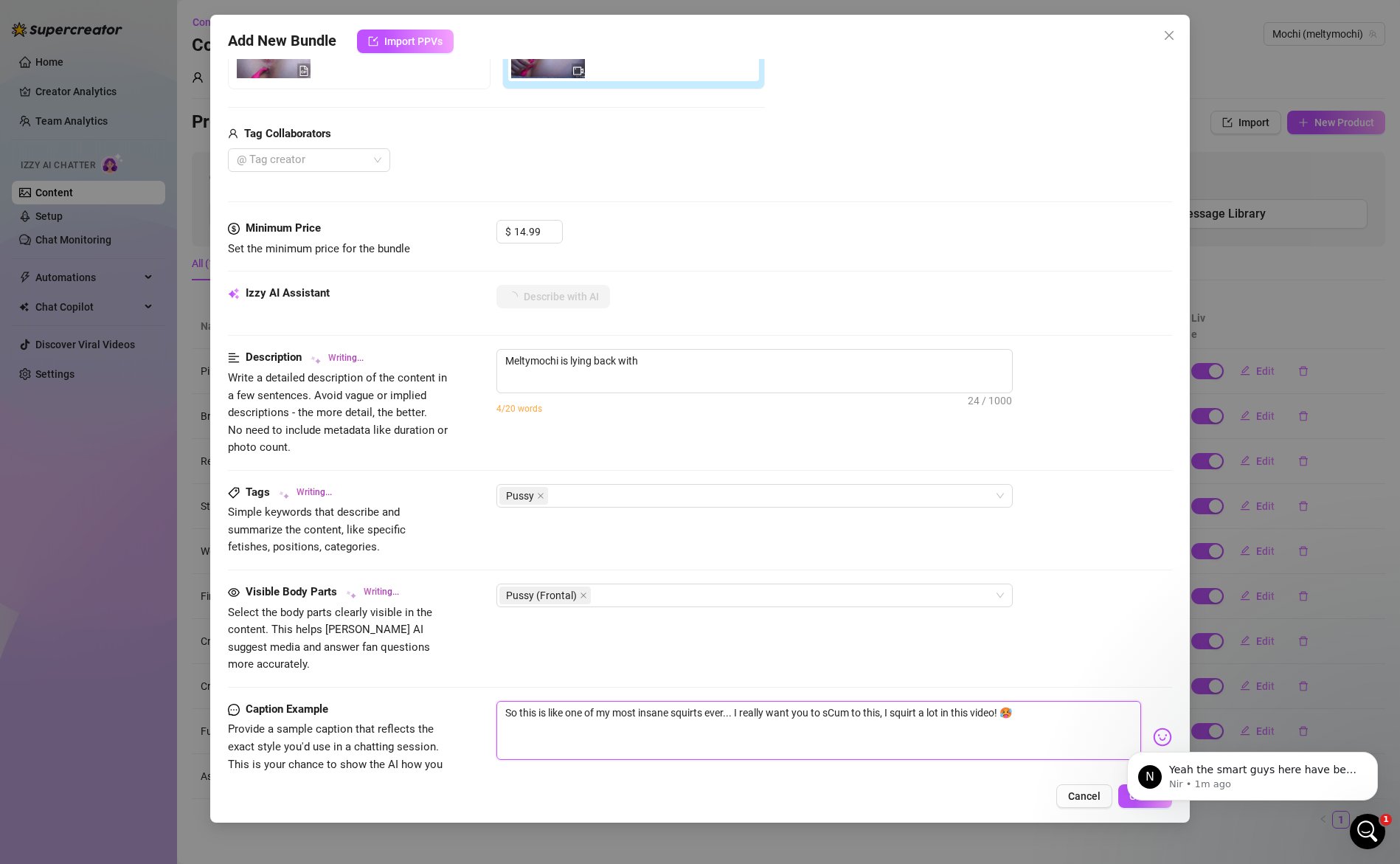
type textarea "So this is like one of my most insane squirts ever... I really want you to seCu…"
type textarea "Meltymochi is lying back with her"
type textarea "Meltymochi is lying back with her legs"
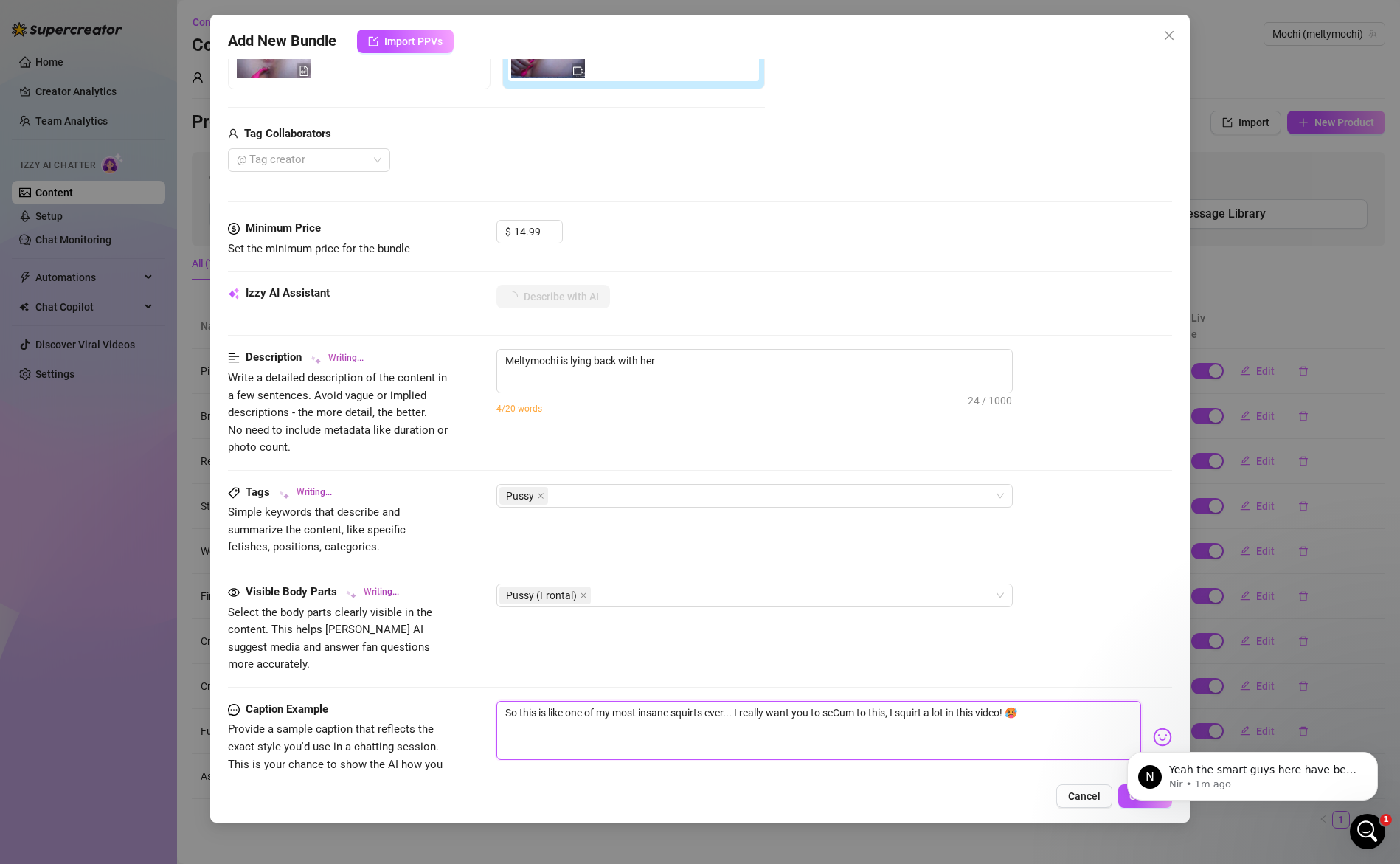
type textarea "Meltymochi is lying back with her legs"
type textarea "So this is like one of my most insane squirts ever... I really want you to seeC…"
type textarea "So this is like one of my most insane squirts ever... I really want you to see …"
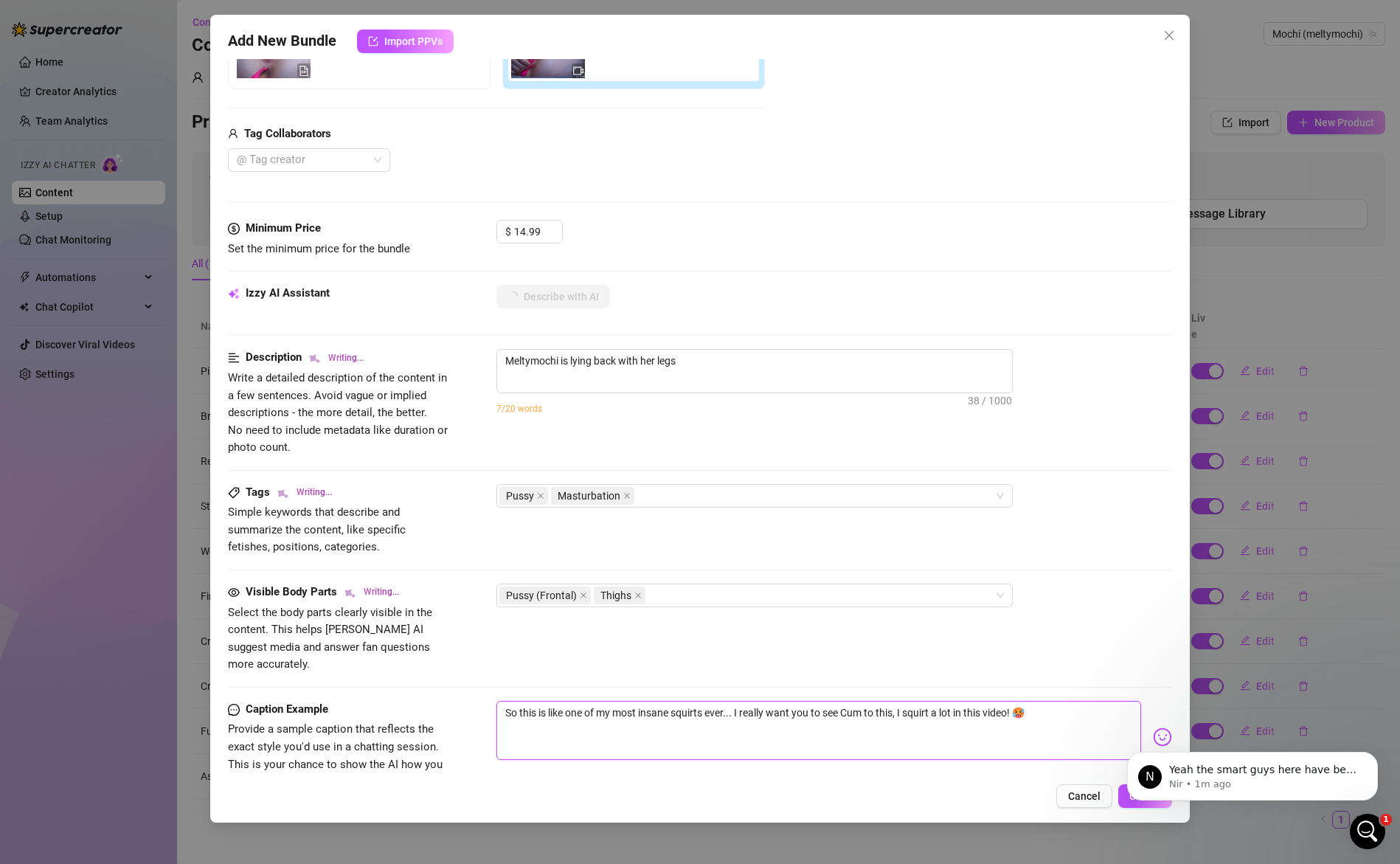
type textarea "Meltymochi is lying back with her legs spread,"
type textarea "Meltymochi is lying back with her legs spread, wearing"
type textarea "So this is like one of my most insane squirts ever... I really want you to see …"
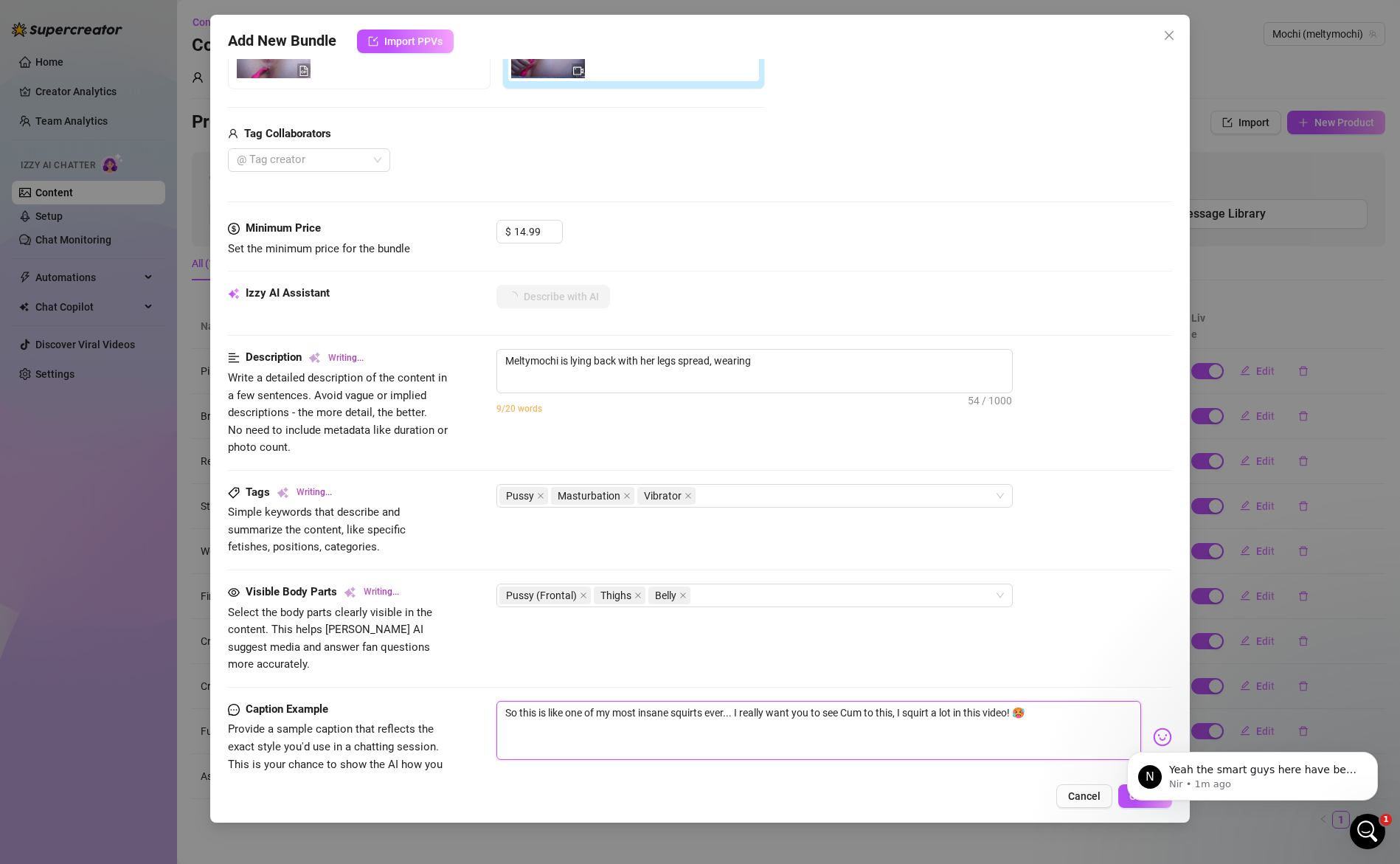
type textarea "So this is like one of my most insane squirts ever... I really want you to see …"
type textarea "Meltymochi is lying back with her legs spread, wearing a"
type textarea "So this is like one of my most insane squirts ever... I really want you to see …"
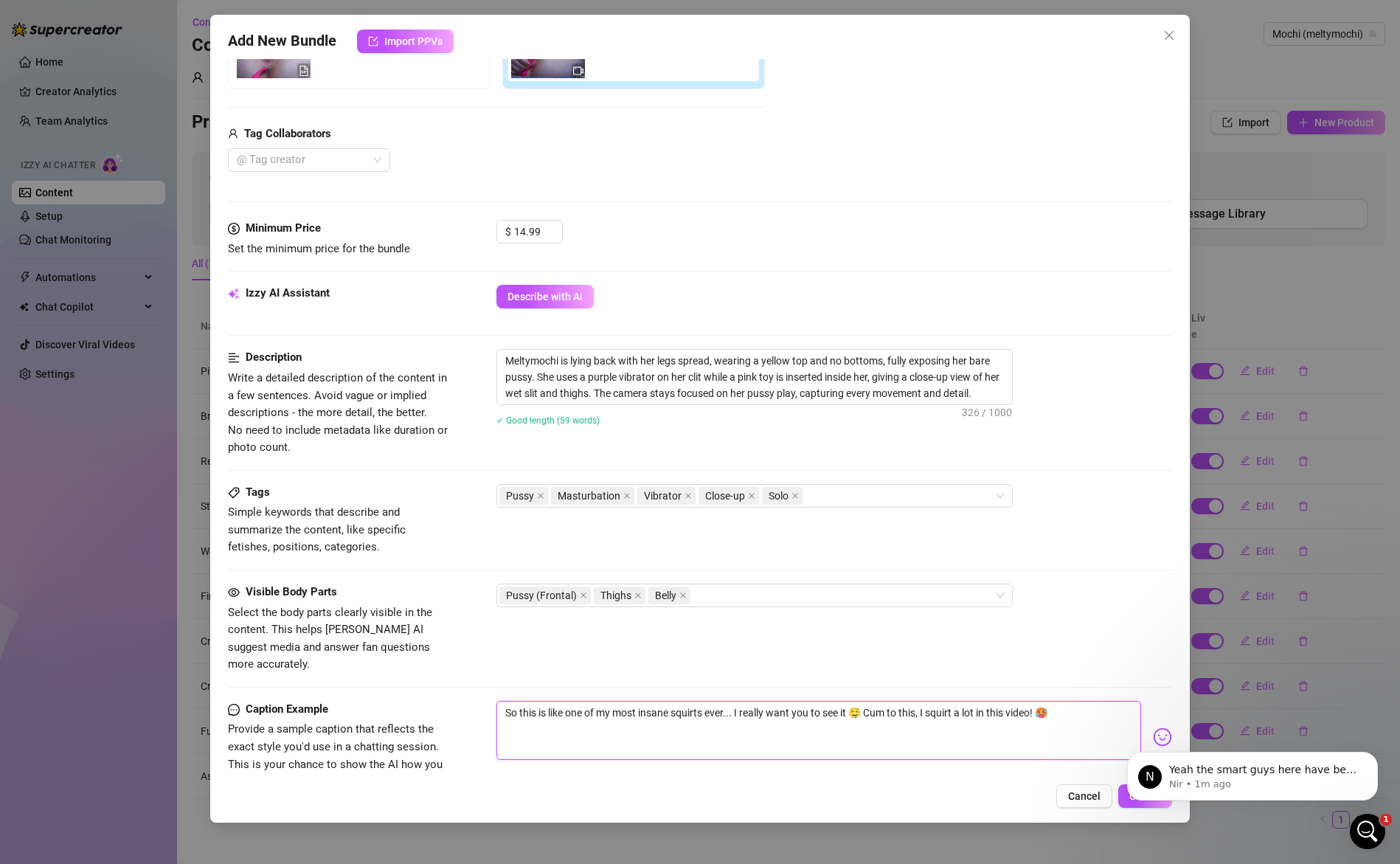
drag, startPoint x: 1055, startPoint y: 692, endPoint x: 911, endPoint y: 697, distance: 144.1
click at [903, 701] on textarea "So this is like one of my most insane squirts ever... I really want you to see …" at bounding box center [819, 730] width 646 height 59
click at [1049, 701] on textarea "So this is like one of my most insane squirts ever... I really want you to see …" at bounding box center [819, 730] width 646 height 59
drag, startPoint x: 1039, startPoint y: 694, endPoint x: 865, endPoint y: 696, distance: 174.0
click at [865, 701] on textarea "So this is like one of my most insane squirts ever... I really want you to see …" at bounding box center [819, 730] width 646 height 59
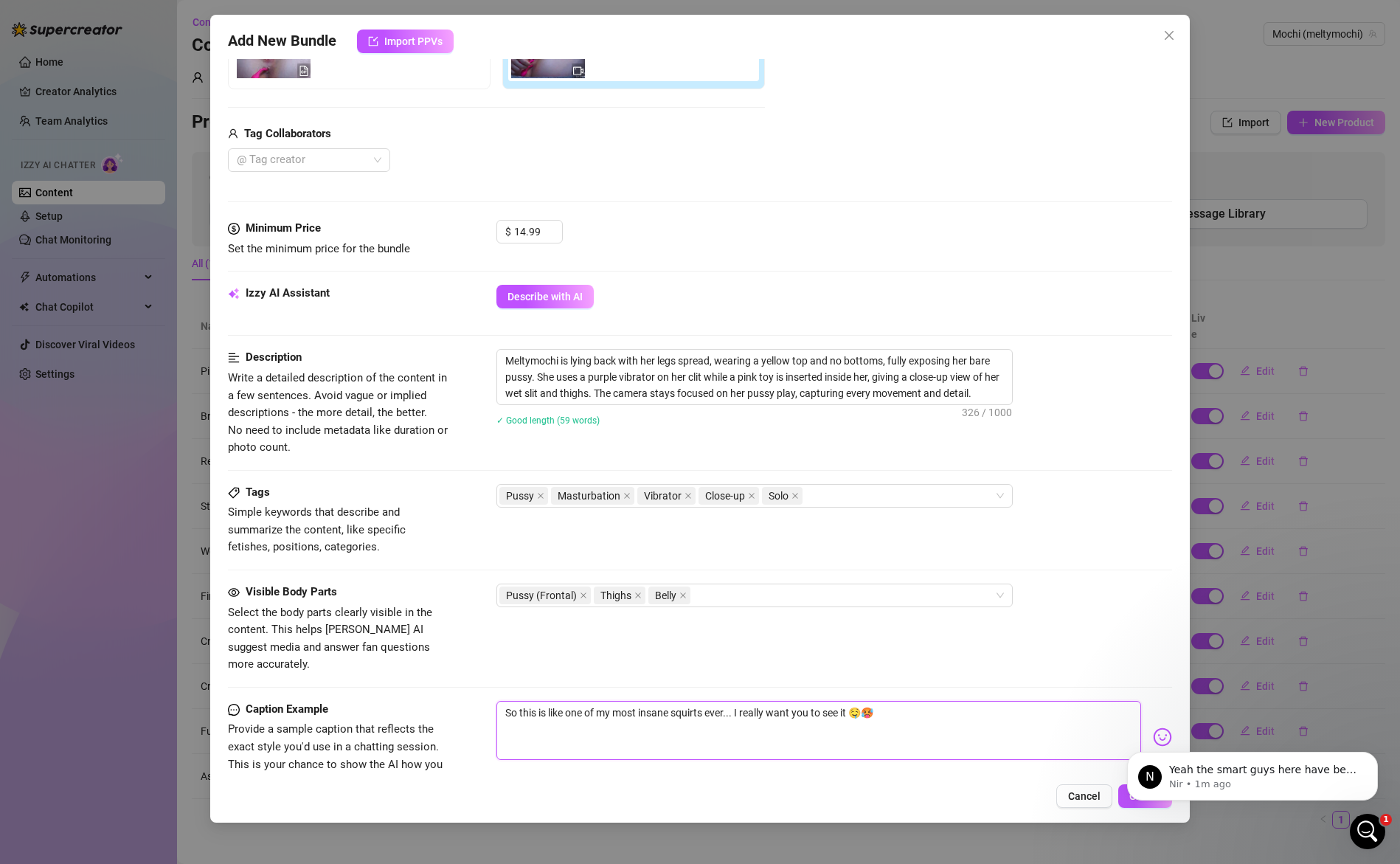
click at [892, 701] on textarea "So this is like one of my most insane squirts ever... I really want you to see …" at bounding box center [819, 730] width 646 height 59
click at [726, 374] on textarea "Meltymochi is lying back with her legs spread, wearing a yellow top and no bott…" at bounding box center [754, 377] width 515 height 55
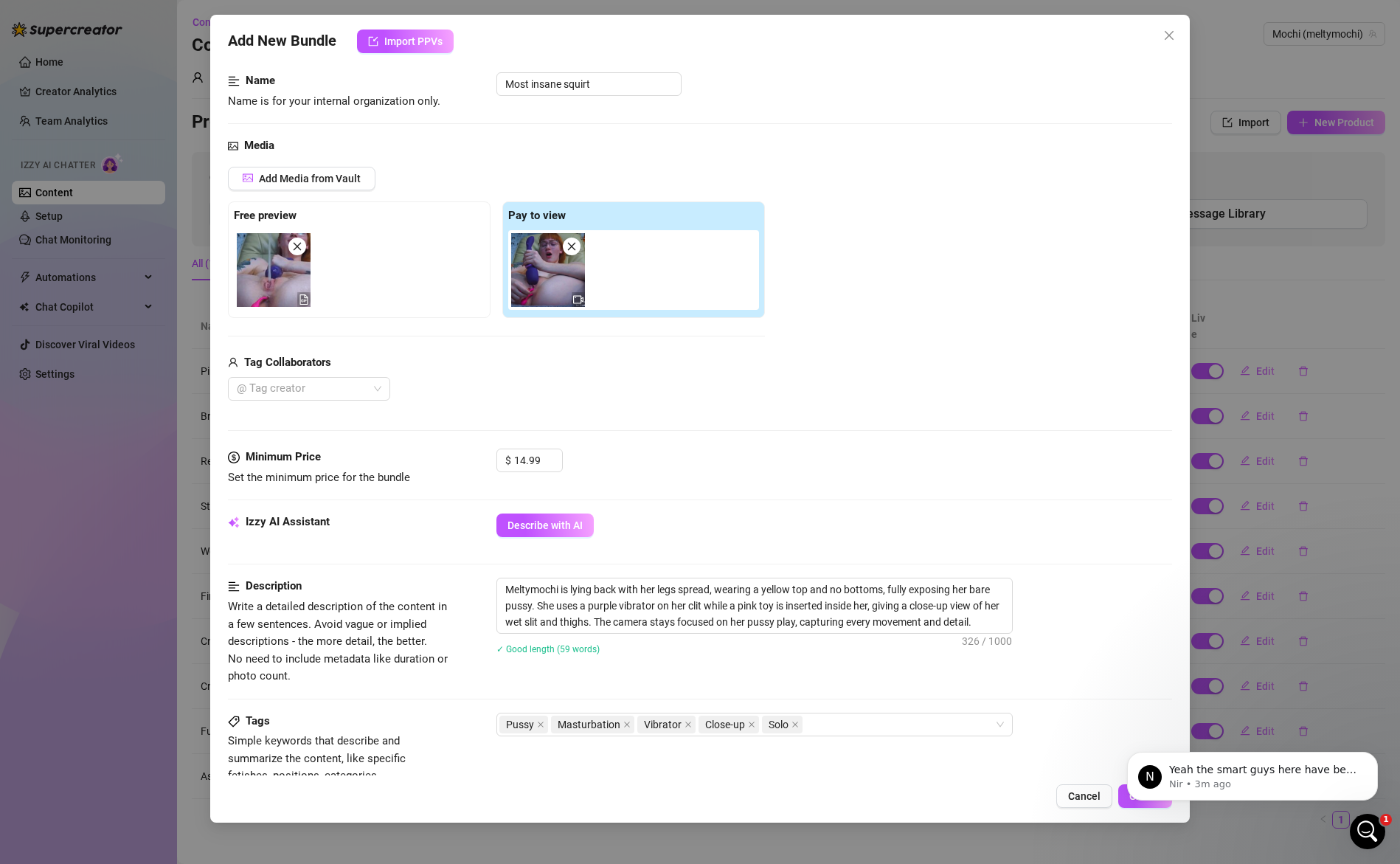
scroll to position [144, 0]
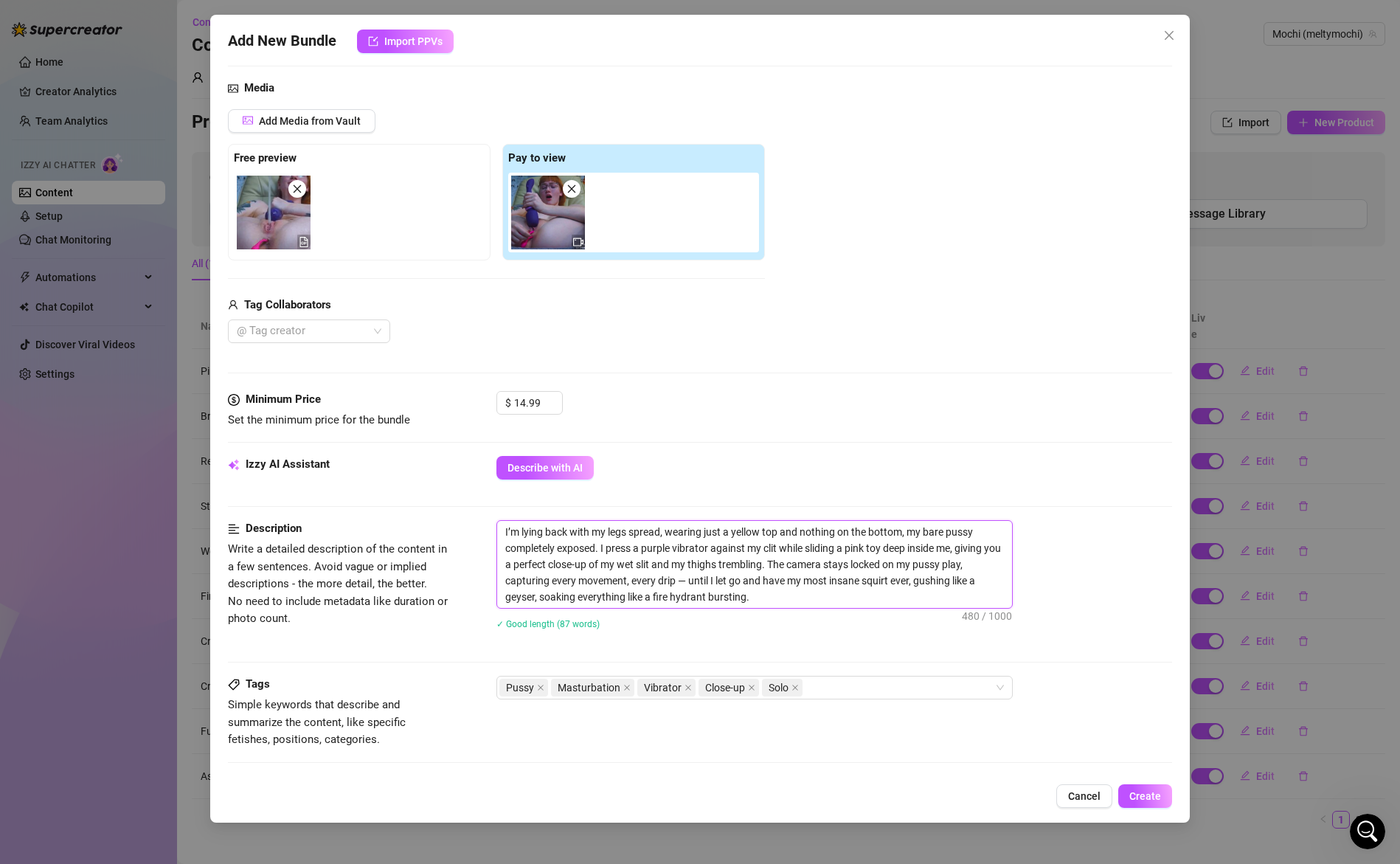
drag, startPoint x: 908, startPoint y: 534, endPoint x: 668, endPoint y: 535, distance: 240.0
click at [668, 535] on textarea "I’m lying back with my legs spread, wearing just a yellow top and nothing on th…" at bounding box center [754, 564] width 515 height 87
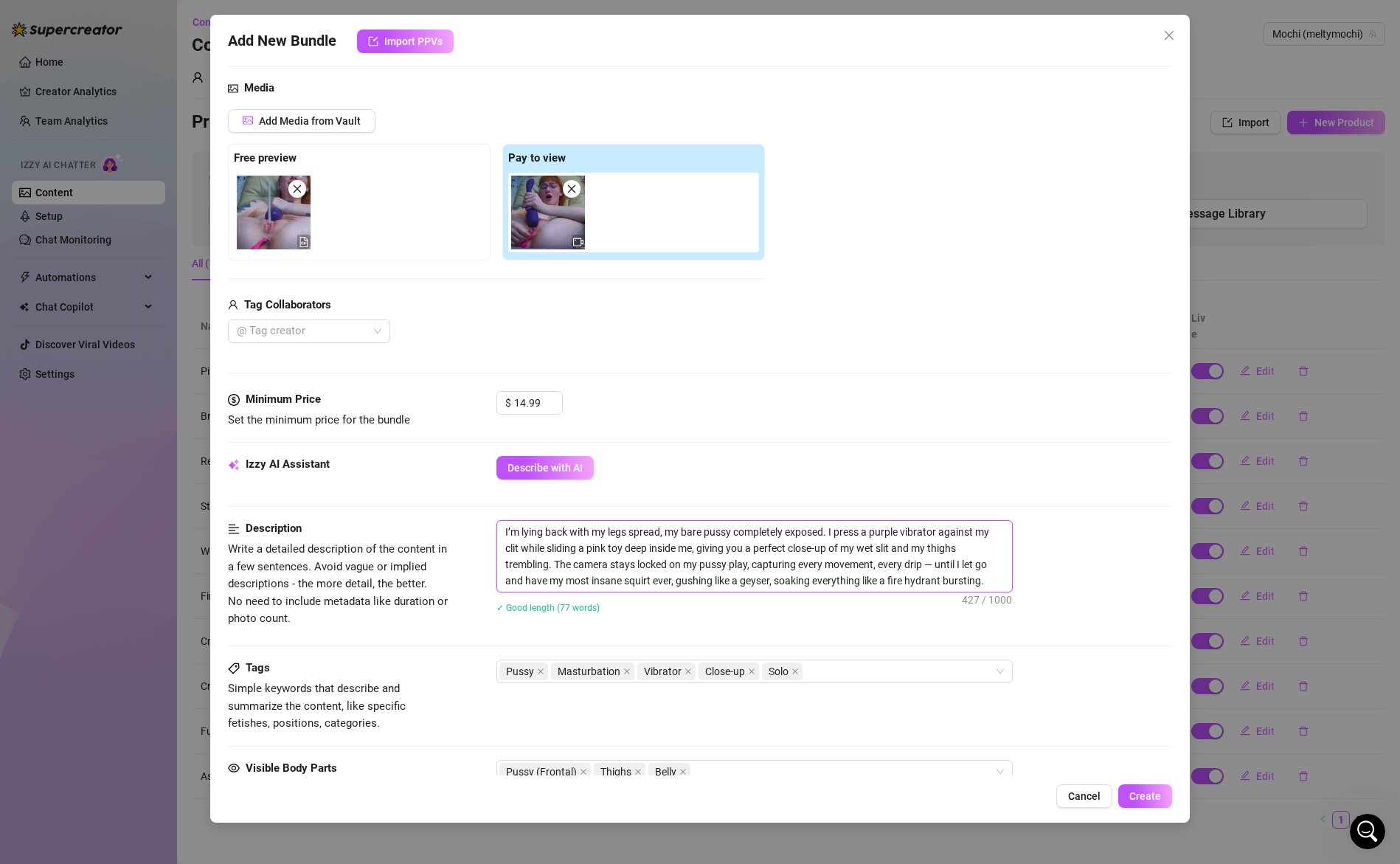
click at [608, 547] on textarea "I’m lying back with my legs spread, my bare pussy completely exposed. I press a…" at bounding box center [754, 556] width 515 height 71
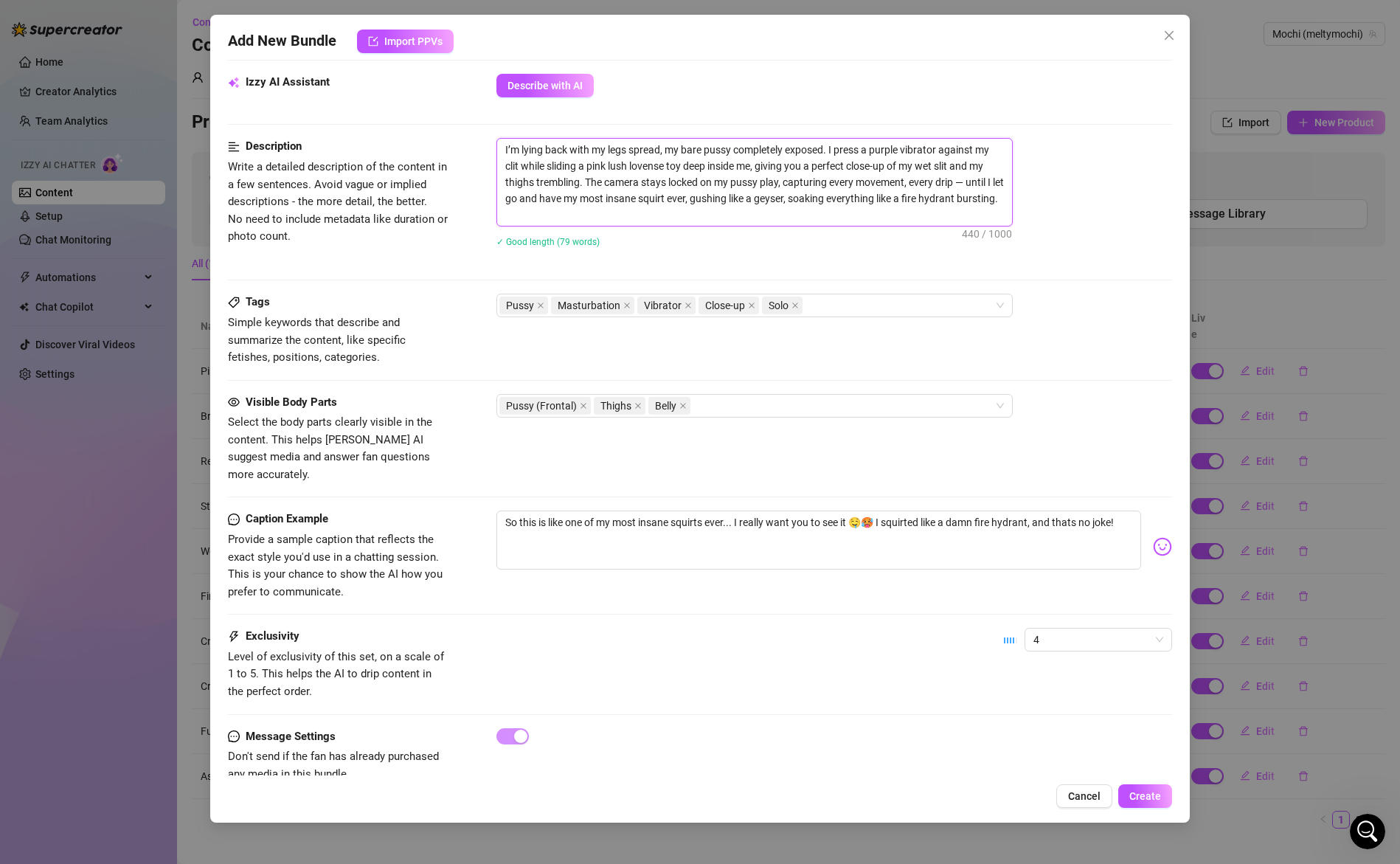
scroll to position [544, 0]
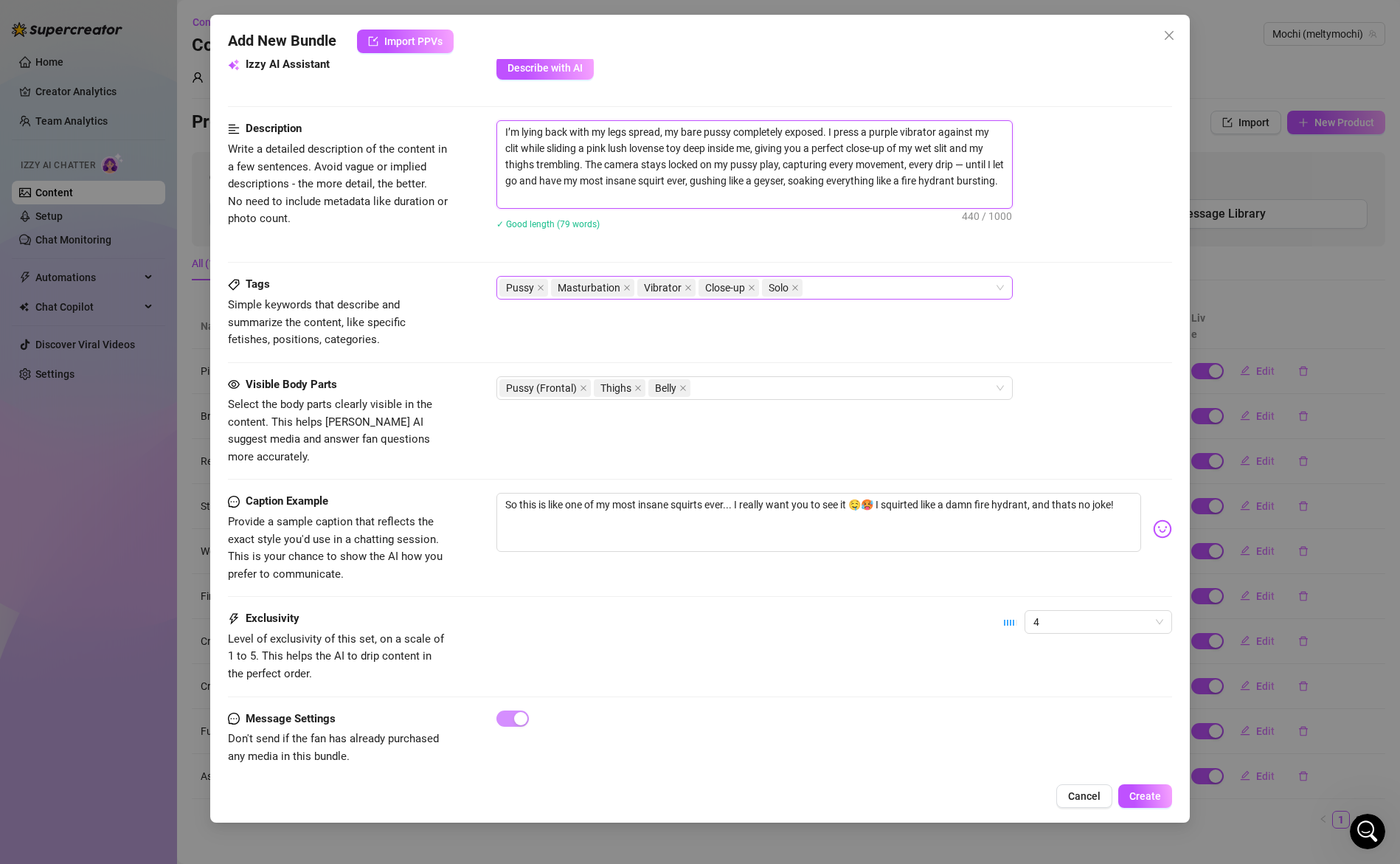
click at [837, 285] on div "Pussy Masturbation Vibrator Close-up Solo" at bounding box center [747, 288] width 495 height 21
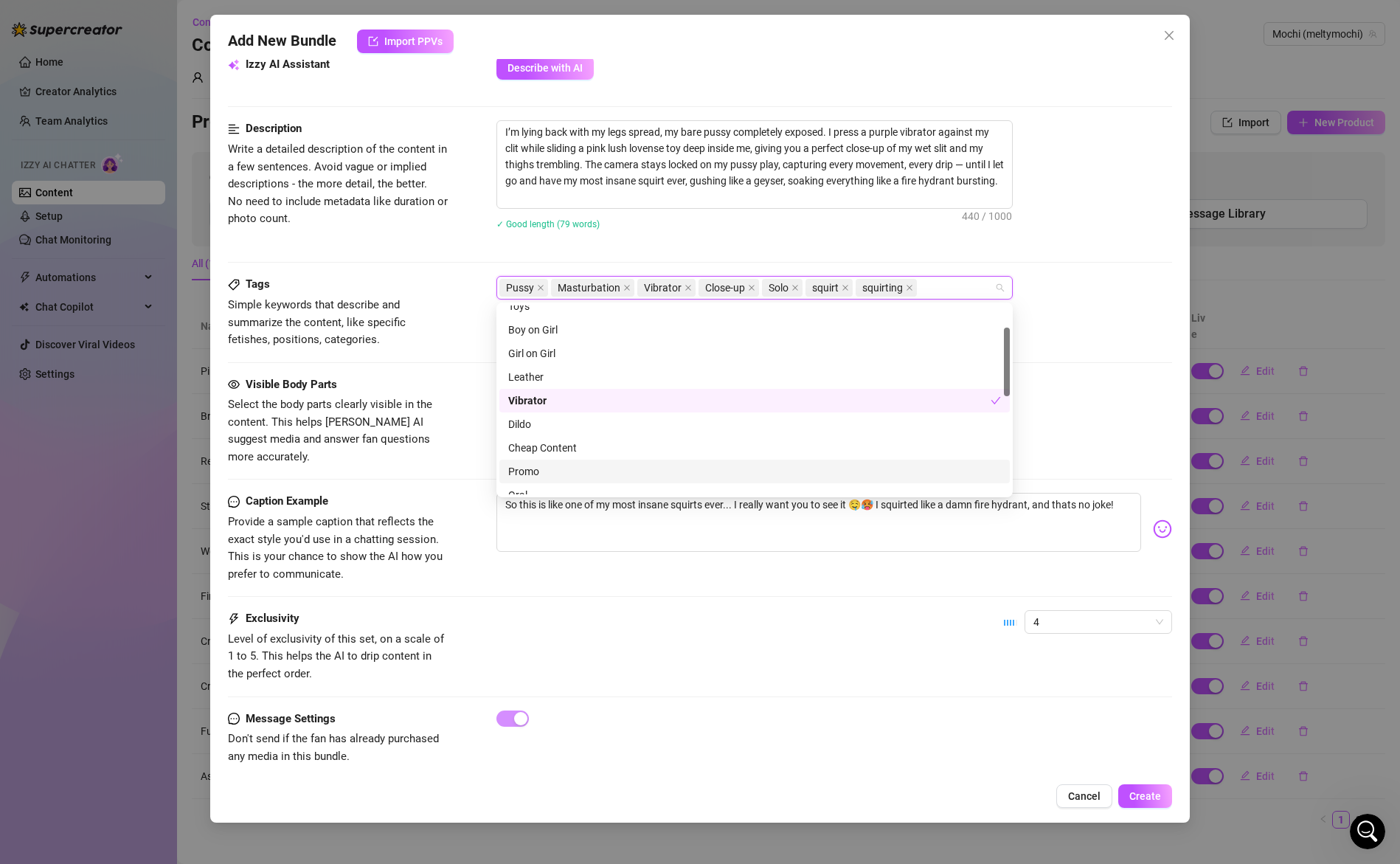
scroll to position [181, 0]
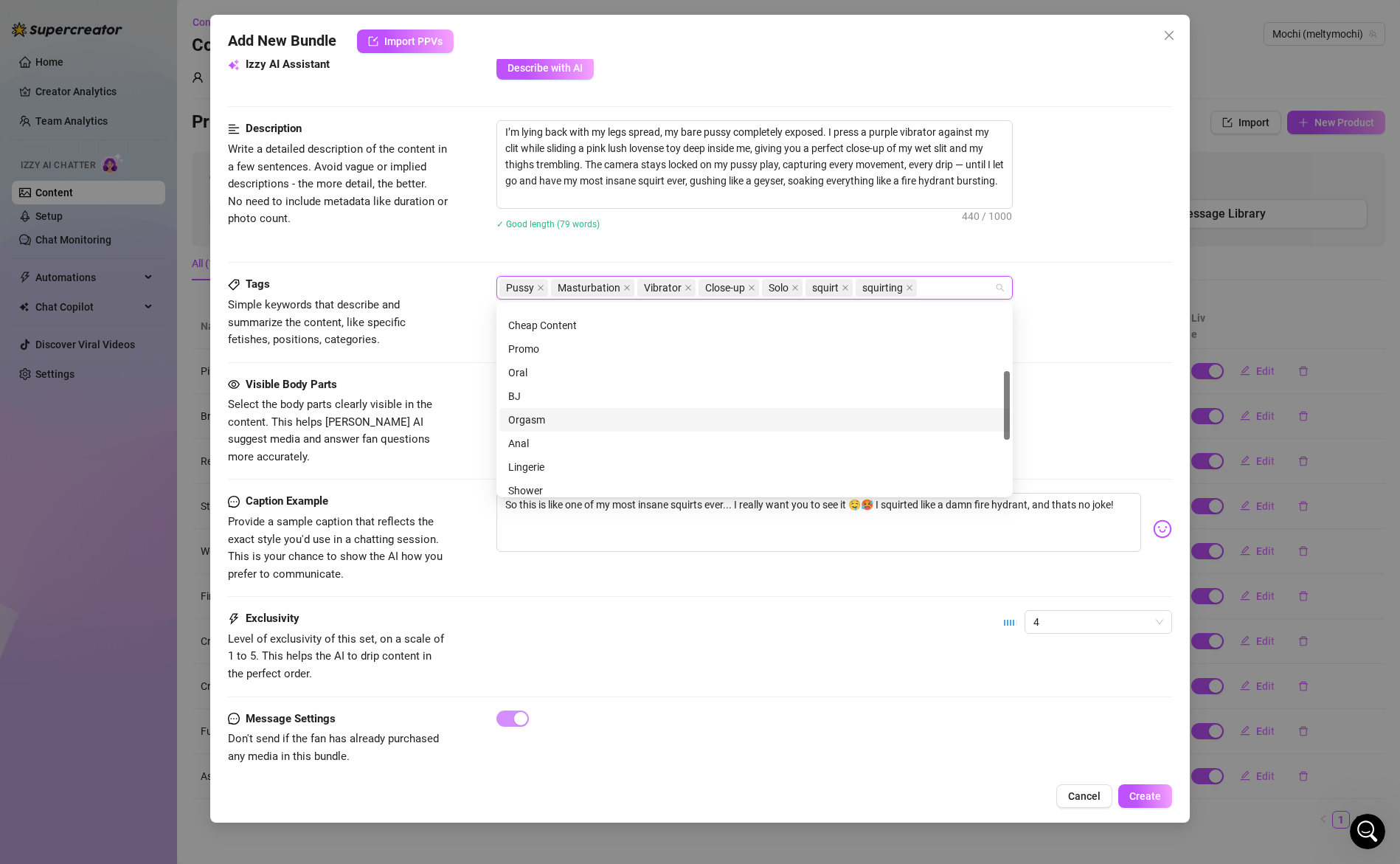
click at [563, 420] on div "Orgasm" at bounding box center [755, 420] width 493 height 16
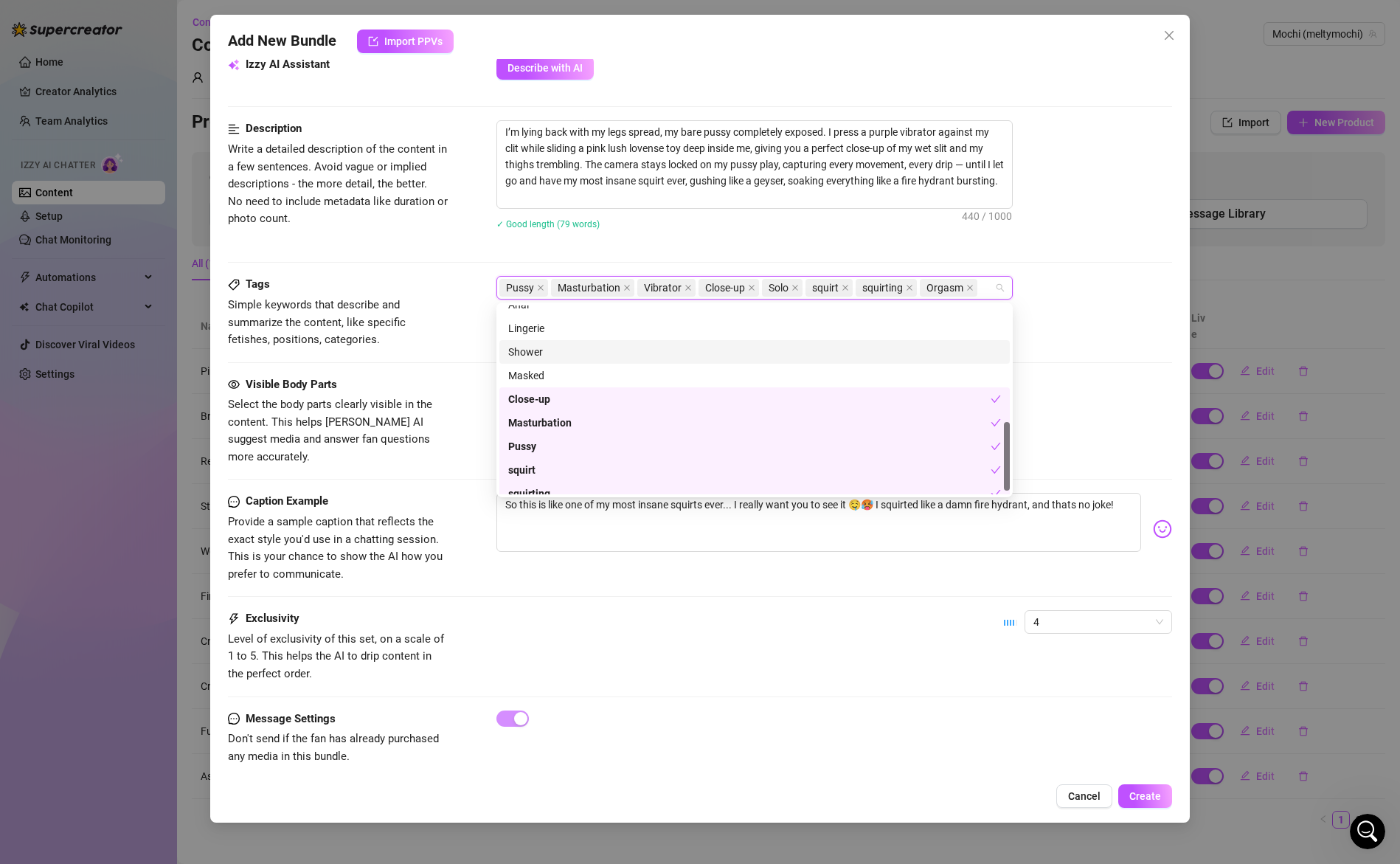
scroll to position [203, 0]
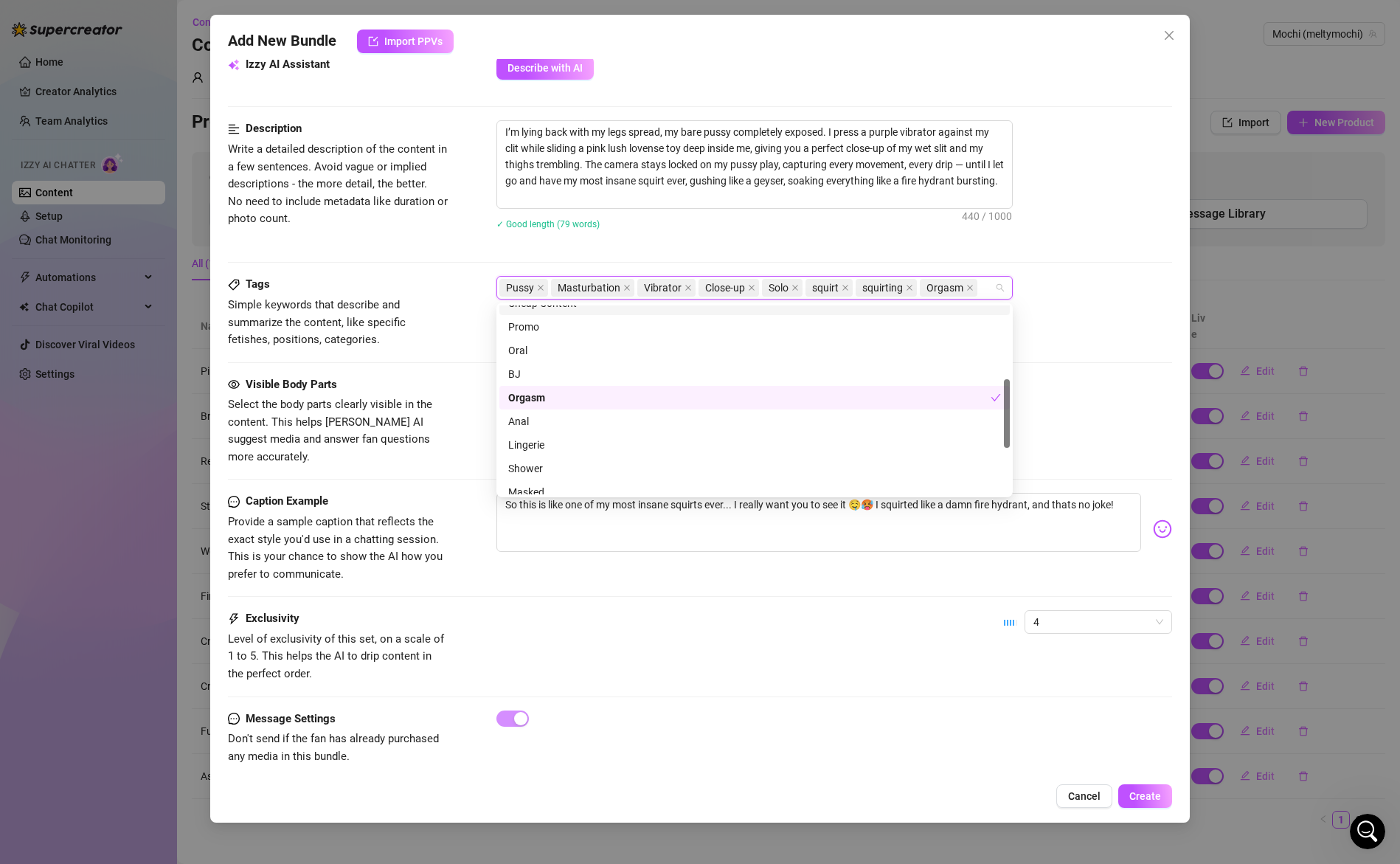
drag, startPoint x: 1091, startPoint y: 274, endPoint x: 1082, endPoint y: 286, distance: 15.0
click at [1091, 274] on div "Description Write a detailed description of the content in a few sentences. Avo…" at bounding box center [700, 198] width 945 height 155
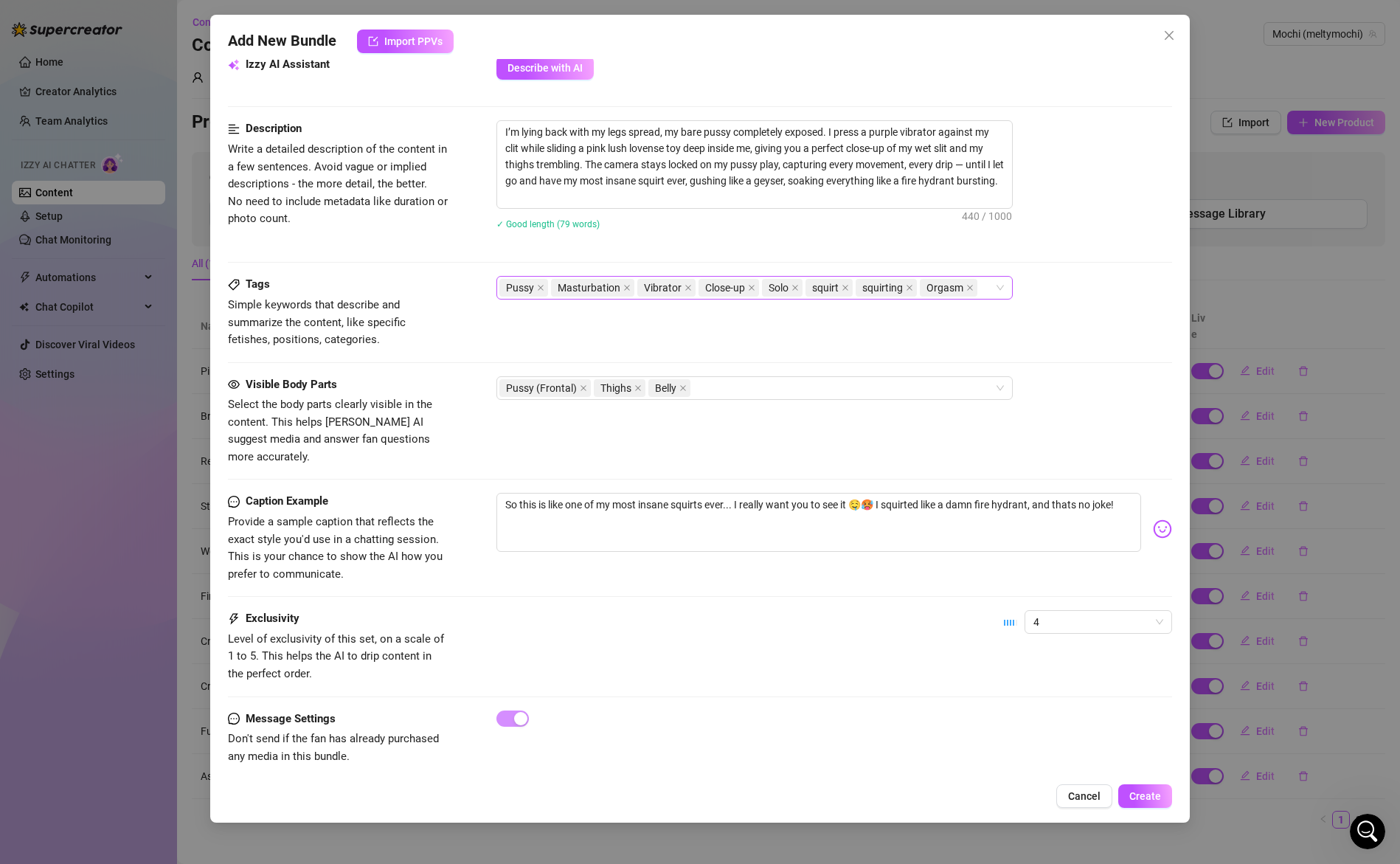
click at [982, 285] on div "Pussy Masturbation Vibrator Close-up Solo squirt squirting Orgasm" at bounding box center [747, 288] width 495 height 21
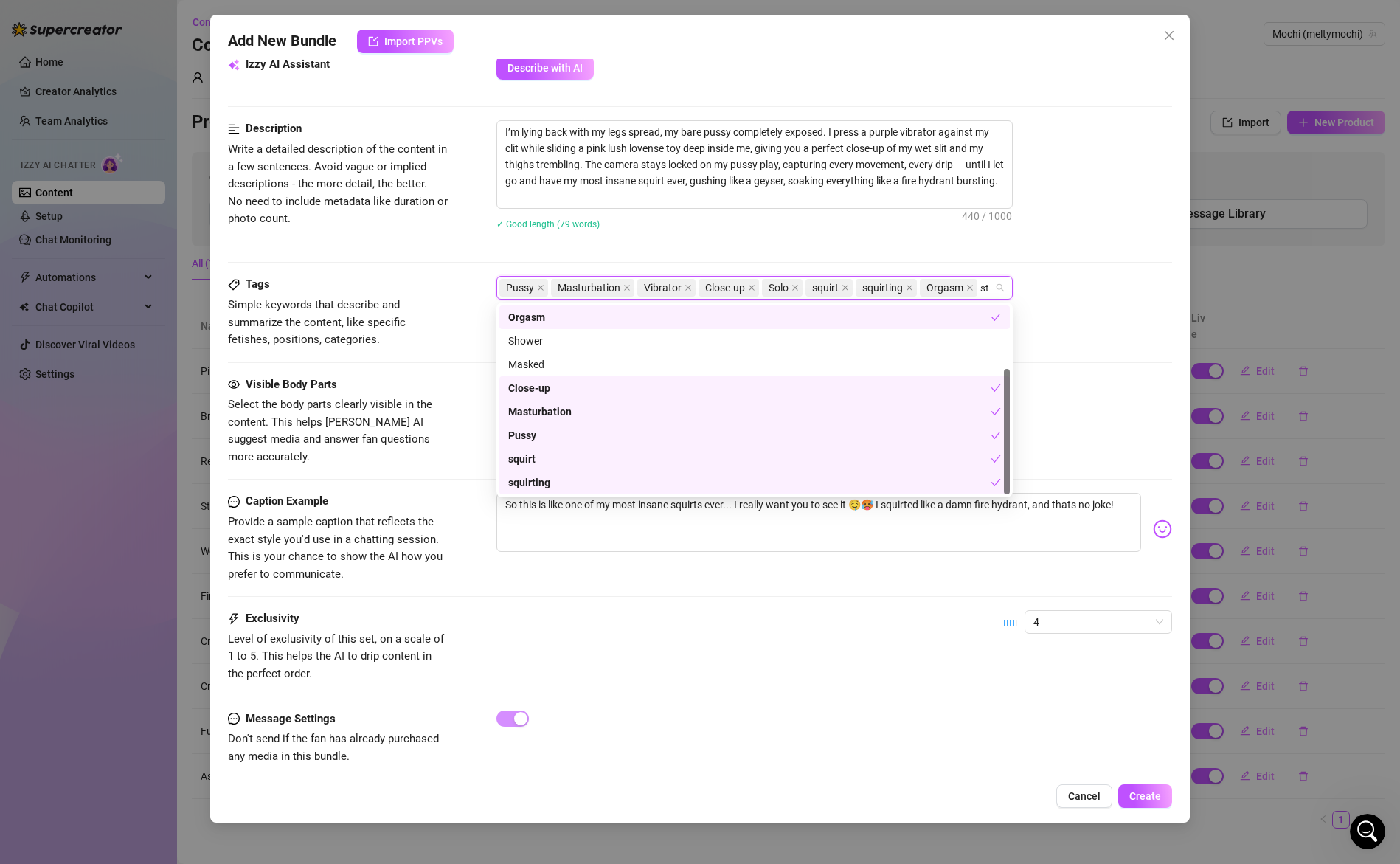
scroll to position [0, 0]
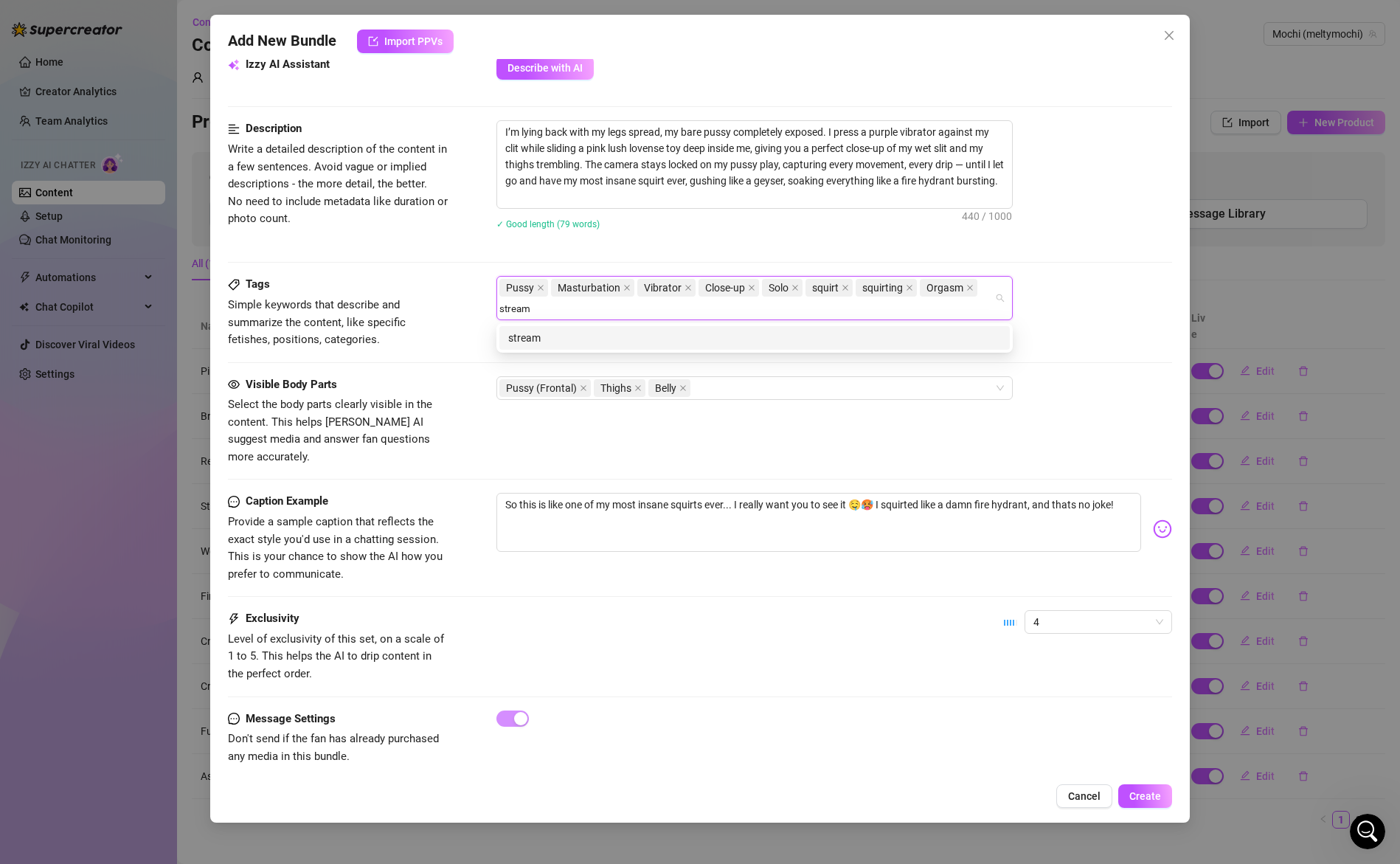
click at [723, 336] on div "stream" at bounding box center [755, 338] width 493 height 16
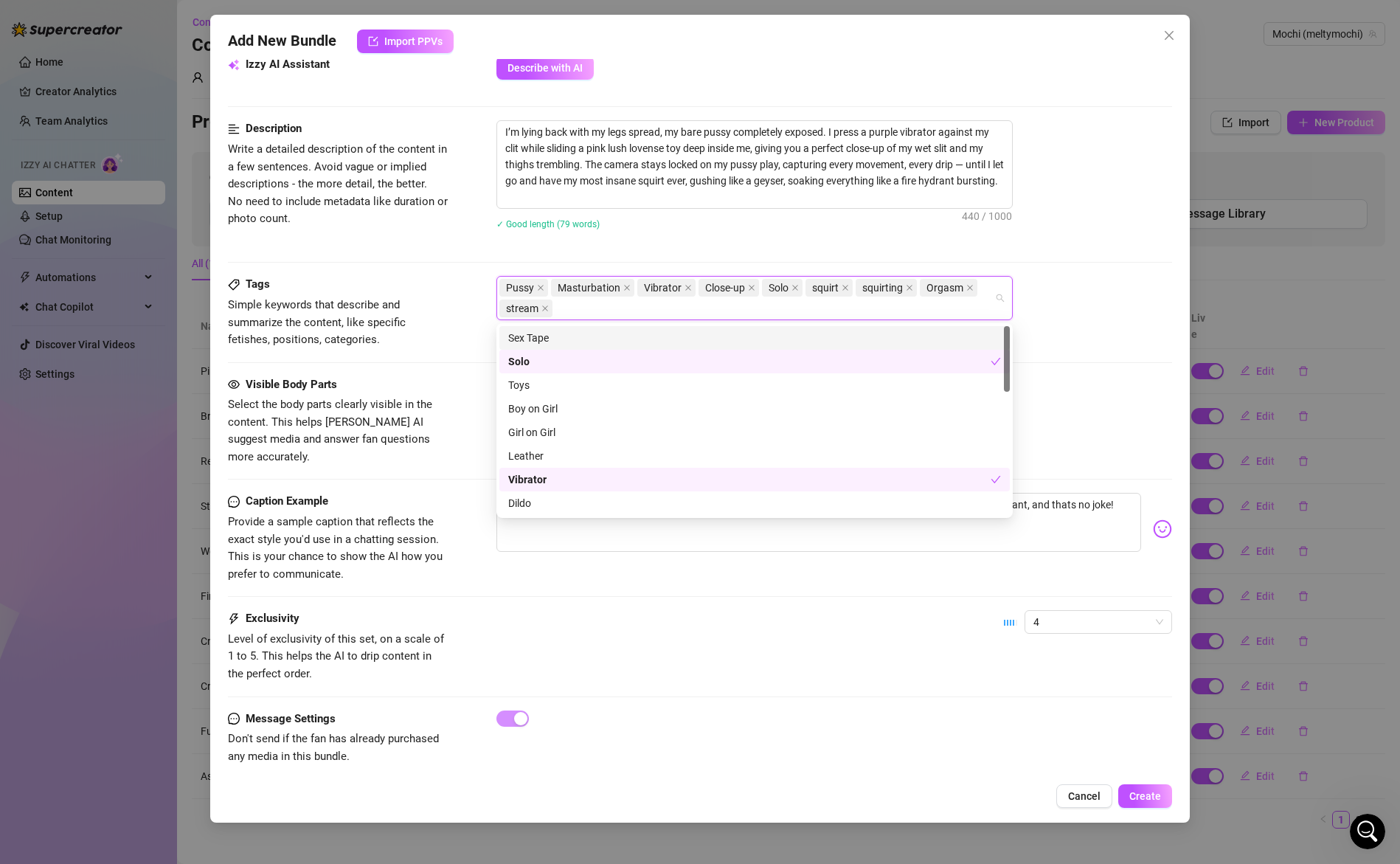
click at [1094, 300] on div "Pussy Masturbation Vibrator Close-up Solo squirt squirting Orgasm stream" at bounding box center [835, 298] width 677 height 44
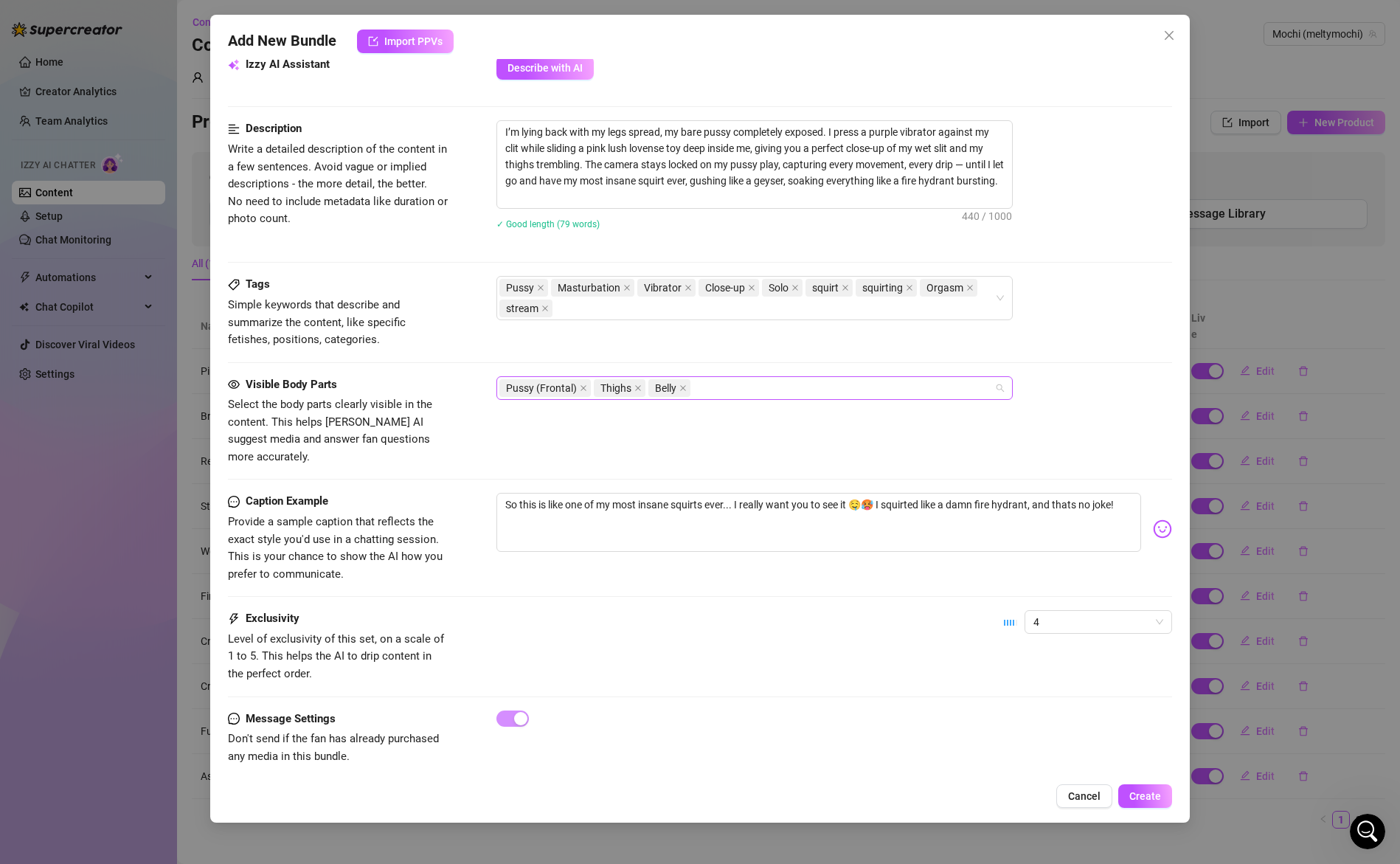
click at [765, 389] on div "Pussy (Frontal) Thighs Belly" at bounding box center [747, 388] width 495 height 21
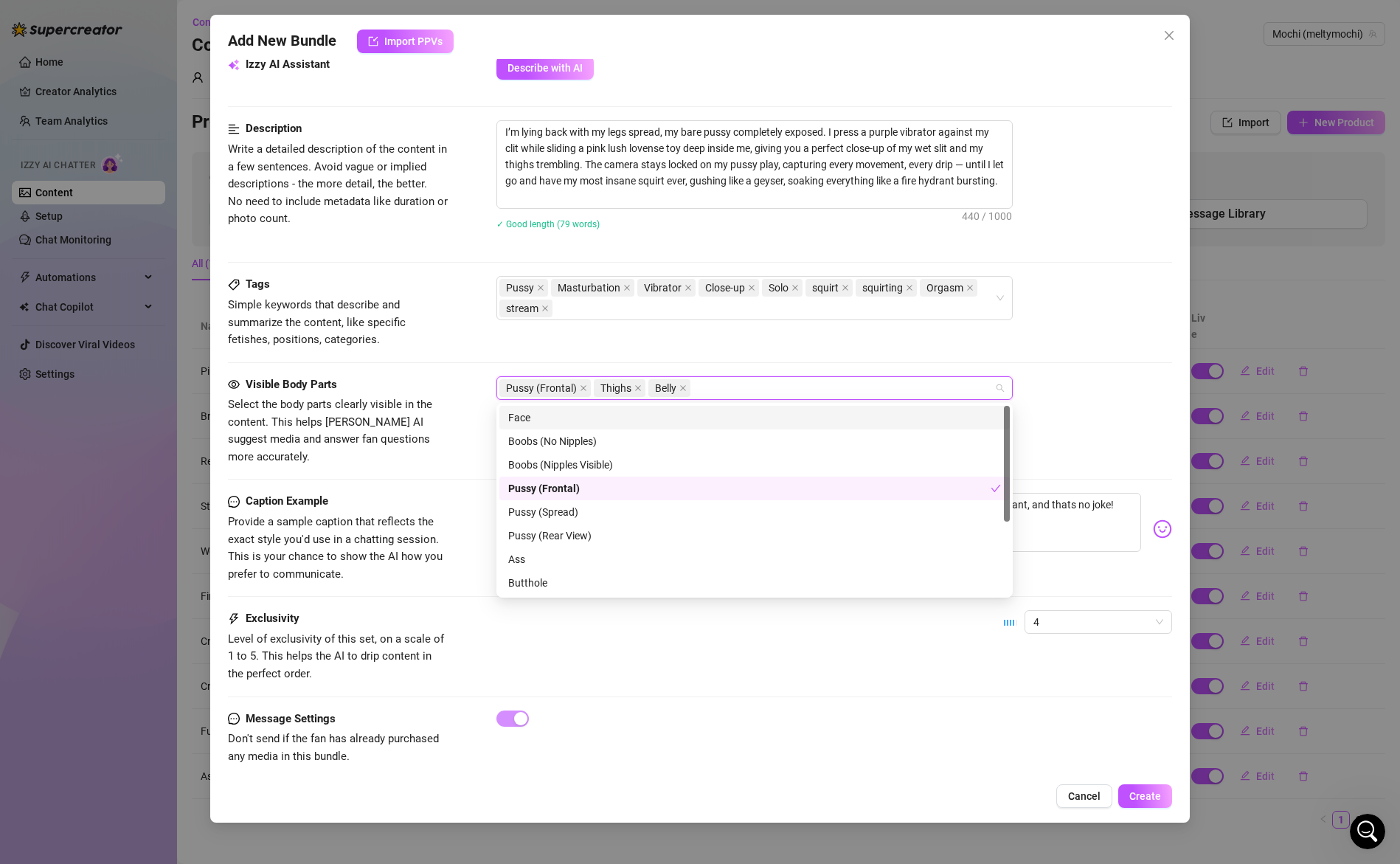
click at [595, 419] on div "Face" at bounding box center [755, 417] width 493 height 16
click at [608, 466] on div "Boobs (Nipples Visible)" at bounding box center [755, 465] width 493 height 16
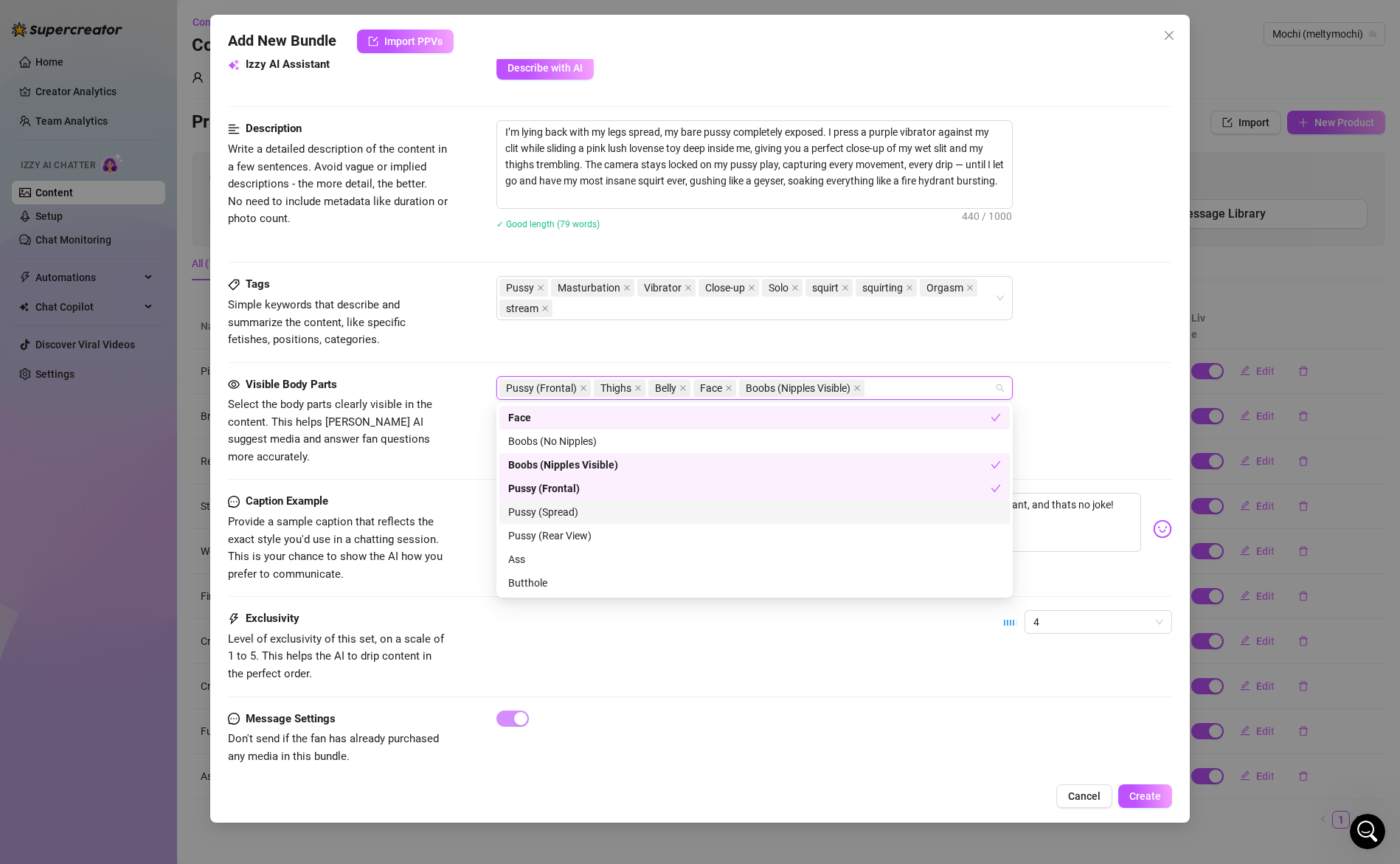
click at [582, 512] on div "Pussy (Spread)" at bounding box center [755, 512] width 493 height 16
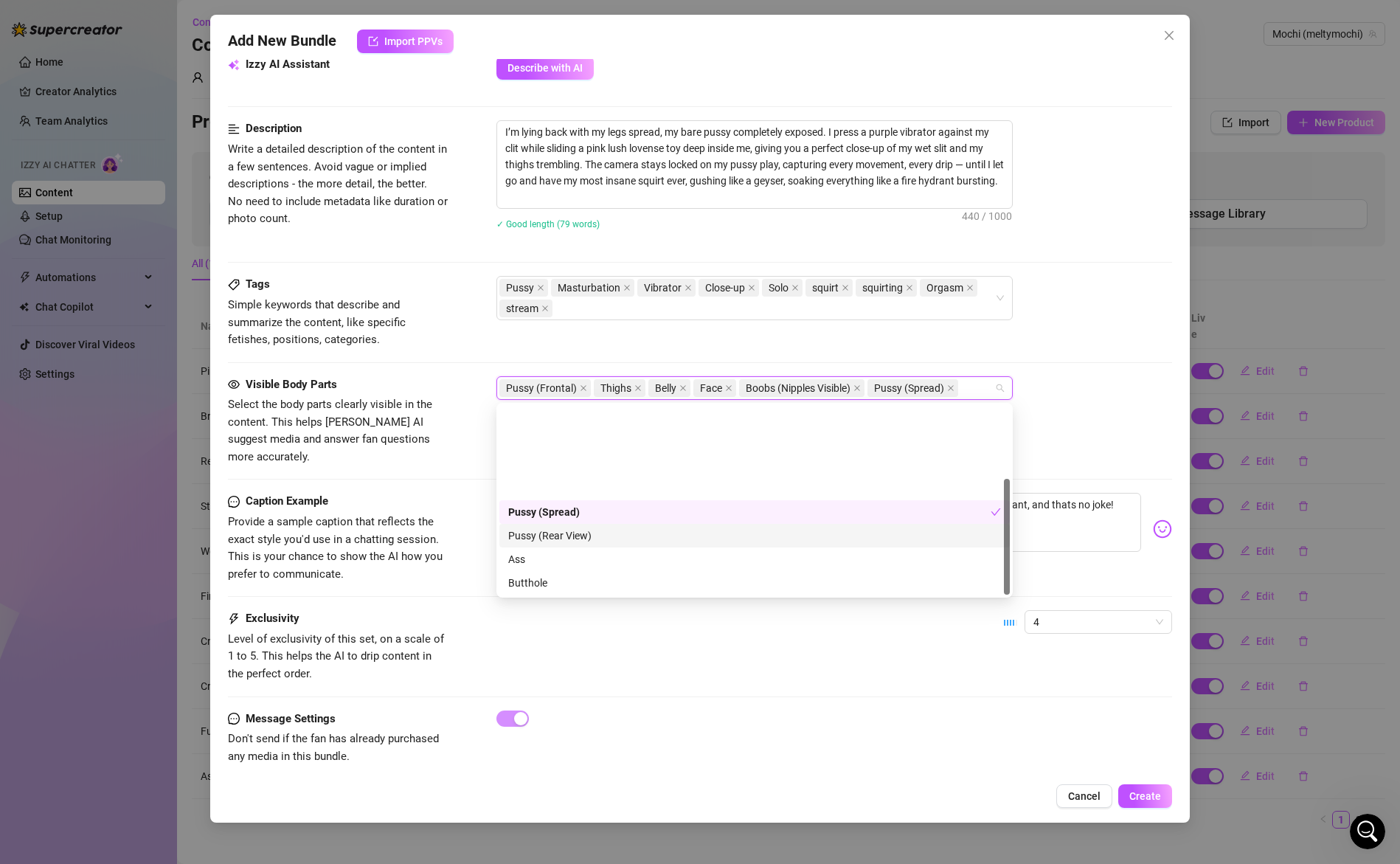
scroll to position [118, 0]
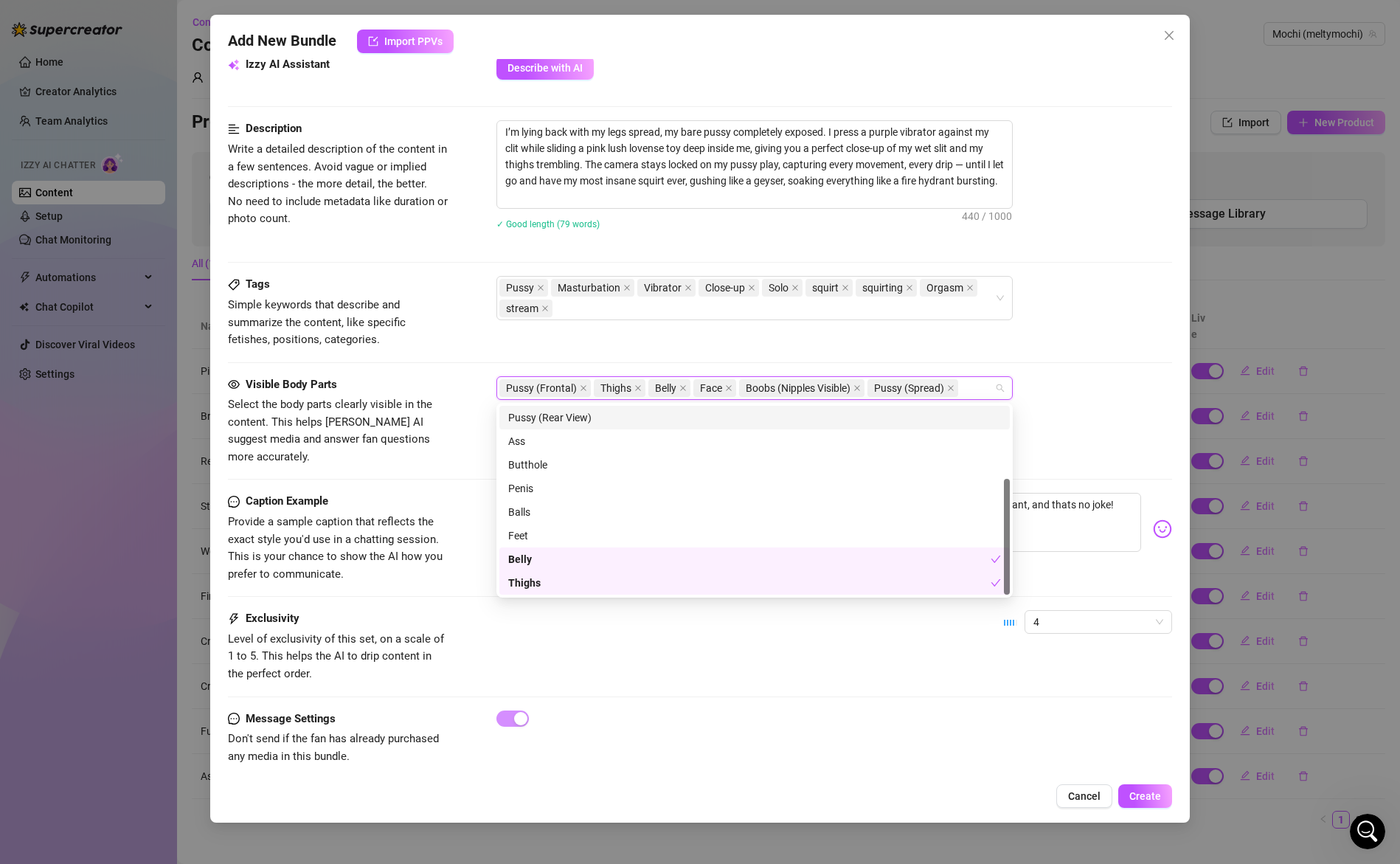
click at [1068, 370] on div "Tags Simple keywords that describe and summarize the content, like specific fet…" at bounding box center [700, 325] width 945 height 100
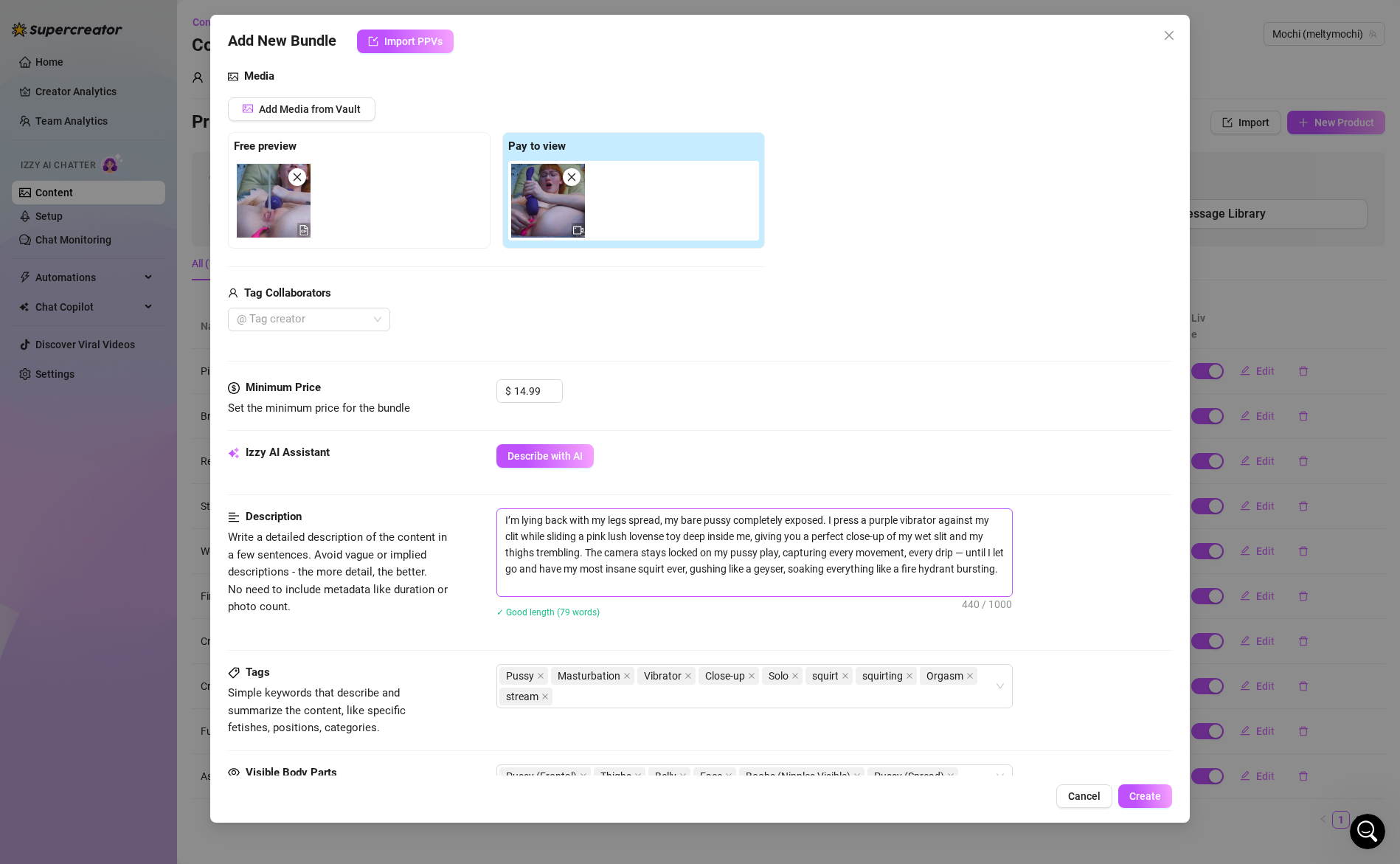
scroll to position [0, 0]
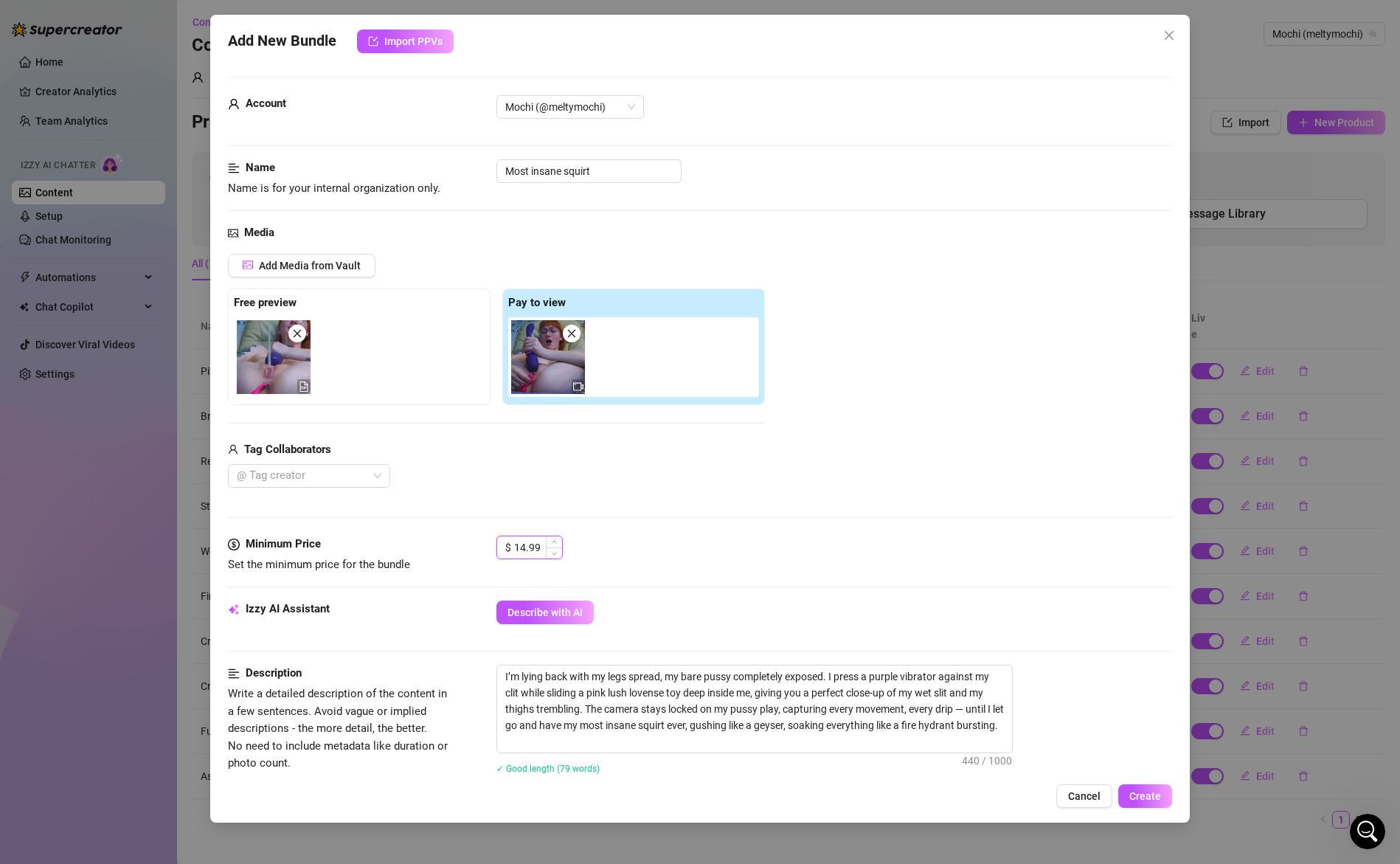
click at [539, 551] on input "14.99" at bounding box center [538, 547] width 48 height 22
click at [923, 473] on div "Add Media from Vault Free preview Pay to view Tag Collaborators @ Tag creator" at bounding box center [700, 371] width 945 height 235
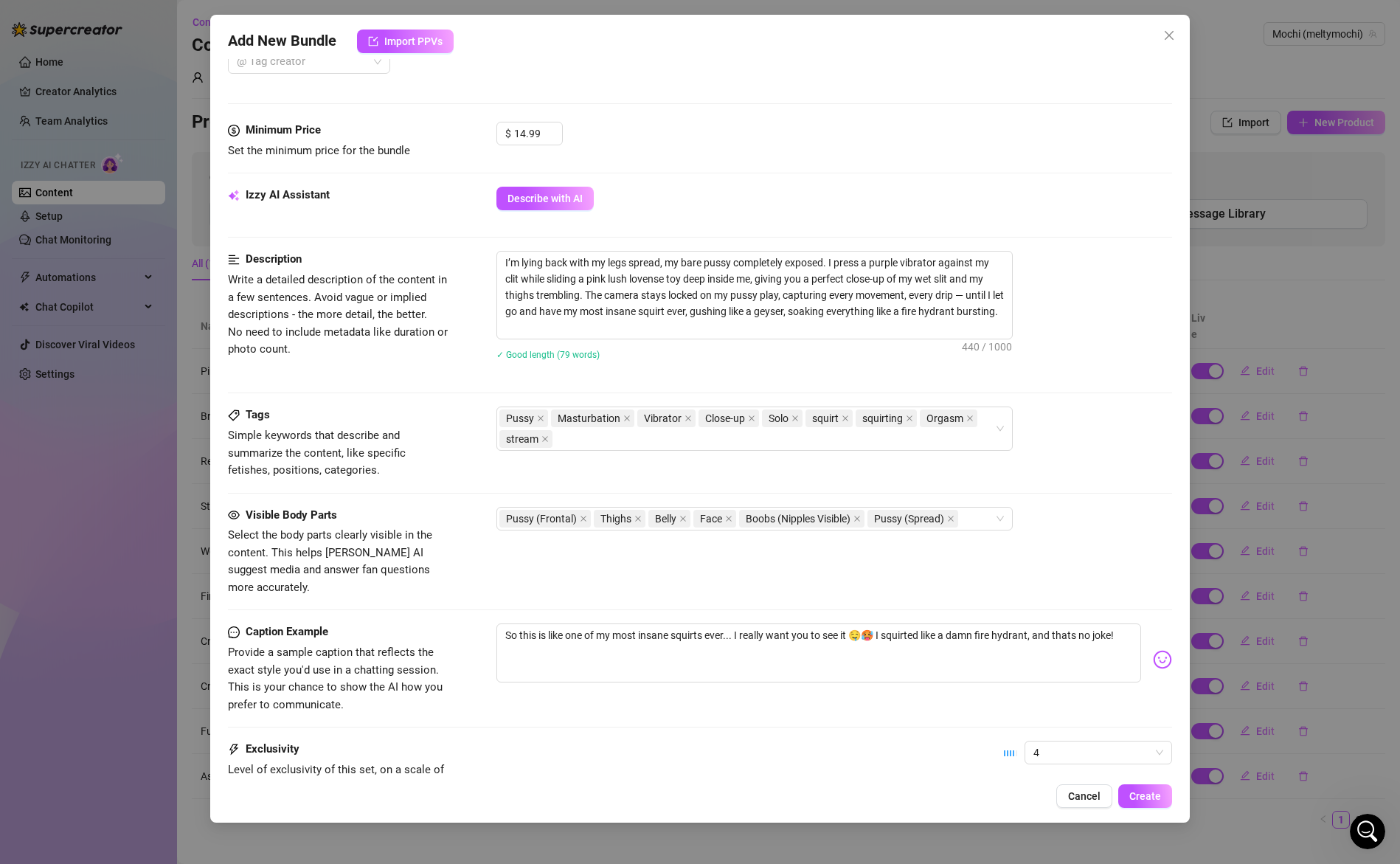
scroll to position [544, 0]
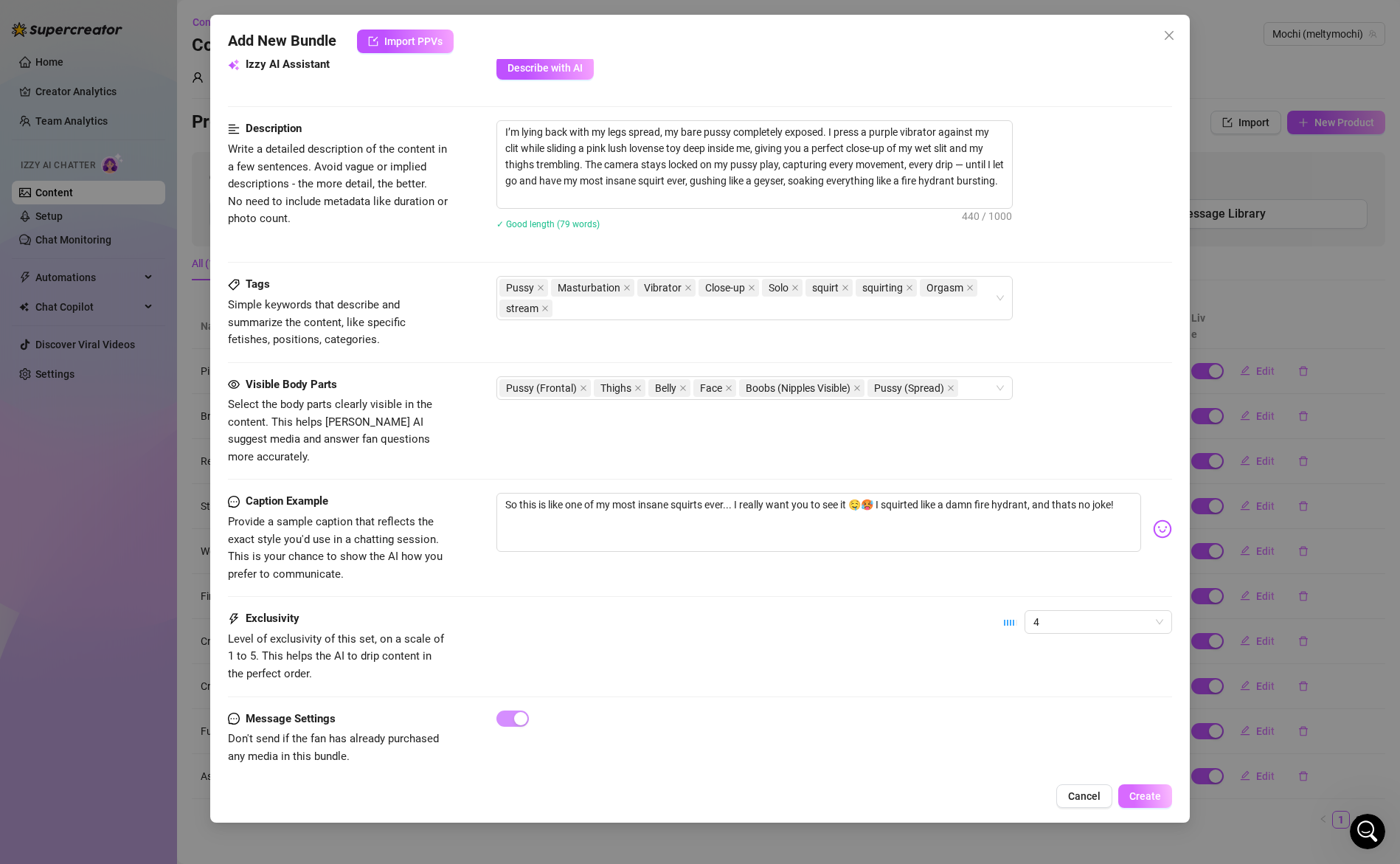
click at [1150, 799] on span "Create" at bounding box center [1145, 796] width 32 height 12
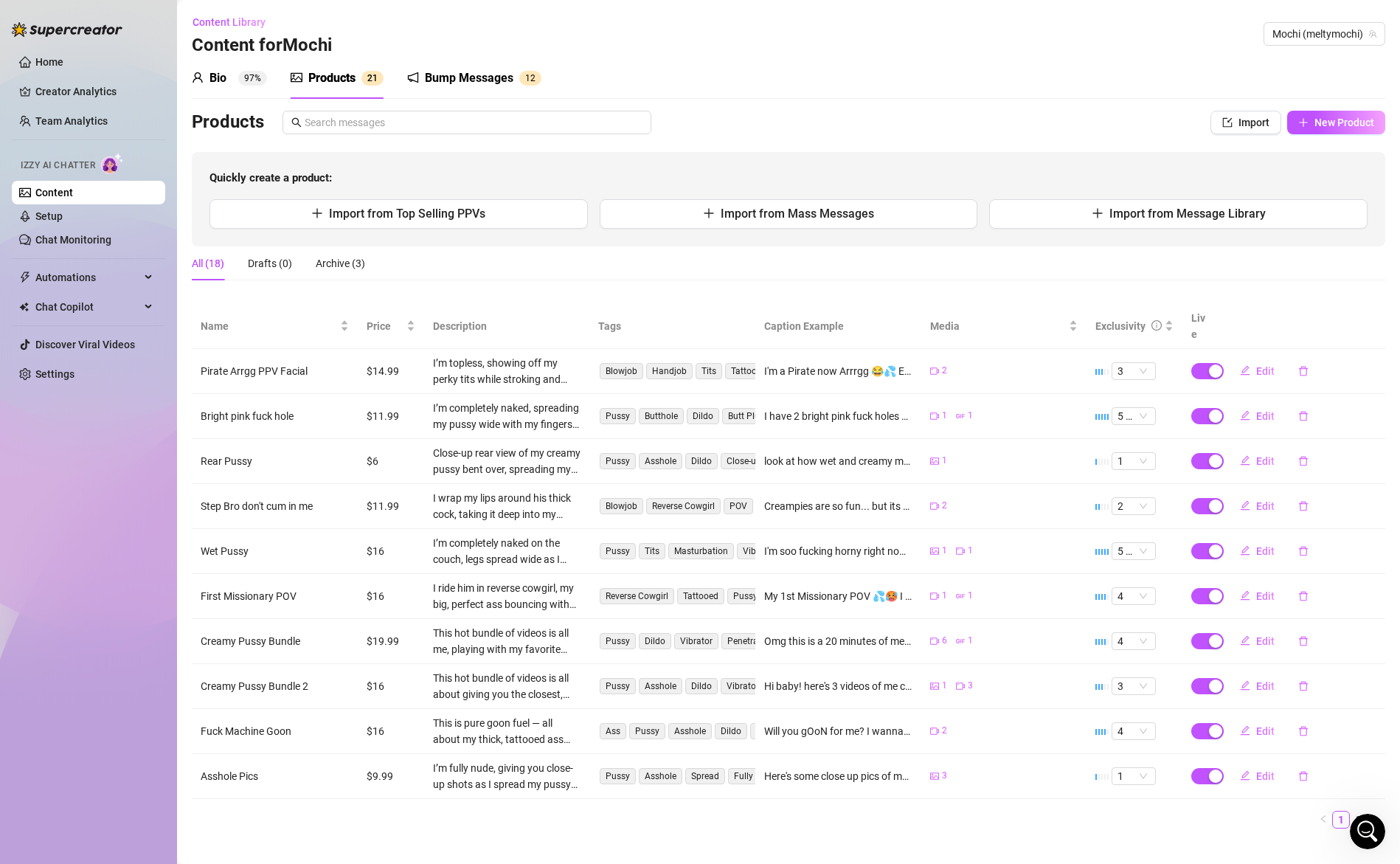
click at [1363, 826] on icon "Open Intercom Messenger" at bounding box center [1368, 831] width 25 height 25
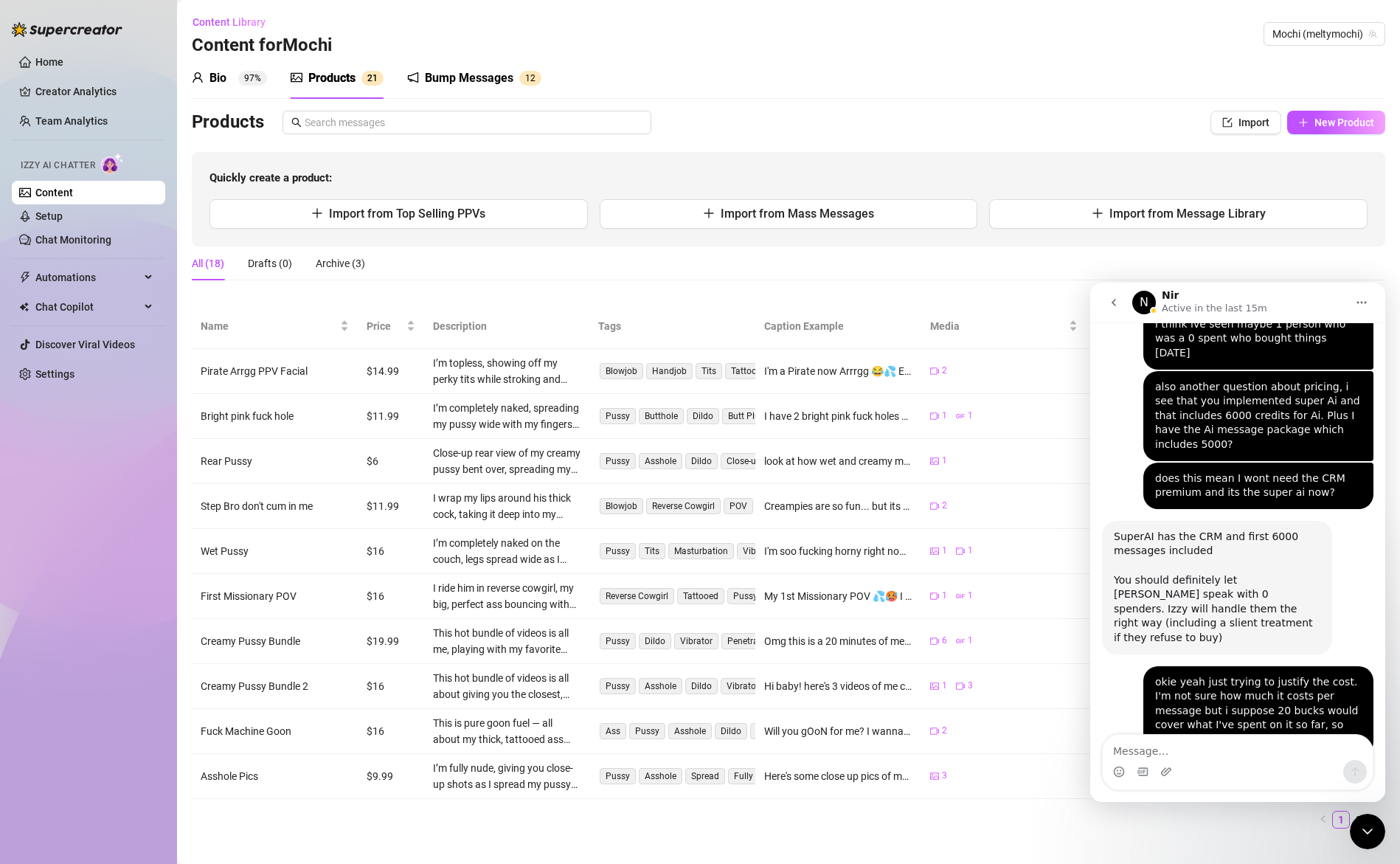
scroll to position [5833, 0]
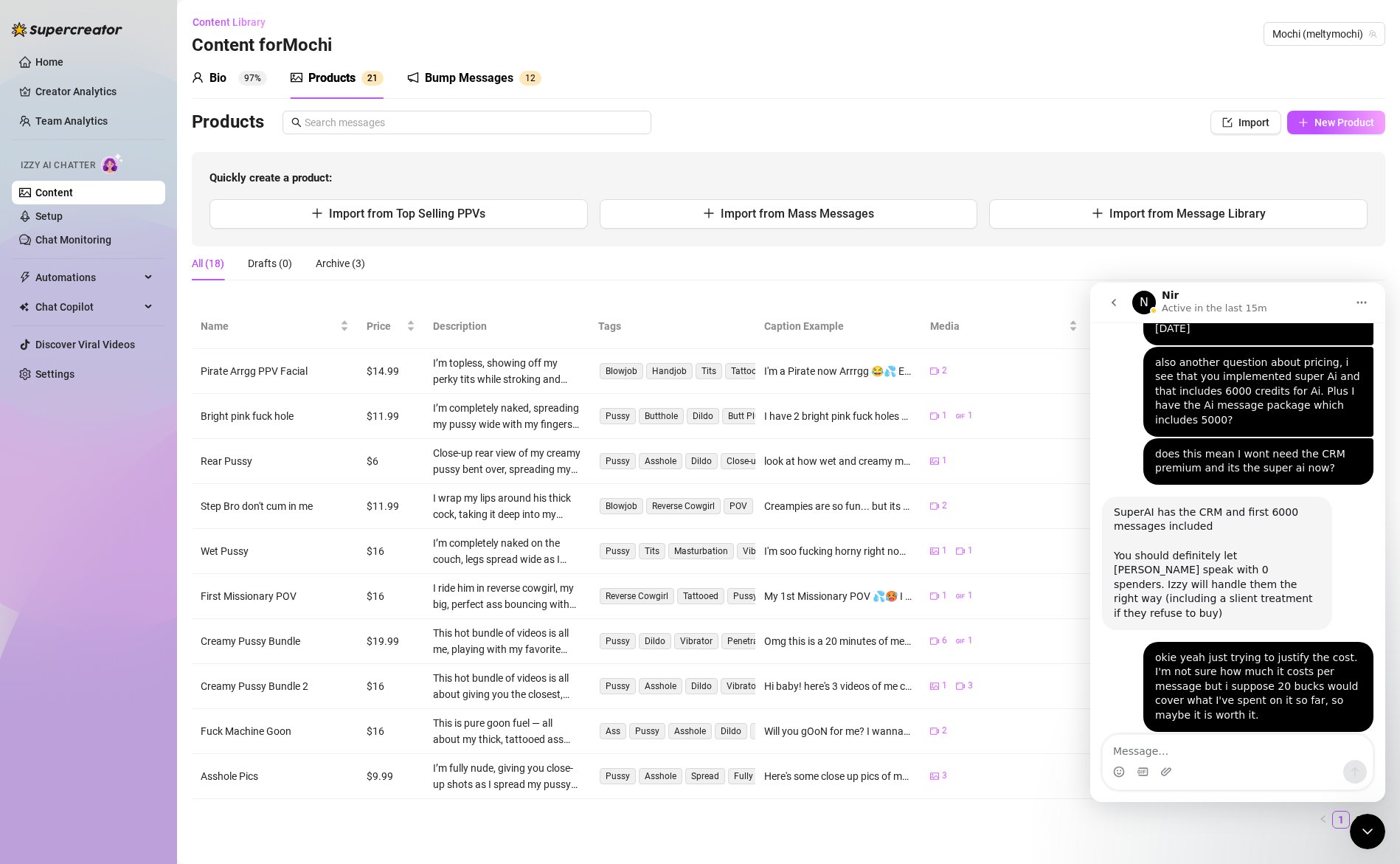
click at [1370, 835] on icon "Close Intercom Messenger" at bounding box center [1367, 831] width 17 height 17
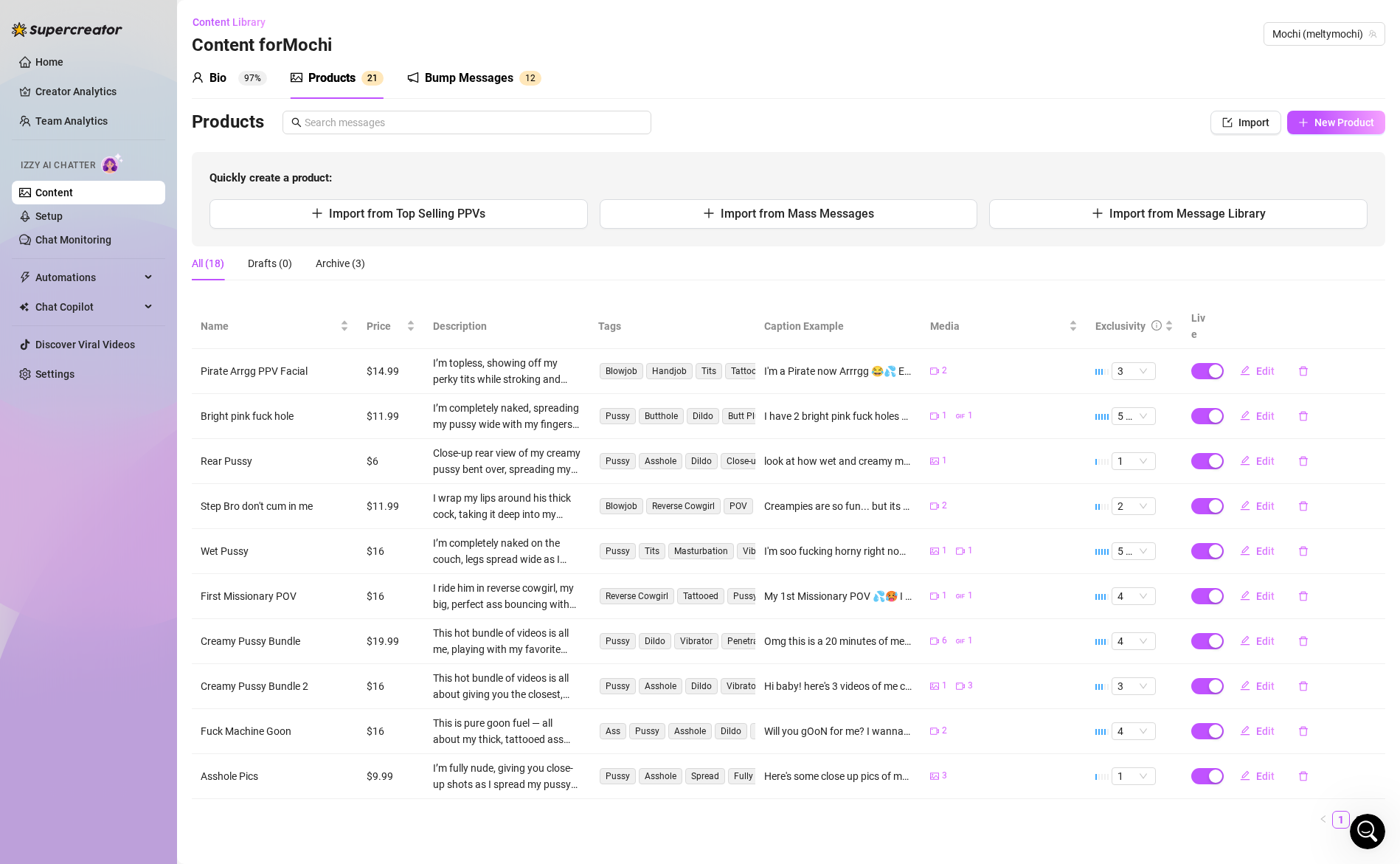
click at [341, 73] on div "Products" at bounding box center [332, 78] width 47 height 17
click at [236, 77] on div "Bio 97%" at bounding box center [229, 78] width 75 height 17
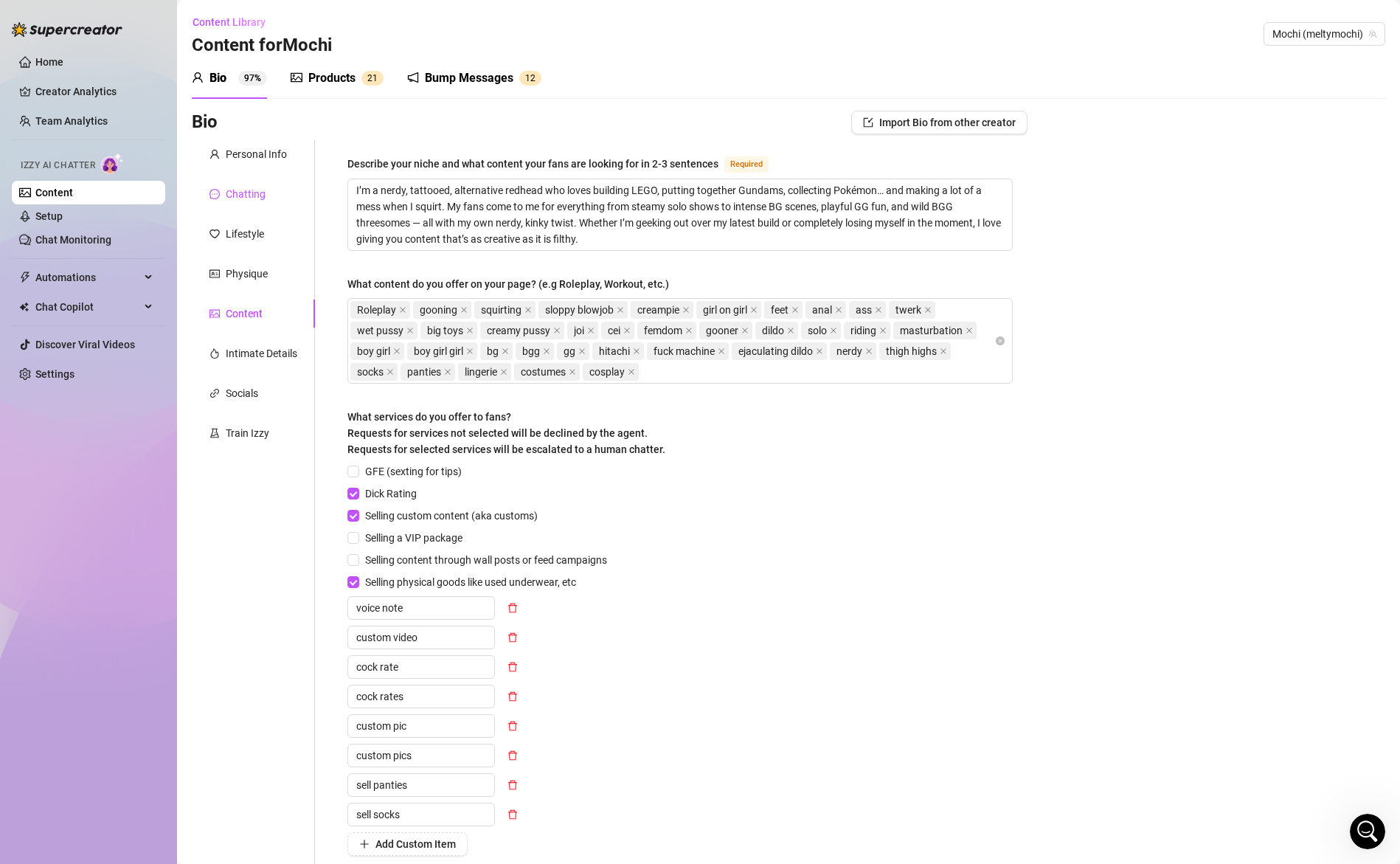
click at [251, 188] on div "Chatting" at bounding box center [246, 195] width 40 height 16
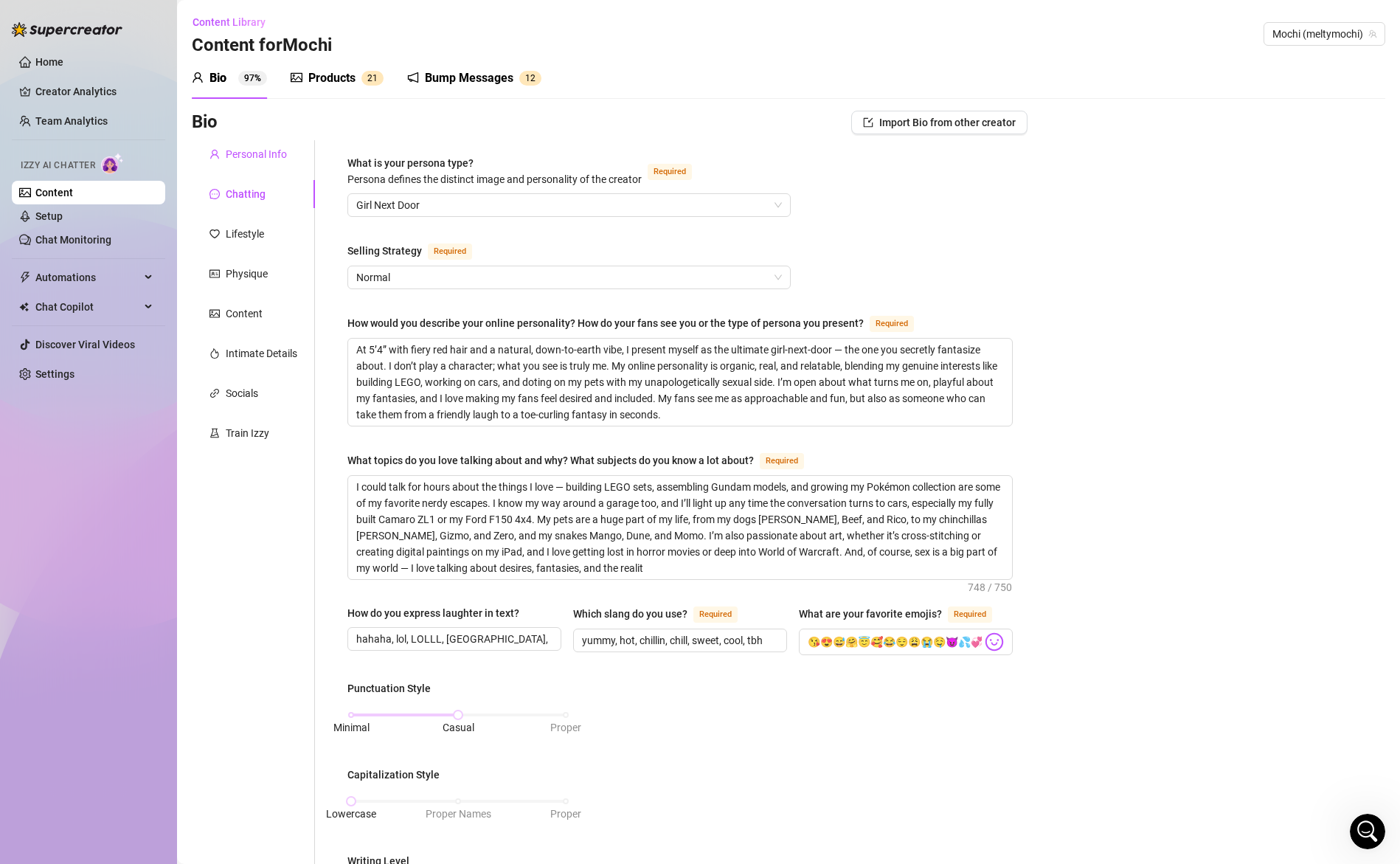
click at [248, 148] on div "Personal Info" at bounding box center [256, 154] width 61 height 16
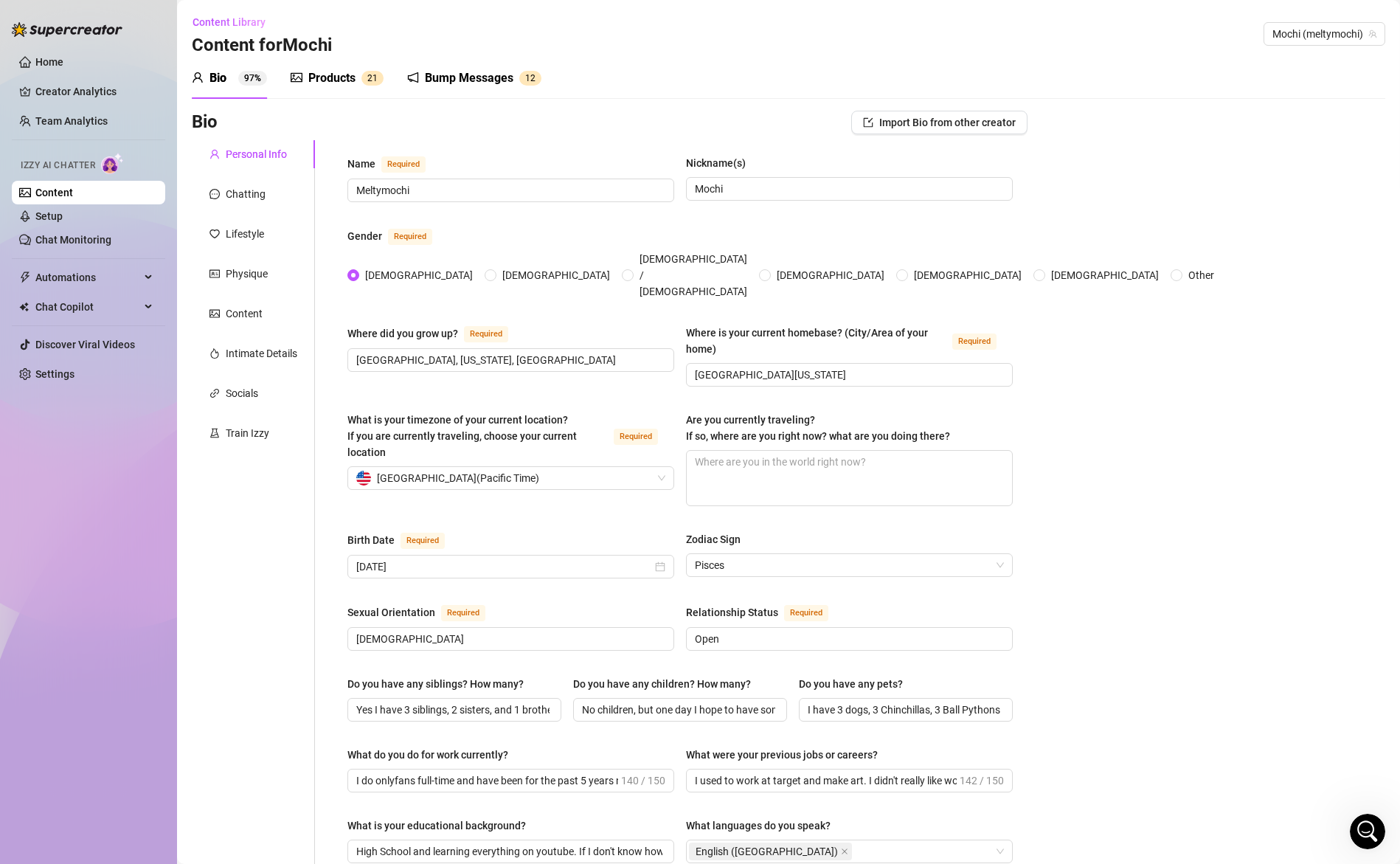
click at [473, 78] on div "Bump Messages" at bounding box center [468, 78] width 89 height 17
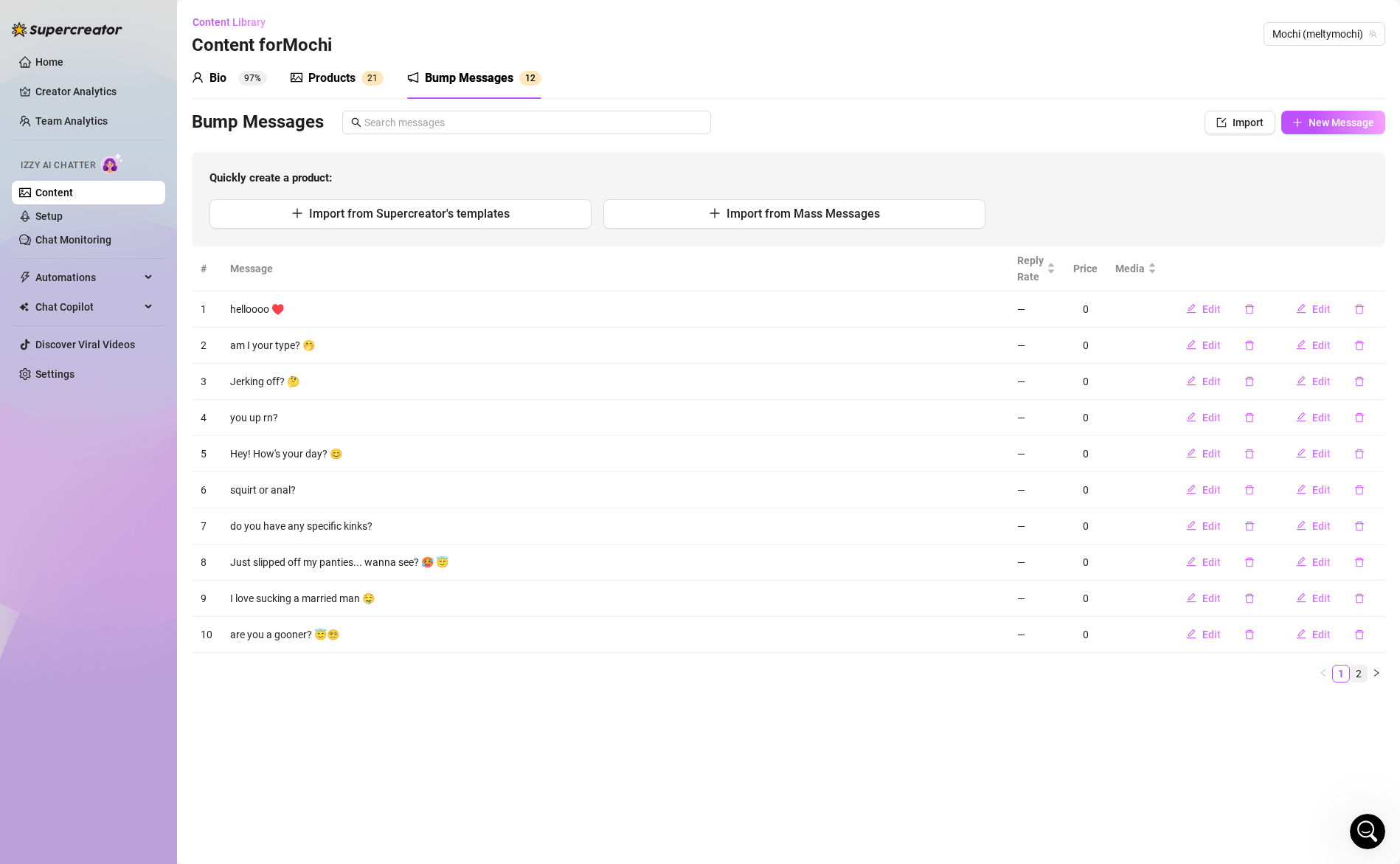
click at [1356, 670] on link "2" at bounding box center [1359, 674] width 16 height 16
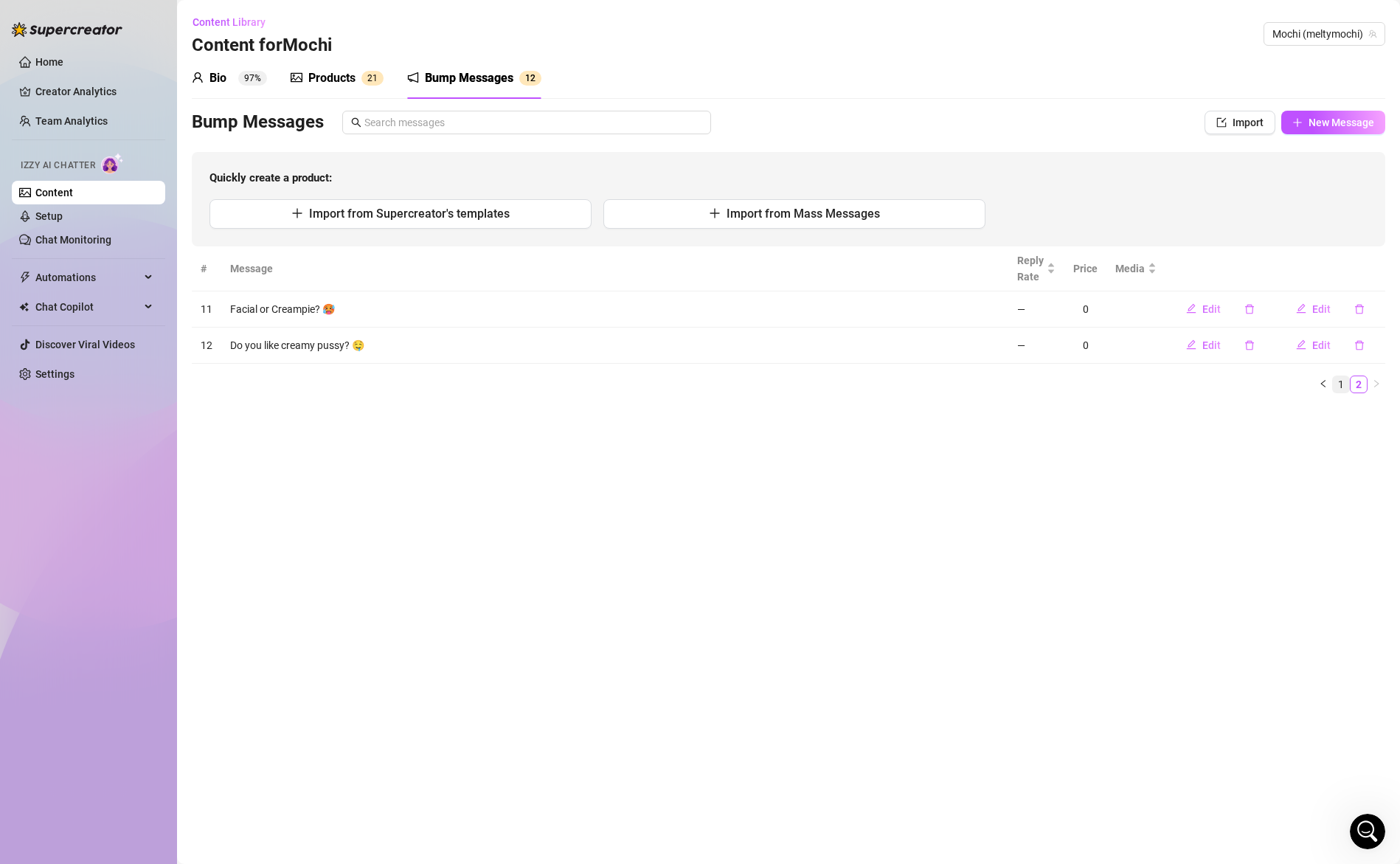
click at [1343, 383] on link "1" at bounding box center [1342, 385] width 16 height 16
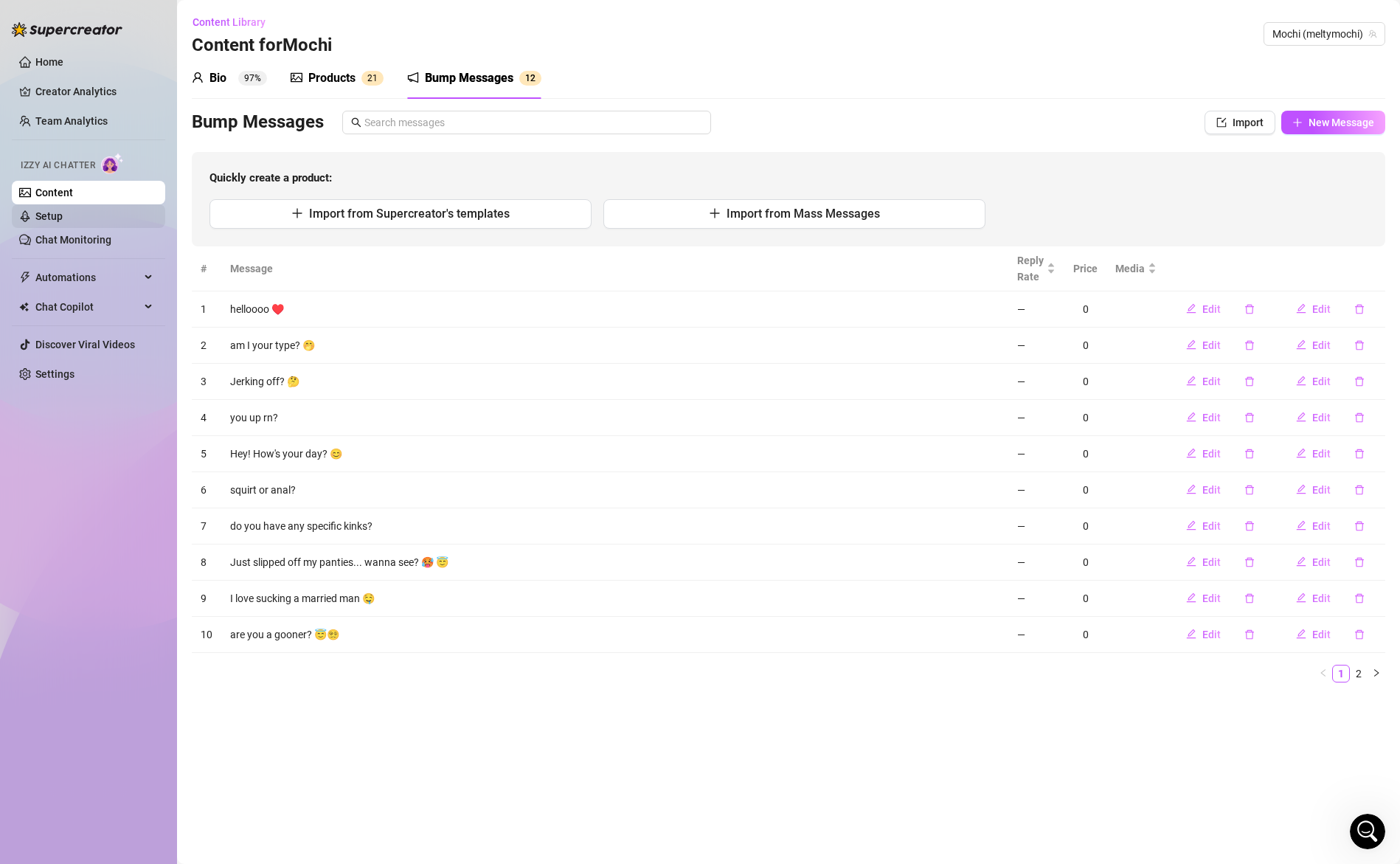
click at [59, 216] on link "Setup" at bounding box center [49, 216] width 27 height 12
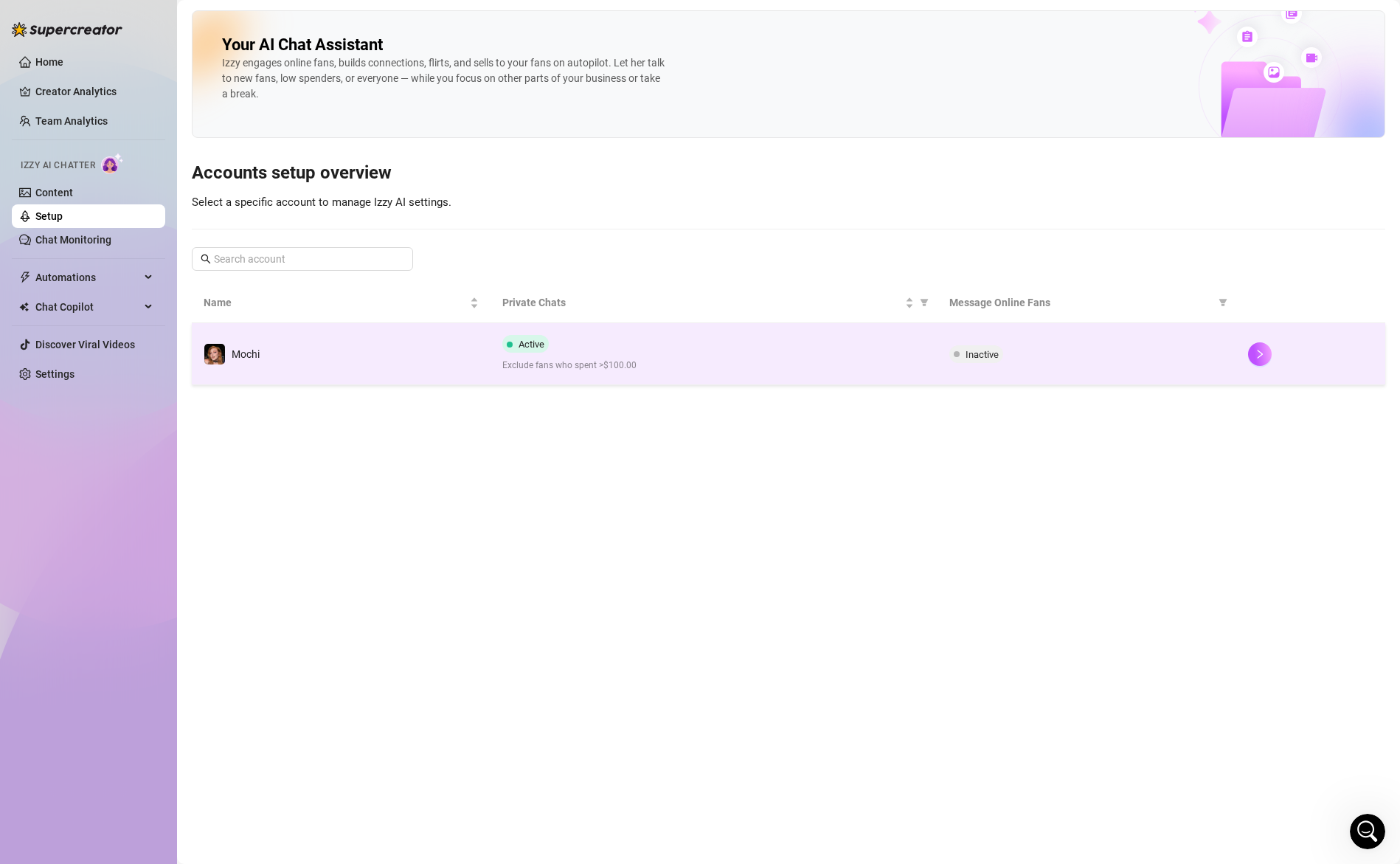
click at [657, 350] on div "Active Exclude fans who spent >$100.00" at bounding box center [714, 353] width 424 height 37
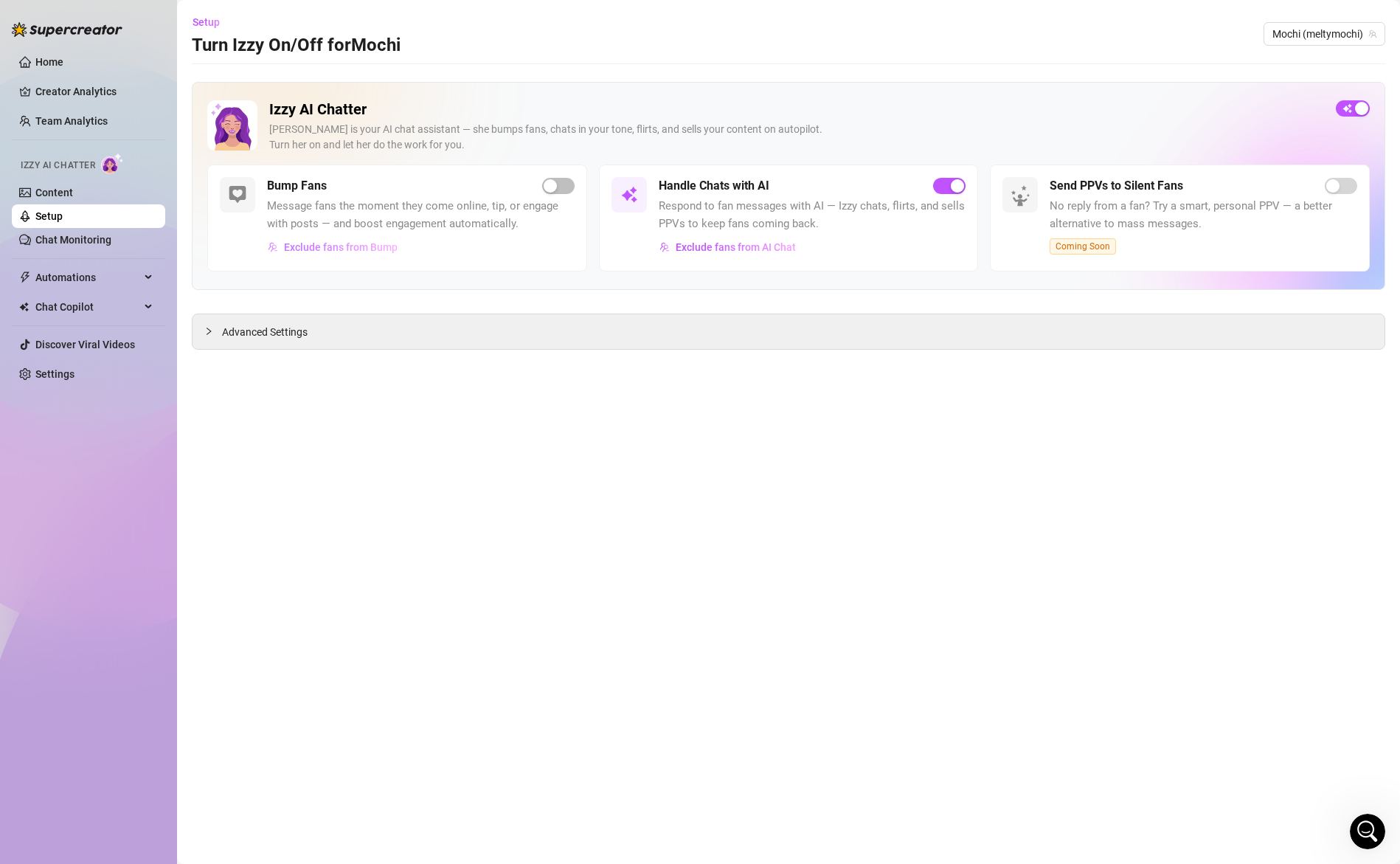
click at [355, 250] on span "Exclude fans from Bump" at bounding box center [341, 247] width 113 height 12
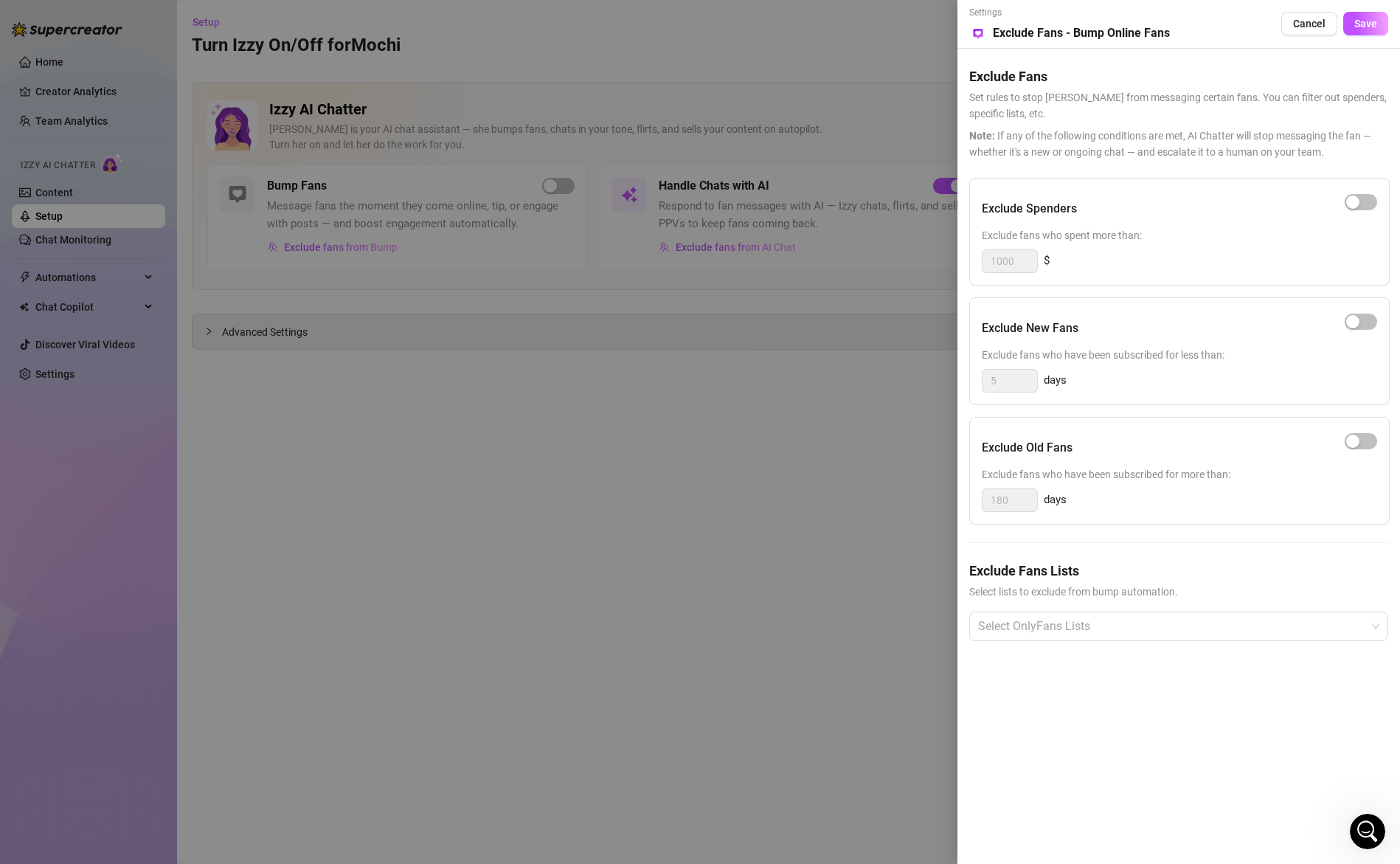
drag, startPoint x: 566, startPoint y: 440, endPoint x: 566, endPoint y: 381, distance: 59.0
click at [566, 440] on div at bounding box center [700, 432] width 1400 height 864
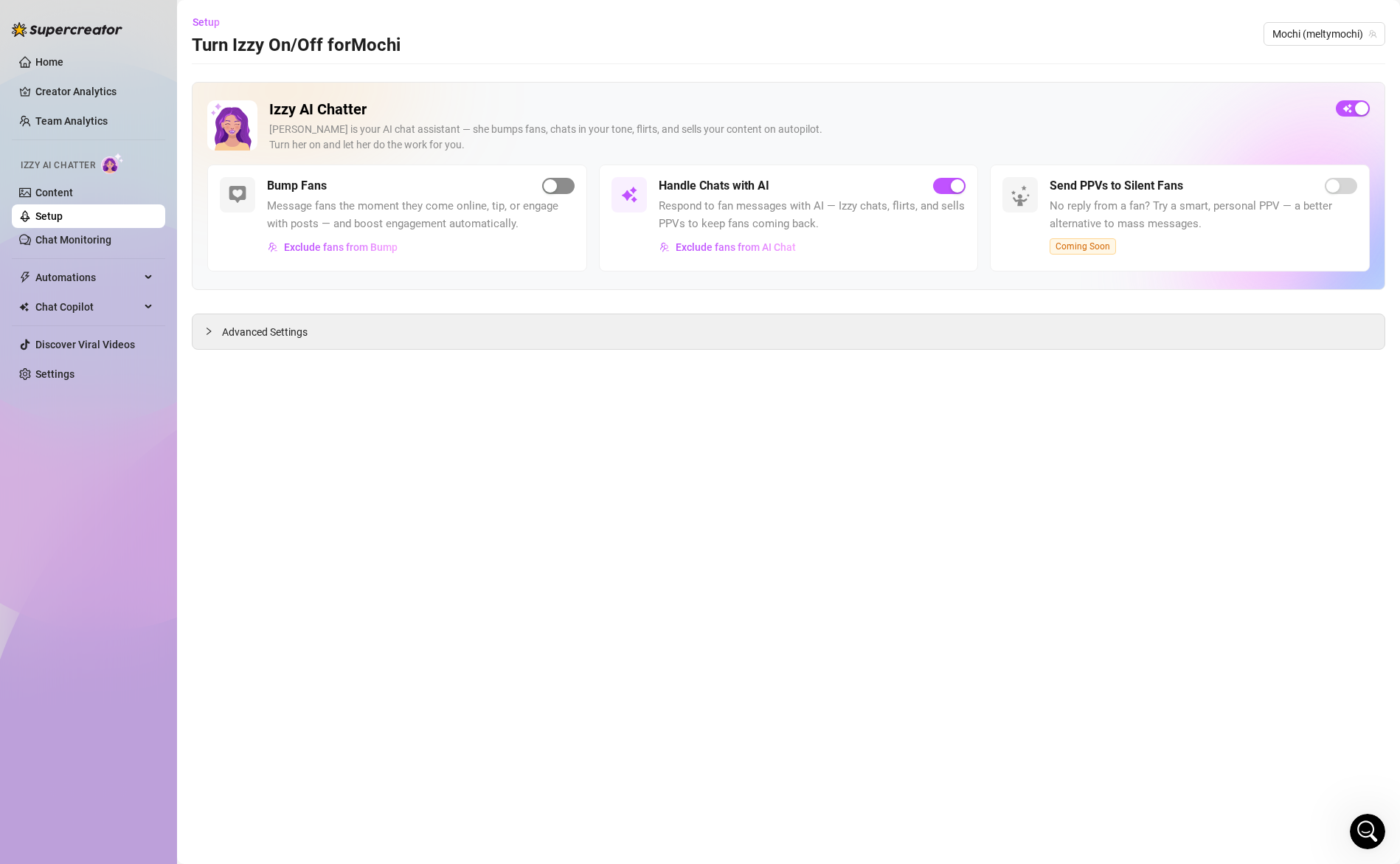
click at [550, 186] on div "button" at bounding box center [550, 185] width 14 height 14
click at [562, 183] on div "button" at bounding box center [566, 185] width 14 height 14
click at [54, 125] on link "Team Analytics" at bounding box center [71, 121] width 72 height 12
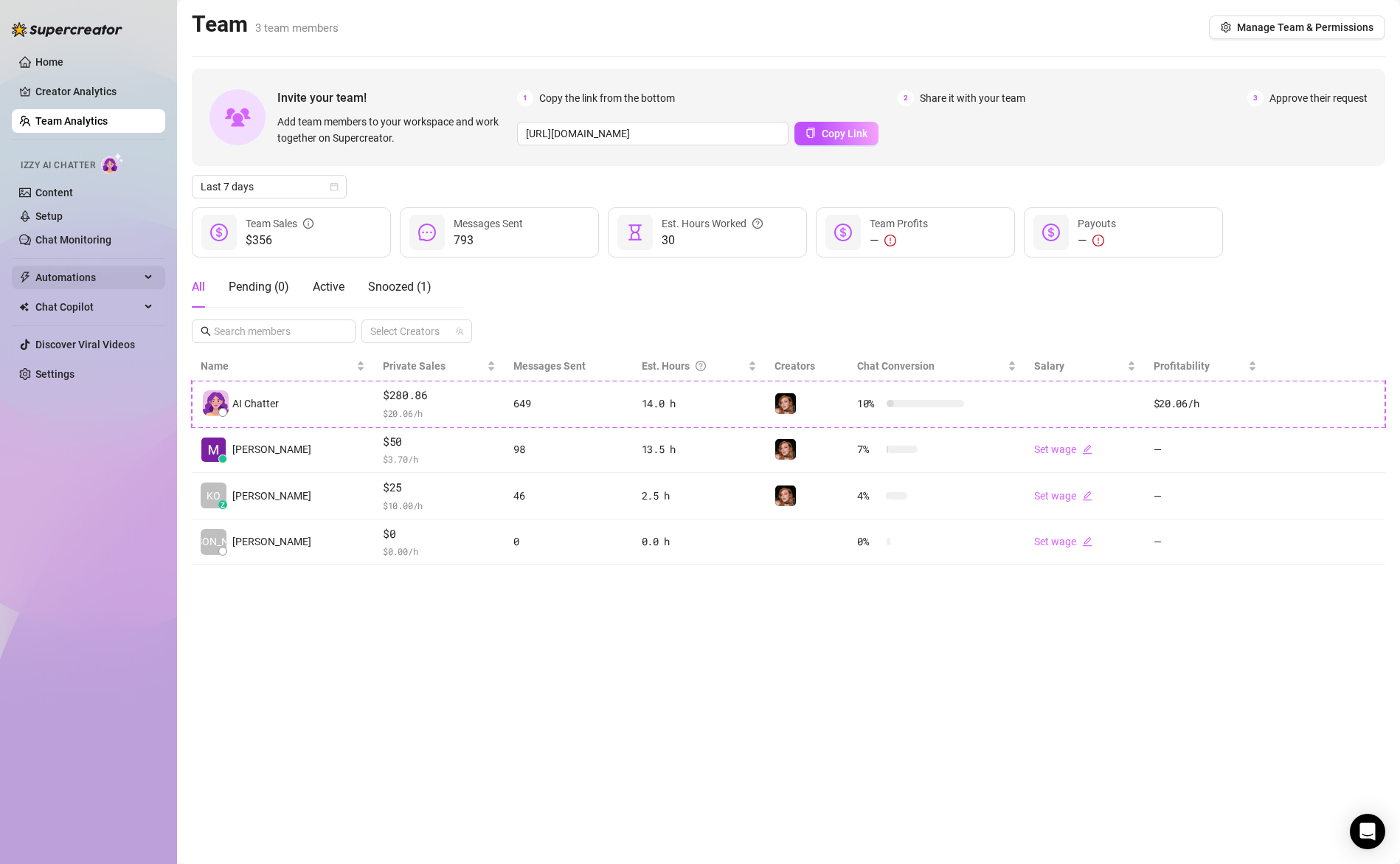
click at [74, 278] on span "Automations" at bounding box center [88, 278] width 105 height 24
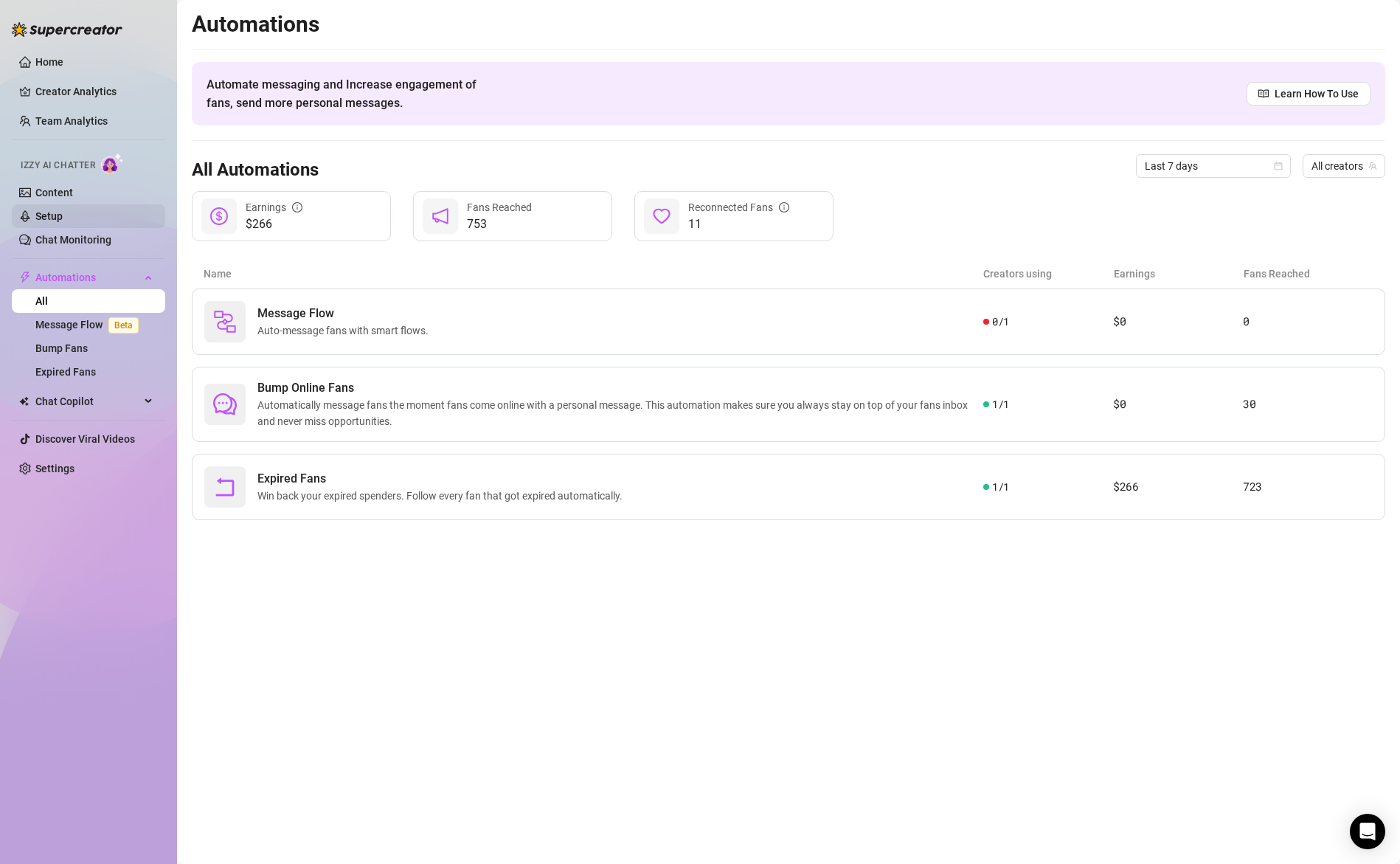
click at [59, 216] on link "Setup" at bounding box center [49, 216] width 27 height 12
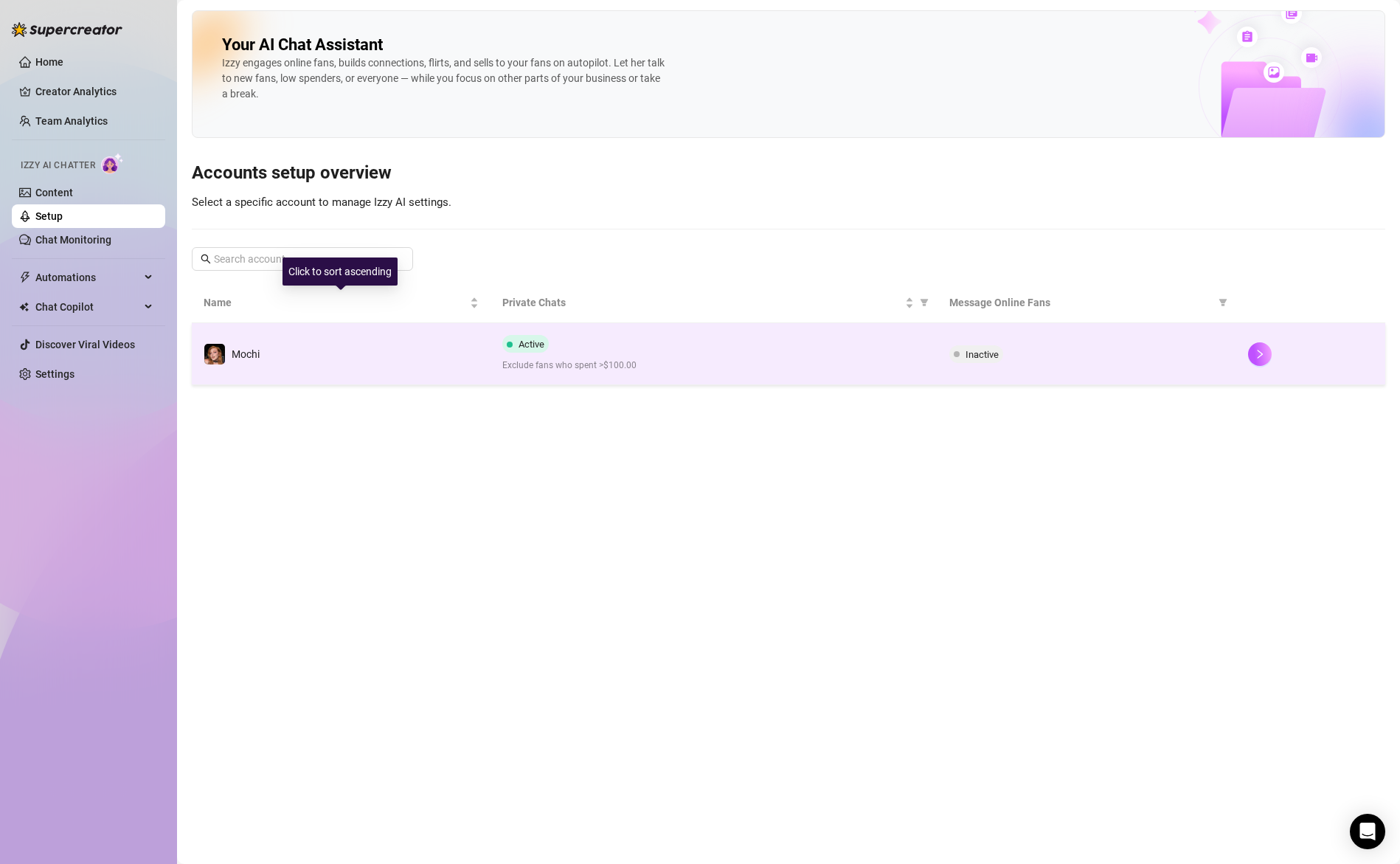
click at [542, 347] on span "Active" at bounding box center [532, 344] width 26 height 11
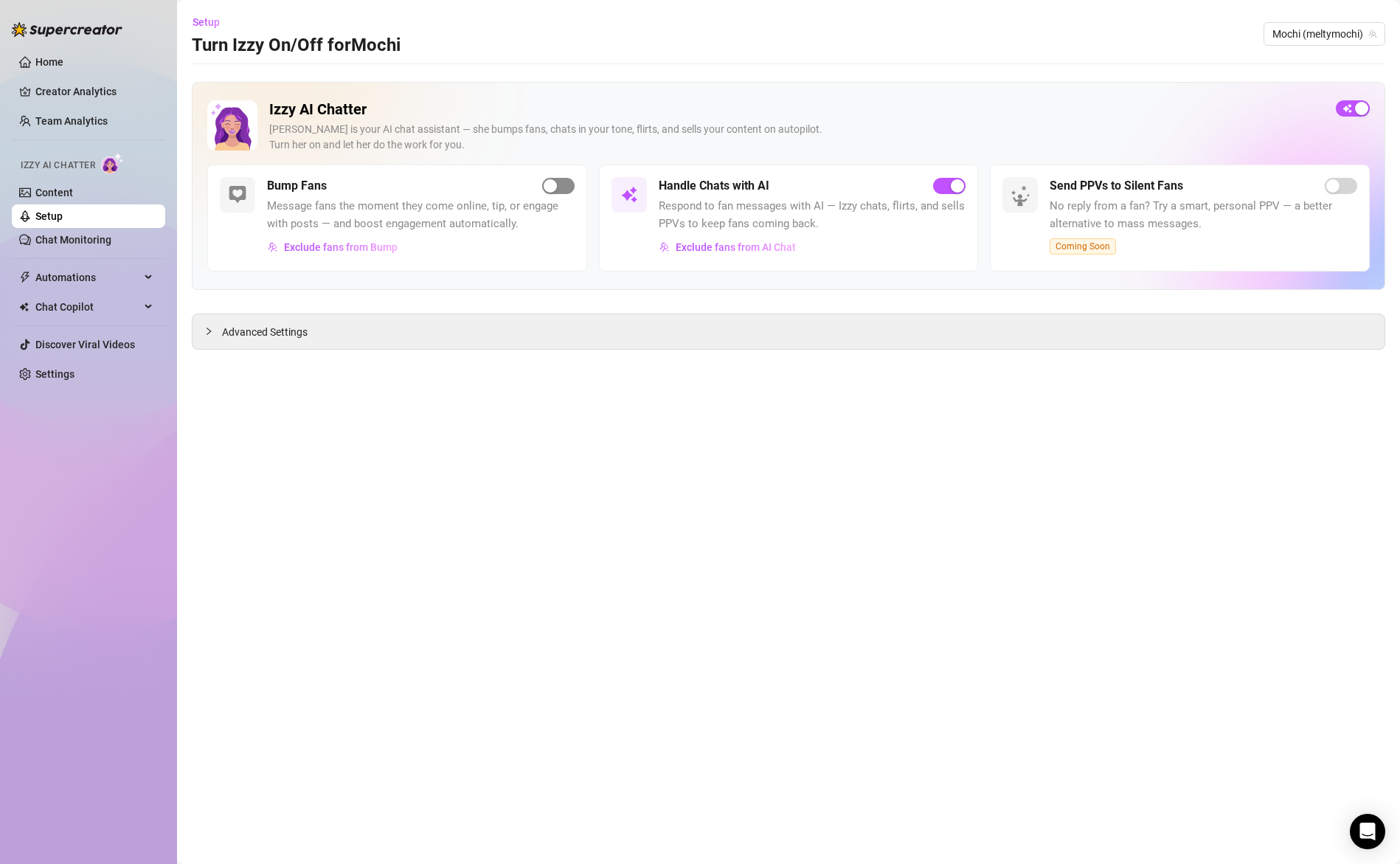
click at [547, 186] on div "button" at bounding box center [550, 185] width 14 height 14
click at [367, 248] on span "Exclude fans from Bump" at bounding box center [341, 247] width 113 height 12
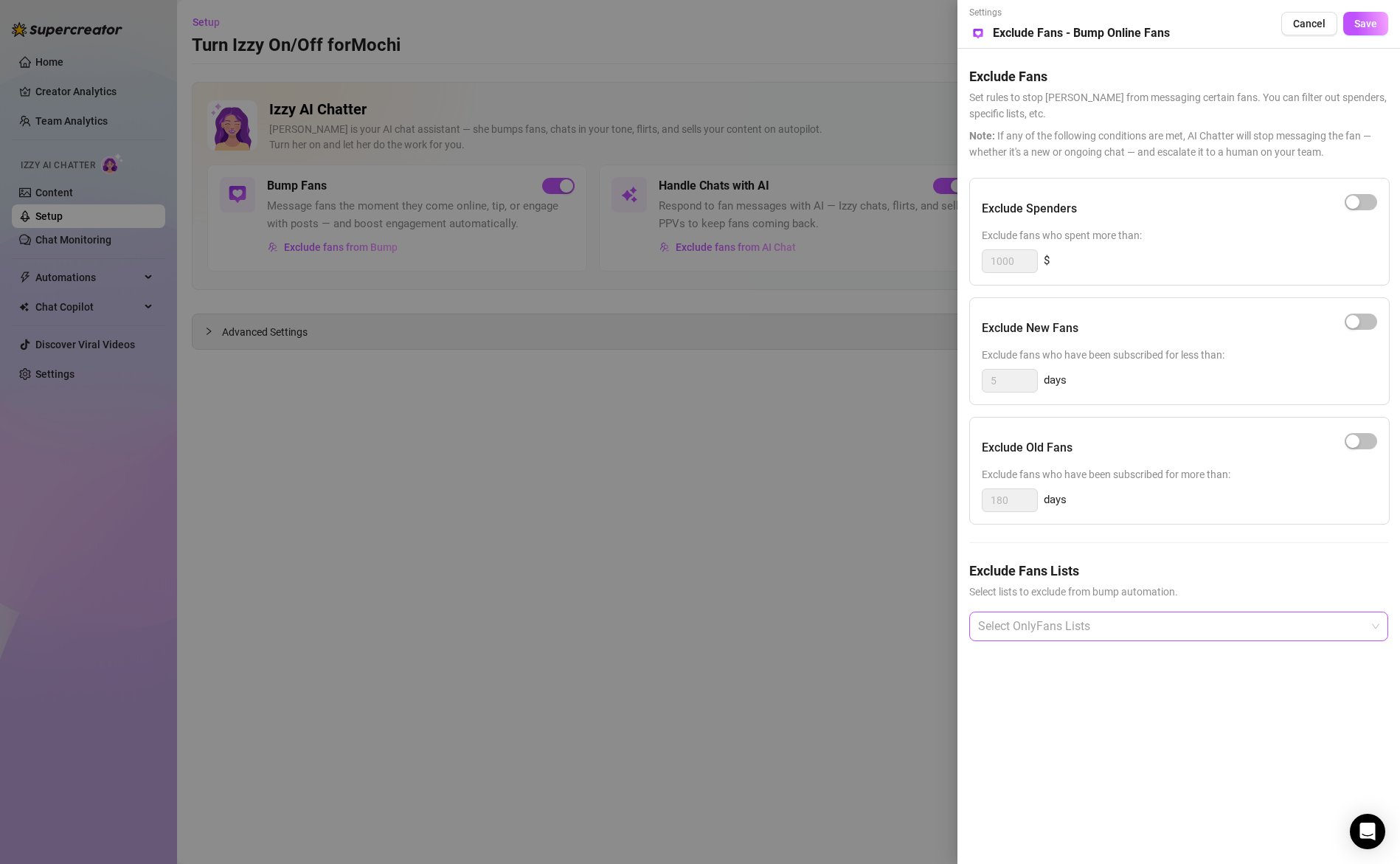
click at [1072, 620] on div at bounding box center [1171, 626] width 397 height 26
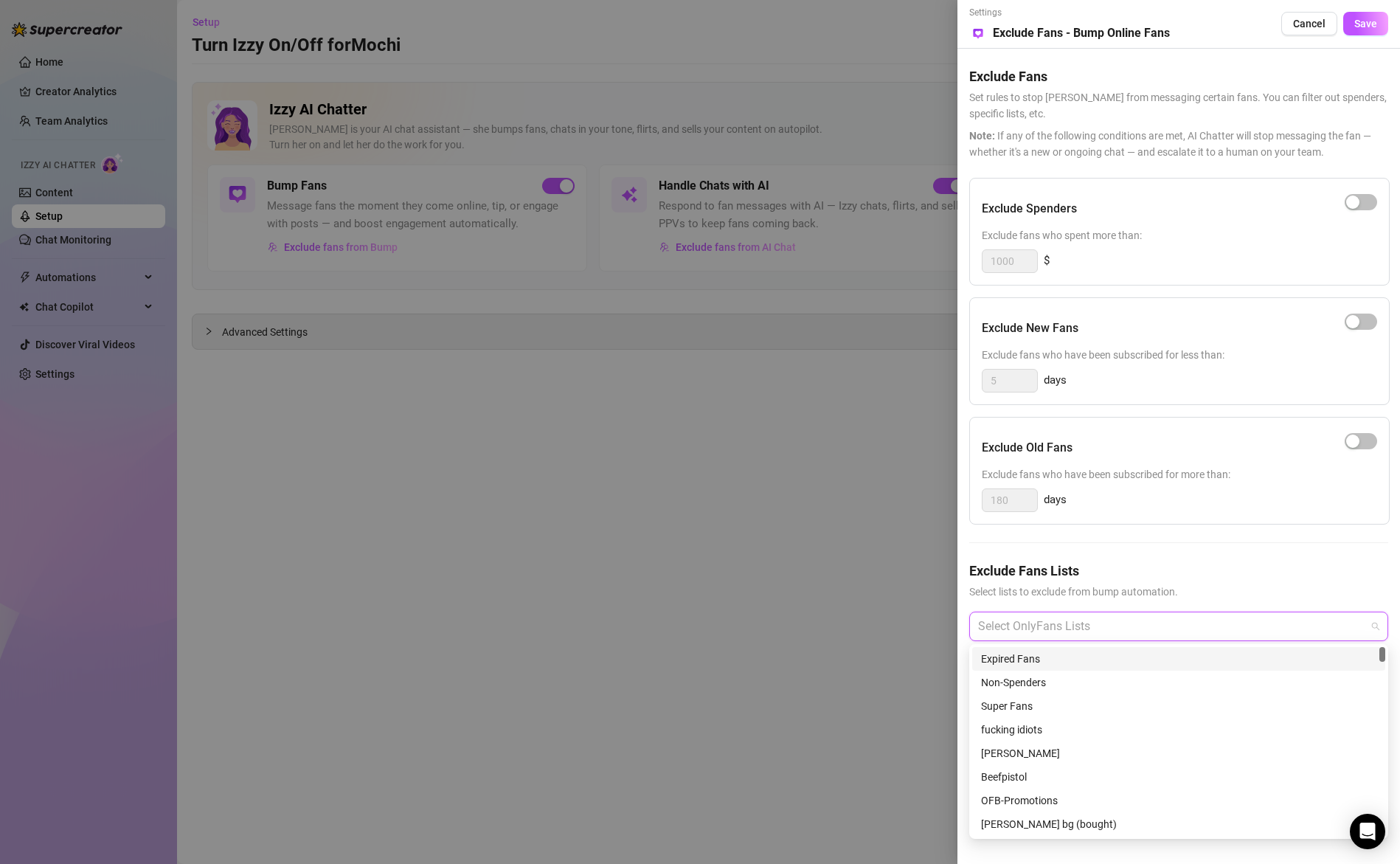
click at [1119, 619] on div at bounding box center [1171, 626] width 397 height 26
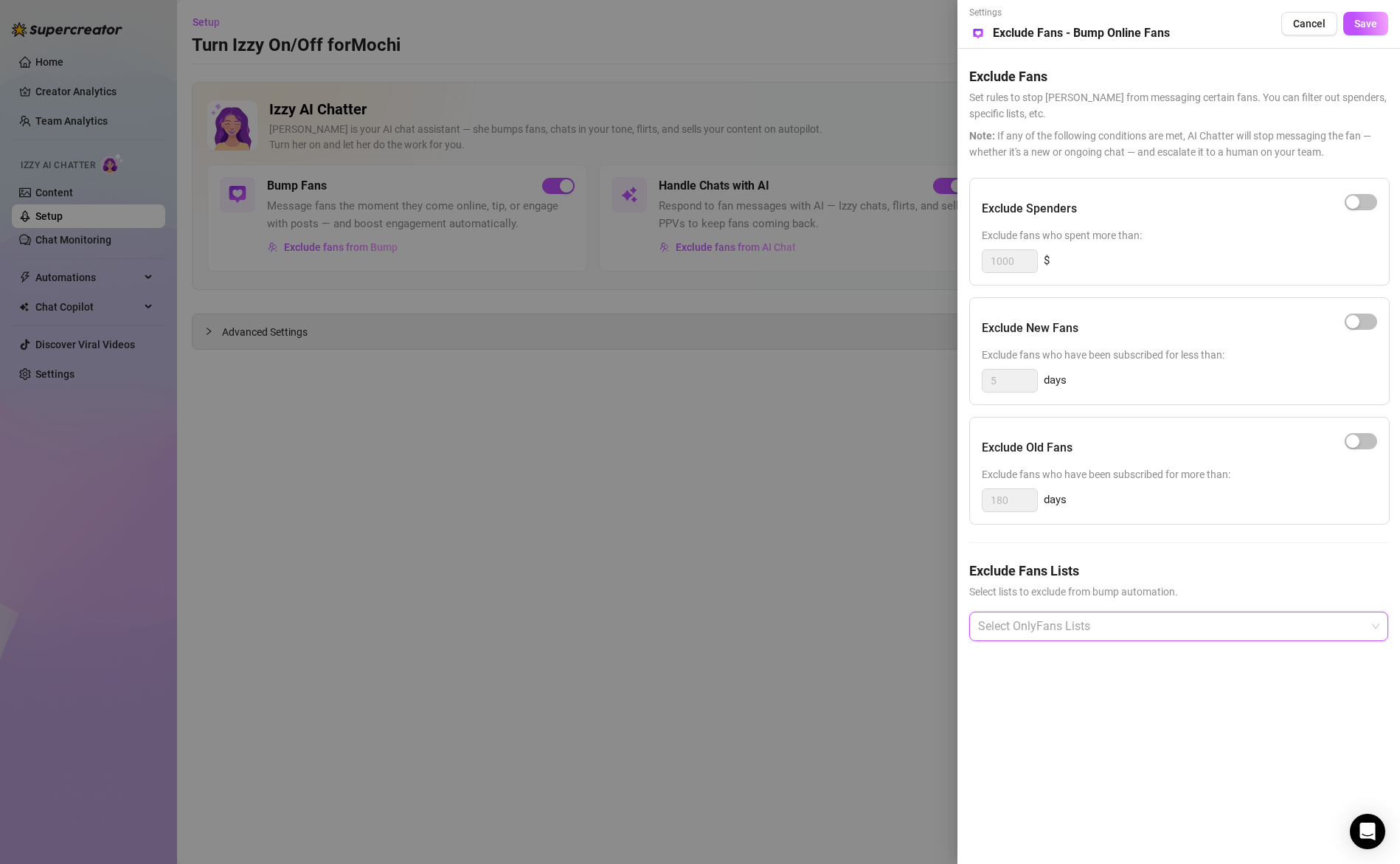
click at [689, 466] on div at bounding box center [700, 432] width 1400 height 864
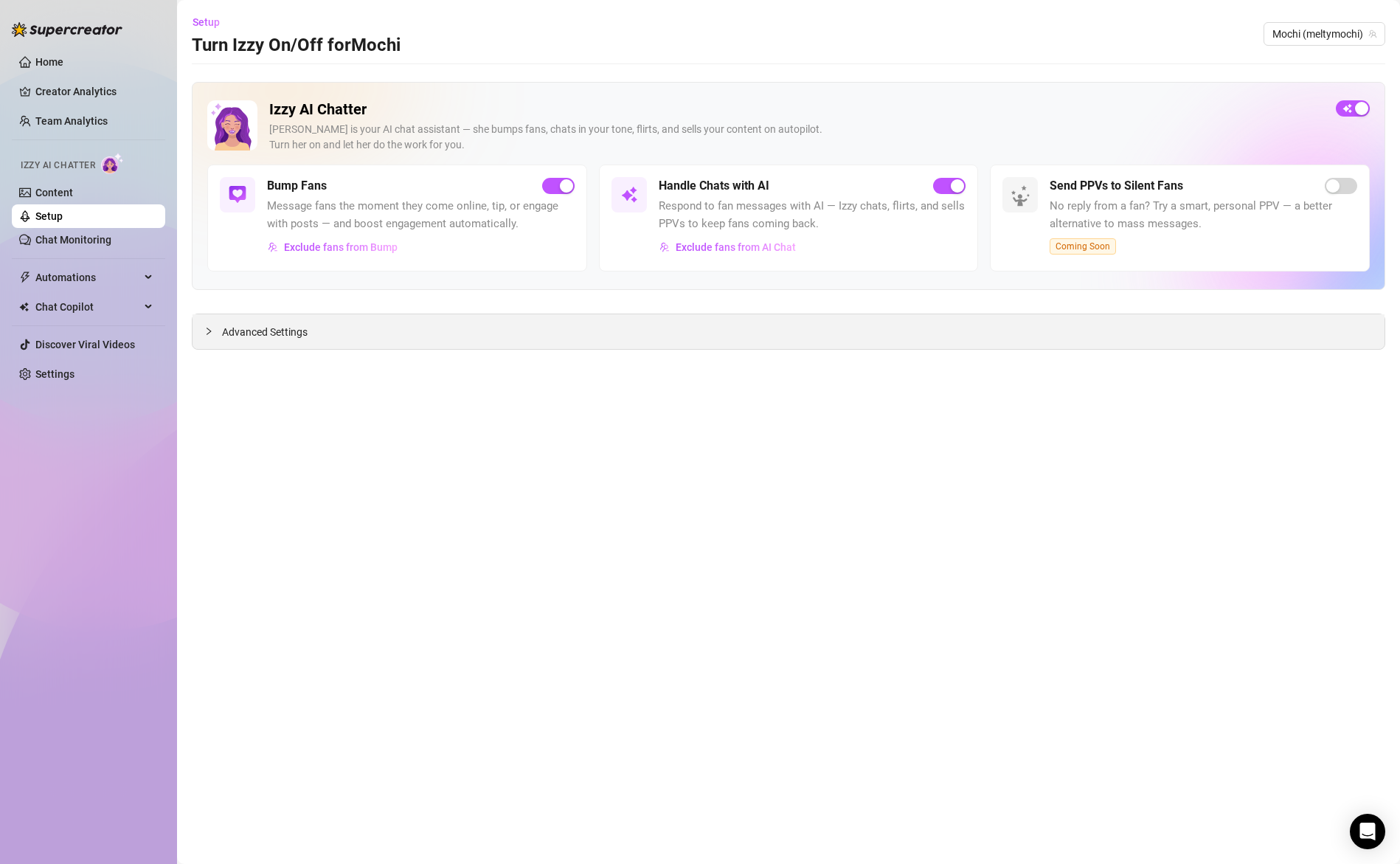
click at [336, 336] on div "Advanced Settings" at bounding box center [788, 332] width 1192 height 35
click at [240, 335] on span "Advanced Settings" at bounding box center [265, 332] width 86 height 16
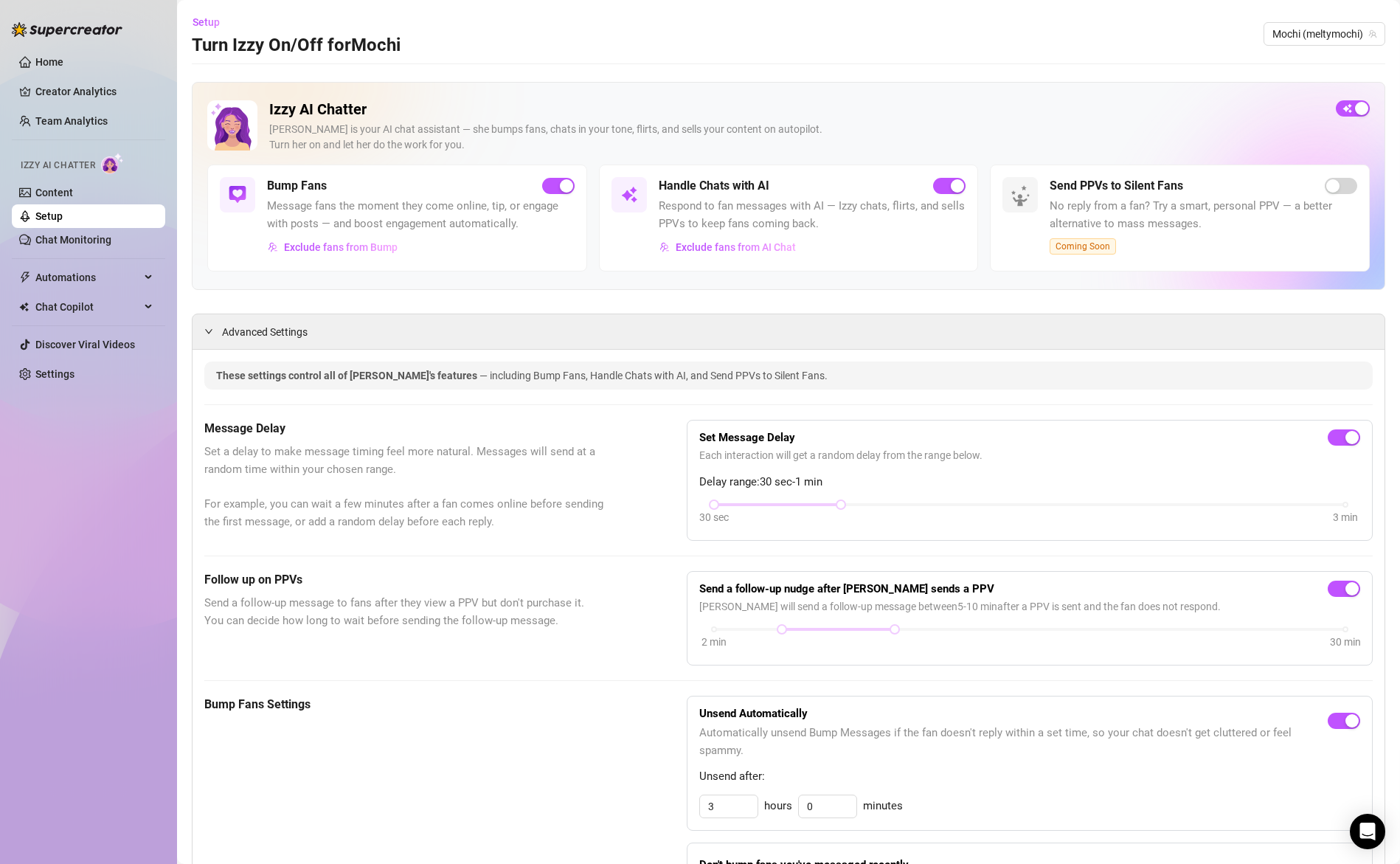
scroll to position [507, 0]
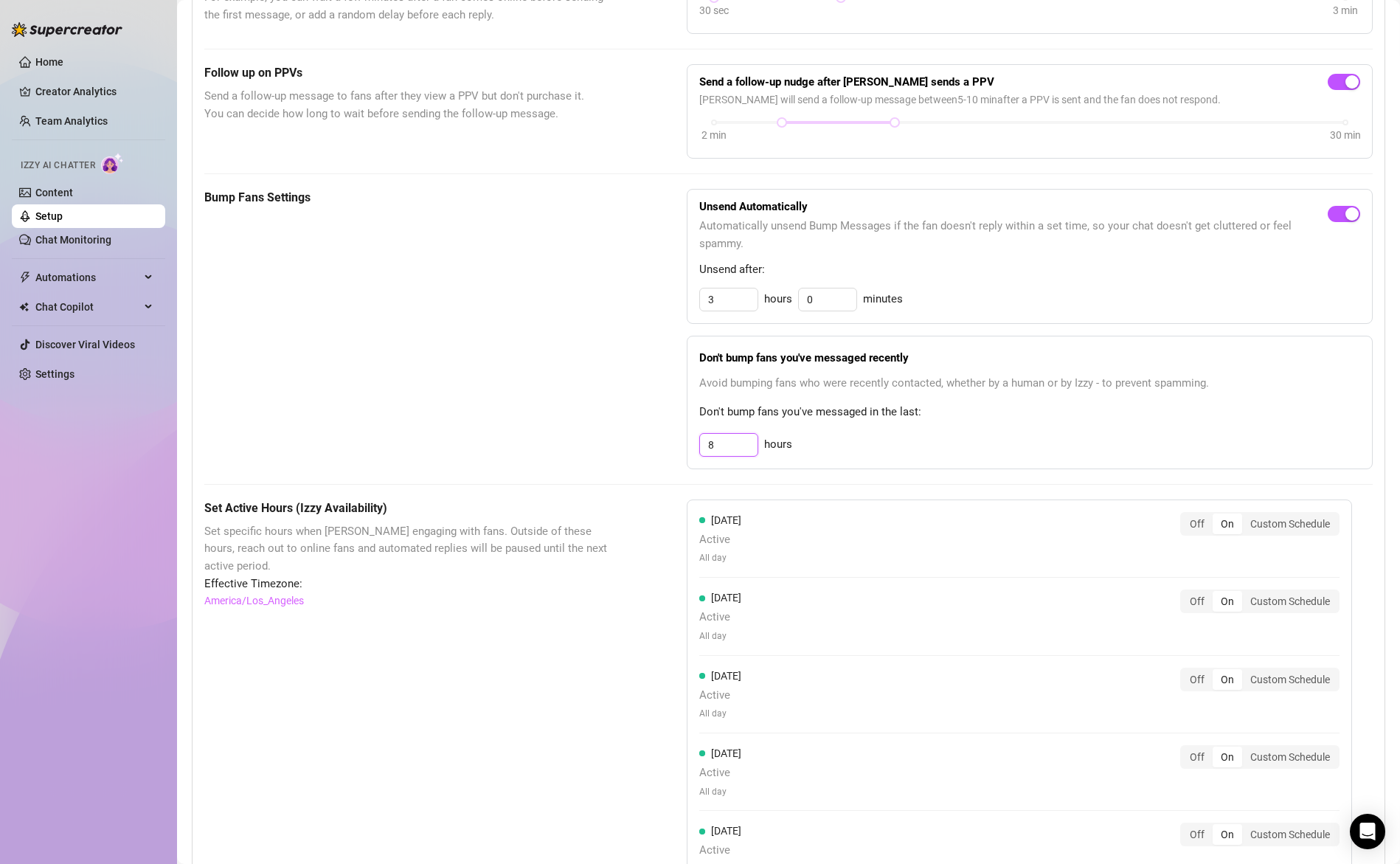
click at [730, 311] on input "8" at bounding box center [729, 300] width 58 height 22
click at [730, 447] on input "8" at bounding box center [729, 445] width 58 height 22
type input "3"
type input "2"
type input "8"
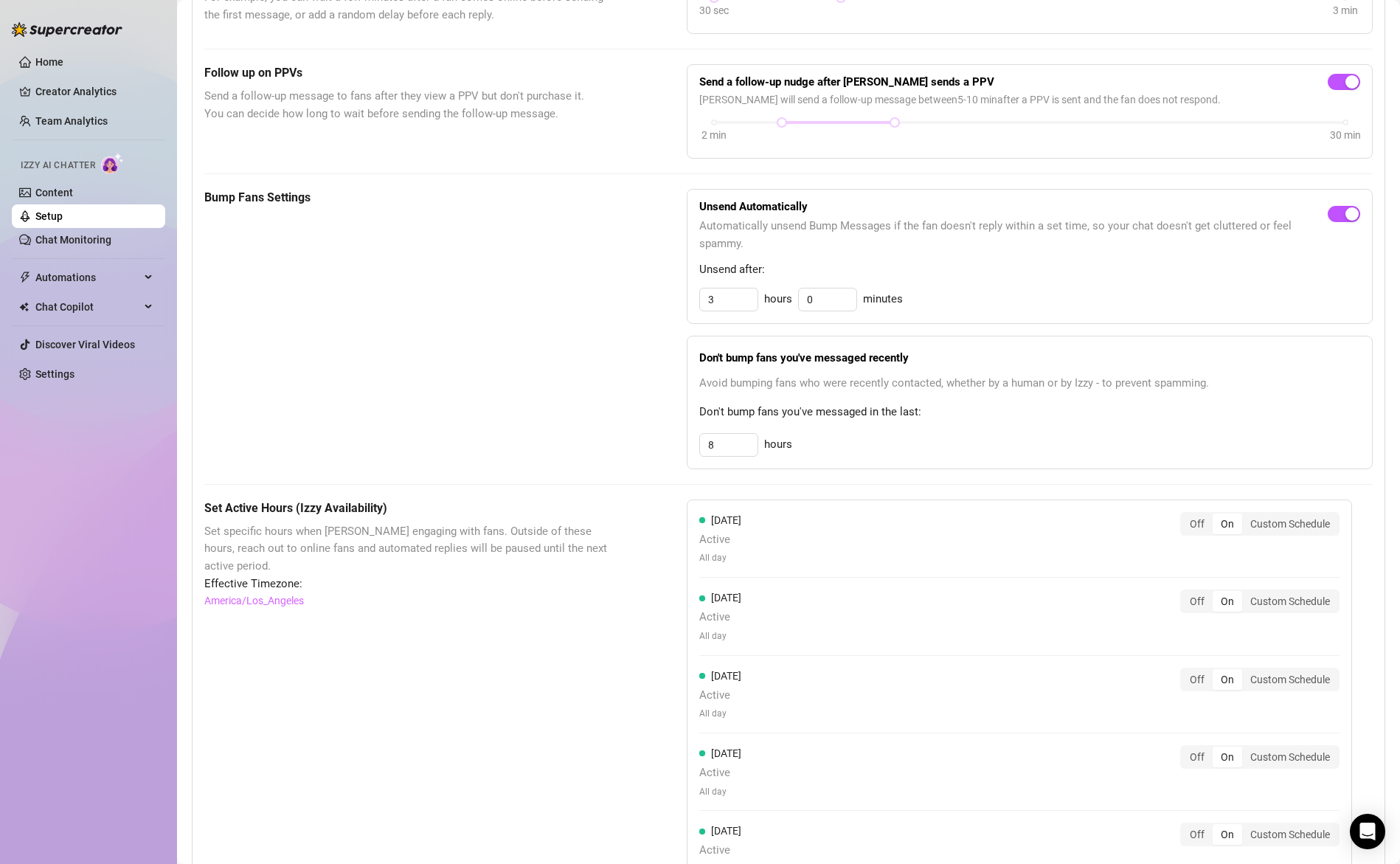
click at [946, 428] on div "Don't bump fans you've messaged recently Avoid bumping fans who were recently c…" at bounding box center [1029, 403] width 686 height 133
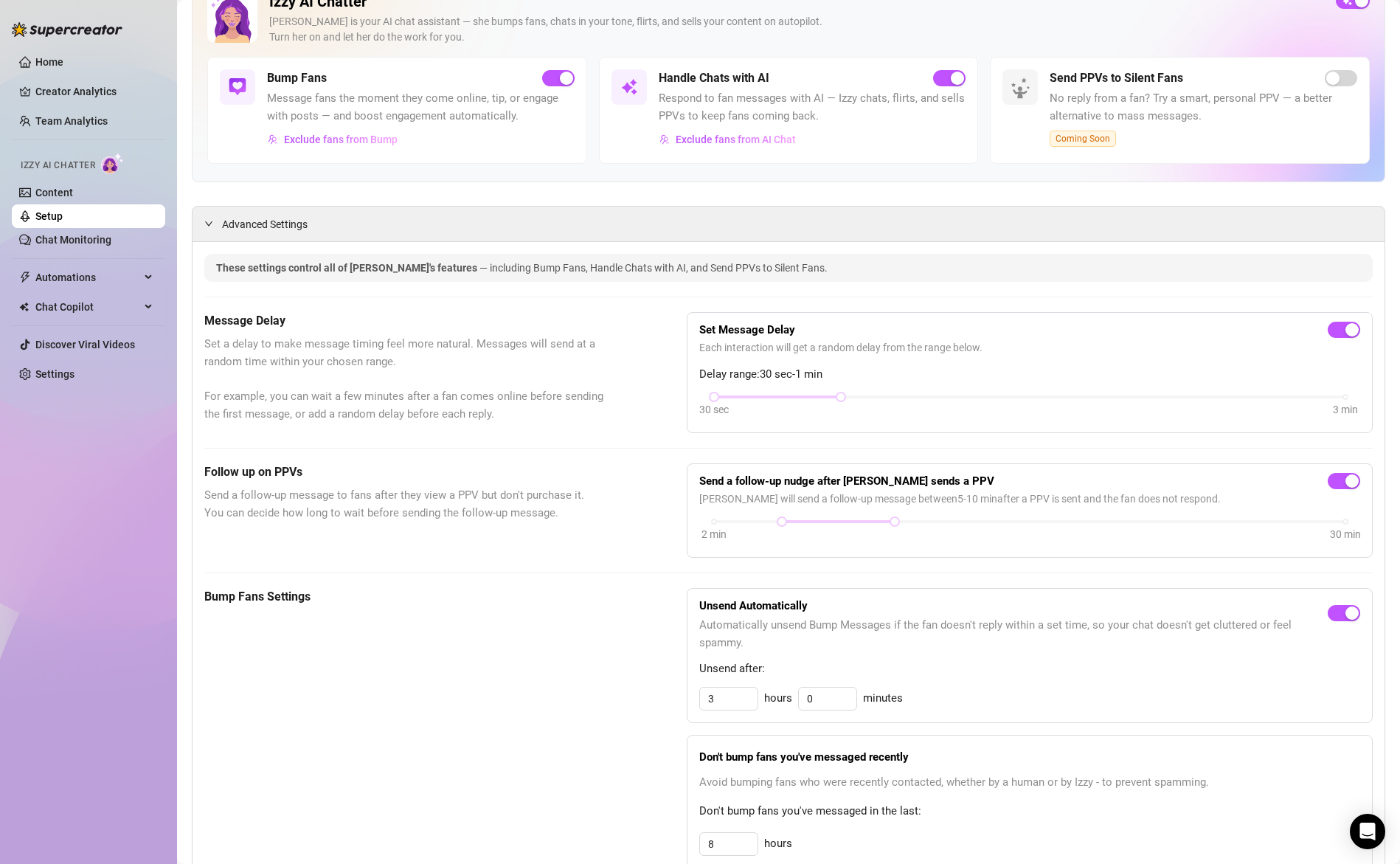
scroll to position [0, 0]
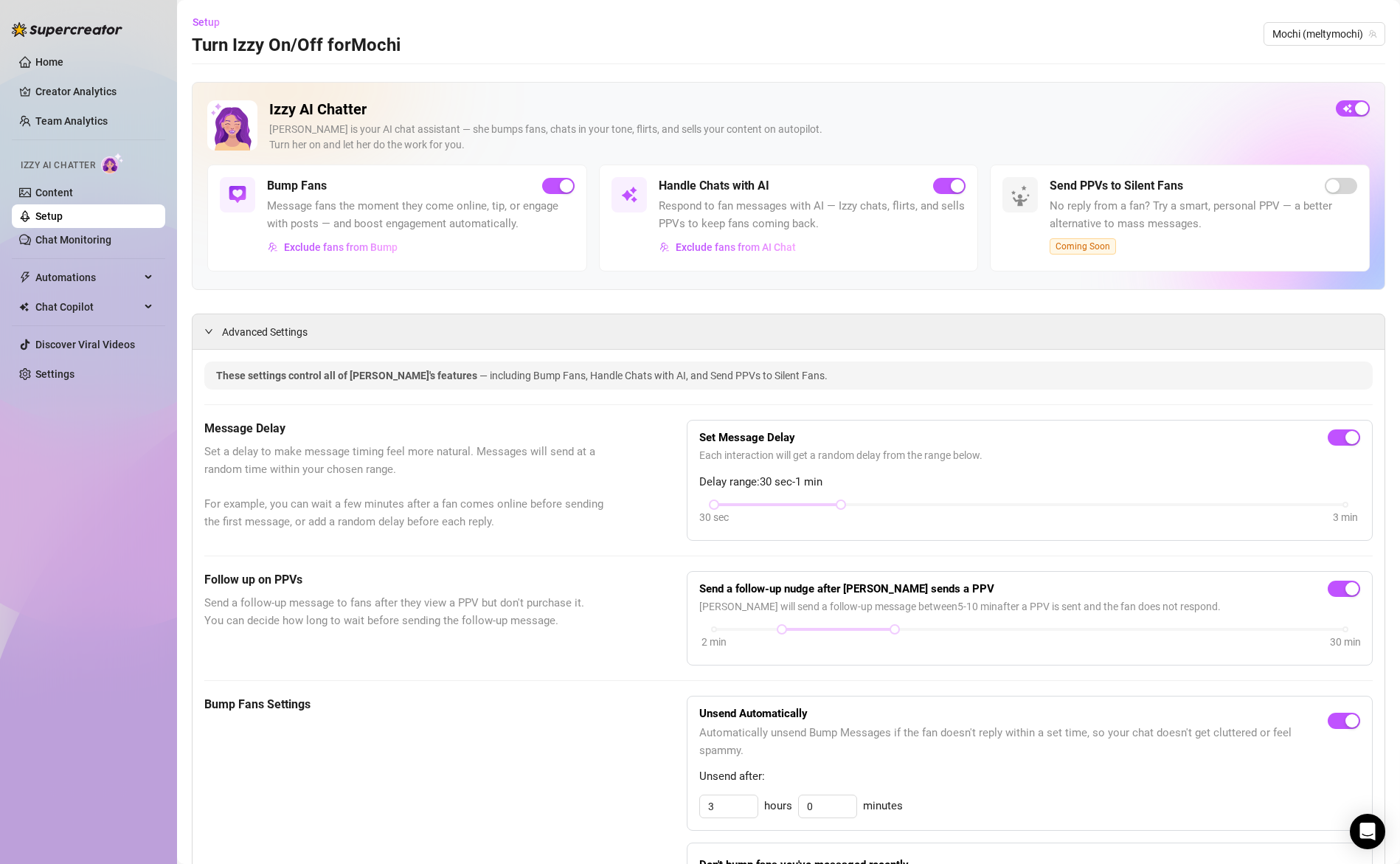
click at [1386, 835] on main "Setup Turn Izzy On/Off for Mochi Mochi (meltymochi) Izzy AI Chatter Izzy is you…" at bounding box center [788, 854] width 1223 height 1709
click at [1375, 831] on div "Open Intercom Messenger" at bounding box center [1368, 831] width 39 height 39
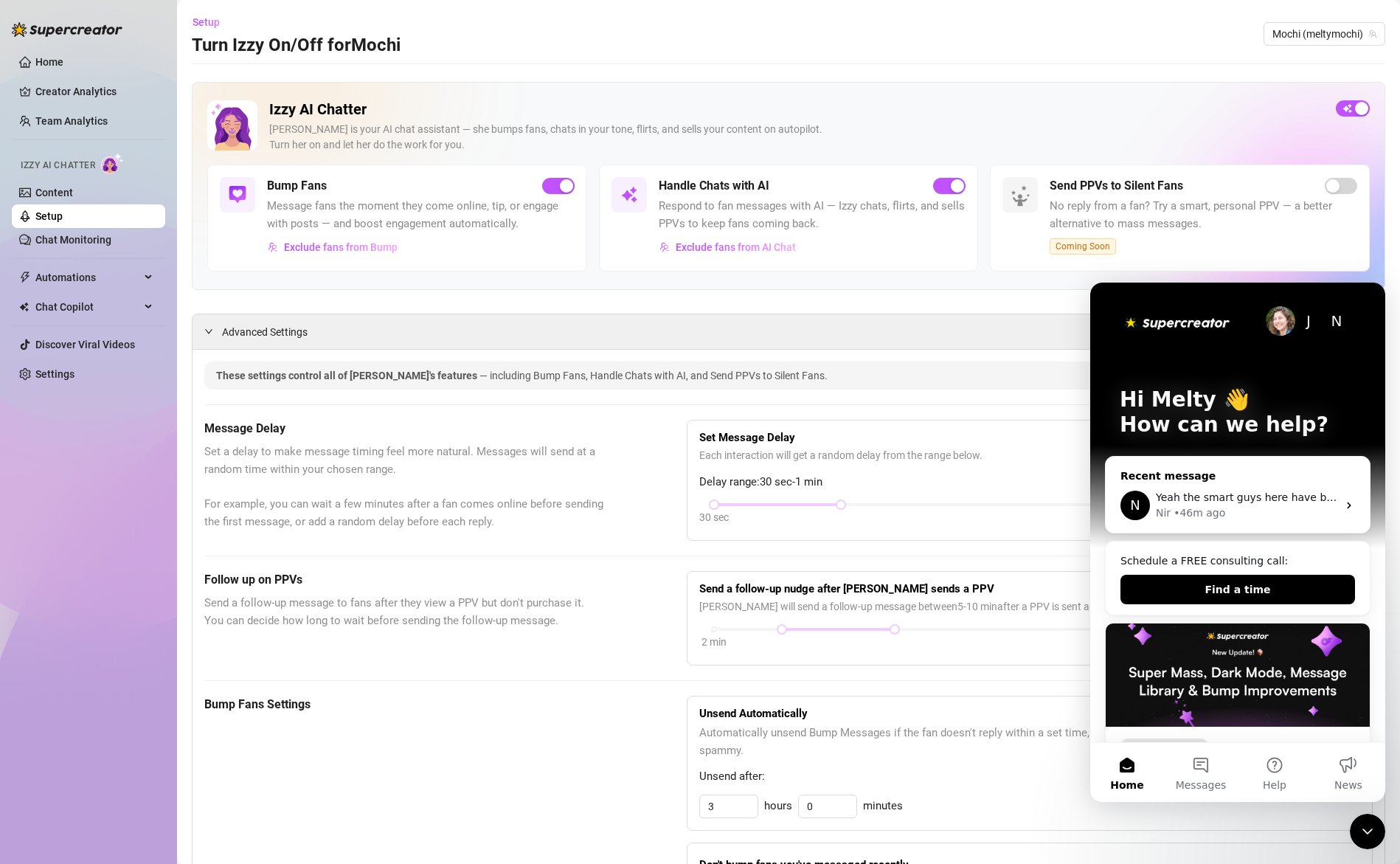
click at [1207, 497] on span "Yeah the smart guys here have been working hard :)" at bounding box center [1291, 497] width 271 height 12
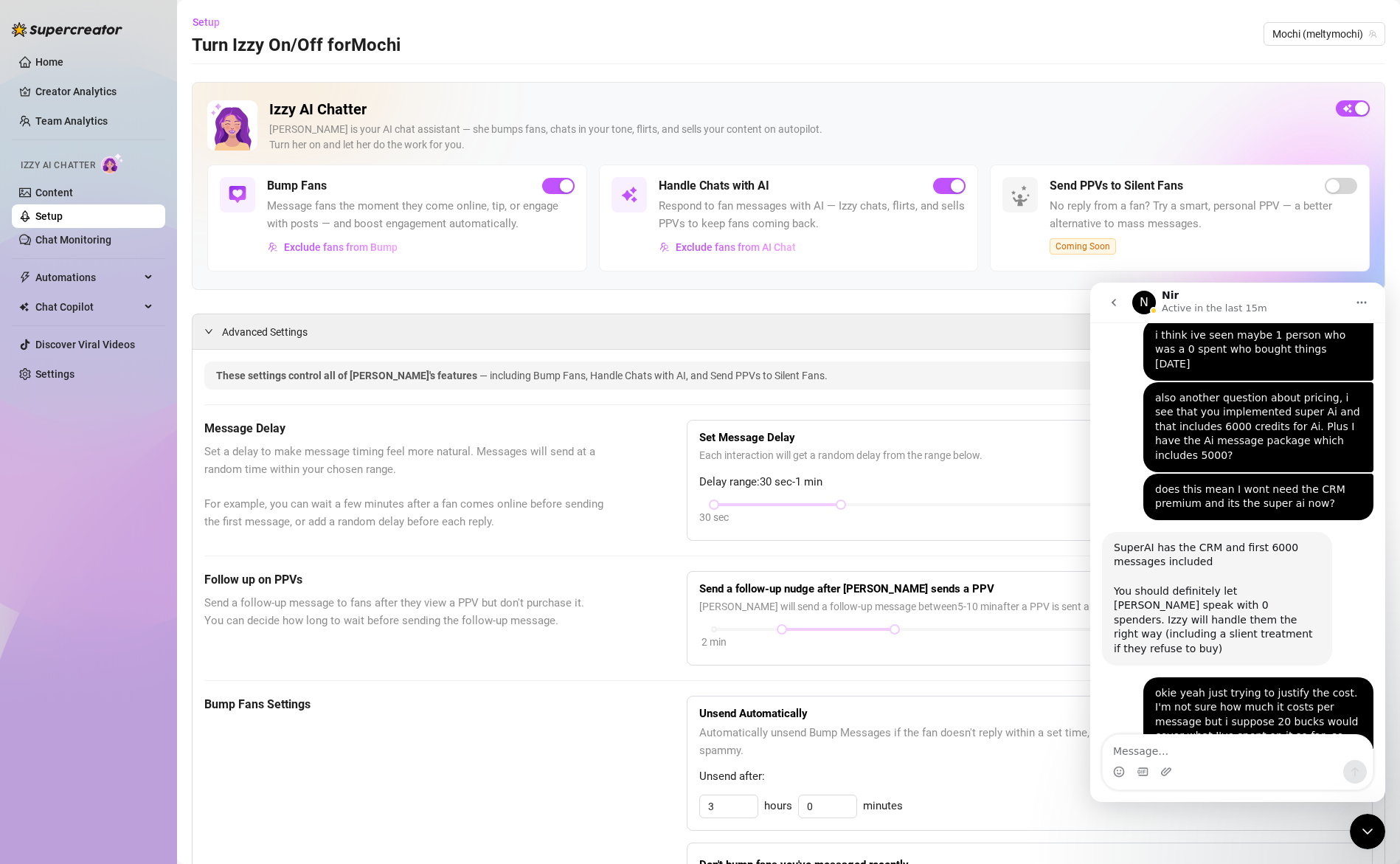
scroll to position [5833, 0]
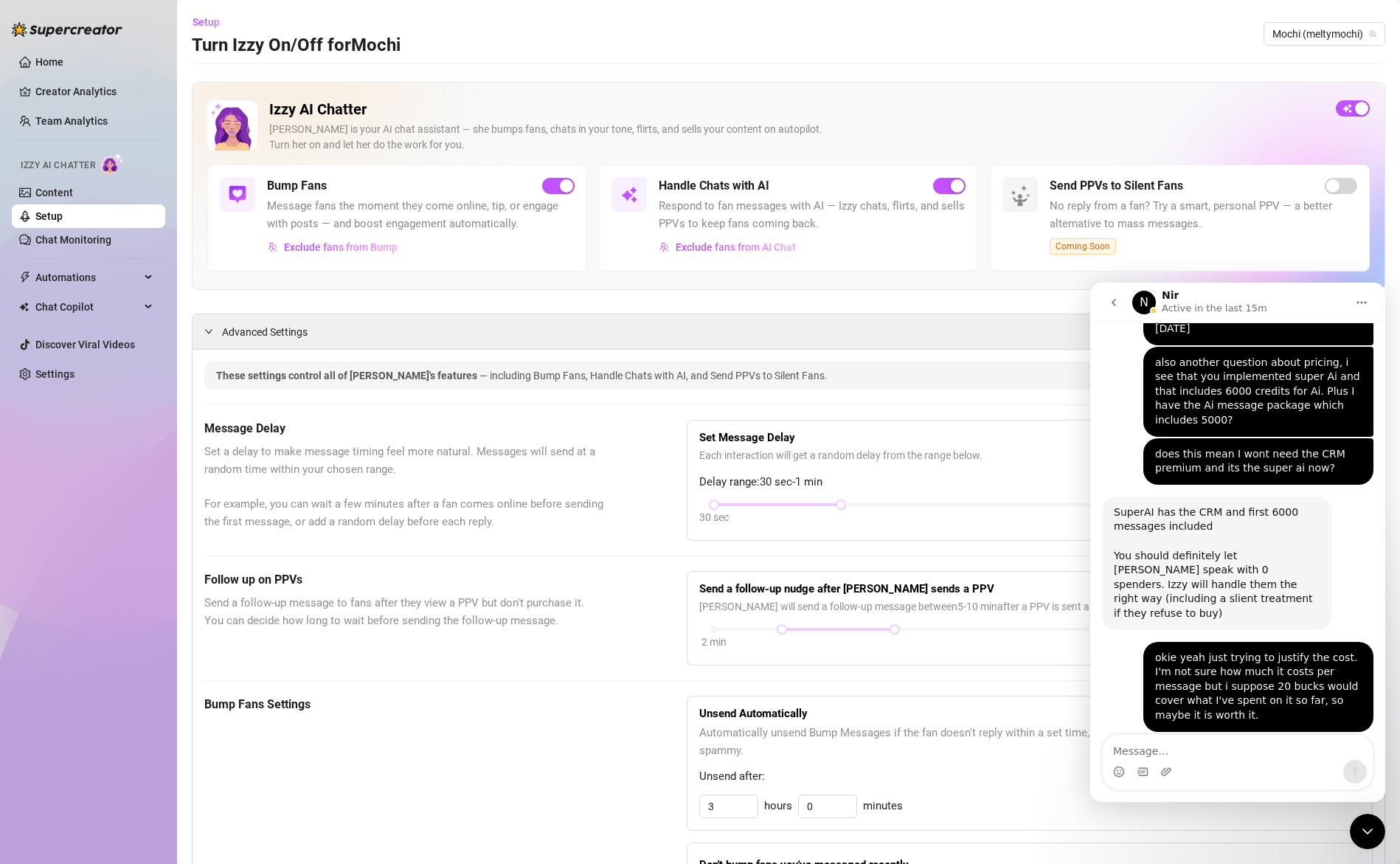
click at [1167, 754] on textarea "Message…" at bounding box center [1238, 747] width 270 height 25
type textarea "does the bump DM count as a Ai message?"
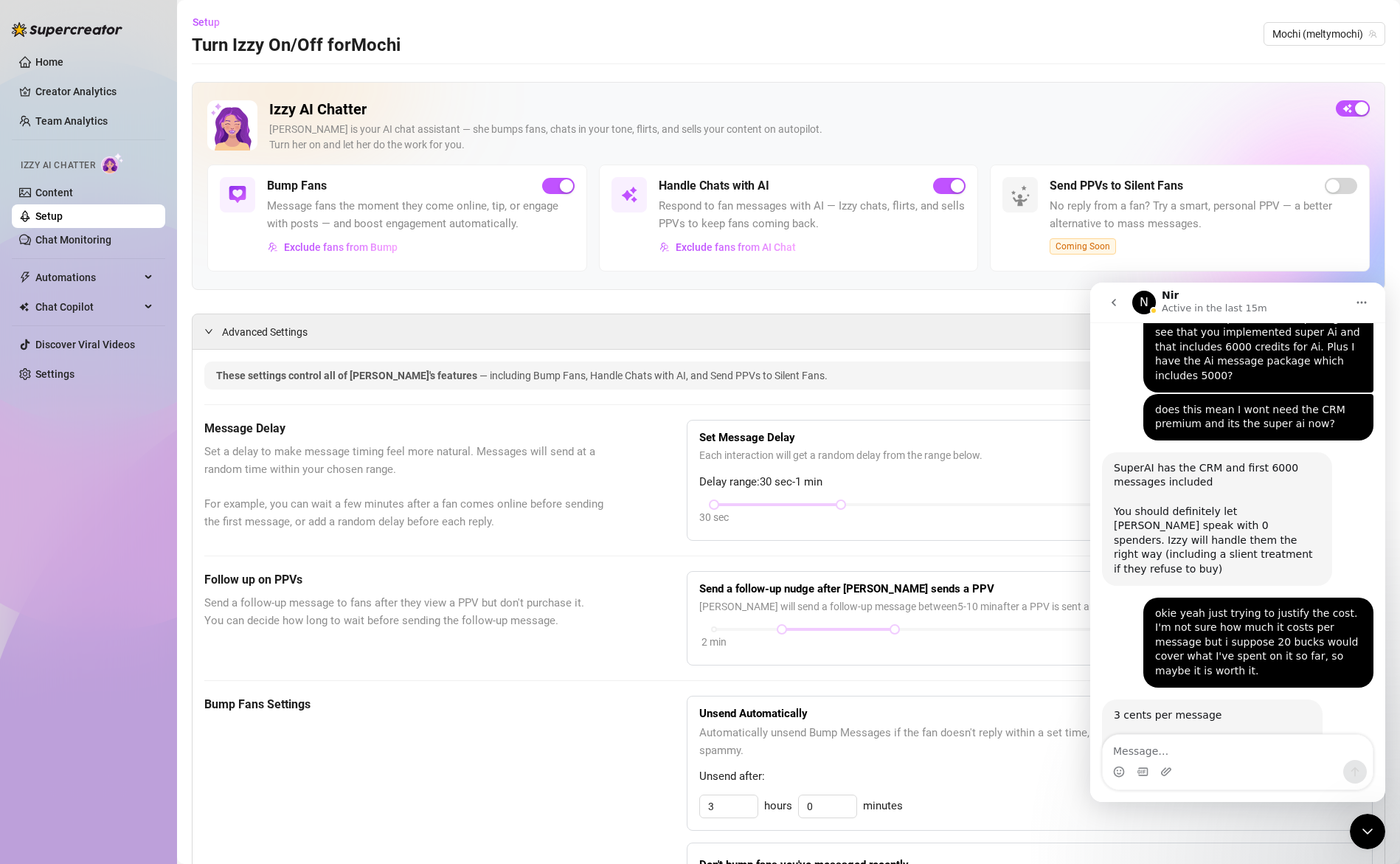
click at [1365, 829] on icon "Close Intercom Messenger" at bounding box center [1367, 831] width 17 height 17
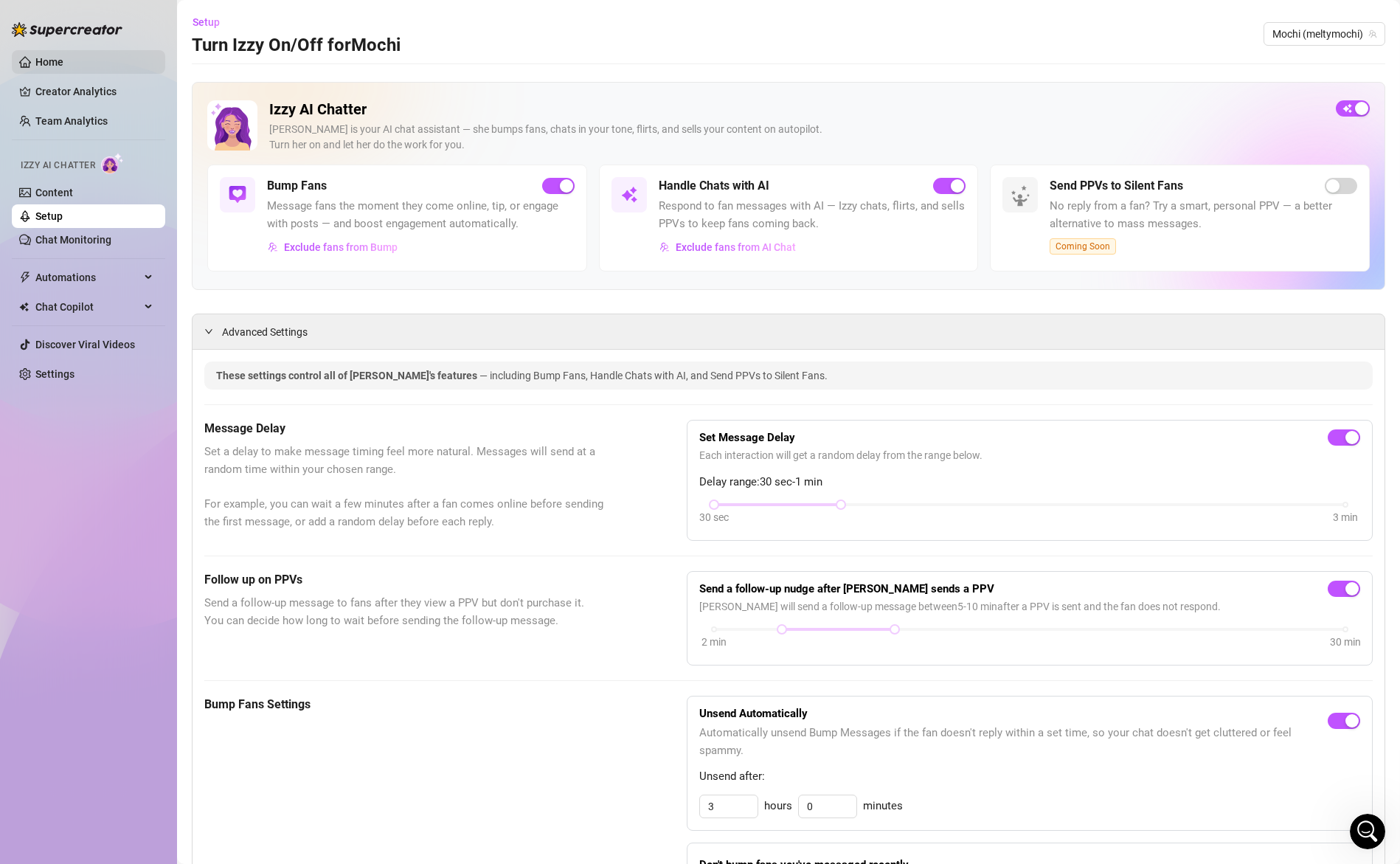
click at [36, 56] on link "Home" at bounding box center [49, 61] width 28 height 12
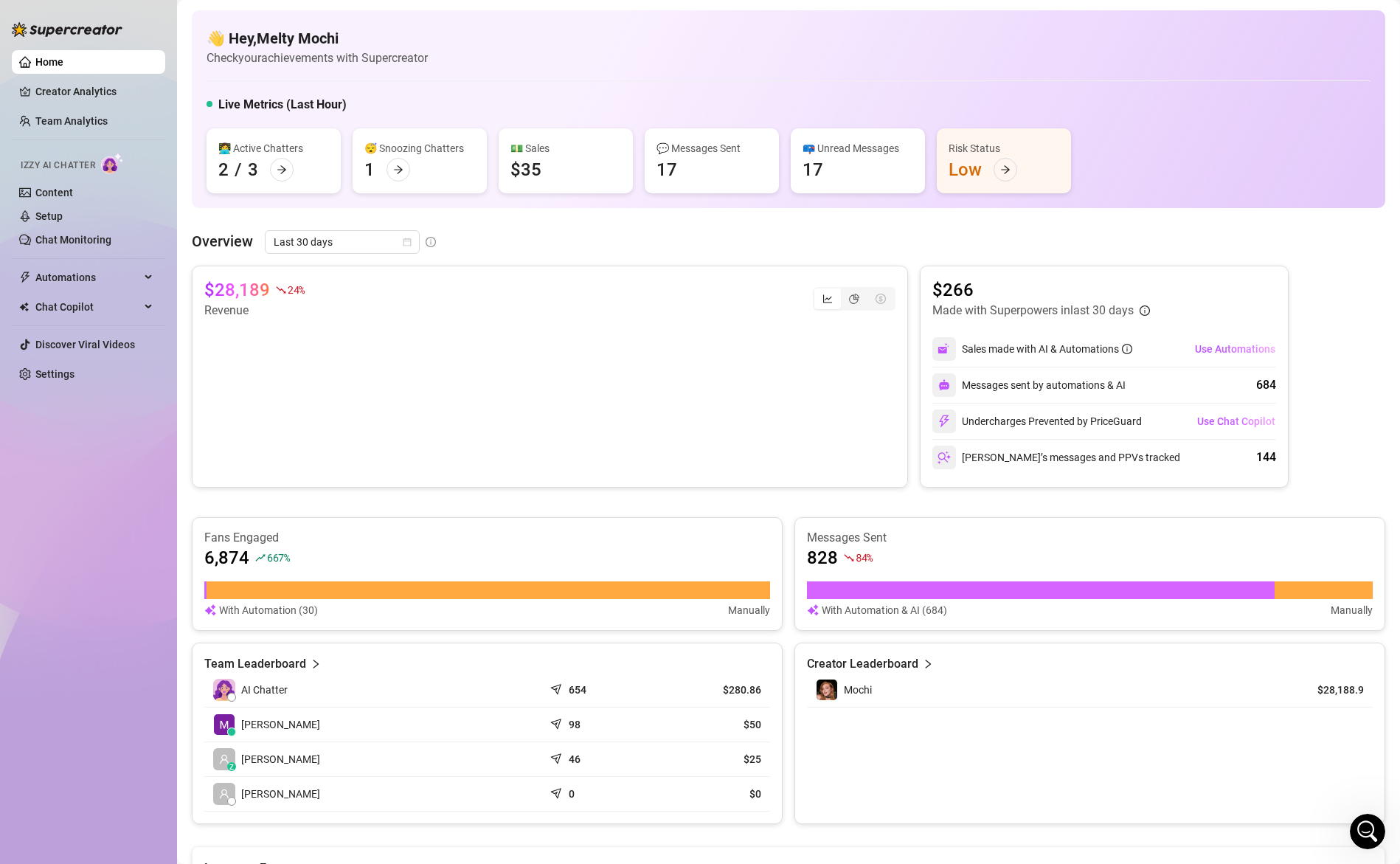
click at [276, 561] on span "667 %" at bounding box center [278, 557] width 23 height 14
click at [230, 553] on article "6,874" at bounding box center [226, 558] width 45 height 24
click at [273, 589] on div at bounding box center [488, 590] width 563 height 17
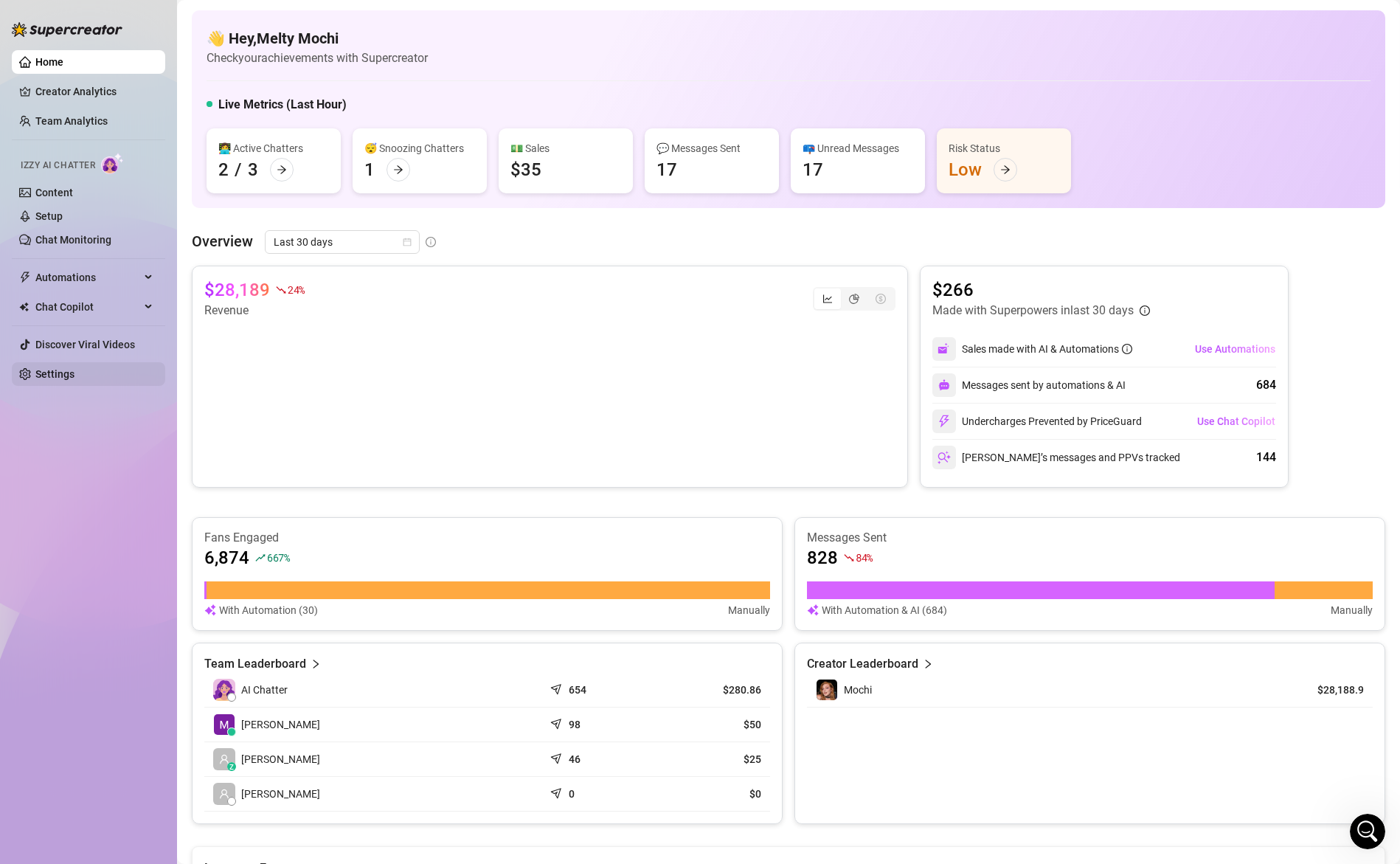
click at [56, 378] on link "Settings" at bounding box center [55, 374] width 39 height 12
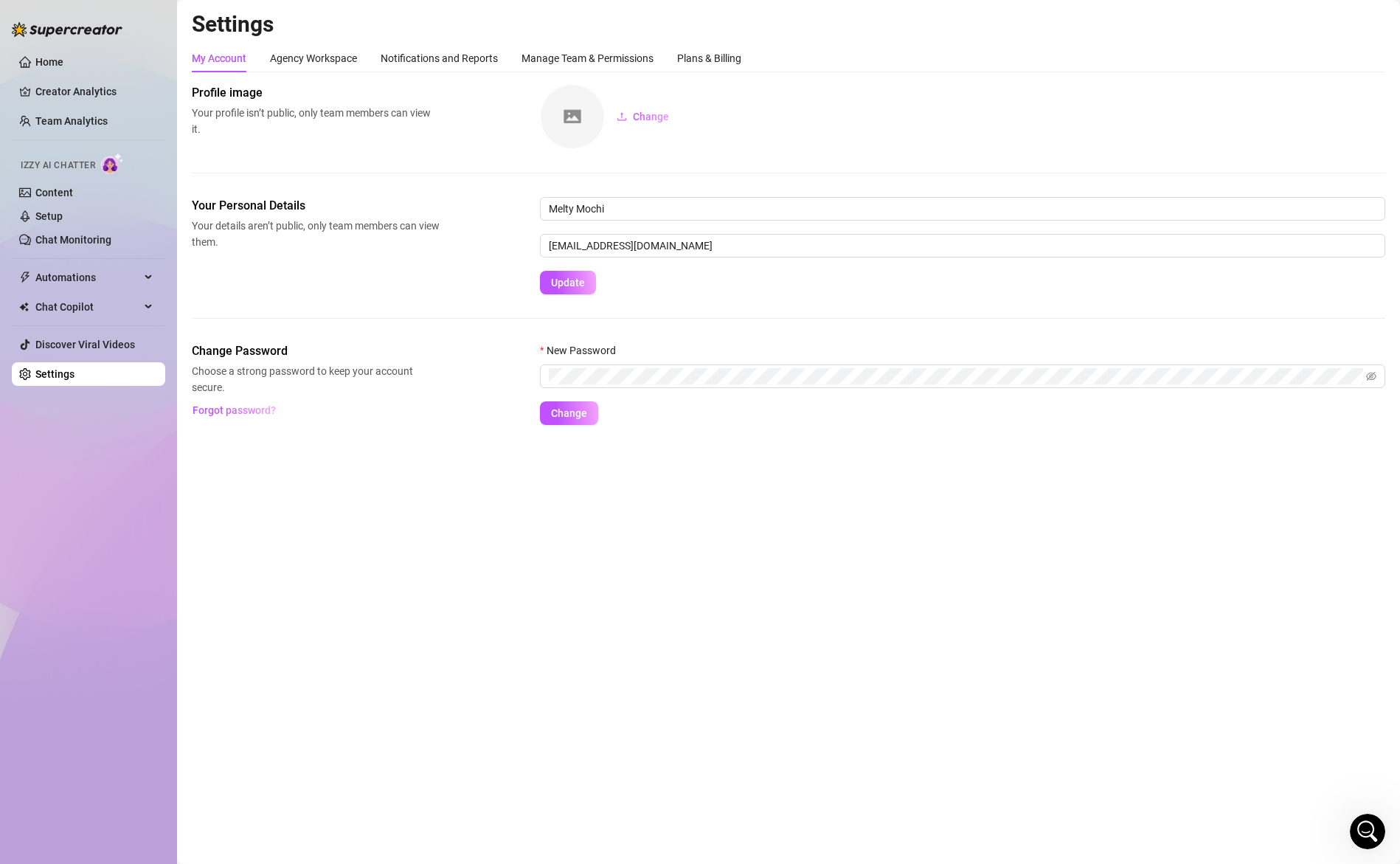
drag, startPoint x: 64, startPoint y: 221, endPoint x: 186, endPoint y: 234, distance: 122.7
click at [63, 221] on link "Setup" at bounding box center [49, 216] width 27 height 12
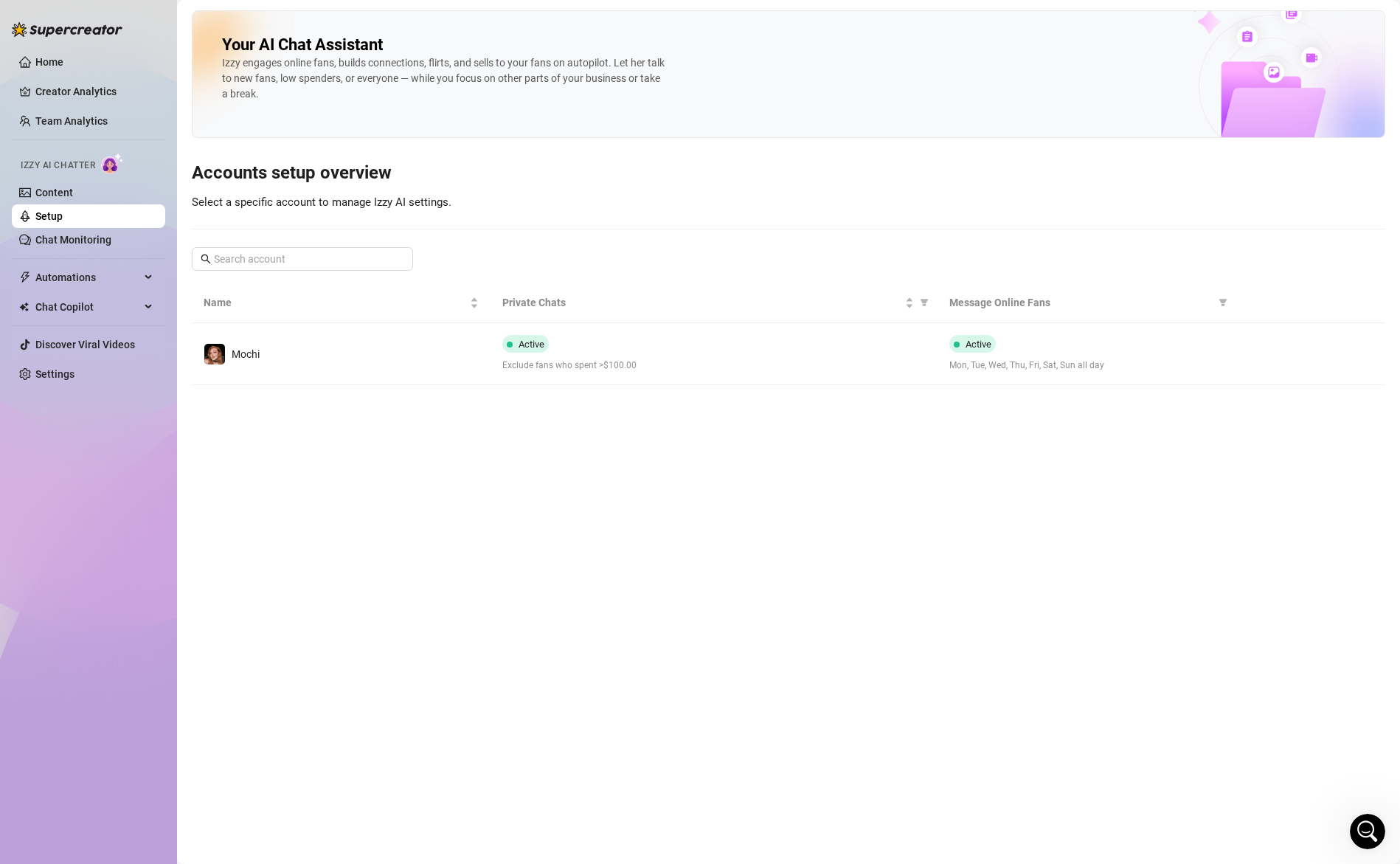
drag, startPoint x: 605, startPoint y: 364, endPoint x: 629, endPoint y: 372, distance: 25.3
click at [605, 364] on span "Exclude fans who spent >$100.00" at bounding box center [714, 365] width 424 height 14
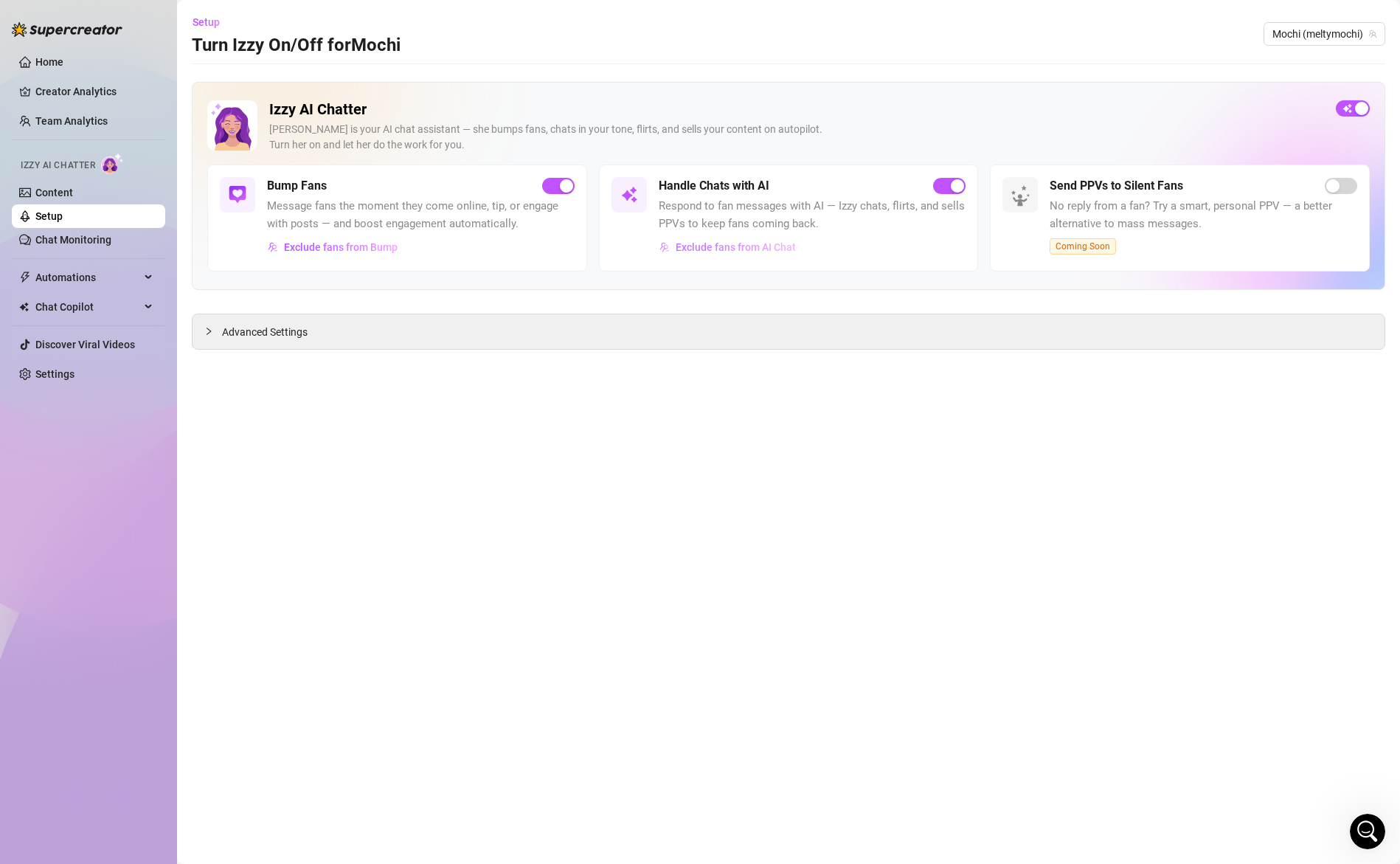
click at [749, 248] on span "Exclude fans from AI Chat" at bounding box center [736, 247] width 121 height 12
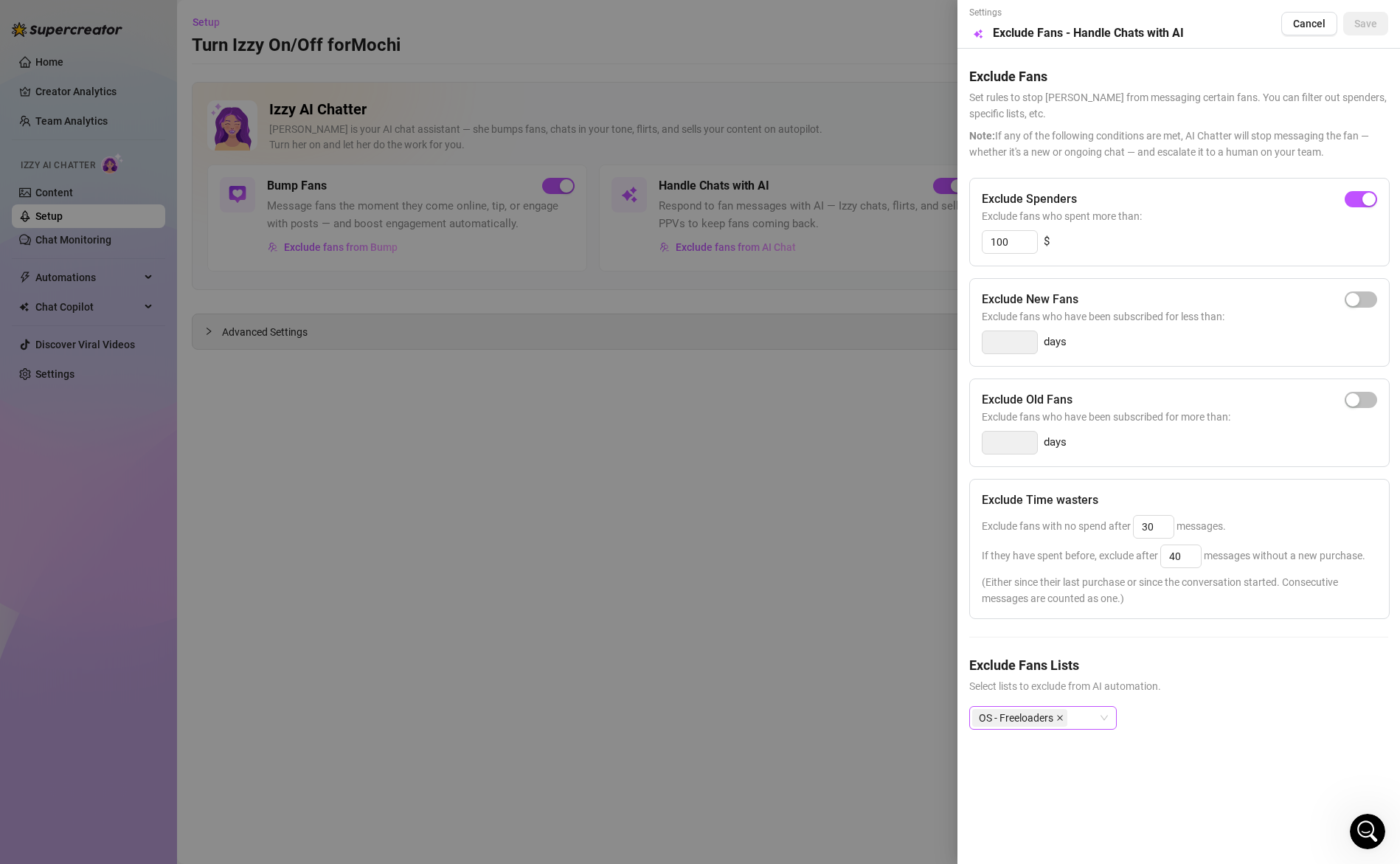
click at [1060, 716] on icon "close" at bounding box center [1060, 718] width 5 height 5
click at [1277, 714] on div "Select OnlyFans Lists" at bounding box center [1178, 730] width 419 height 47
click at [1363, 19] on span "Save" at bounding box center [1365, 23] width 23 height 12
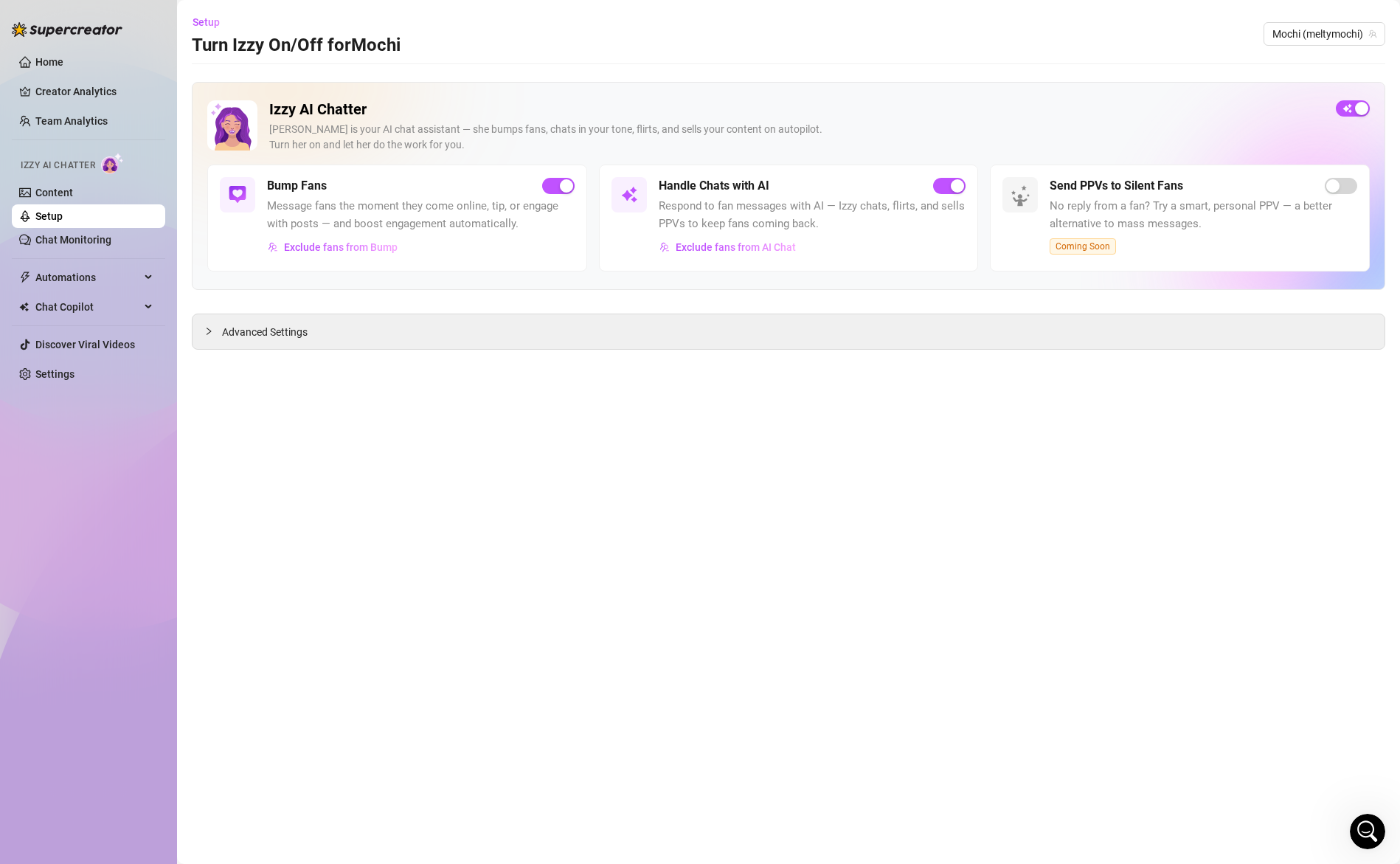
click at [368, 207] on span "Message fans the moment they come online, tip, or engage with posts — and boost…" at bounding box center [420, 215] width 308 height 35
click at [67, 186] on link "Content" at bounding box center [54, 192] width 37 height 12
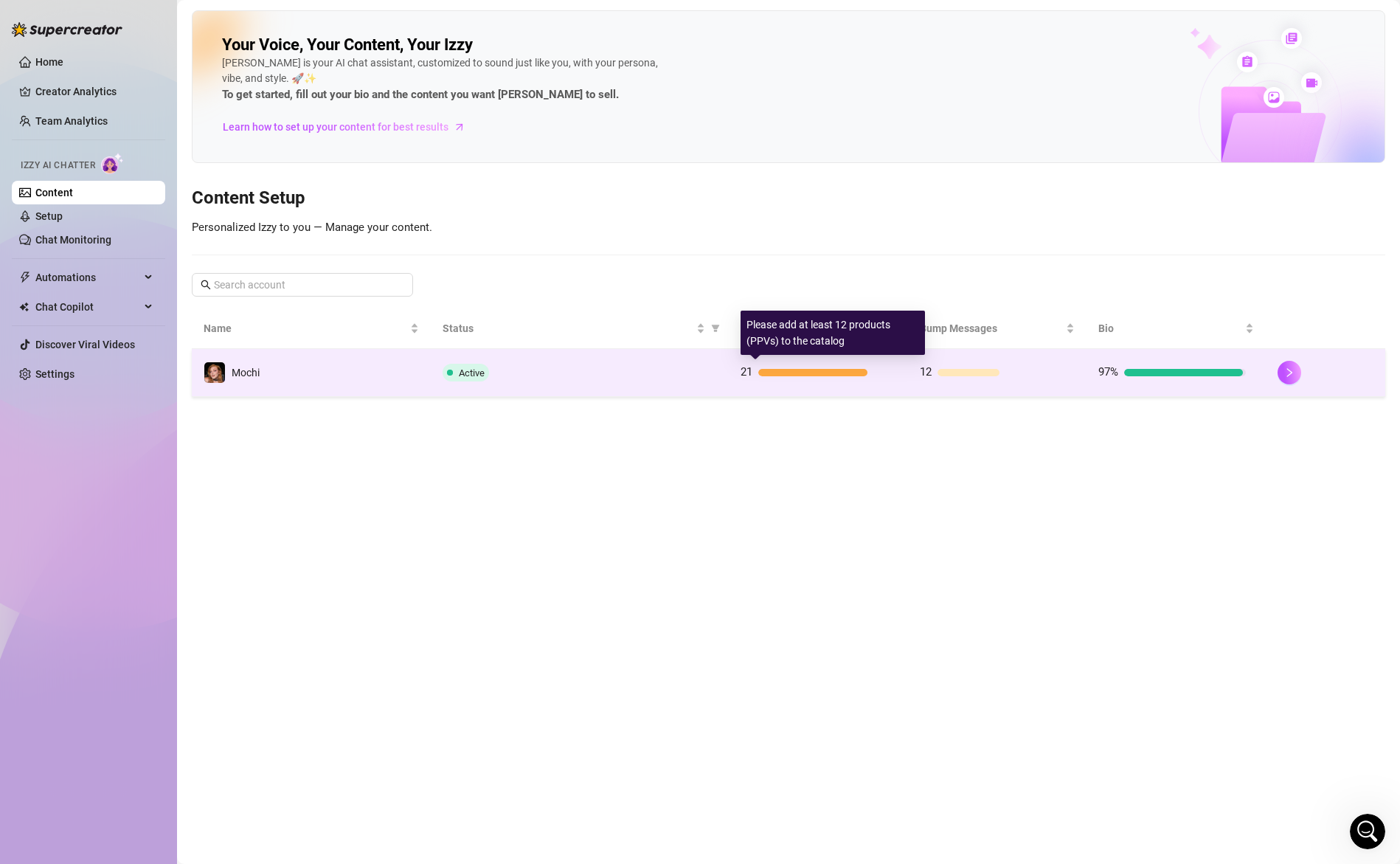
click at [932, 371] on span "12" at bounding box center [925, 372] width 12 height 14
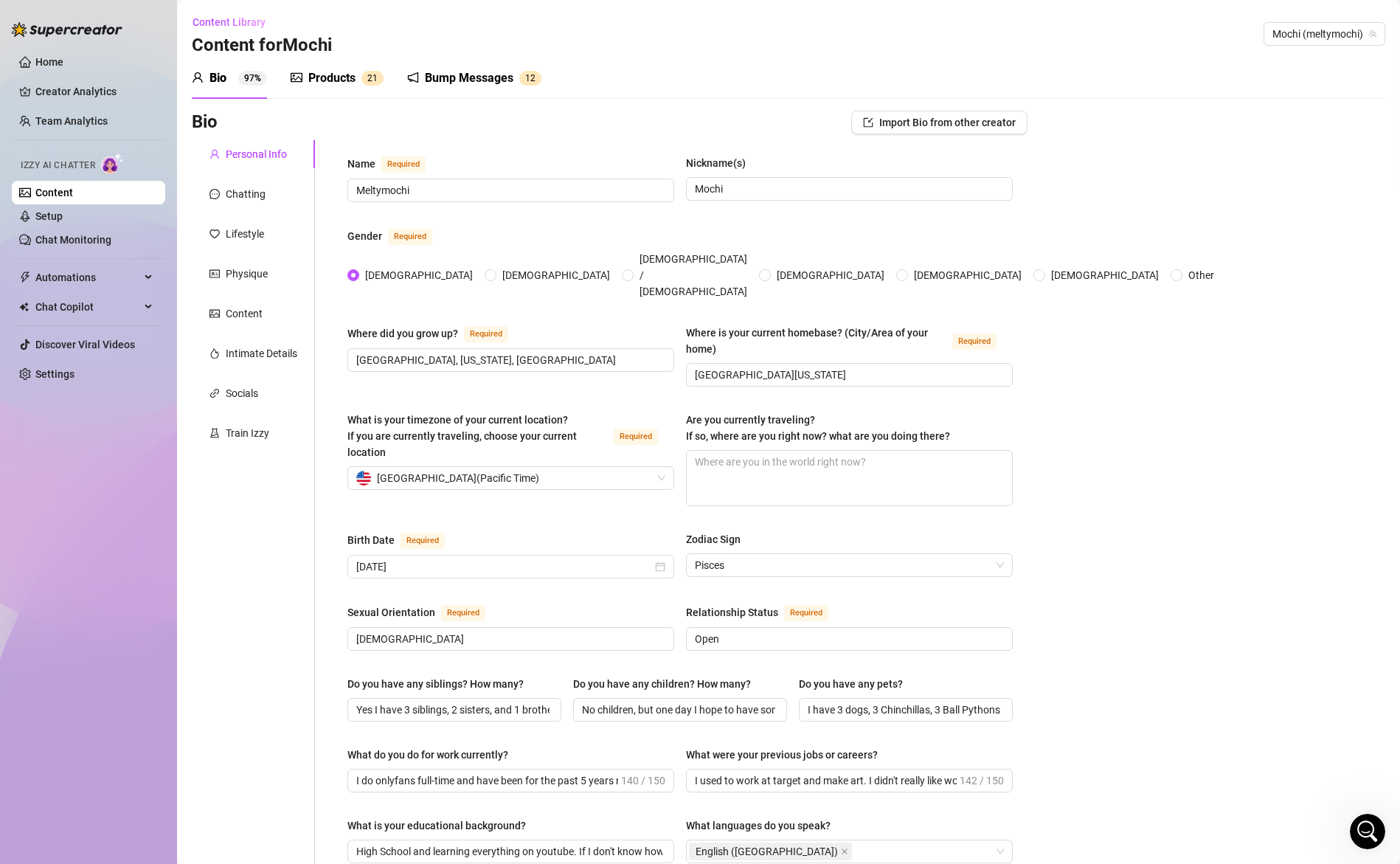
click at [462, 72] on div "Bump Messages" at bounding box center [468, 78] width 89 height 17
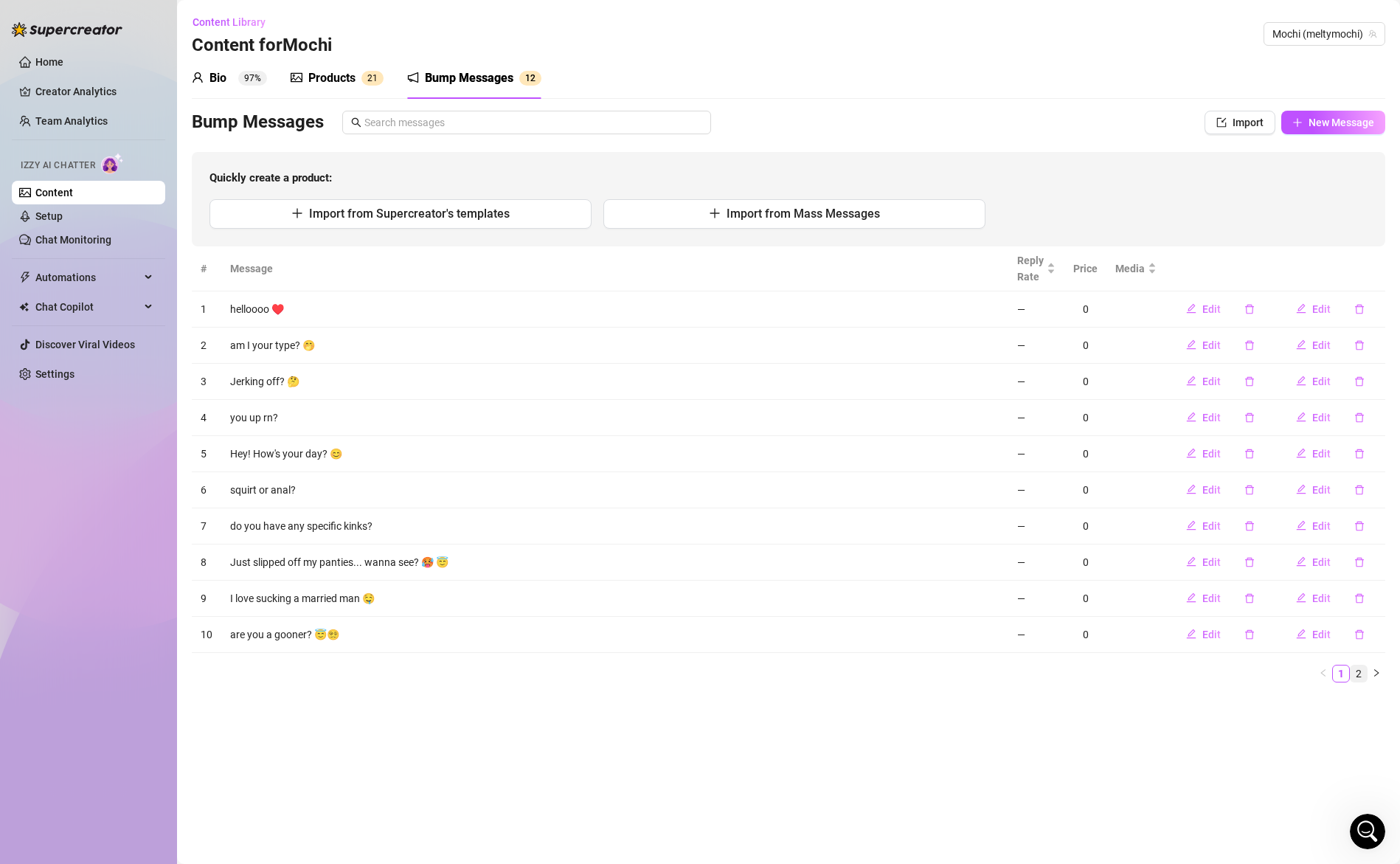
click at [1359, 671] on link "2" at bounding box center [1359, 674] width 16 height 16
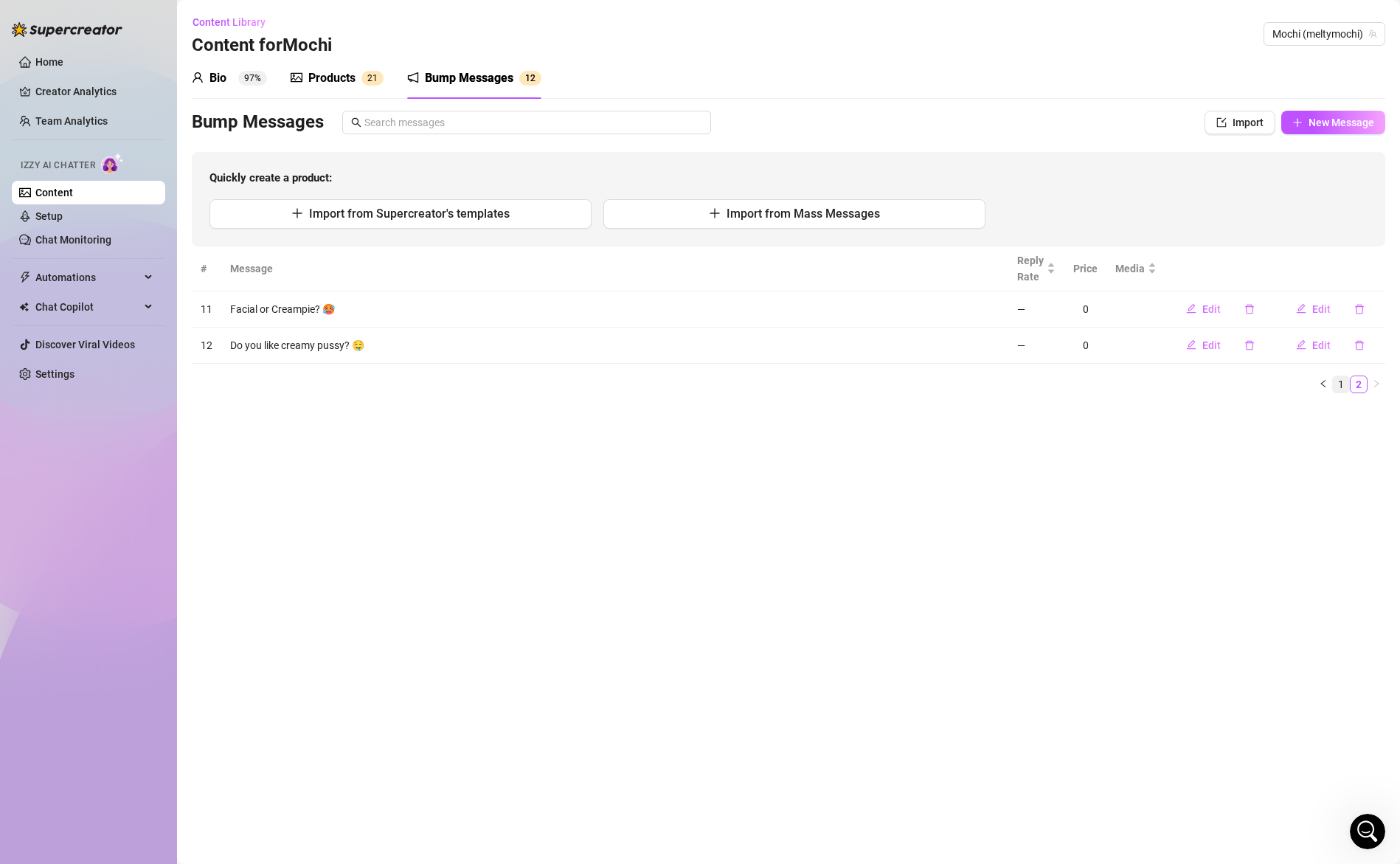
click at [1346, 385] on link "1" at bounding box center [1342, 385] width 16 height 16
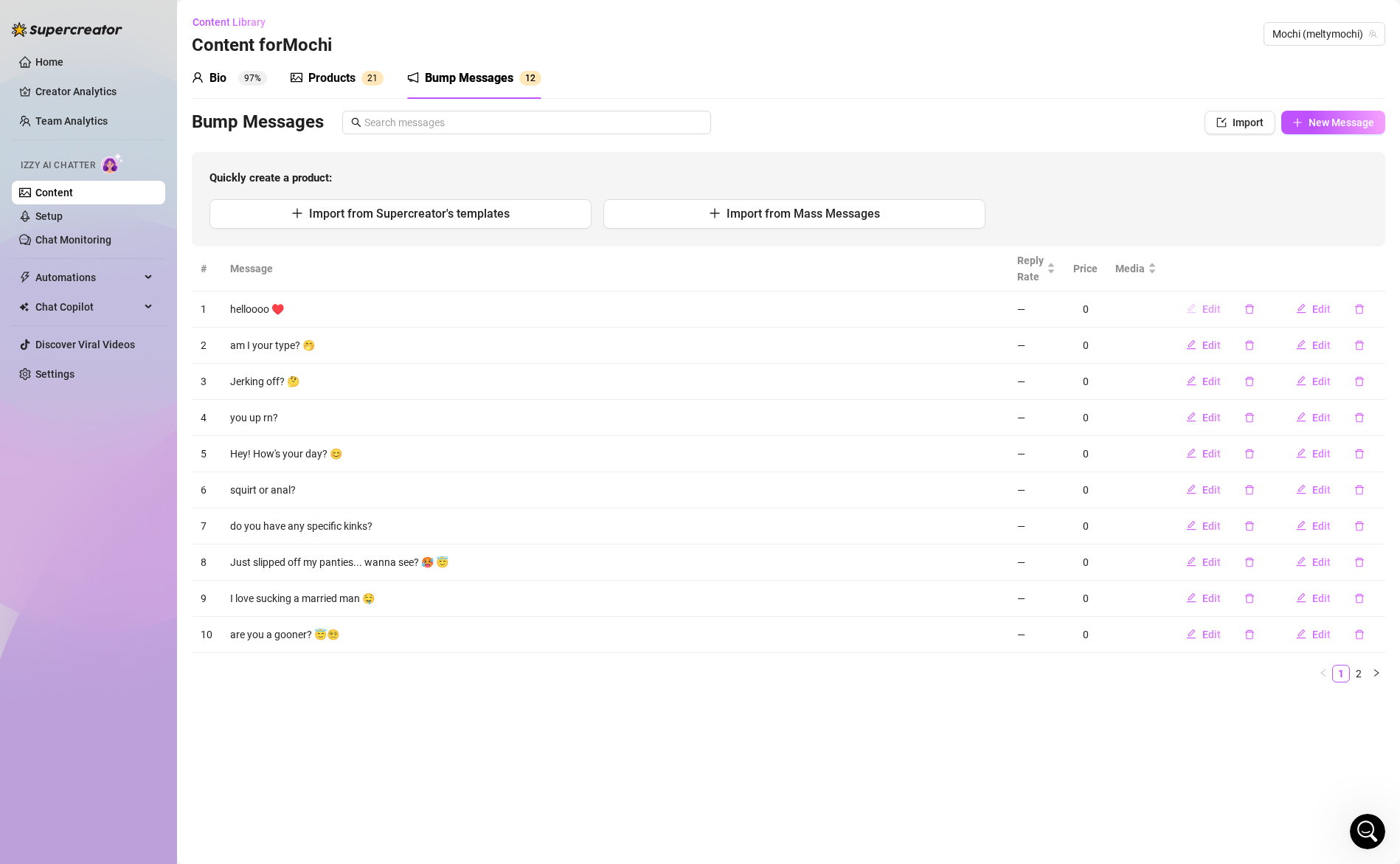
click at [1215, 307] on span "Edit" at bounding box center [1212, 309] width 18 height 12
type textarea "helloooo ♥️"
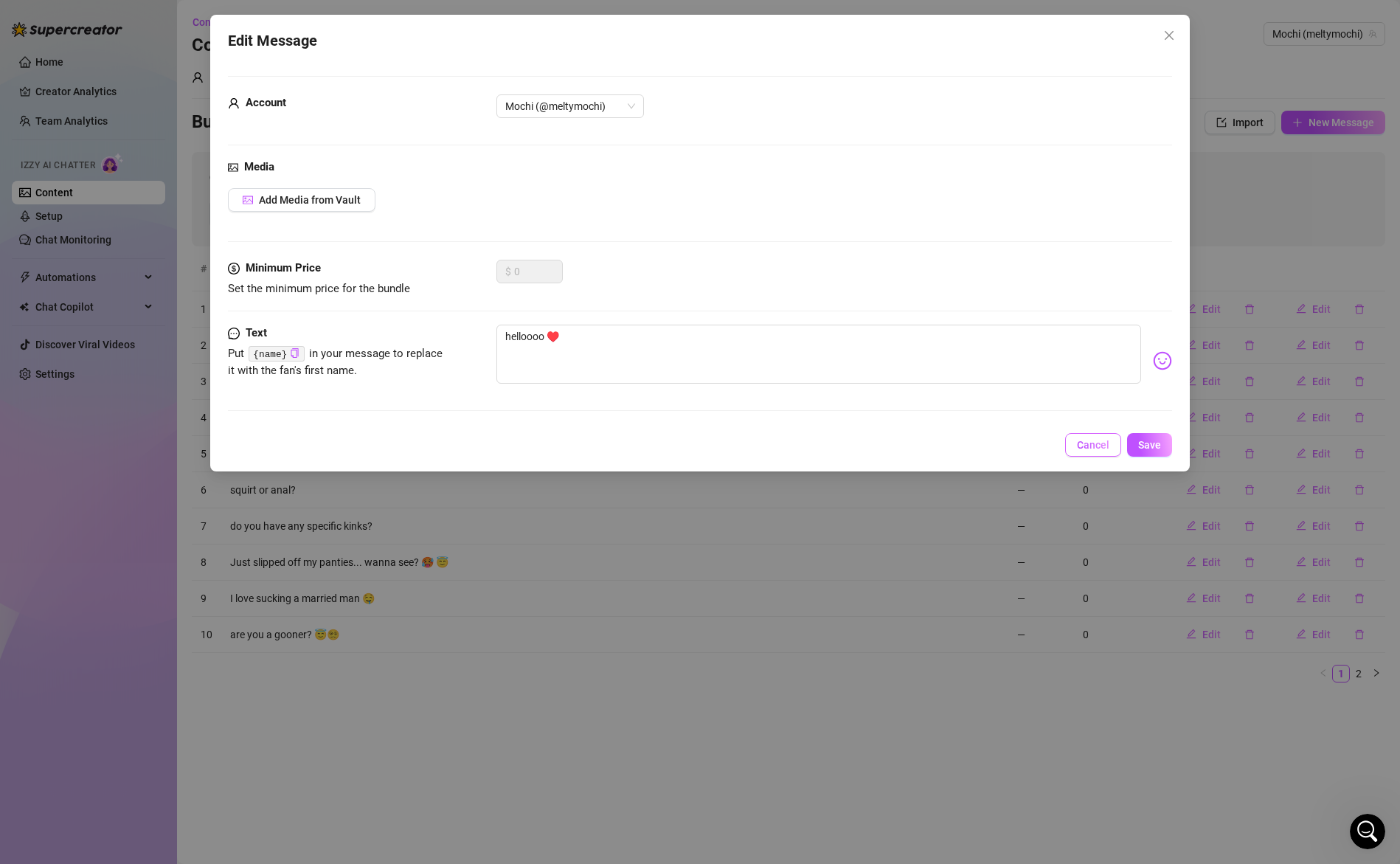
click at [1096, 436] on button "Cancel" at bounding box center [1092, 445] width 56 height 24
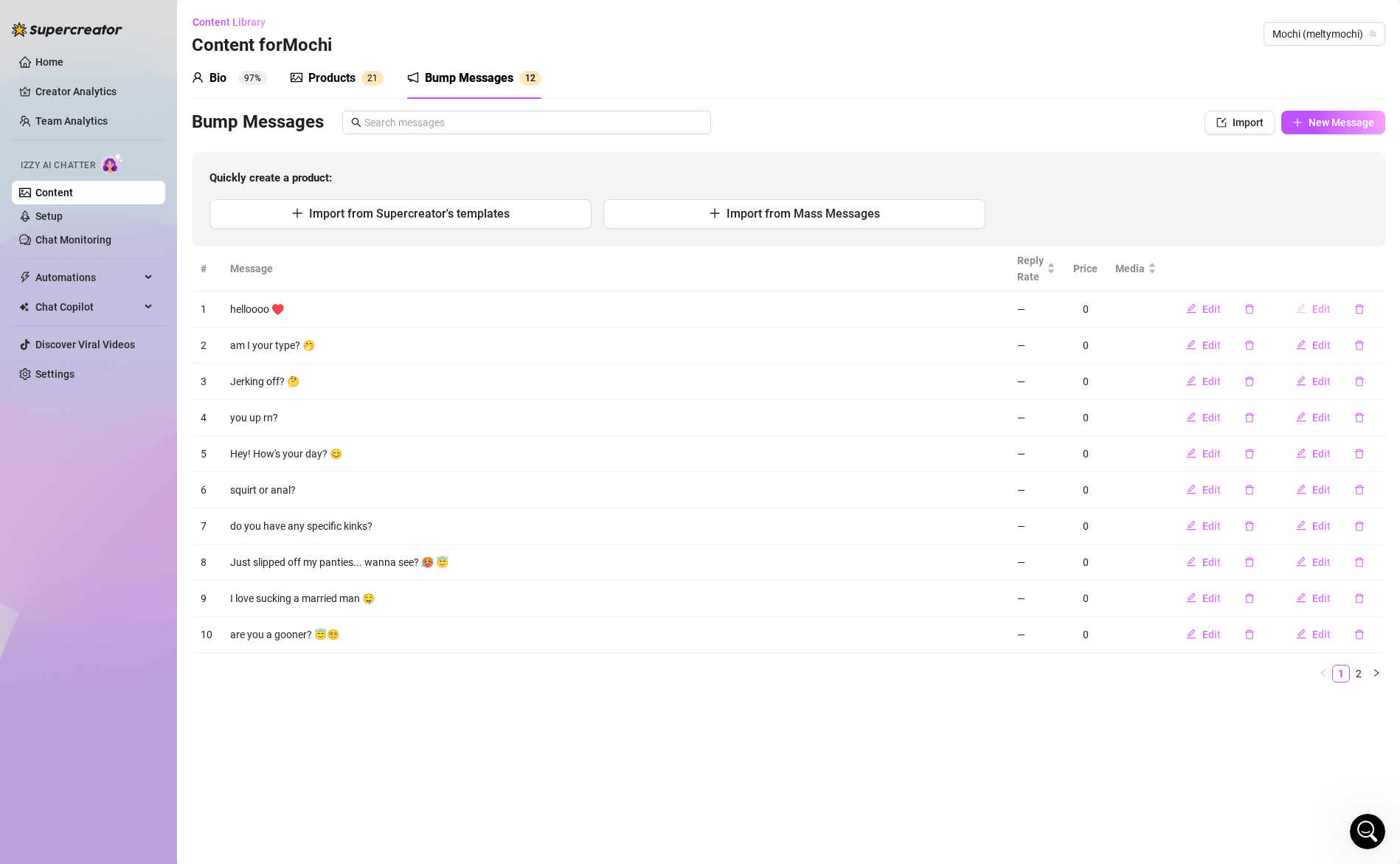
click at [1318, 307] on span "Edit" at bounding box center [1321, 309] width 18 height 12
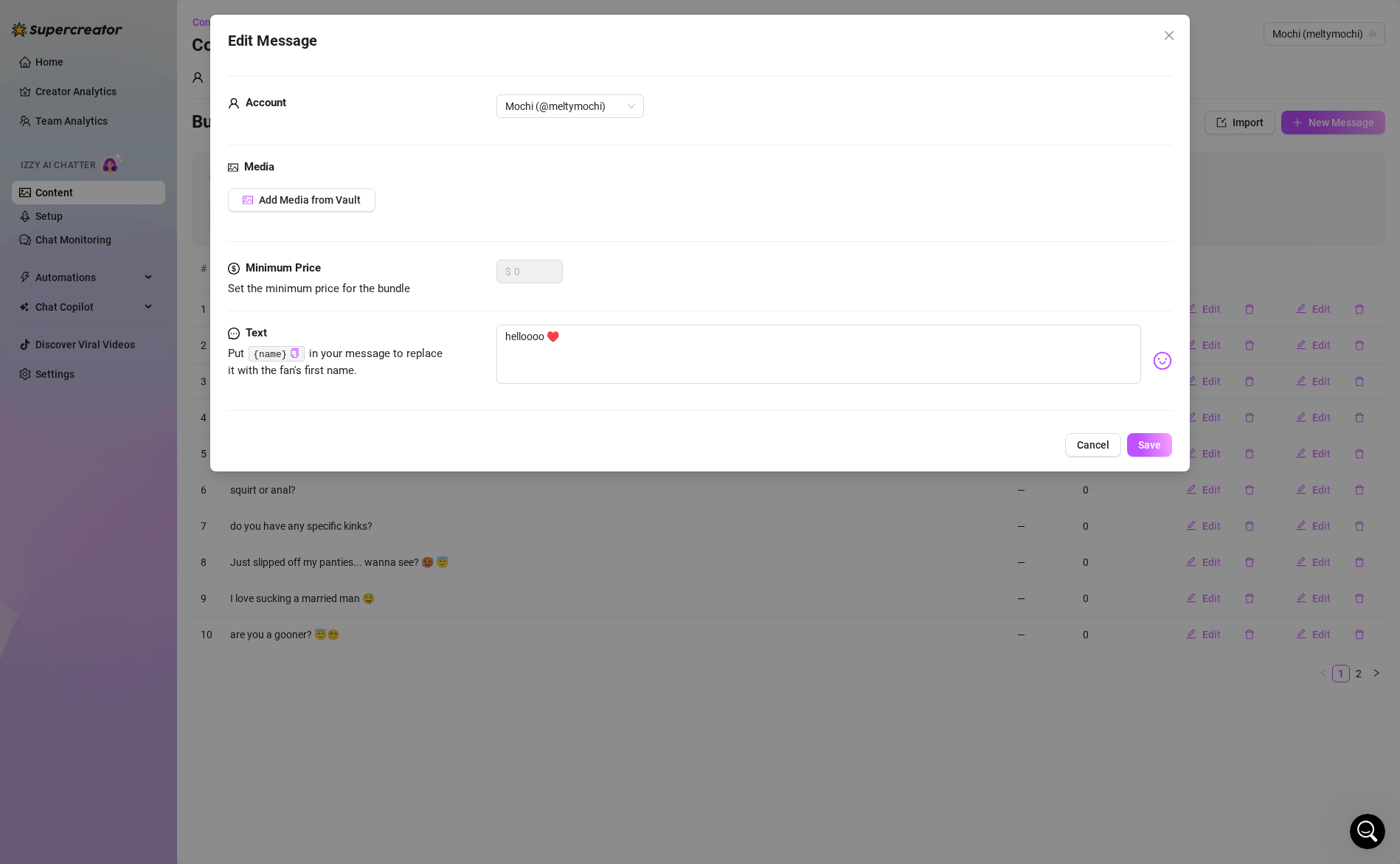
click at [1096, 440] on span "Cancel" at bounding box center [1093, 445] width 33 height 12
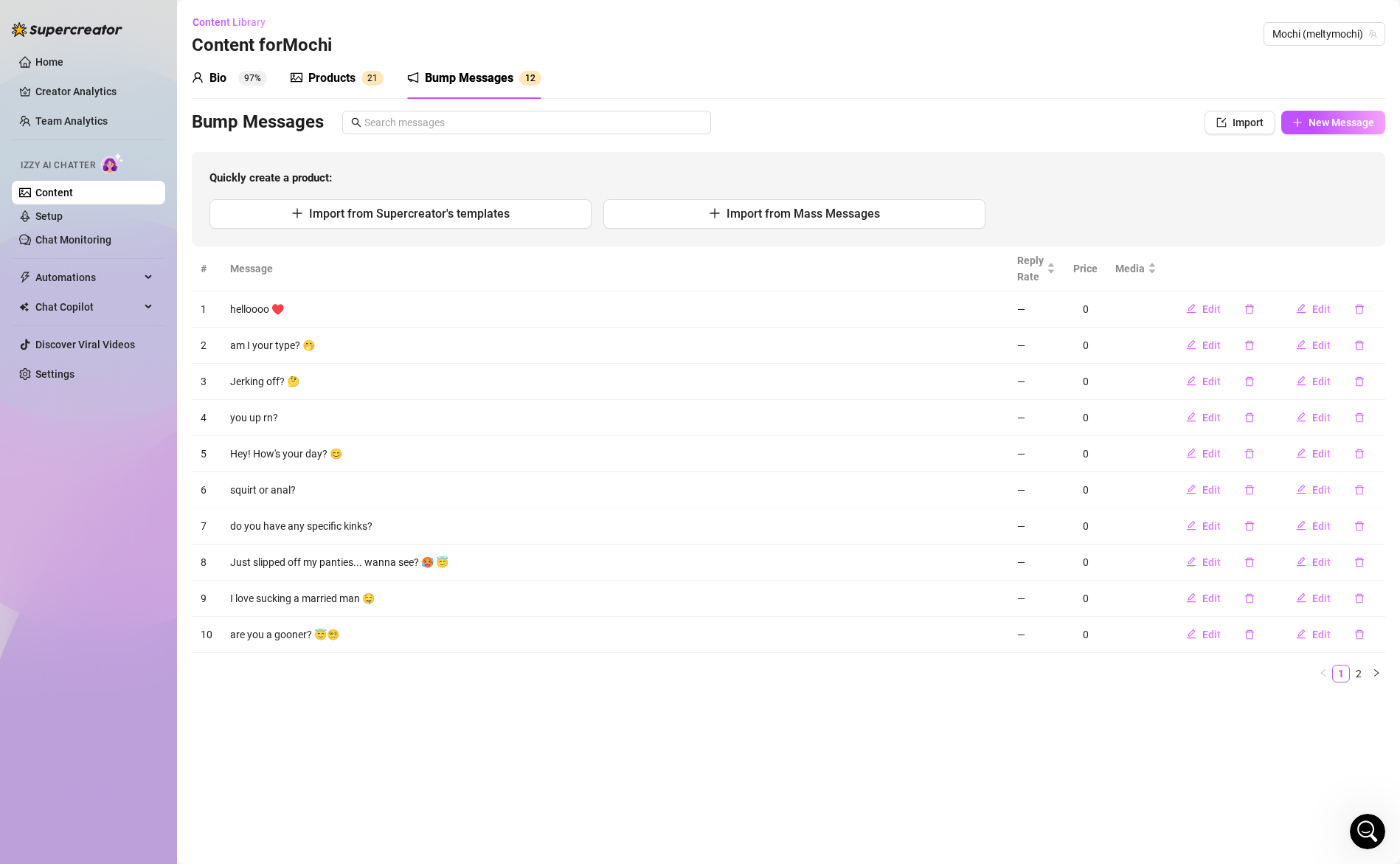
click at [1363, 827] on icon "Open Intercom Messenger" at bounding box center [1368, 831] width 25 height 25
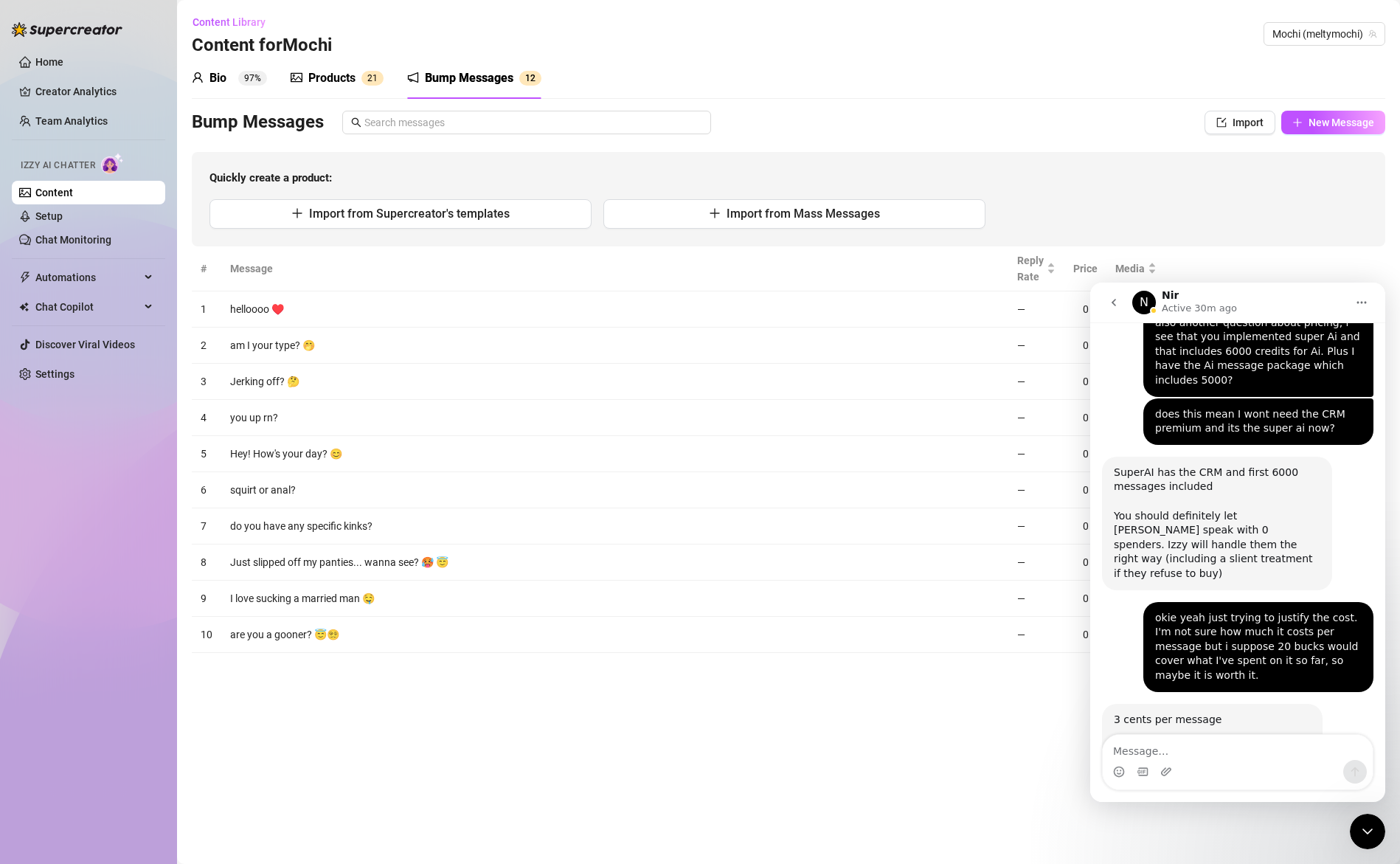
scroll to position [5877, 0]
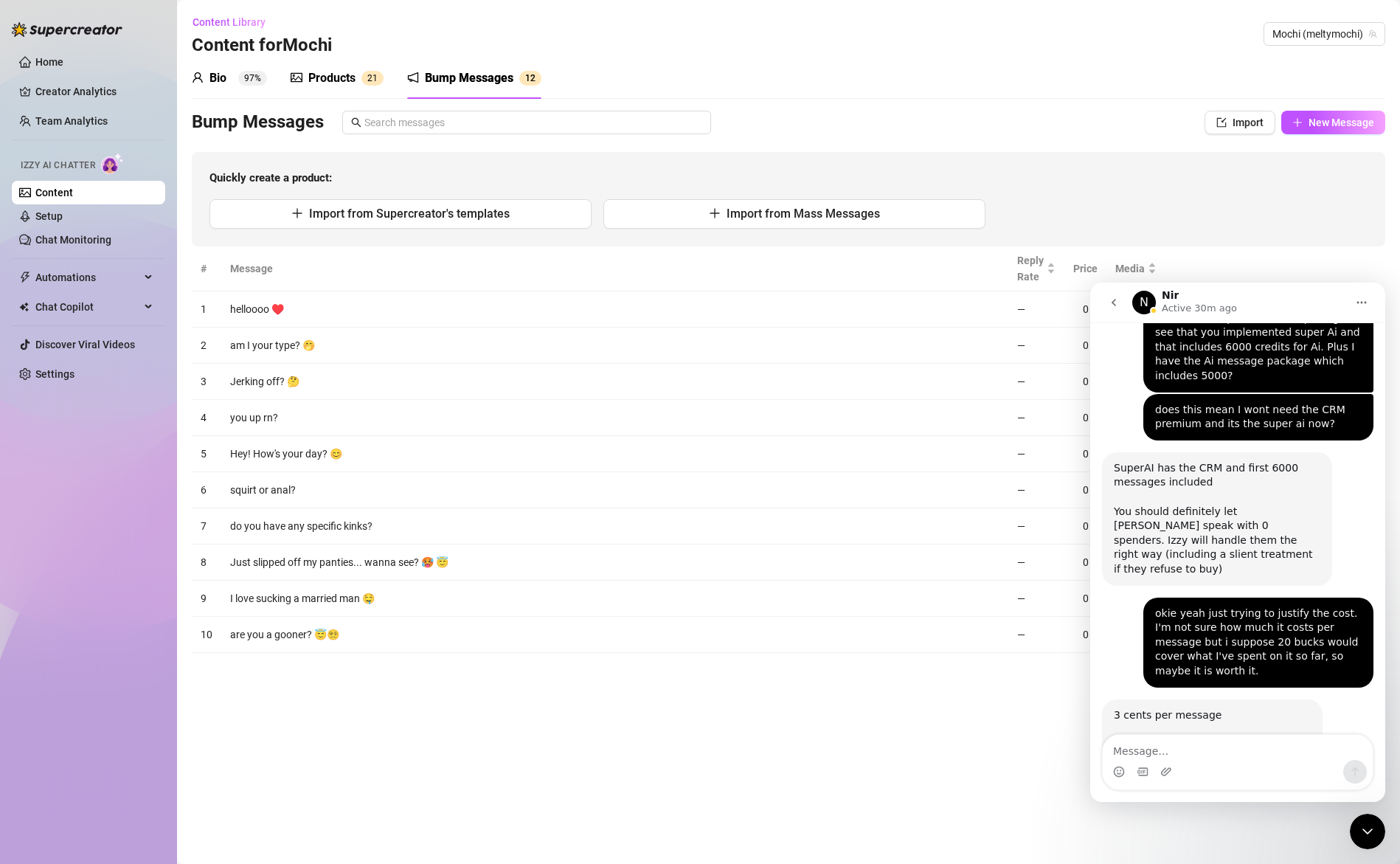
click at [1364, 831] on icon "Close Intercom Messenger" at bounding box center [1367, 831] width 17 height 17
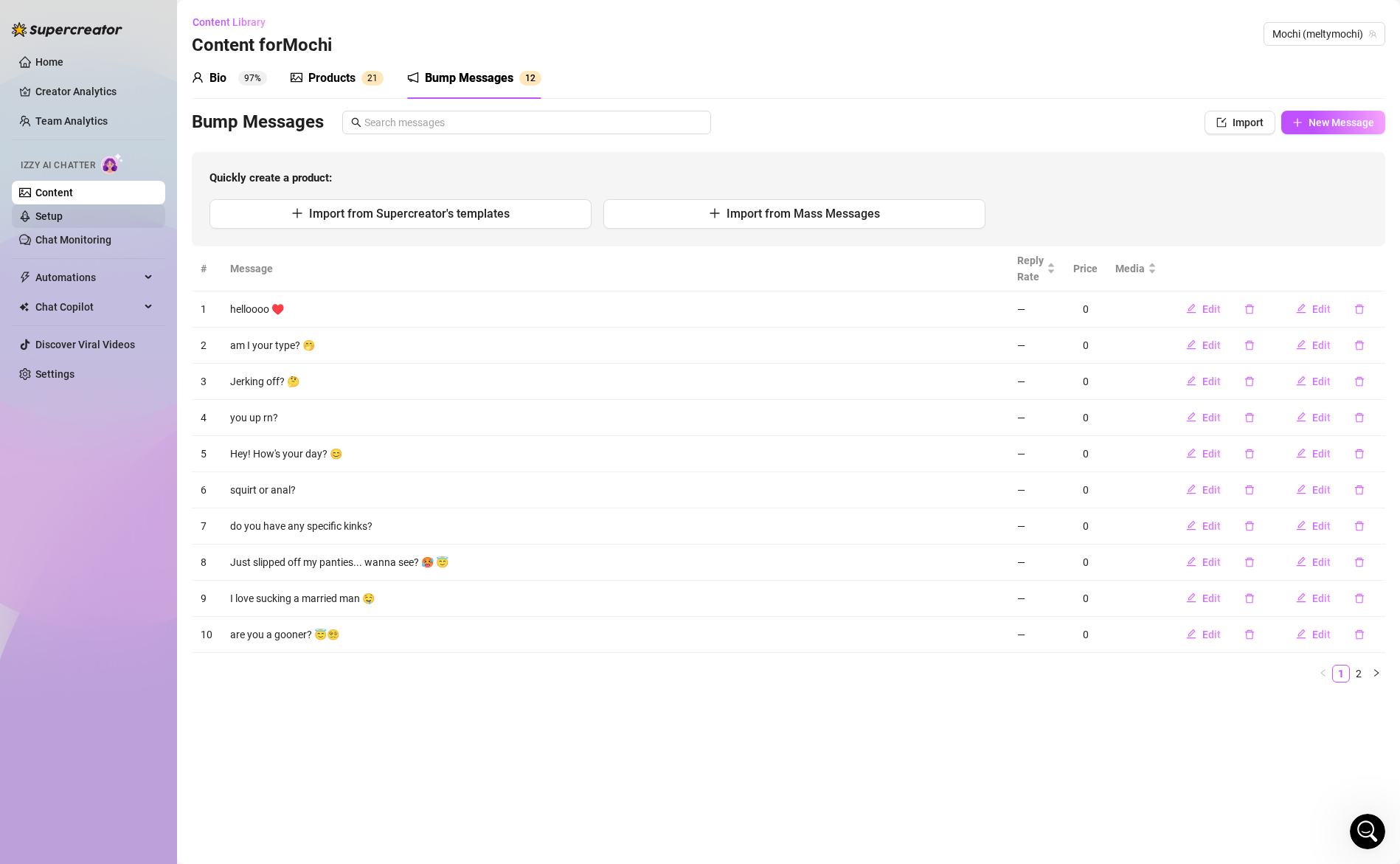
click at [63, 220] on link "Setup" at bounding box center [49, 216] width 27 height 12
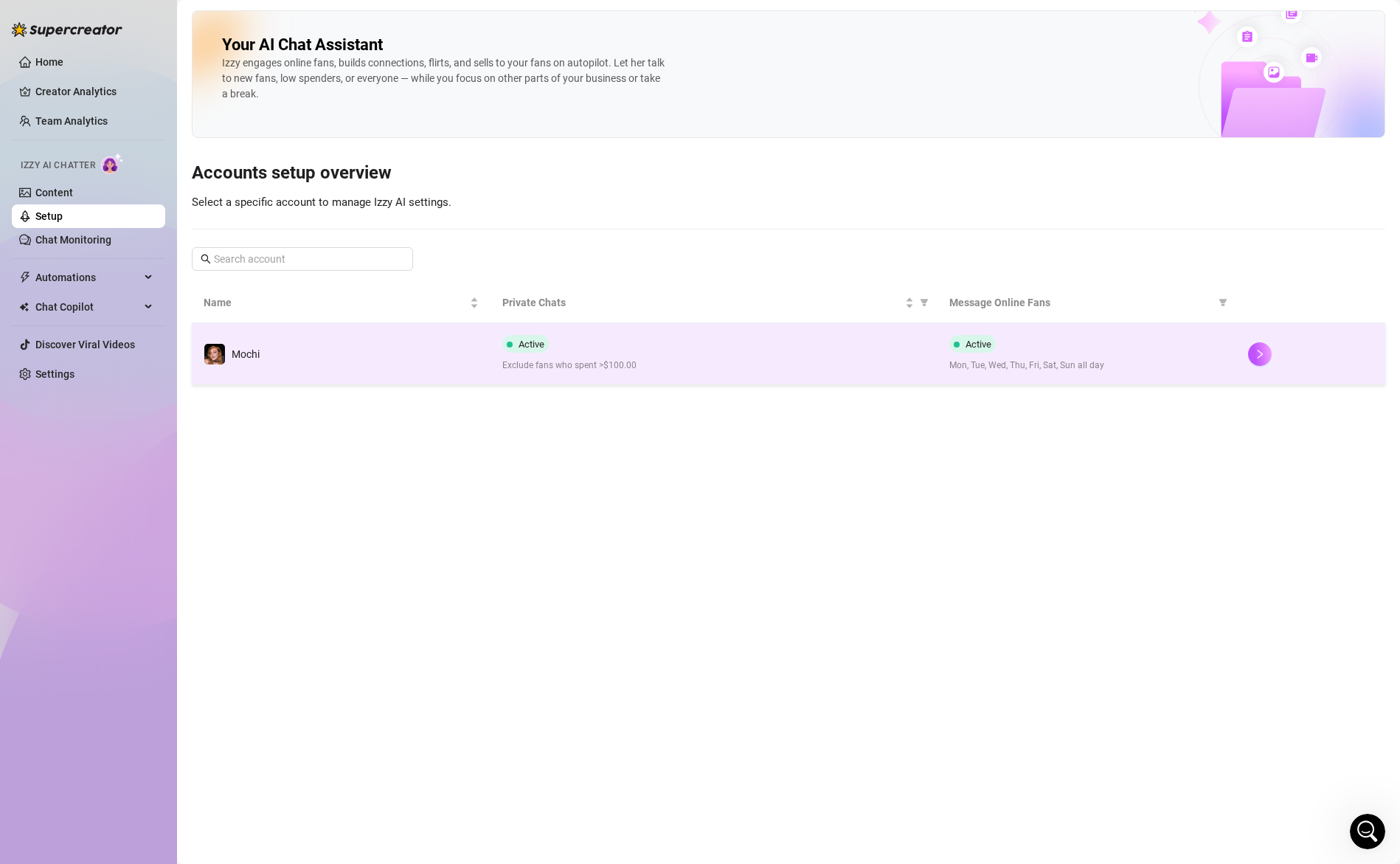
click at [594, 350] on div "Active Exclude fans who spent >$100.00" at bounding box center [714, 353] width 424 height 37
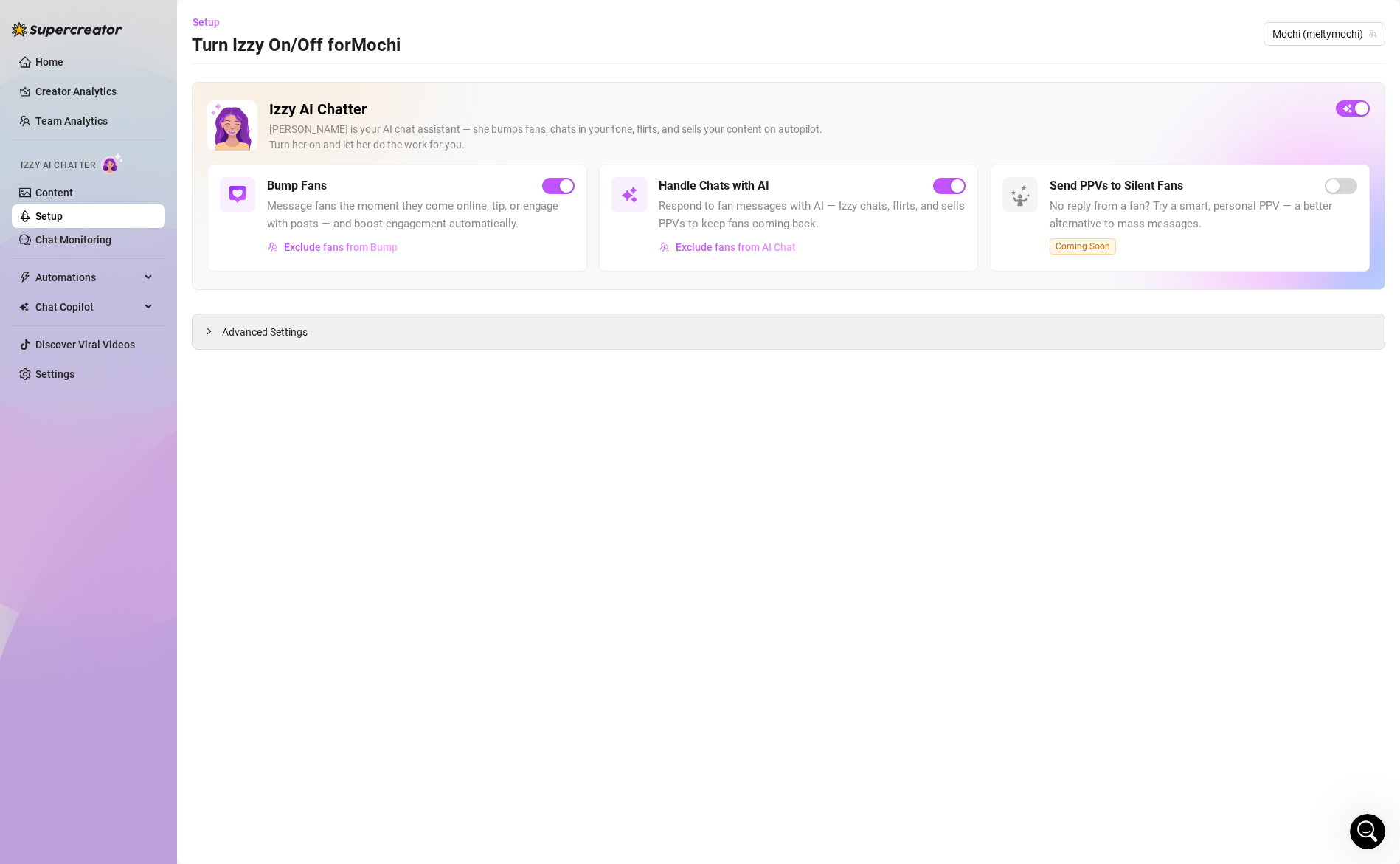
click at [62, 219] on link "Setup" at bounding box center [49, 216] width 27 height 12
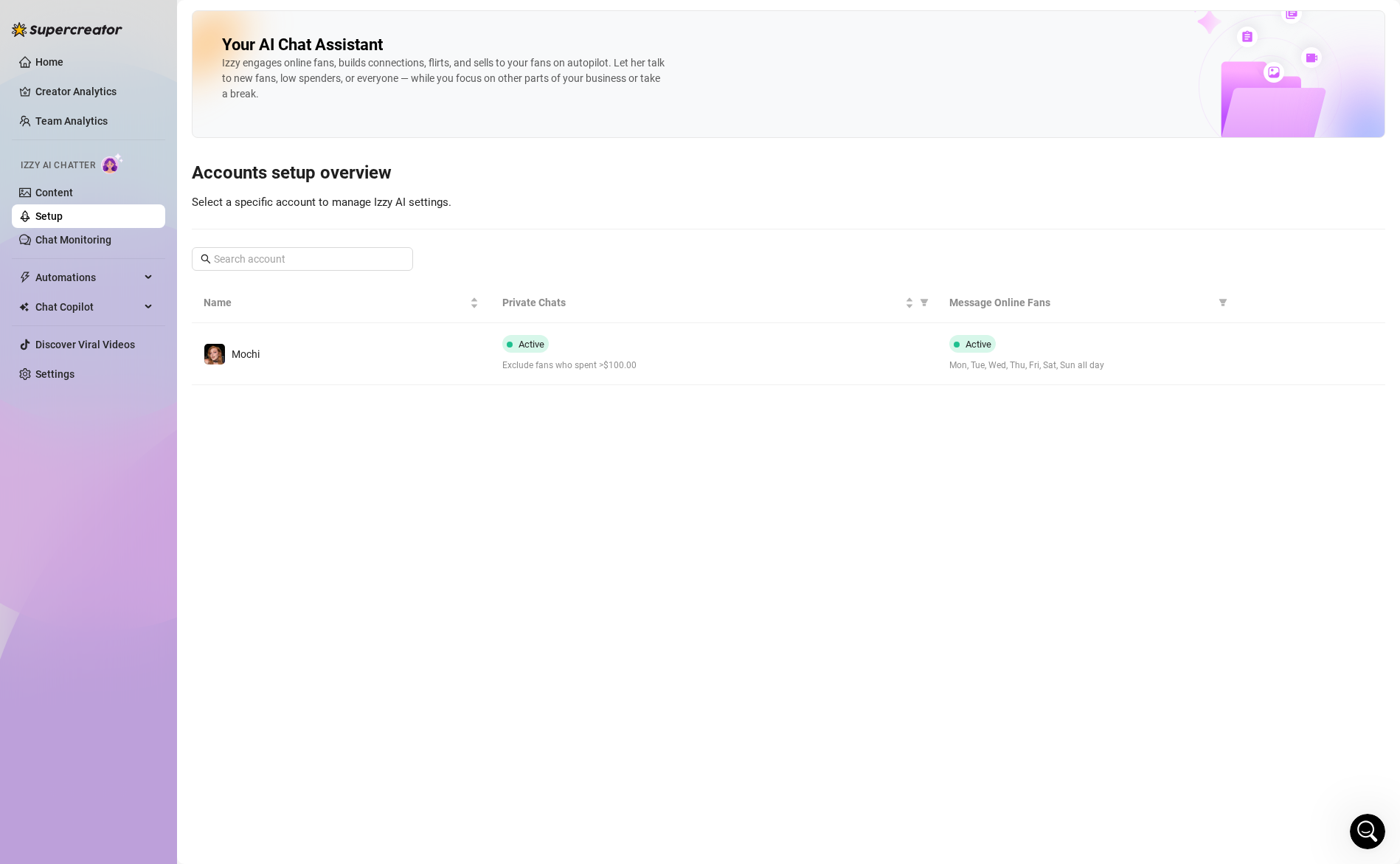
click at [57, 210] on link "Setup" at bounding box center [49, 216] width 27 height 12
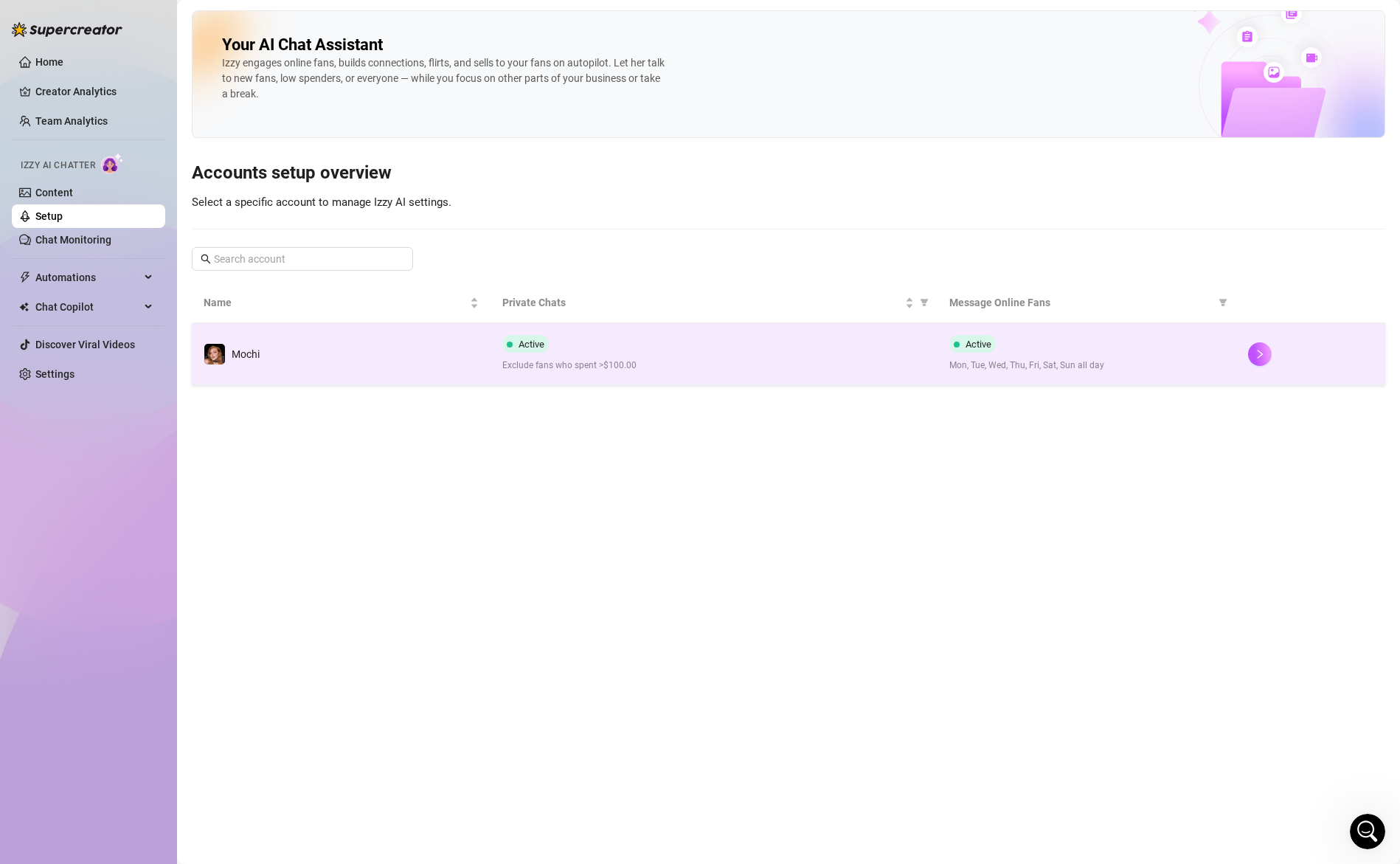
click at [605, 363] on span "Exclude fans who spent >$100.00" at bounding box center [714, 365] width 424 height 14
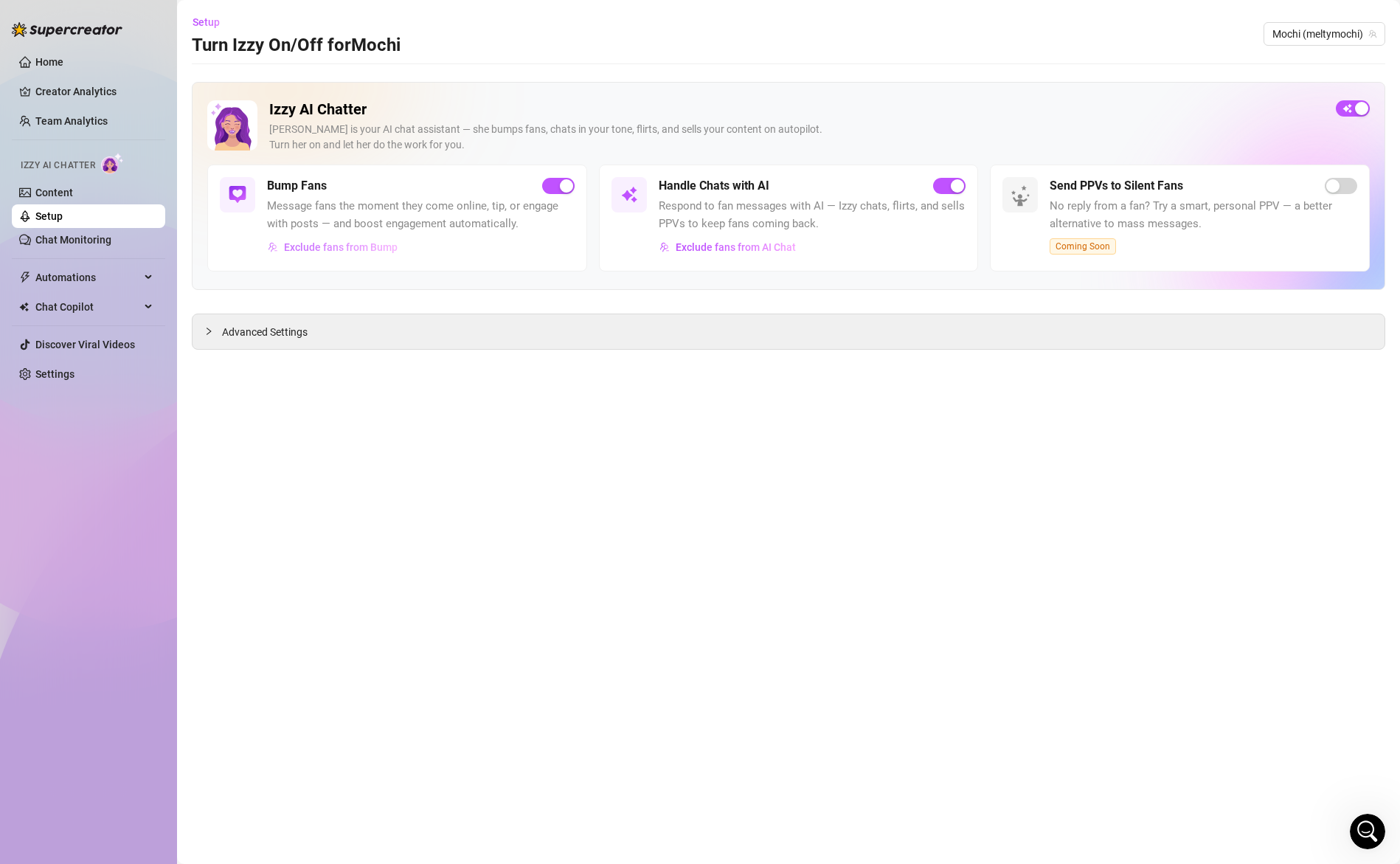
click at [359, 254] on button "Exclude fans from Bump" at bounding box center [332, 248] width 132 height 24
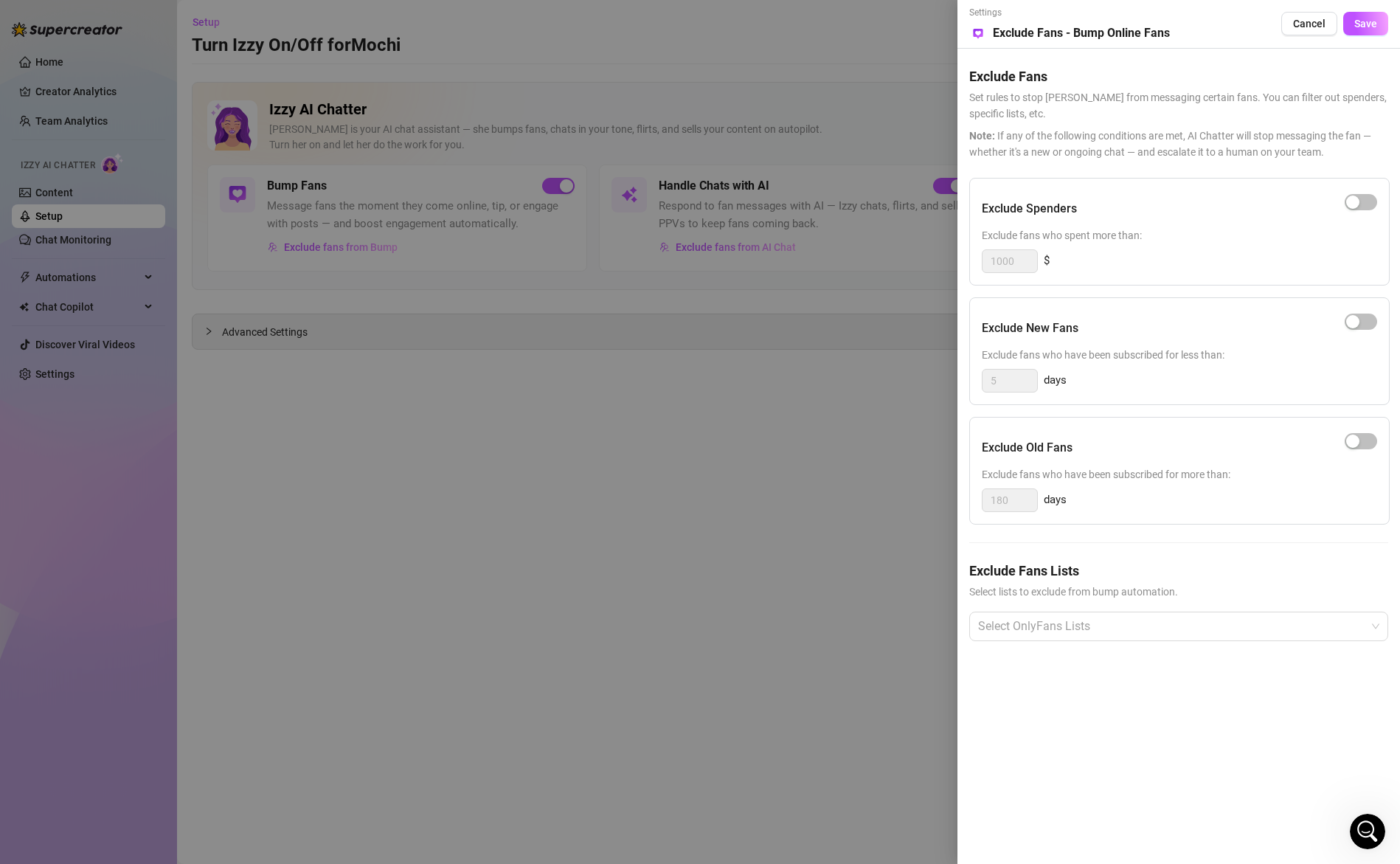
click at [548, 444] on div at bounding box center [700, 432] width 1400 height 864
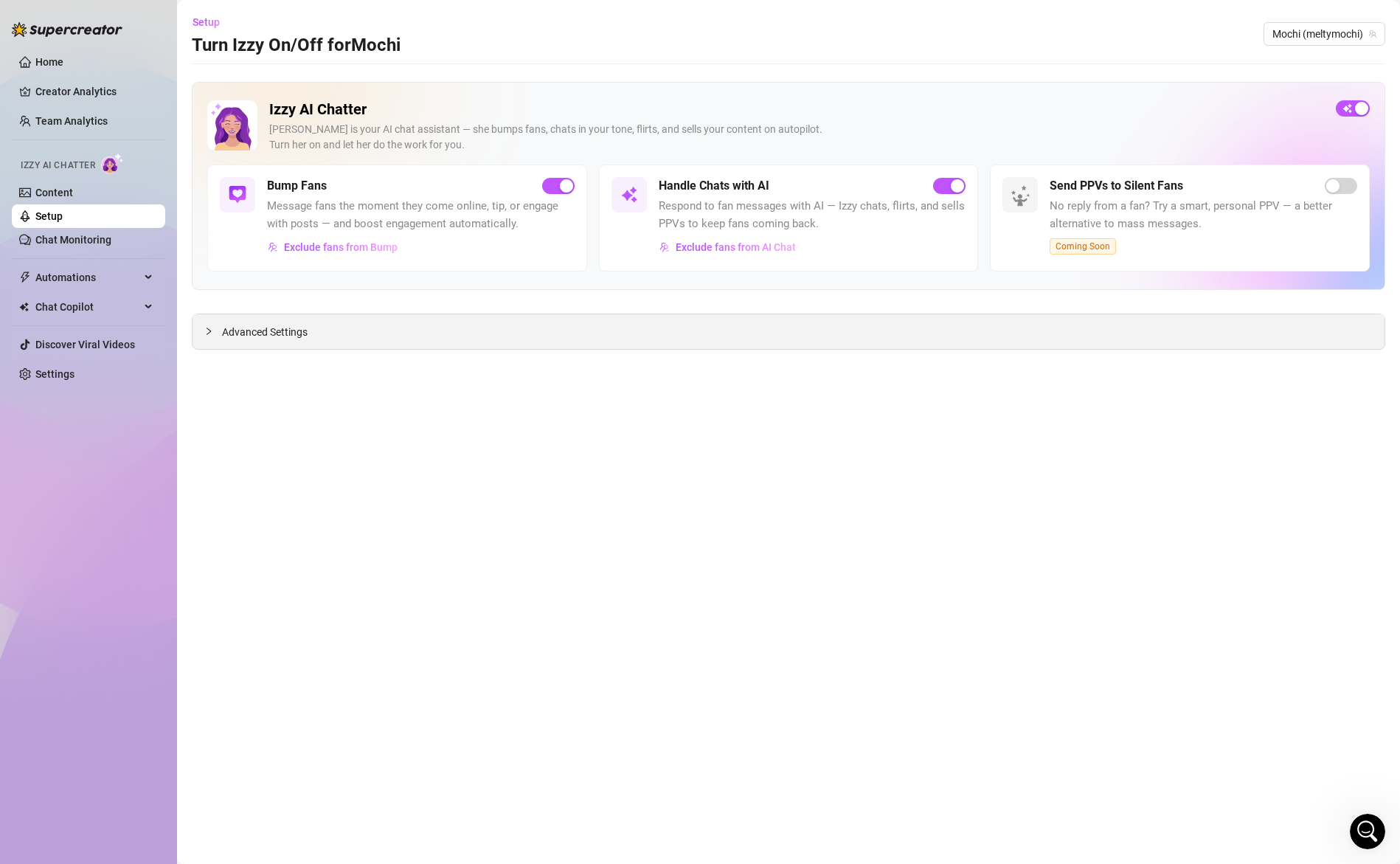
click at [260, 330] on span "Advanced Settings" at bounding box center [265, 332] width 86 height 16
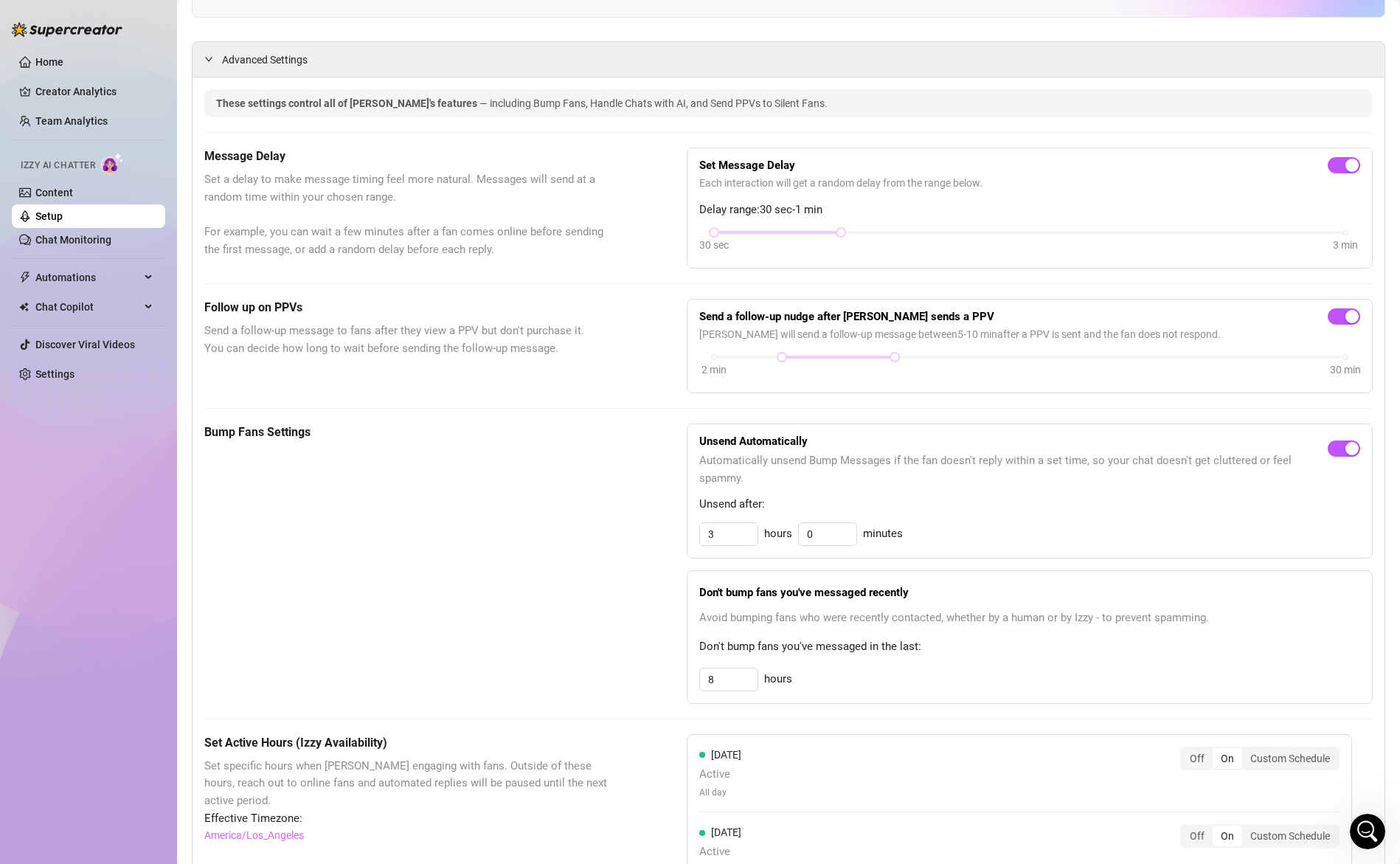
scroll to position [319, 0]
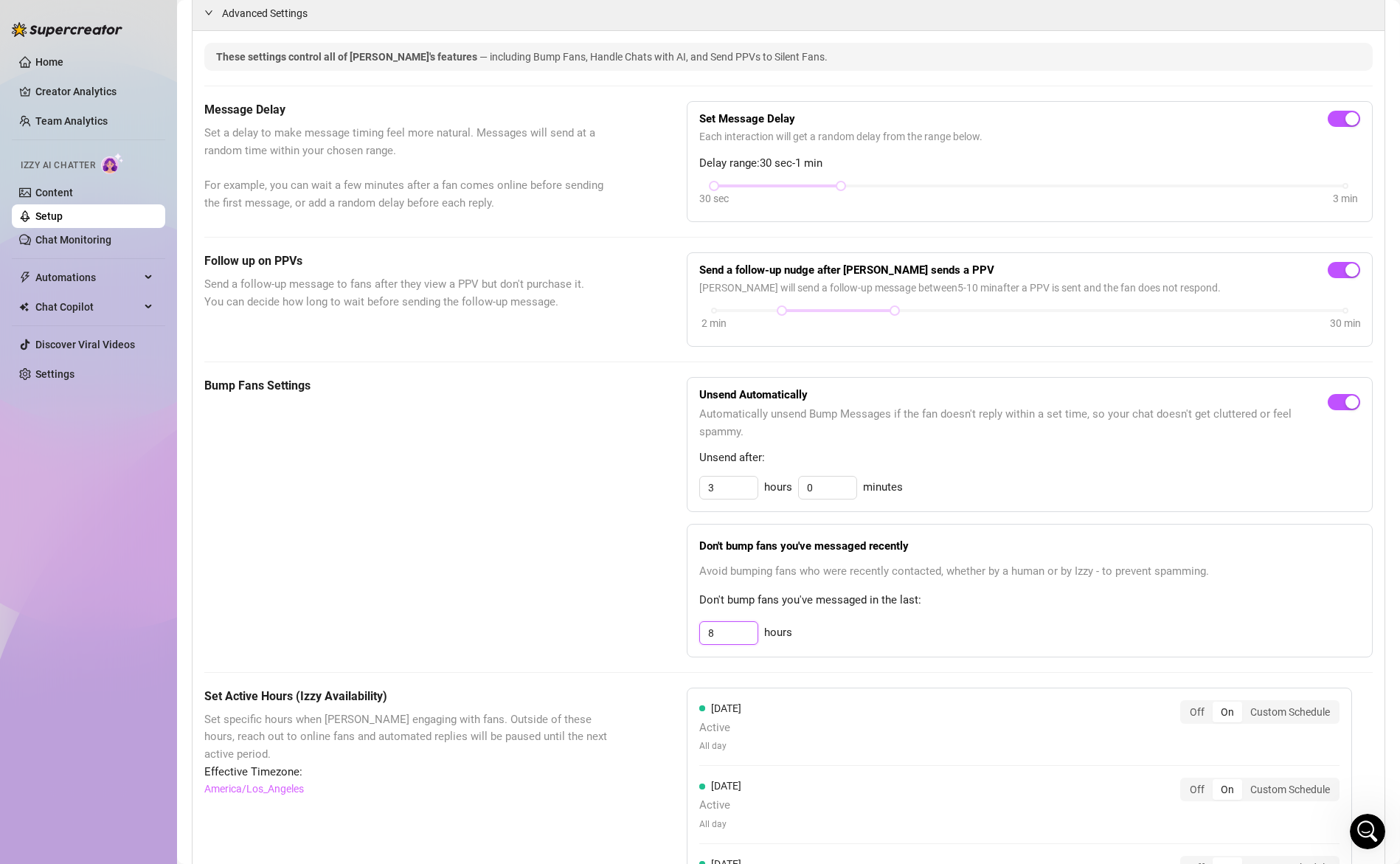
click at [723, 499] on input "8" at bounding box center [729, 488] width 58 height 22
click at [723, 635] on input "8" at bounding box center [729, 633] width 58 height 22
type input "1"
type input "3"
click at [962, 633] on div "3 hours" at bounding box center [1030, 633] width 661 height 24
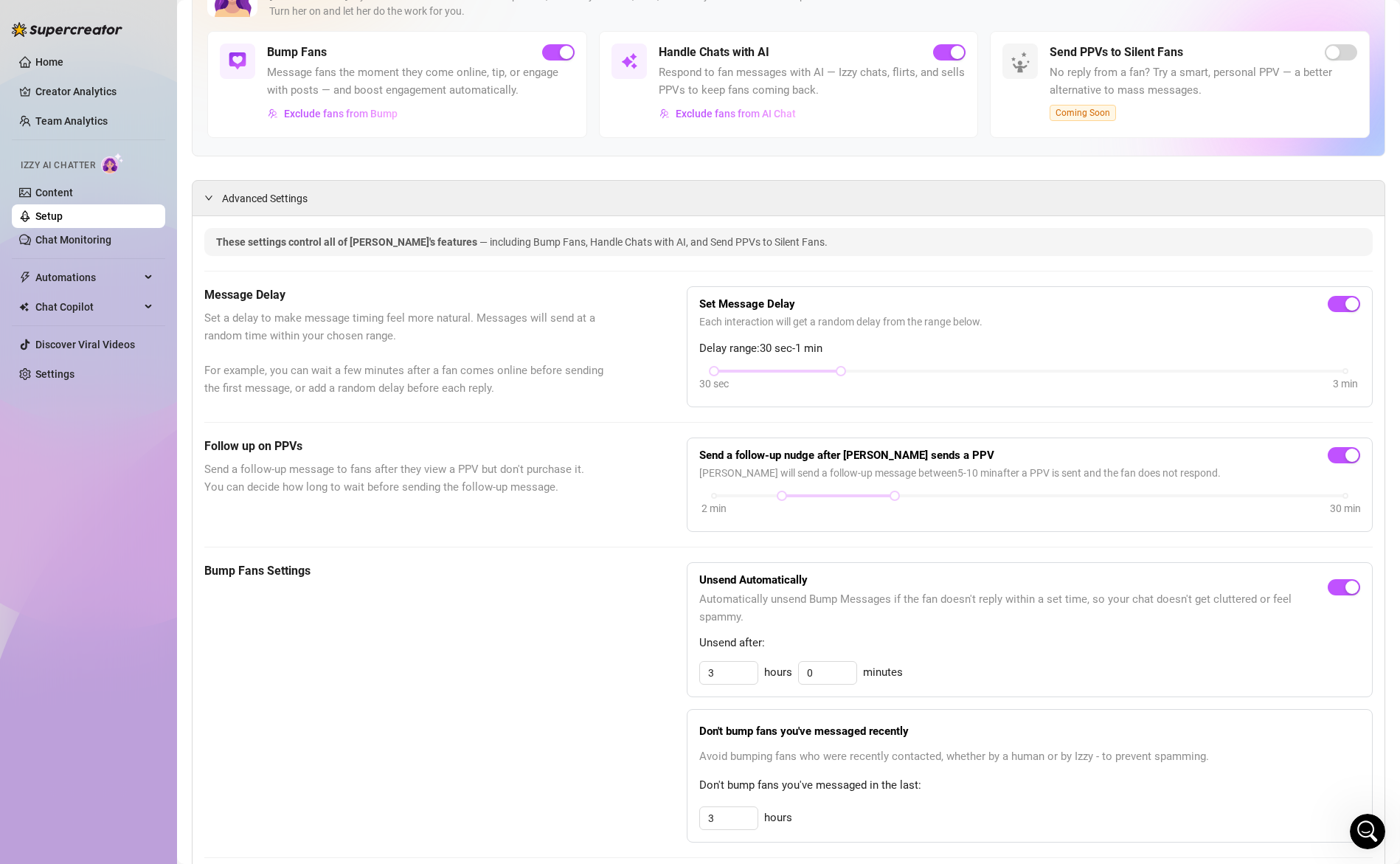
scroll to position [0, 0]
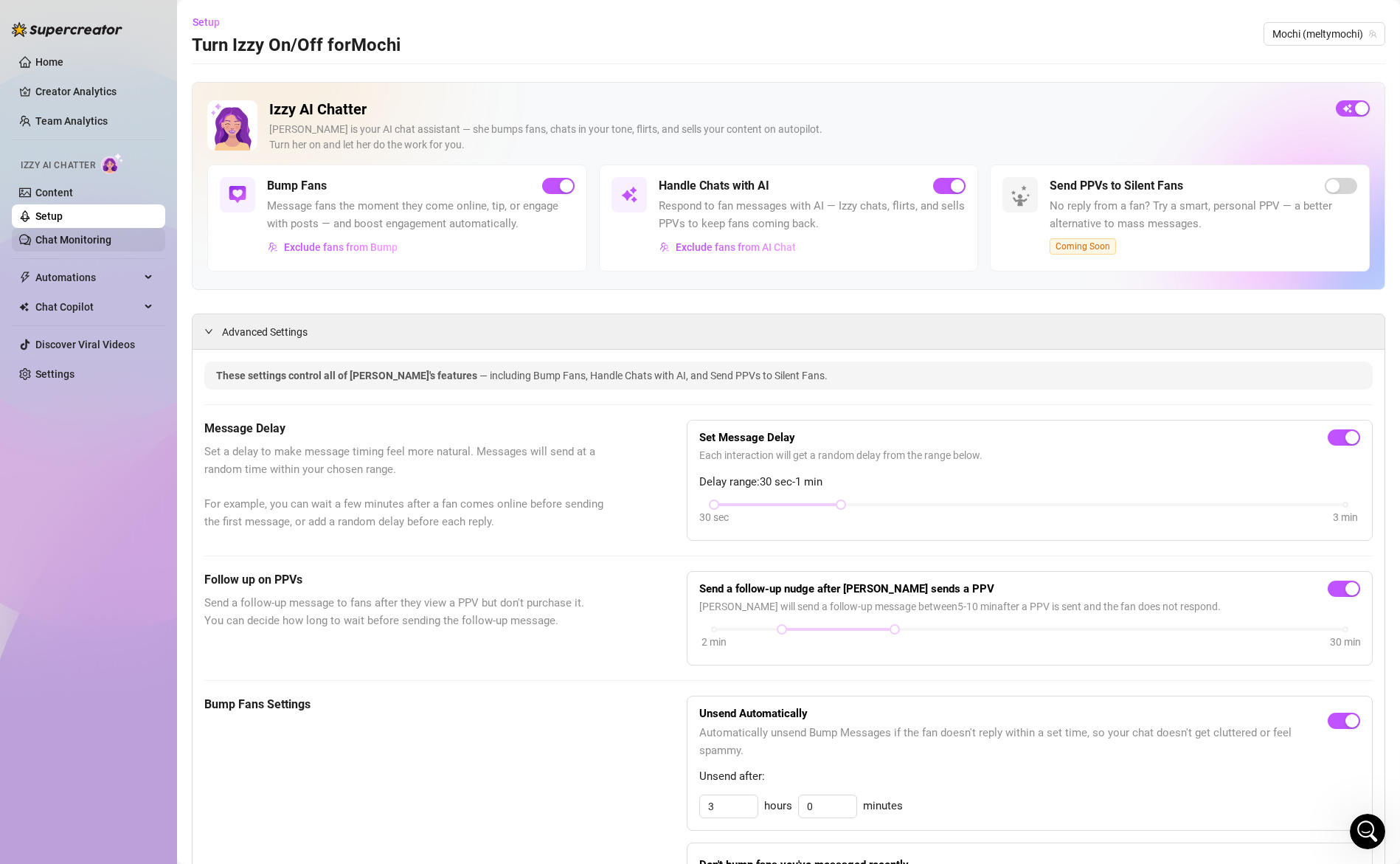
click at [63, 238] on link "Chat Monitoring" at bounding box center [73, 239] width 76 height 12
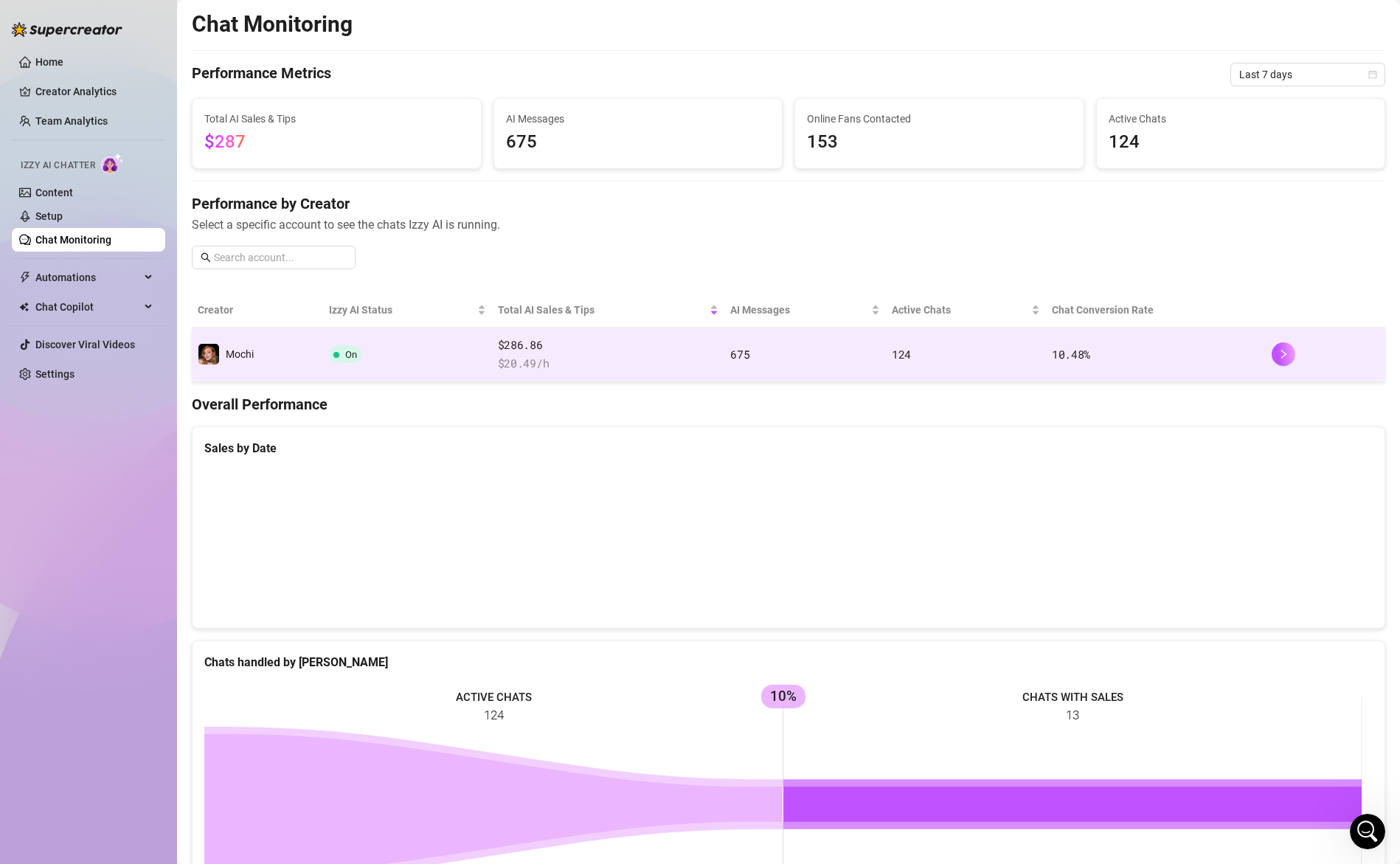
click at [397, 357] on td "On" at bounding box center [407, 355] width 168 height 55
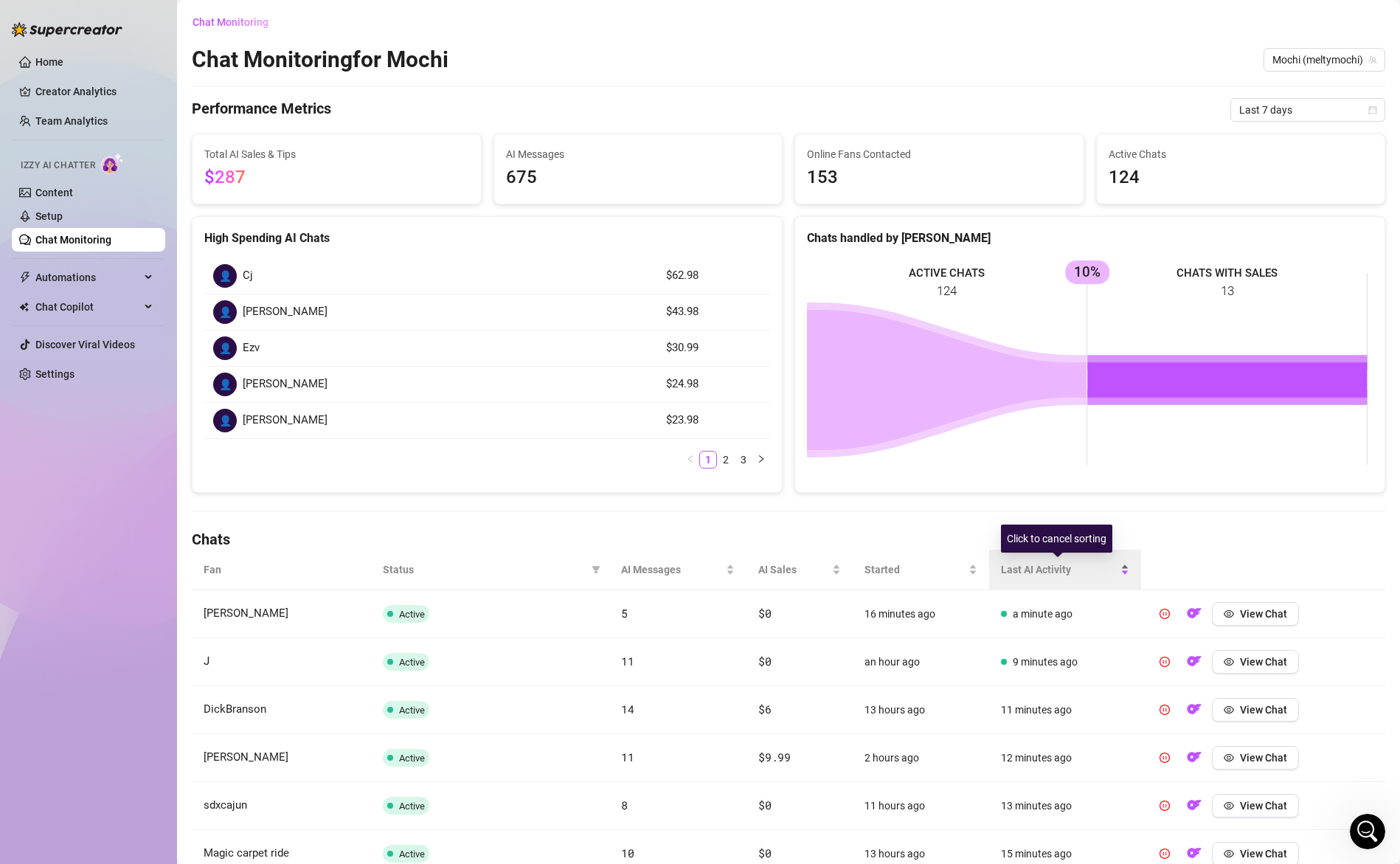
click at [1053, 567] on span "Last AI Activity" at bounding box center [1059, 570] width 117 height 16
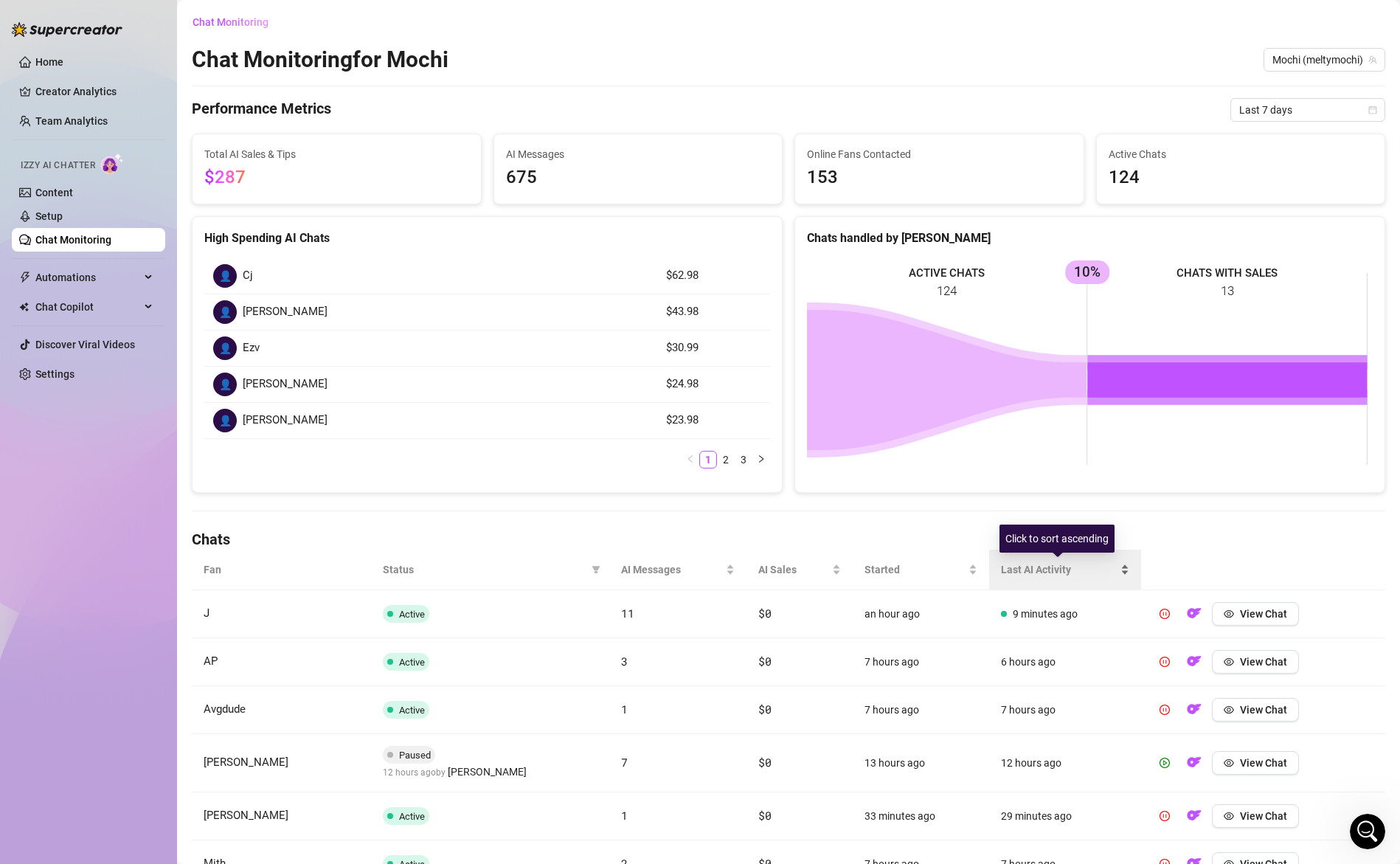
click at [1053, 567] on span "Last AI Activity" at bounding box center [1059, 570] width 117 height 16
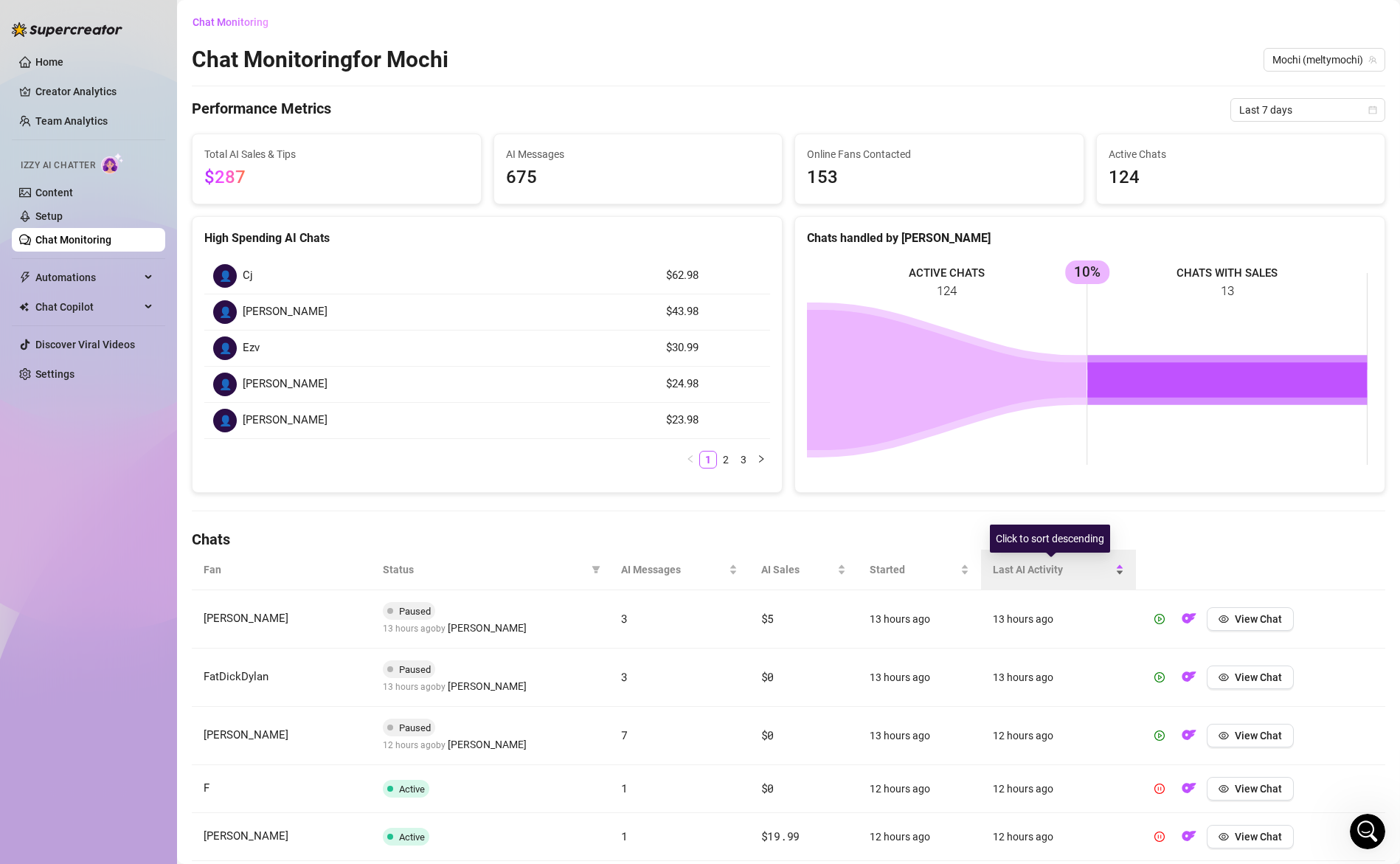
click at [1053, 567] on span "Last AI Activity" at bounding box center [1052, 570] width 120 height 16
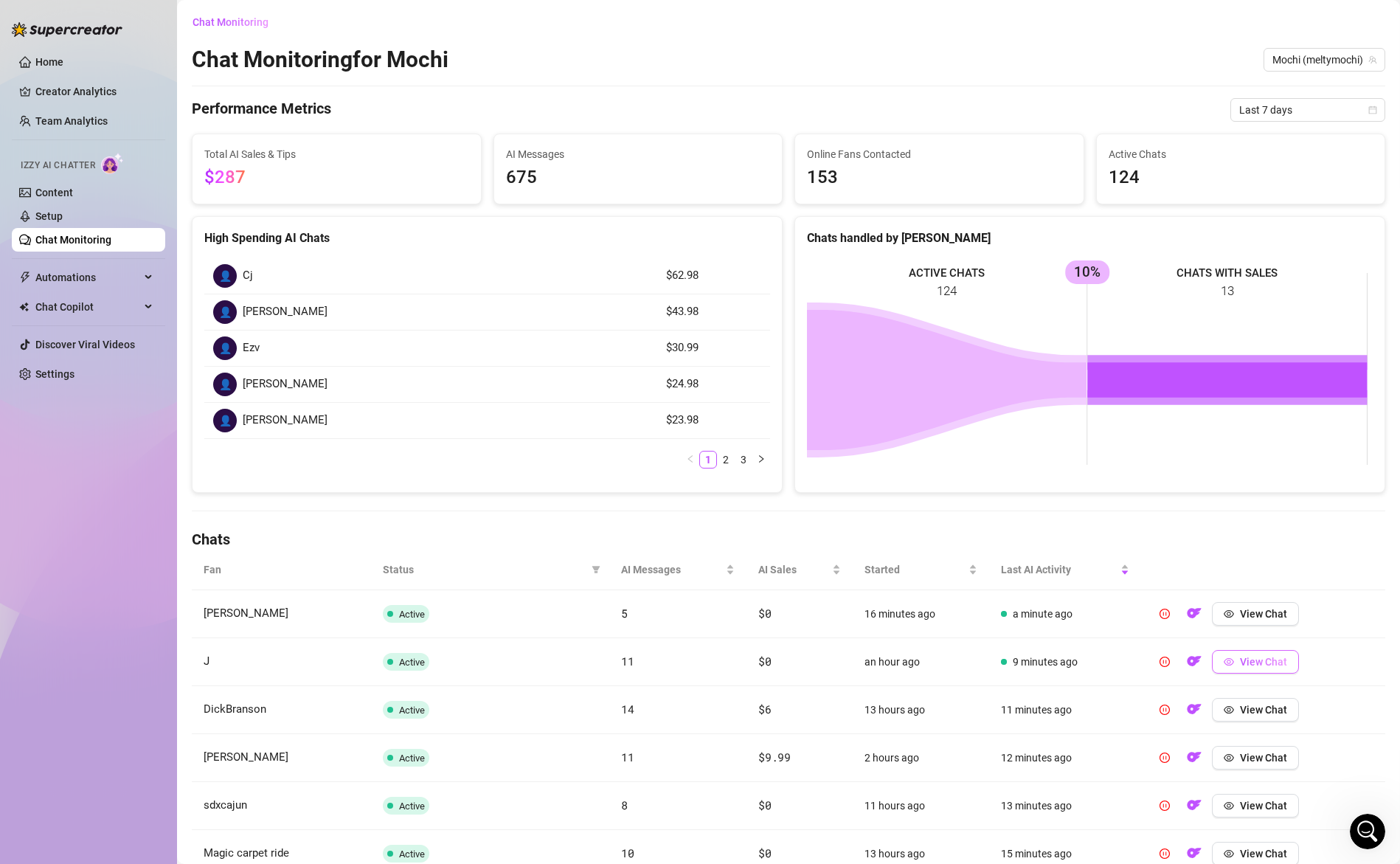
click at [1240, 660] on span "View Chat" at bounding box center [1264, 661] width 47 height 12
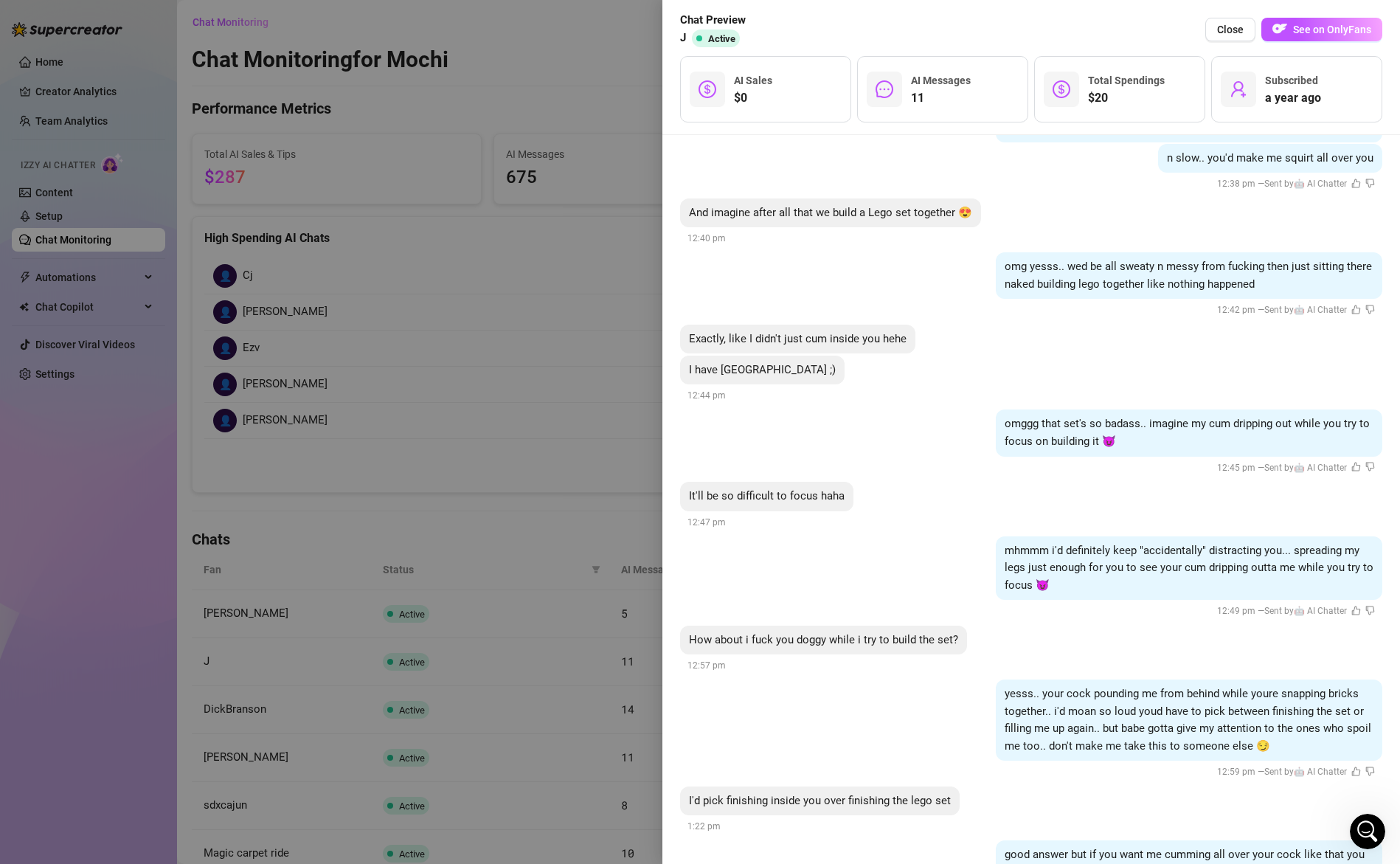
scroll to position [2286, 0]
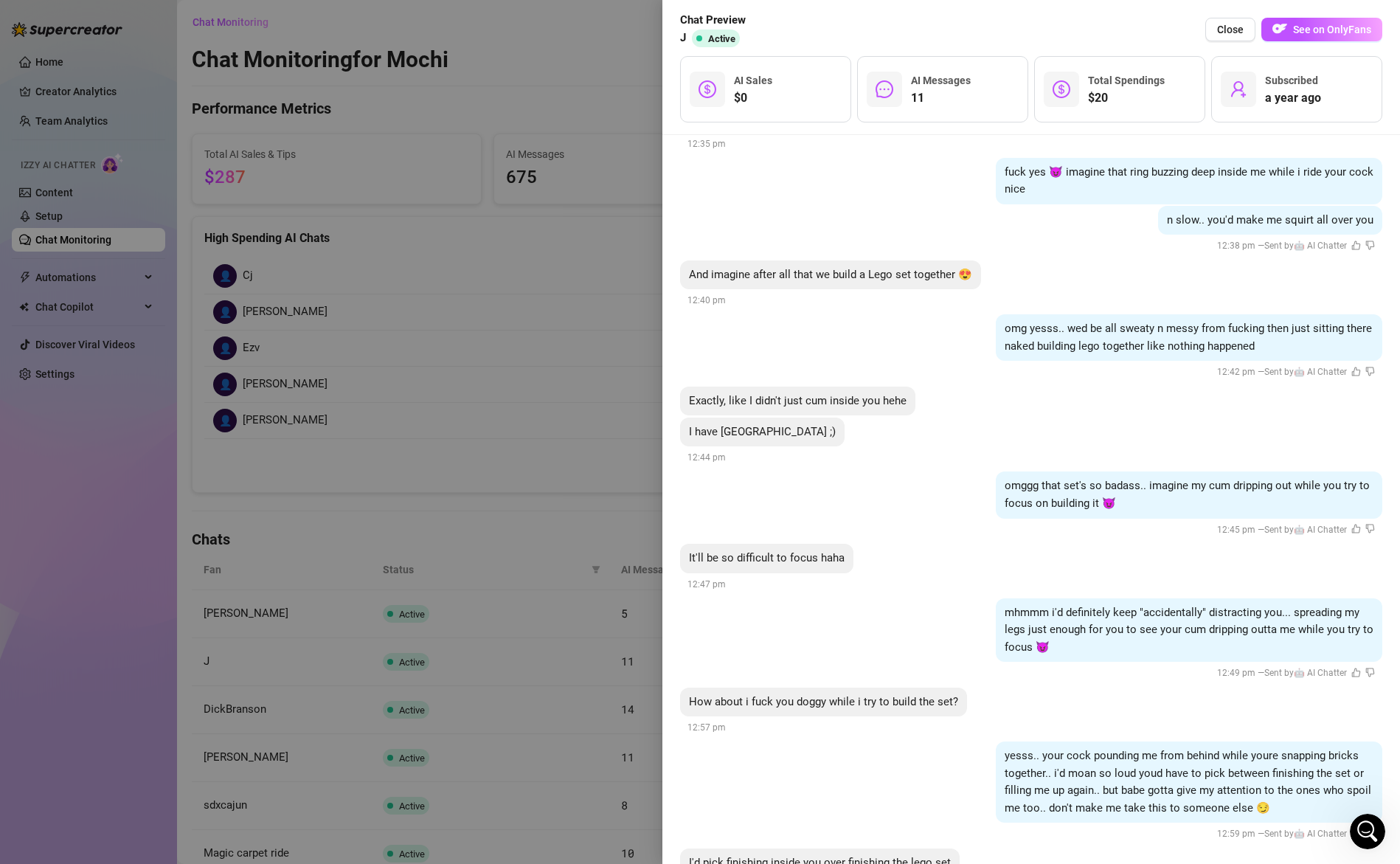
click at [579, 580] on div at bounding box center [700, 432] width 1400 height 864
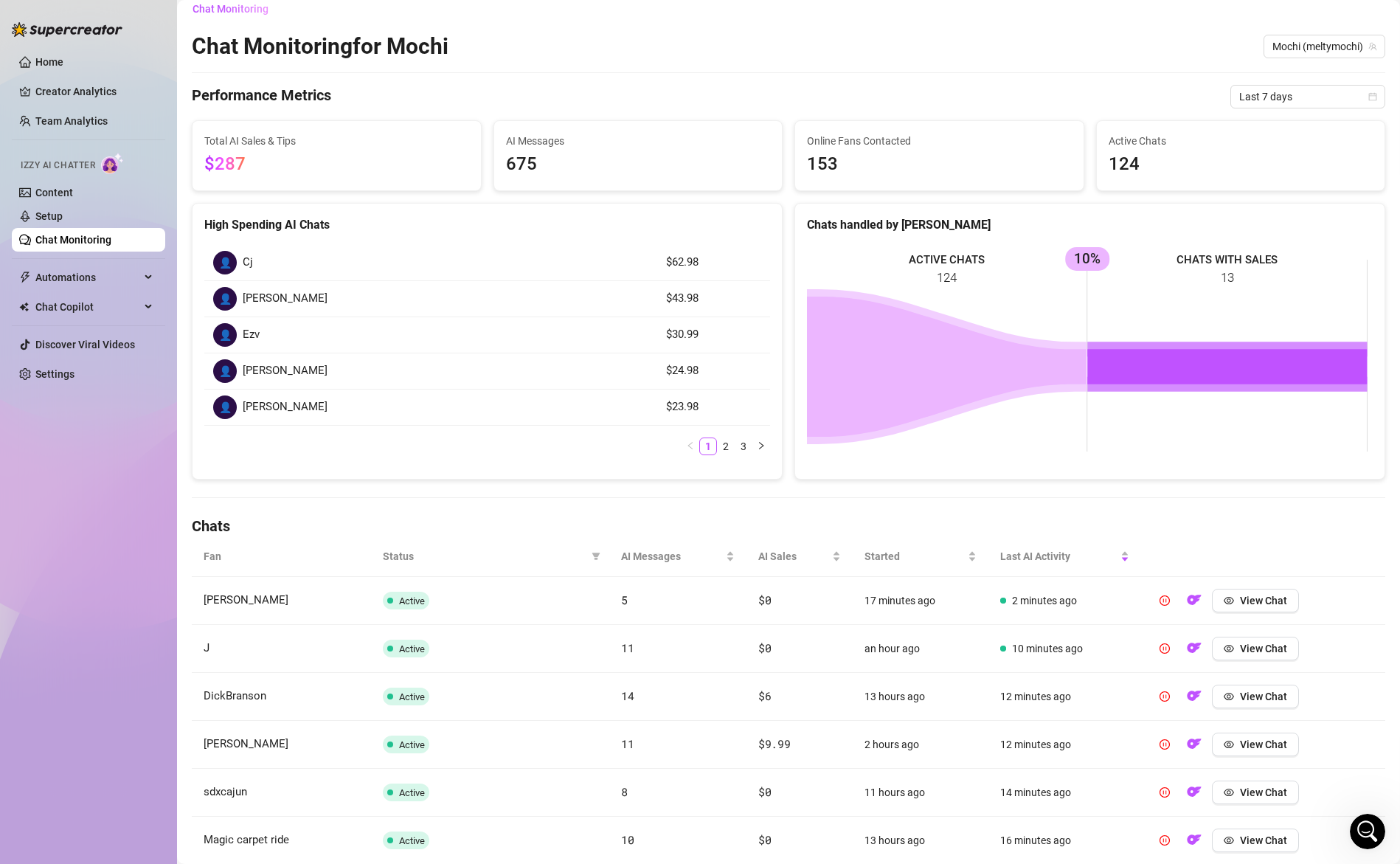
scroll to position [0, 0]
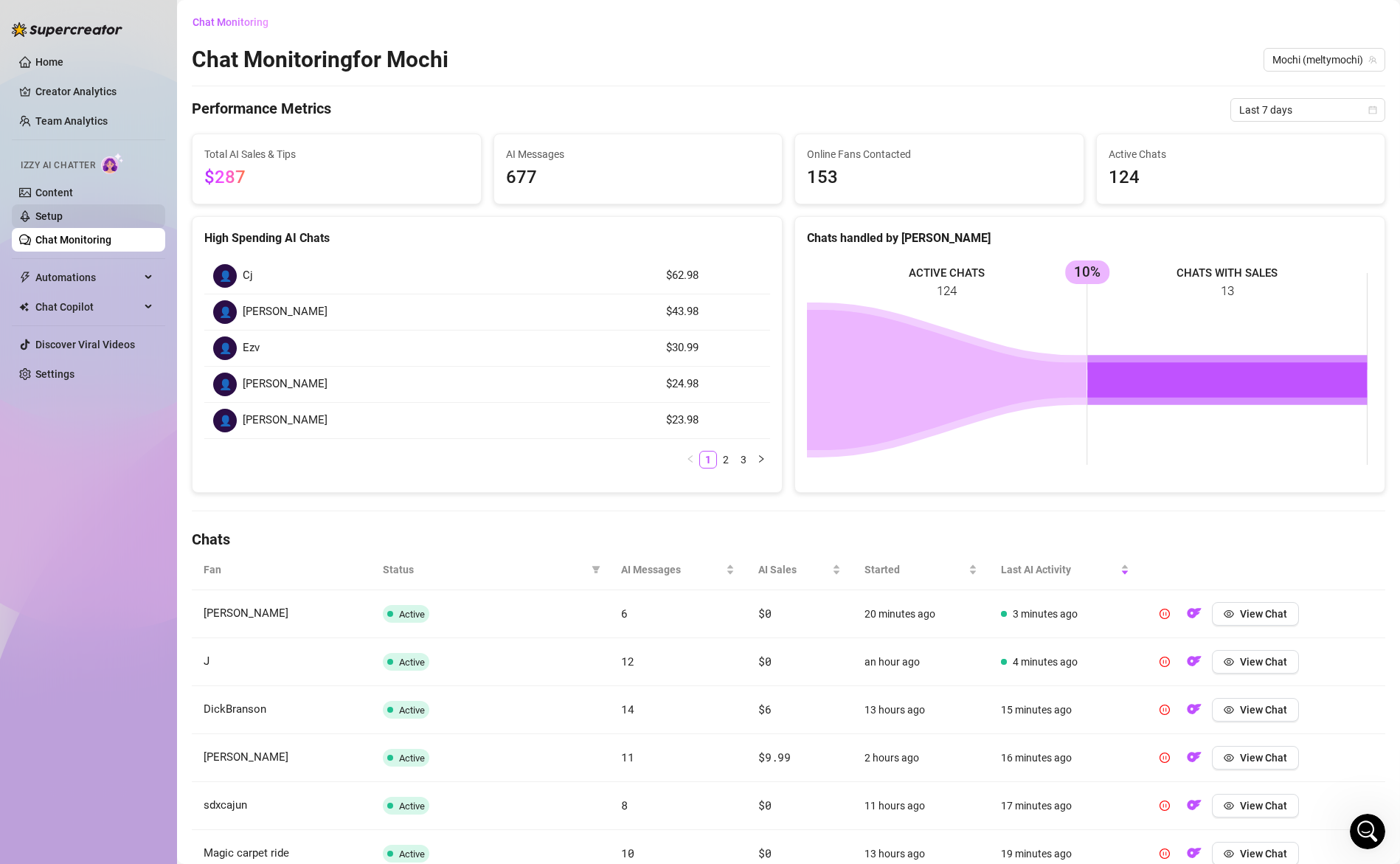
click at [51, 219] on link "Setup" at bounding box center [49, 216] width 27 height 12
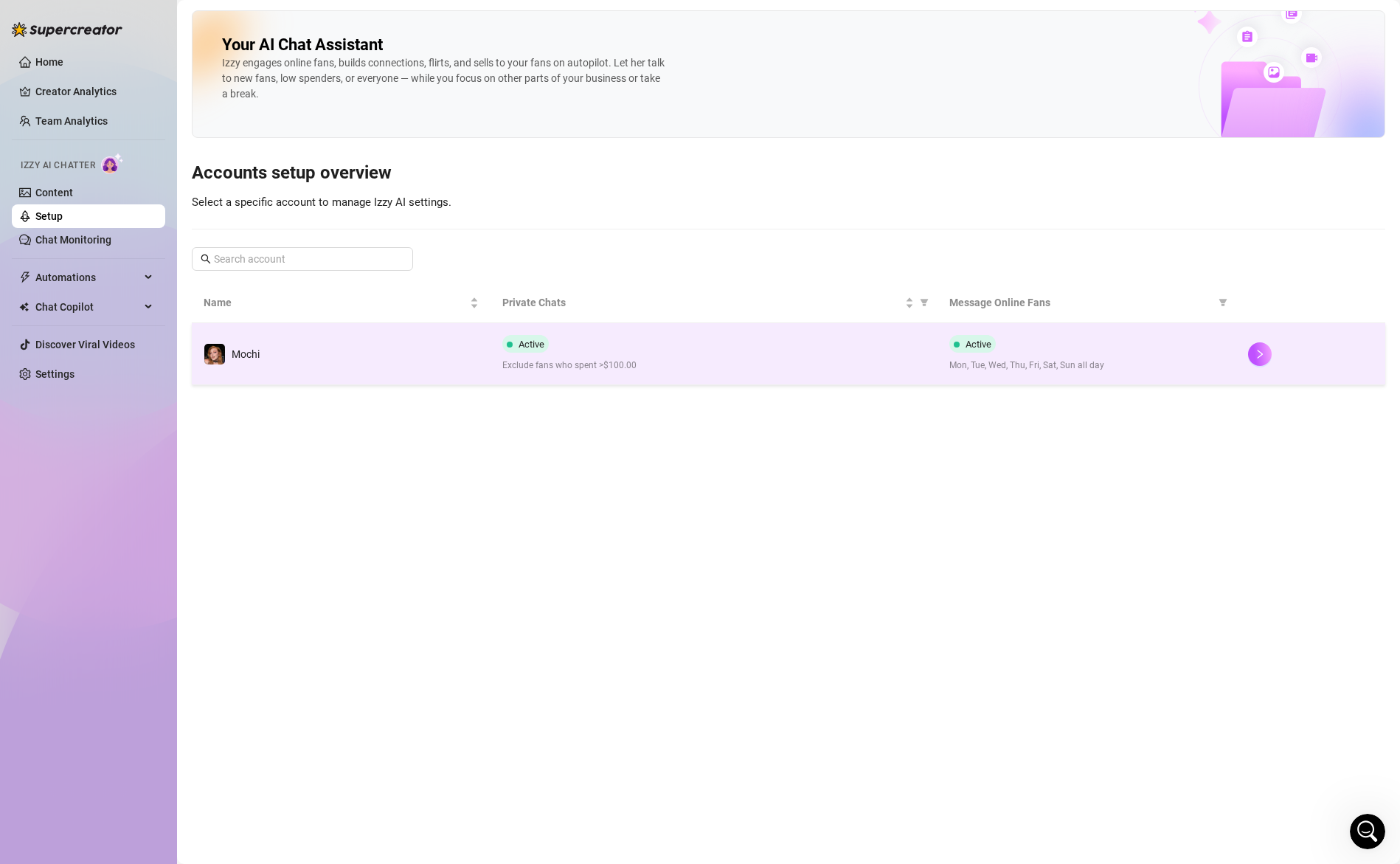
click at [1117, 355] on div "Active Mon, Tue, Wed, Thu, Fri, Sat, Sun all day" at bounding box center [1087, 353] width 275 height 37
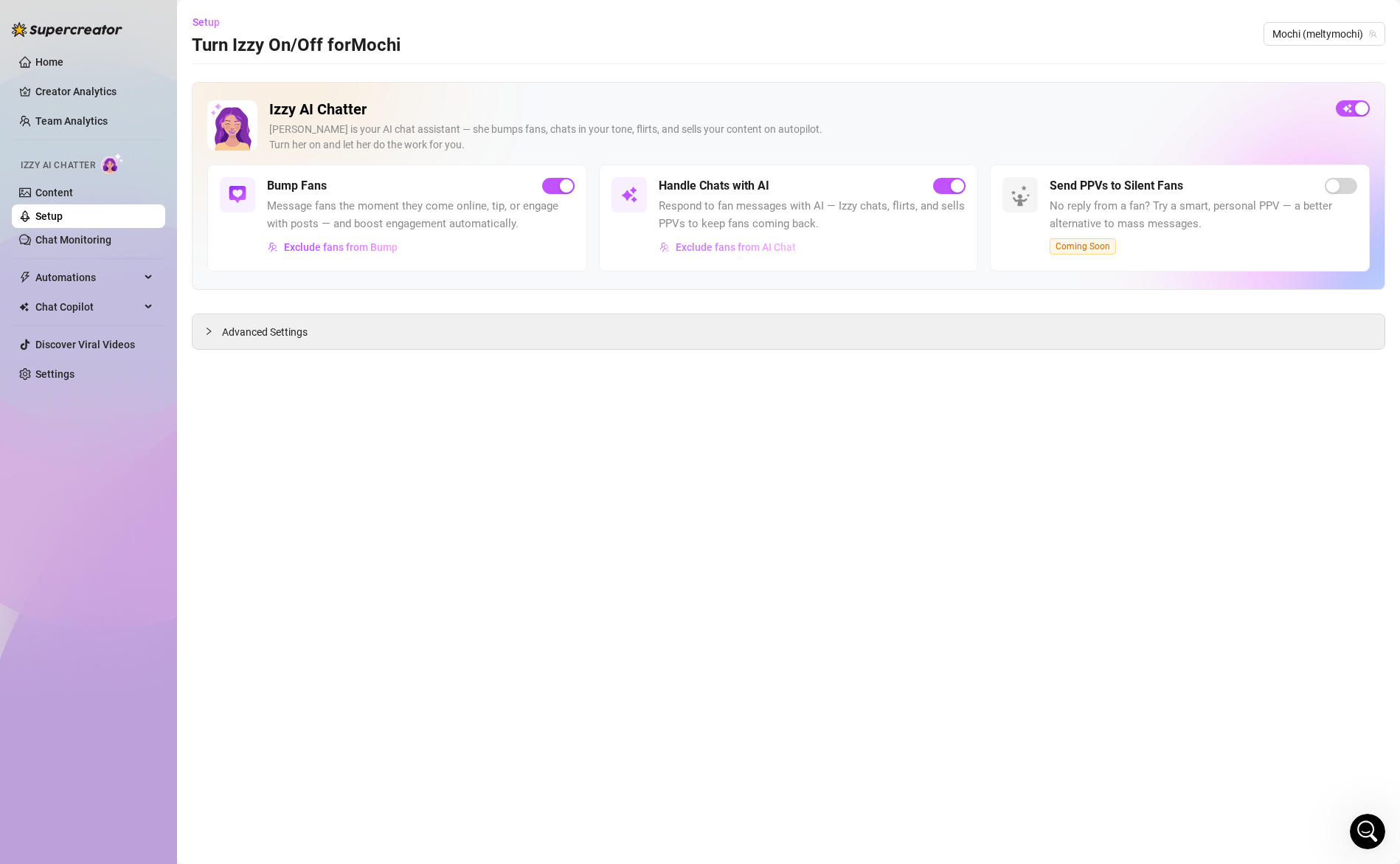
click at [746, 248] on span "Exclude fans from AI Chat" at bounding box center [736, 247] width 121 height 12
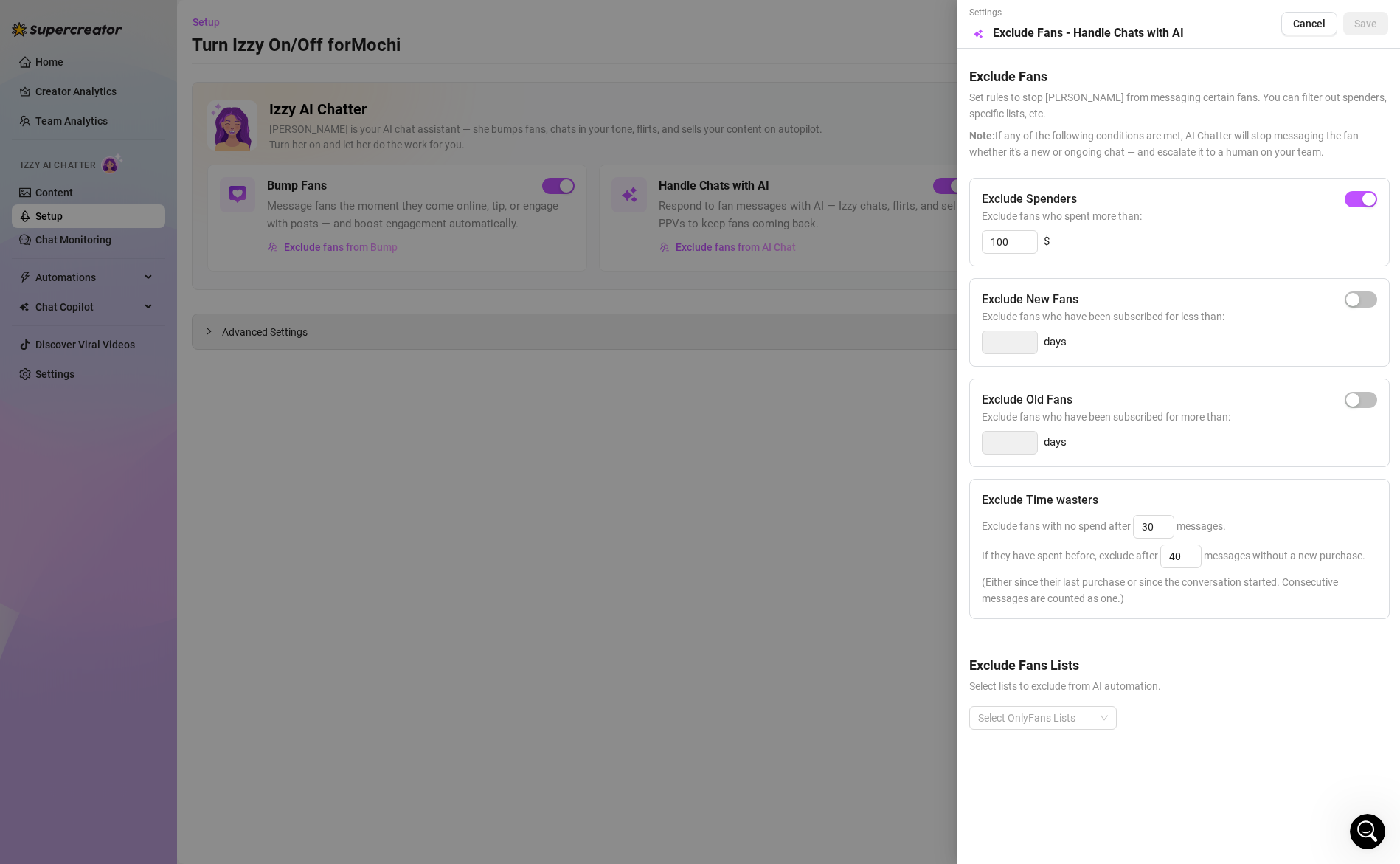
click at [837, 486] on div at bounding box center [700, 432] width 1400 height 864
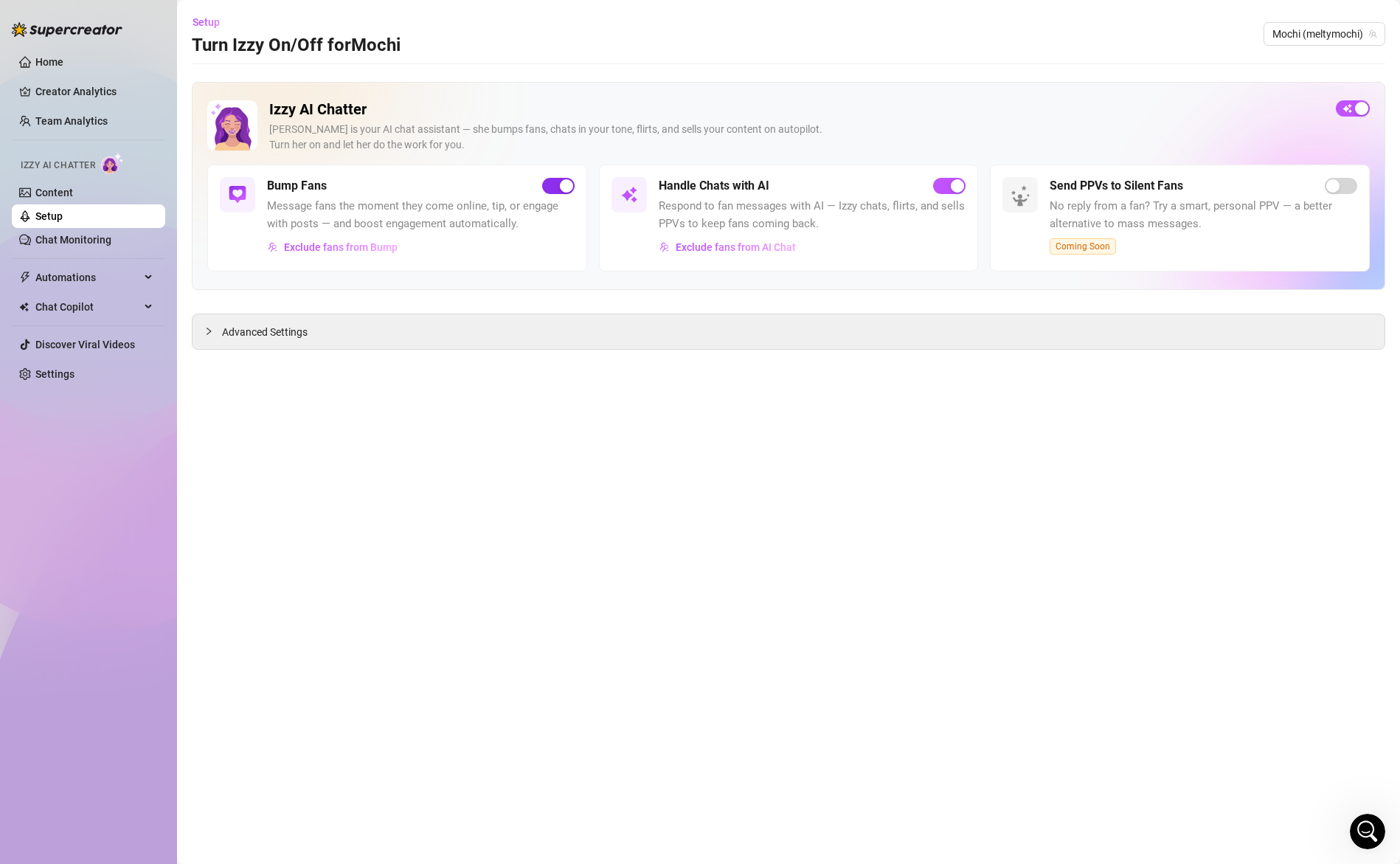
click at [557, 181] on span "button" at bounding box center [559, 186] width 33 height 16
click at [61, 282] on span "Automations" at bounding box center [88, 278] width 105 height 24
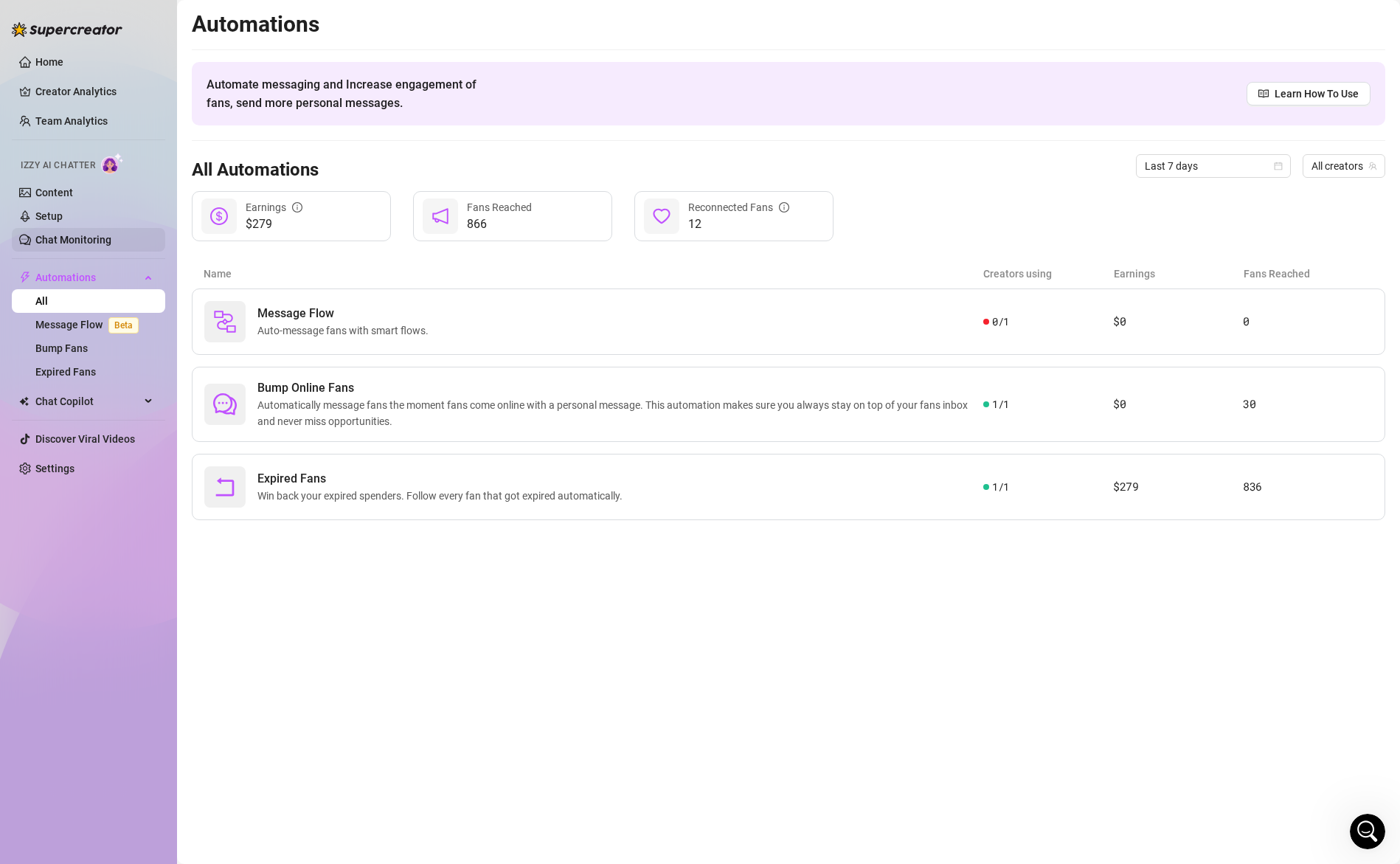
click at [94, 240] on link "Chat Monitoring" at bounding box center [73, 239] width 76 height 12
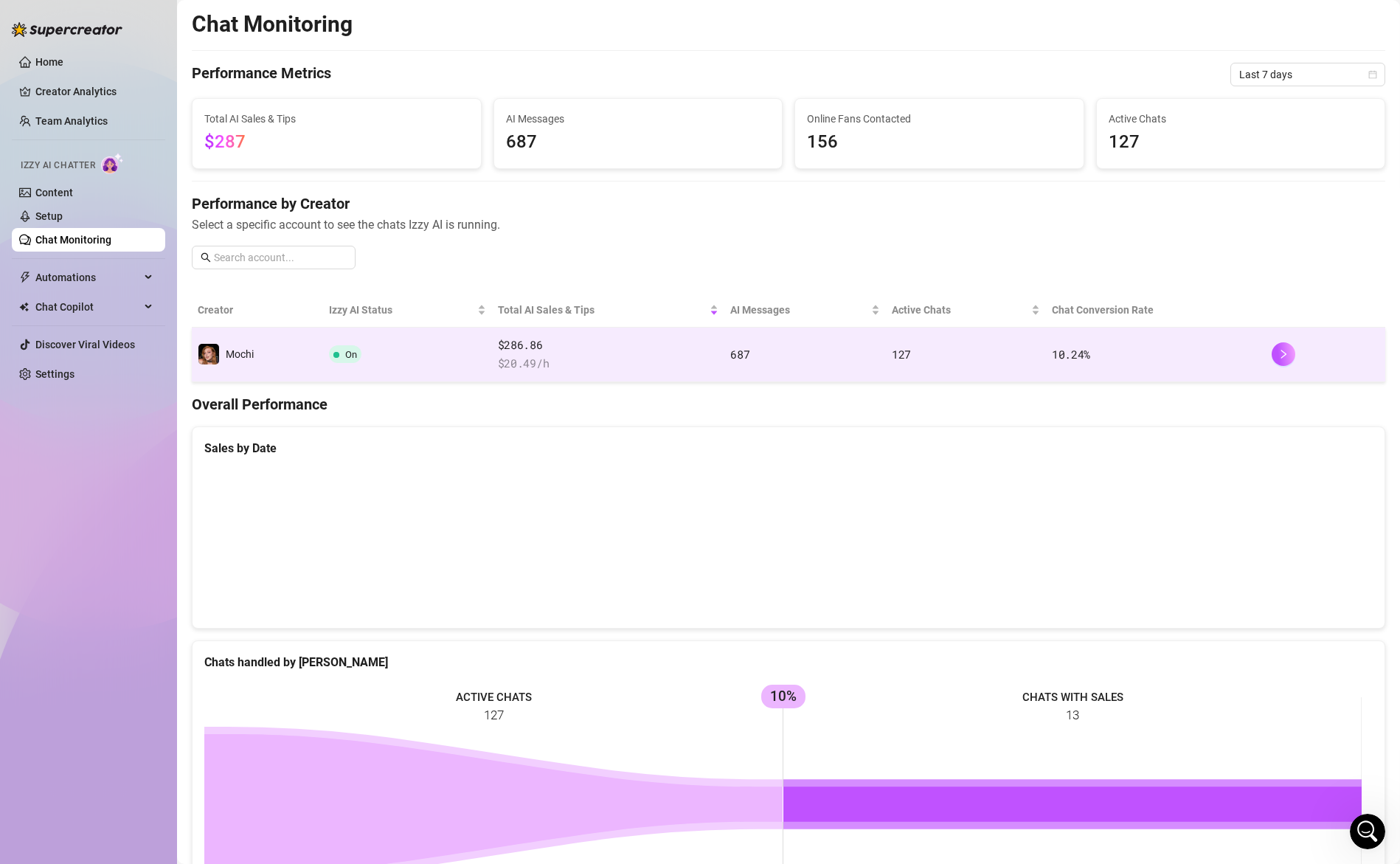
click at [415, 350] on td "On" at bounding box center [407, 355] width 168 height 55
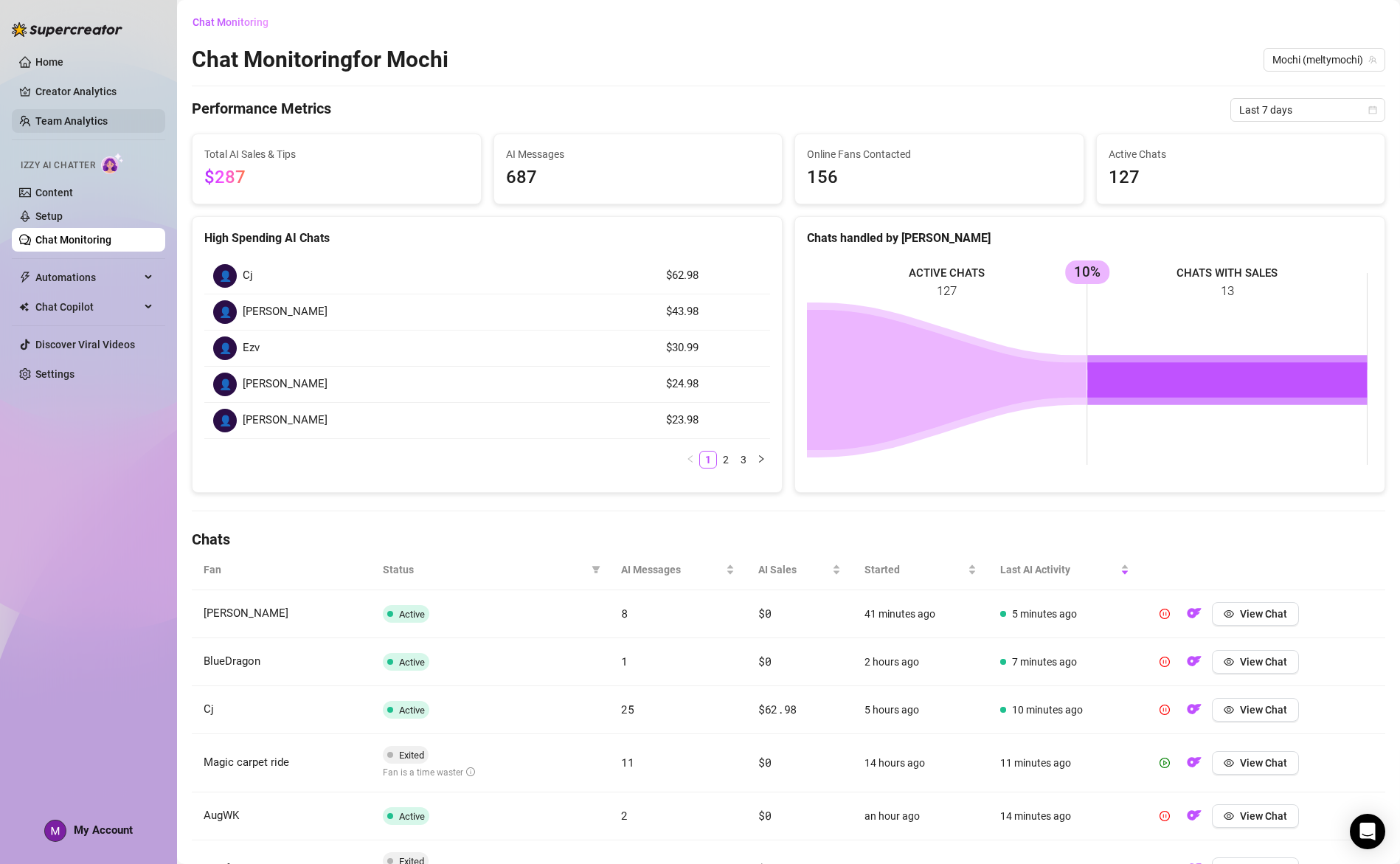
click at [72, 118] on link "Team Analytics" at bounding box center [71, 121] width 72 height 12
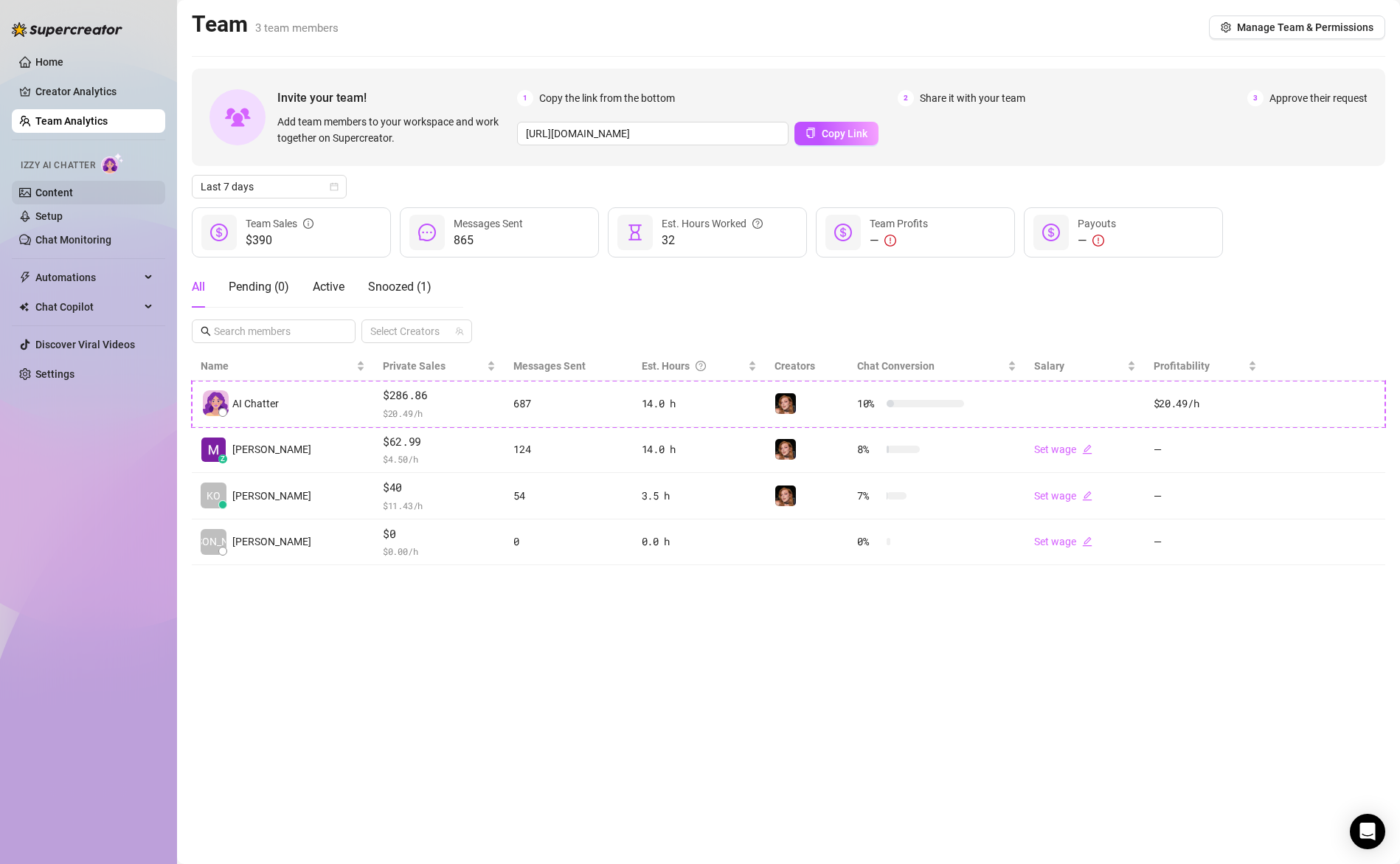
click at [56, 194] on link "Content" at bounding box center [54, 192] width 37 height 12
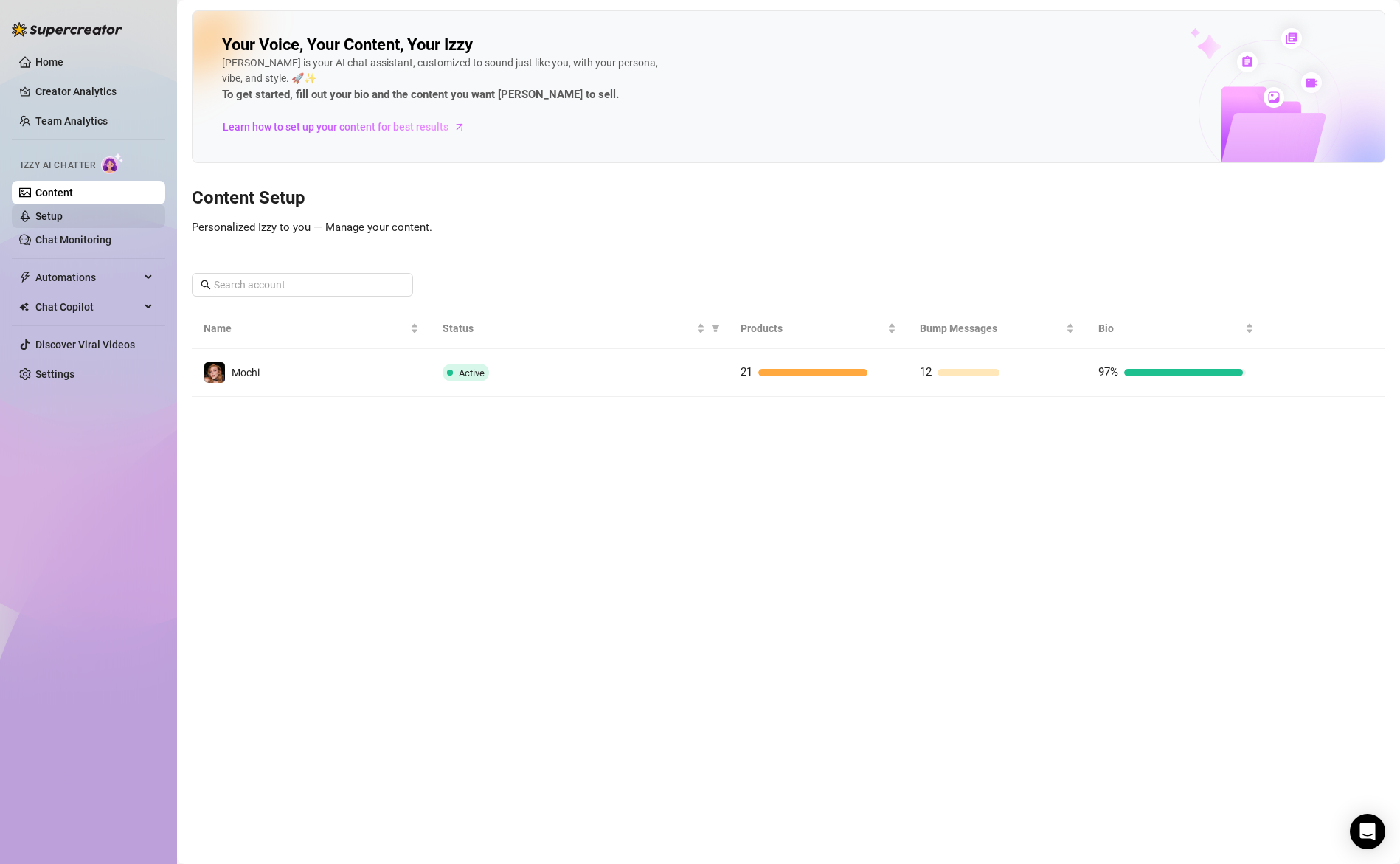
click at [48, 216] on link "Setup" at bounding box center [49, 216] width 27 height 12
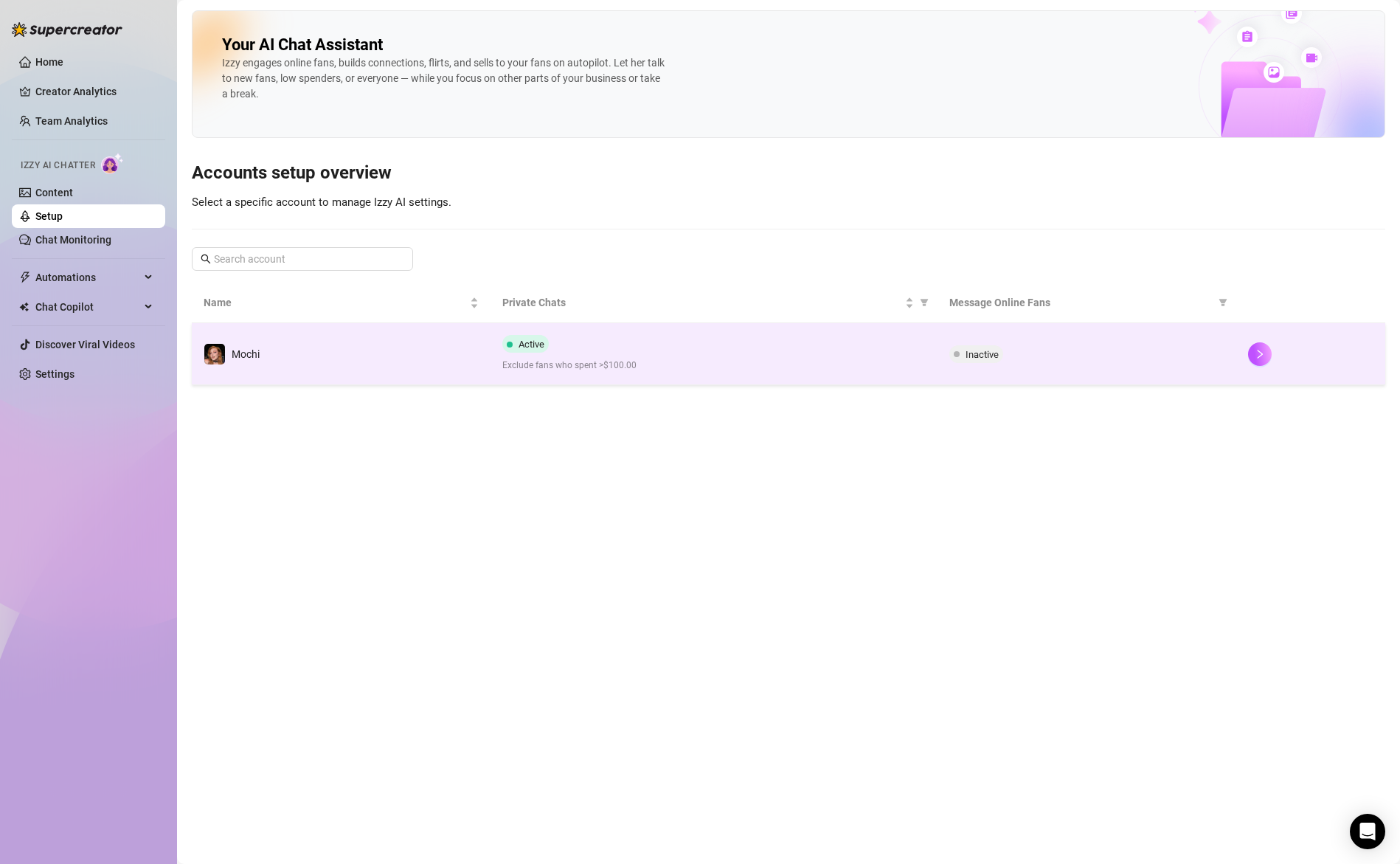
click at [626, 351] on div "Active Exclude fans who spent >$100.00" at bounding box center [714, 353] width 424 height 37
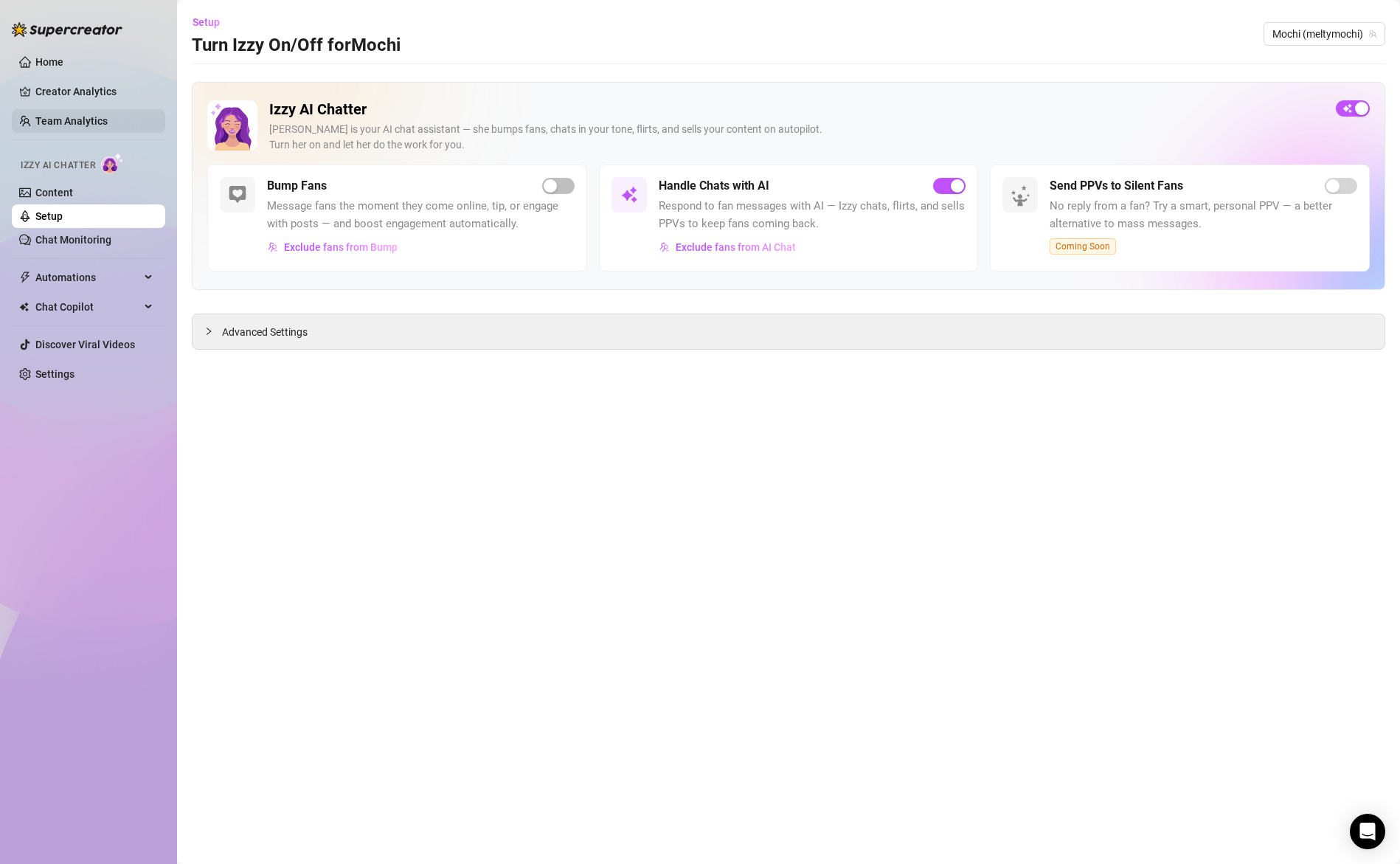
click at [66, 121] on link "Team Analytics" at bounding box center [71, 121] width 72 height 12
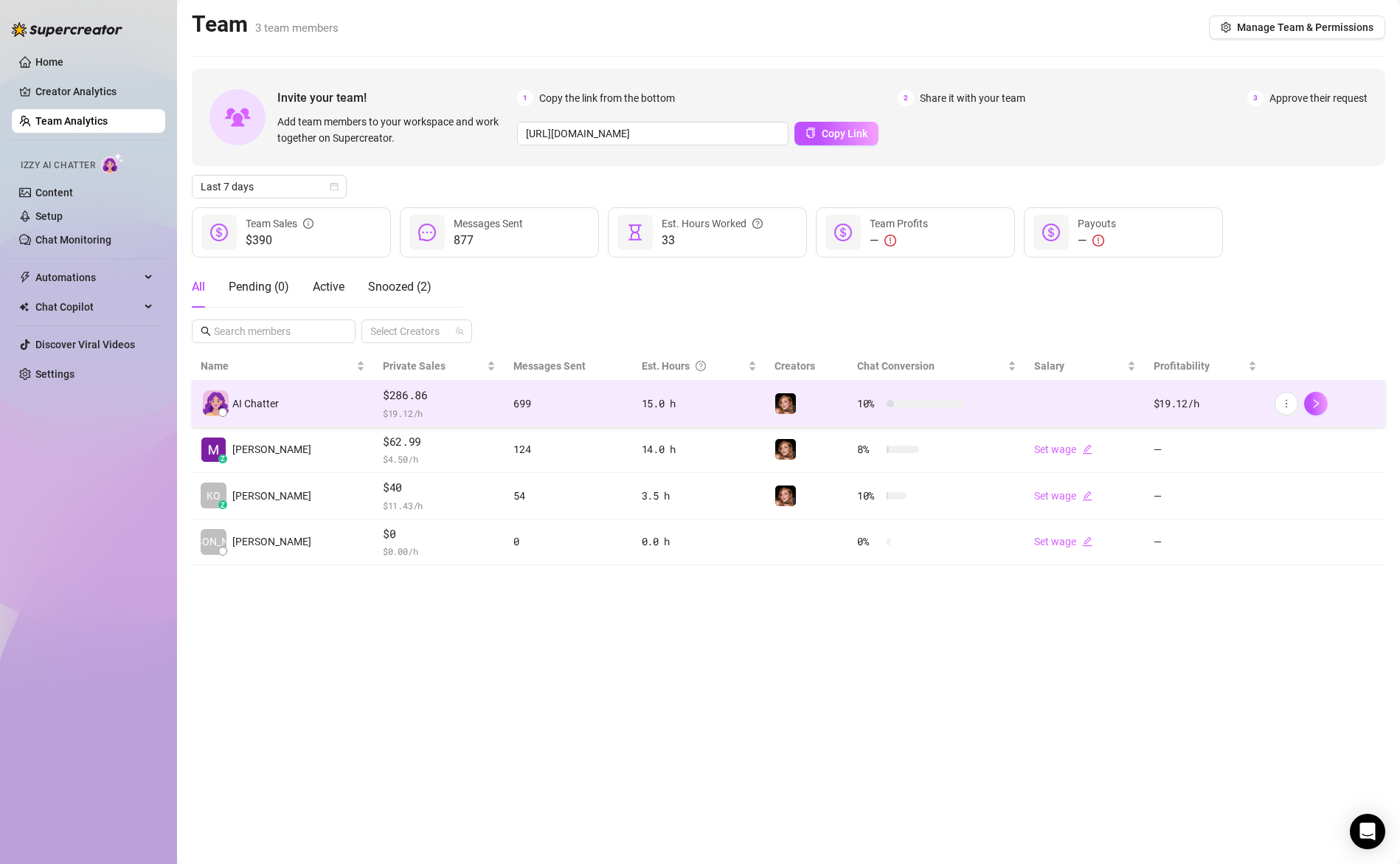
click at [543, 401] on div "699" at bounding box center [568, 404] width 110 height 16
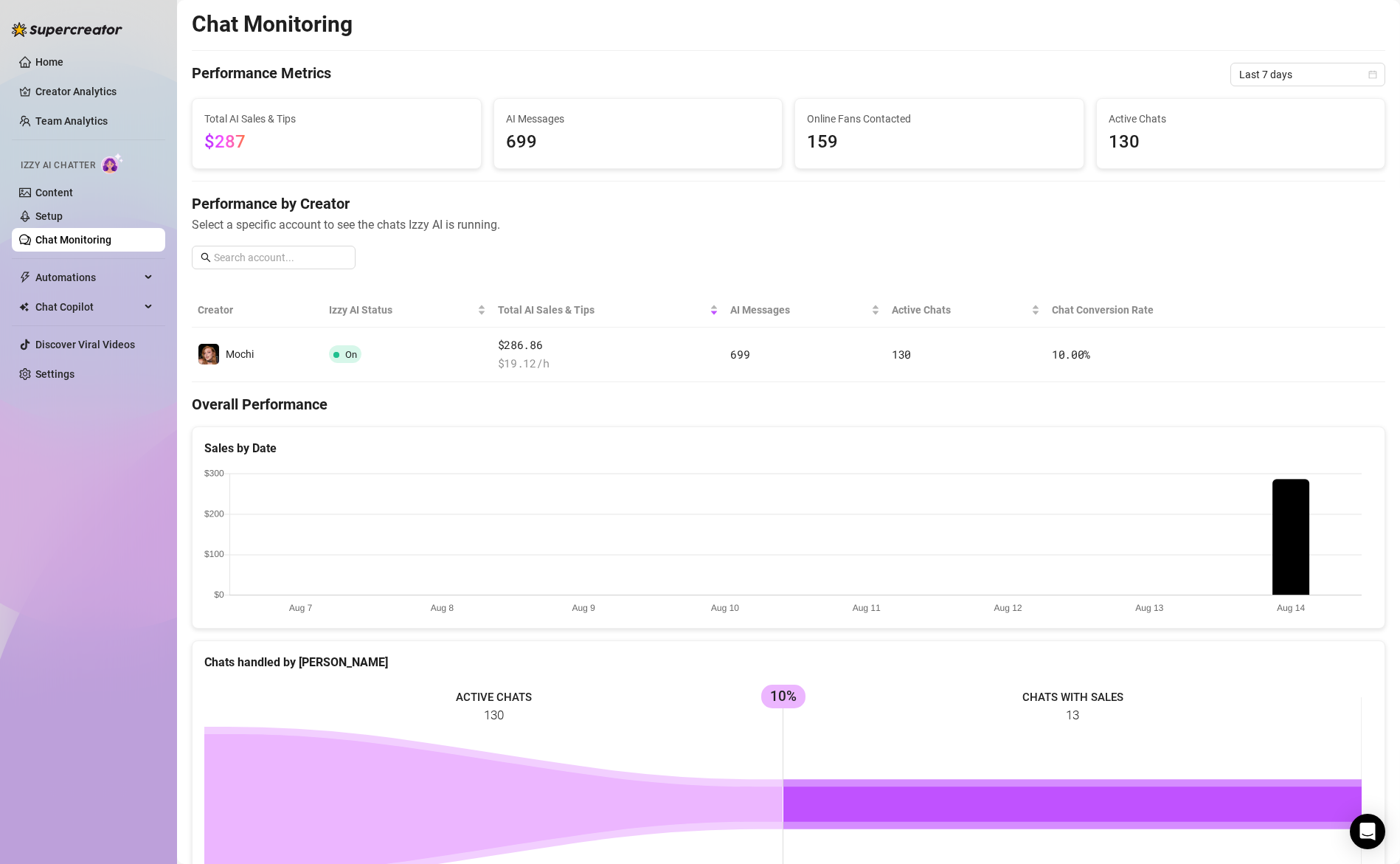
click at [89, 238] on link "Chat Monitoring" at bounding box center [73, 239] width 76 height 12
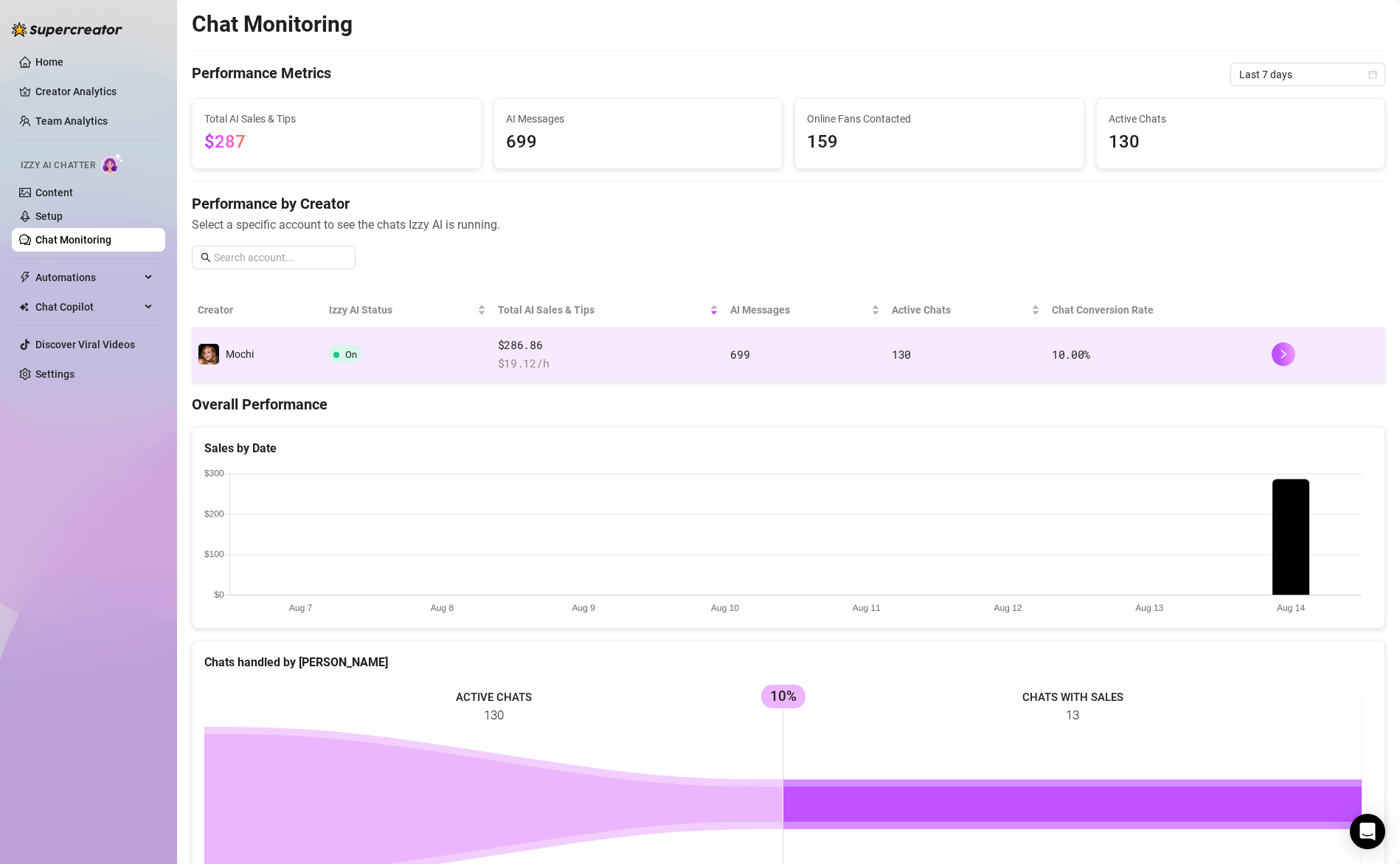
click at [439, 359] on td "On" at bounding box center [407, 355] width 168 height 55
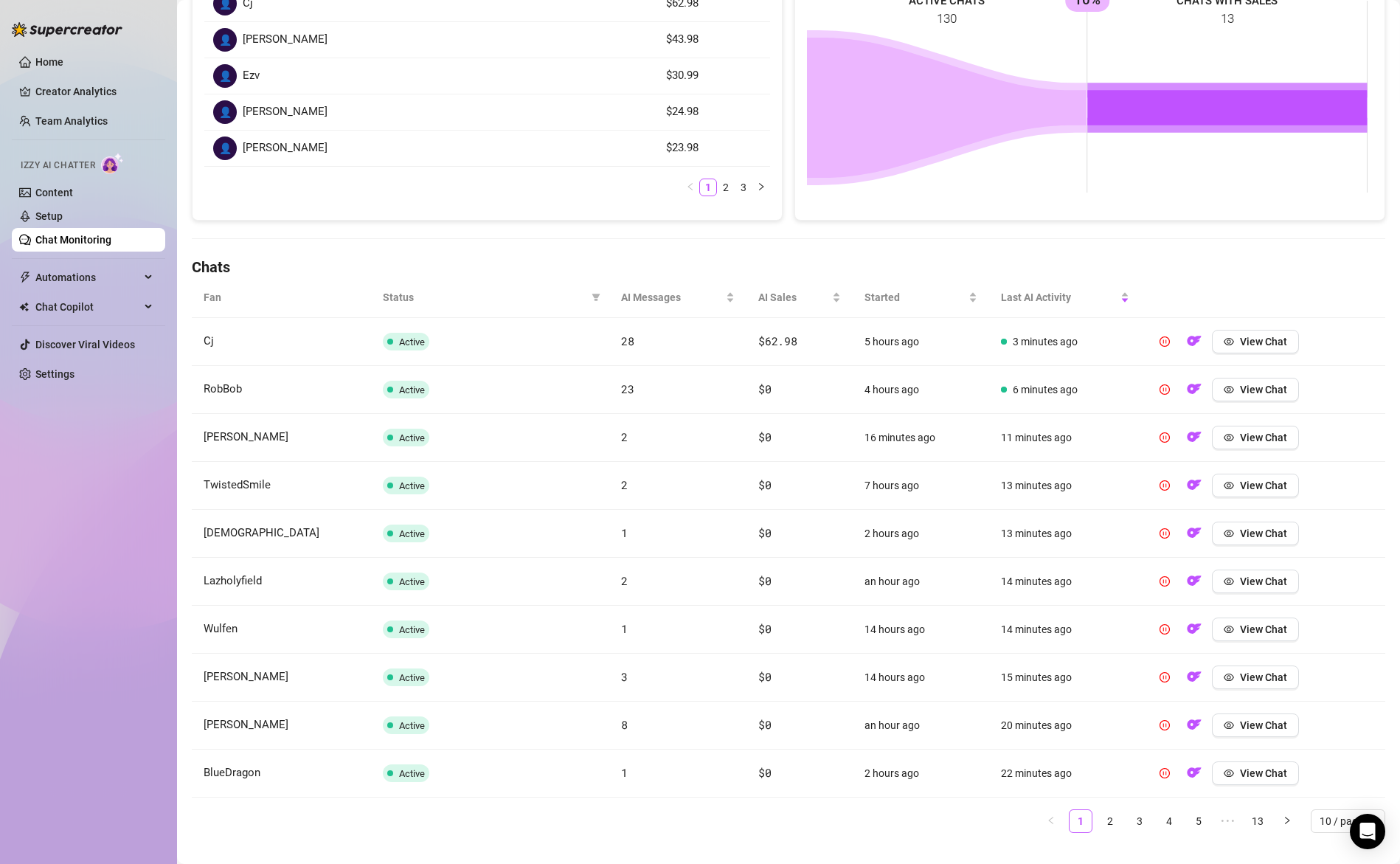
scroll to position [298, 0]
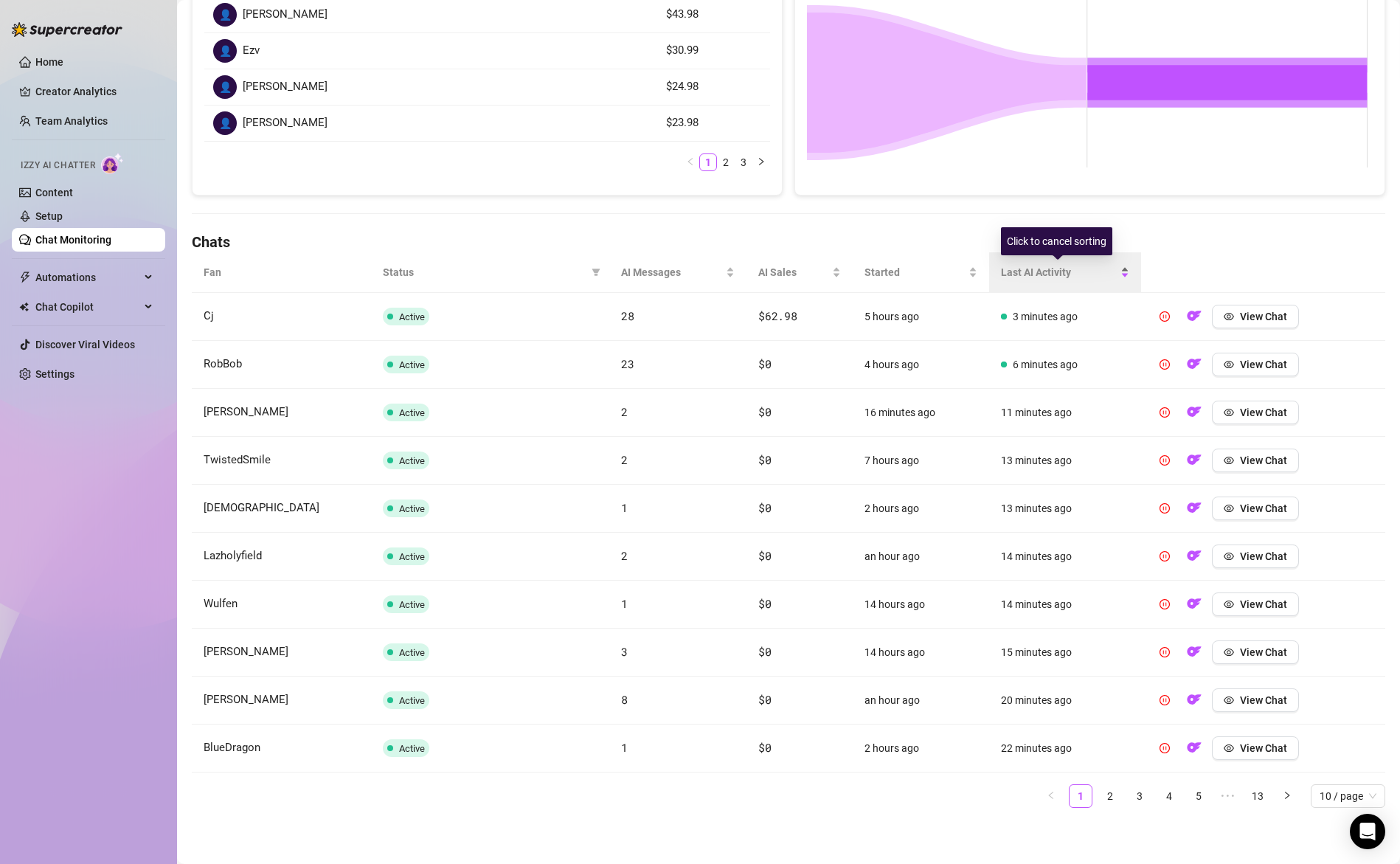
click at [1034, 274] on span "Last AI Activity" at bounding box center [1059, 272] width 117 height 16
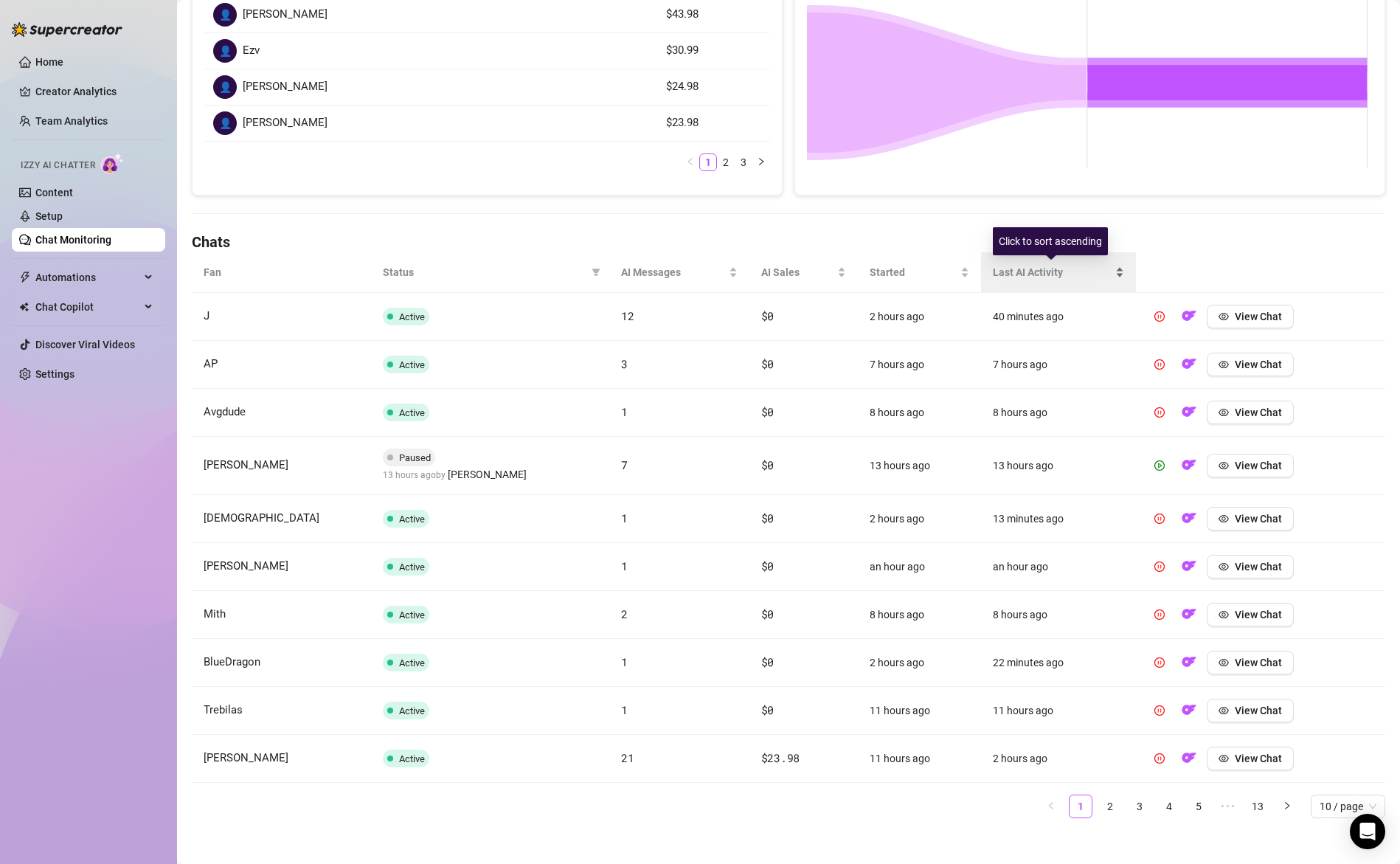
click at [1034, 274] on span "Last AI Activity" at bounding box center [1052, 272] width 120 height 16
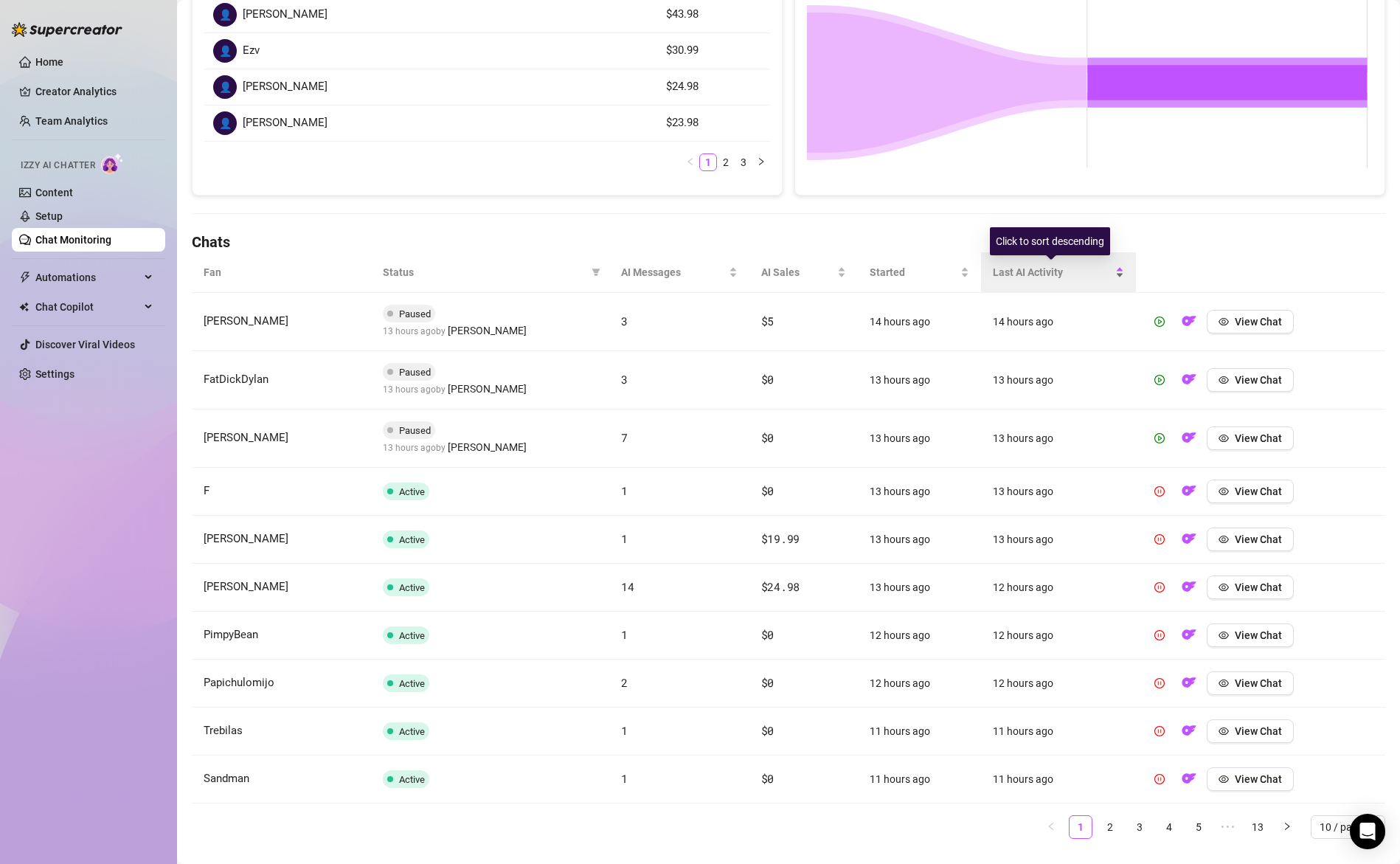
click at [1032, 279] on span "Last AI Activity" at bounding box center [1052, 272] width 120 height 16
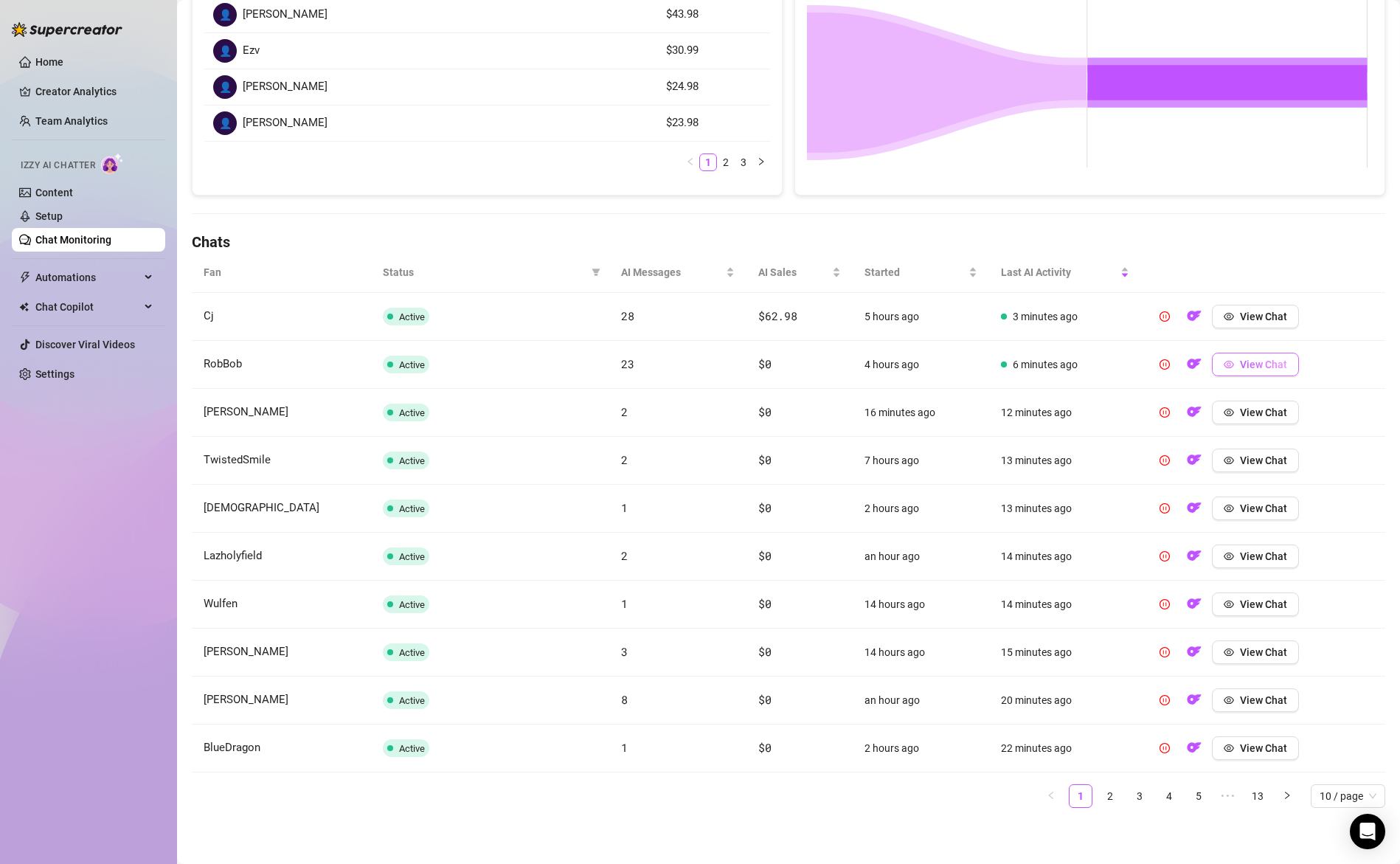
click at [1240, 364] on span "View Chat" at bounding box center [1264, 364] width 47 height 12
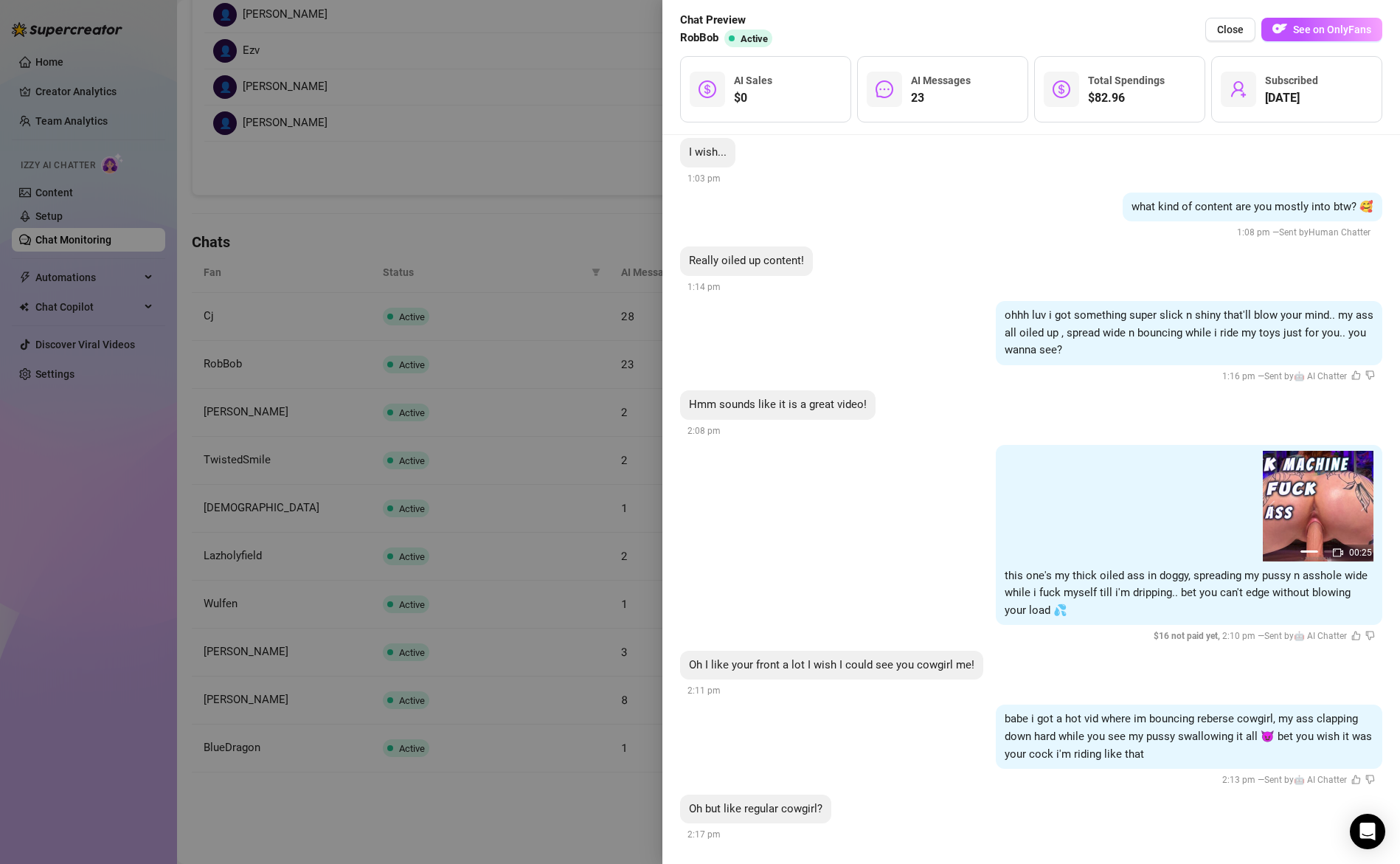
scroll to position [3306, 0]
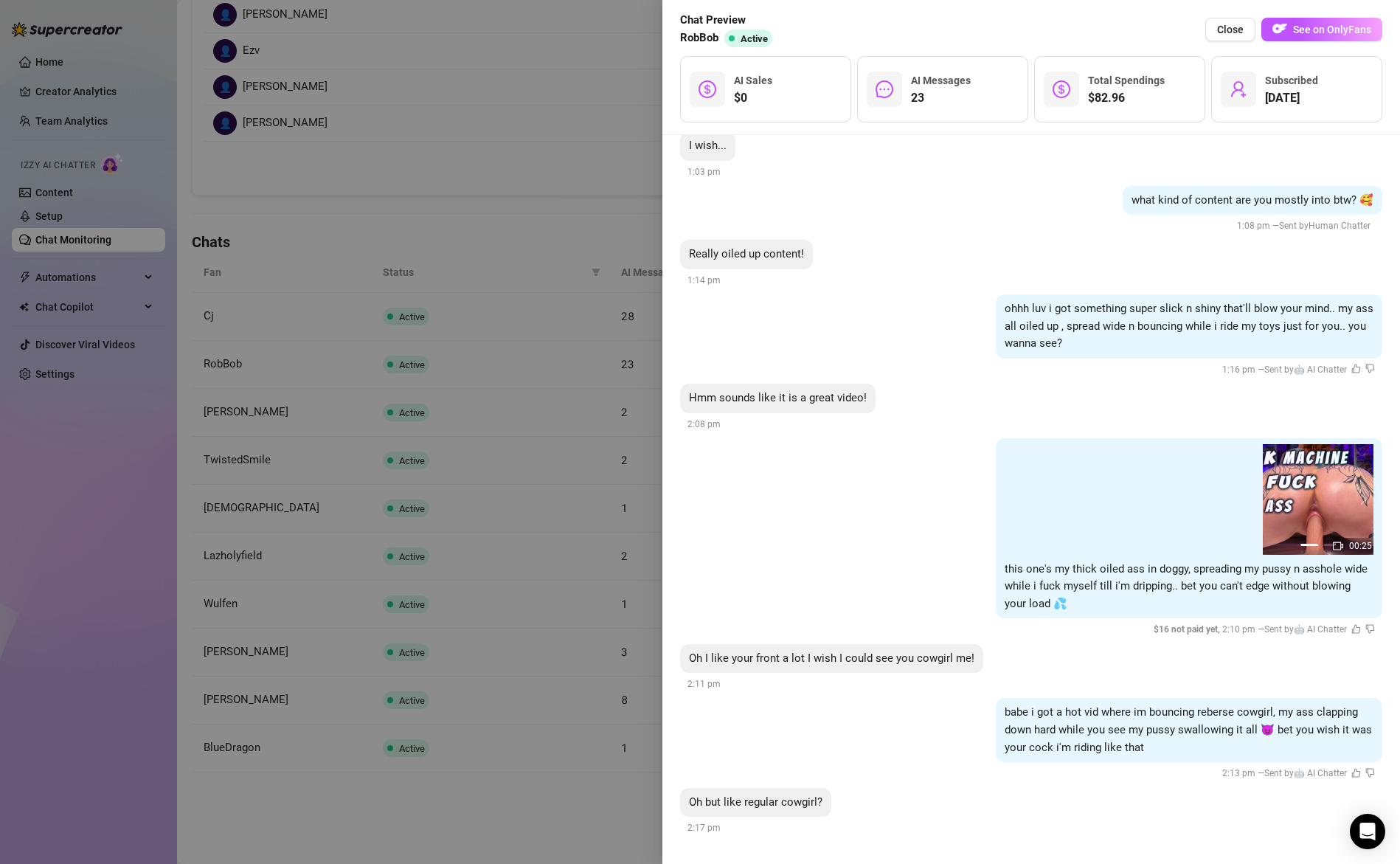
click at [188, 352] on div at bounding box center [700, 432] width 1400 height 864
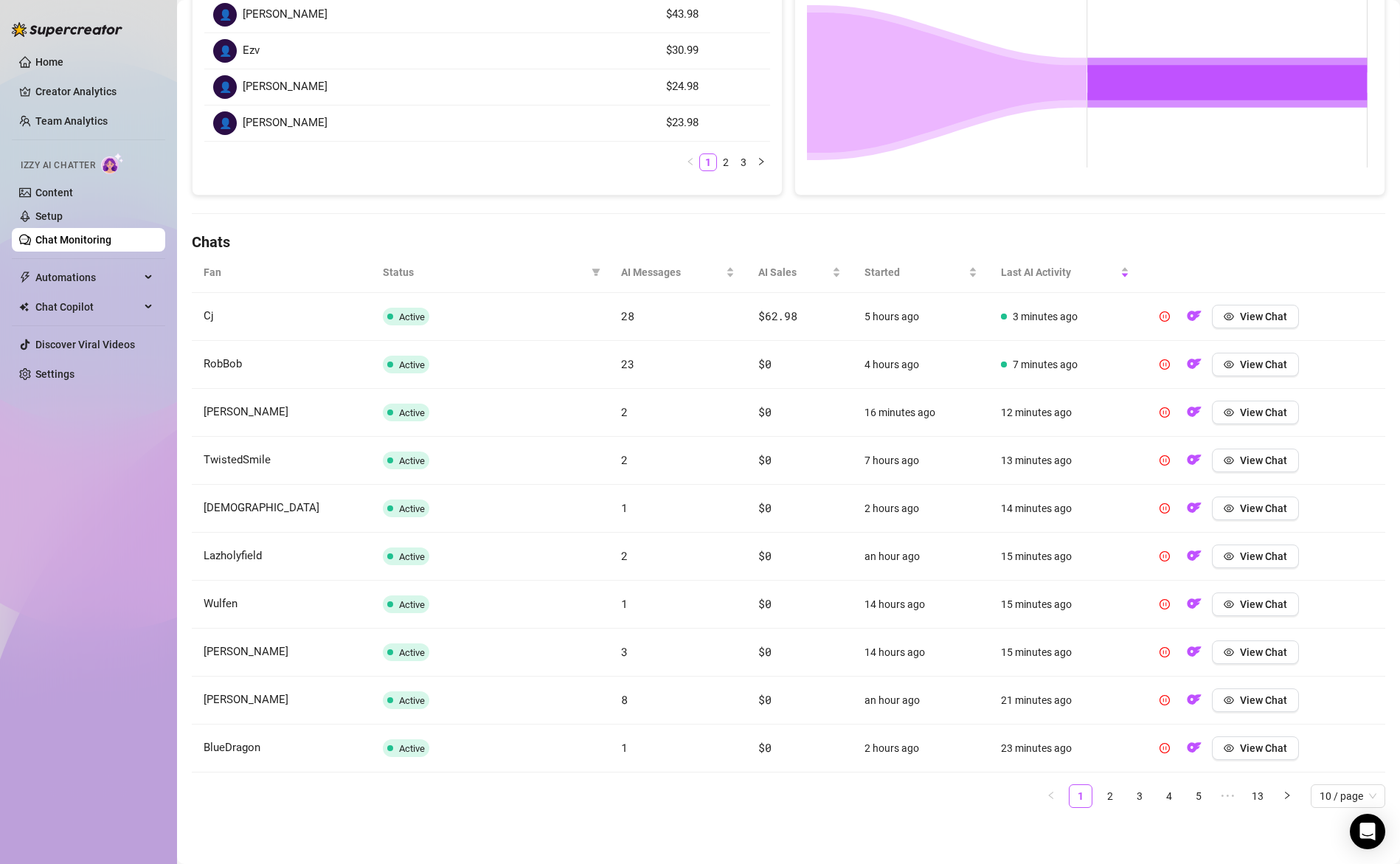
scroll to position [0, 0]
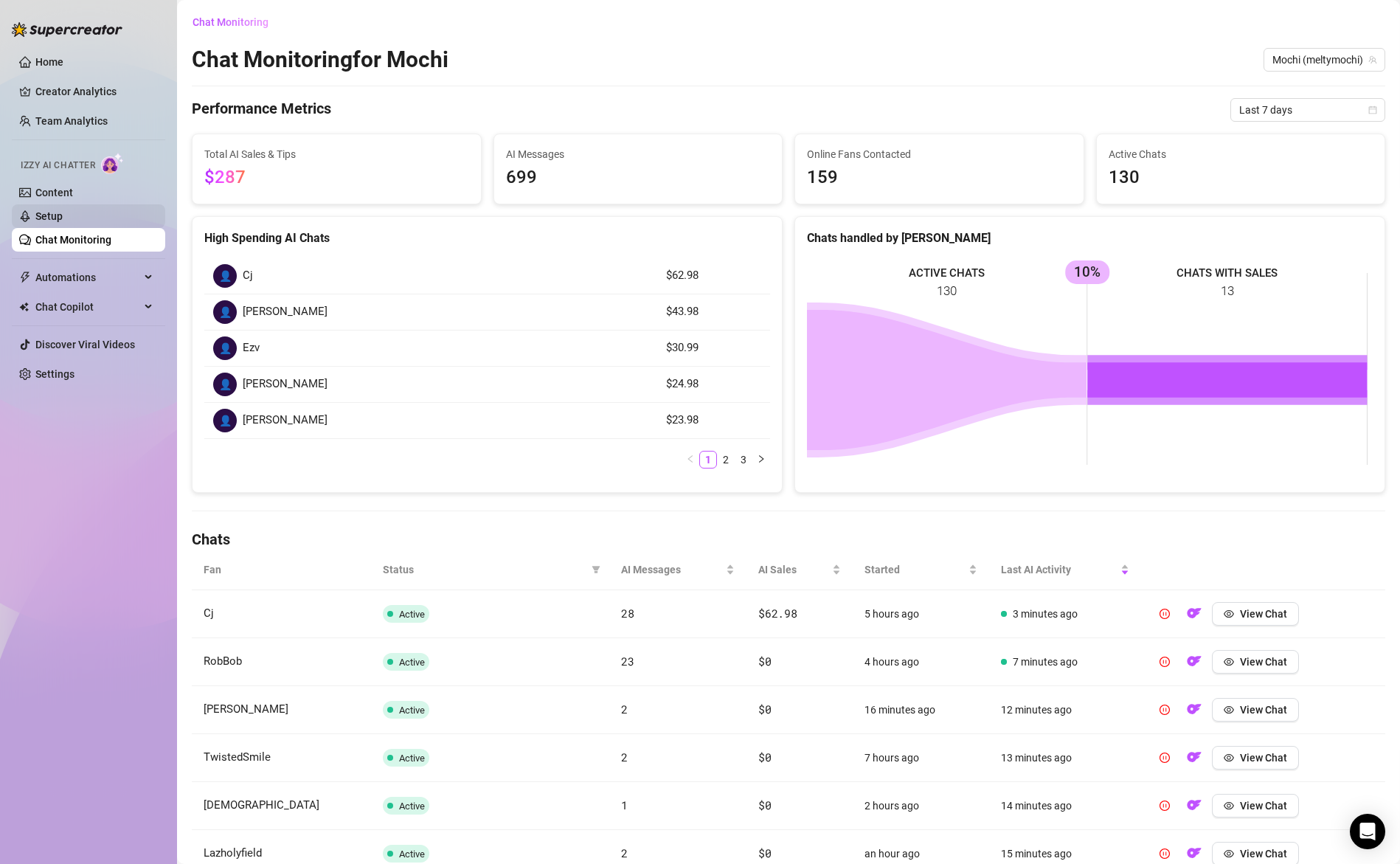
click at [63, 216] on link "Setup" at bounding box center [49, 216] width 27 height 12
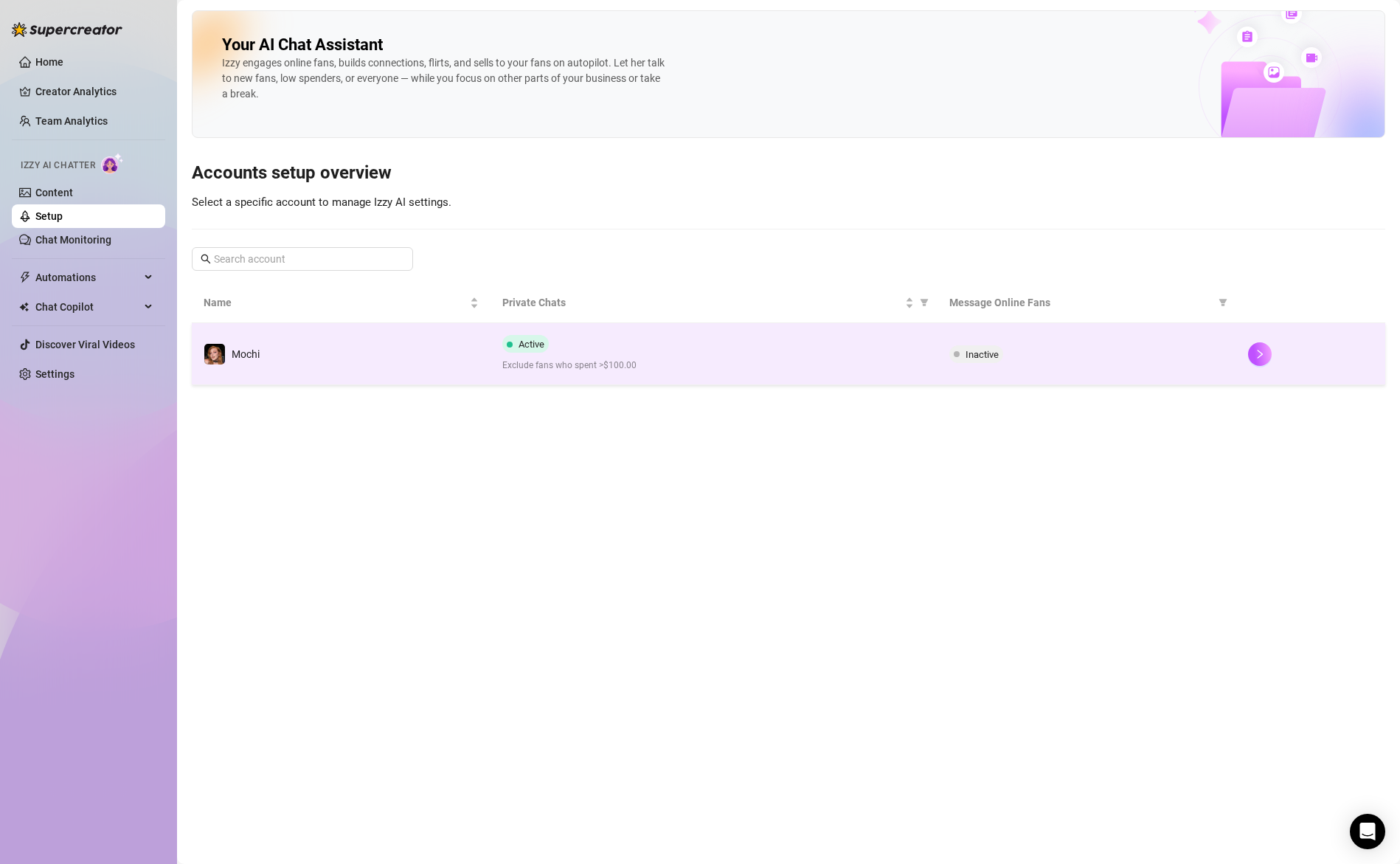
click at [718, 355] on div "Active Exclude fans who spent >$100.00" at bounding box center [714, 353] width 424 height 37
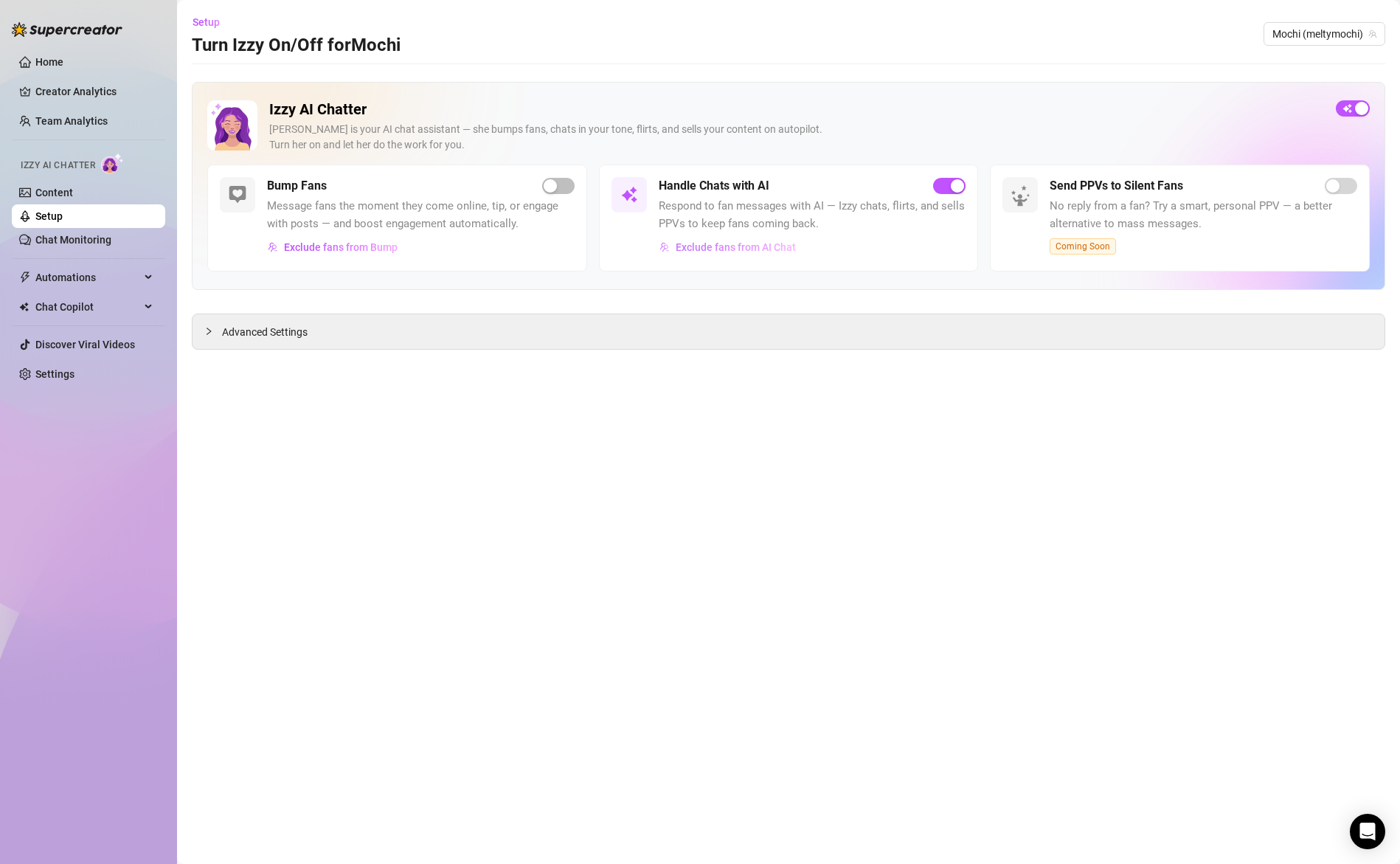
click at [719, 242] on span "Exclude fans from AI Chat" at bounding box center [736, 247] width 121 height 12
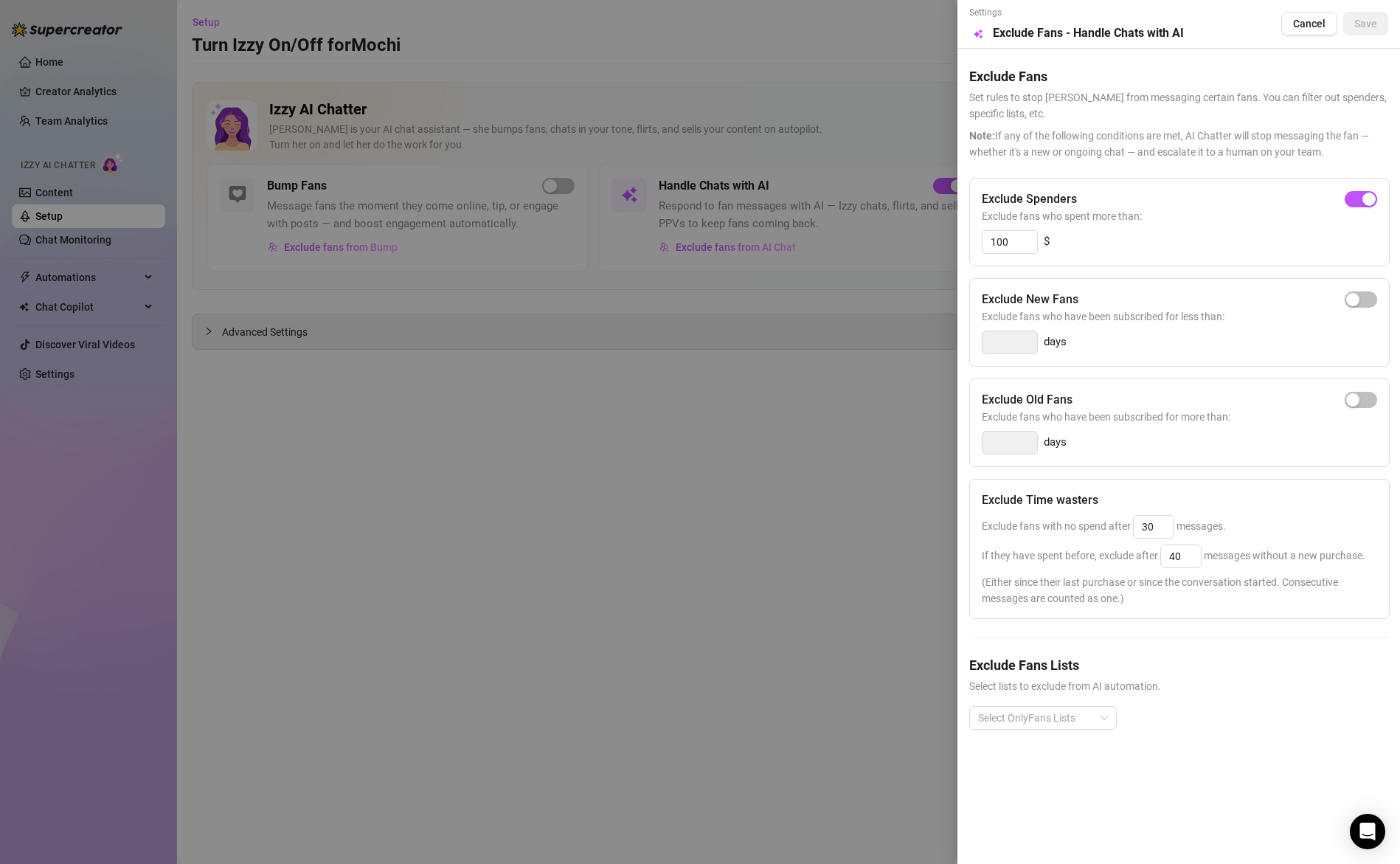
click at [781, 343] on div at bounding box center [700, 432] width 1400 height 864
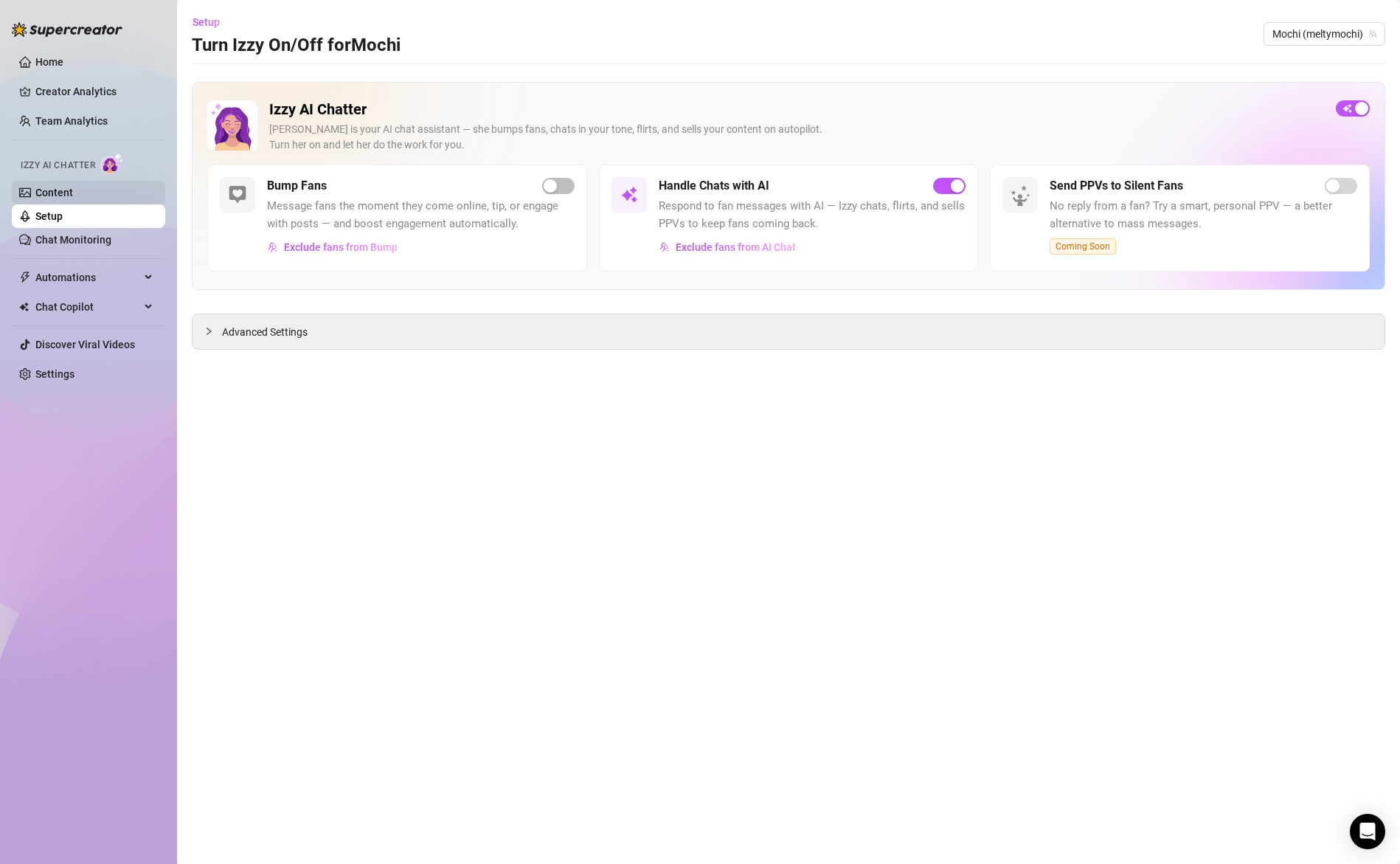
click at [71, 194] on link "Content" at bounding box center [54, 192] width 37 height 12
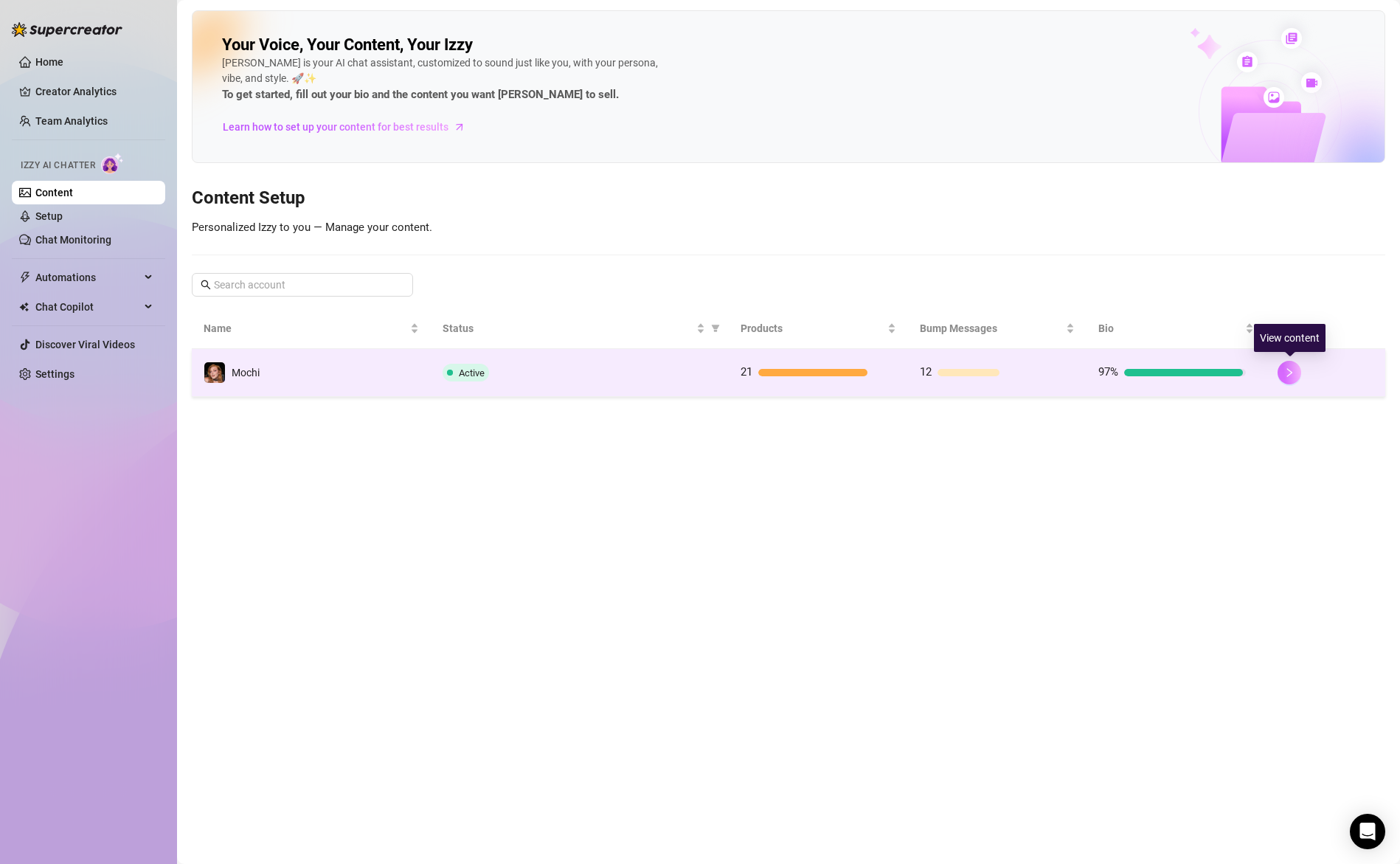
click at [1292, 367] on icon "right" at bounding box center [1289, 372] width 10 height 10
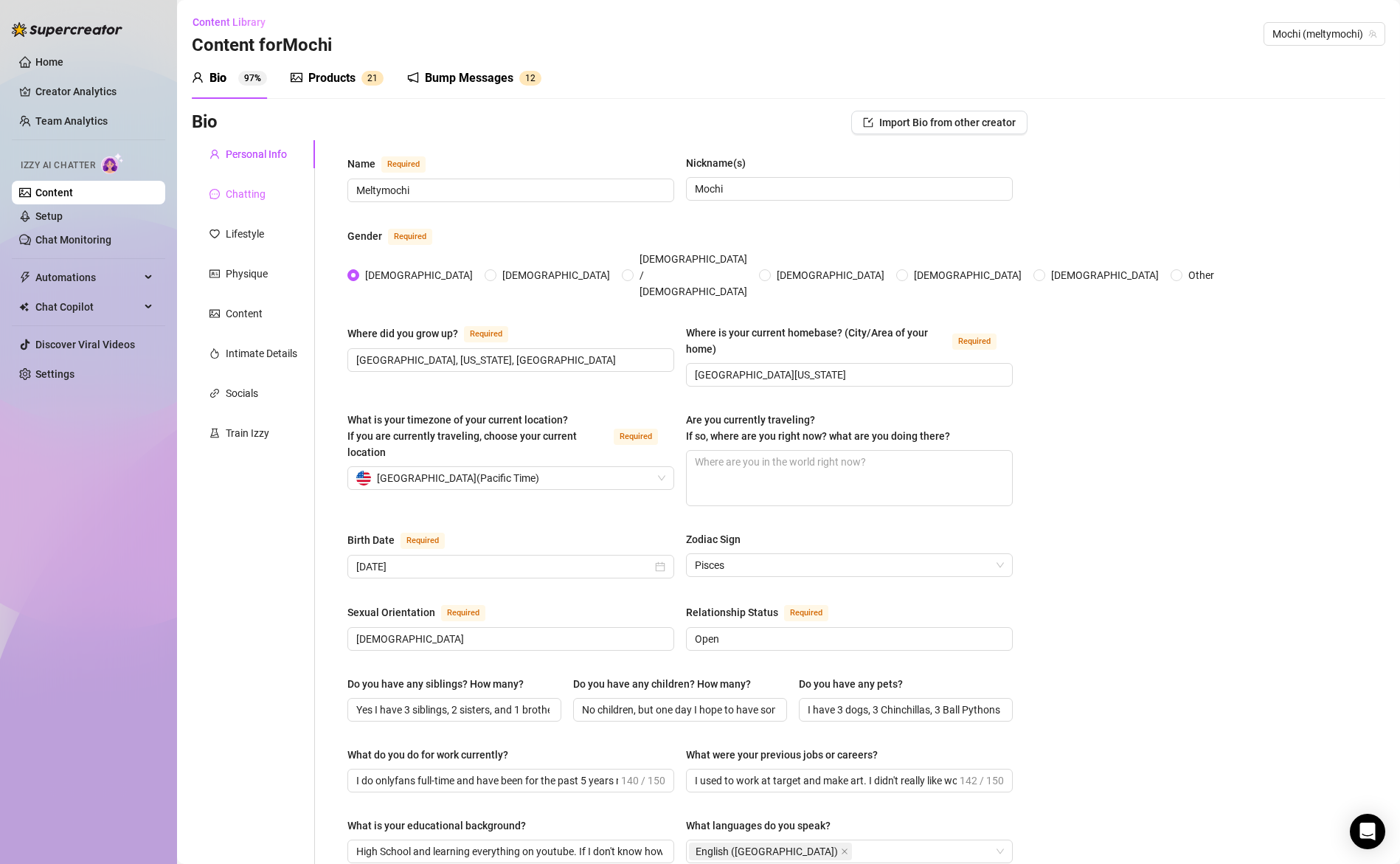
click at [252, 205] on div "Chatting" at bounding box center [253, 194] width 123 height 28
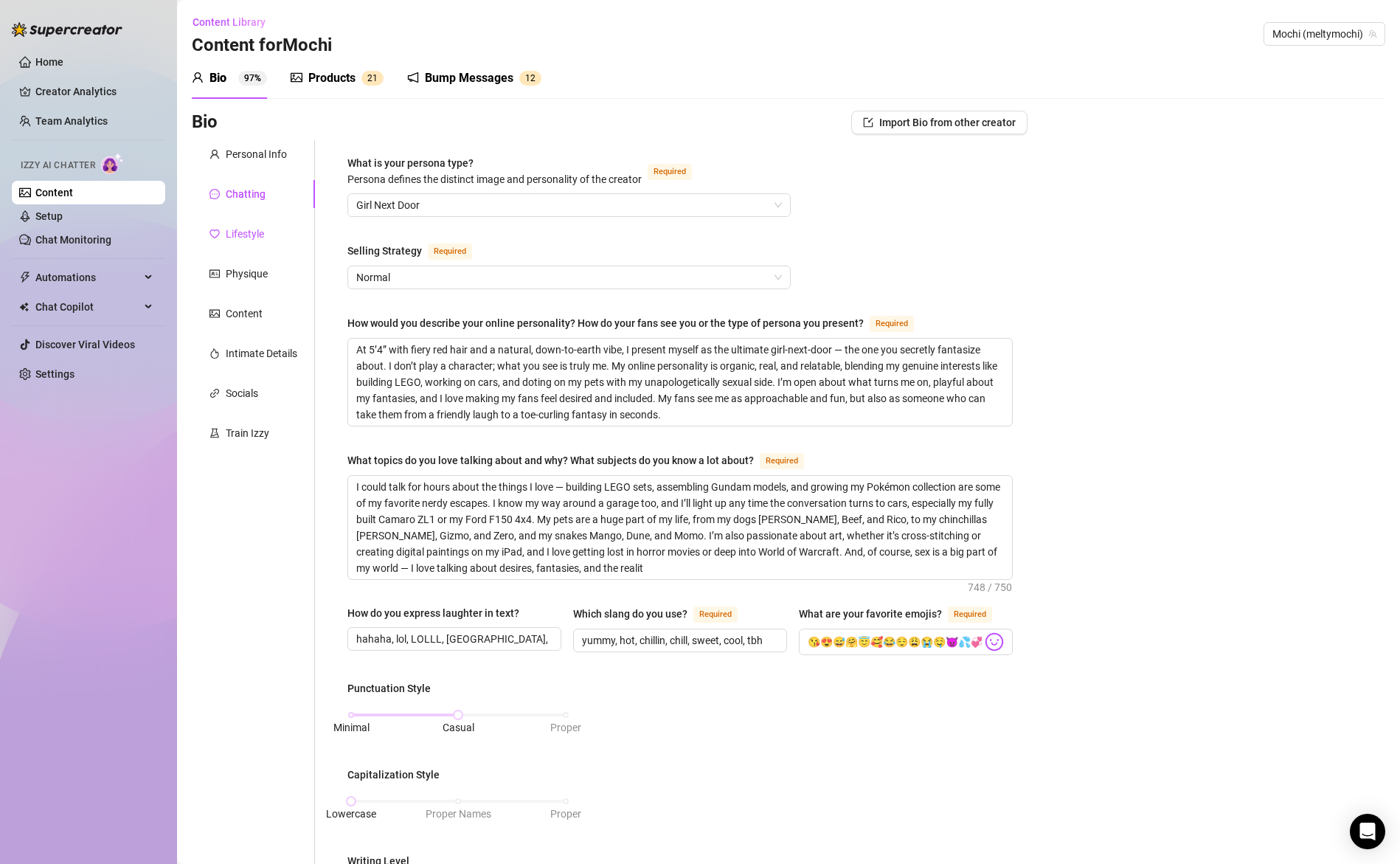
click at [251, 236] on div "Lifestyle" at bounding box center [245, 234] width 38 height 16
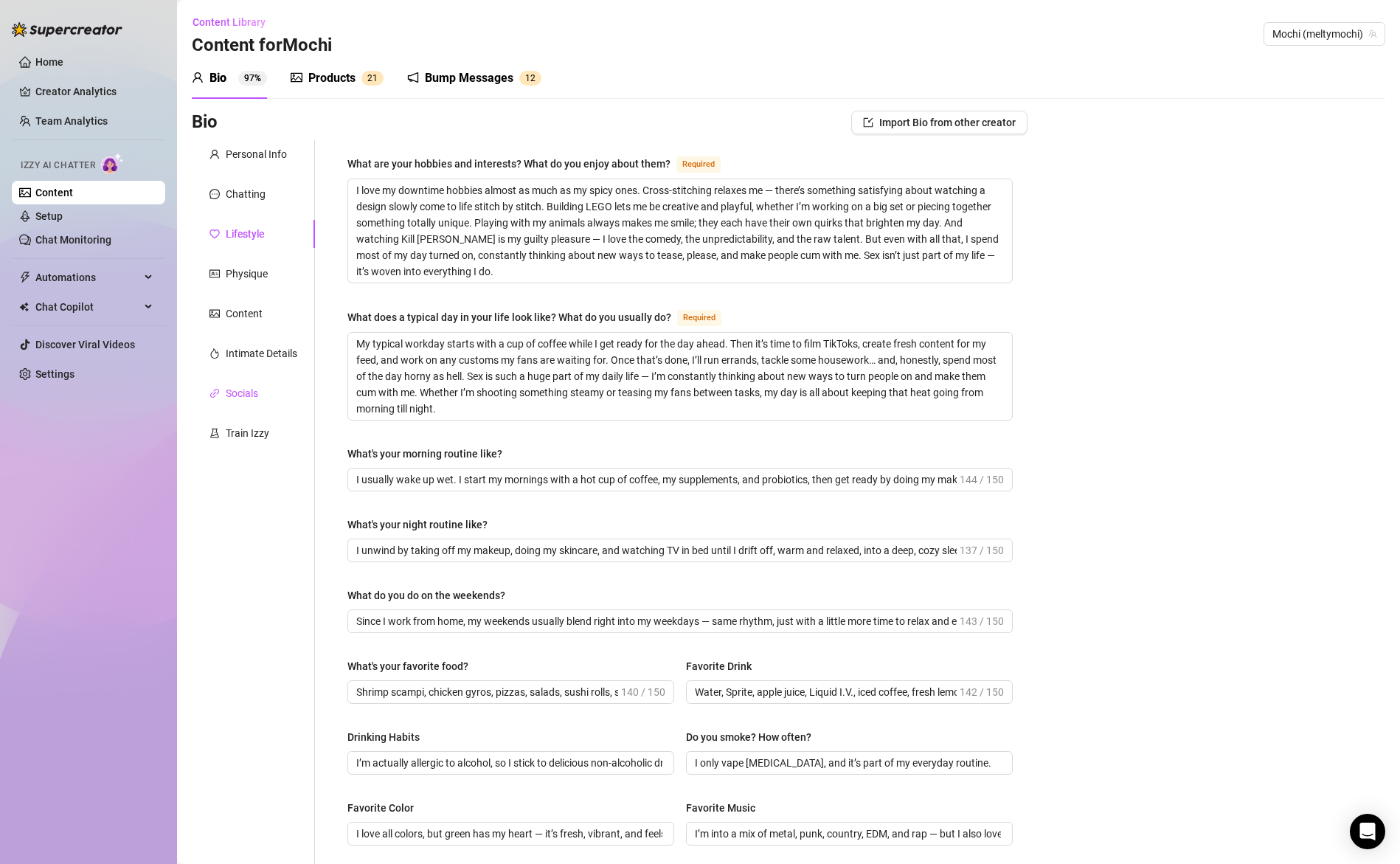
click at [236, 399] on div "Socials" at bounding box center [242, 394] width 33 height 16
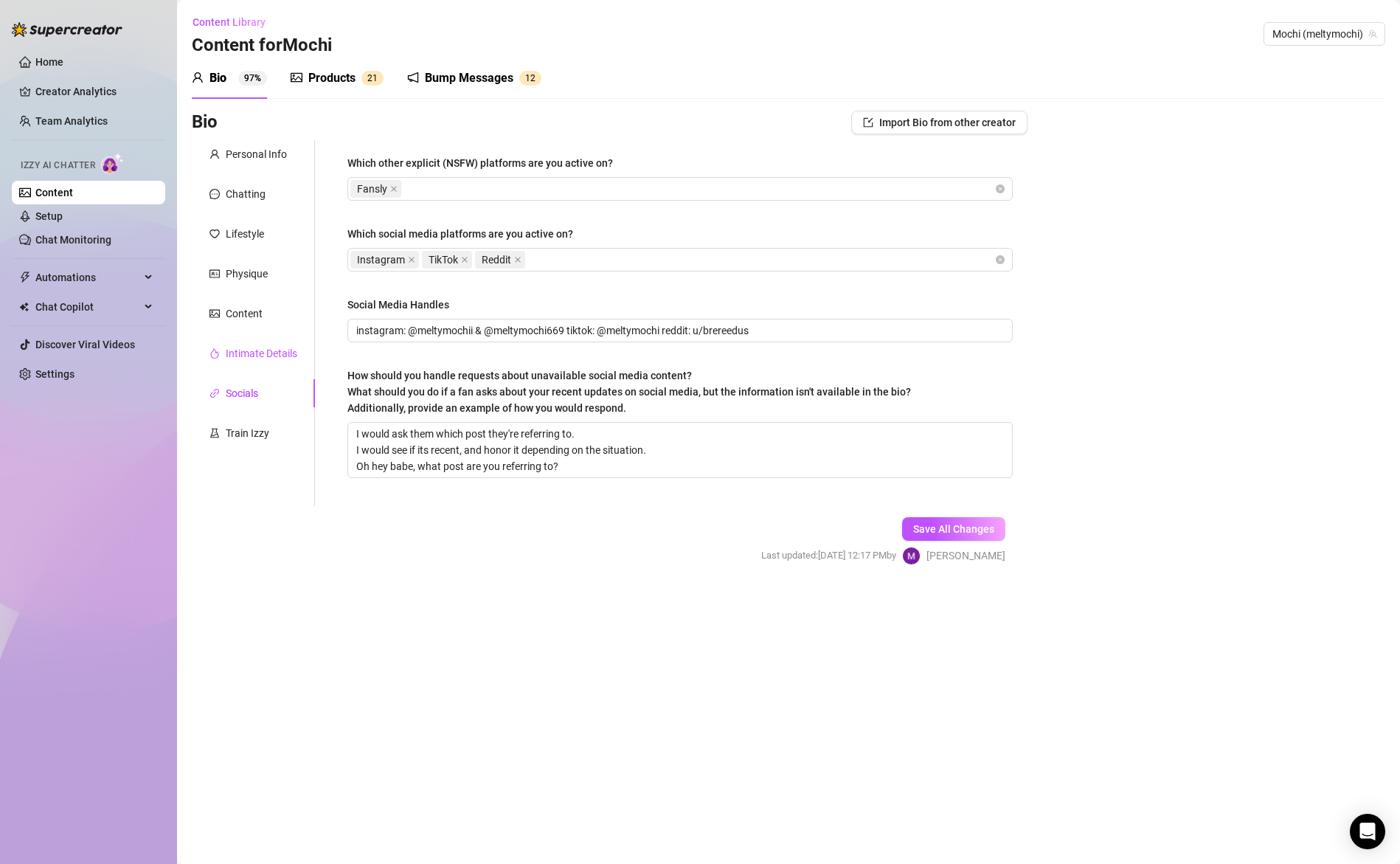
click at [263, 359] on div "Intimate Details" at bounding box center [261, 353] width 71 height 16
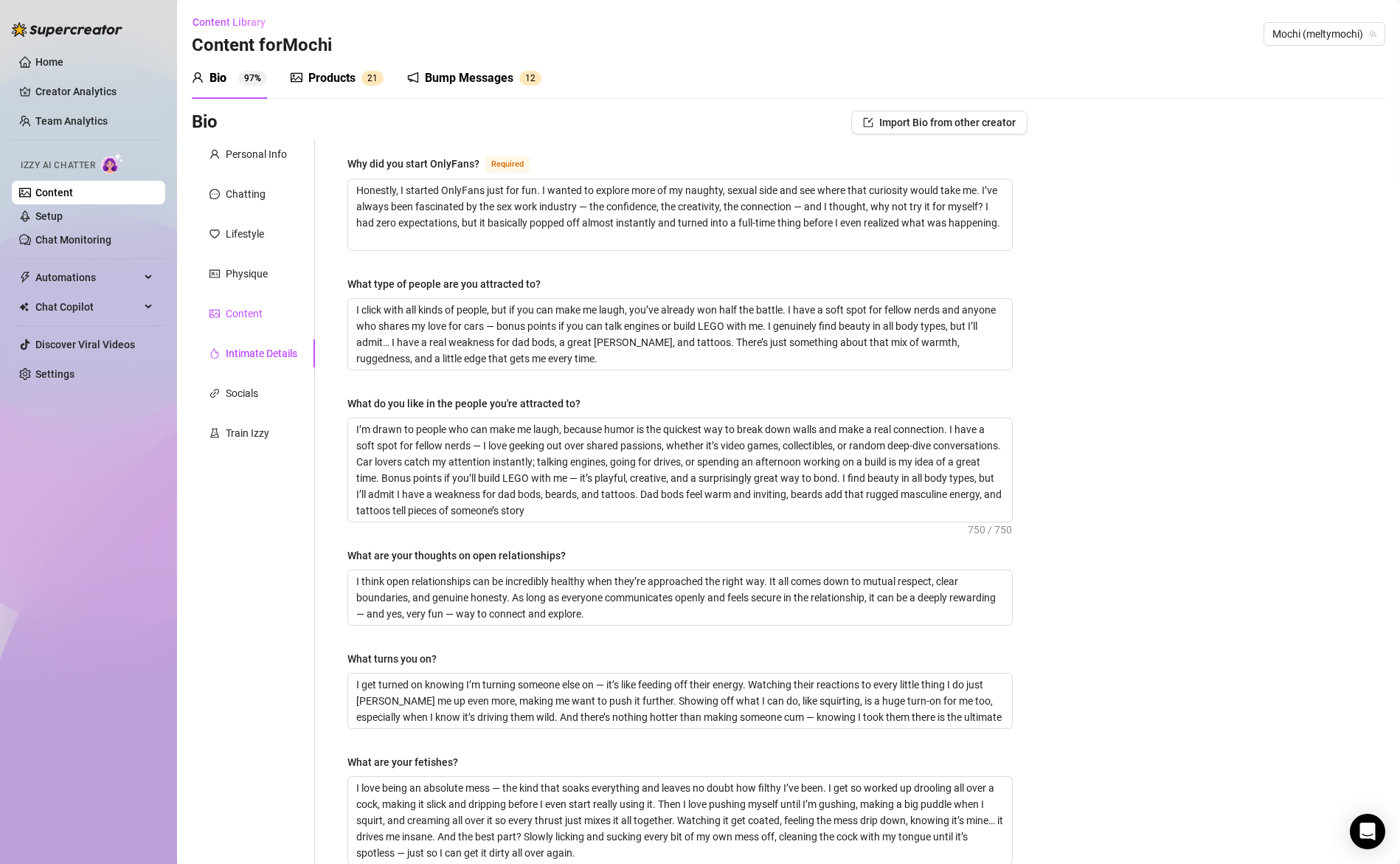
click at [257, 306] on div "Content" at bounding box center [244, 313] width 37 height 16
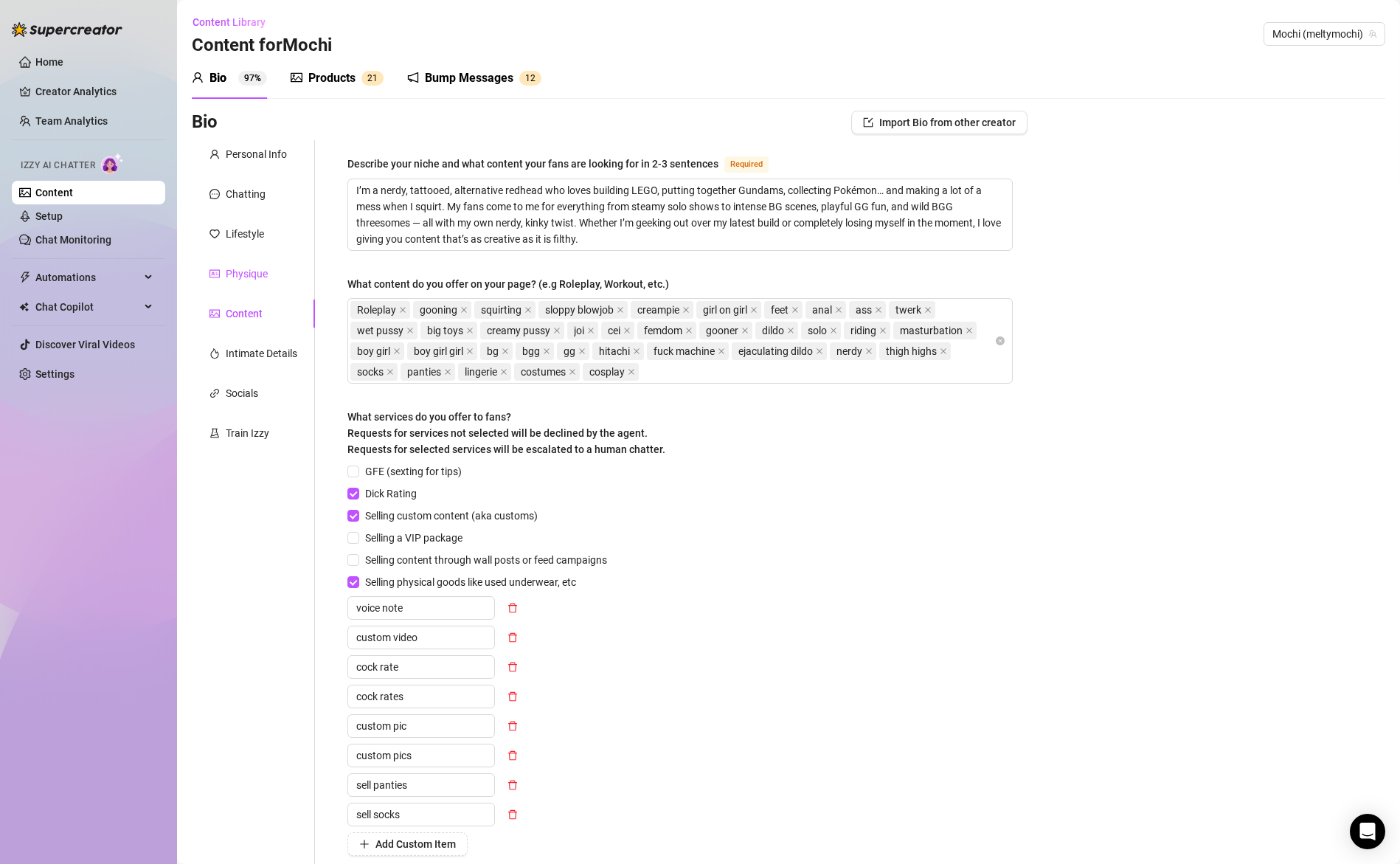
click at [242, 272] on div "Physique" at bounding box center [247, 274] width 42 height 16
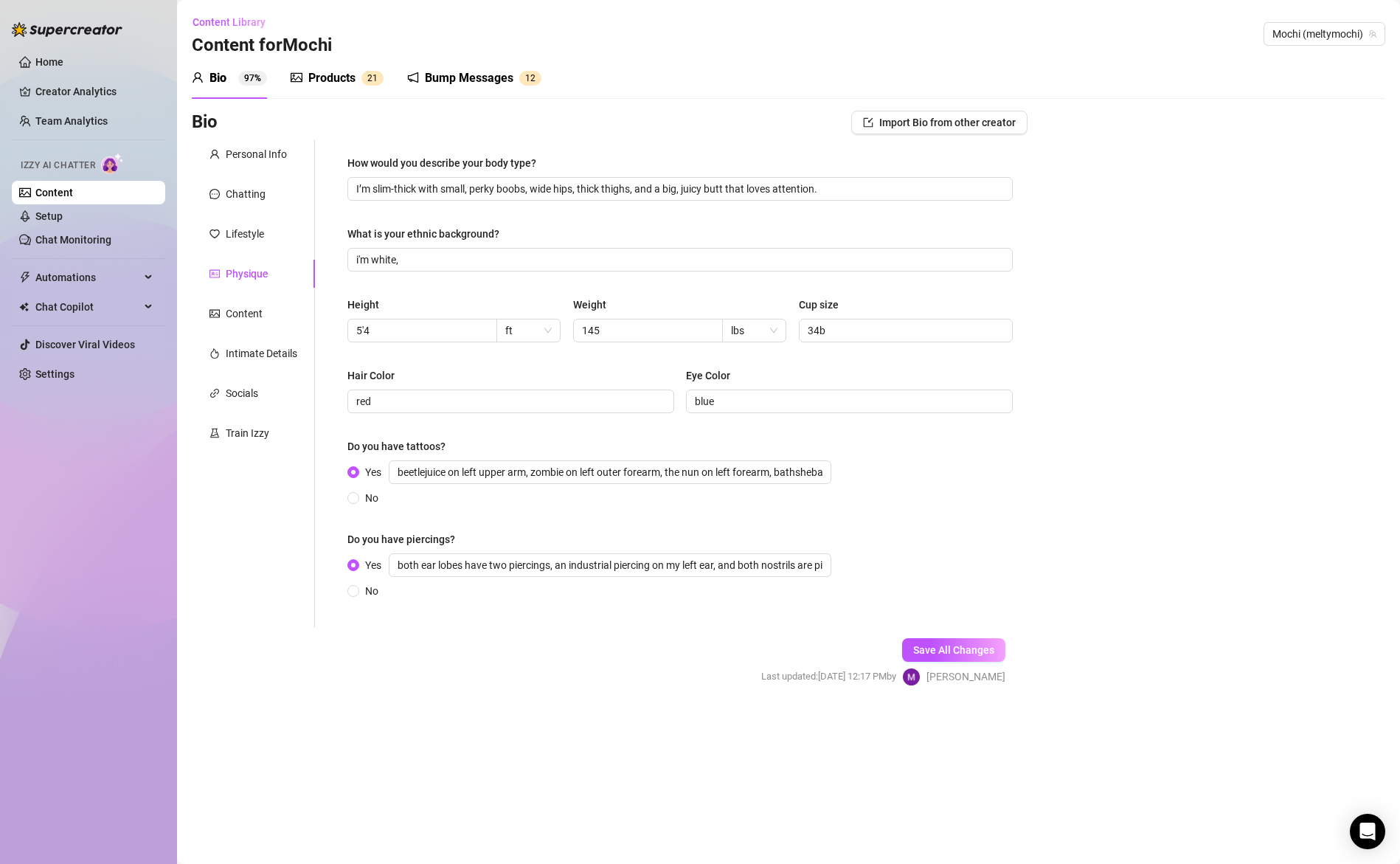
click at [314, 79] on div "Products" at bounding box center [332, 78] width 47 height 17
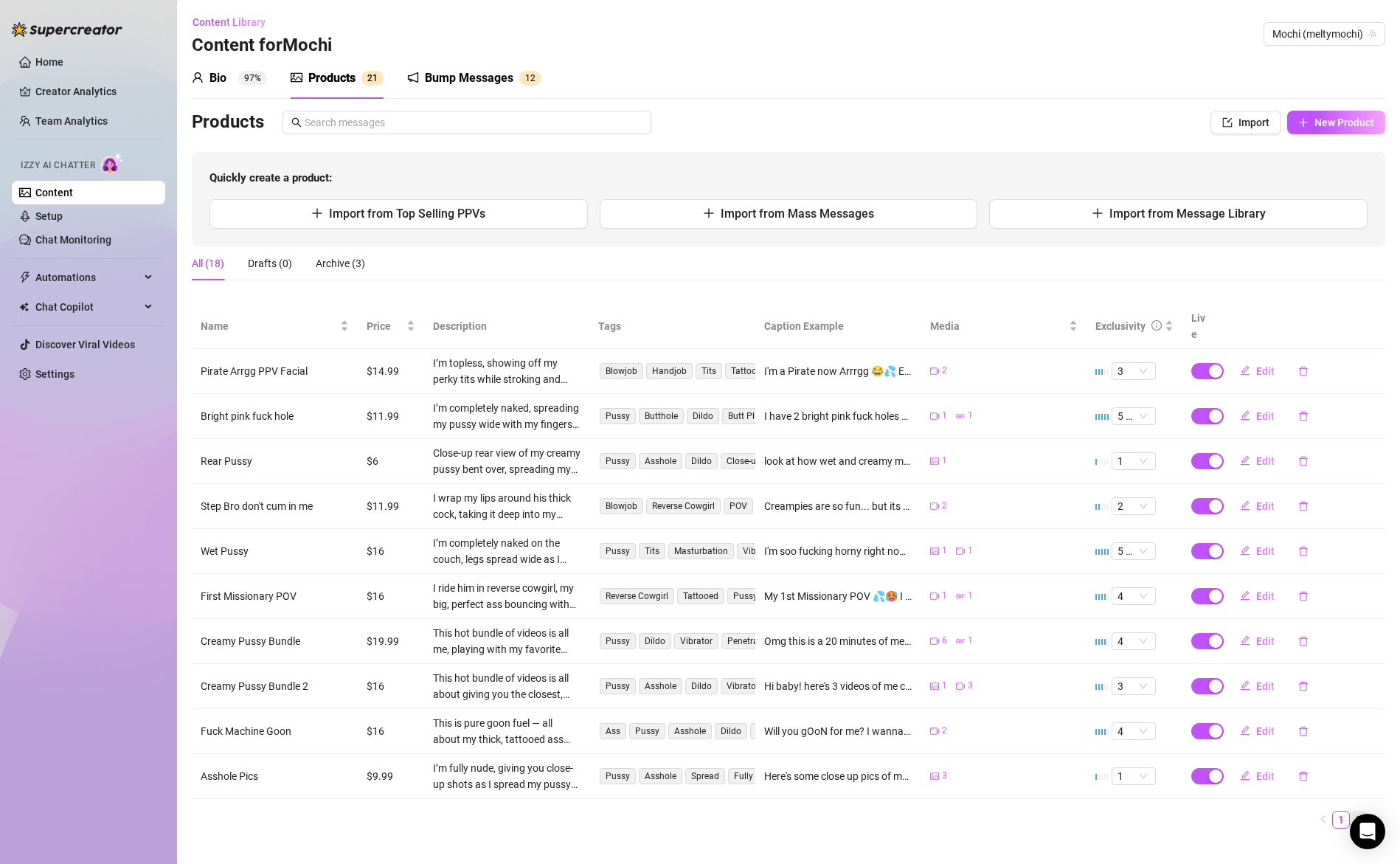
click at [1351, 812] on link "2" at bounding box center [1359, 820] width 16 height 16
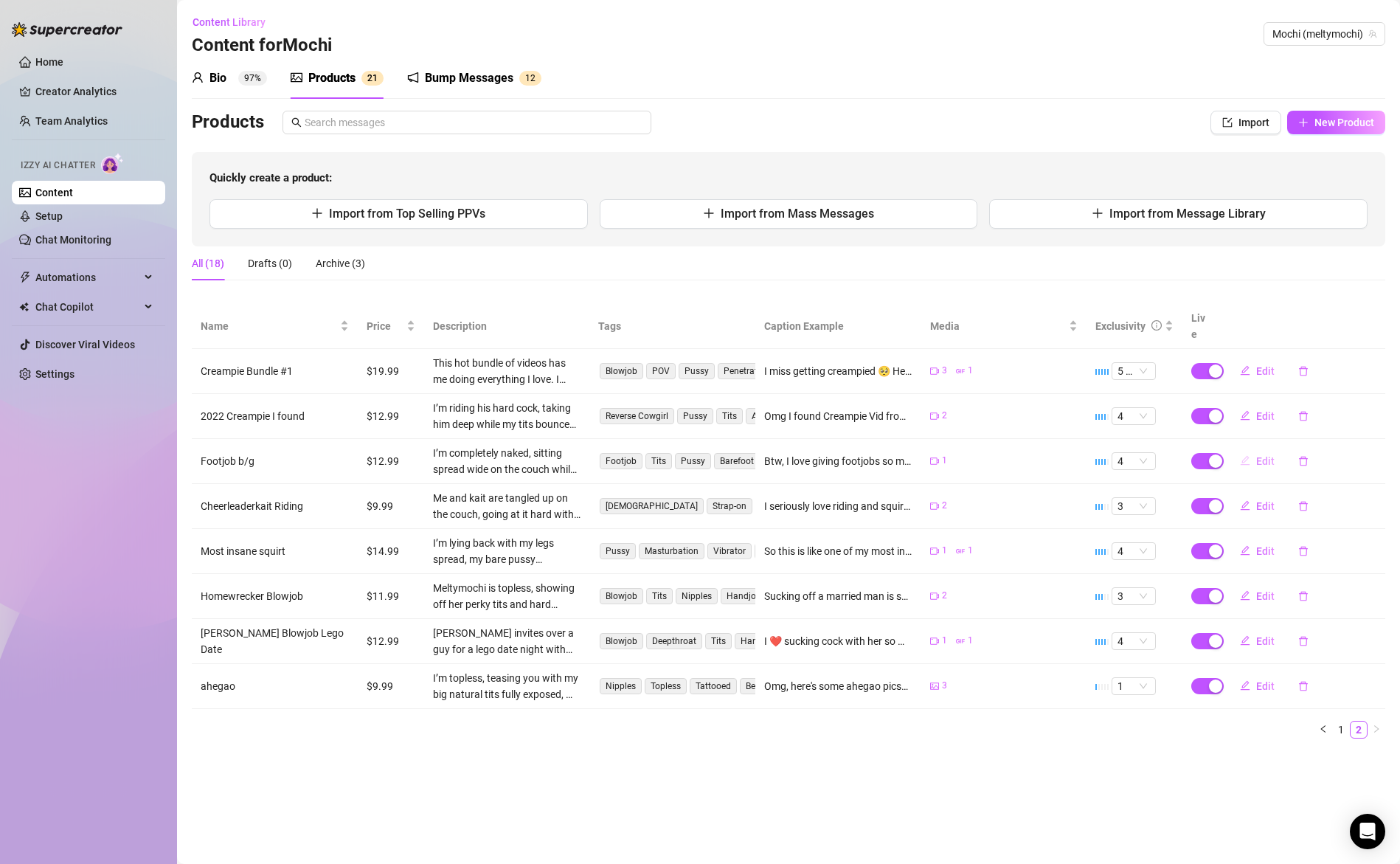
click at [1264, 455] on span "Edit" at bounding box center [1266, 460] width 18 height 12
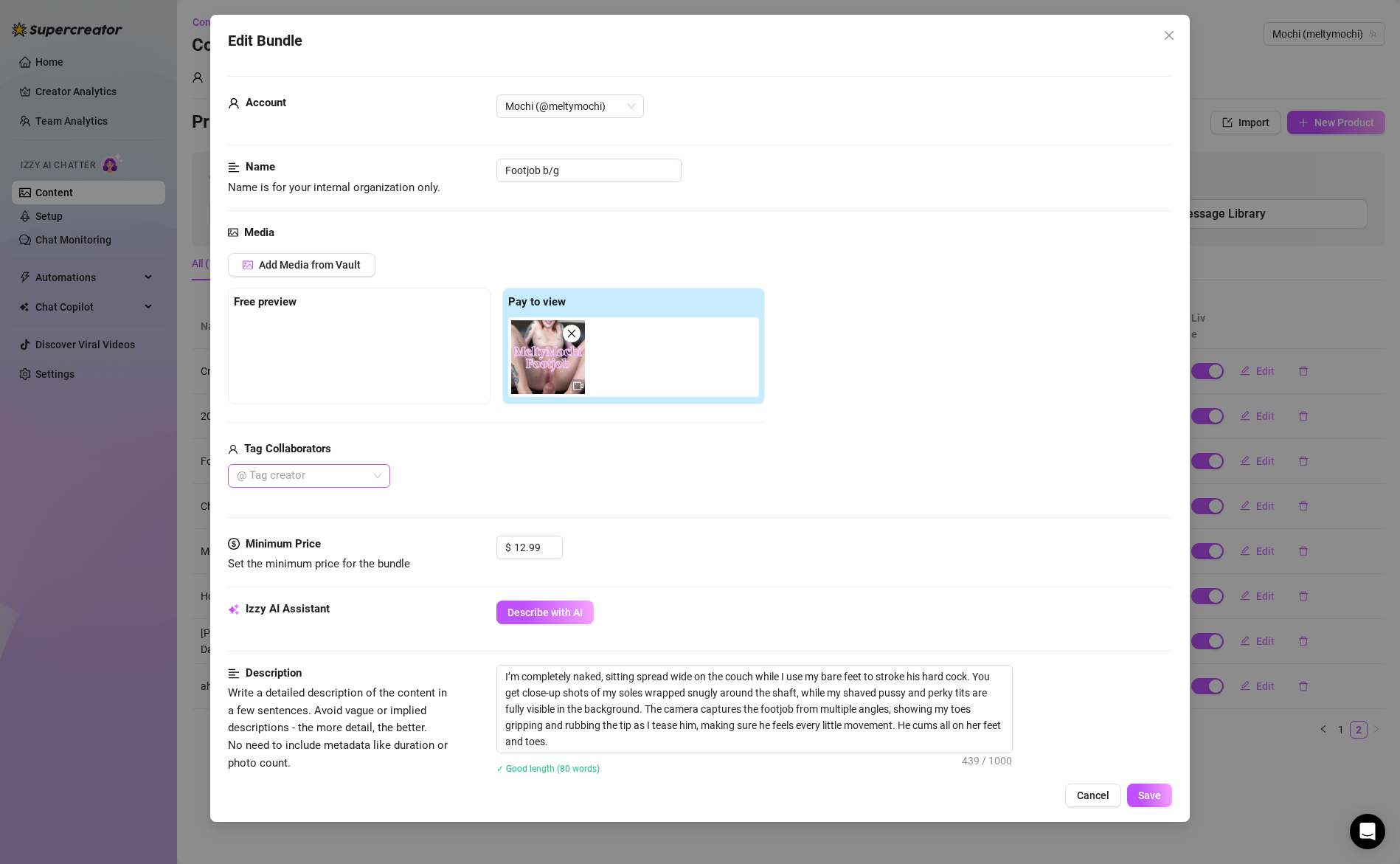
click at [286, 471] on div at bounding box center [301, 476] width 141 height 21
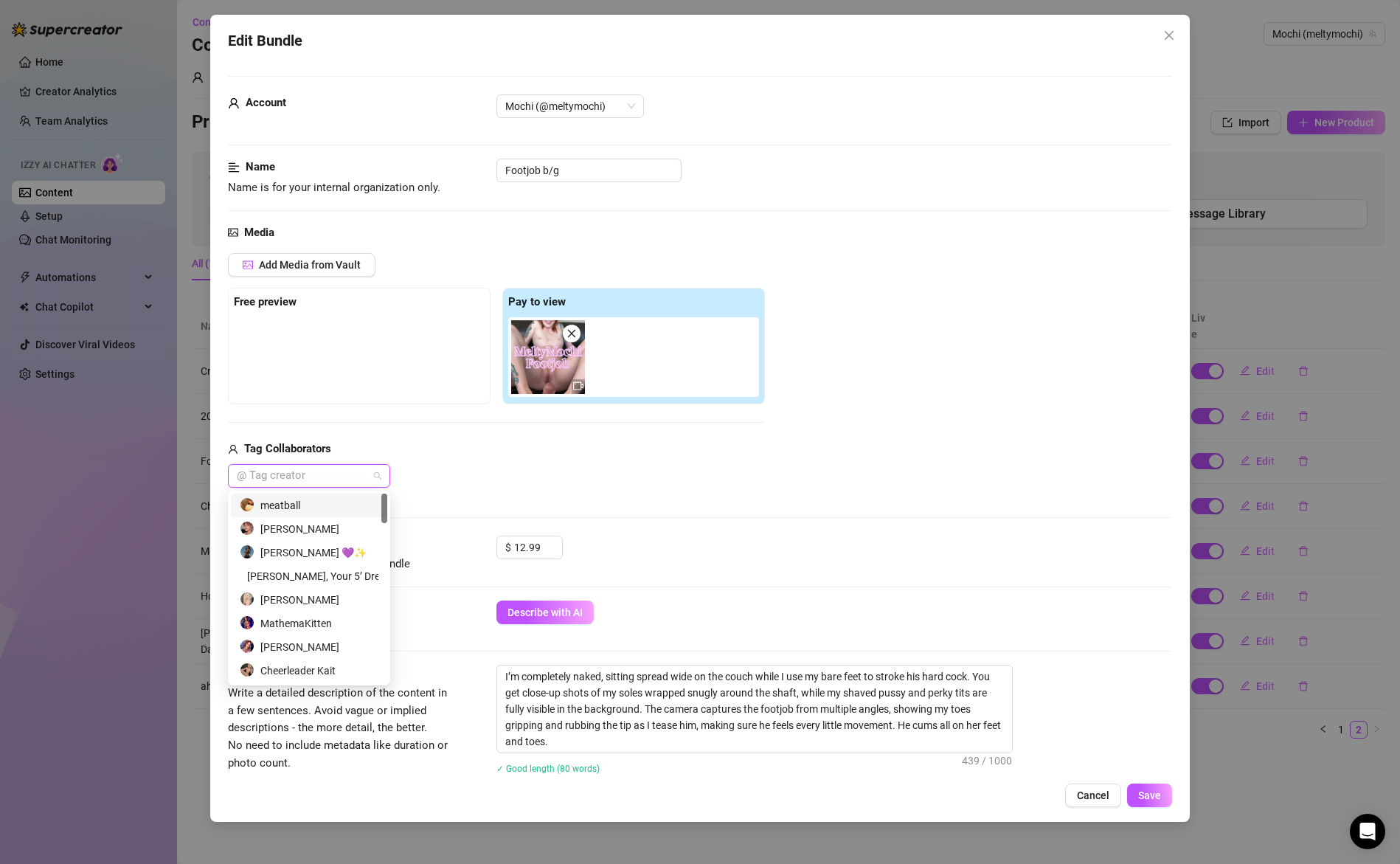
click at [300, 506] on div "meatball" at bounding box center [310, 505] width 139 height 16
click at [800, 493] on div "Media Add Media from Vault Free preview Pay to view Tag Collaborators meatball" at bounding box center [700, 380] width 945 height 311
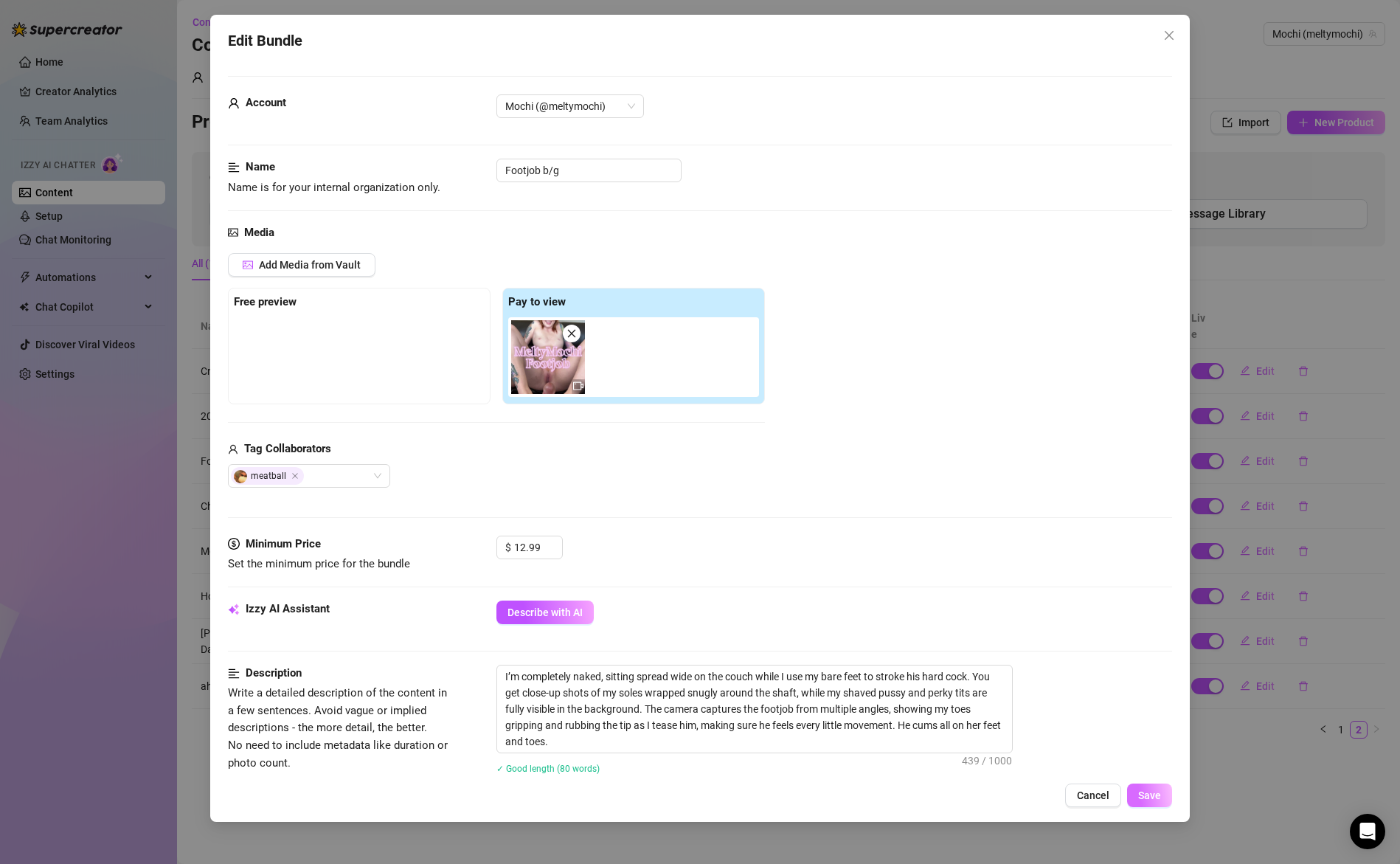
click at [1158, 792] on span "Save" at bounding box center [1149, 795] width 23 height 12
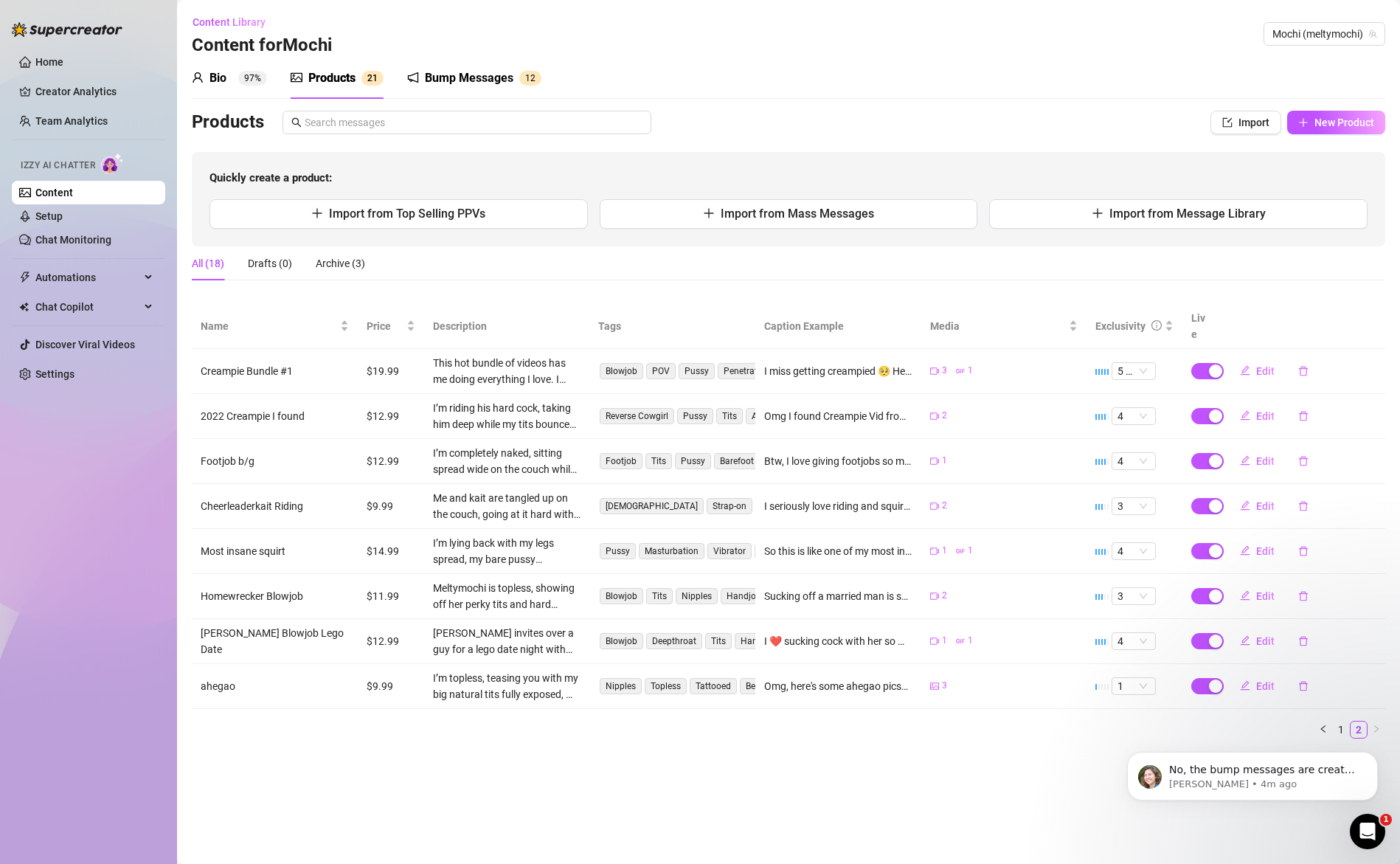
click at [1334, 714] on div "No, the bump messages are created by you, not Izzy. However, any sales generate…" at bounding box center [1252, 708] width 271 height 184
click at [1333, 710] on div "No, the bump messages are created by you, not Izzy. However, any sales generate…" at bounding box center [1252, 708] width 271 height 184
click at [1333, 712] on div "No, the bump messages are created by you, not Izzy. However, any sales generate…" at bounding box center [1252, 708] width 271 height 184
click at [1370, 758] on icon "Dismiss notification" at bounding box center [1374, 755] width 8 height 8
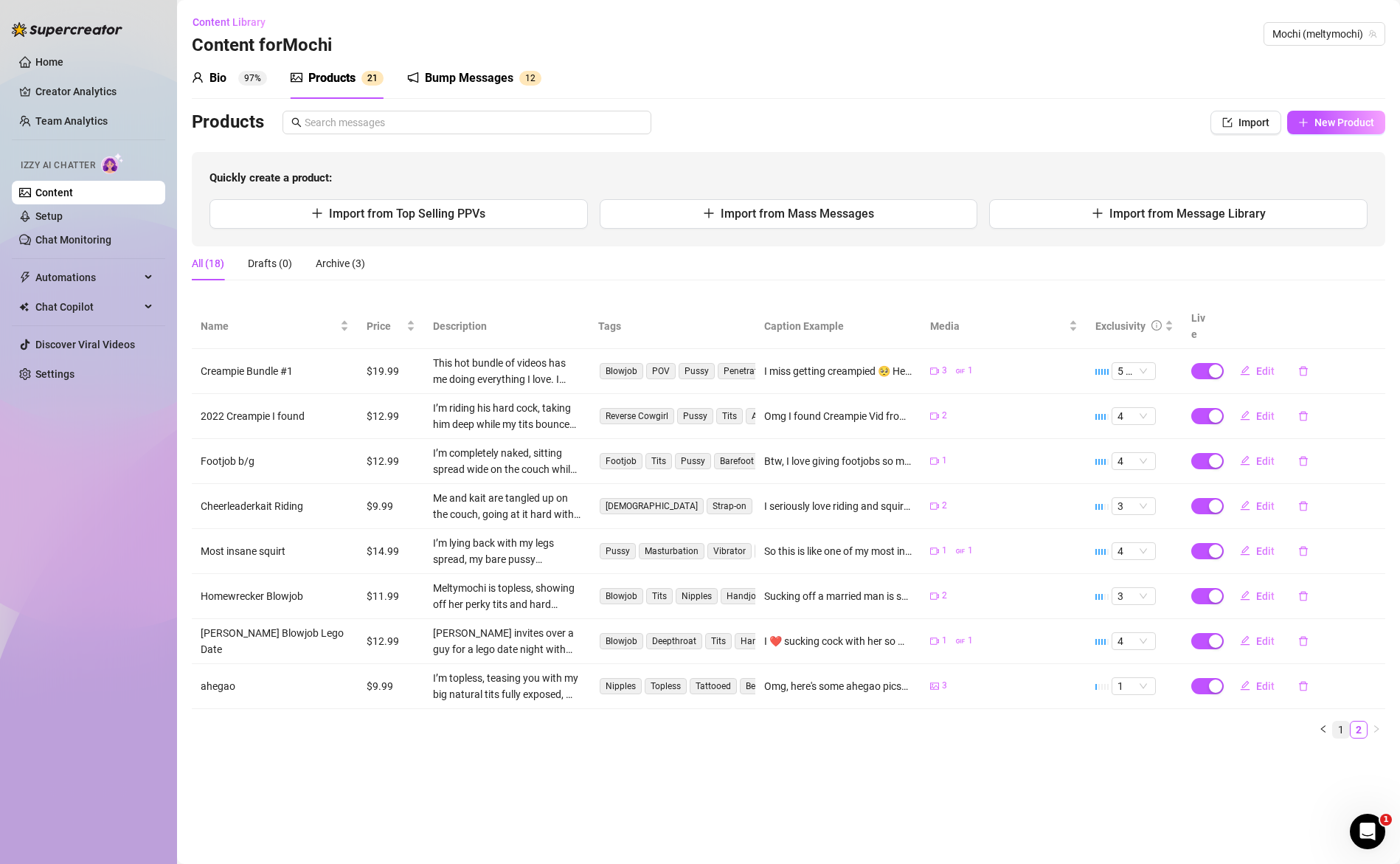
click at [1346, 722] on link "1" at bounding box center [1342, 730] width 16 height 16
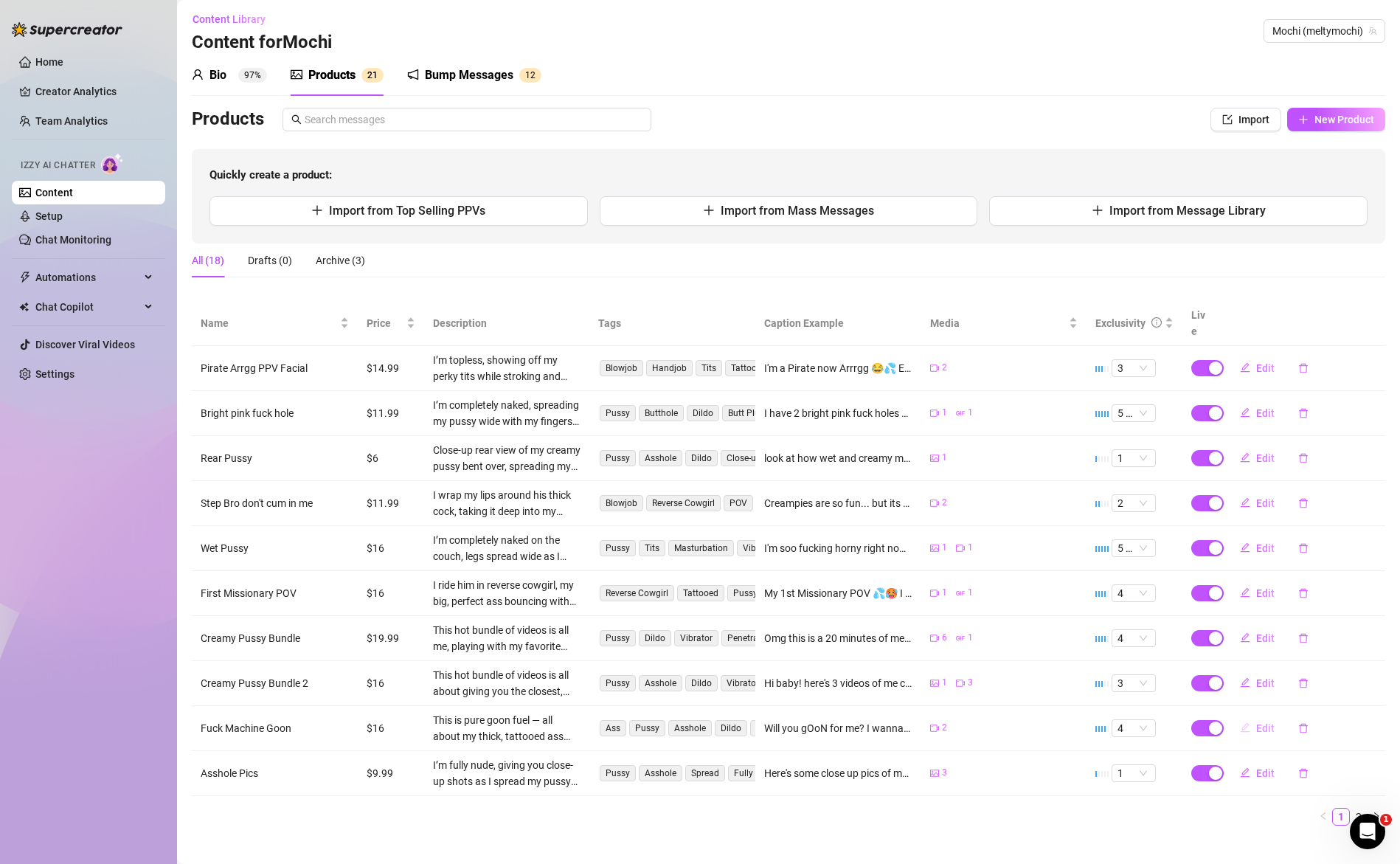
scroll to position [4, 0]
click at [1351, 807] on link "2" at bounding box center [1359, 816] width 16 height 16
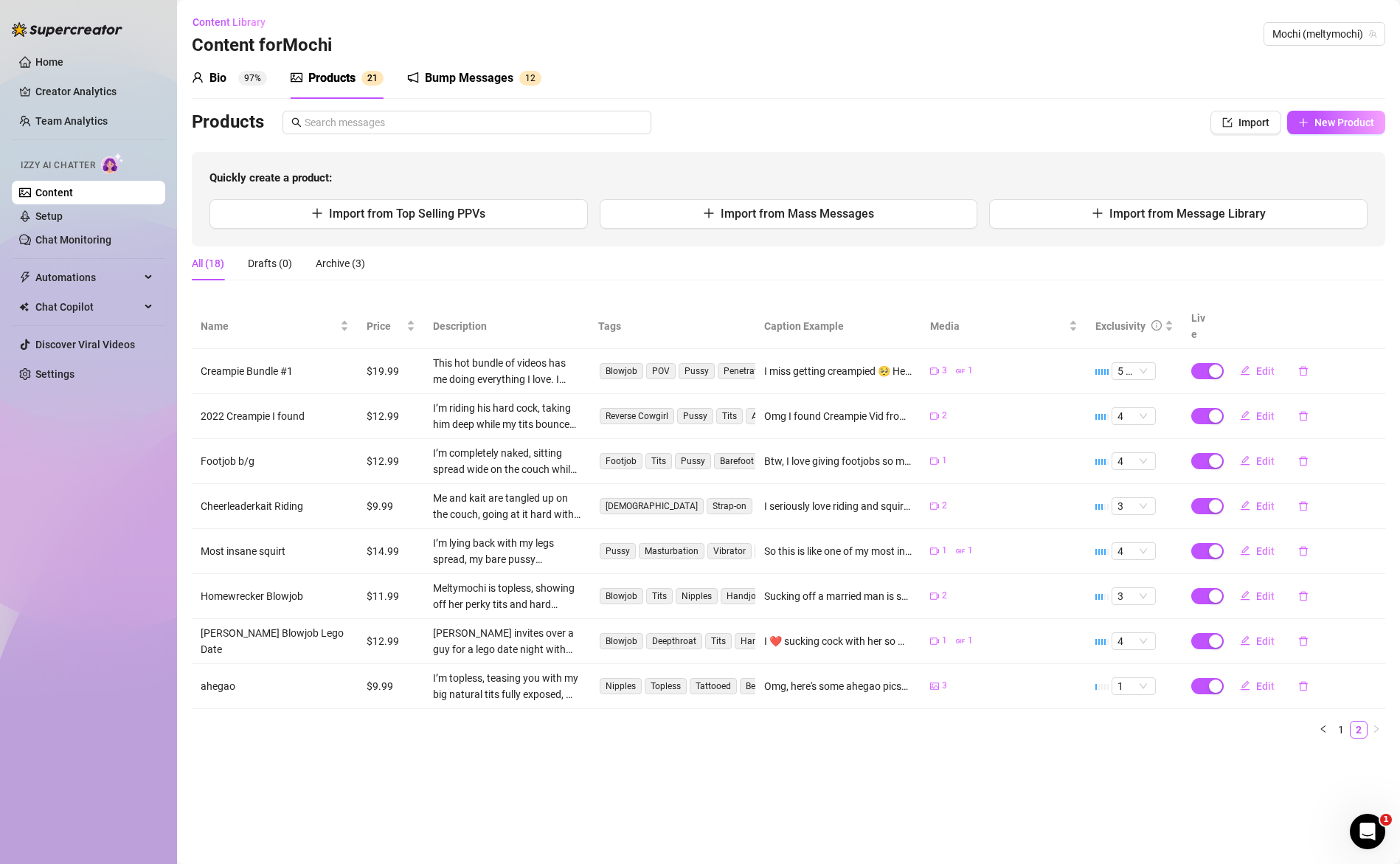
scroll to position [0, 0]
click at [222, 442] on td "Footjob b/g" at bounding box center [275, 461] width 166 height 45
click at [1263, 455] on span "Edit" at bounding box center [1266, 460] width 18 height 12
type textarea "Btw, I love giving footjobs so much 🥵💦 Check this video out if you want you to …"
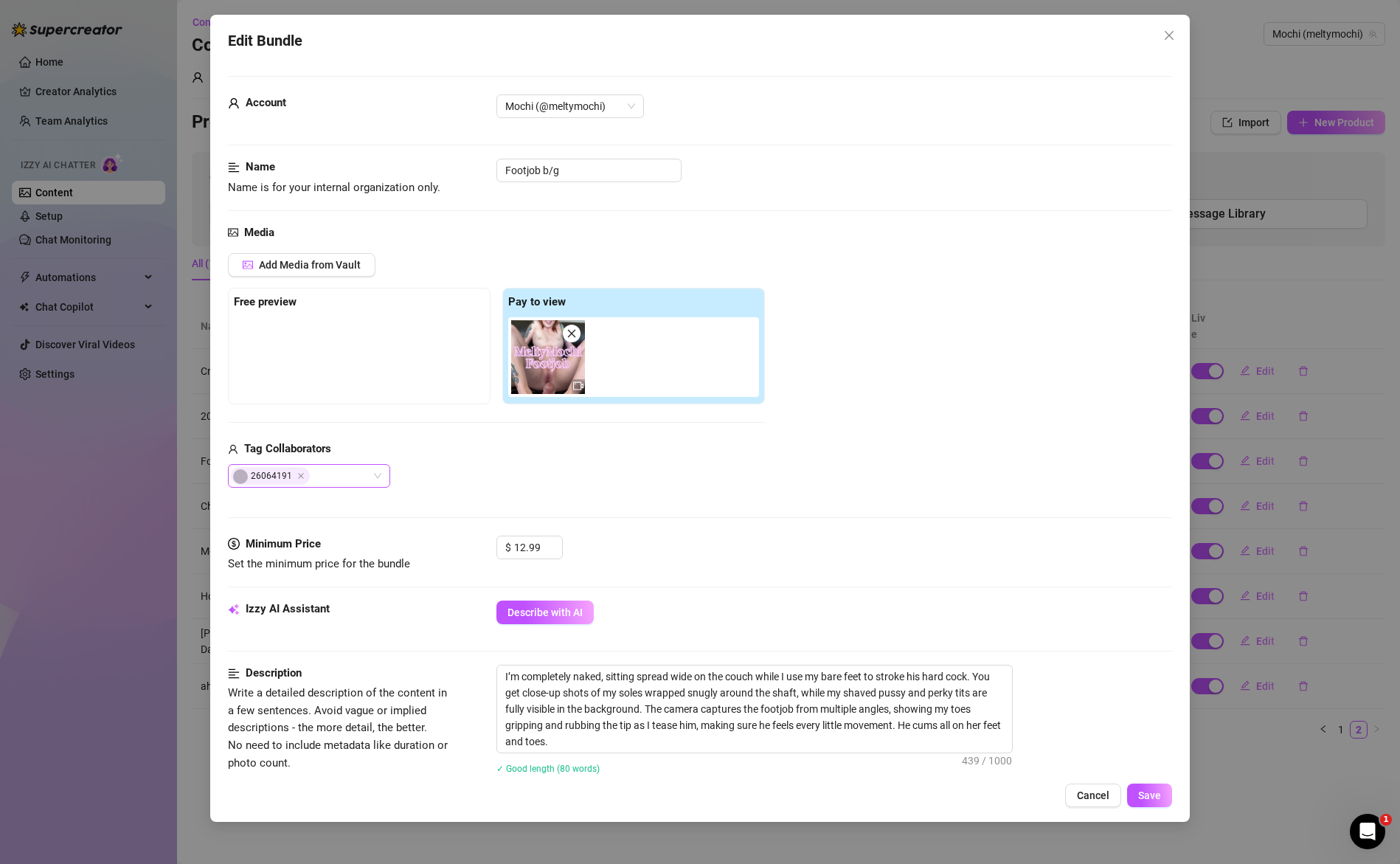
click at [372, 478] on div "26064191" at bounding box center [310, 476] width 163 height 24
click at [517, 460] on div "Tag Collaborators meatball" at bounding box center [497, 464] width 537 height 47
click at [1171, 34] on icon "close" at bounding box center [1169, 35] width 12 height 12
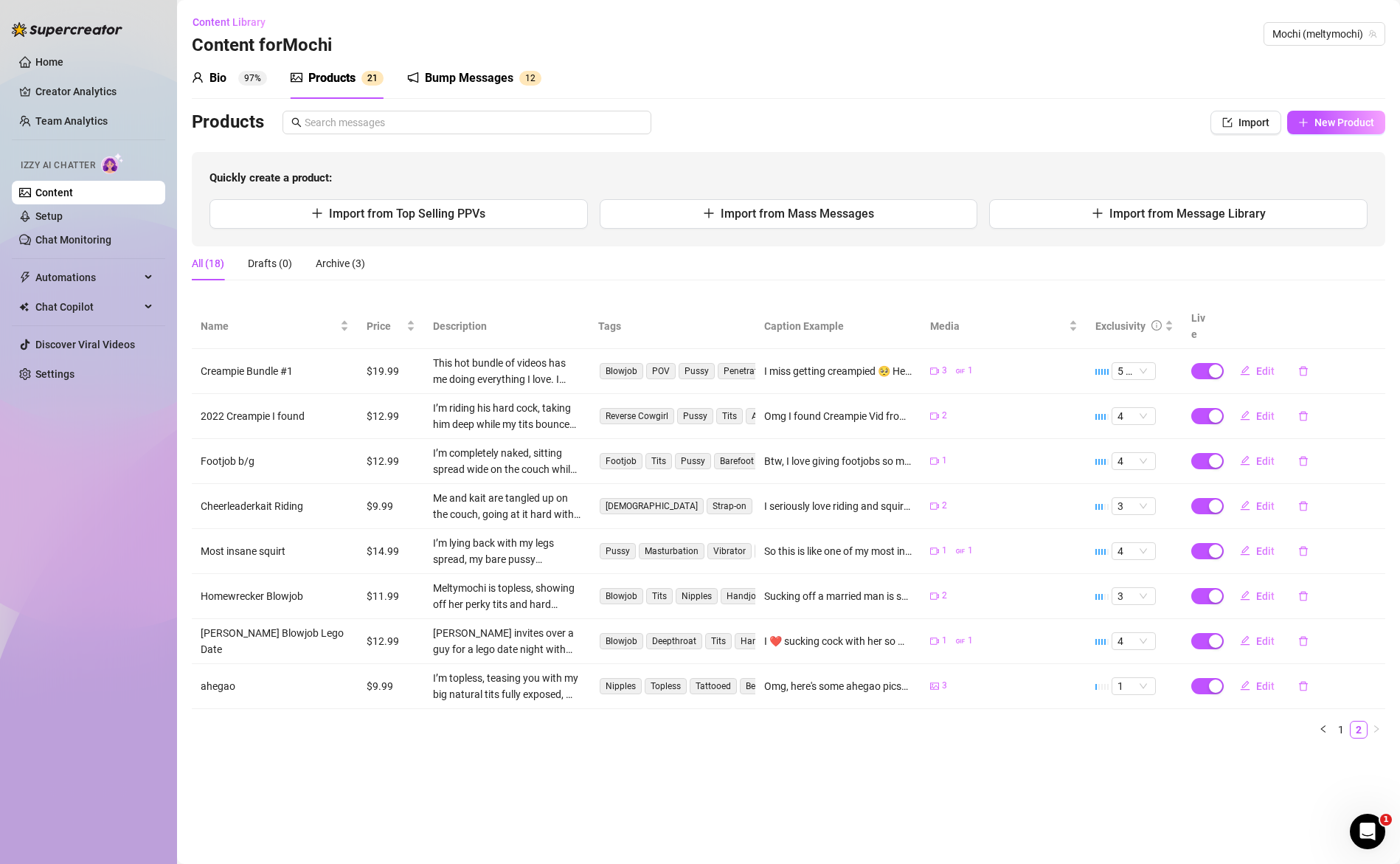
click at [1373, 827] on icon "Open Intercom Messenger" at bounding box center [1368, 831] width 25 height 25
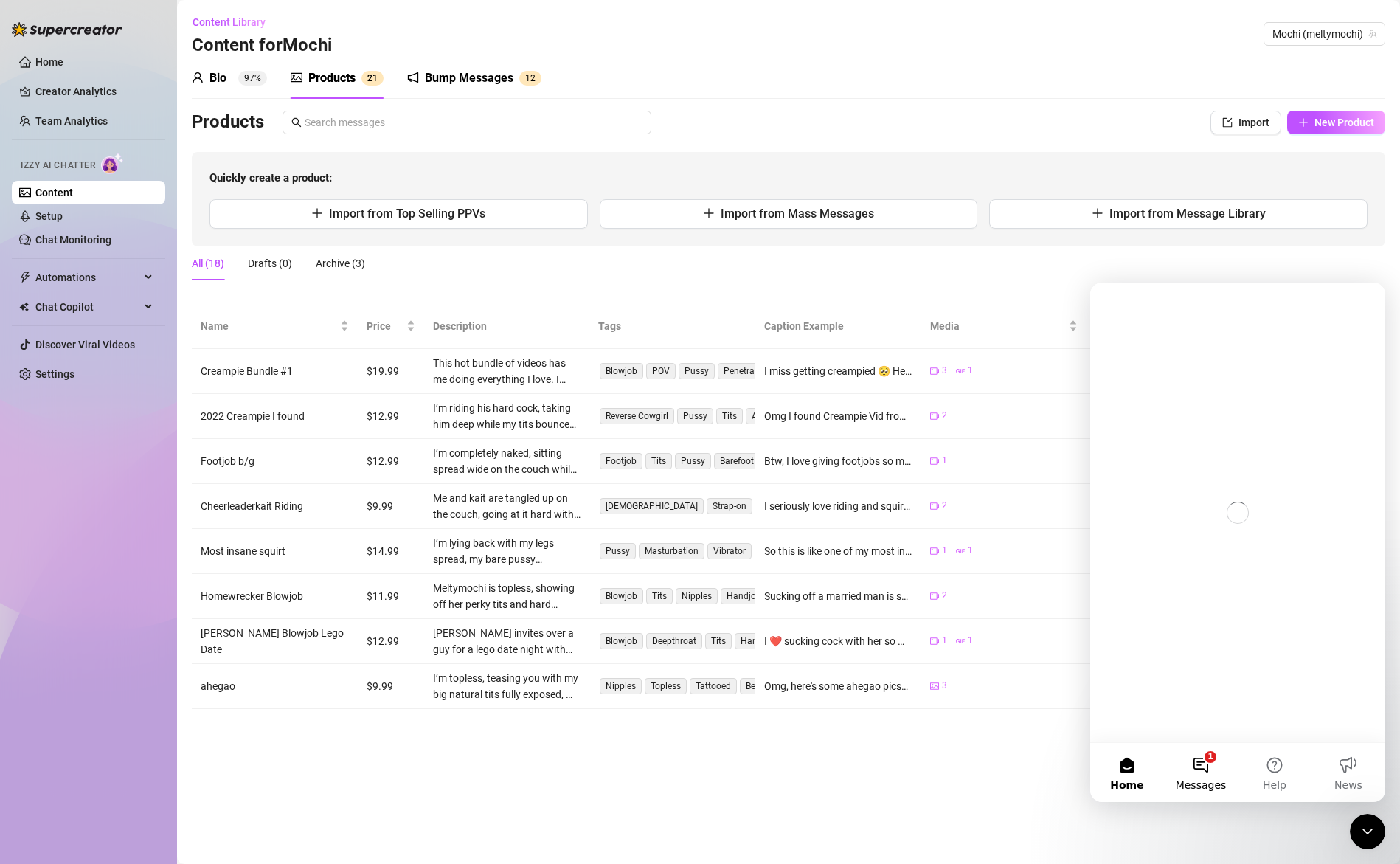
click at [1201, 764] on button "1 Messages" at bounding box center [1201, 772] width 74 height 59
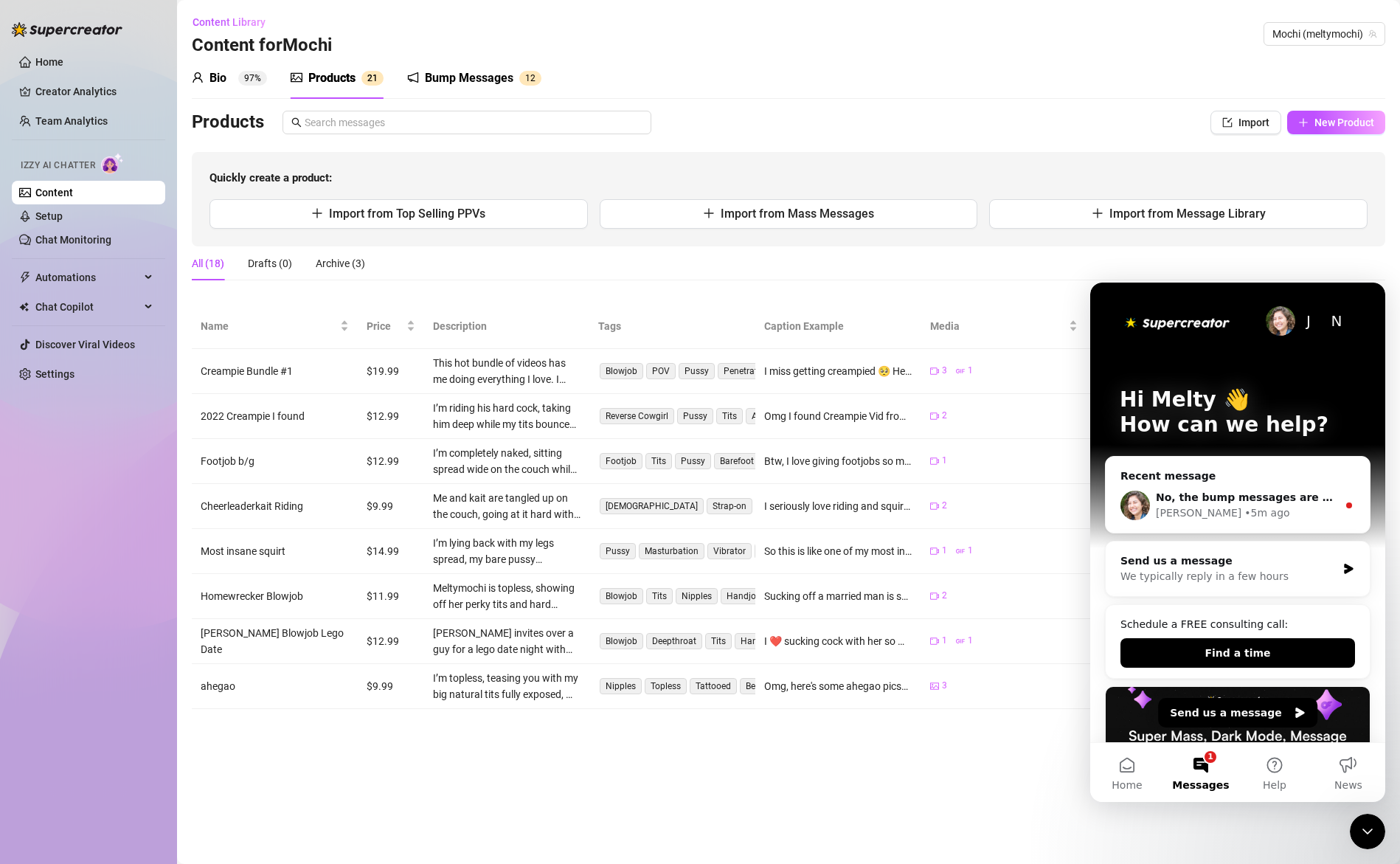
click at [1203, 765] on button "1 Messages" at bounding box center [1201, 772] width 74 height 59
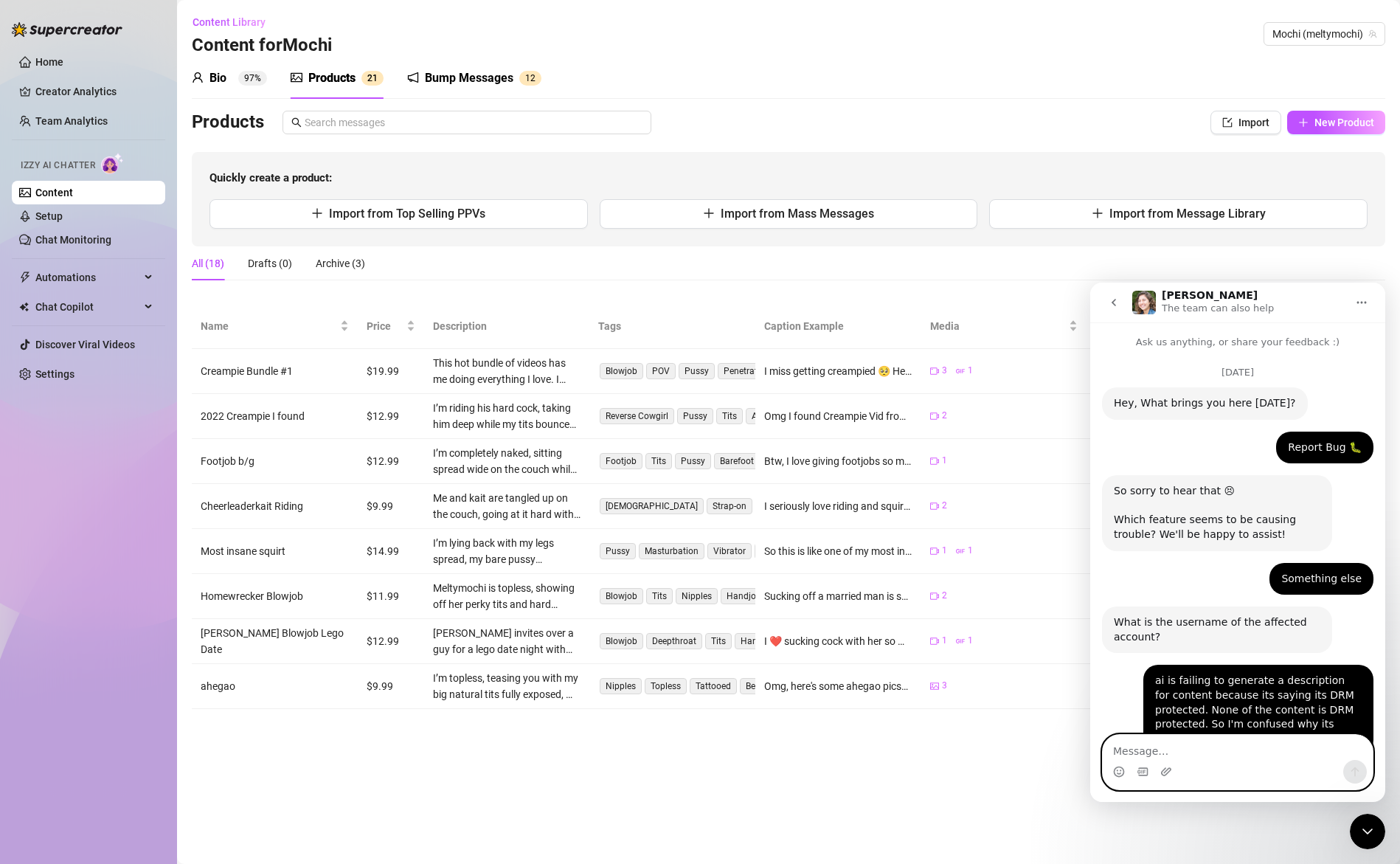
click at [1177, 744] on textarea "Message…" at bounding box center [1238, 747] width 270 height 25
type textarea "right, ok yeah no worries"
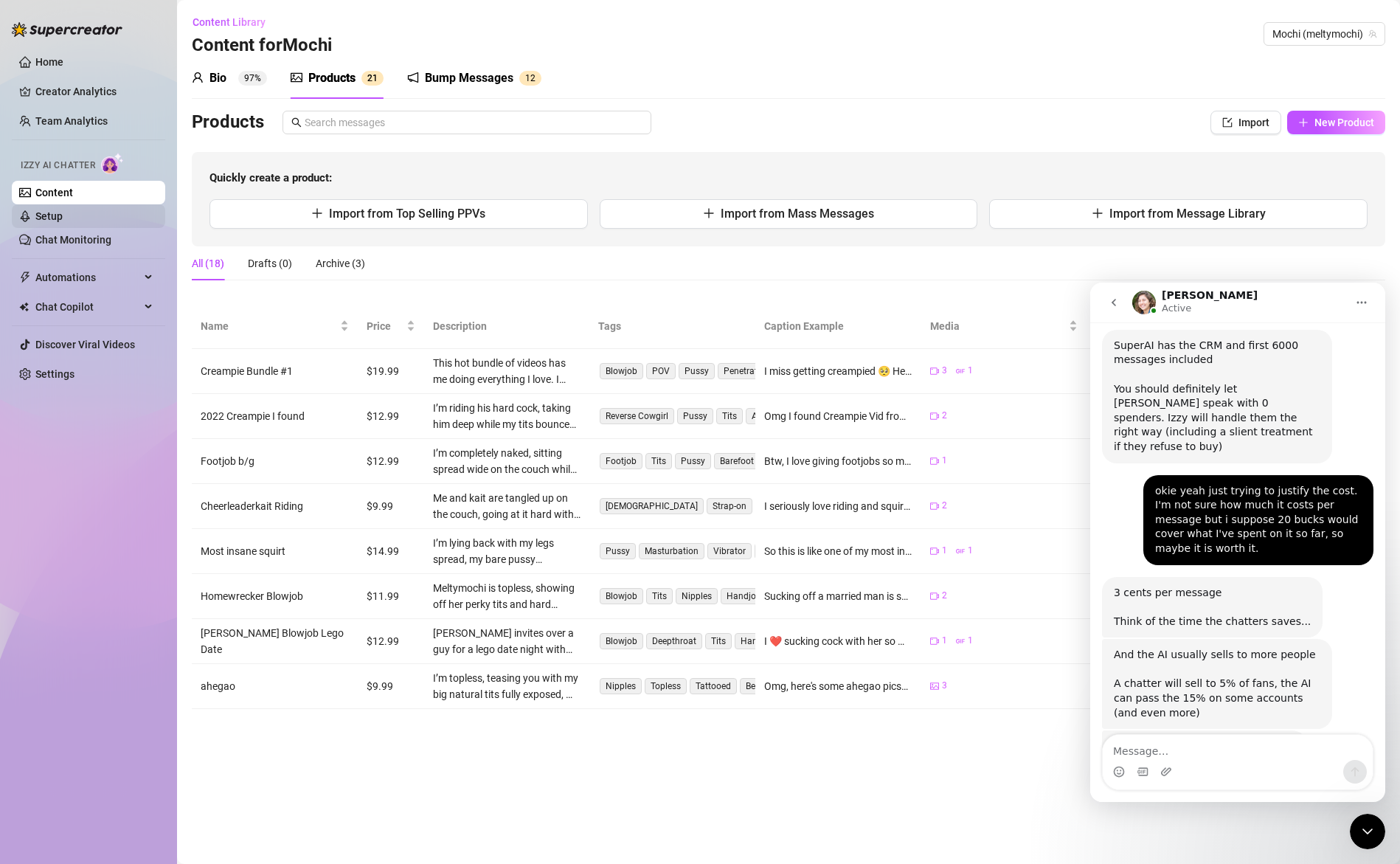
scroll to position [6057, 0]
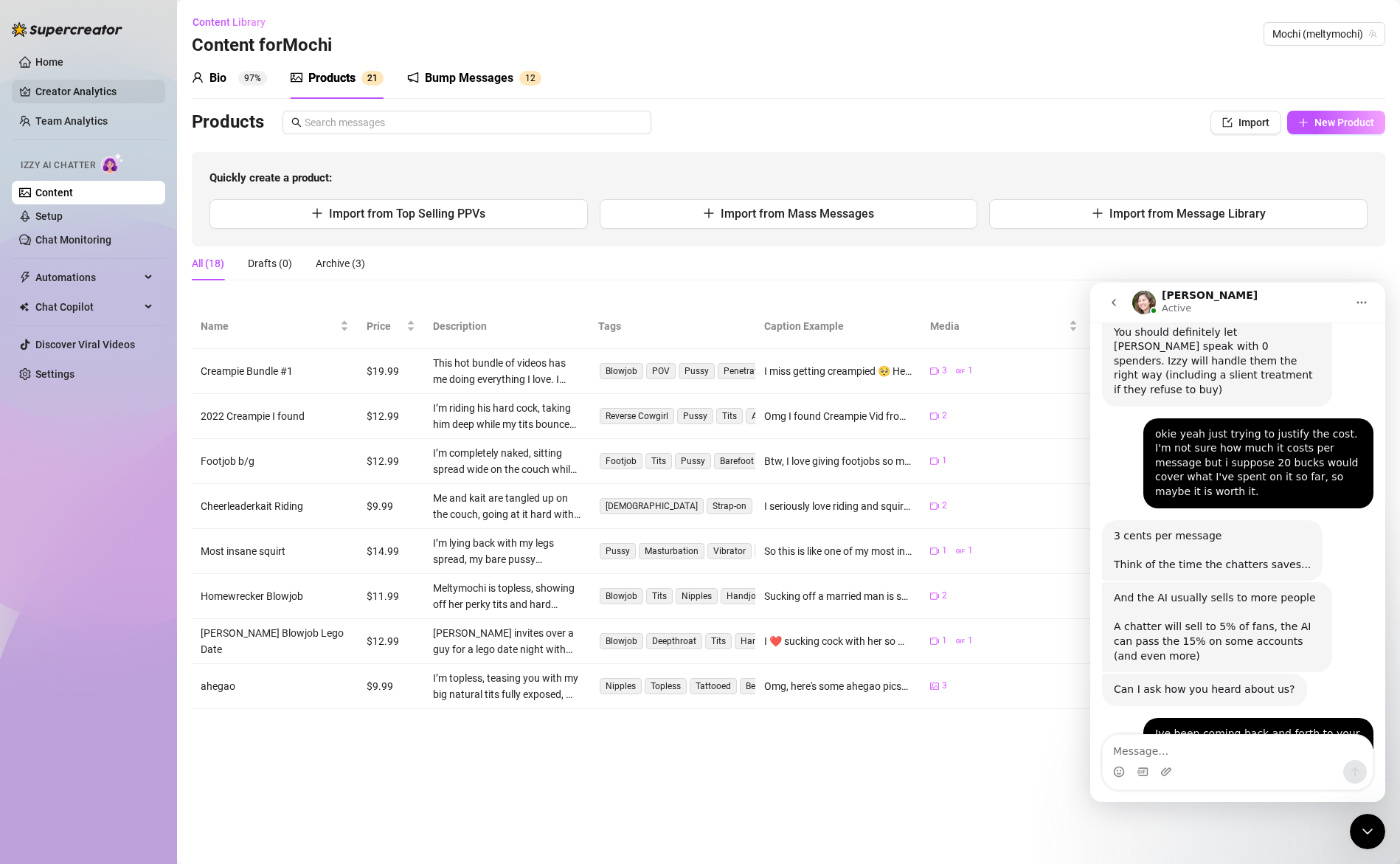
click at [83, 87] on link "Creator Analytics" at bounding box center [94, 91] width 118 height 24
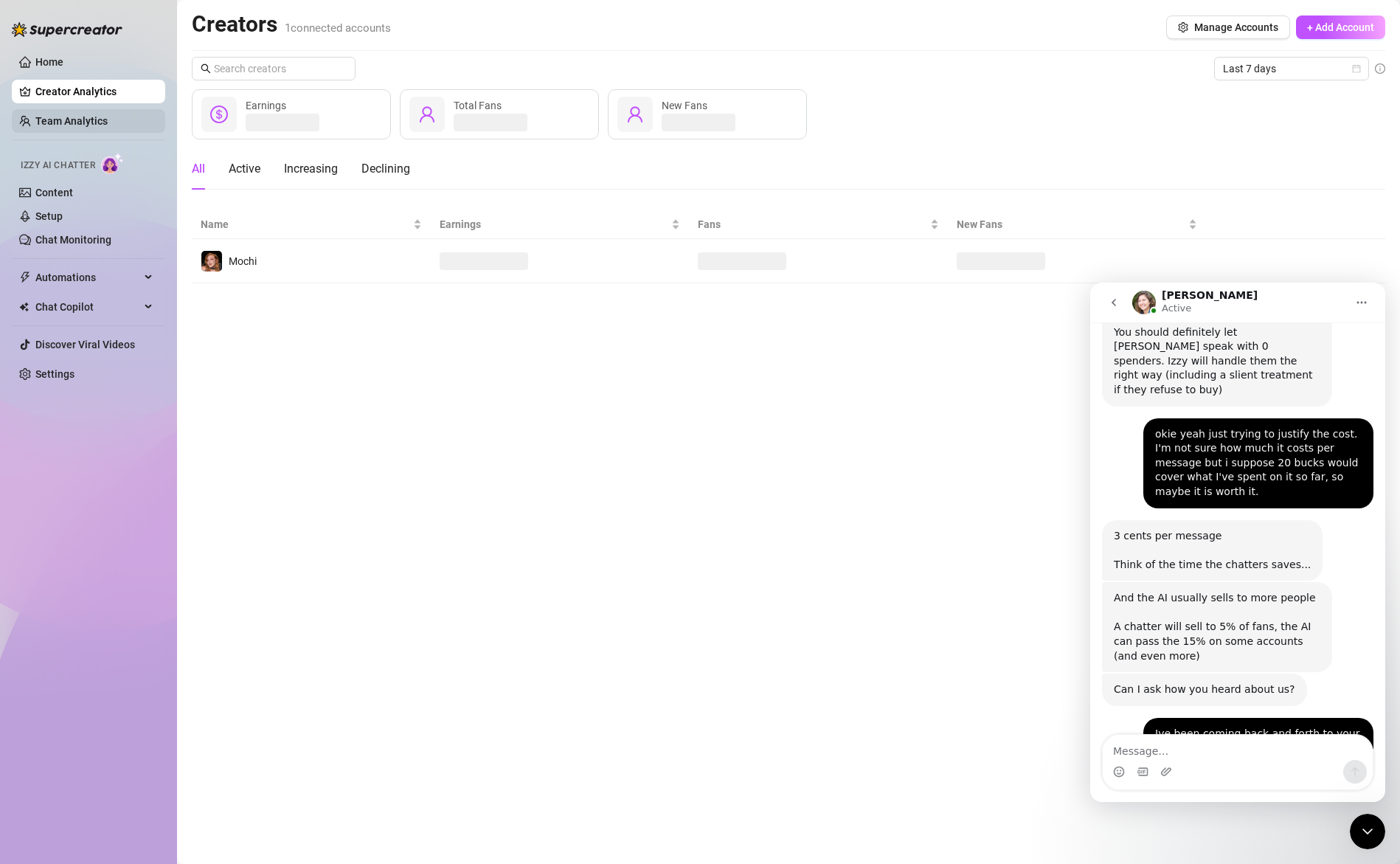
drag, startPoint x: 64, startPoint y: 111, endPoint x: 71, endPoint y: 119, distance: 10.6
click at [64, 115] on link "Team Analytics" at bounding box center [71, 121] width 72 height 12
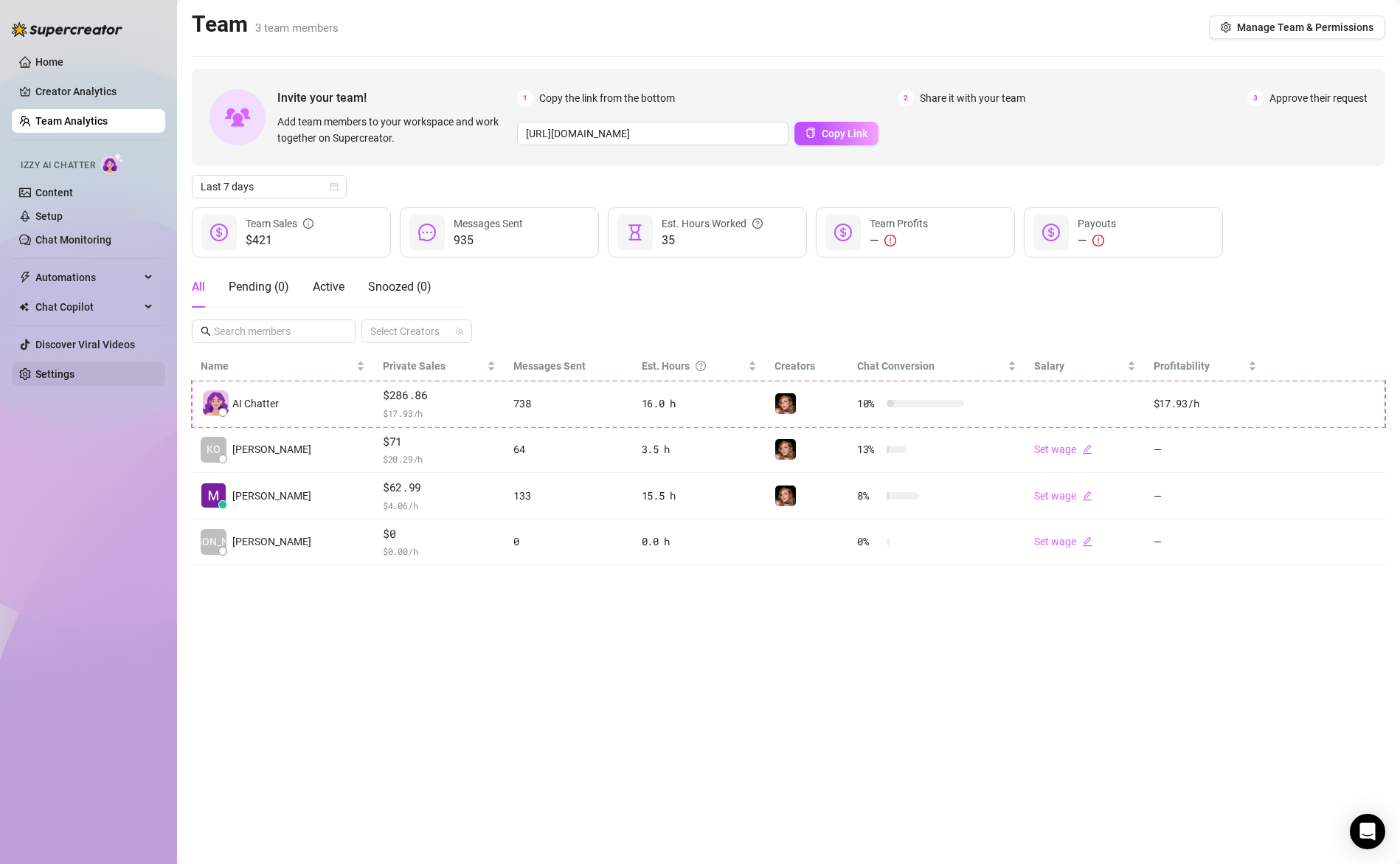
click at [60, 378] on link "Settings" at bounding box center [55, 374] width 39 height 12
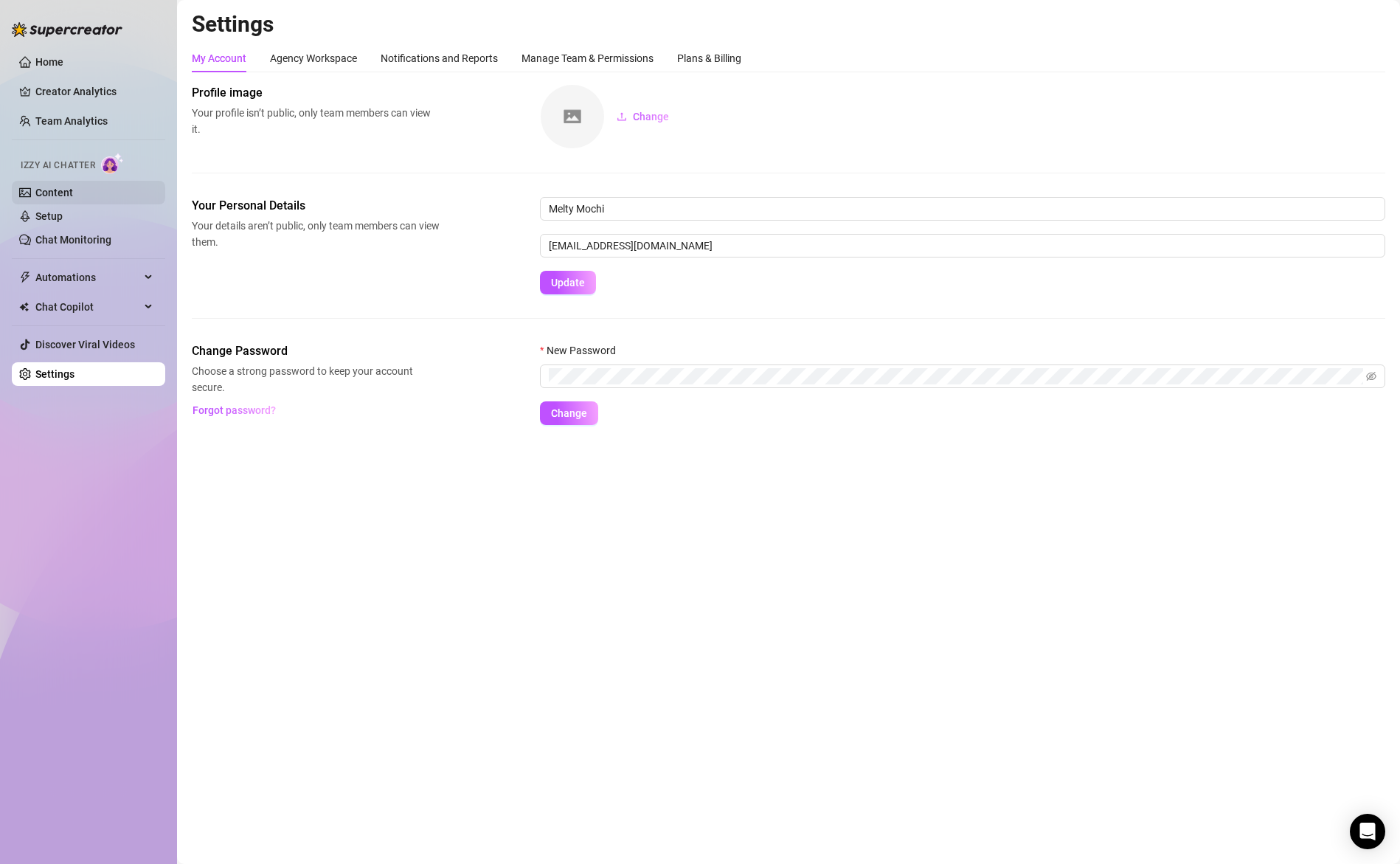
click at [60, 186] on link "Content" at bounding box center [54, 192] width 37 height 12
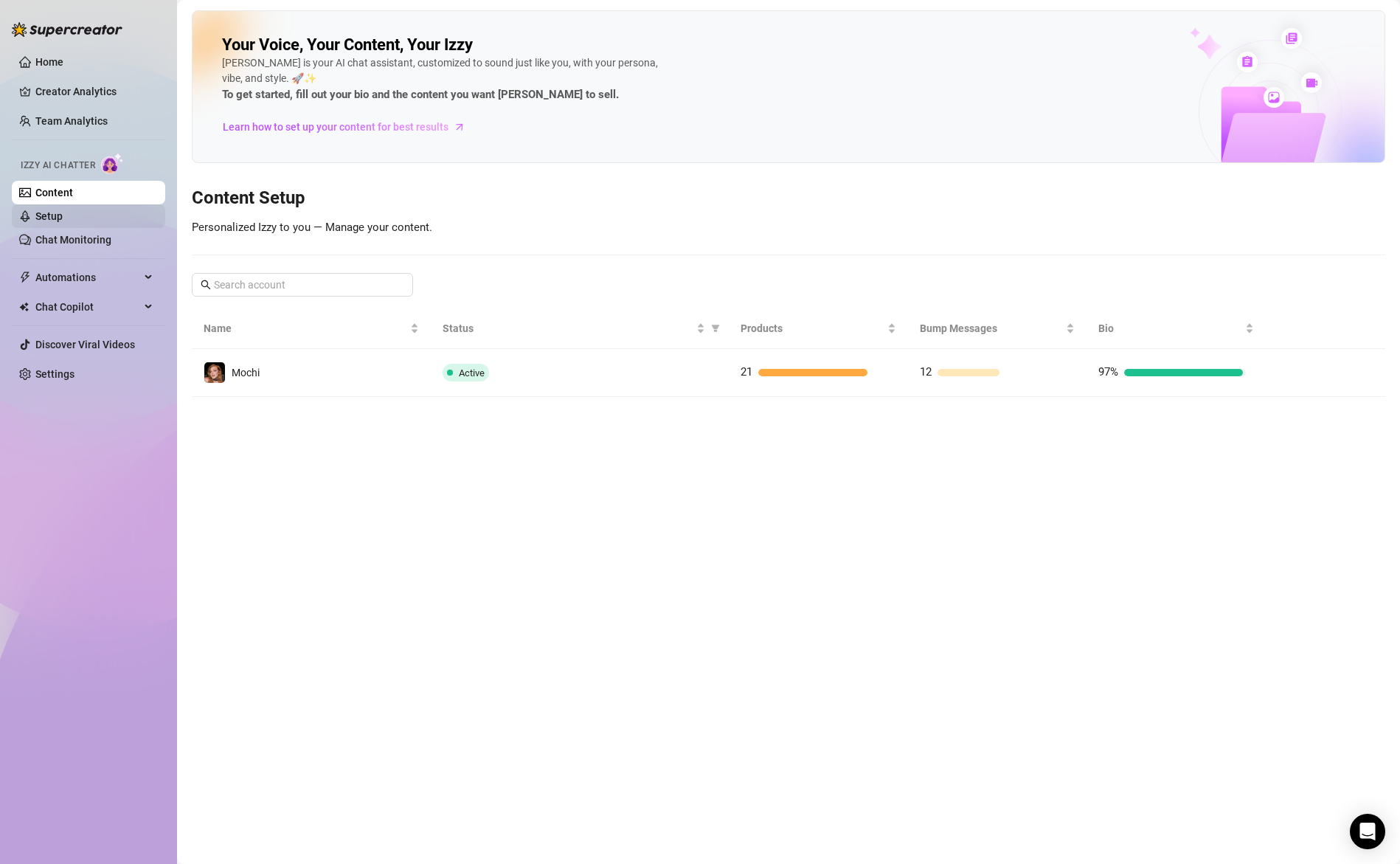
click at [63, 216] on link "Setup" at bounding box center [49, 216] width 27 height 12
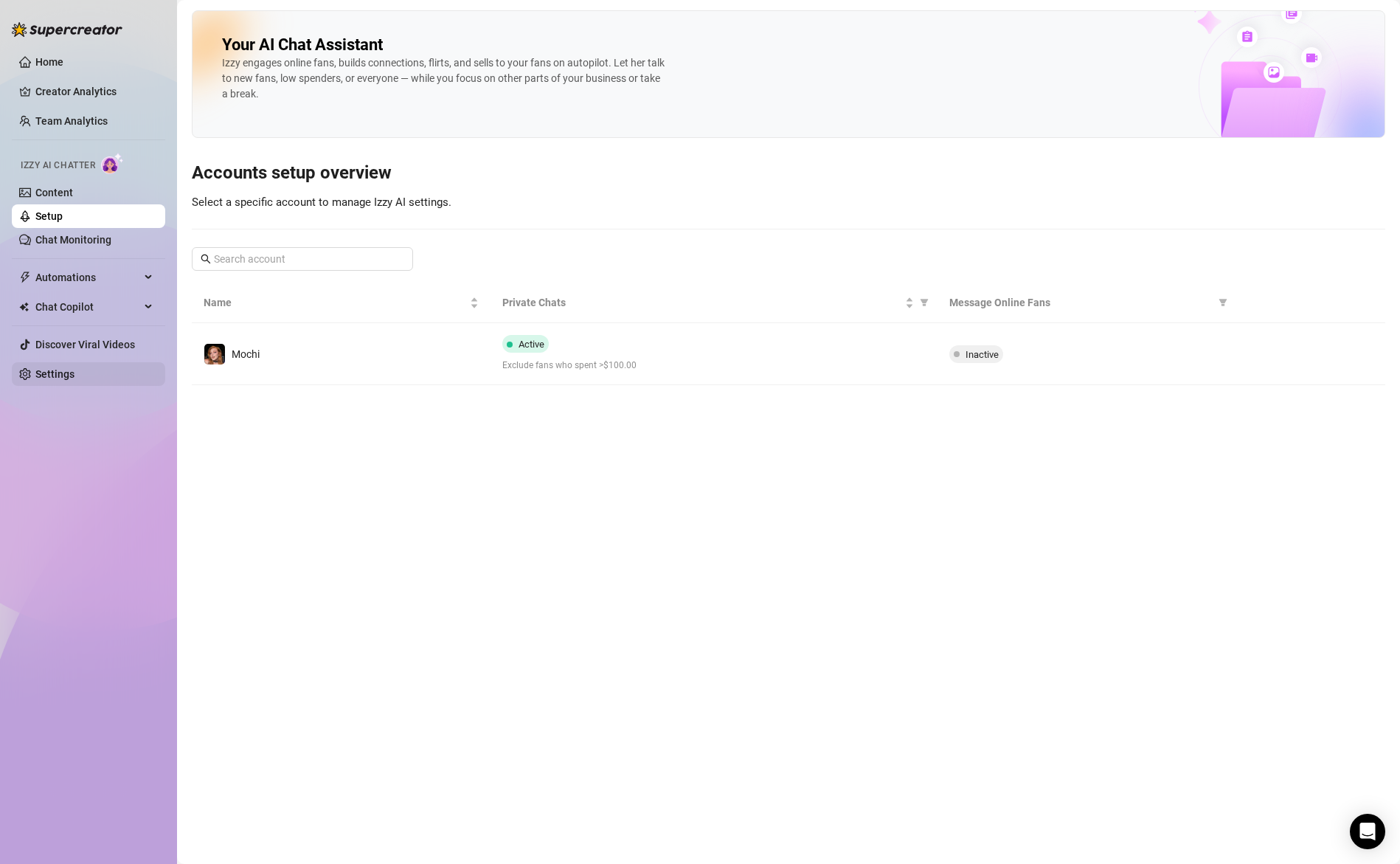
click at [58, 372] on link "Settings" at bounding box center [55, 374] width 39 height 12
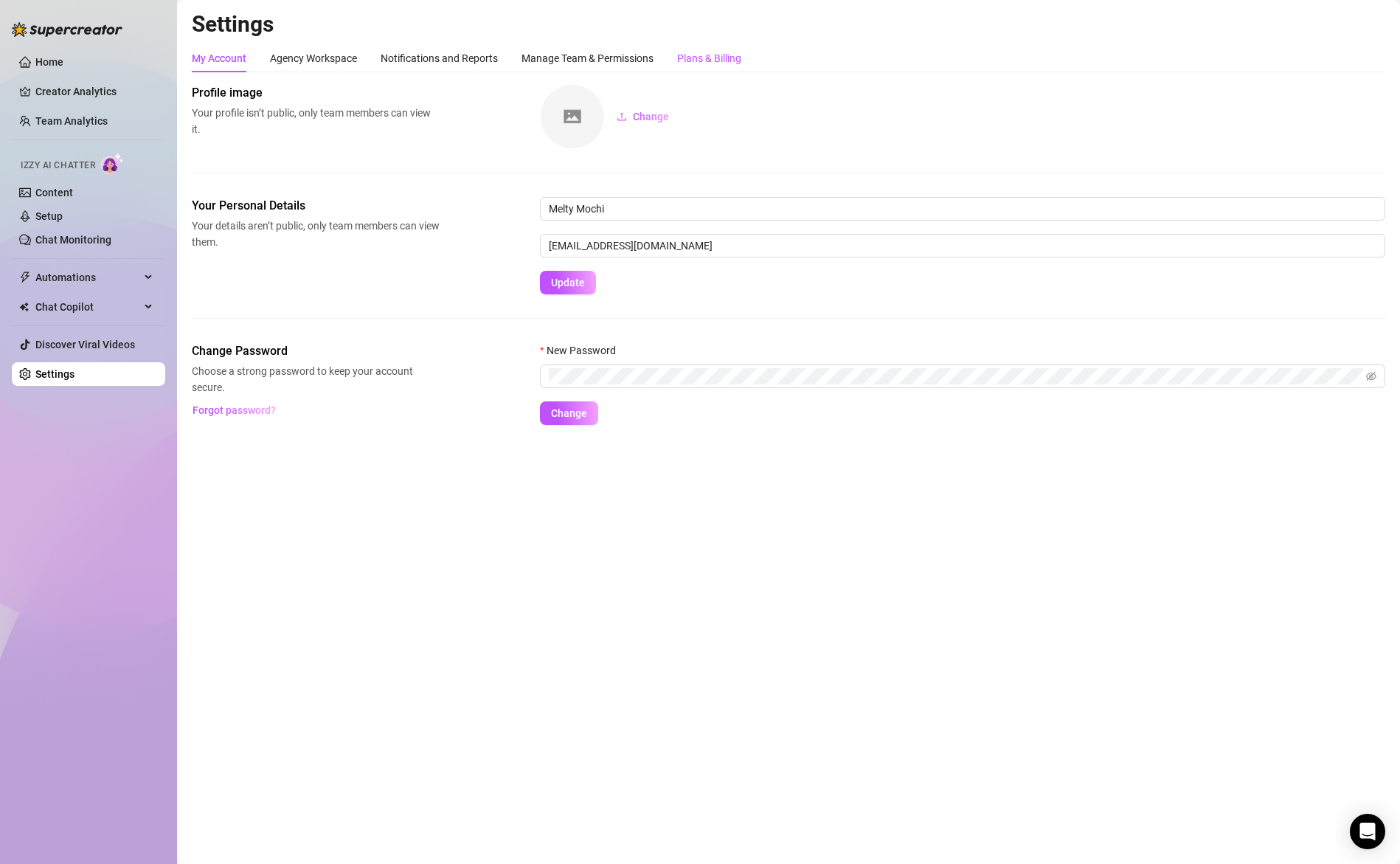
click at [693, 55] on div "Plans & Billing" at bounding box center [710, 58] width 64 height 16
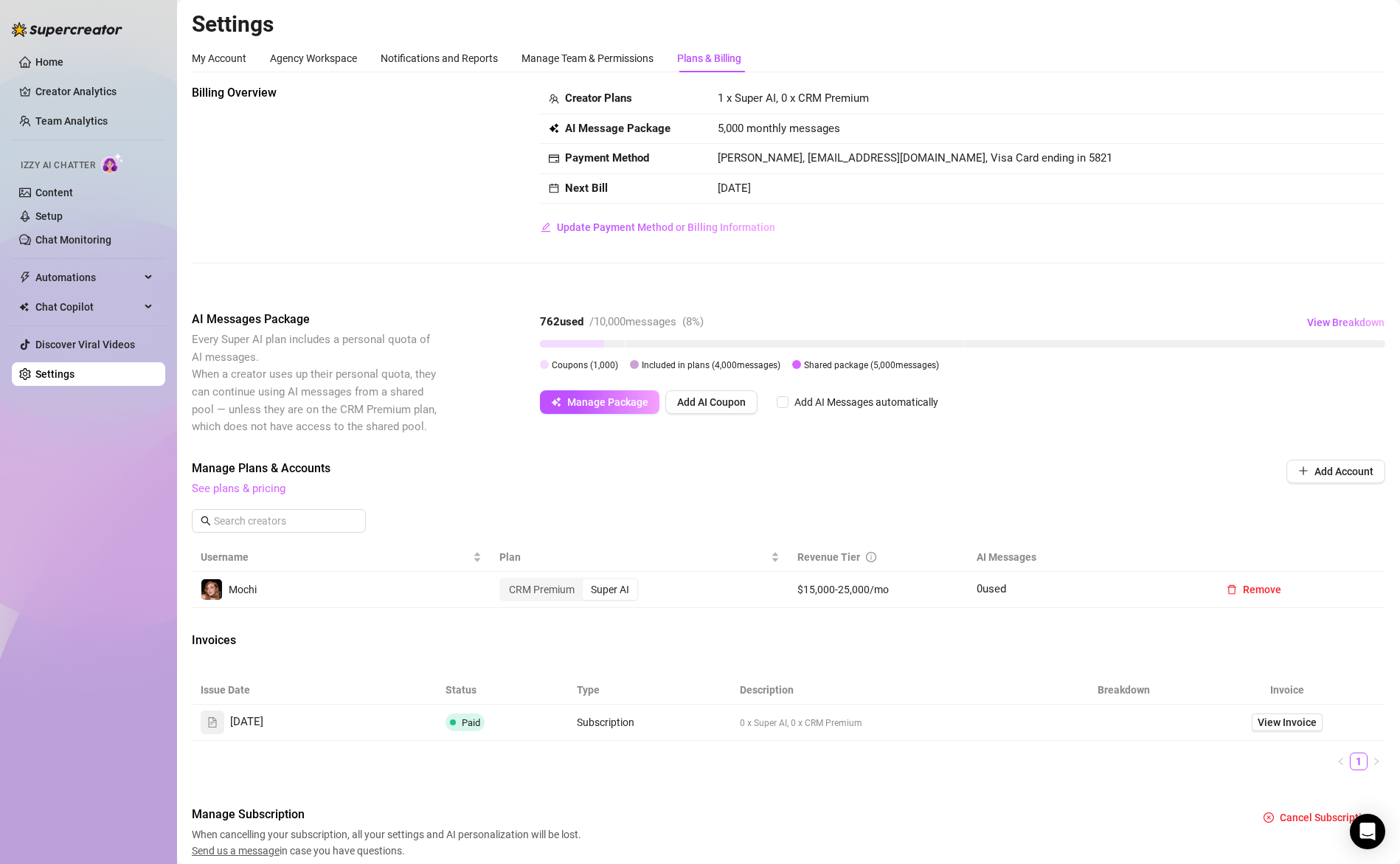
click at [226, 488] on link "See plans & pricing" at bounding box center [238, 488] width 94 height 14
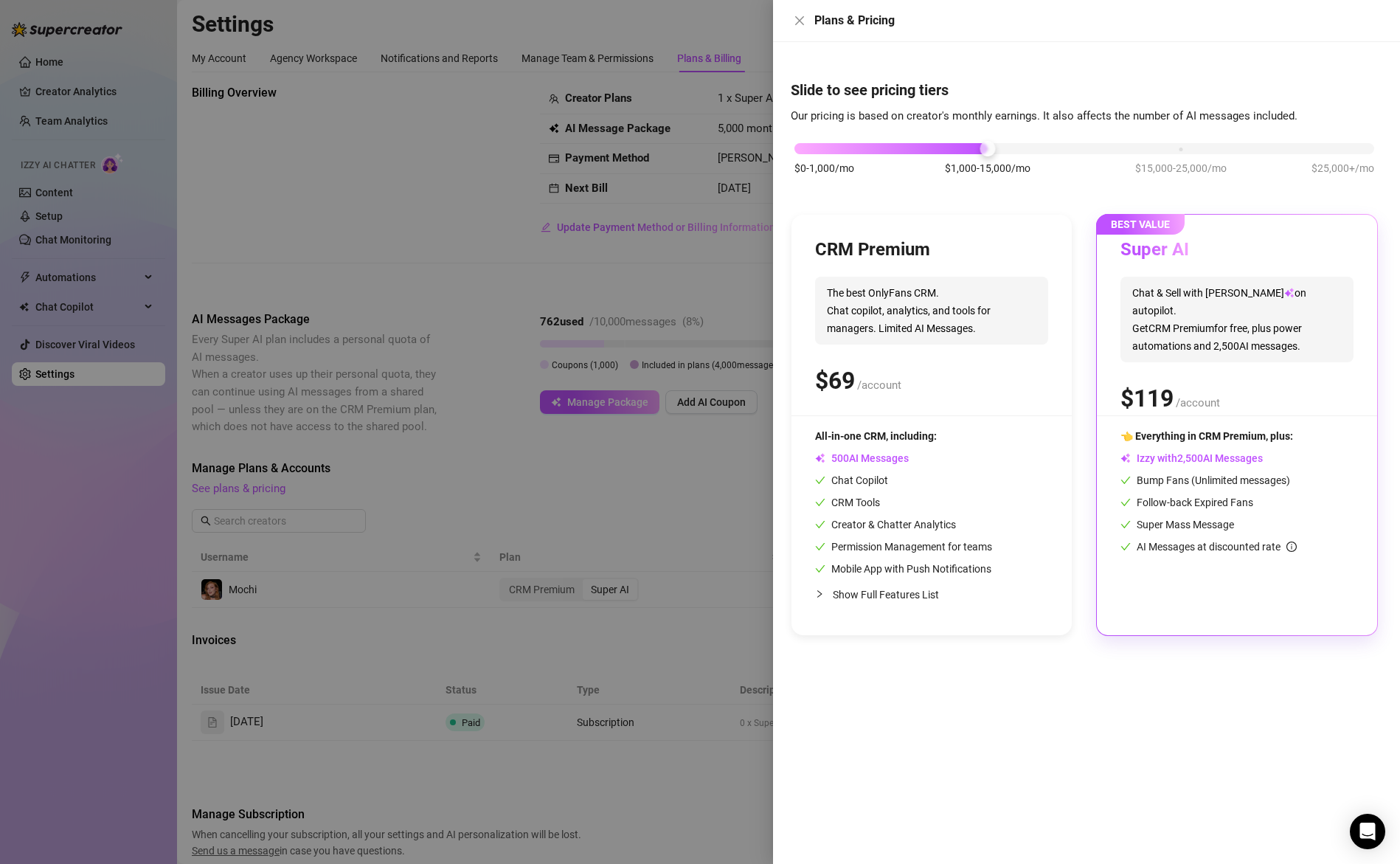
click at [560, 366] on div at bounding box center [700, 432] width 1400 height 864
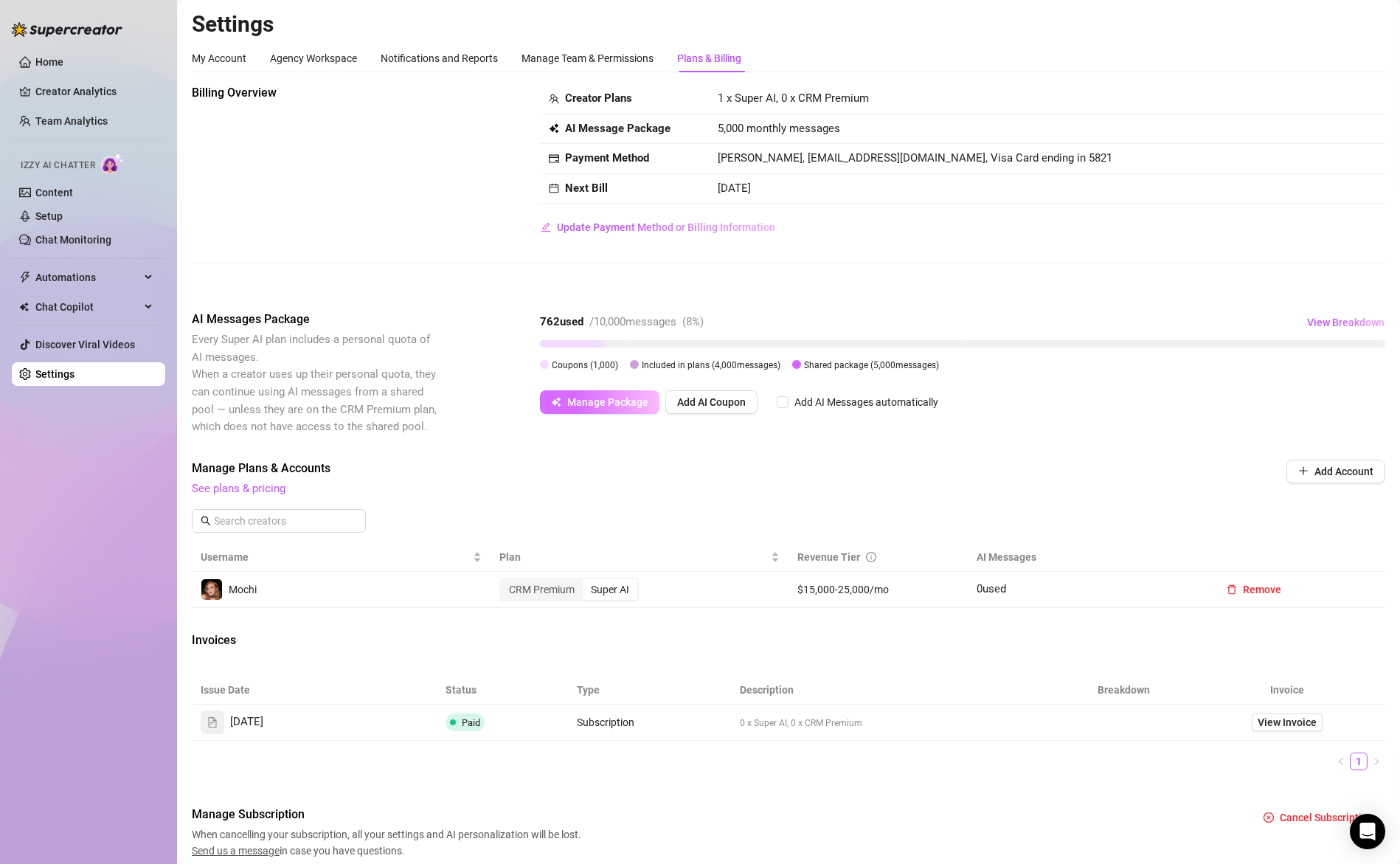
click at [624, 404] on span "Manage Package" at bounding box center [607, 402] width 81 height 12
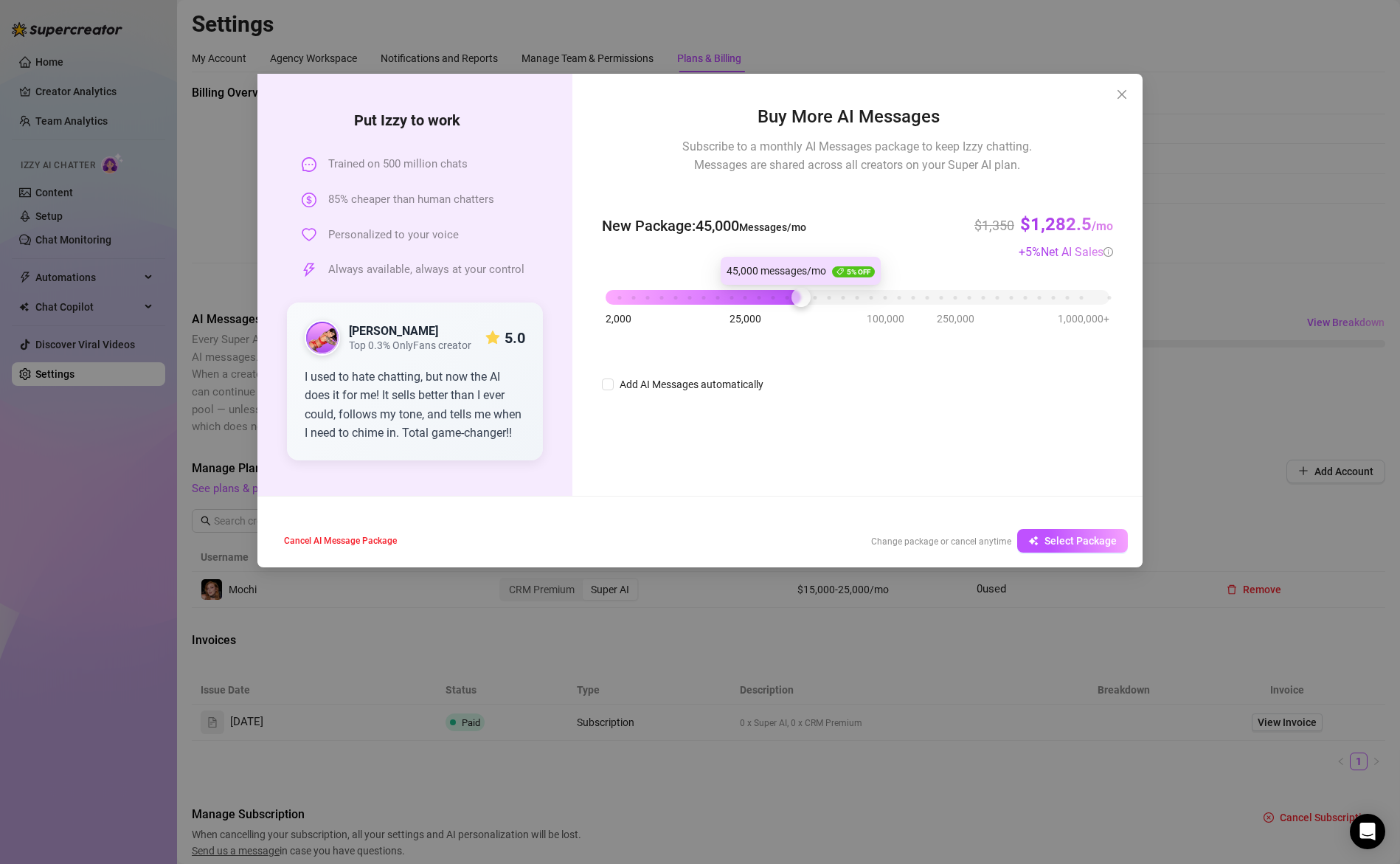
drag, startPoint x: 790, startPoint y: 295, endPoint x: 804, endPoint y: 298, distance: 14.3
click at [804, 296] on div "2,000 25,000 100,000 250,000 1,000,000+" at bounding box center [858, 291] width 504 height 9
drag, startPoint x: 1020, startPoint y: 291, endPoint x: 787, endPoint y: 308, distance: 233.6
click at [787, 308] on div "2,000 25,000 100,000 250,000 1,000,000+" at bounding box center [858, 298] width 511 height 39
click at [1122, 97] on icon "close" at bounding box center [1121, 94] width 12 height 12
